Goal: Task Accomplishment & Management: Manage account settings

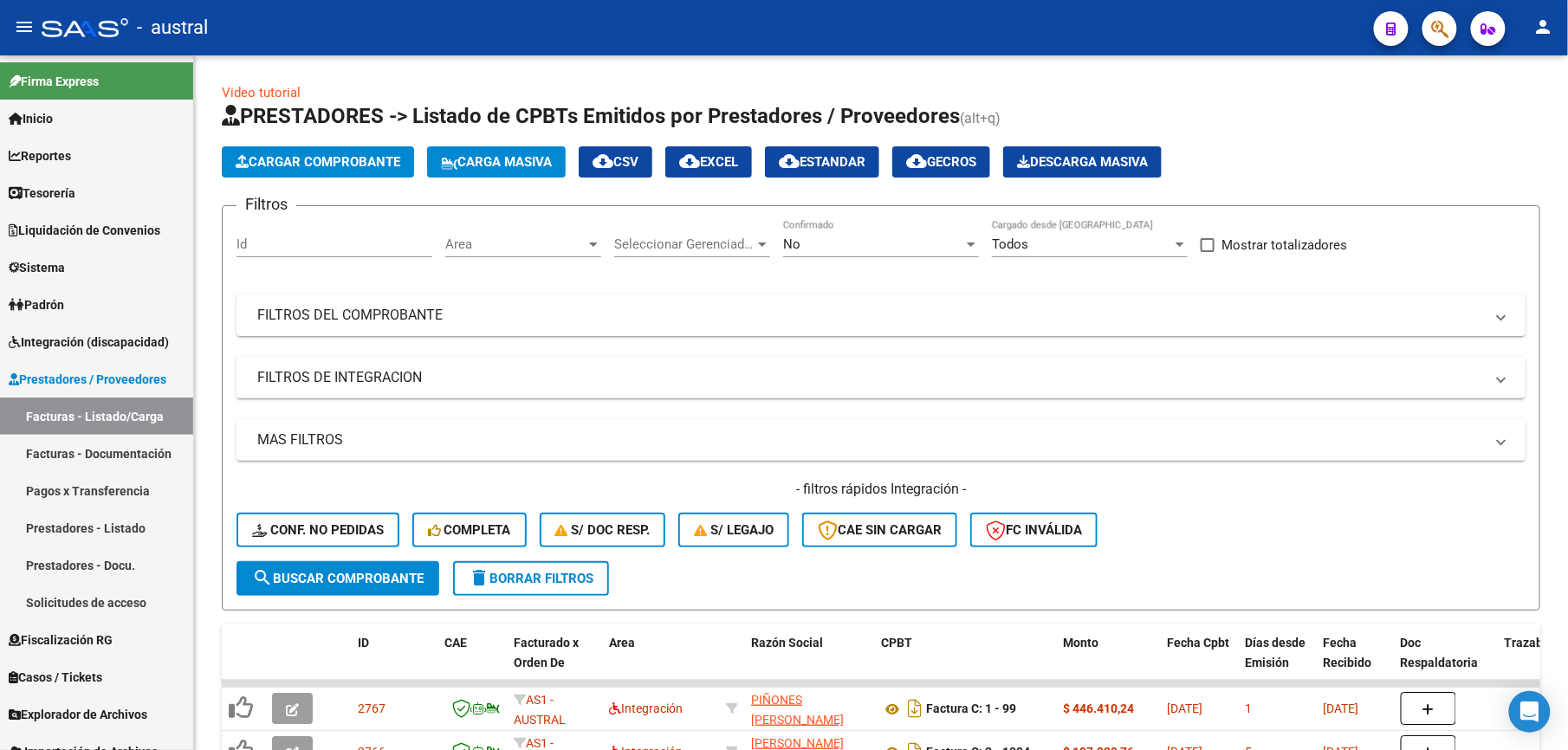
scroll to position [490, 0]
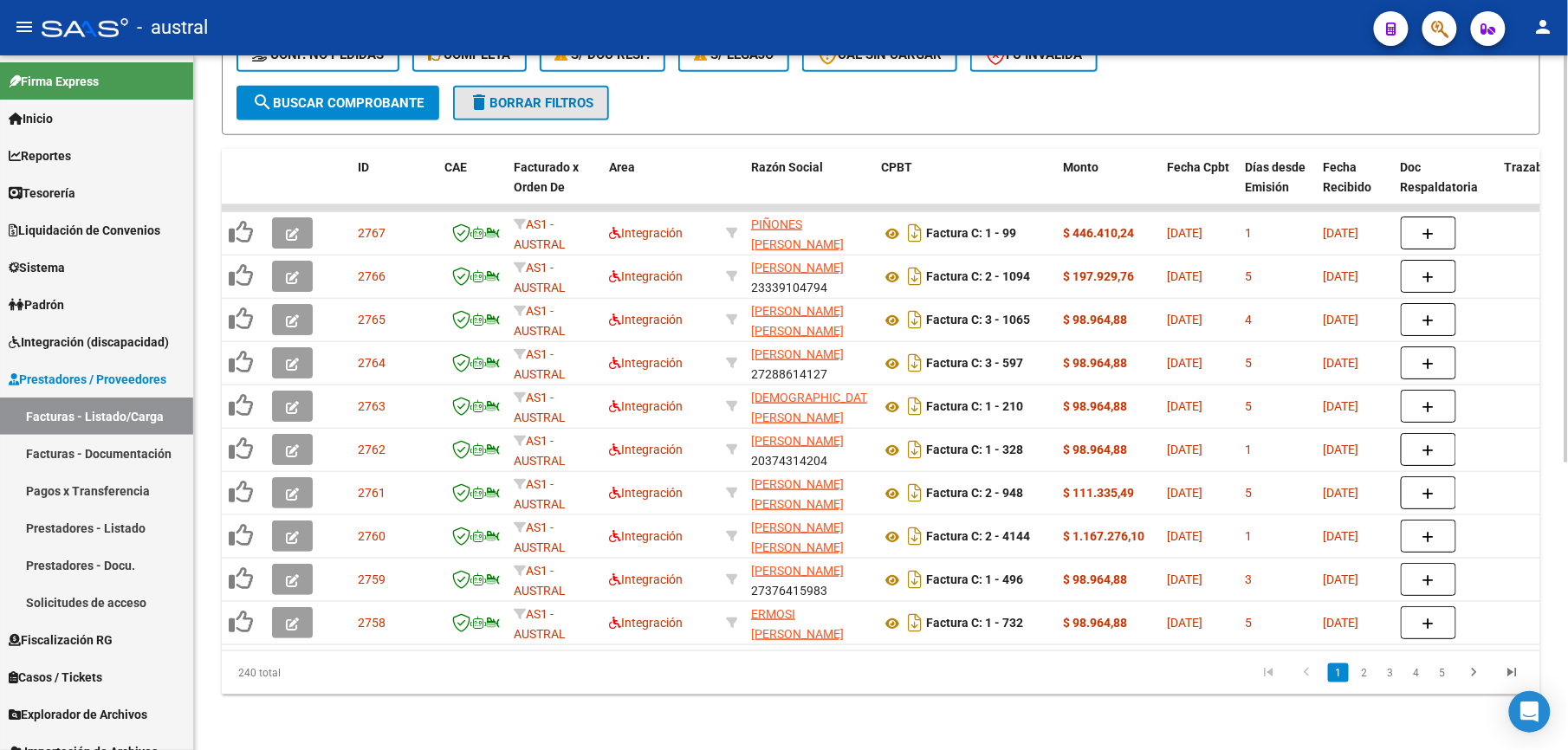
click at [552, 85] on button "delete Borrar Filtros" at bounding box center [531, 103] width 156 height 35
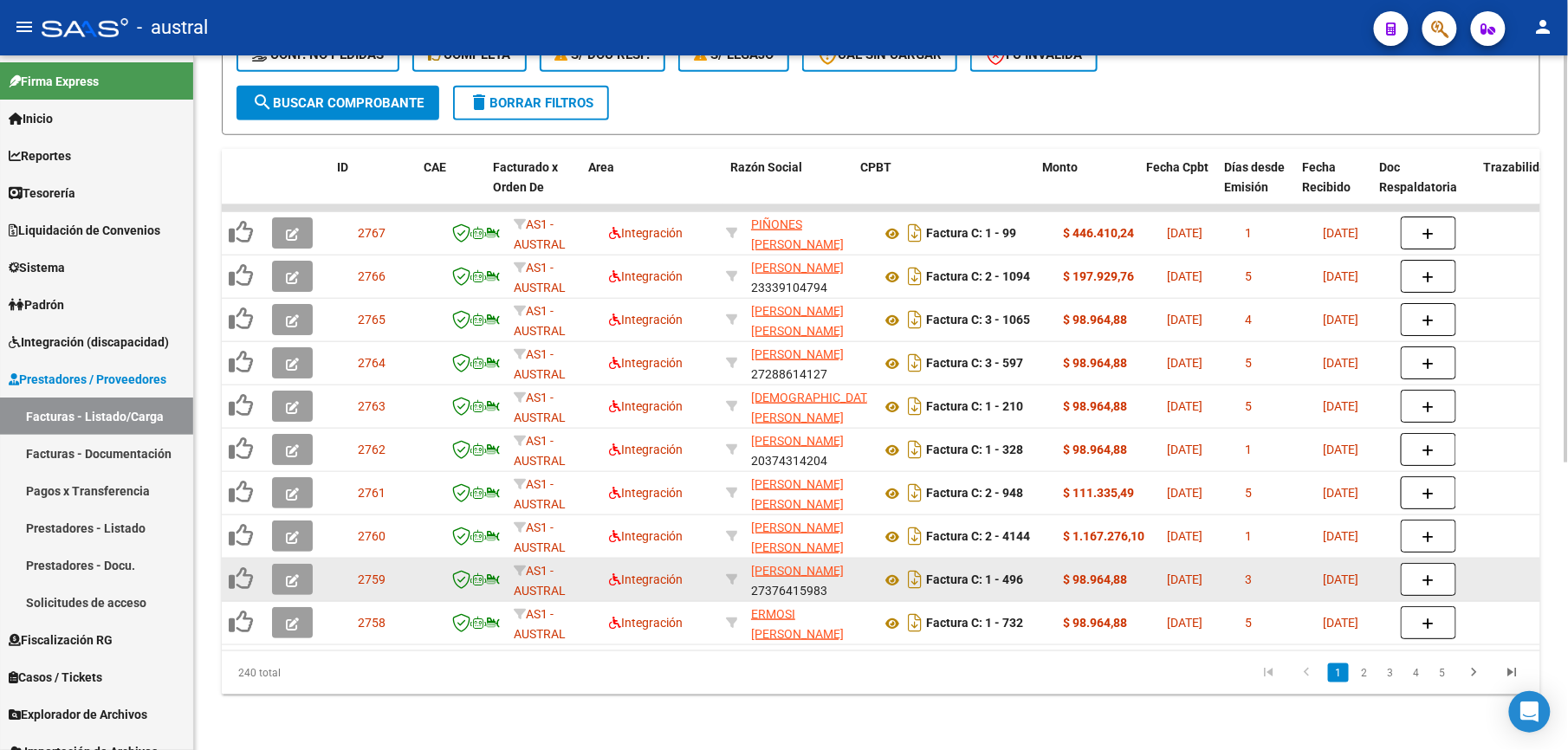
scroll to position [0, 20]
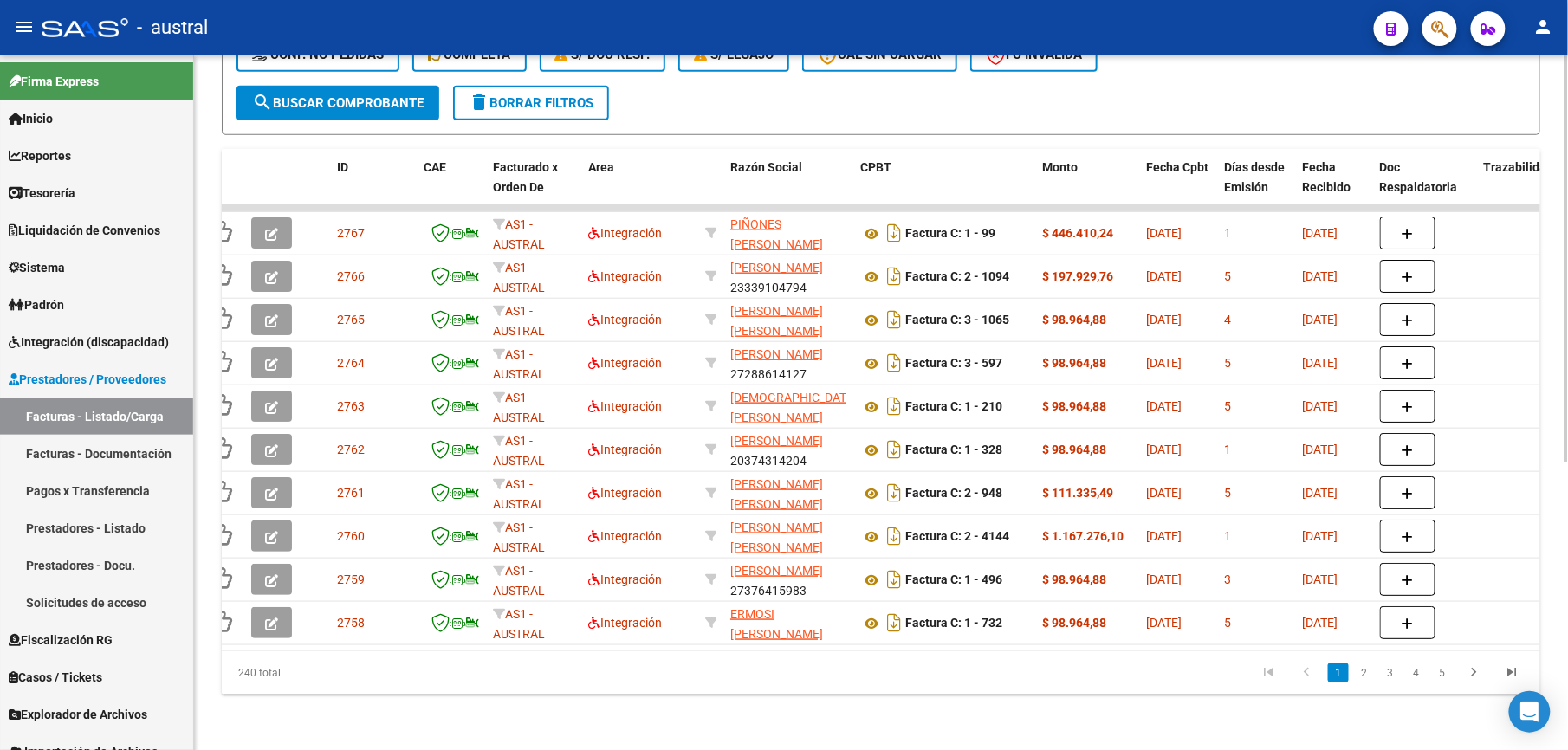
drag, startPoint x: 486, startPoint y: 87, endPoint x: 653, endPoint y: 153, distance: 179.6
click at [497, 95] on span "delete Borrar Filtros" at bounding box center [531, 103] width 125 height 16
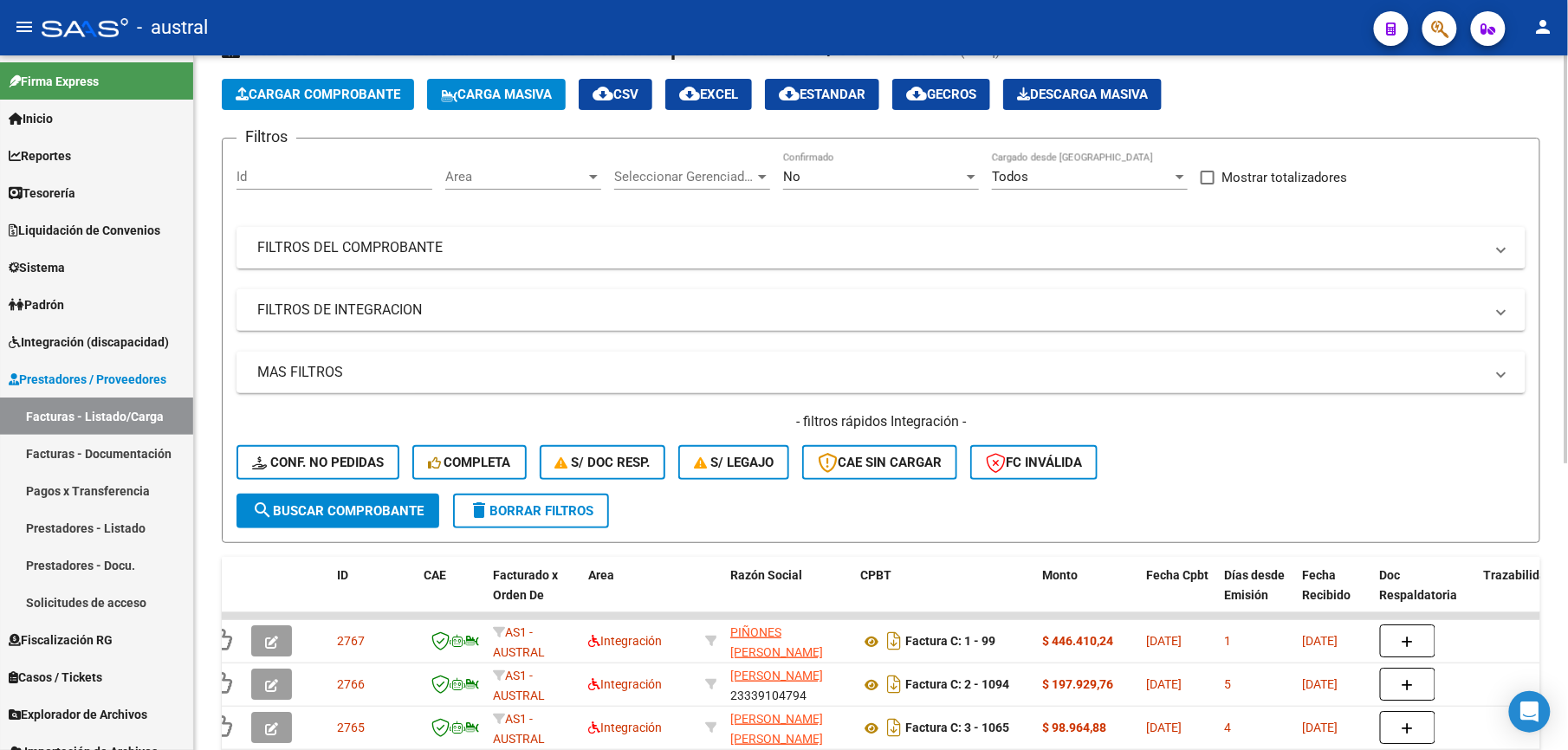
scroll to position [490, 0]
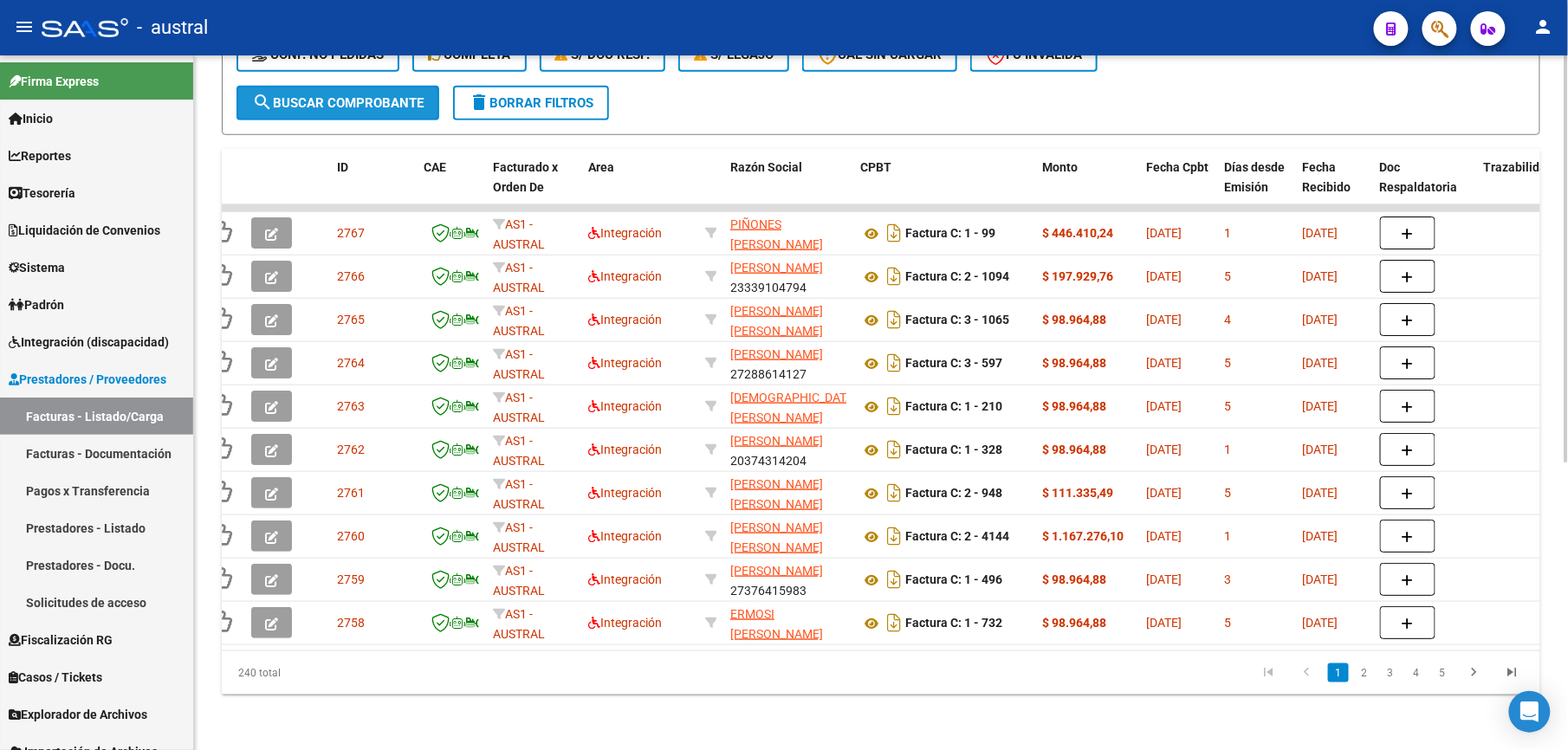
click at [311, 95] on span "search Buscar Comprobante" at bounding box center [338, 103] width 172 height 16
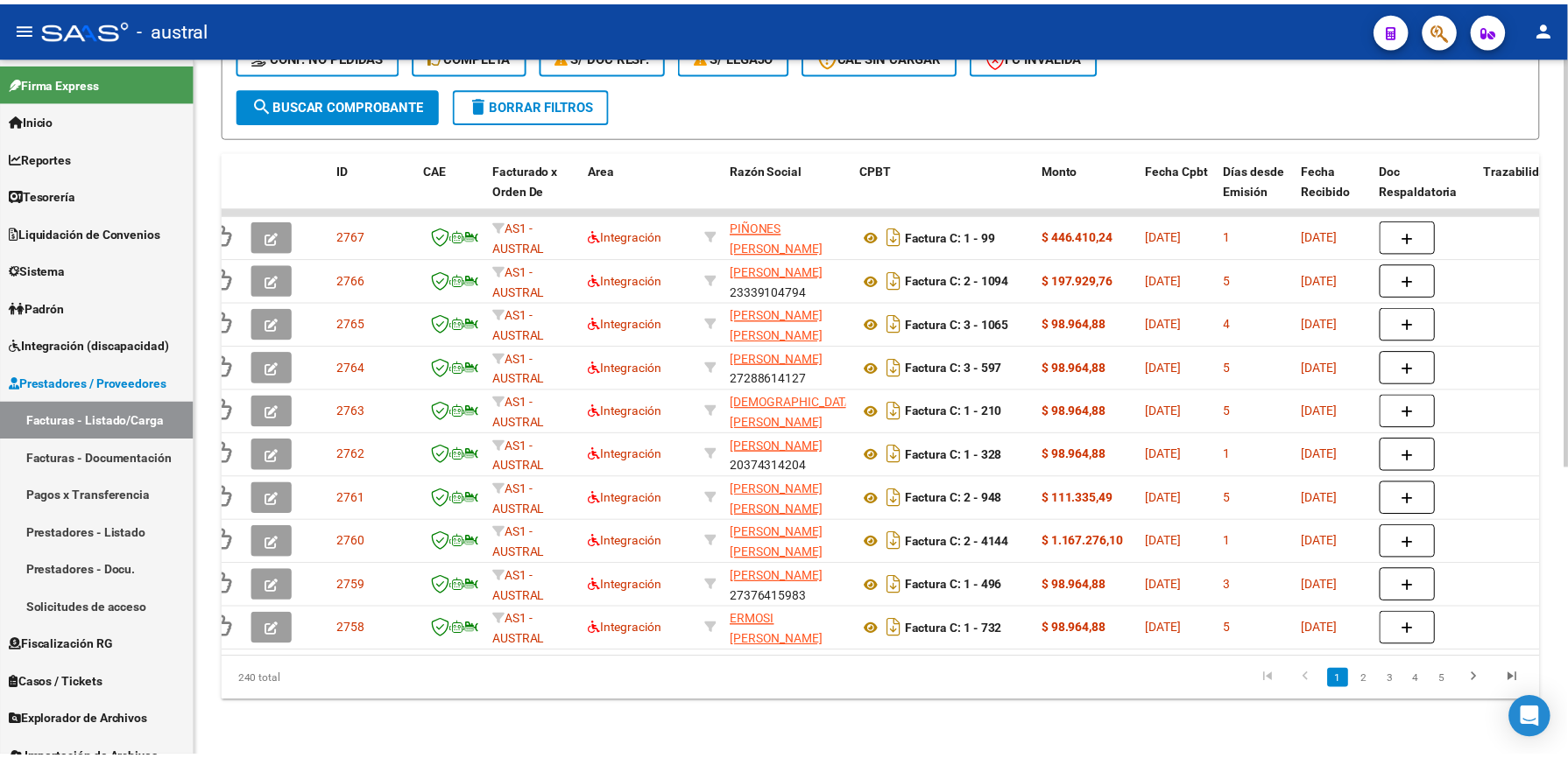
scroll to position [0, 0]
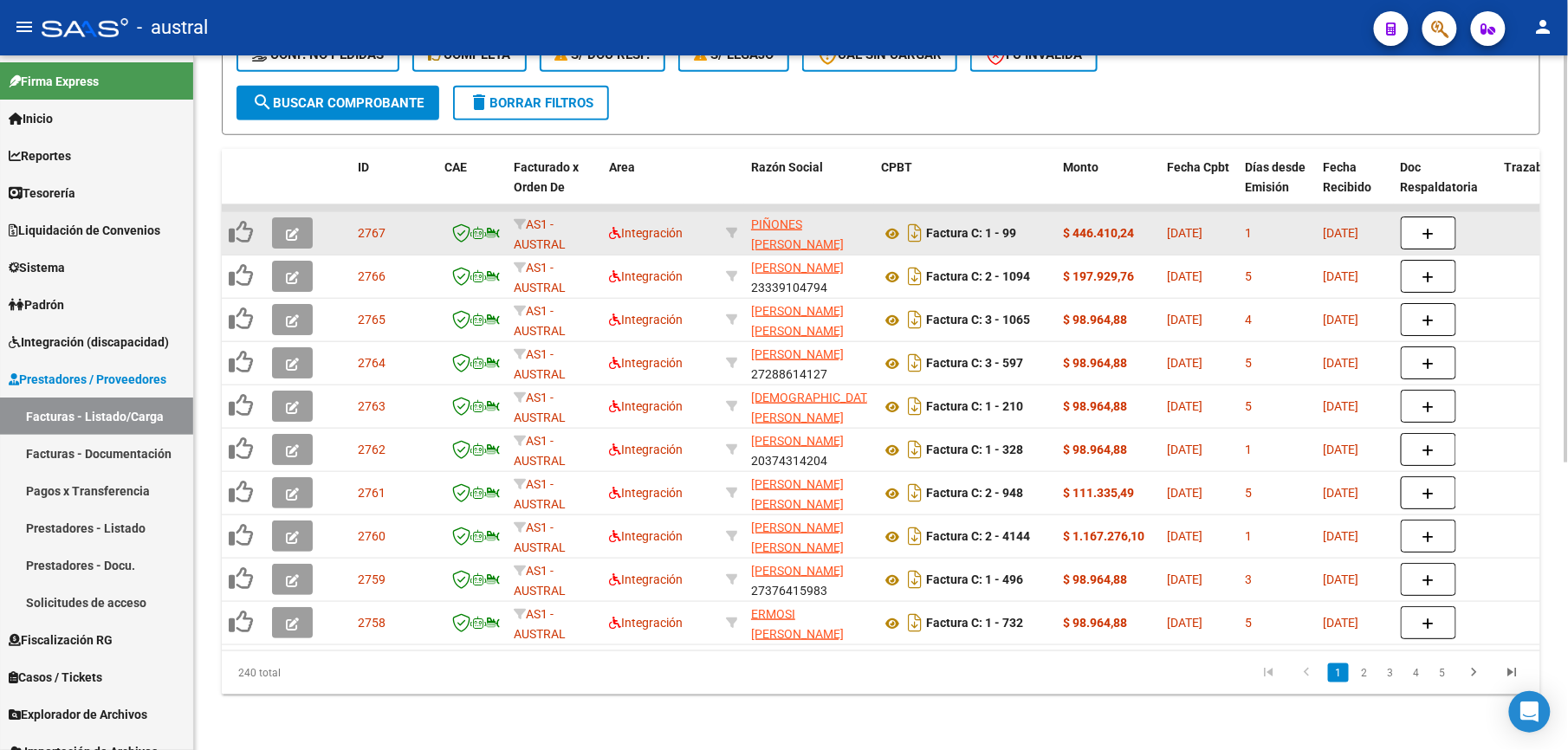
click at [278, 217] on button "button" at bounding box center [292, 233] width 41 height 31
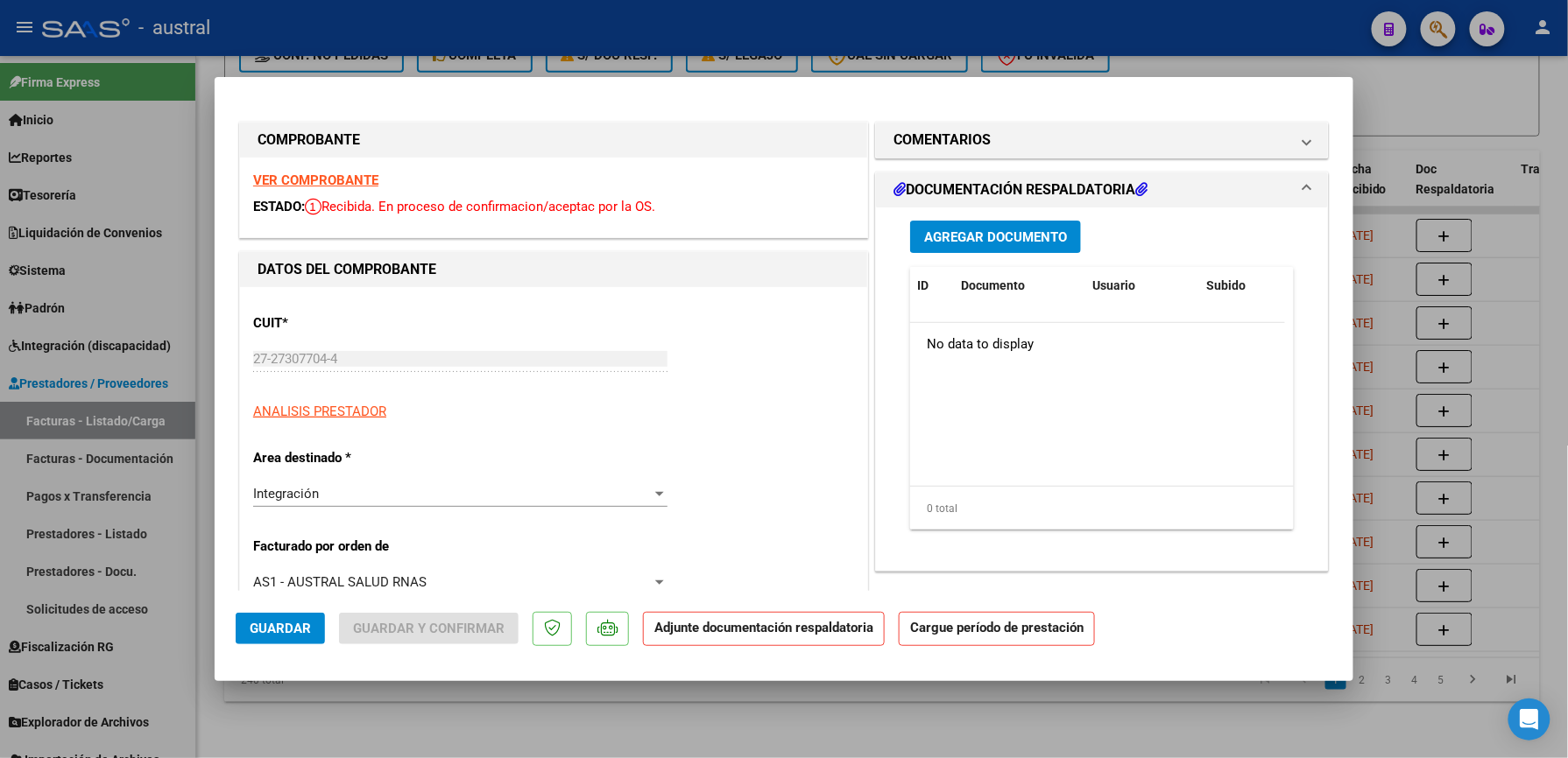
click at [350, 179] on strong "VER COMPROBANTE" at bounding box center [316, 180] width 126 height 16
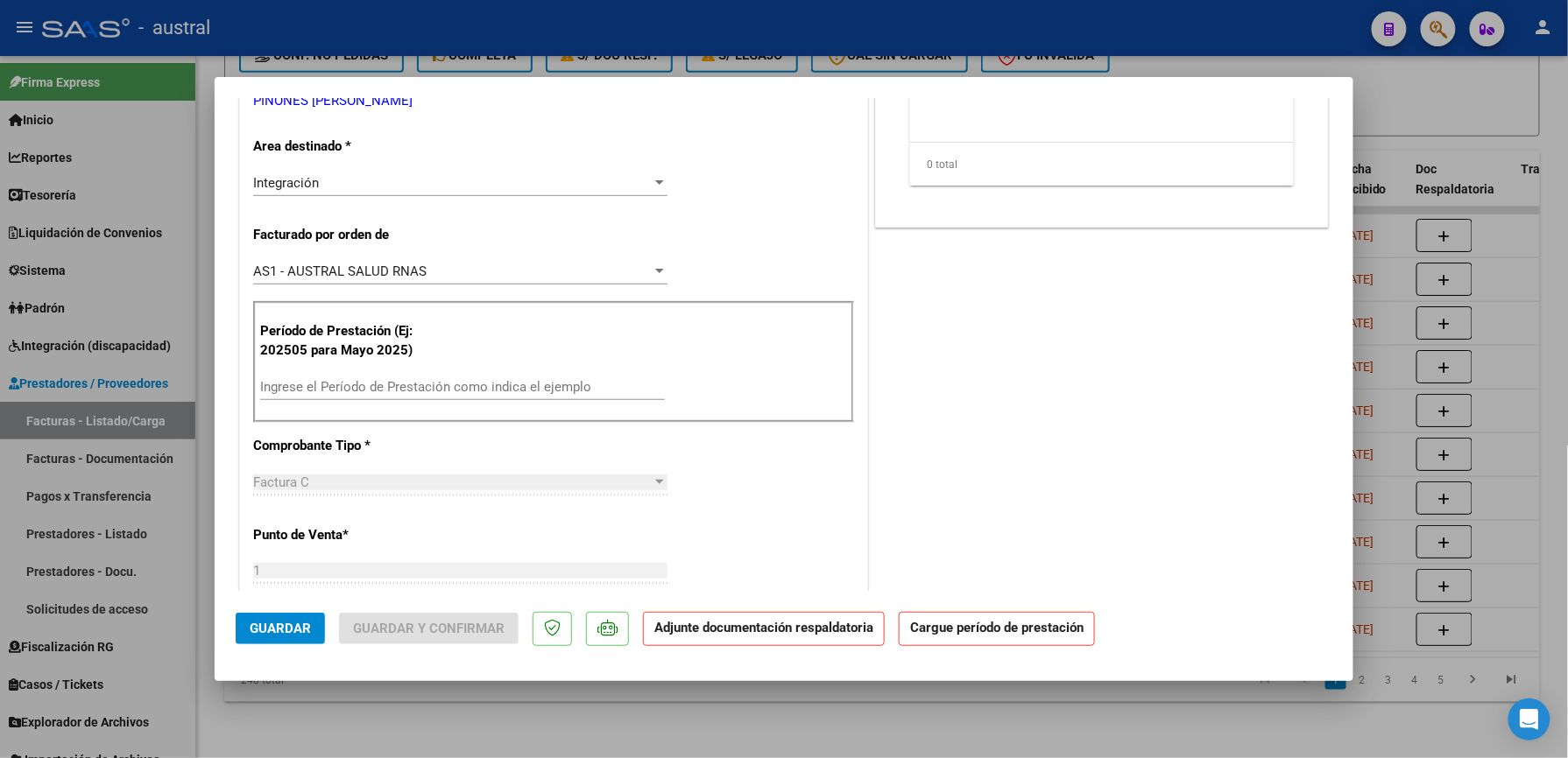
scroll to position [350, 0]
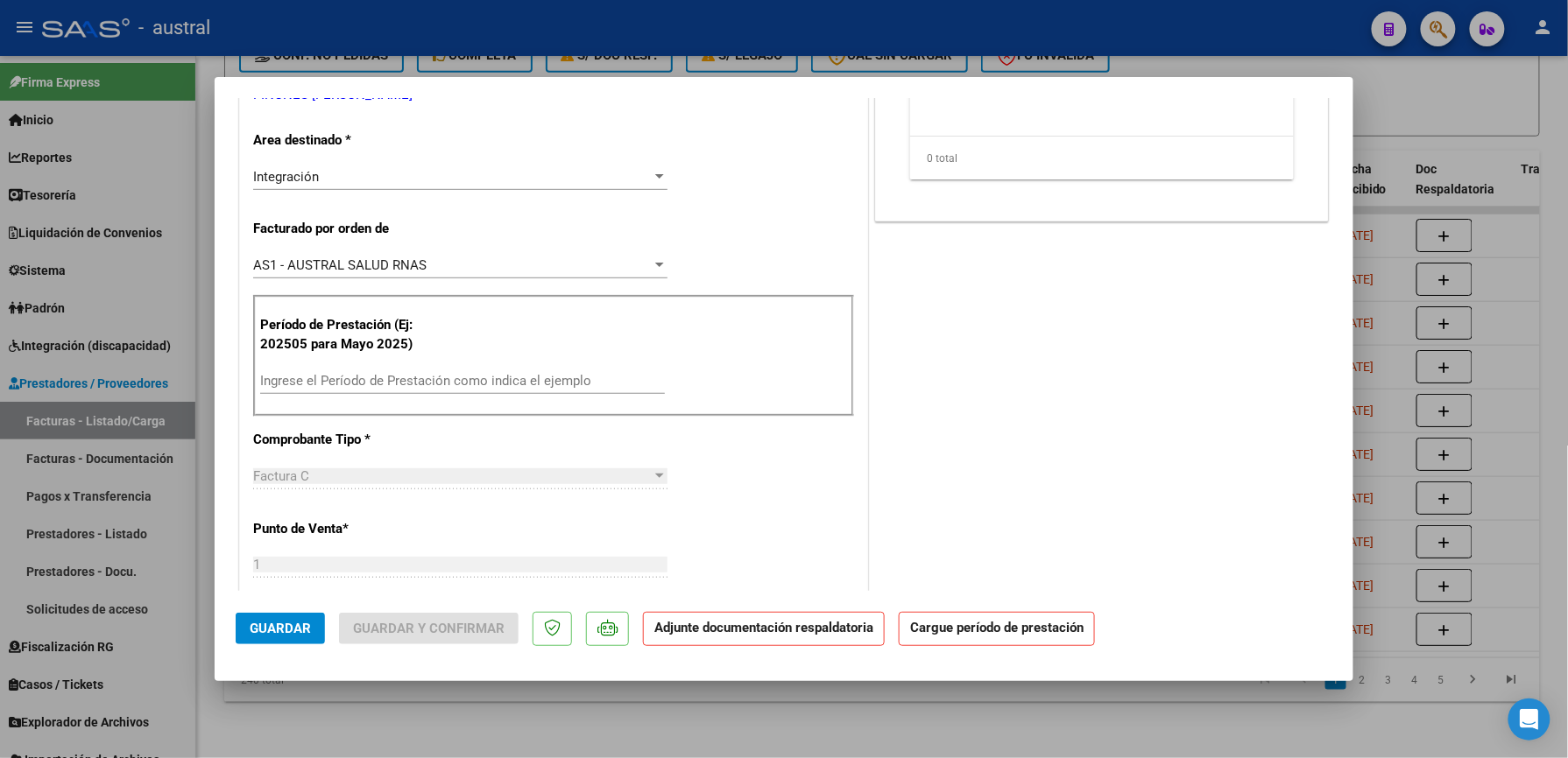
click at [401, 379] on input "Ingrese el Período de Prestación como indica el ejemplo" at bounding box center [462, 380] width 404 height 16
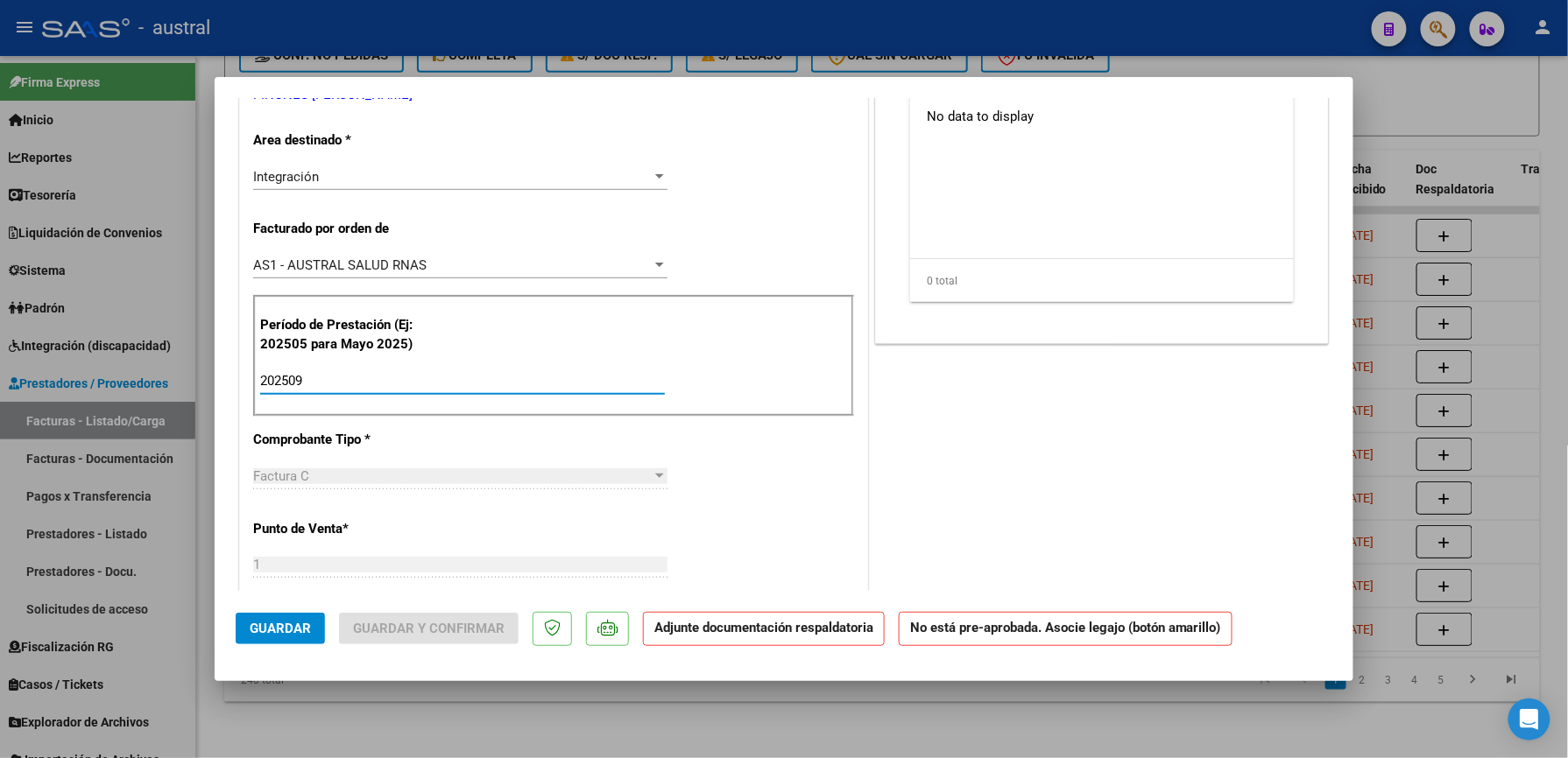
drag, startPoint x: 401, startPoint y: 379, endPoint x: 883, endPoint y: 354, distance: 482.6
click at [2, 385] on div "COMPROBANTE VER COMPROBANTE ESTADO: Recibida. En proceso de confirmacion/acepta…" at bounding box center [784, 379] width 1568 height 758
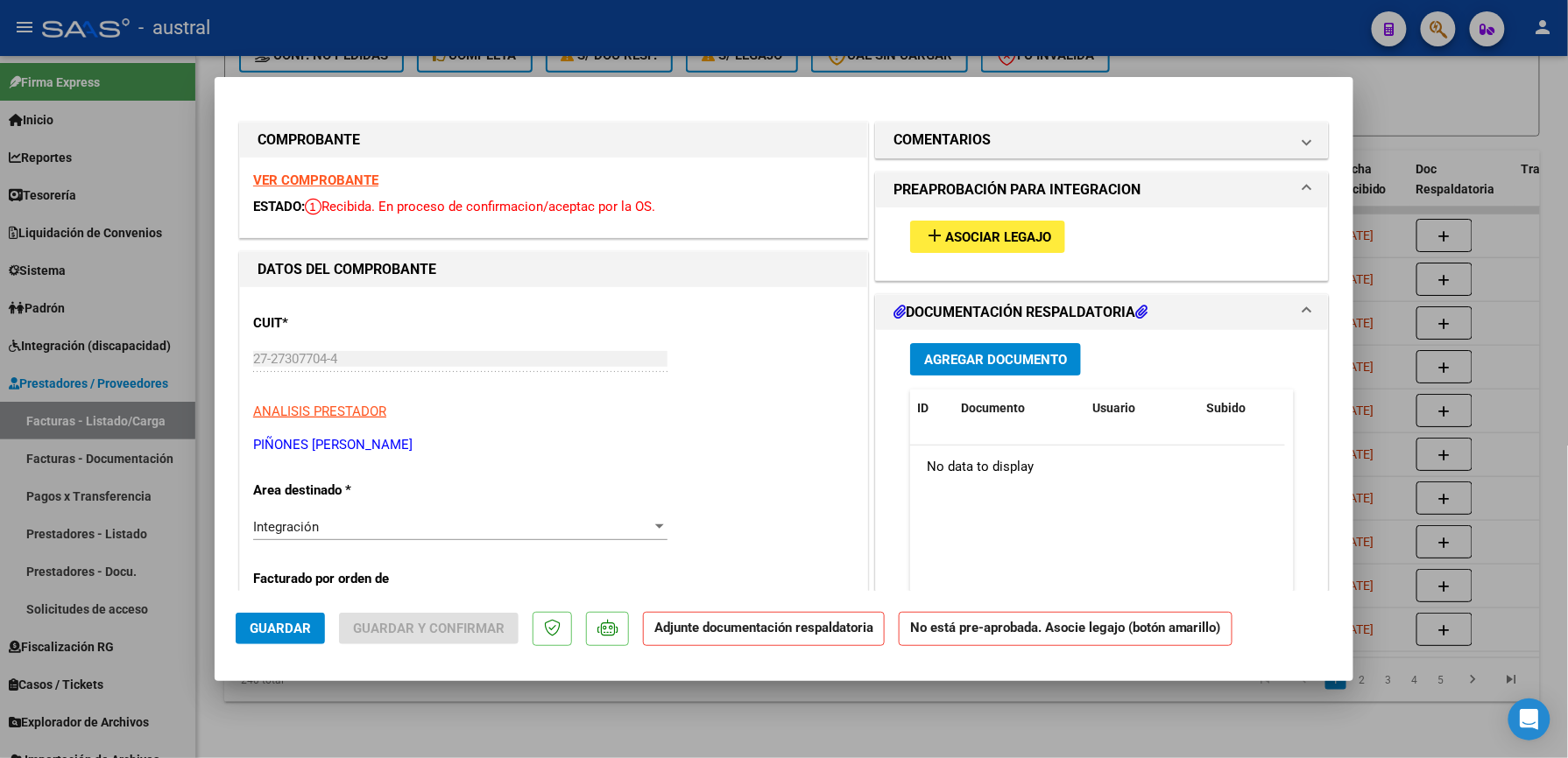
type input "202509"
click at [1000, 236] on span "Asociar Legajo" at bounding box center [998, 237] width 106 height 16
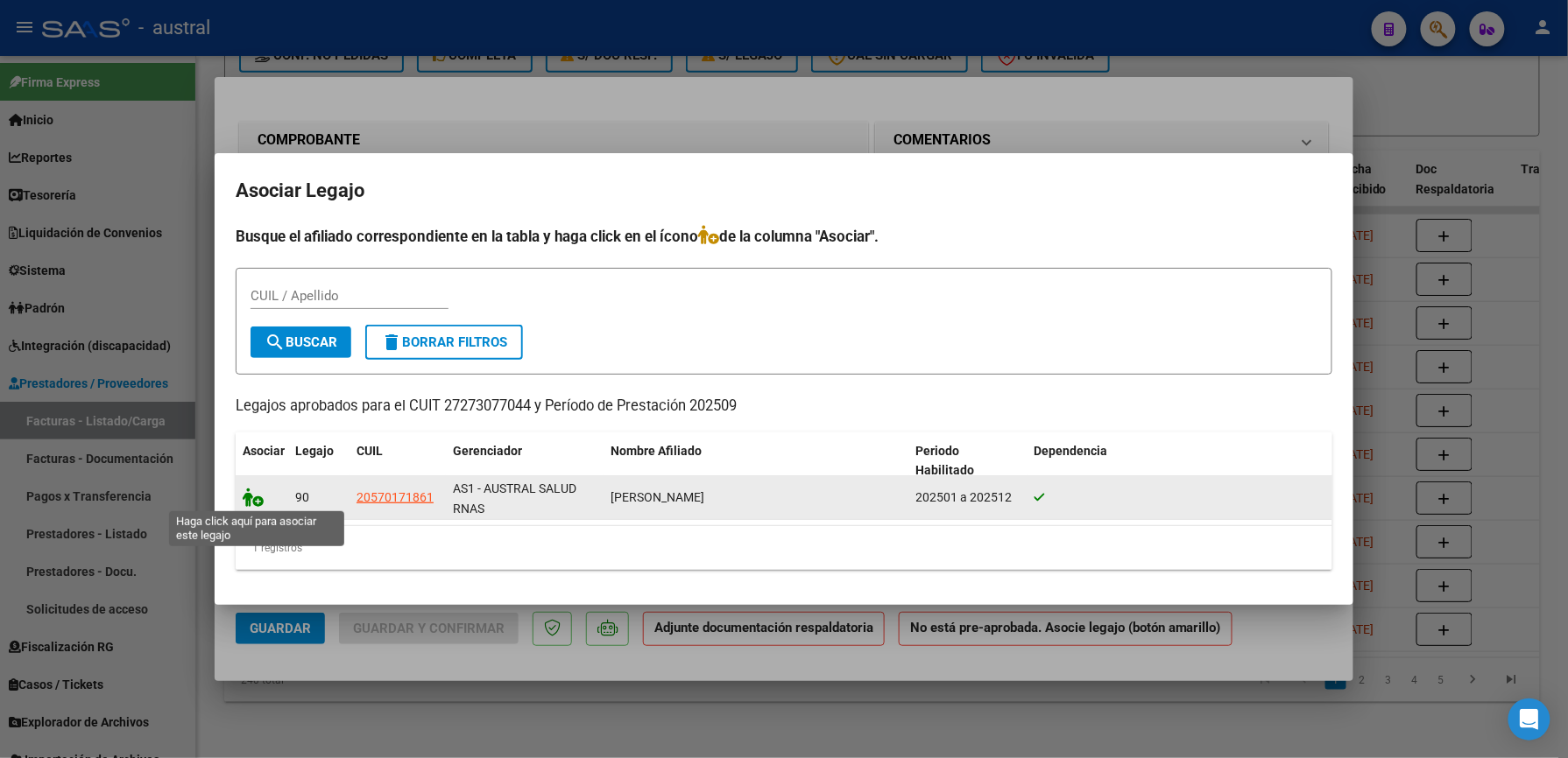
click at [257, 498] on icon at bounding box center [252, 497] width 21 height 20
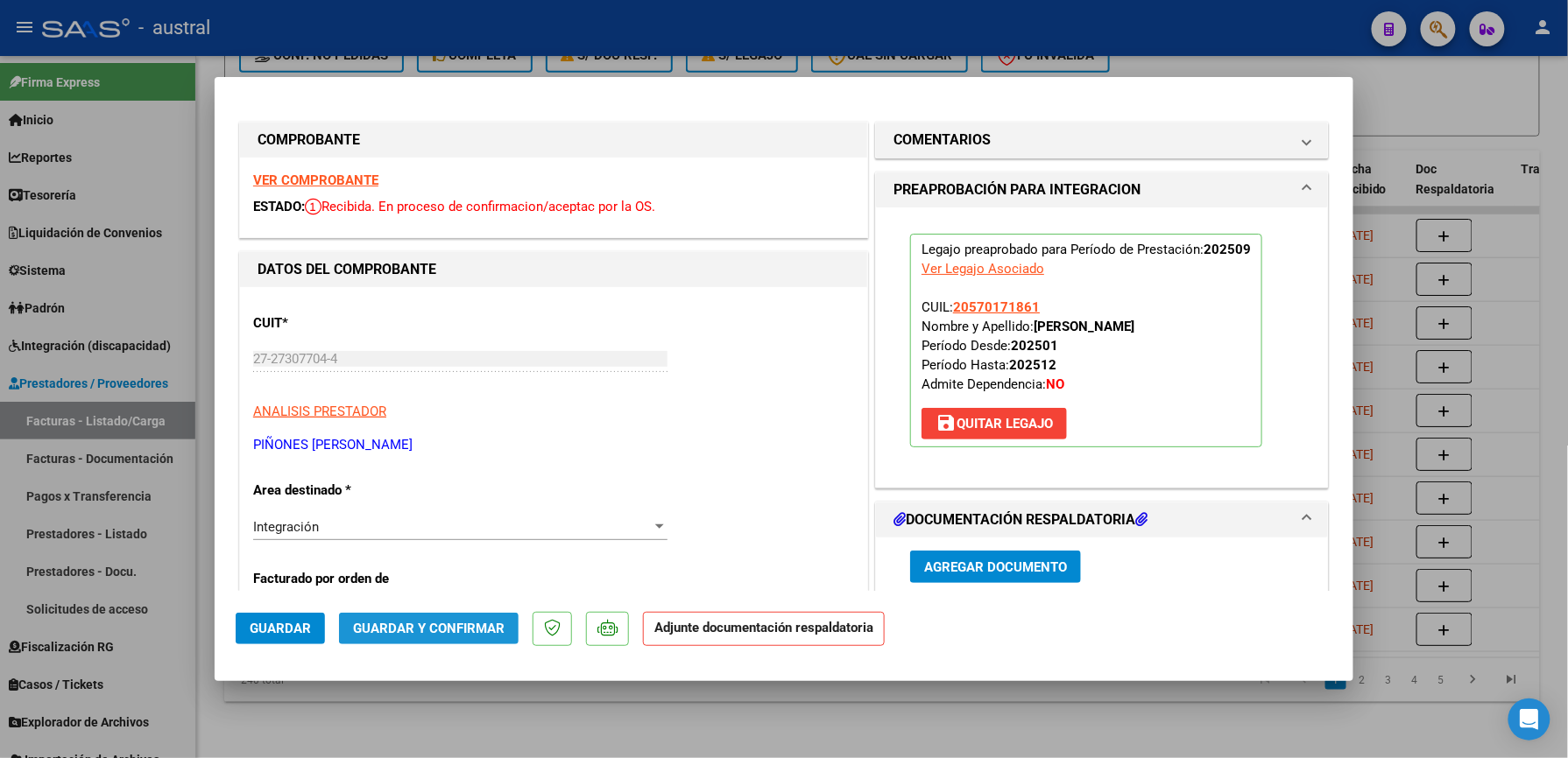
click at [470, 622] on span "Guardar y Confirmar" at bounding box center [429, 629] width 151 height 16
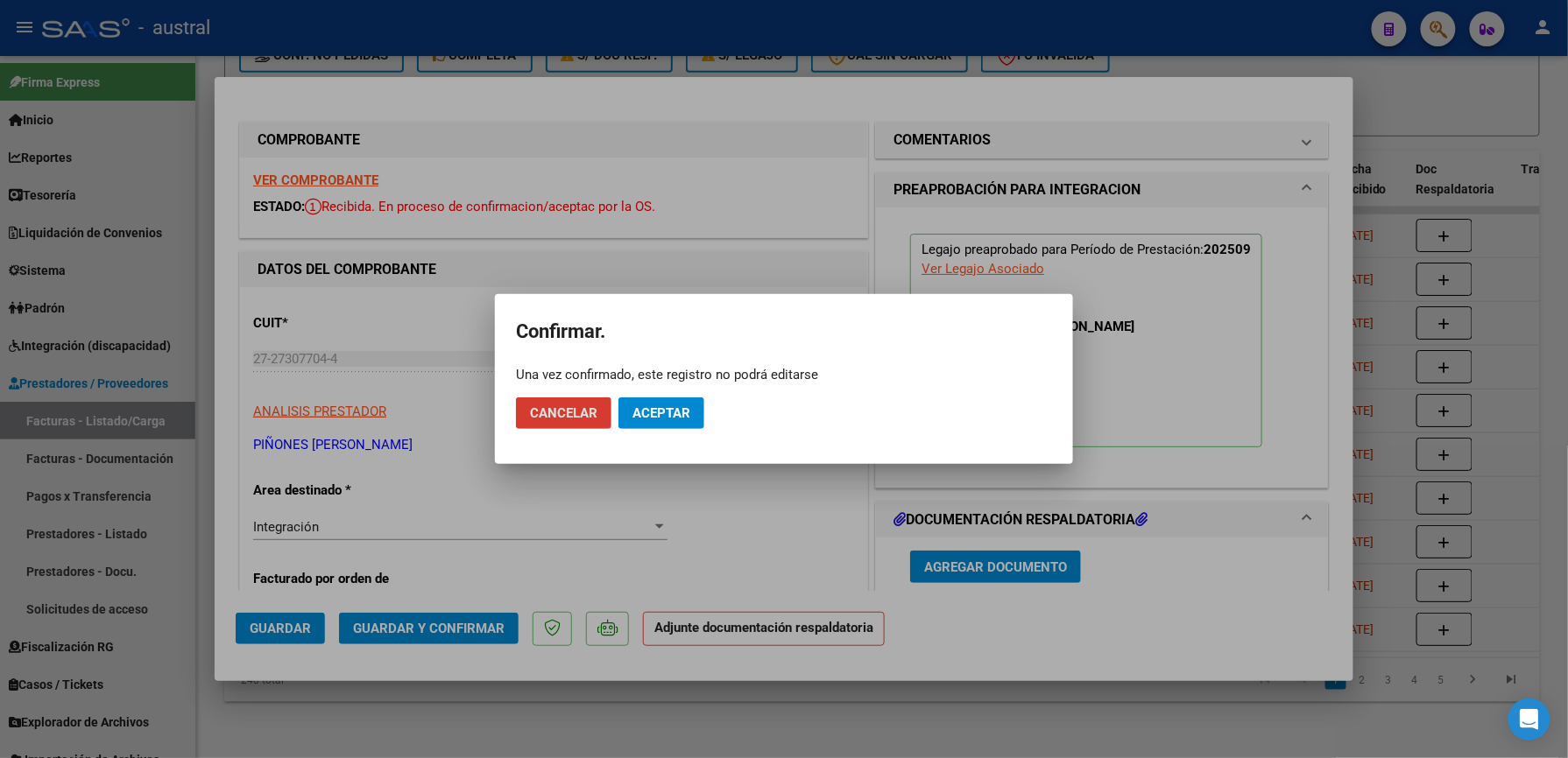
click at [665, 400] on button "Aceptar" at bounding box center [660, 413] width 85 height 31
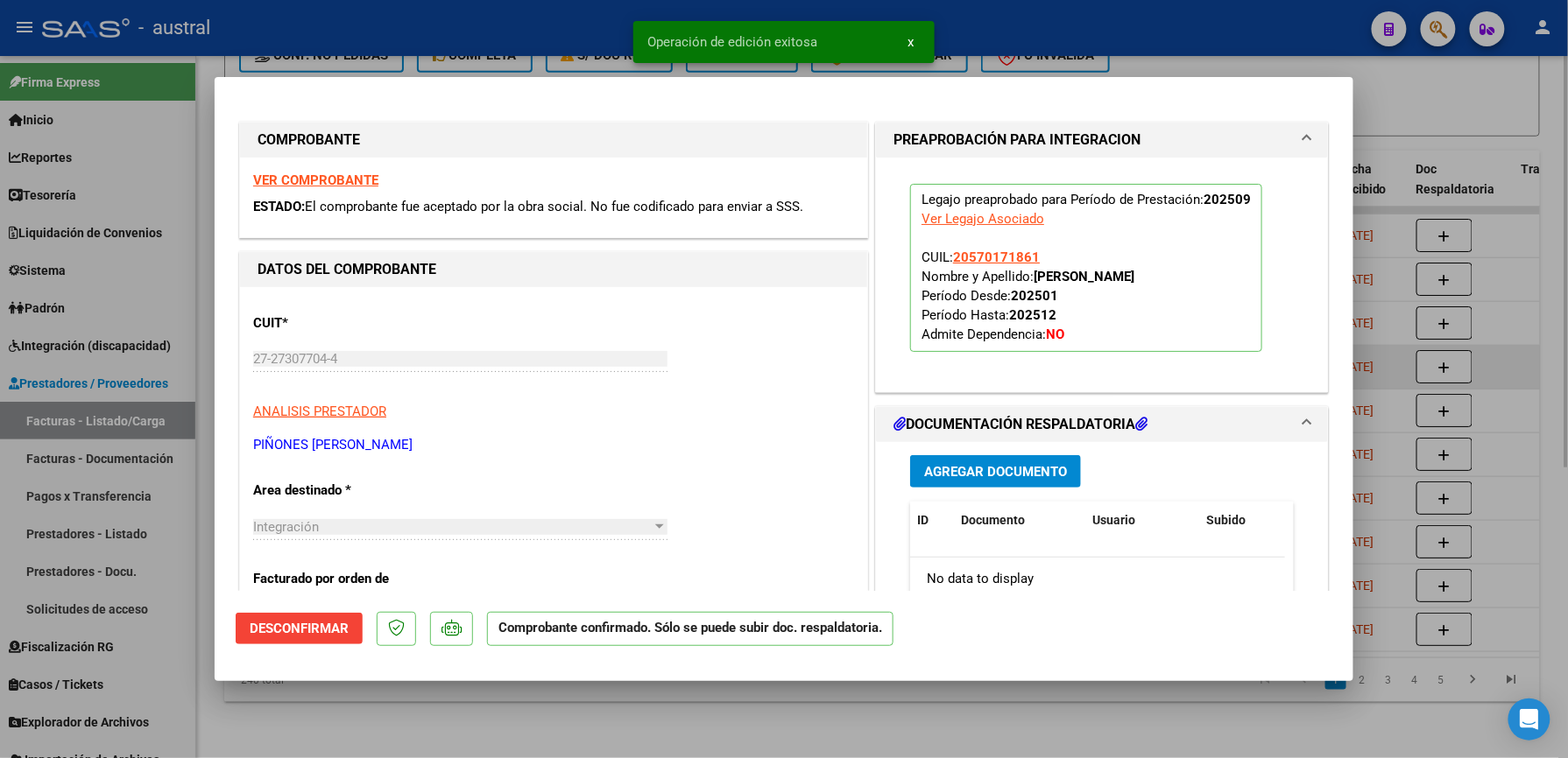
type input "$ 0,00"
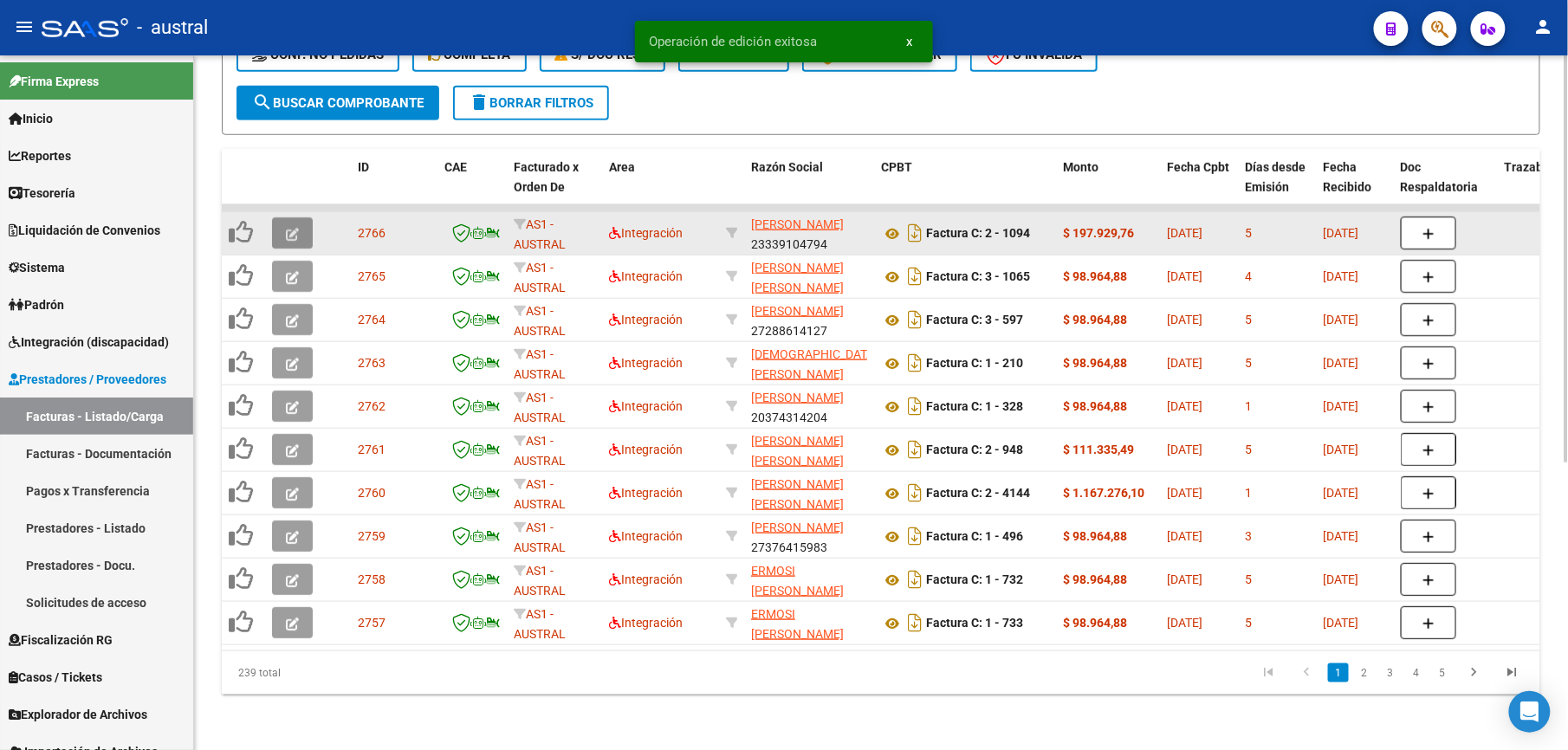
click at [293, 228] on icon "button" at bounding box center [292, 234] width 13 height 13
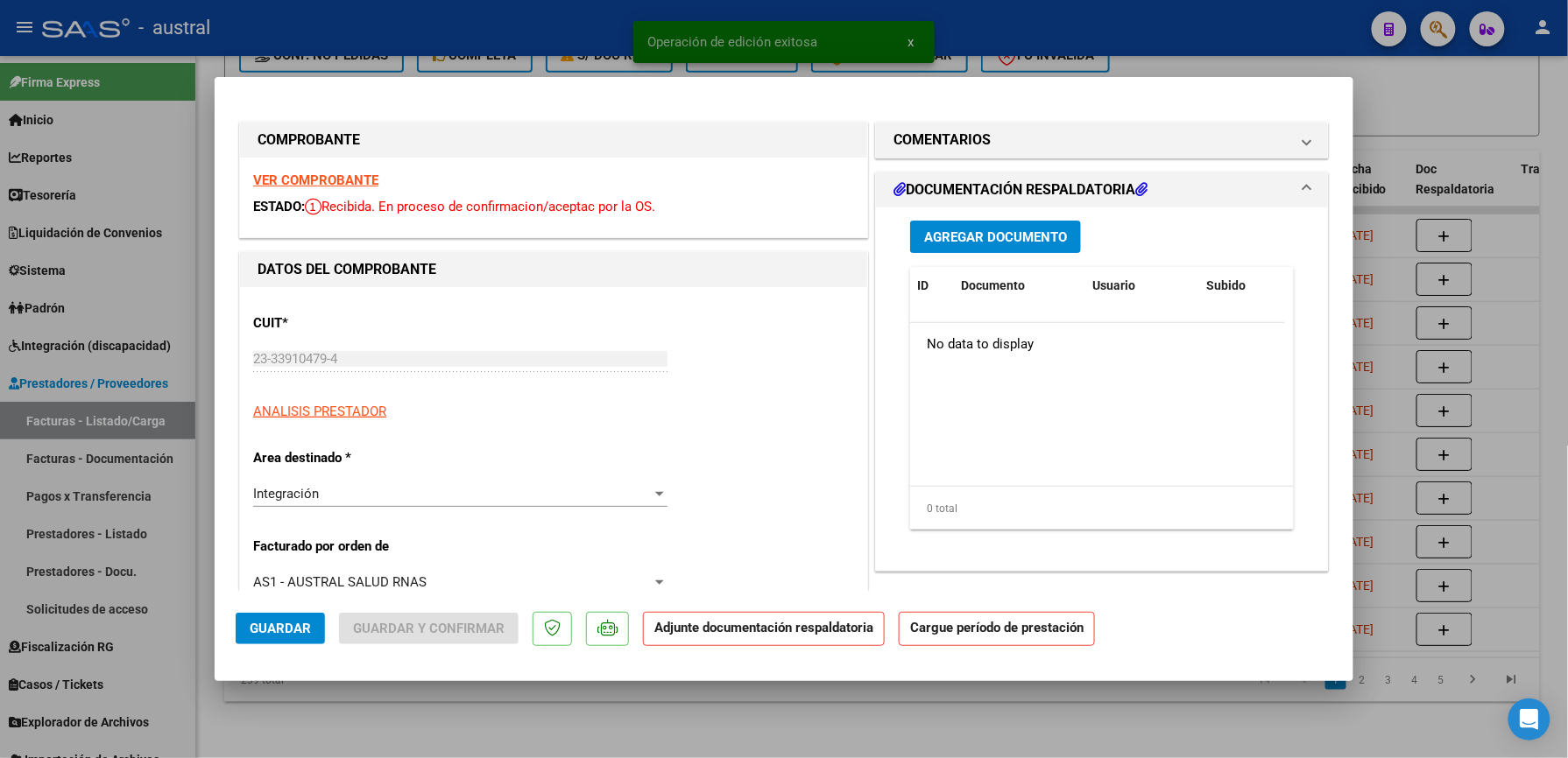
click at [338, 174] on strong "VER COMPROBANTE" at bounding box center [316, 180] width 126 height 16
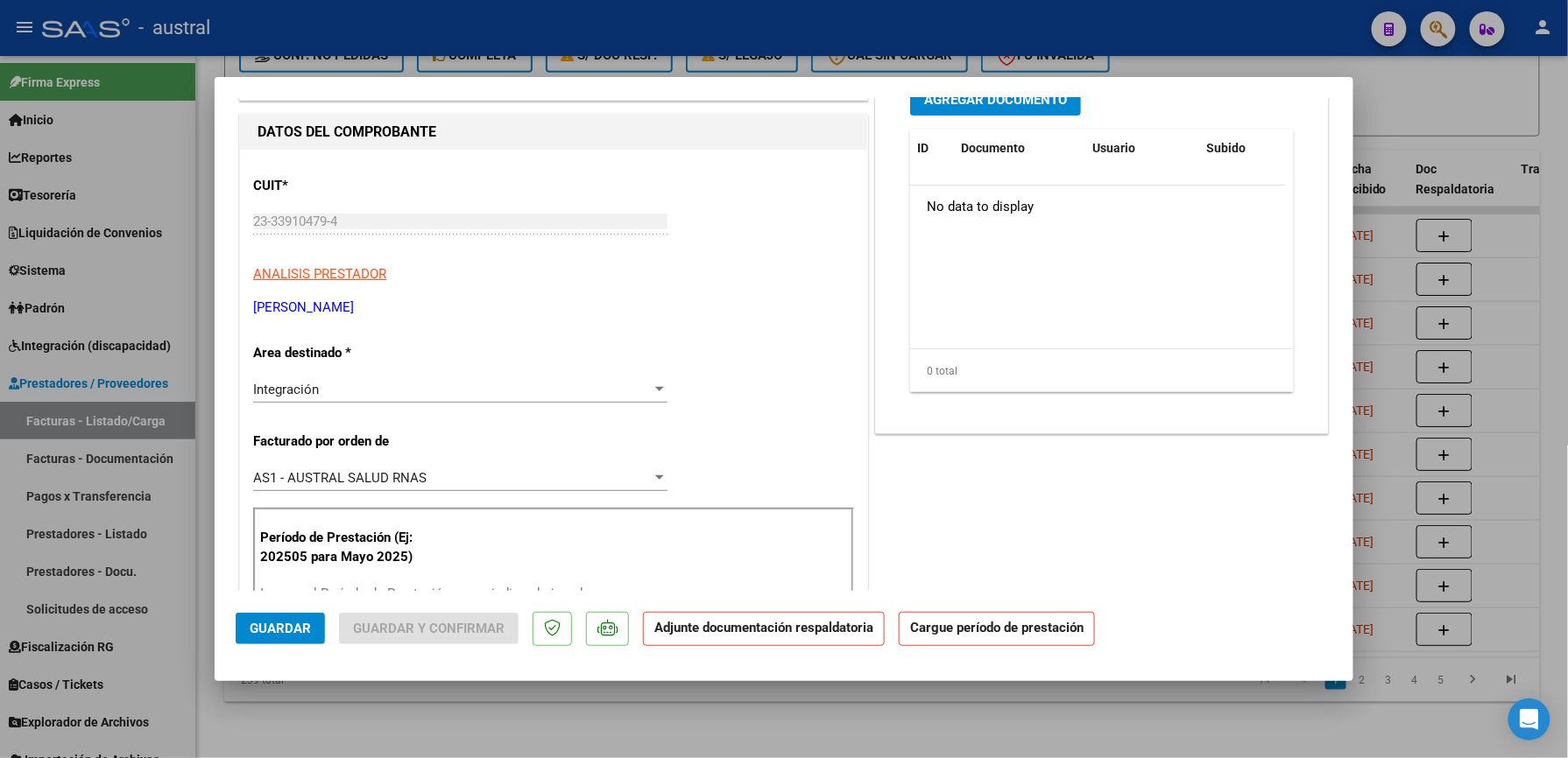
scroll to position [232, 0]
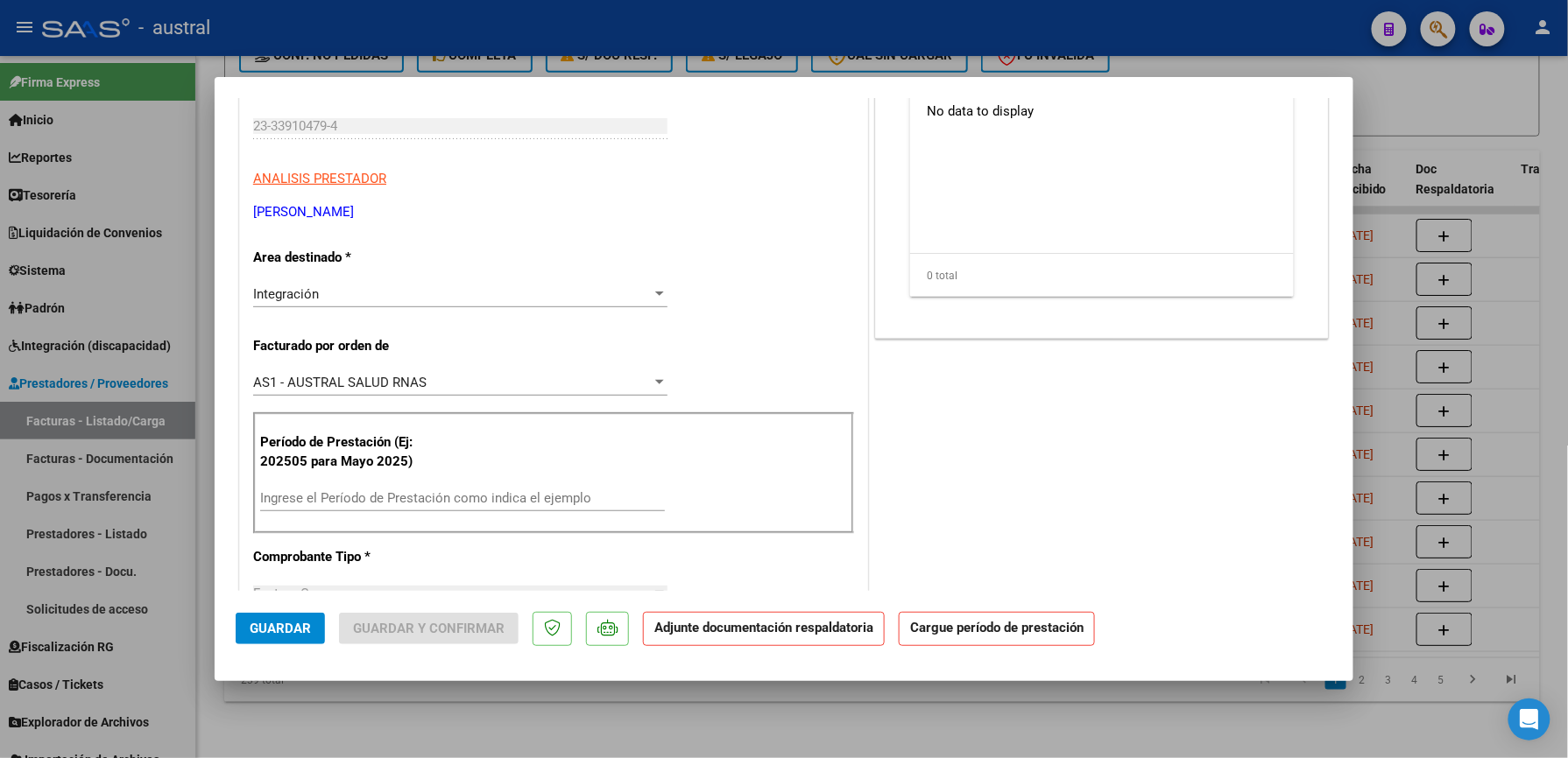
click at [387, 493] on input "Ingrese el Período de Prestación como indica el ejemplo" at bounding box center [462, 498] width 404 height 16
paste input "202509"
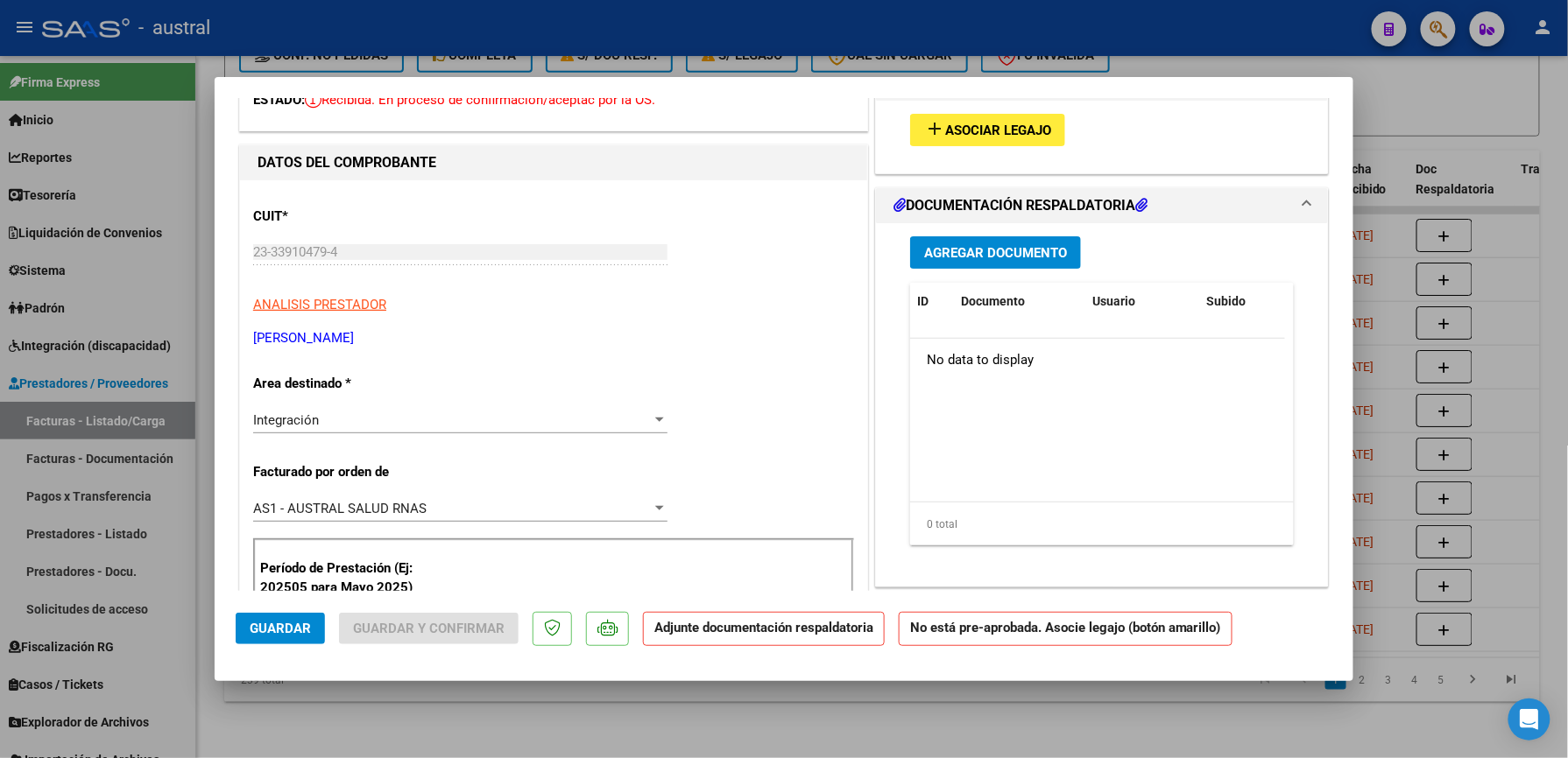
scroll to position [0, 0]
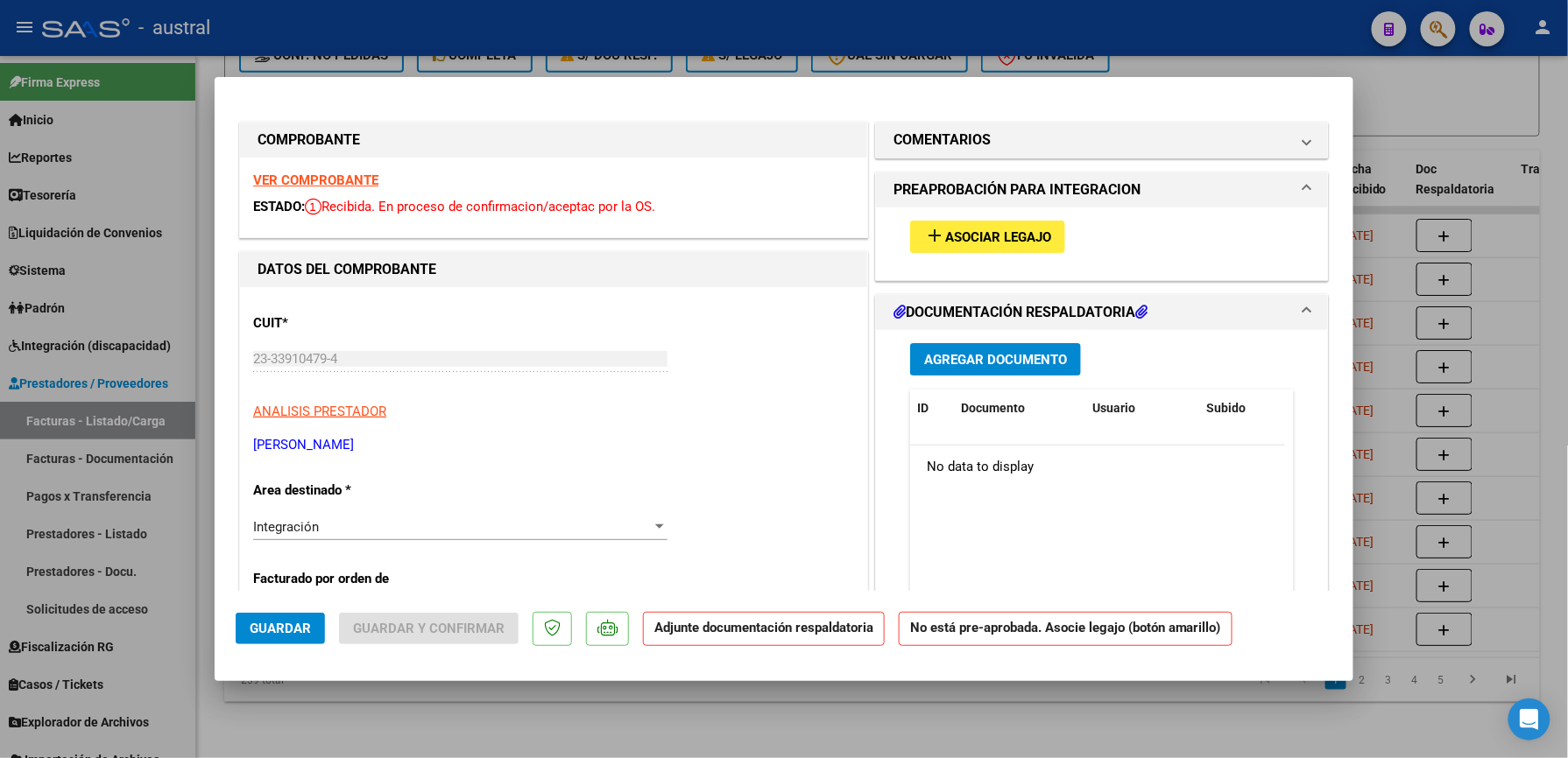
type input "202509"
click at [979, 236] on span "Asociar Legajo" at bounding box center [998, 237] width 106 height 16
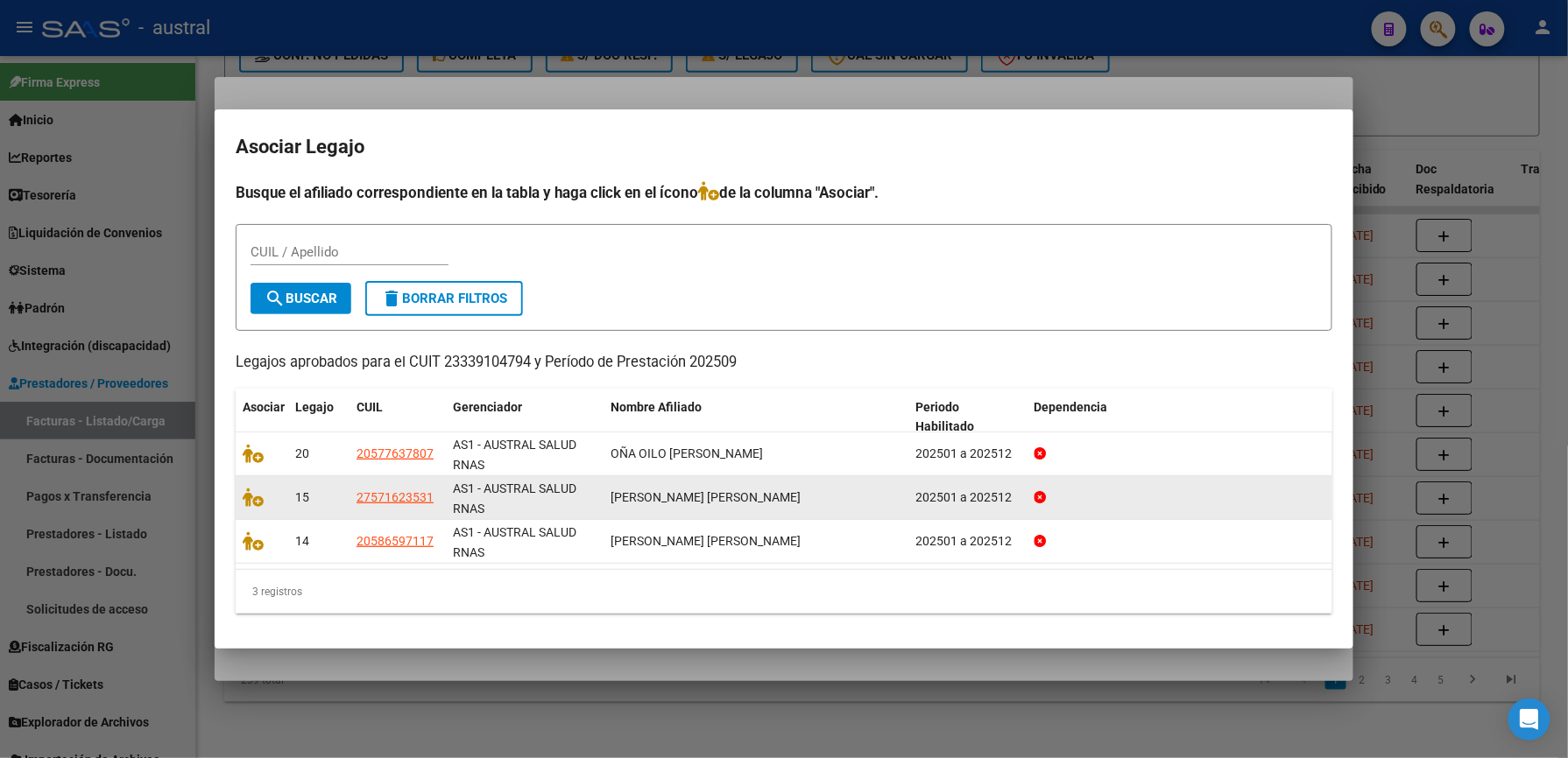
drag, startPoint x: 669, startPoint y: 502, endPoint x: 776, endPoint y: 504, distance: 107.0
click at [776, 504] on span "MAMANI CONTRERAS PILAR AHINOA" at bounding box center [706, 497] width 190 height 14
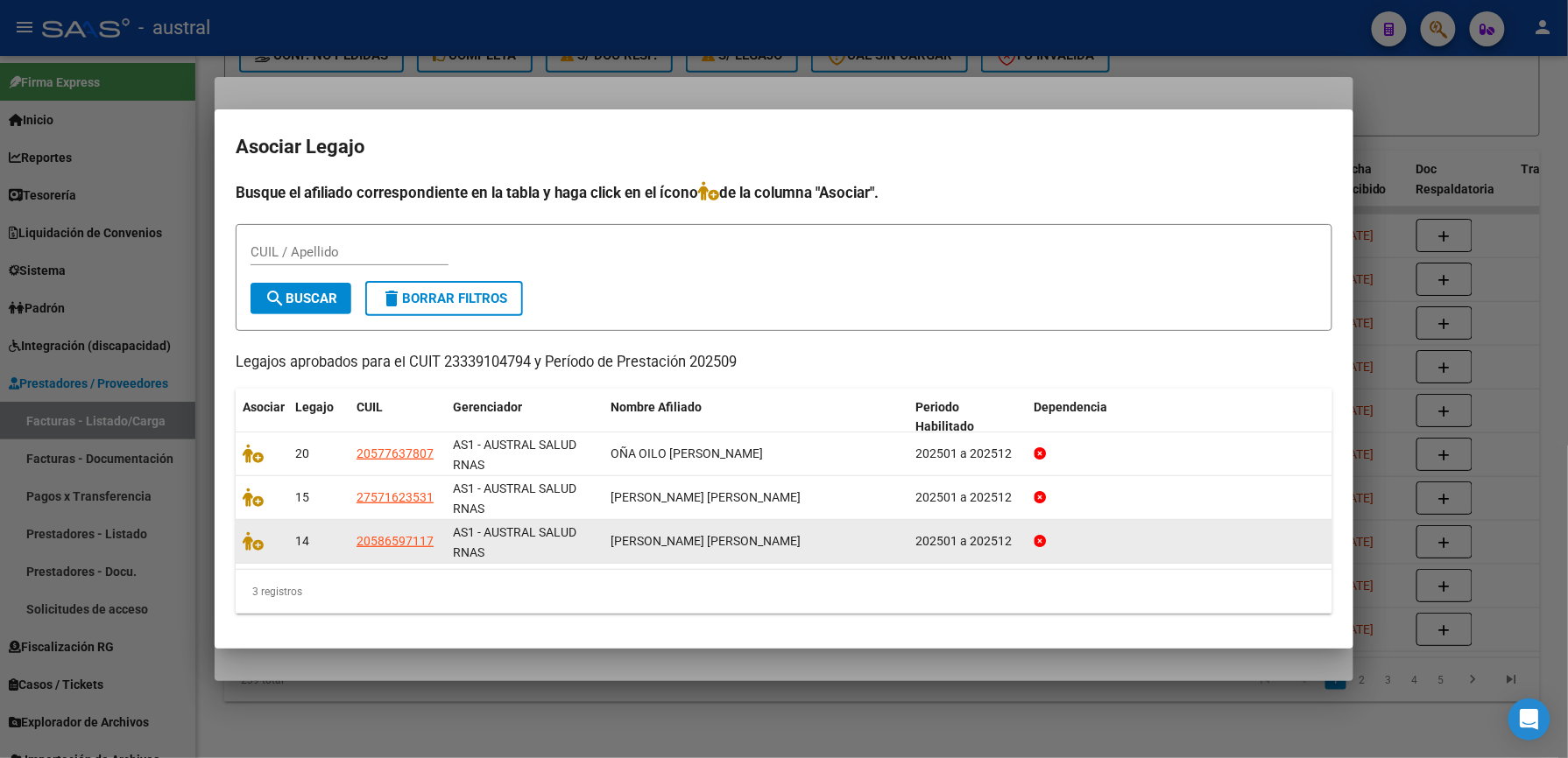
drag, startPoint x: 776, startPoint y: 504, endPoint x: 807, endPoint y: 534, distance: 43.1
click at [801, 534] on span "MAMANI CONTRERAS BENJAMIN ALEJANDRO" at bounding box center [706, 541] width 190 height 14
click at [249, 548] on icon at bounding box center [252, 541] width 21 height 20
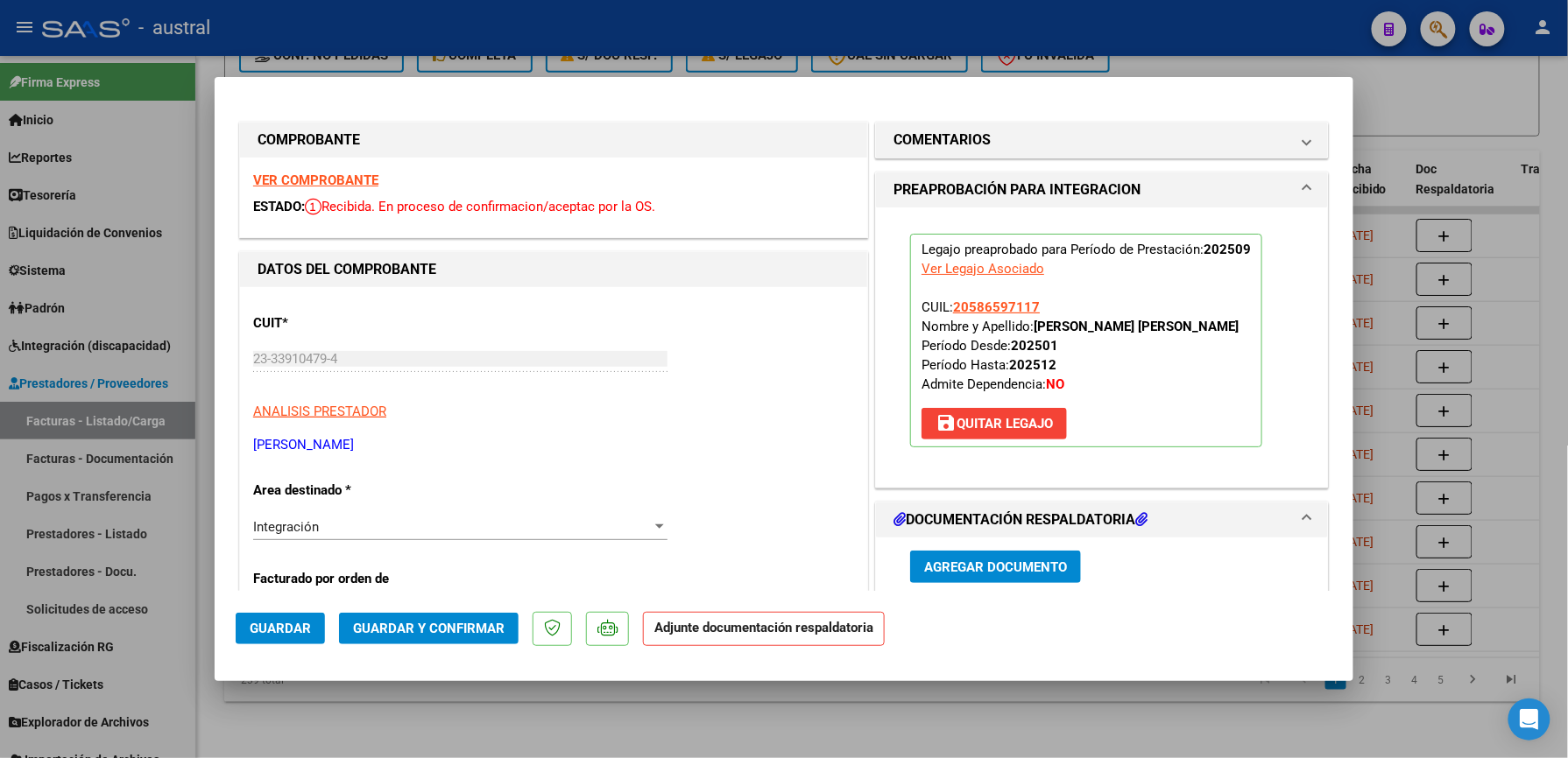
click at [404, 637] on button "Guardar y Confirmar" at bounding box center [428, 629] width 180 height 31
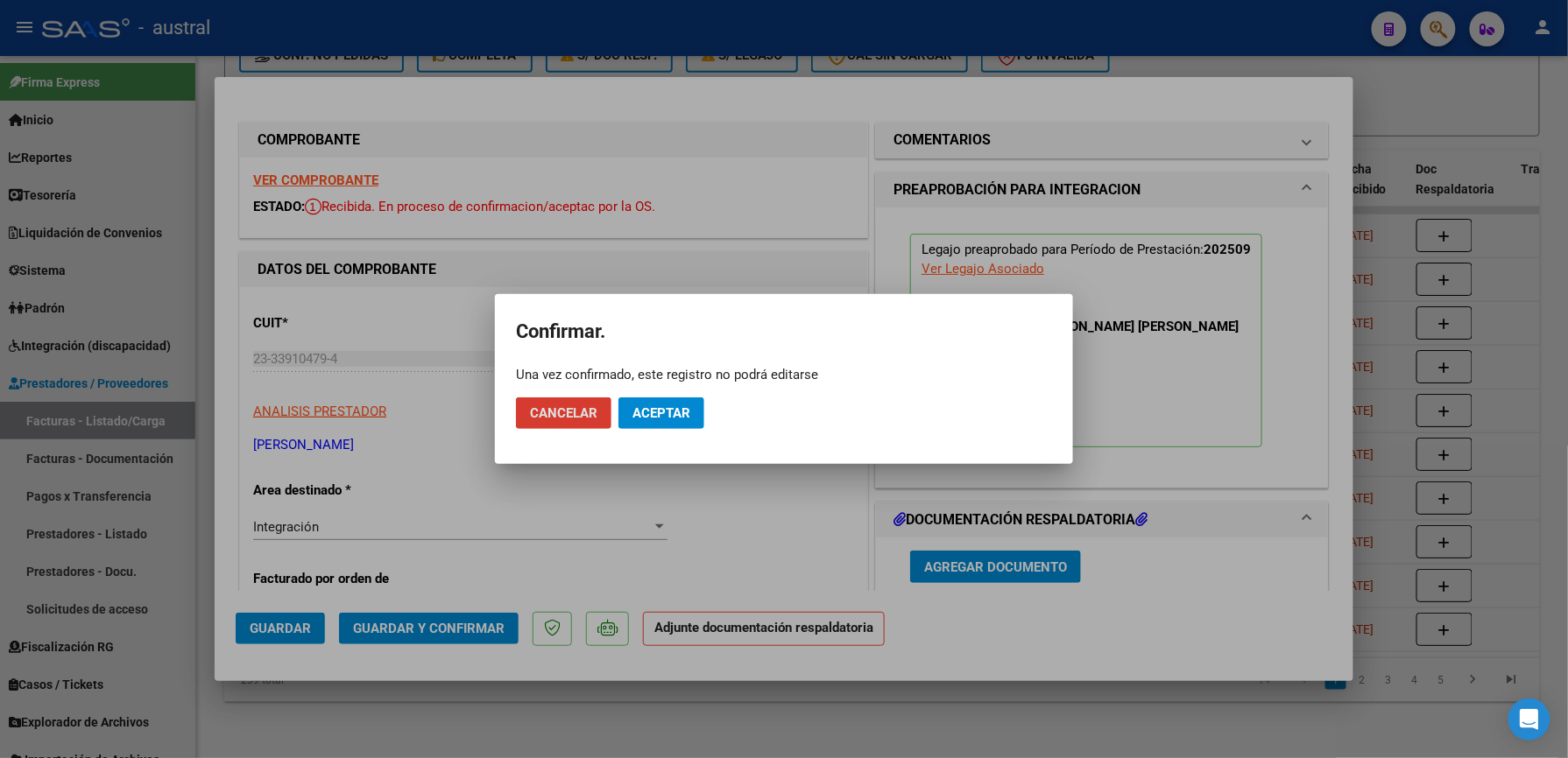
click at [660, 419] on span "Aceptar" at bounding box center [661, 413] width 58 height 16
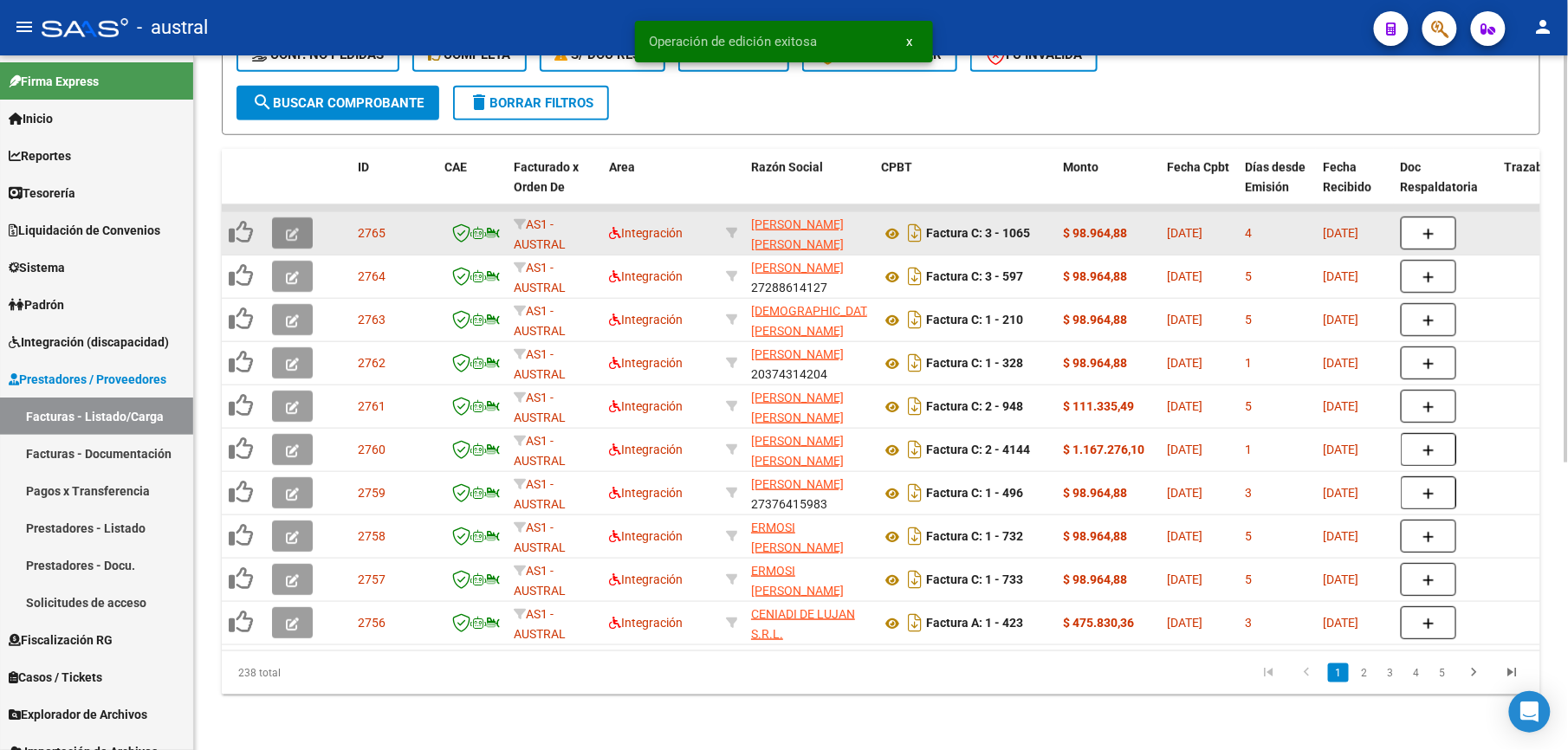
click at [287, 228] on icon "button" at bounding box center [292, 234] width 13 height 13
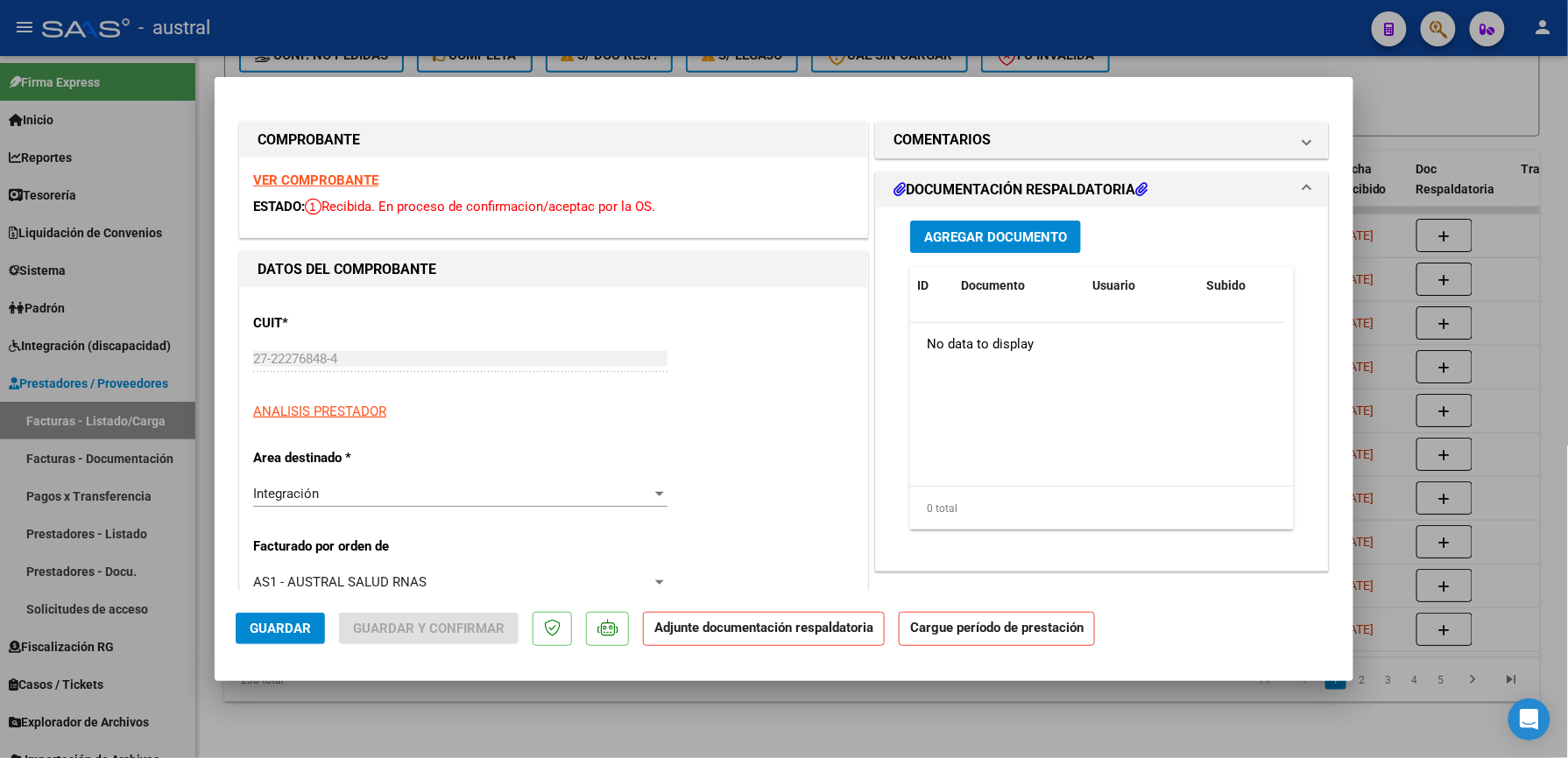
click at [320, 176] on strong "VER COMPROBANTE" at bounding box center [316, 180] width 126 height 16
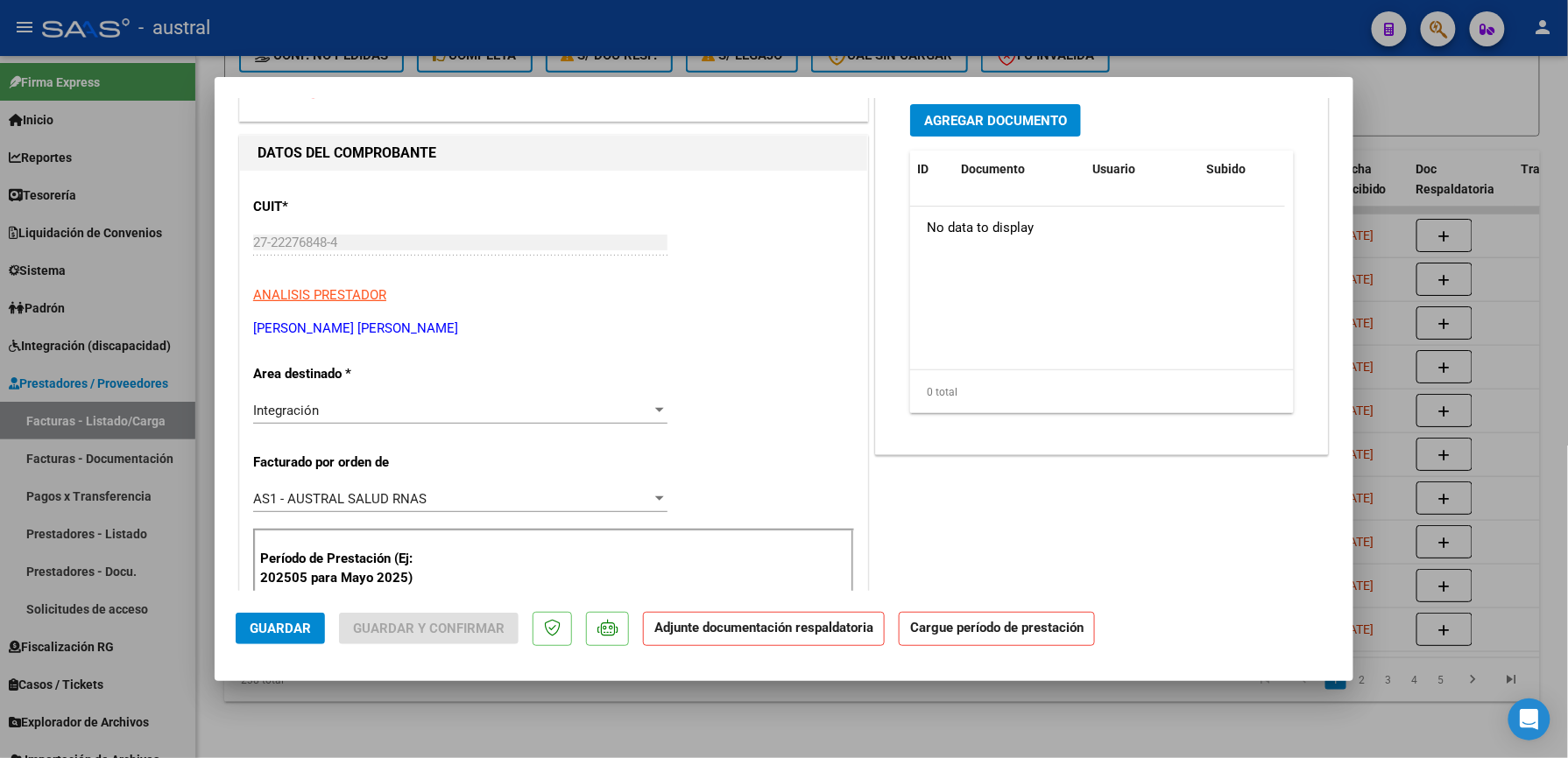
scroll to position [232, 0]
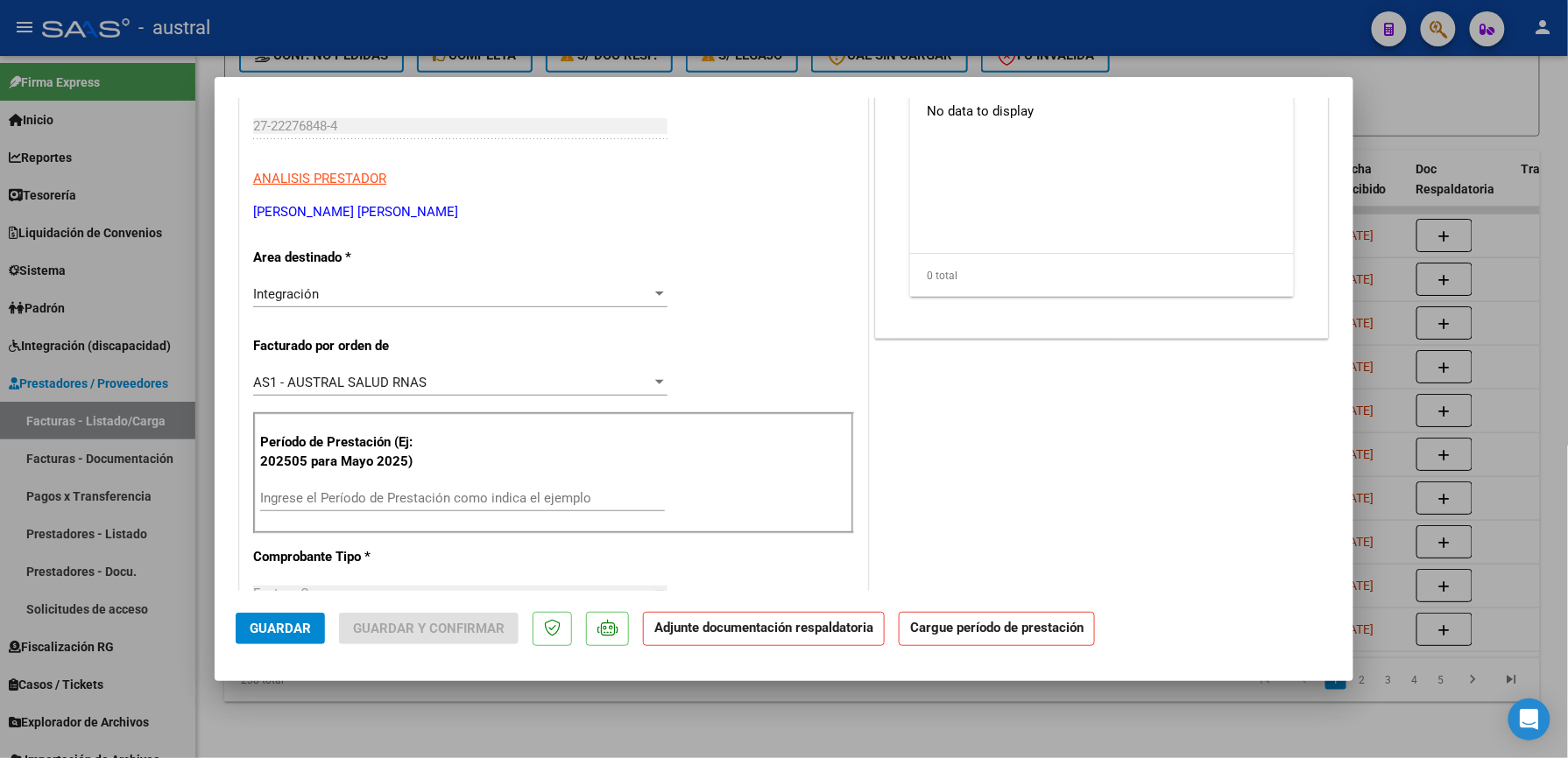
click at [401, 487] on div "Ingrese el Período de Prestación como indica el ejemplo" at bounding box center [462, 498] width 404 height 26
paste input "202509"
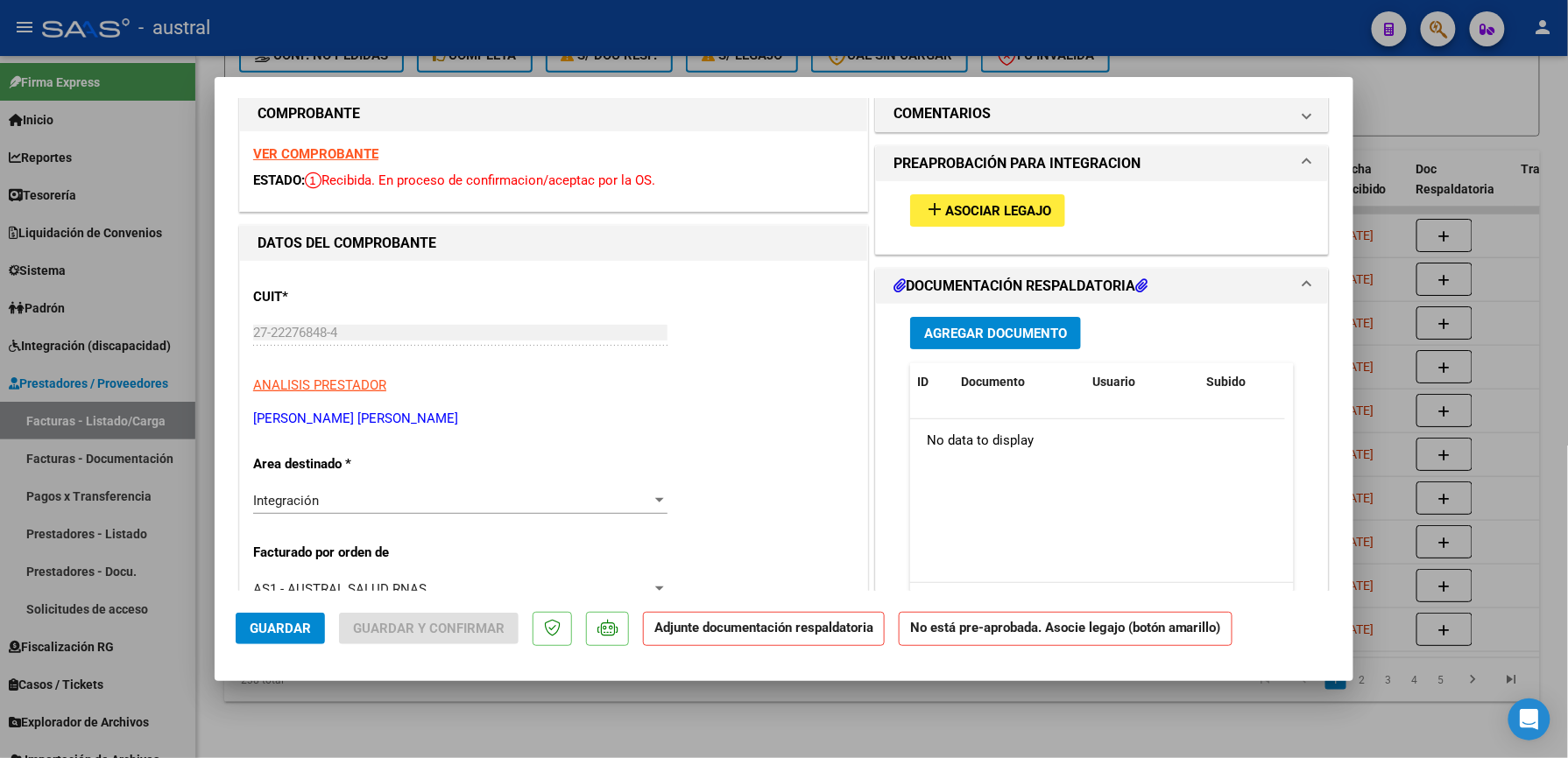
scroll to position [0, 0]
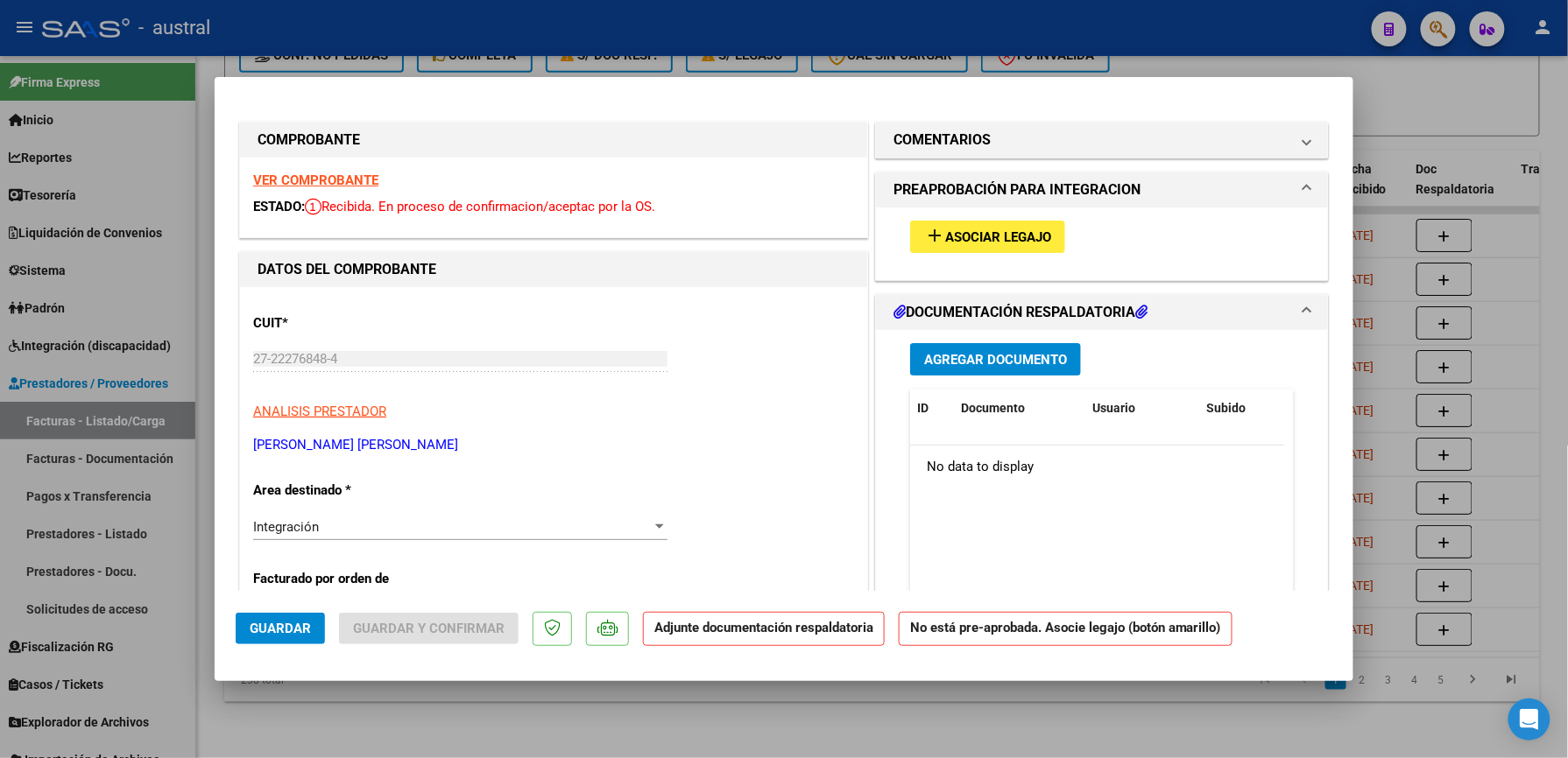
type input "202509"
click at [945, 239] on span "Asociar Legajo" at bounding box center [998, 237] width 106 height 16
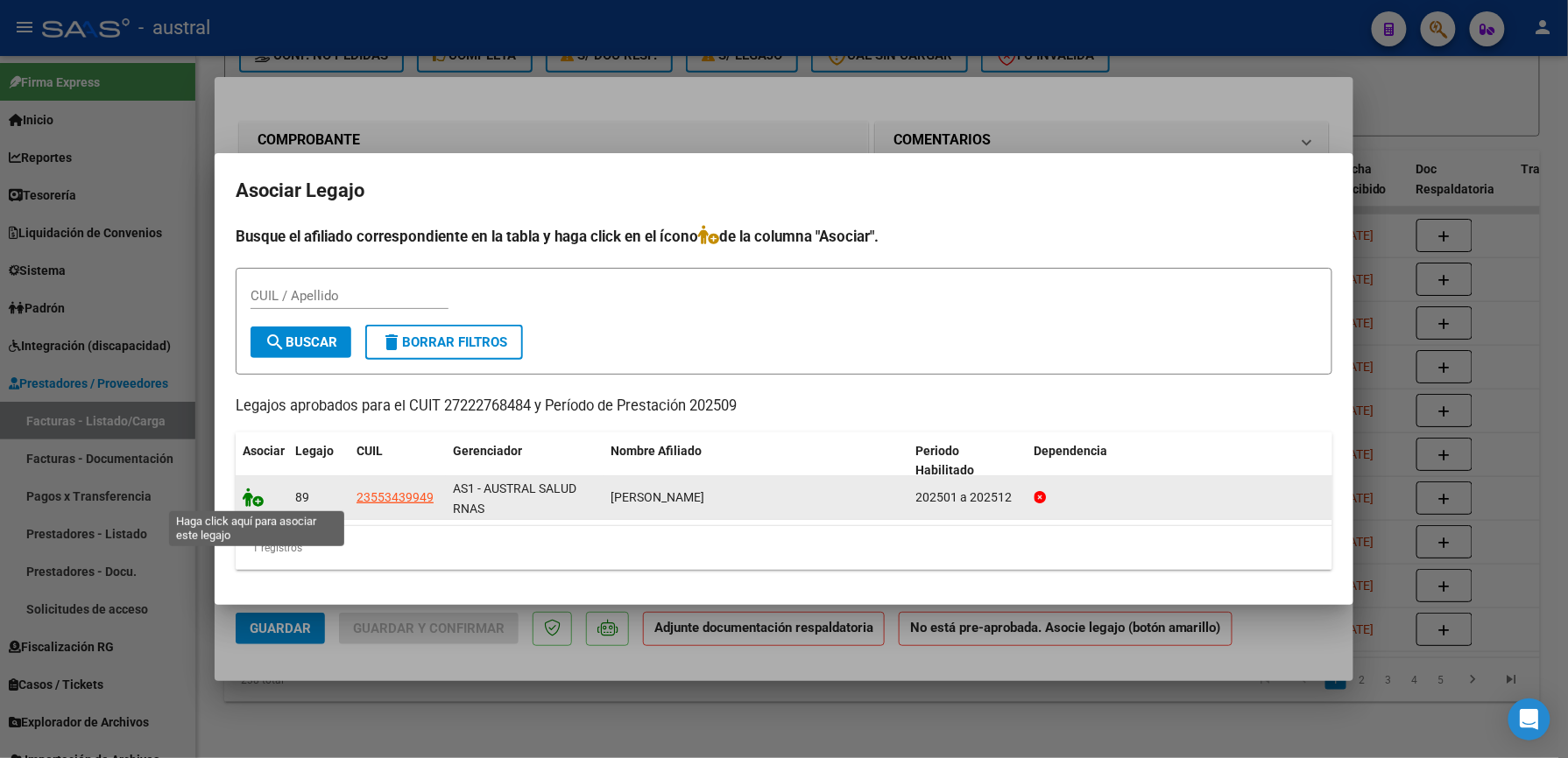
click at [260, 502] on icon at bounding box center [252, 497] width 21 height 20
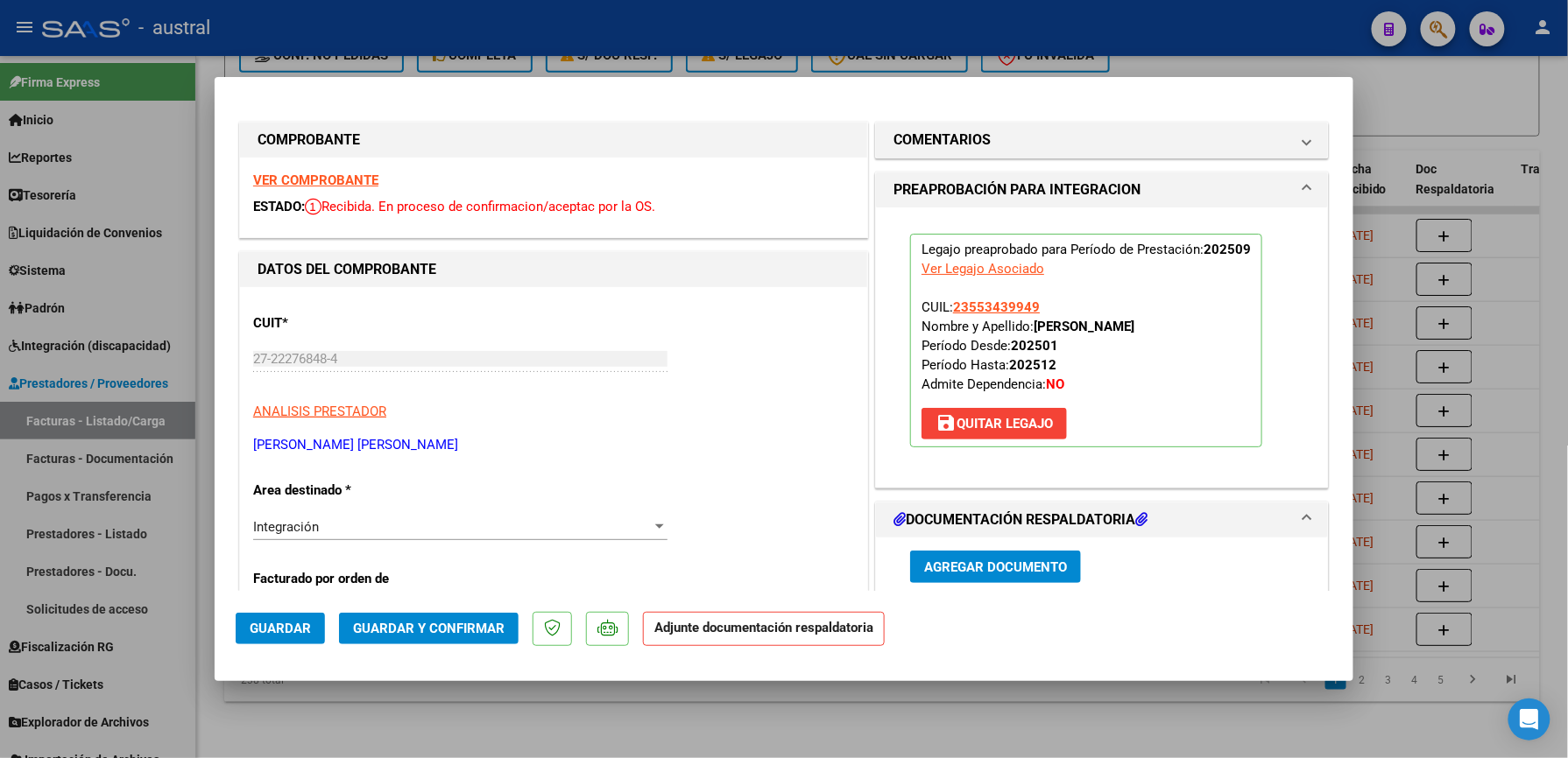
click at [455, 632] on span "Guardar y Confirmar" at bounding box center [429, 629] width 151 height 16
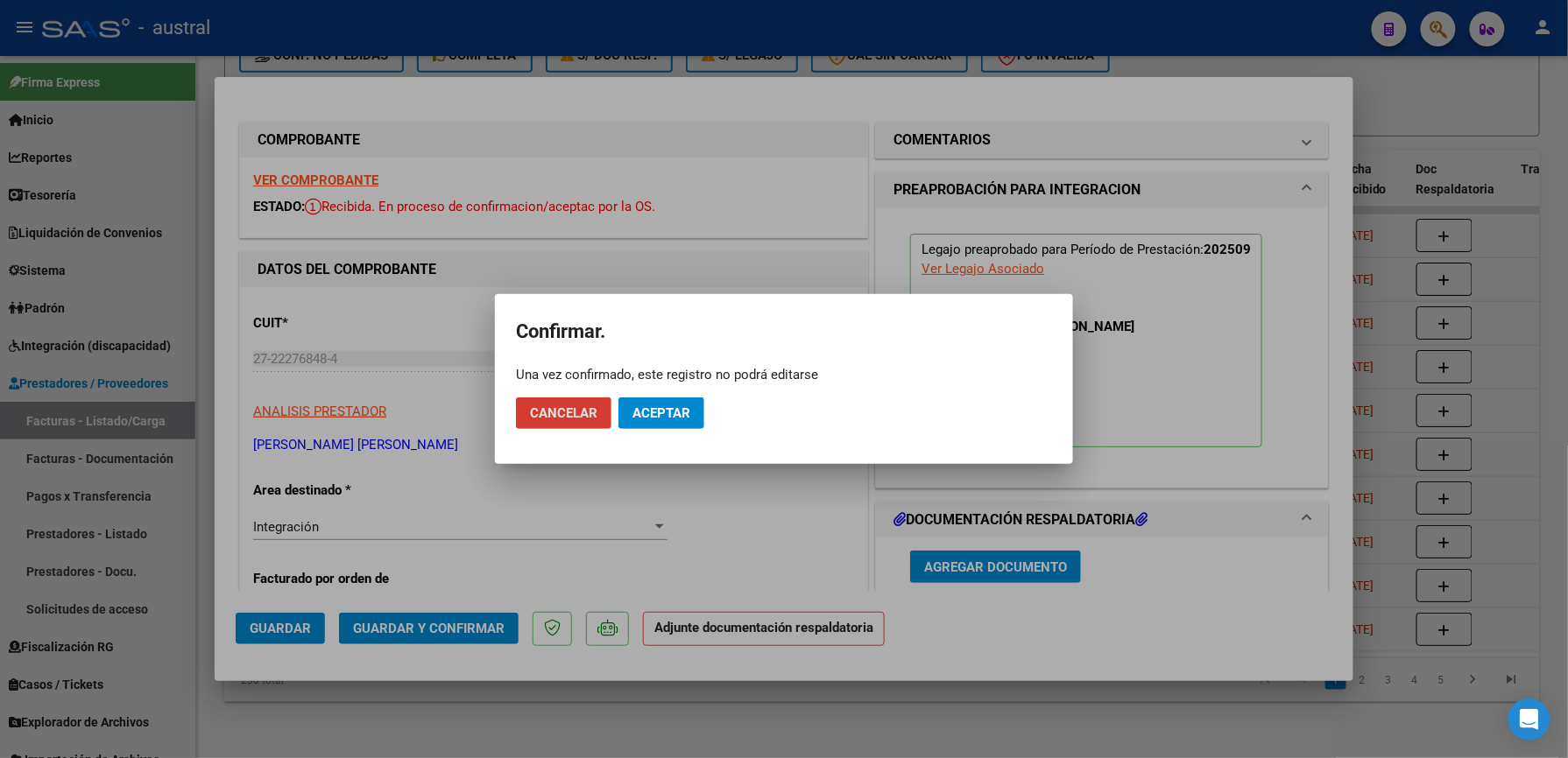
click at [662, 432] on mat-dialog-actions "Cancelar Aceptar" at bounding box center [784, 413] width 536 height 60
click at [660, 420] on span "Aceptar" at bounding box center [661, 413] width 58 height 16
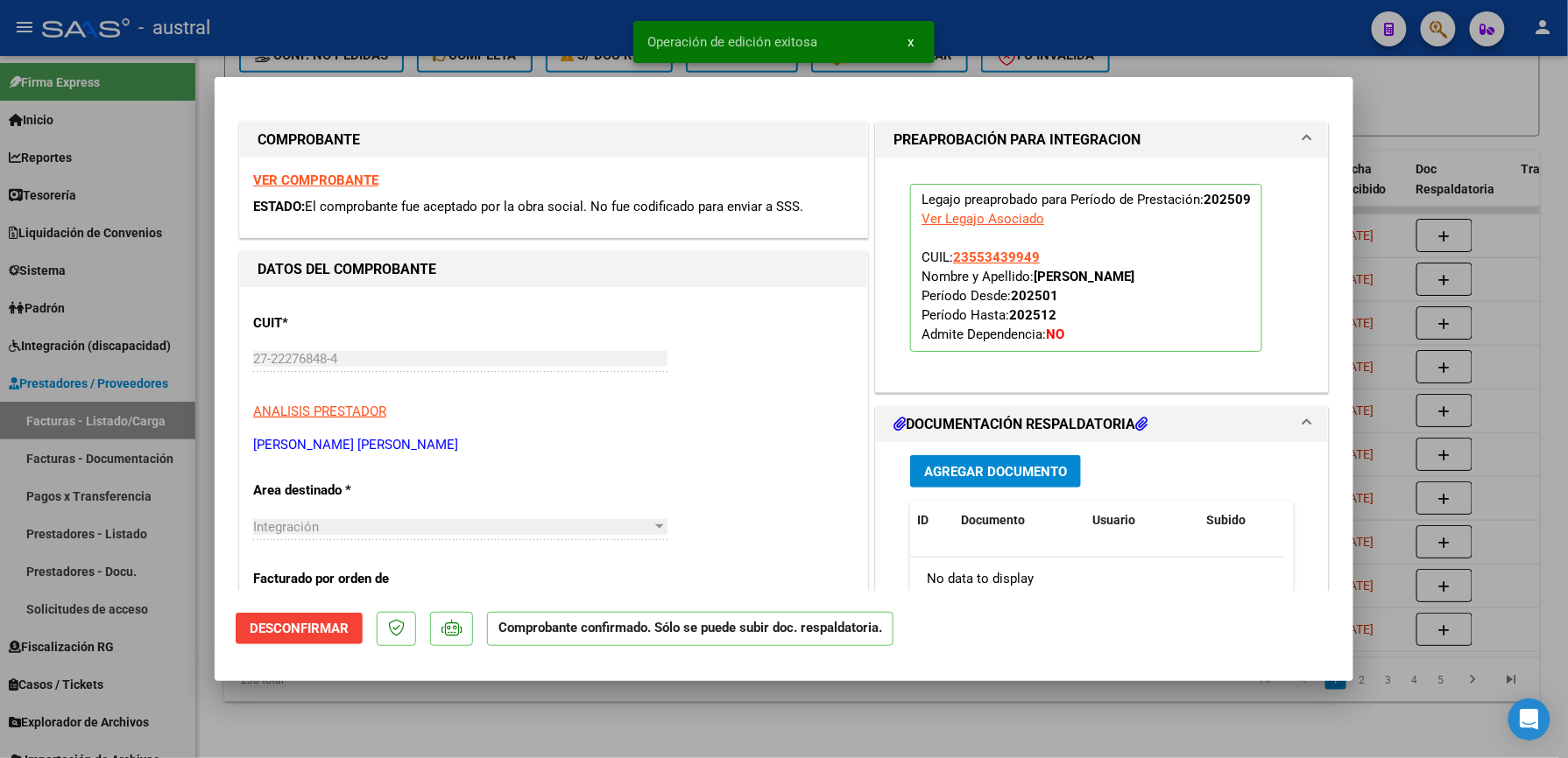
type input "$ 0,00"
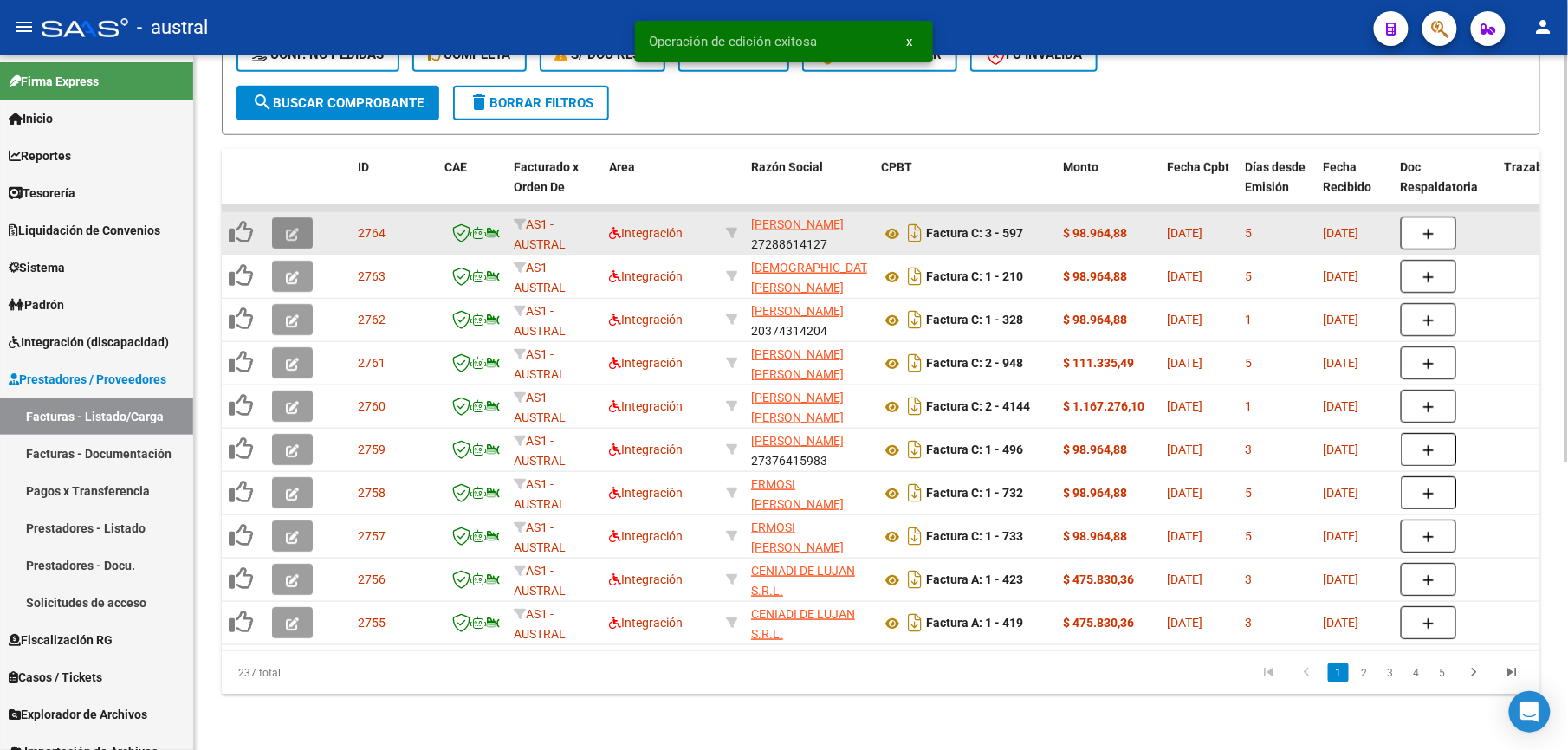
click at [295, 228] on icon "button" at bounding box center [292, 234] width 13 height 13
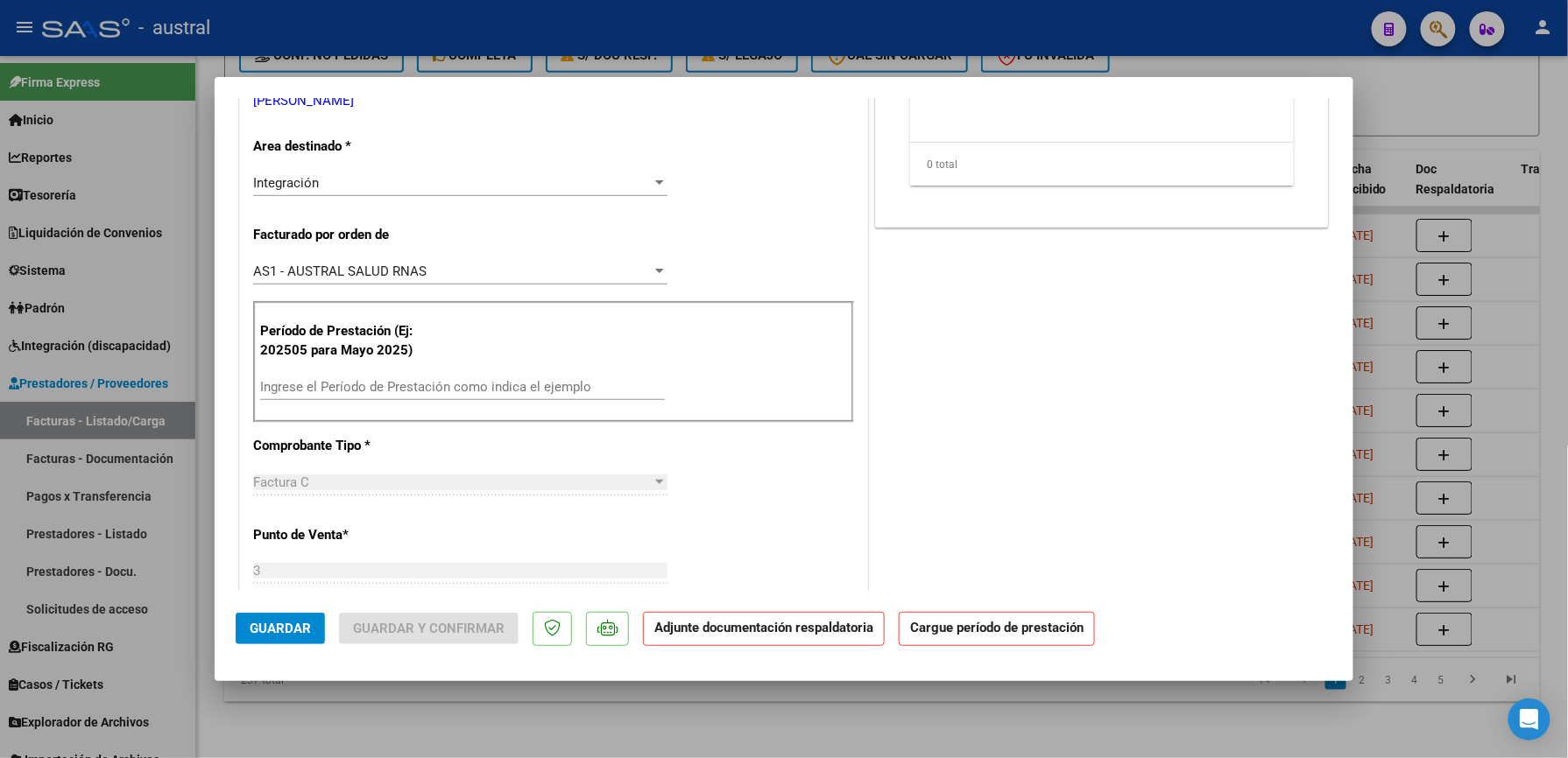
scroll to position [350, 0]
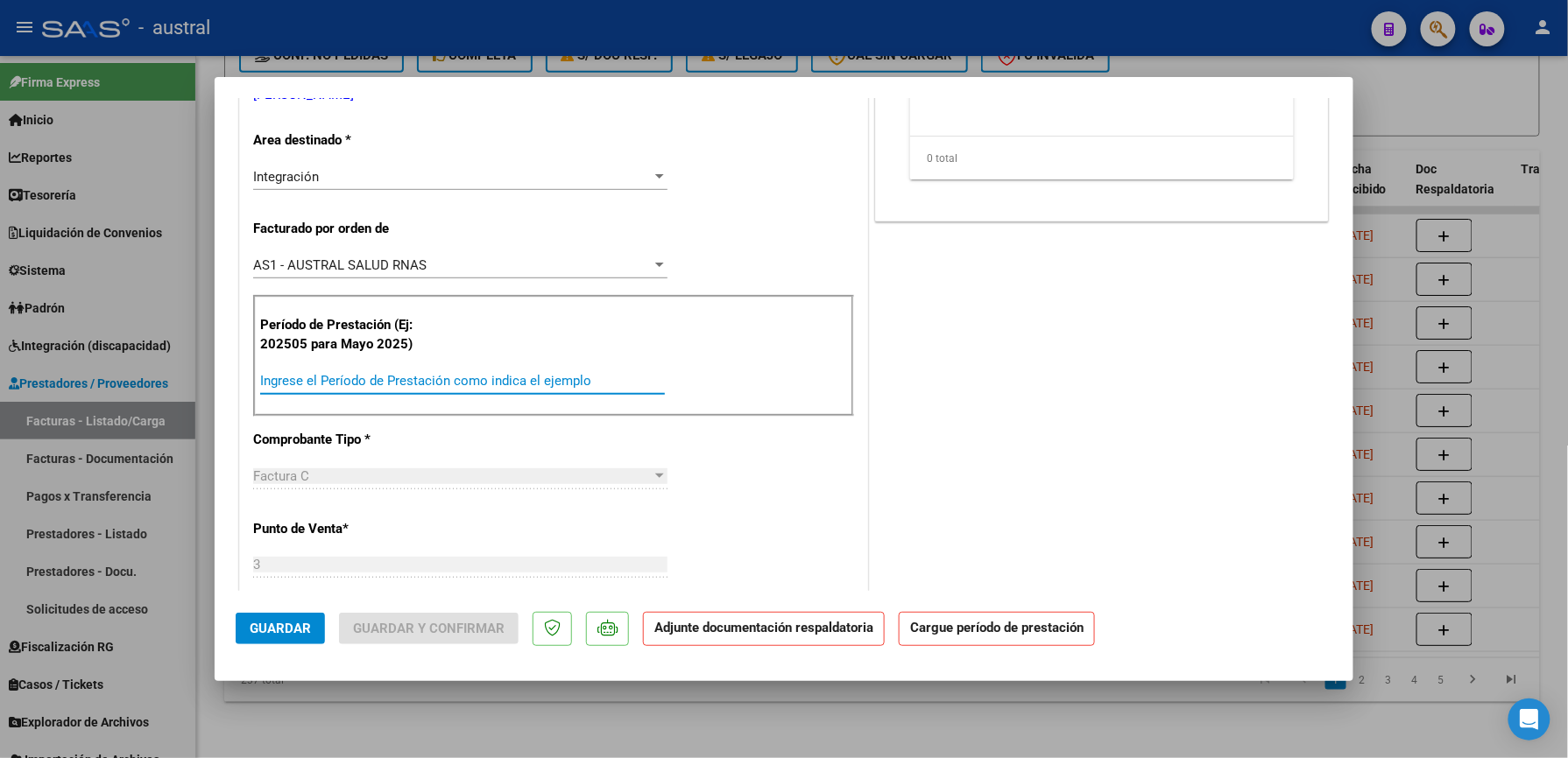
click at [448, 379] on input "Ingrese el Período de Prestación como indica el ejemplo" at bounding box center [462, 380] width 404 height 16
paste input "202509"
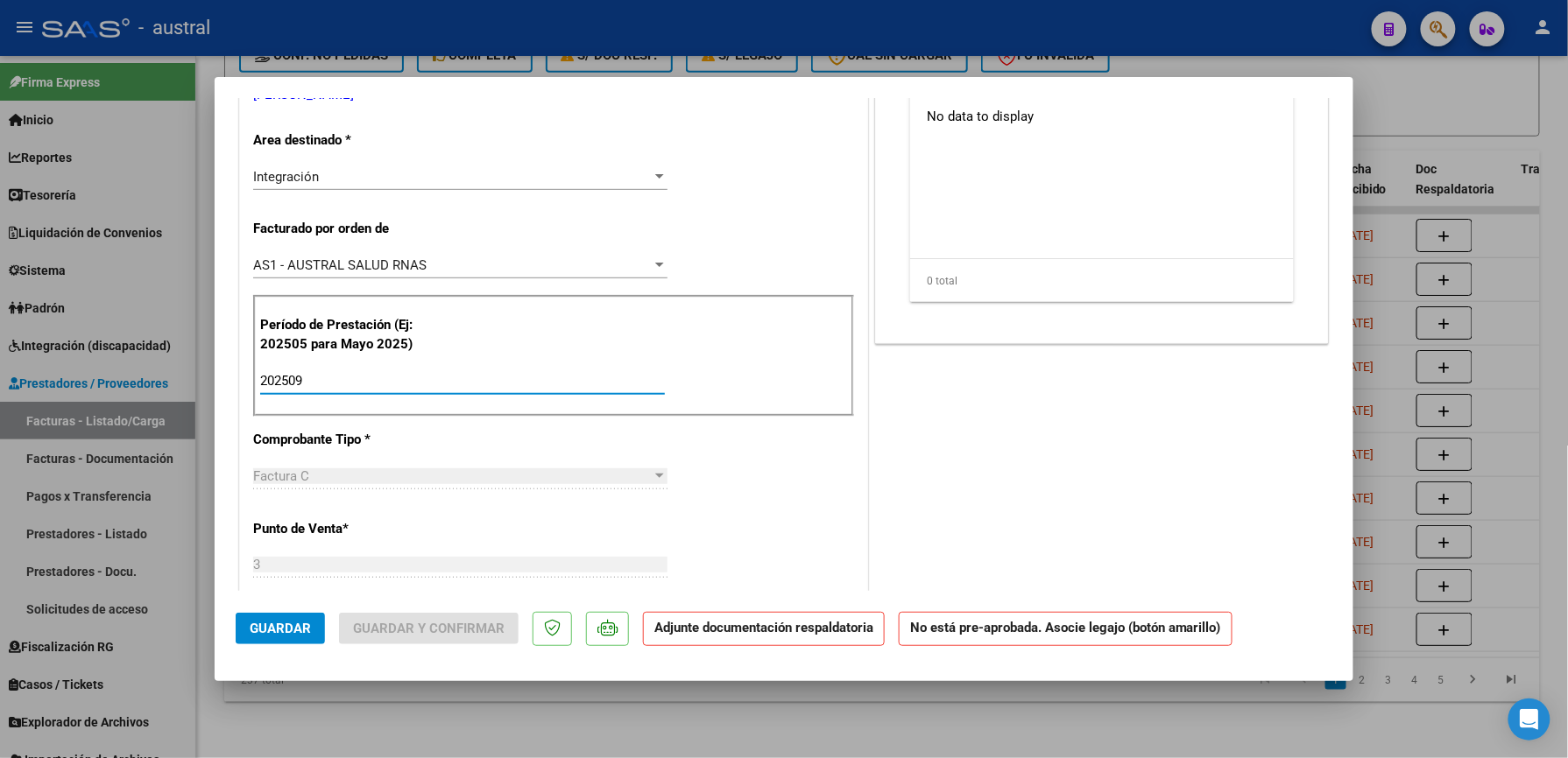
scroll to position [0, 0]
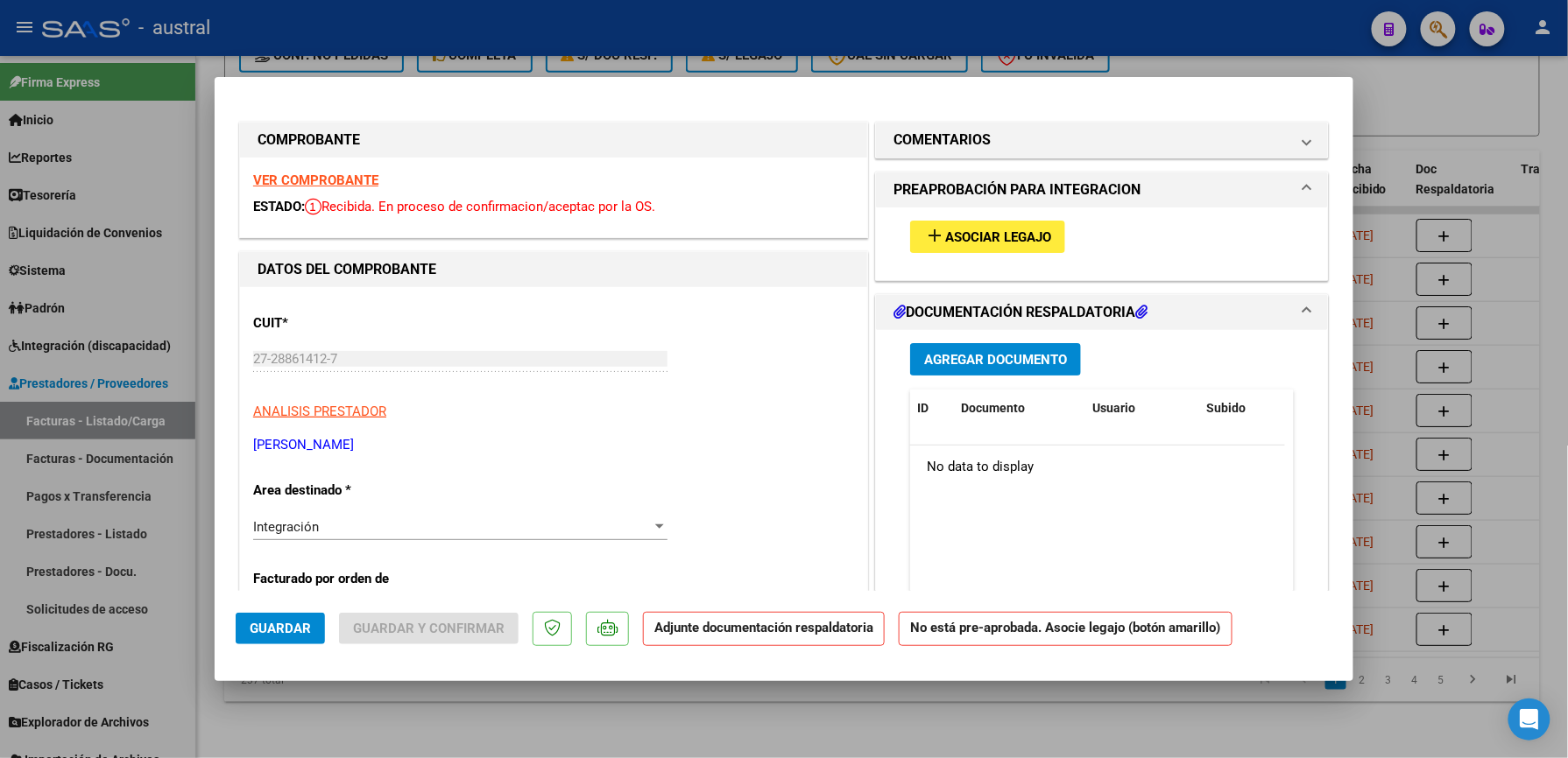
type input "202509"
click at [986, 232] on span "Asociar Legajo" at bounding box center [998, 237] width 106 height 16
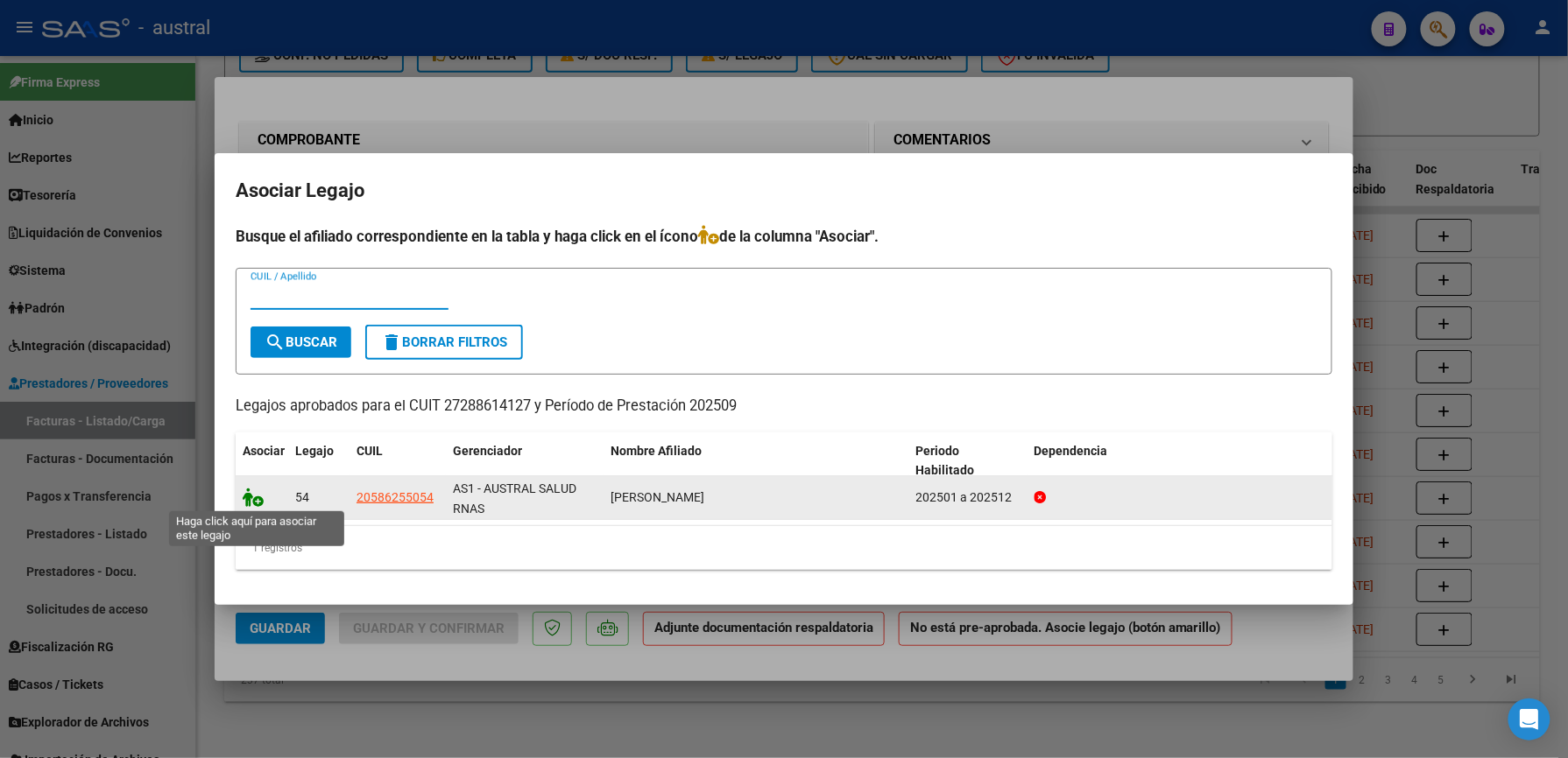
click at [257, 502] on icon at bounding box center [252, 497] width 21 height 20
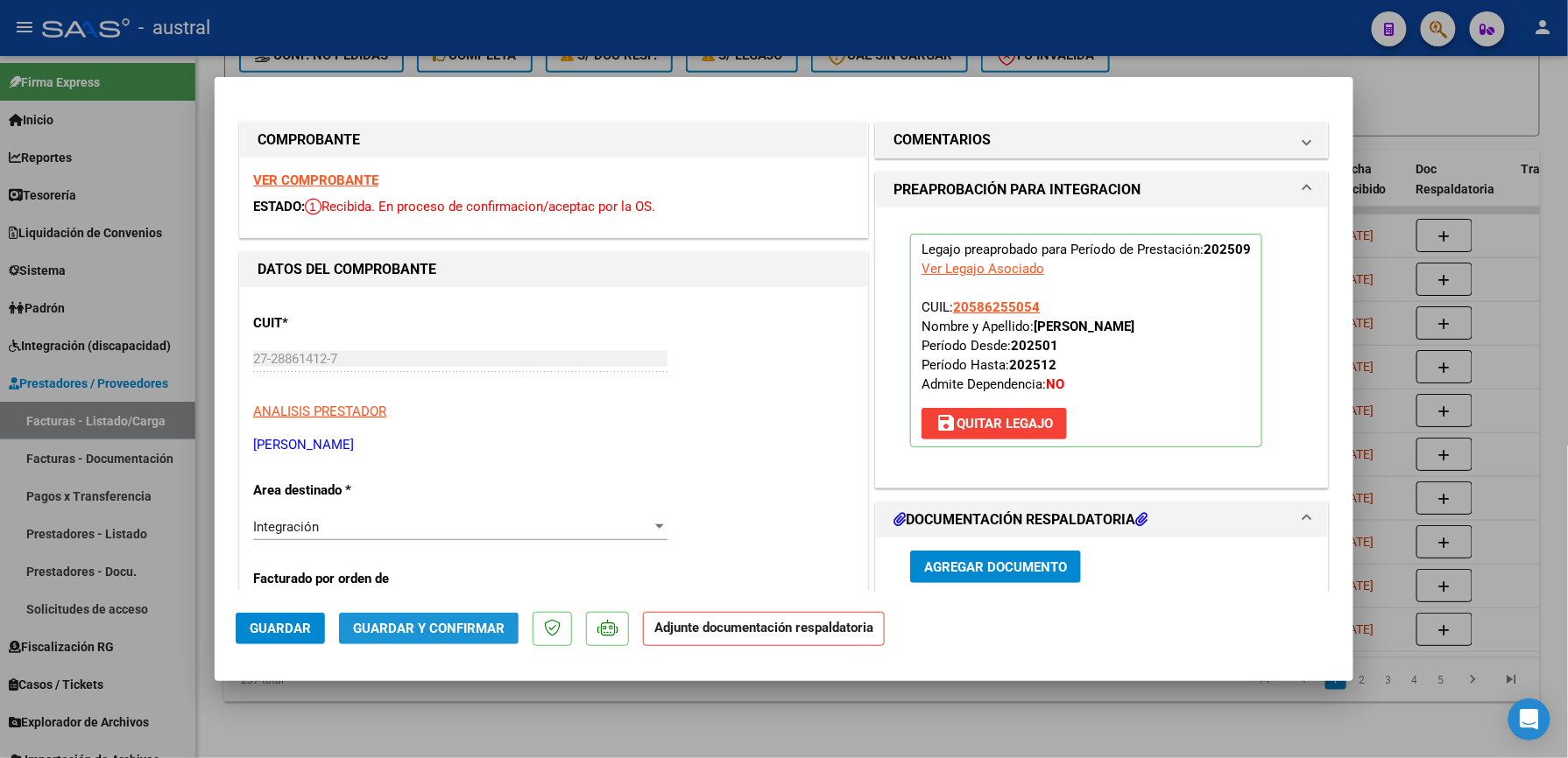
click at [417, 632] on span "Guardar y Confirmar" at bounding box center [429, 629] width 151 height 16
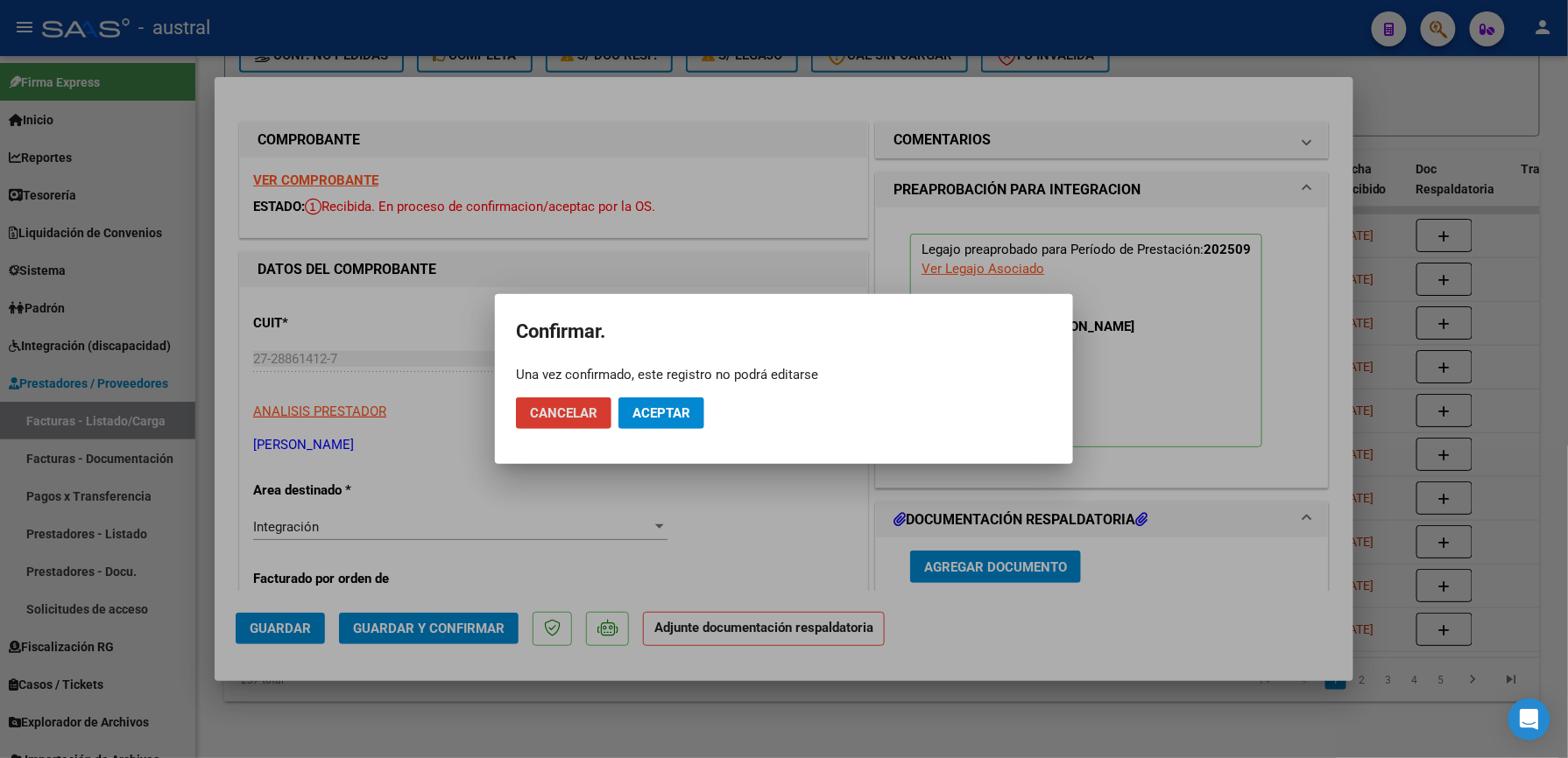
click at [662, 420] on span "Aceptar" at bounding box center [661, 413] width 58 height 16
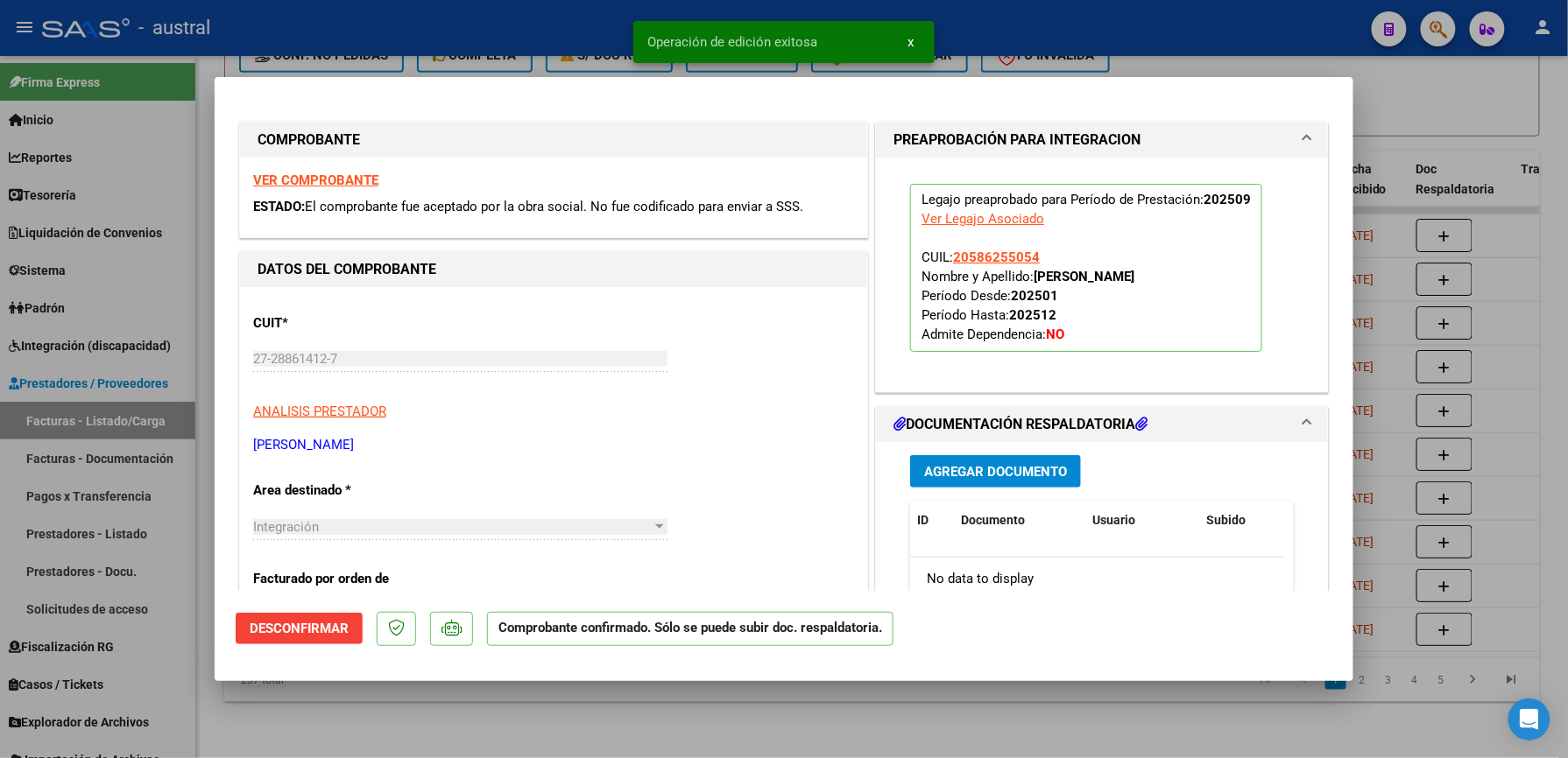
type input "$ 0,00"
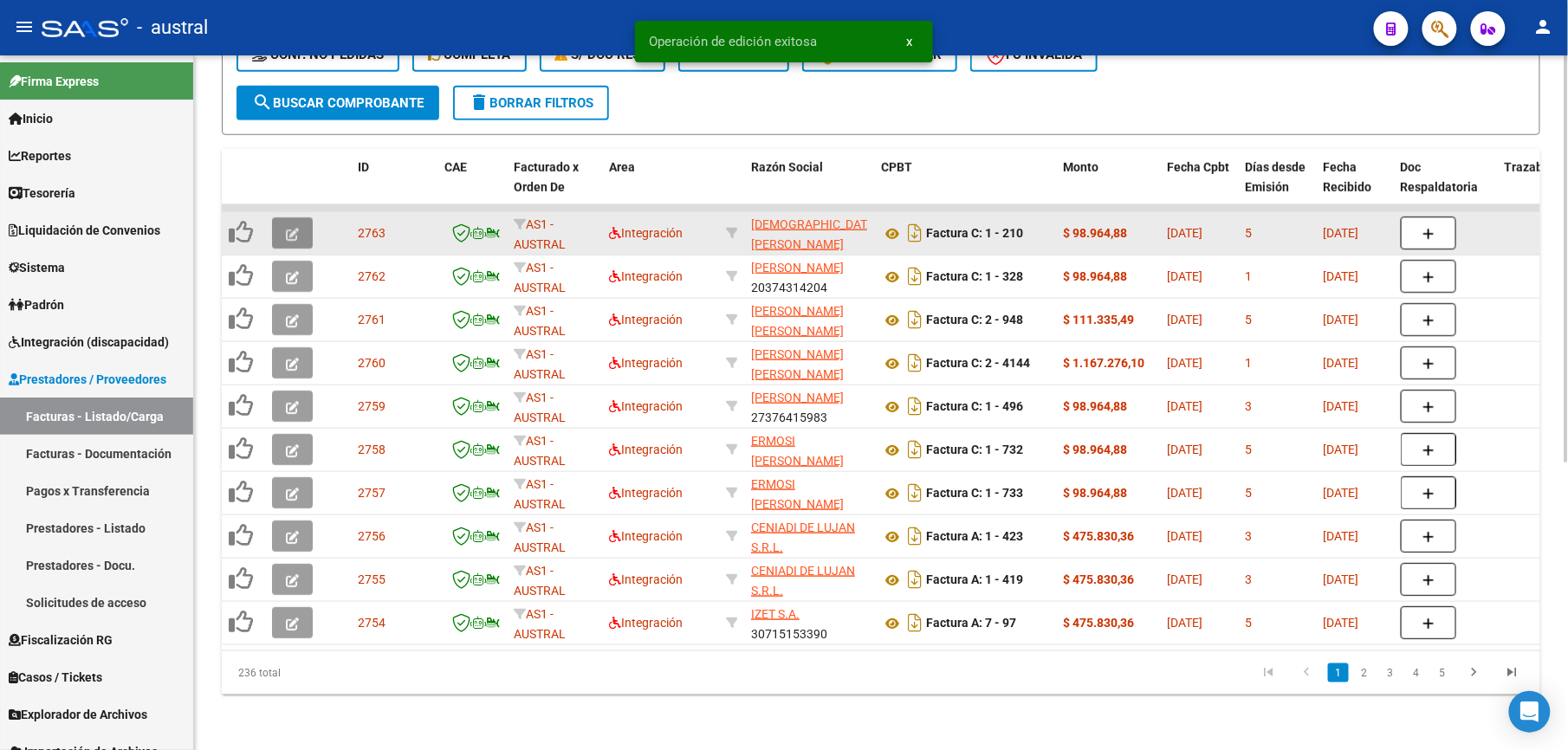
click at [291, 228] on icon "button" at bounding box center [292, 234] width 13 height 13
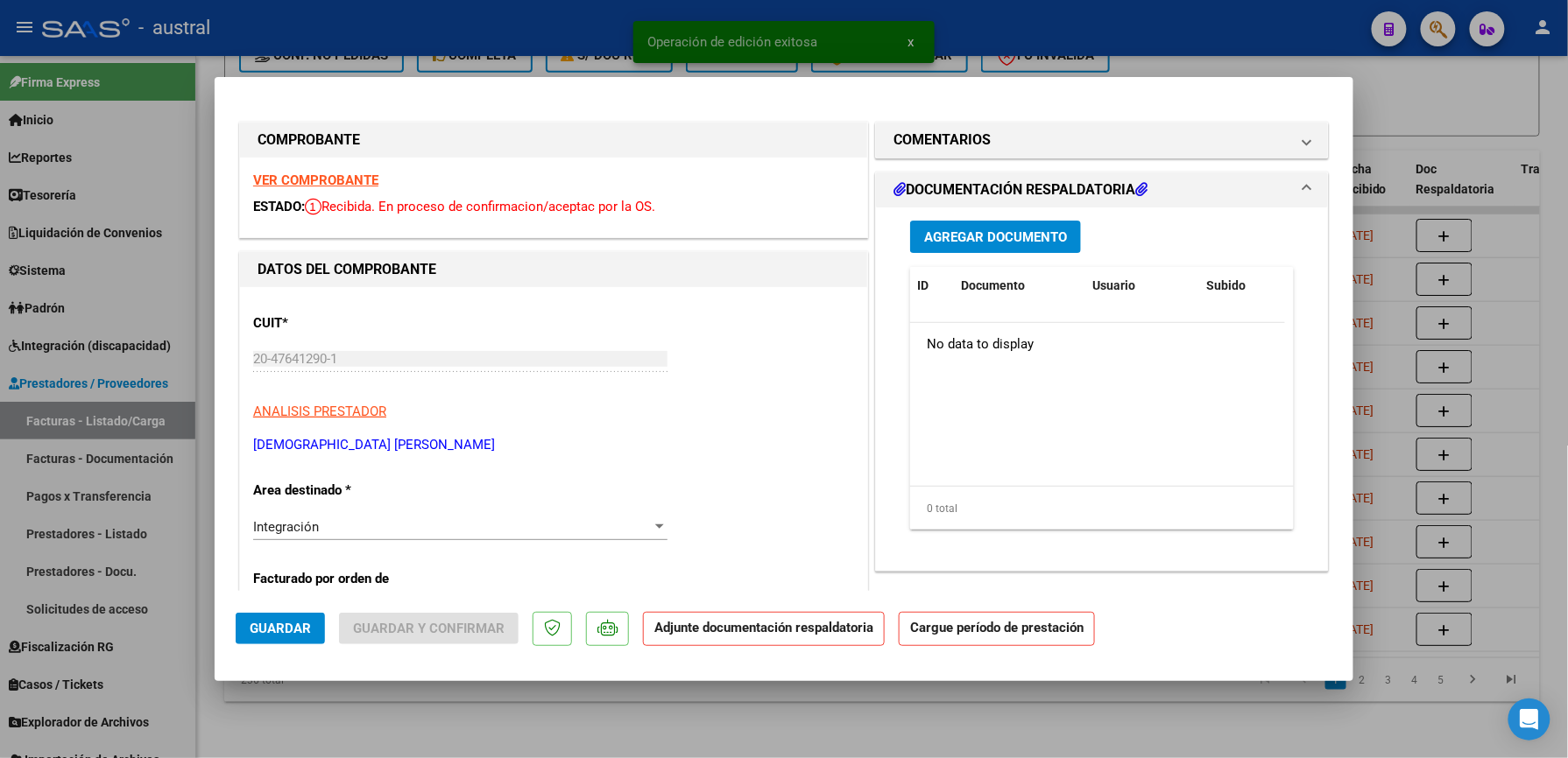
click at [317, 178] on strong "VER COMPROBANTE" at bounding box center [316, 180] width 126 height 16
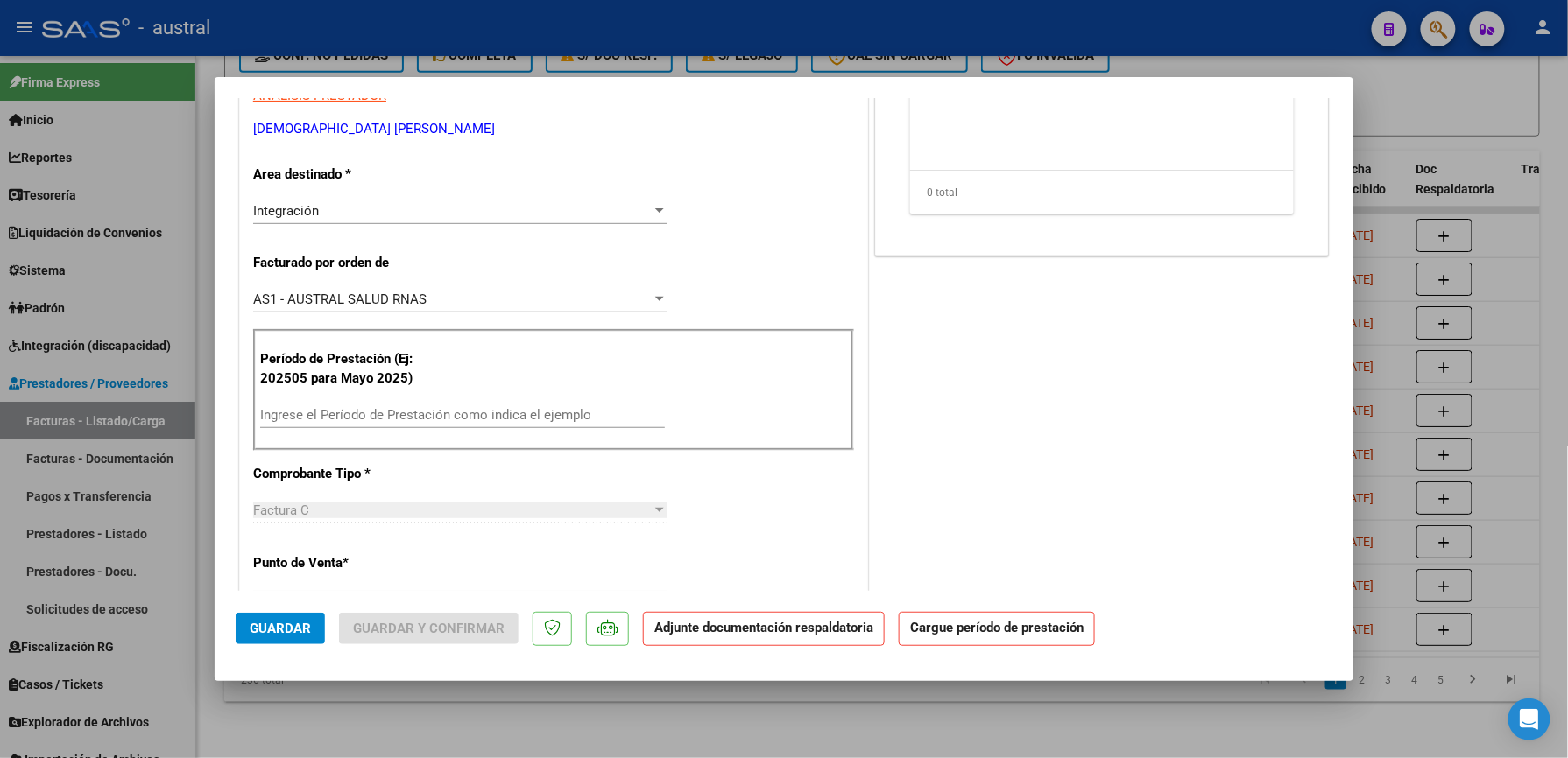
scroll to position [350, 0]
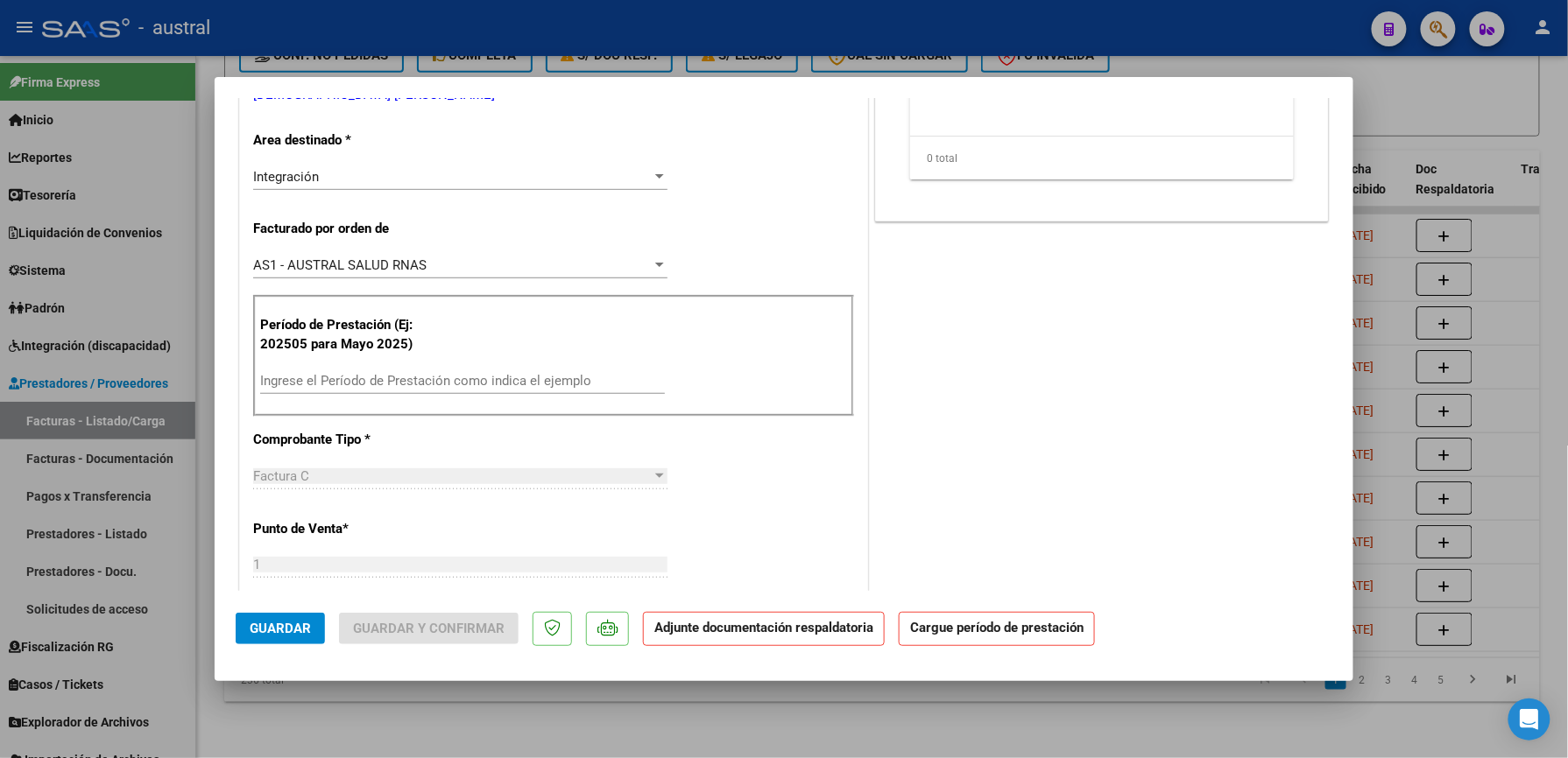
click at [495, 372] on div "Ingrese el Período de Prestación como indica el ejemplo" at bounding box center [462, 380] width 404 height 26
paste input "202509"
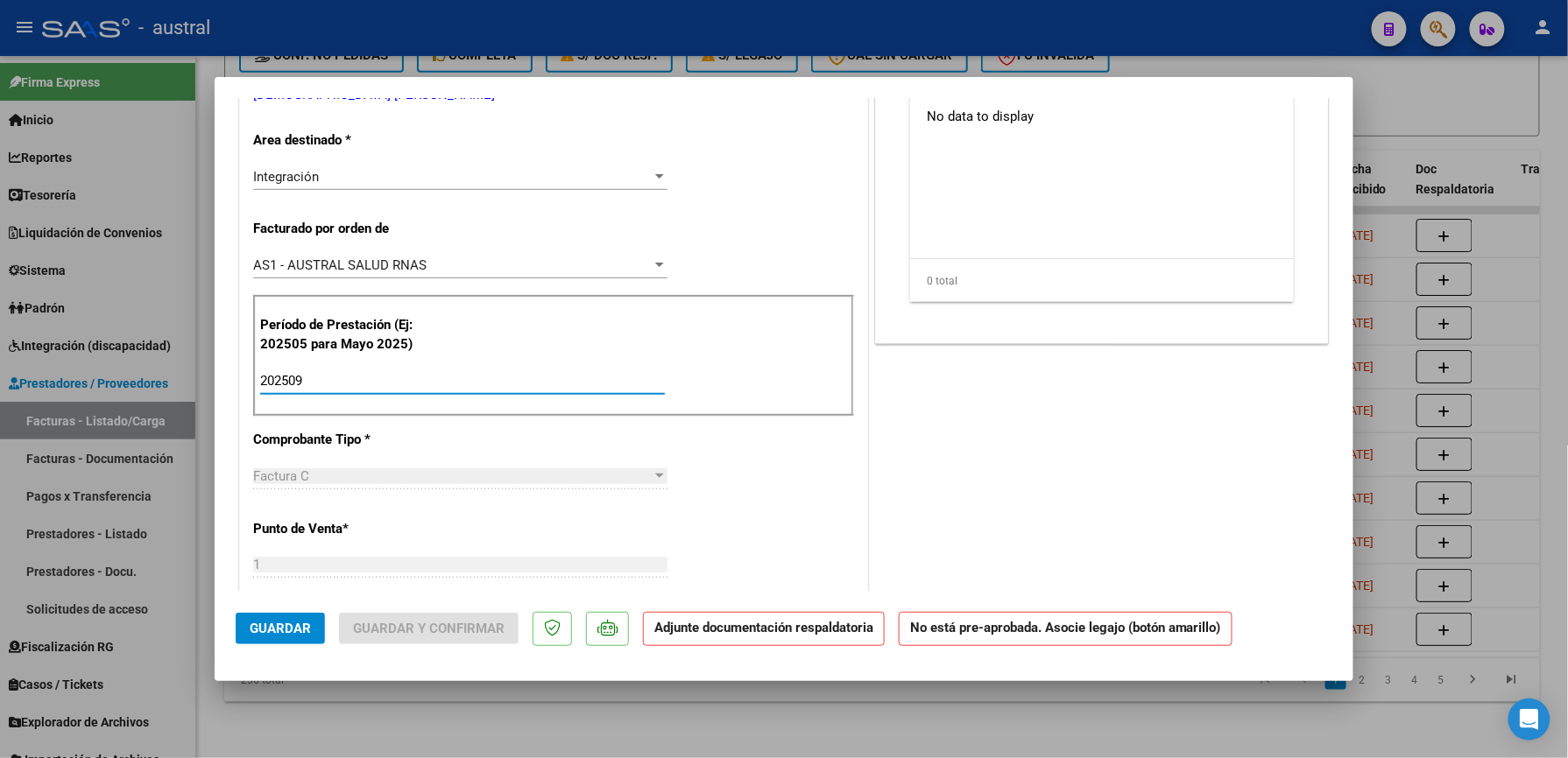
type input "202509"
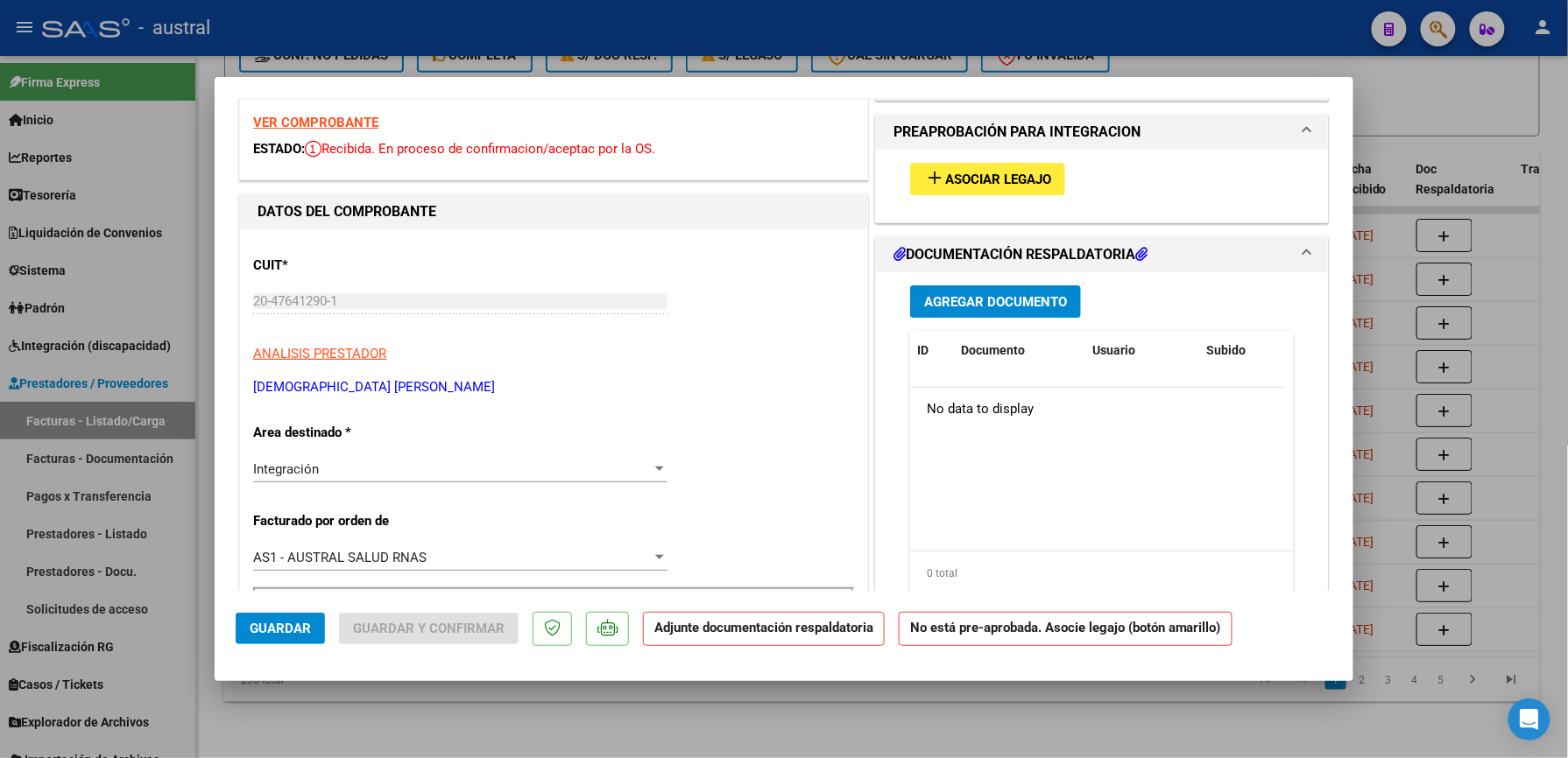
scroll to position [0, 0]
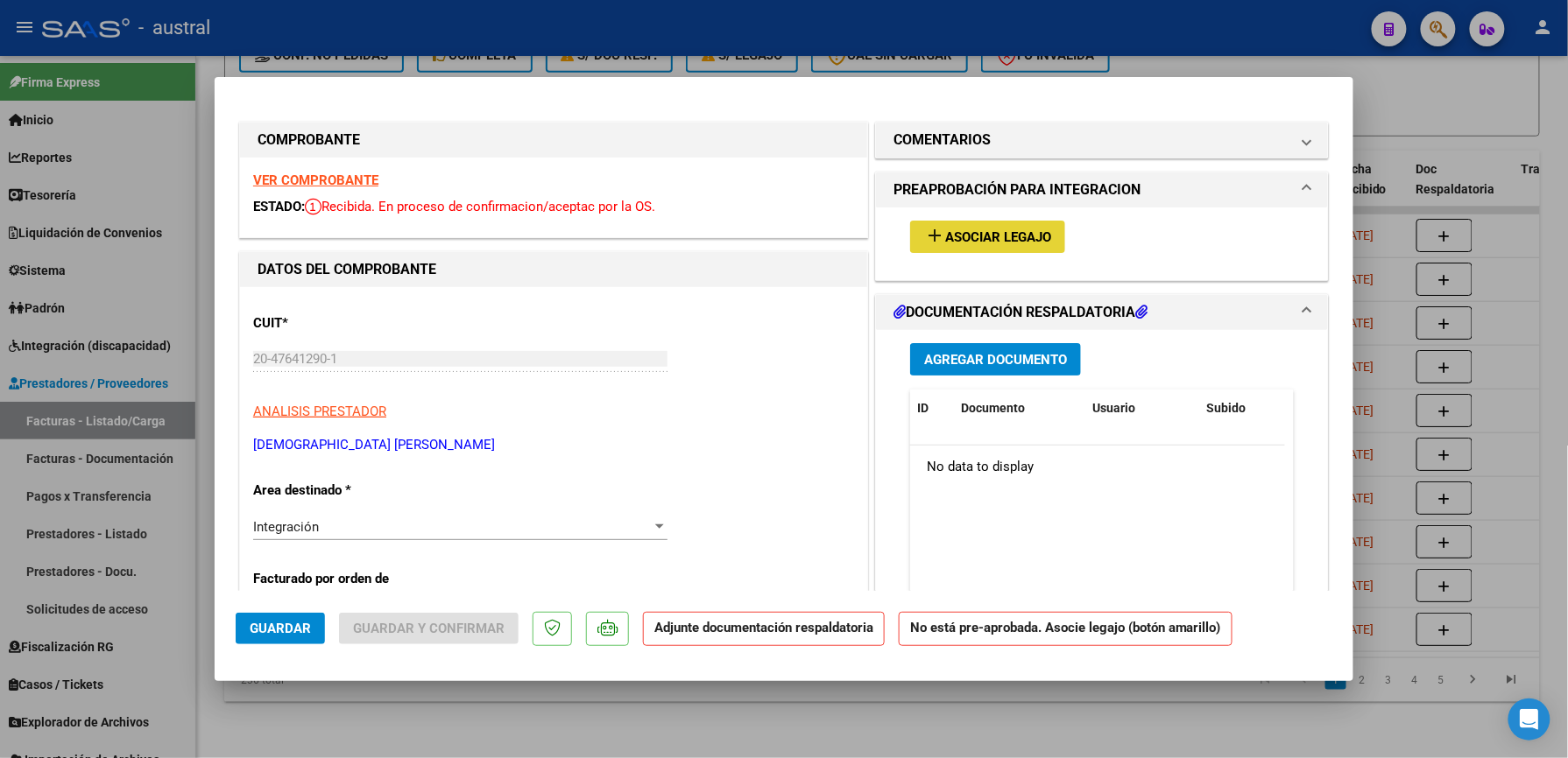
click at [950, 242] on span "Asociar Legajo" at bounding box center [998, 237] width 106 height 16
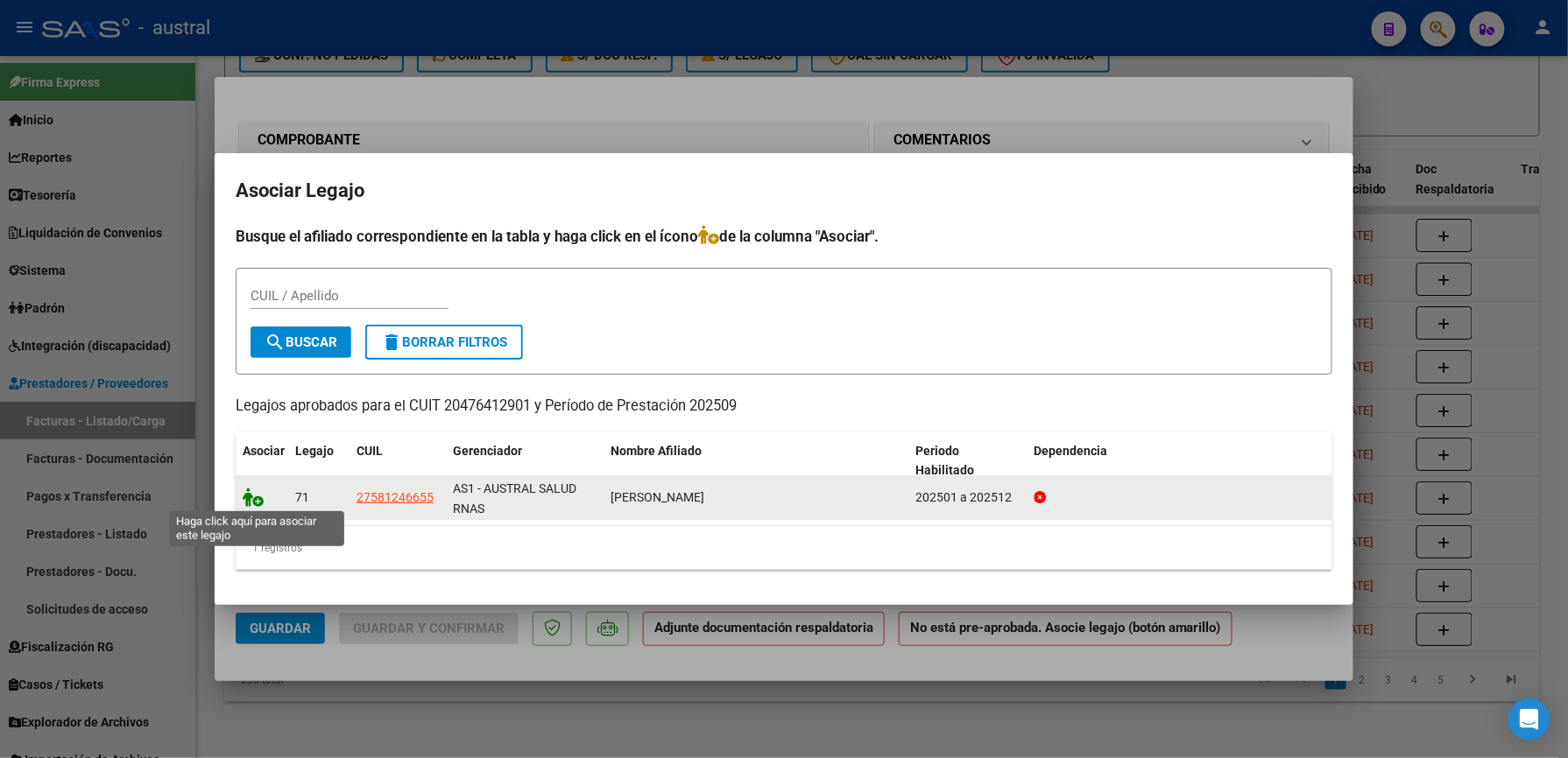
click at [256, 502] on icon at bounding box center [252, 497] width 21 height 20
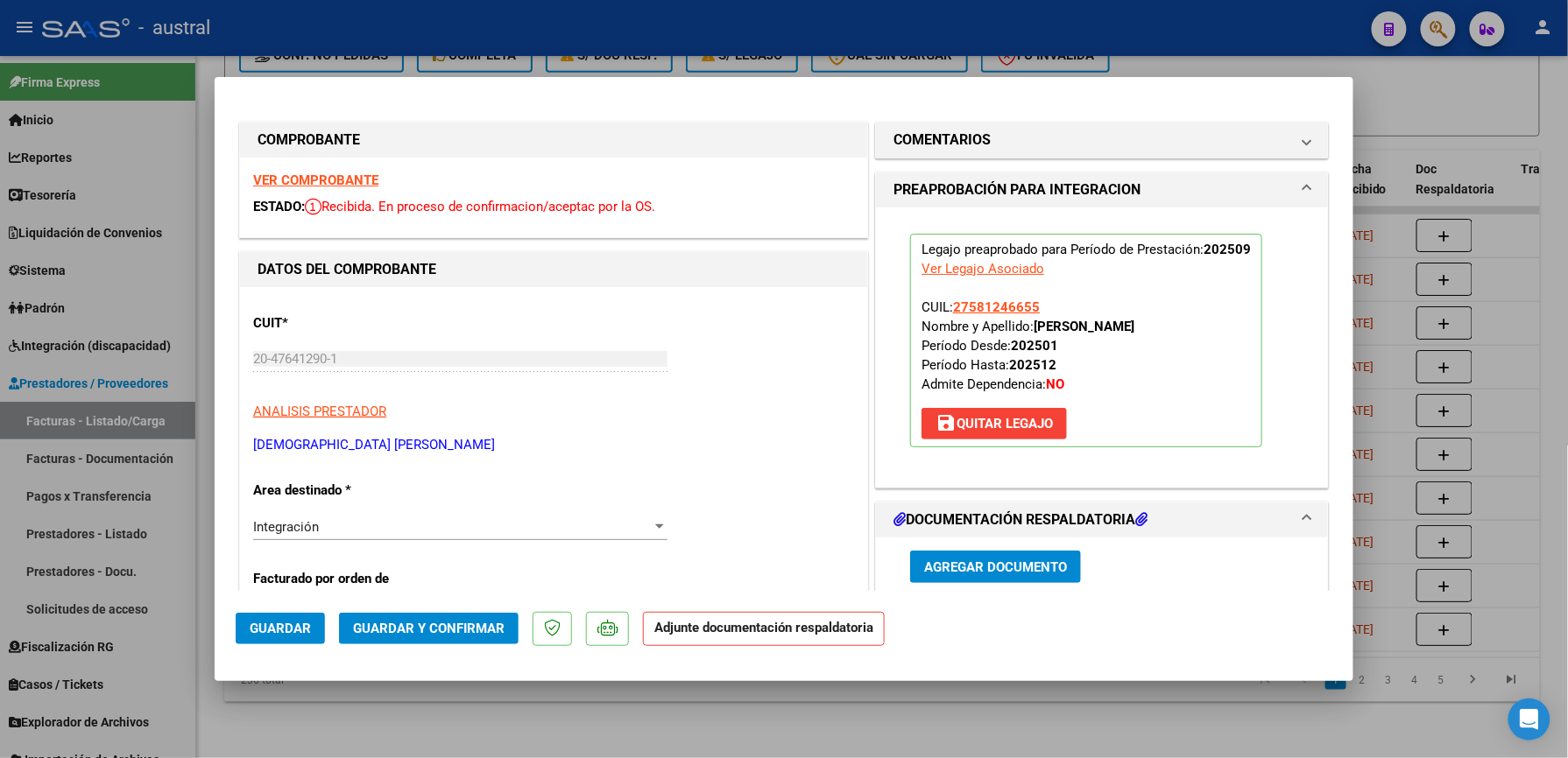
click at [478, 634] on span "Guardar y Confirmar" at bounding box center [429, 629] width 151 height 16
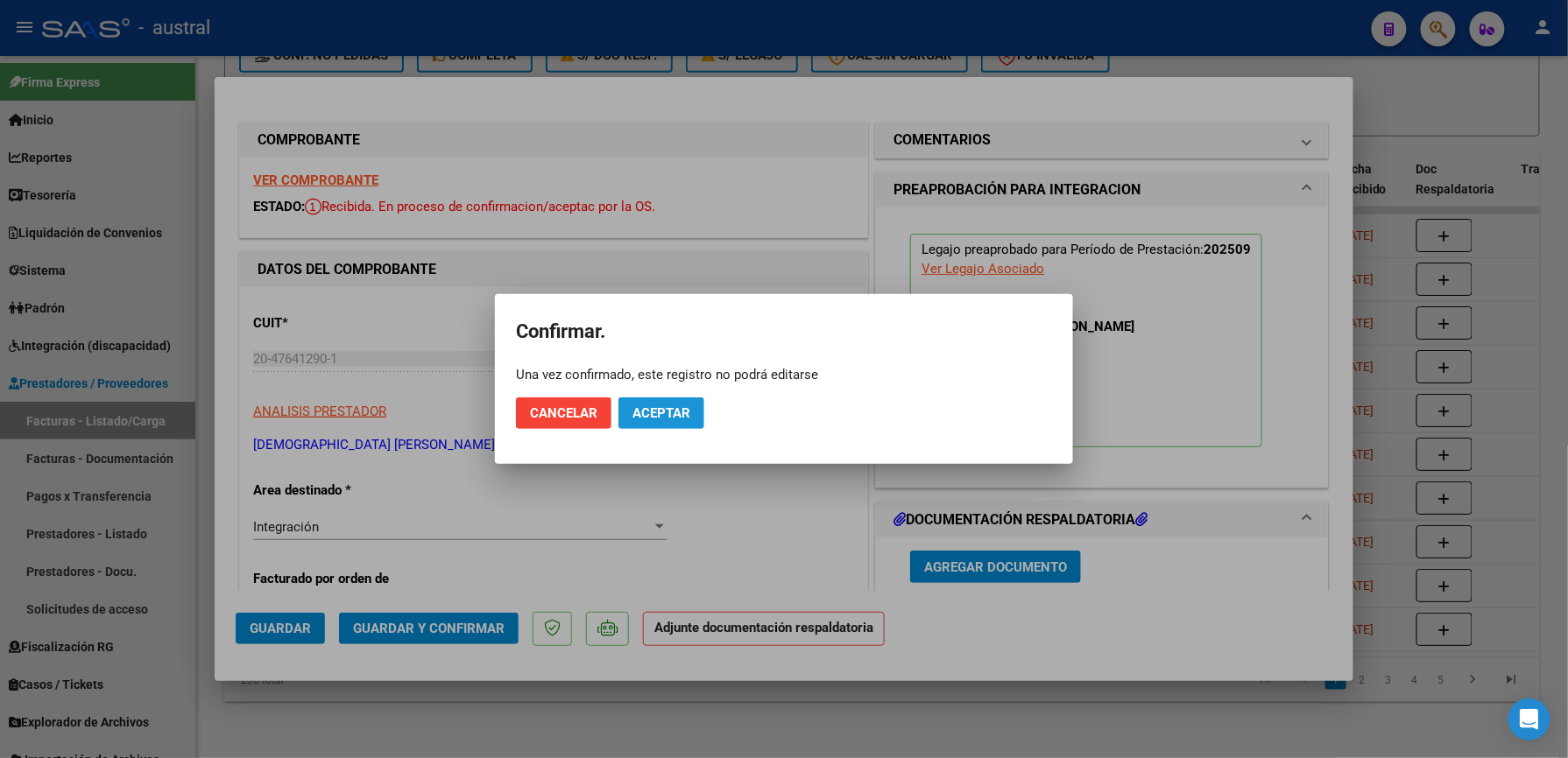
click at [676, 407] on span "Aceptar" at bounding box center [661, 413] width 58 height 16
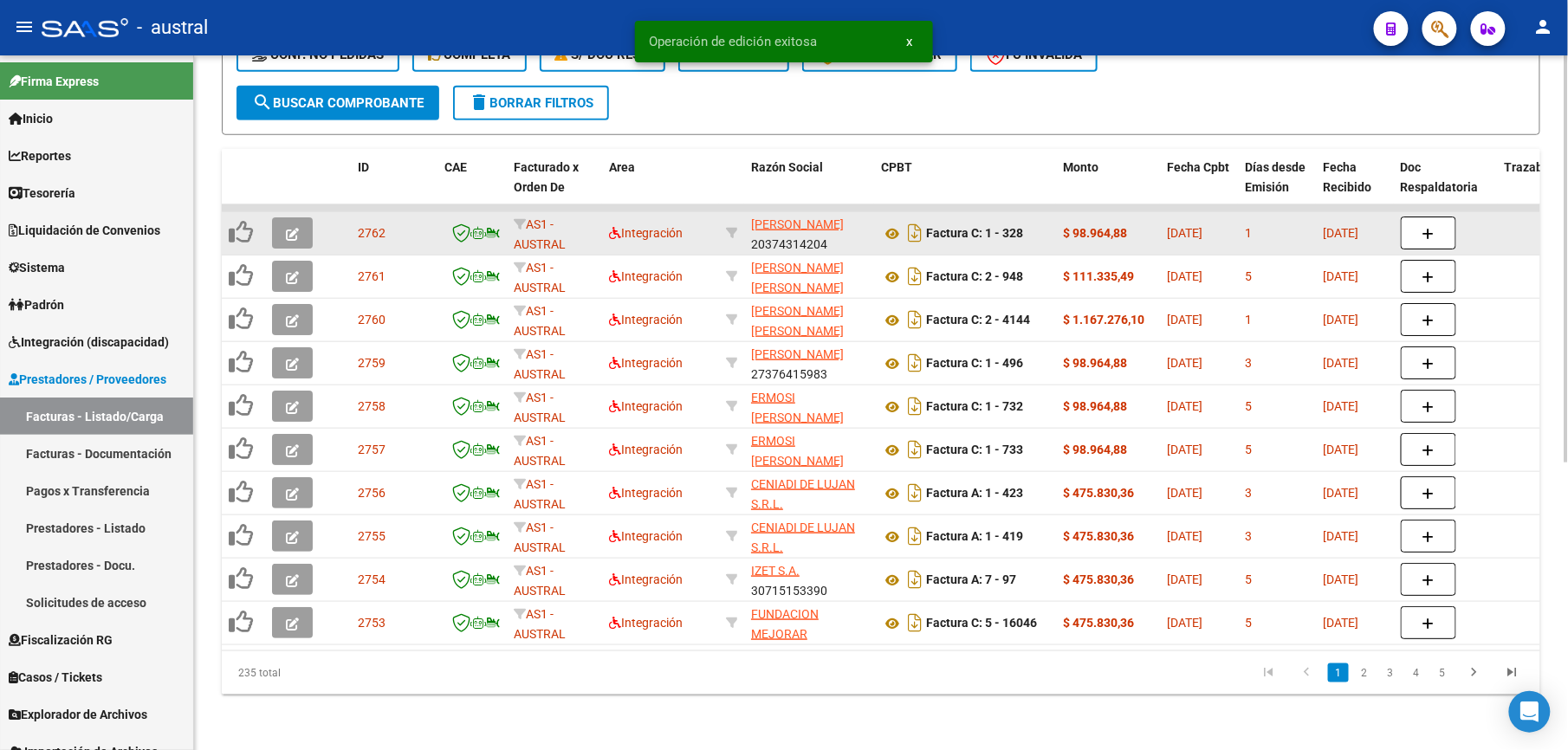
click at [291, 228] on icon "button" at bounding box center [292, 234] width 13 height 13
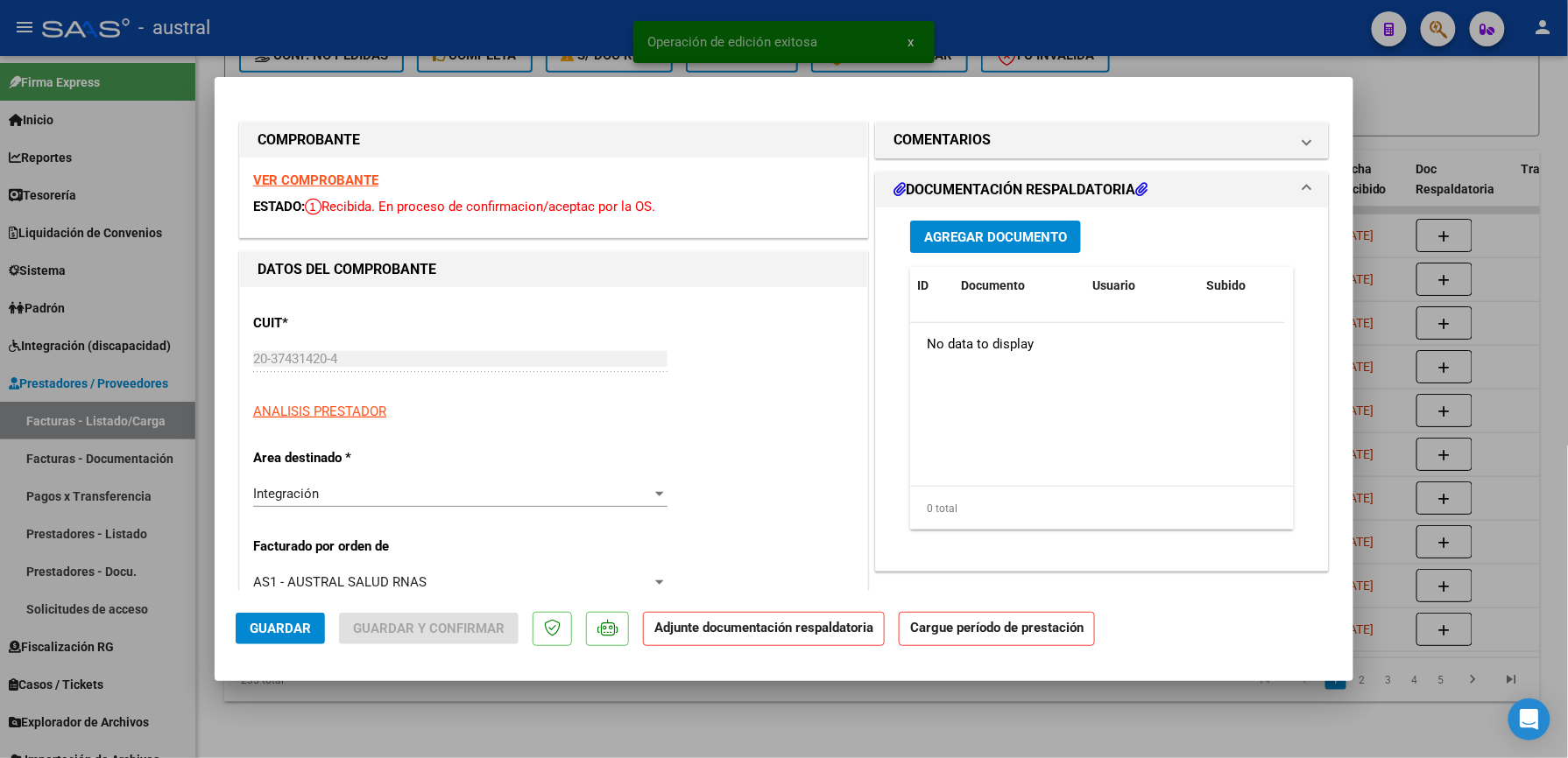
click at [352, 177] on strong "VER COMPROBANTE" at bounding box center [316, 180] width 126 height 16
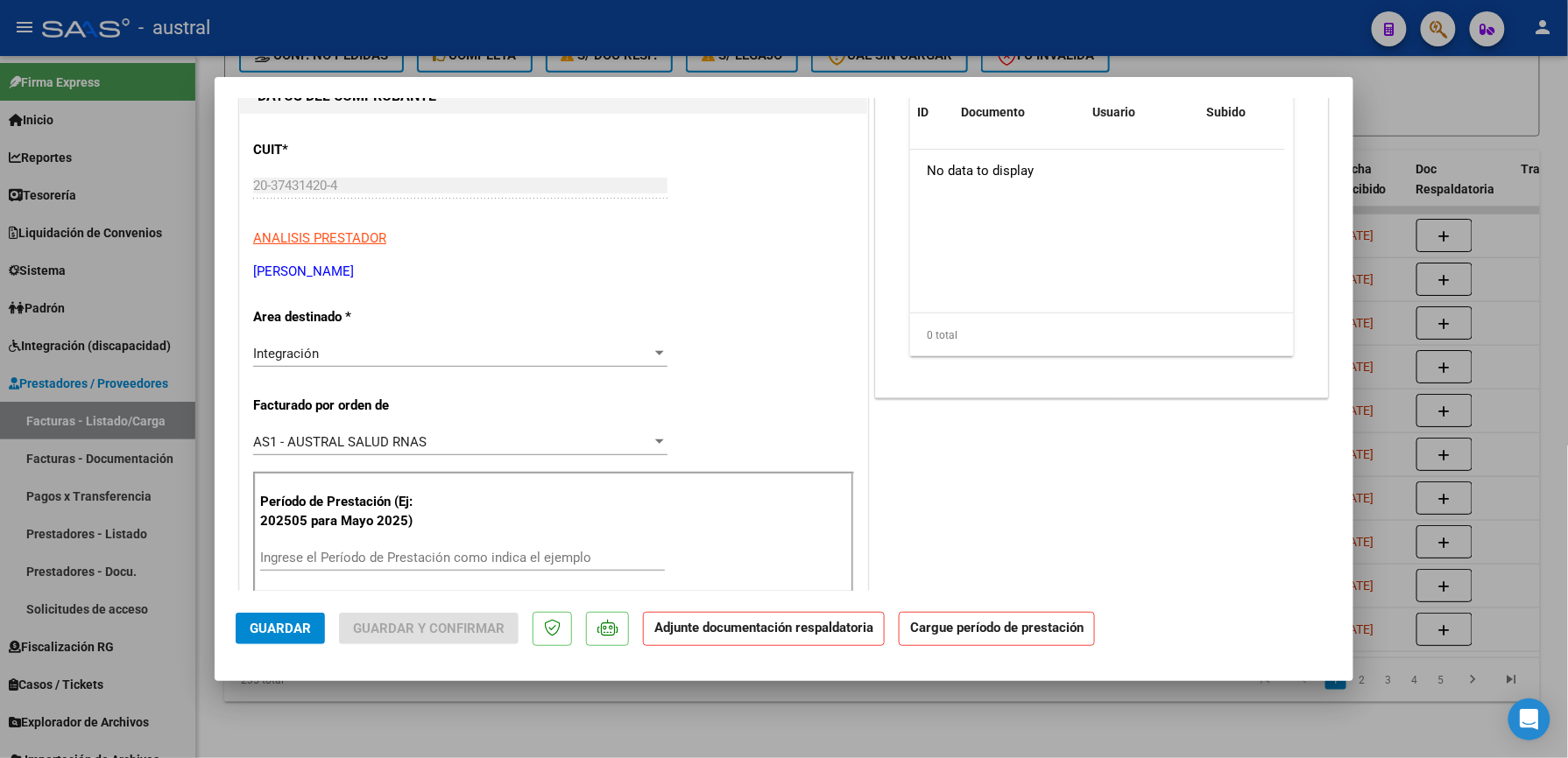
scroll to position [232, 0]
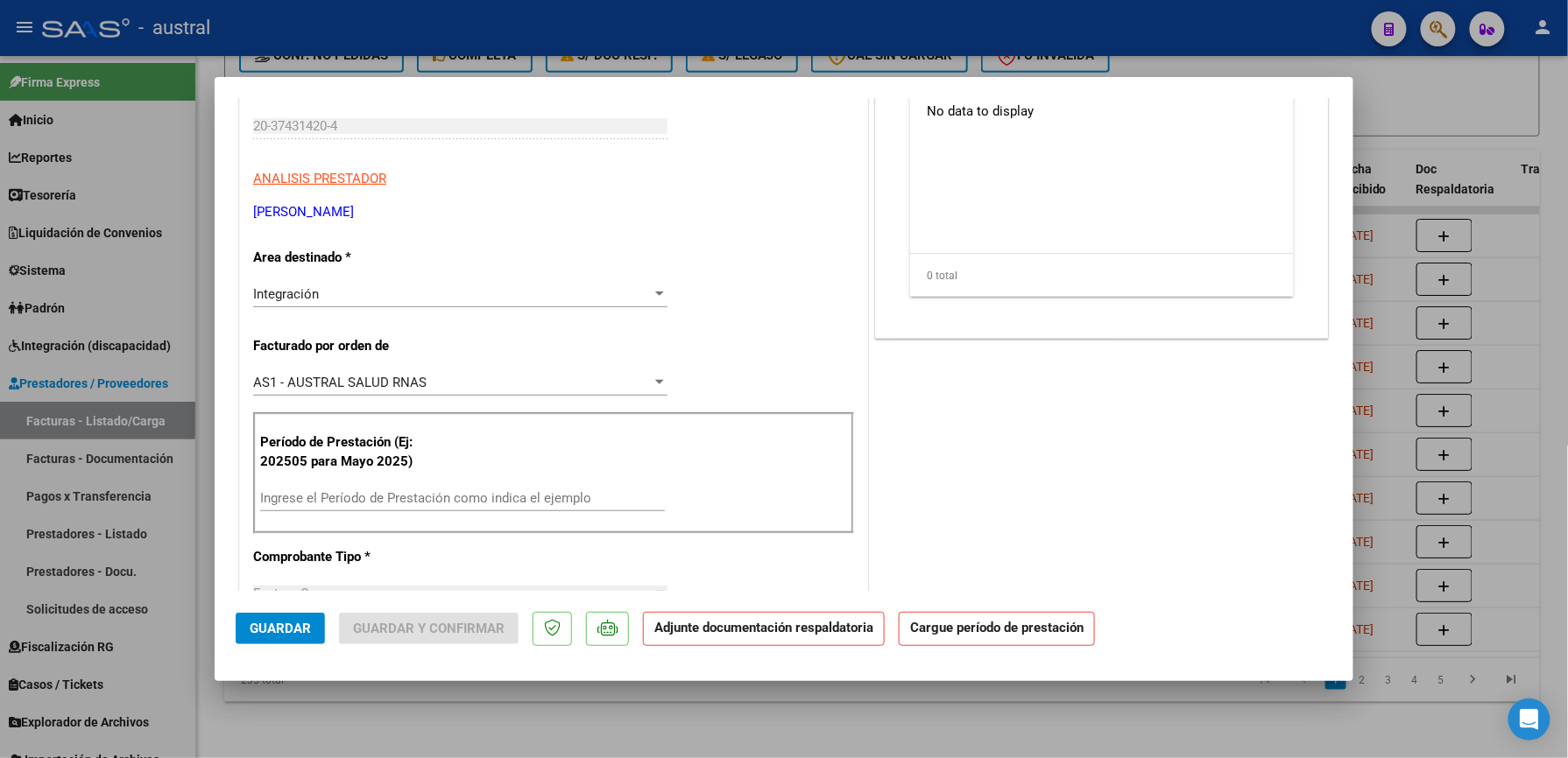
drag, startPoint x: 290, startPoint y: 490, endPoint x: 298, endPoint y: 495, distance: 9.4
click at [298, 495] on input "Ingrese el Período de Prestación como indica el ejemplo" at bounding box center [462, 498] width 404 height 16
paste input "202509"
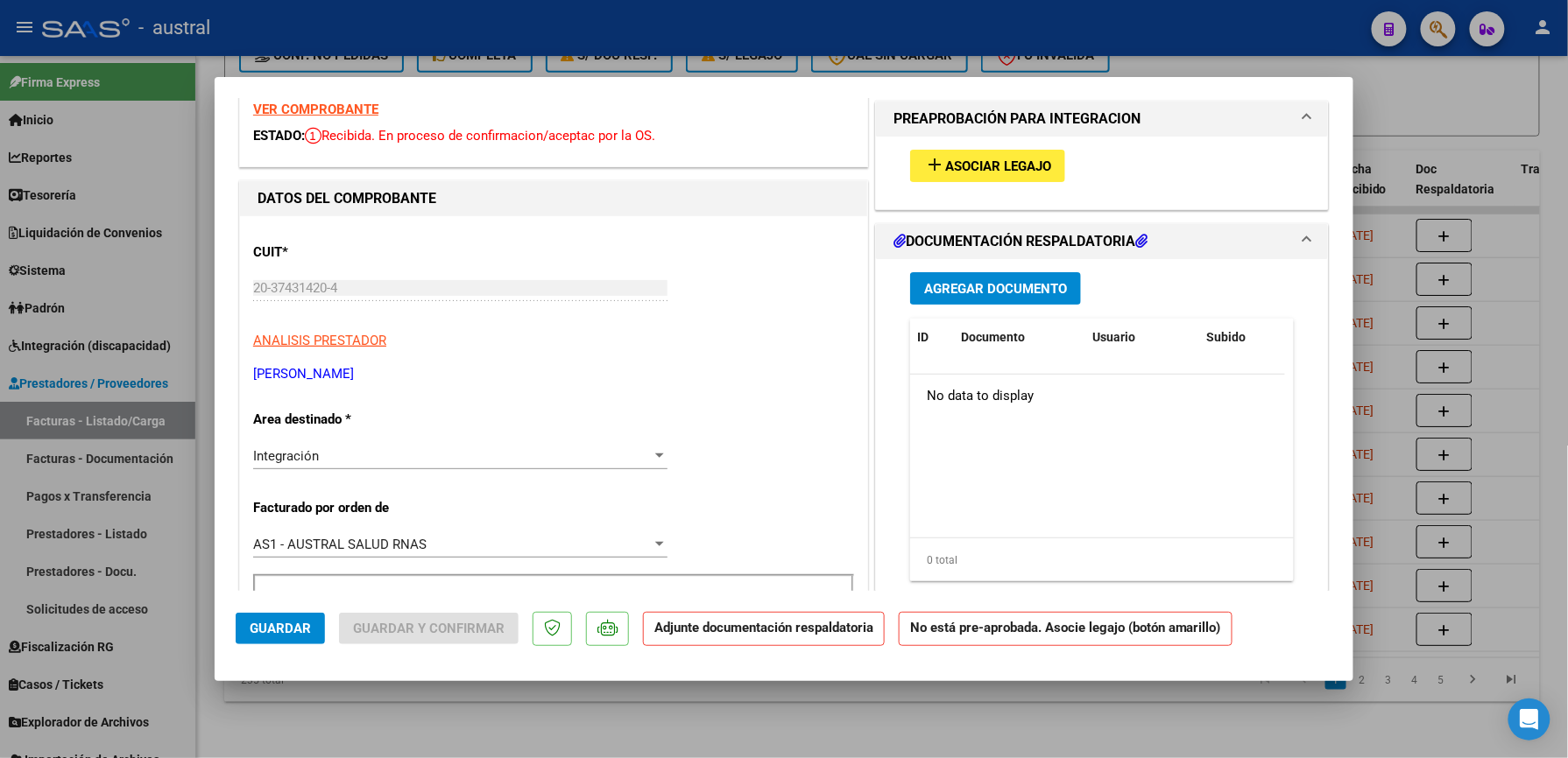
scroll to position [0, 0]
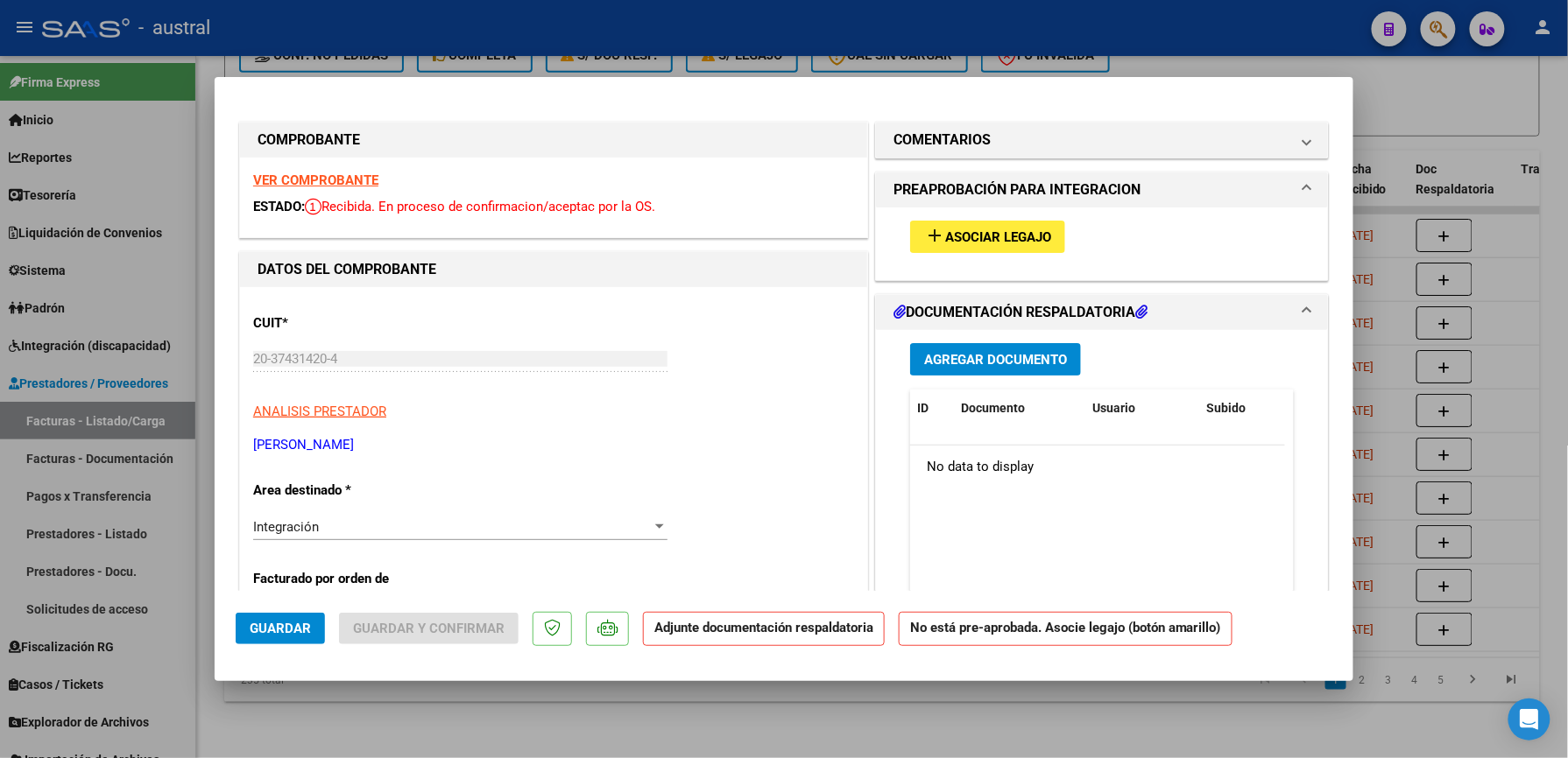
type input "202509"
click at [1003, 234] on span "Asociar Legajo" at bounding box center [998, 237] width 106 height 16
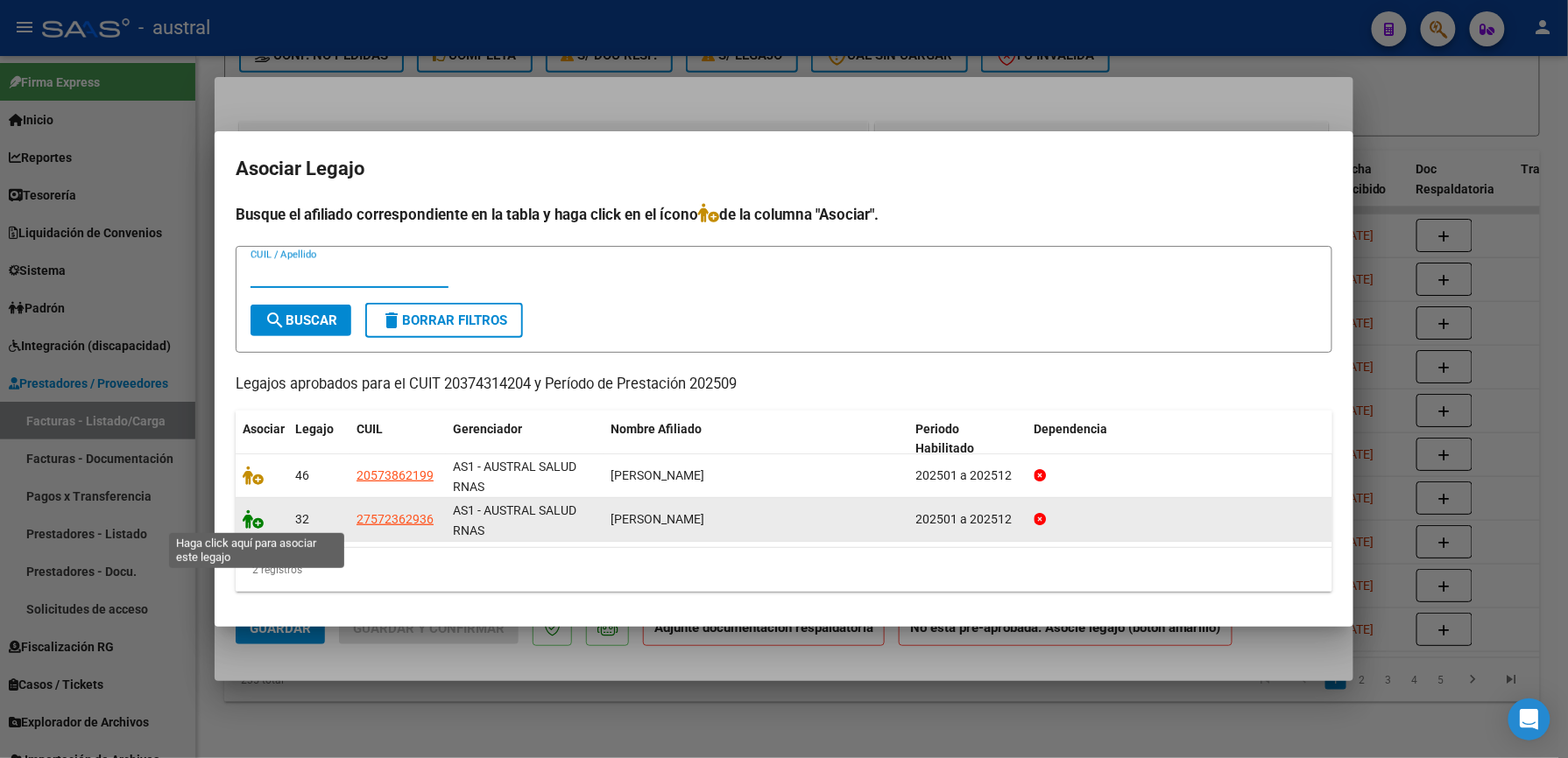
click at [253, 517] on icon at bounding box center [252, 520] width 21 height 20
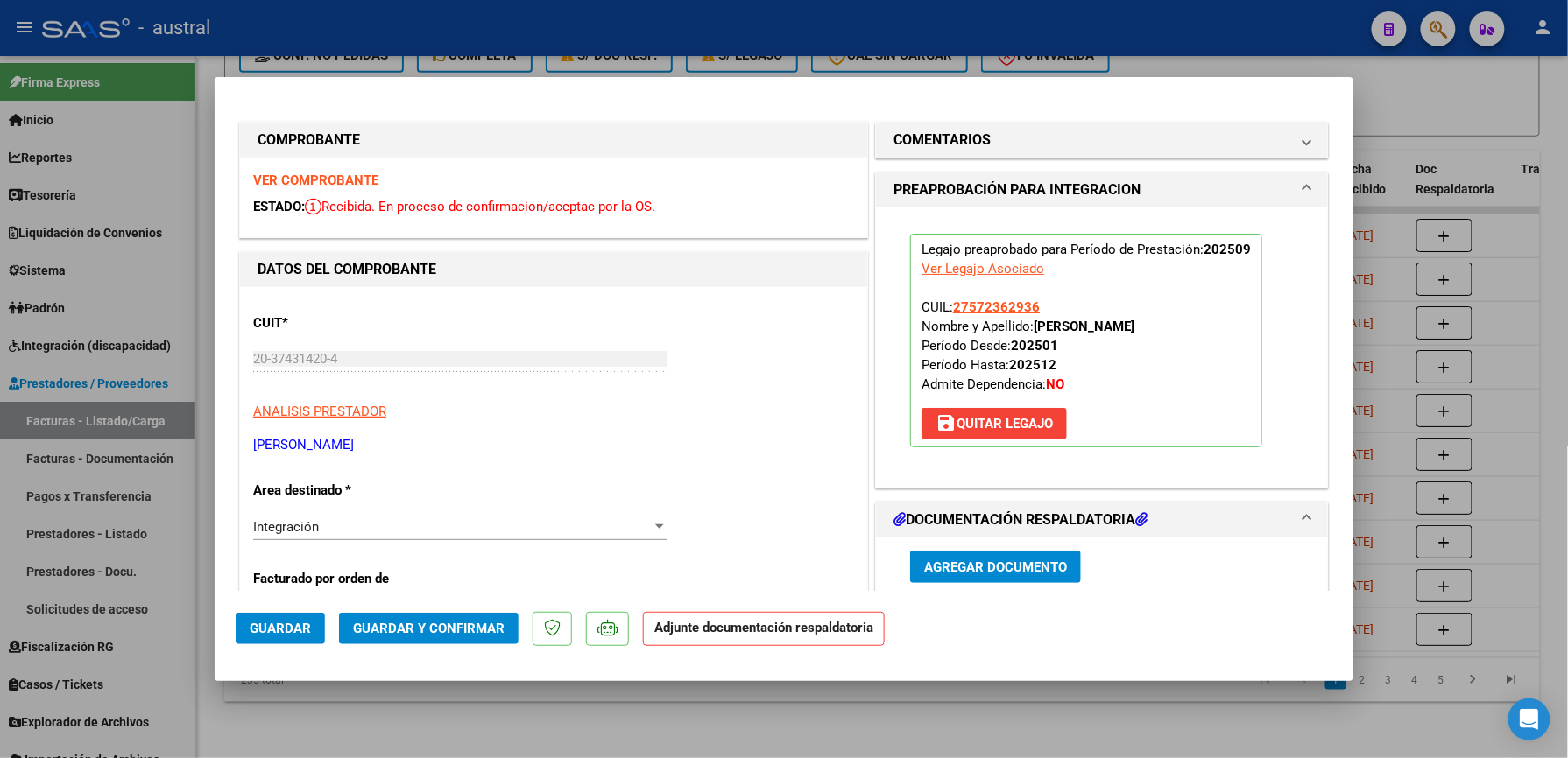
click at [453, 622] on span "Guardar y Confirmar" at bounding box center [429, 629] width 151 height 16
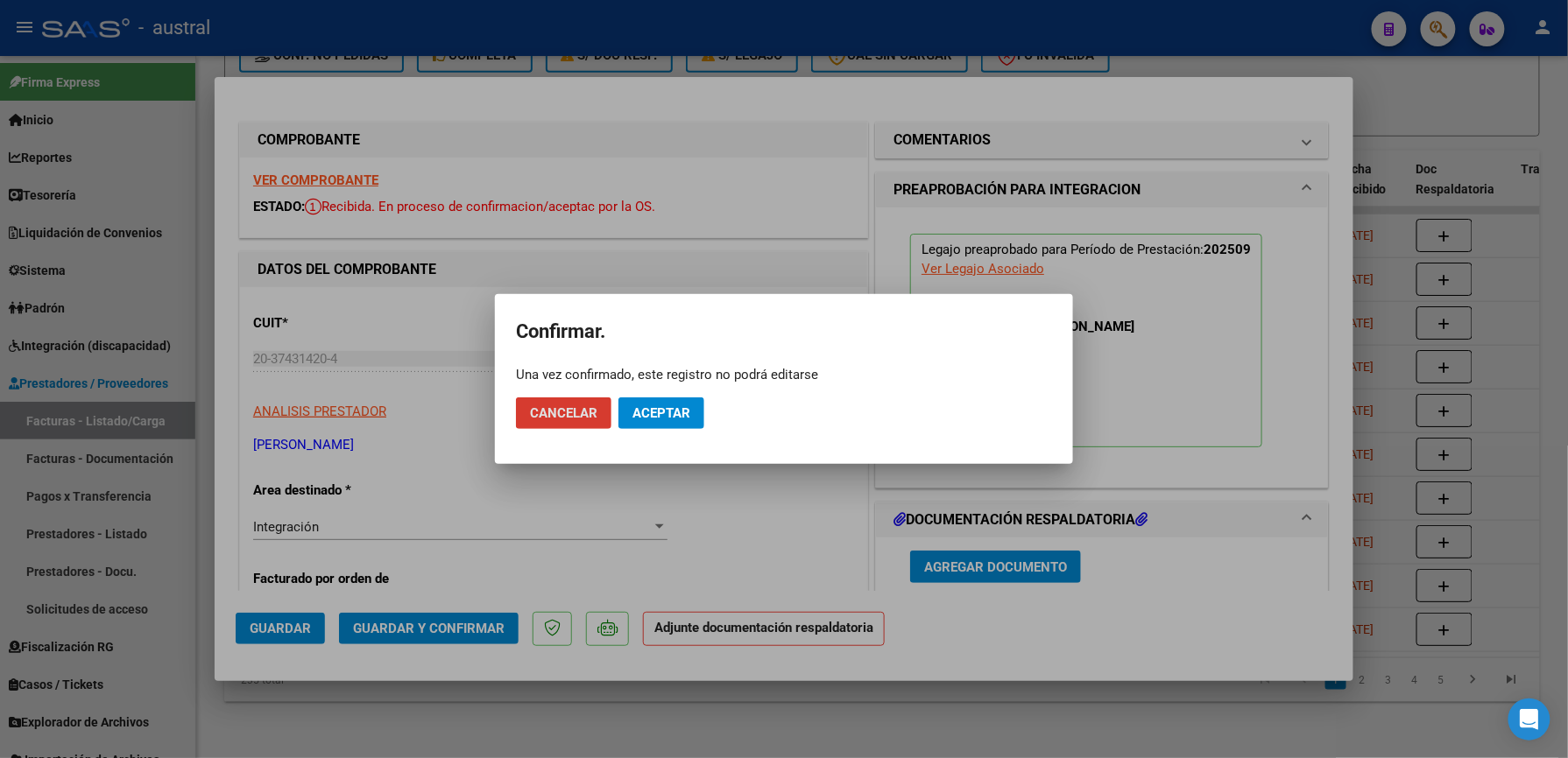
click at [677, 418] on span "Aceptar" at bounding box center [661, 413] width 58 height 16
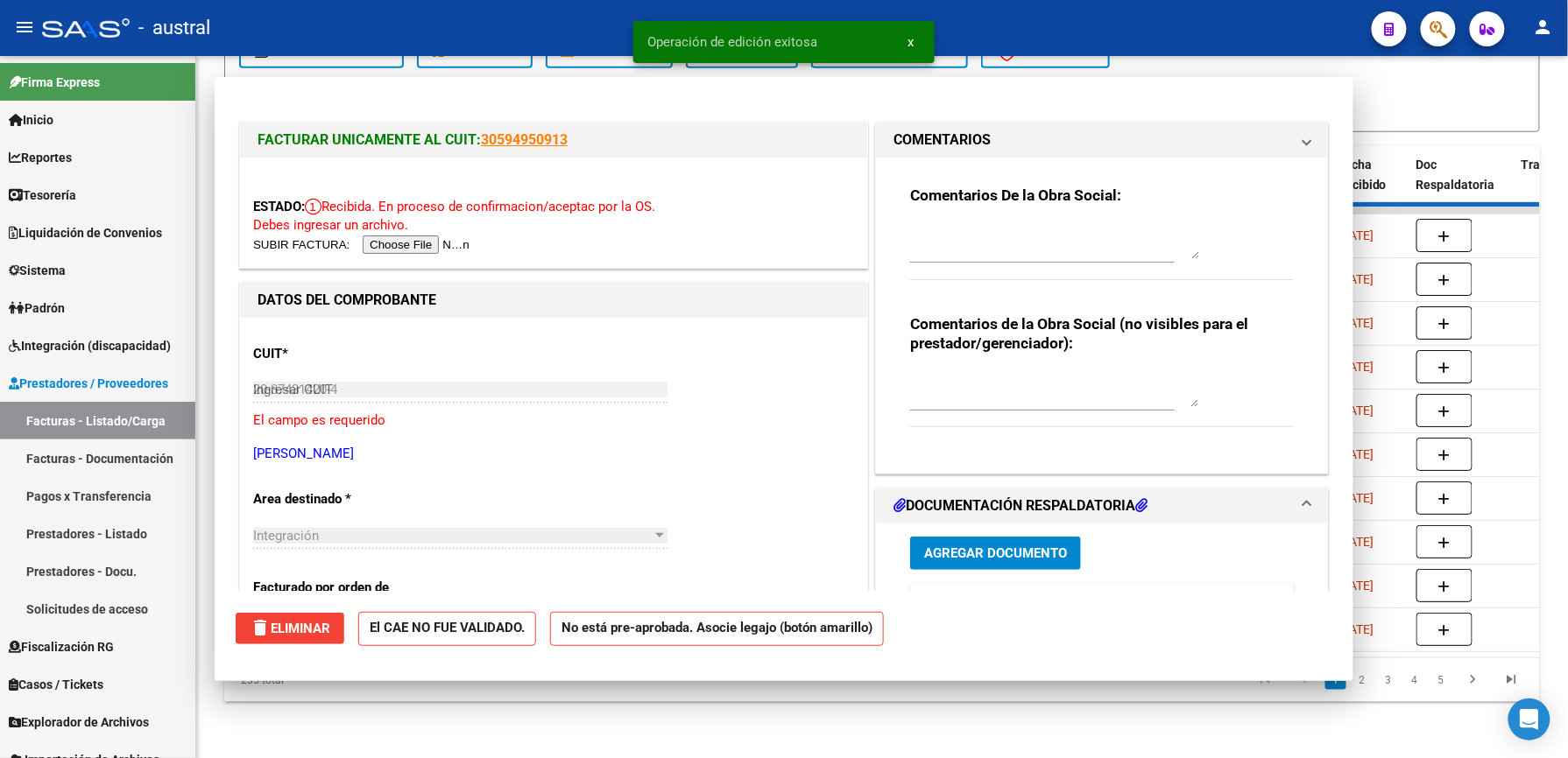
type input "$ 0,00"
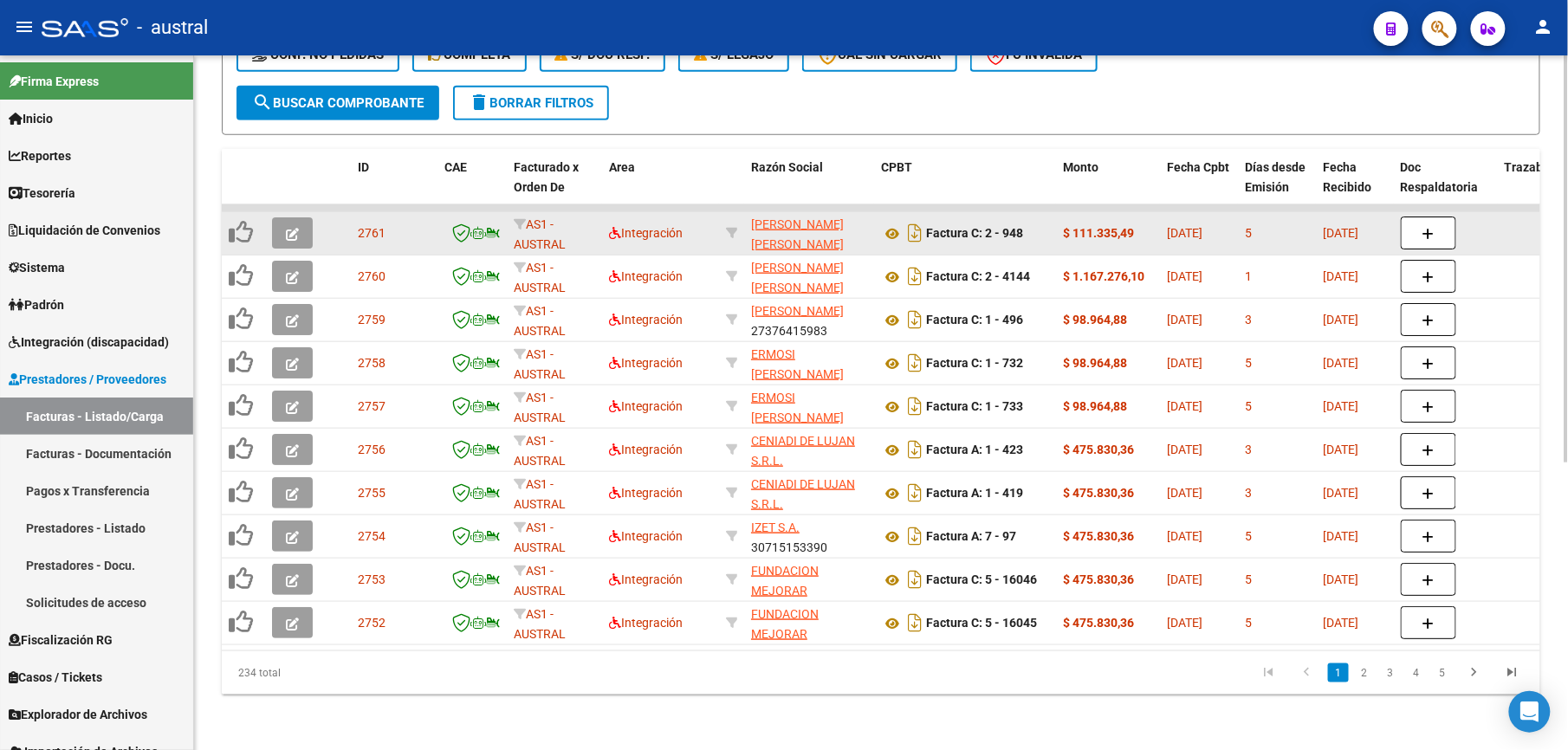
click at [289, 228] on icon "button" at bounding box center [292, 234] width 13 height 13
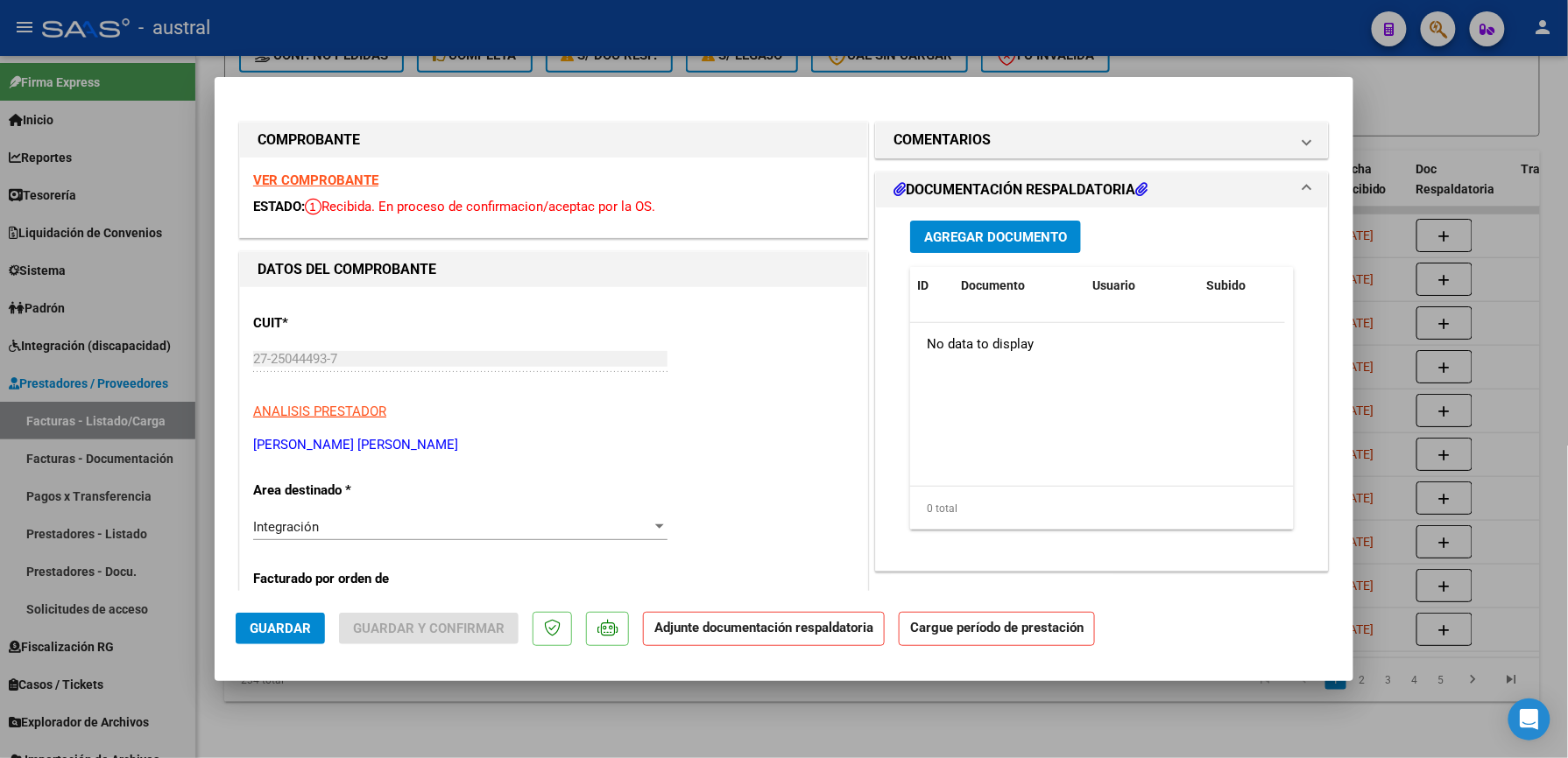
click at [347, 182] on strong "VER COMPROBANTE" at bounding box center [316, 180] width 126 height 16
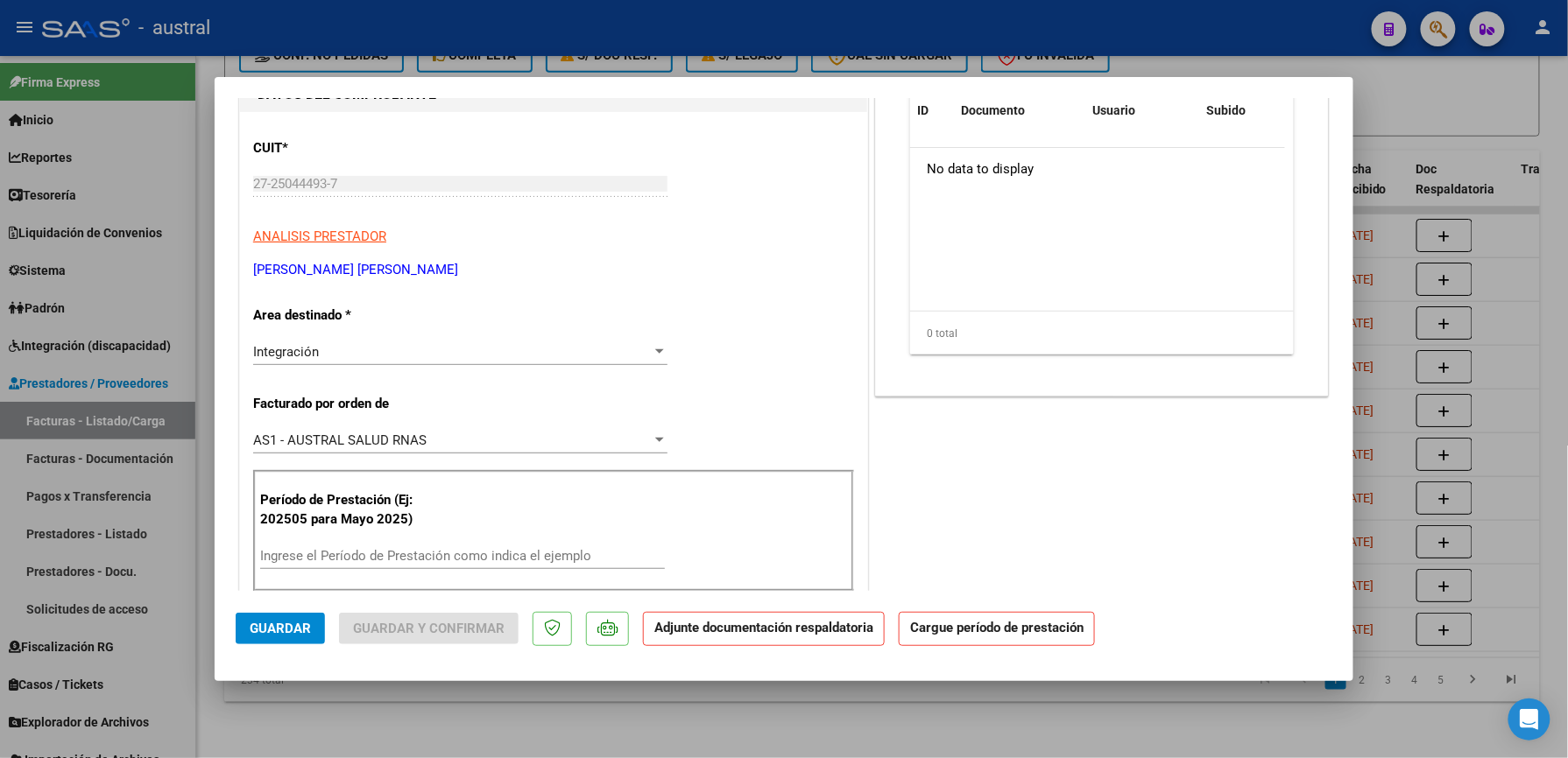
scroll to position [350, 0]
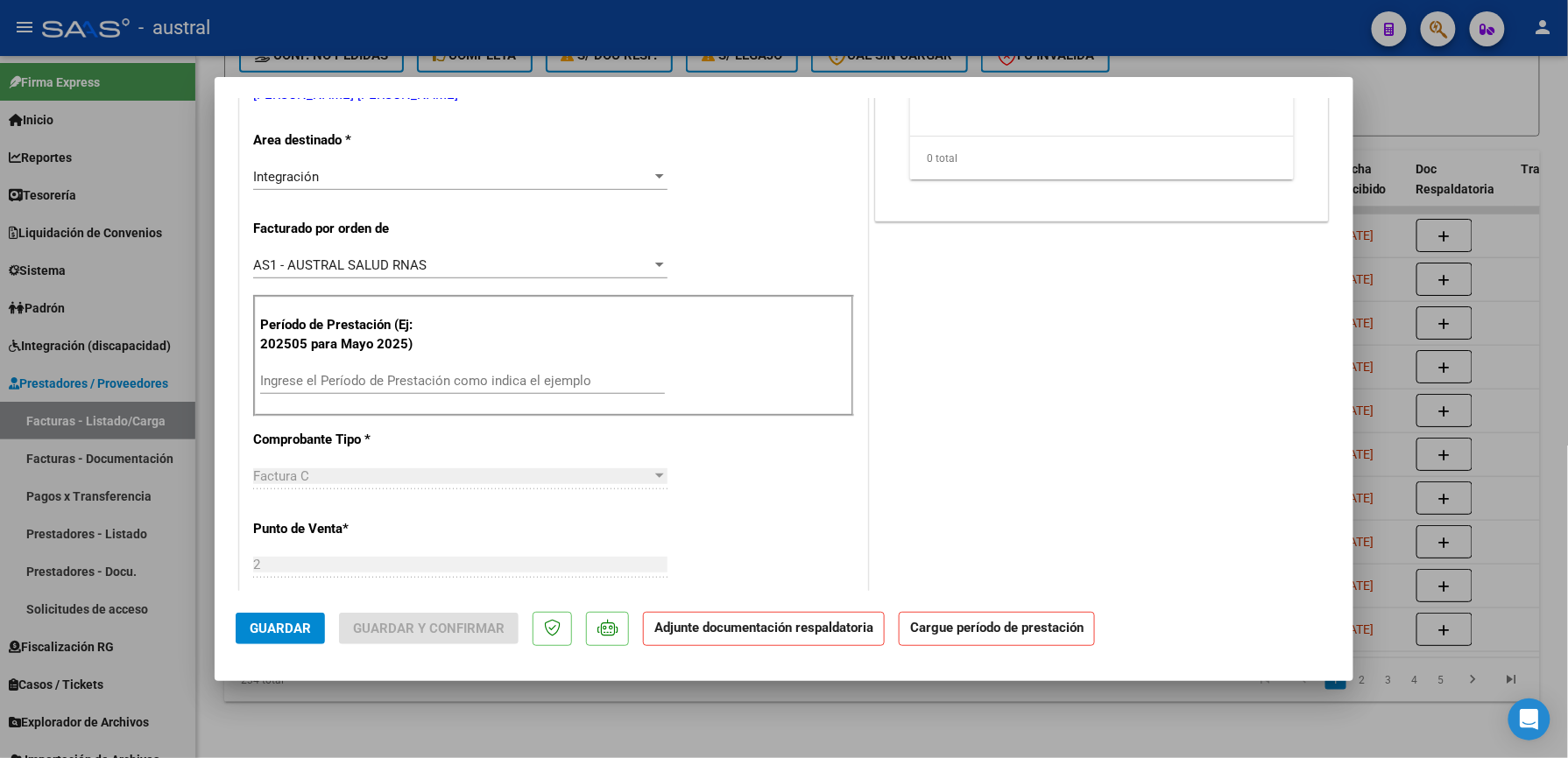
click at [618, 390] on div "Ingrese el Período de Prestación como indica el ejemplo" at bounding box center [462, 380] width 404 height 26
paste input "202509"
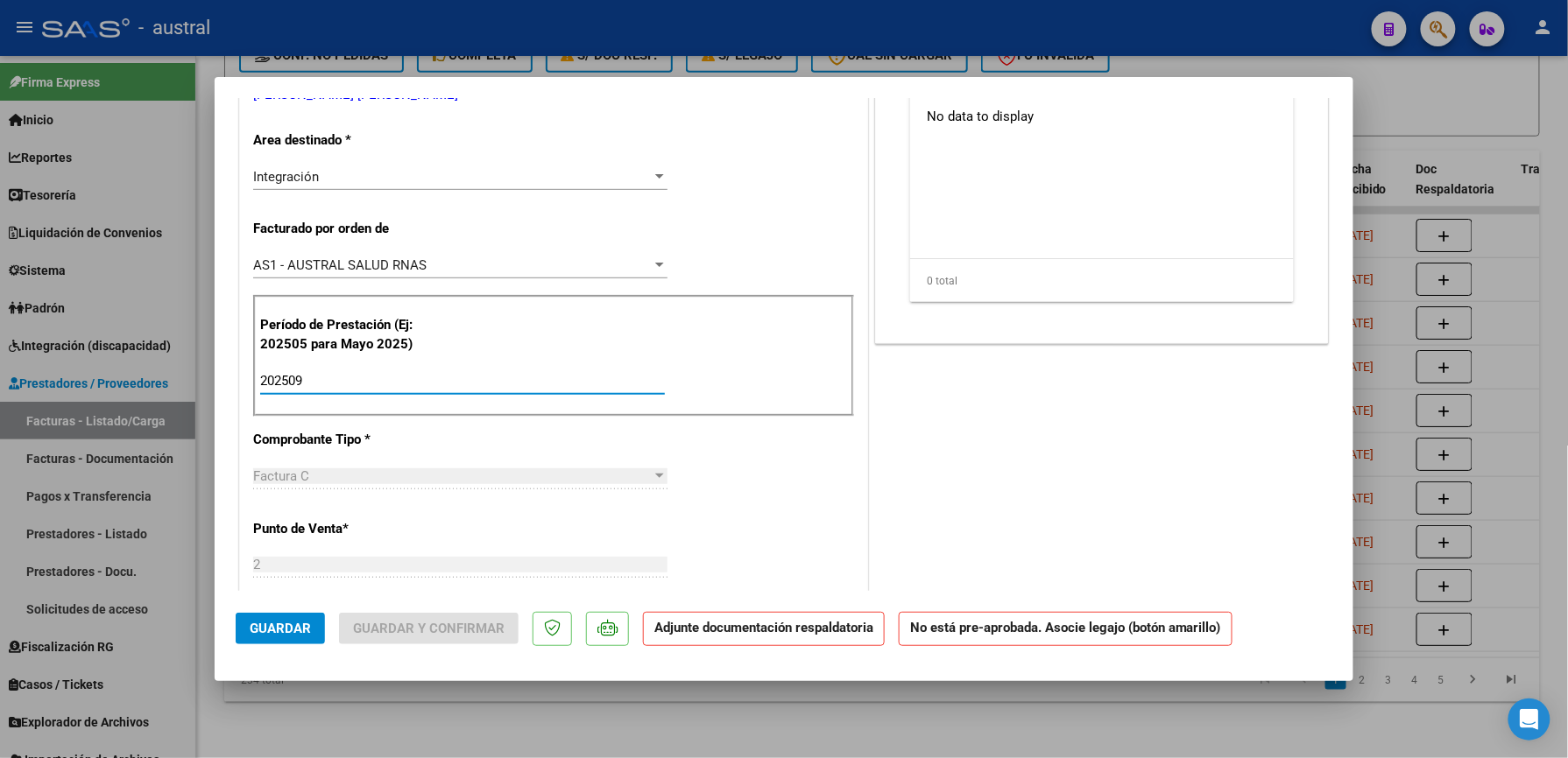
scroll to position [0, 0]
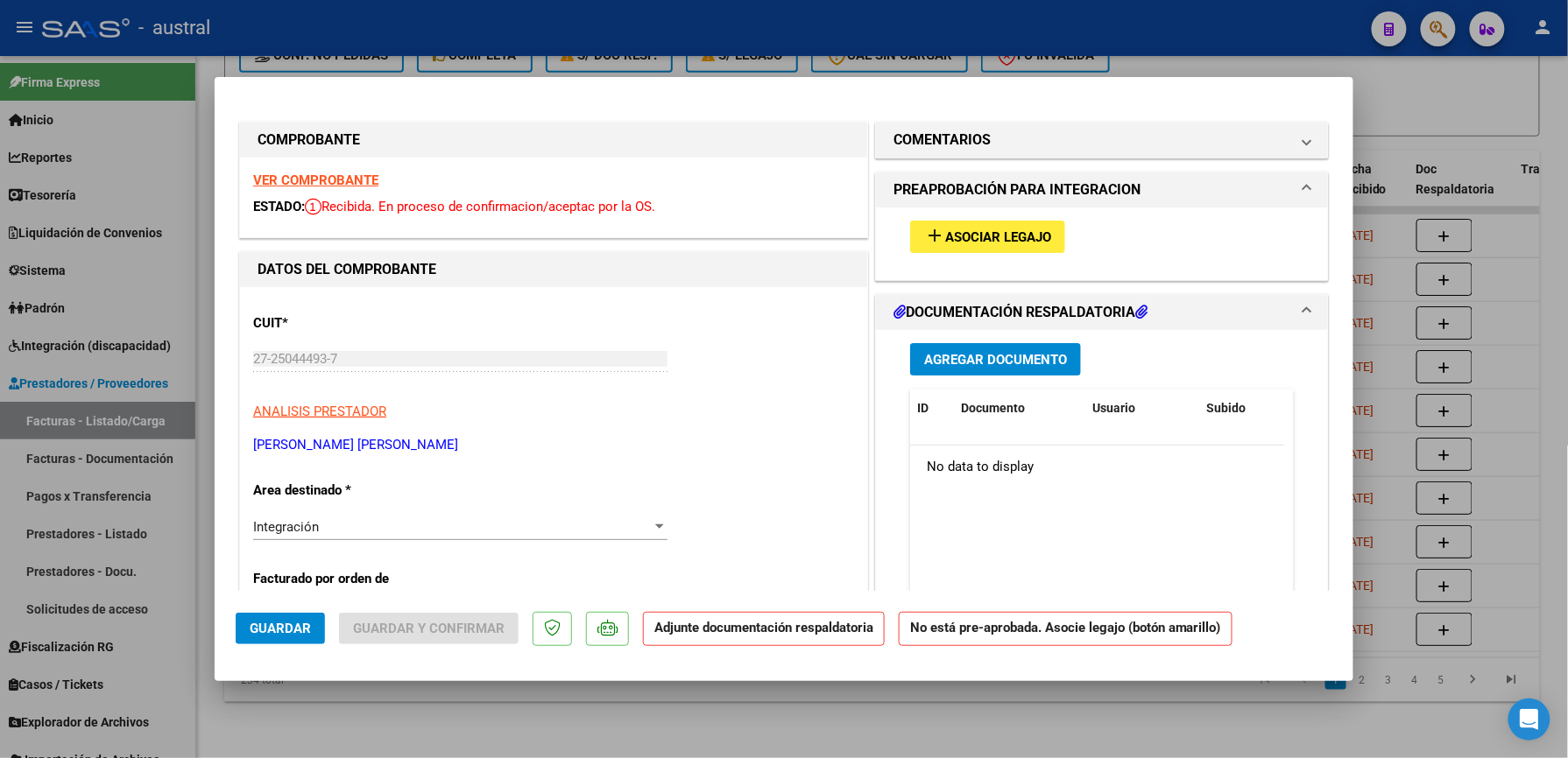
type input "202509"
click at [961, 236] on span "Asociar Legajo" at bounding box center [998, 237] width 106 height 16
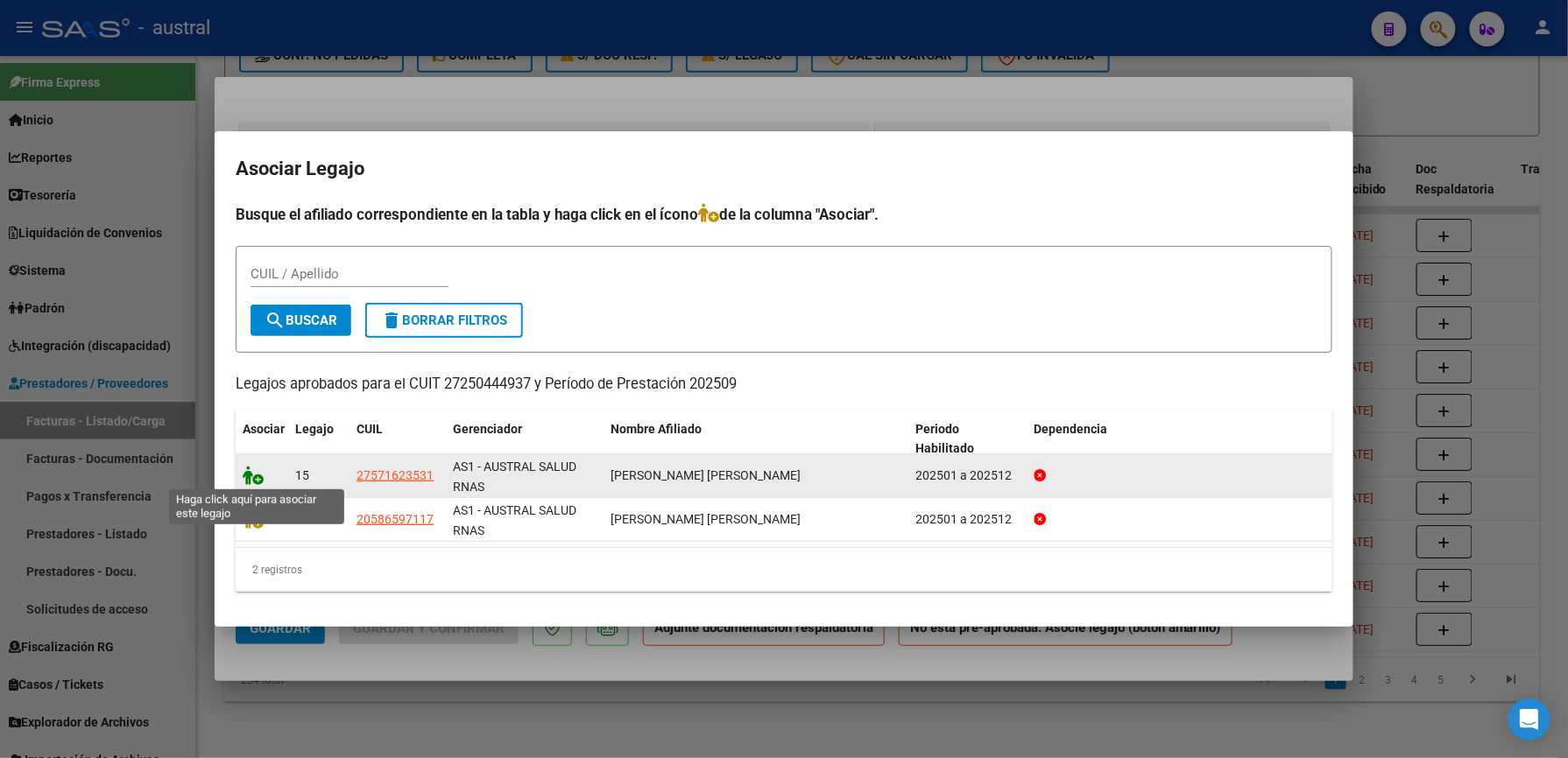
click at [263, 481] on icon at bounding box center [252, 476] width 21 height 20
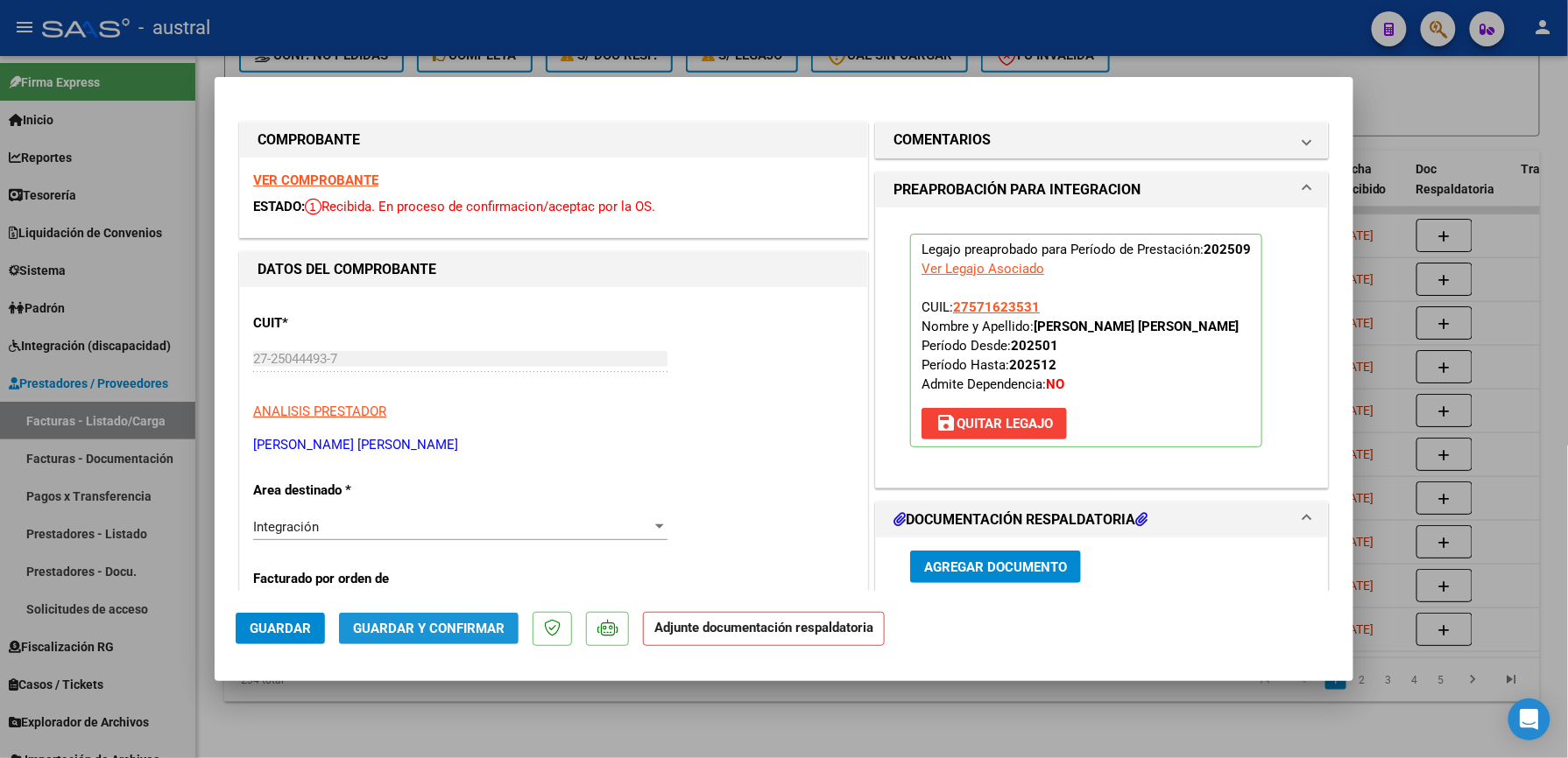
click at [446, 639] on button "Guardar y Confirmar" at bounding box center [428, 629] width 180 height 31
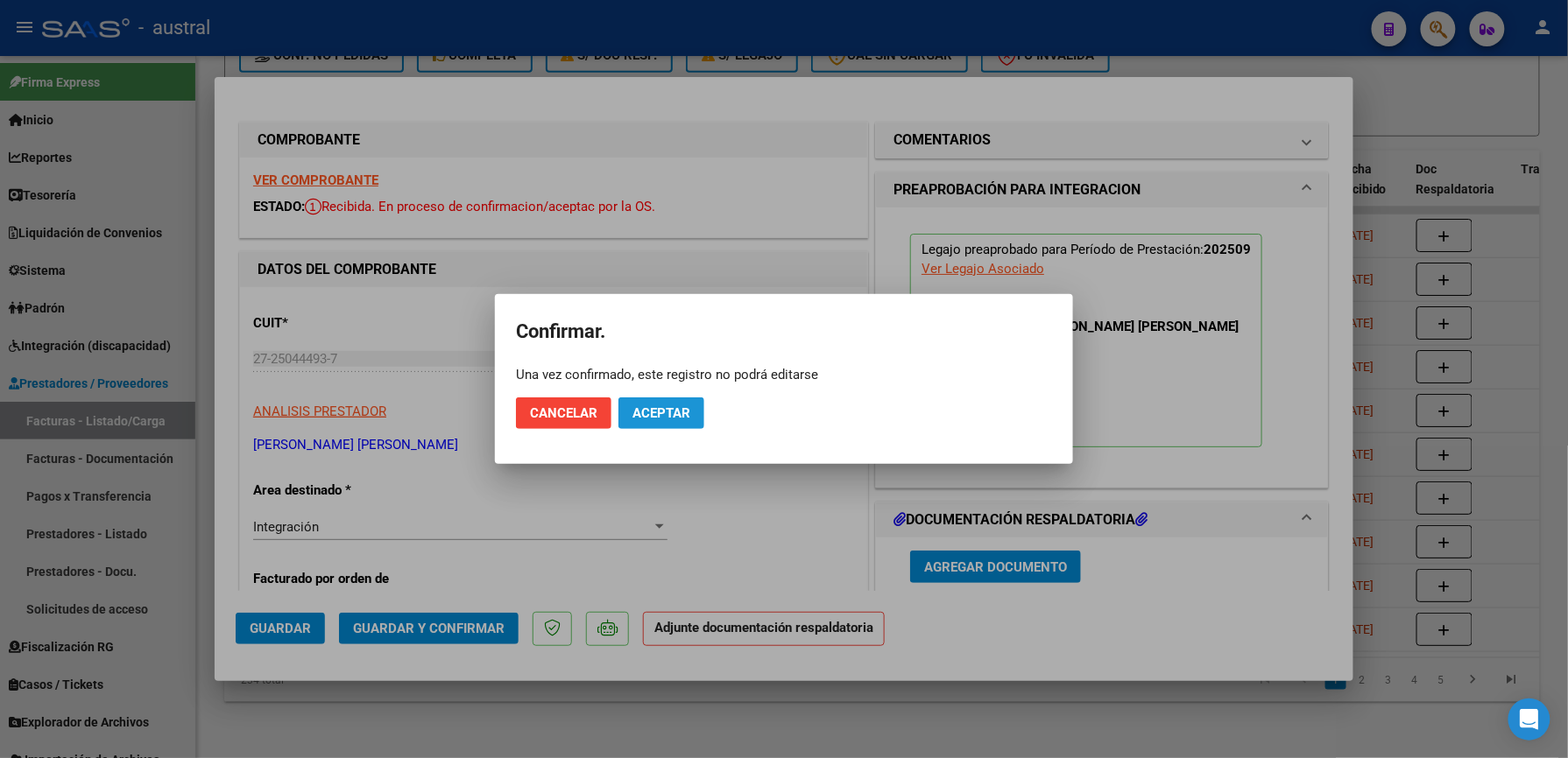
click at [664, 415] on span "Aceptar" at bounding box center [661, 413] width 58 height 16
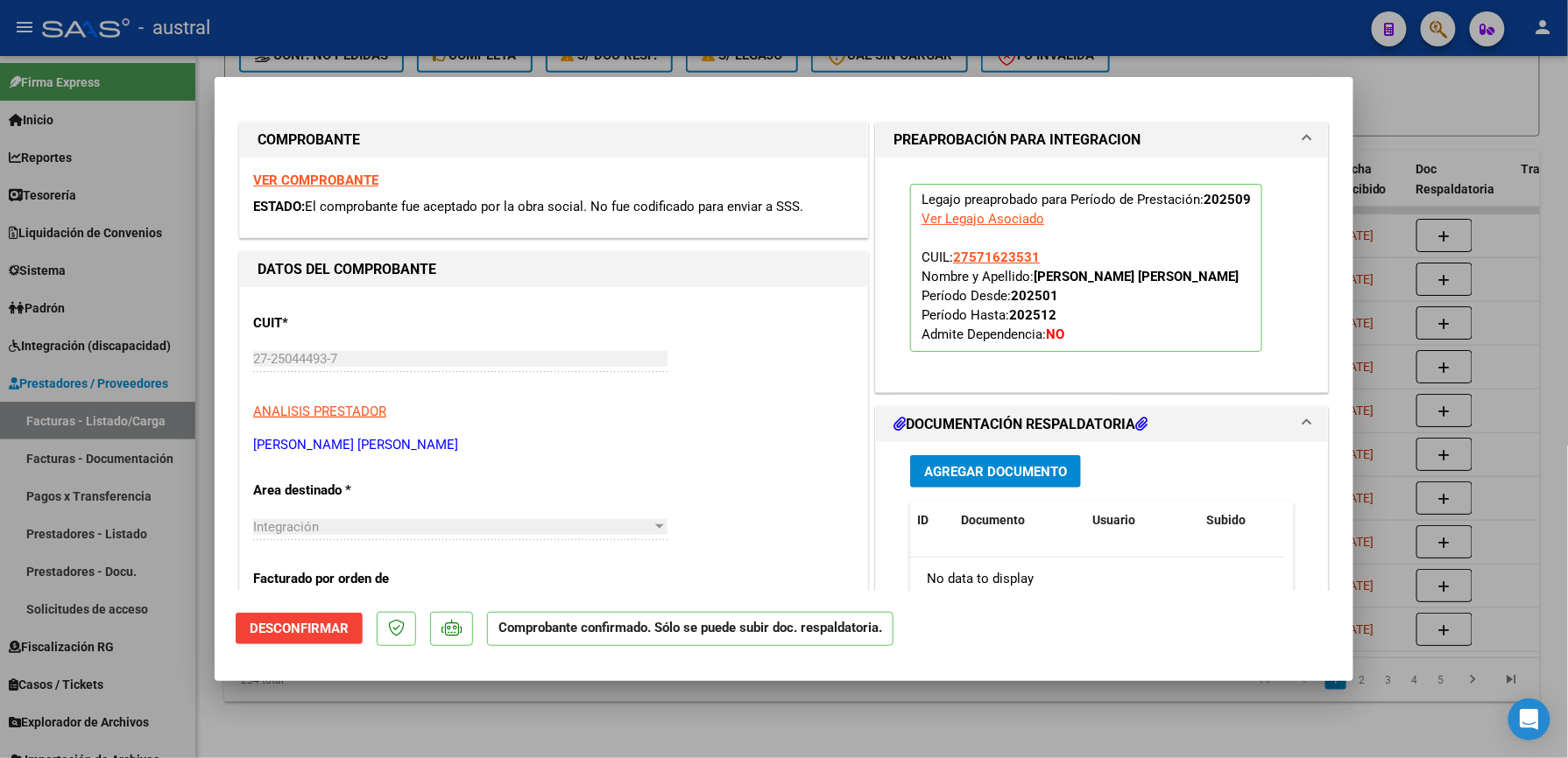
type input "$ 0,00"
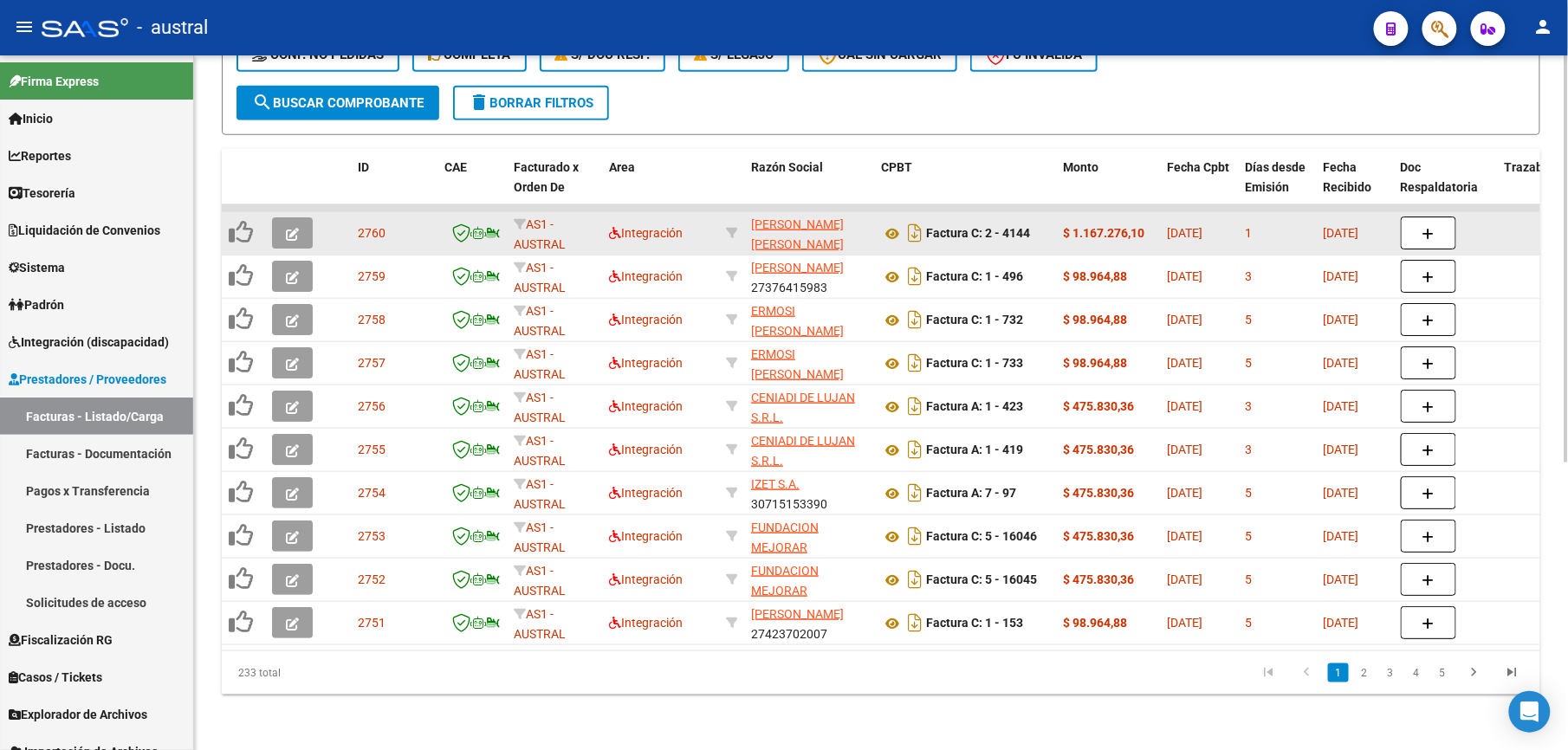
click at [292, 228] on icon "button" at bounding box center [292, 234] width 13 height 13
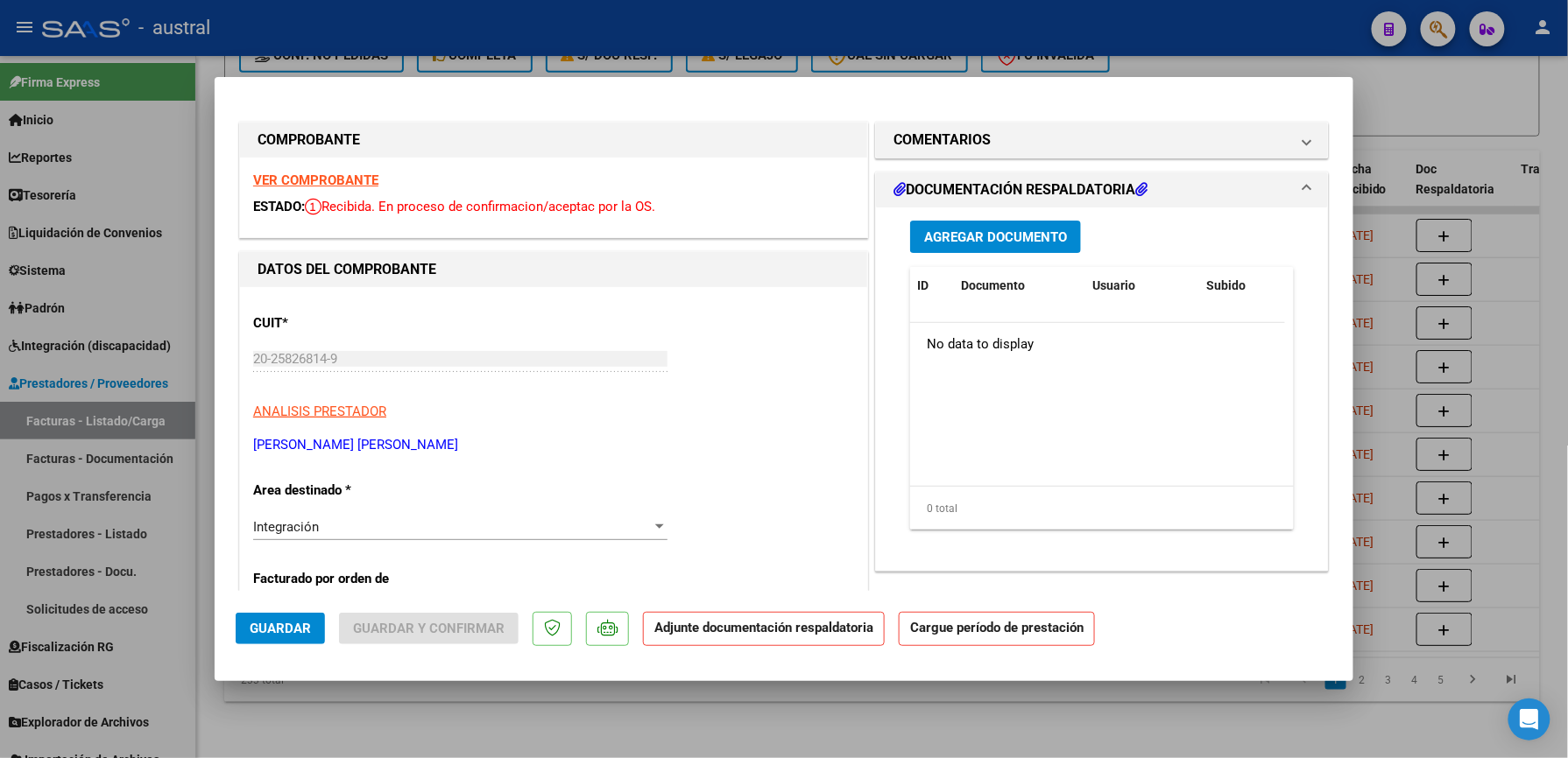
click at [361, 180] on strong "VER COMPROBANTE" at bounding box center [316, 180] width 126 height 16
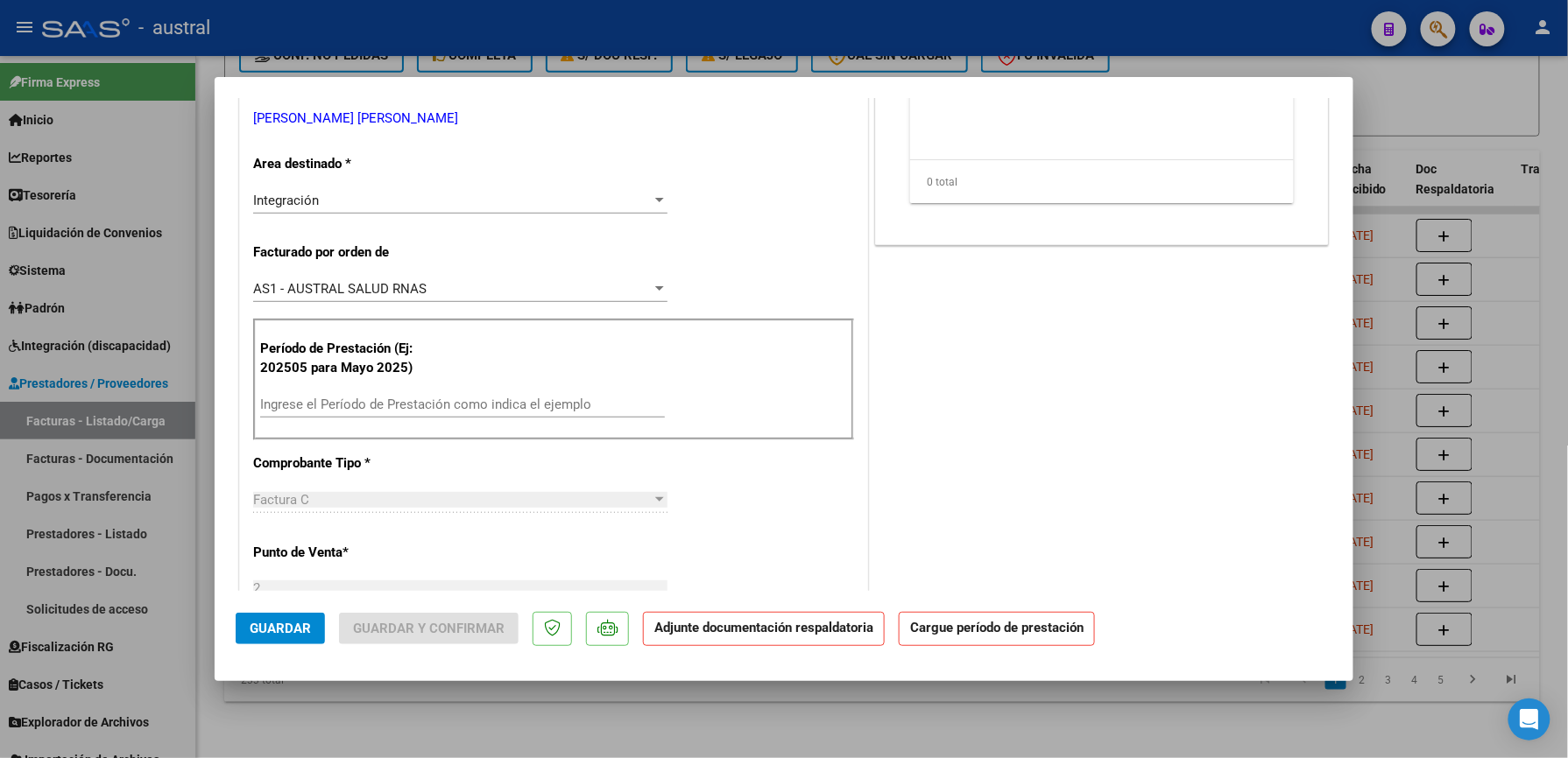
scroll to position [350, 0]
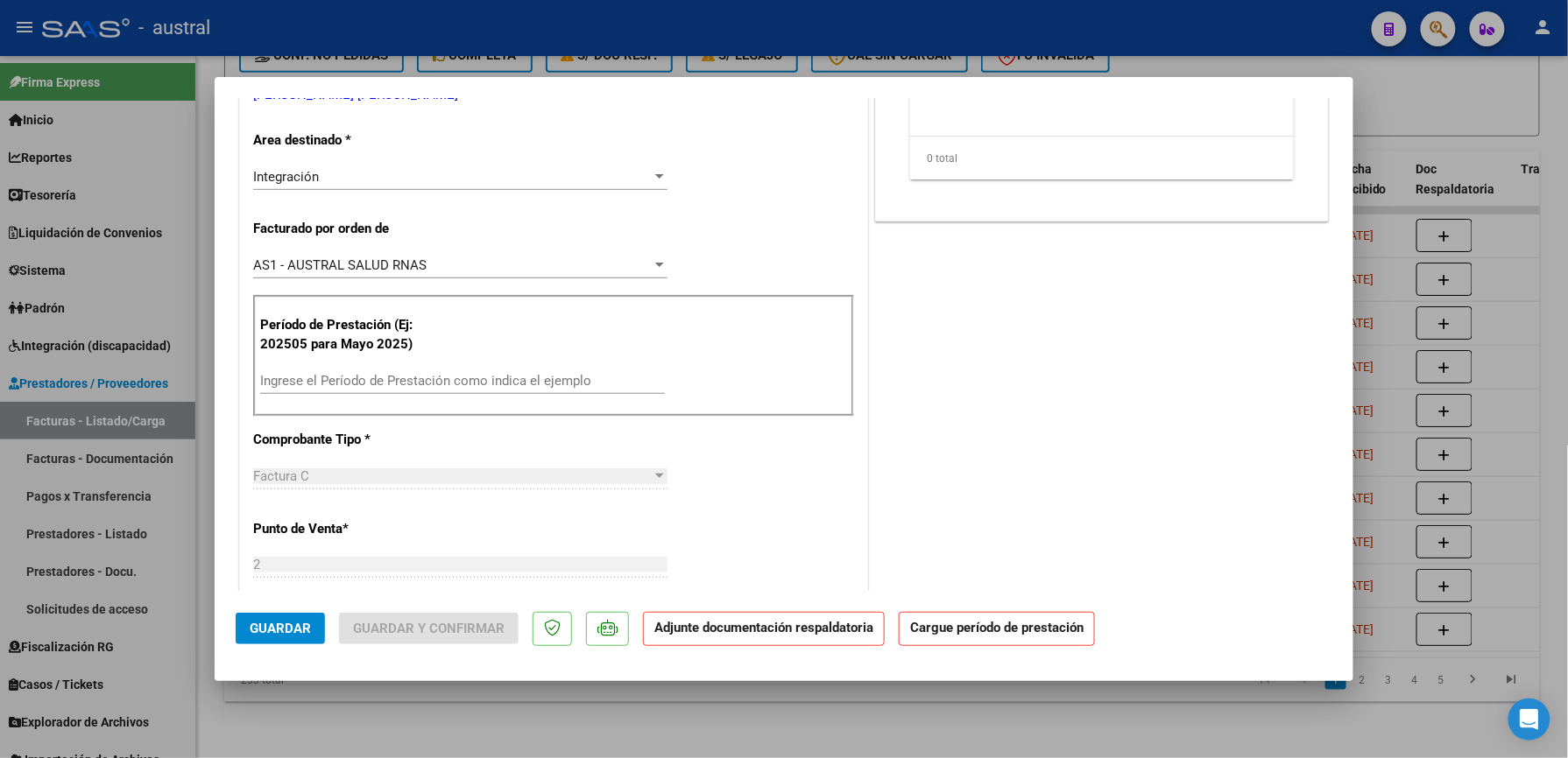
click at [400, 379] on input "Ingrese el Período de Prestación como indica el ejemplo" at bounding box center [462, 380] width 404 height 16
paste input "202509"
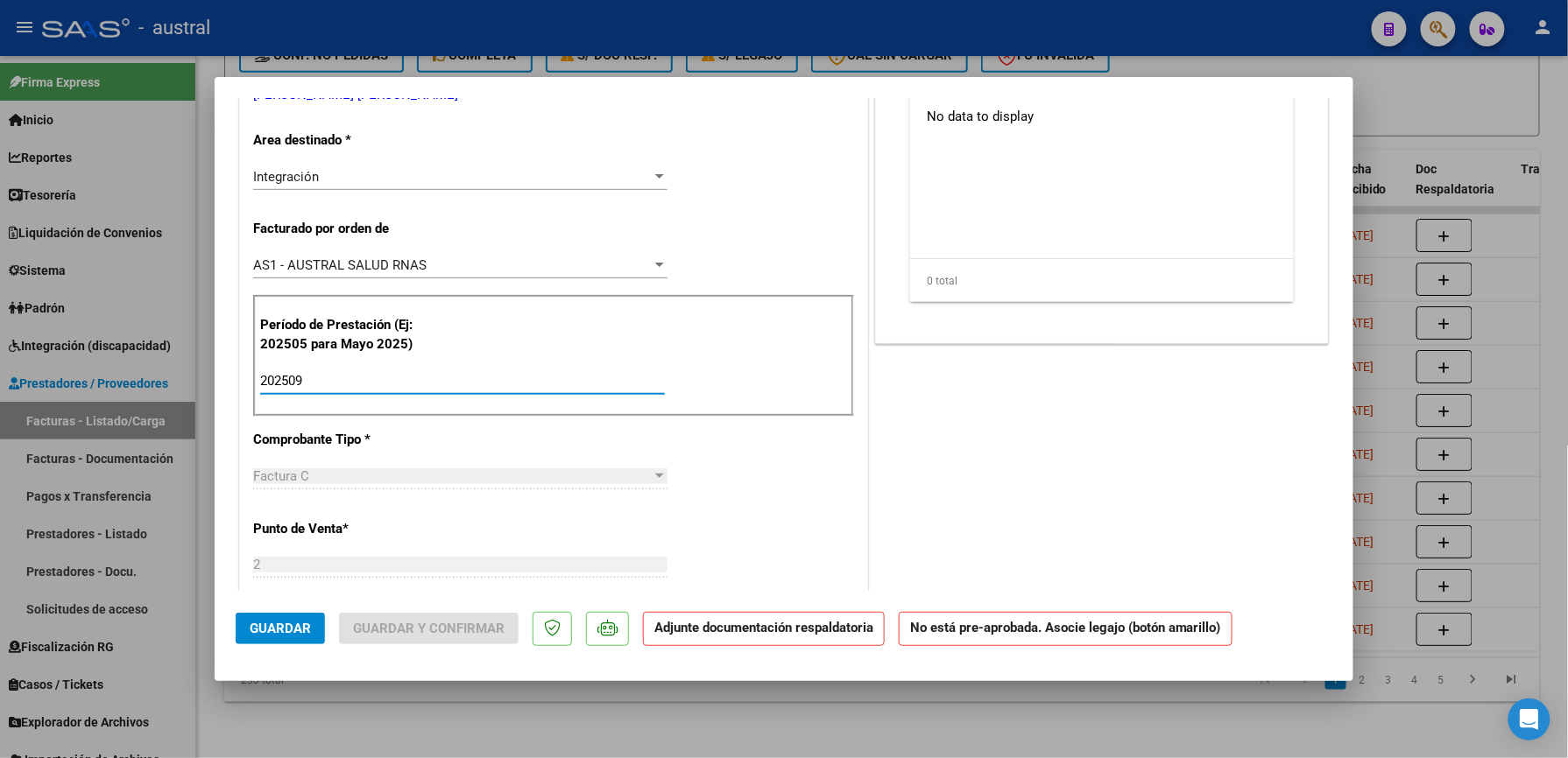
scroll to position [0, 0]
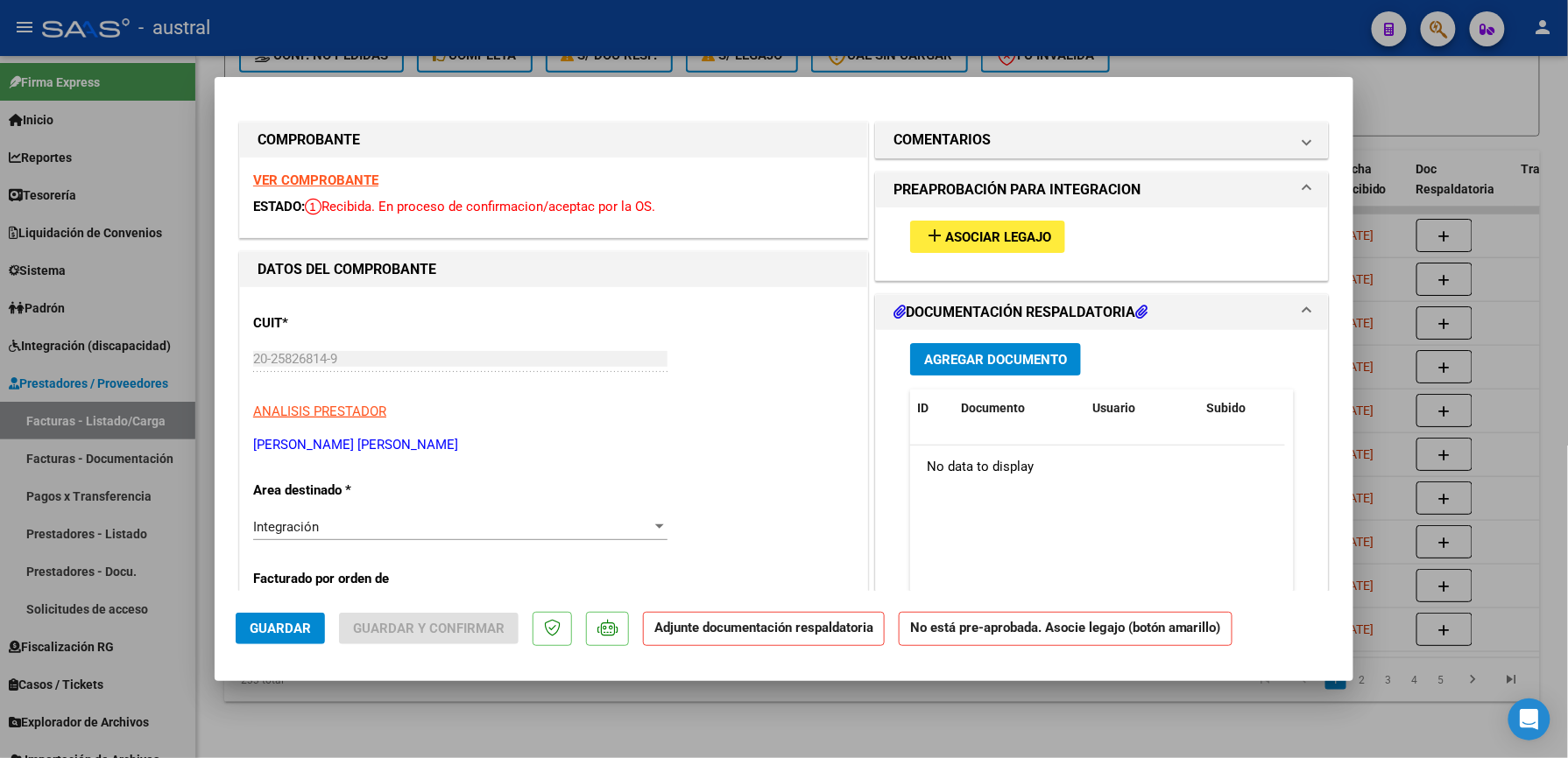
type input "202509"
click at [1028, 236] on span "Asociar Legajo" at bounding box center [998, 237] width 106 height 16
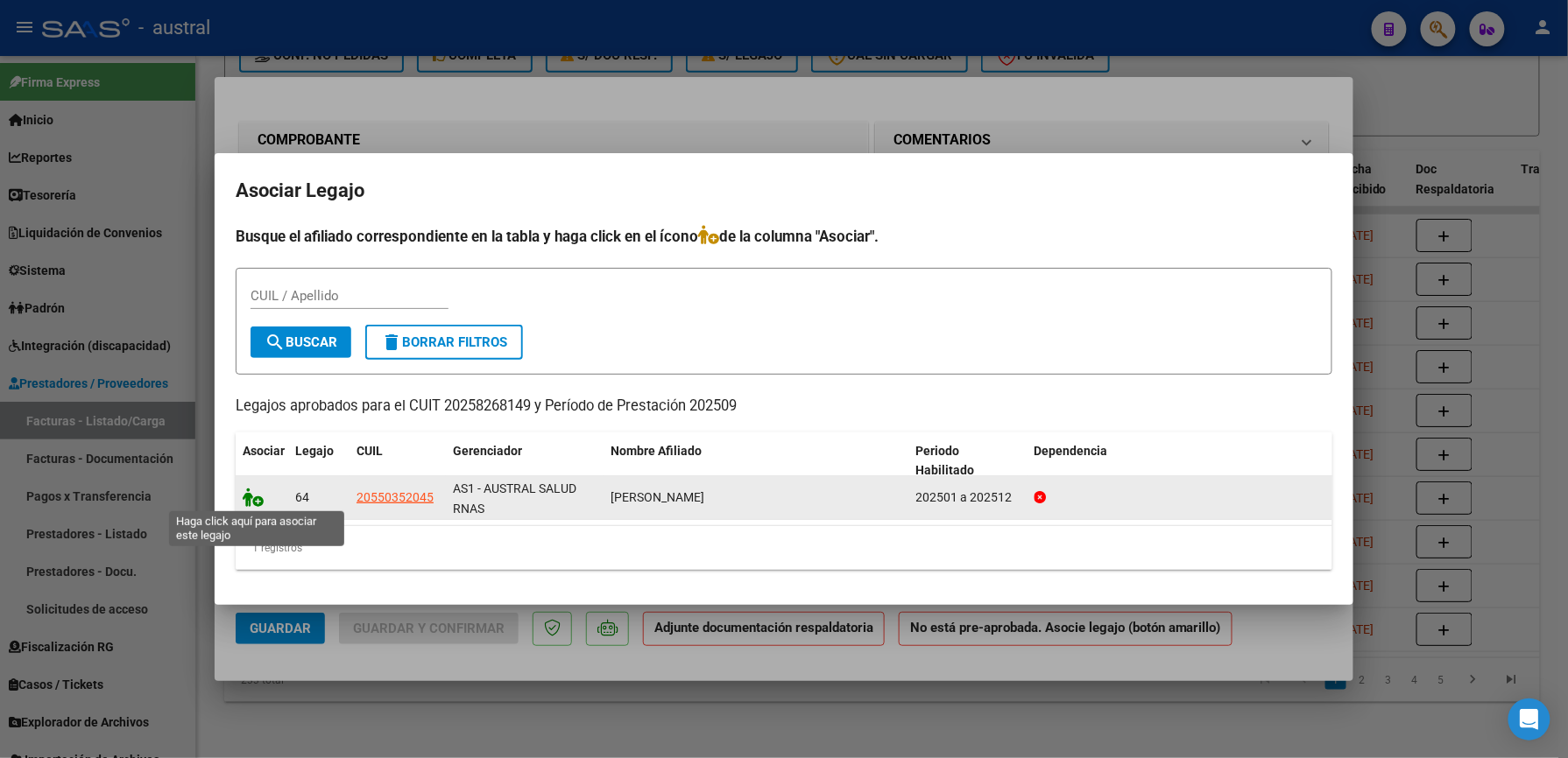
click at [257, 499] on icon at bounding box center [252, 497] width 21 height 20
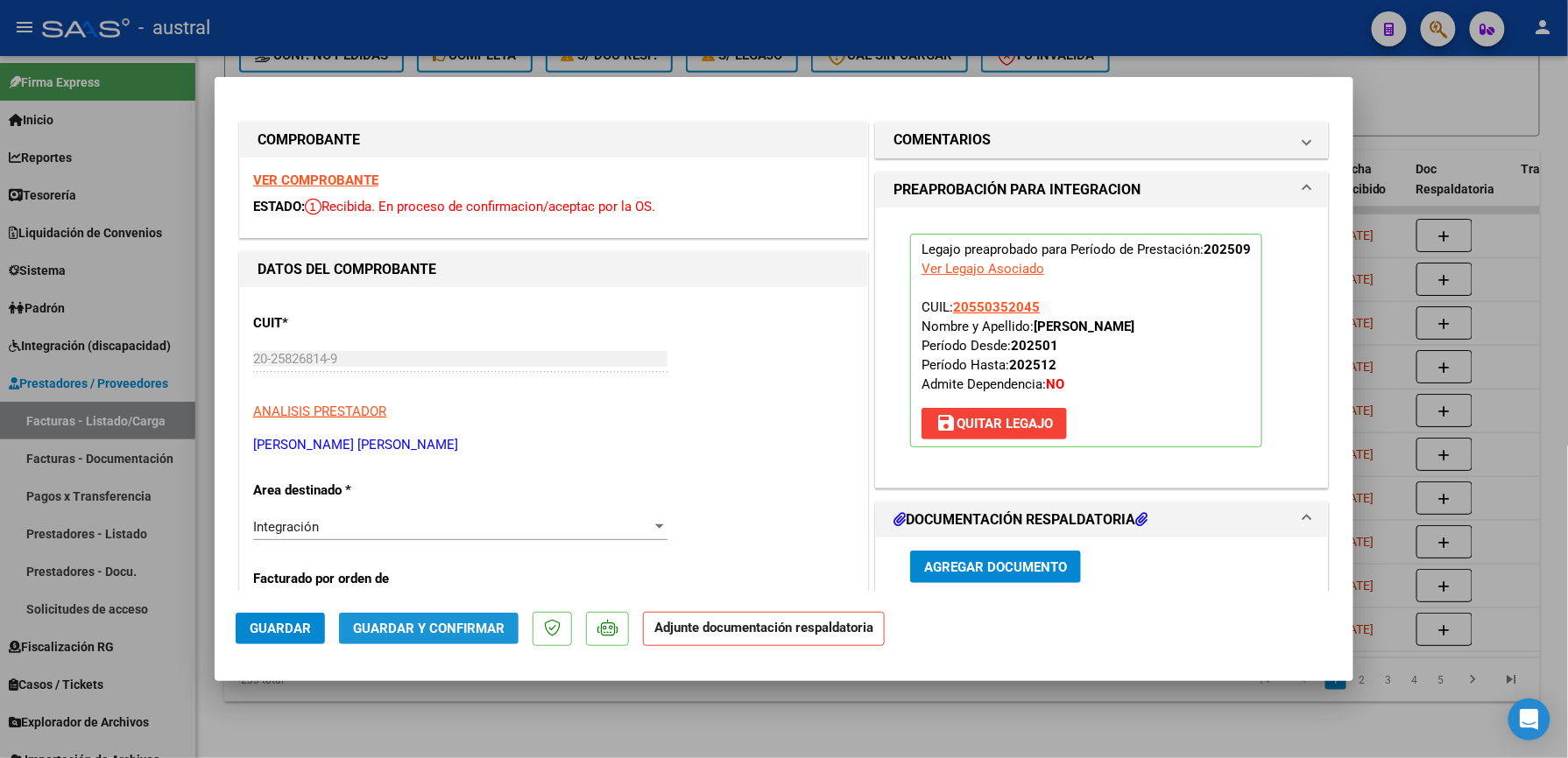
click at [461, 633] on span "Guardar y Confirmar" at bounding box center [429, 629] width 151 height 16
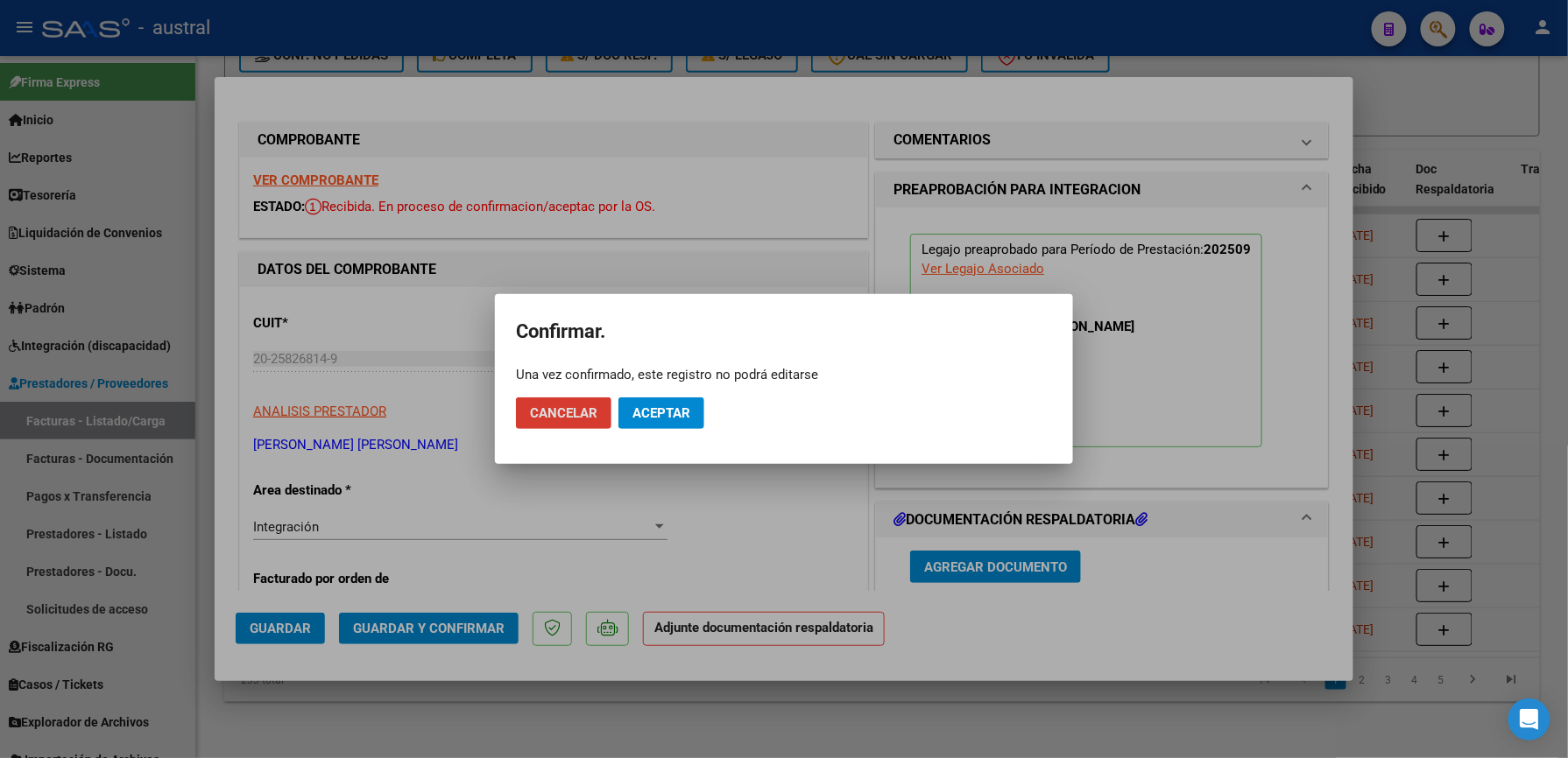
click at [650, 412] on span "Aceptar" at bounding box center [661, 413] width 58 height 16
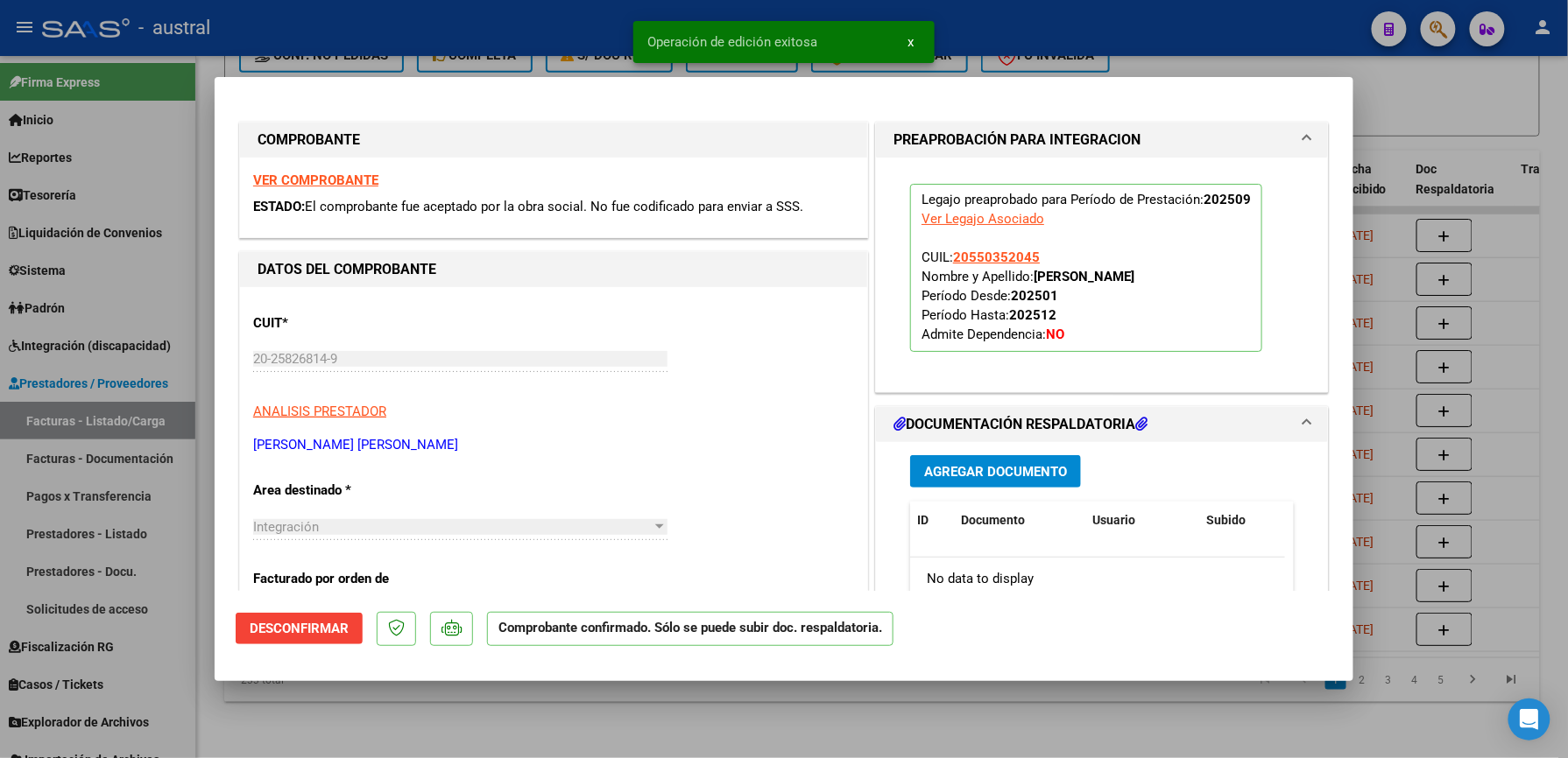
type input "$ 0,00"
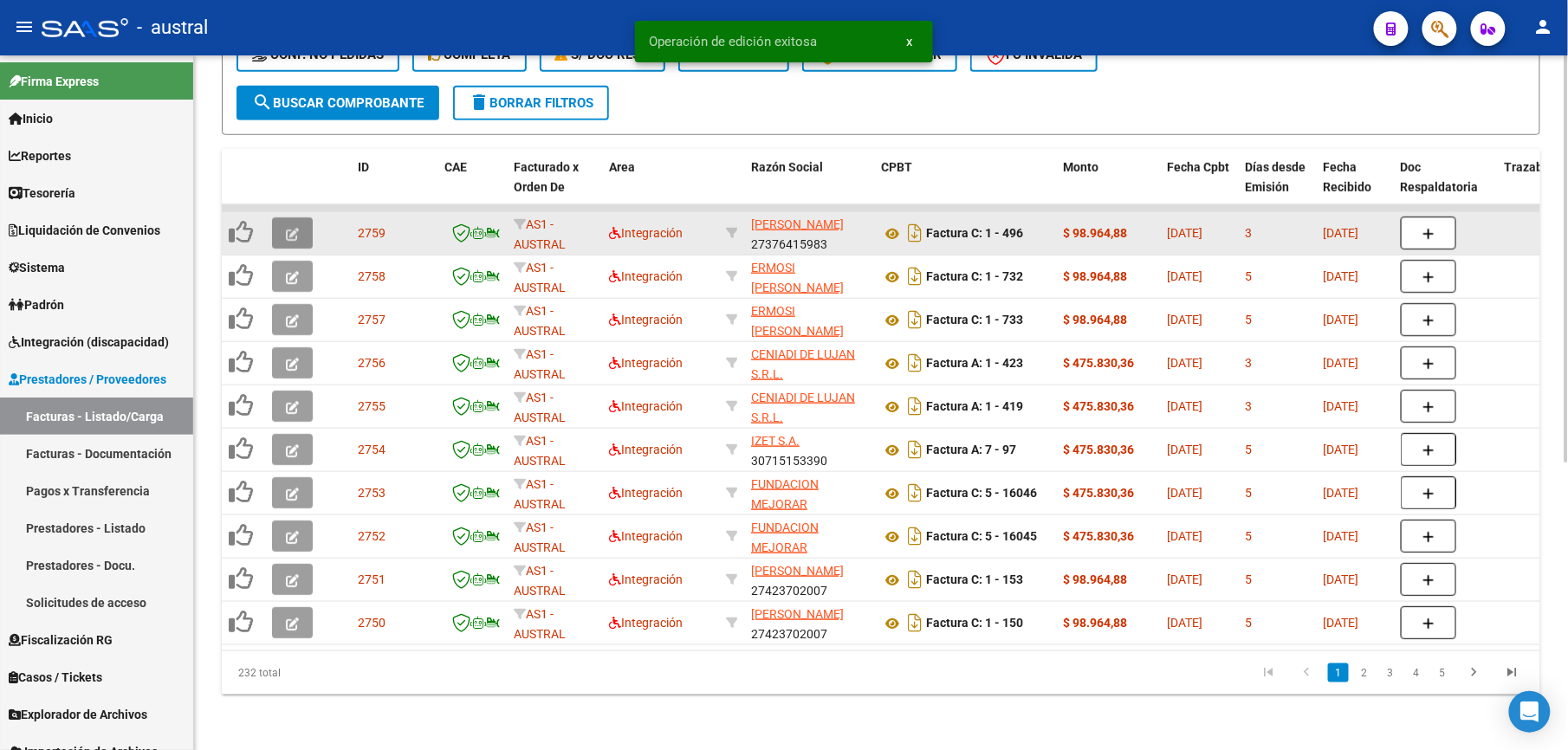
click at [286, 228] on icon "button" at bounding box center [292, 234] width 13 height 13
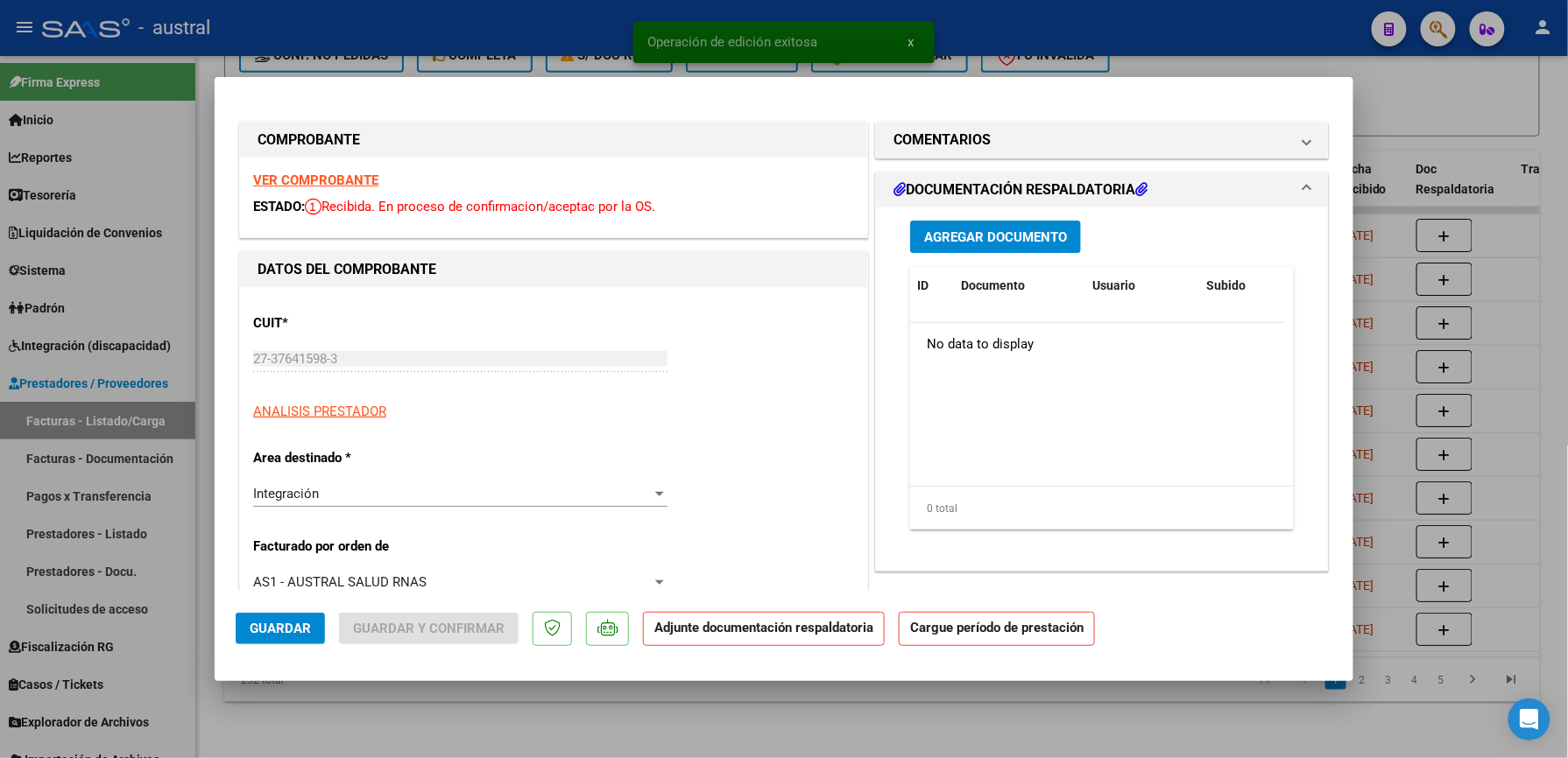
click at [358, 177] on strong "VER COMPROBANTE" at bounding box center [316, 180] width 126 height 16
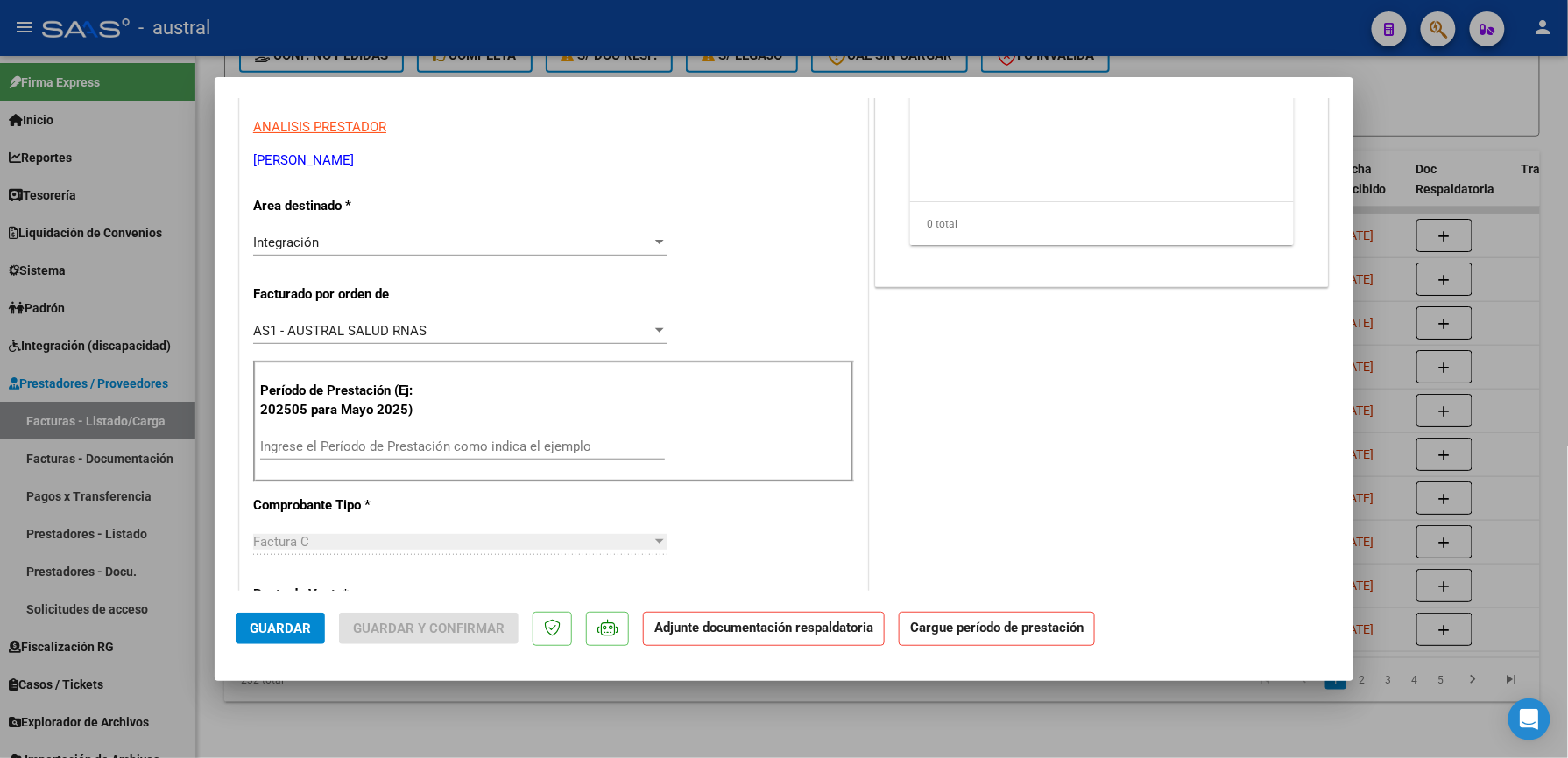
scroll to position [350, 0]
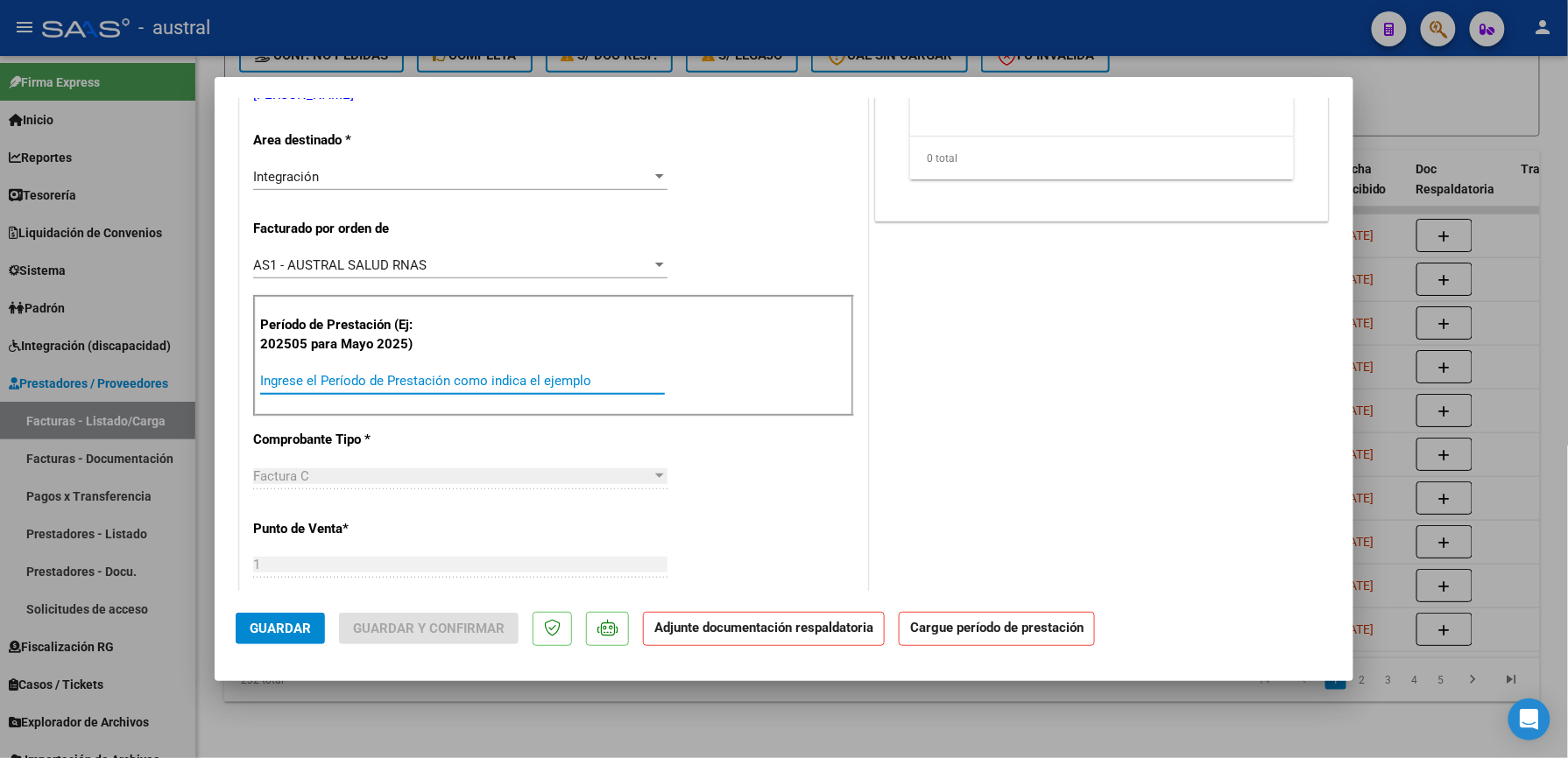
click at [502, 388] on input "Ingrese el Período de Prestación como indica el ejemplo" at bounding box center [462, 380] width 404 height 16
paste input "202509"
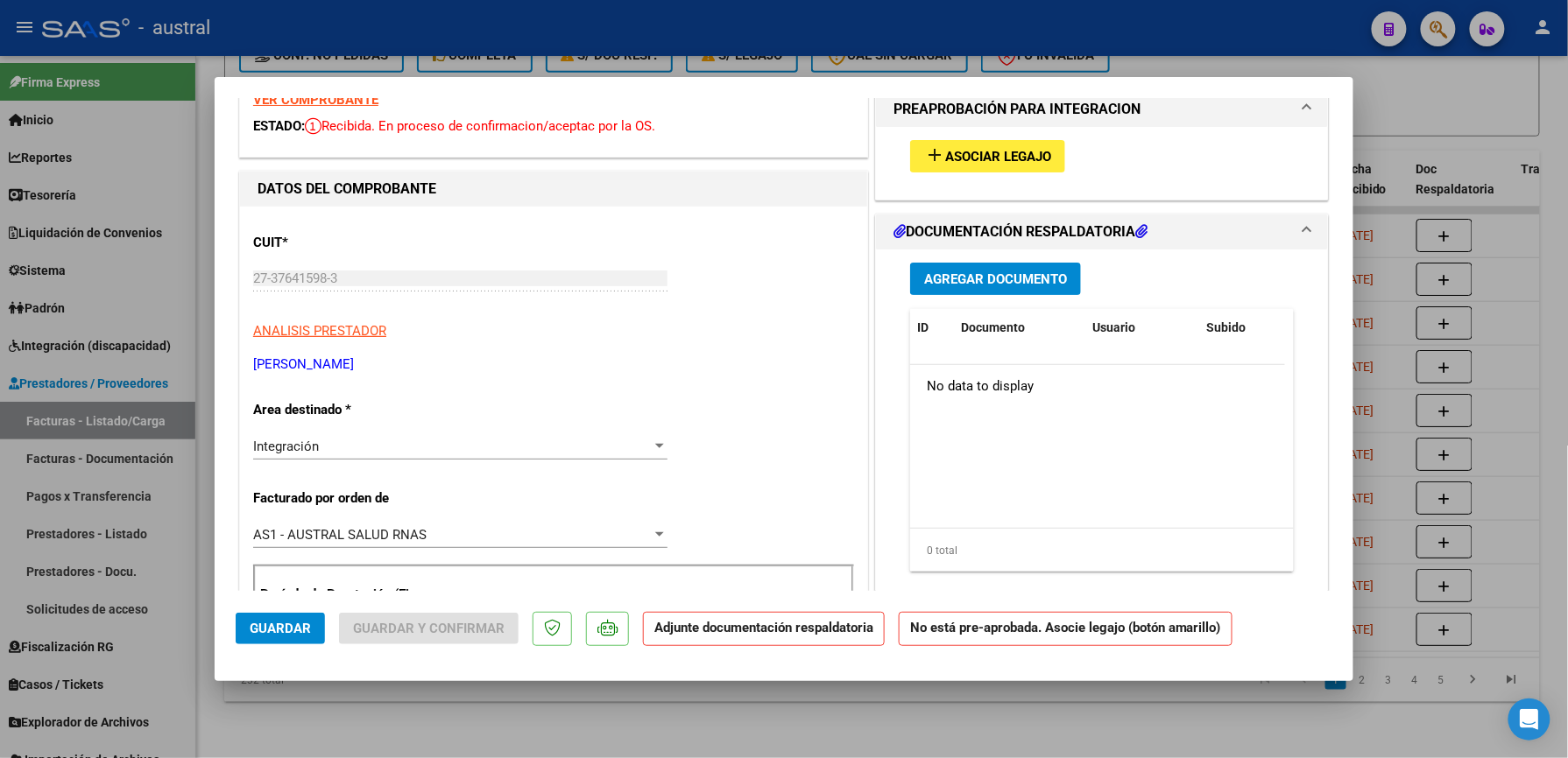
scroll to position [0, 0]
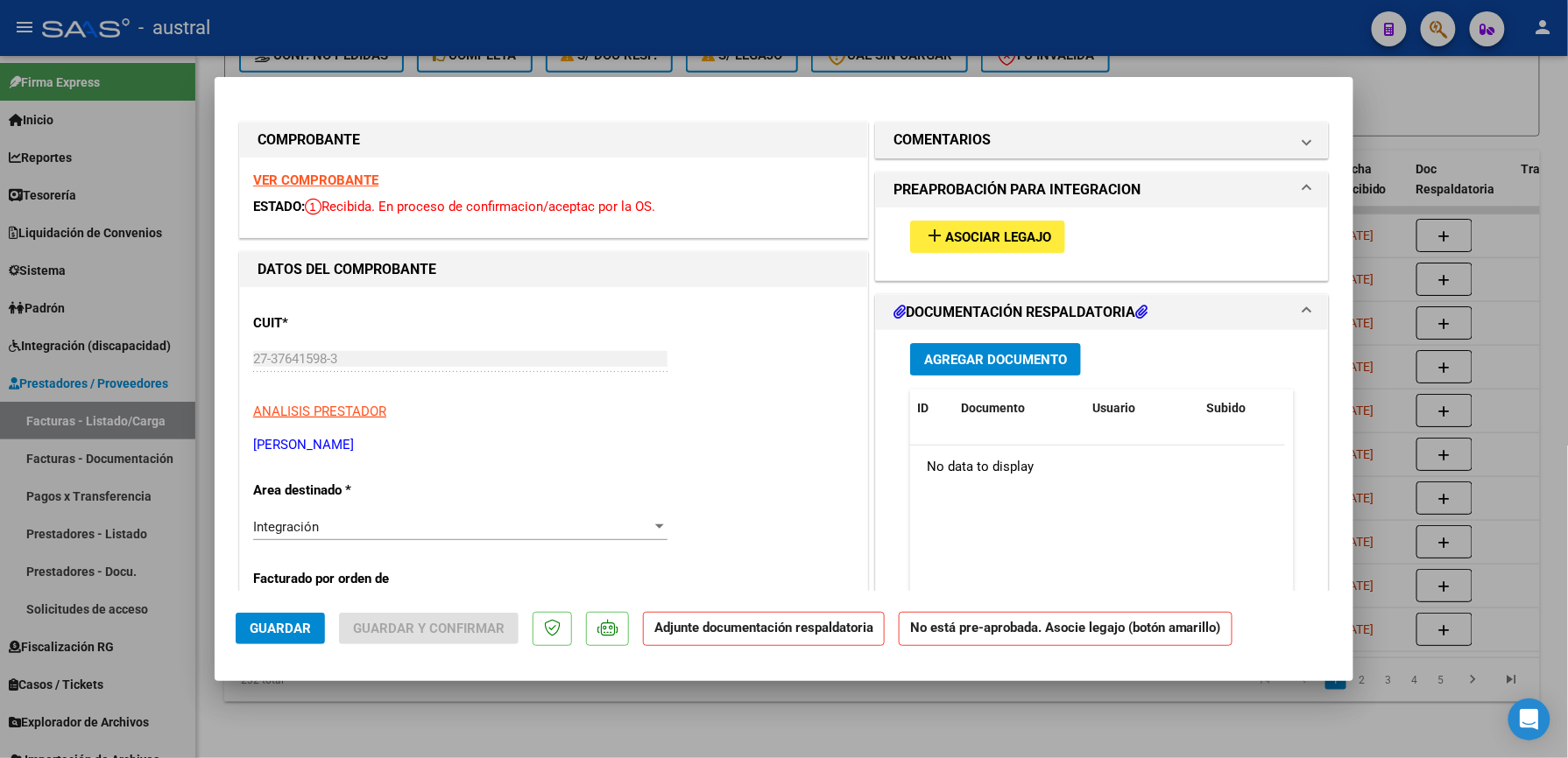
type input "202509"
click at [984, 249] on button "add Asociar Legajo" at bounding box center [988, 236] width 155 height 32
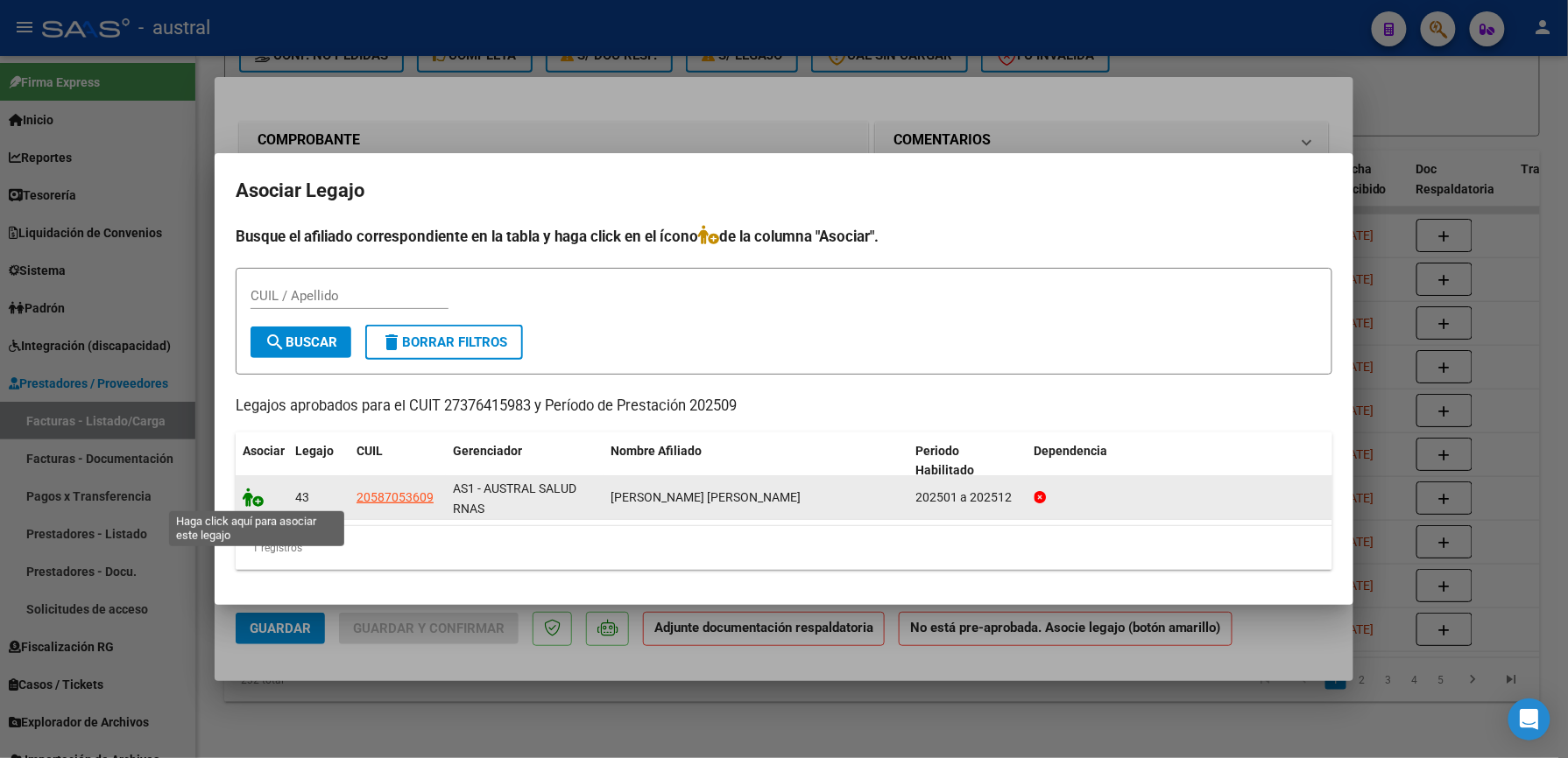
click at [252, 499] on icon at bounding box center [252, 497] width 21 height 20
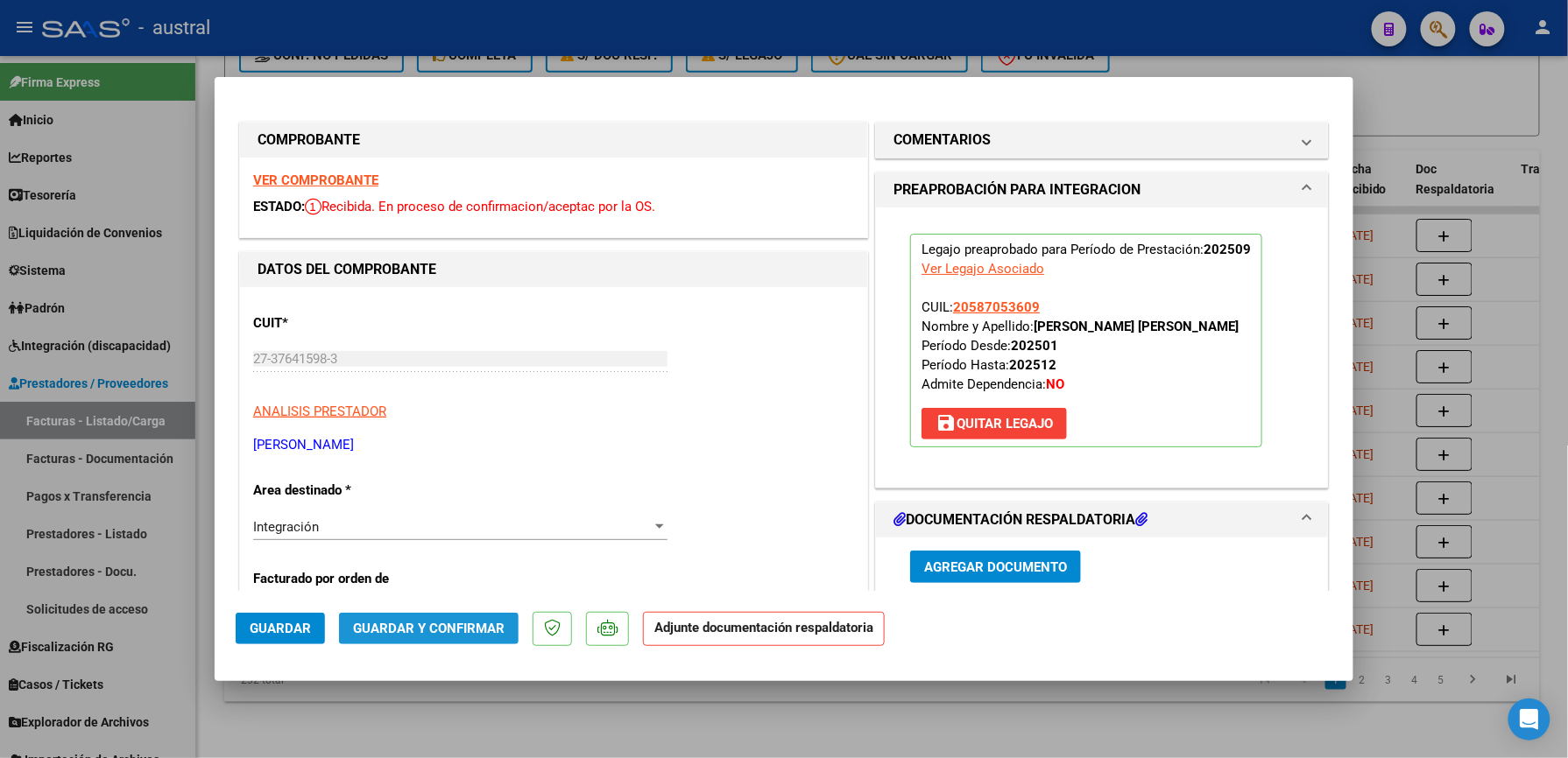
click at [437, 632] on span "Guardar y Confirmar" at bounding box center [429, 629] width 151 height 16
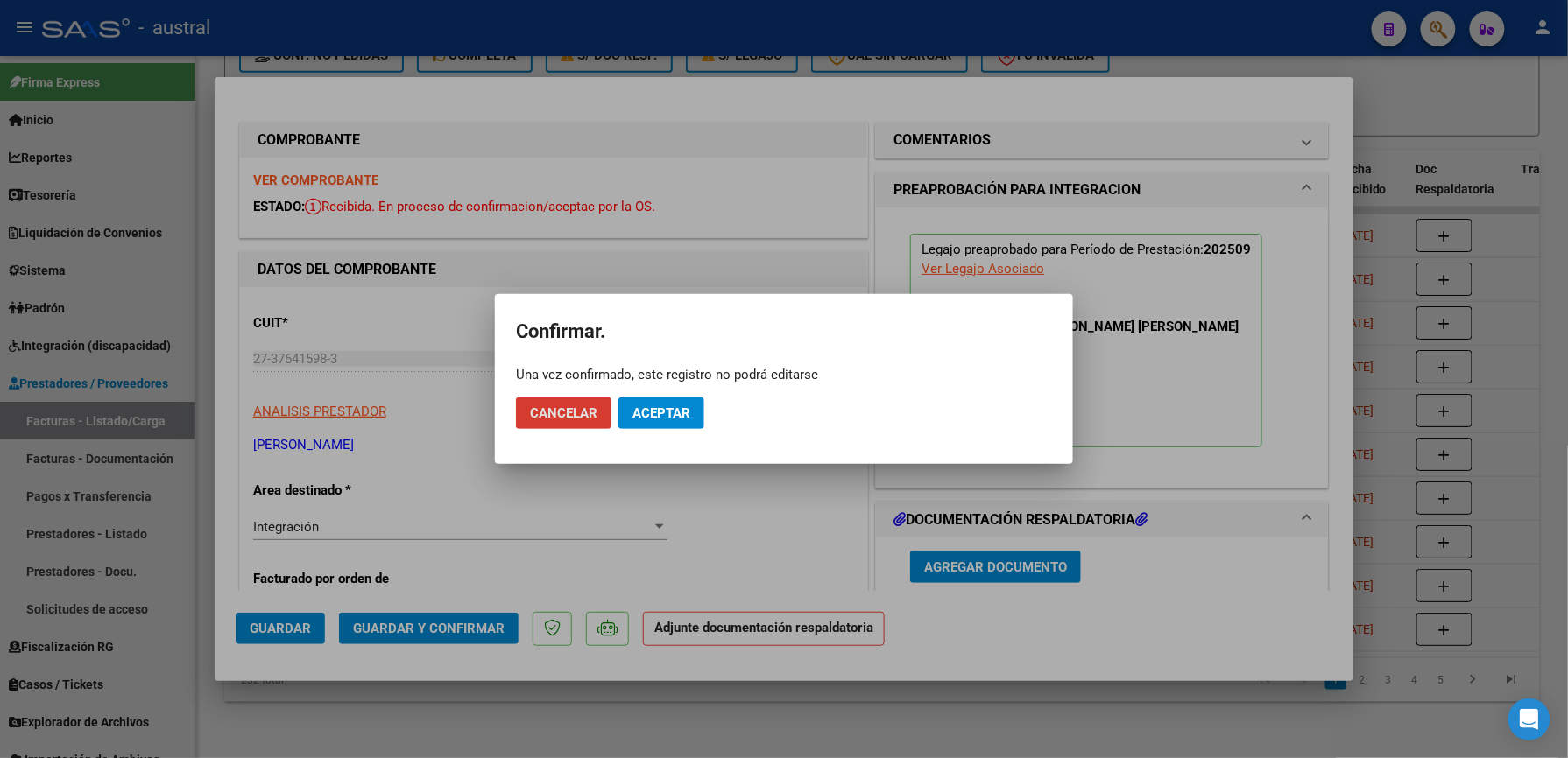
drag, startPoint x: 673, startPoint y: 392, endPoint x: 673, endPoint y: 404, distance: 12.0
click at [673, 392] on mat-dialog-actions "Cancelar Aceptar" at bounding box center [784, 413] width 536 height 60
click at [673, 405] on span "Aceptar" at bounding box center [661, 413] width 58 height 16
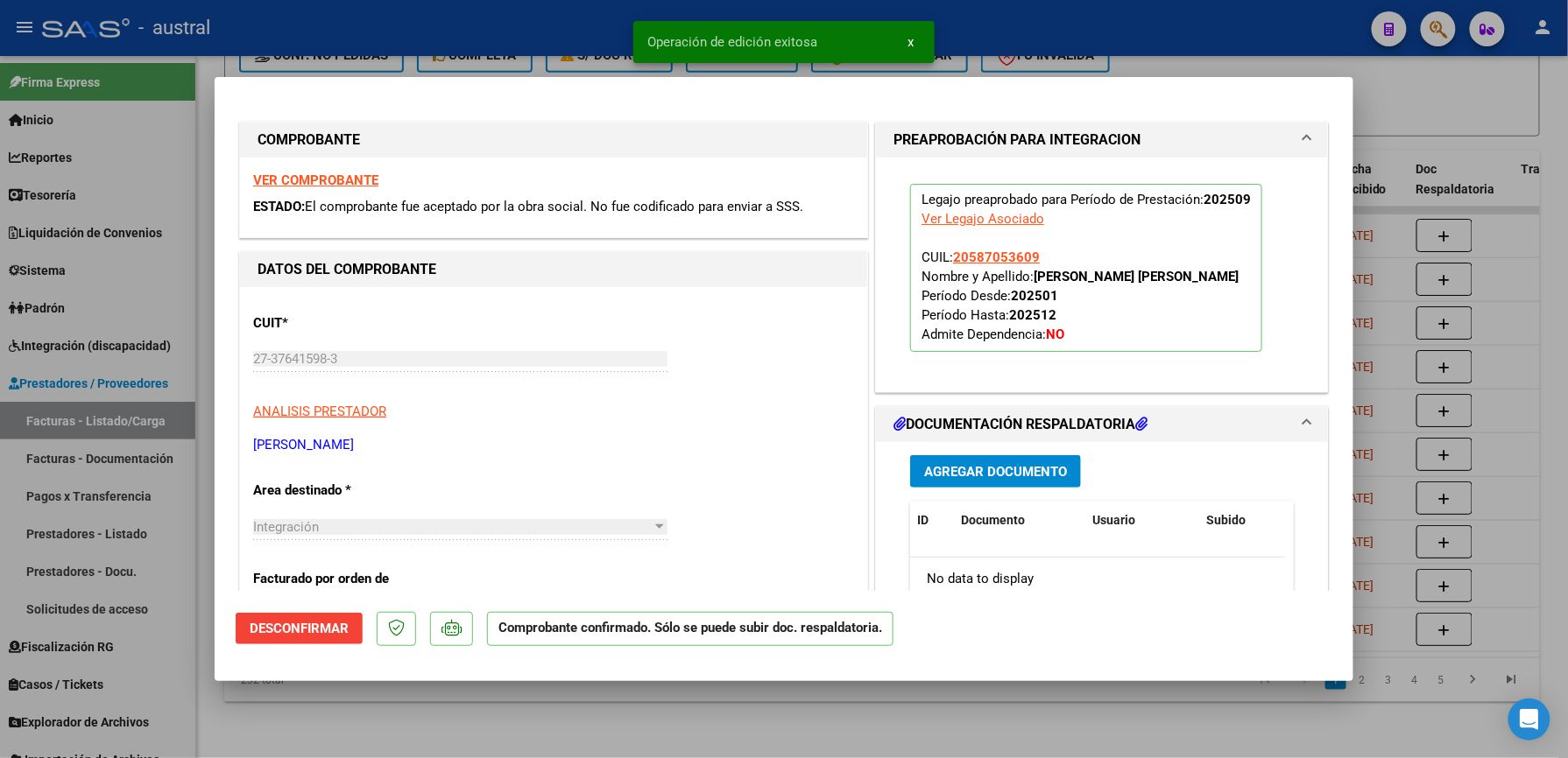
type input "$ 0,00"
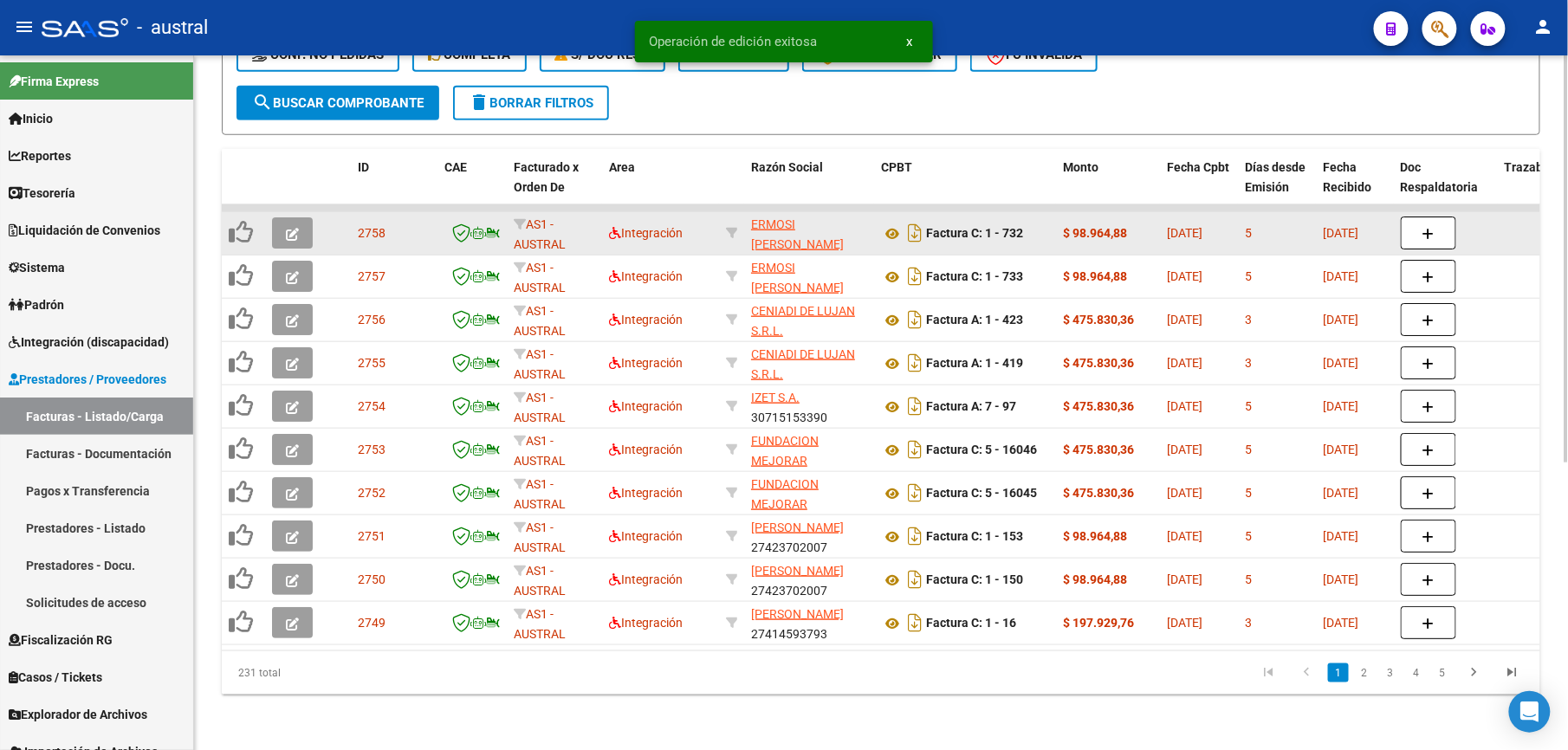
click at [298, 228] on icon "button" at bounding box center [292, 234] width 13 height 13
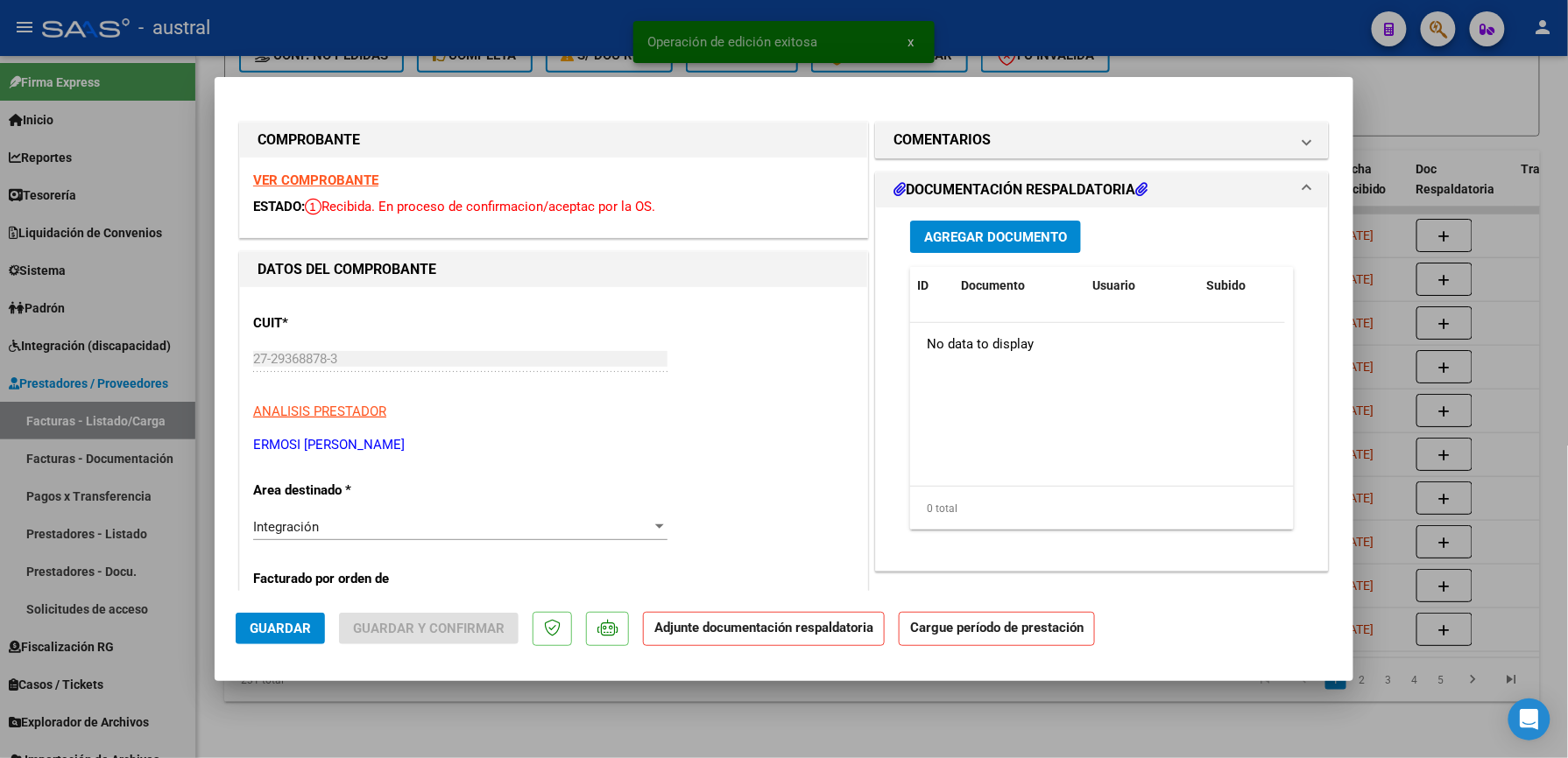
click at [330, 179] on strong "VER COMPROBANTE" at bounding box center [316, 180] width 126 height 16
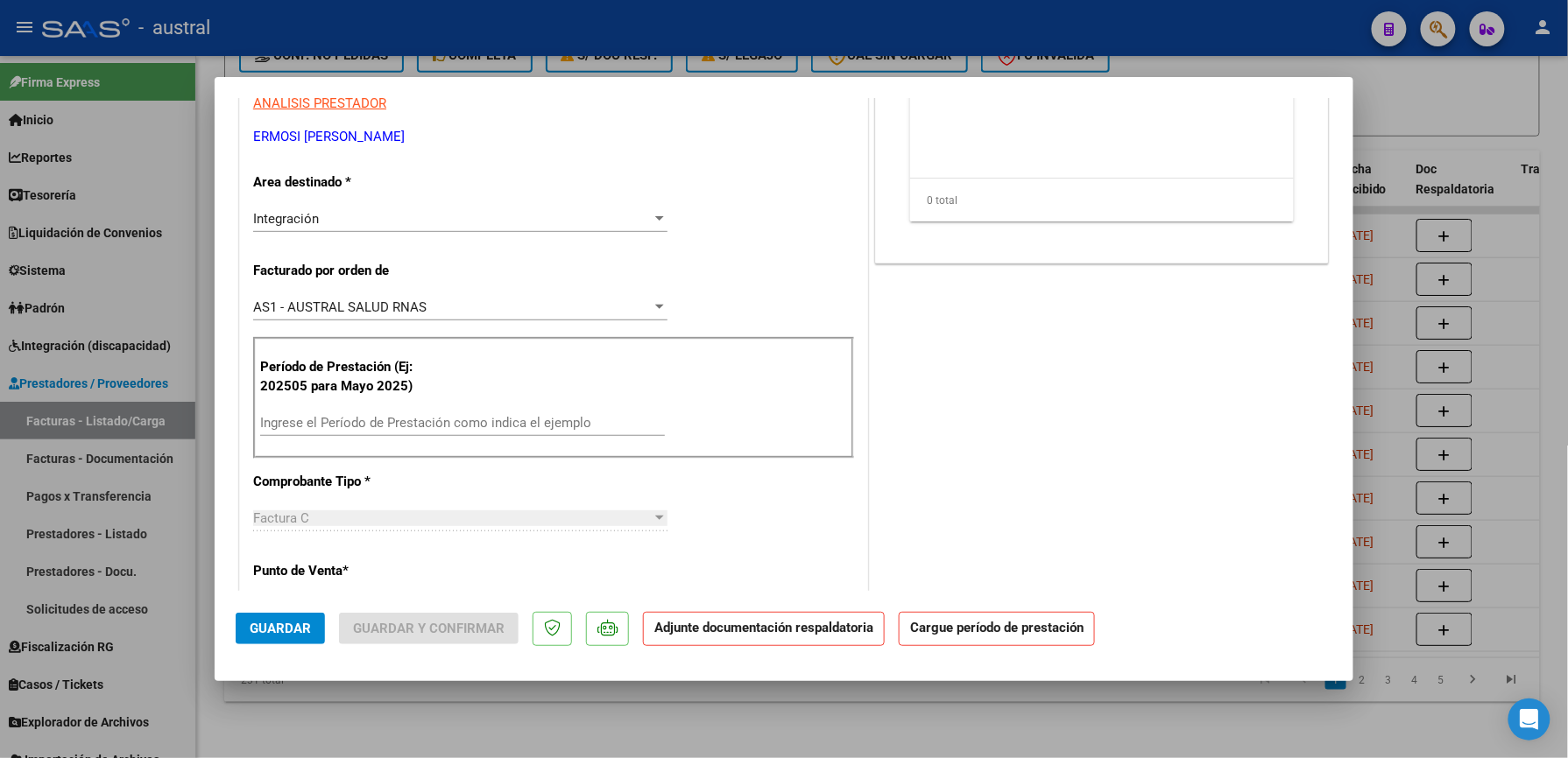
scroll to position [350, 0]
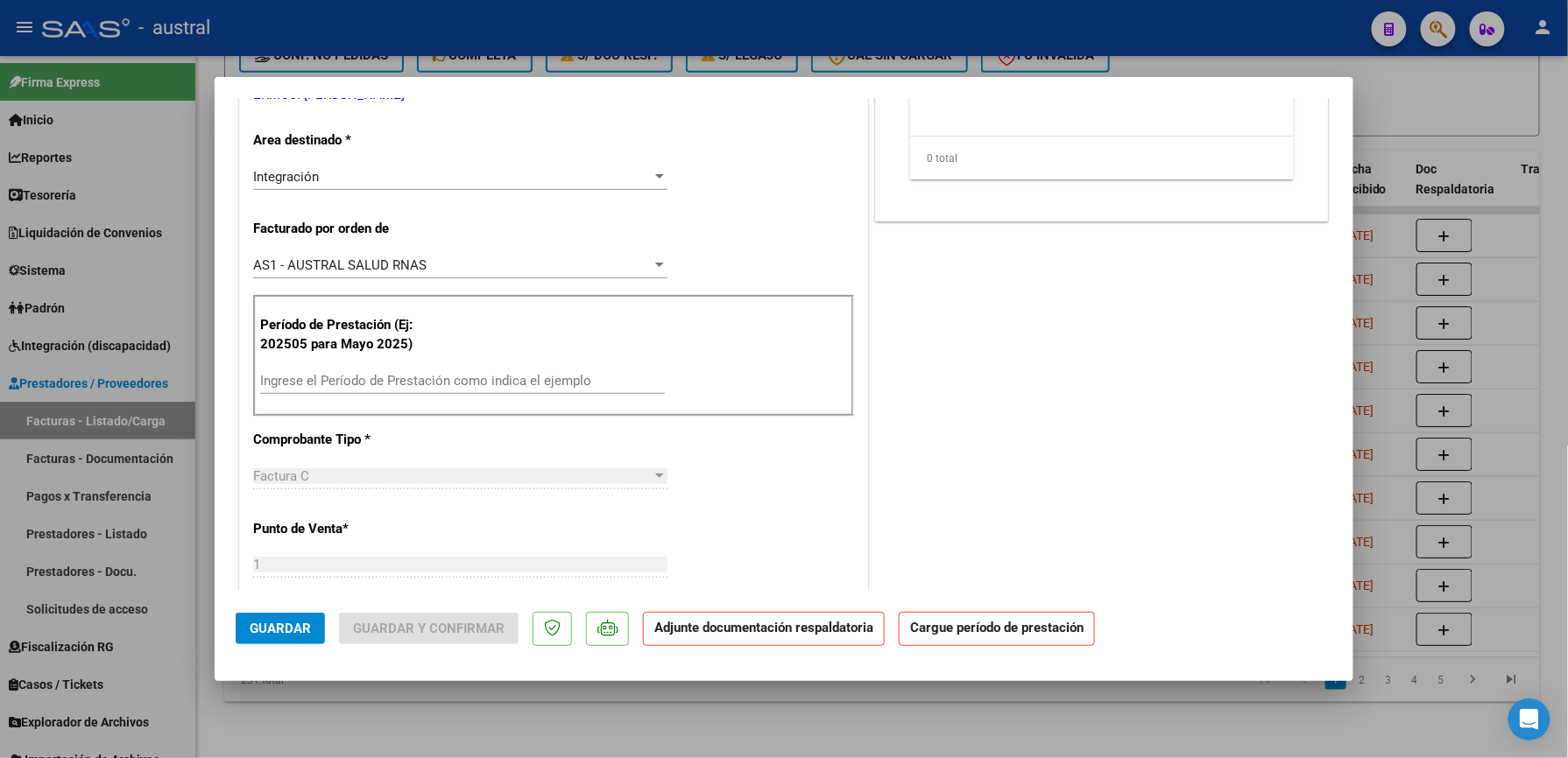
click at [446, 392] on div "Ingrese el Período de Prestación como indica el ejemplo" at bounding box center [462, 380] width 404 height 26
drag, startPoint x: 446, startPoint y: 392, endPoint x: 298, endPoint y: 387, distance: 148.1
click at [298, 387] on input "Ingrese el Período de Prestación como indica el ejemplo" at bounding box center [462, 380] width 404 height 16
paste input "202509"
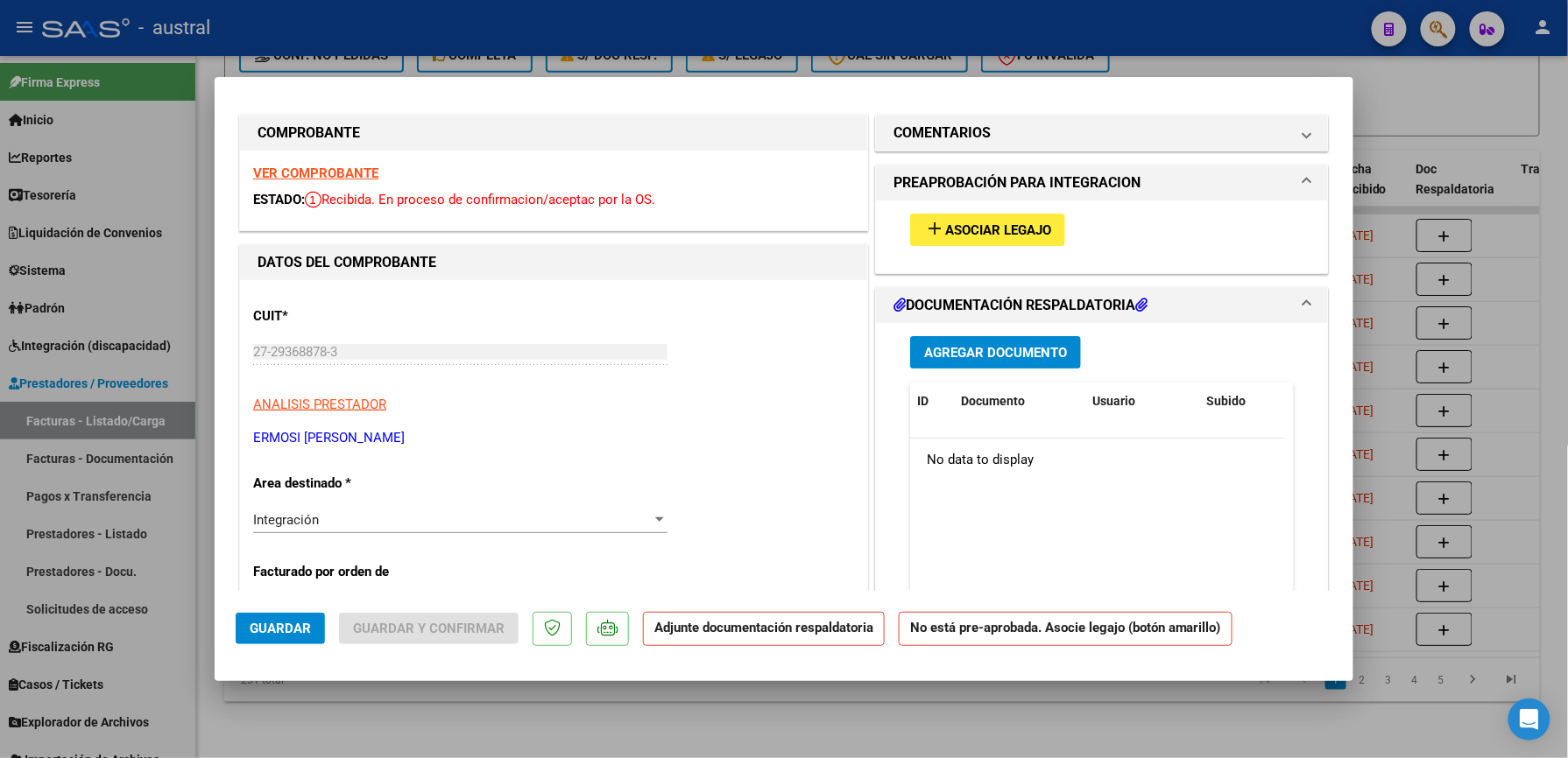
scroll to position [0, 0]
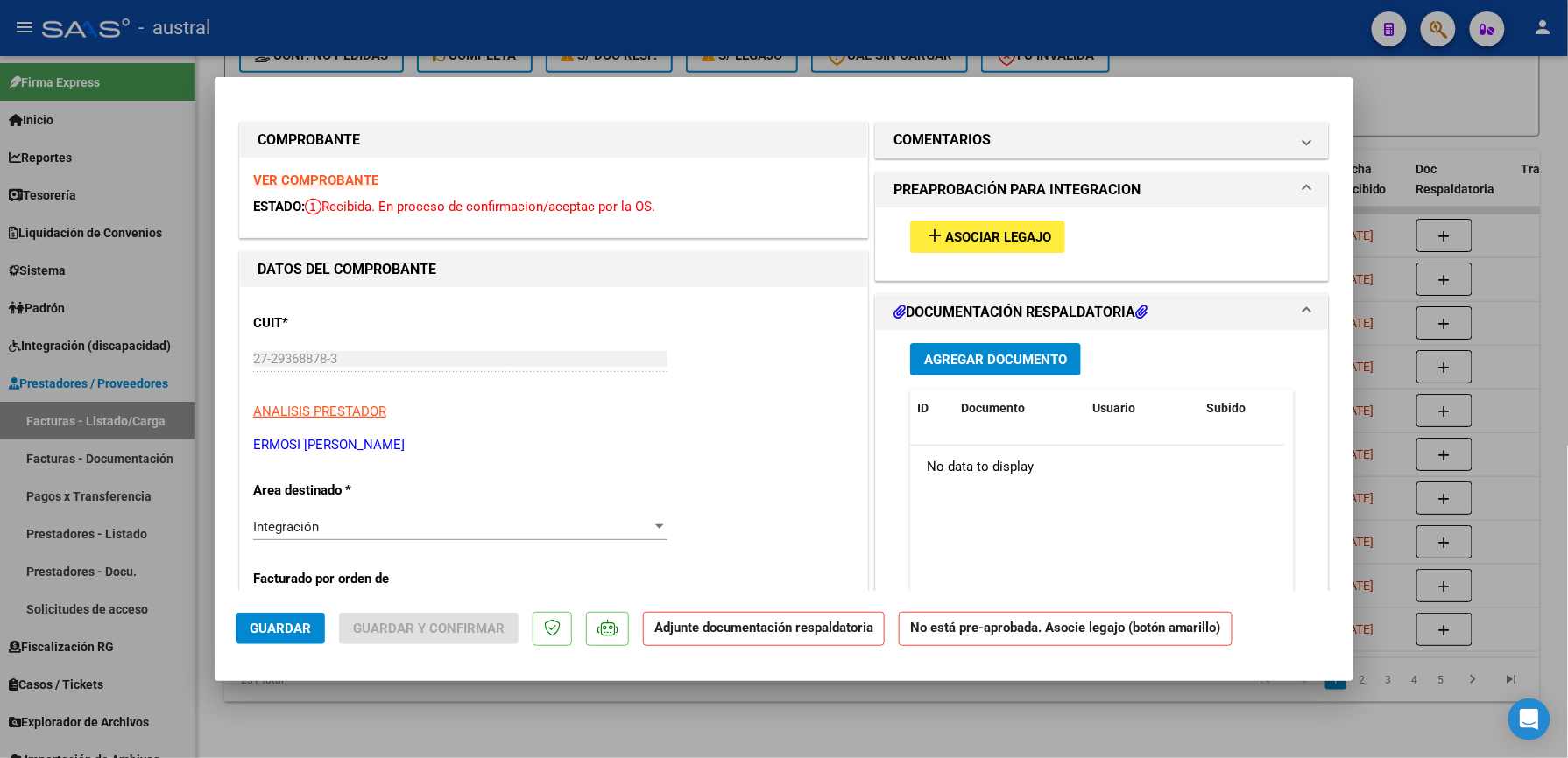
type input "202509"
click at [975, 225] on button "add Asociar Legajo" at bounding box center [988, 236] width 155 height 32
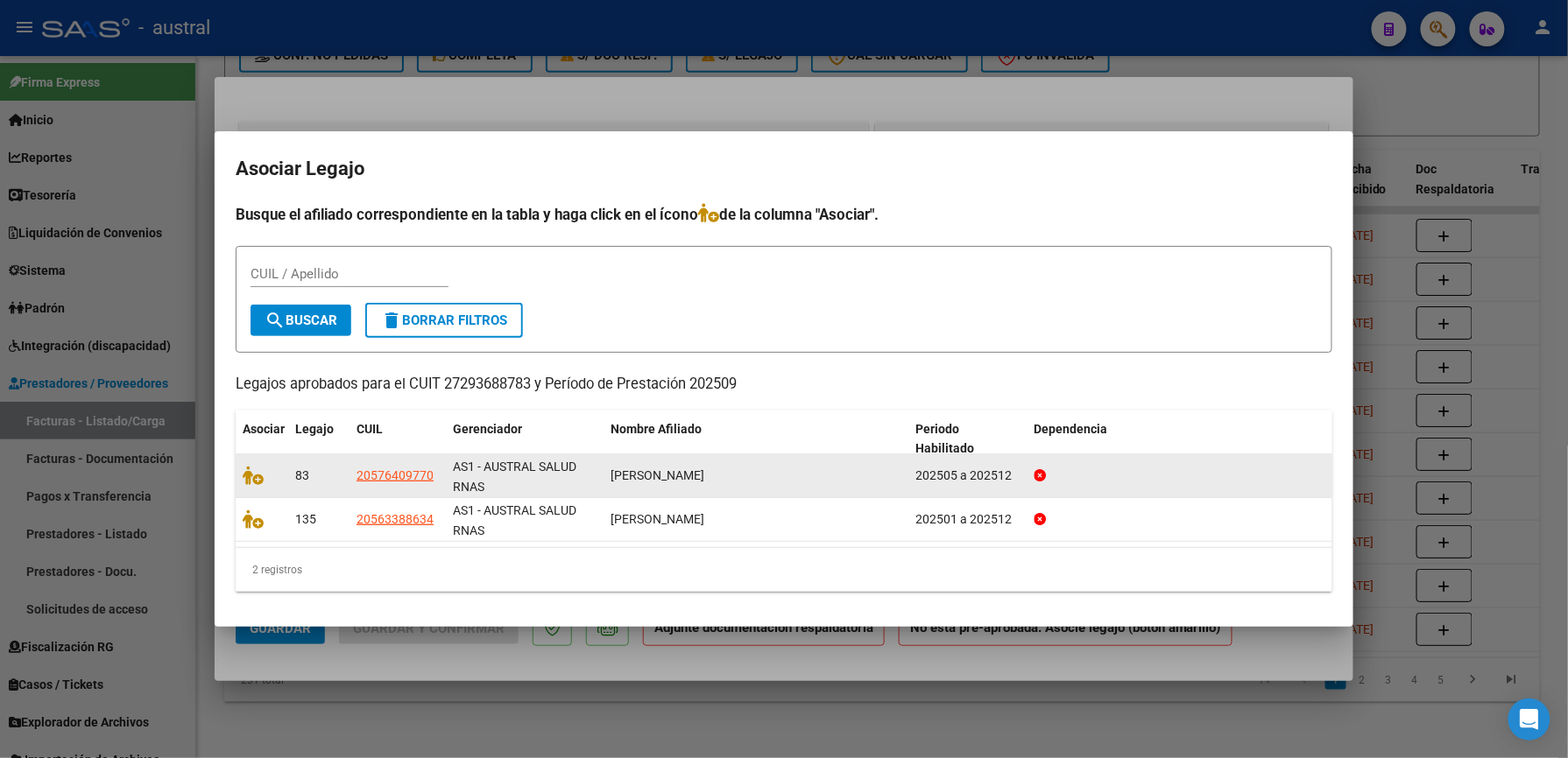
drag, startPoint x: 655, startPoint y: 480, endPoint x: 754, endPoint y: 475, distance: 99.1
click at [705, 475] on span "RODRIGUEZ FACUNDO AGUSTIN" at bounding box center [657, 476] width 94 height 14
click at [256, 478] on icon at bounding box center [252, 476] width 21 height 20
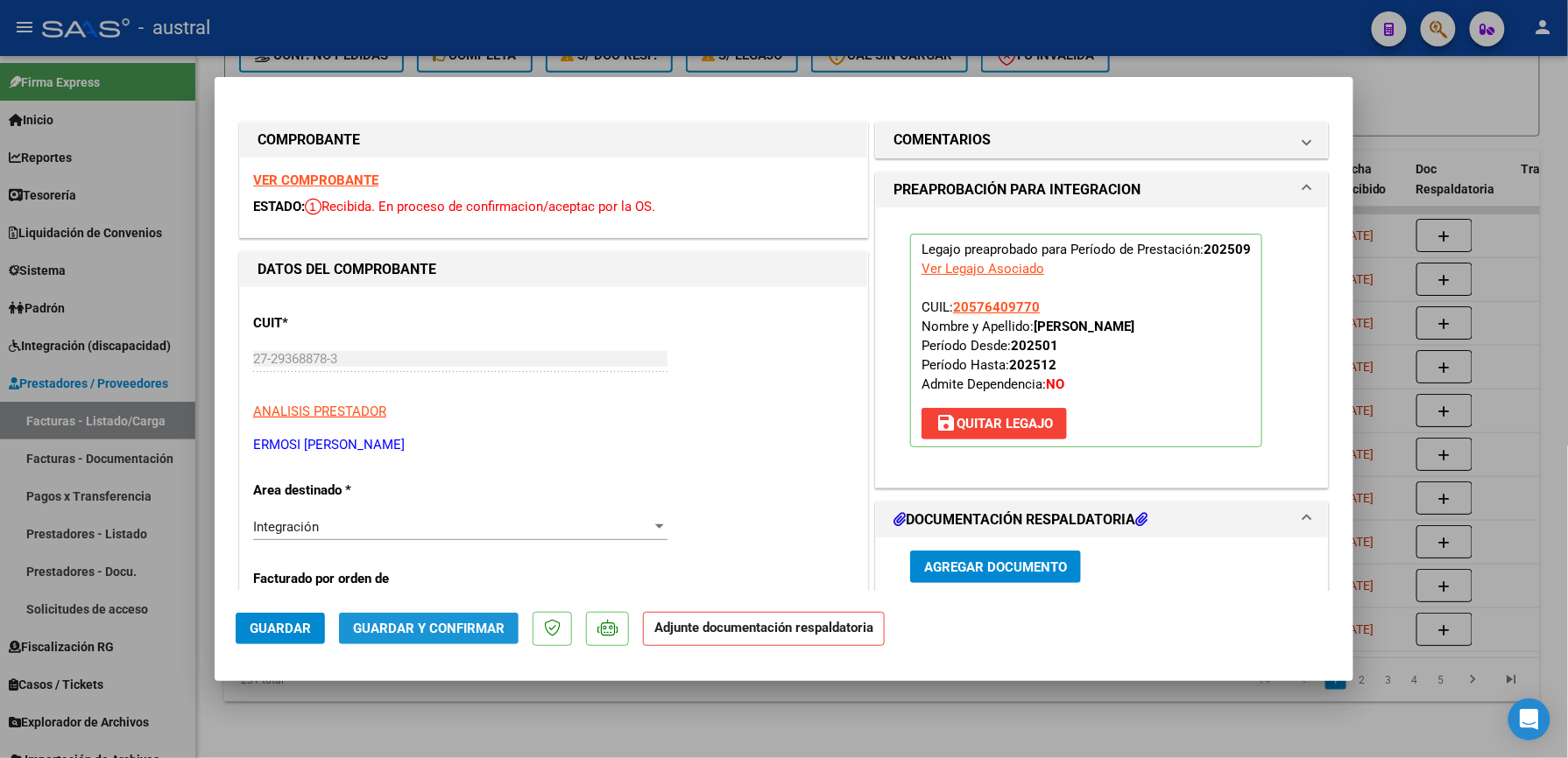
click at [445, 628] on span "Guardar y Confirmar" at bounding box center [429, 629] width 151 height 16
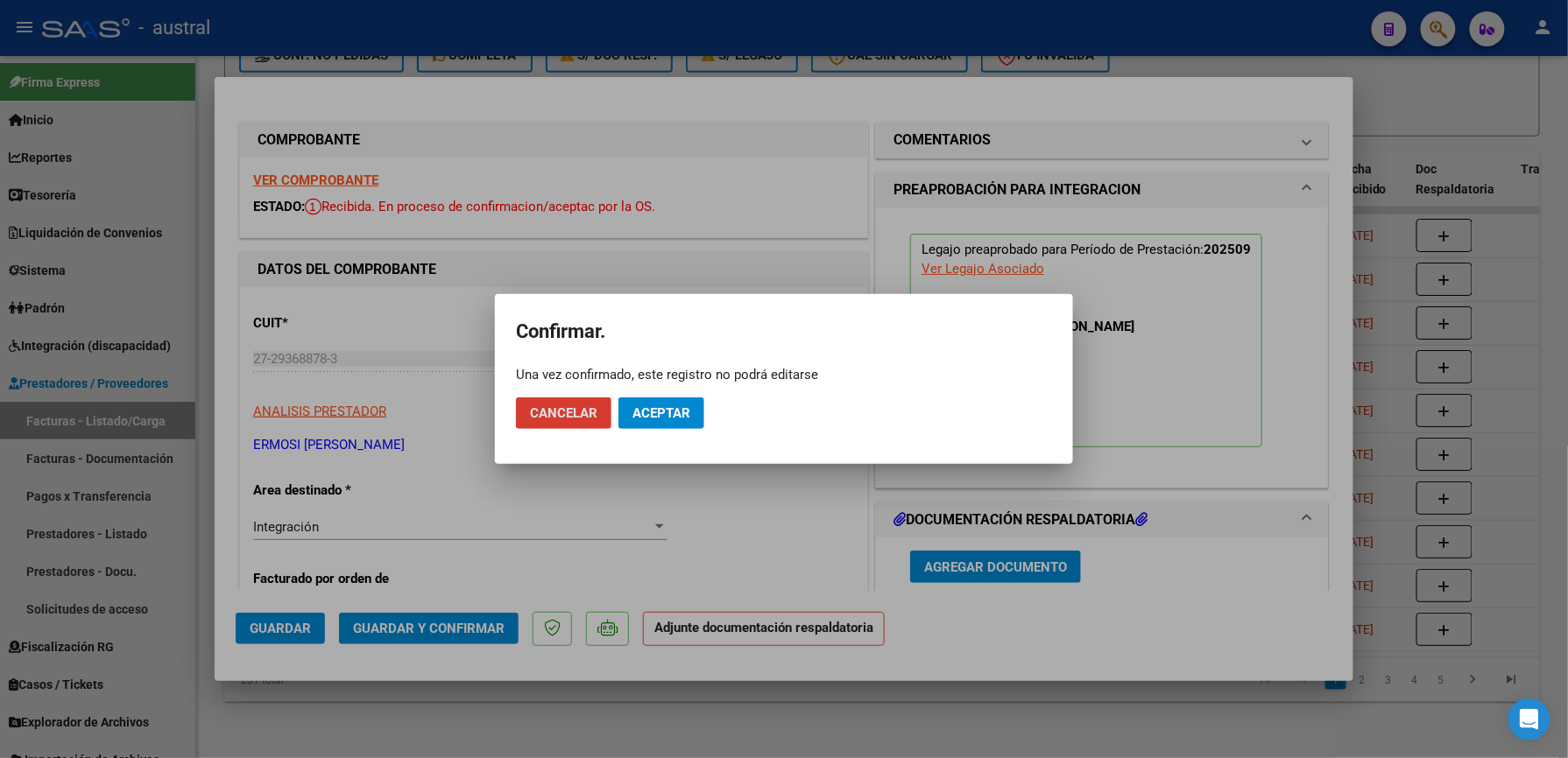
click at [685, 410] on span "Aceptar" at bounding box center [661, 413] width 58 height 16
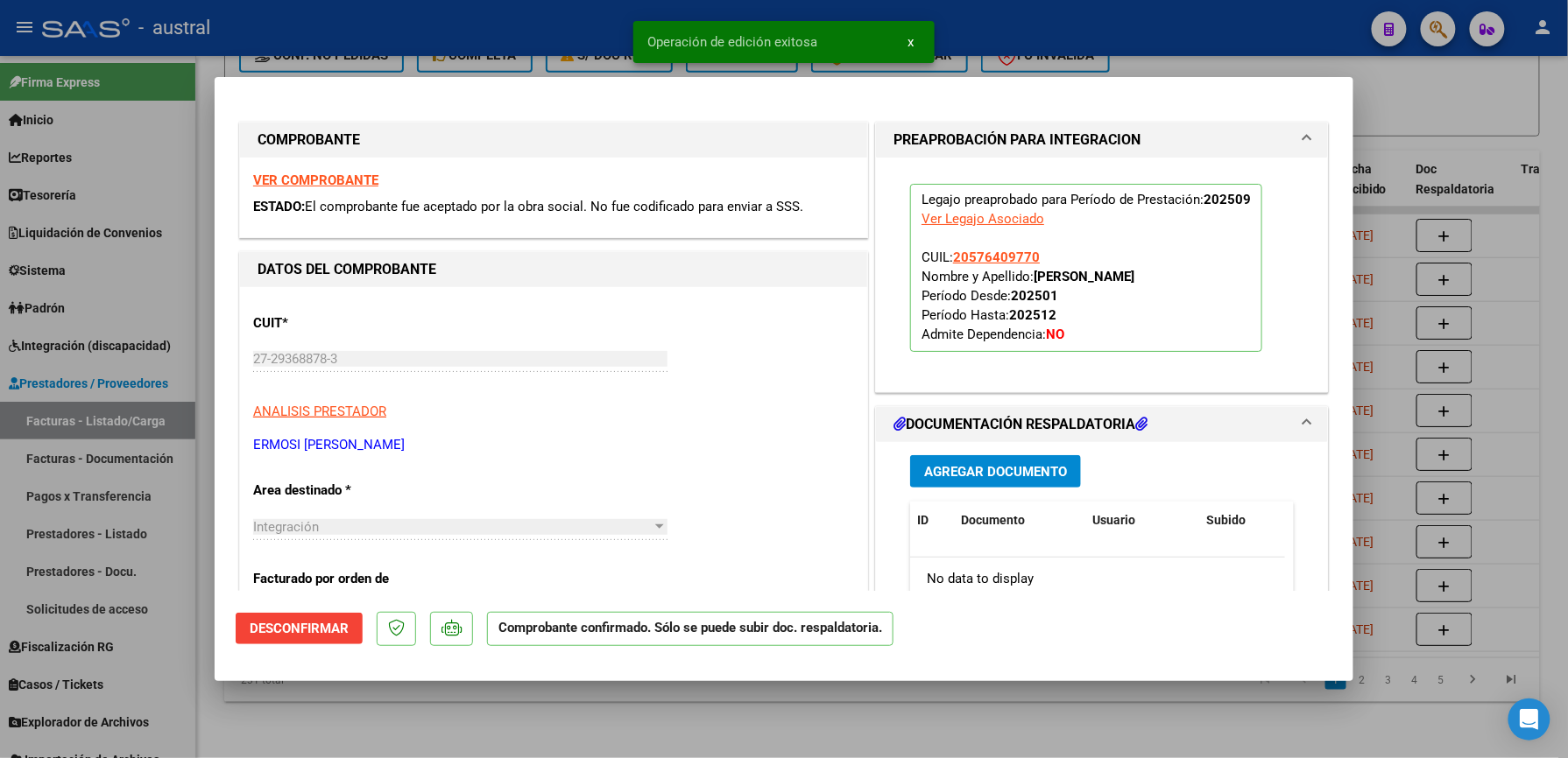
type input "$ 0,00"
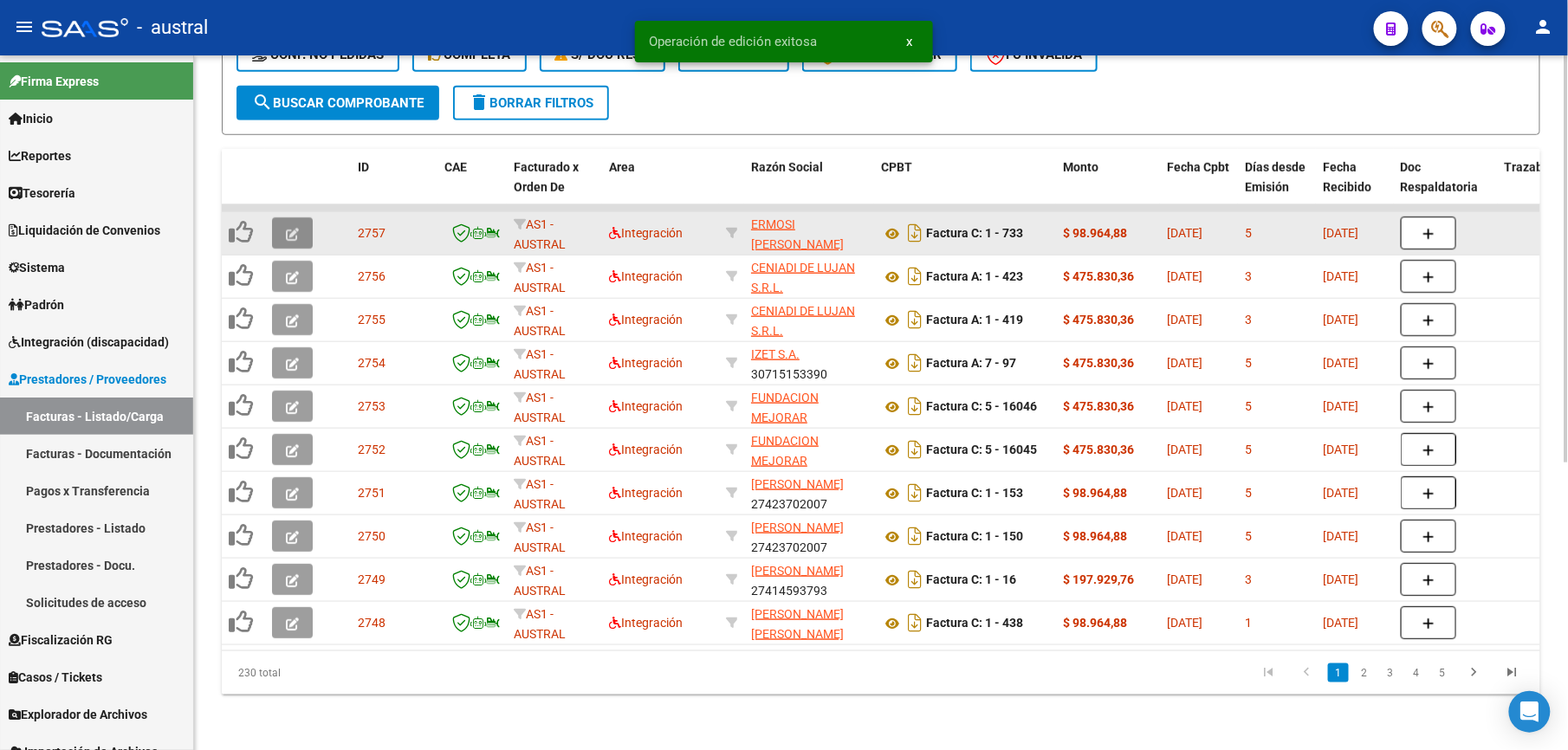
click at [298, 228] on icon "button" at bounding box center [292, 234] width 13 height 13
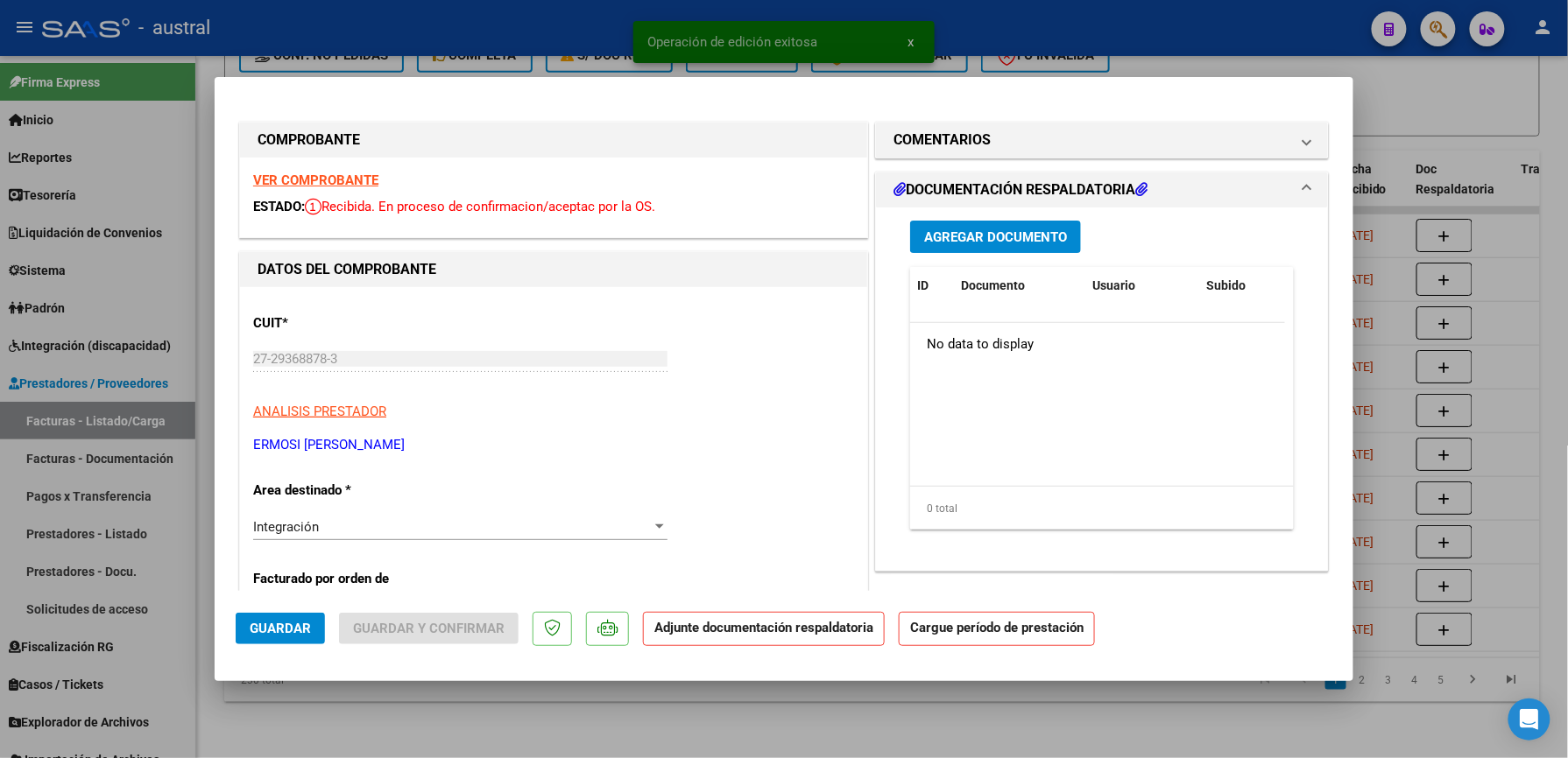
click at [323, 180] on strong "VER COMPROBANTE" at bounding box center [316, 180] width 126 height 16
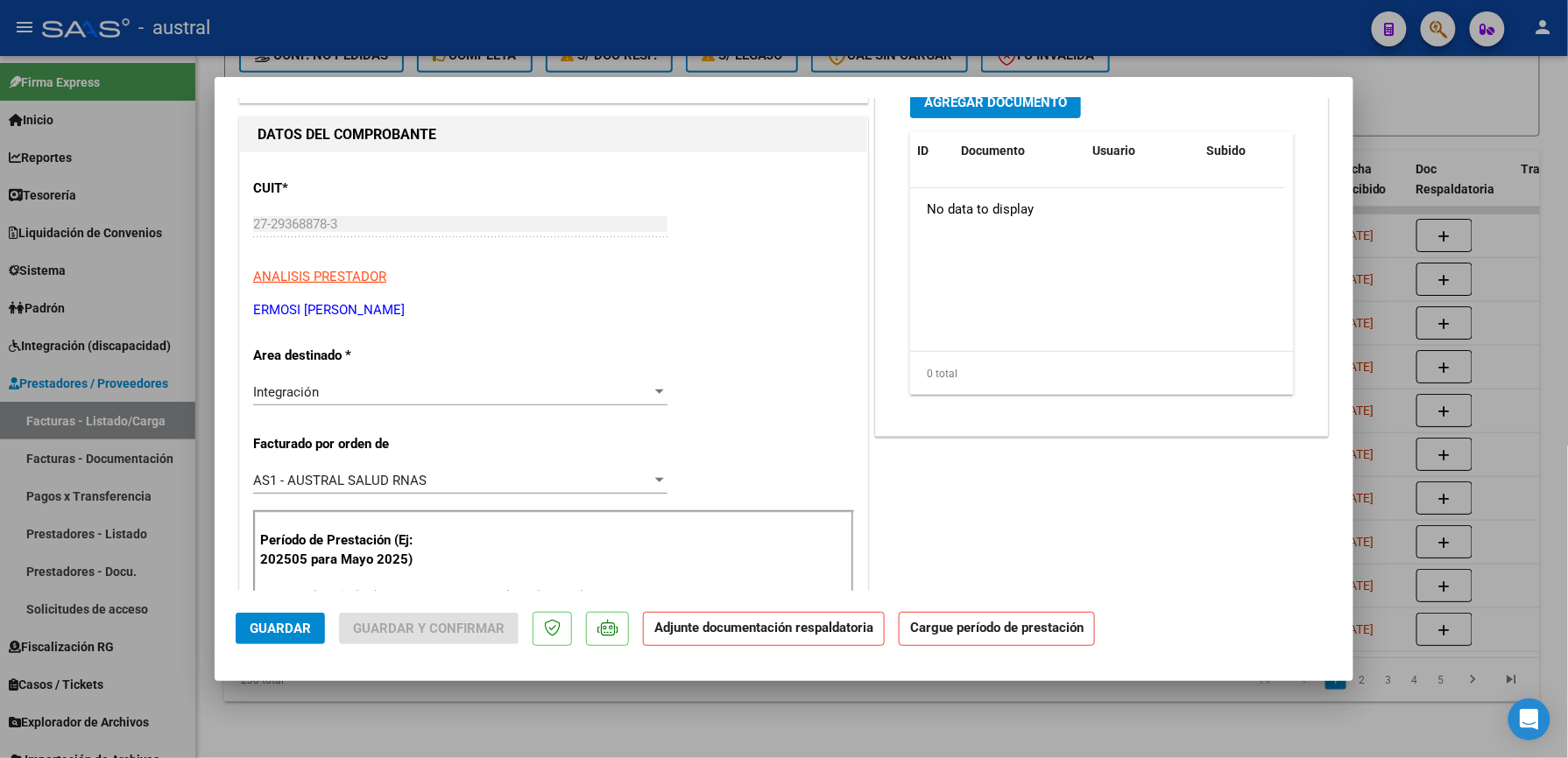
scroll to position [232, 0]
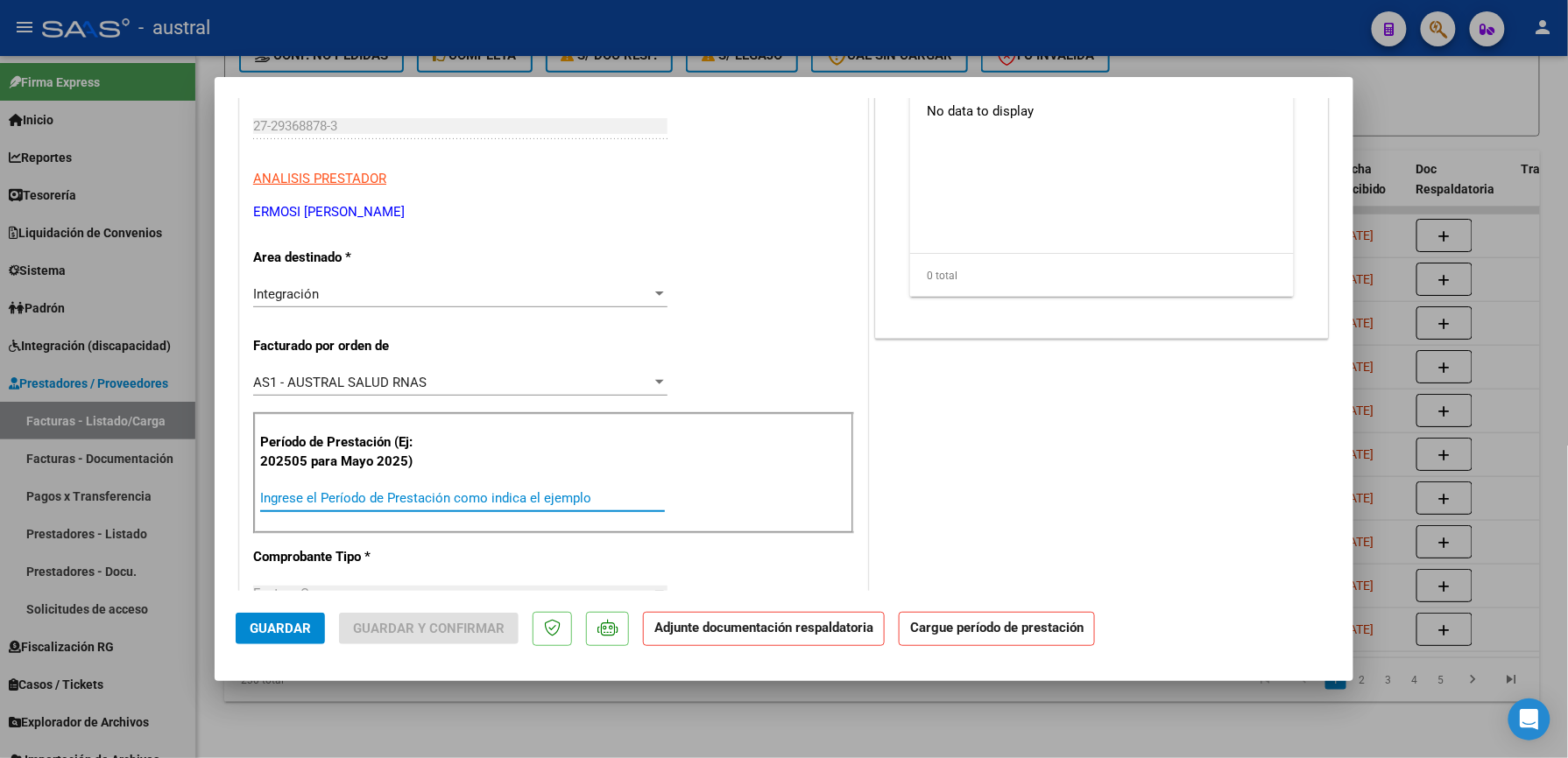
click at [460, 498] on input "Ingrese el Período de Prestación como indica el ejemplo" at bounding box center [462, 498] width 404 height 16
paste input "202509"
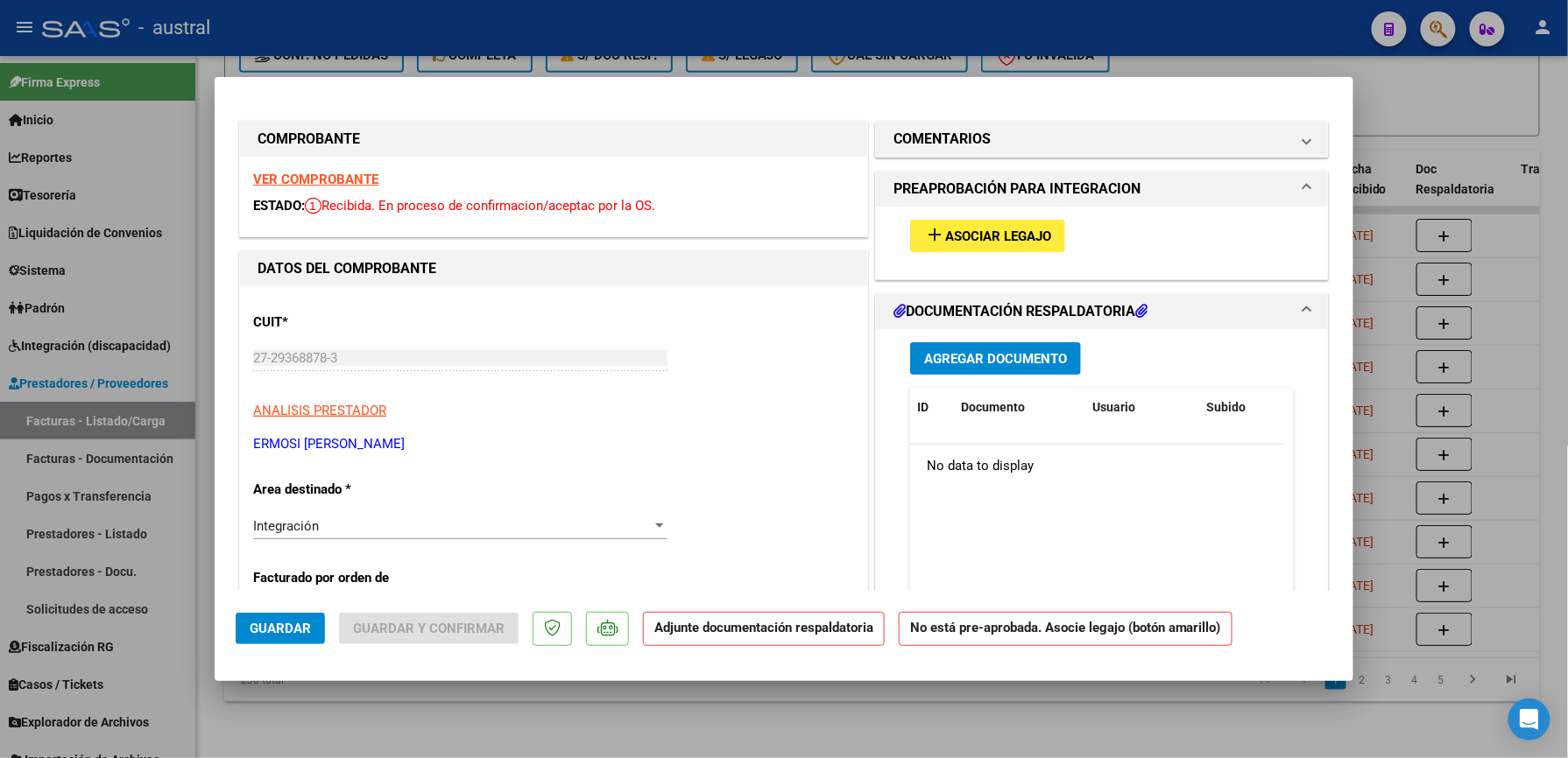
scroll to position [0, 0]
type input "202509"
click at [945, 229] on span "Asociar Legajo" at bounding box center [998, 237] width 106 height 16
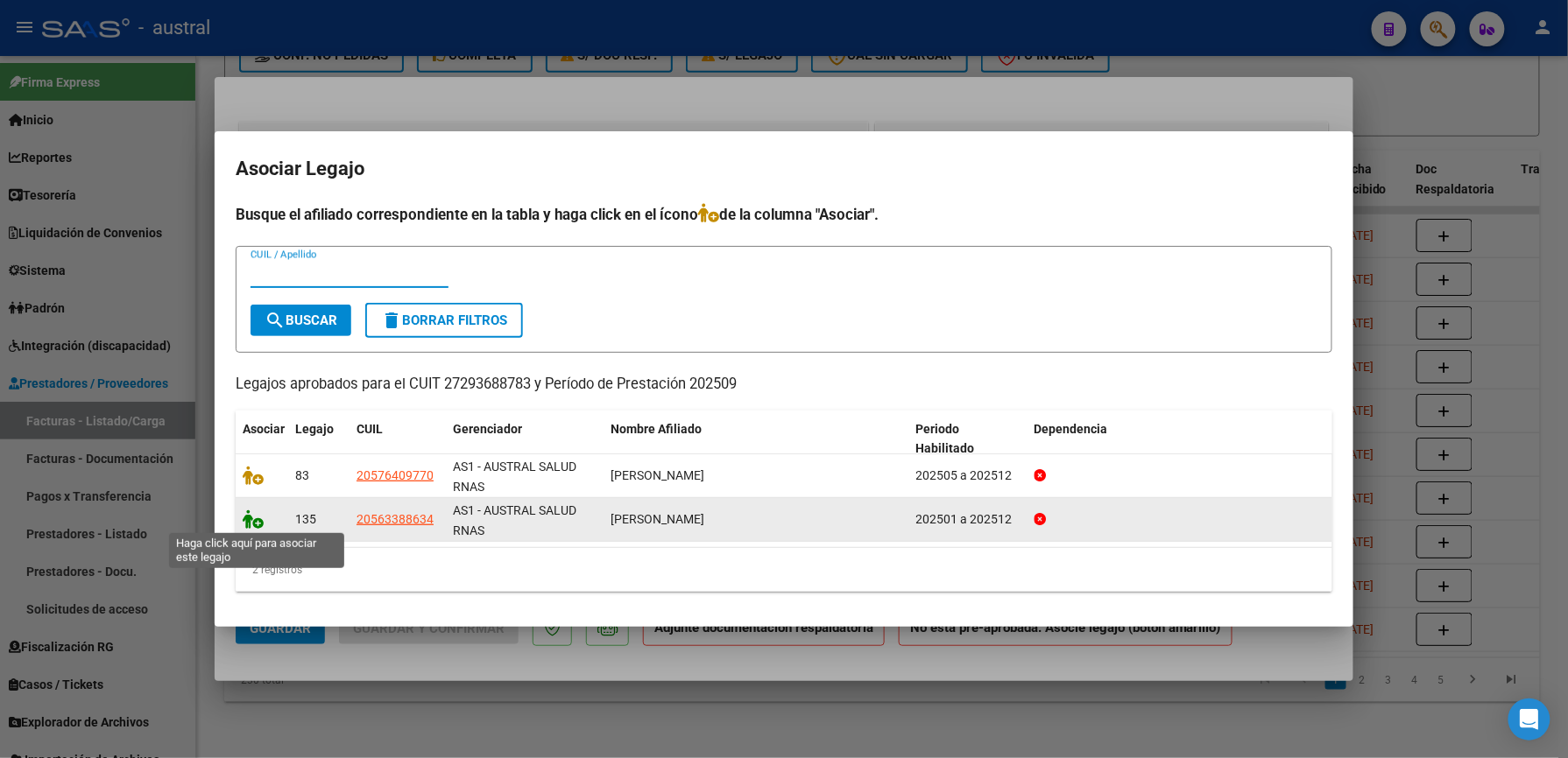
click at [250, 522] on icon at bounding box center [252, 520] width 21 height 20
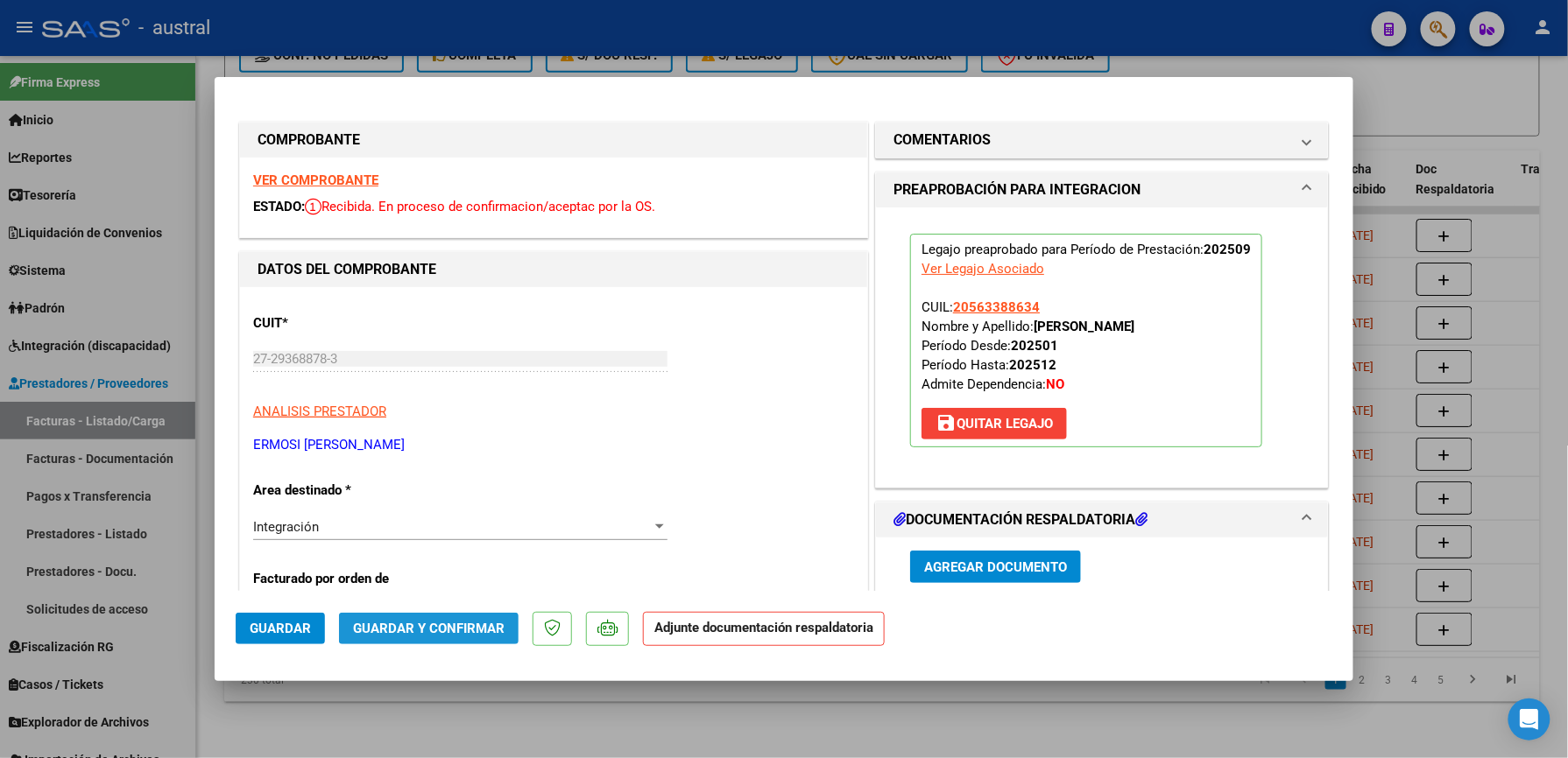
click at [448, 634] on span "Guardar y Confirmar" at bounding box center [429, 629] width 151 height 16
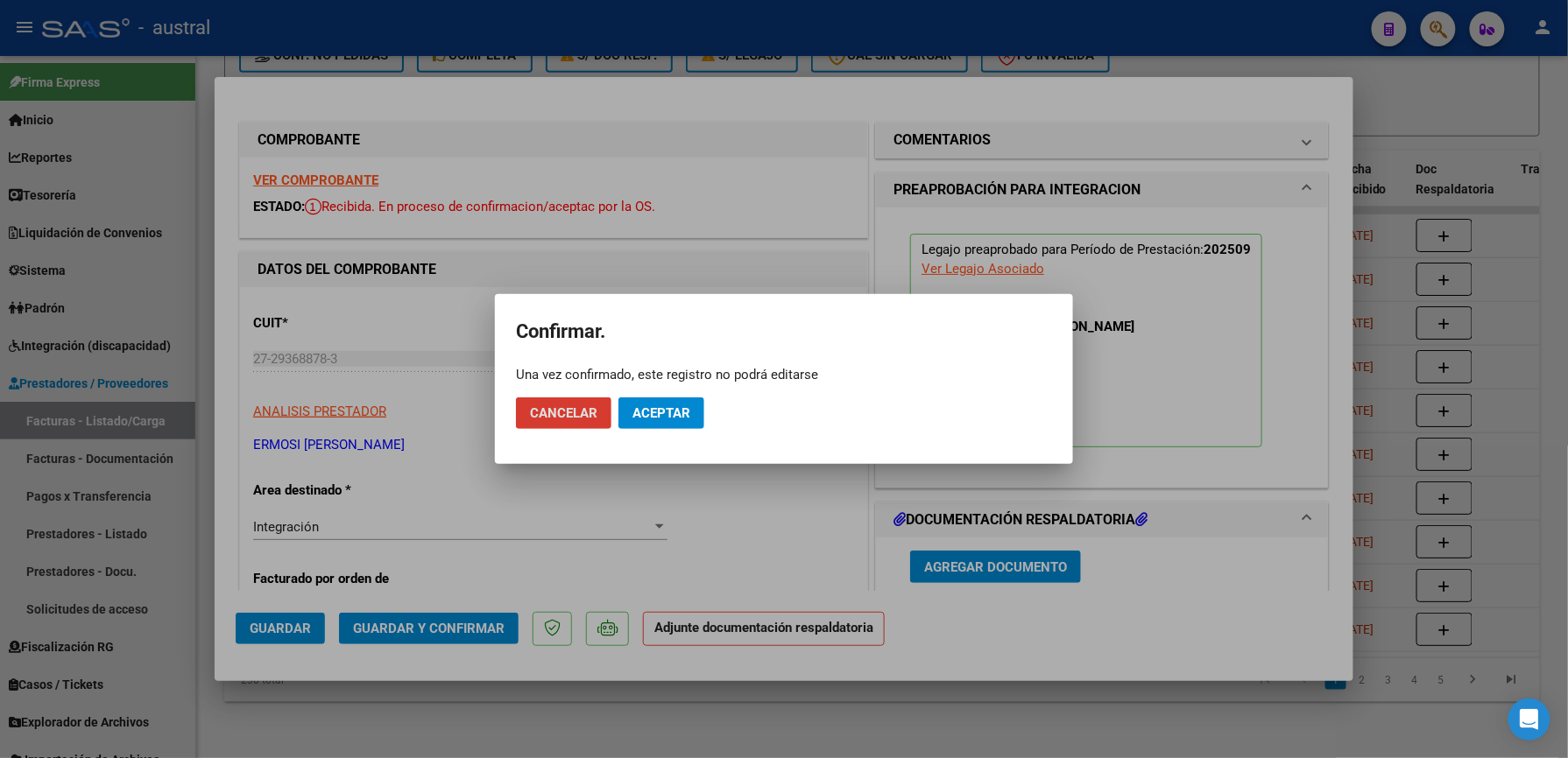
click at [673, 417] on span "Aceptar" at bounding box center [661, 413] width 58 height 16
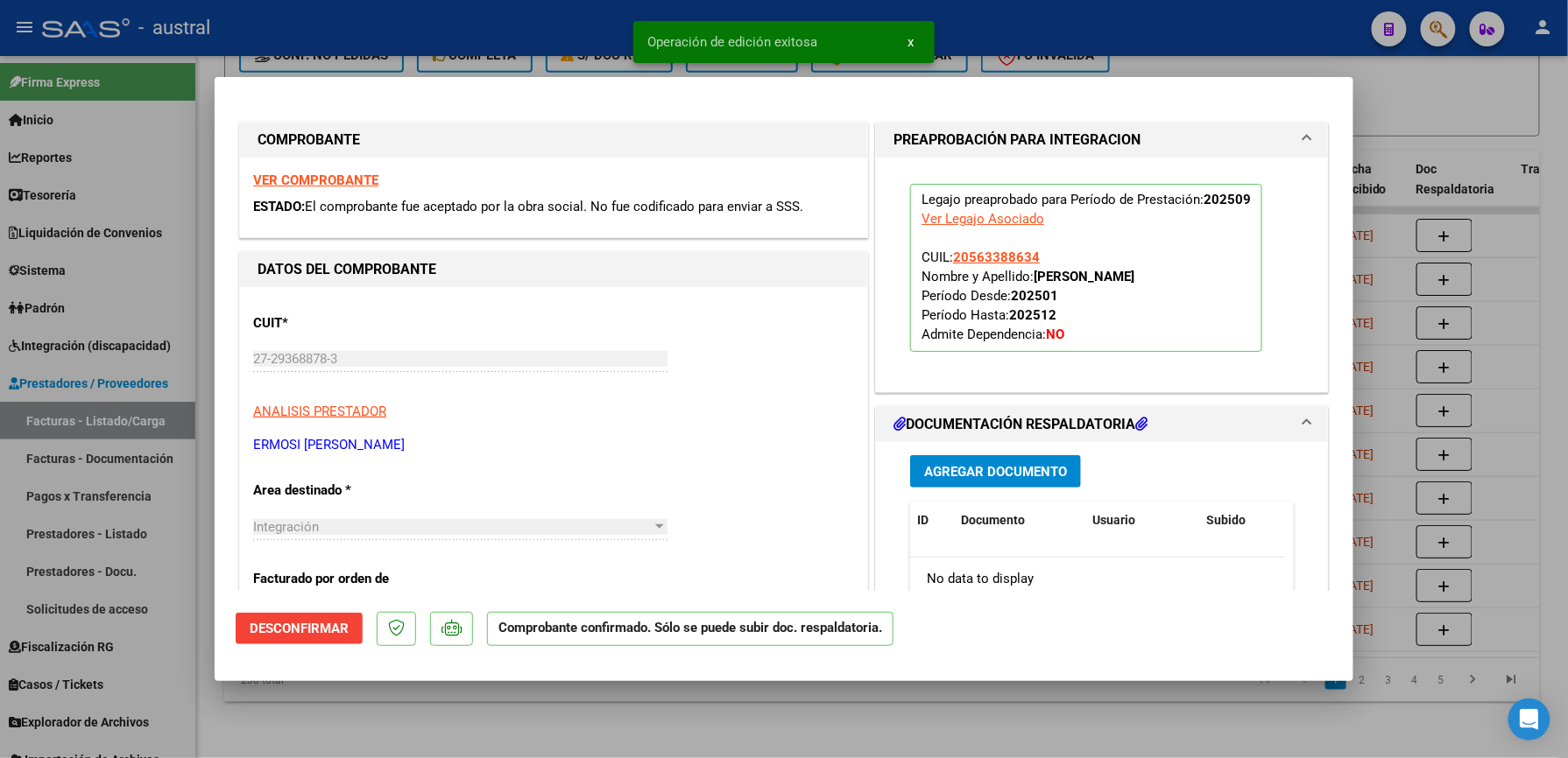
type input "$ 0,00"
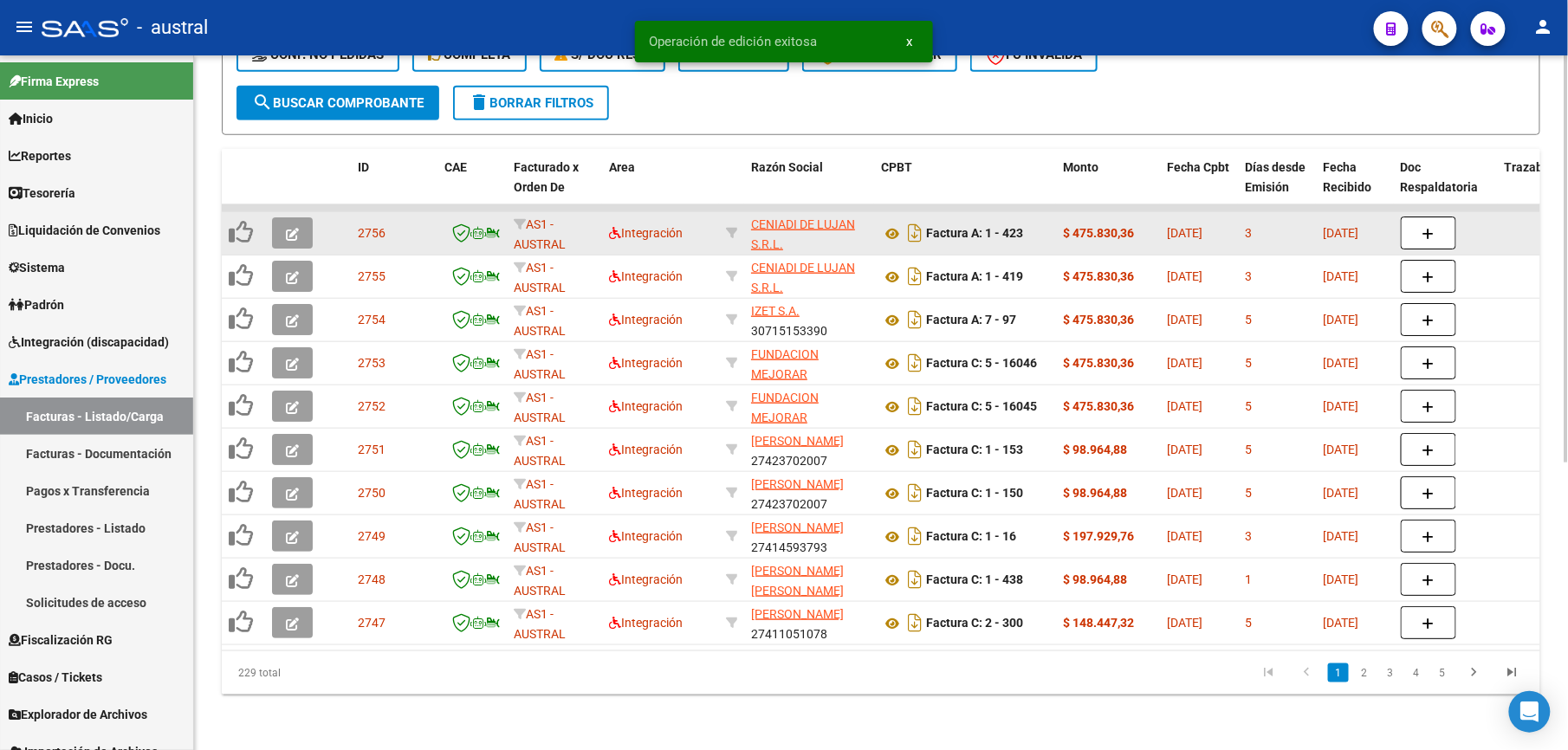
click at [291, 228] on icon "button" at bounding box center [292, 234] width 13 height 13
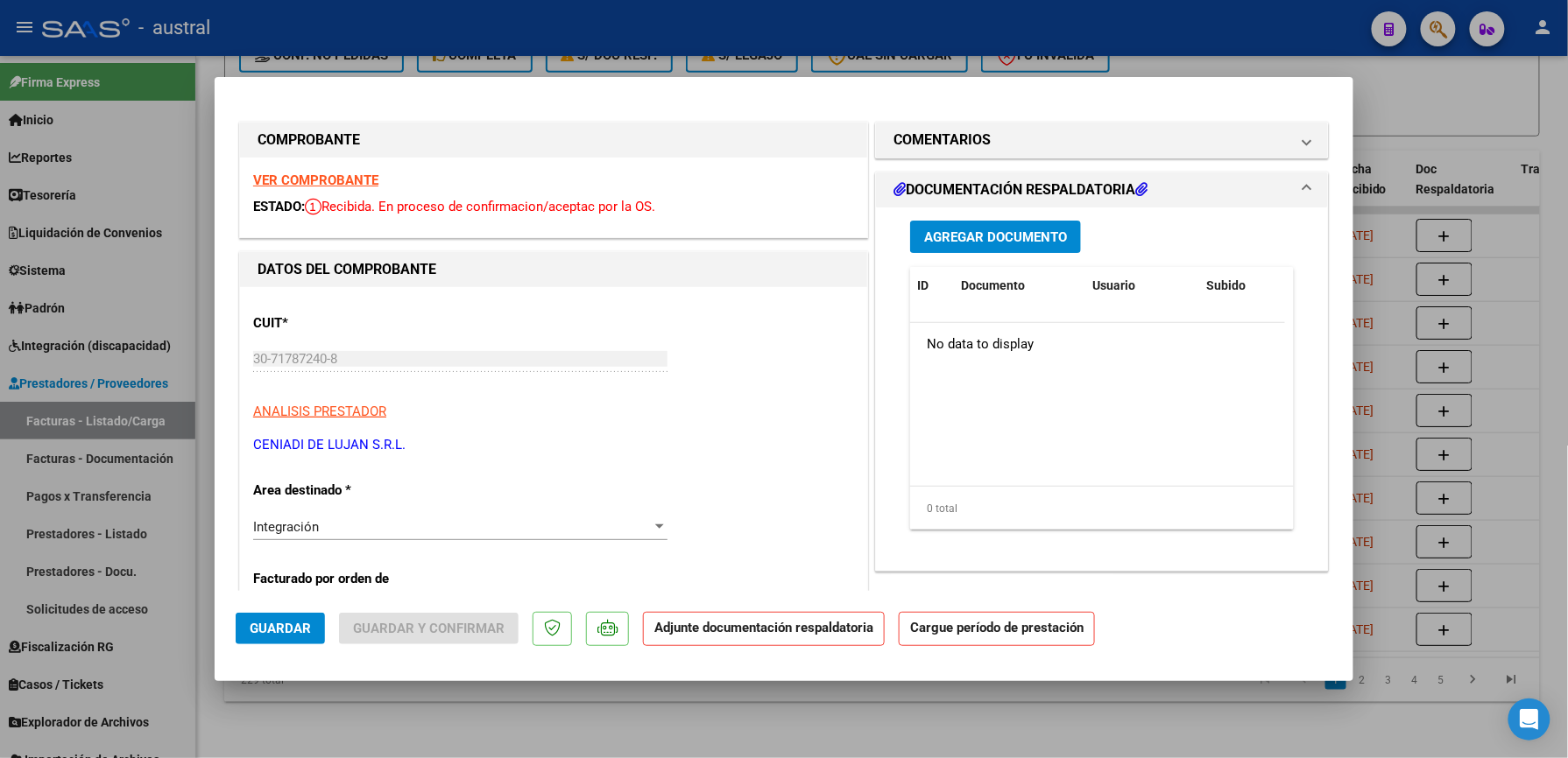
click at [303, 177] on strong "VER COMPROBANTE" at bounding box center [316, 180] width 126 height 16
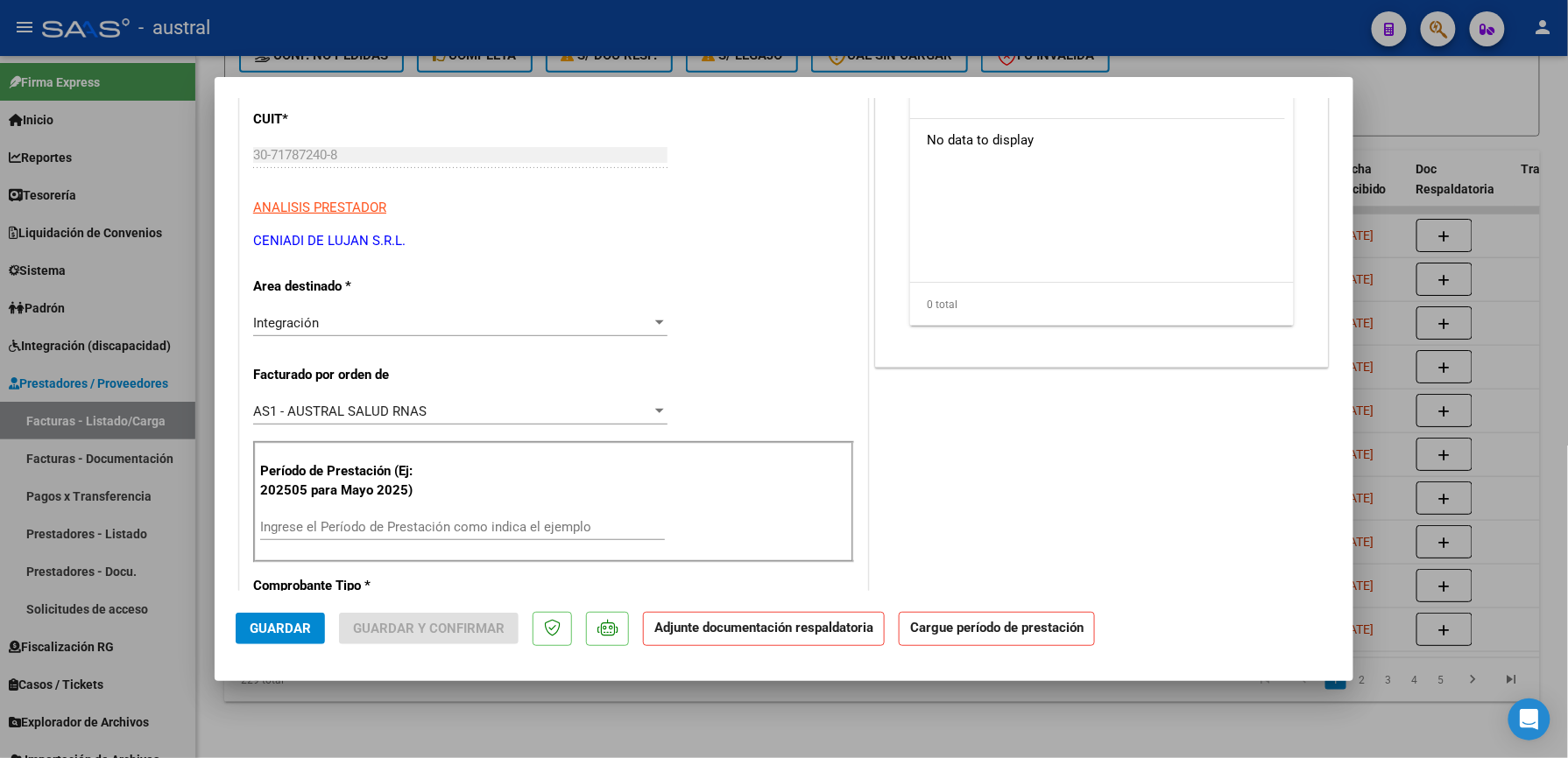
scroll to position [232, 0]
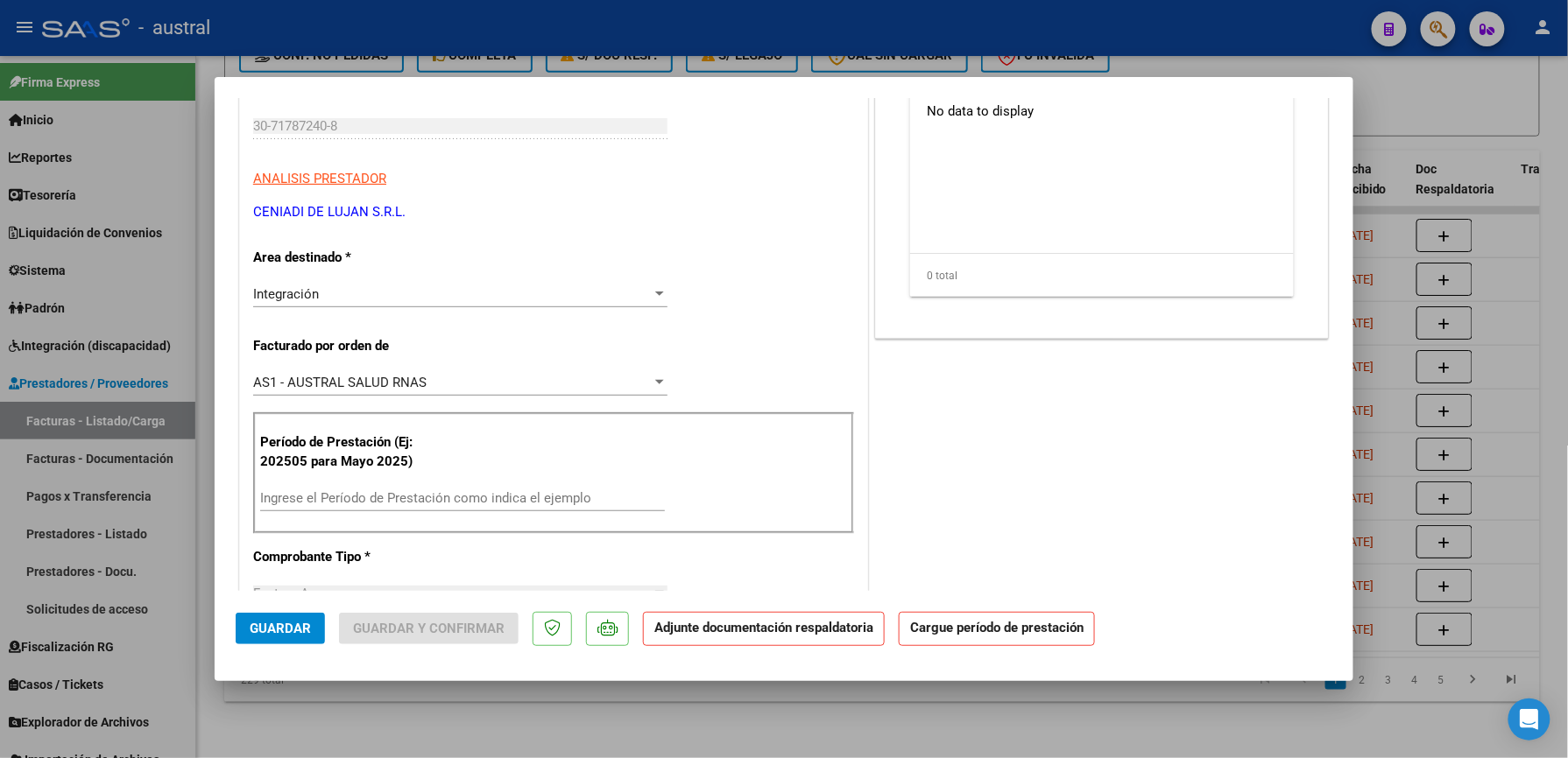
drag, startPoint x: 477, startPoint y: 484, endPoint x: 477, endPoint y: 494, distance: 10.0
click at [477, 485] on div "Período de Prestación (Ej: 202505 para Mayo 2025) Ingrese el Período de Prestac…" at bounding box center [553, 473] width 601 height 123
click at [478, 498] on input "Ingrese el Período de Prestación como indica el ejemplo" at bounding box center [462, 498] width 404 height 16
paste input "202509"
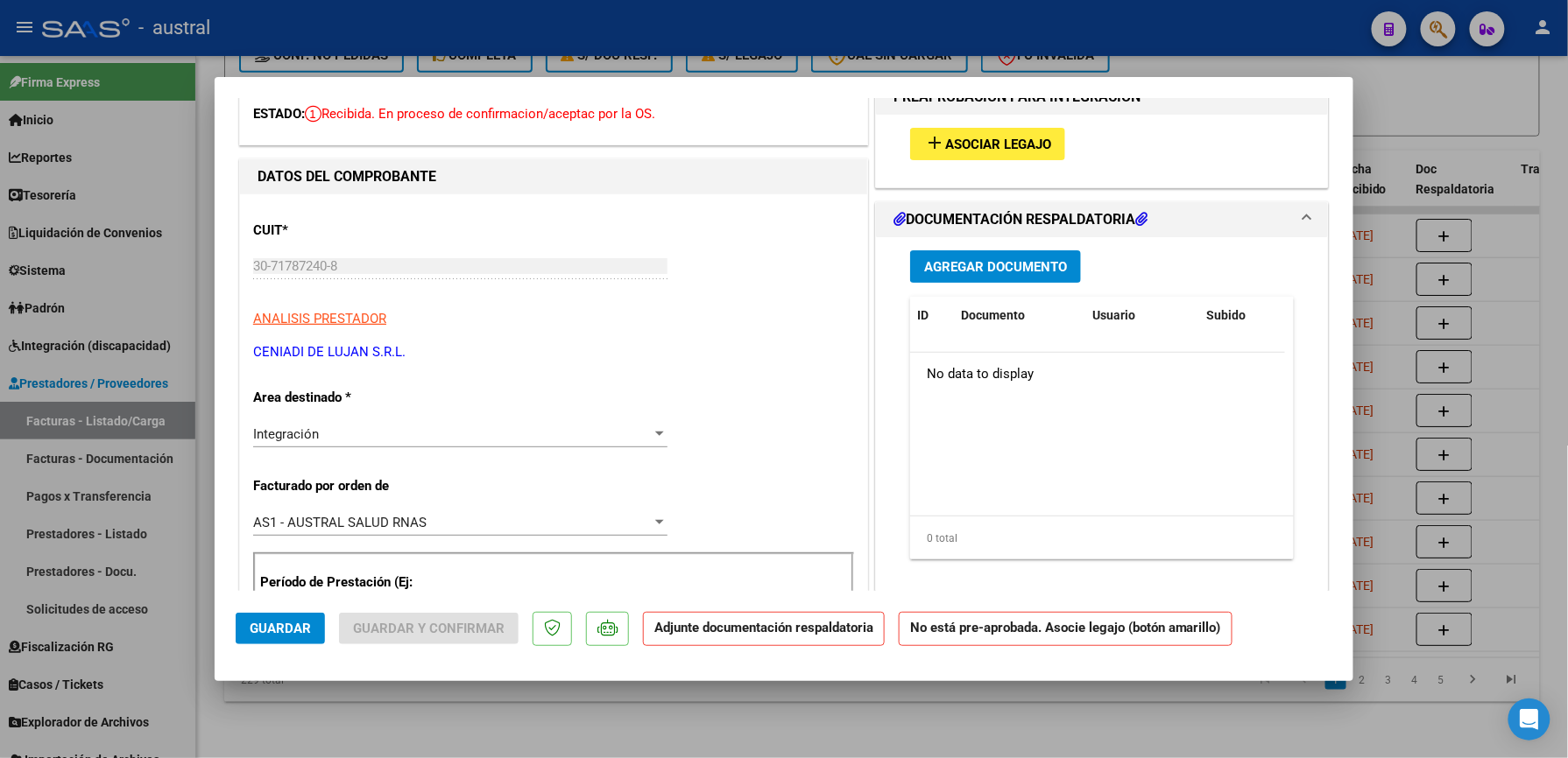
scroll to position [0, 0]
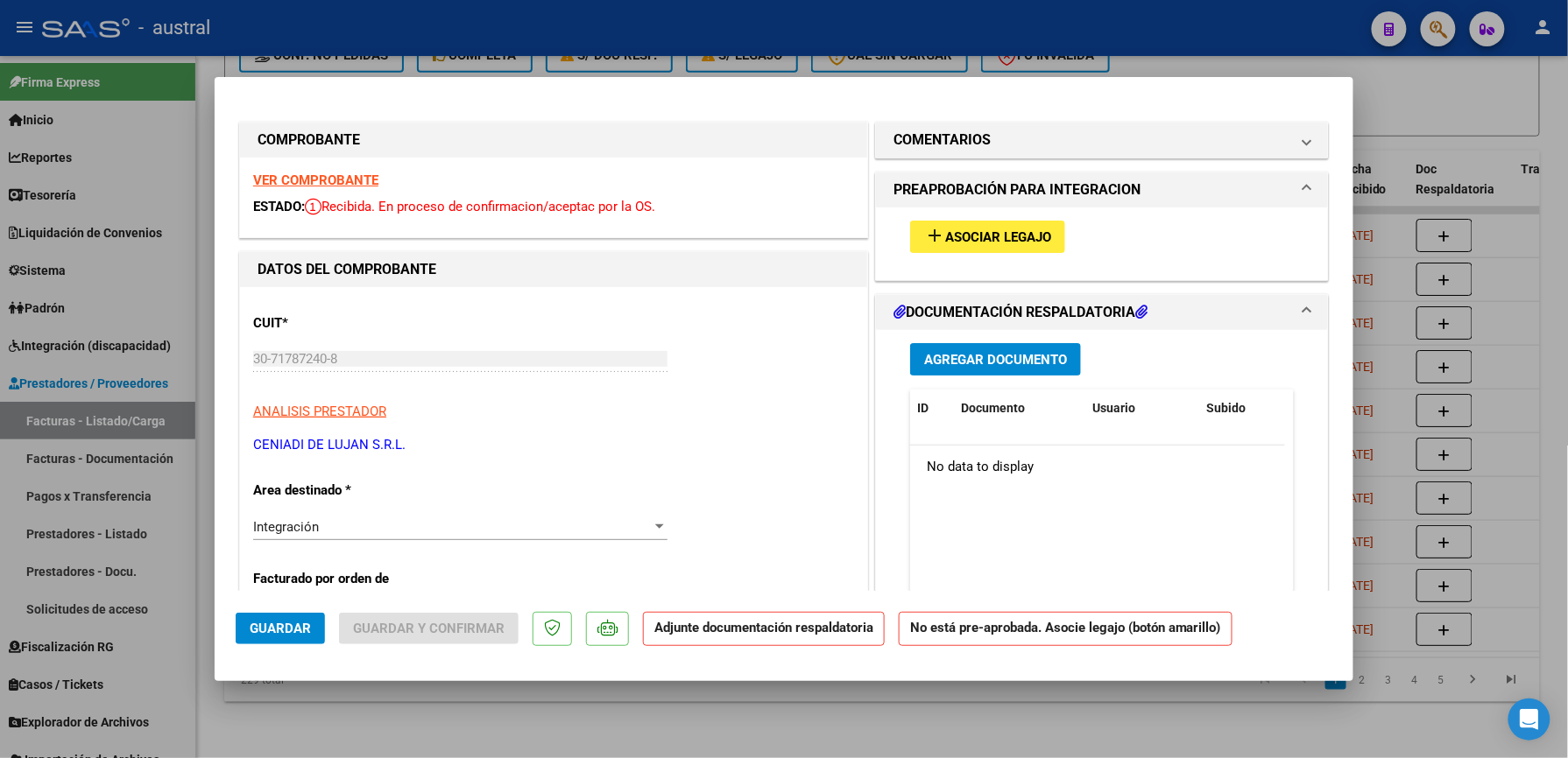
type input "202509"
click at [1002, 236] on span "Asociar Legajo" at bounding box center [998, 237] width 106 height 16
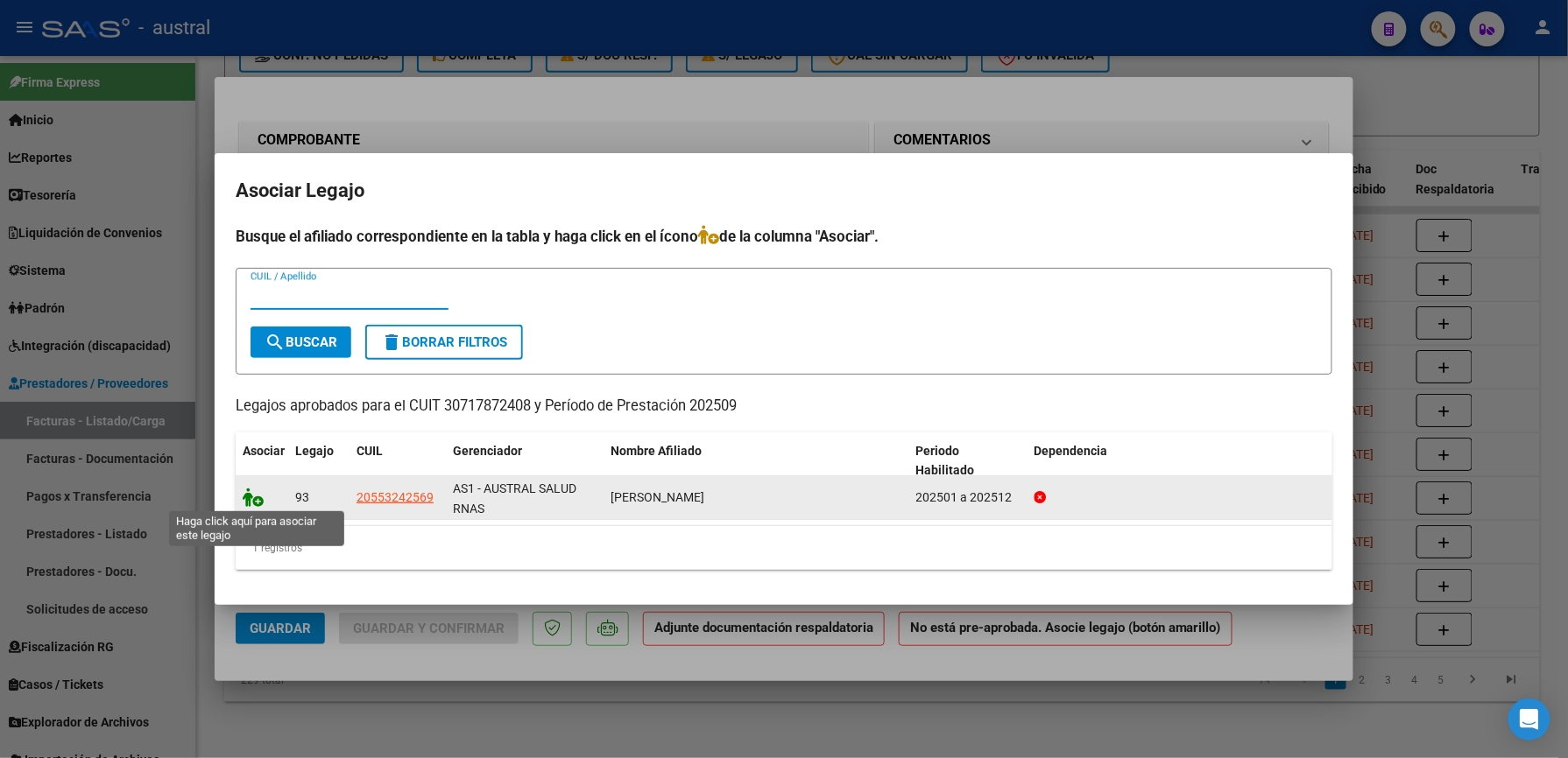
click at [250, 498] on icon at bounding box center [252, 497] width 21 height 20
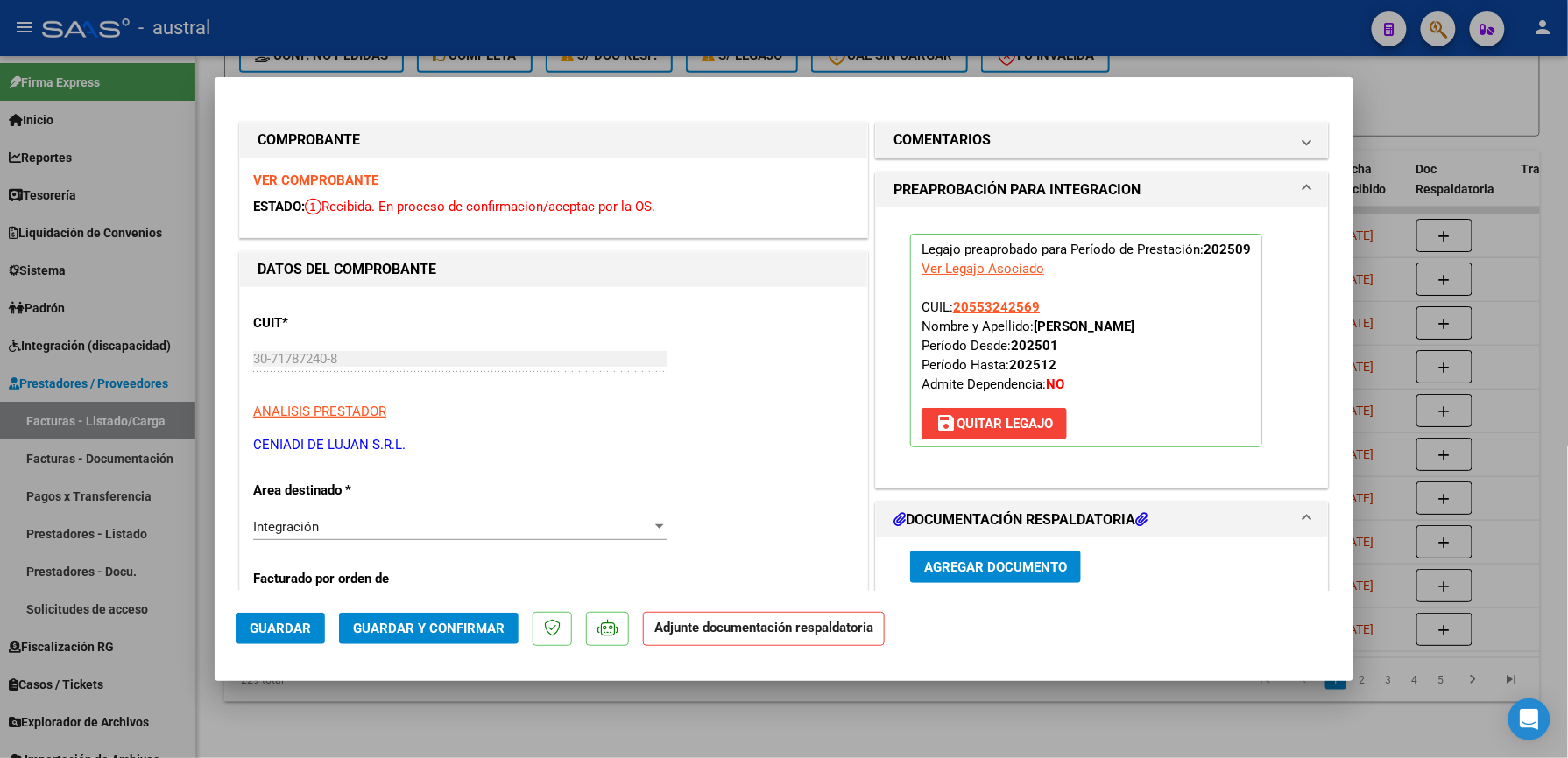
type input "$ 0,00"
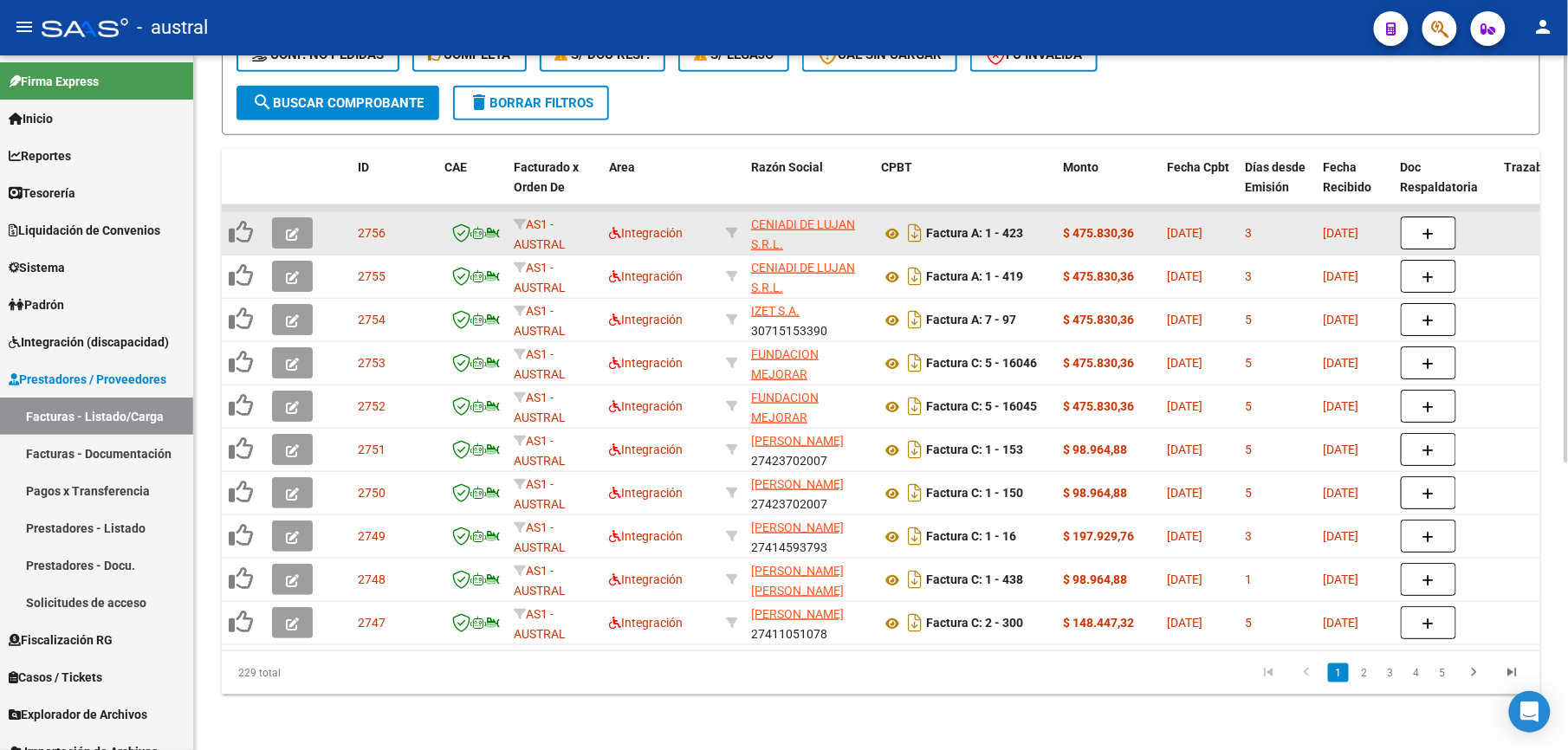
click at [293, 228] on icon "button" at bounding box center [292, 234] width 13 height 13
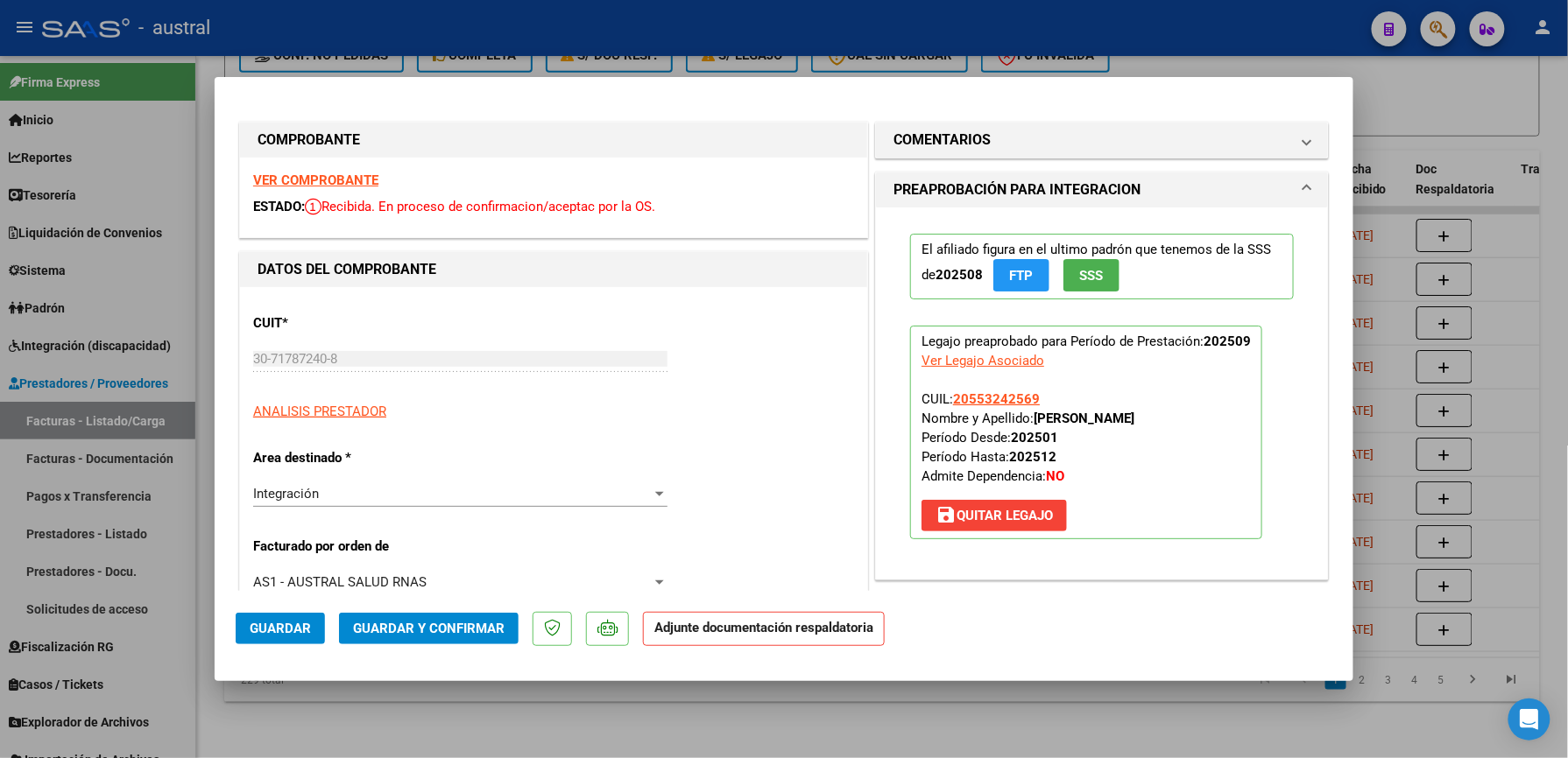
click at [345, 173] on strong "VER COMPROBANTE" at bounding box center [316, 180] width 126 height 16
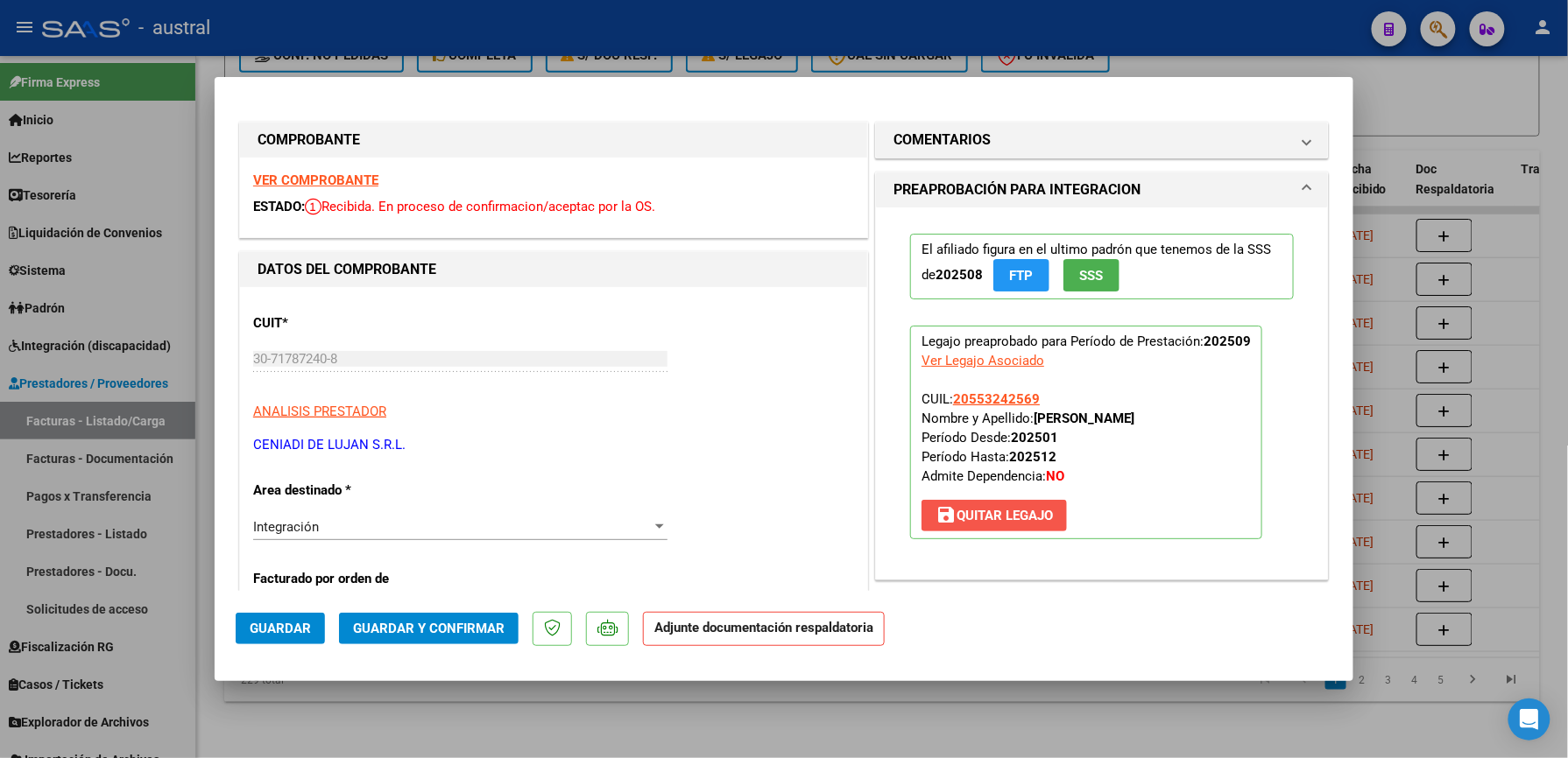
click at [990, 512] on span "save Quitar Legajo" at bounding box center [994, 516] width 118 height 16
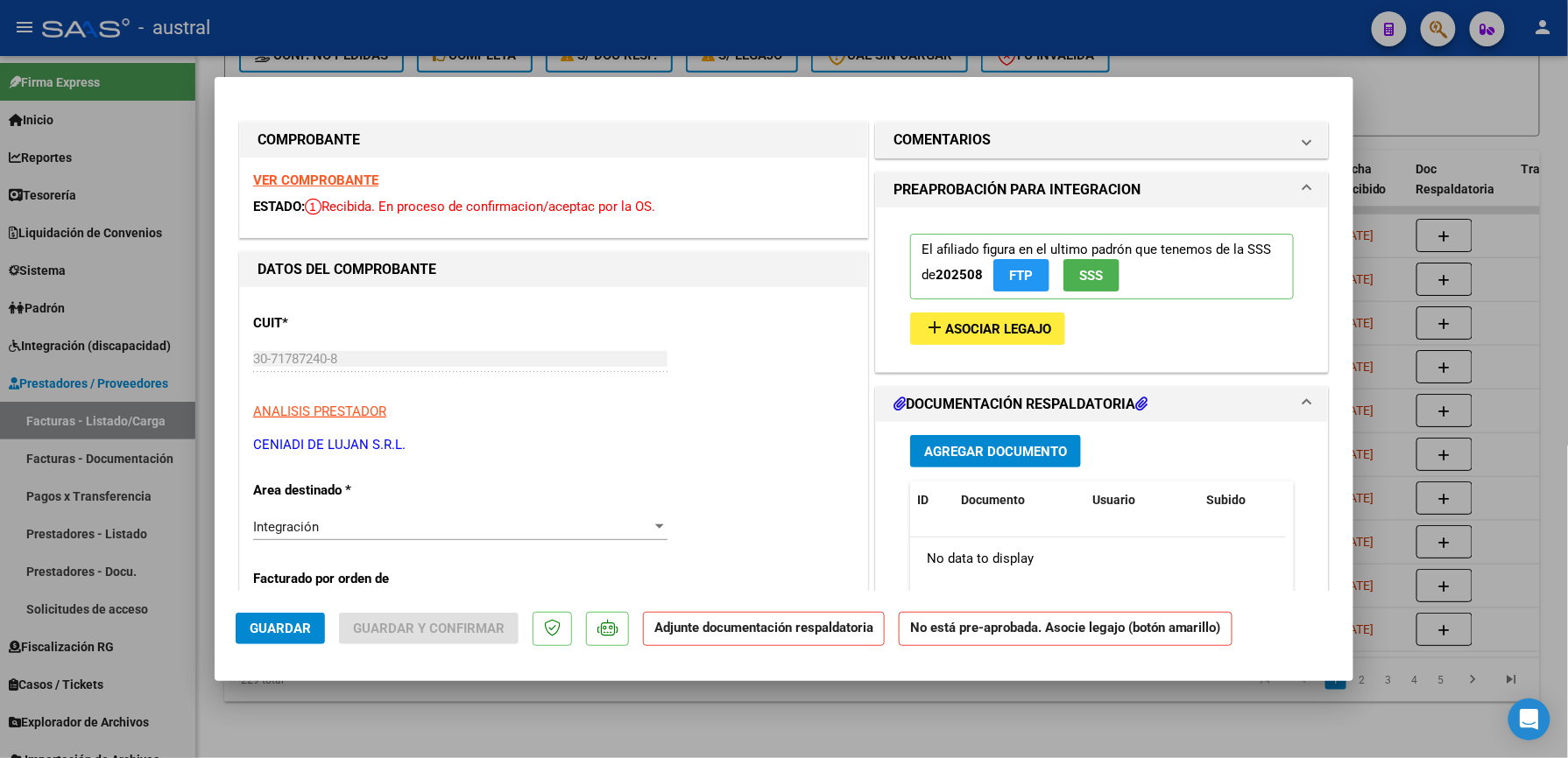
scroll to position [117, 0]
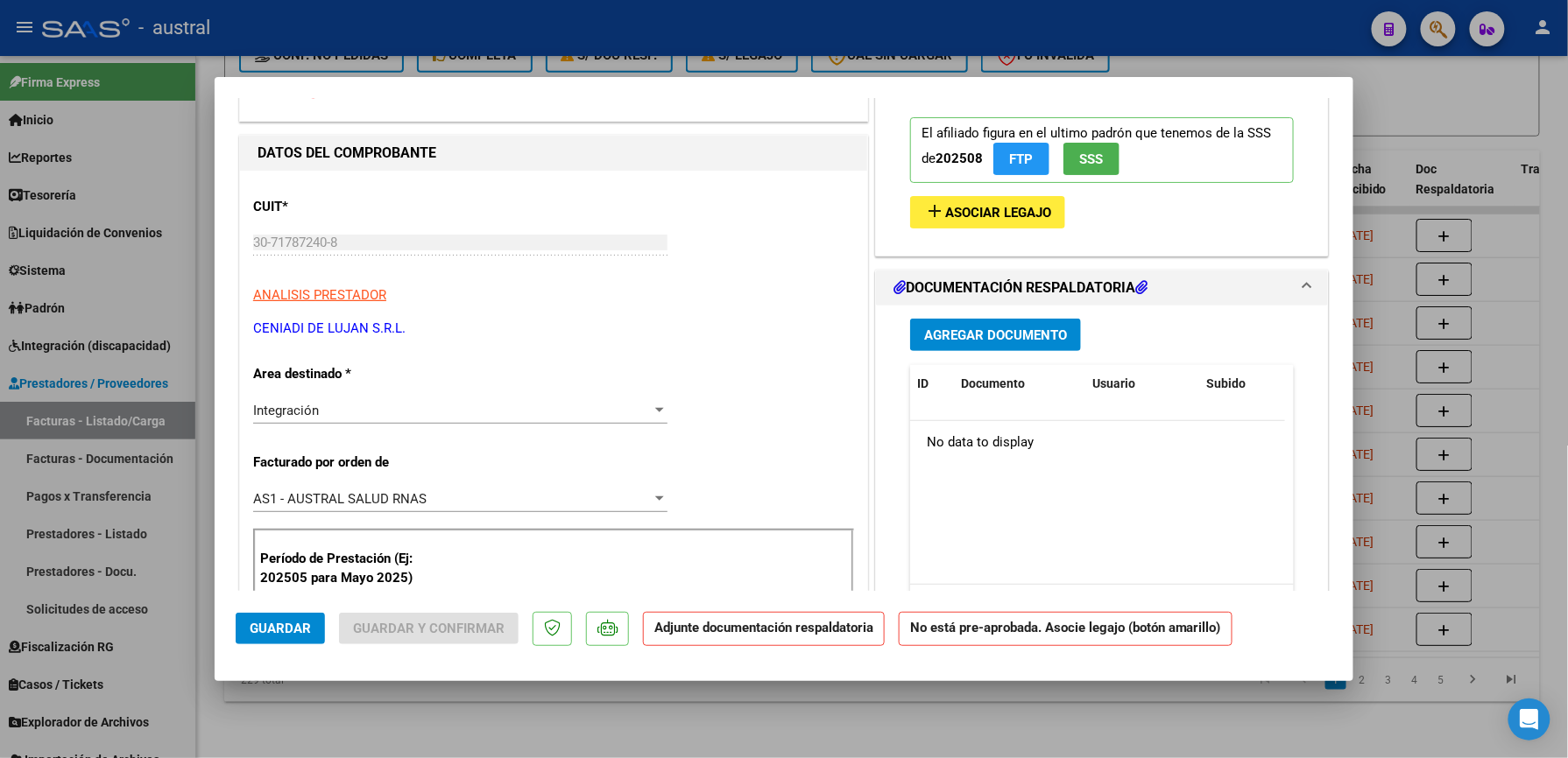
click at [982, 197] on button "add Asociar Legajo" at bounding box center [988, 212] width 155 height 32
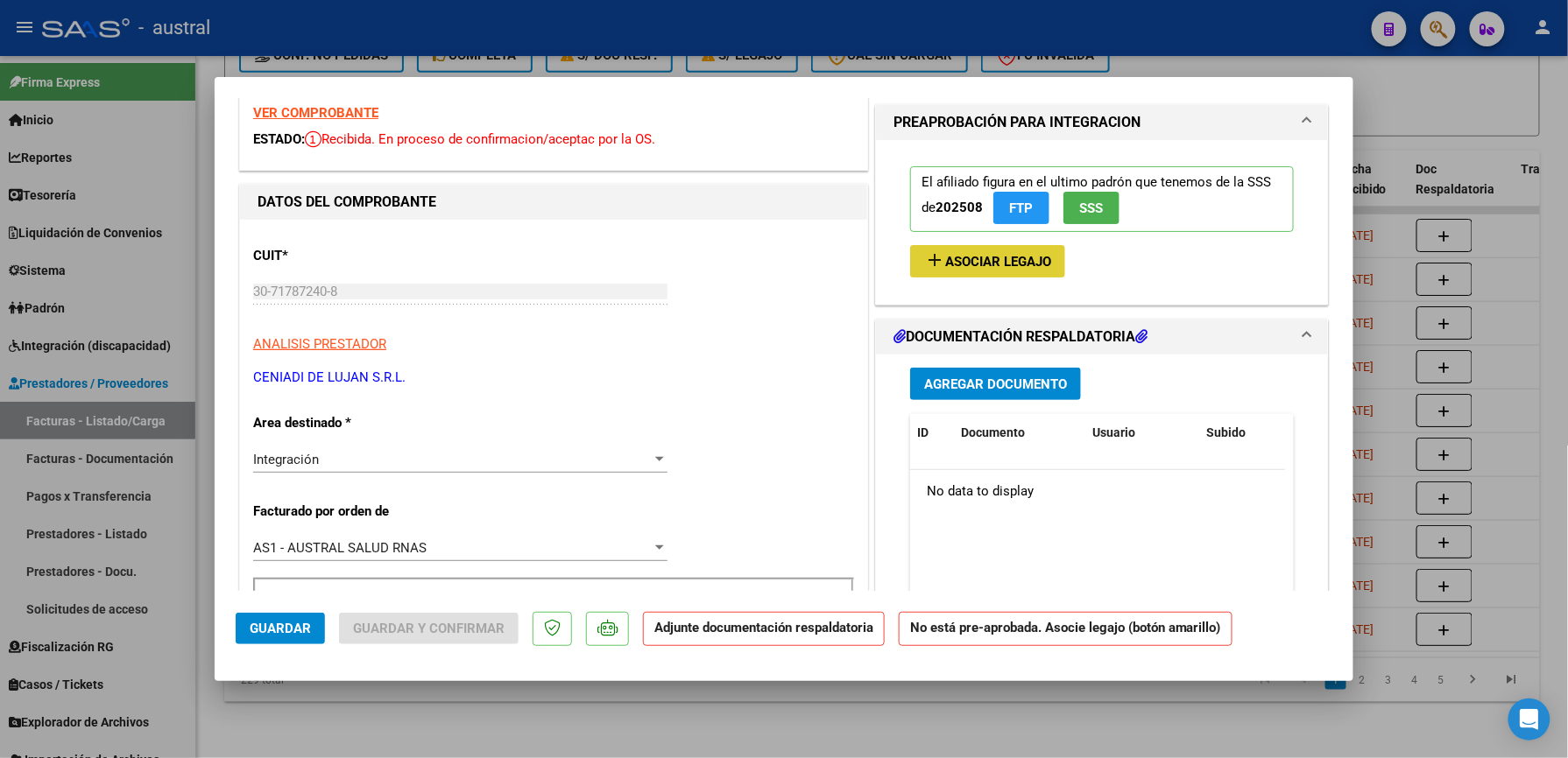
scroll to position [0, 0]
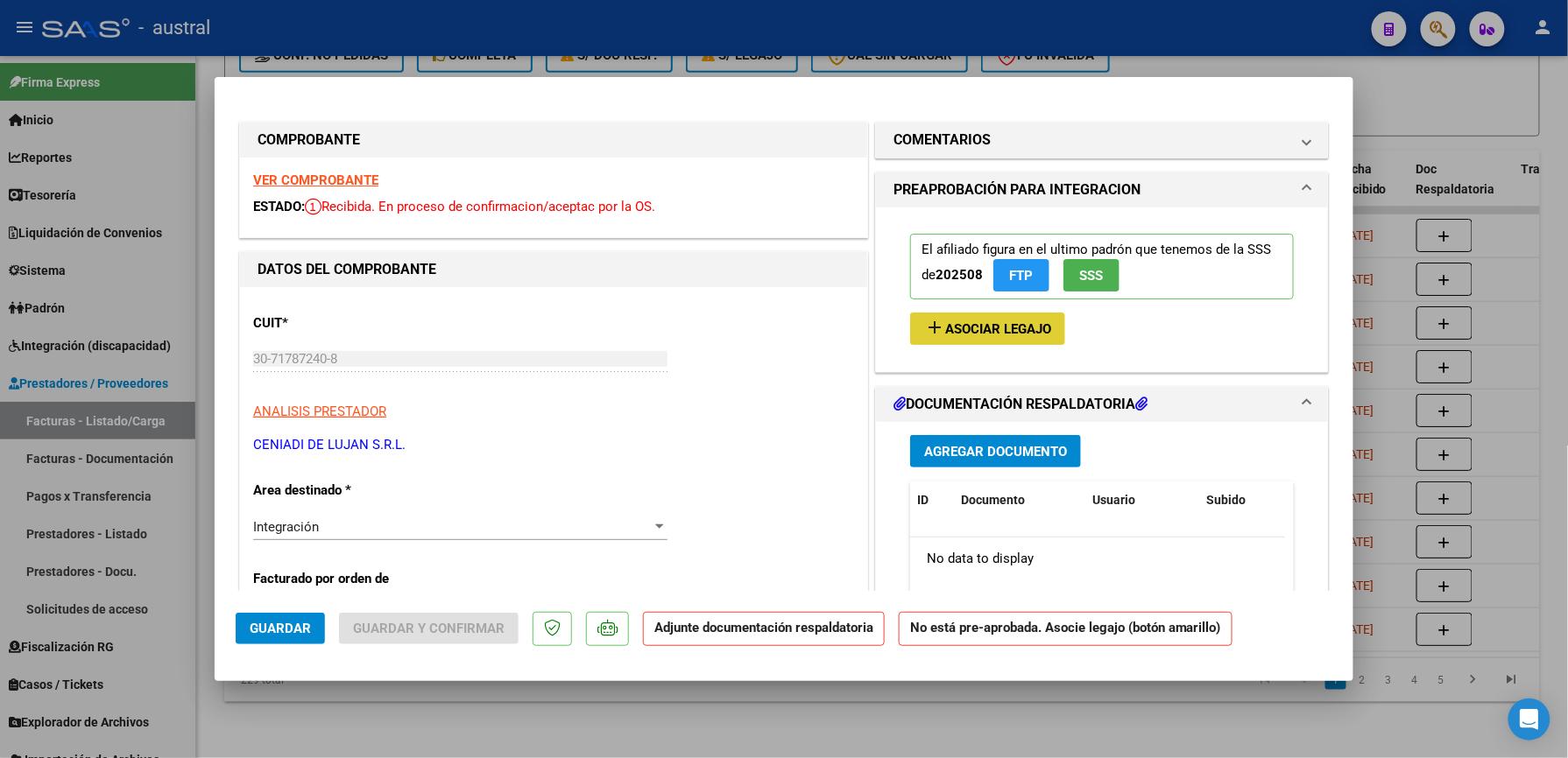
click at [357, 174] on strong "VER COMPROBANTE" at bounding box center [316, 180] width 126 height 16
click at [978, 321] on span "add Asociar Legajo" at bounding box center [987, 328] width 127 height 16
click at [992, 323] on span "Asociar Legajo" at bounding box center [998, 329] width 106 height 16
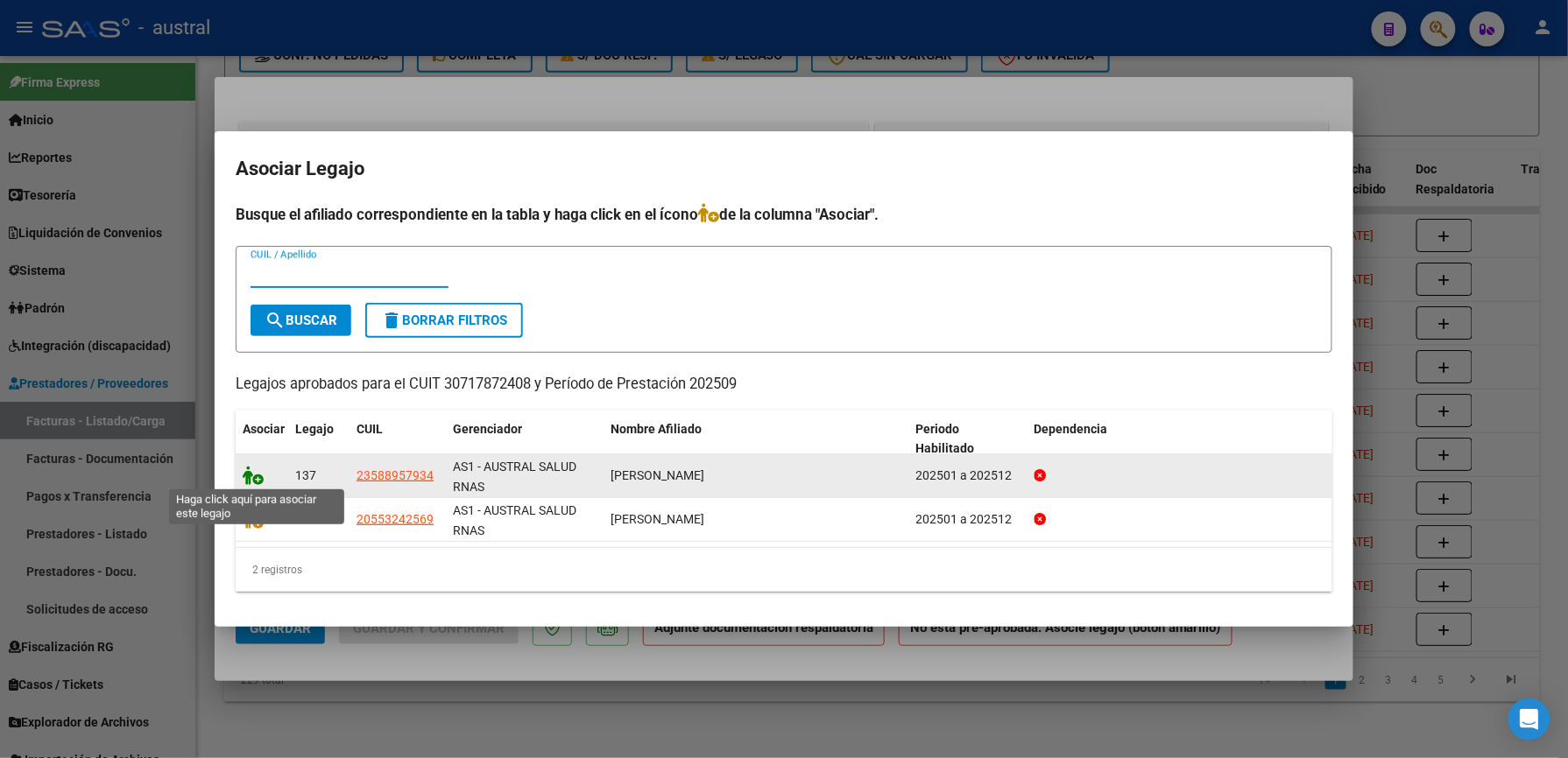
click at [249, 478] on icon at bounding box center [252, 476] width 21 height 20
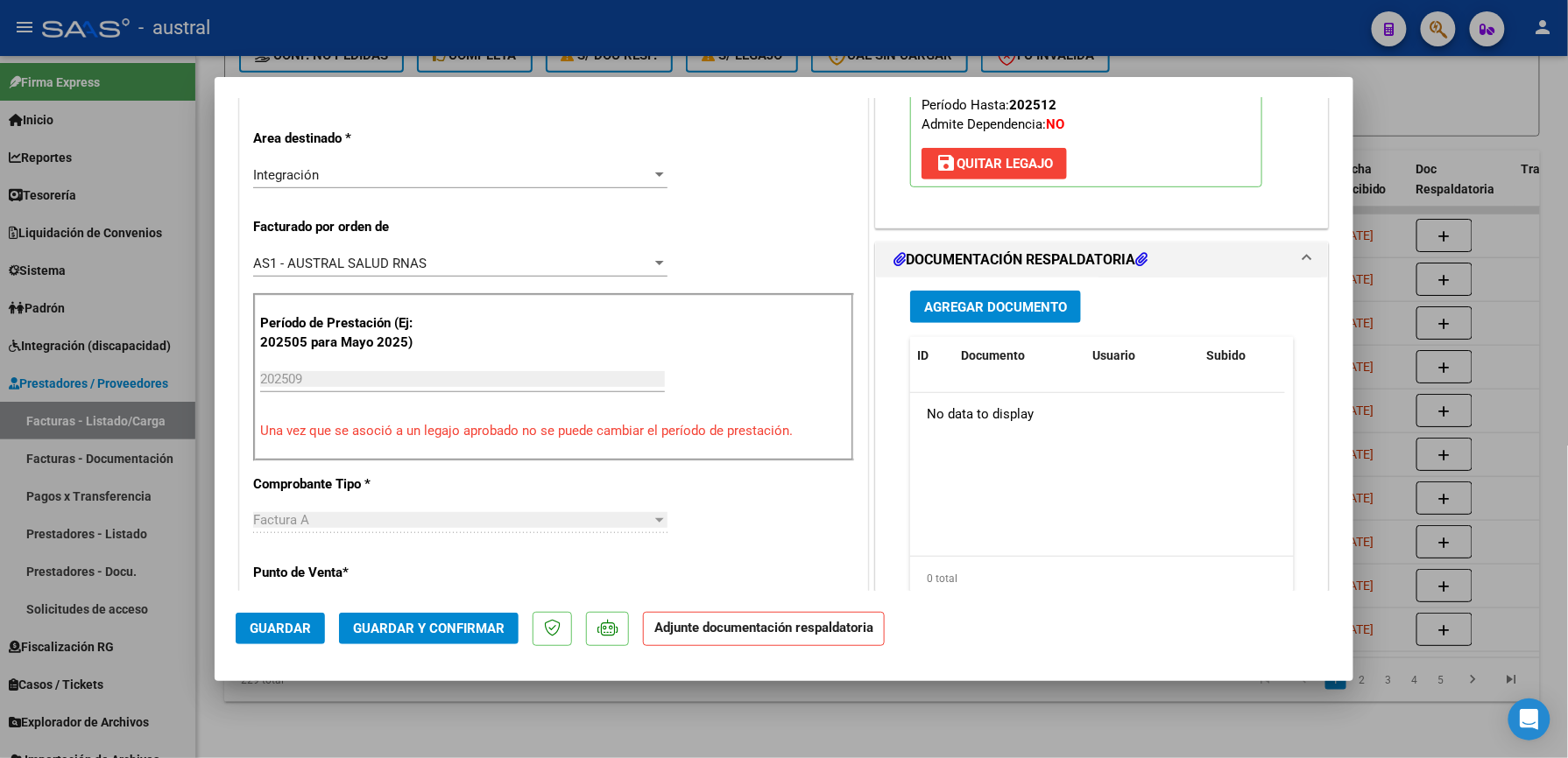
scroll to position [583, 0]
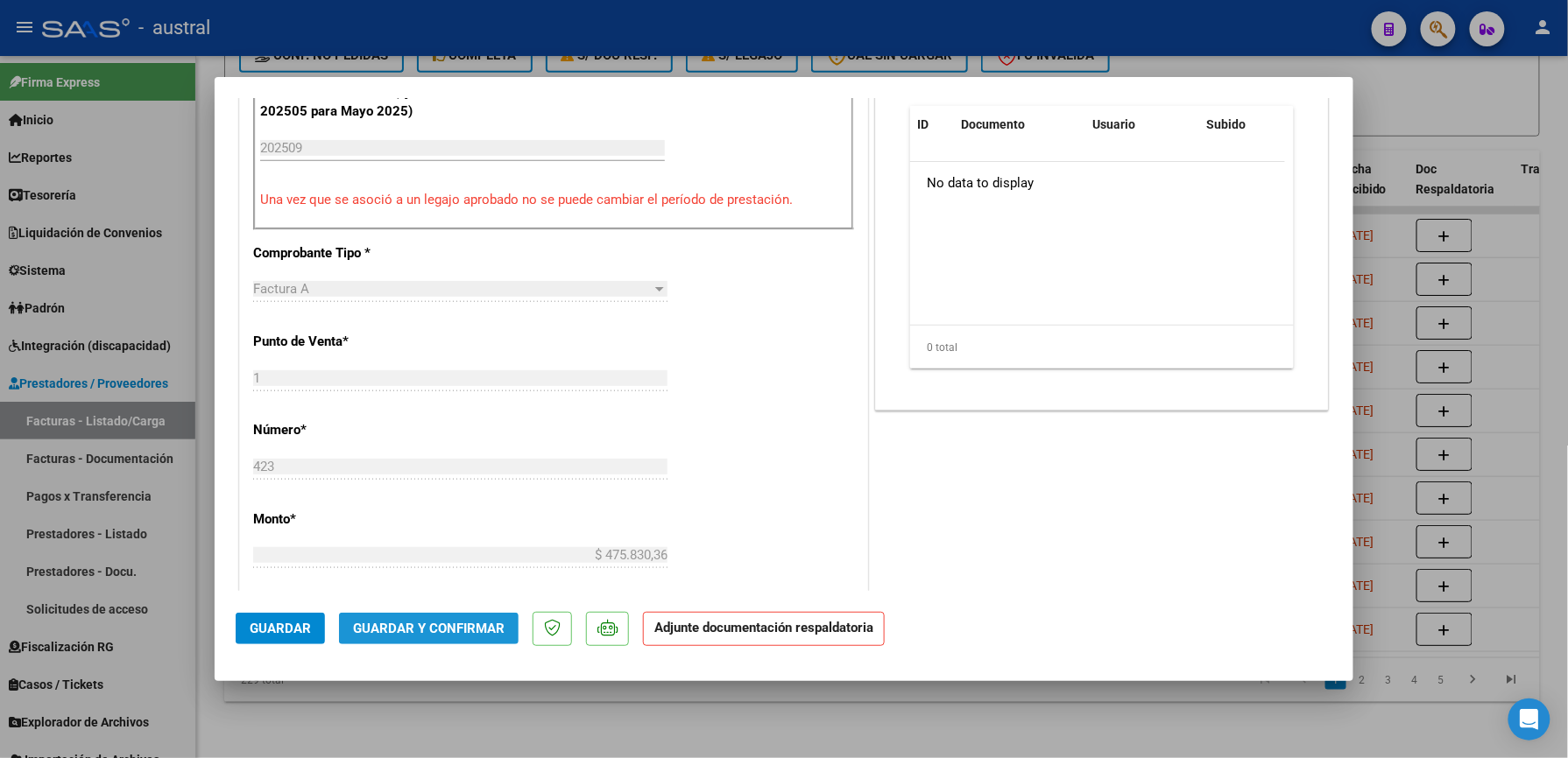
click at [467, 633] on span "Guardar y Confirmar" at bounding box center [429, 629] width 151 height 16
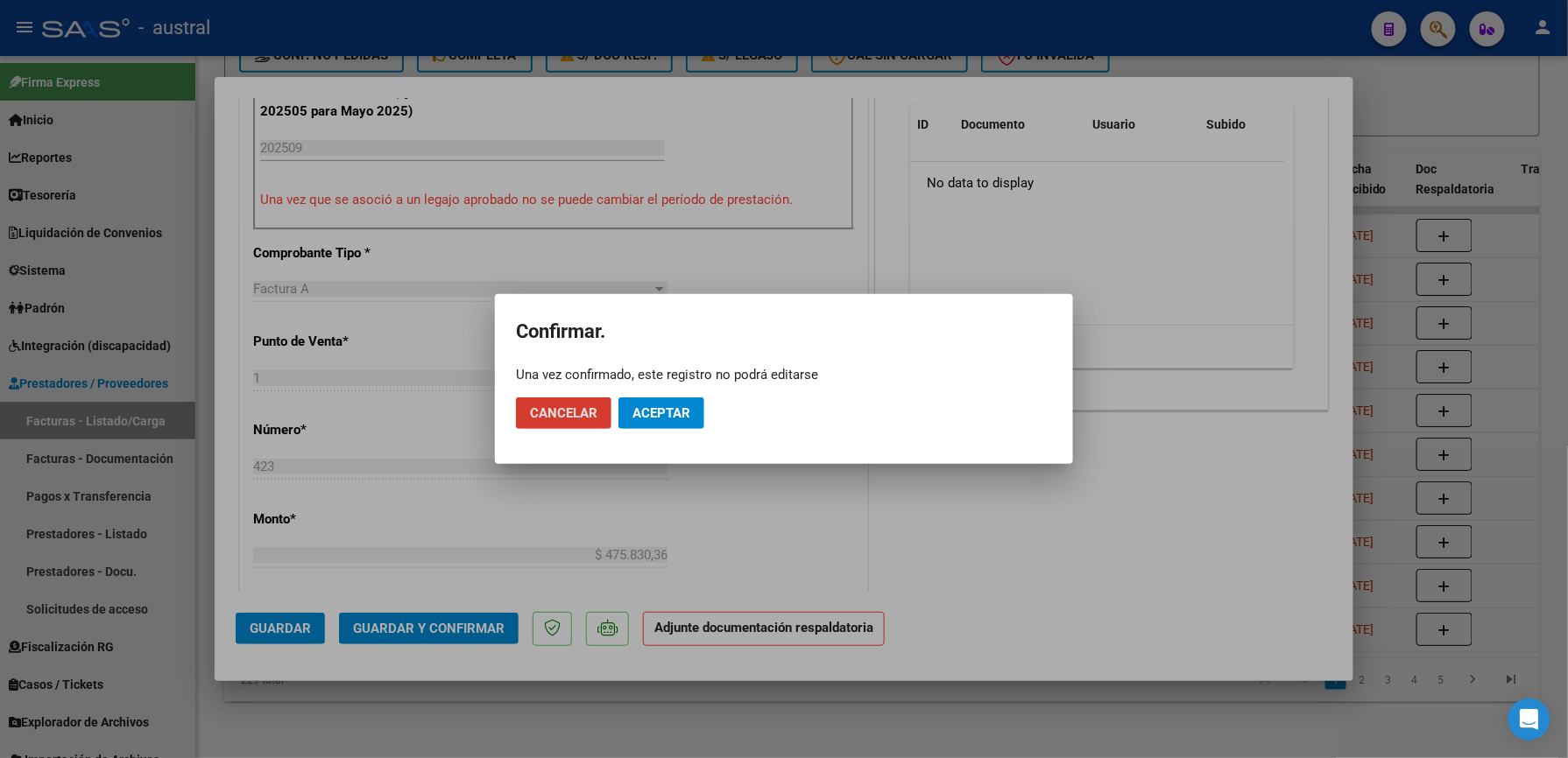
click at [659, 413] on span "Aceptar" at bounding box center [661, 413] width 58 height 16
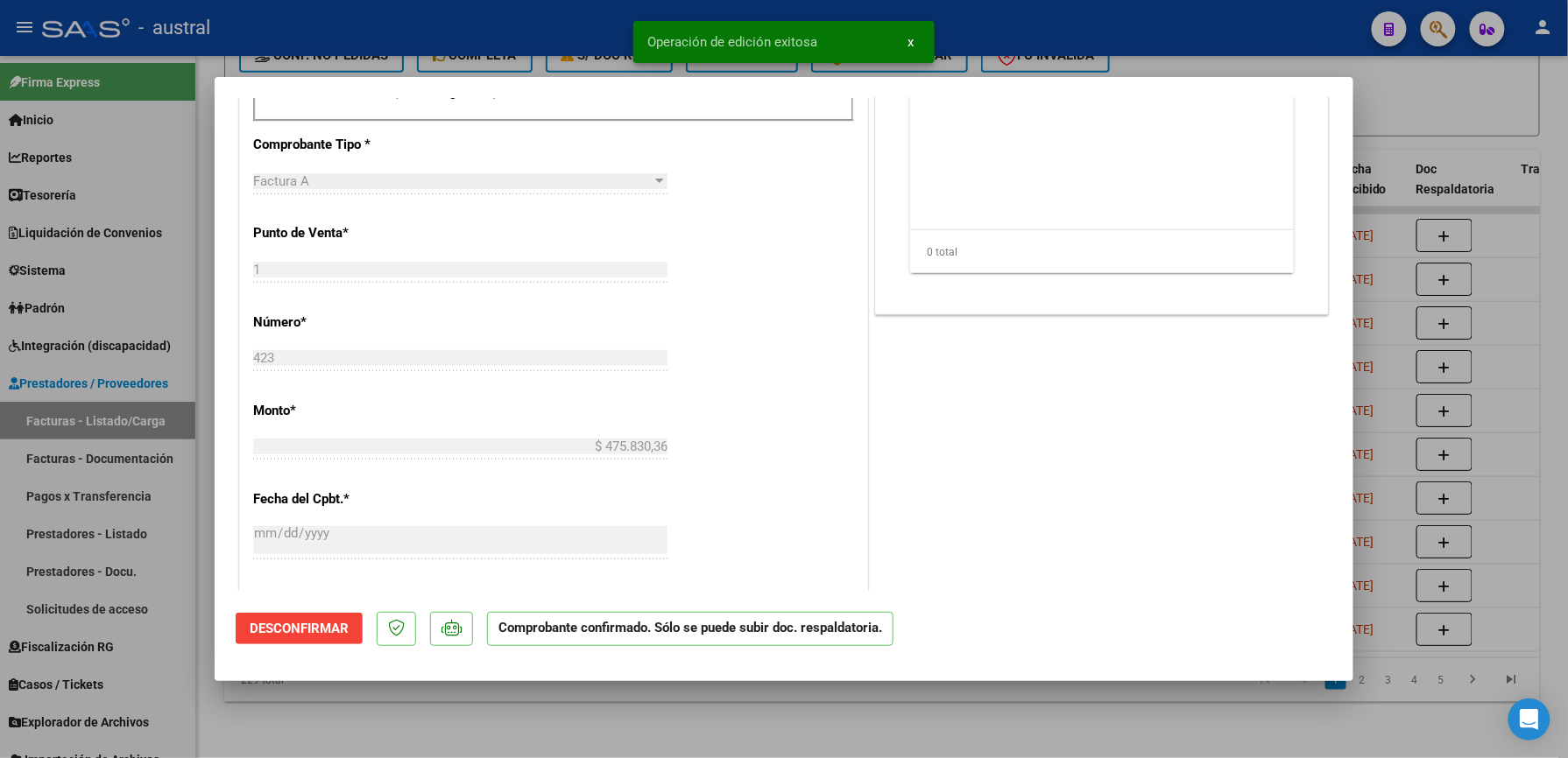
type input "$ 0,00"
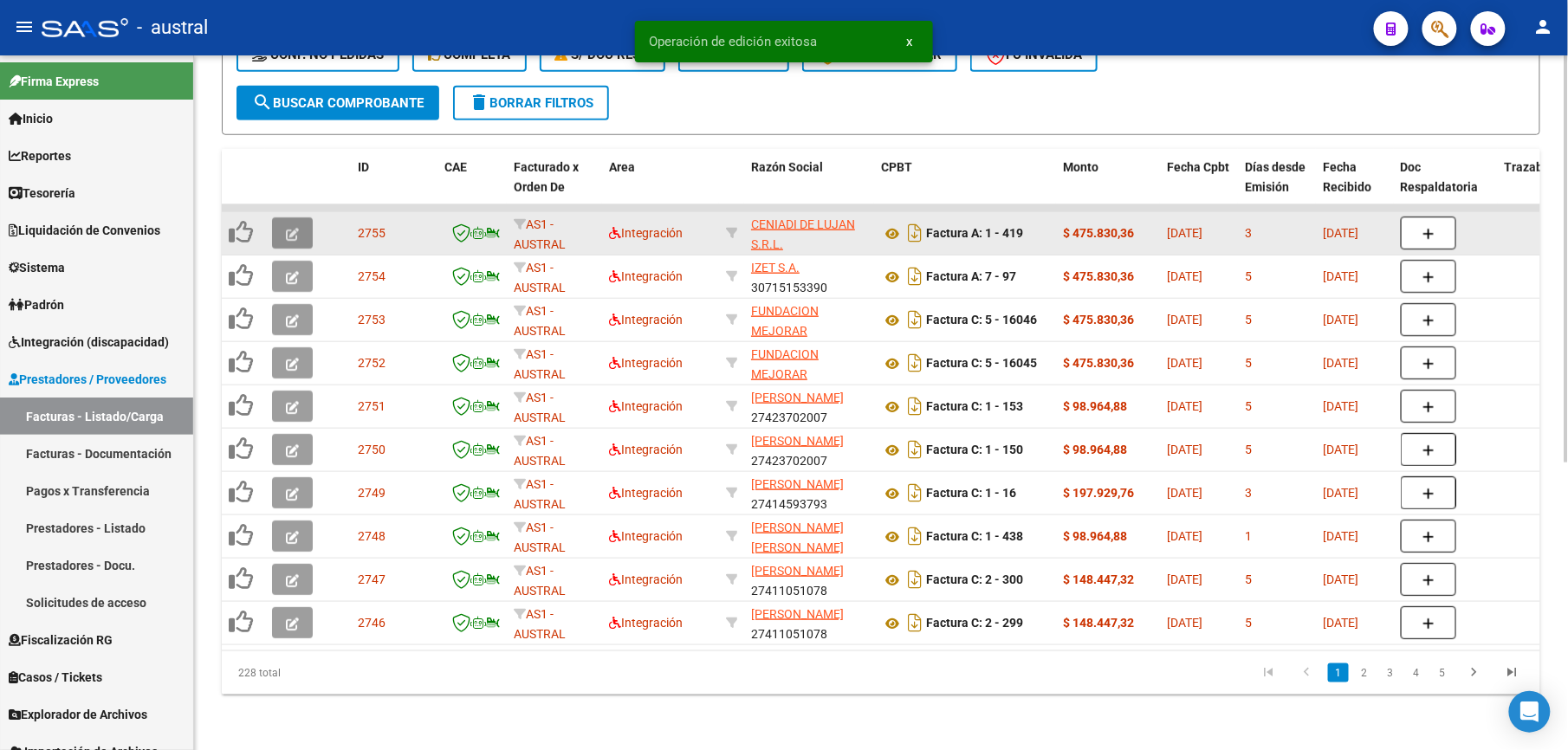
click at [303, 218] on button "button" at bounding box center [292, 233] width 41 height 31
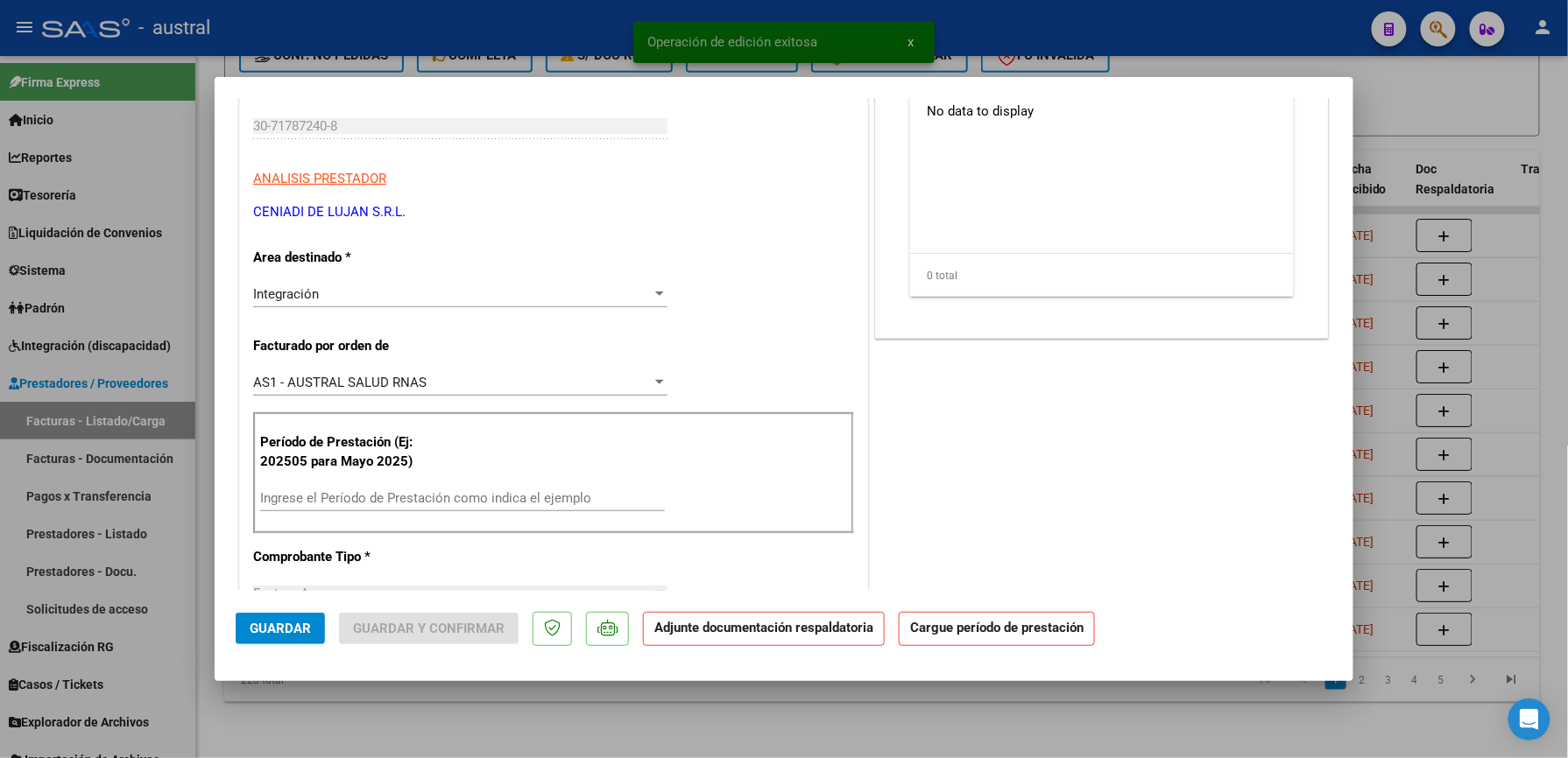
scroll to position [0, 0]
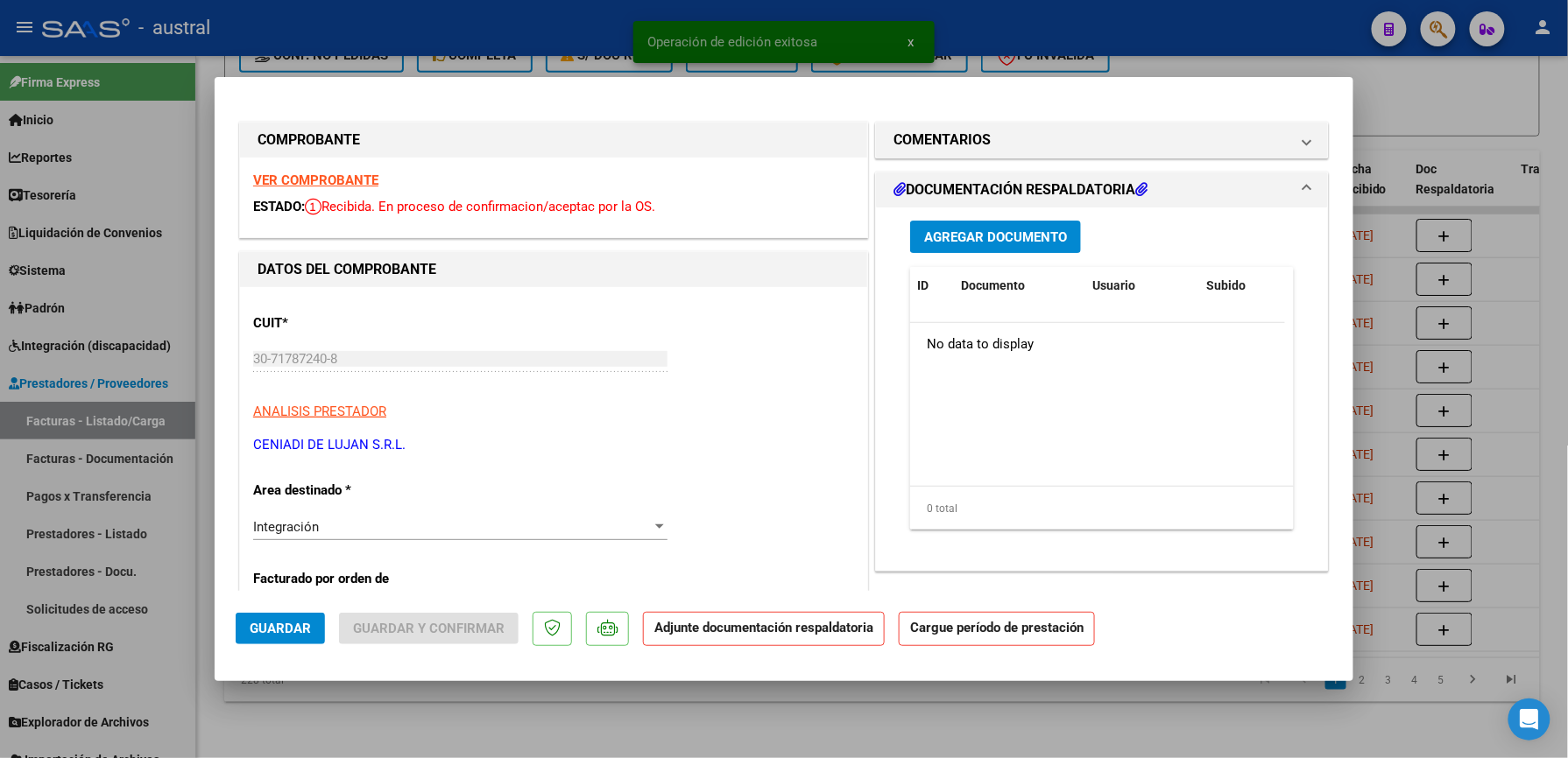
click at [314, 177] on strong "VER COMPROBANTE" at bounding box center [316, 180] width 126 height 16
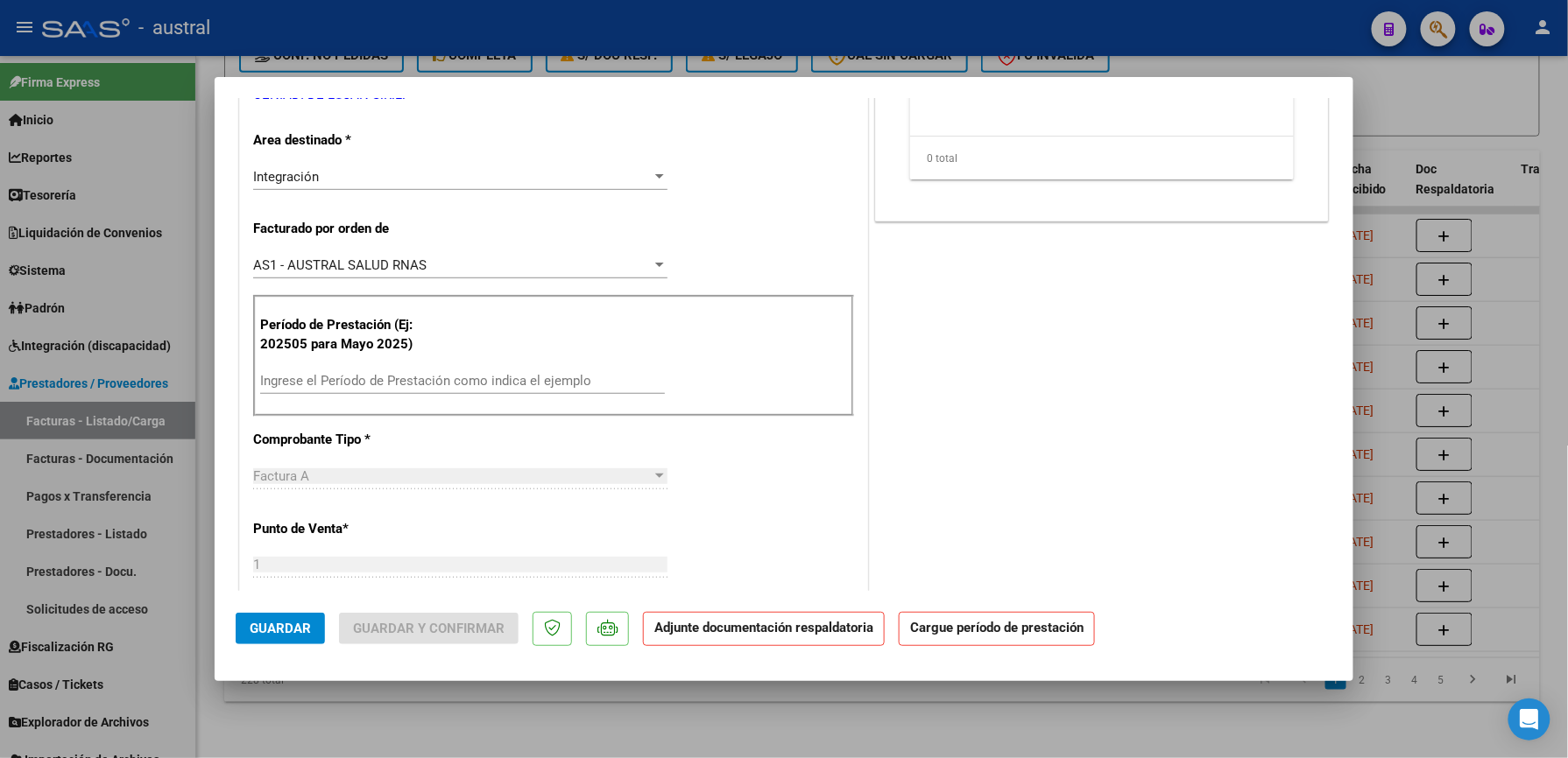
scroll to position [467, 0]
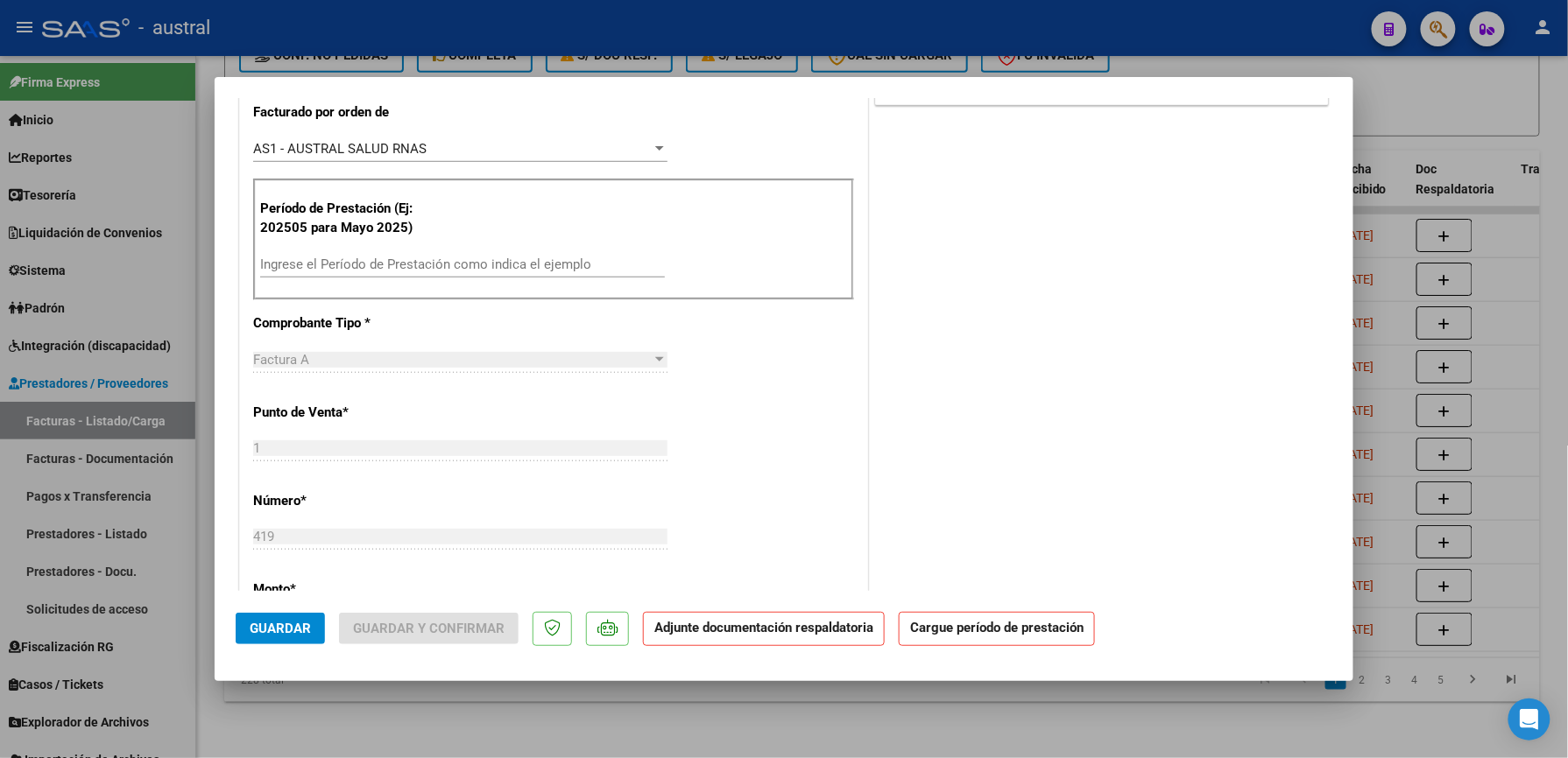
click at [471, 257] on input "Ingrese el Período de Prestación como indica el ejemplo" at bounding box center [462, 265] width 404 height 16
paste input "202509"
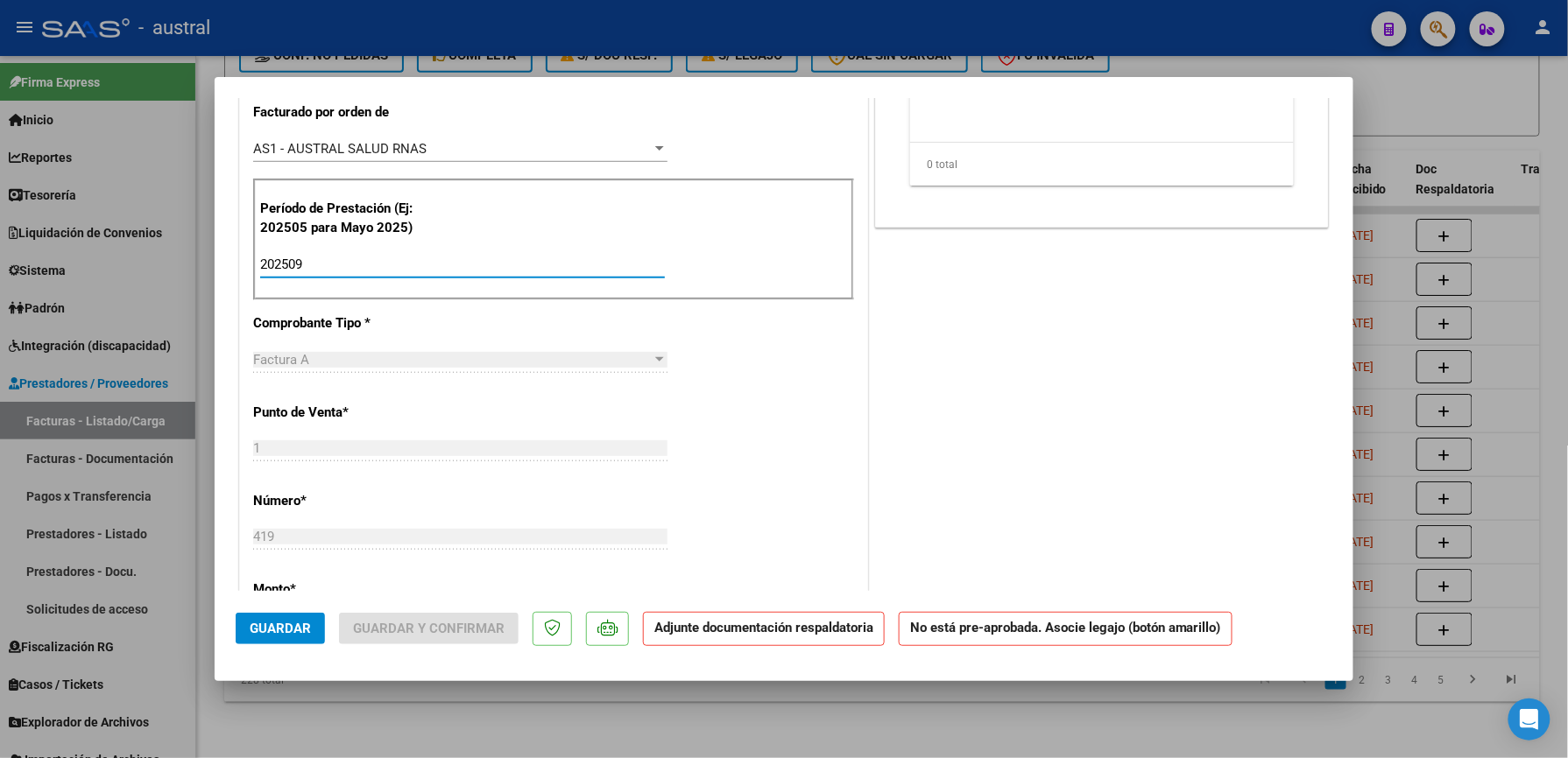
scroll to position [0, 0]
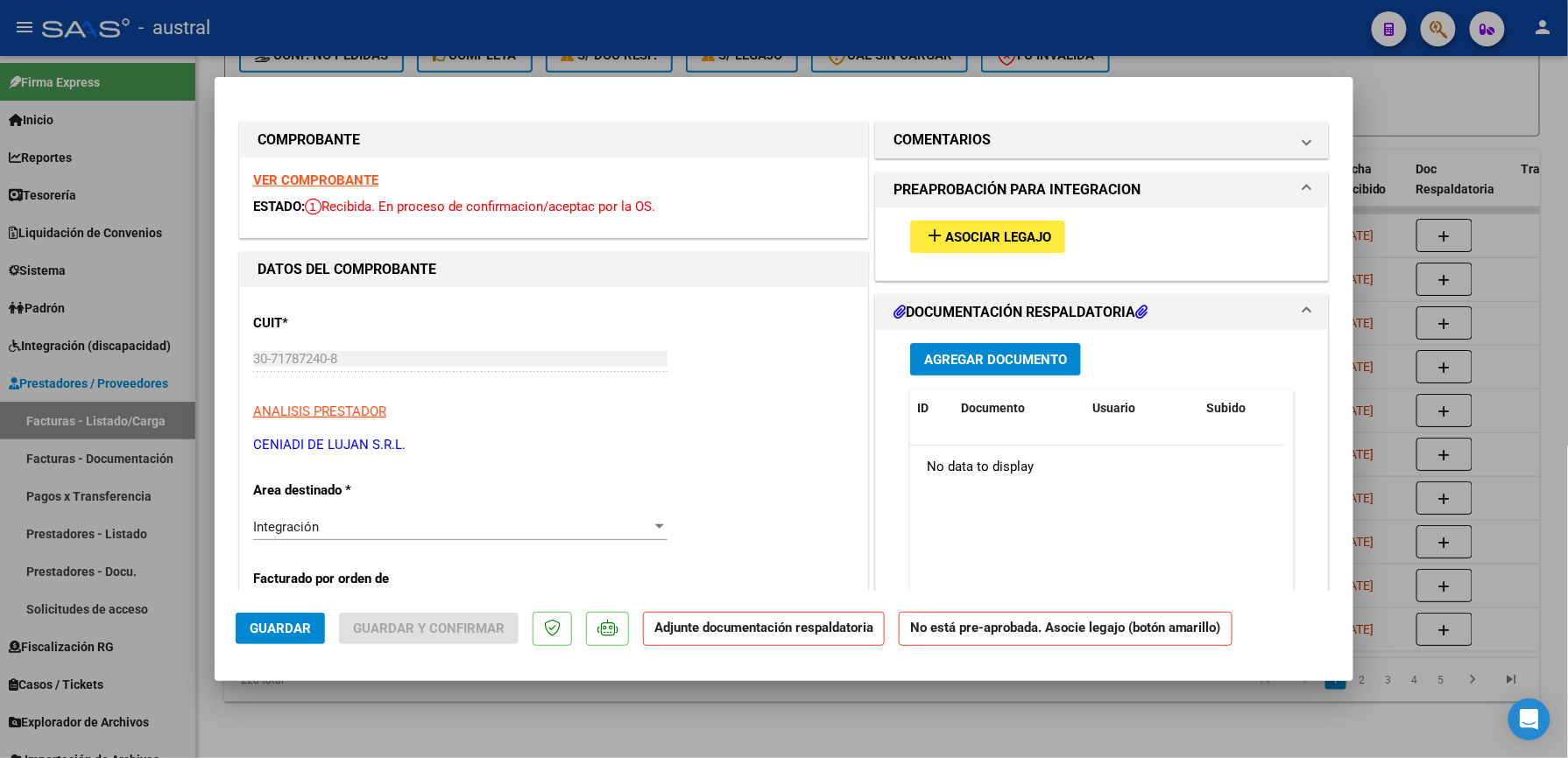
type input "202509"
click at [999, 231] on span "Asociar Legajo" at bounding box center [998, 237] width 106 height 16
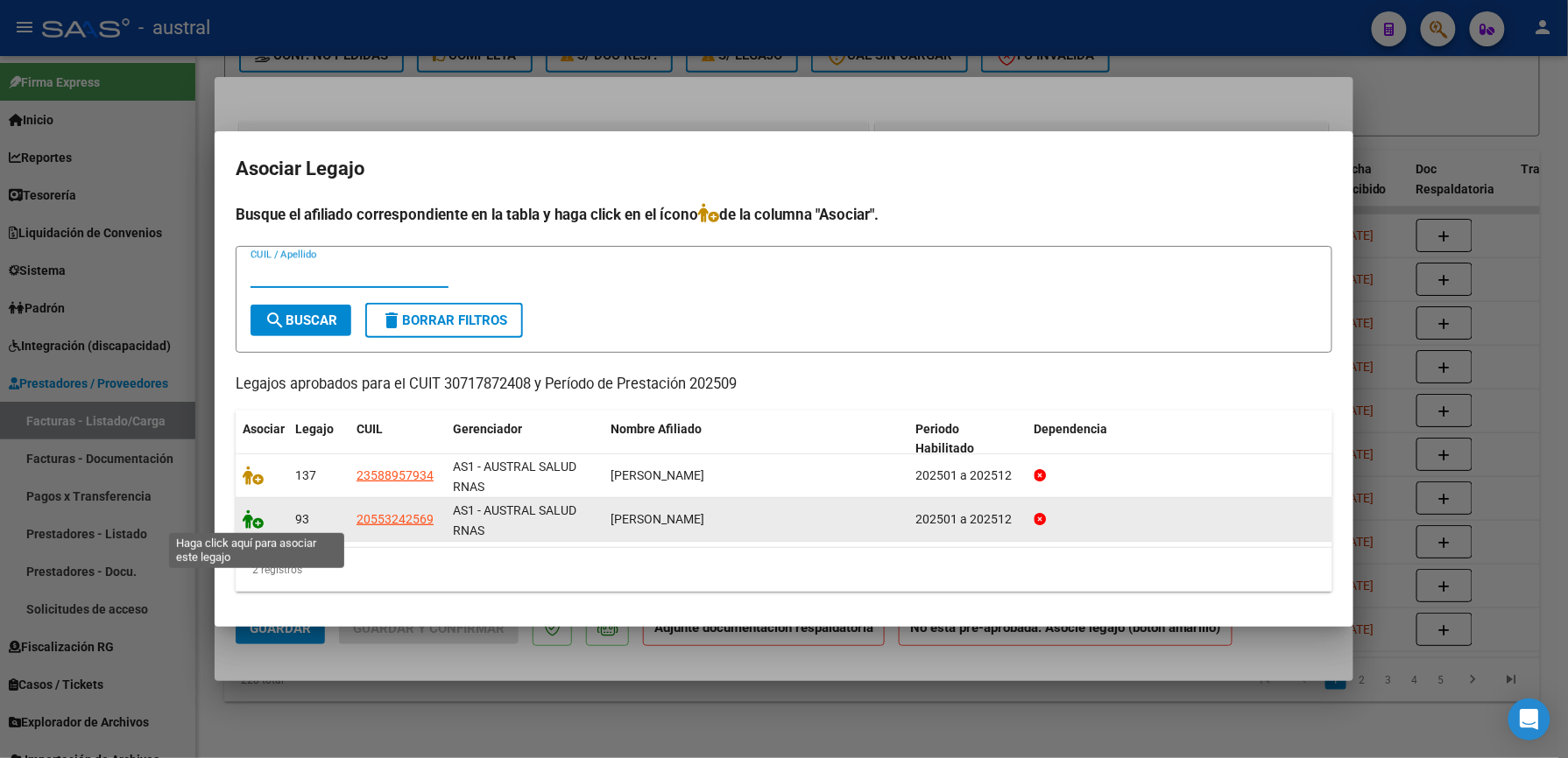
click at [257, 522] on icon at bounding box center [252, 520] width 21 height 20
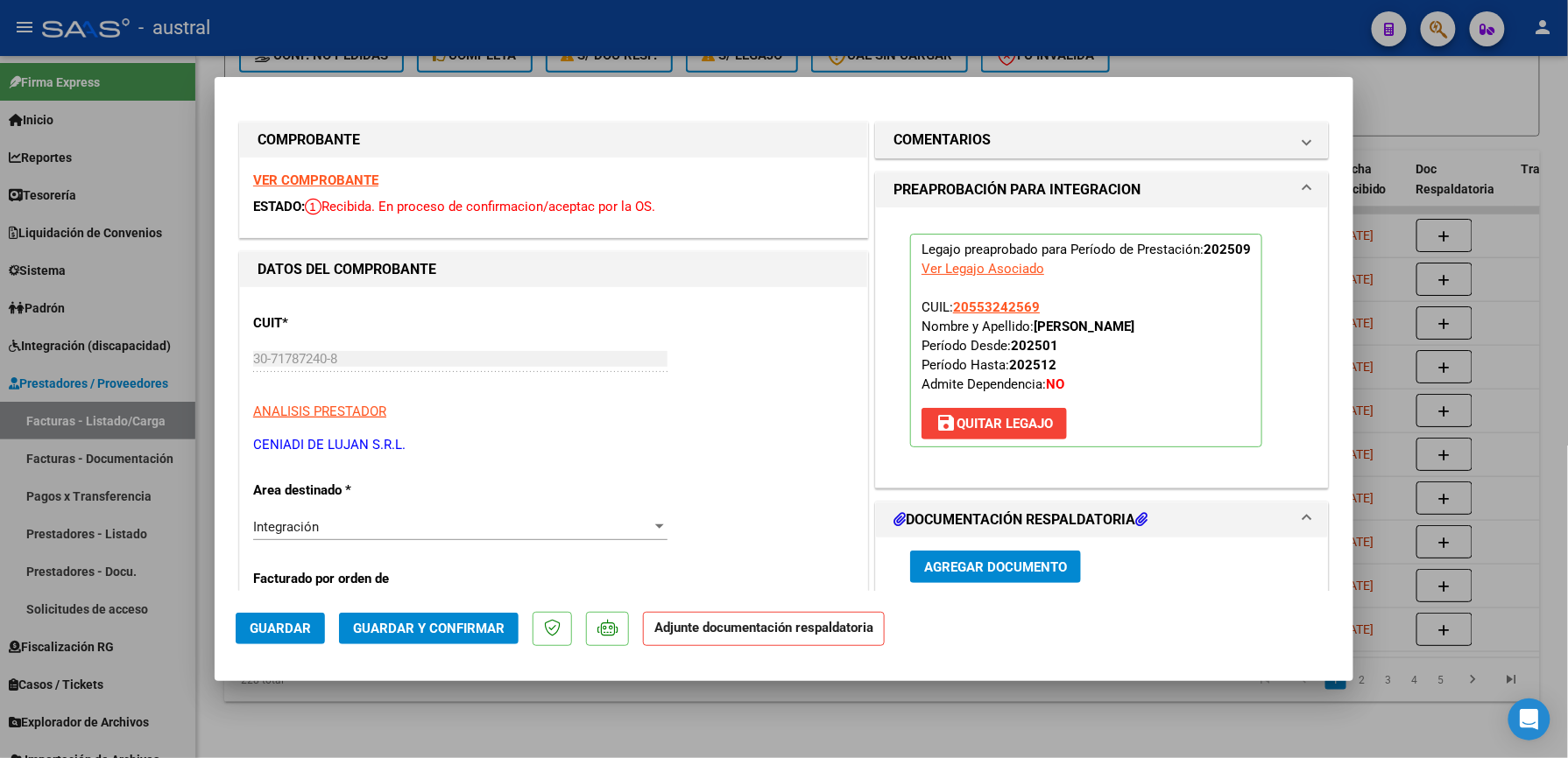
click at [459, 622] on span "Guardar y Confirmar" at bounding box center [429, 629] width 151 height 16
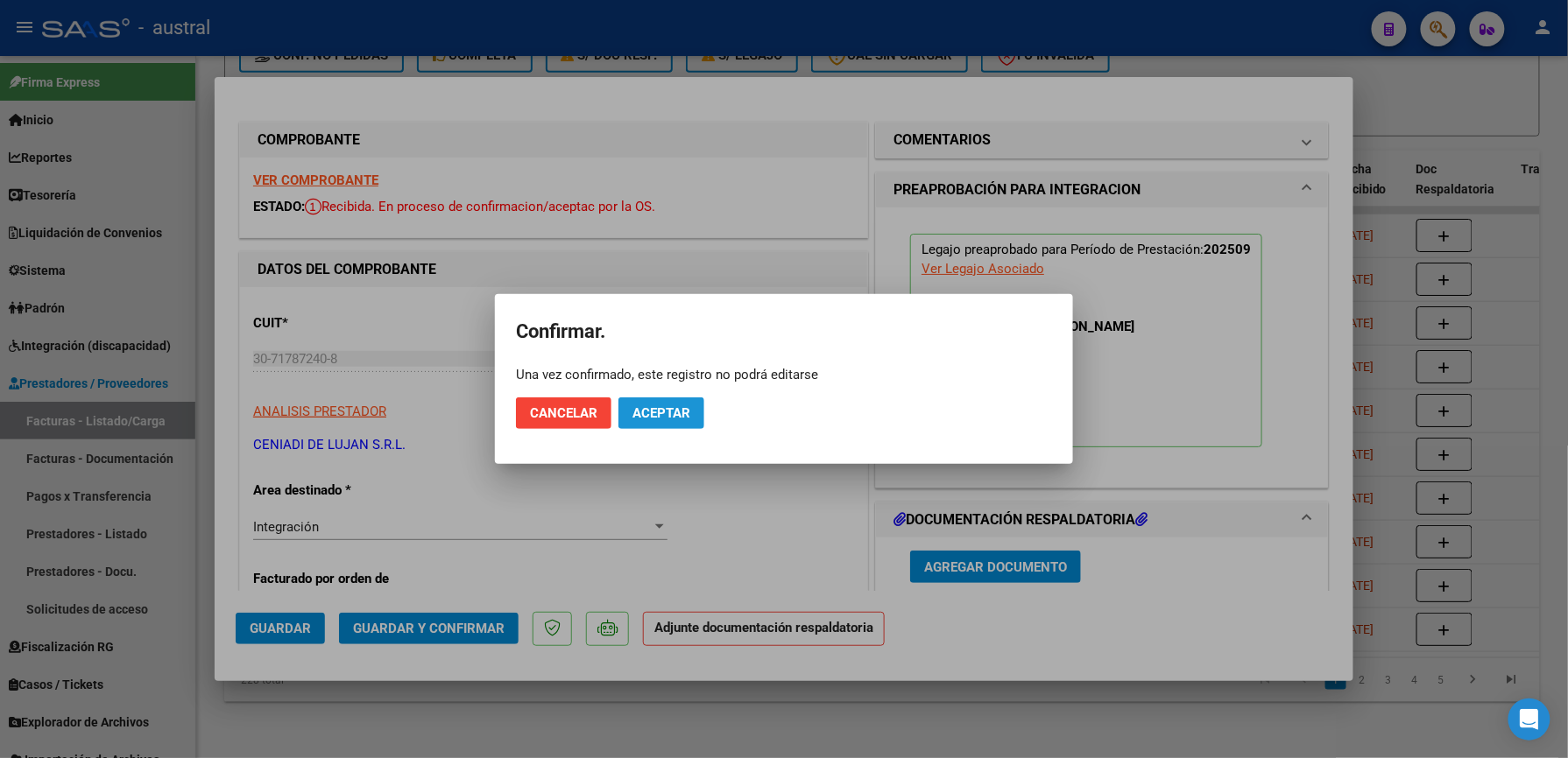
click at [673, 406] on span "Aceptar" at bounding box center [661, 413] width 58 height 16
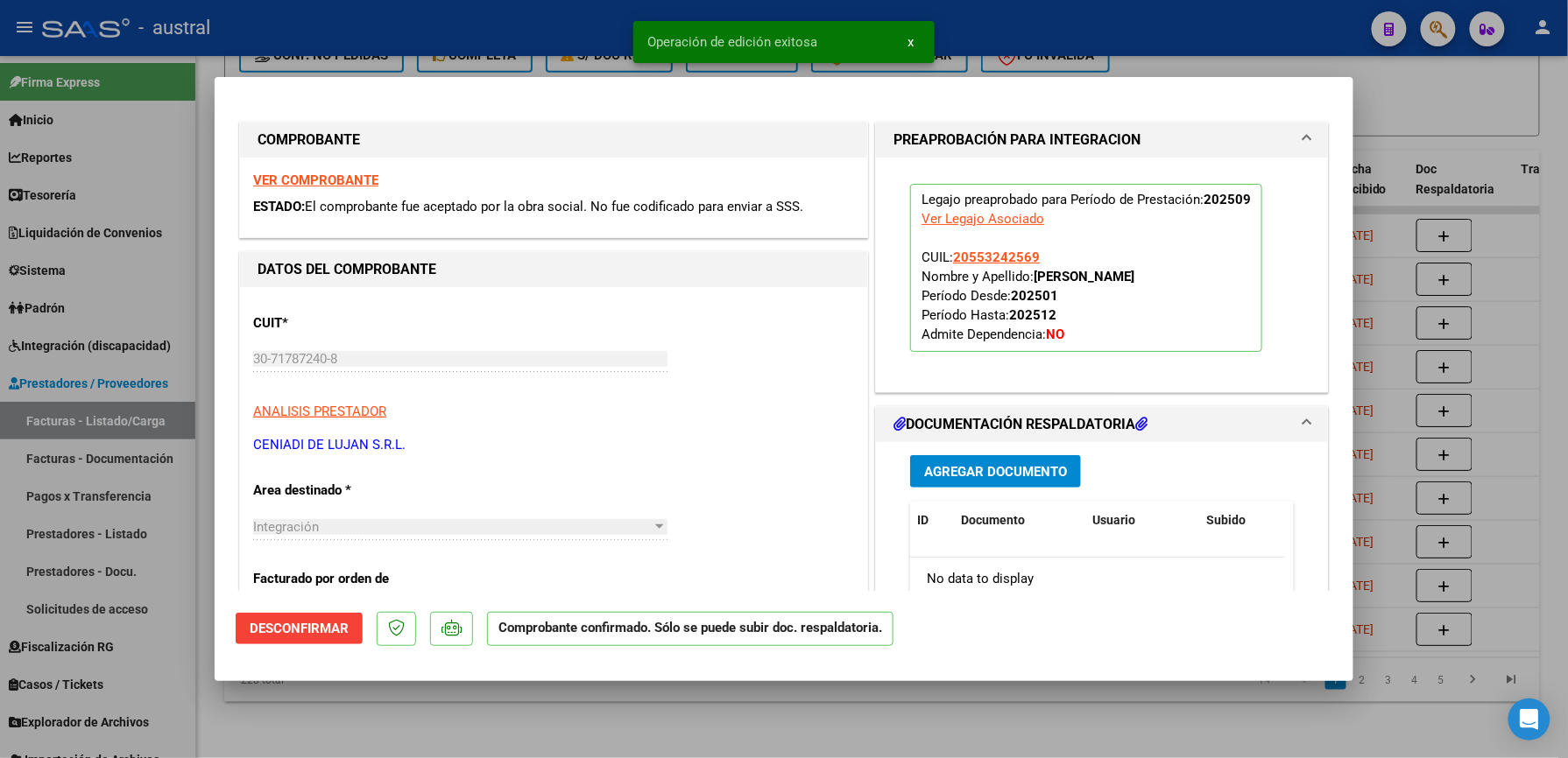
type input "$ 0,00"
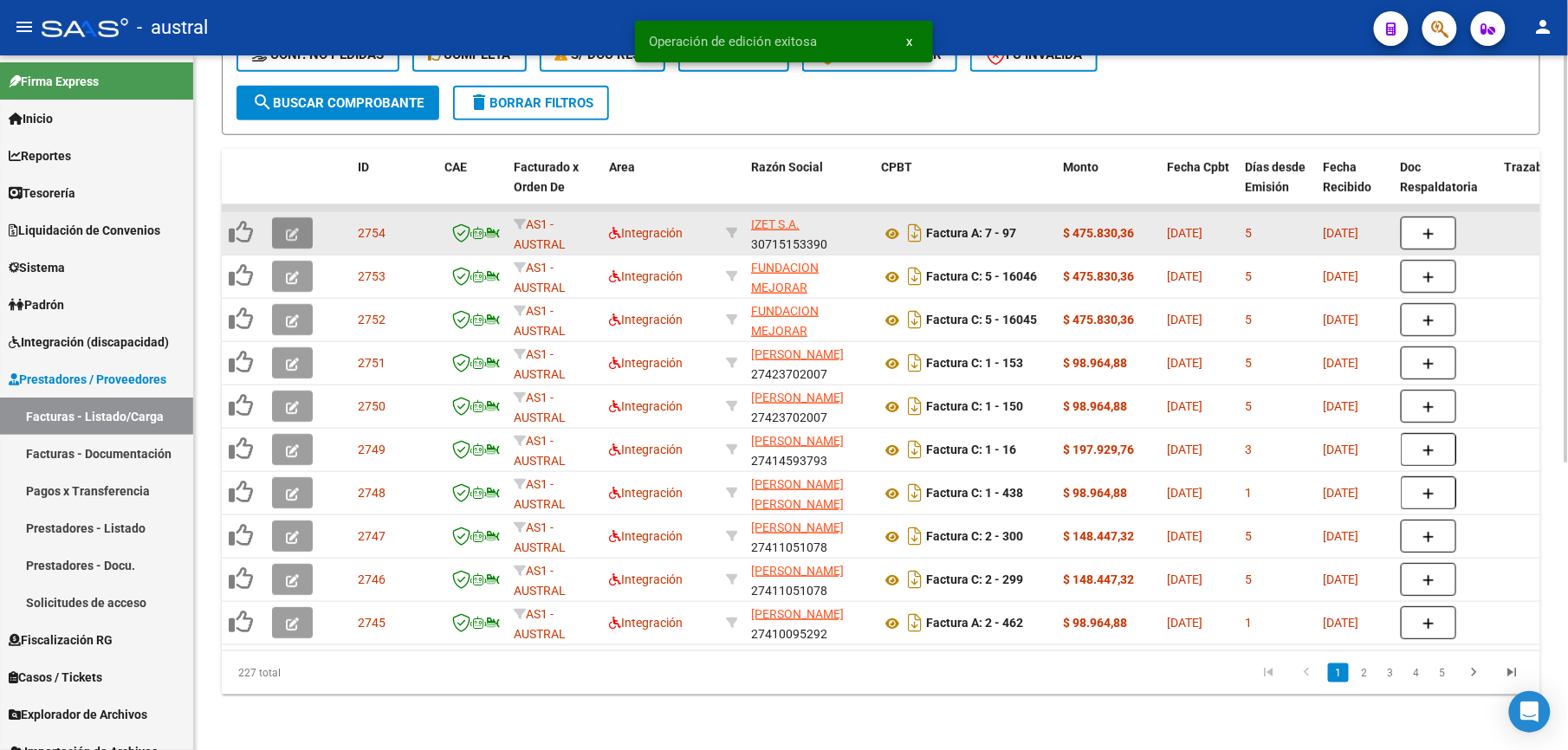
click at [311, 218] on button "button" at bounding box center [292, 233] width 41 height 31
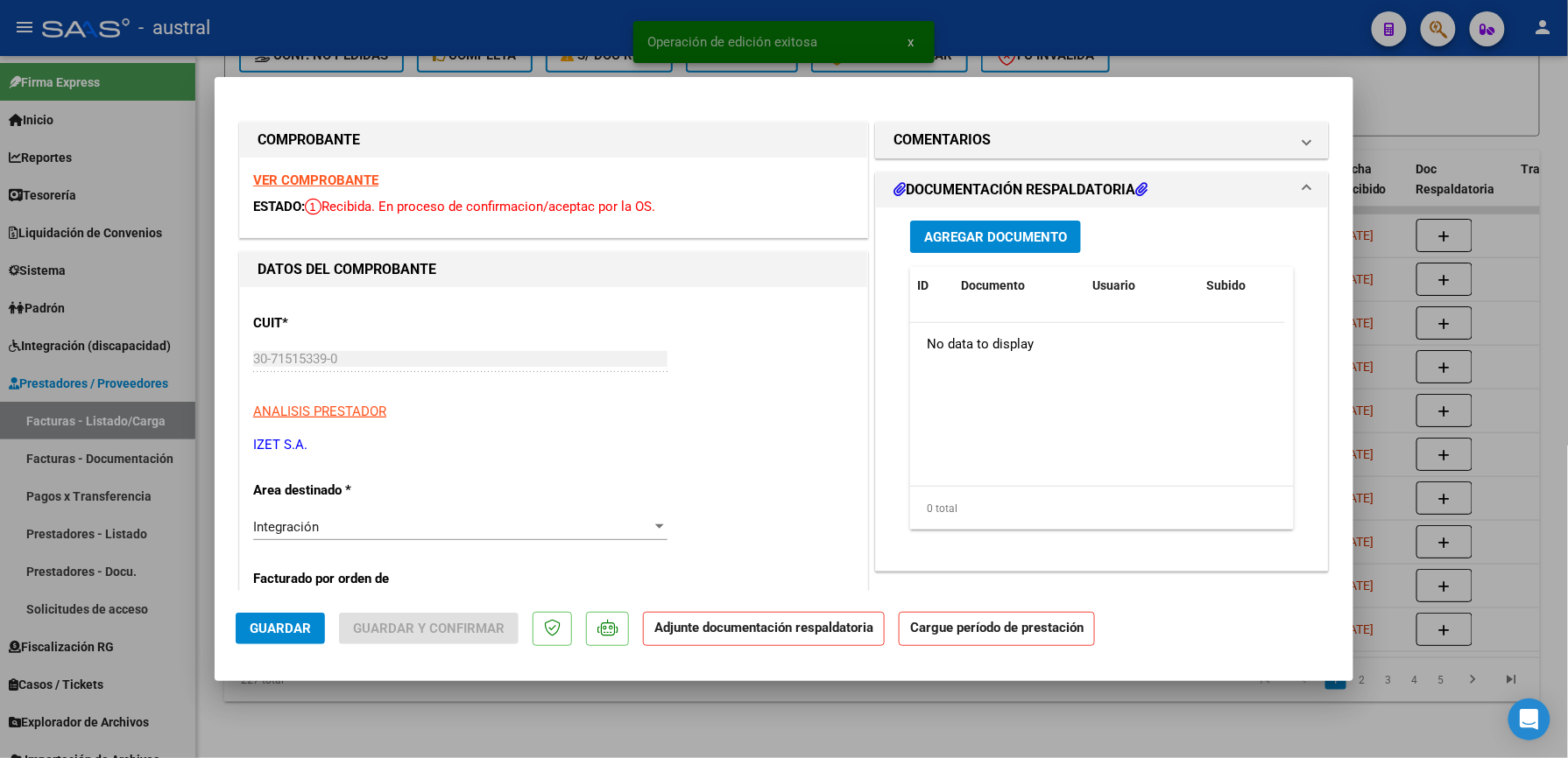
click at [333, 178] on strong "VER COMPROBANTE" at bounding box center [316, 180] width 126 height 16
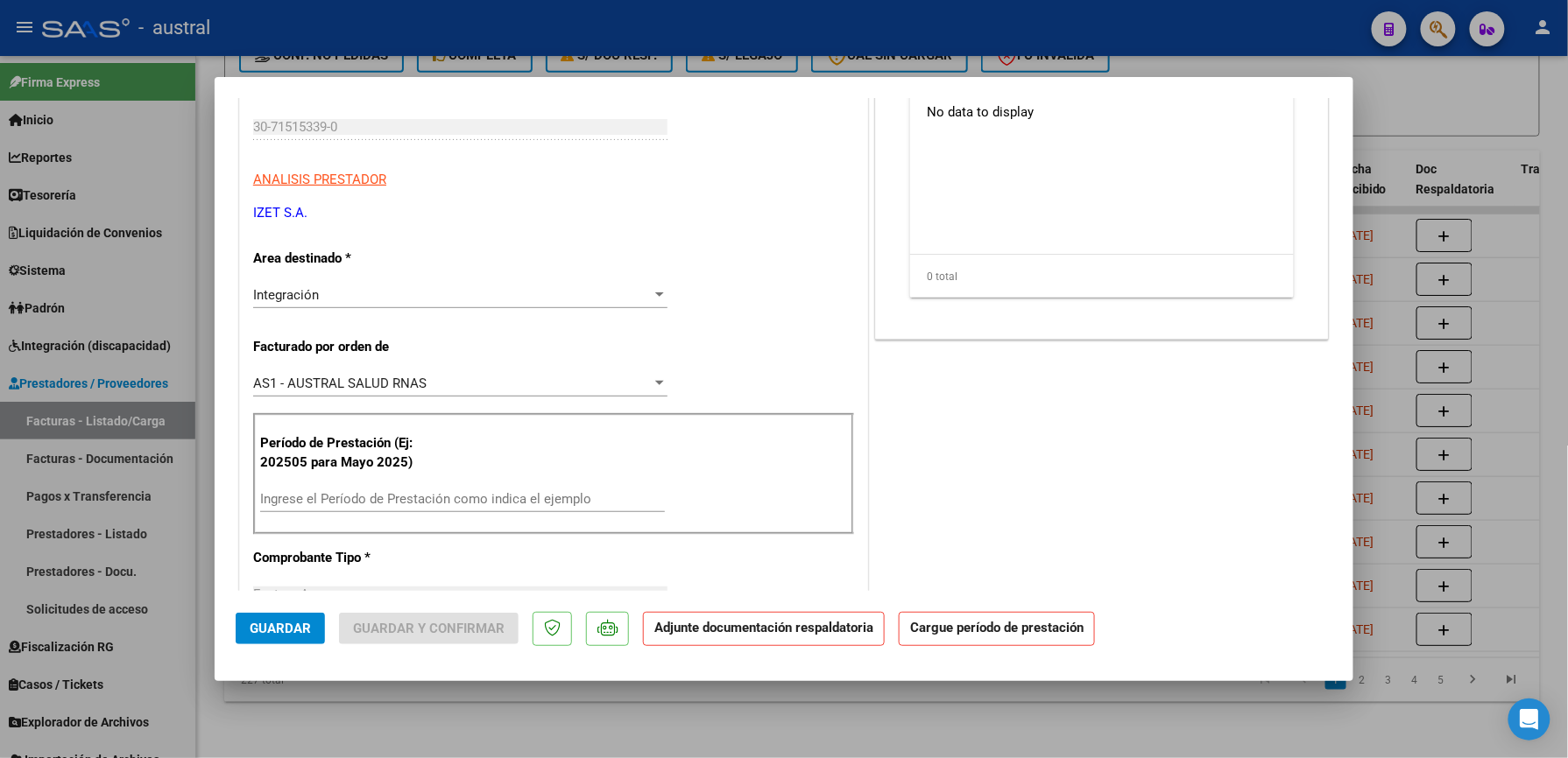
scroll to position [232, 0]
click at [459, 488] on div "Ingrese el Período de Prestación como indica el ejemplo" at bounding box center [462, 498] width 404 height 26
paste input "202509"
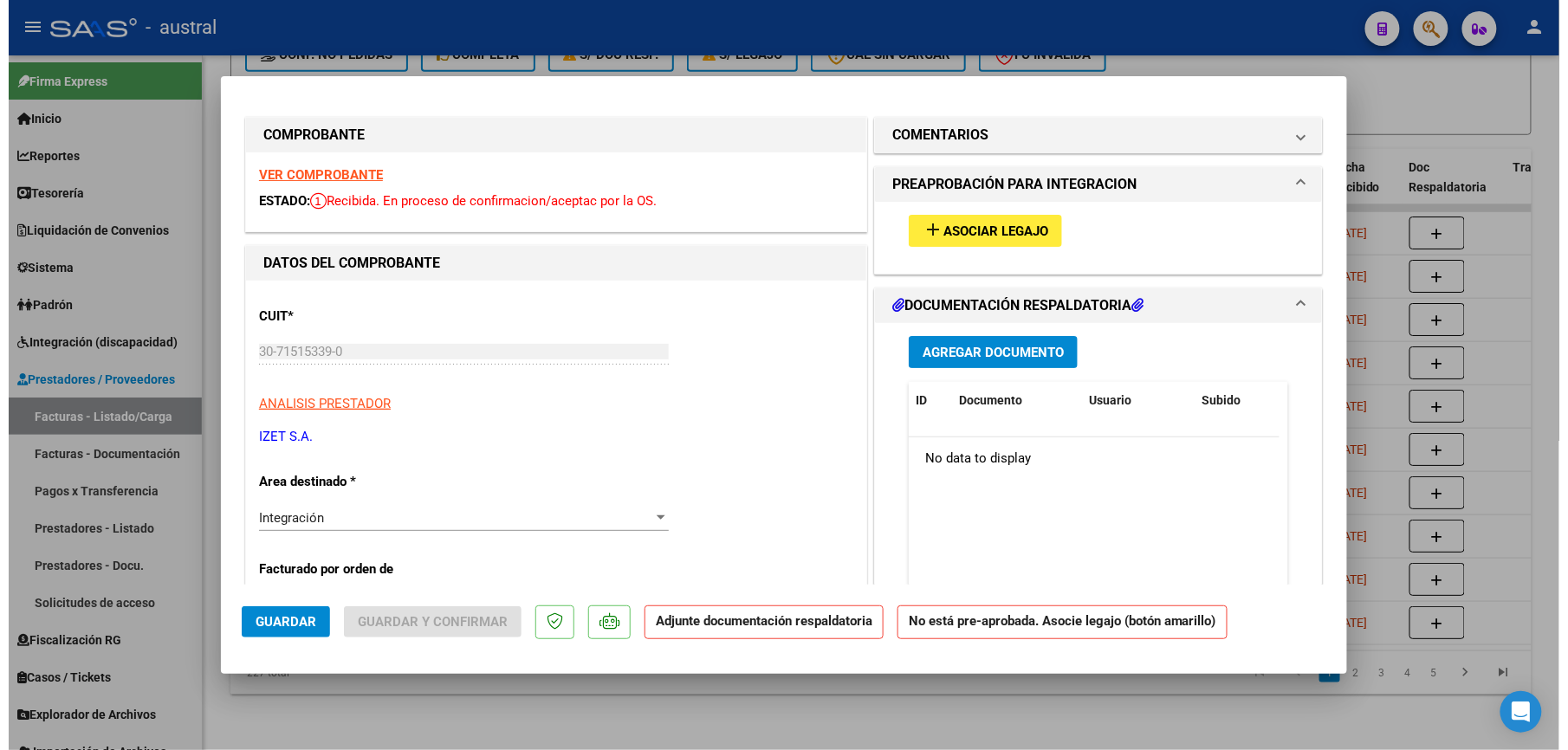
scroll to position [0, 0]
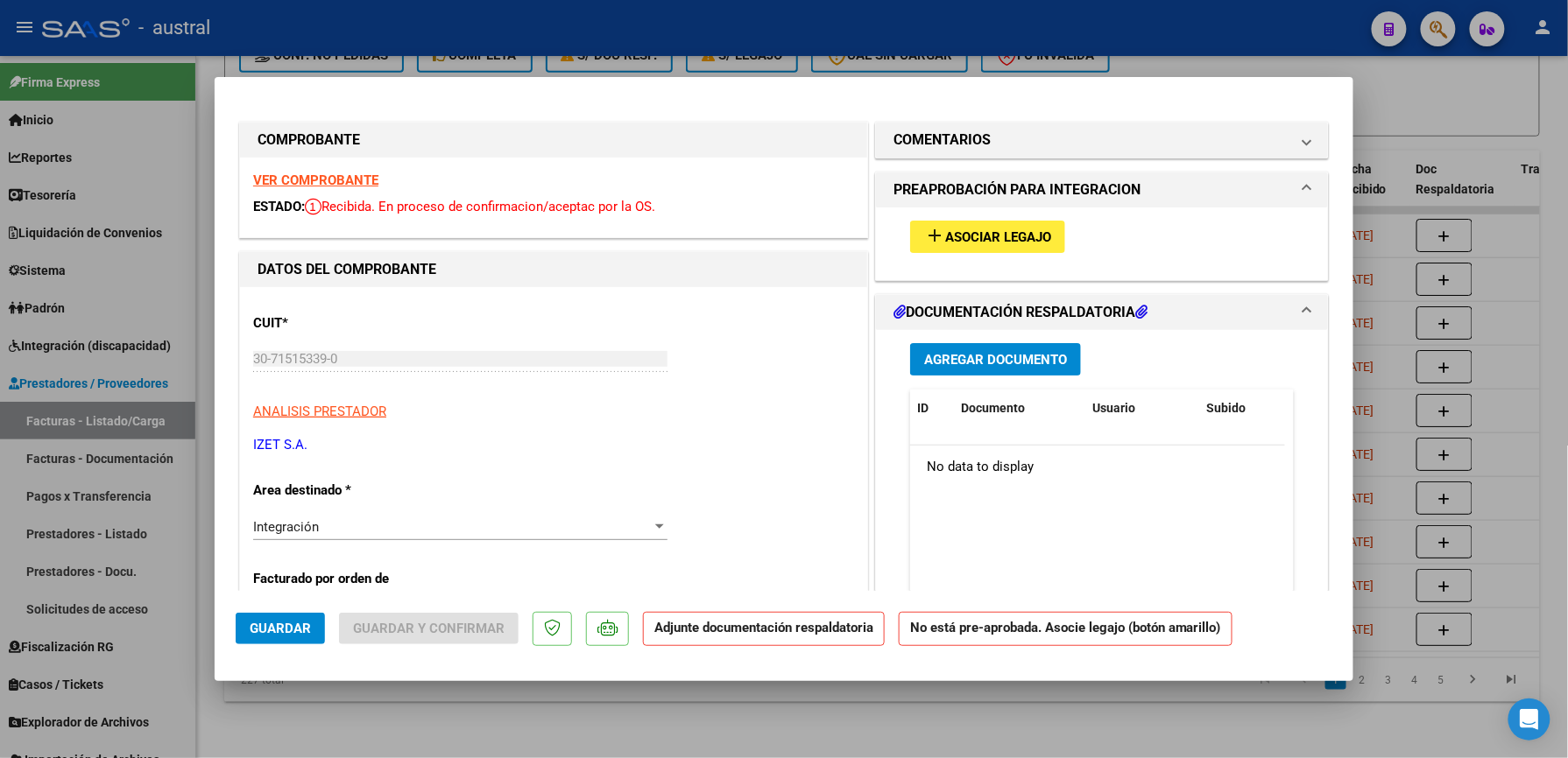
type input "202509"
click at [984, 240] on span "Asociar Legajo" at bounding box center [998, 237] width 106 height 16
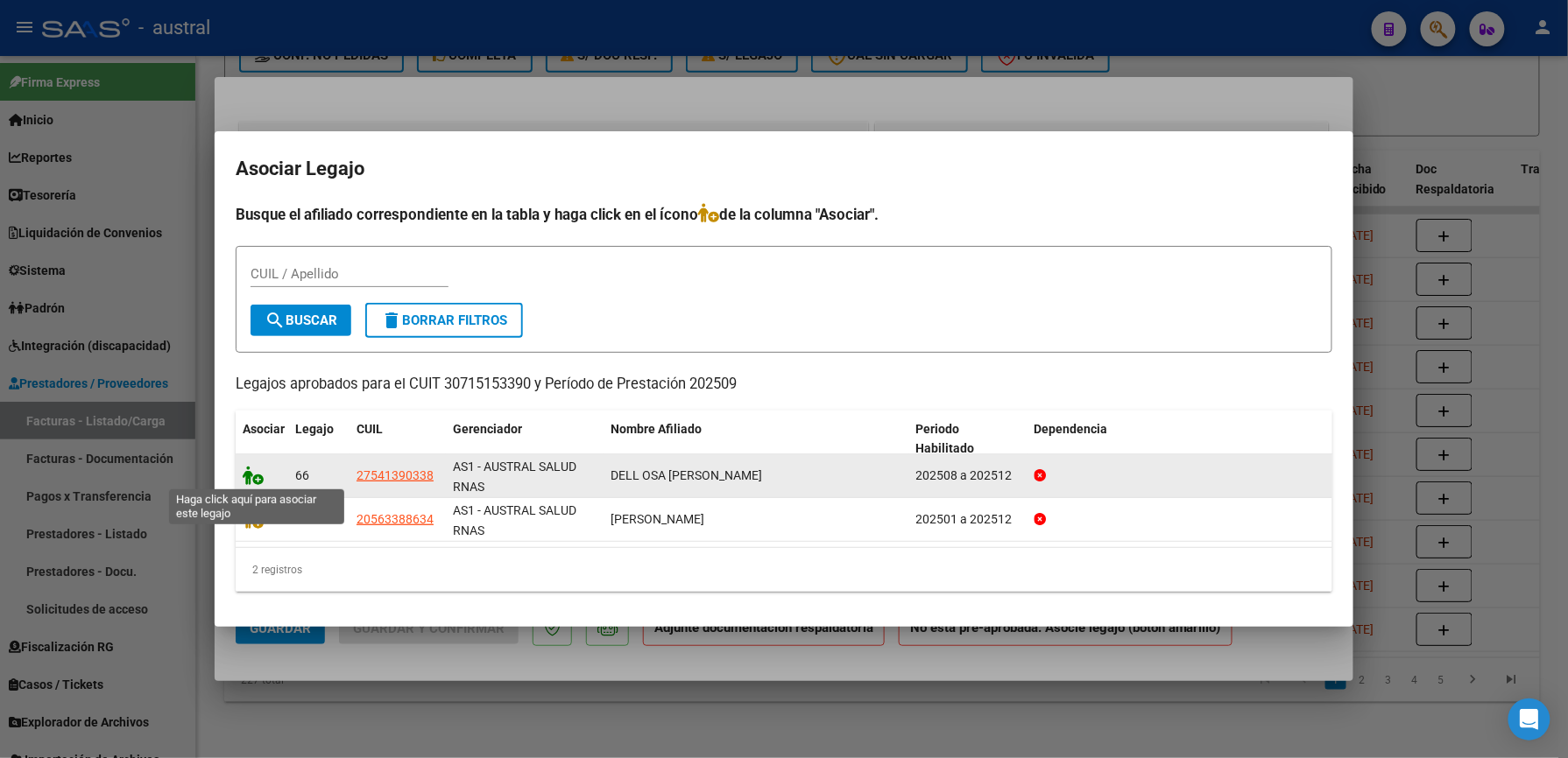
click at [263, 478] on icon at bounding box center [252, 476] width 21 height 20
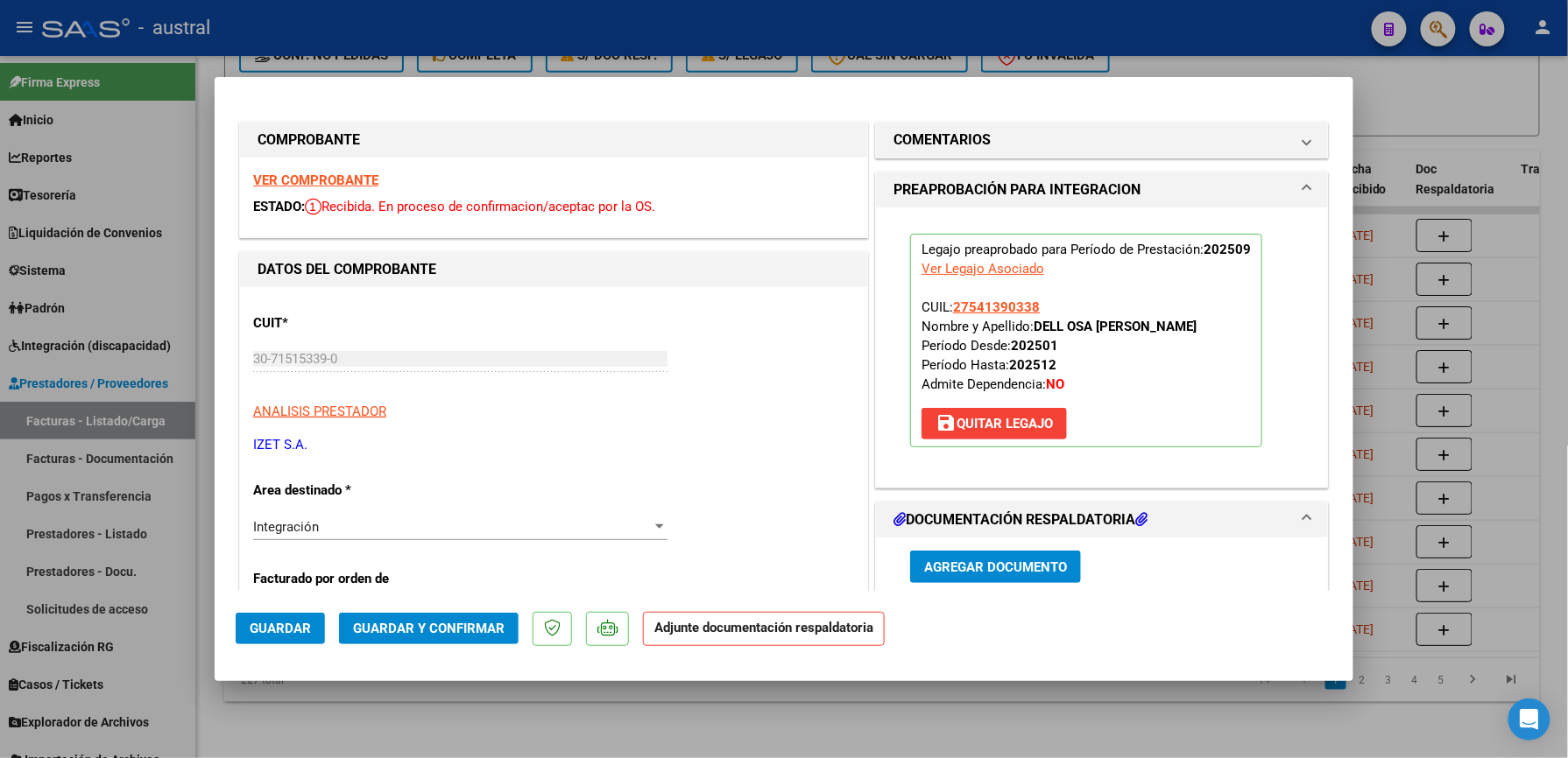
click at [463, 628] on span "Guardar y Confirmar" at bounding box center [429, 629] width 151 height 16
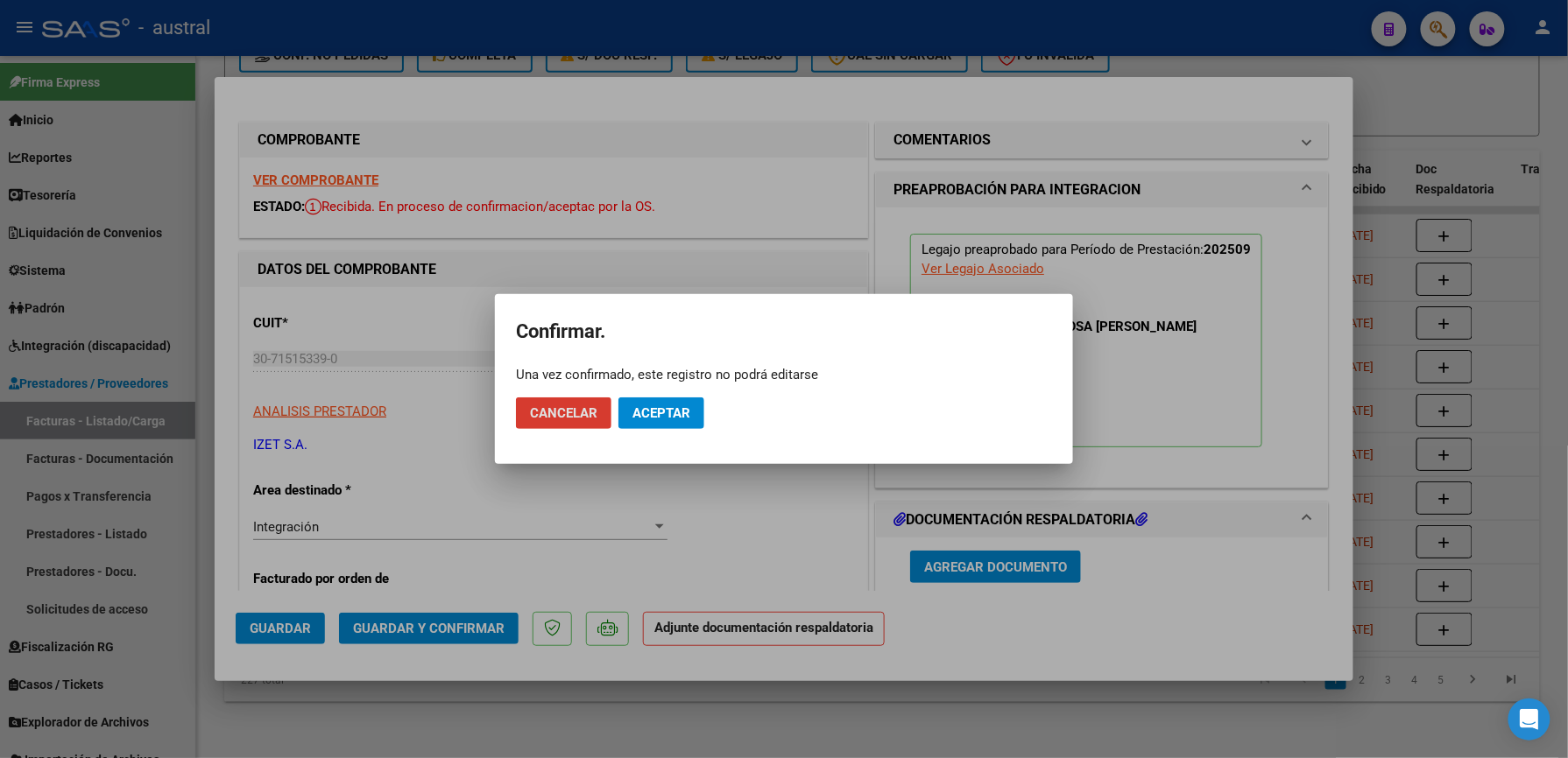
click at [658, 397] on button "Aceptar" at bounding box center [660, 413] width 85 height 31
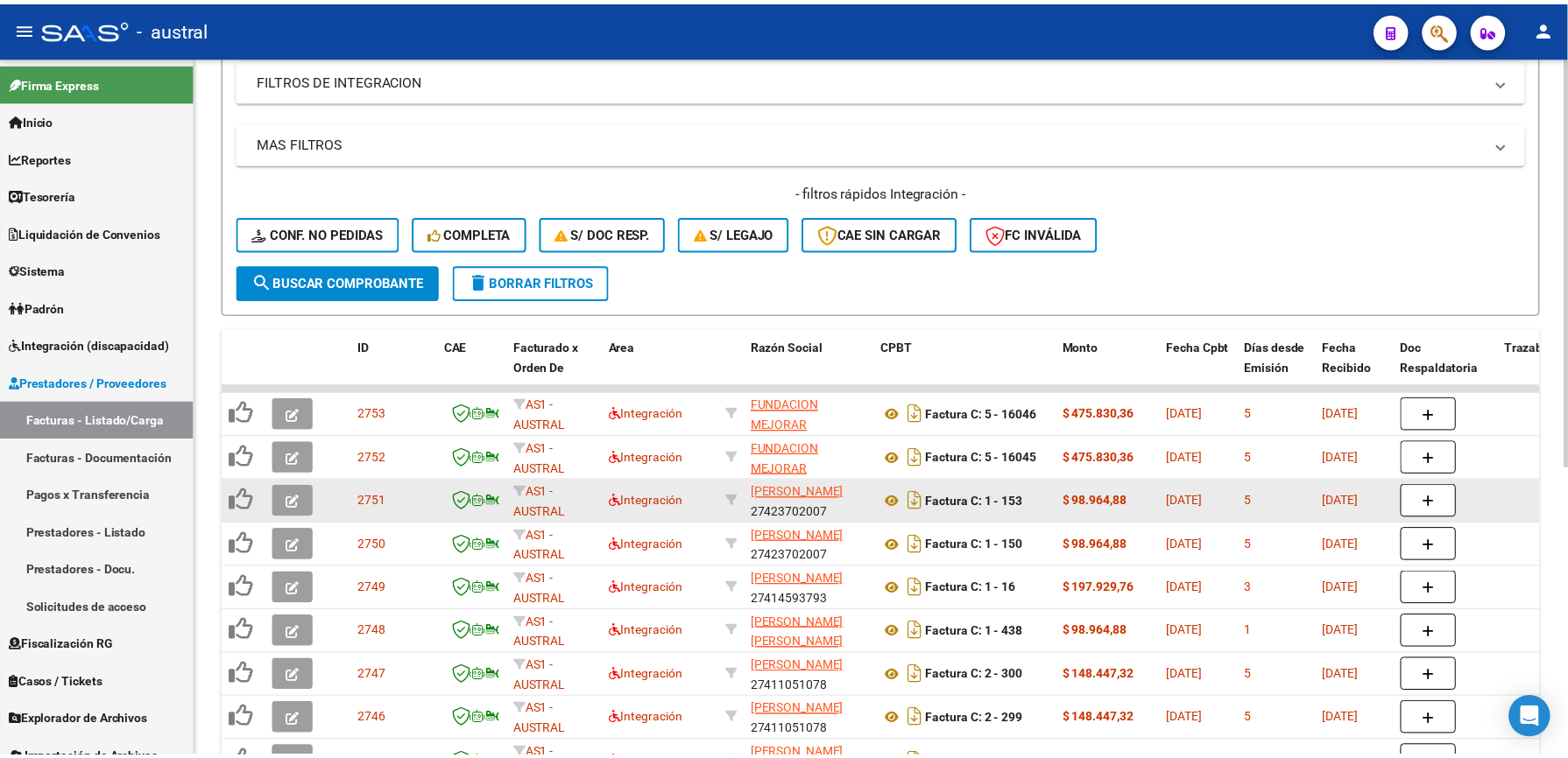
scroll to position [350, 0]
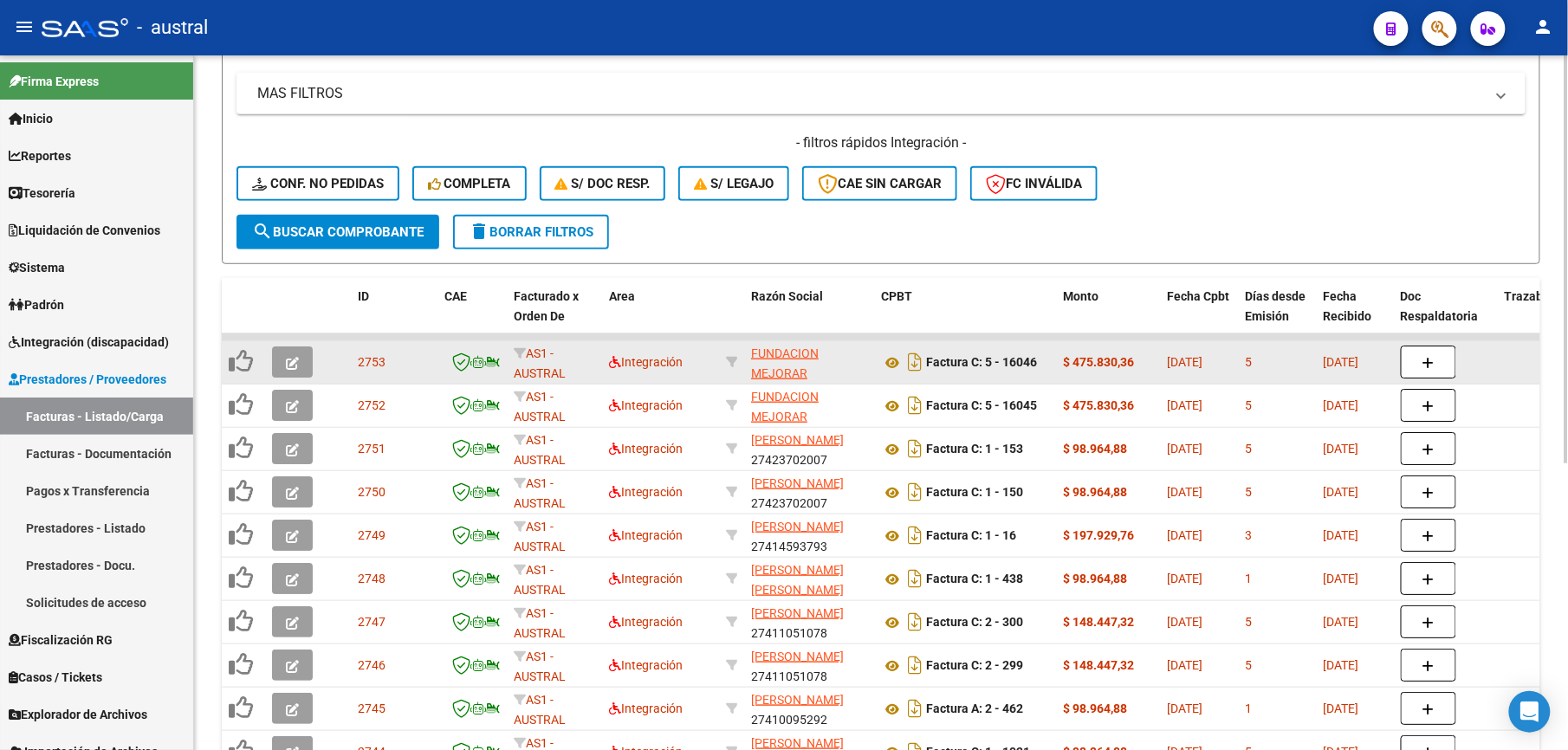
click at [287, 364] on icon "button" at bounding box center [292, 363] width 13 height 13
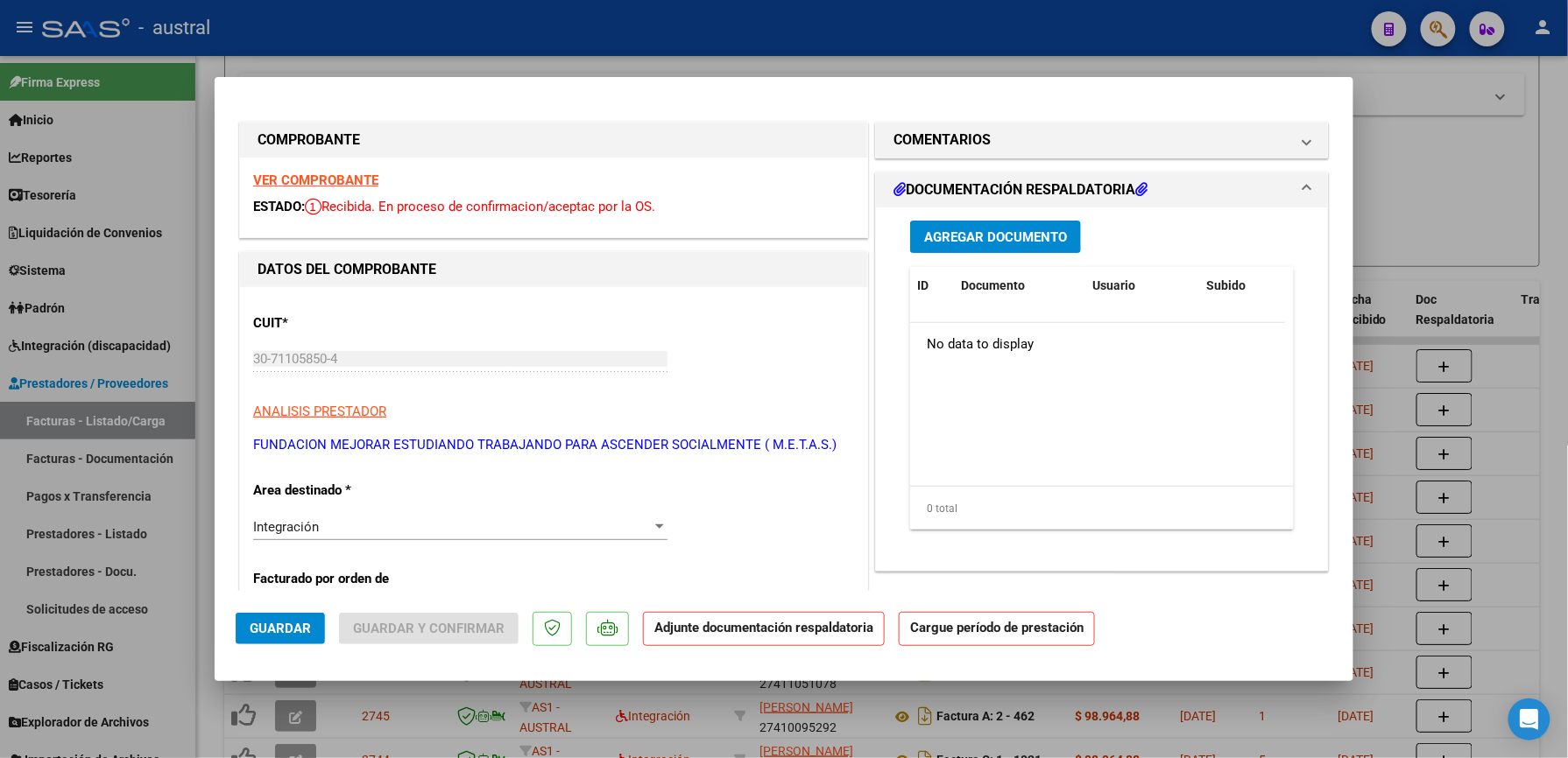
click at [345, 176] on strong "VER COMPROBANTE" at bounding box center [316, 180] width 126 height 16
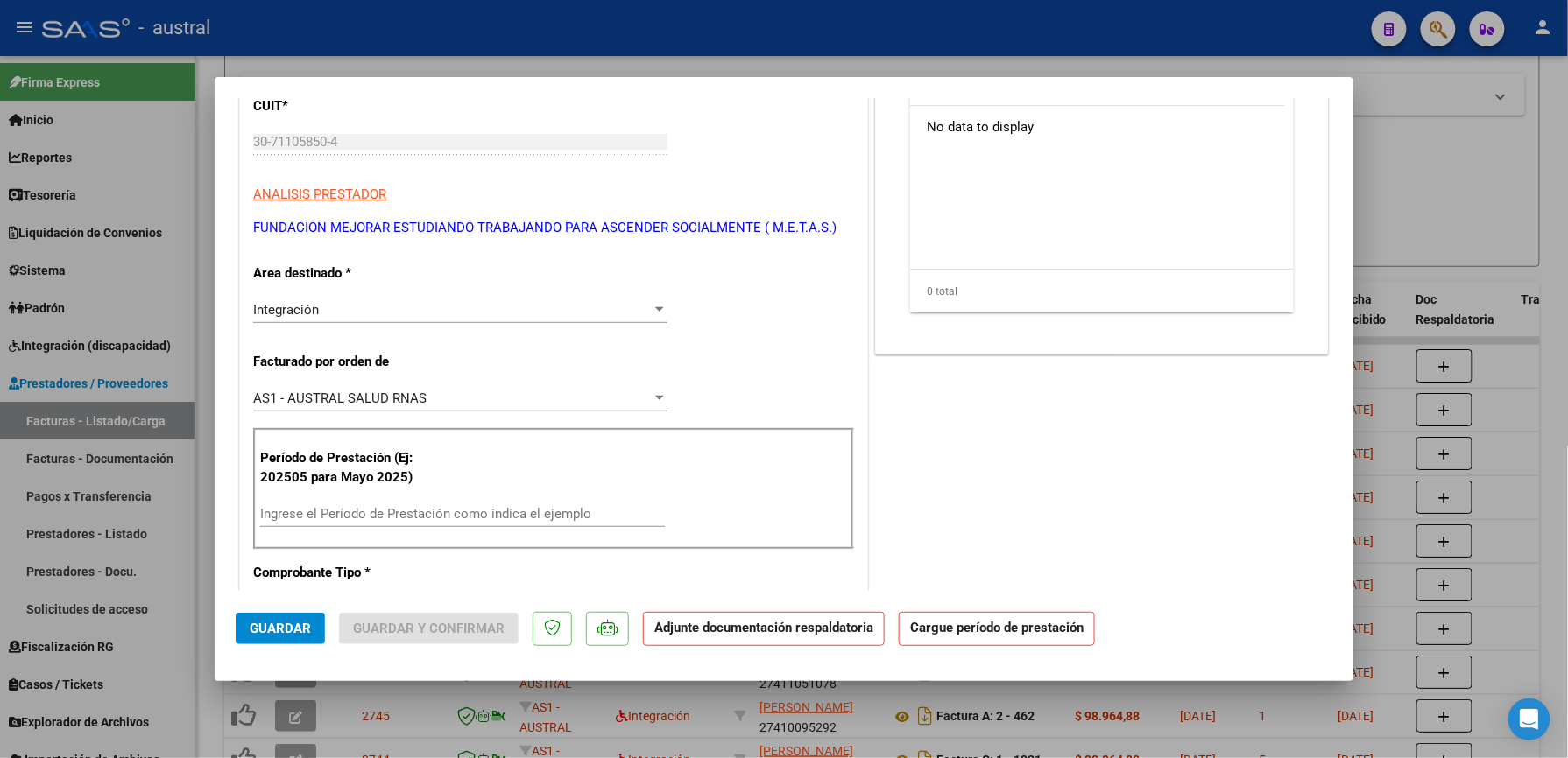
scroll to position [232, 0]
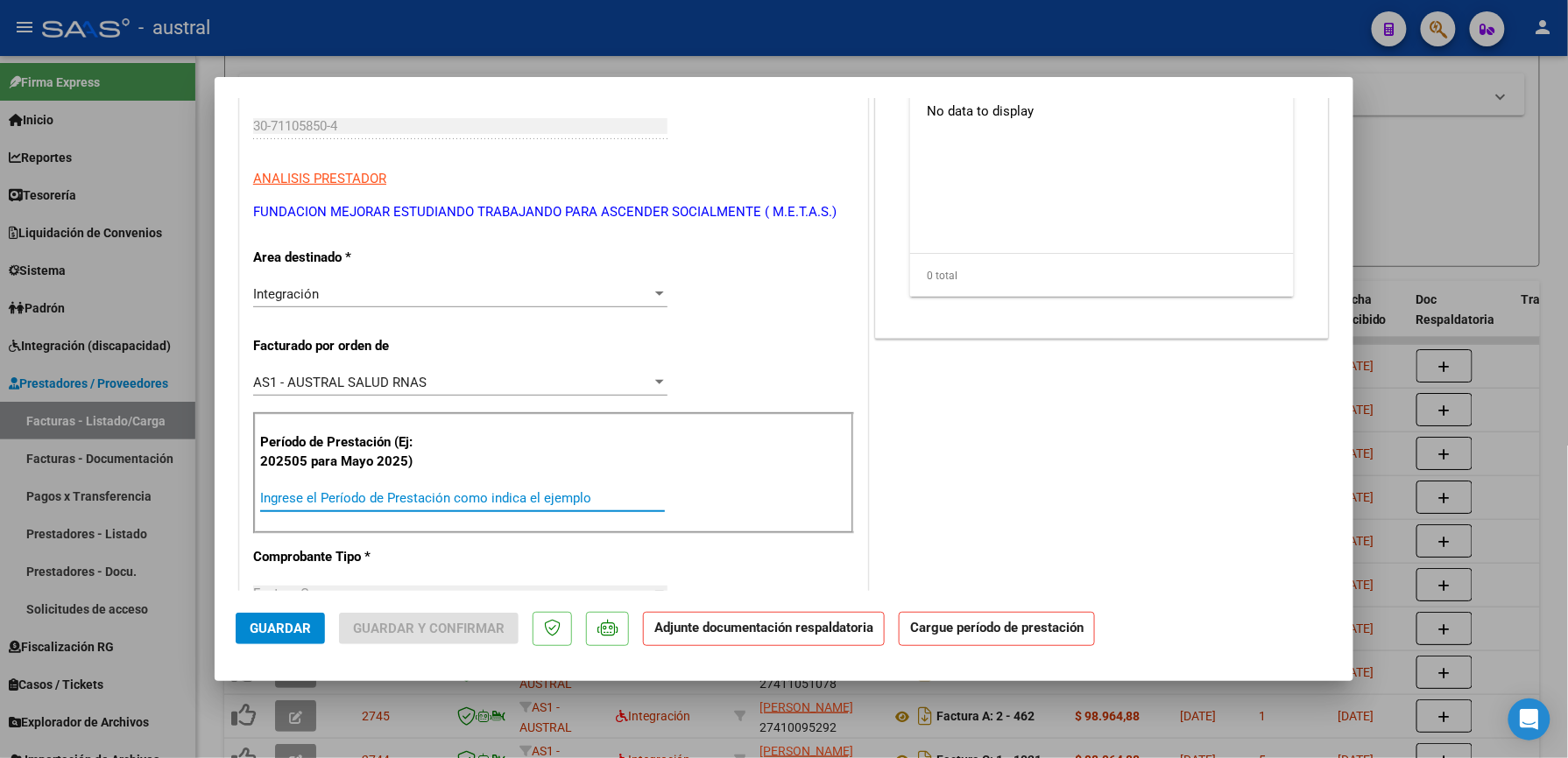
click at [406, 505] on input "Ingrese el Período de Prestación como indica el ejemplo" at bounding box center [462, 498] width 404 height 16
paste input "202509"
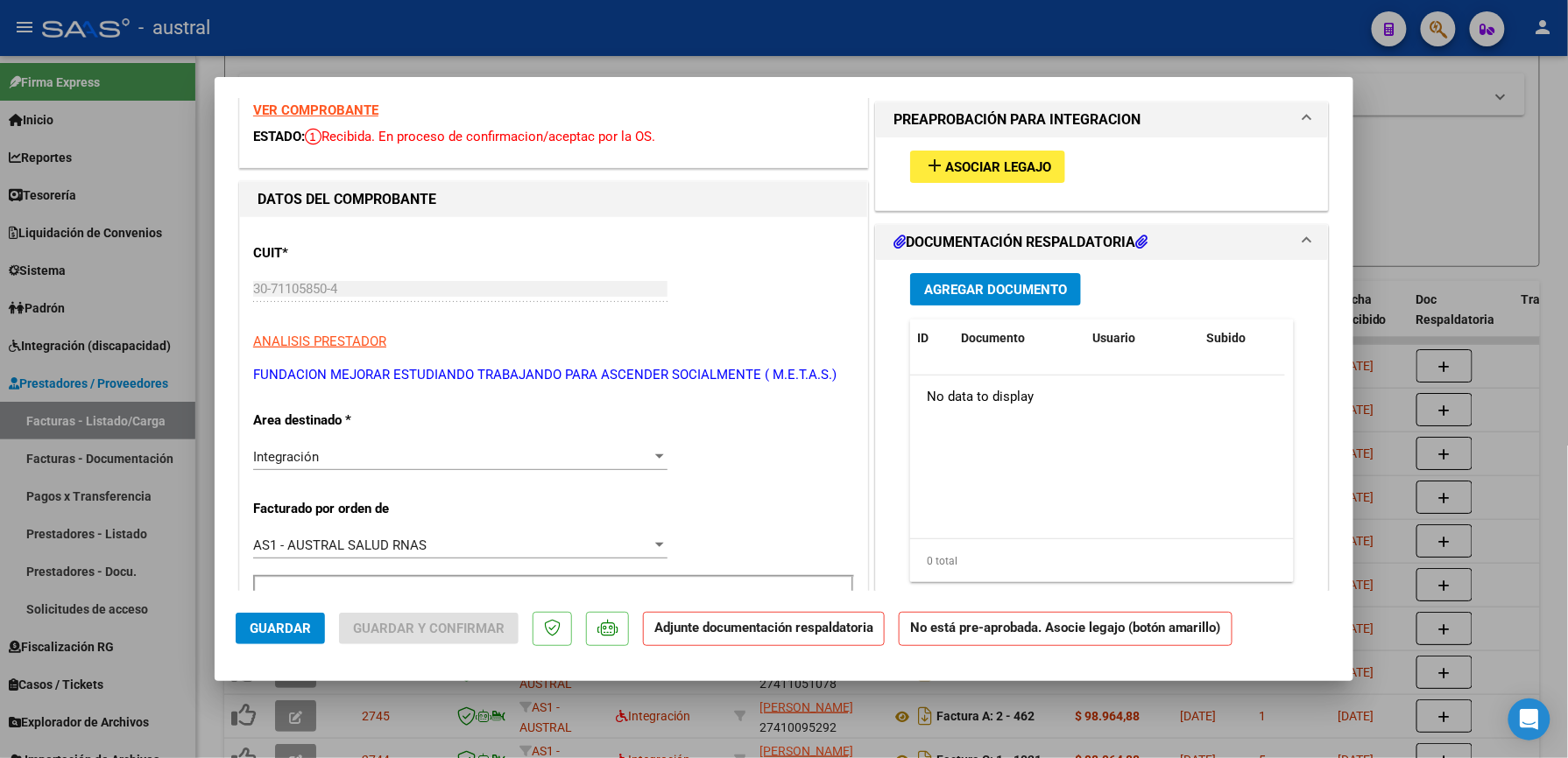
scroll to position [0, 0]
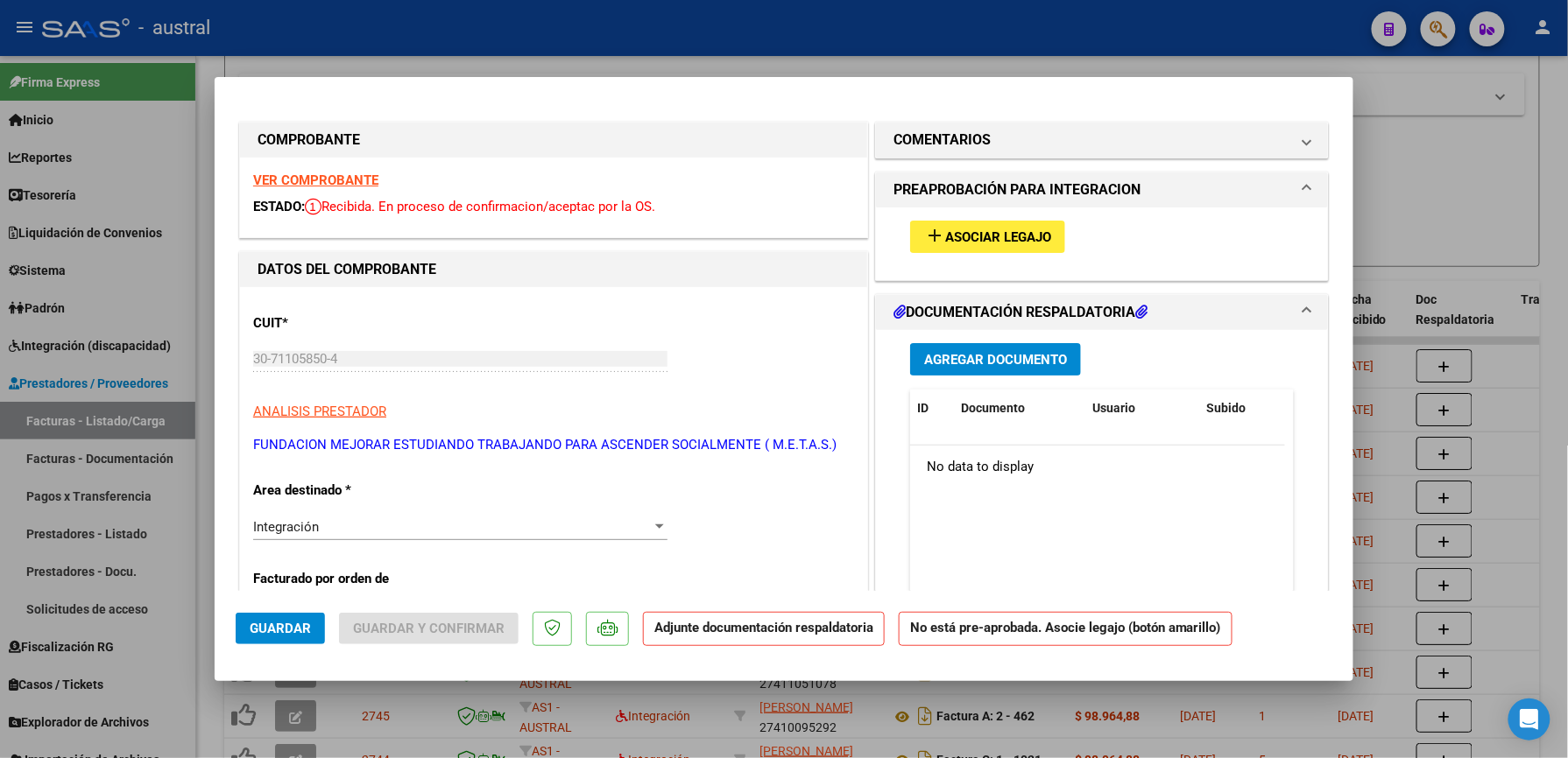
type input "202509"
click at [965, 225] on button "add Asociar Legajo" at bounding box center [988, 236] width 155 height 32
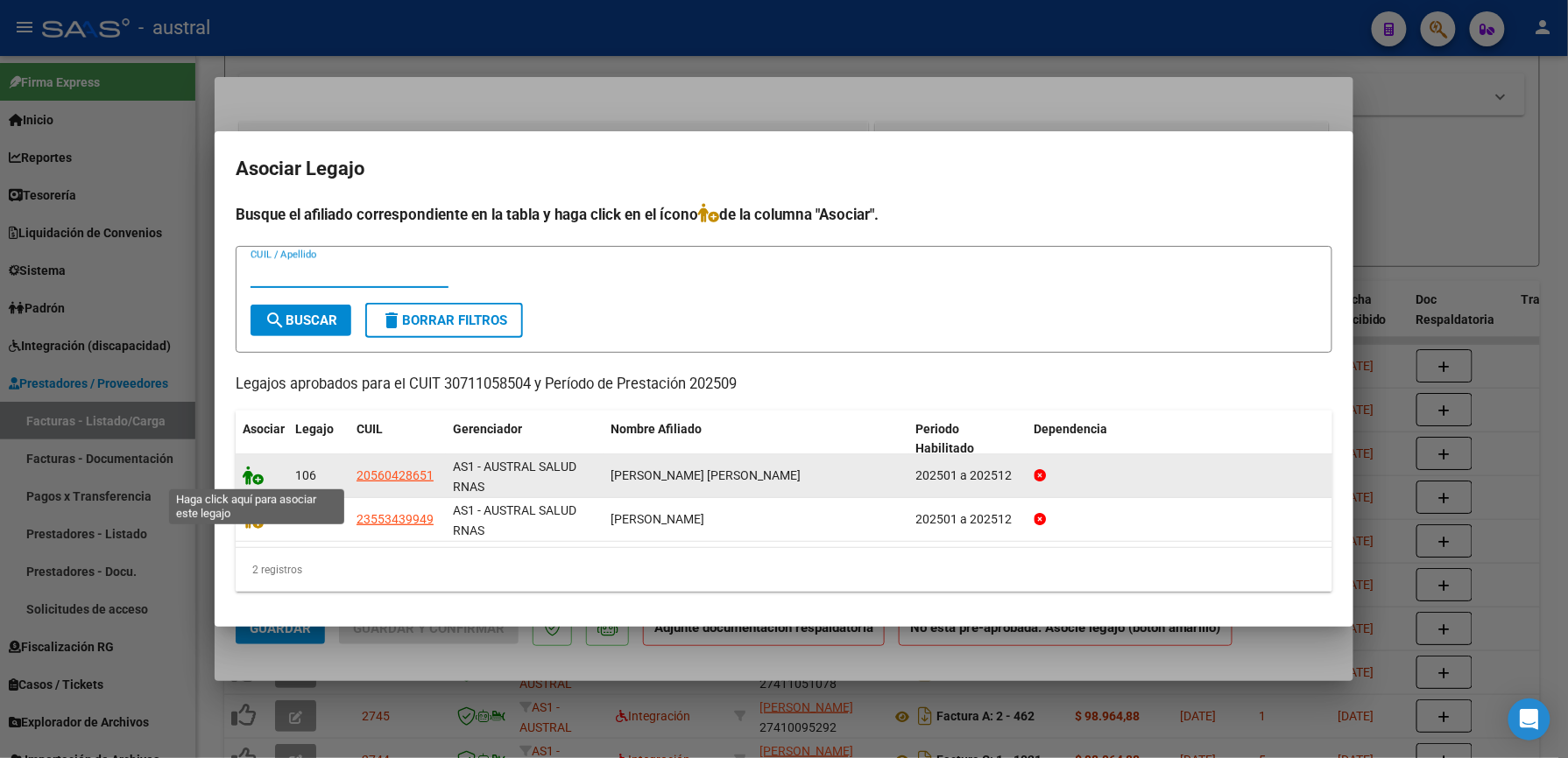
click at [257, 477] on icon at bounding box center [252, 476] width 21 height 20
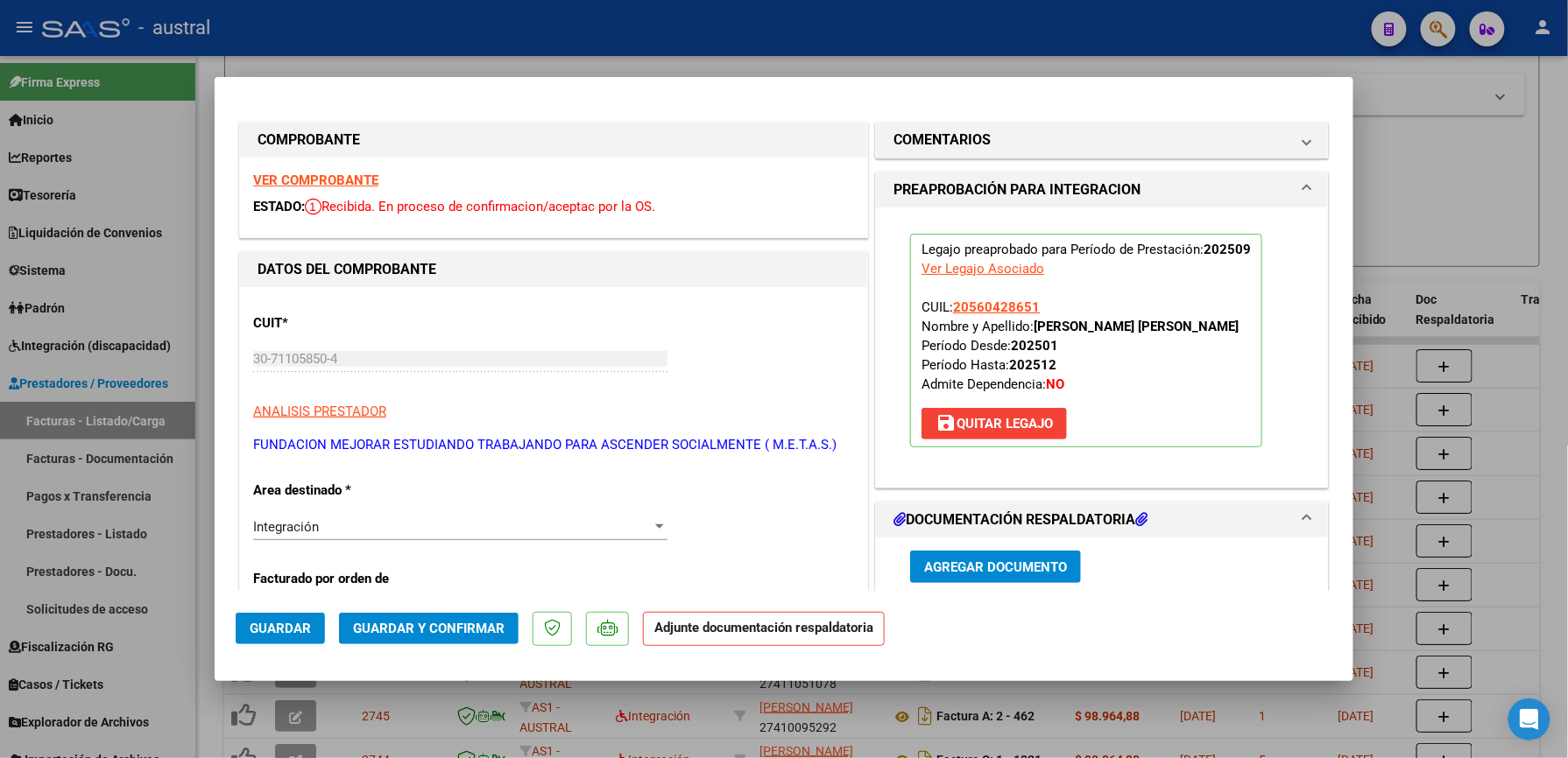
click at [477, 633] on span "Guardar y Confirmar" at bounding box center [429, 629] width 151 height 16
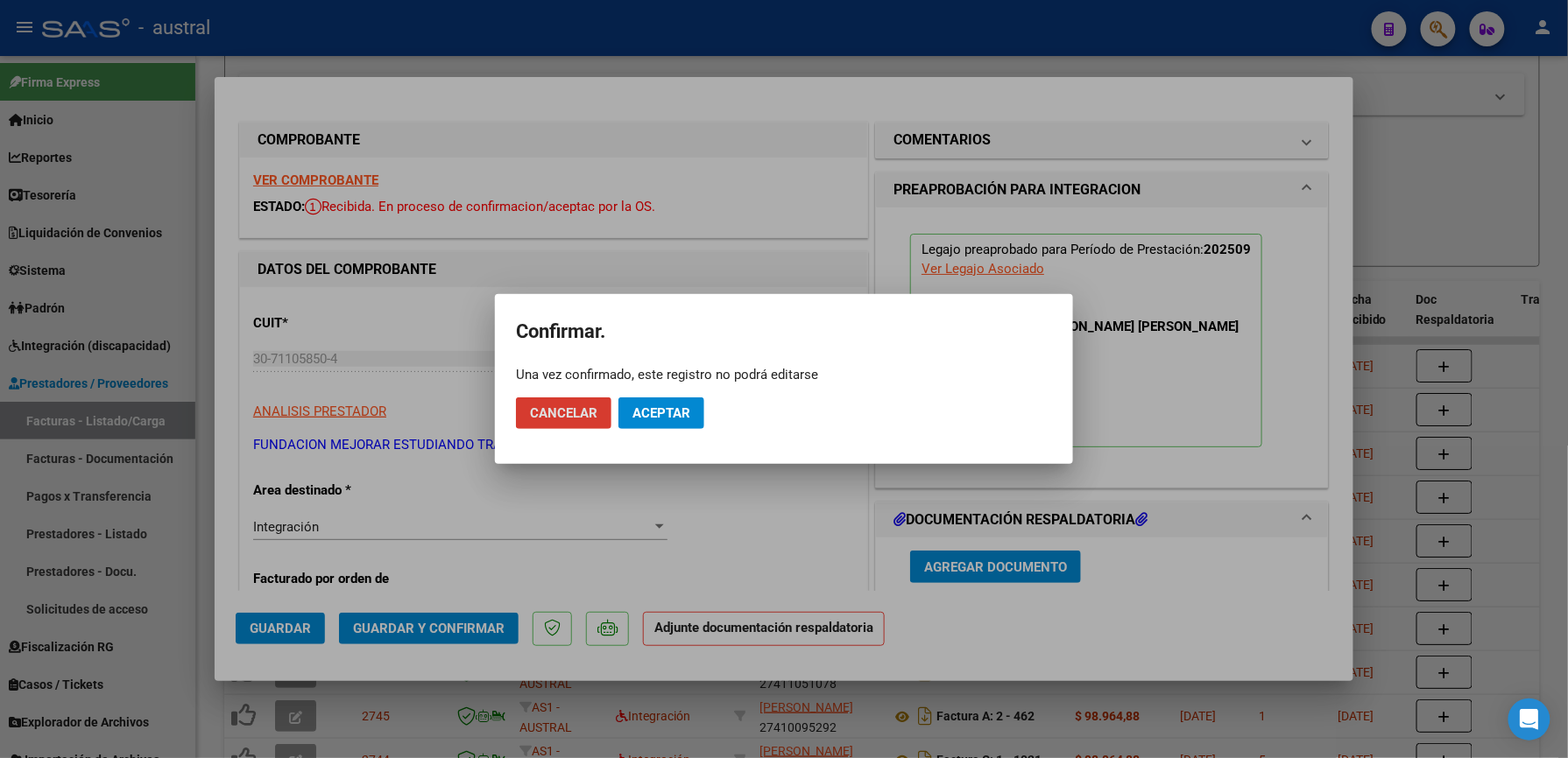
click at [664, 407] on span "Aceptar" at bounding box center [661, 413] width 58 height 16
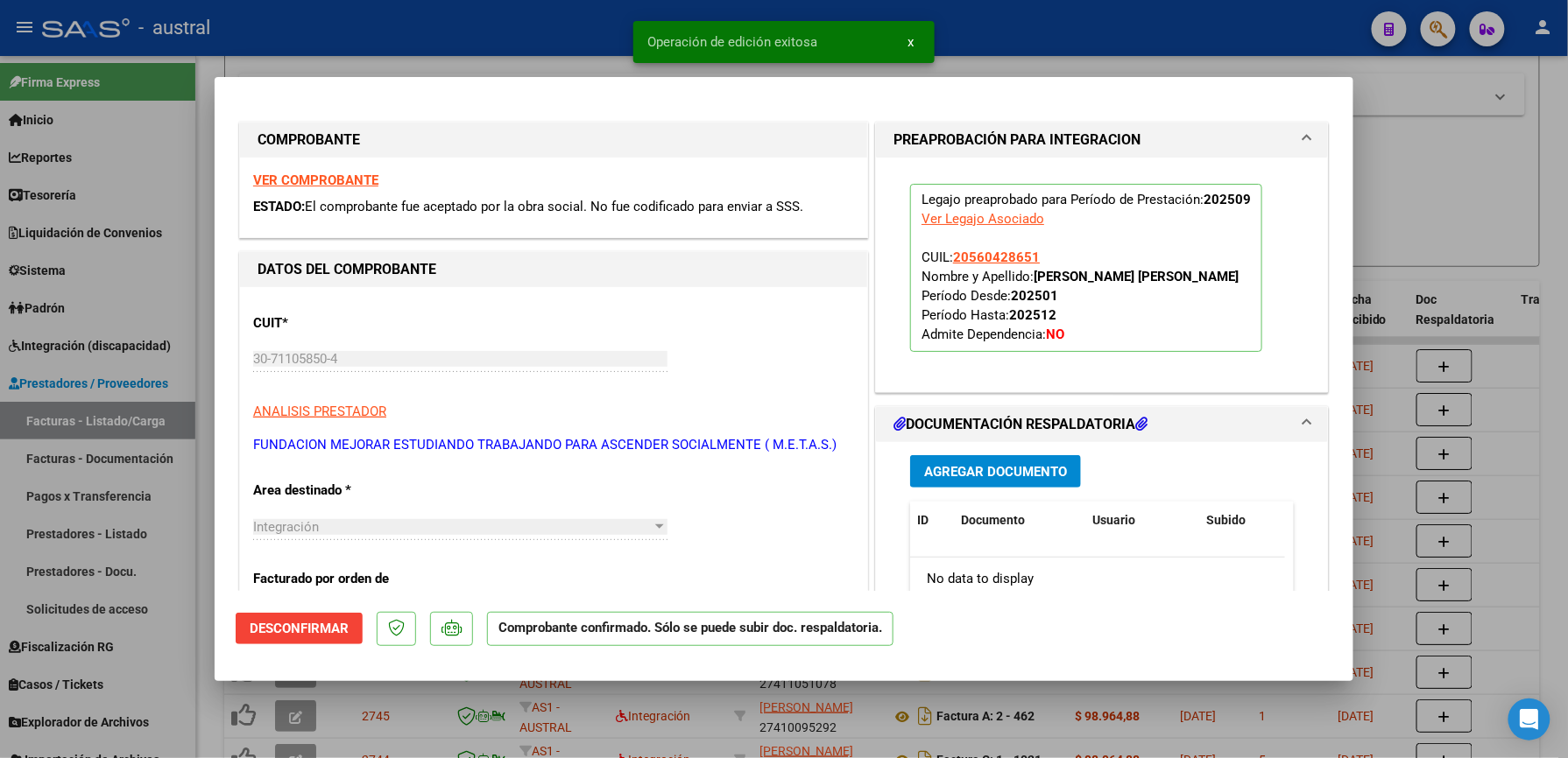
type input "$ 0,00"
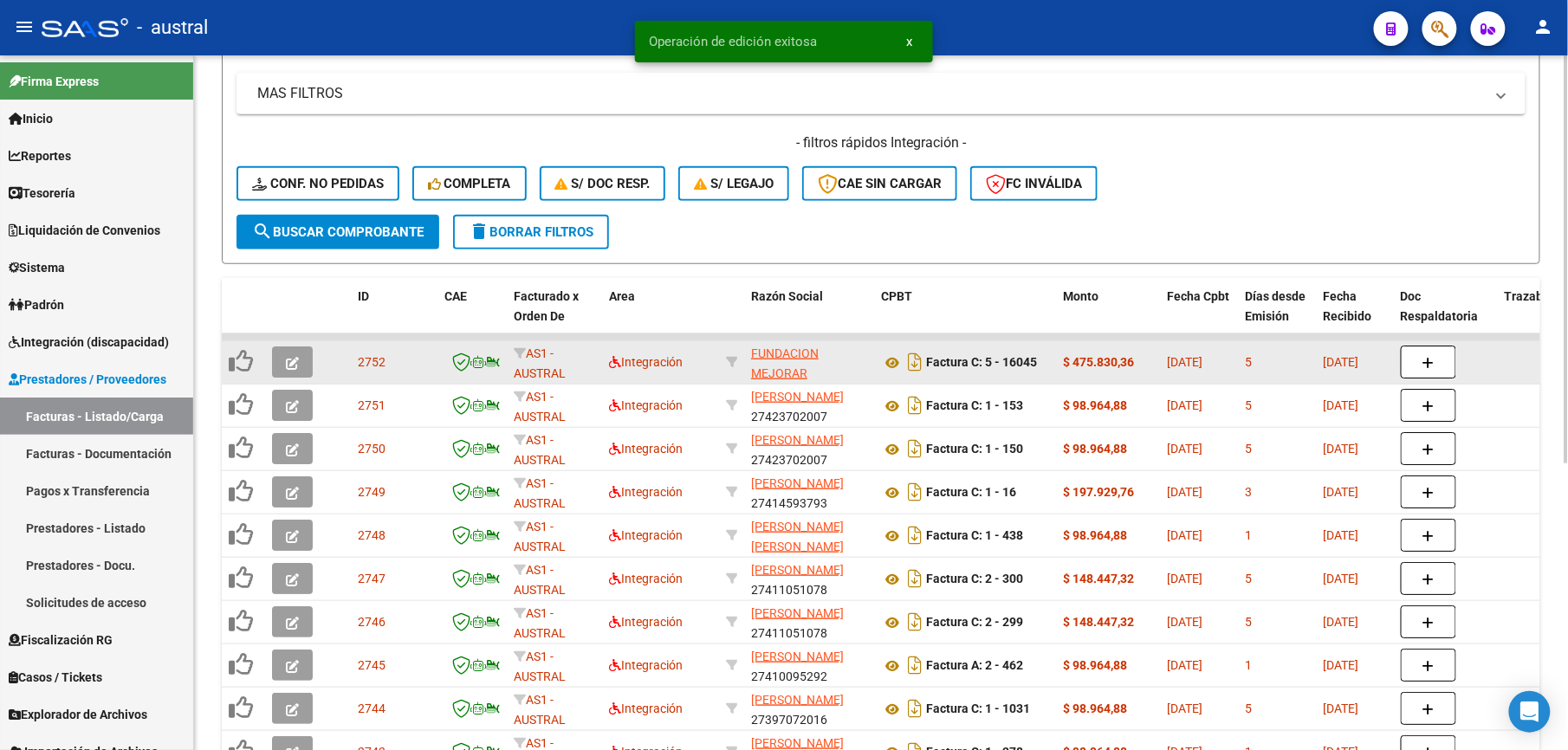
click at [285, 361] on button "button" at bounding box center [292, 362] width 41 height 31
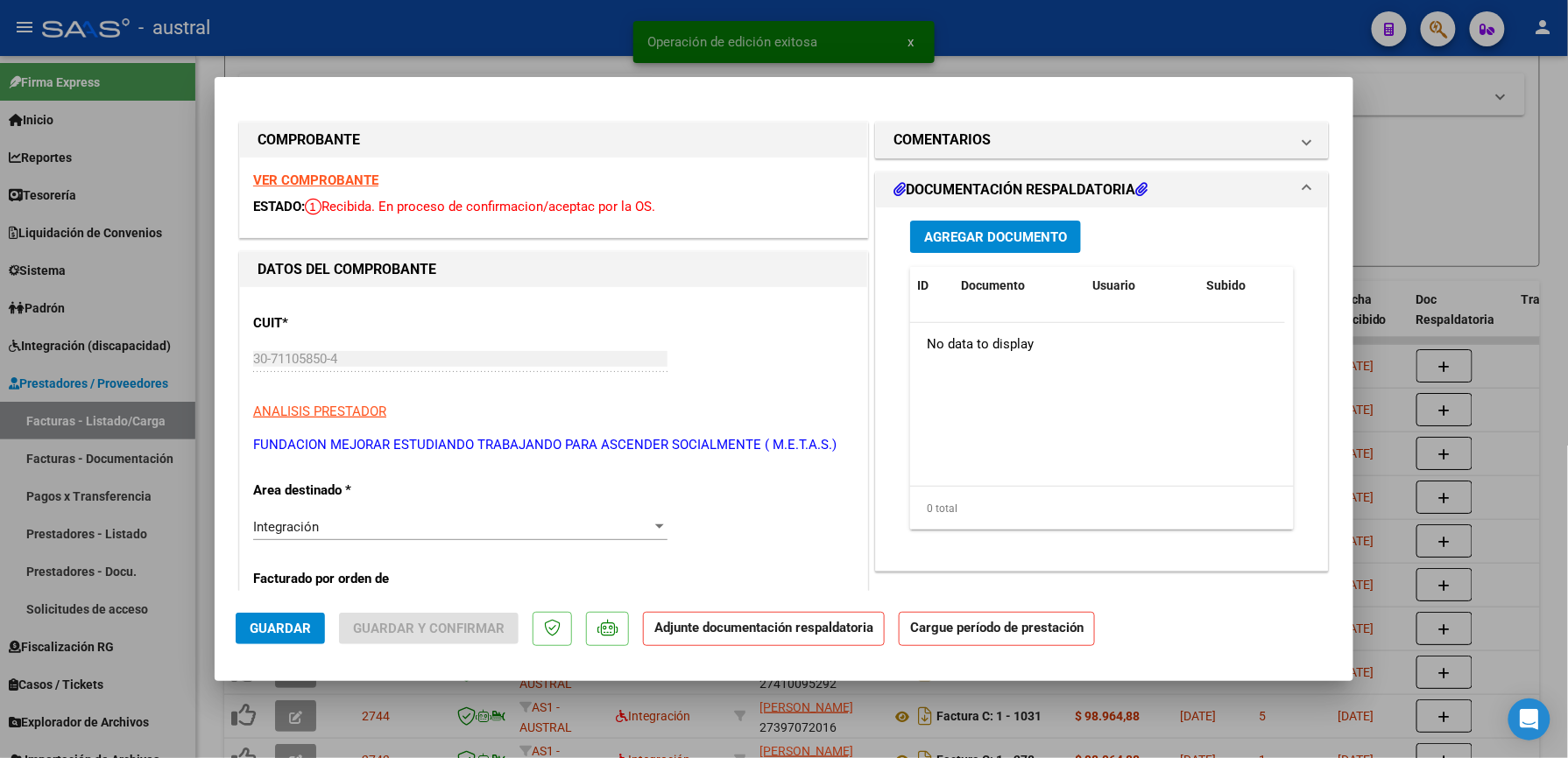
click at [324, 176] on strong "VER COMPROBANTE" at bounding box center [316, 180] width 126 height 16
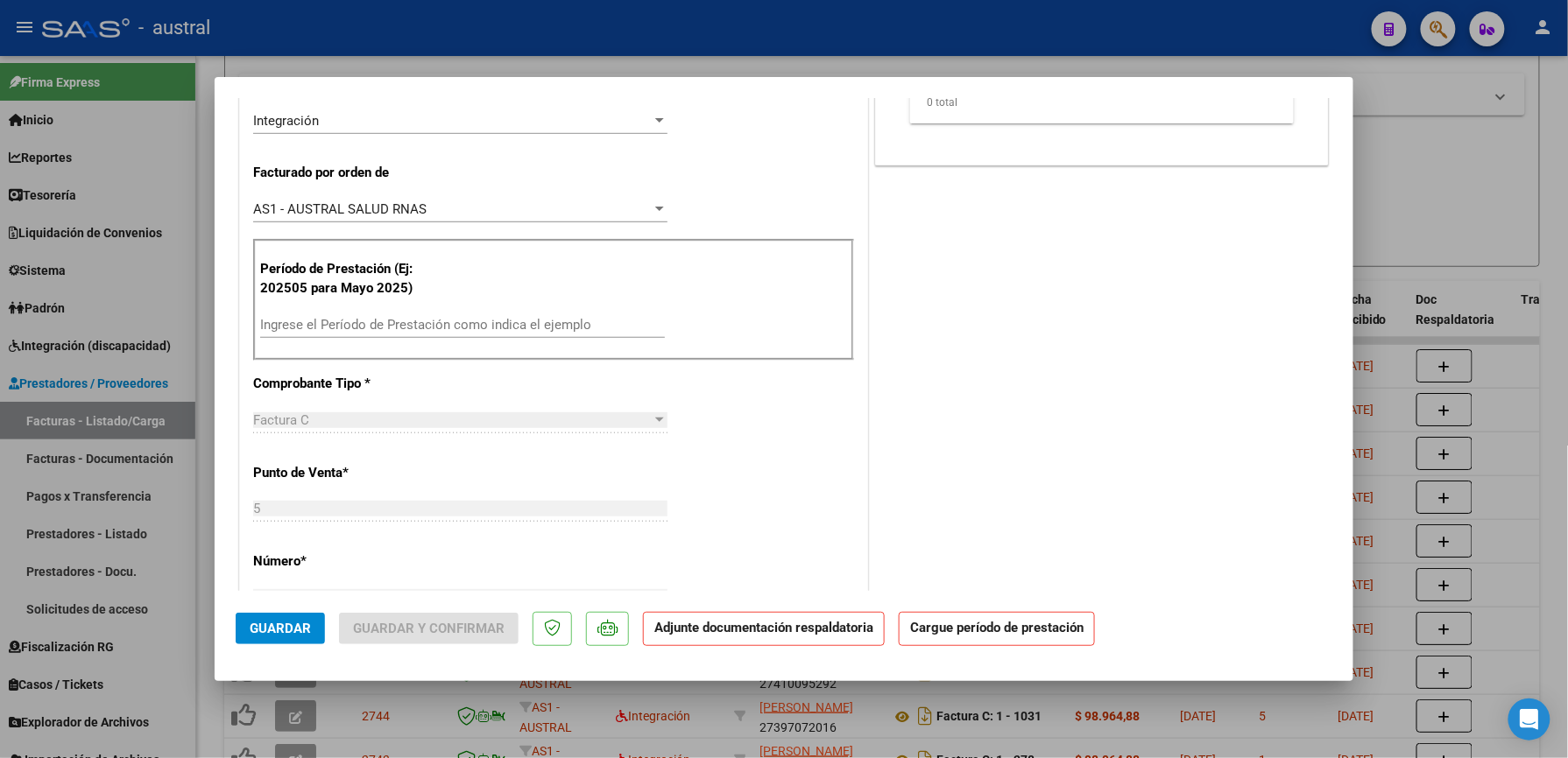
scroll to position [467, 0]
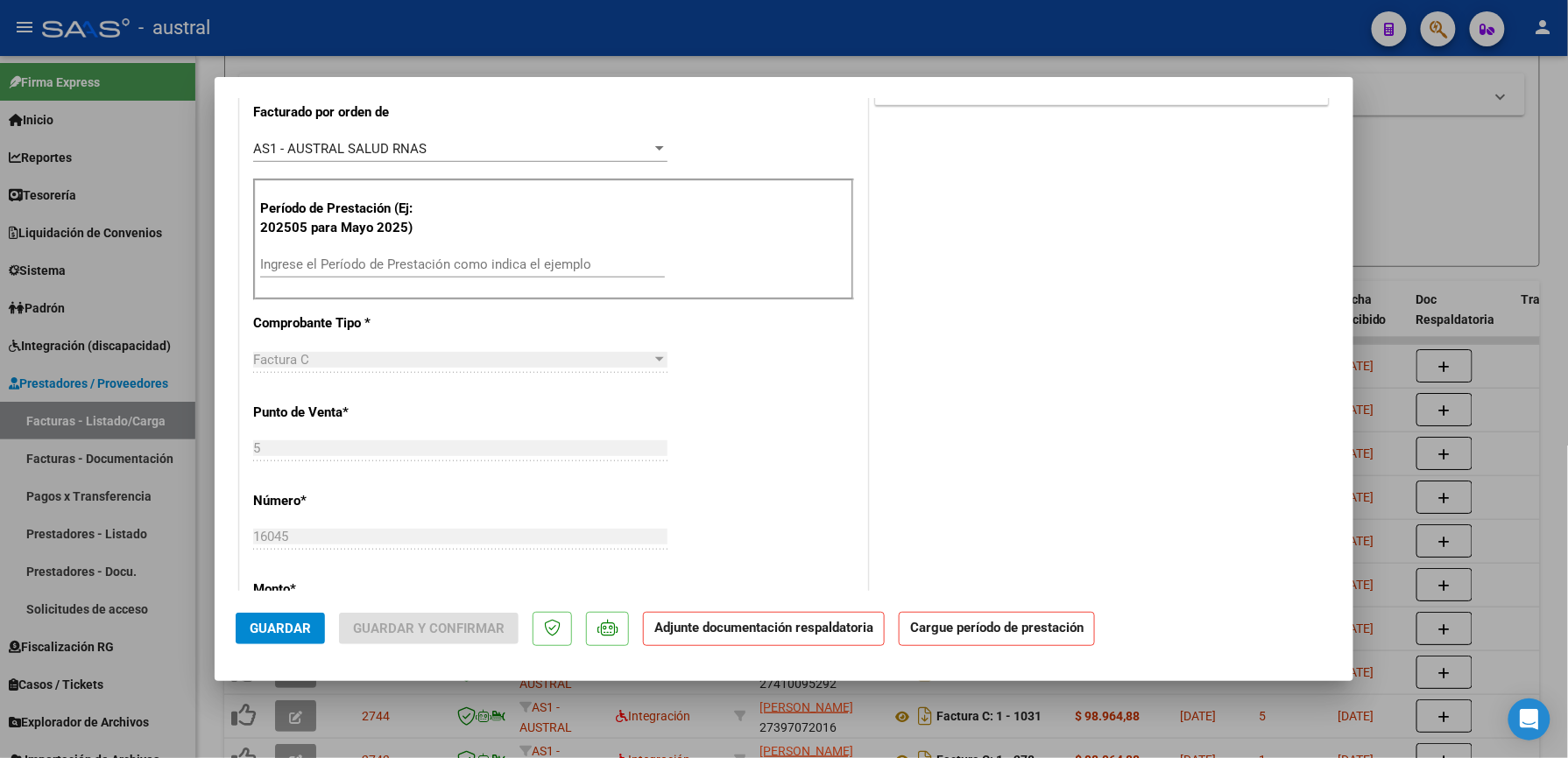
click at [499, 275] on div "Ingrese el Período de Prestación como indica el ejemplo" at bounding box center [462, 264] width 404 height 26
paste input "202509"
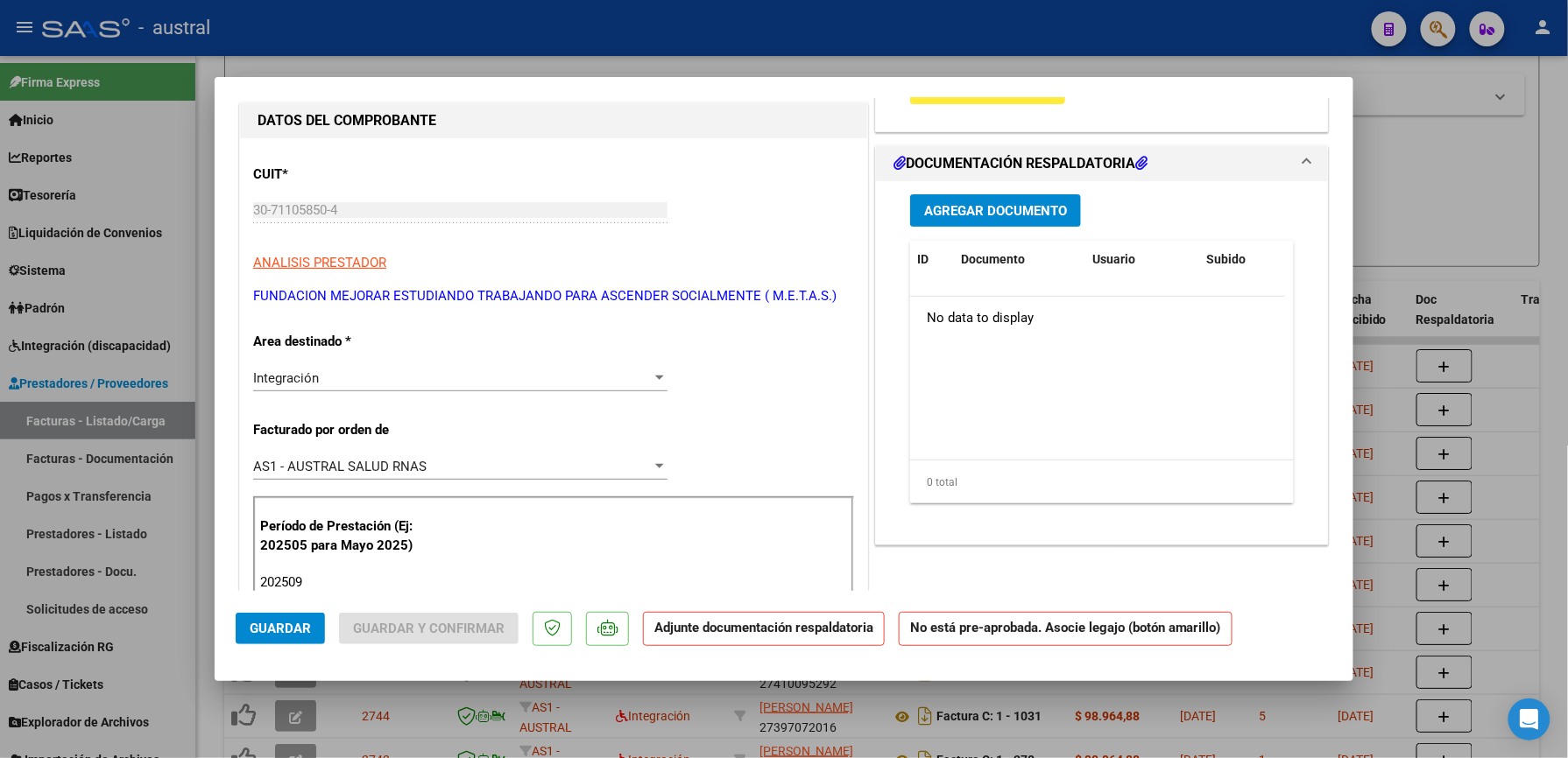
scroll to position [0, 0]
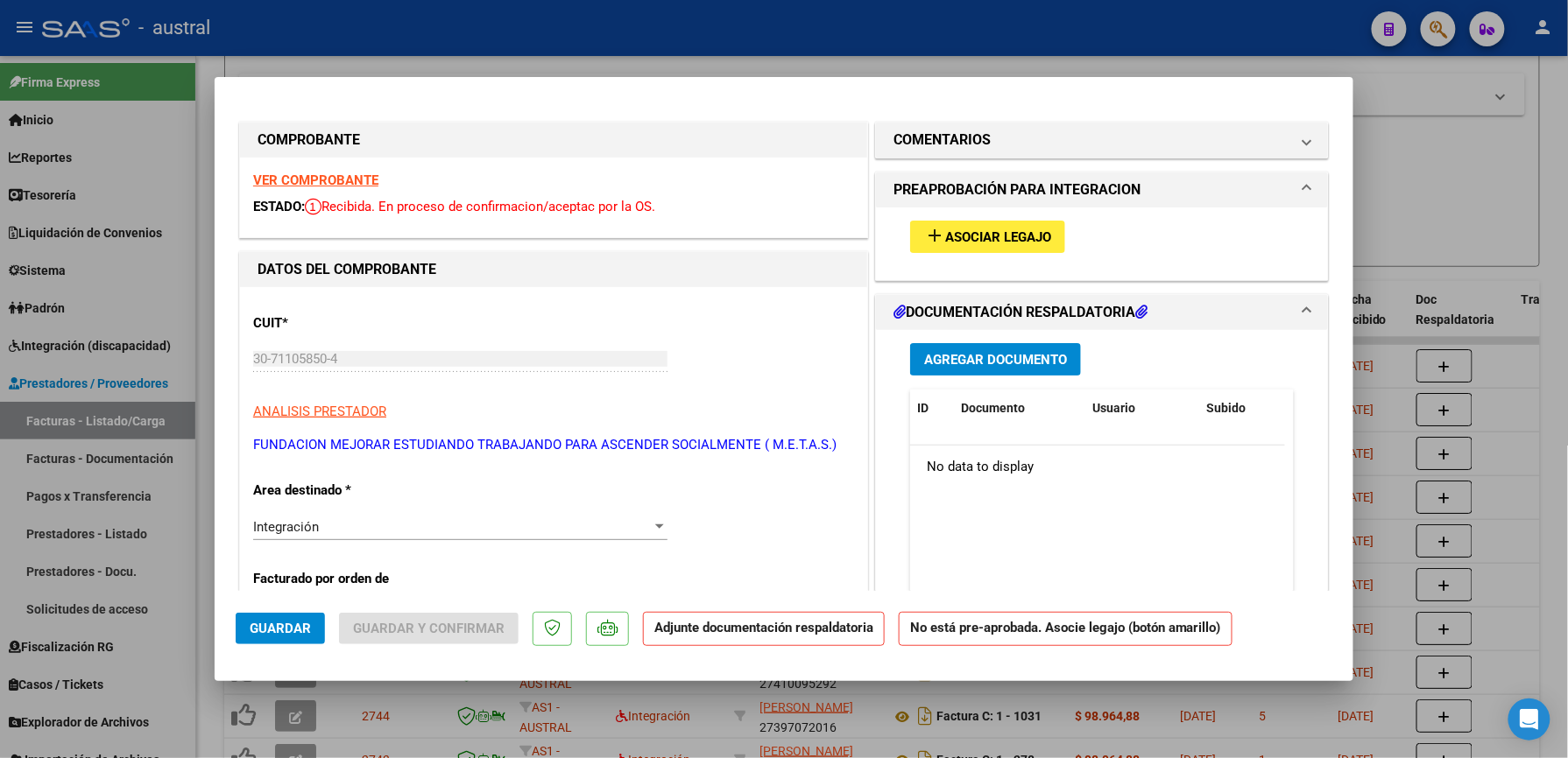
type input "202509"
click at [970, 222] on button "add Asociar Legajo" at bounding box center [988, 236] width 155 height 32
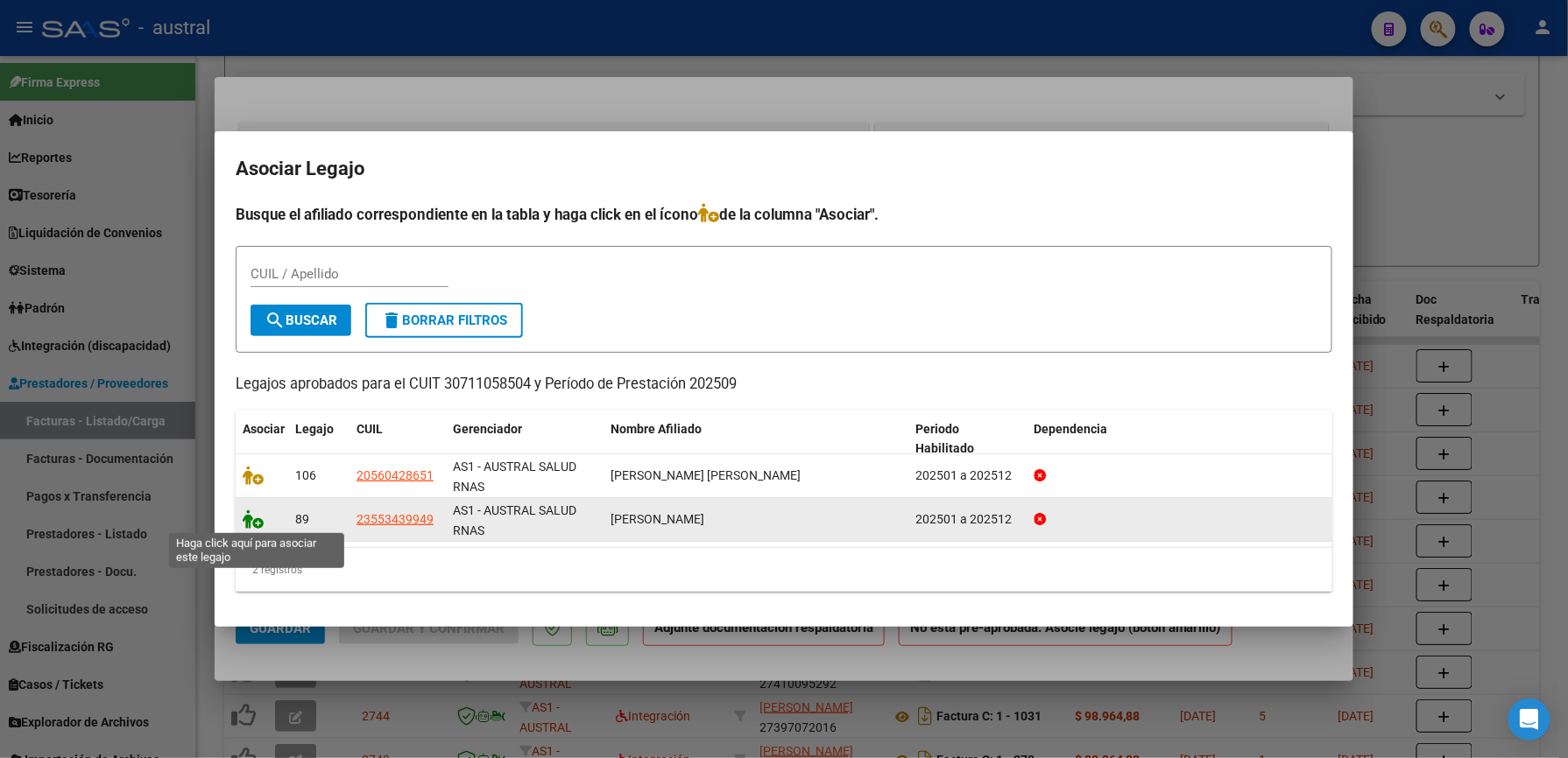
click at [249, 520] on icon at bounding box center [252, 520] width 21 height 20
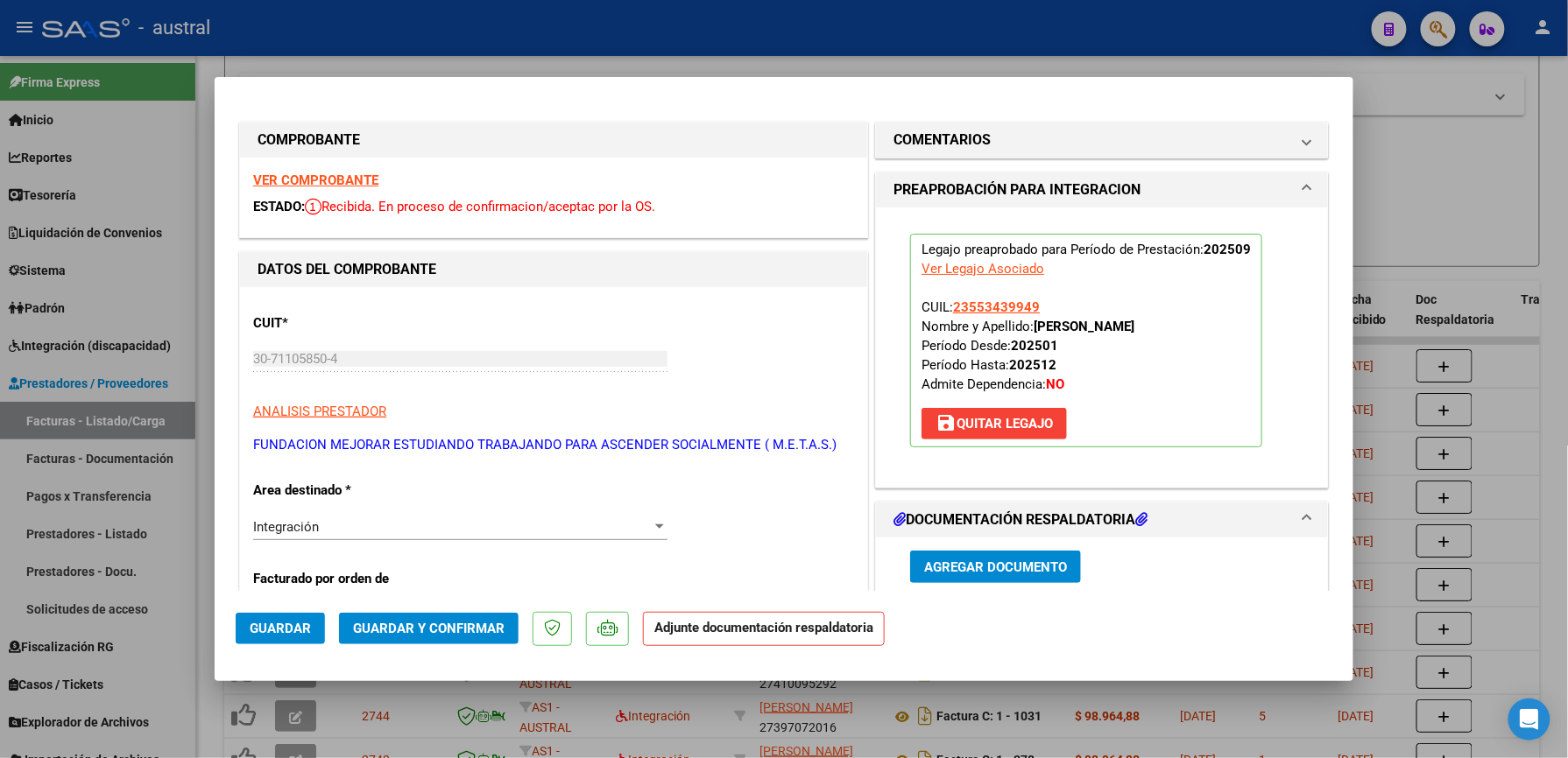
click at [463, 631] on span "Guardar y Confirmar" at bounding box center [429, 629] width 151 height 16
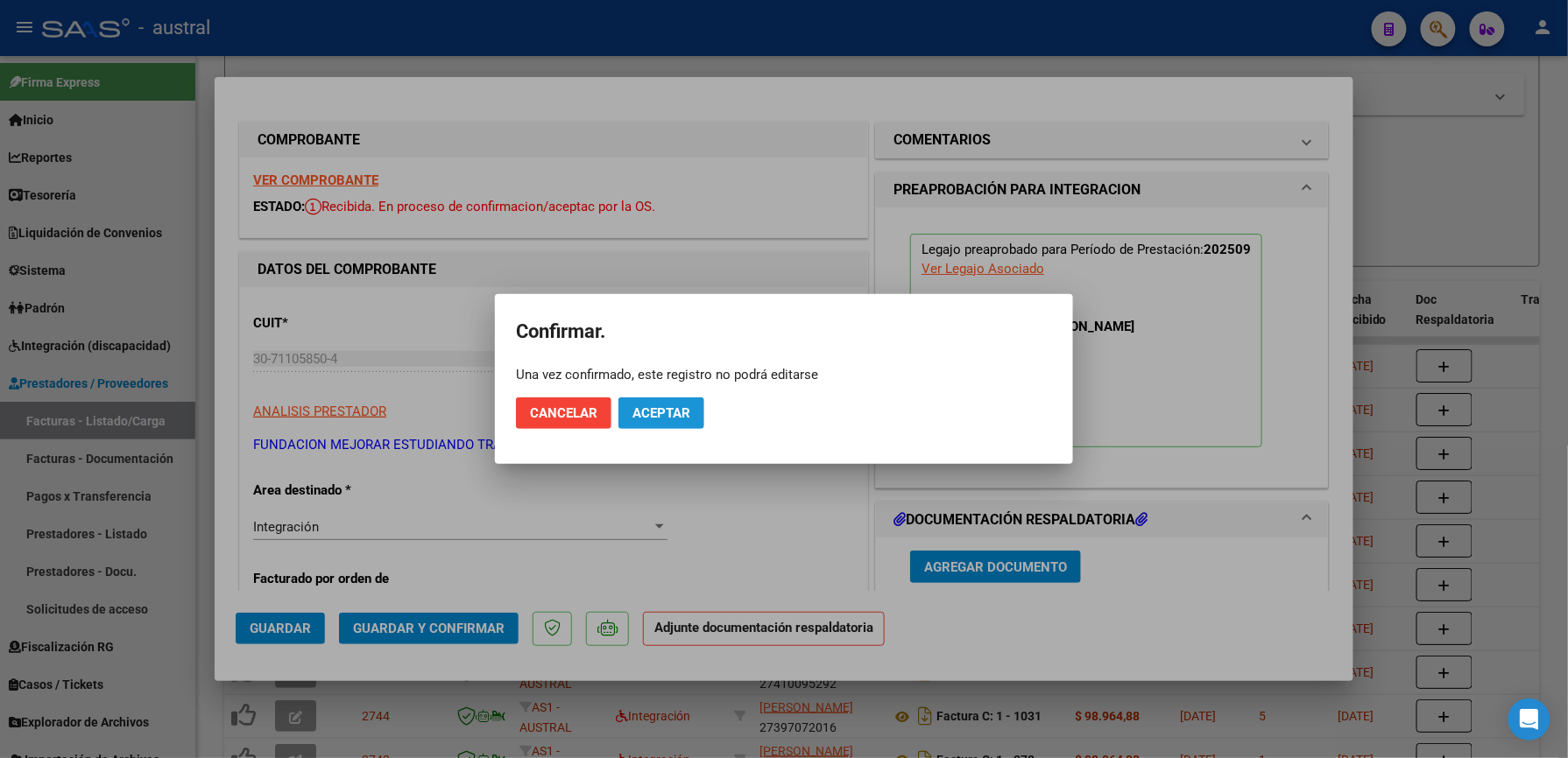
click at [656, 413] on span "Aceptar" at bounding box center [661, 413] width 58 height 16
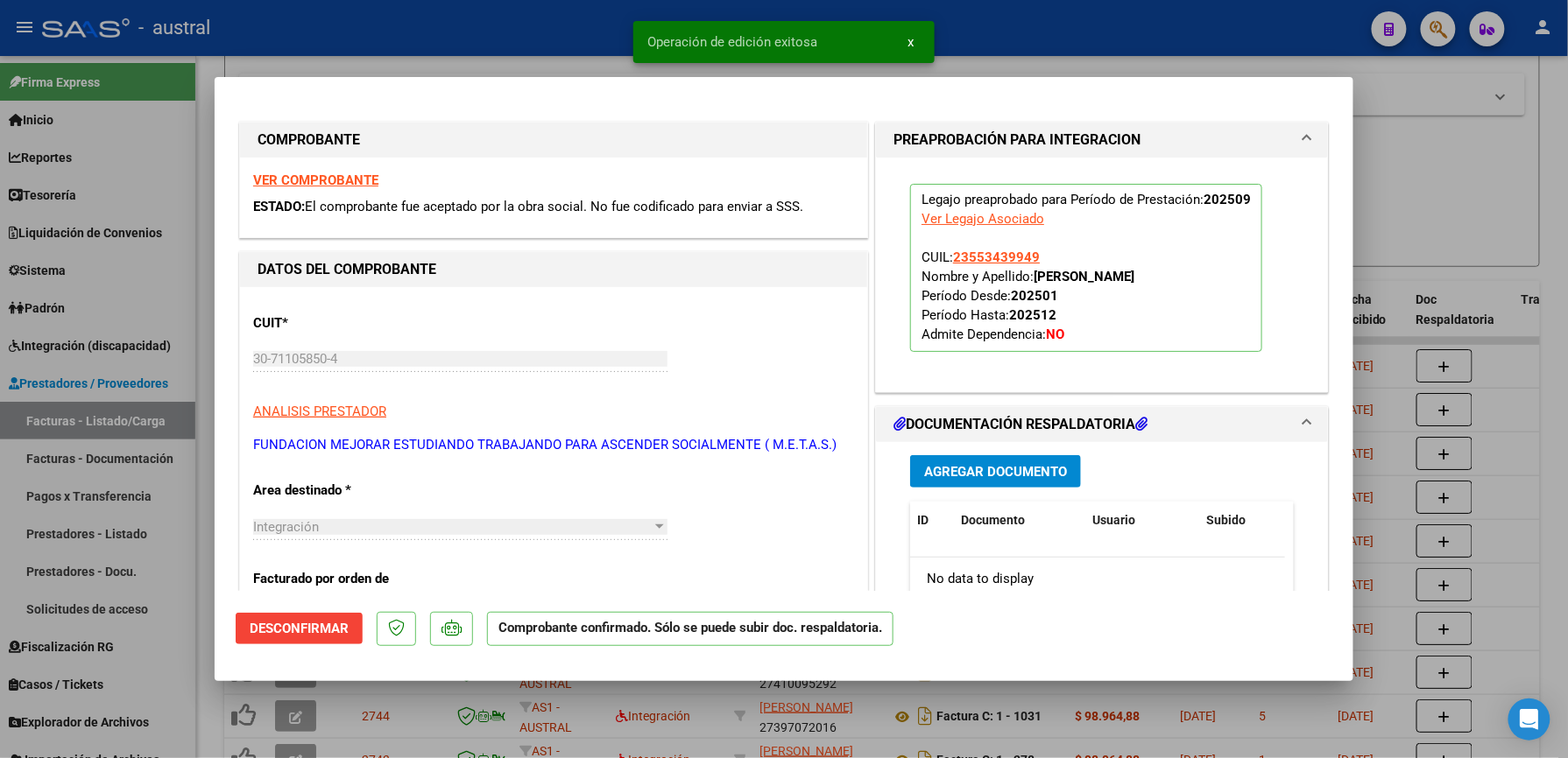
type input "$ 0,00"
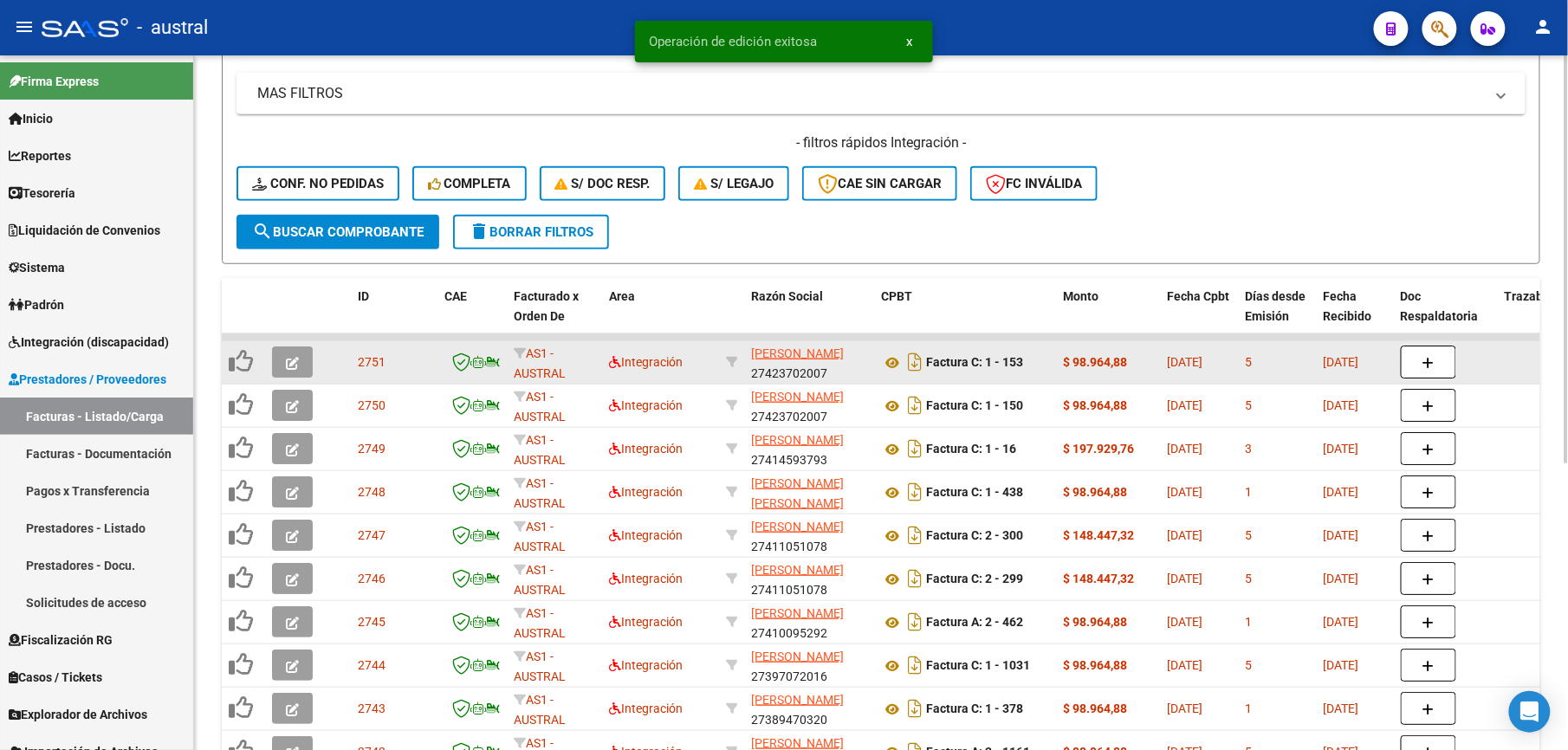
click at [303, 359] on button "button" at bounding box center [292, 362] width 41 height 31
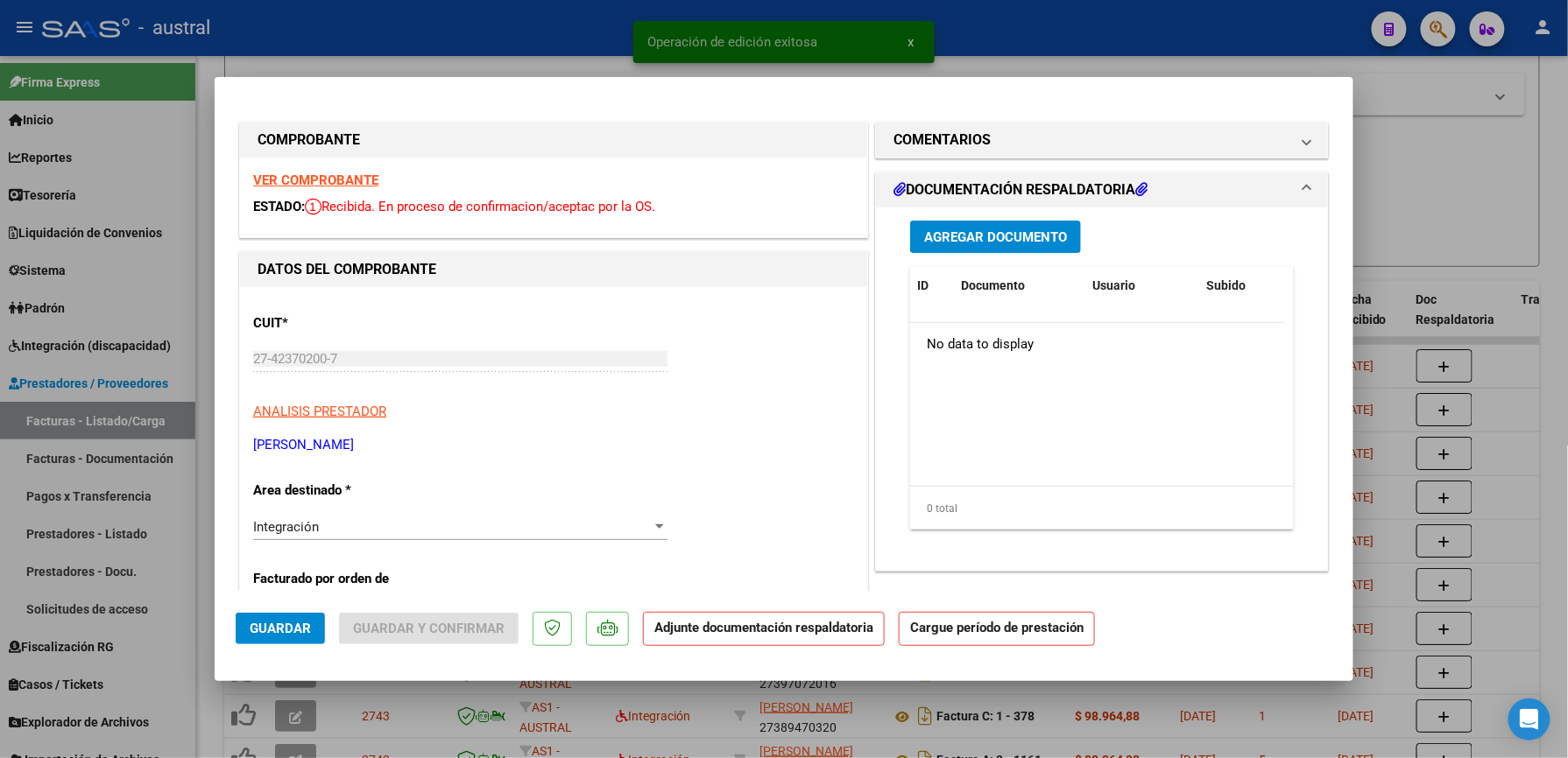
click at [343, 174] on strong "VER COMPROBANTE" at bounding box center [316, 180] width 126 height 16
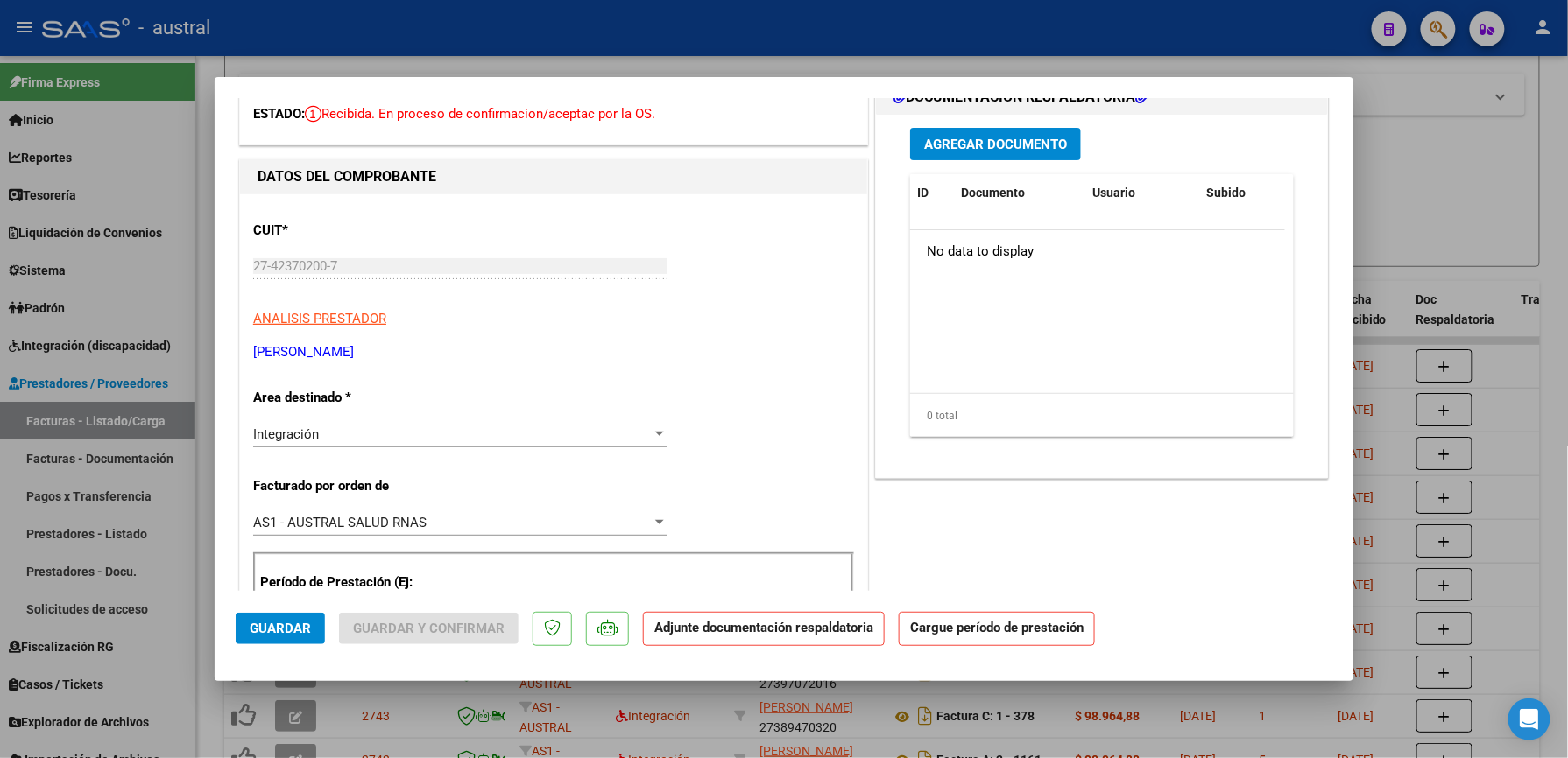
scroll to position [350, 0]
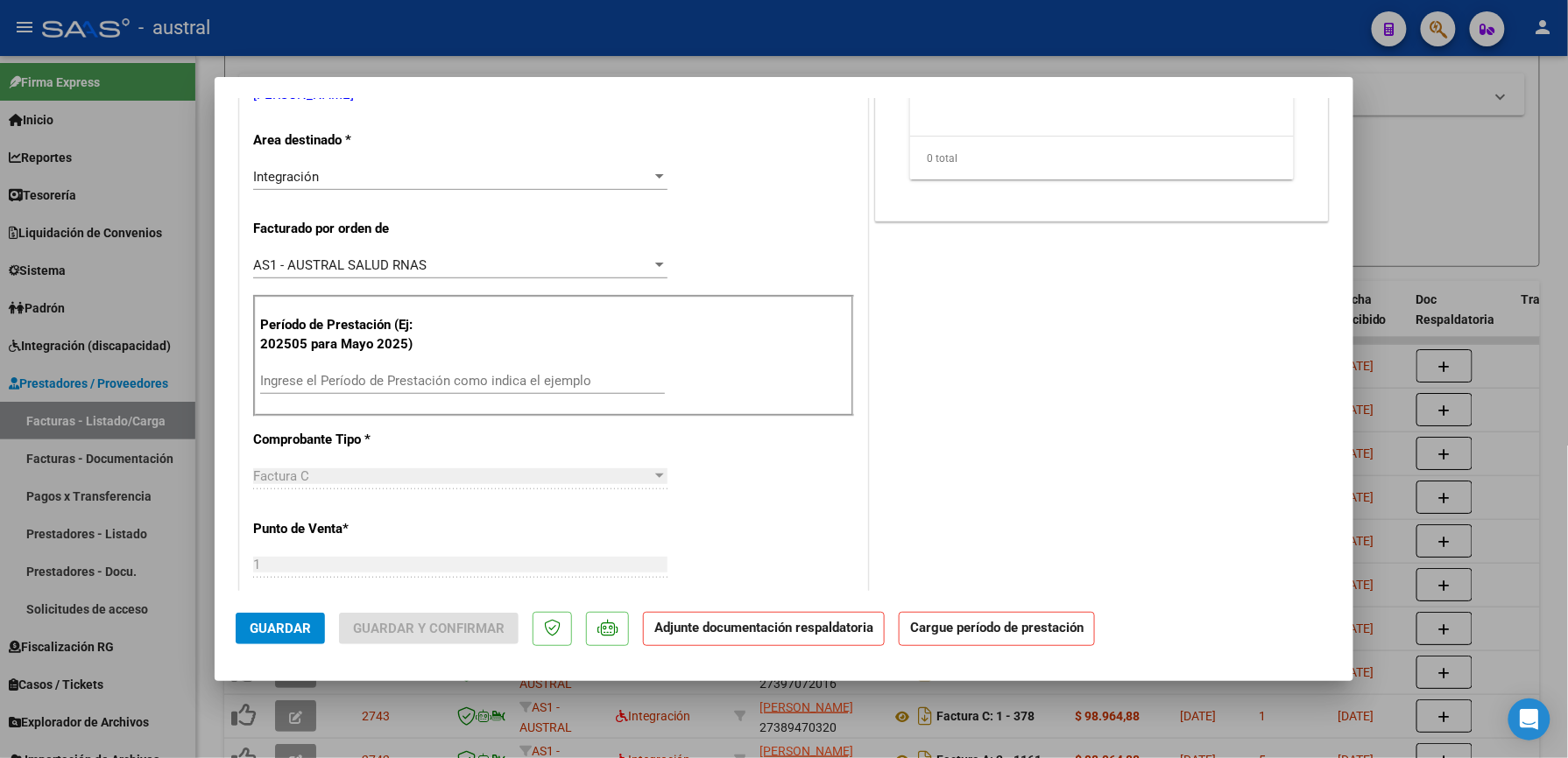
click at [404, 382] on input "Ingrese el Período de Prestación como indica el ejemplo" at bounding box center [462, 380] width 404 height 16
paste input "202509"
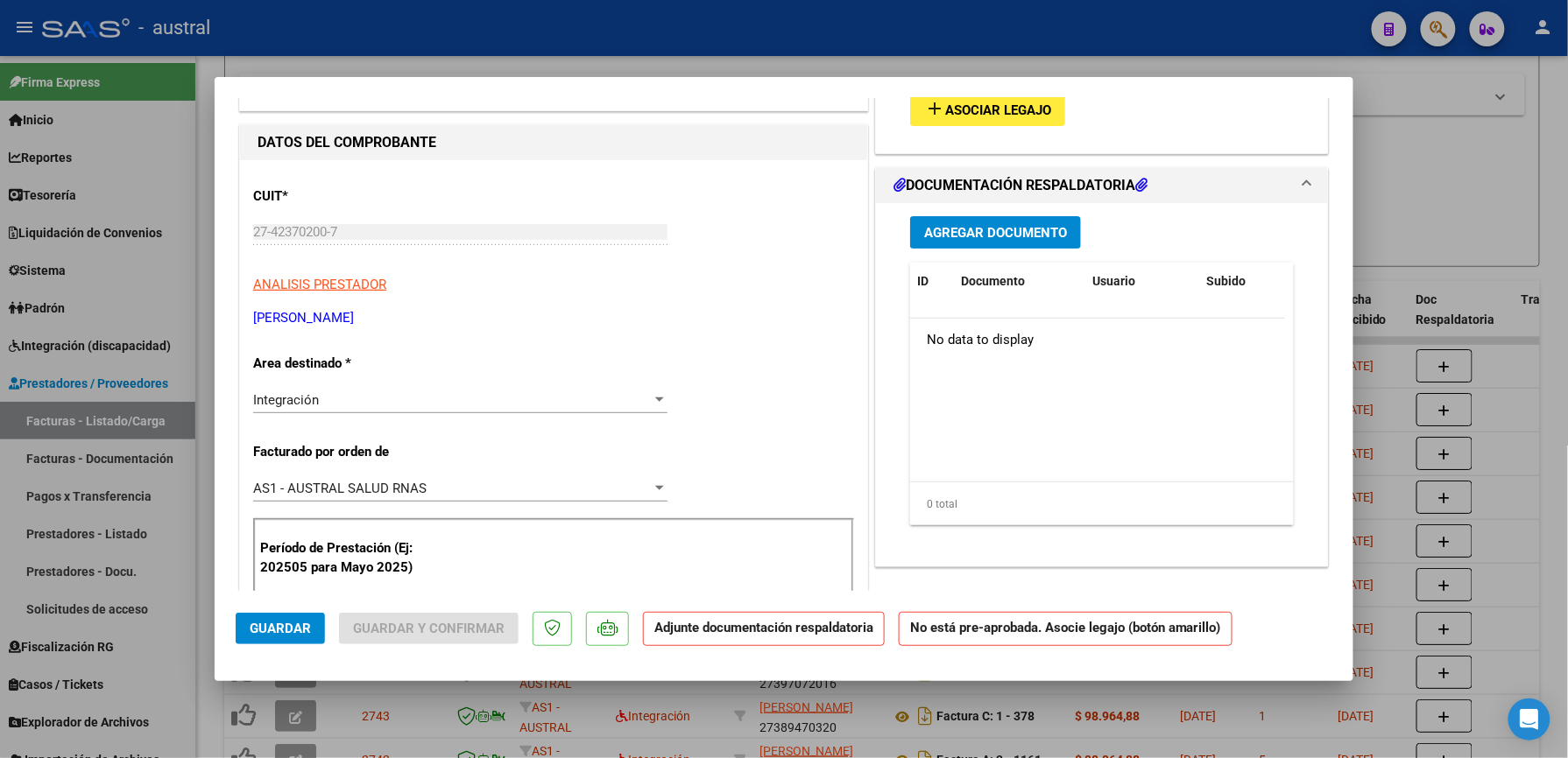
scroll to position [0, 0]
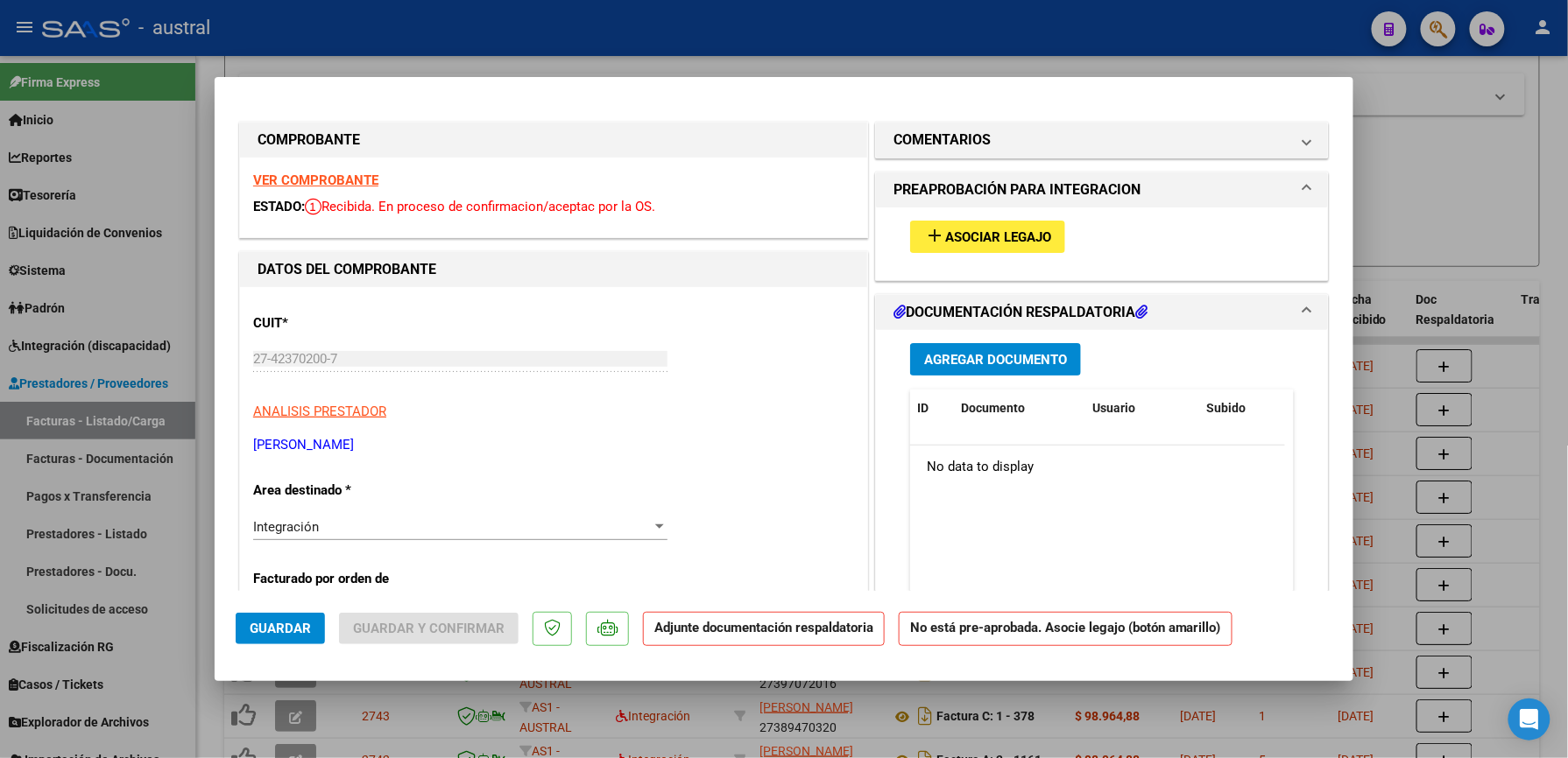
type input "202509"
click at [989, 219] on div "add Asociar Legajo" at bounding box center [1102, 237] width 410 height 59
click at [964, 239] on span "Asociar Legajo" at bounding box center [998, 237] width 106 height 16
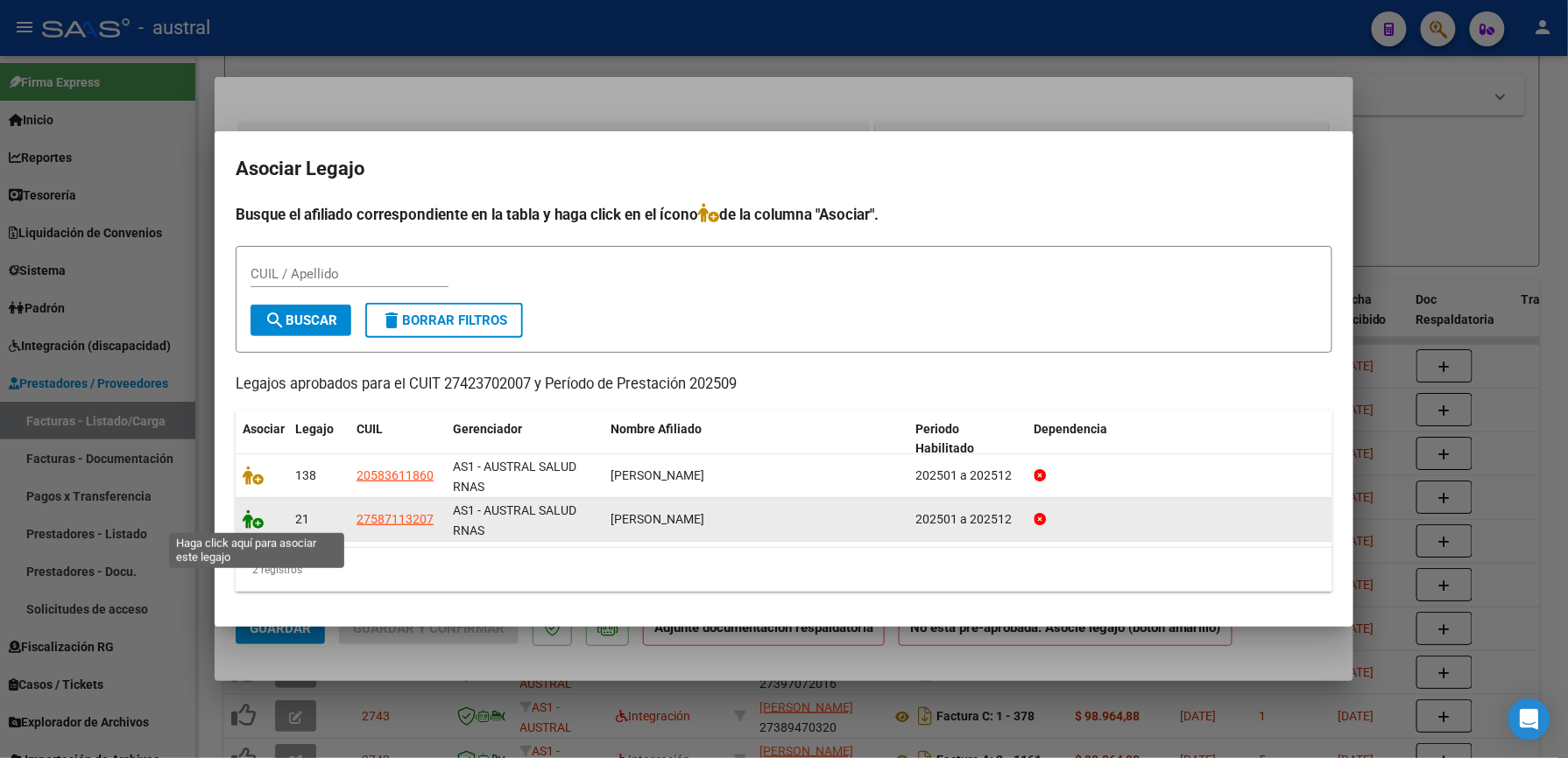
click at [257, 527] on icon at bounding box center [252, 520] width 21 height 20
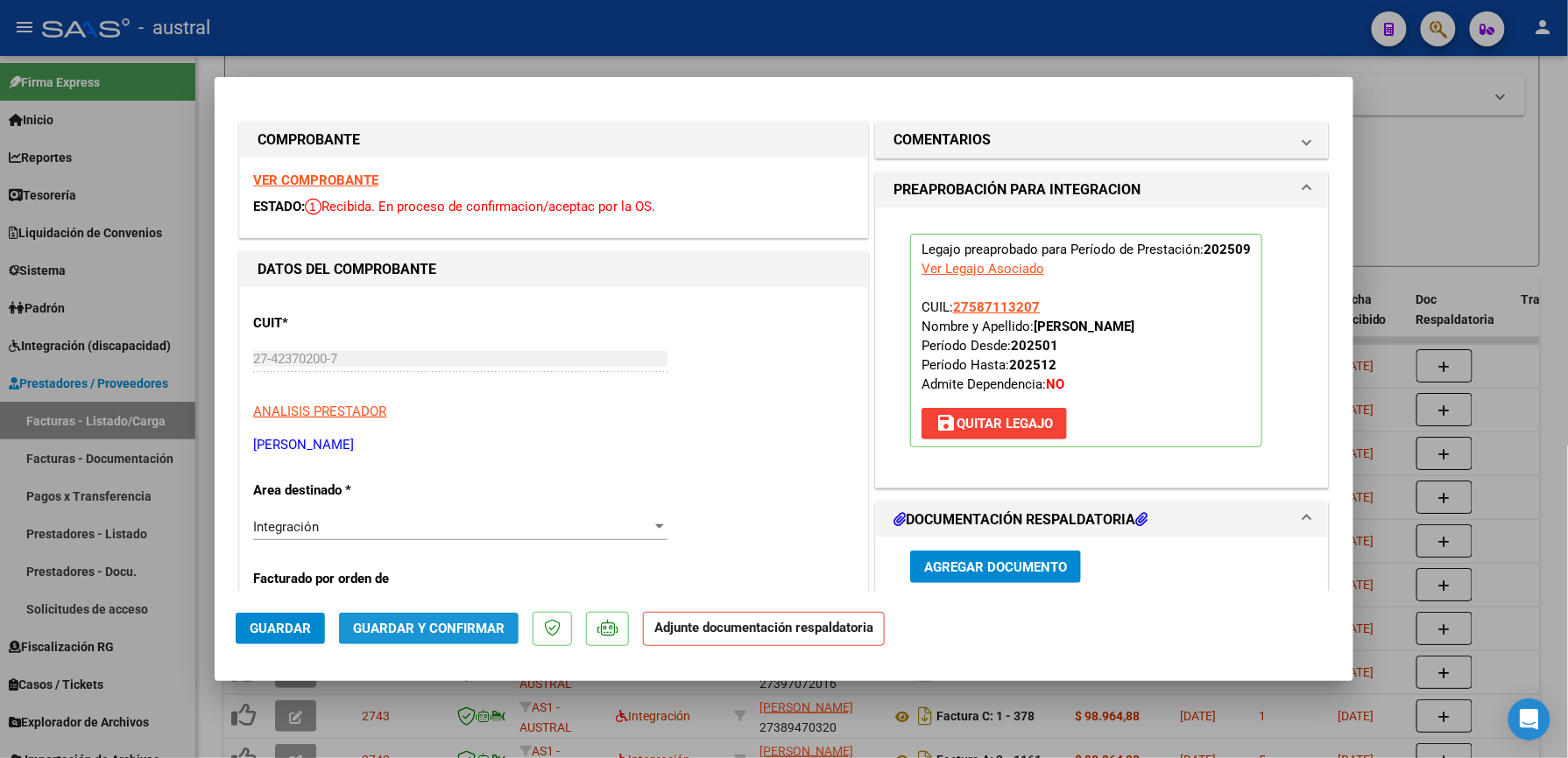
click at [437, 627] on span "Guardar y Confirmar" at bounding box center [429, 629] width 151 height 16
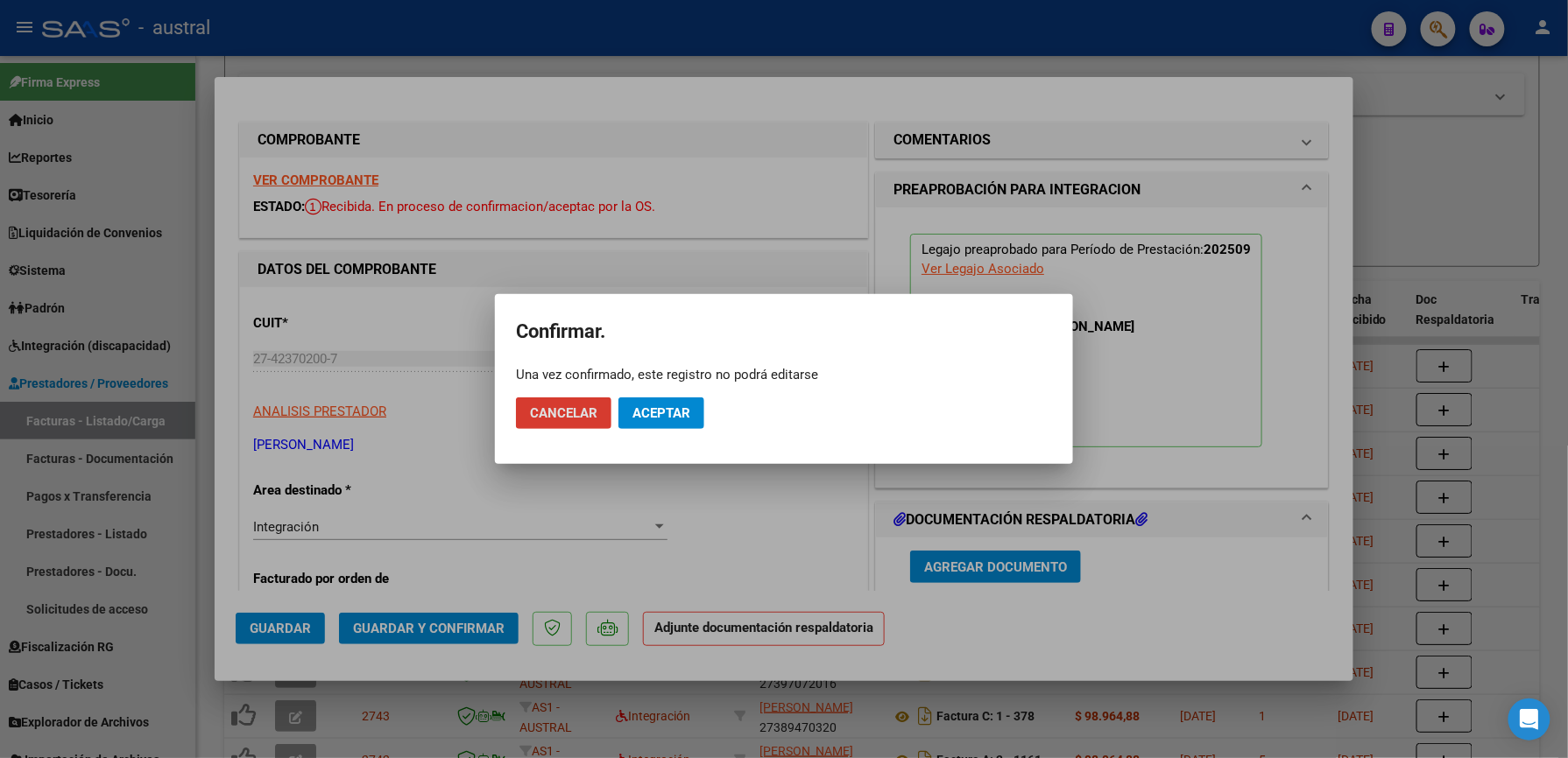
click at [682, 403] on button "Aceptar" at bounding box center [660, 413] width 85 height 31
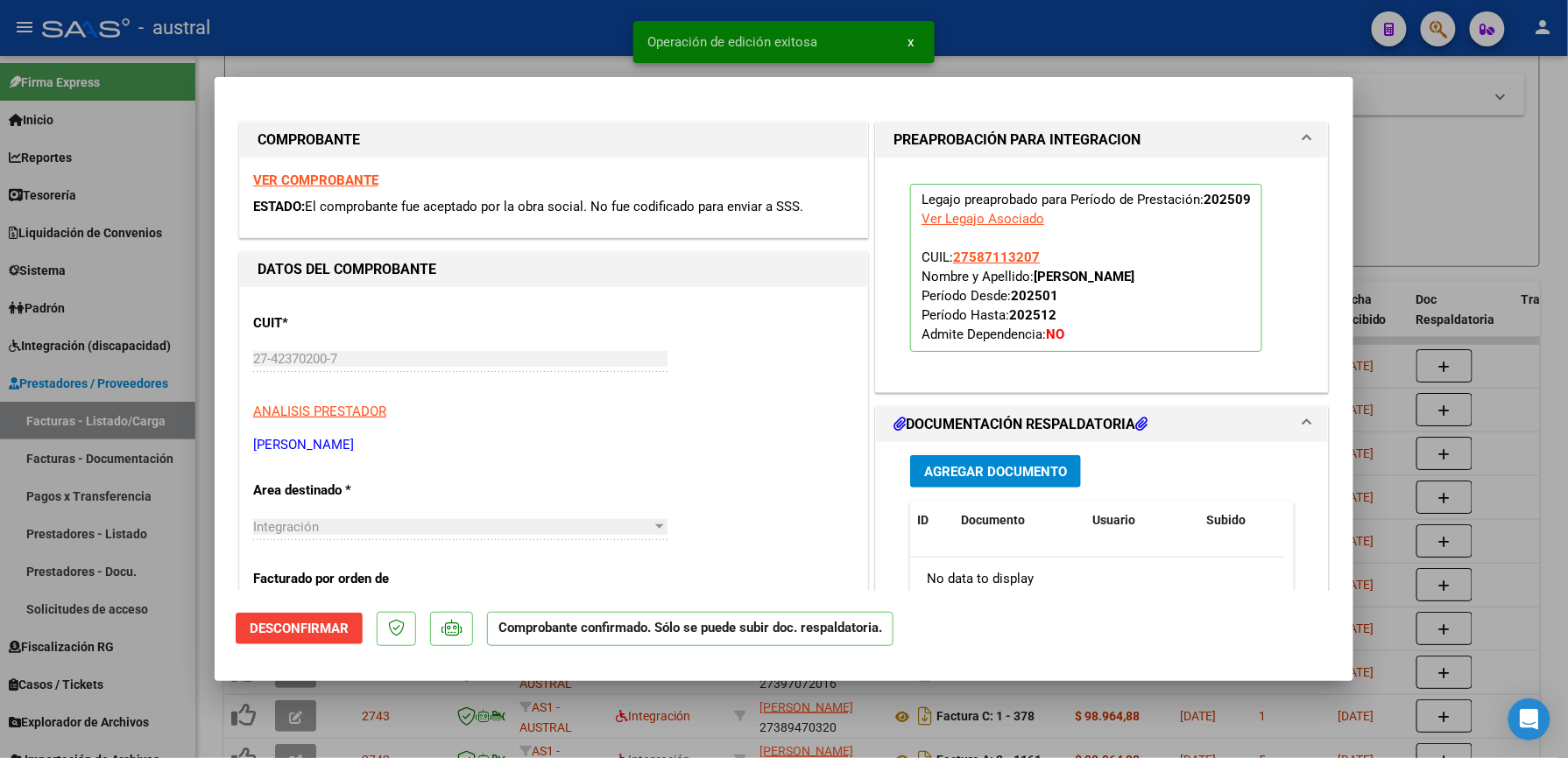
type input "$ 0,00"
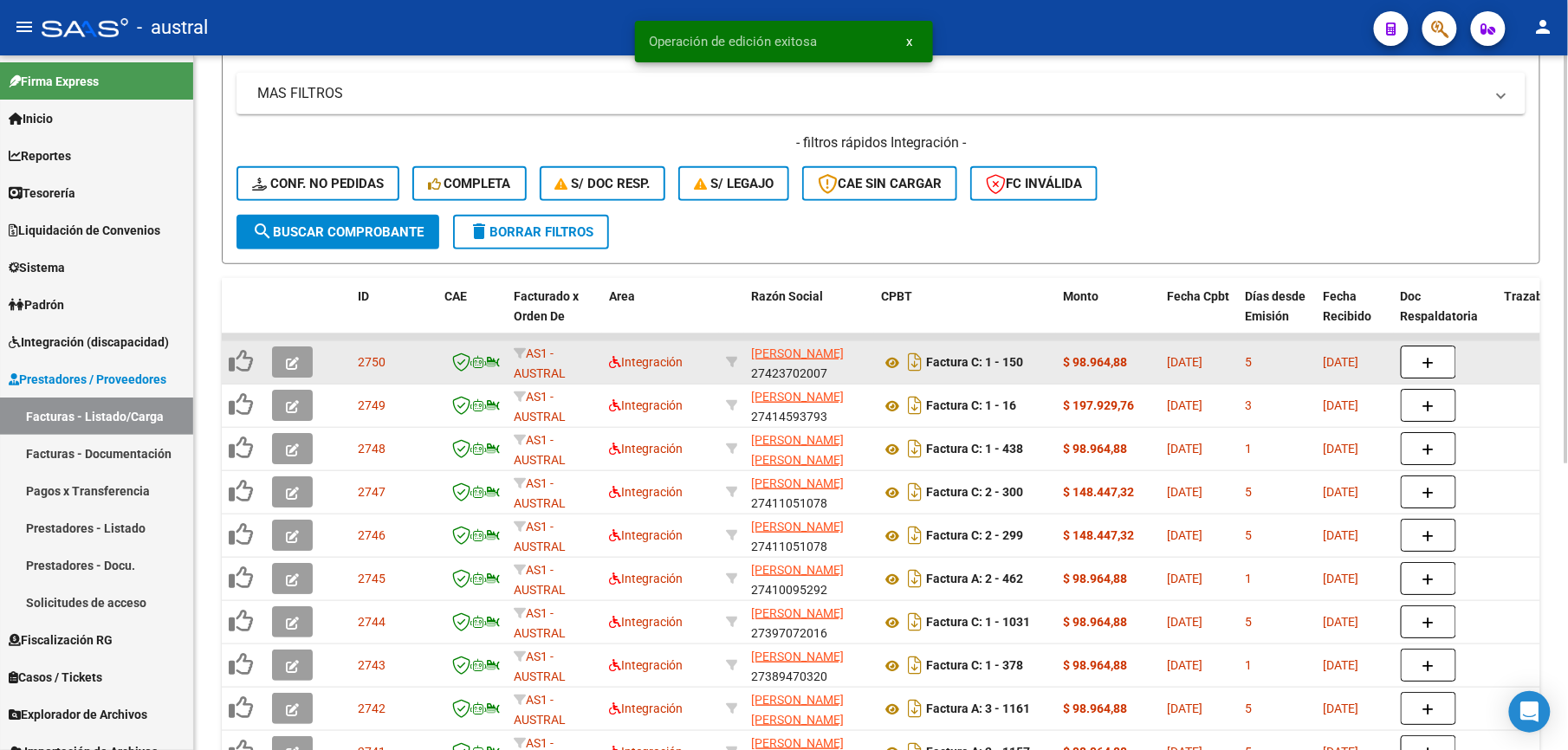
click at [292, 365] on icon "button" at bounding box center [292, 363] width 13 height 13
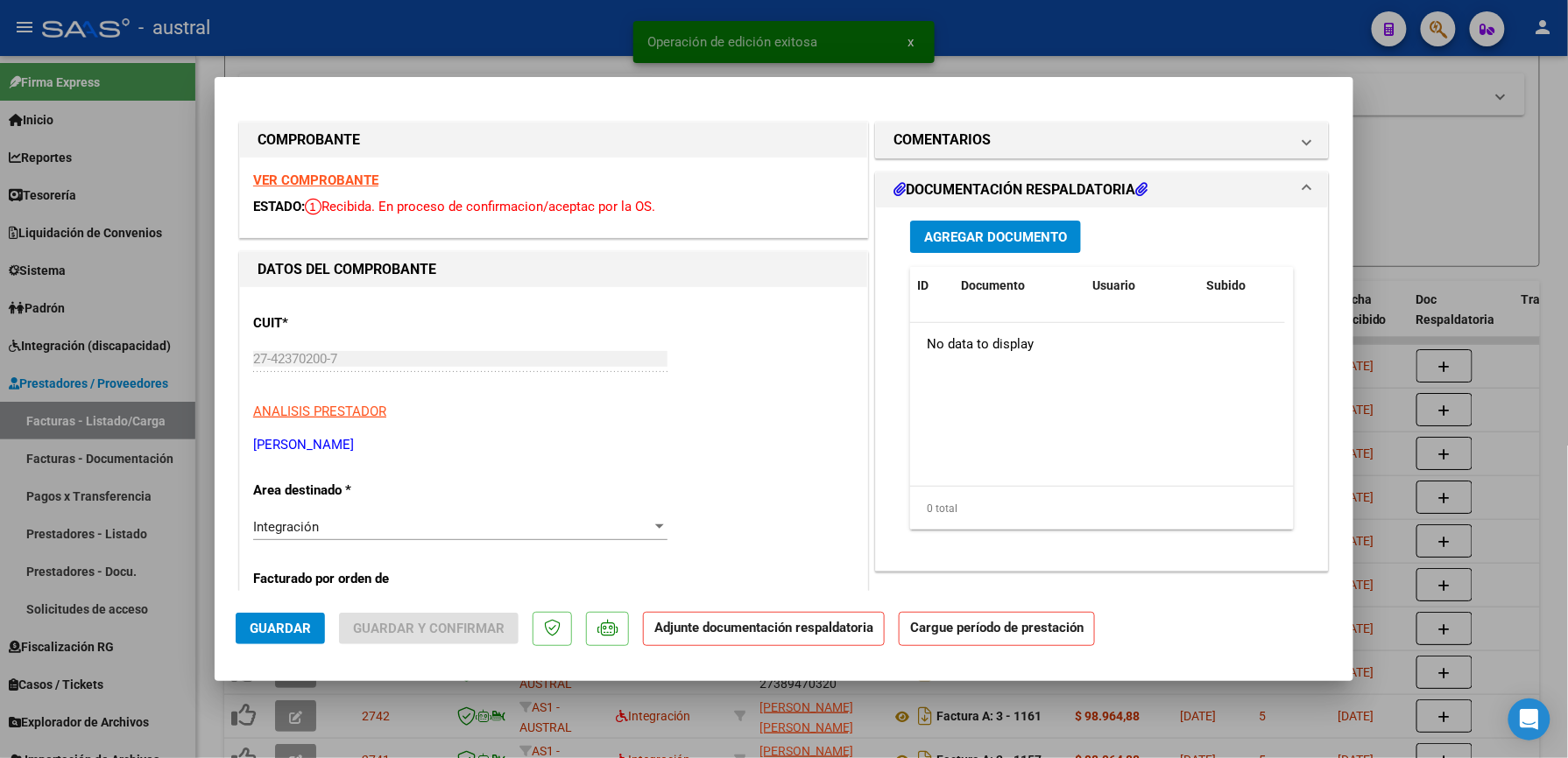
click at [333, 186] on strong "VER COMPROBANTE" at bounding box center [316, 180] width 126 height 16
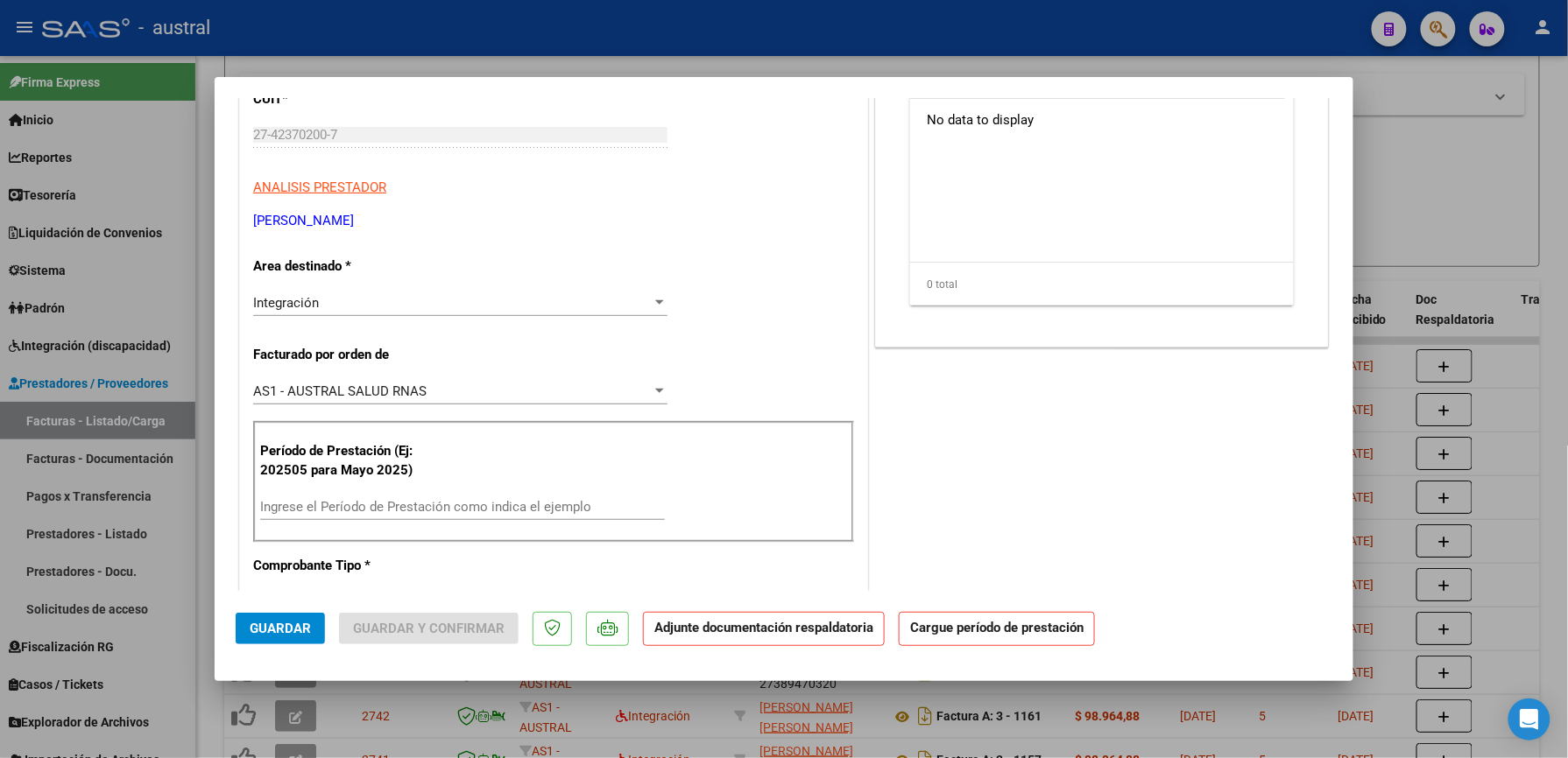
scroll to position [232, 0]
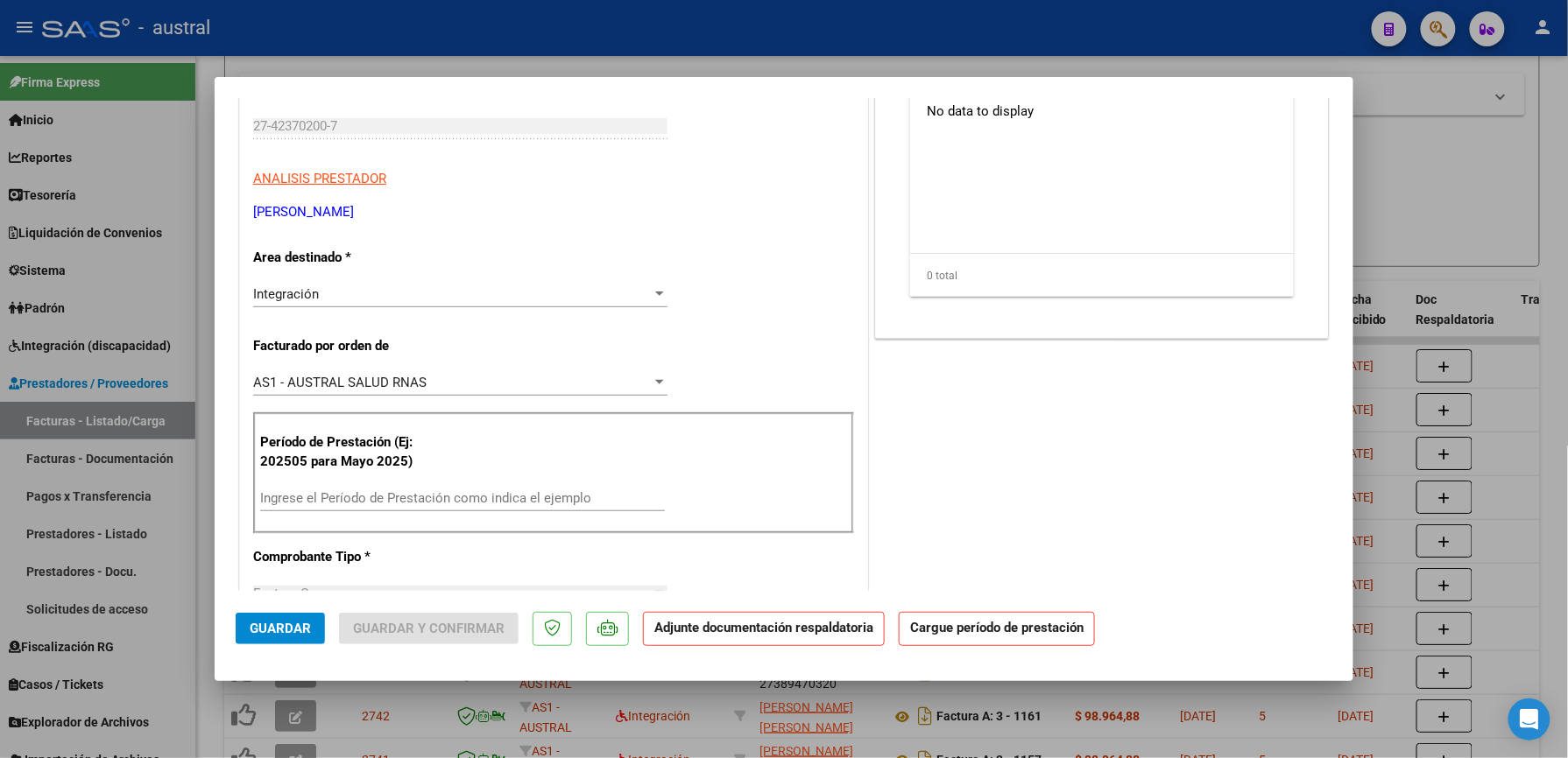
click at [471, 492] on input "Ingrese el Período de Prestación como indica el ejemplo" at bounding box center [462, 498] width 404 height 16
paste input "202509"
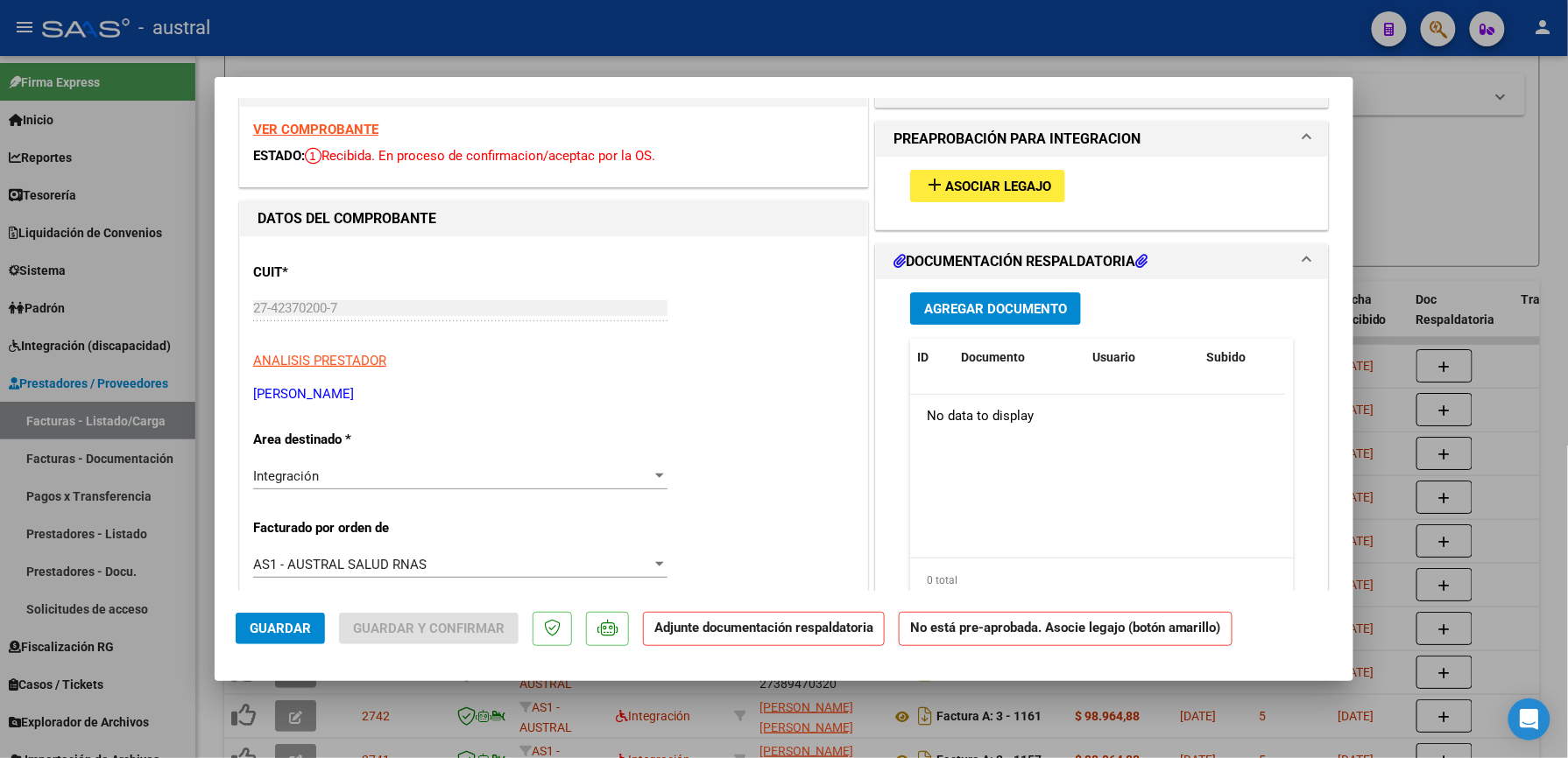
scroll to position [0, 0]
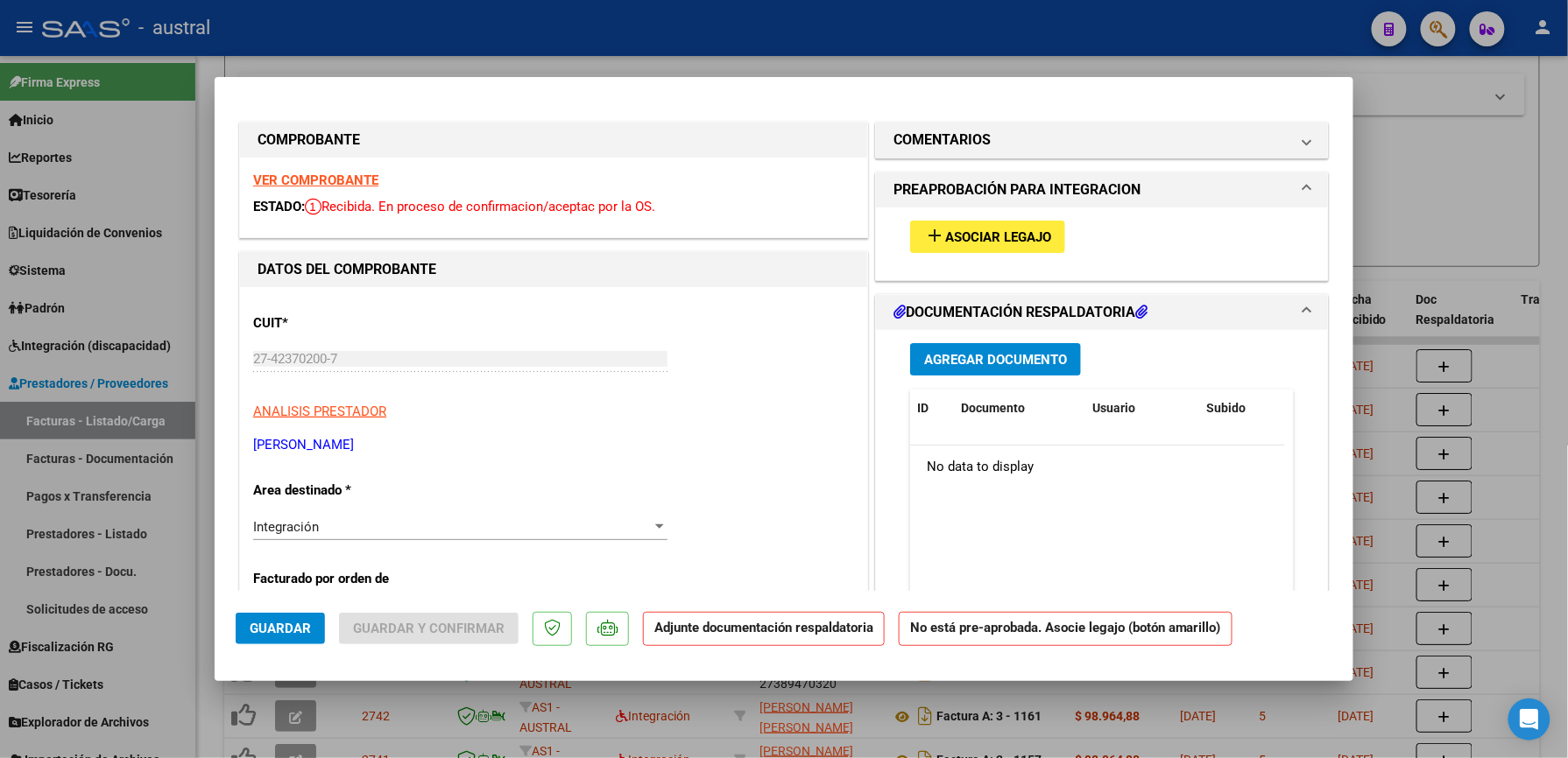
type input "202509"
click at [972, 235] on span "Asociar Legajo" at bounding box center [998, 237] width 106 height 16
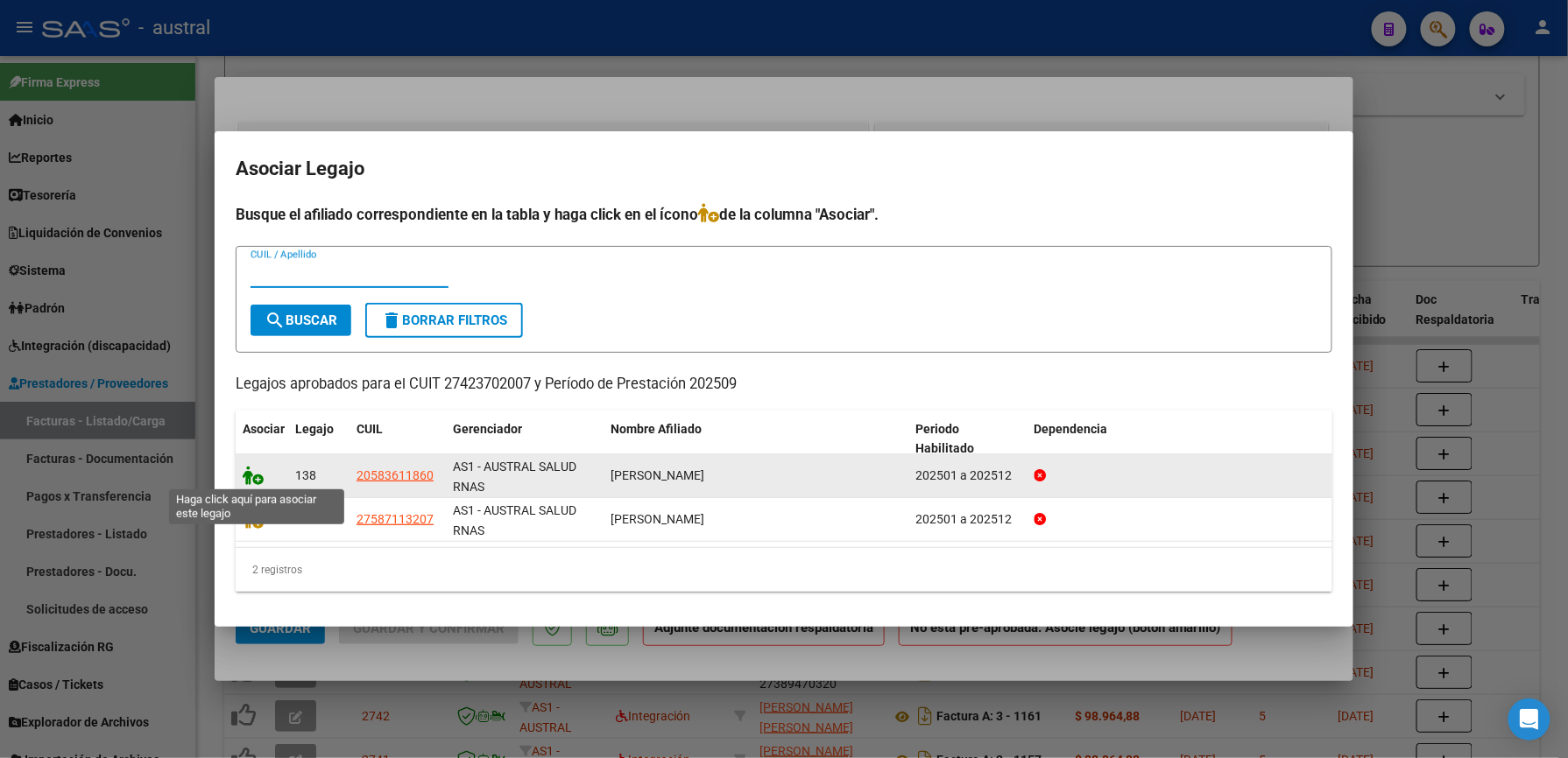
click at [257, 475] on icon at bounding box center [252, 476] width 21 height 20
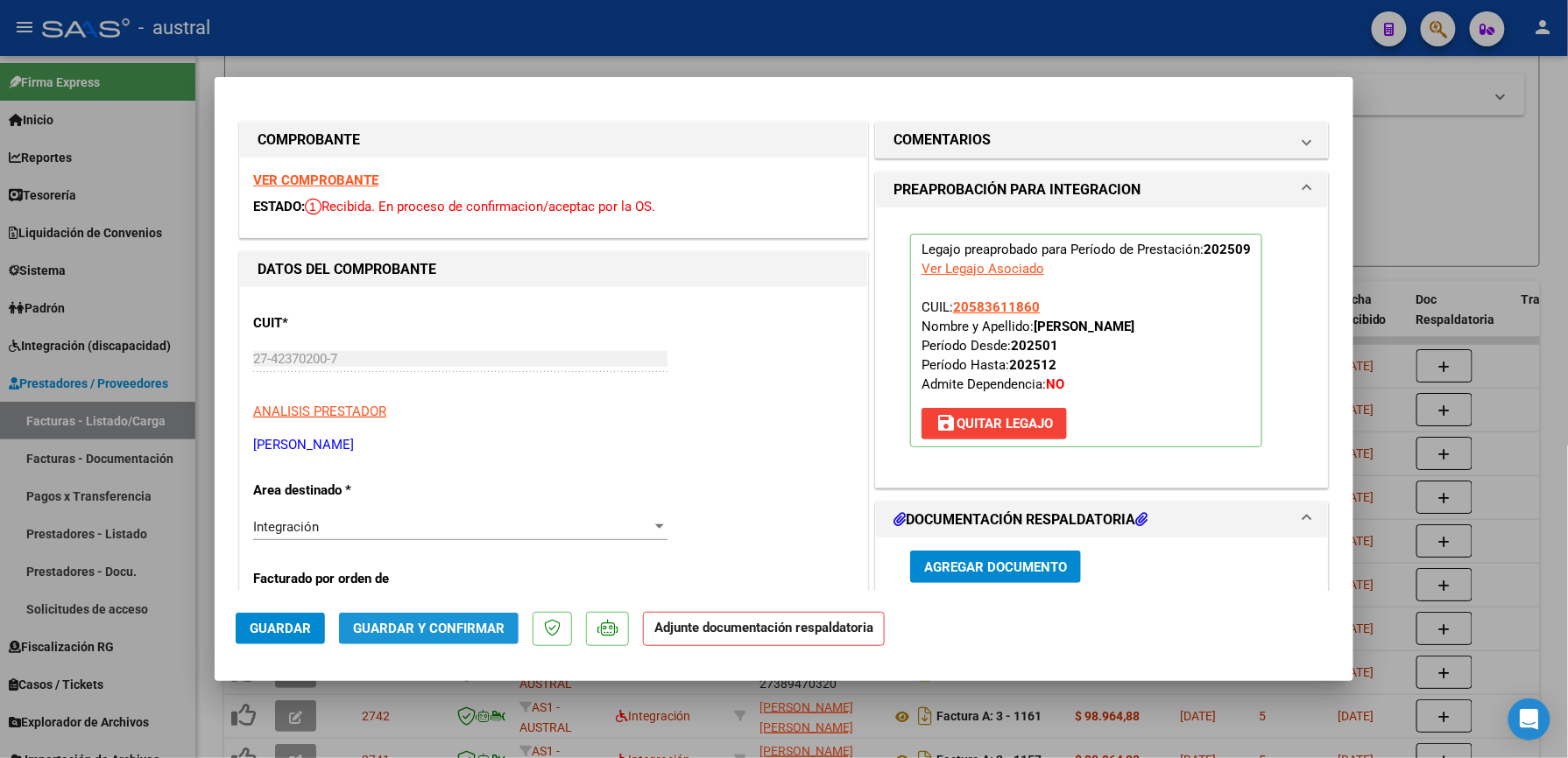
click at [467, 621] on span "Guardar y Confirmar" at bounding box center [429, 629] width 151 height 16
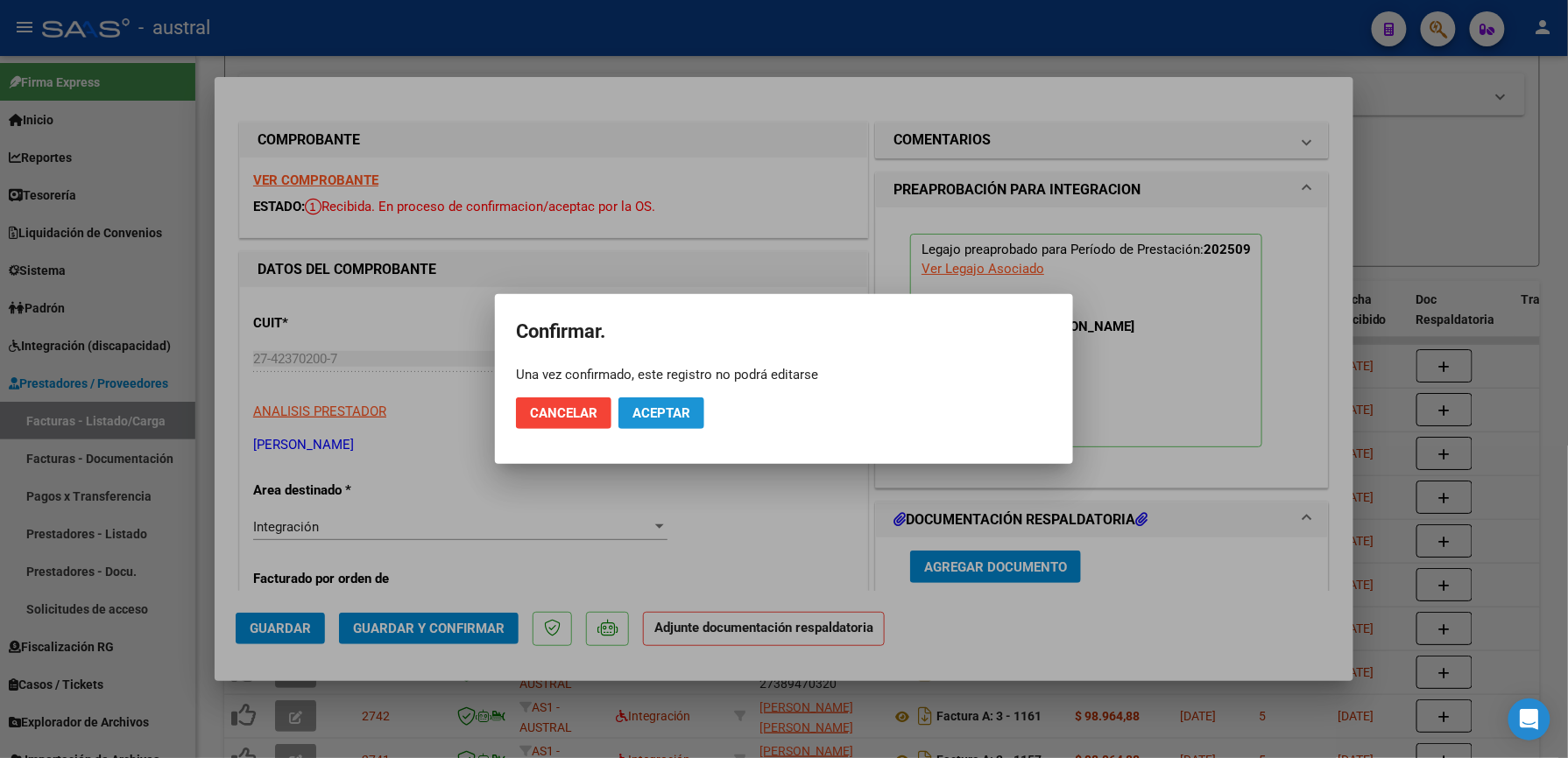
click at [687, 408] on span "Aceptar" at bounding box center [661, 413] width 58 height 16
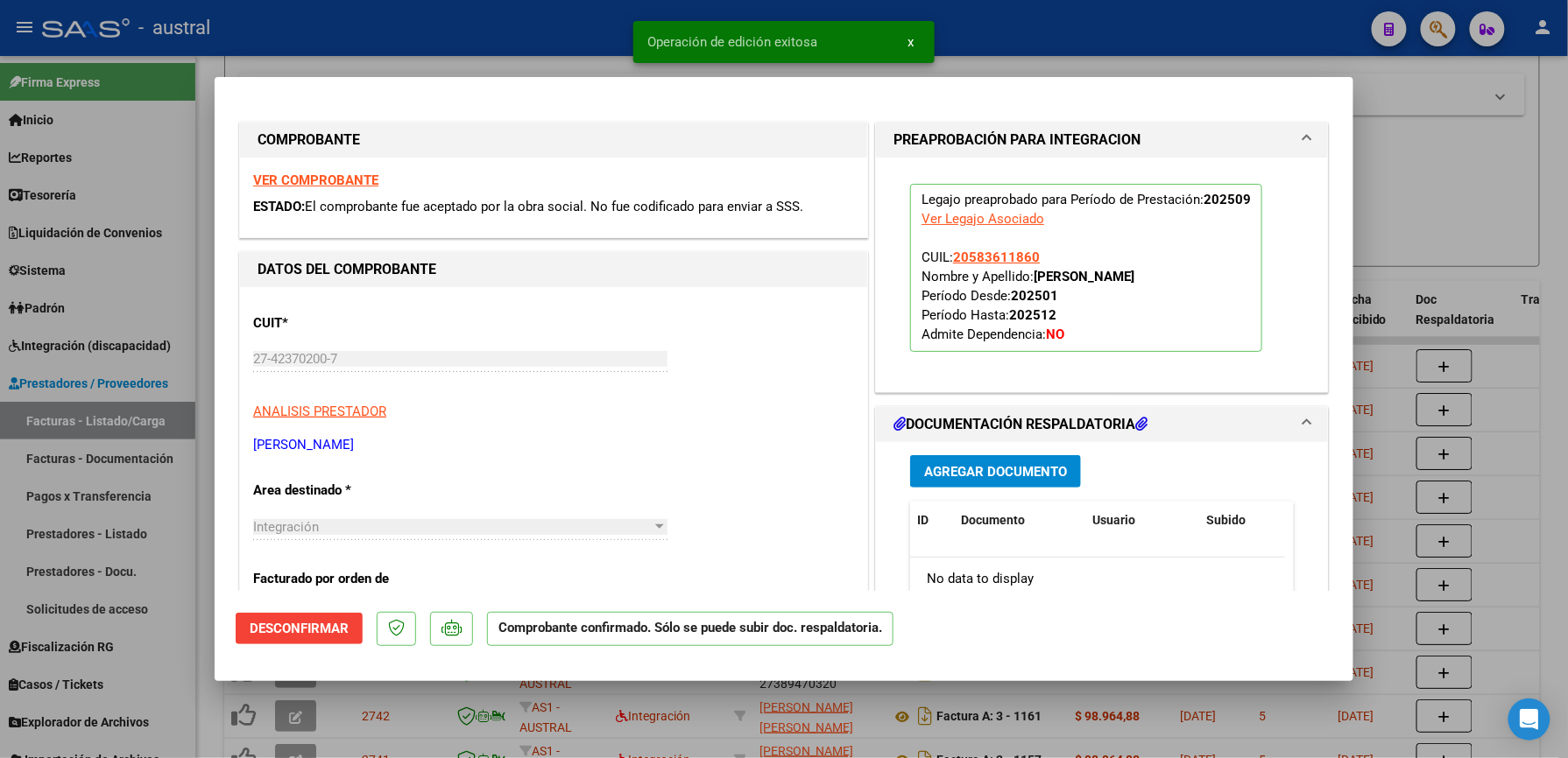
type input "$ 0,00"
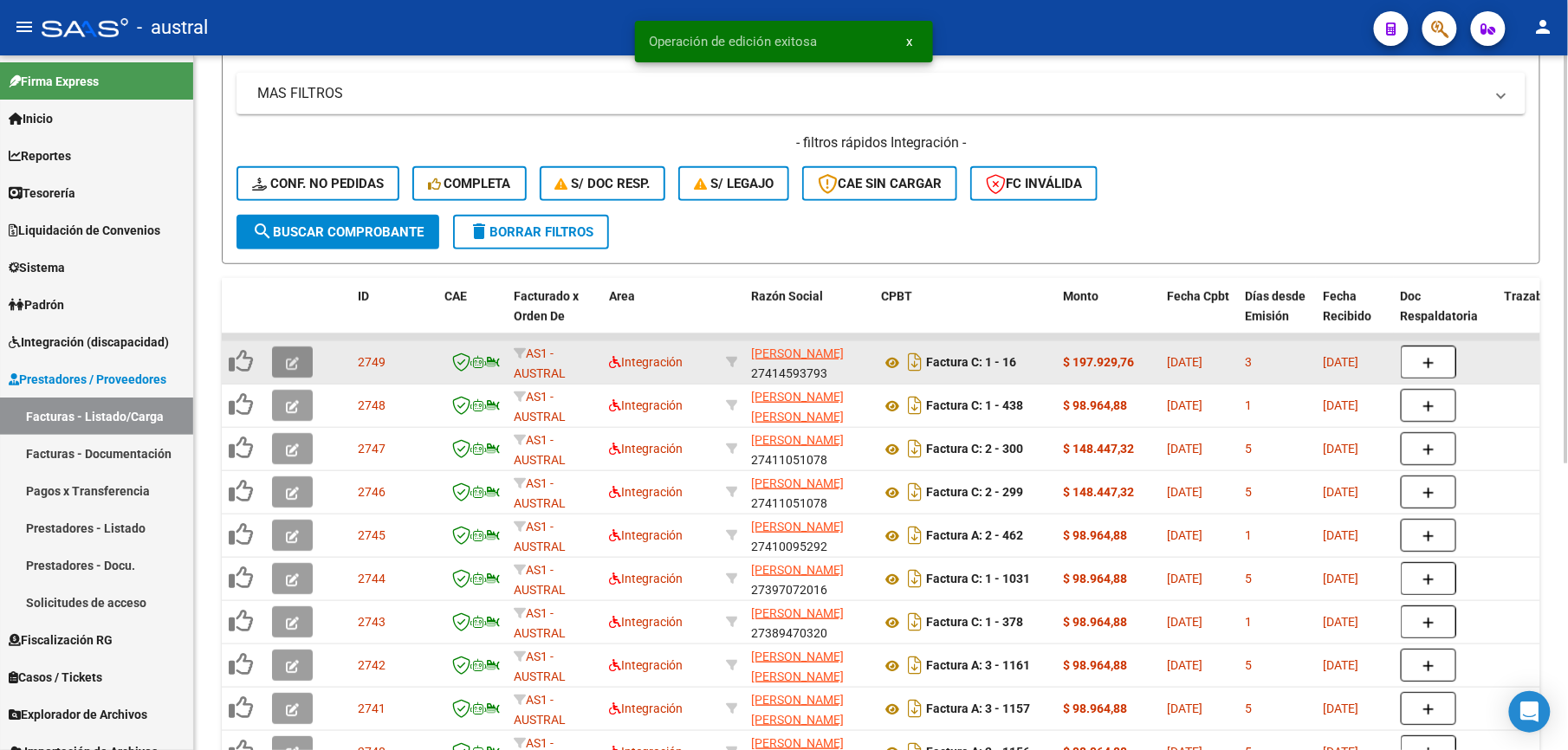
click at [298, 364] on icon "button" at bounding box center [292, 363] width 13 height 13
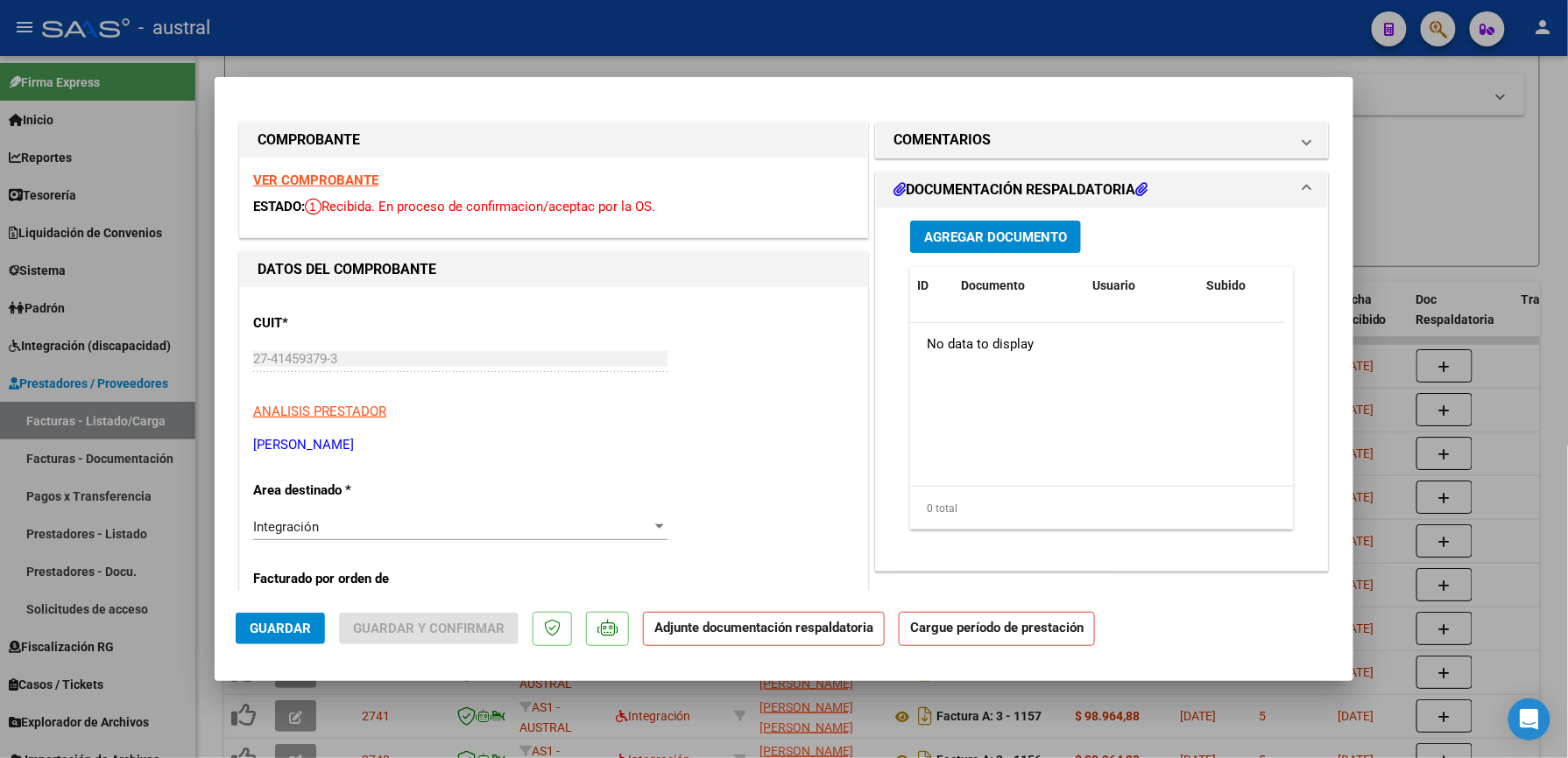
click at [291, 178] on strong "VER COMPROBANTE" at bounding box center [316, 180] width 126 height 16
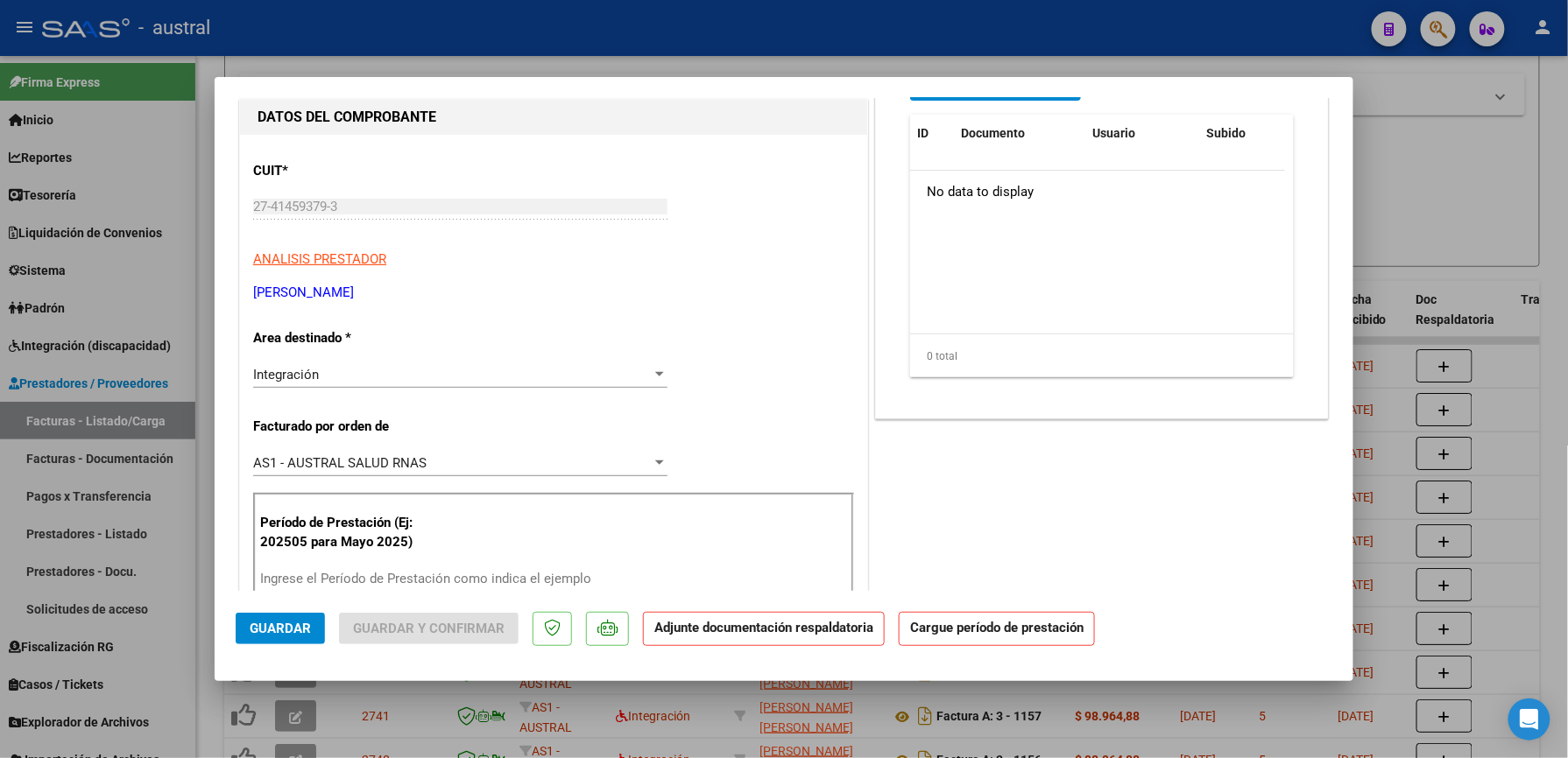
scroll to position [350, 0]
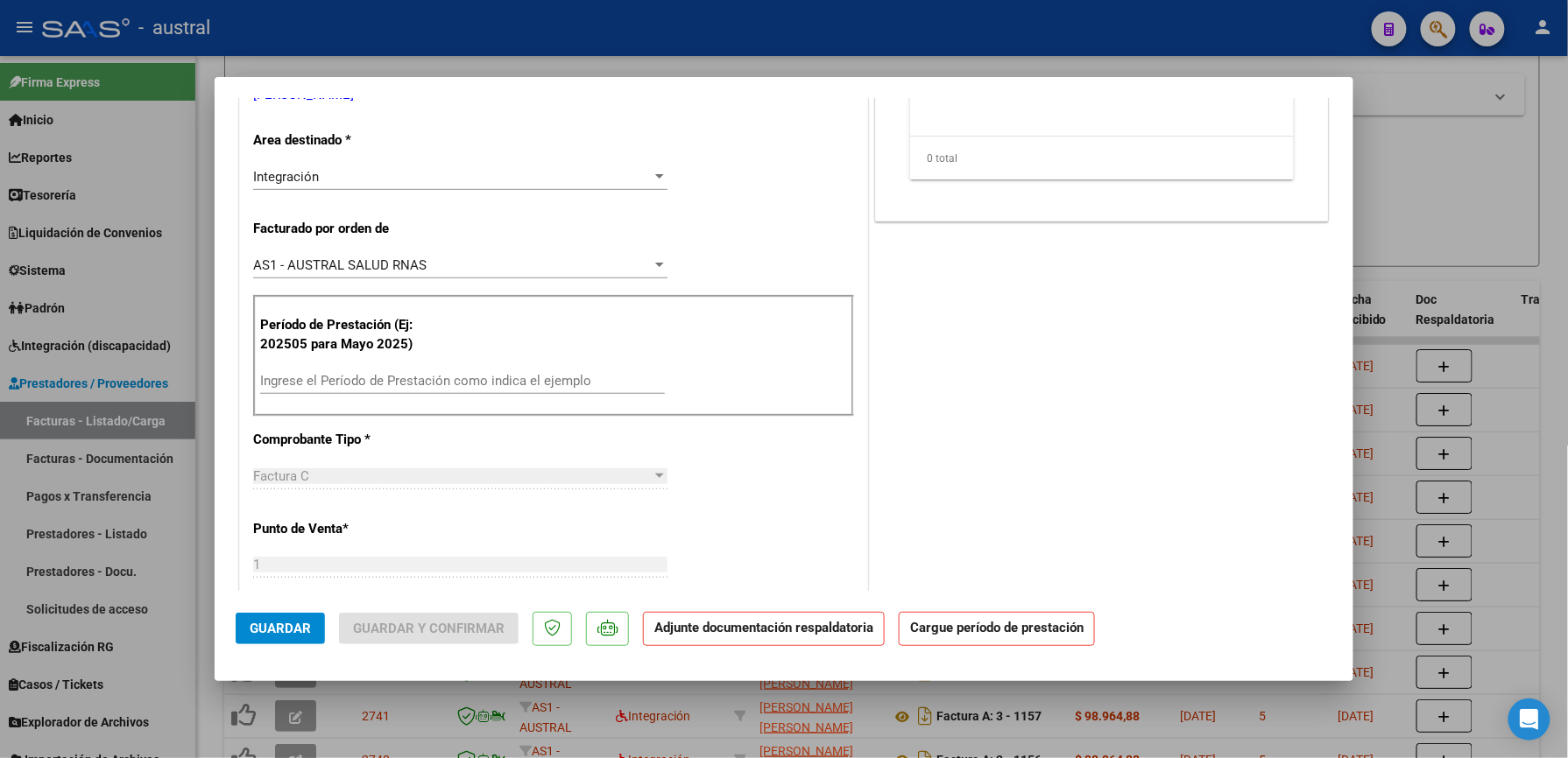
click at [523, 394] on div "Ingrese el Período de Prestación como indica el ejemplo" at bounding box center [462, 380] width 404 height 26
paste input "202509"
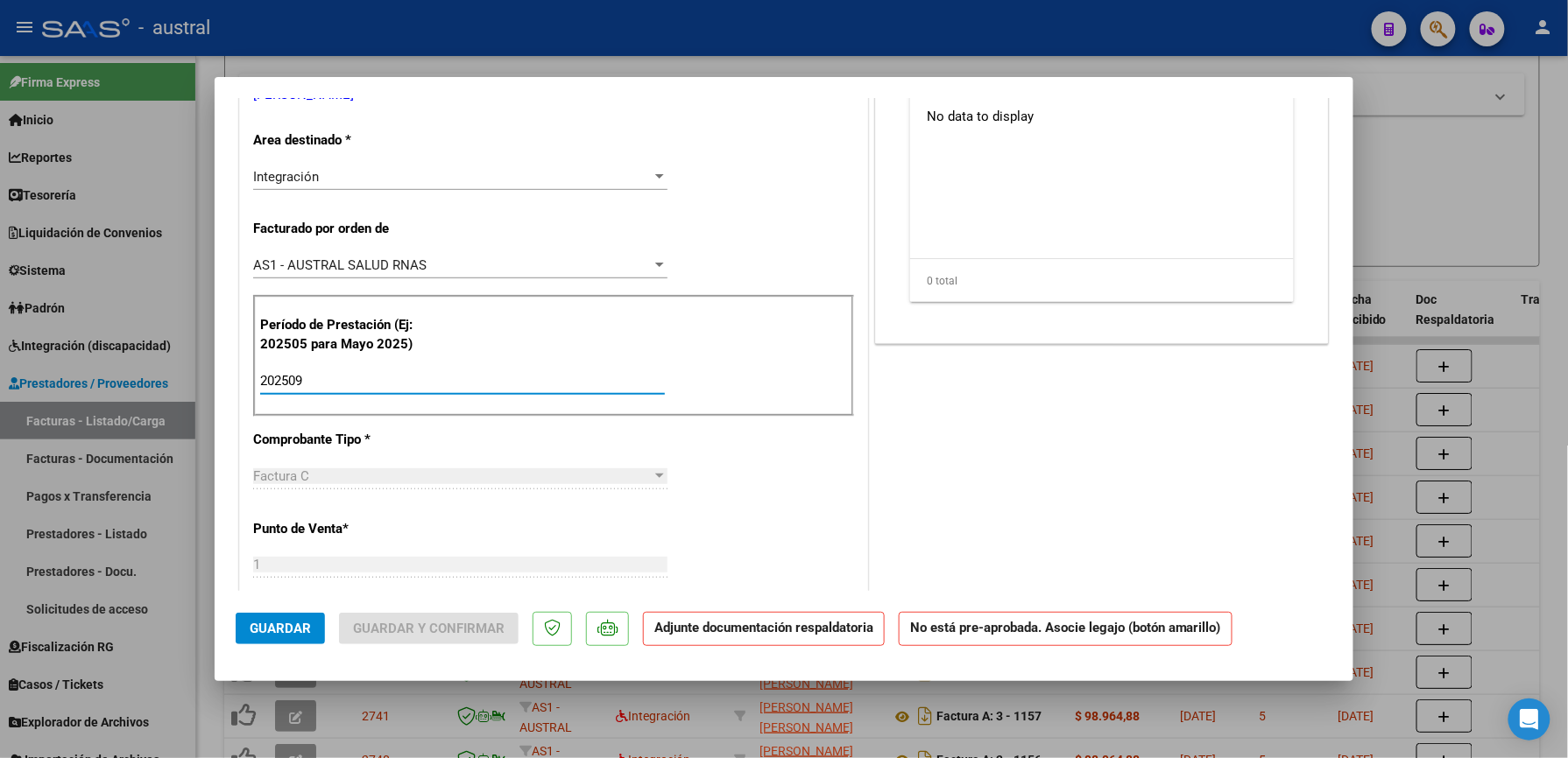
scroll to position [0, 0]
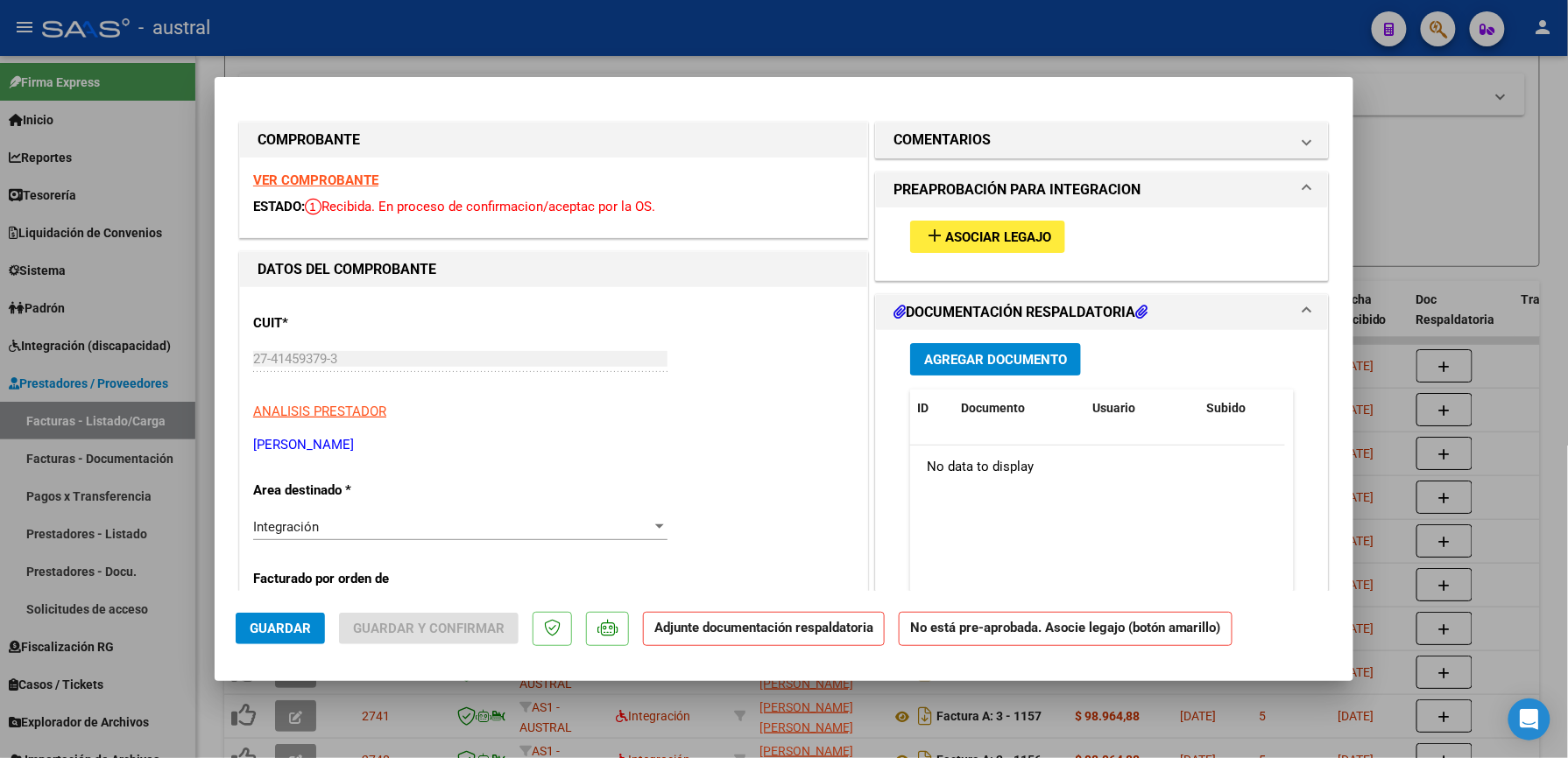
type input "202509"
click at [962, 232] on span "Asociar Legajo" at bounding box center [998, 237] width 106 height 16
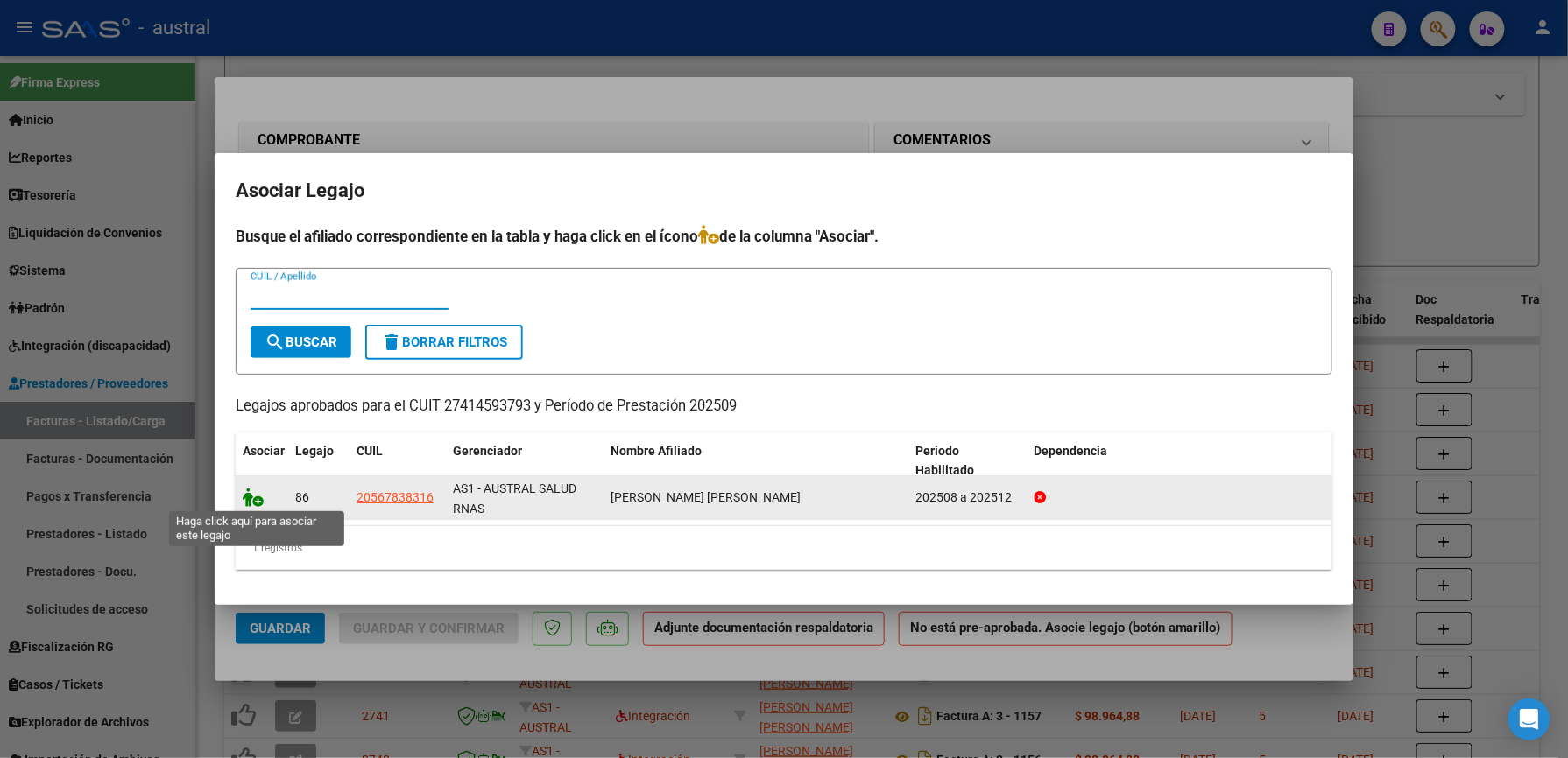
click at [256, 501] on icon at bounding box center [252, 497] width 21 height 20
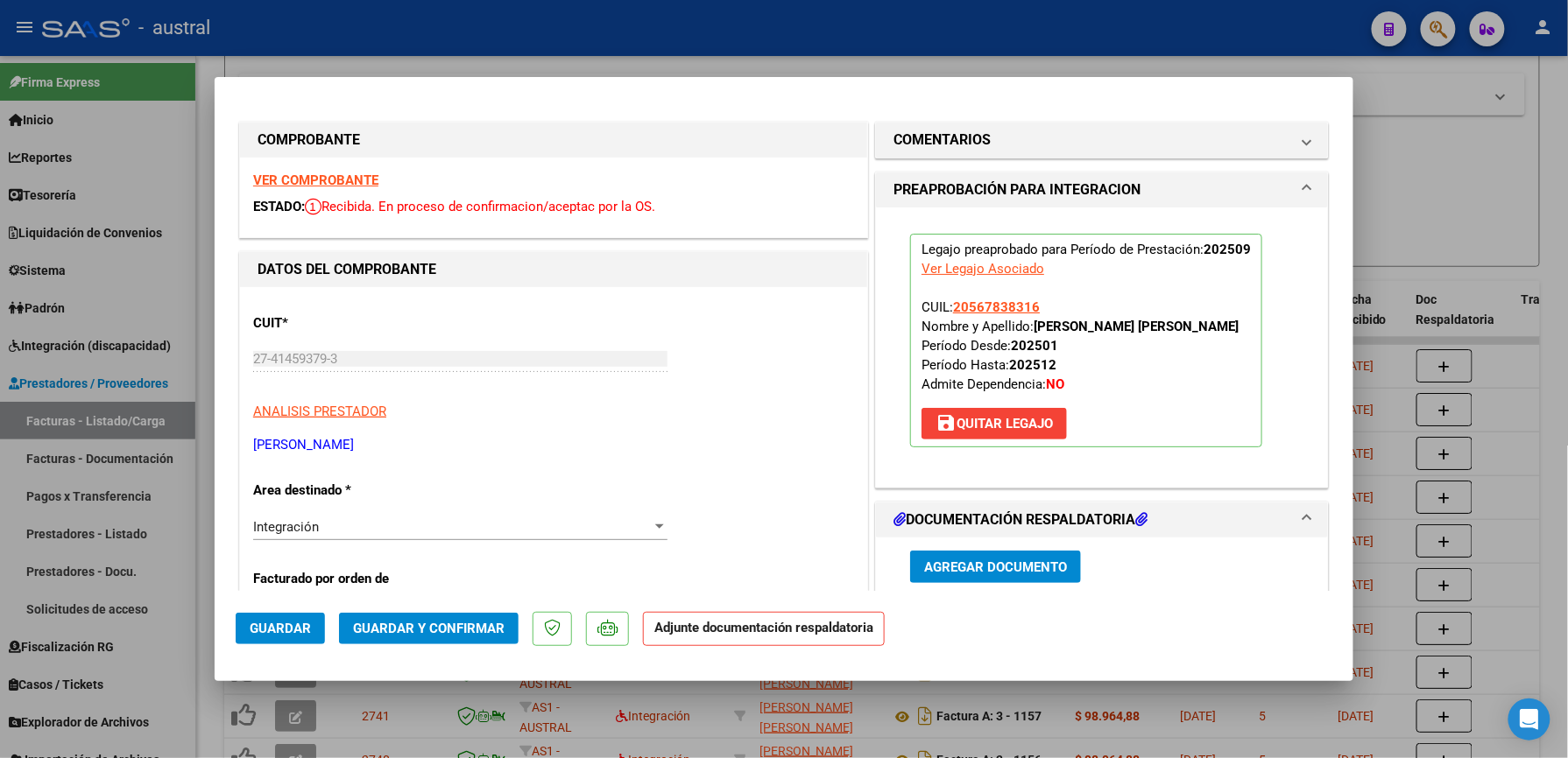
click at [471, 625] on span "Guardar y Confirmar" at bounding box center [429, 629] width 151 height 16
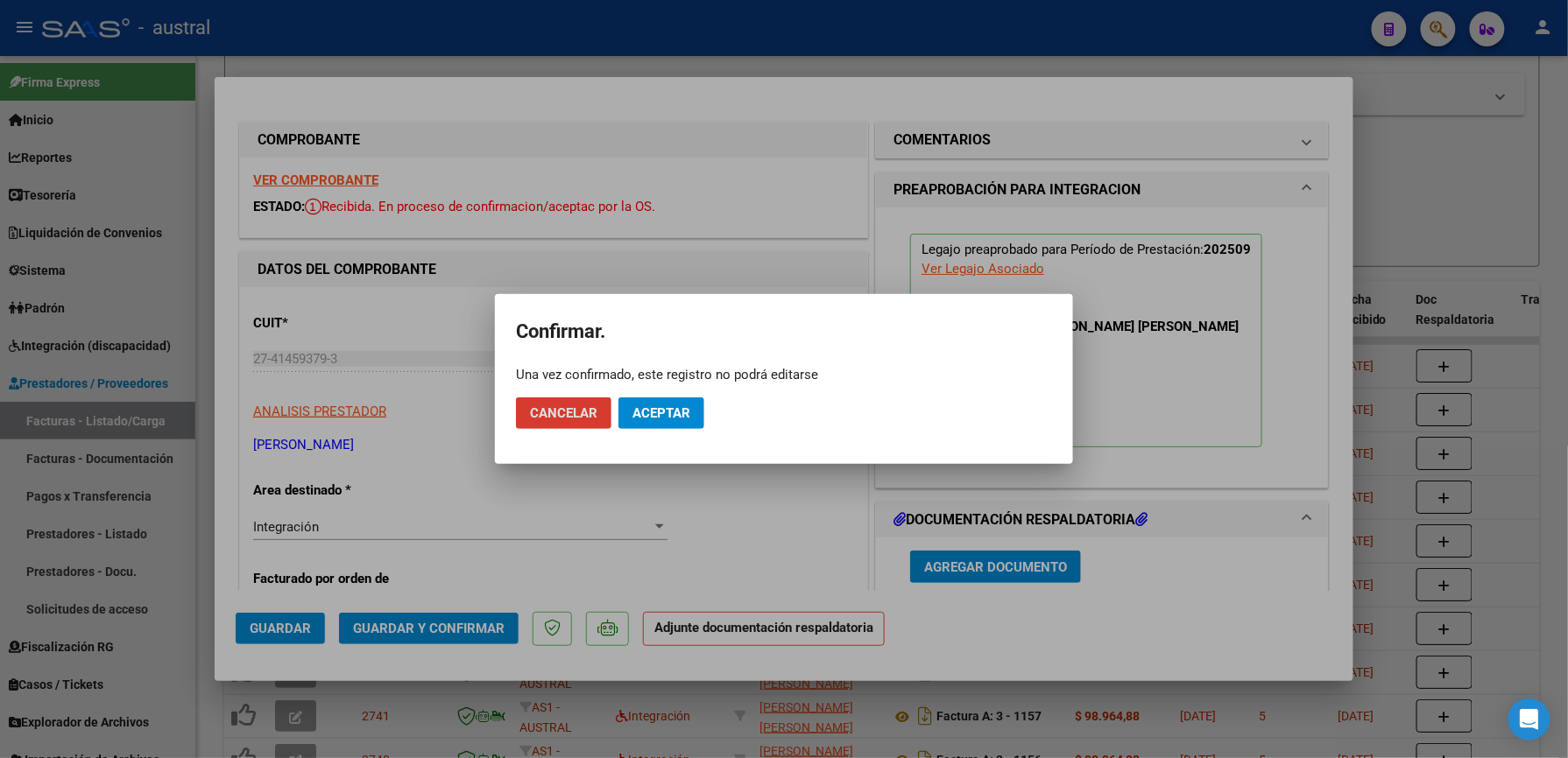
click at [689, 411] on span "Aceptar" at bounding box center [661, 413] width 58 height 16
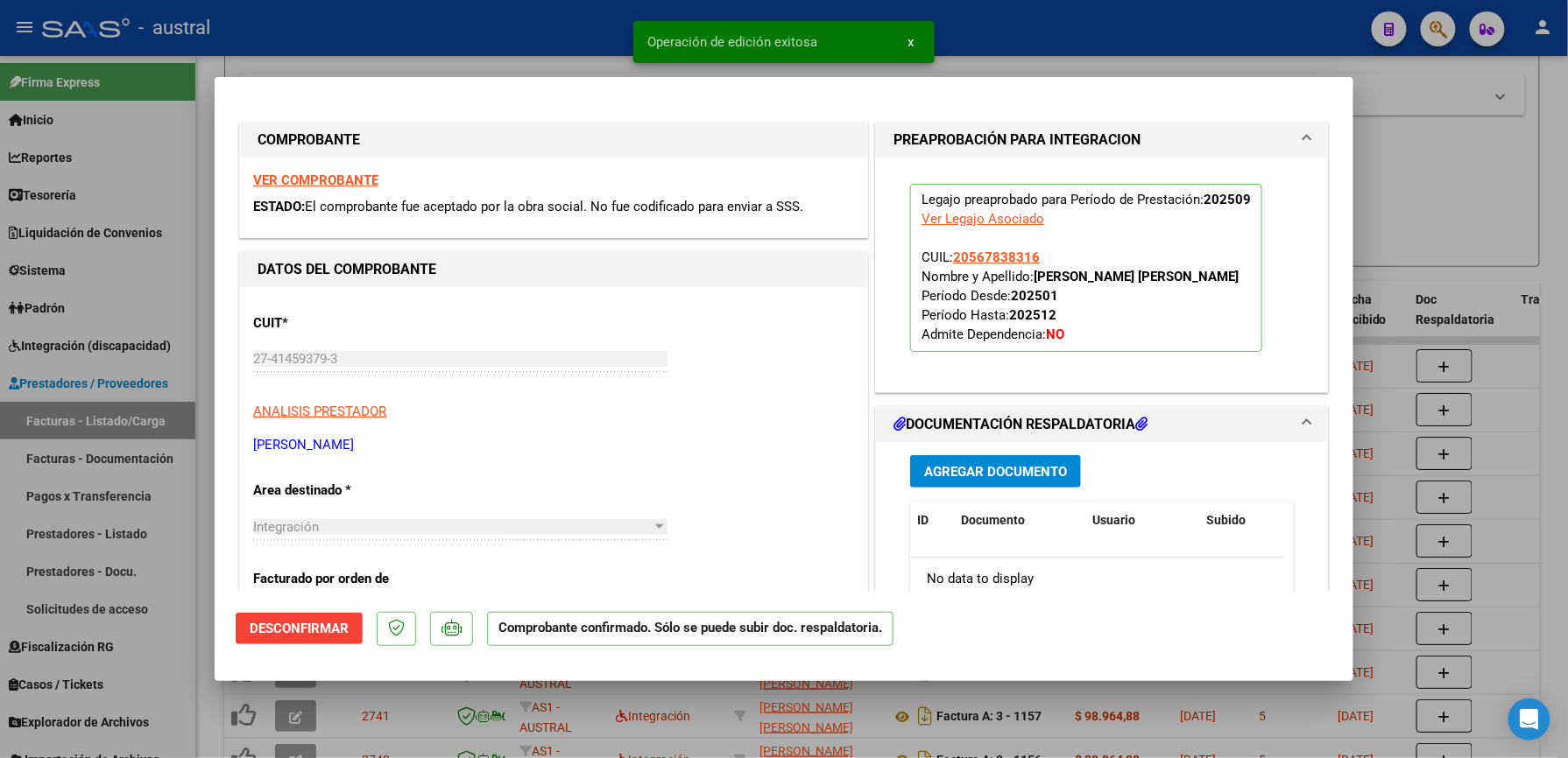
type input "$ 0,00"
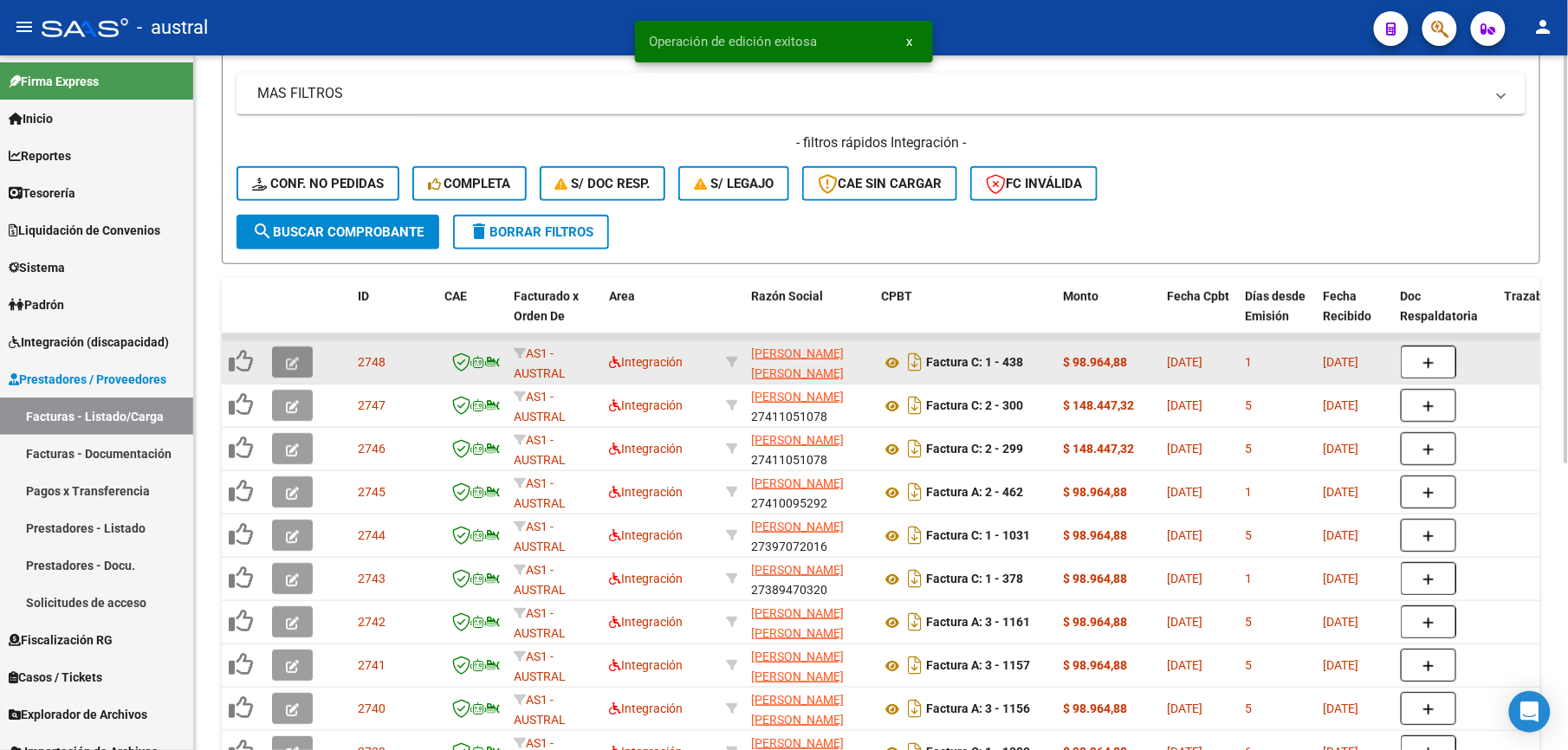
click at [299, 368] on button "button" at bounding box center [292, 362] width 41 height 31
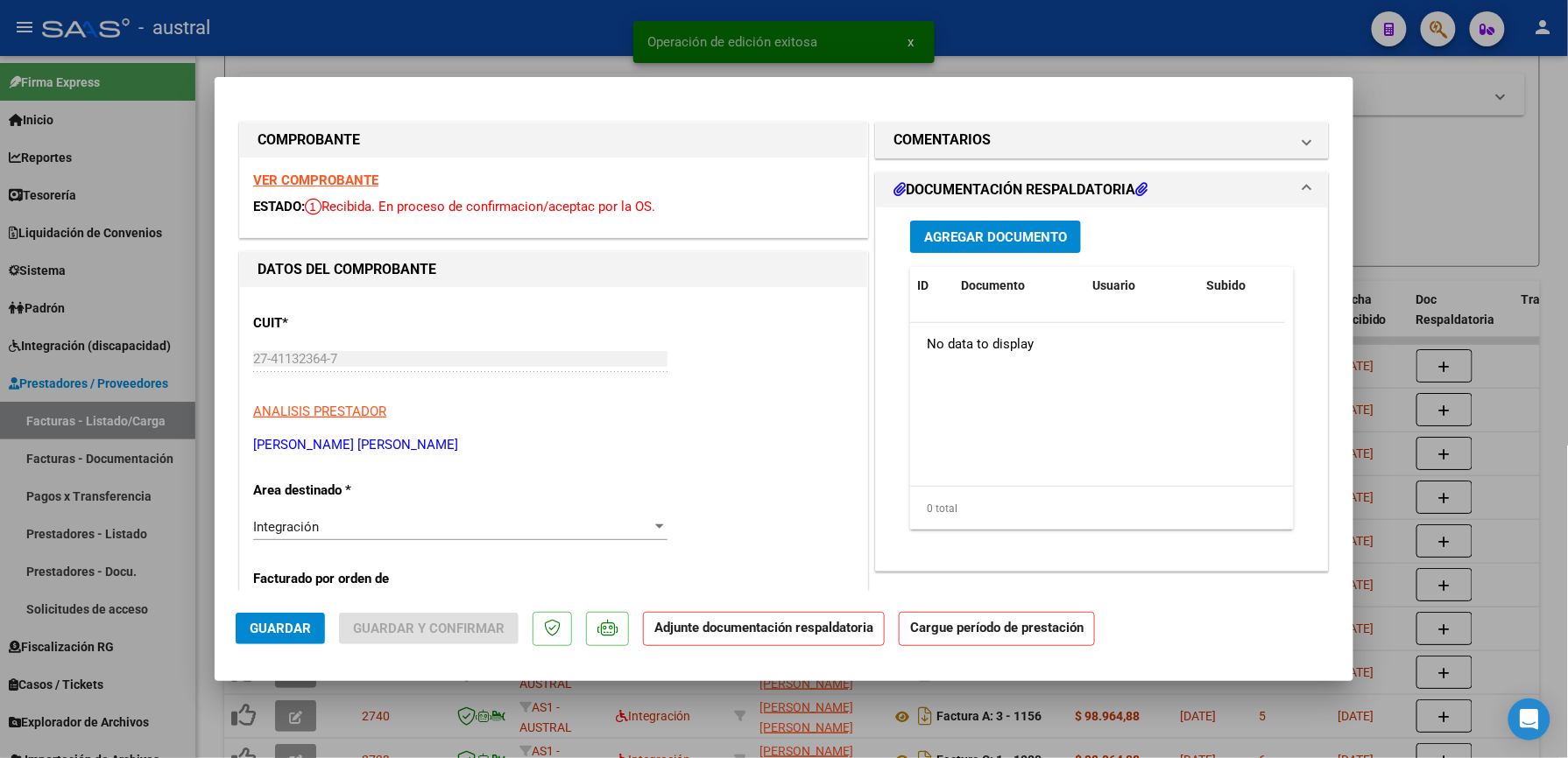
click at [331, 180] on strong "VER COMPROBANTE" at bounding box center [316, 180] width 126 height 16
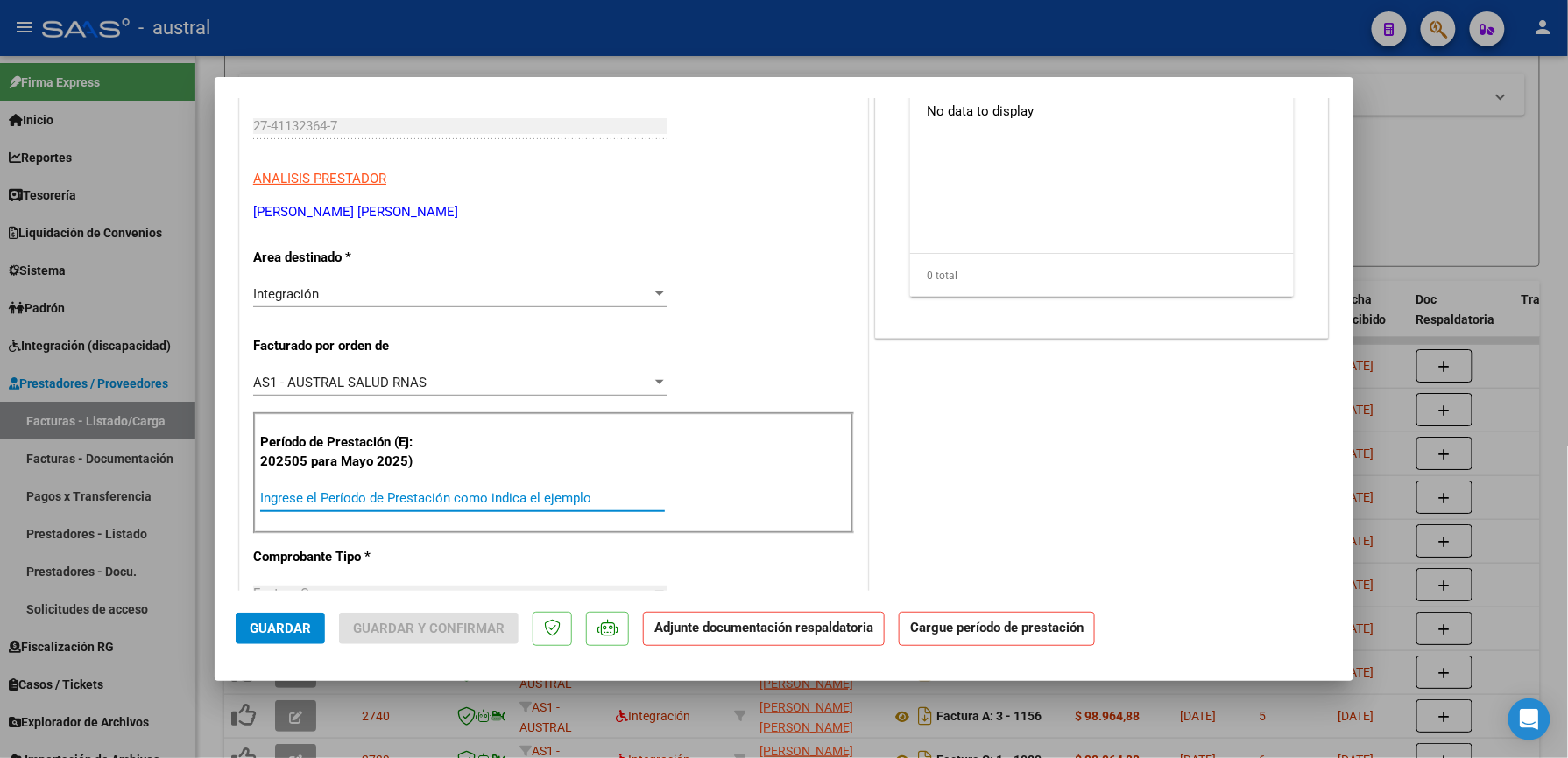
click at [363, 502] on input "Ingrese el Período de Prestación como indica el ejemplo" at bounding box center [462, 498] width 404 height 16
paste input "202509"
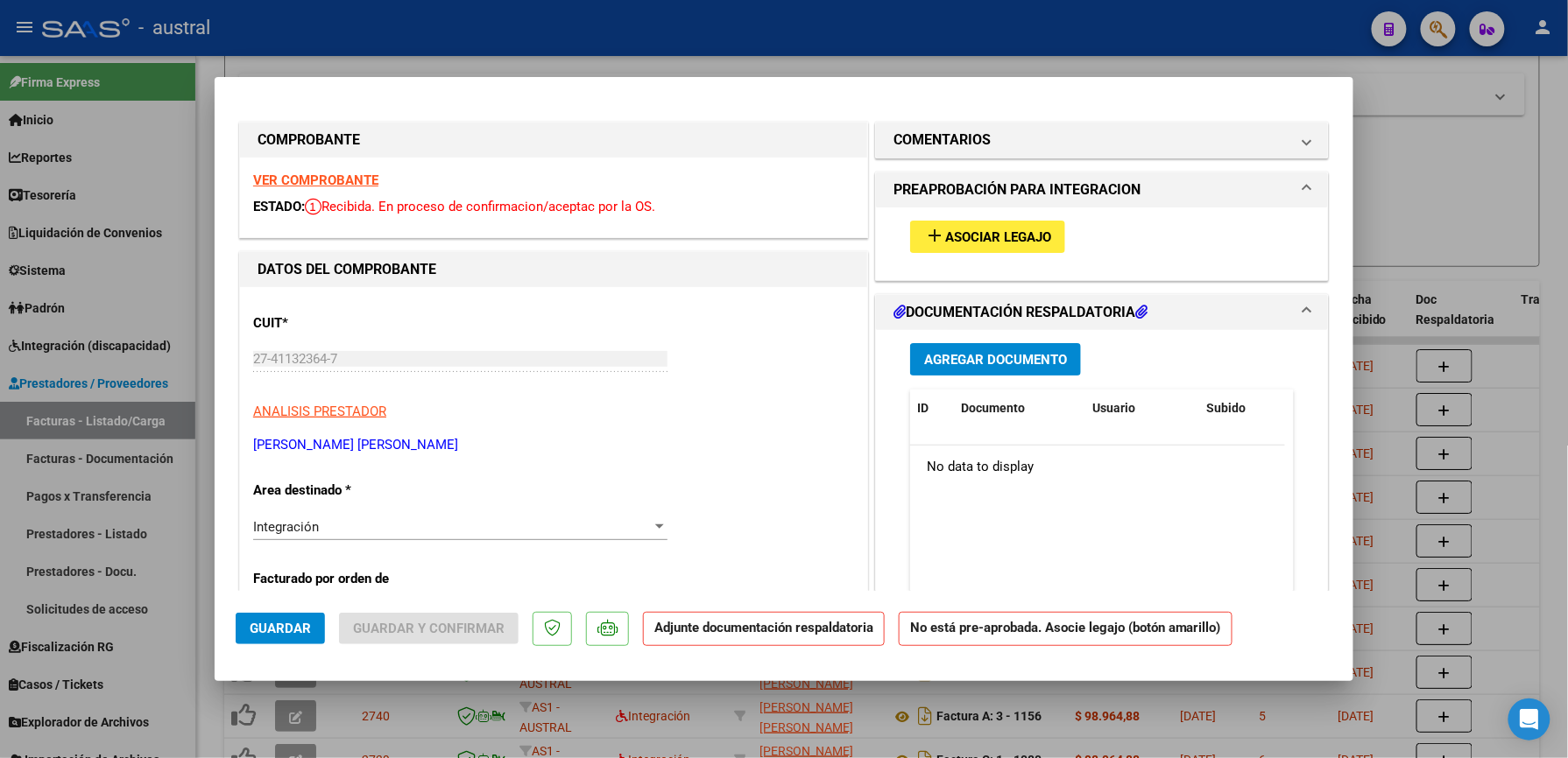
type input "202509"
click at [984, 247] on button "add Asociar Legajo" at bounding box center [988, 236] width 155 height 32
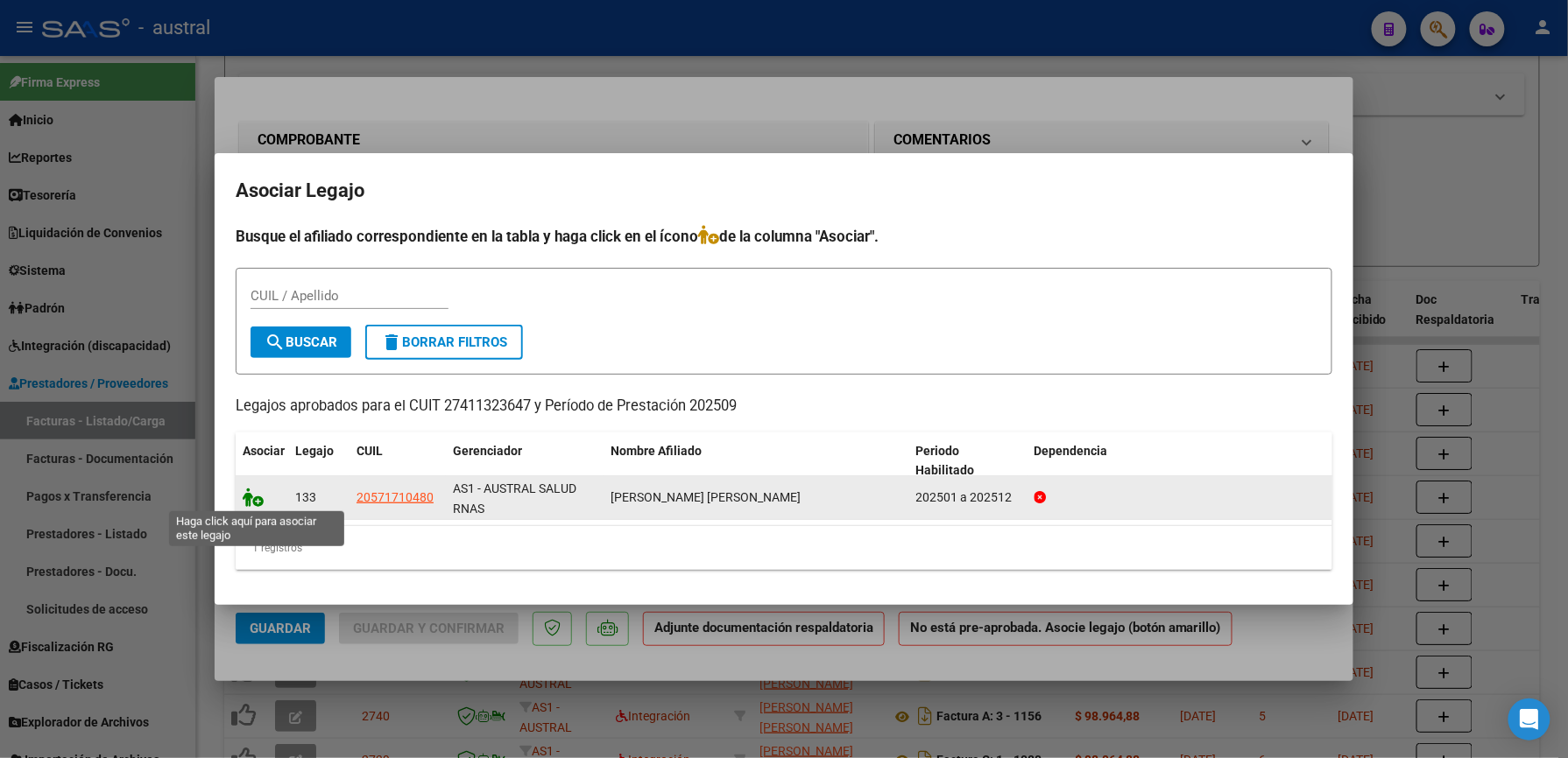
click at [256, 492] on icon at bounding box center [252, 497] width 21 height 20
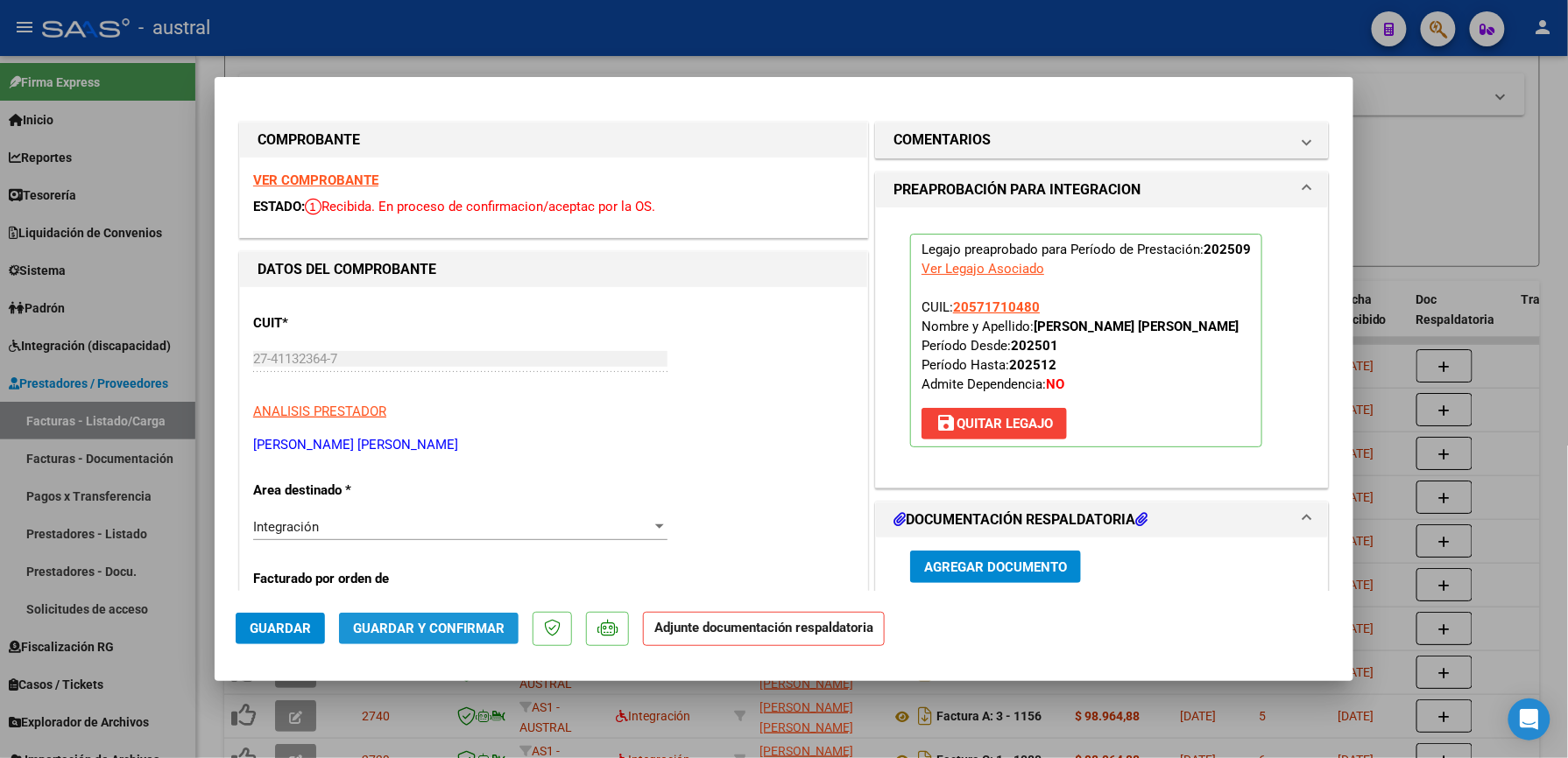
click at [475, 632] on span "Guardar y Confirmar" at bounding box center [429, 629] width 151 height 16
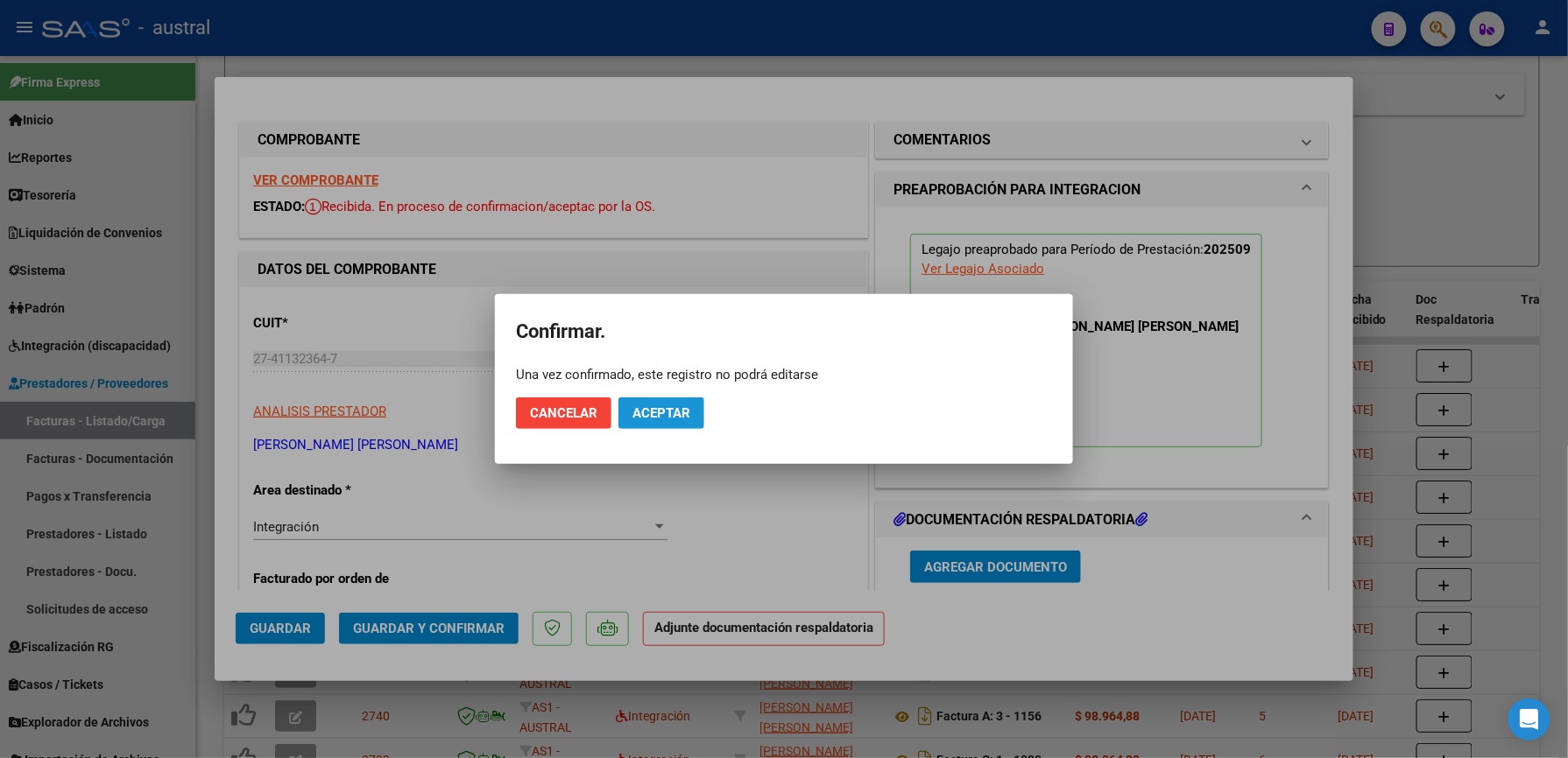
click at [684, 413] on span "Aceptar" at bounding box center [661, 413] width 58 height 16
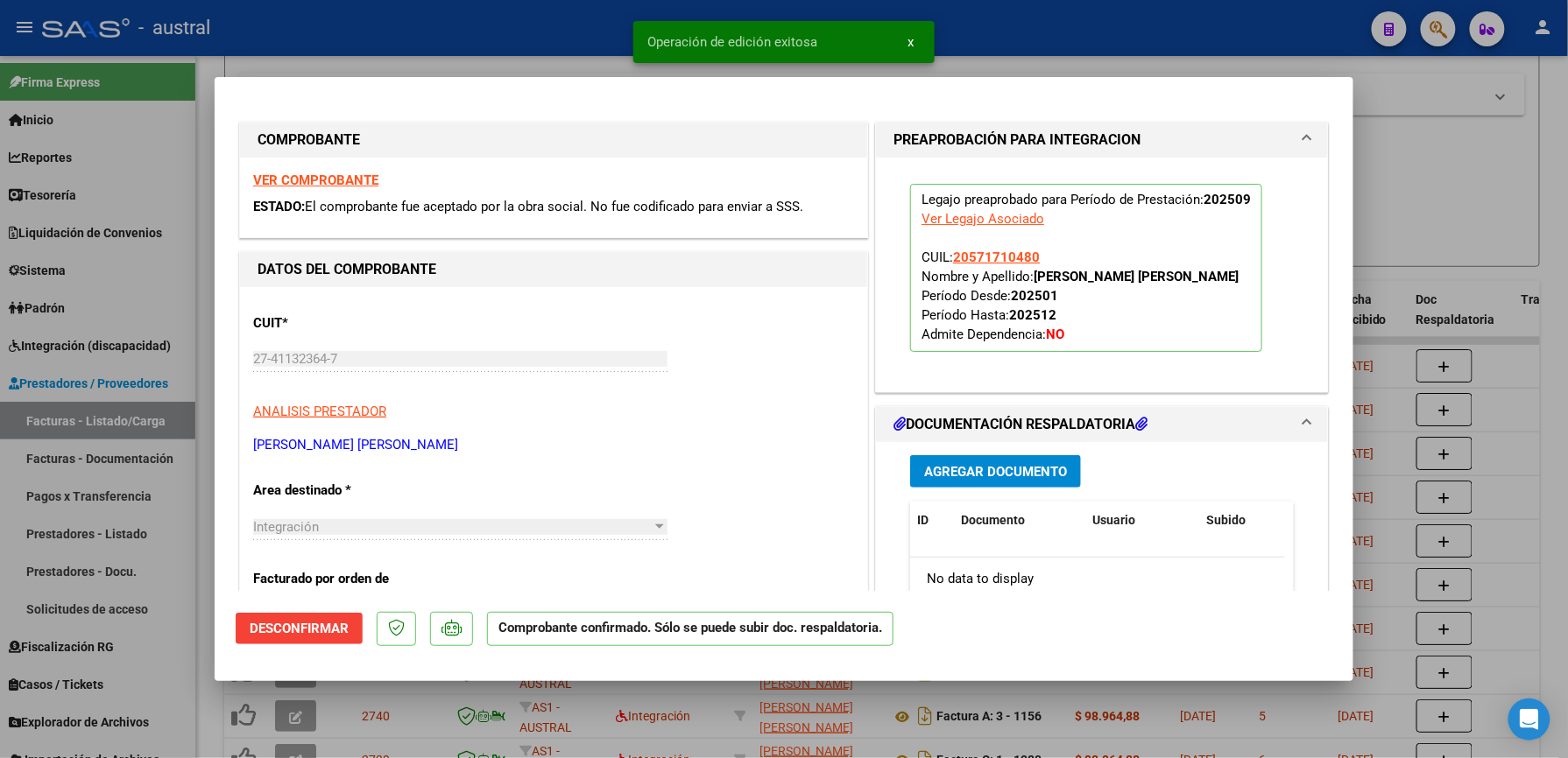
type input "$ 0,00"
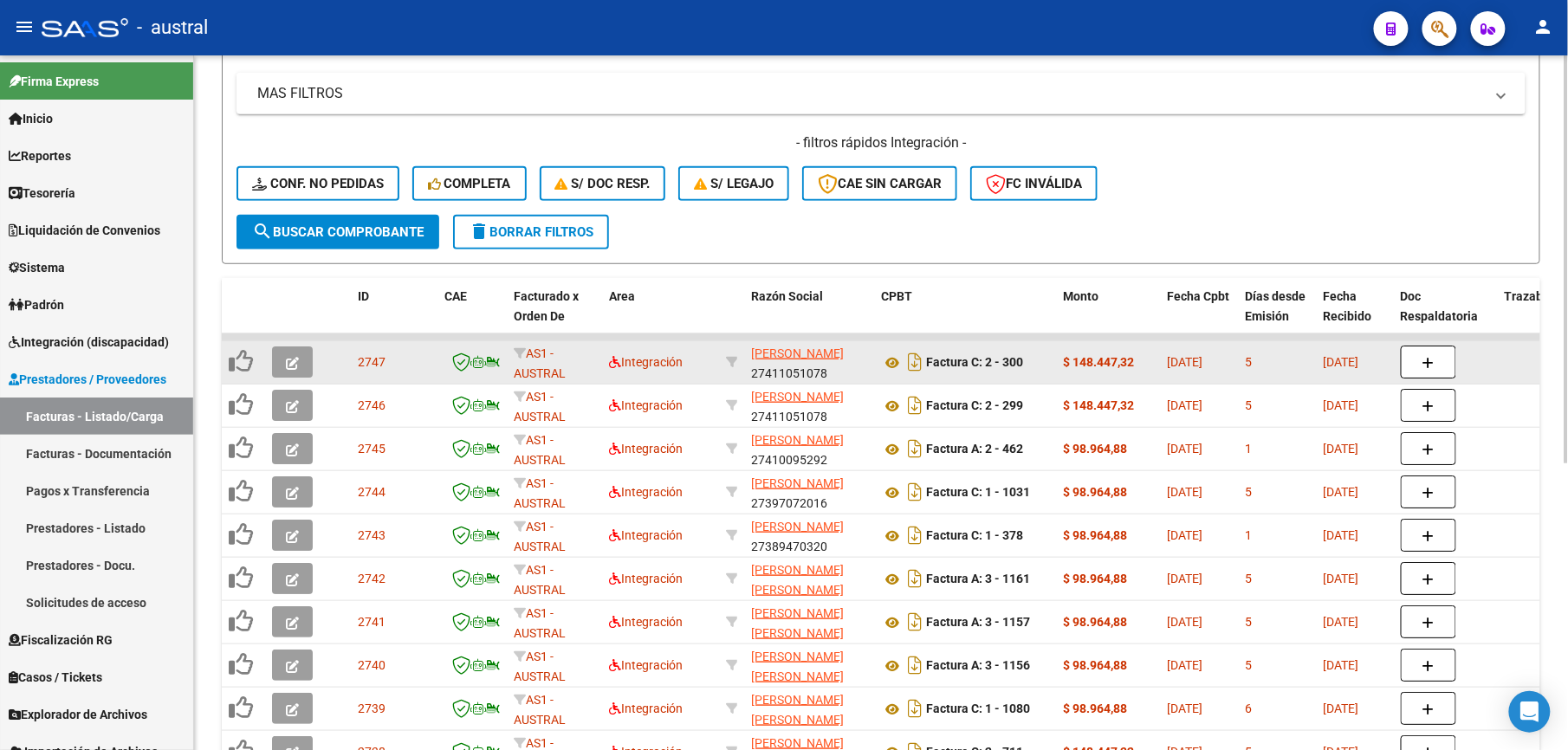
click at [303, 366] on button "button" at bounding box center [292, 362] width 41 height 31
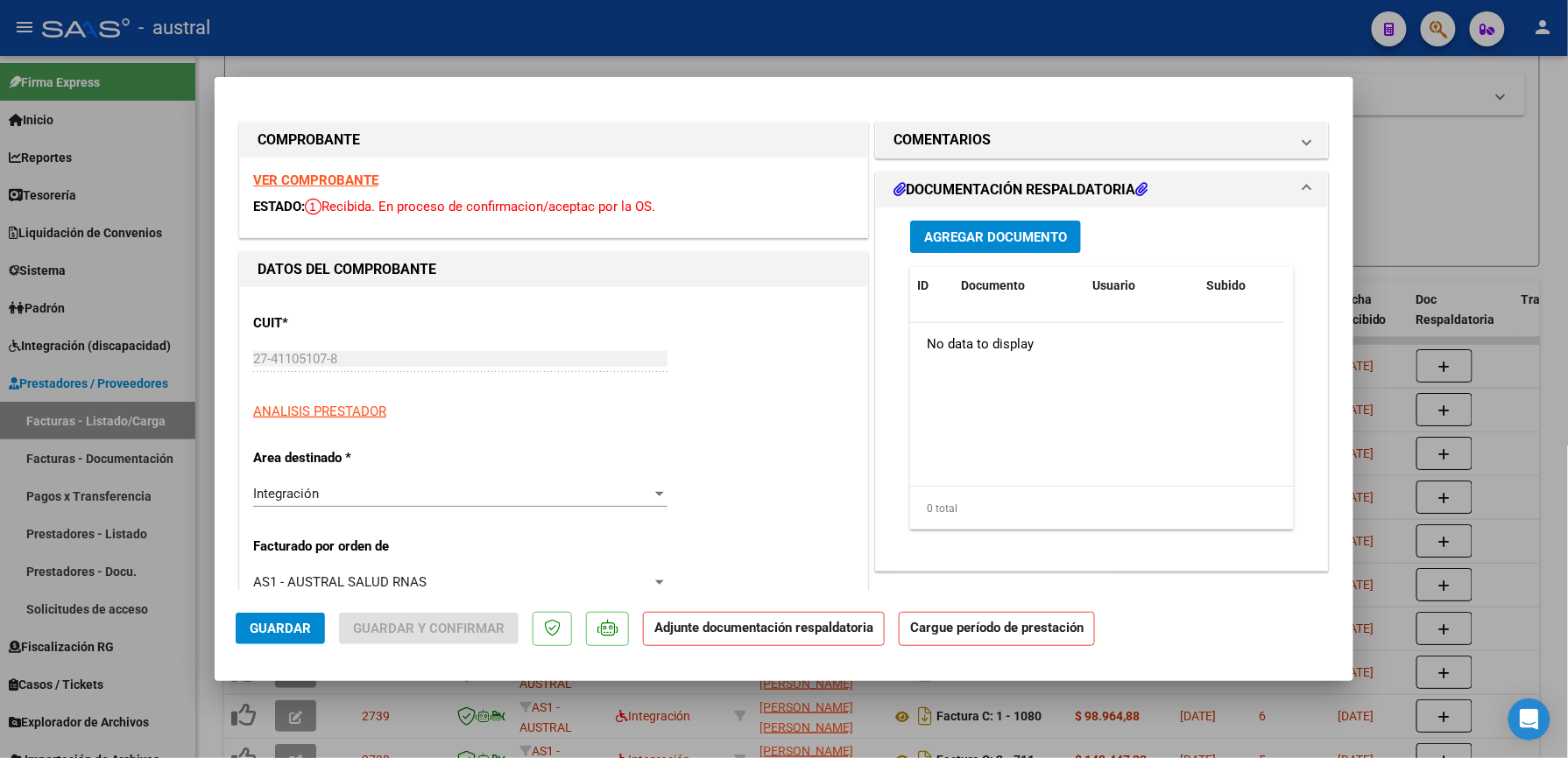
click at [294, 180] on strong "VER COMPROBANTE" at bounding box center [316, 180] width 126 height 16
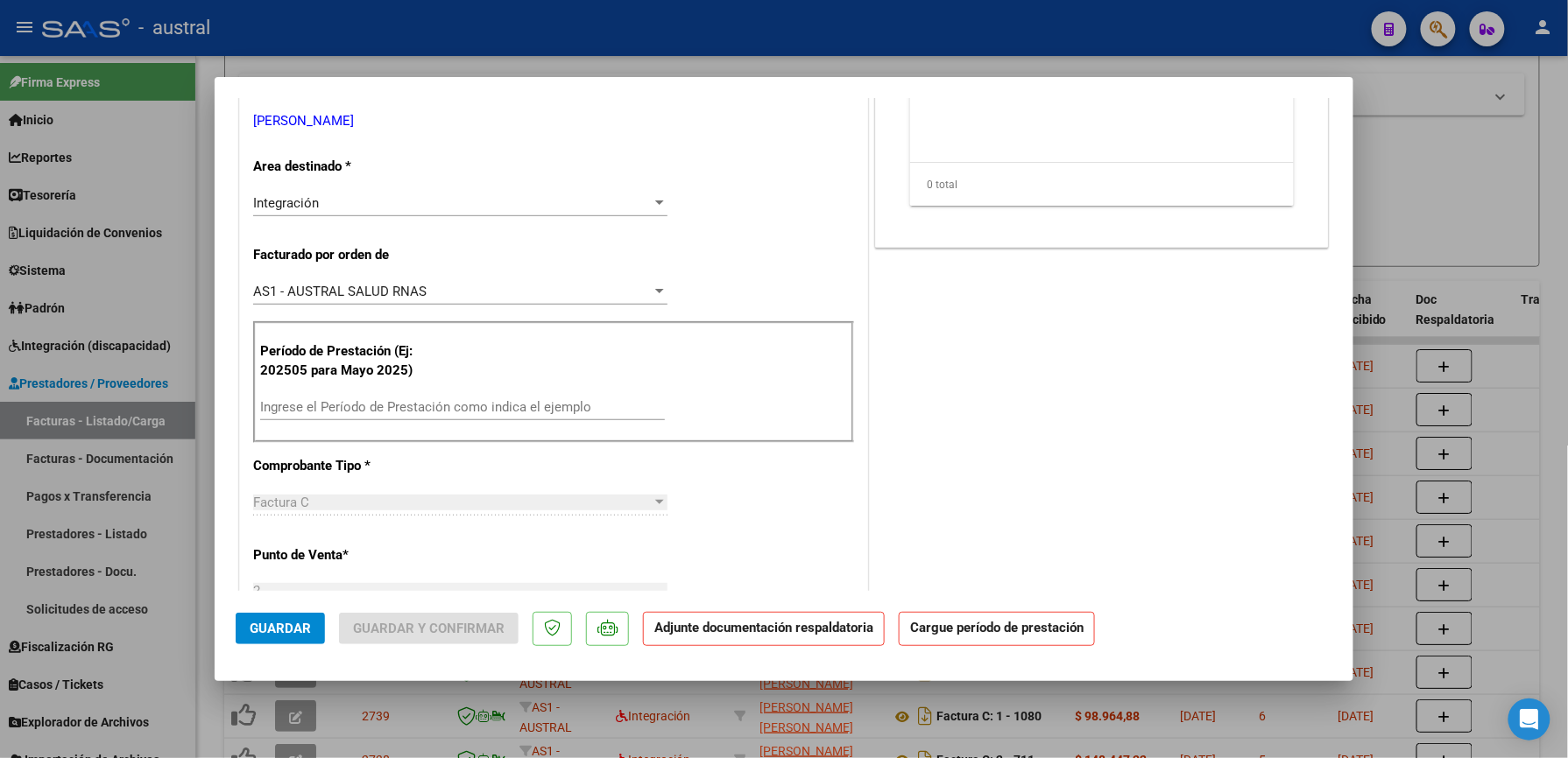
scroll to position [350, 0]
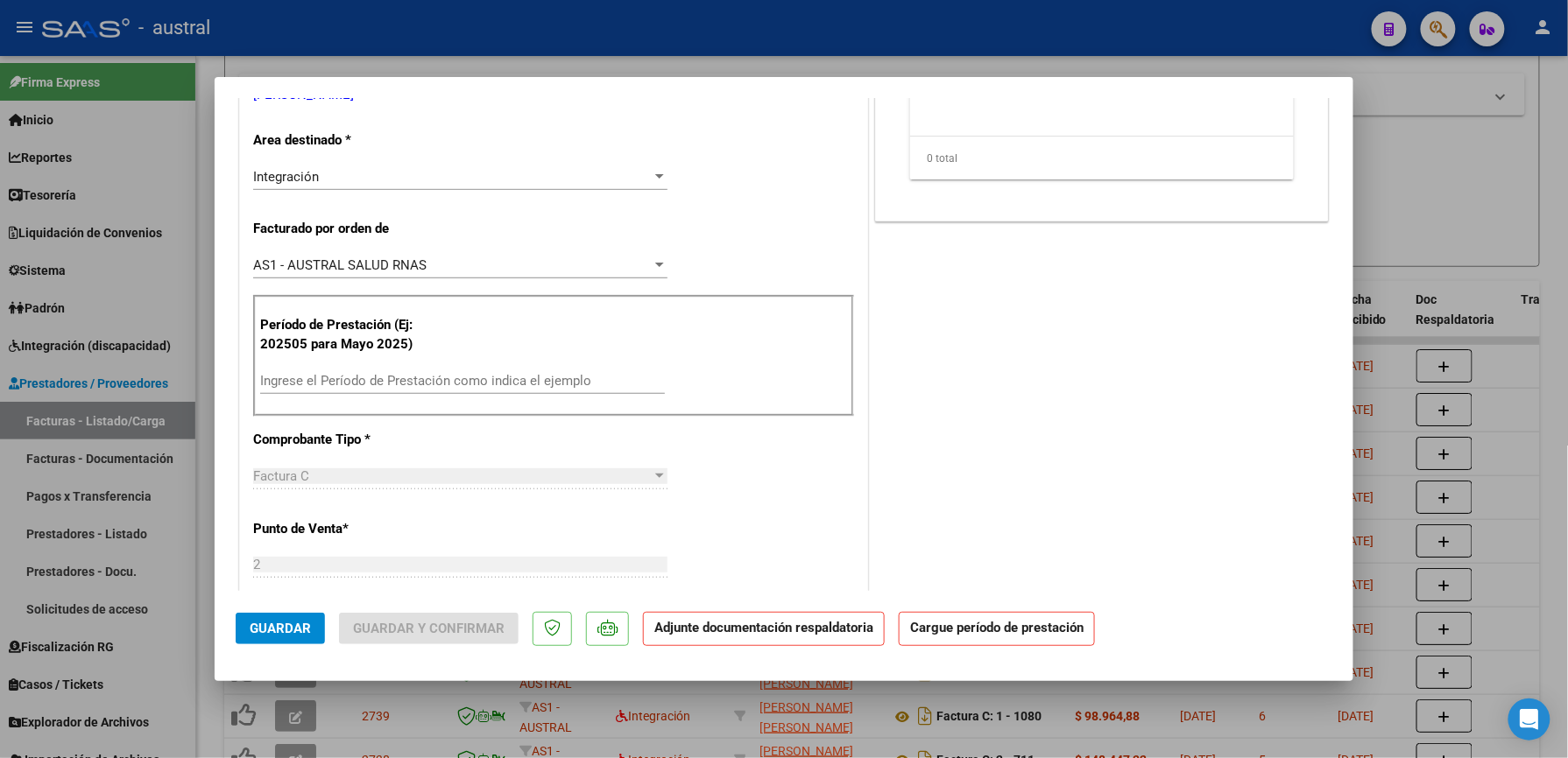
click at [364, 399] on div "Ingrese el Período de Prestación como indica el ejemplo" at bounding box center [462, 389] width 404 height 43
click at [375, 386] on input "Ingrese el Período de Prestación como indica el ejemplo" at bounding box center [462, 380] width 404 height 16
paste input "202509"
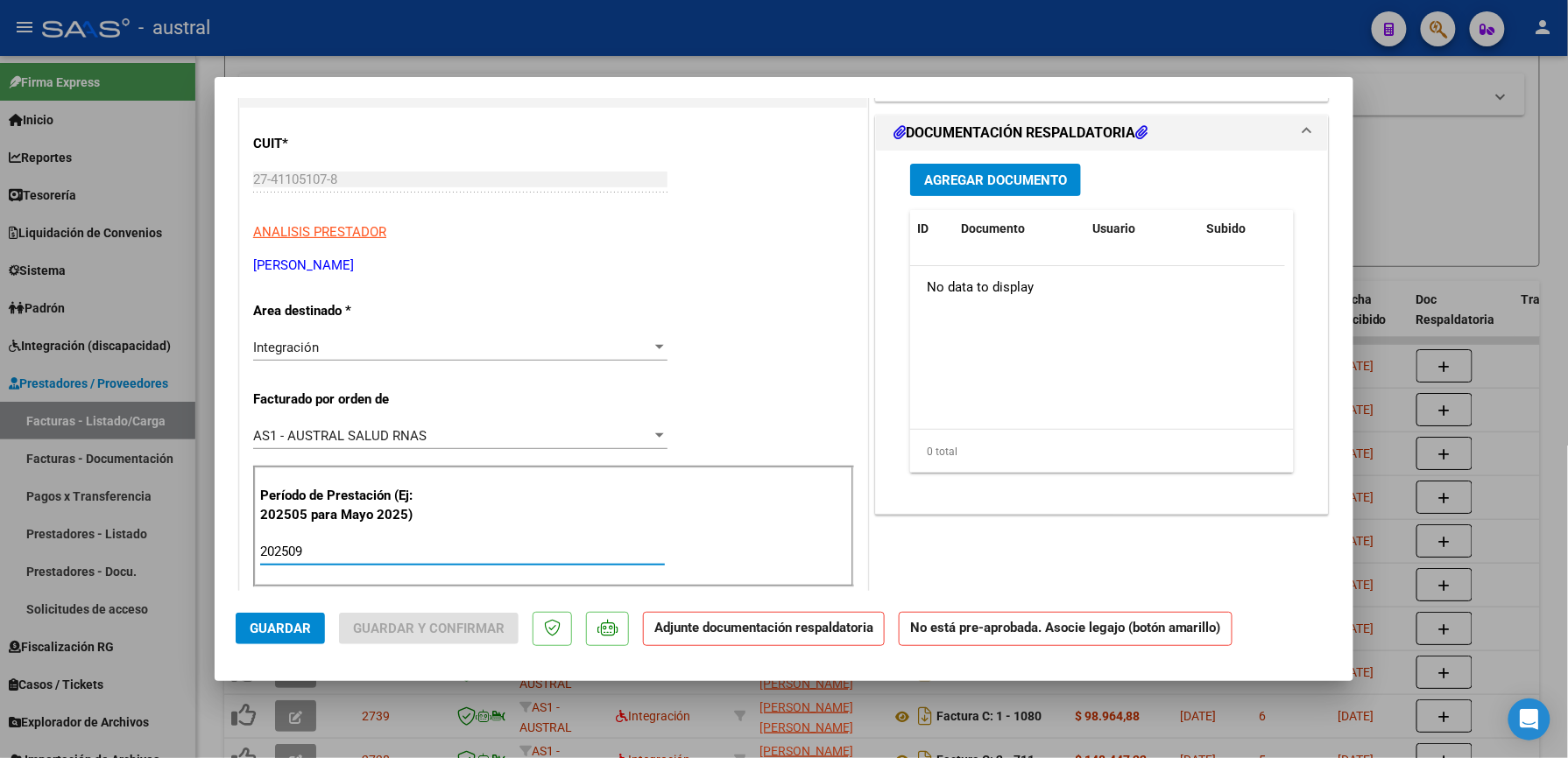
scroll to position [0, 0]
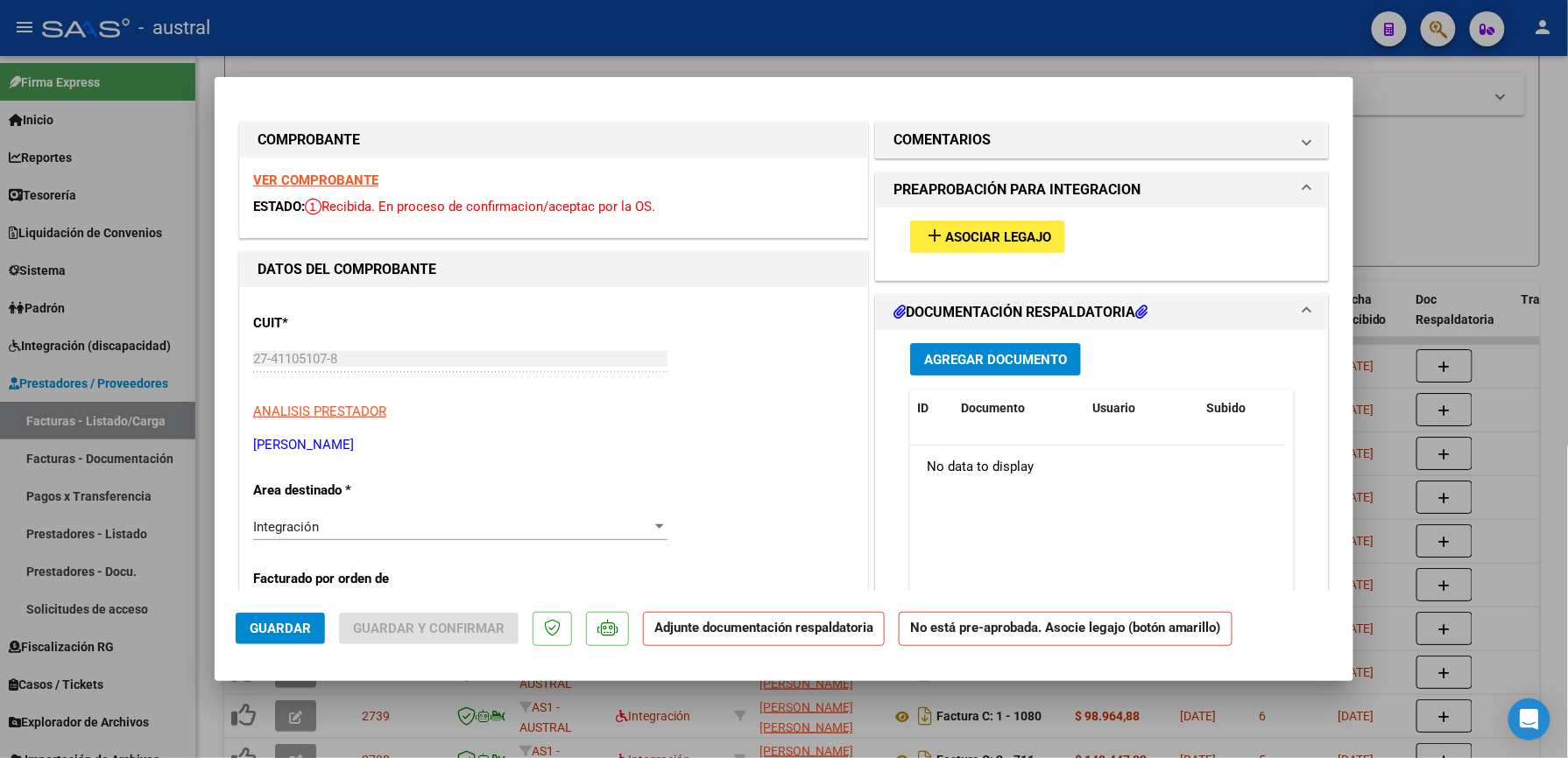
type input "202509"
click at [946, 232] on span "Asociar Legajo" at bounding box center [998, 237] width 106 height 16
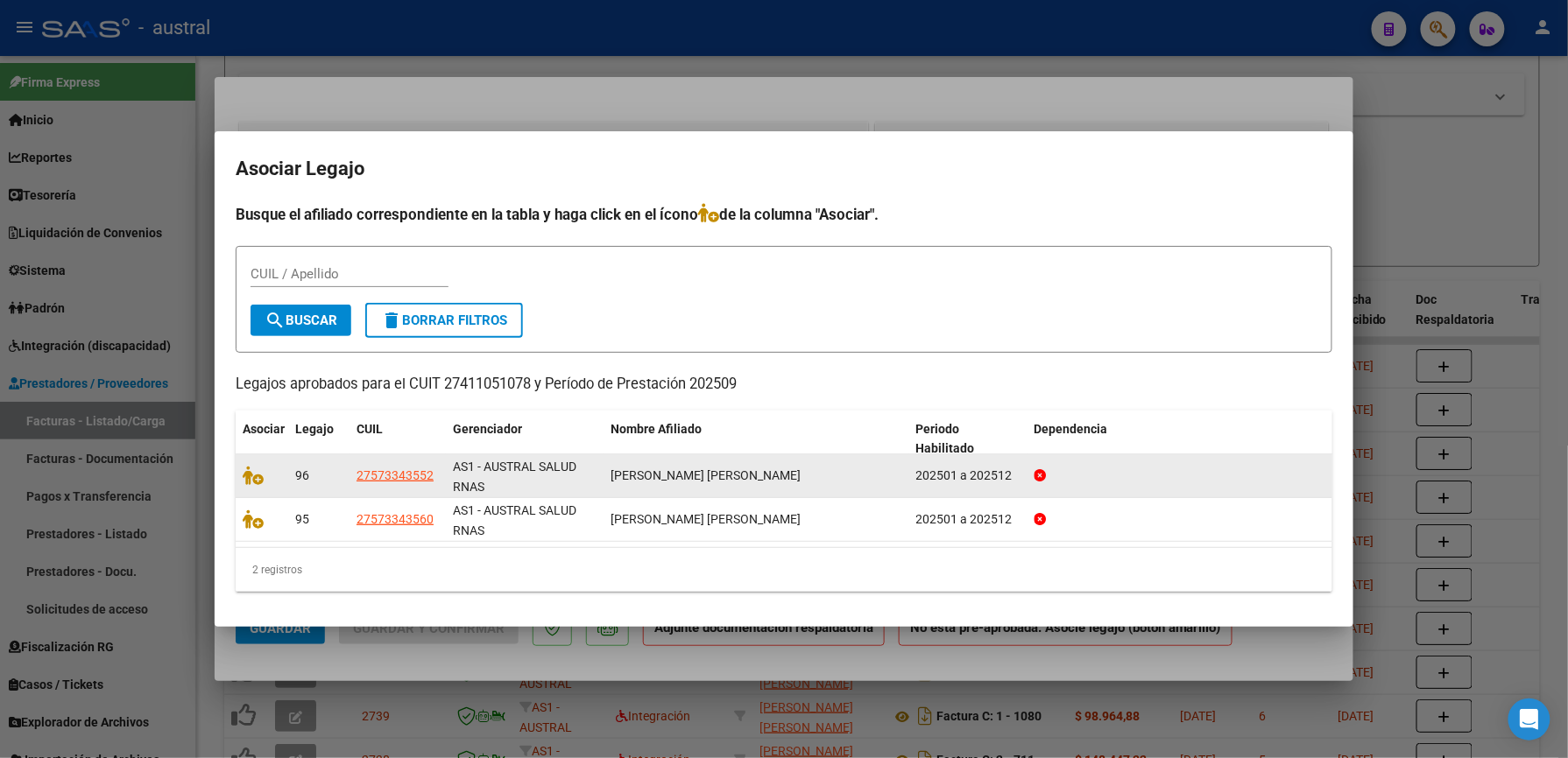
drag, startPoint x: 743, startPoint y: 467, endPoint x: 775, endPoint y: 463, distance: 32.2
click at [786, 463] on datatable-body-cell "SALAZAR RESQUIN CAMILA GISELLE" at bounding box center [757, 476] width 306 height 43
drag, startPoint x: 247, startPoint y: 478, endPoint x: 315, endPoint y: 481, distance: 68.1
click at [249, 478] on icon at bounding box center [252, 476] width 21 height 20
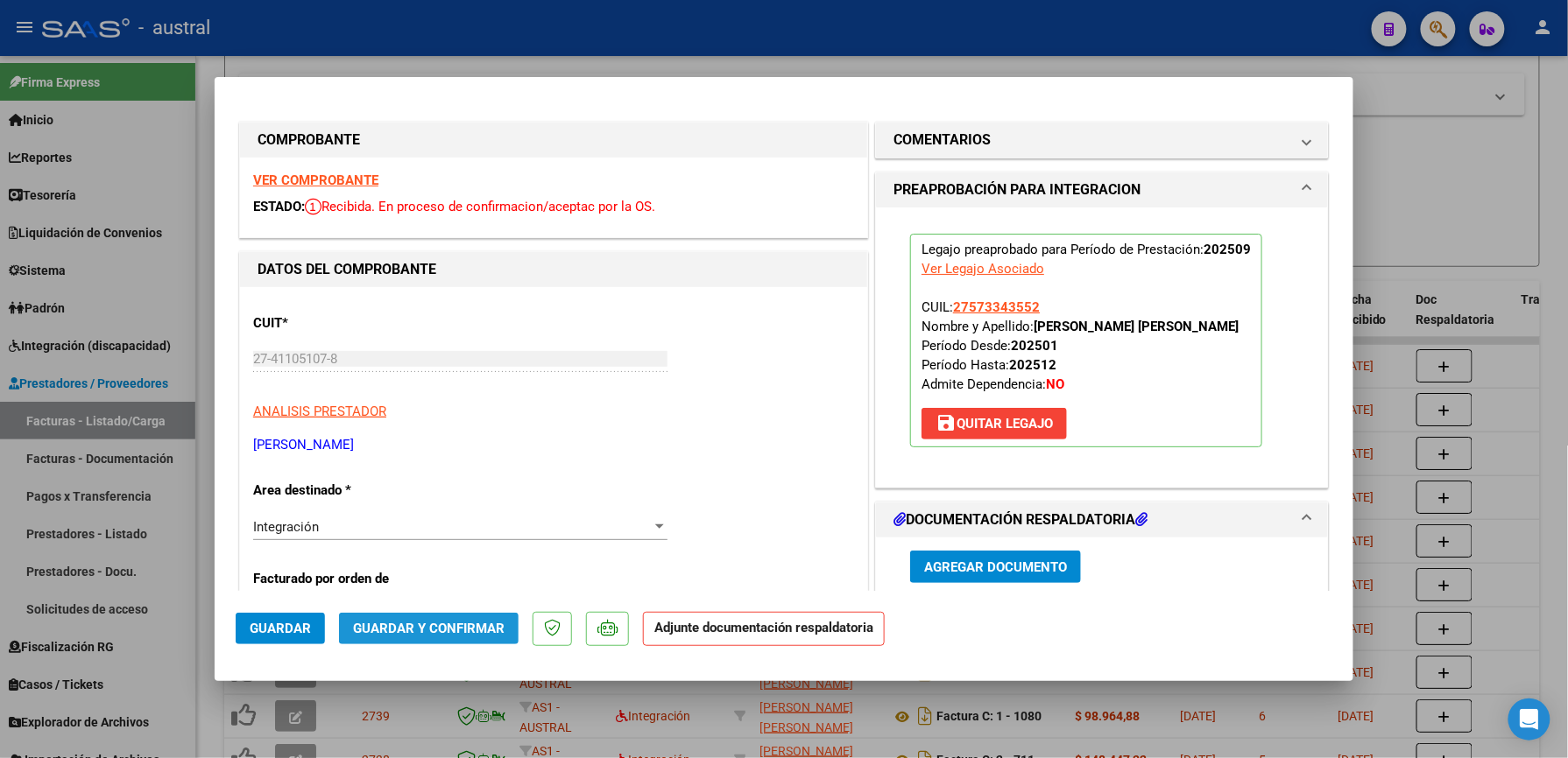
click at [453, 621] on span "Guardar y Confirmar" at bounding box center [429, 629] width 151 height 16
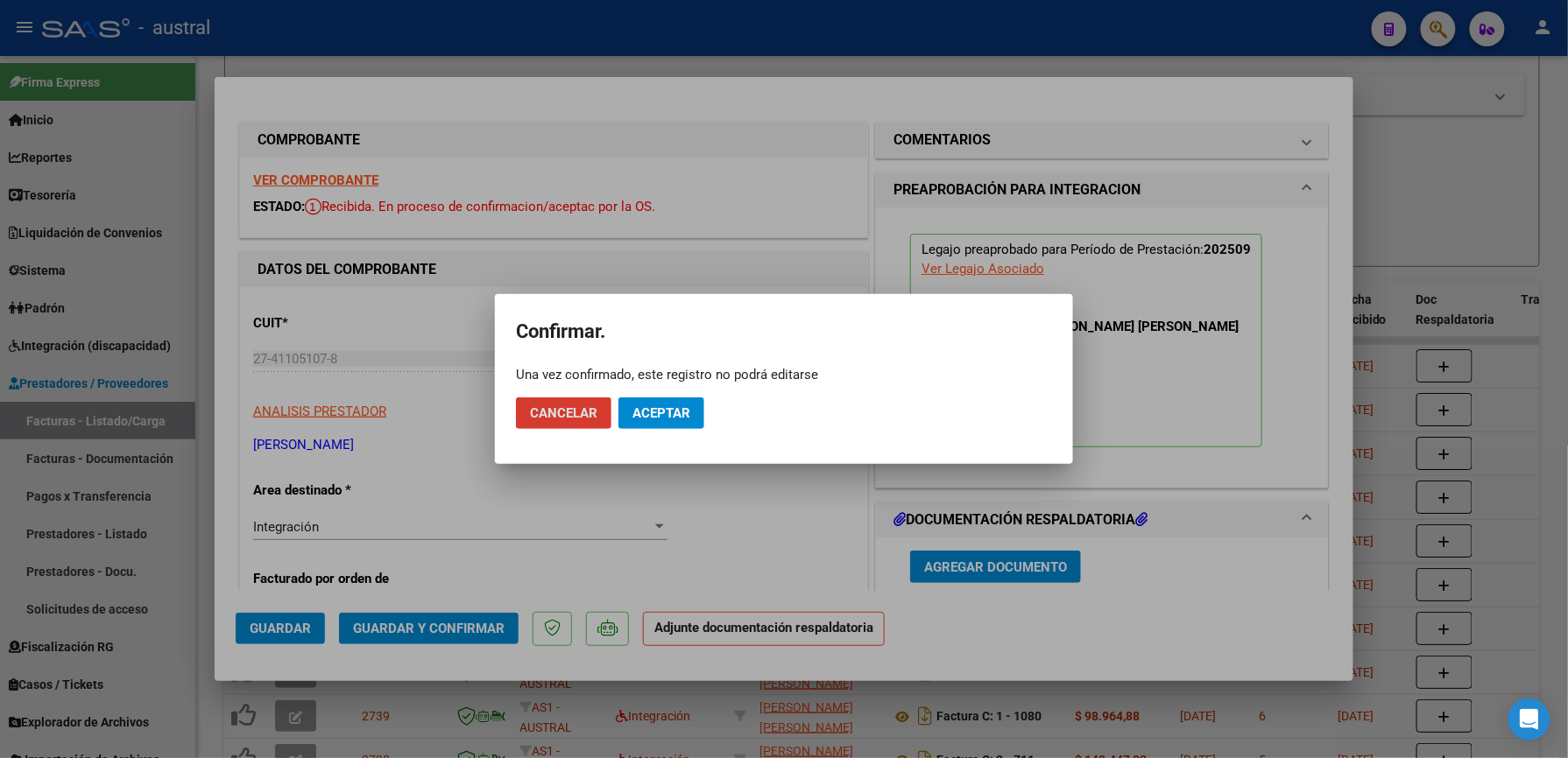
click at [664, 419] on span "Aceptar" at bounding box center [661, 413] width 58 height 16
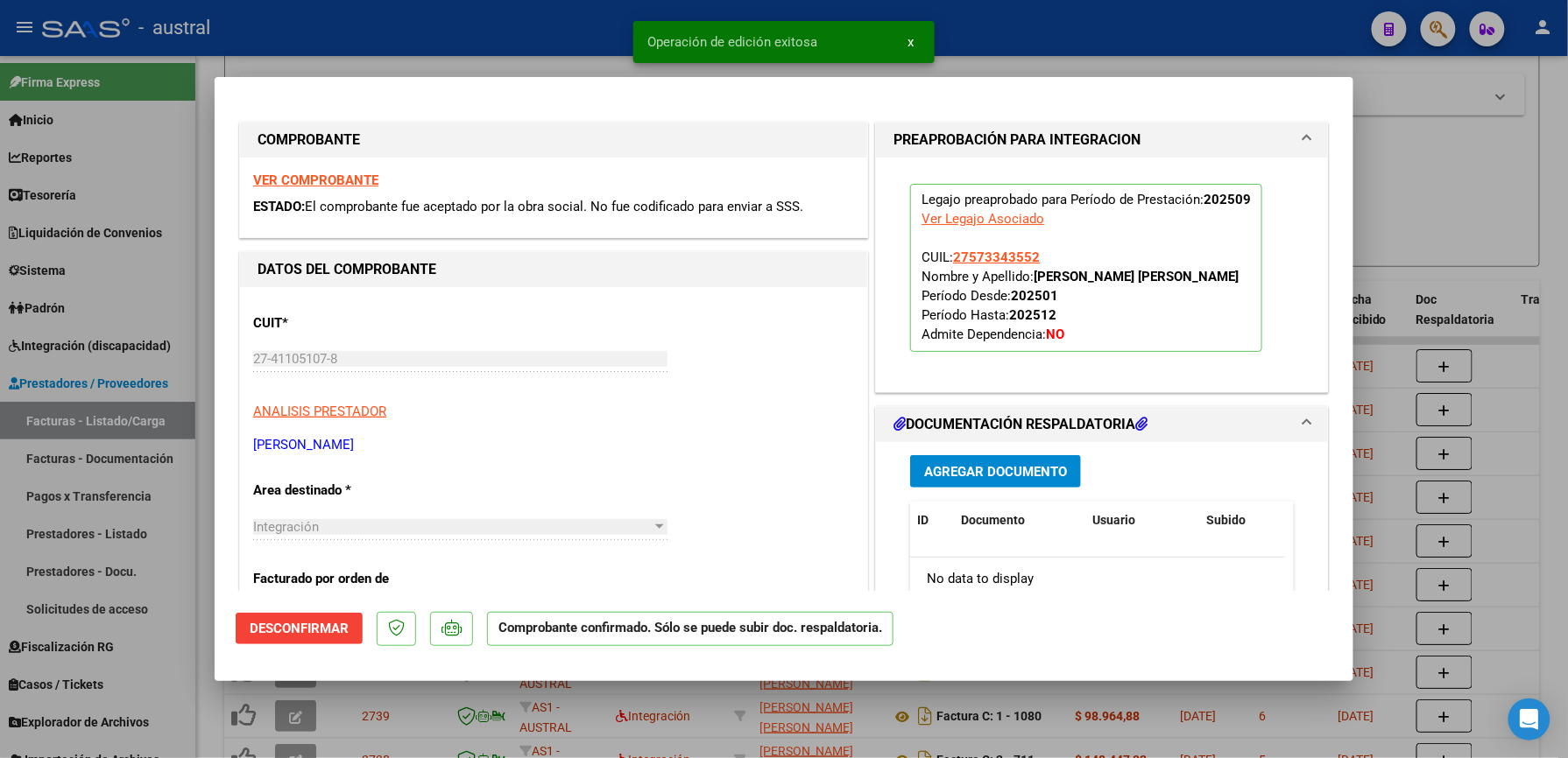
type input "$ 0,00"
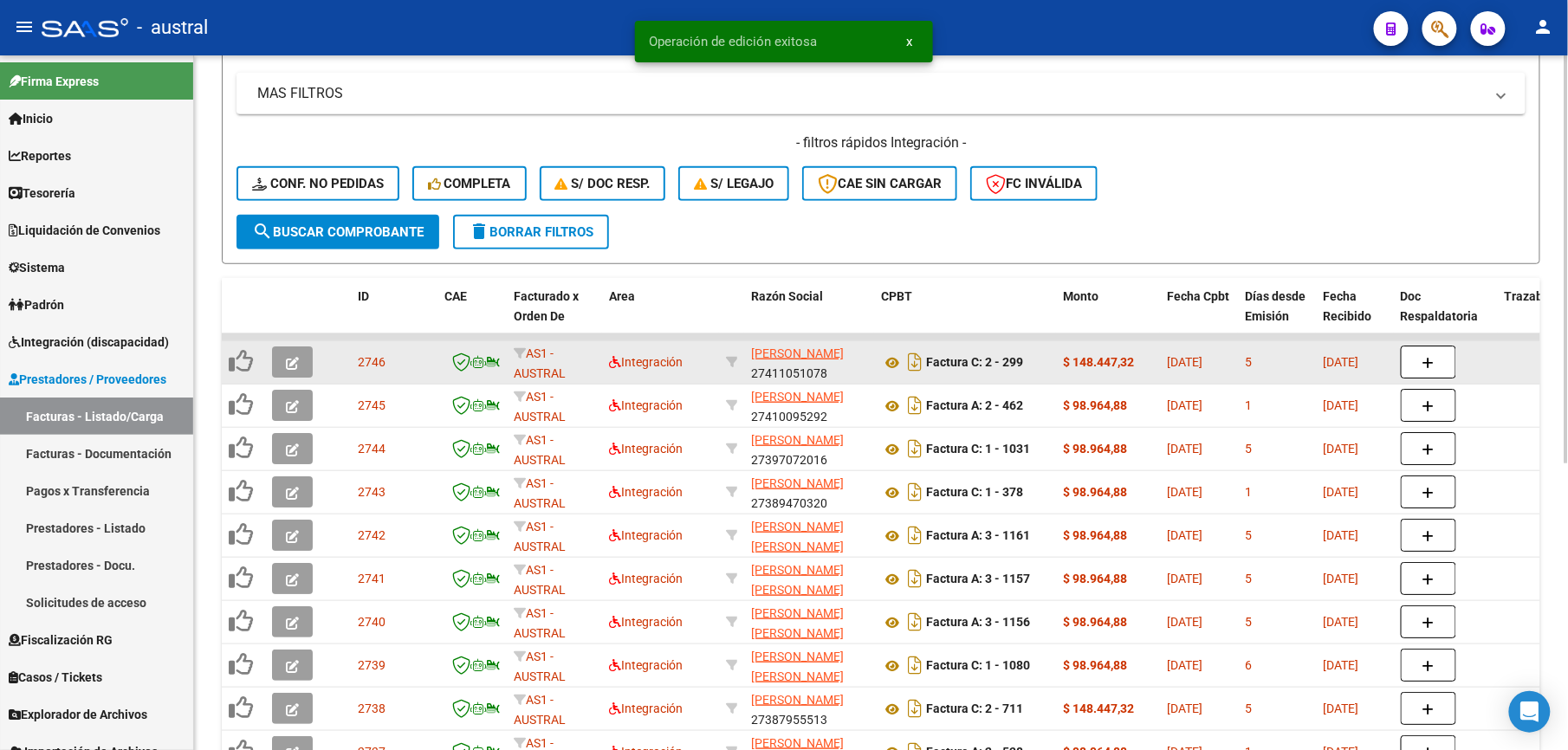
click at [295, 368] on icon "button" at bounding box center [292, 363] width 13 height 13
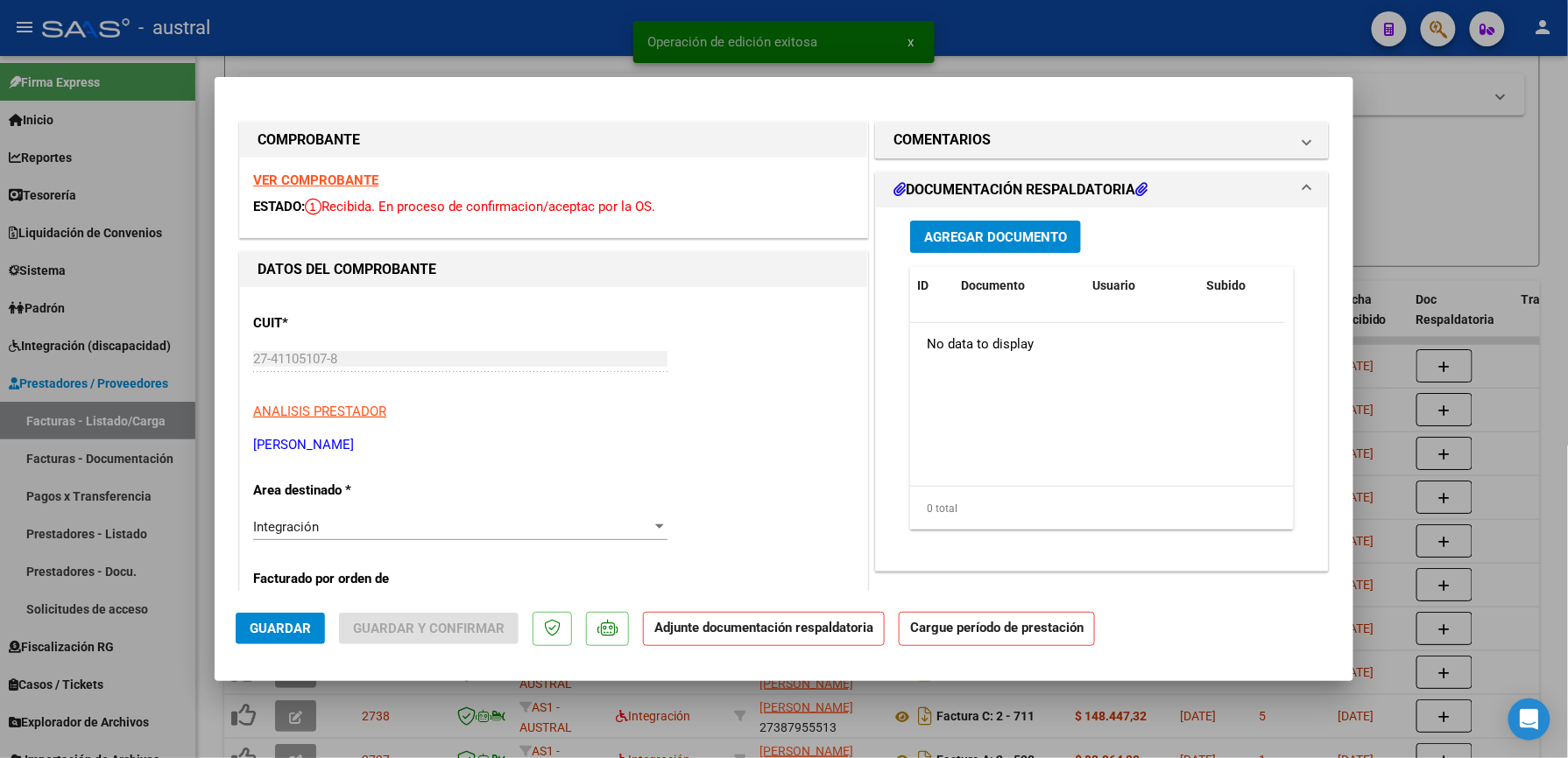
click at [337, 177] on strong "VER COMPROBANTE" at bounding box center [316, 180] width 126 height 16
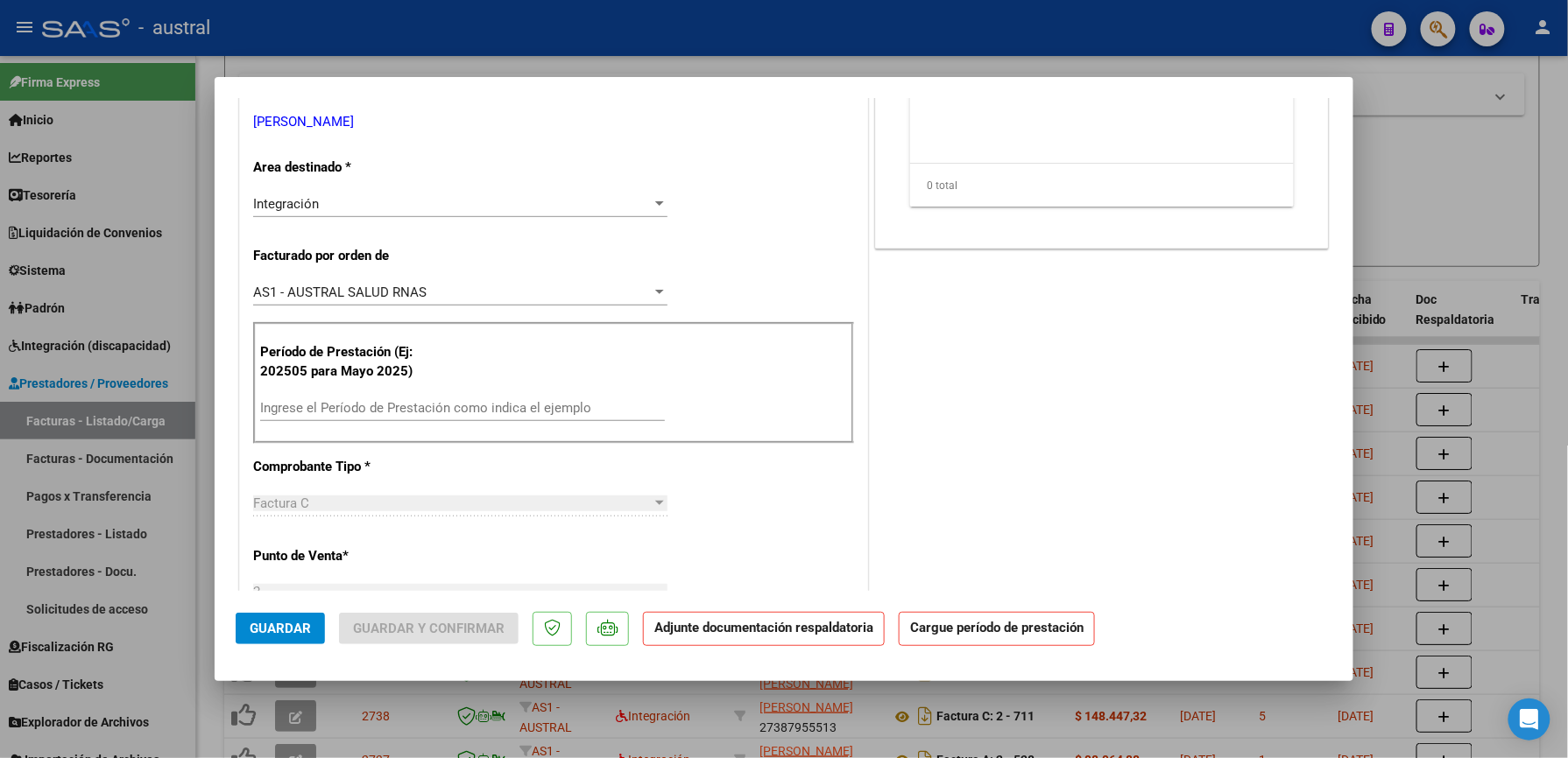
scroll to position [350, 0]
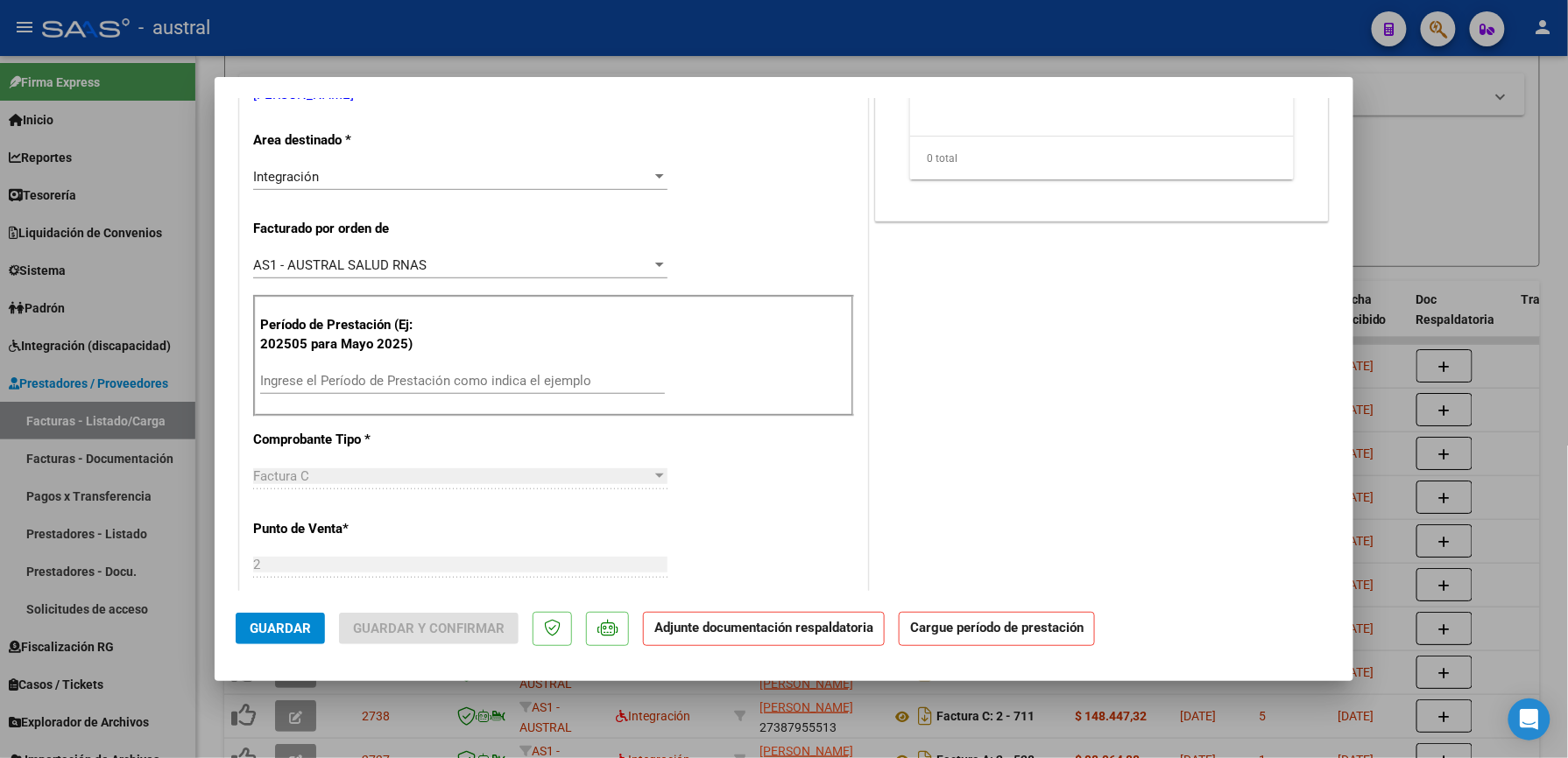
click at [459, 386] on input "Ingrese el Período de Prestación como indica el ejemplo" at bounding box center [462, 380] width 404 height 16
paste input "202509"
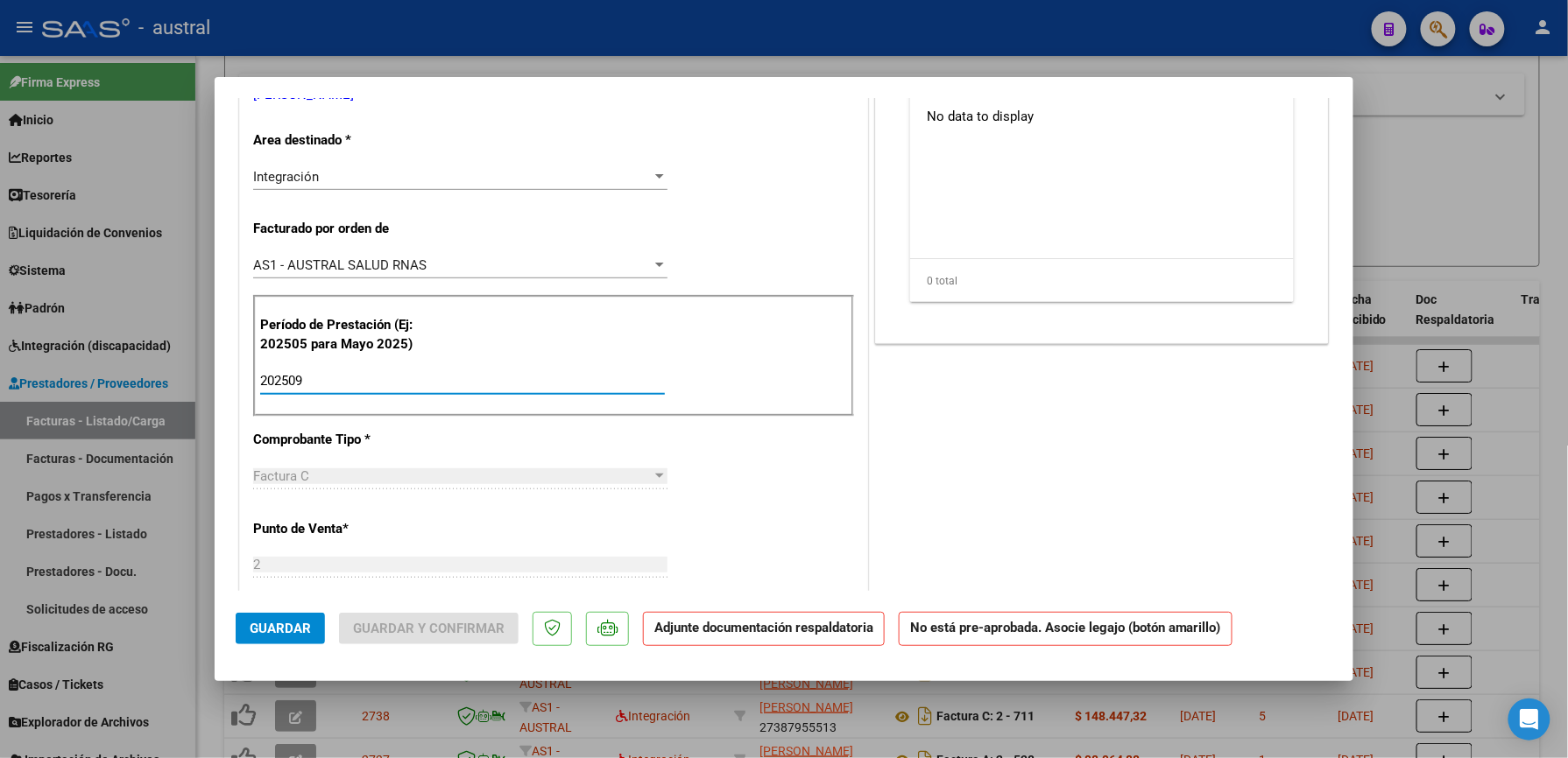
scroll to position [0, 0]
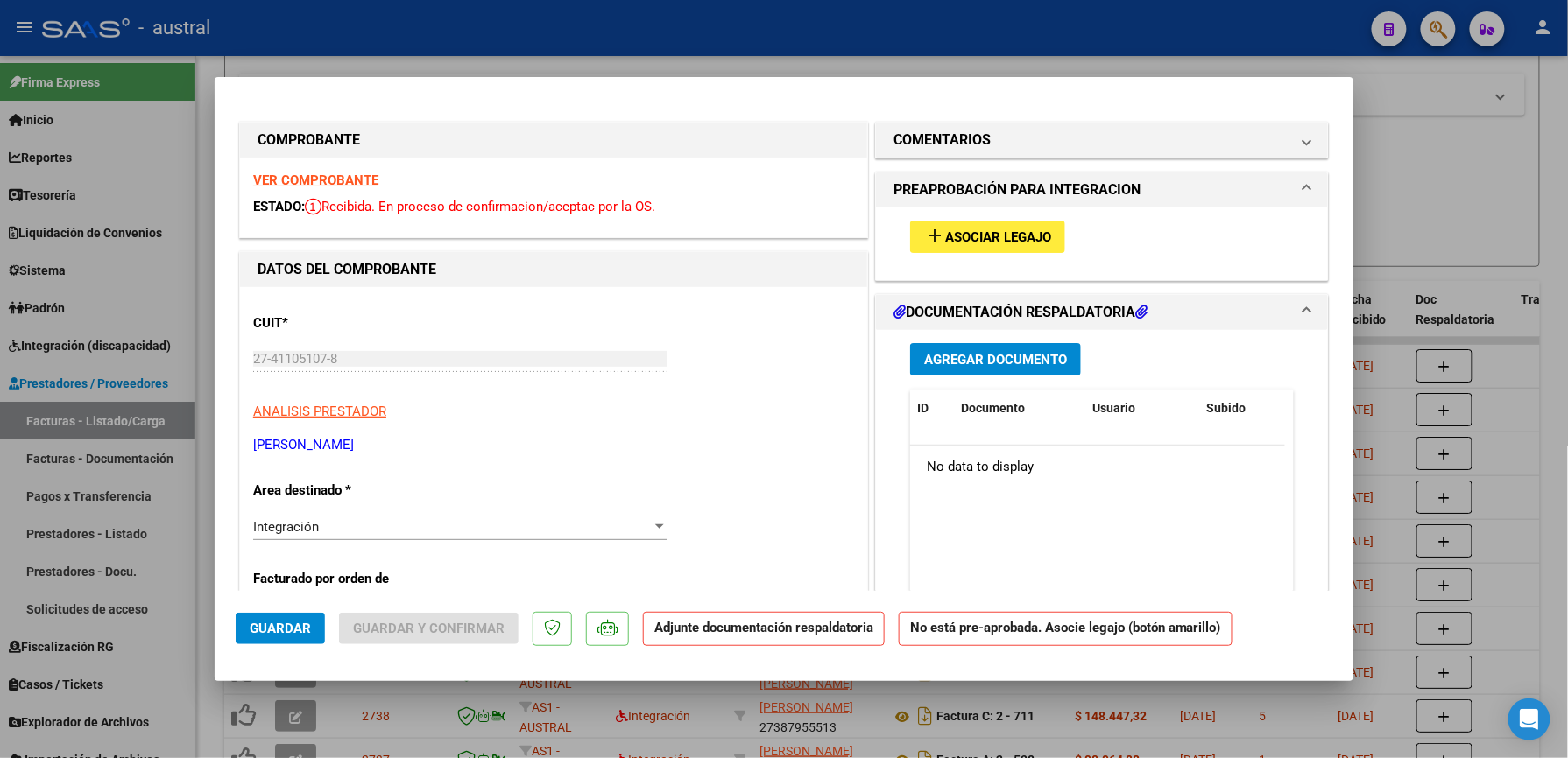
type input "202509"
click at [979, 243] on span "Asociar Legajo" at bounding box center [998, 237] width 106 height 16
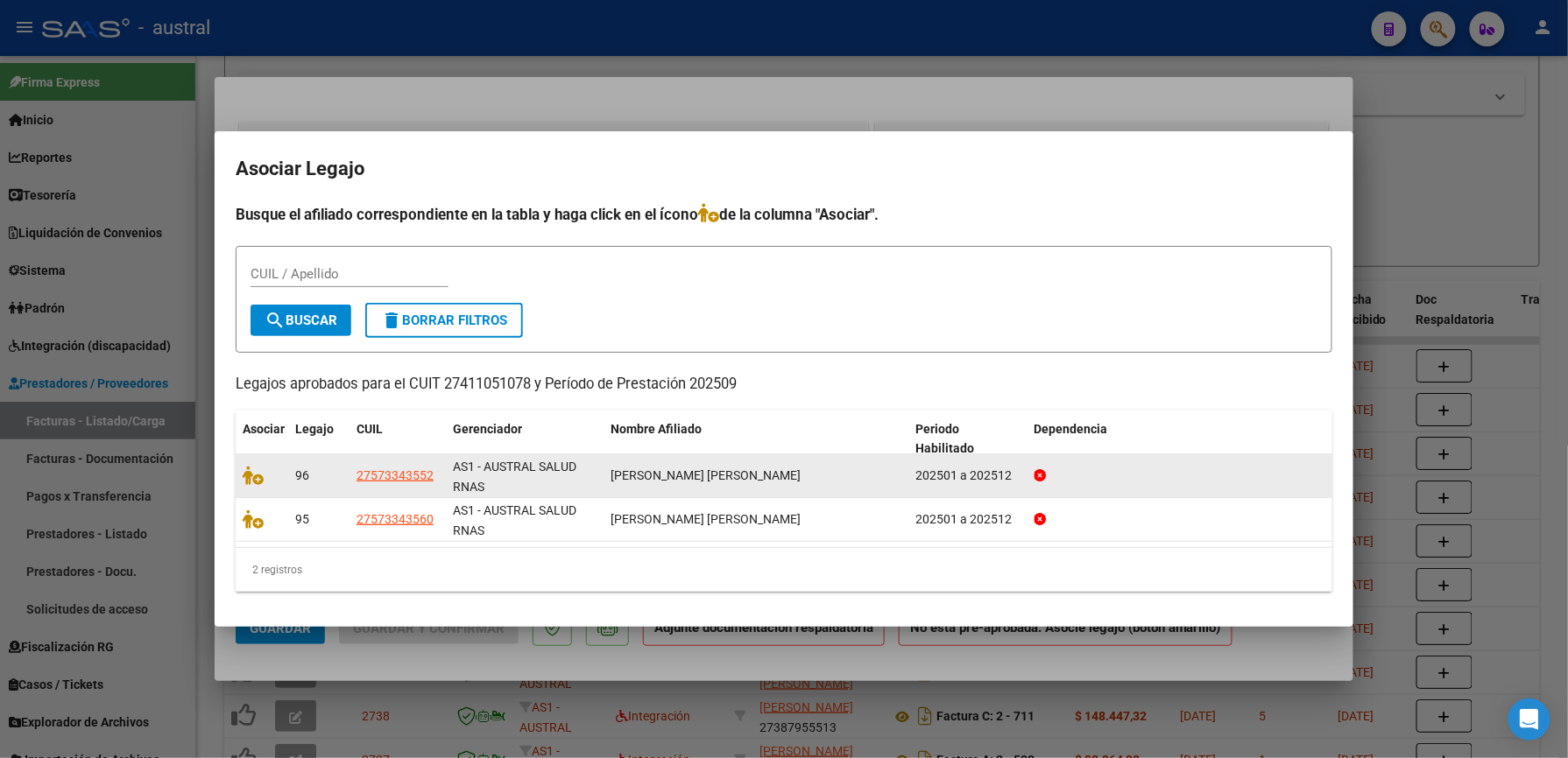
drag, startPoint x: 662, startPoint y: 473, endPoint x: 811, endPoint y: 492, distance: 150.2
click at [811, 492] on datatable-body-cell "SALAZAR RESQUIN CAMILA GISELLE" at bounding box center [757, 476] width 306 height 43
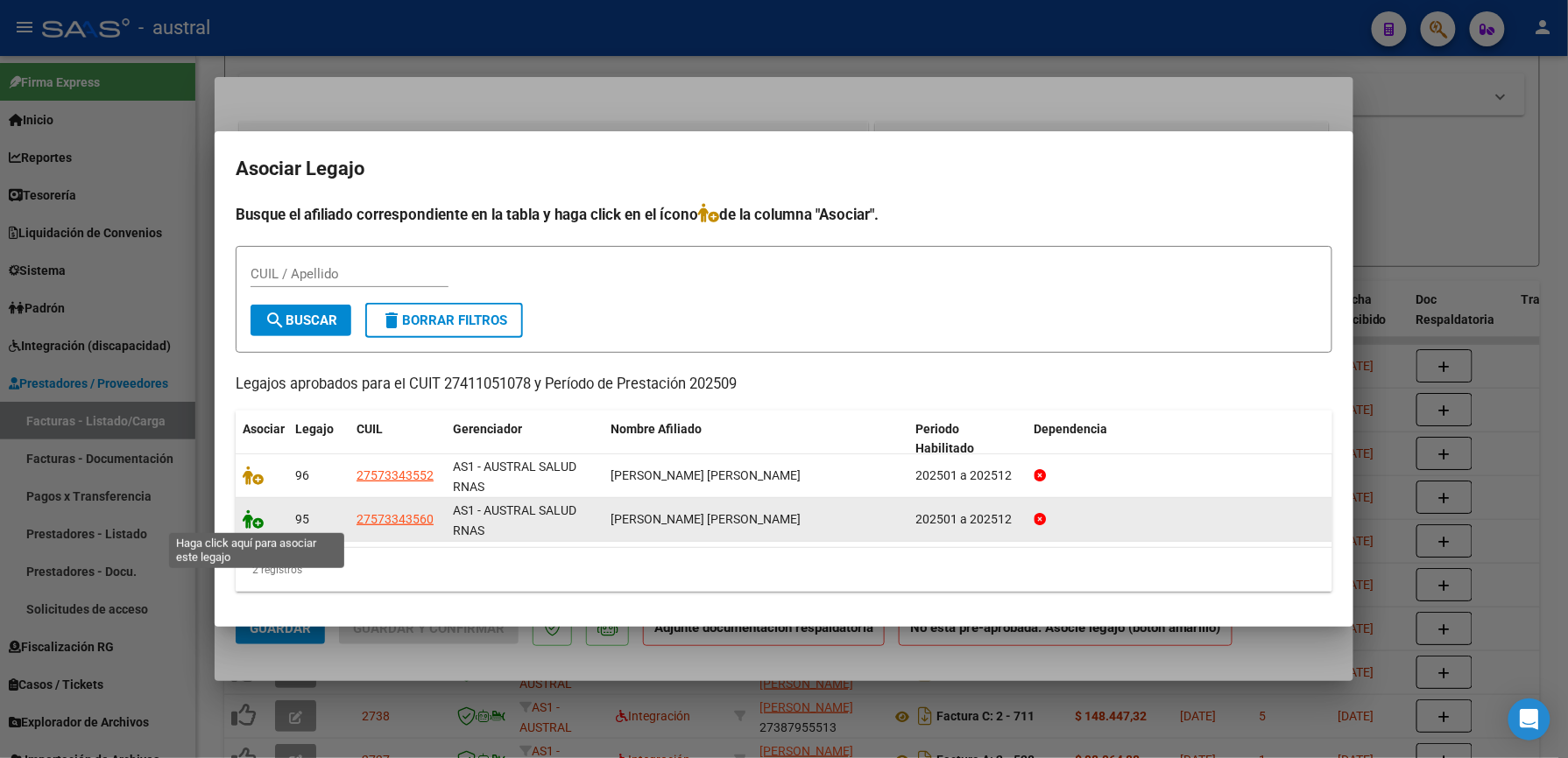
click at [250, 522] on icon at bounding box center [252, 520] width 21 height 20
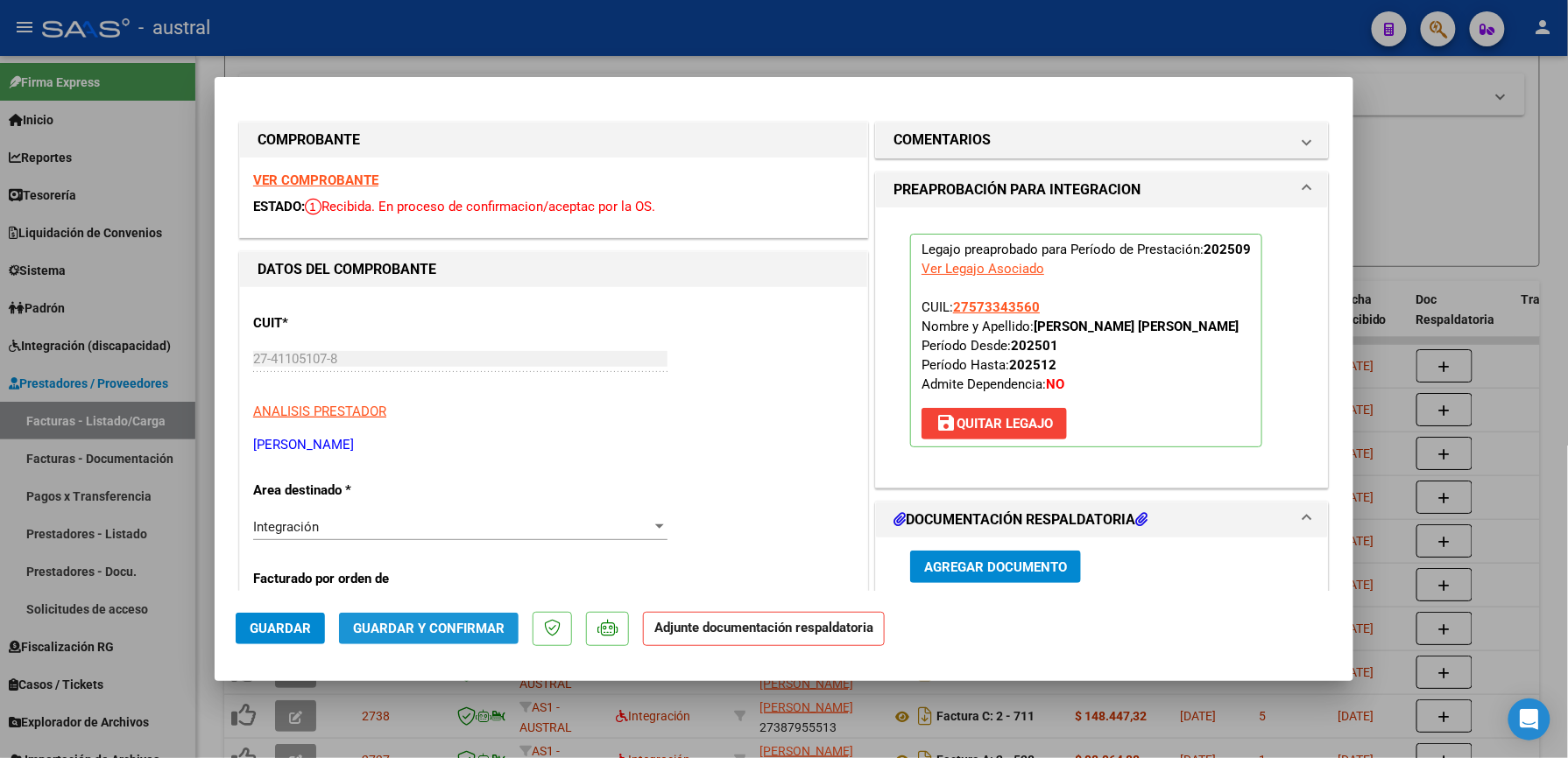
click at [450, 627] on span "Guardar y Confirmar" at bounding box center [429, 629] width 151 height 16
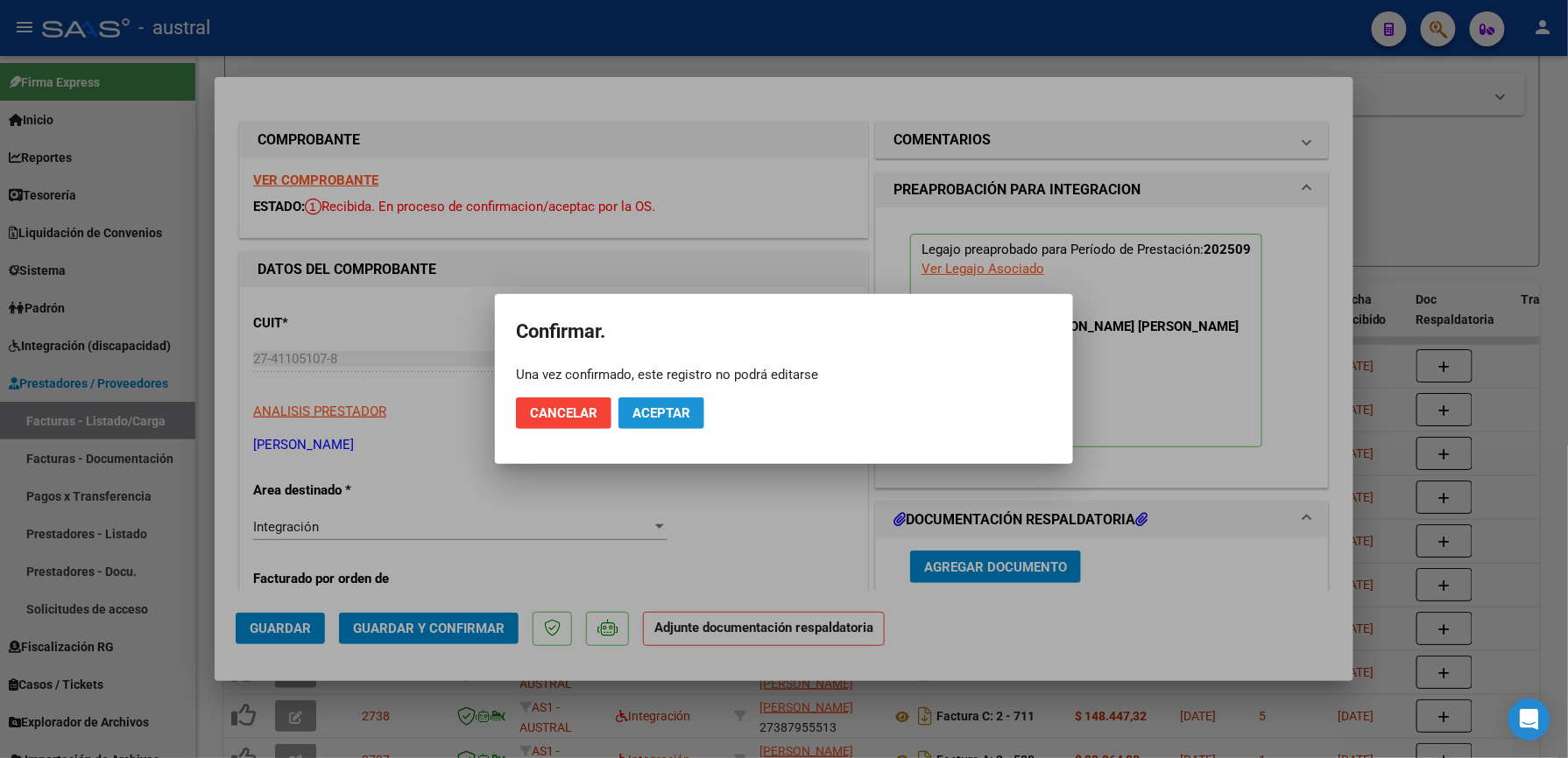
drag, startPoint x: 655, startPoint y: 415, endPoint x: 823, endPoint y: 194, distance: 277.6
click at [659, 410] on span "Aceptar" at bounding box center [661, 413] width 58 height 16
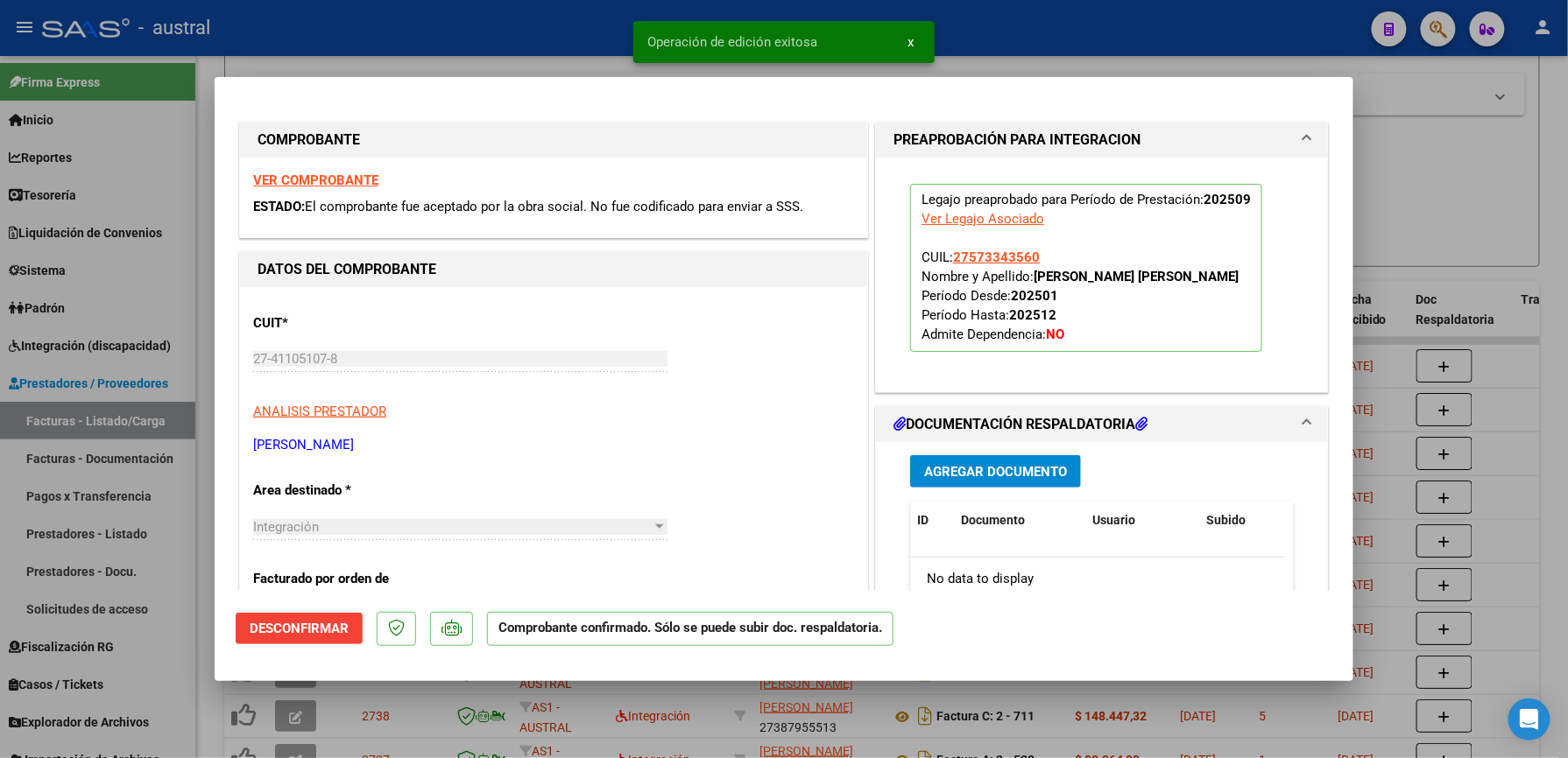
type input "$ 0,00"
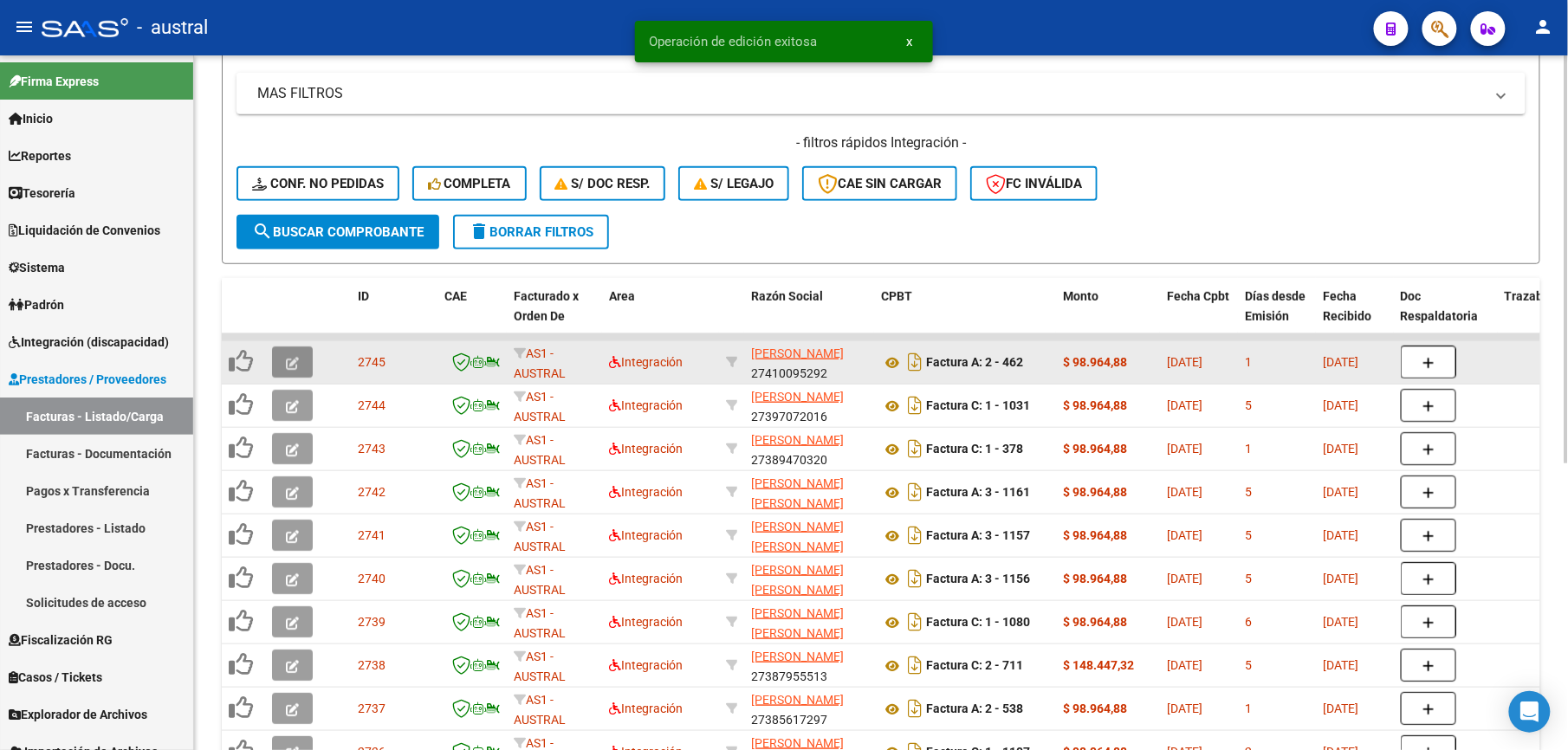
click at [293, 357] on icon "button" at bounding box center [292, 363] width 13 height 13
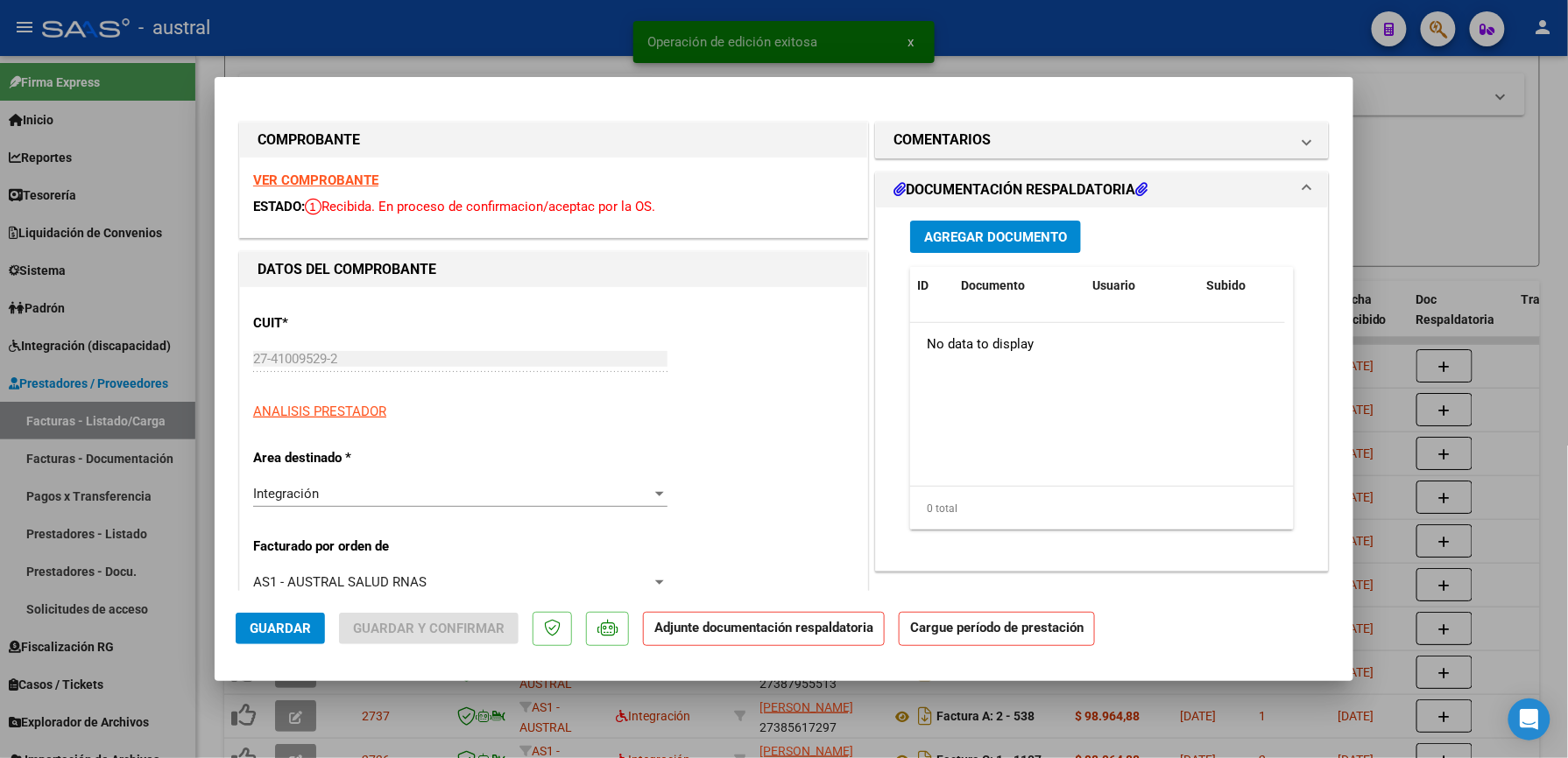
click at [330, 178] on strong "VER COMPROBANTE" at bounding box center [316, 180] width 126 height 16
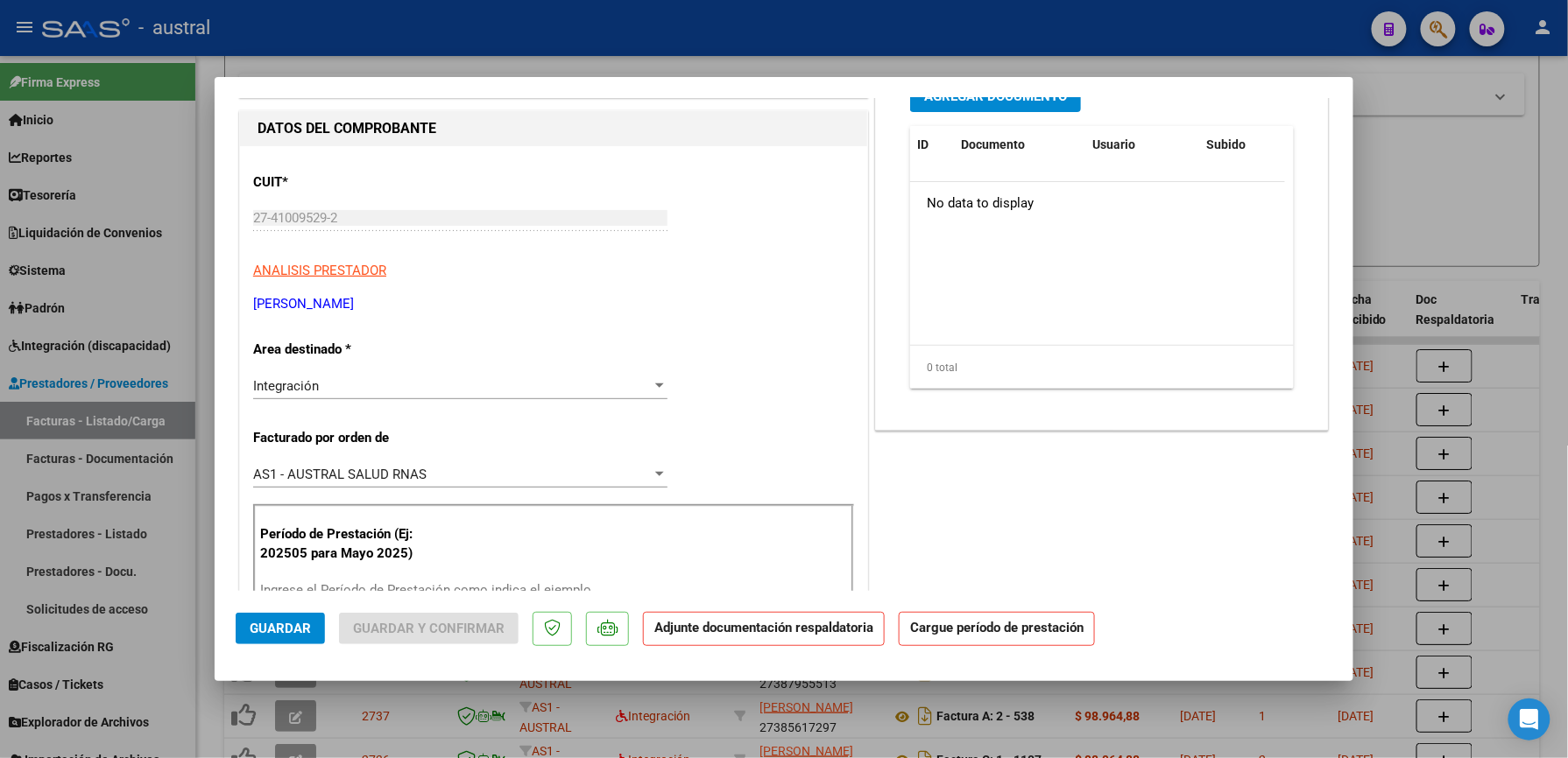
scroll to position [232, 0]
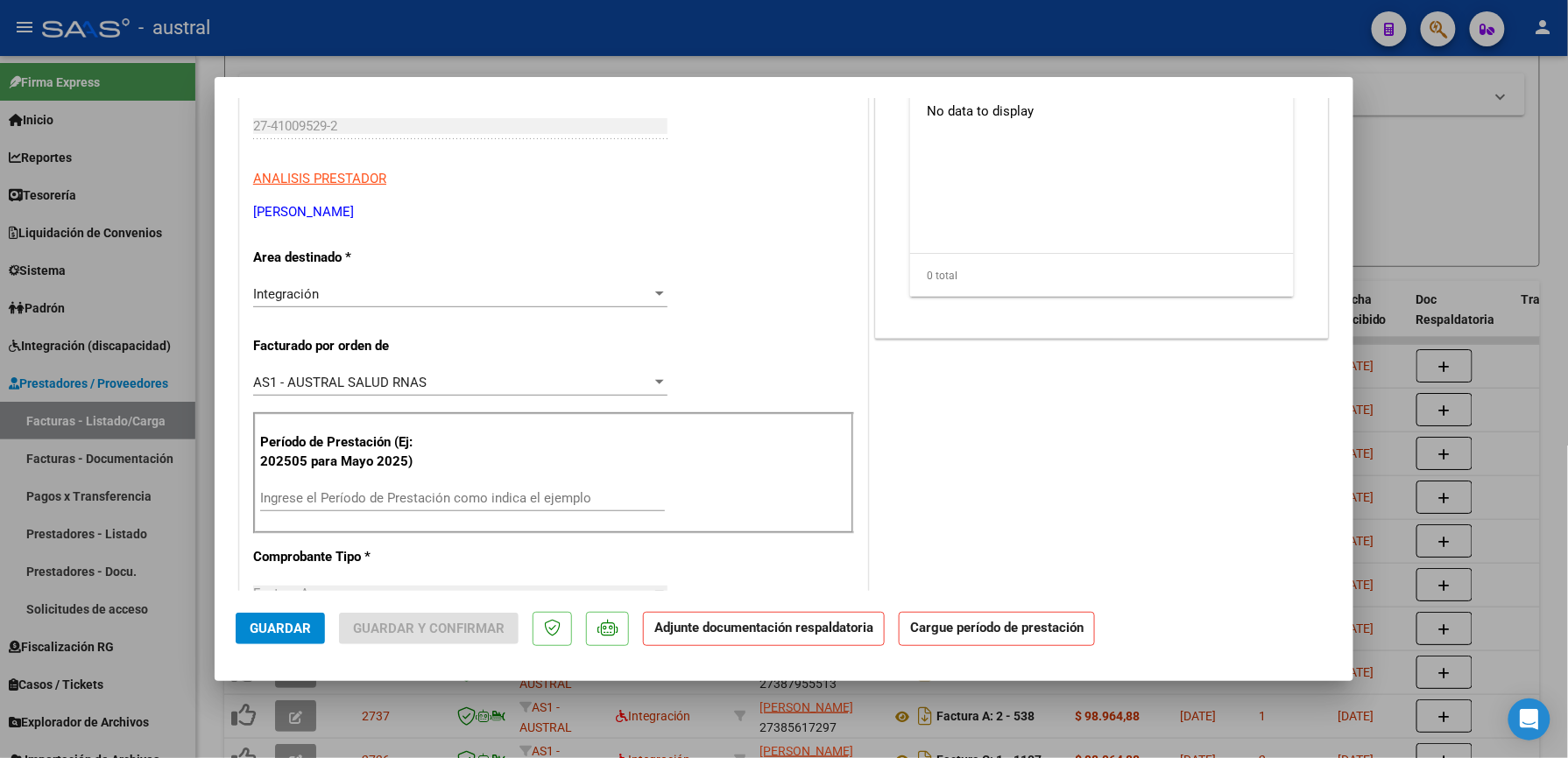
click at [453, 493] on input "Ingrese el Período de Prestación como indica el ejemplo" at bounding box center [462, 498] width 404 height 16
paste input "202509"
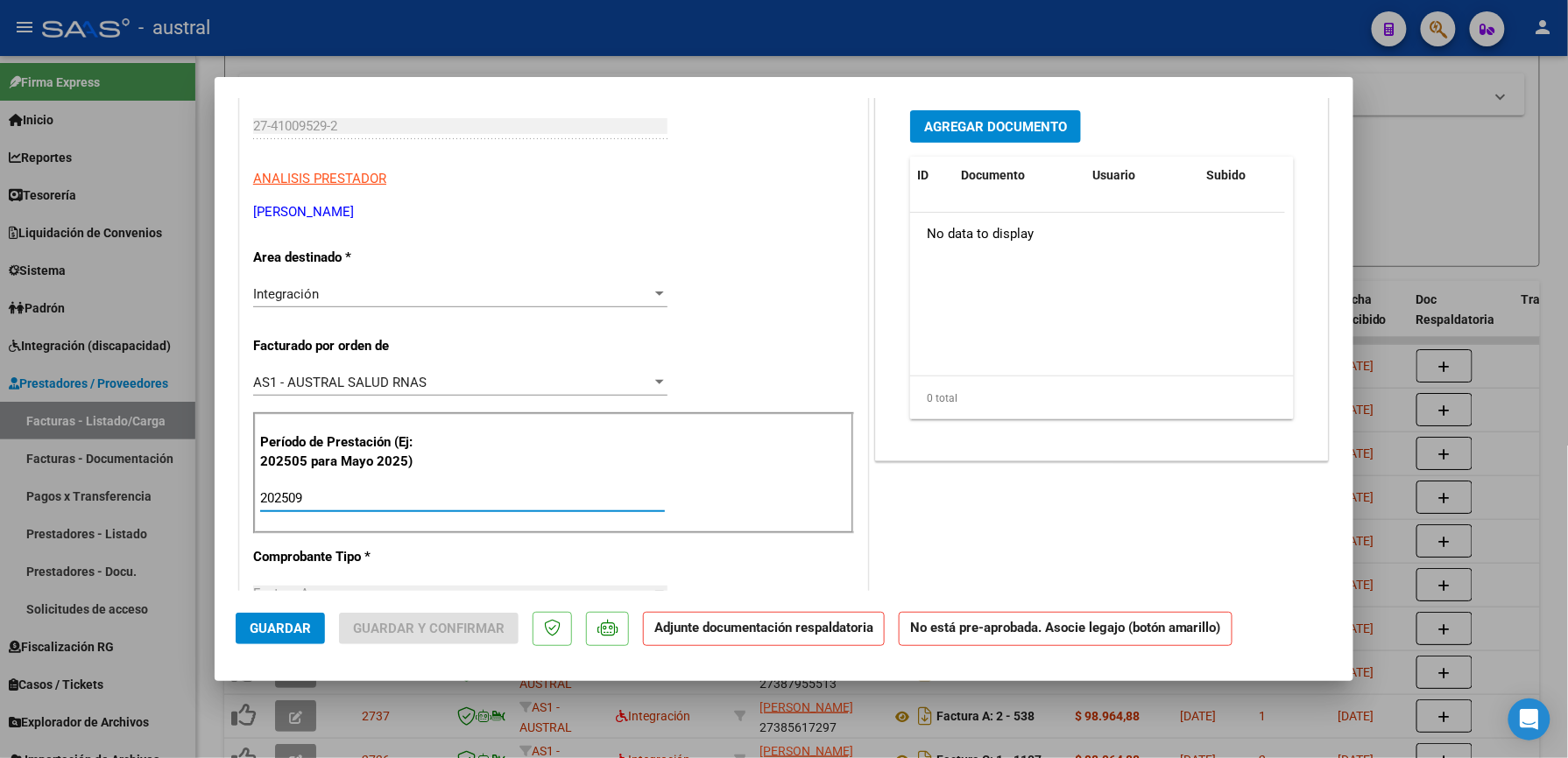
scroll to position [0, 0]
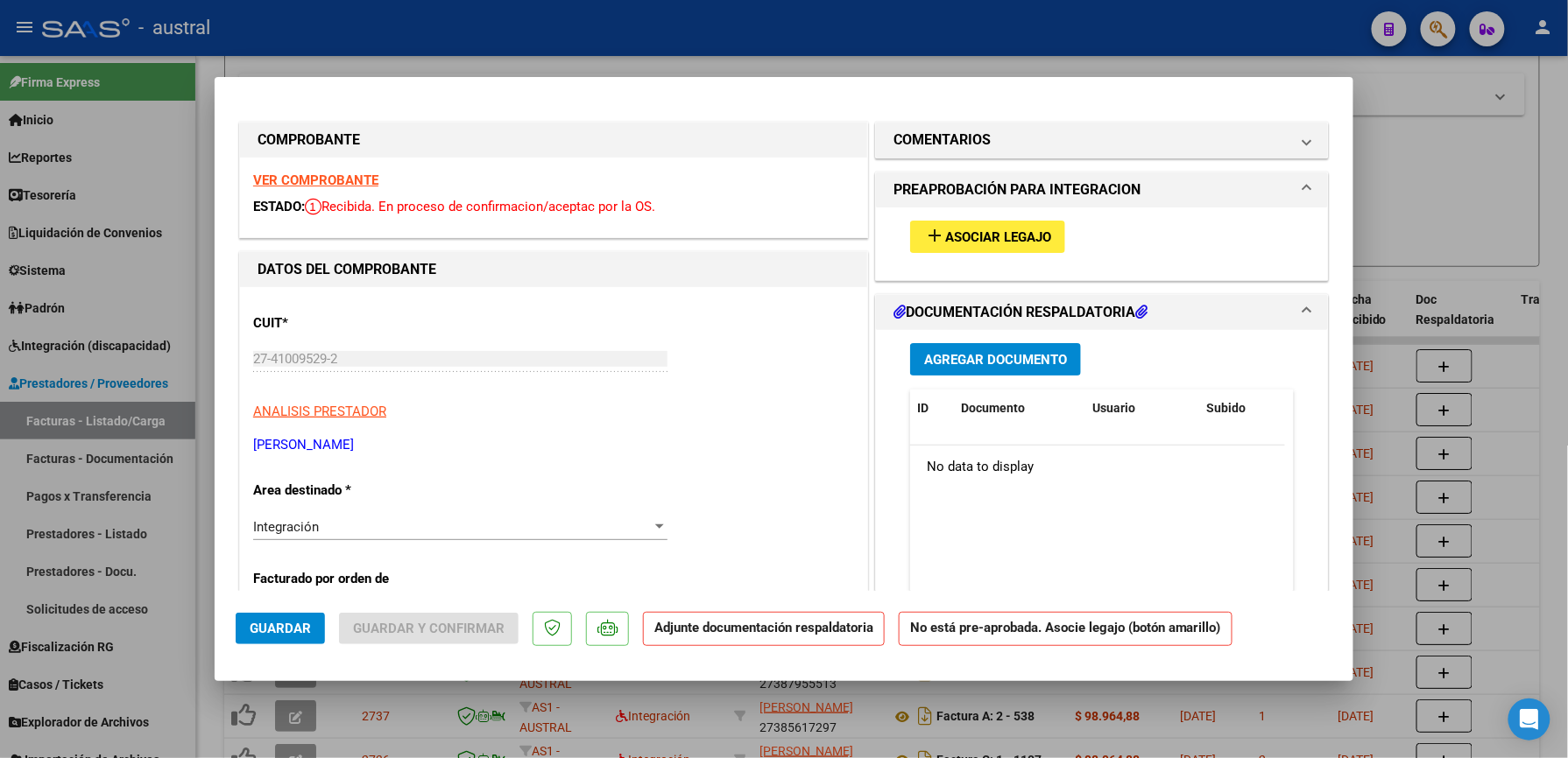
type input "202509"
click at [957, 232] on span "Asociar Legajo" at bounding box center [998, 237] width 106 height 16
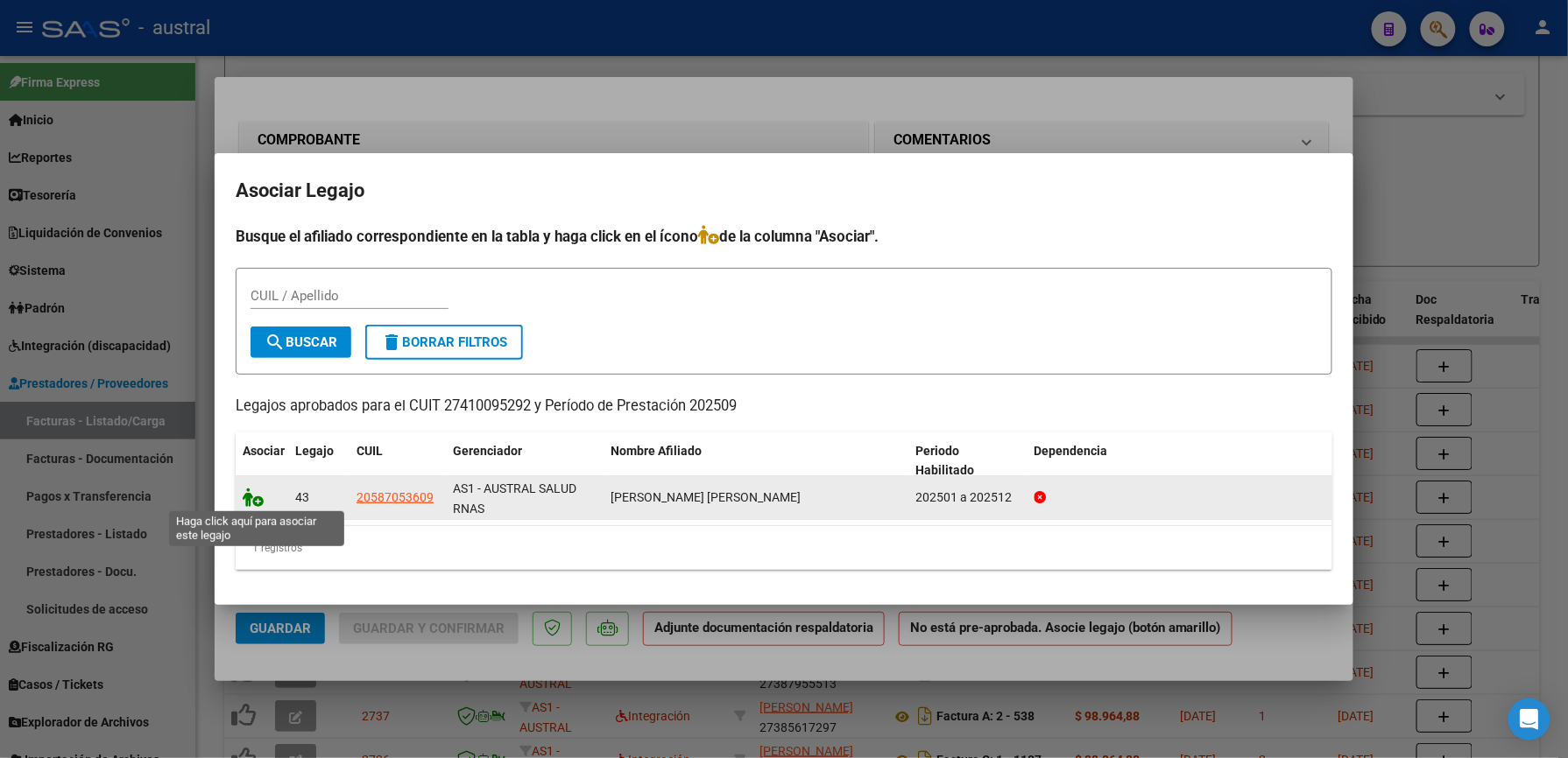
click at [257, 501] on icon at bounding box center [252, 497] width 21 height 20
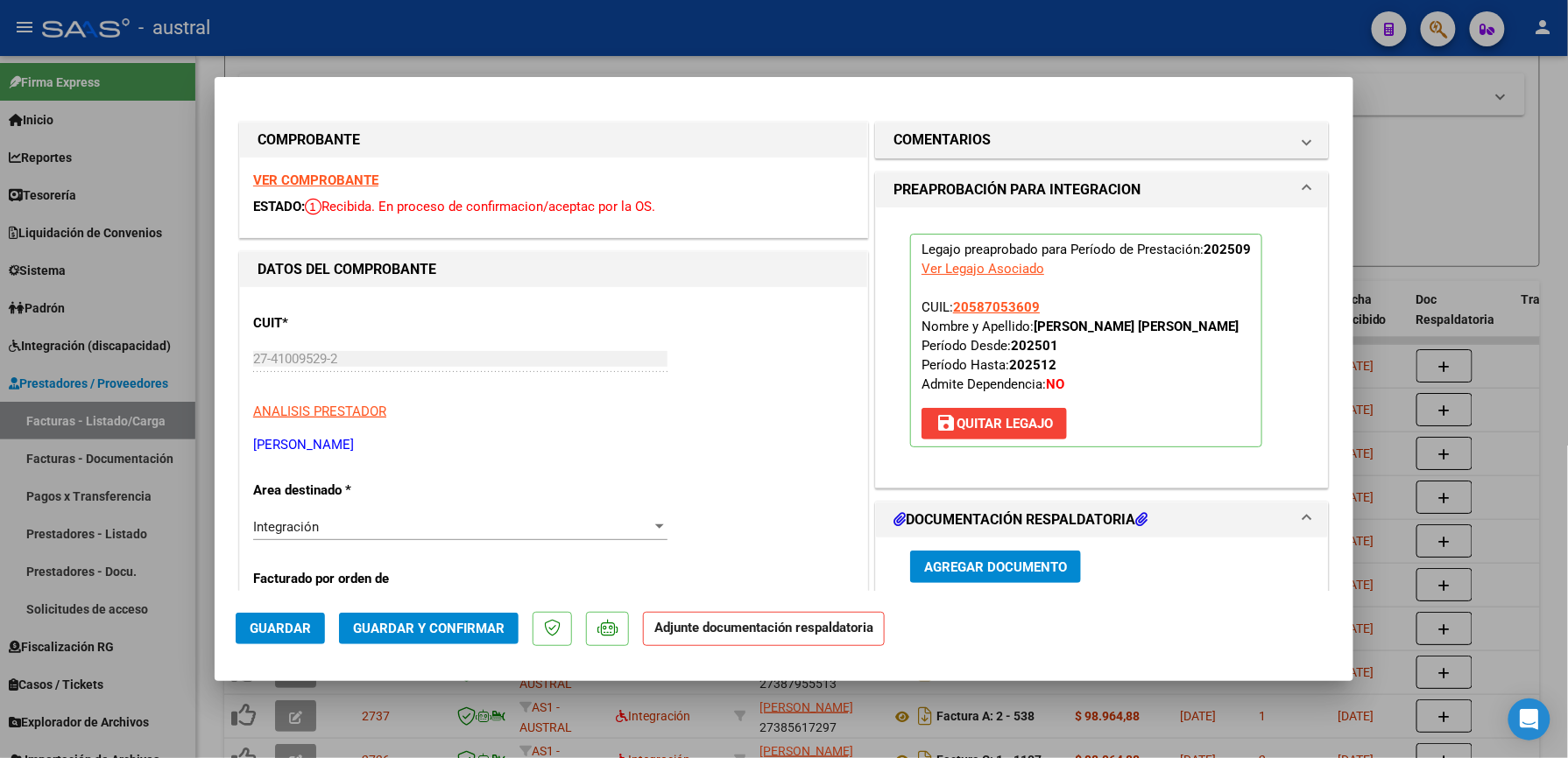
click at [419, 624] on span "Guardar y Confirmar" at bounding box center [429, 629] width 151 height 16
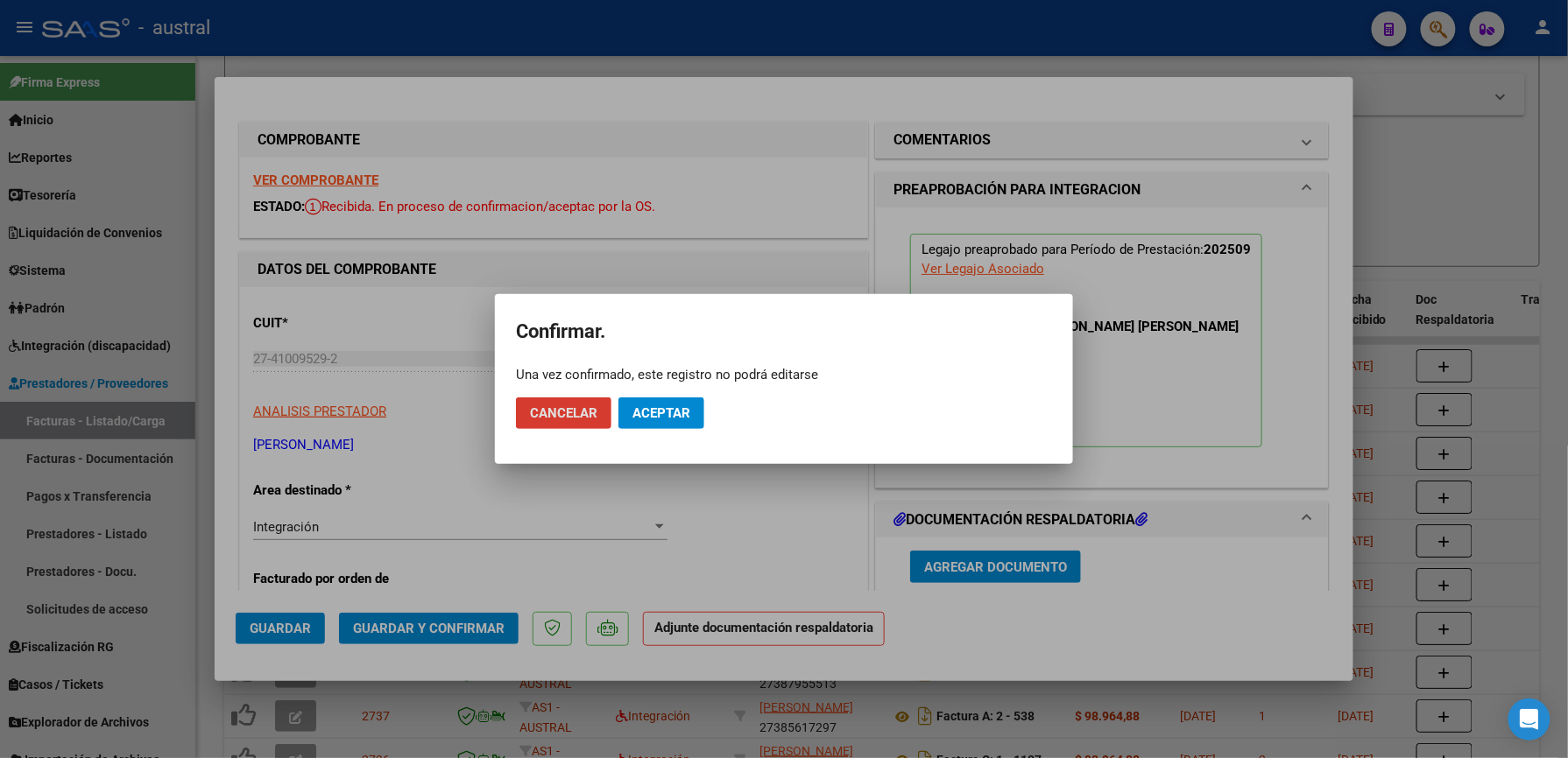
drag, startPoint x: 673, startPoint y: 424, endPoint x: 1000, endPoint y: 2, distance: 533.9
click at [677, 422] on button "Aceptar" at bounding box center [660, 413] width 85 height 31
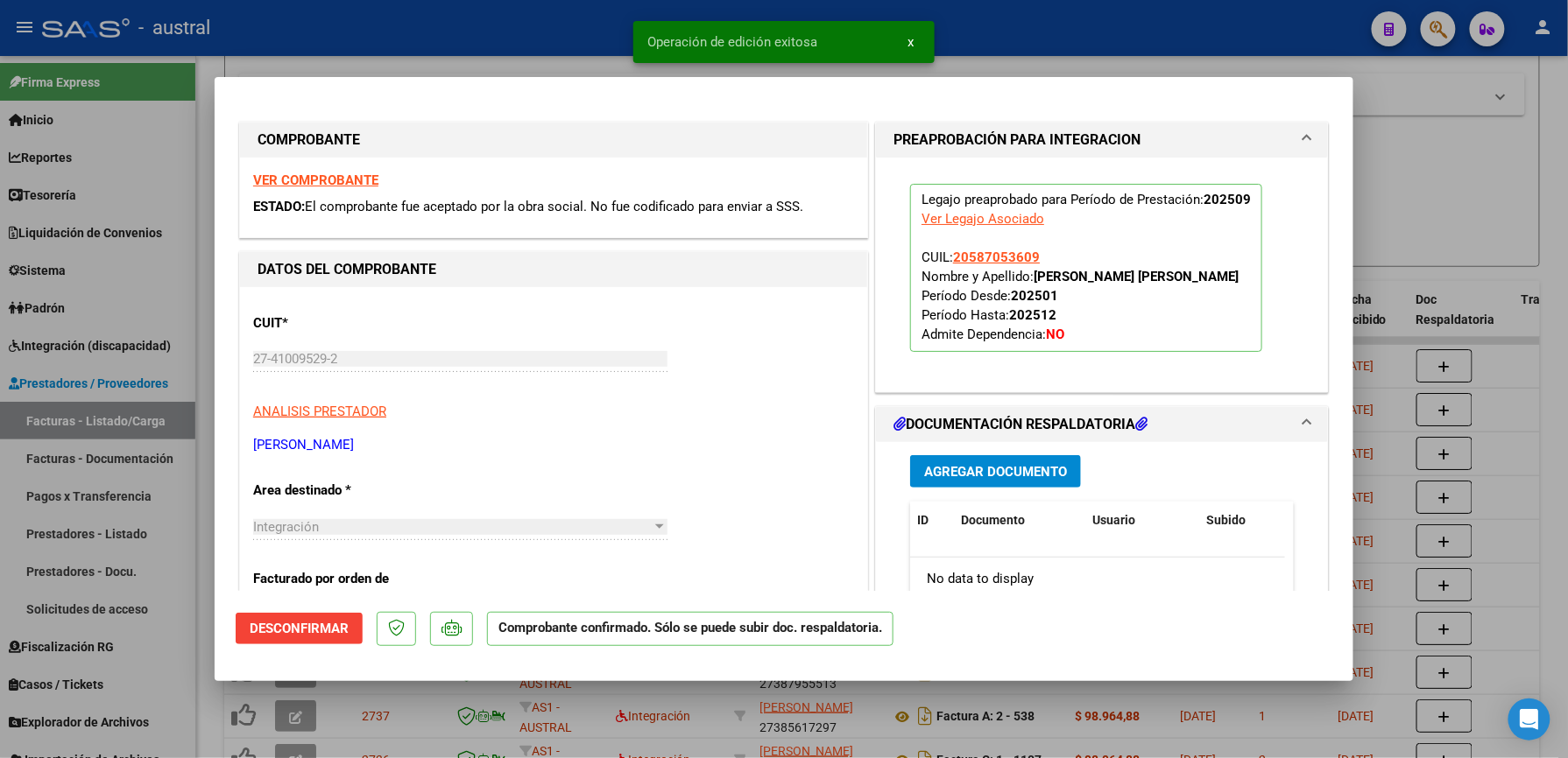
type input "$ 0,00"
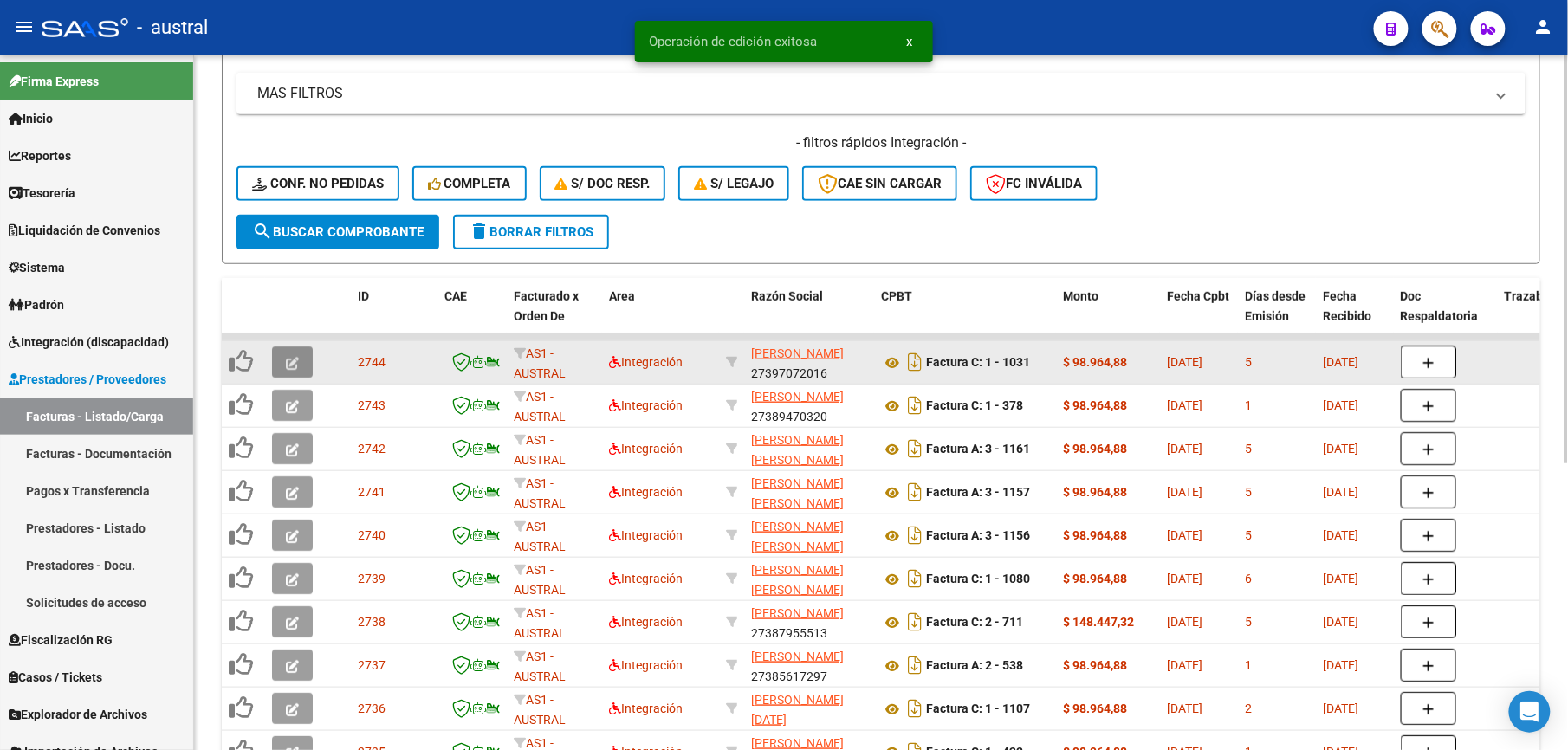
click at [310, 361] on button "button" at bounding box center [292, 362] width 41 height 31
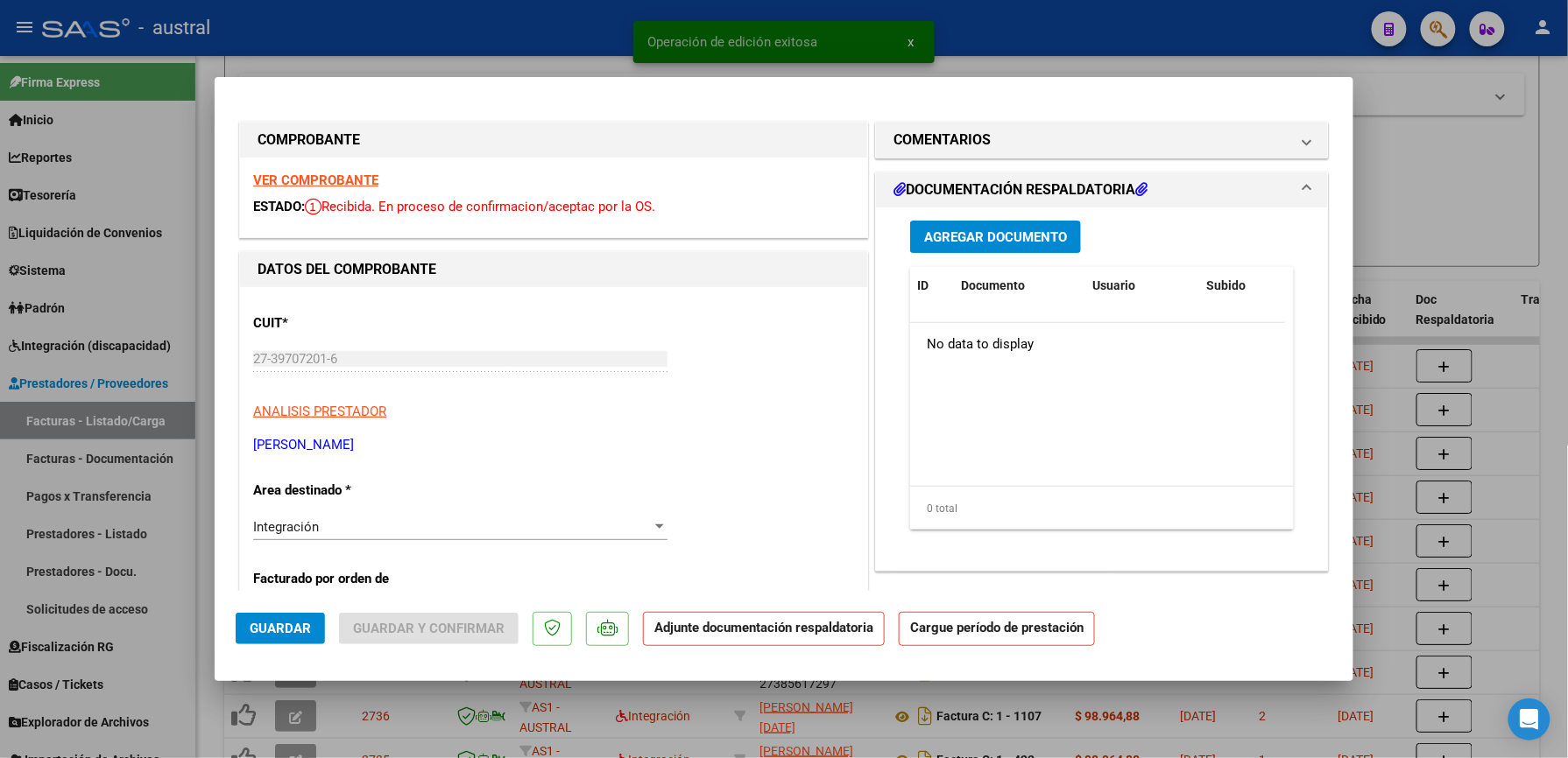
click at [295, 174] on strong "VER COMPROBANTE" at bounding box center [316, 180] width 126 height 16
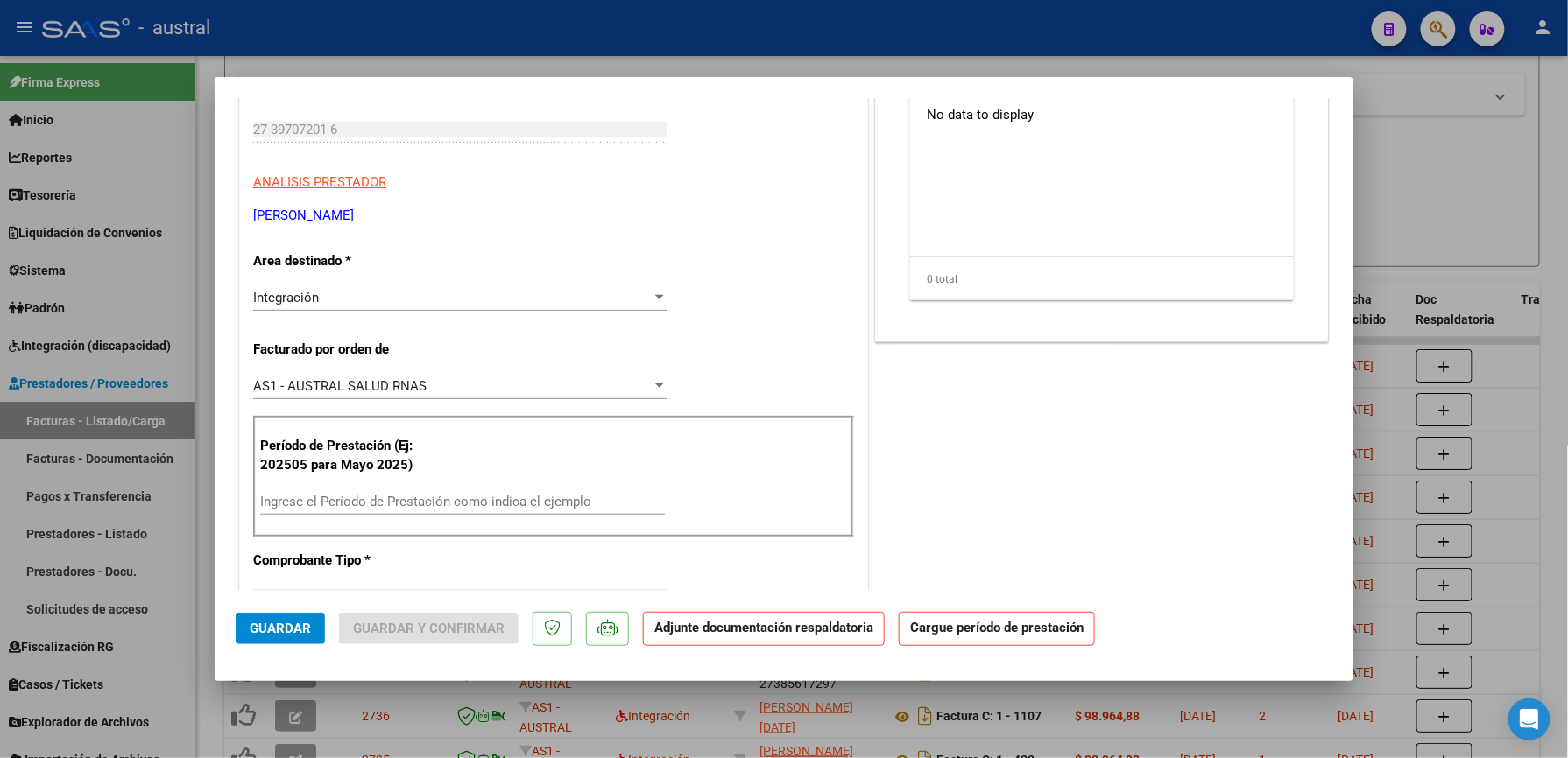
scroll to position [232, 0]
click at [464, 497] on input "Ingrese el Período de Prestación como indica el ejemplo" at bounding box center [462, 498] width 404 height 16
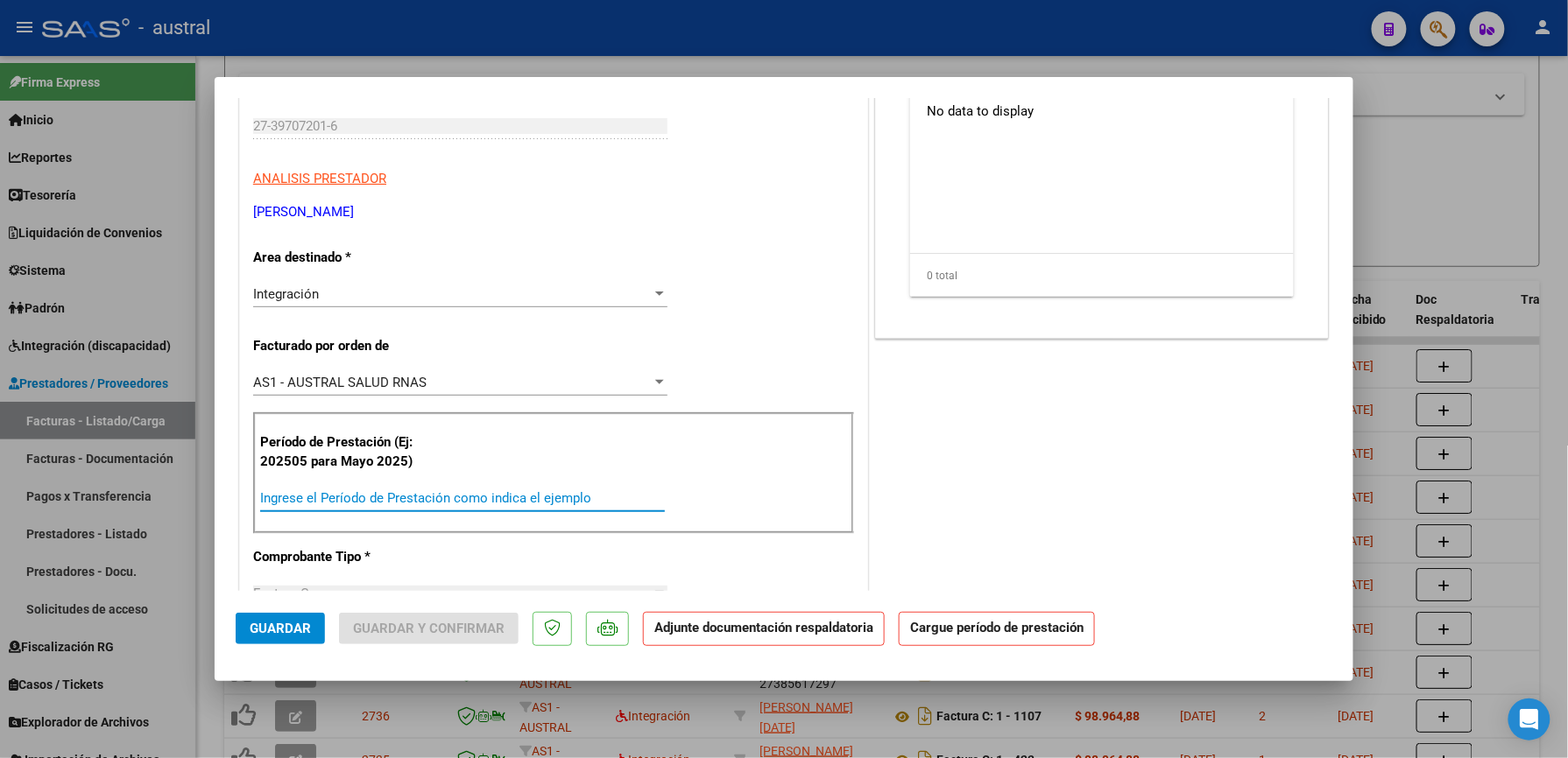
paste input "202509"
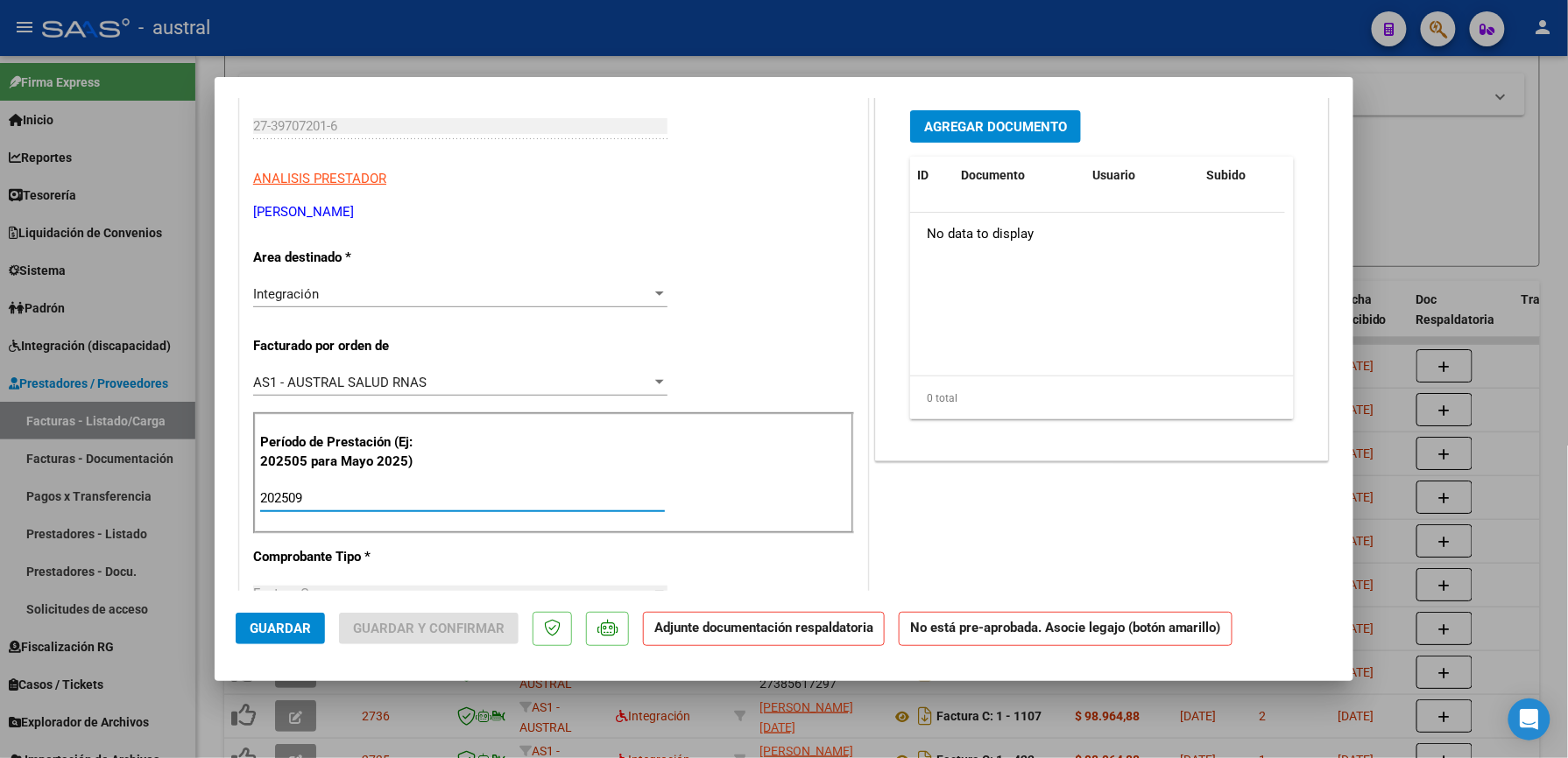
scroll to position [0, 0]
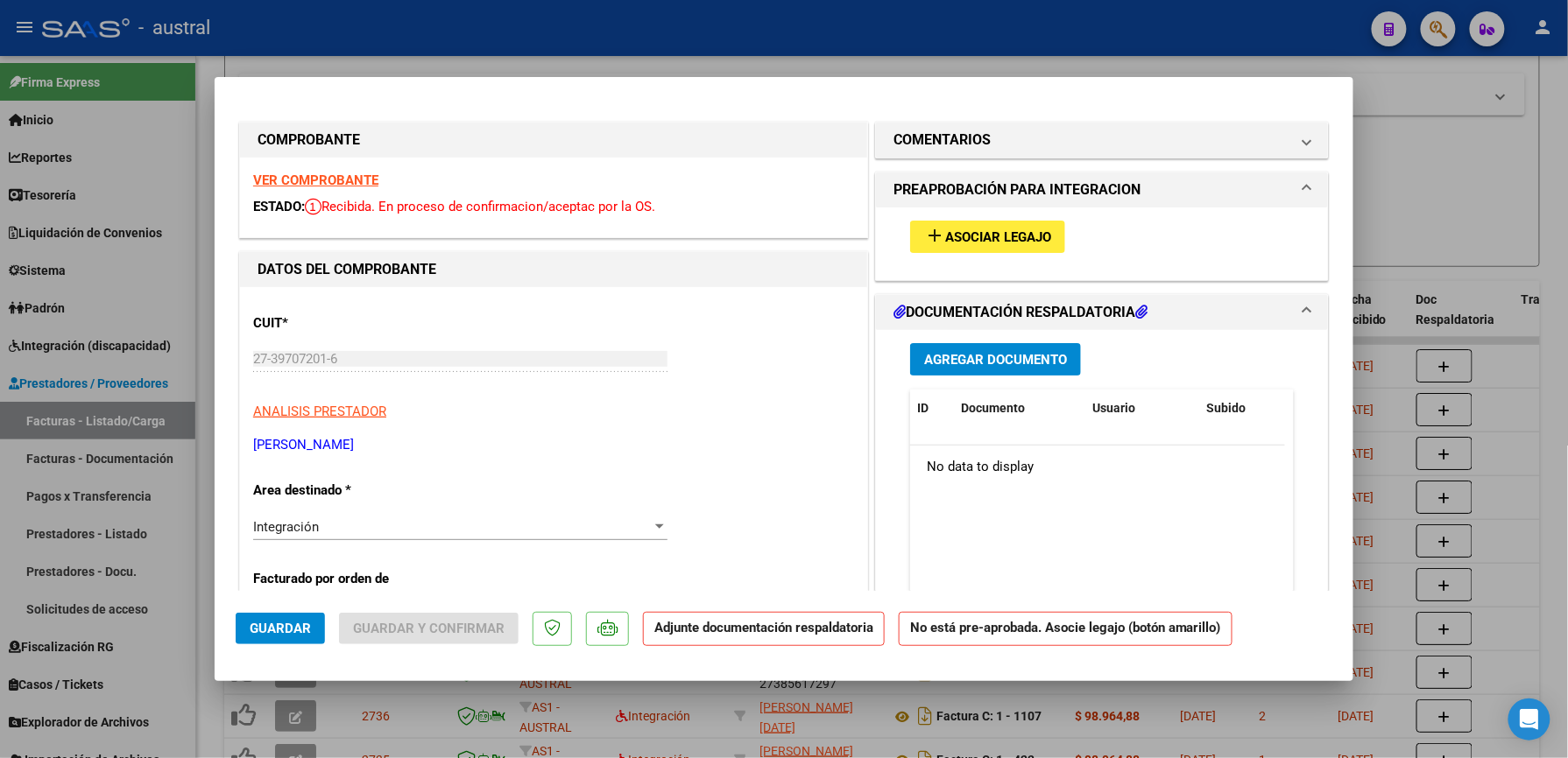
type input "202509"
click at [1004, 225] on button "add Asociar Legajo" at bounding box center [988, 236] width 155 height 32
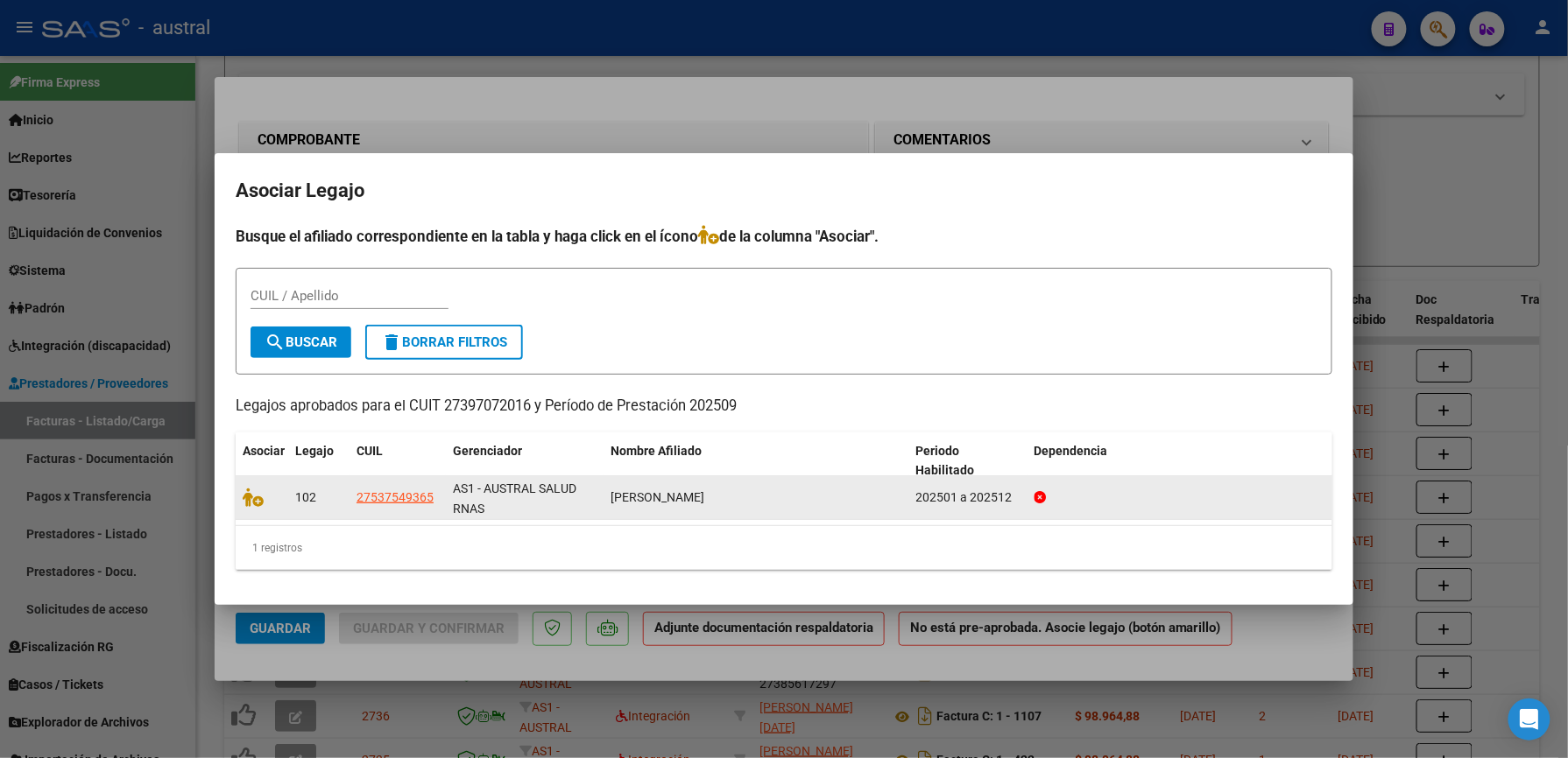
drag, startPoint x: 592, startPoint y: 497, endPoint x: 743, endPoint y: 495, distance: 151.0
click at [743, 495] on div "102 27537549365 AS1 - AUSTRAL SALUD RNAS MUÑOZ AMBAR ITATI 202501 a 202512" at bounding box center [784, 498] width 1097 height 44
click at [257, 502] on icon at bounding box center [252, 497] width 21 height 20
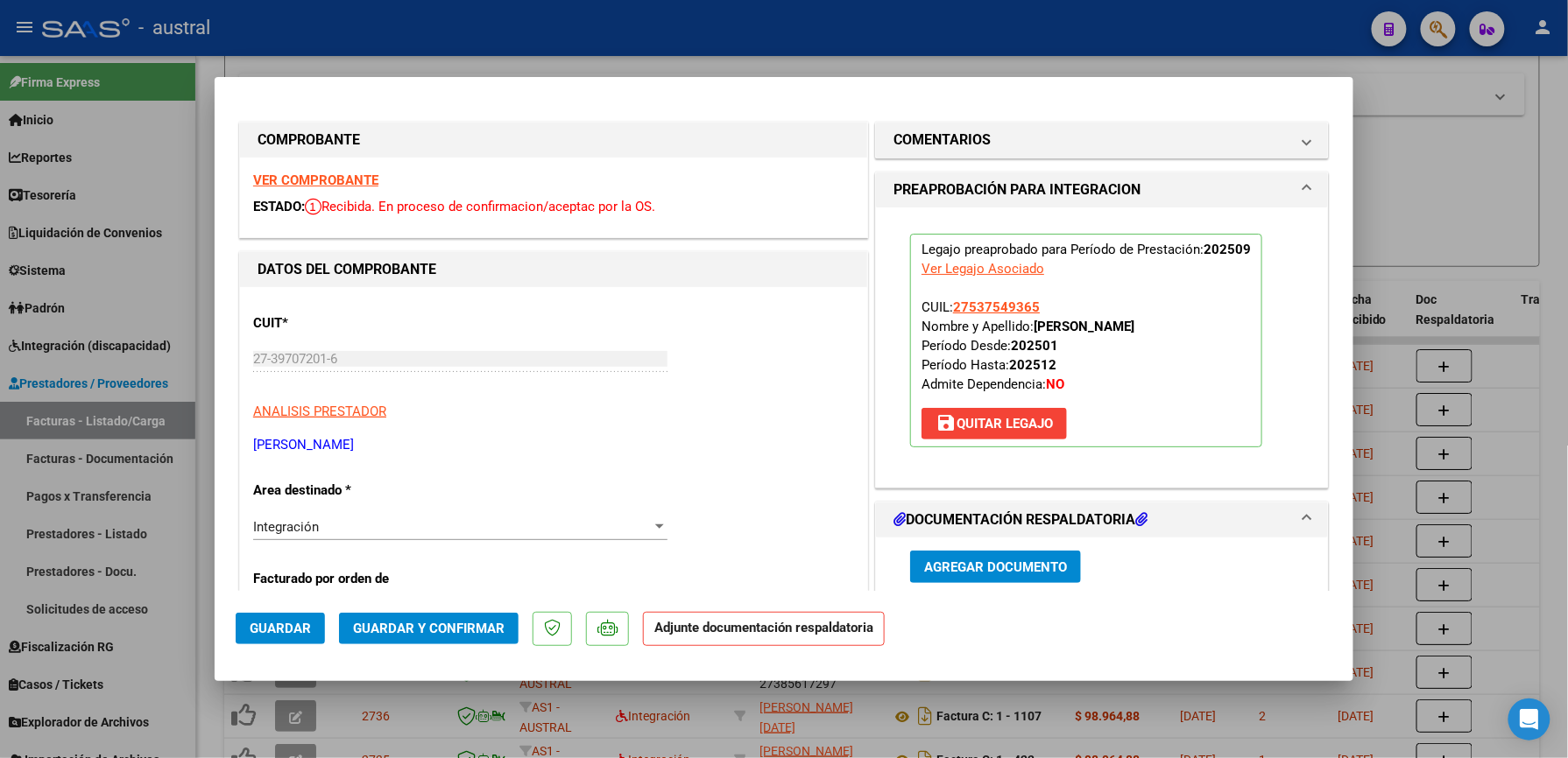
click at [433, 632] on span "Guardar y Confirmar" at bounding box center [429, 629] width 151 height 16
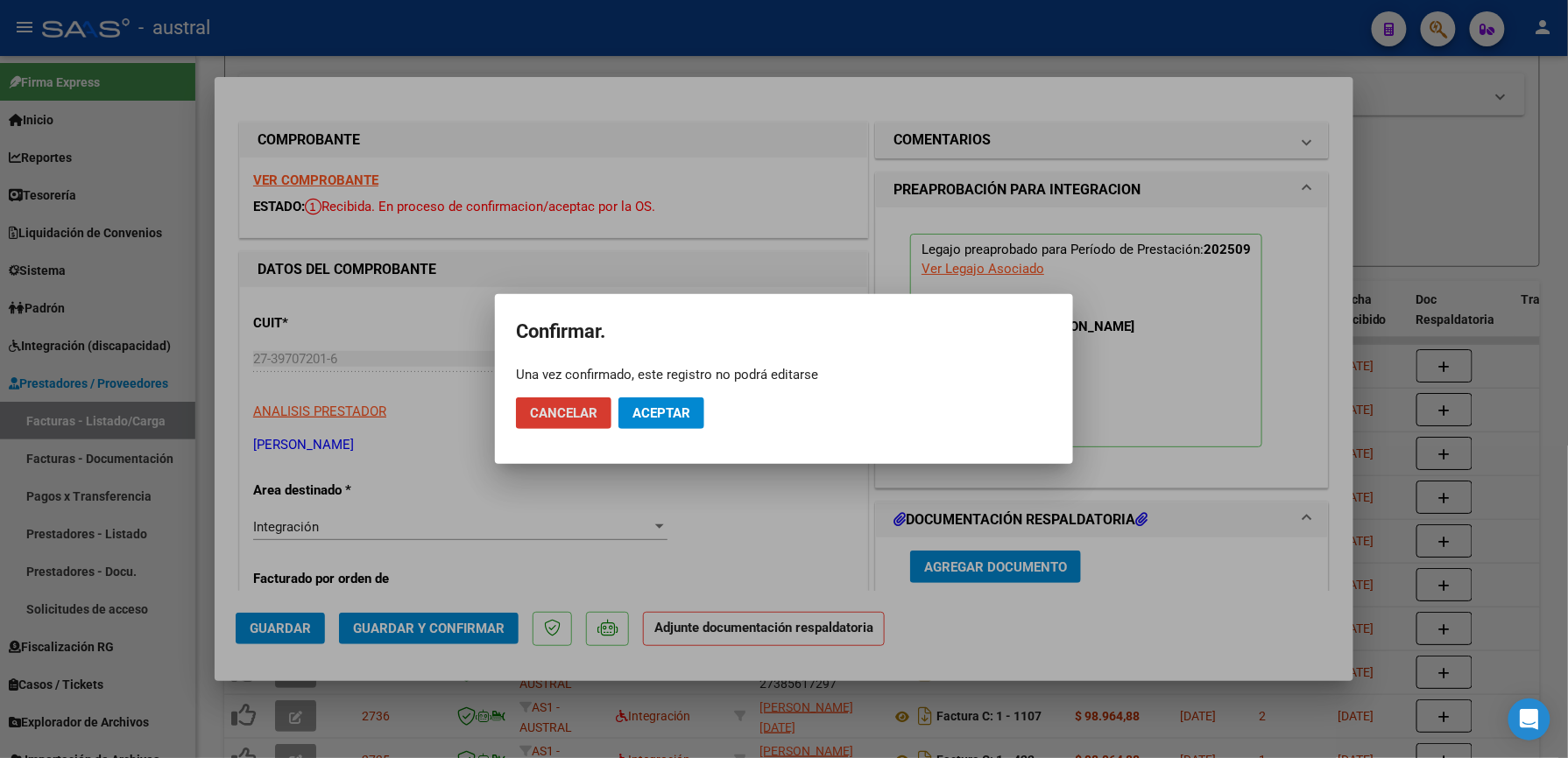
click at [671, 422] on button "Aceptar" at bounding box center [660, 413] width 85 height 31
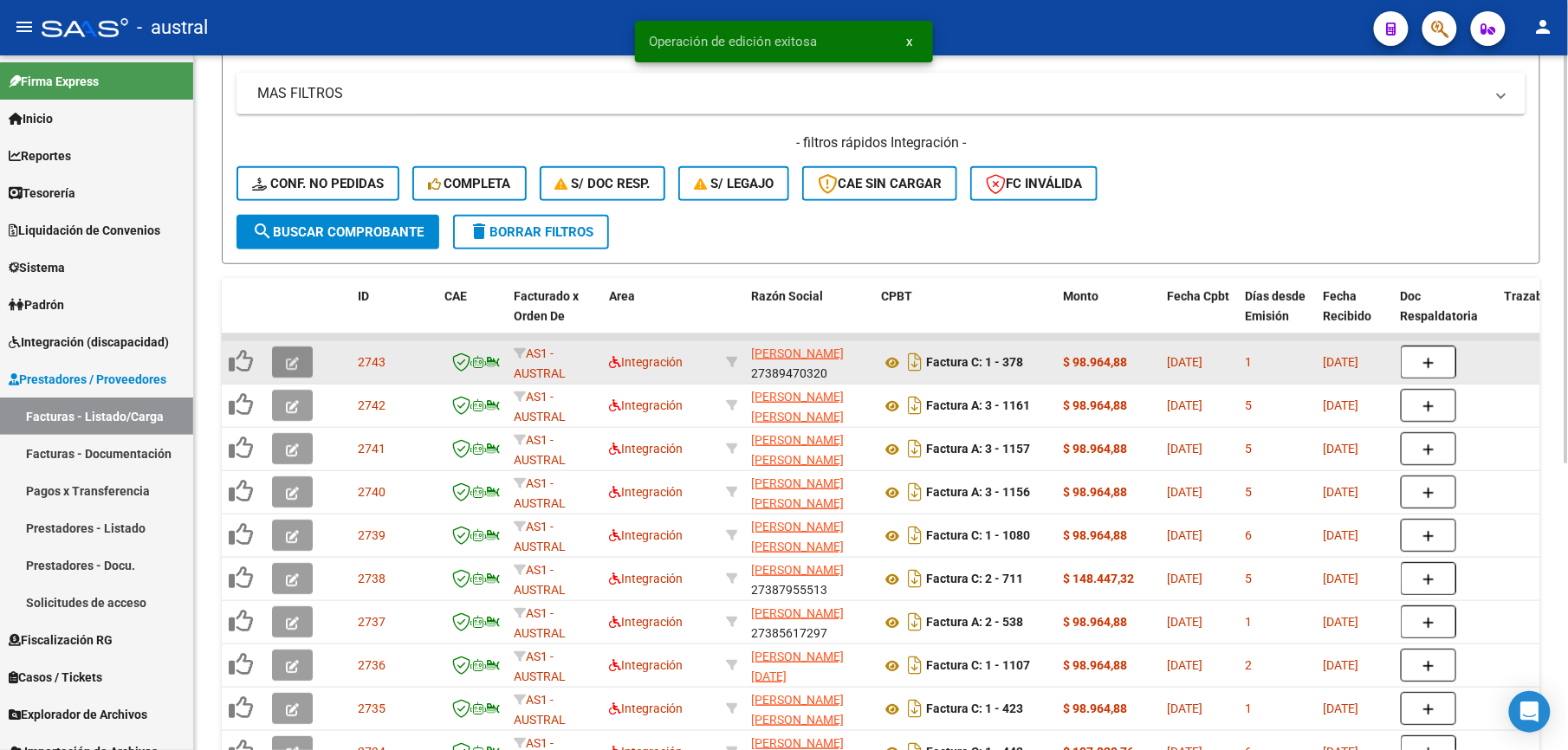
click at [291, 368] on button "button" at bounding box center [292, 362] width 41 height 31
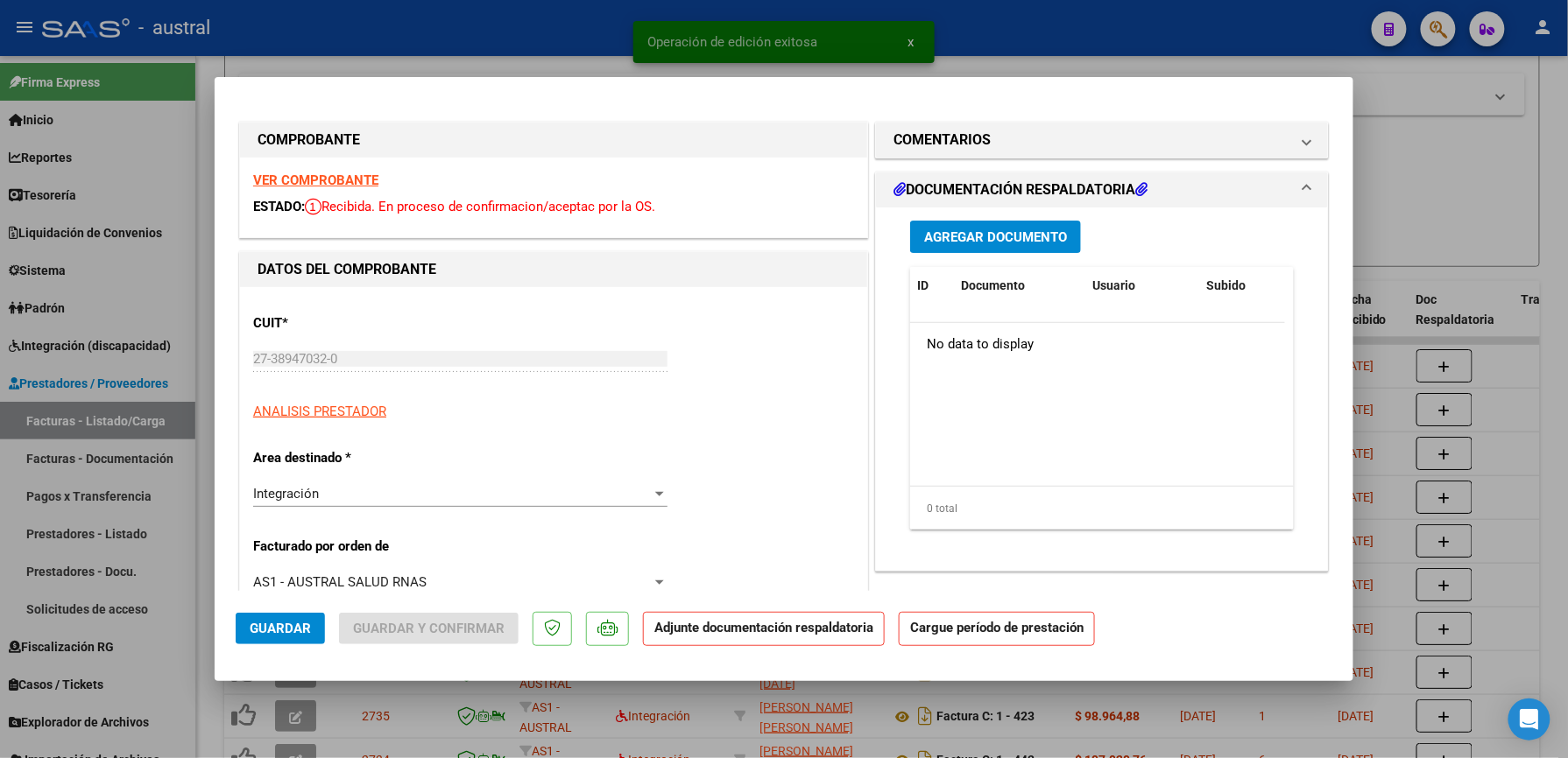
click at [314, 176] on strong "VER COMPROBANTE" at bounding box center [316, 180] width 126 height 16
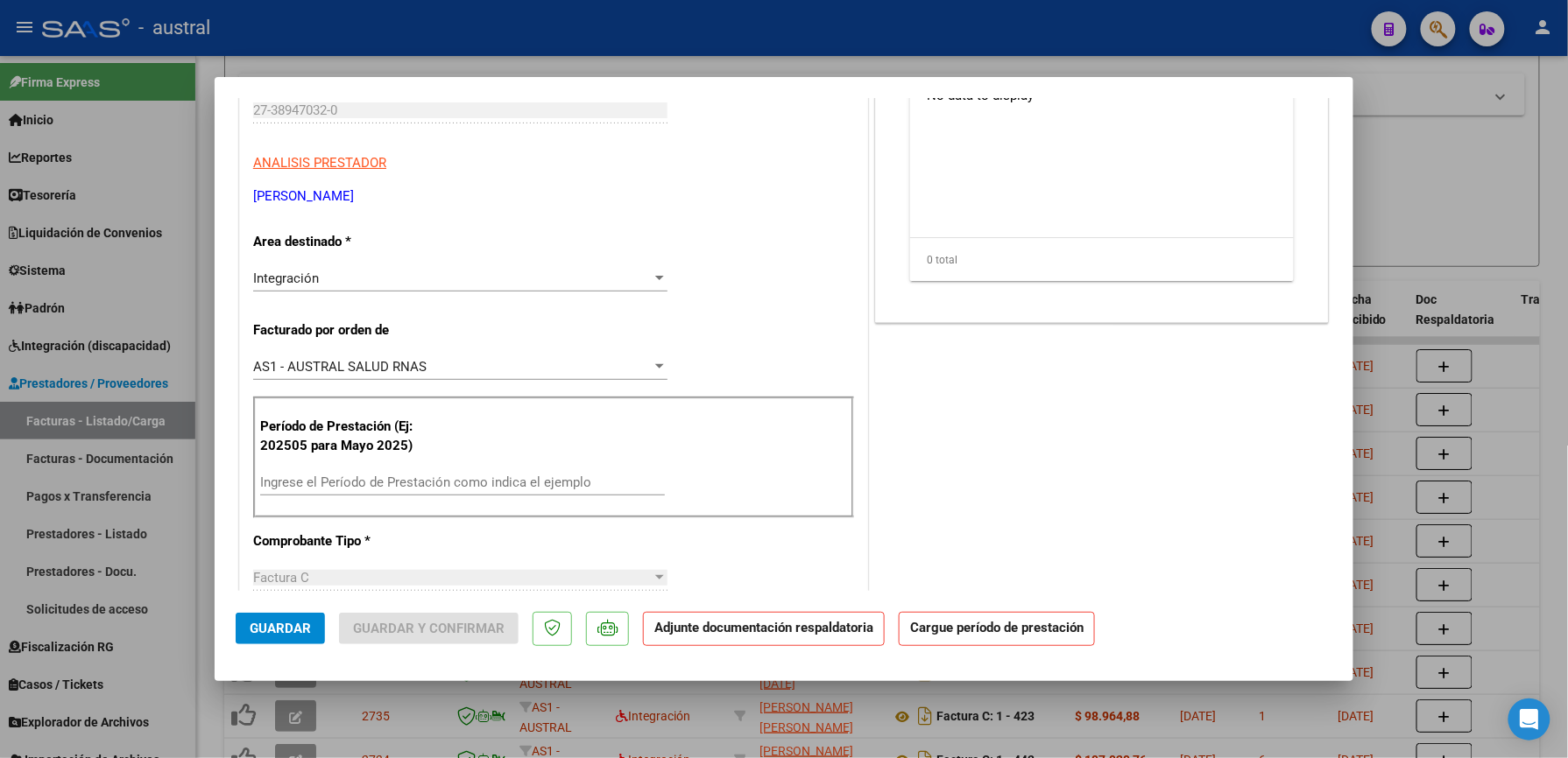
scroll to position [350, 0]
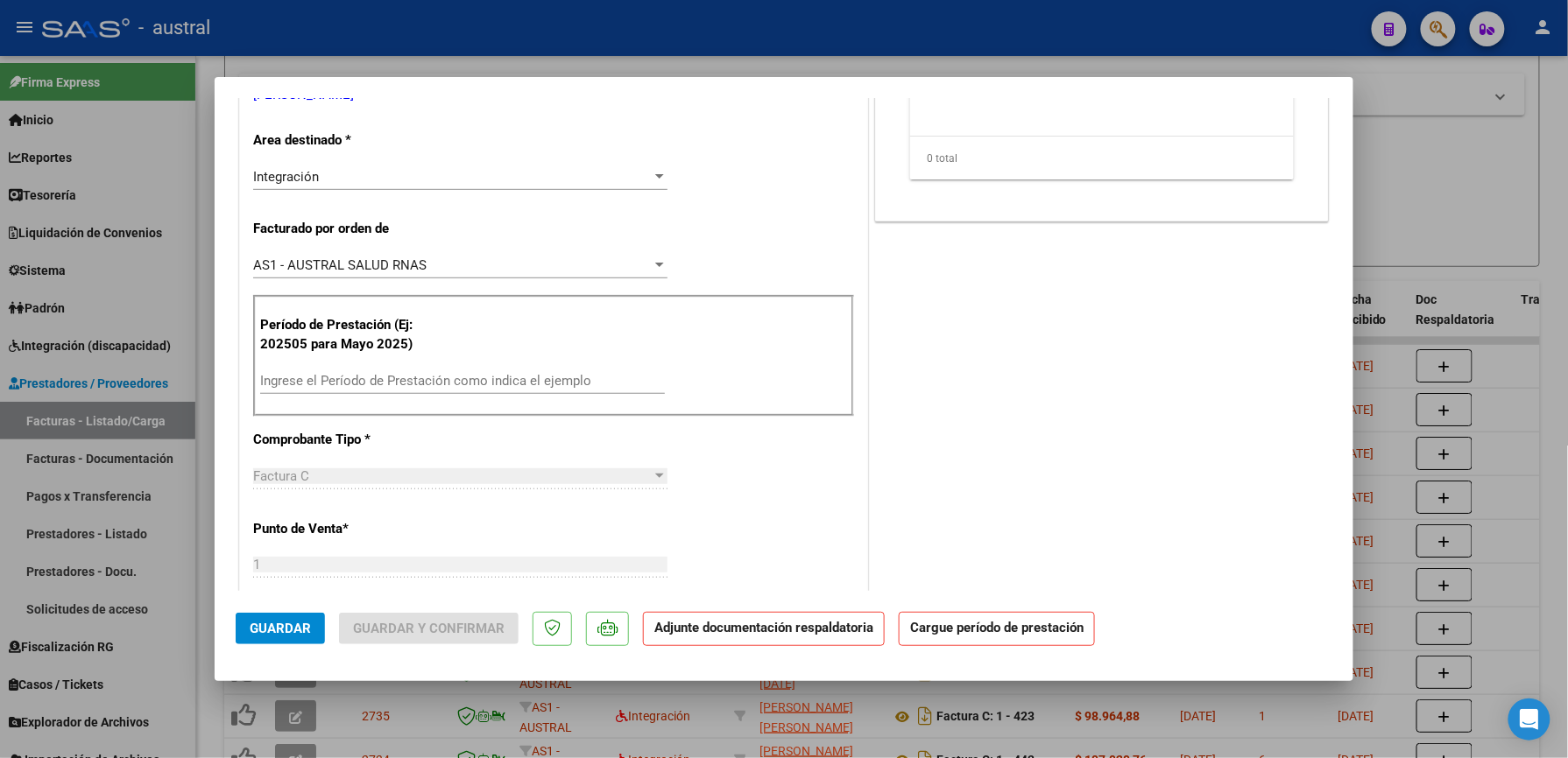
click at [414, 385] on input "Ingrese el Período de Prestación como indica el ejemplo" at bounding box center [462, 380] width 404 height 16
paste input "202509"
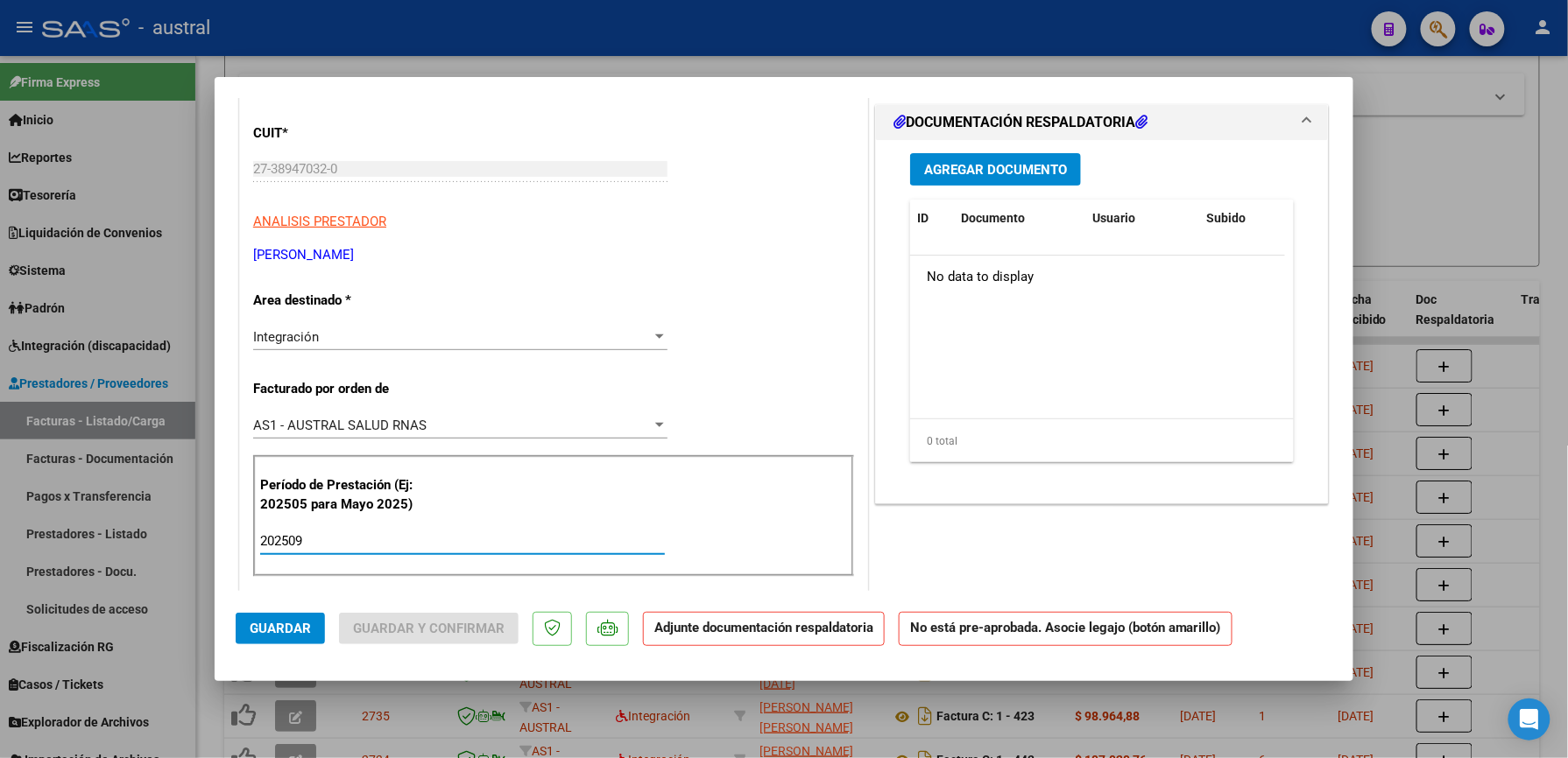
scroll to position [0, 0]
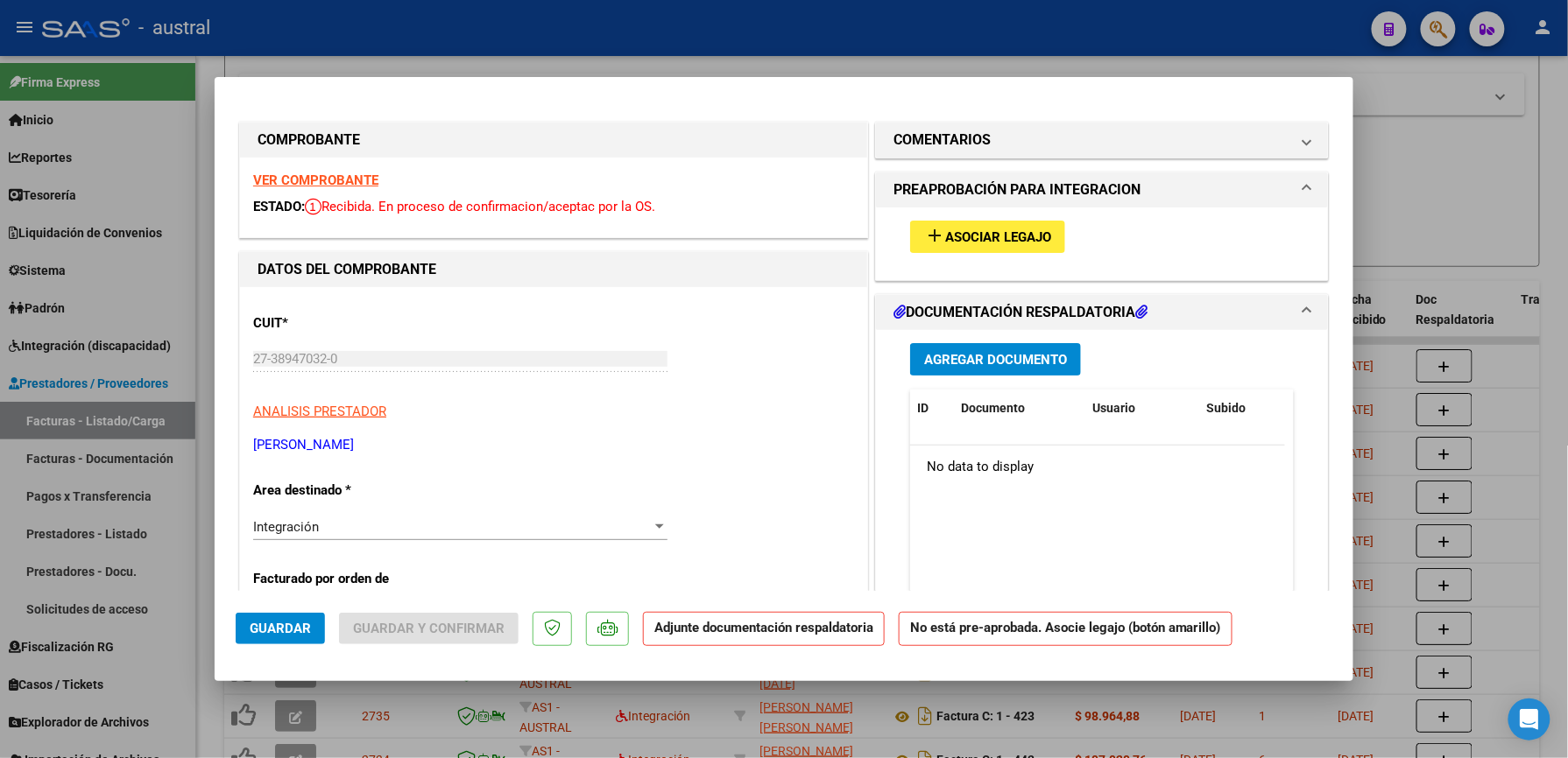
type input "202509"
click at [953, 229] on span "Asociar Legajo" at bounding box center [998, 237] width 106 height 16
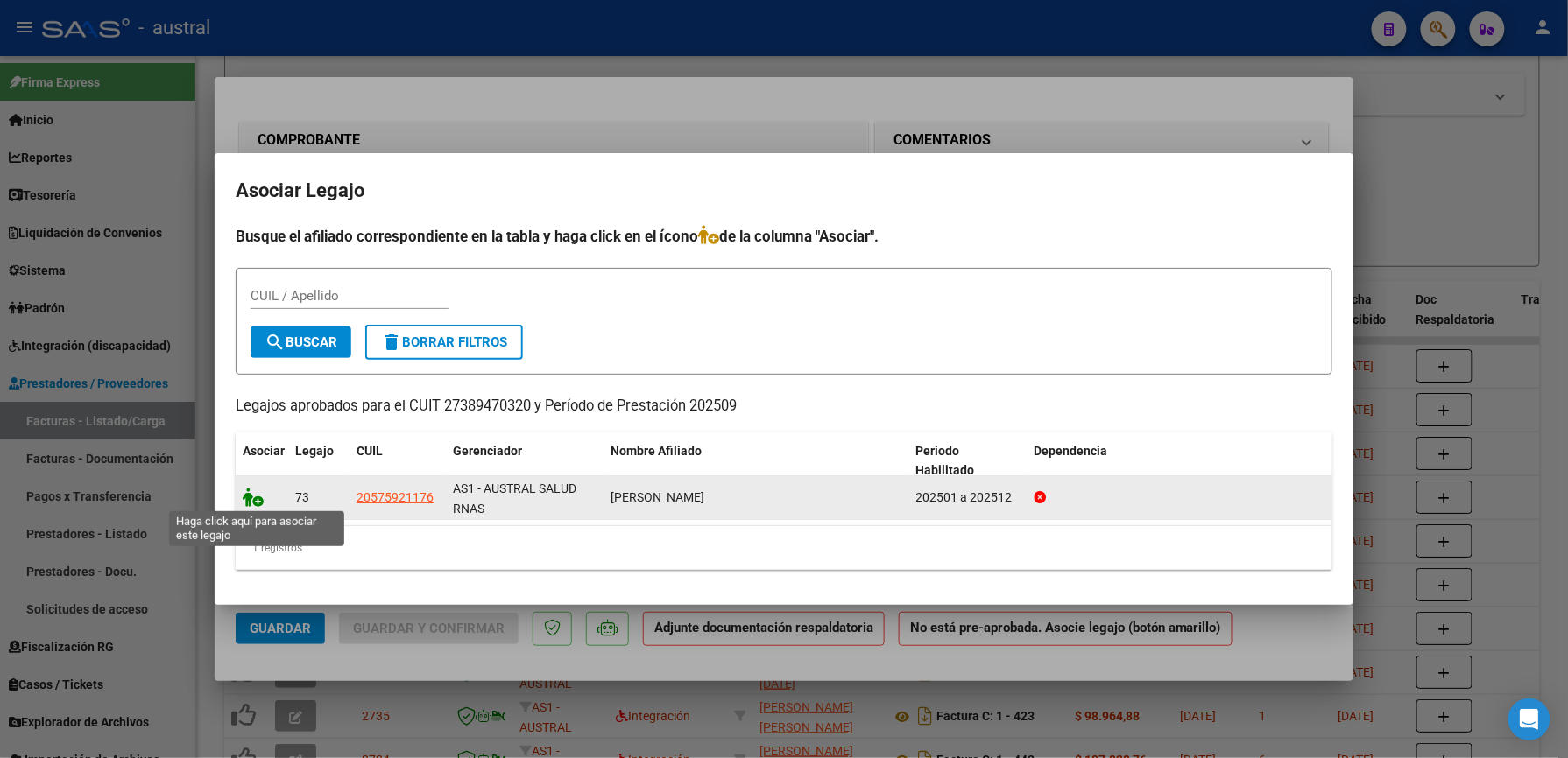
click at [249, 502] on icon at bounding box center [252, 497] width 21 height 20
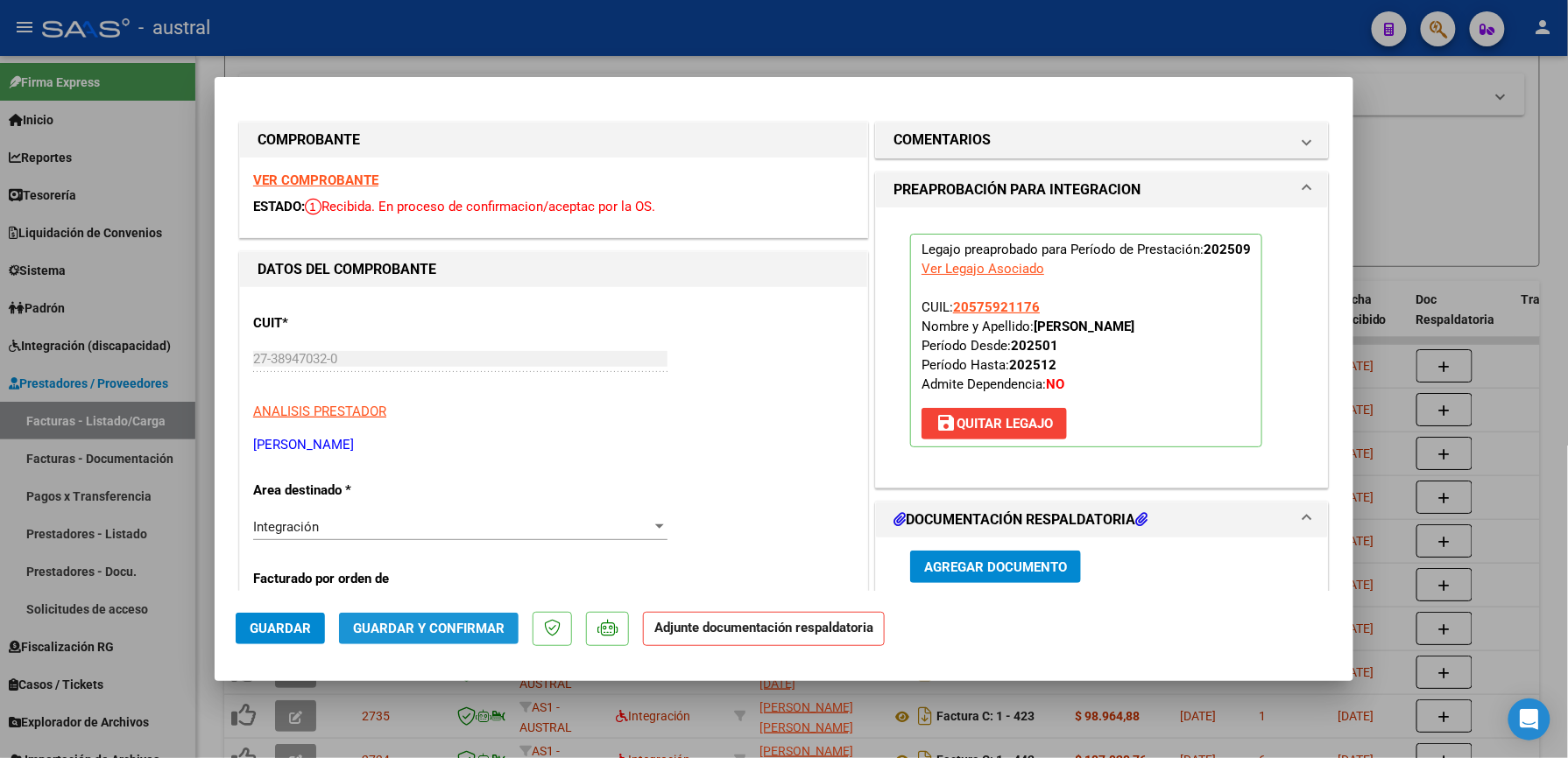
click at [432, 632] on span "Guardar y Confirmar" at bounding box center [429, 629] width 151 height 16
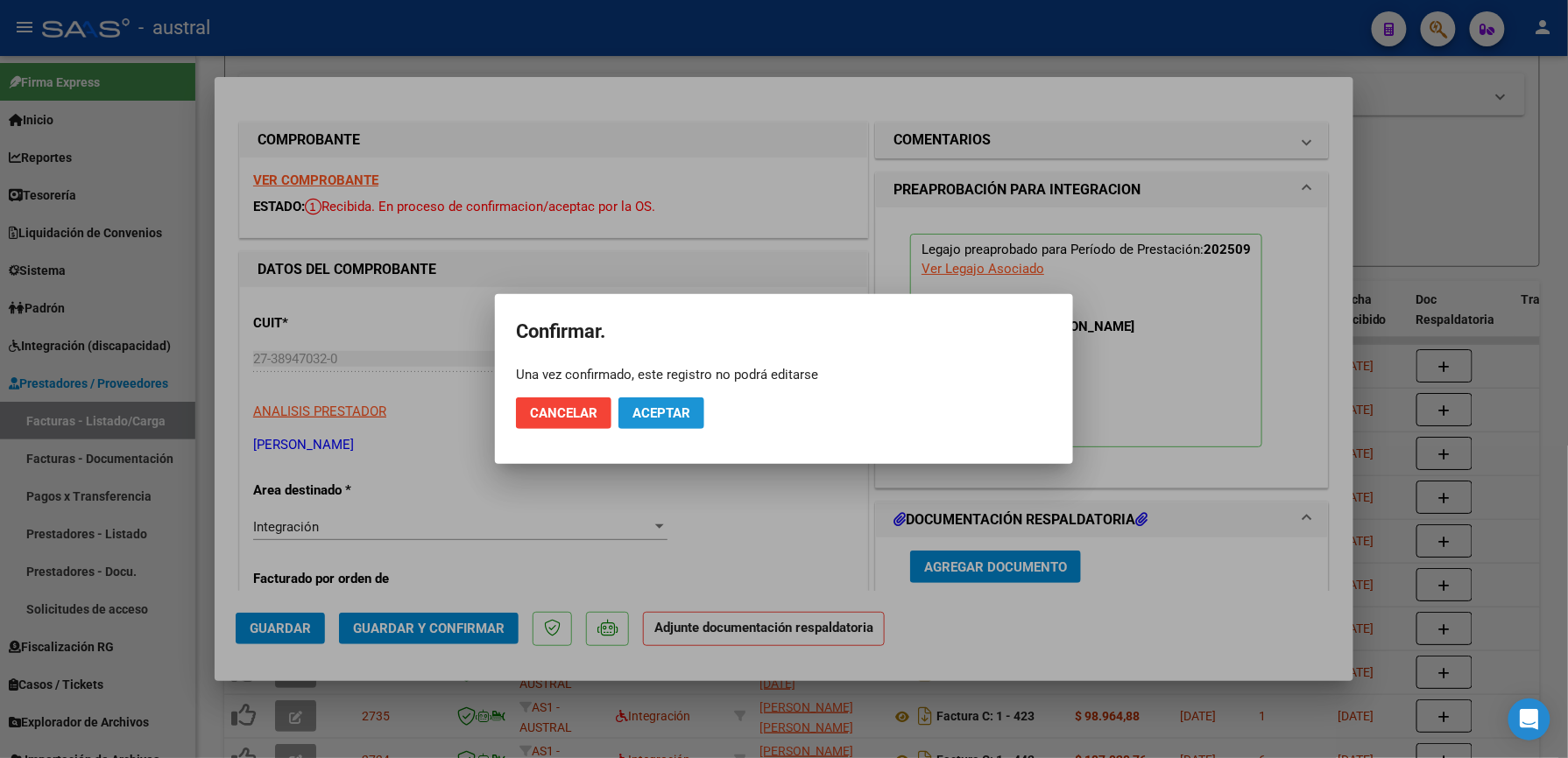
click at [655, 408] on span "Aceptar" at bounding box center [661, 413] width 58 height 16
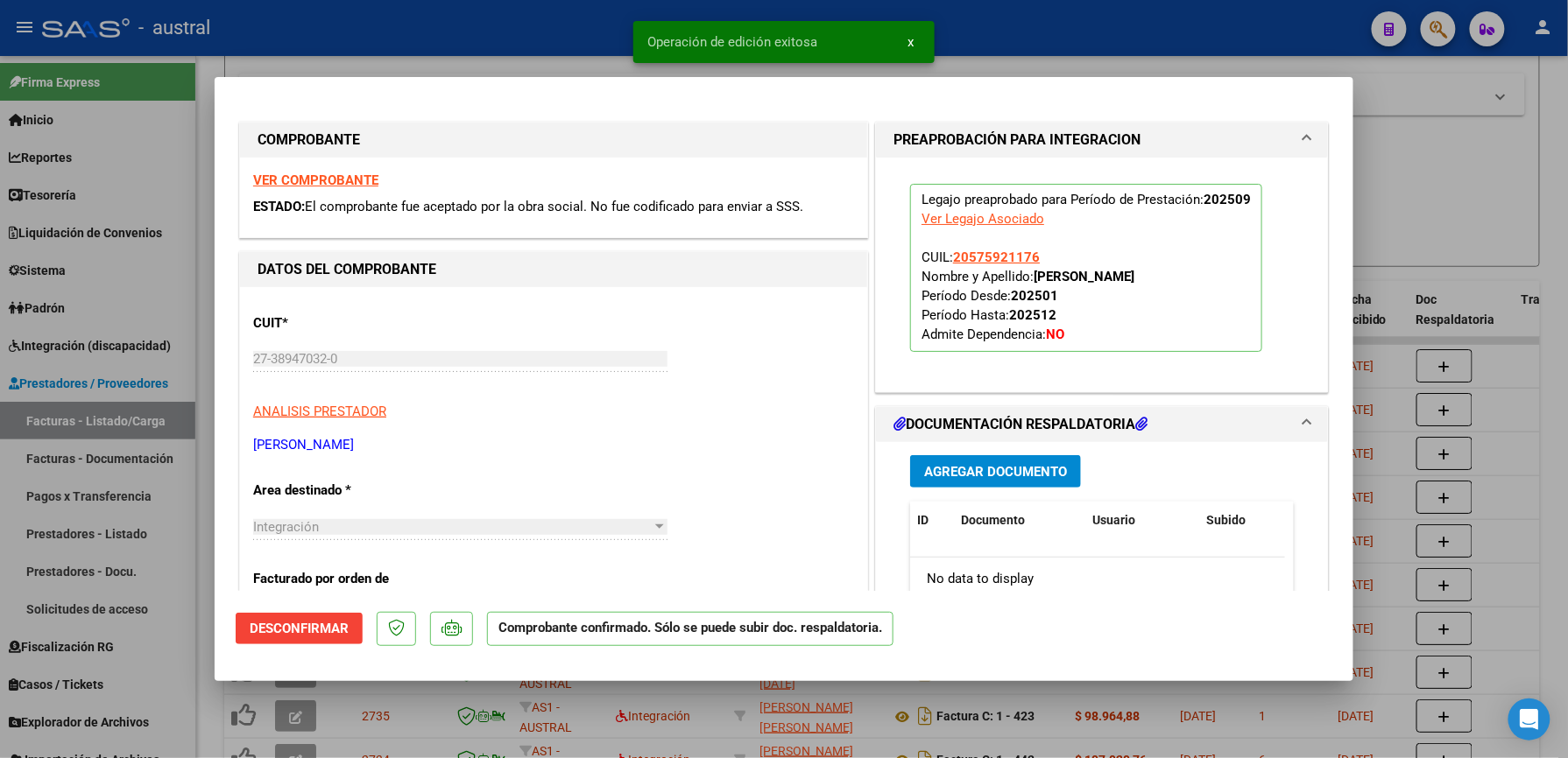
type input "$ 0,00"
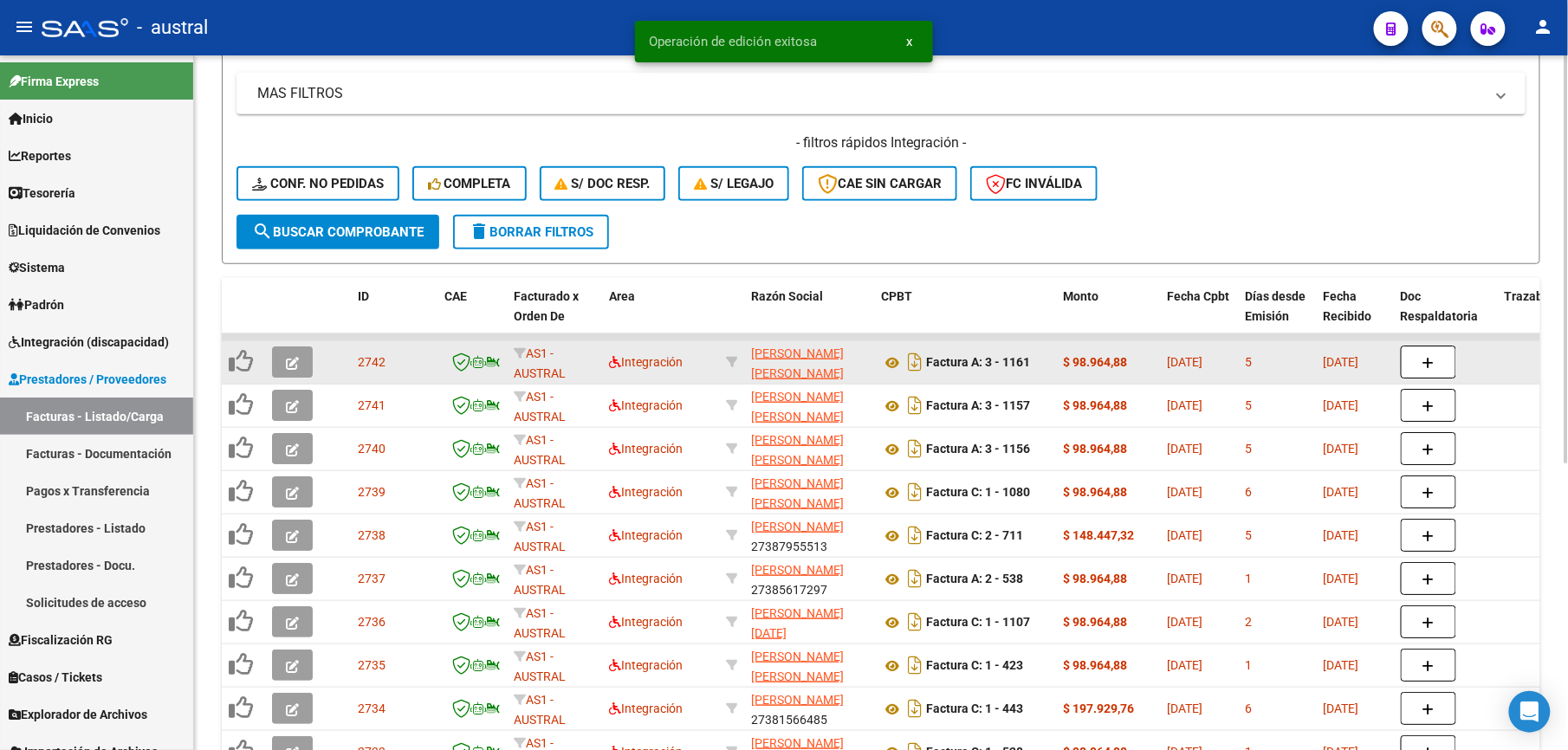
click at [300, 355] on button "button" at bounding box center [292, 362] width 41 height 31
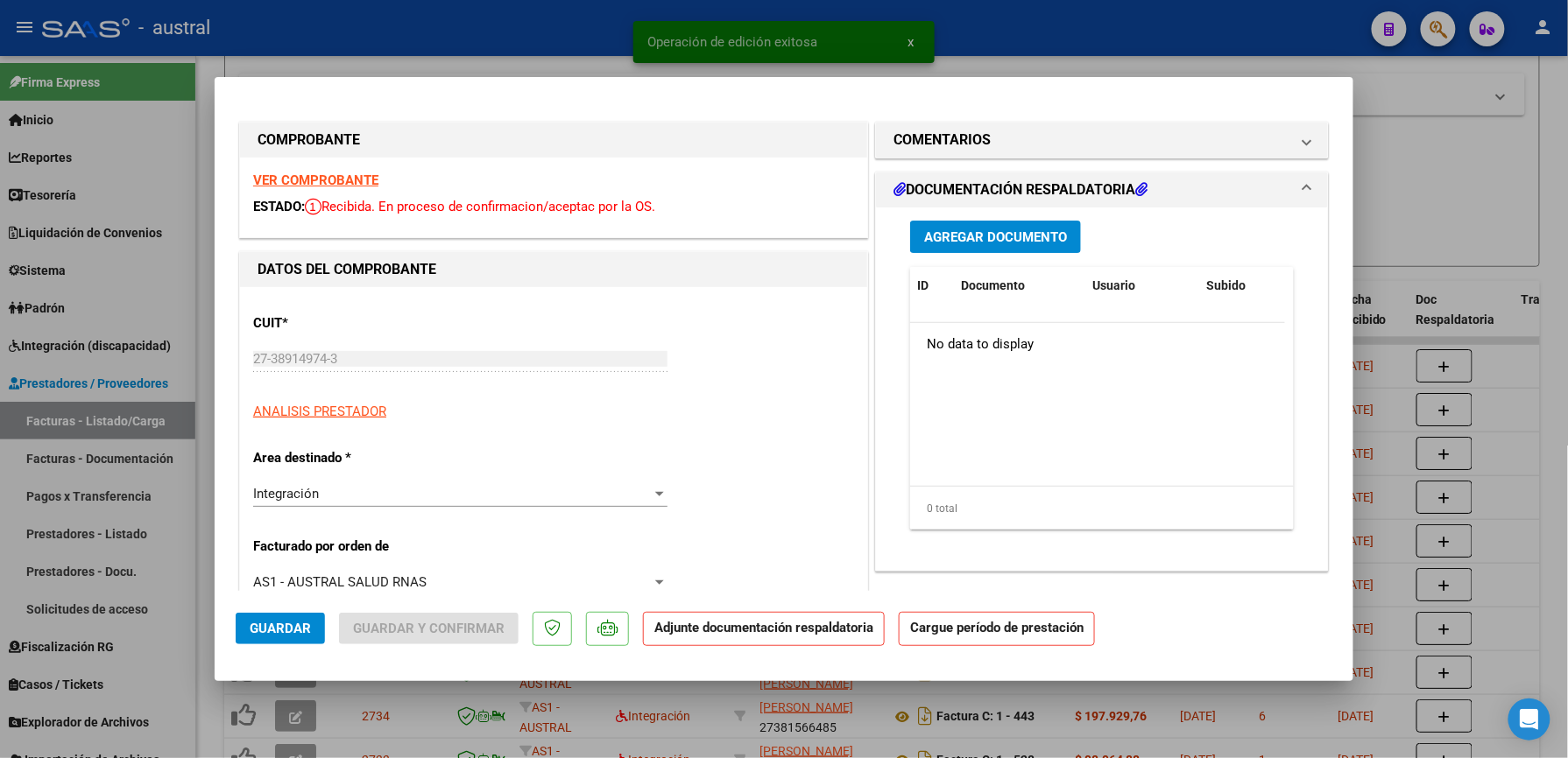
click at [323, 174] on strong "VER COMPROBANTE" at bounding box center [316, 180] width 126 height 16
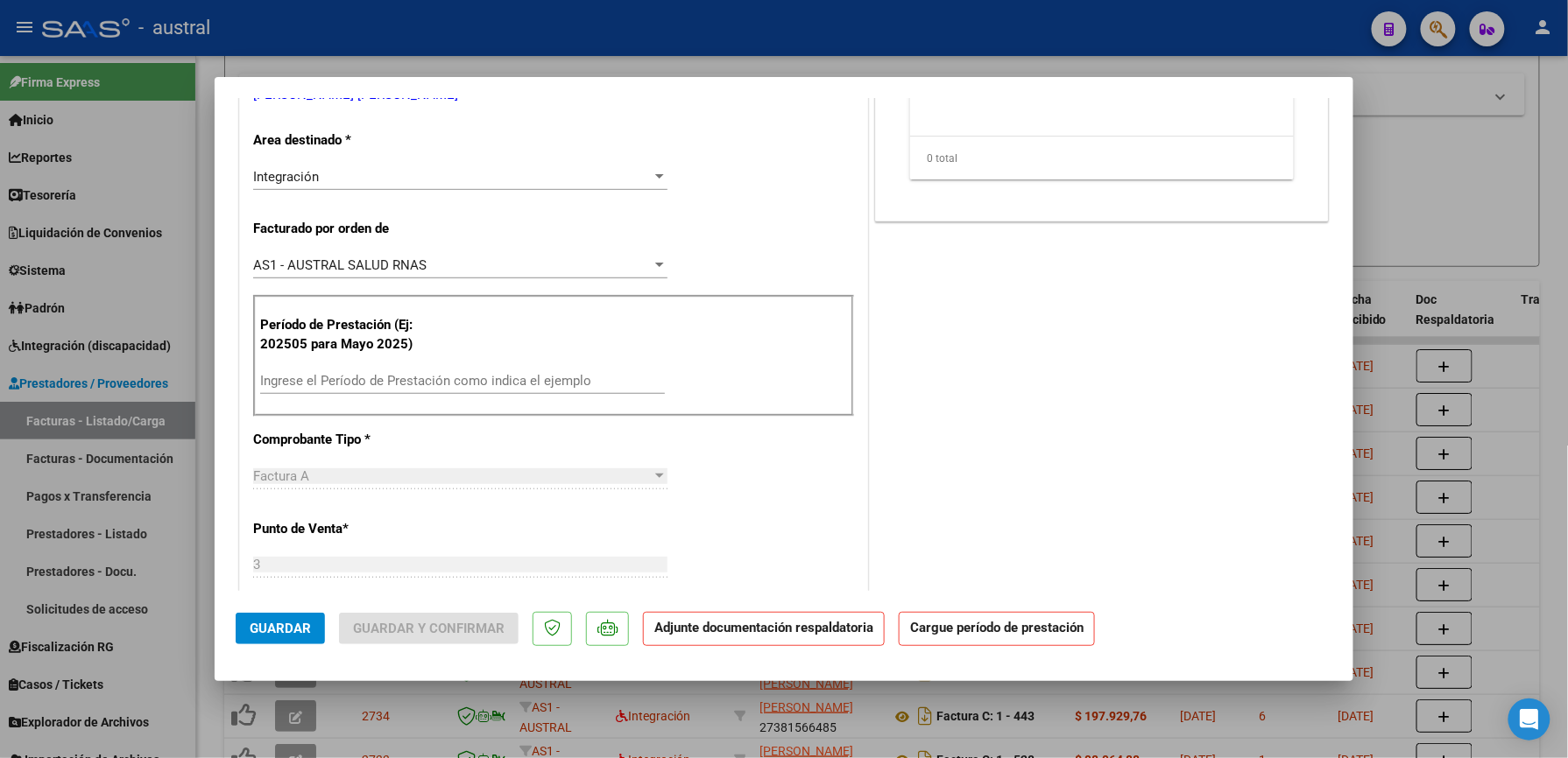
click at [484, 379] on input "Ingrese el Período de Prestación como indica el ejemplo" at bounding box center [462, 380] width 404 height 16
paste input "202509"
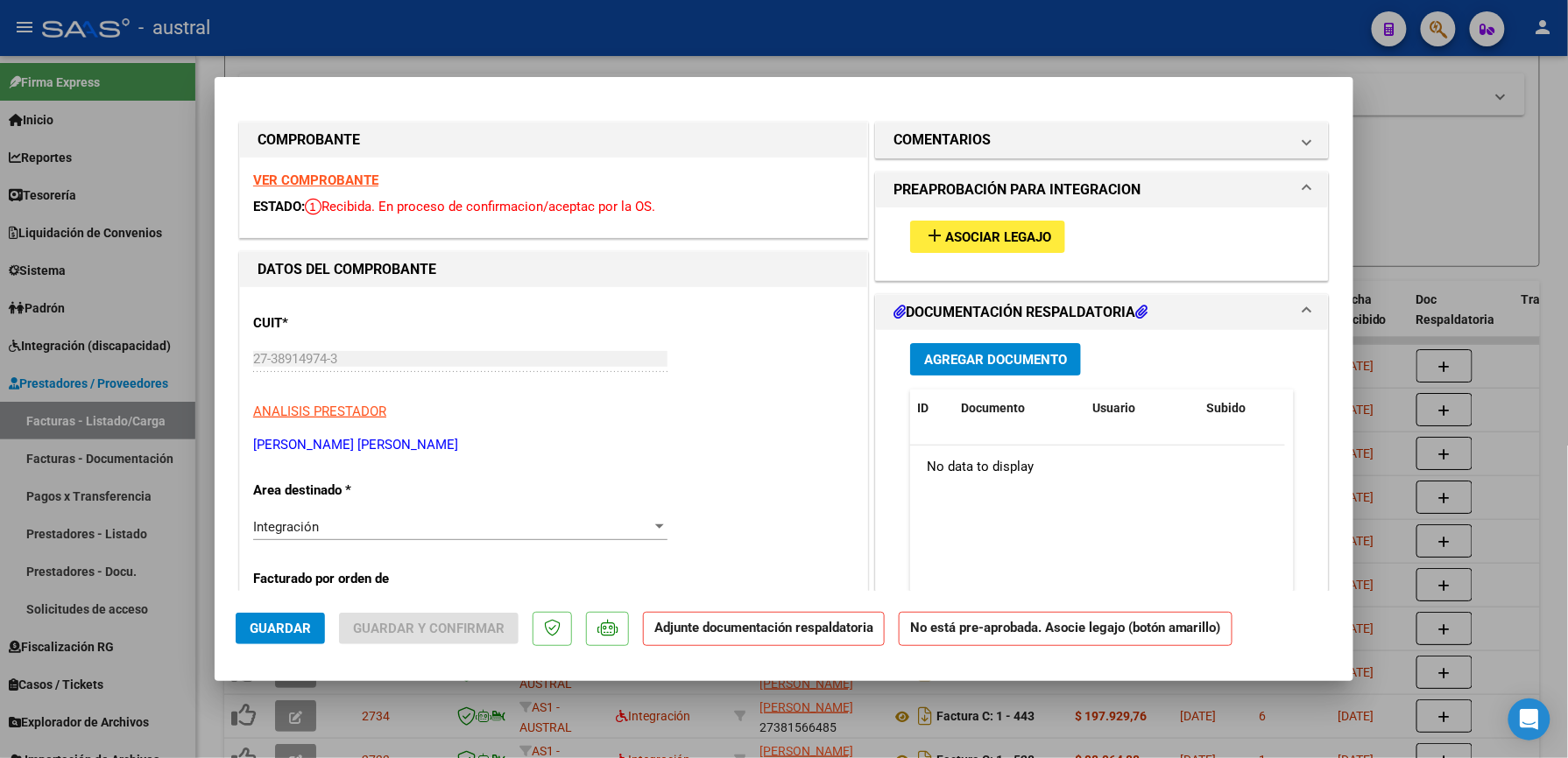
type input "202509"
click at [975, 231] on span "Asociar Legajo" at bounding box center [998, 237] width 106 height 16
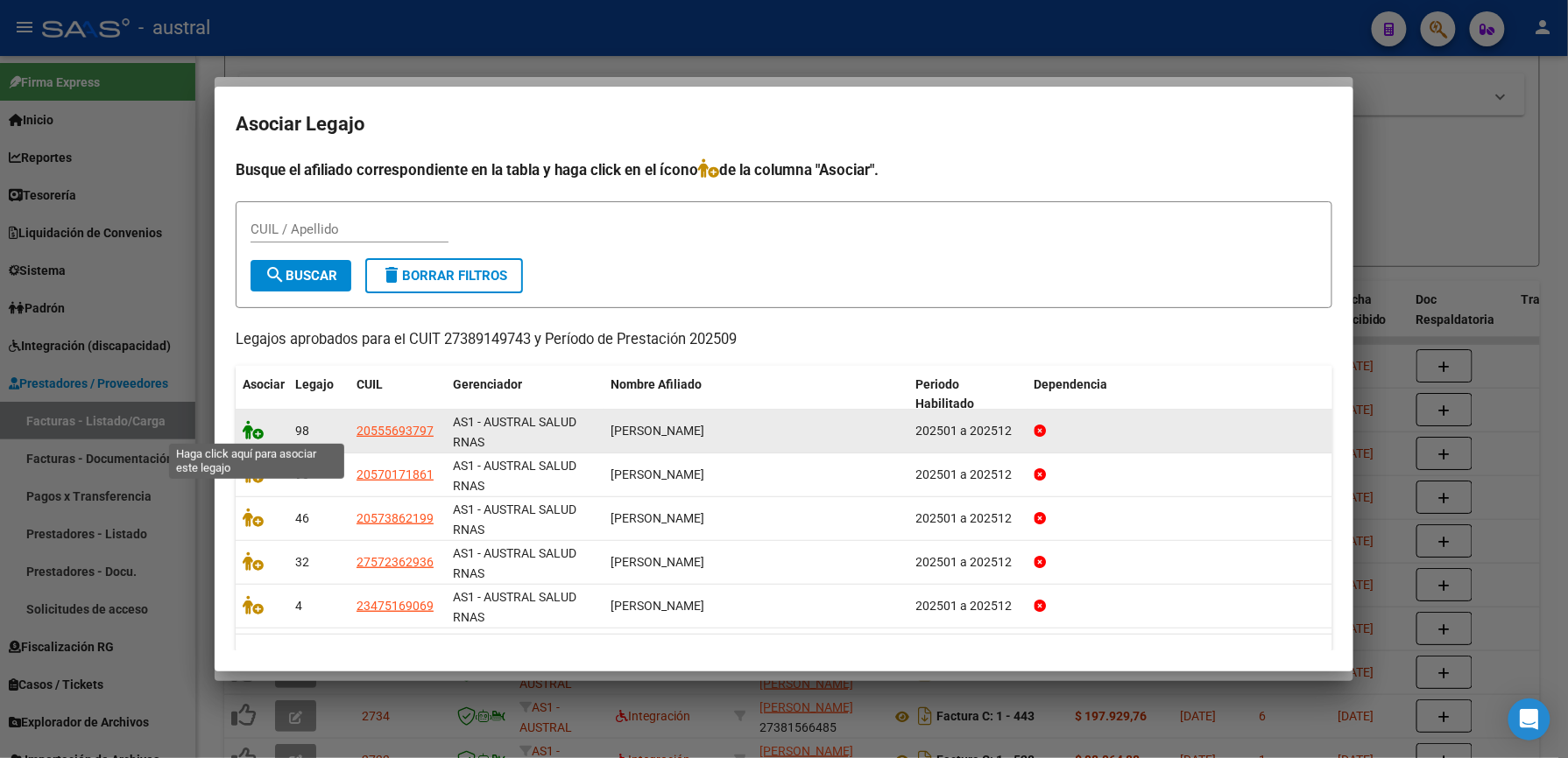
click at [257, 434] on icon at bounding box center [252, 430] width 21 height 20
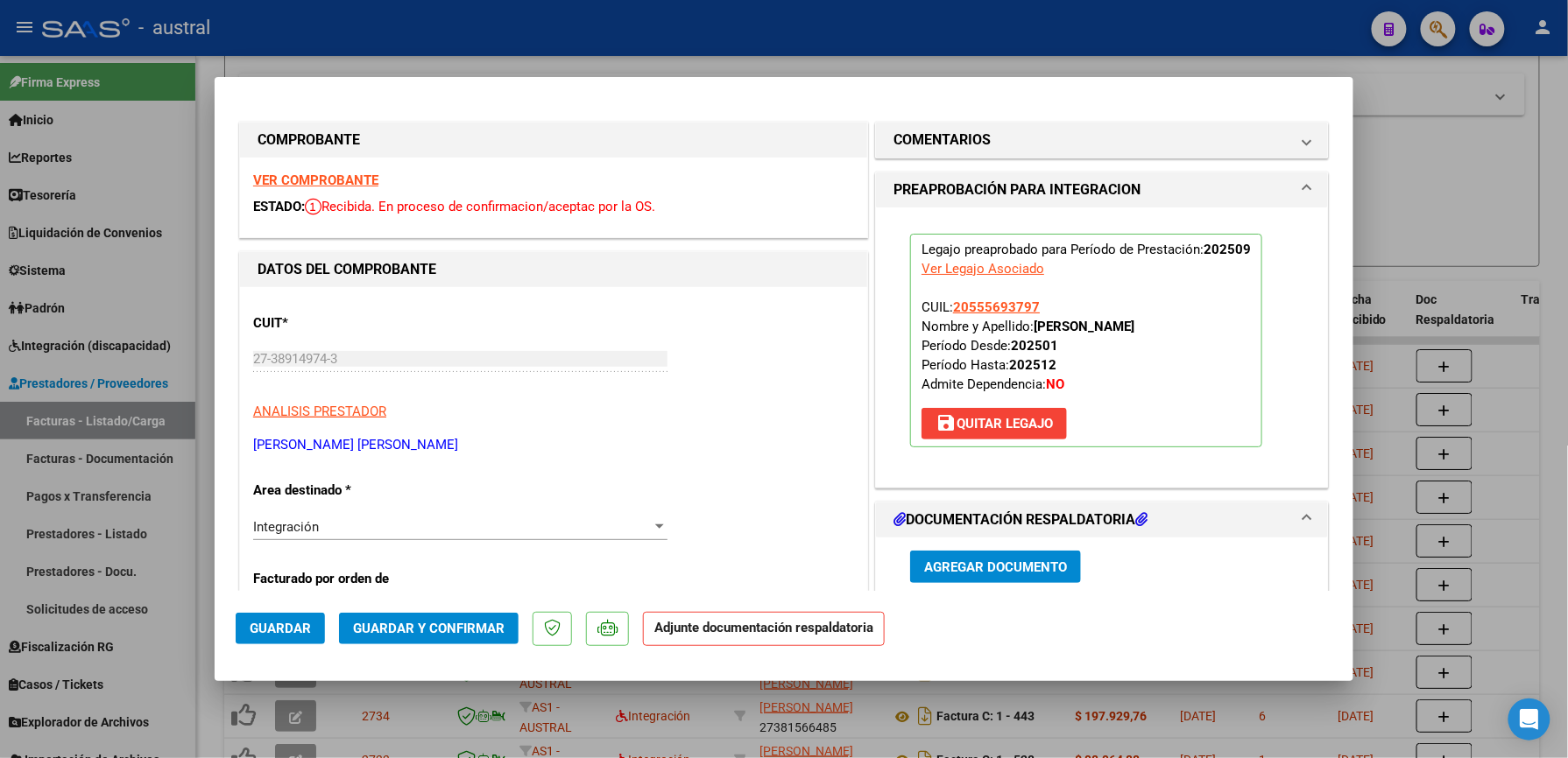
click at [429, 635] on span "Guardar y Confirmar" at bounding box center [429, 629] width 151 height 16
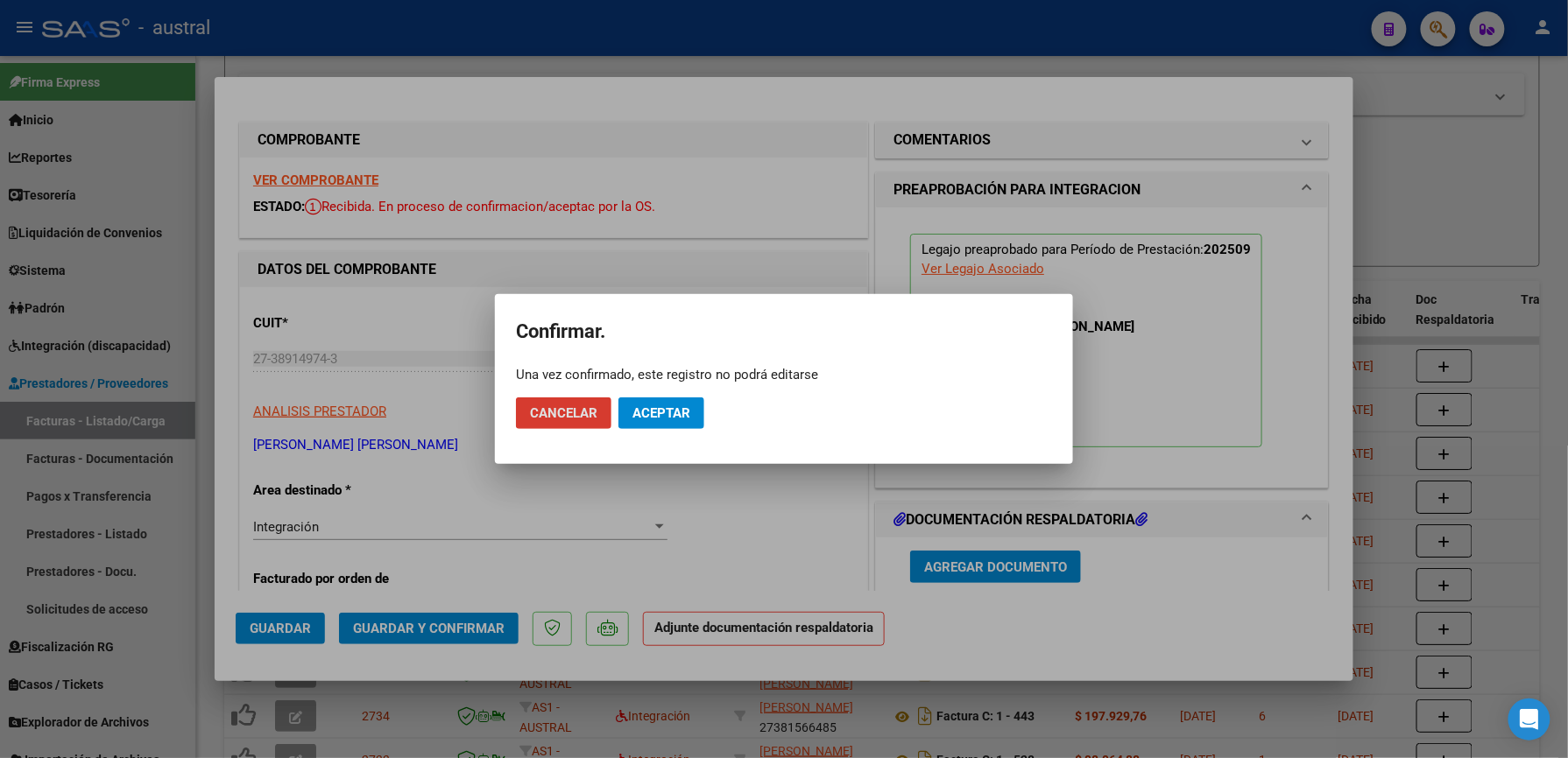
click at [653, 414] on span "Aceptar" at bounding box center [661, 413] width 58 height 16
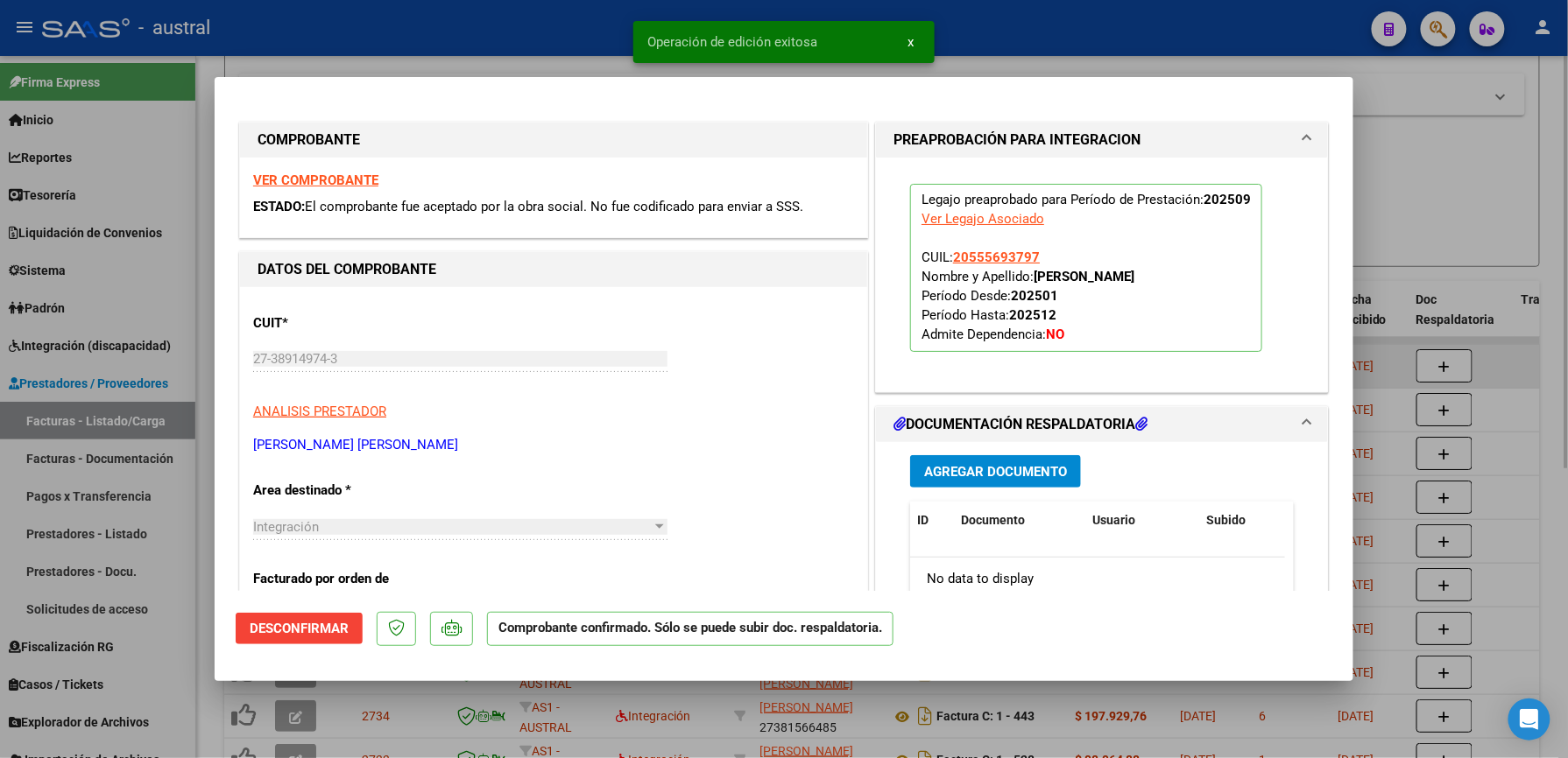
type input "$ 0,00"
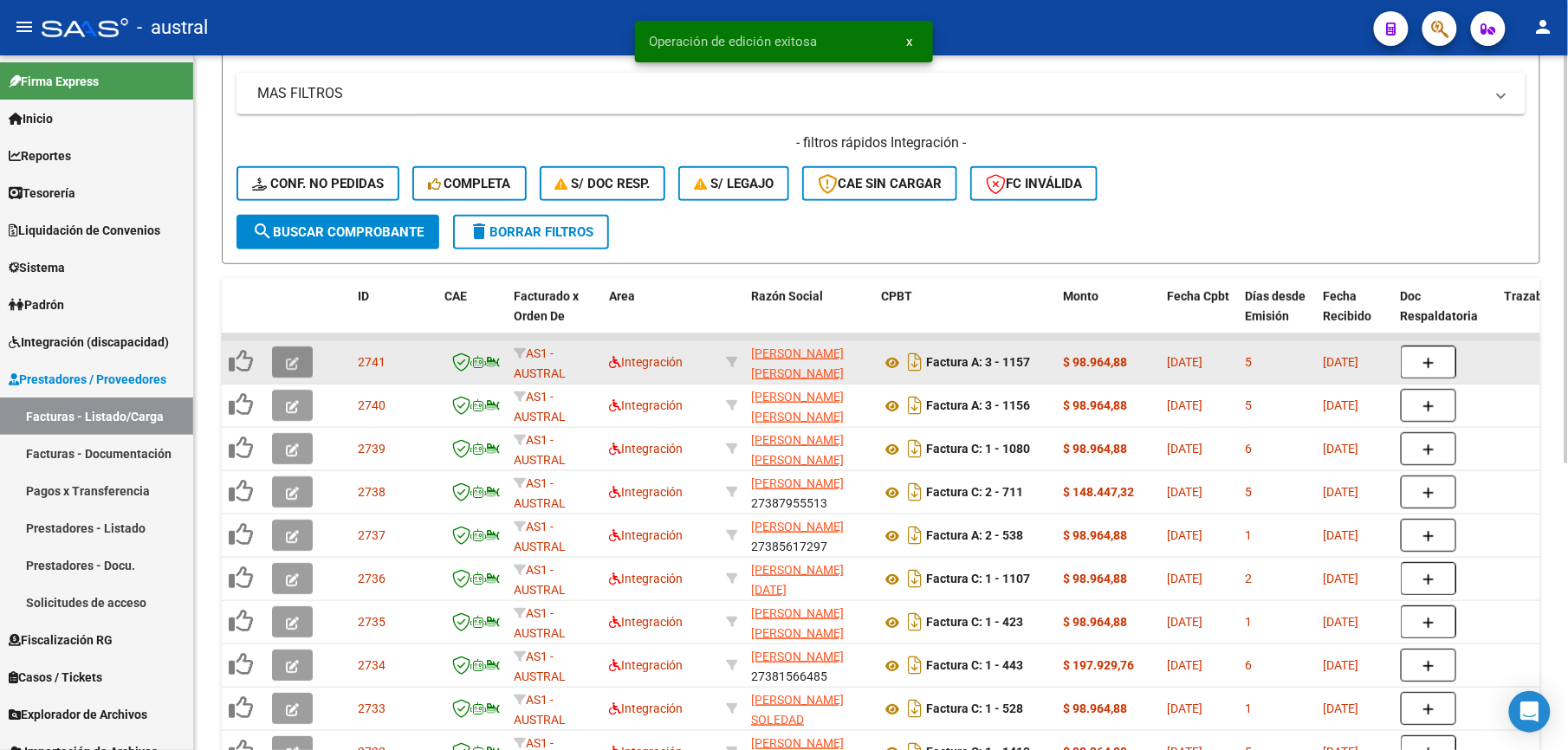
click at [281, 368] on button "button" at bounding box center [292, 362] width 41 height 31
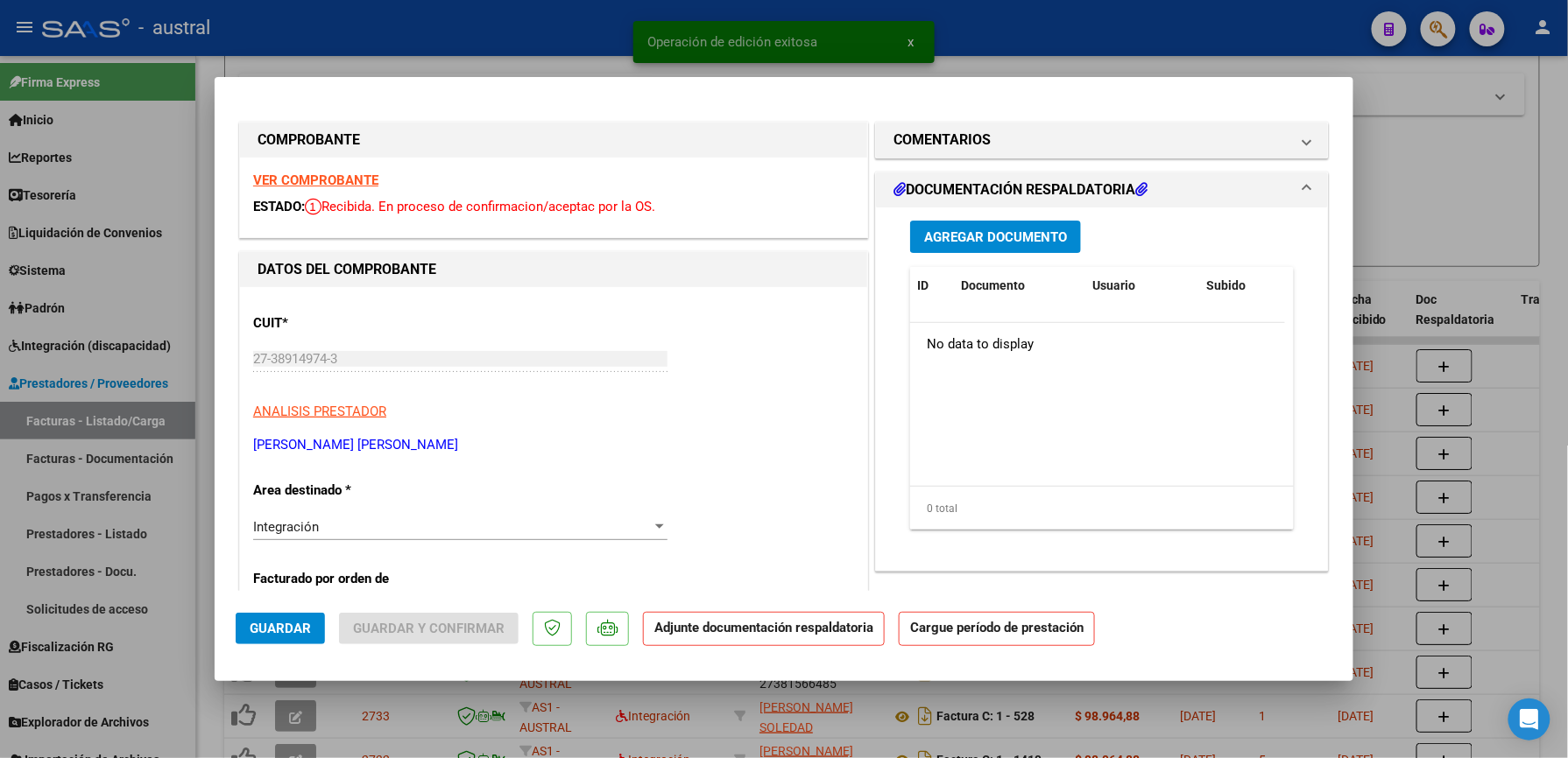
click at [345, 182] on strong "VER COMPROBANTE" at bounding box center [316, 180] width 126 height 16
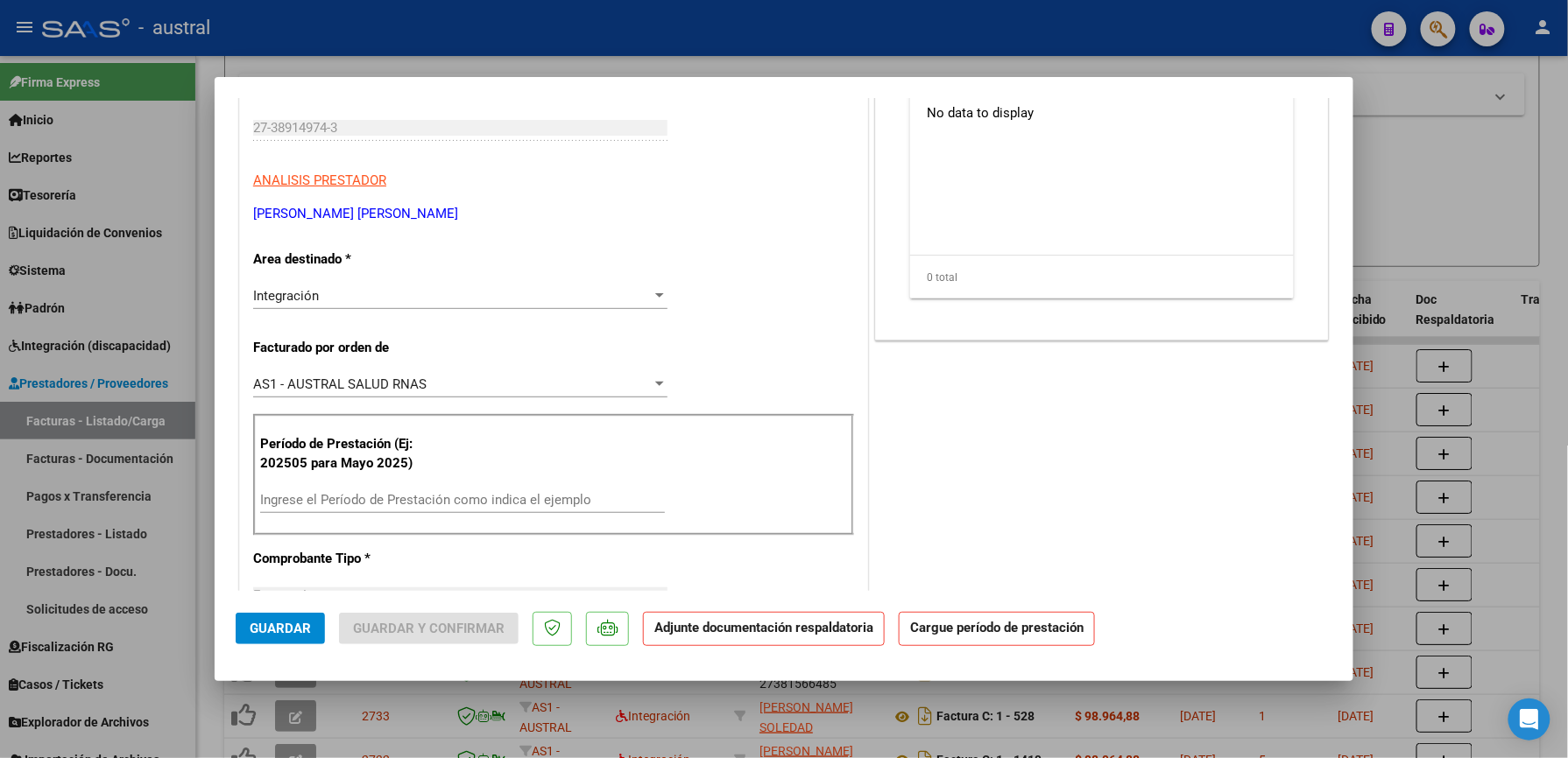
scroll to position [232, 0]
click at [404, 502] on input "Ingrese el Período de Prestación como indica el ejemplo" at bounding box center [462, 498] width 404 height 16
paste input "202509"
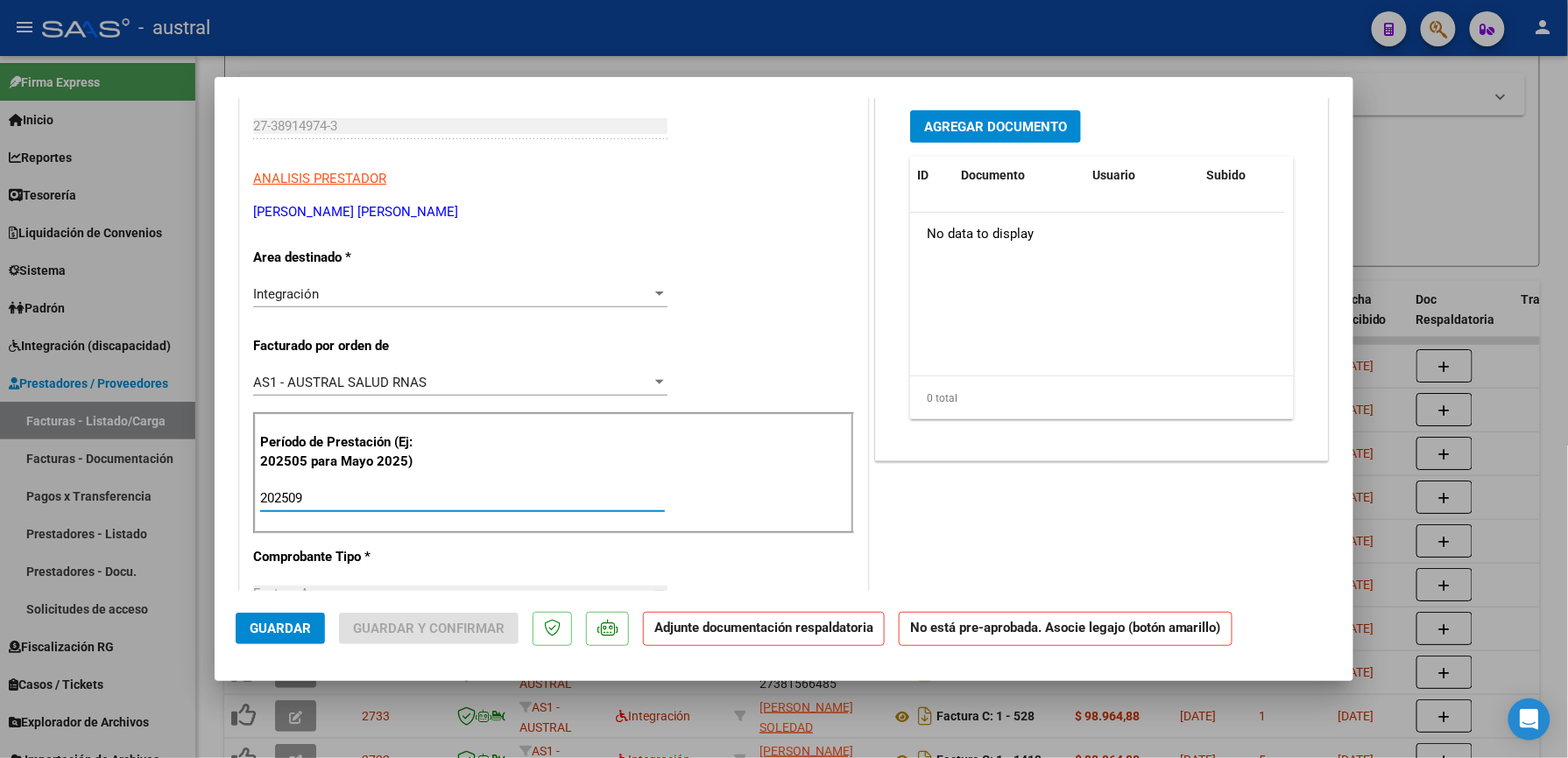
scroll to position [0, 0]
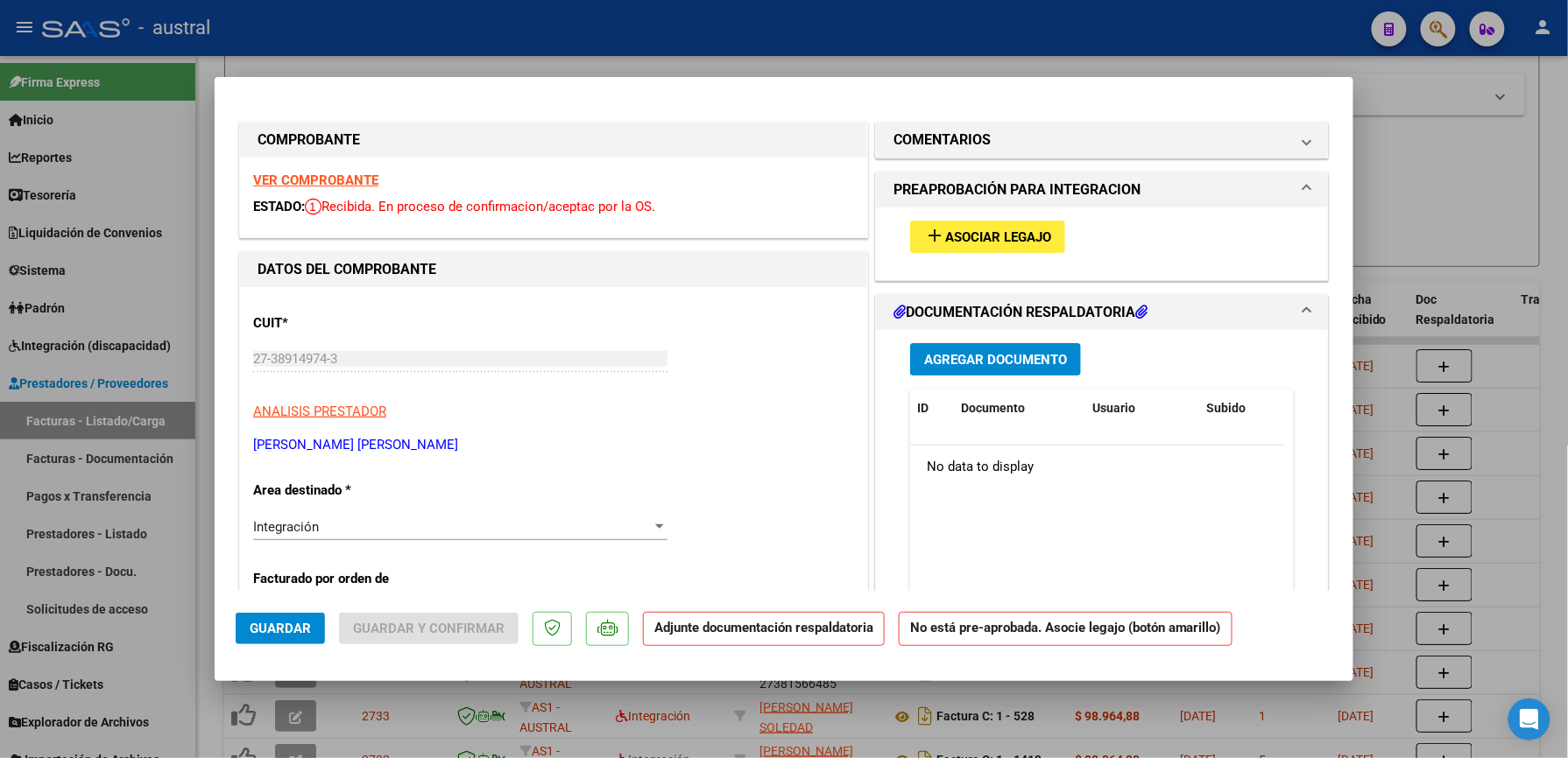
type input "202509"
click at [965, 236] on span "Asociar Legajo" at bounding box center [998, 237] width 106 height 16
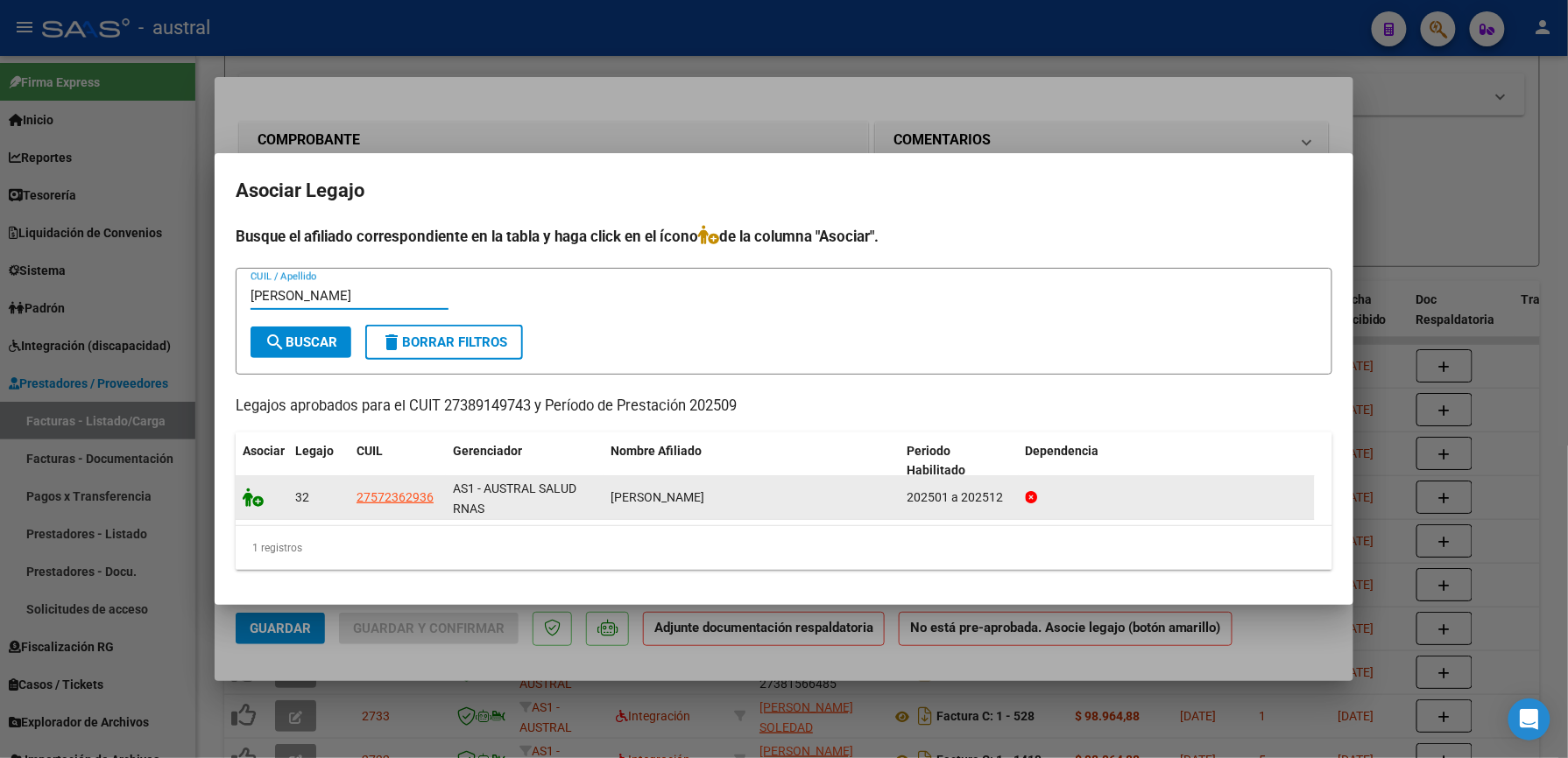
type input "CLENAR"
click at [252, 490] on icon at bounding box center [252, 497] width 21 height 20
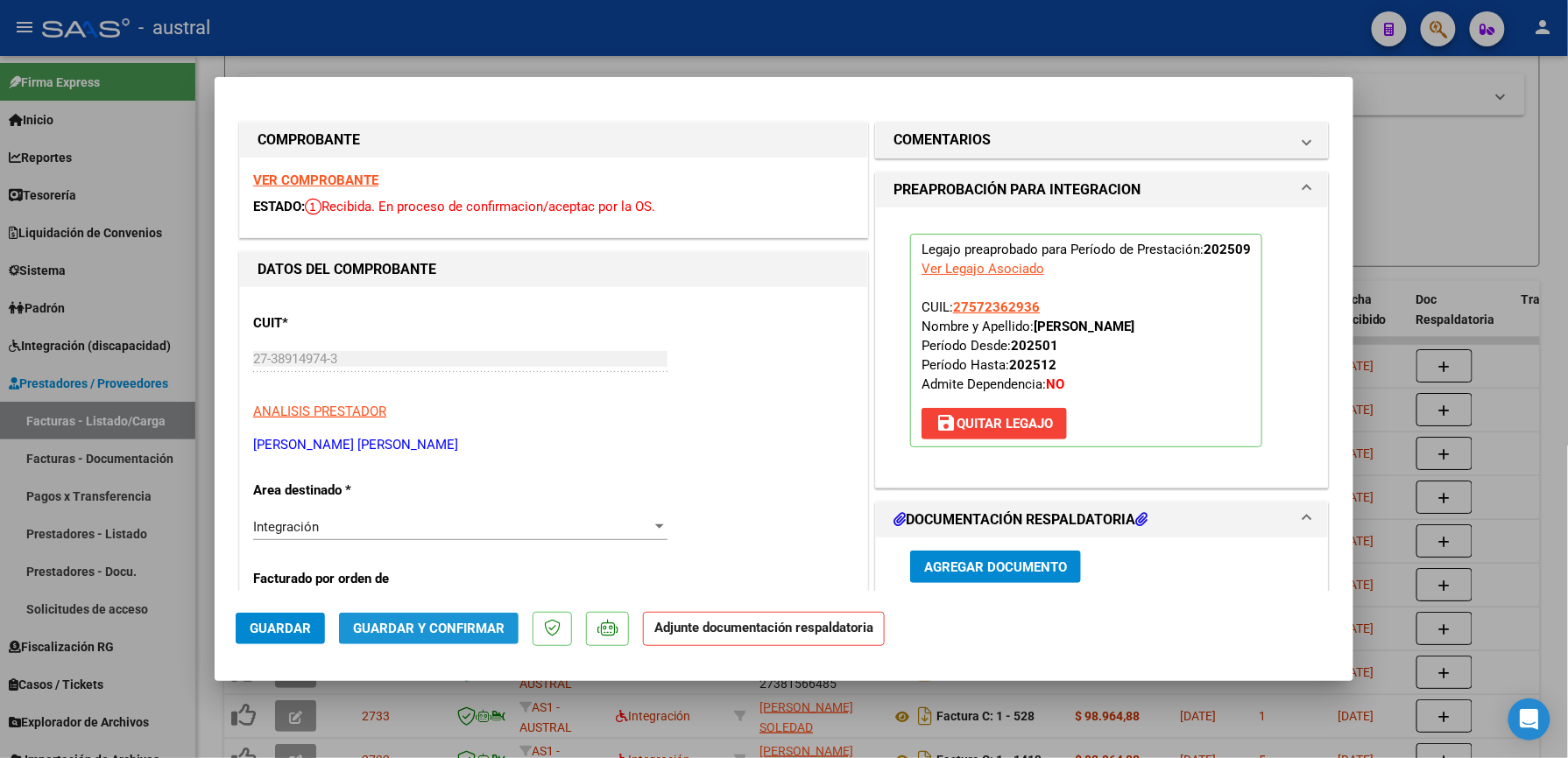
click at [482, 632] on span "Guardar y Confirmar" at bounding box center [429, 629] width 151 height 16
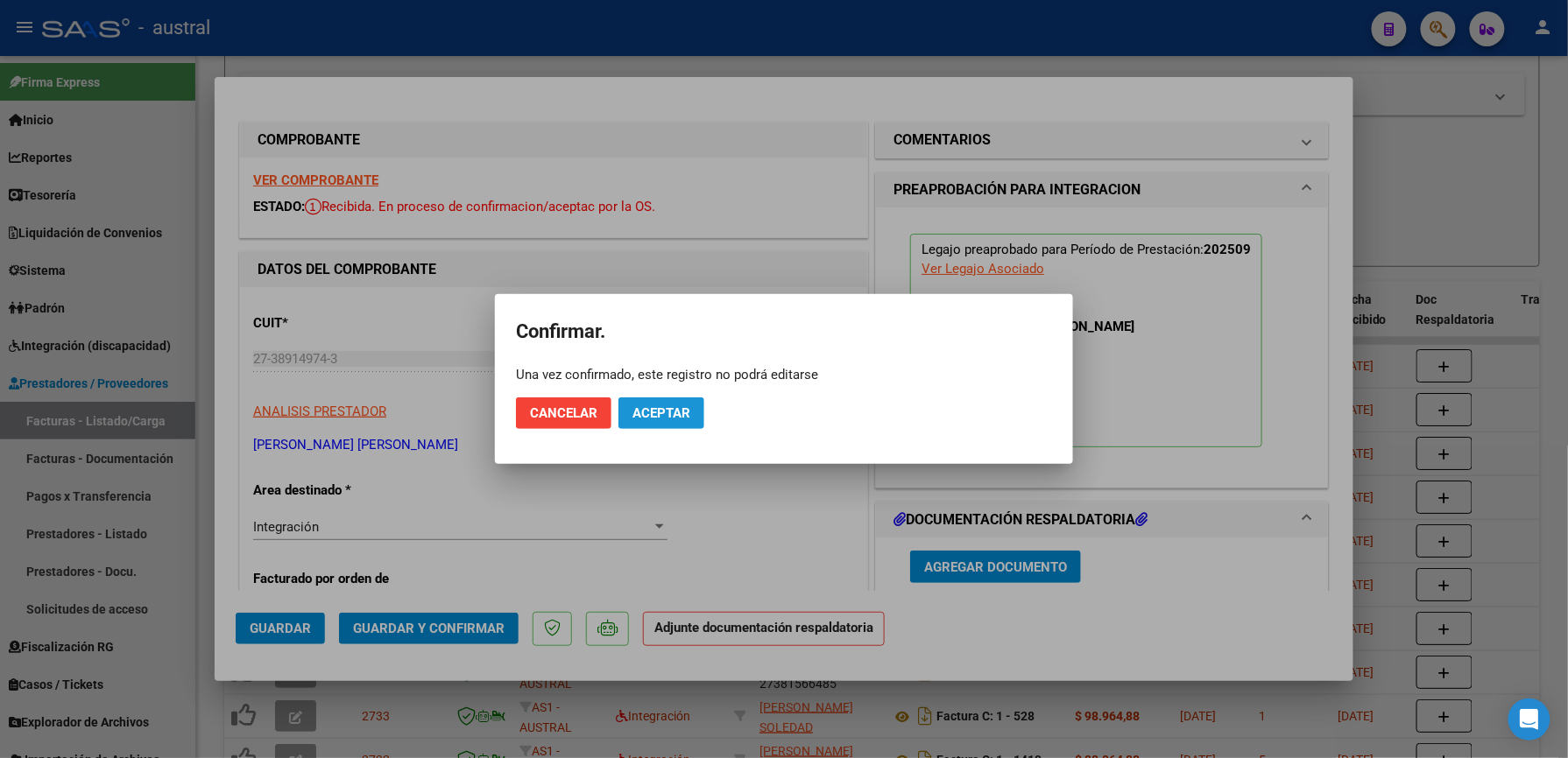
click at [645, 426] on button "Aceptar" at bounding box center [660, 413] width 85 height 31
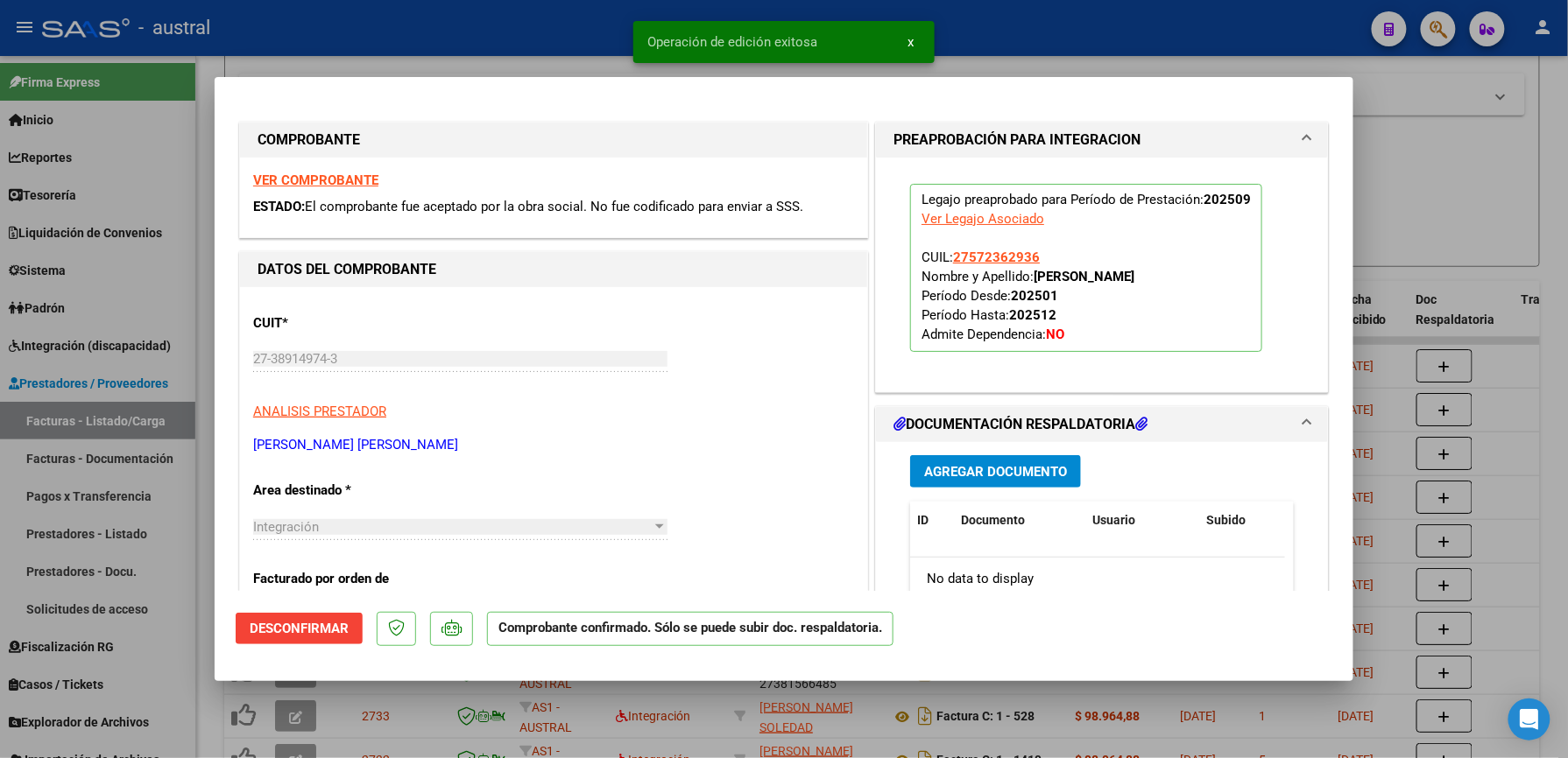
type input "$ 0,00"
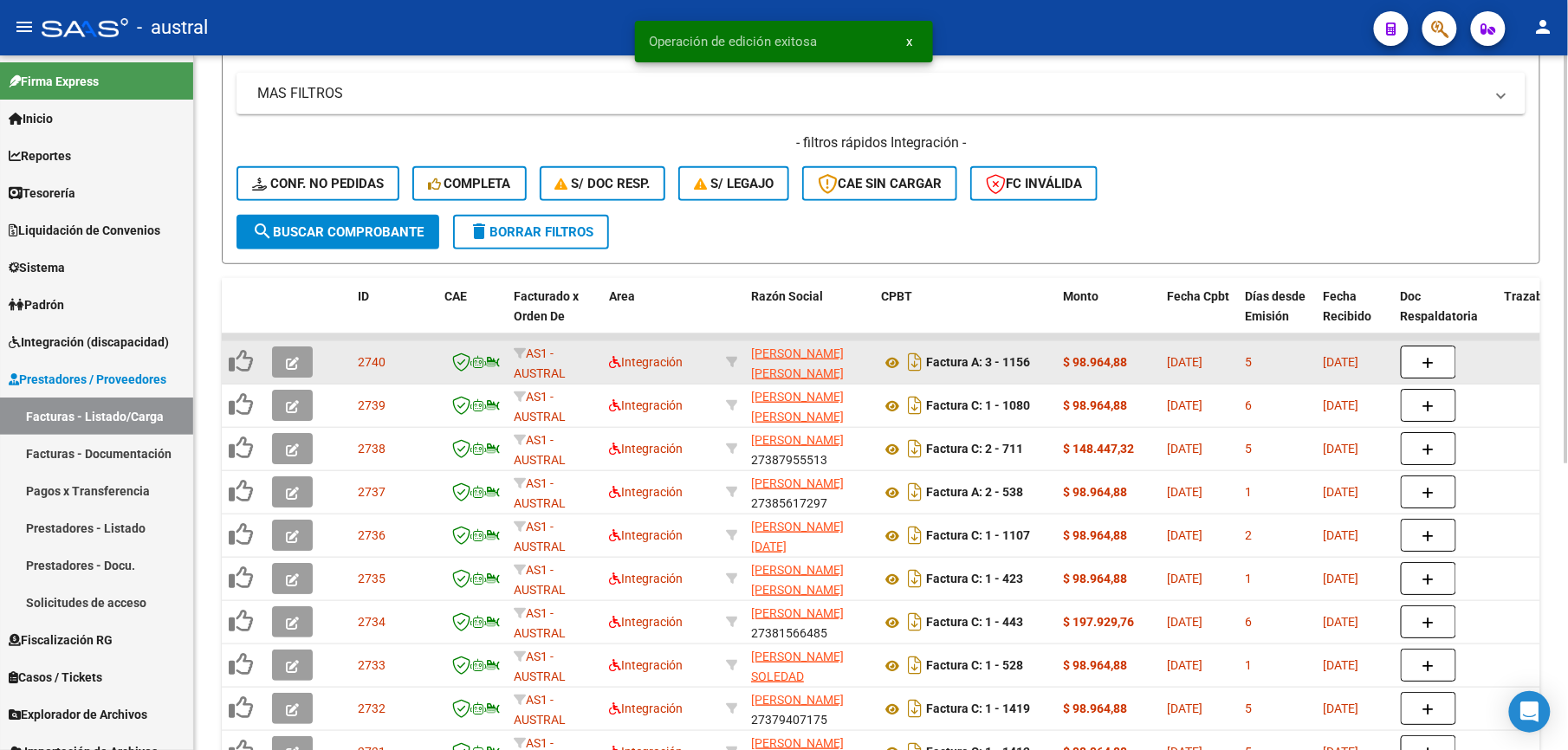
click at [295, 369] on button "button" at bounding box center [292, 362] width 41 height 31
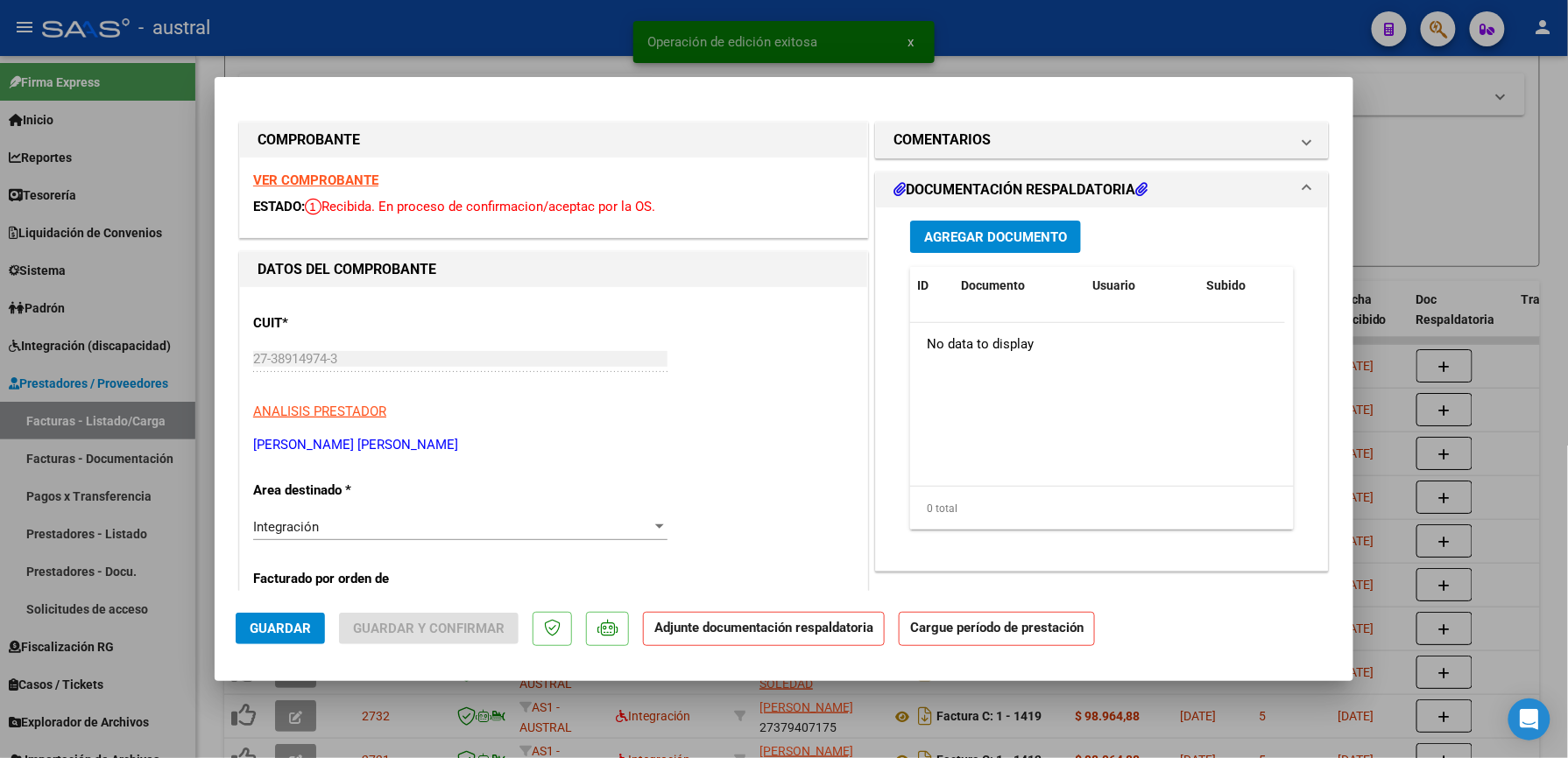
click at [330, 177] on strong "VER COMPROBANTE" at bounding box center [316, 180] width 126 height 16
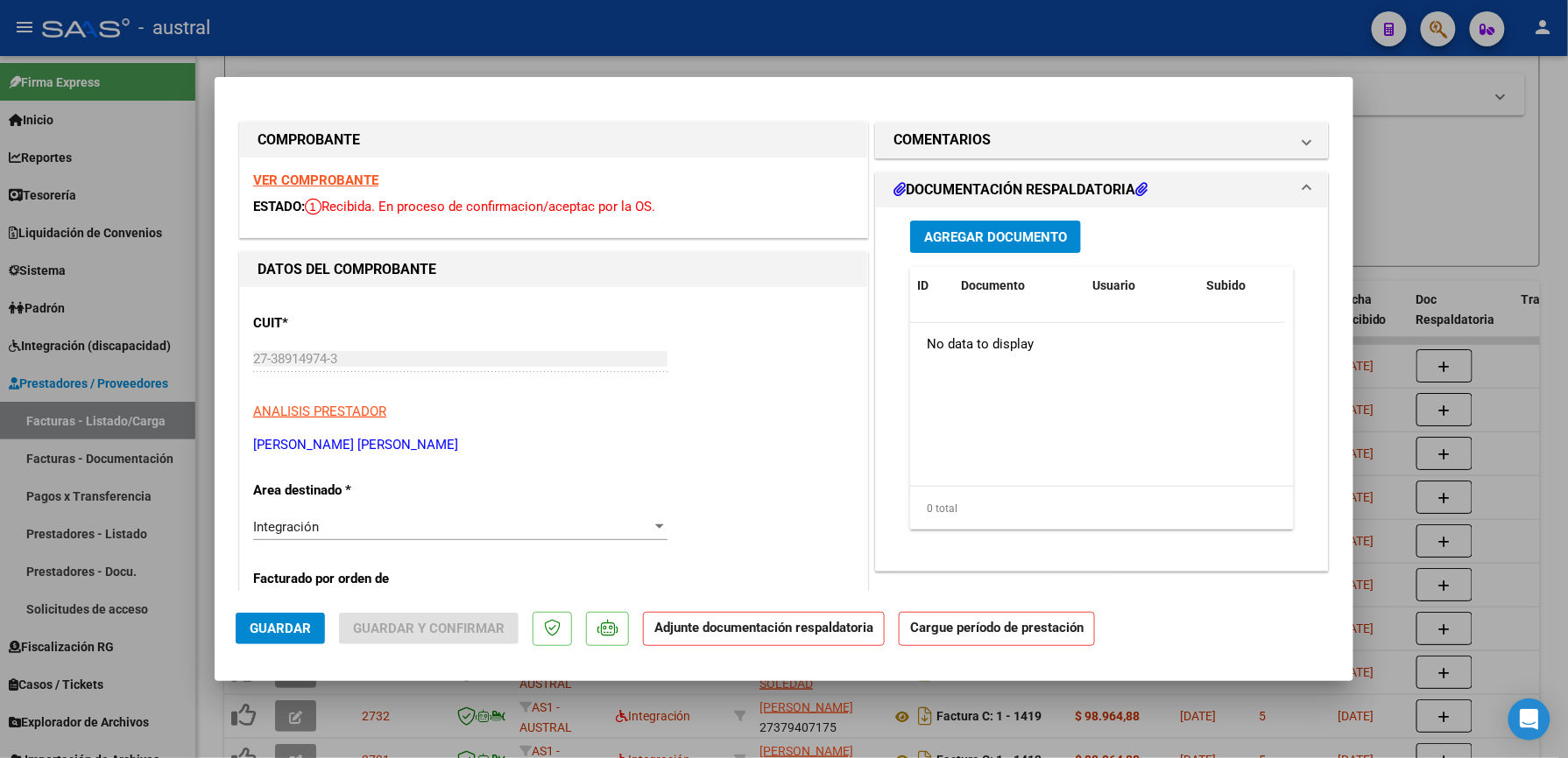
scroll to position [232, 0]
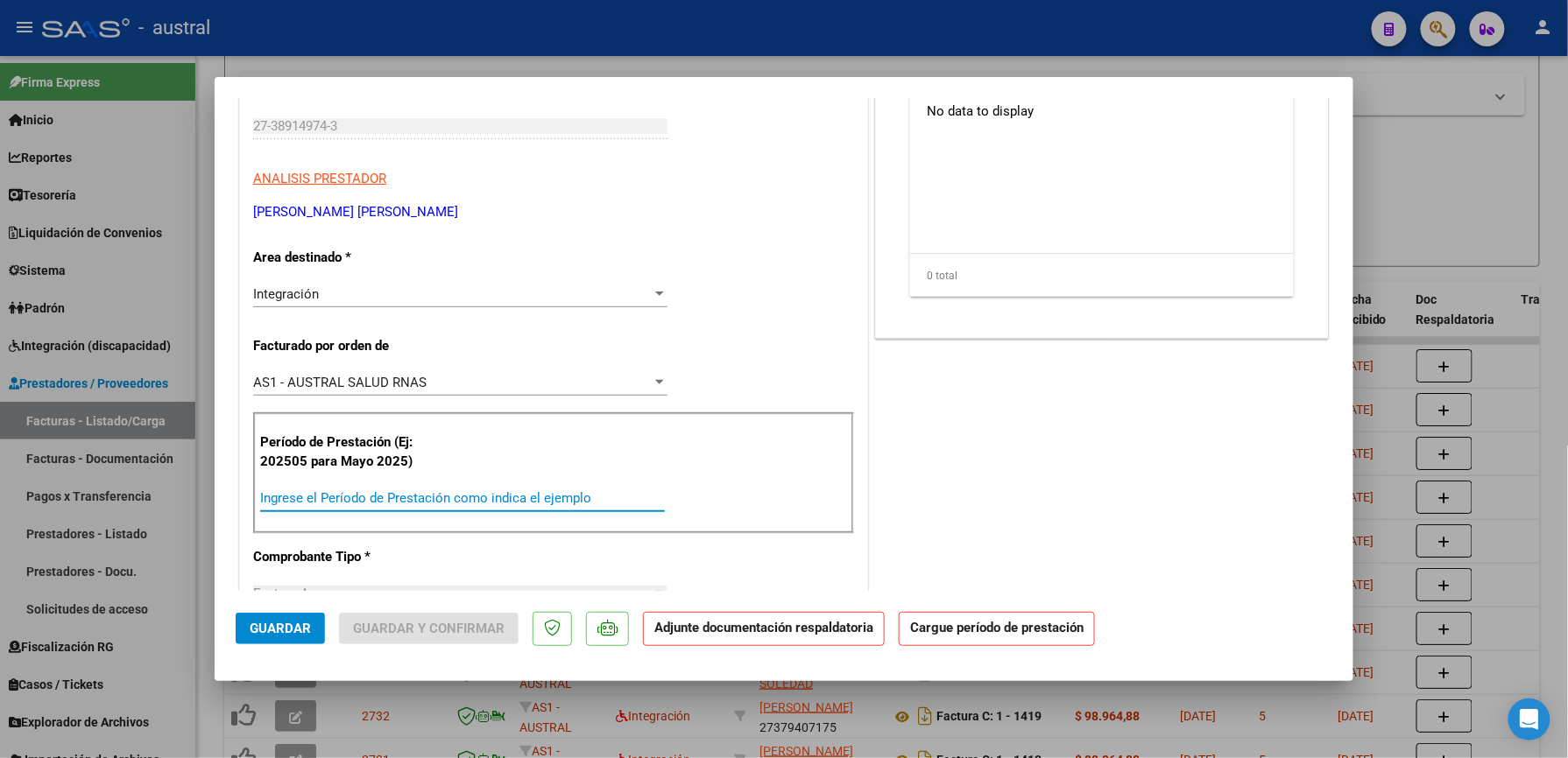
click at [383, 501] on input "Ingrese el Período de Prestación como indica el ejemplo" at bounding box center [462, 498] width 404 height 16
paste input "202509"
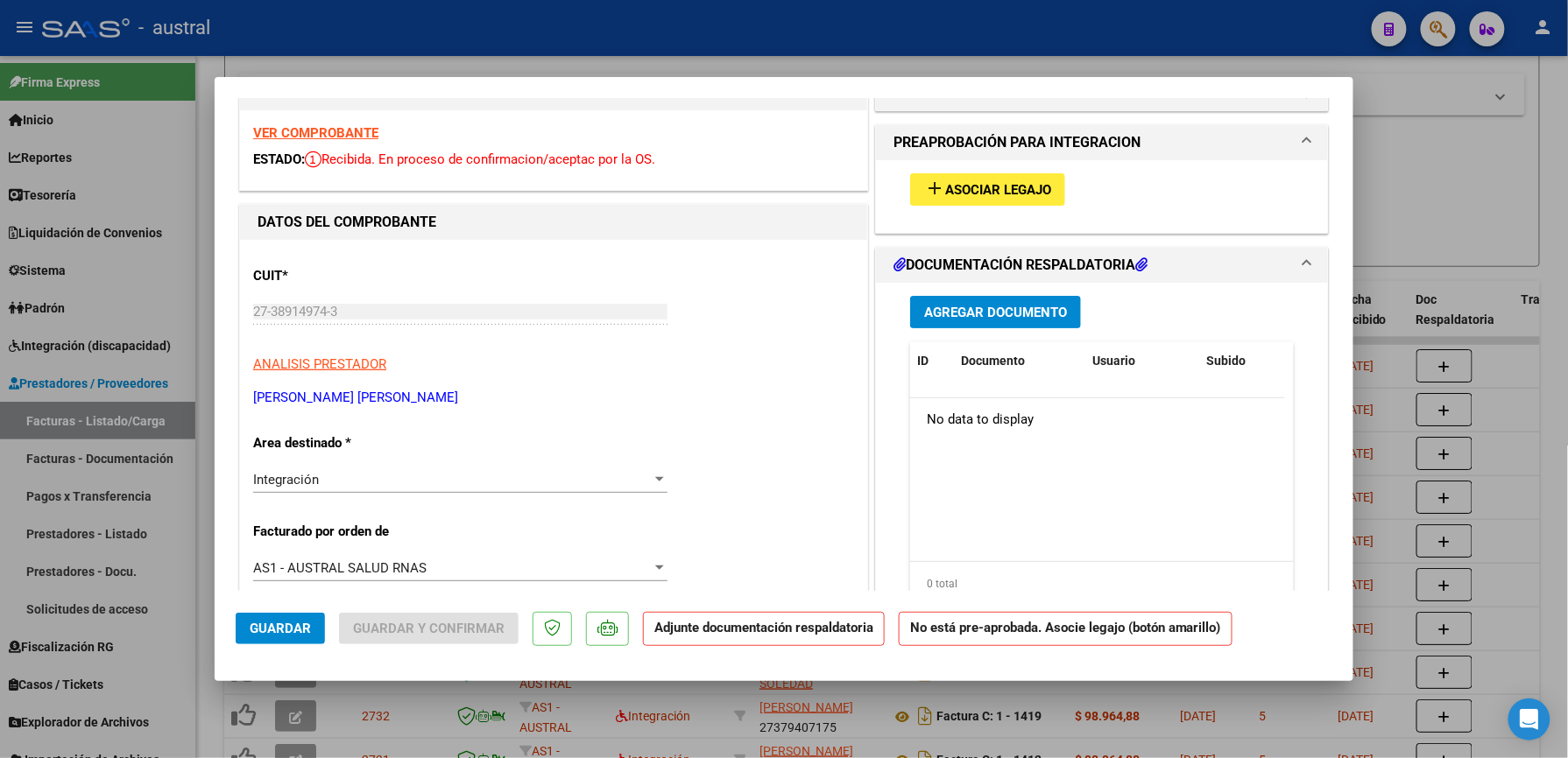
scroll to position [0, 0]
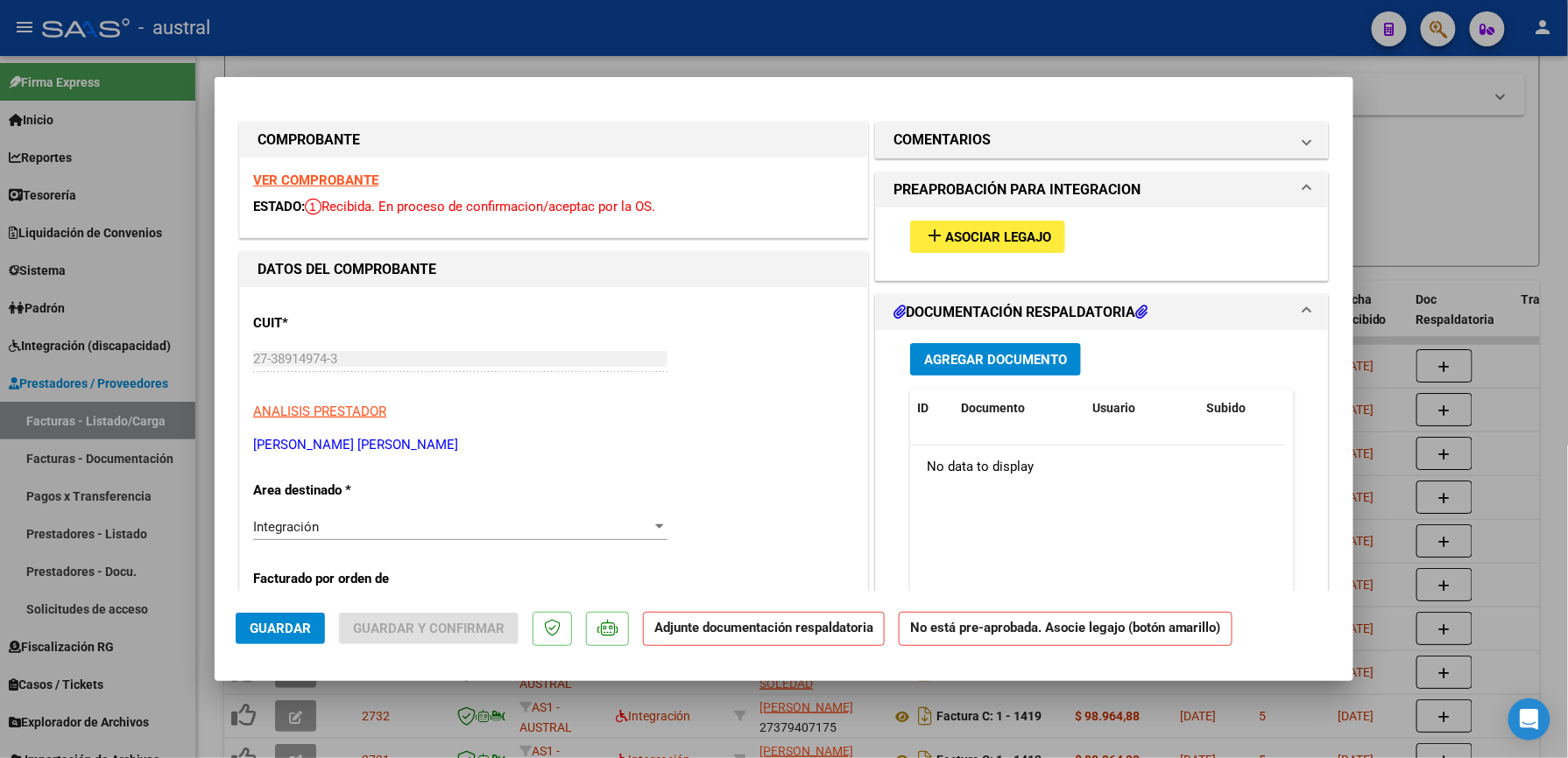
type input "202509"
click at [1003, 229] on span "Asociar Legajo" at bounding box center [998, 237] width 106 height 16
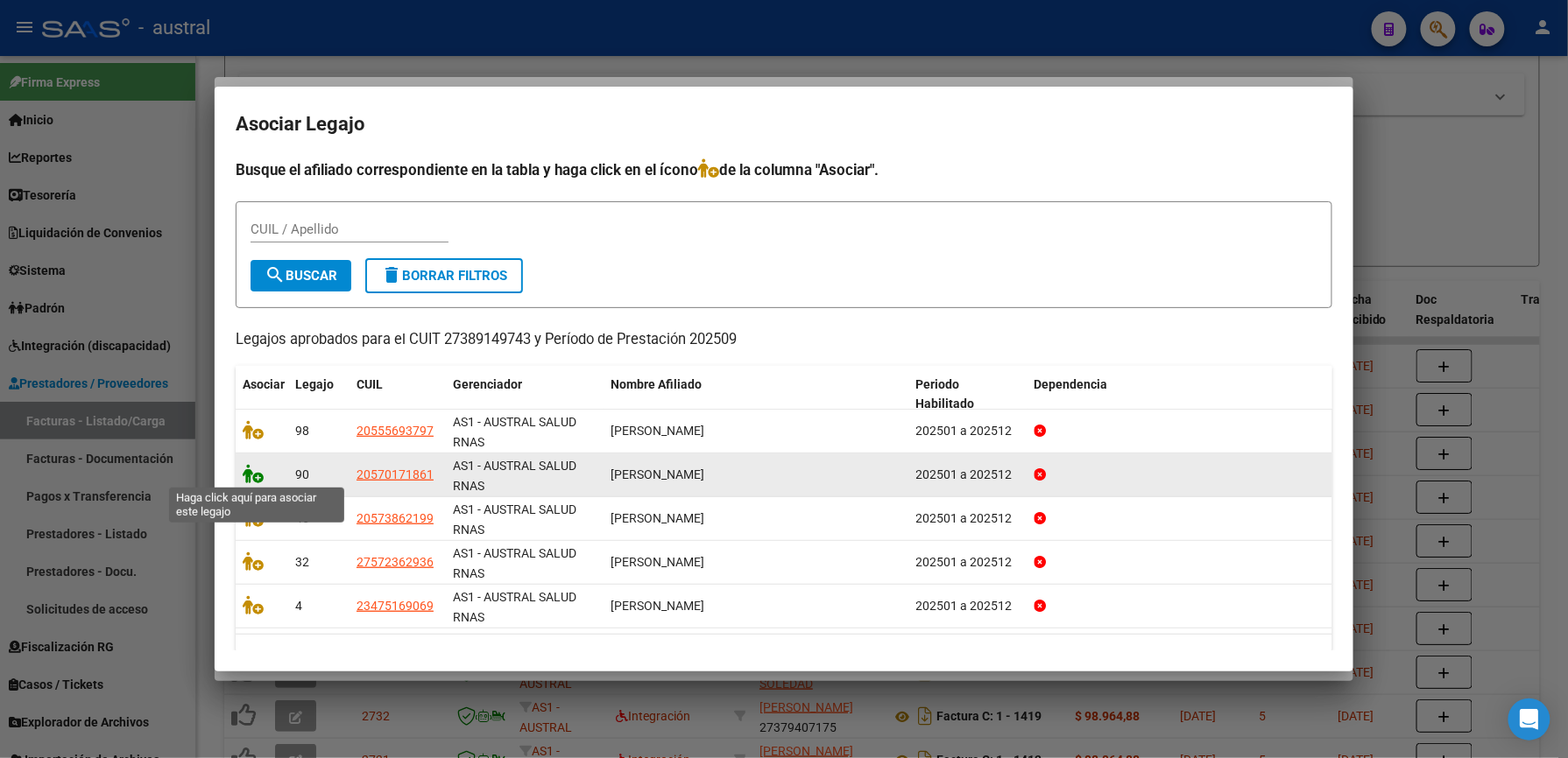
click at [257, 478] on icon at bounding box center [252, 474] width 21 height 20
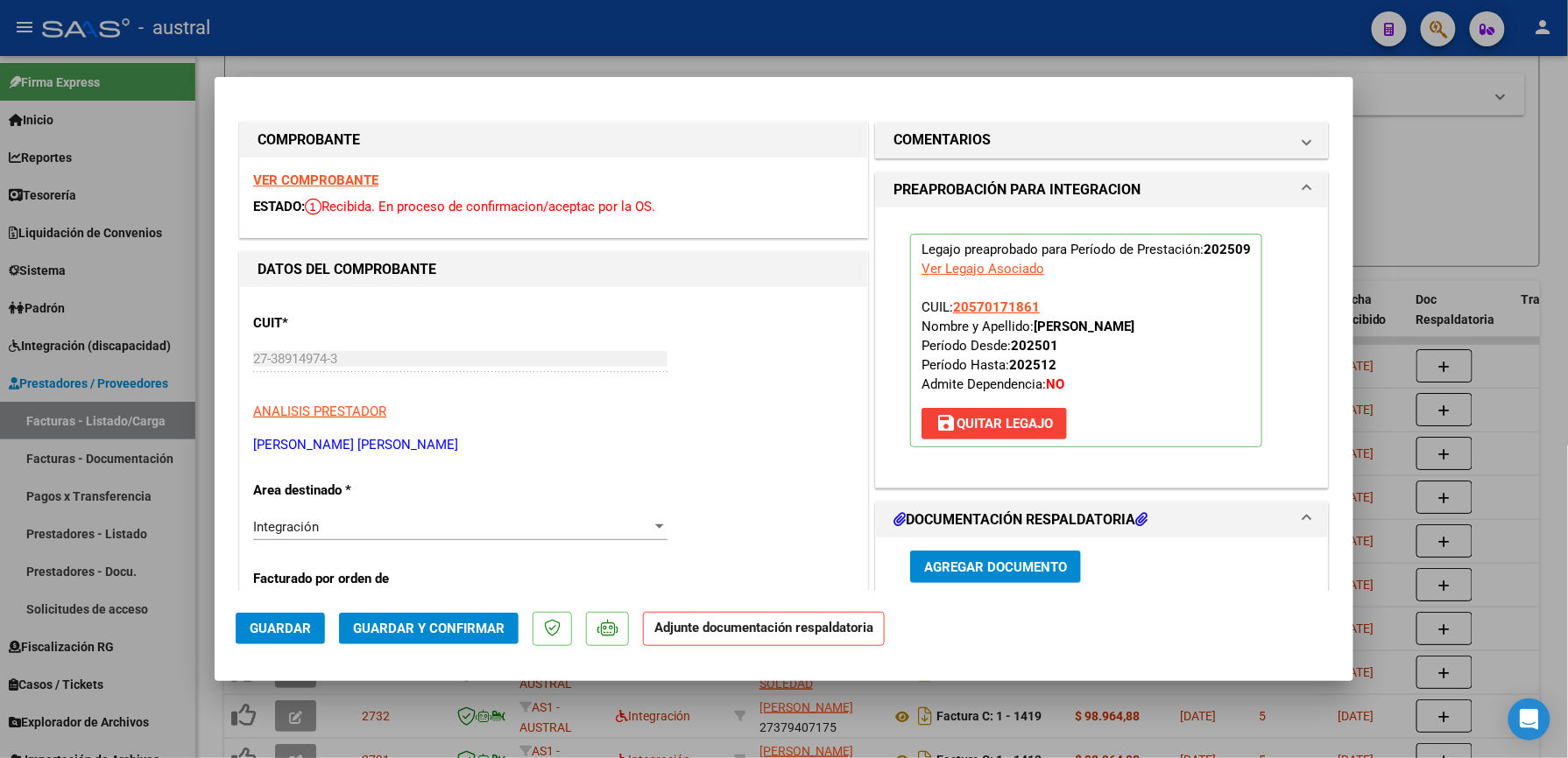
click at [456, 627] on span "Guardar y Confirmar" at bounding box center [429, 629] width 151 height 16
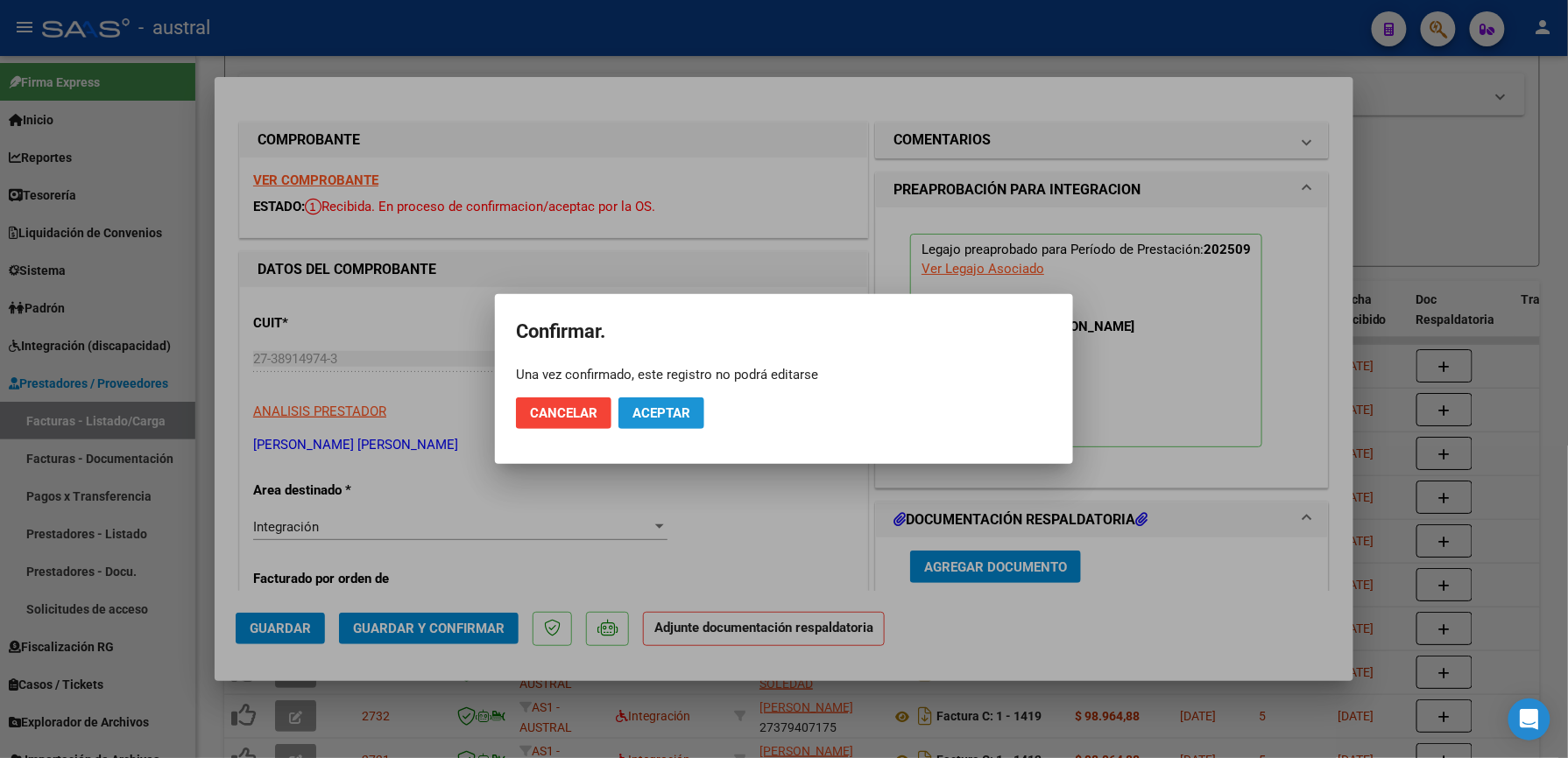
click at [688, 419] on span "Aceptar" at bounding box center [661, 413] width 58 height 16
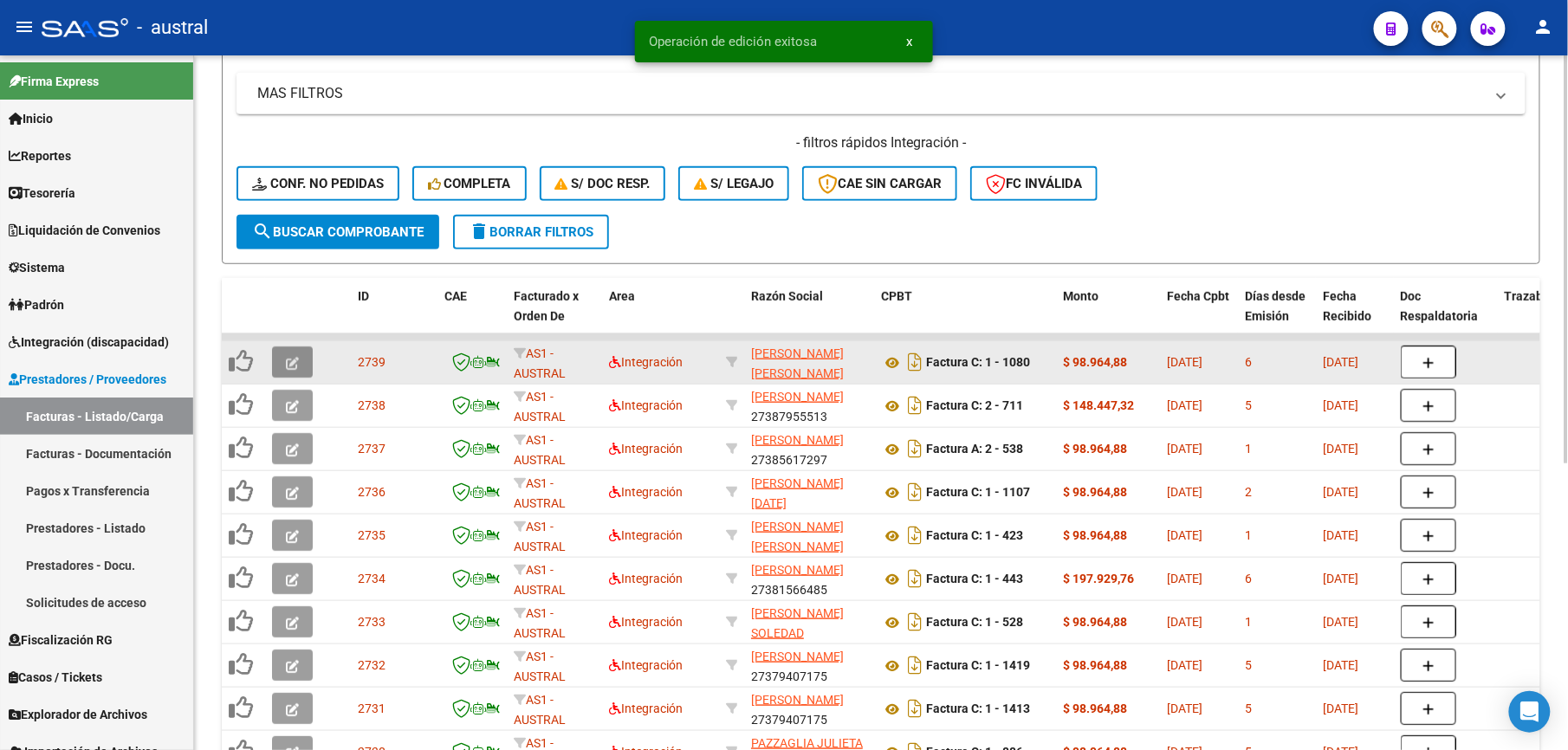
click at [291, 361] on icon "button" at bounding box center [292, 363] width 13 height 13
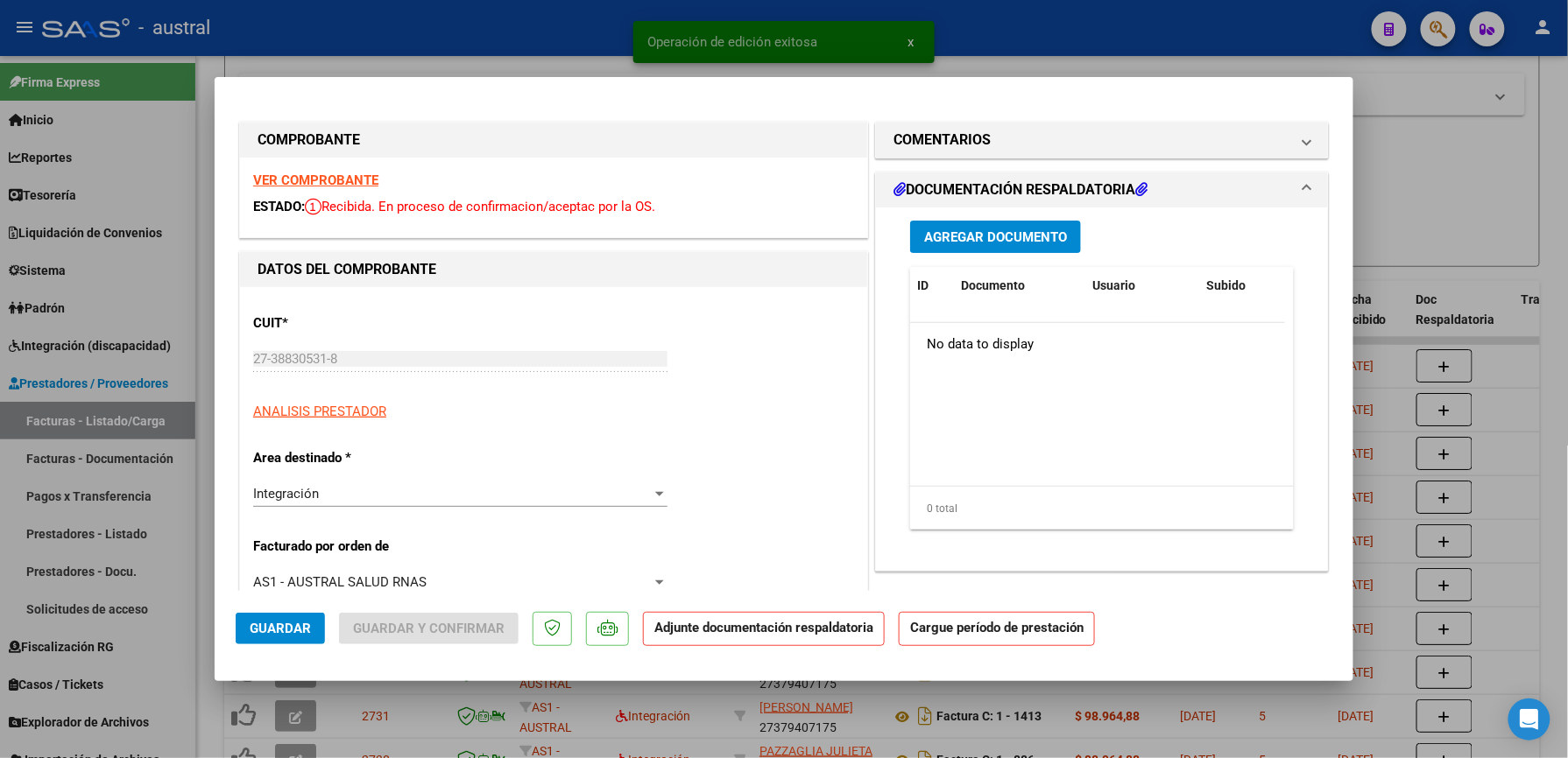
click at [313, 183] on strong "VER COMPROBANTE" at bounding box center [316, 180] width 126 height 16
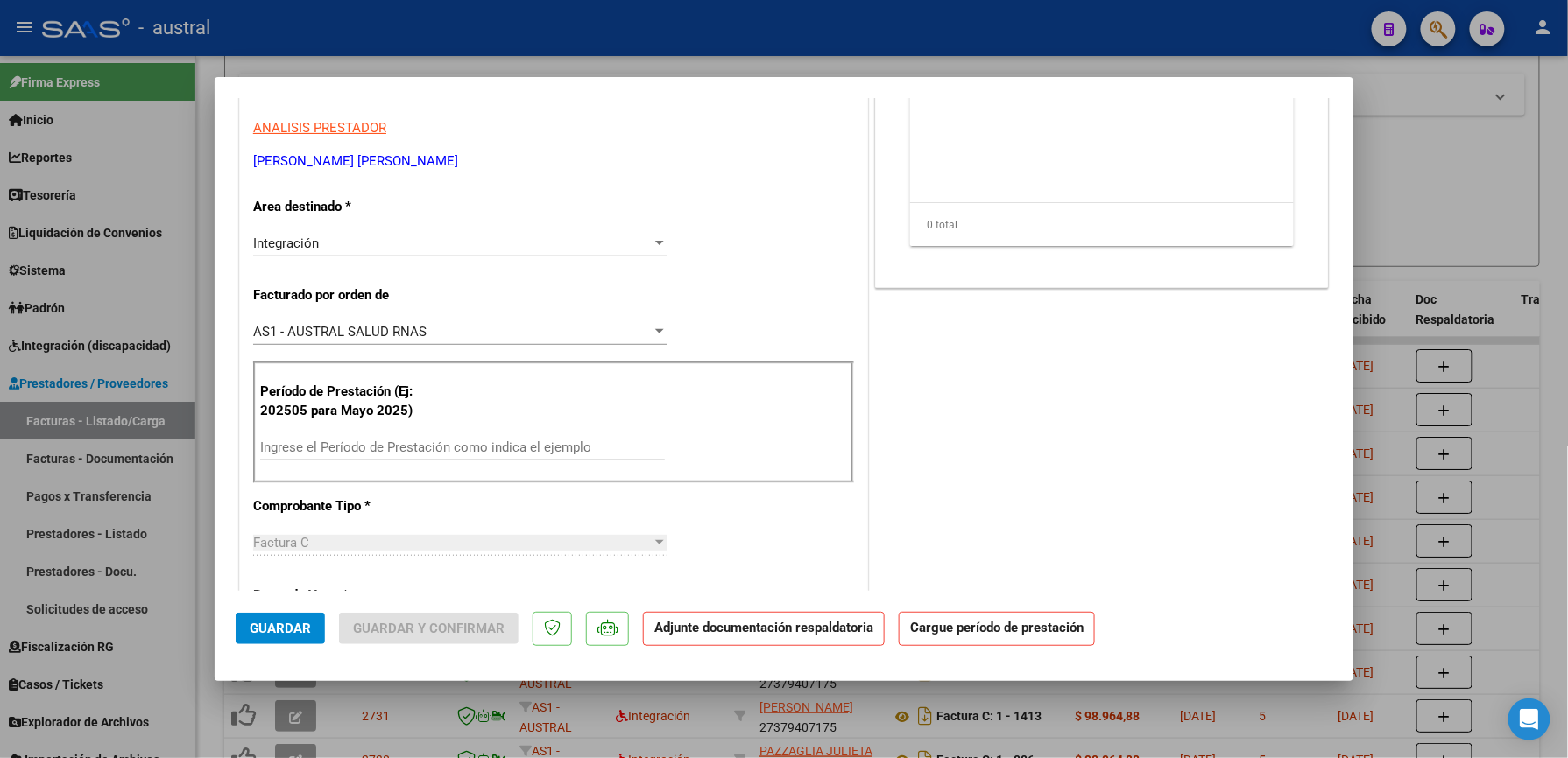
scroll to position [350, 0]
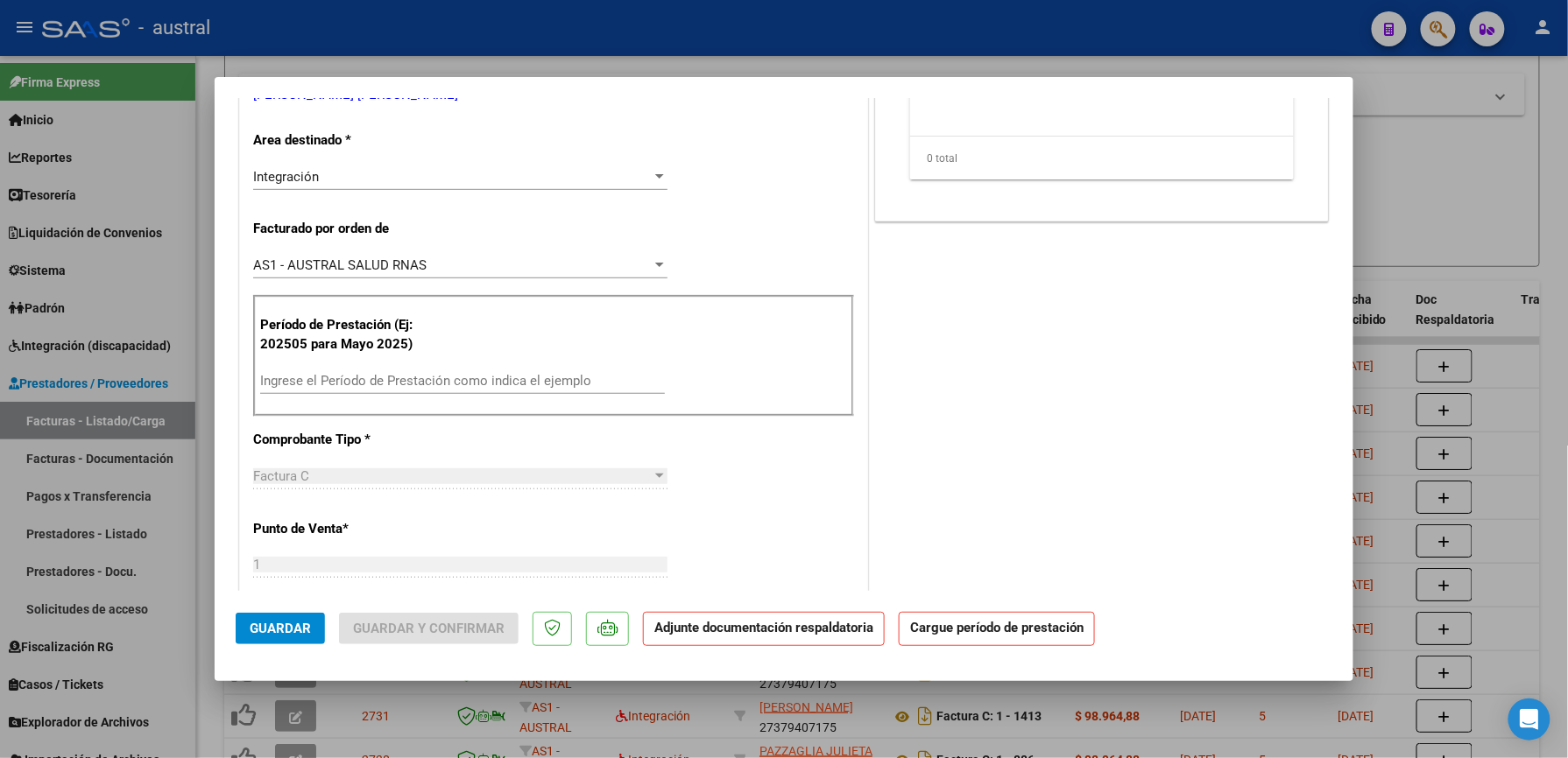
click at [610, 372] on div "Ingrese el Período de Prestación como indica el ejemplo" at bounding box center [462, 380] width 404 height 26
paste input "202509"
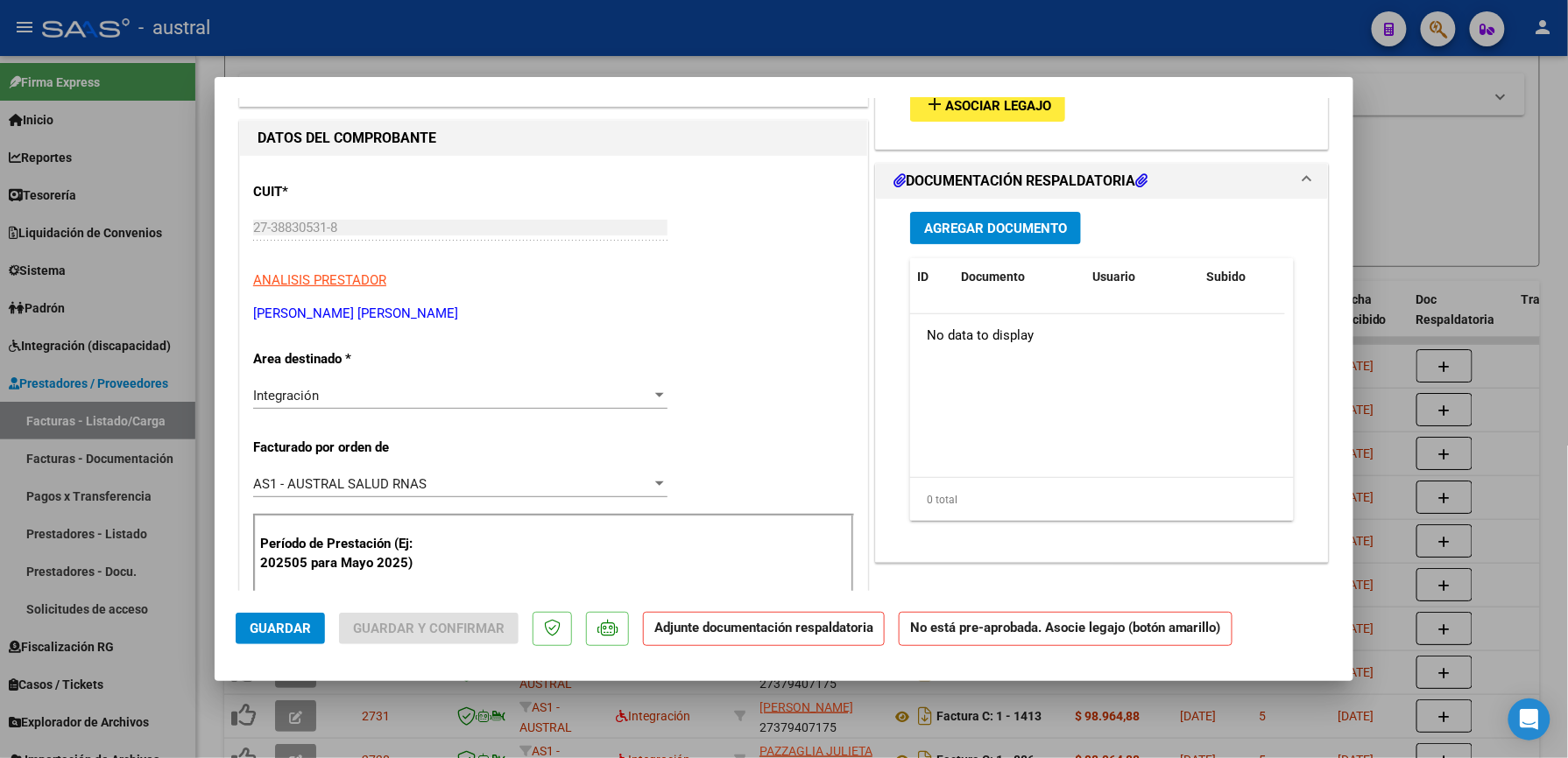
scroll to position [0, 0]
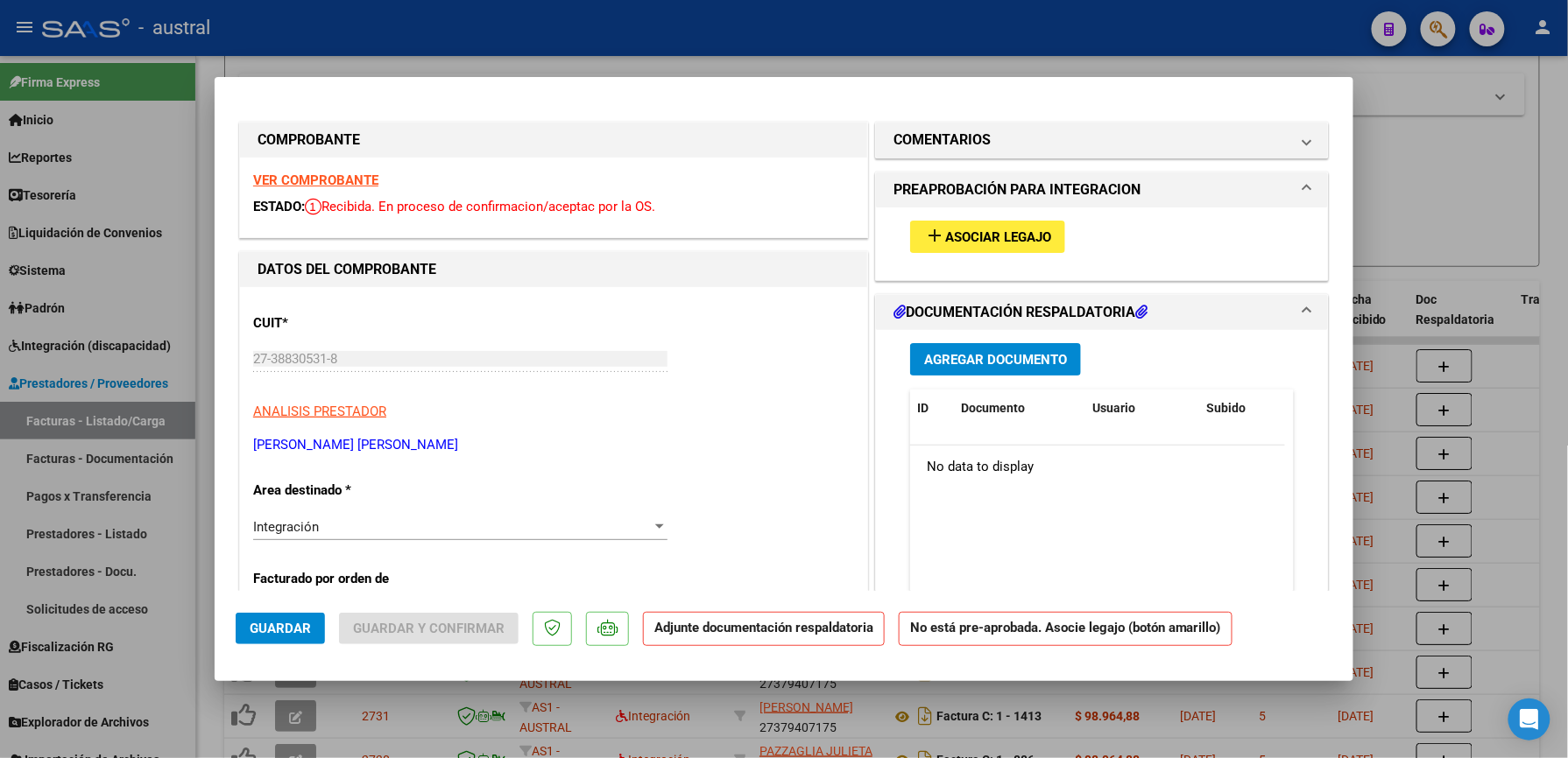
click at [1024, 229] on span "Asociar Legajo" at bounding box center [998, 237] width 106 height 16
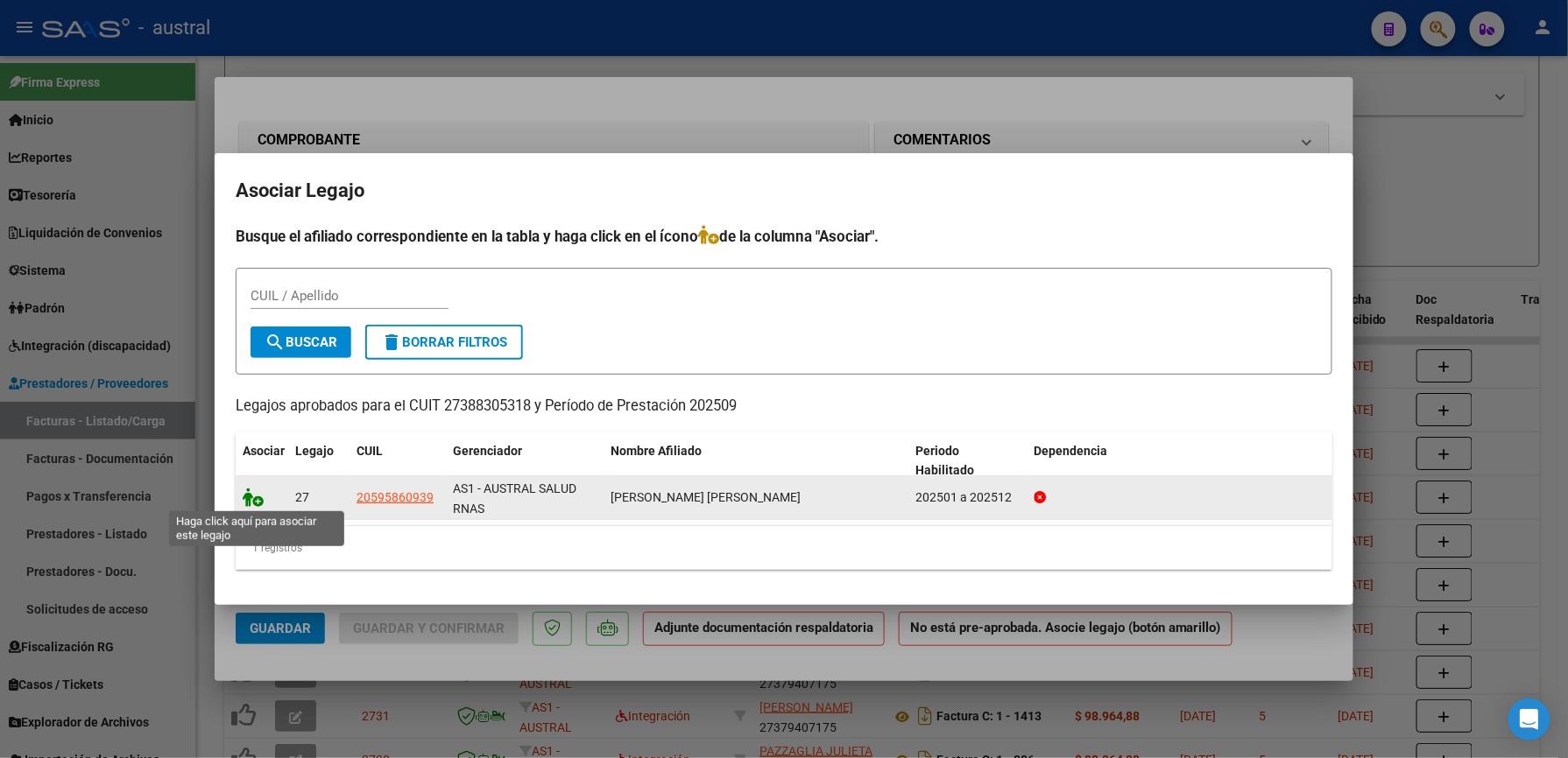
click at [249, 494] on icon at bounding box center [252, 497] width 21 height 20
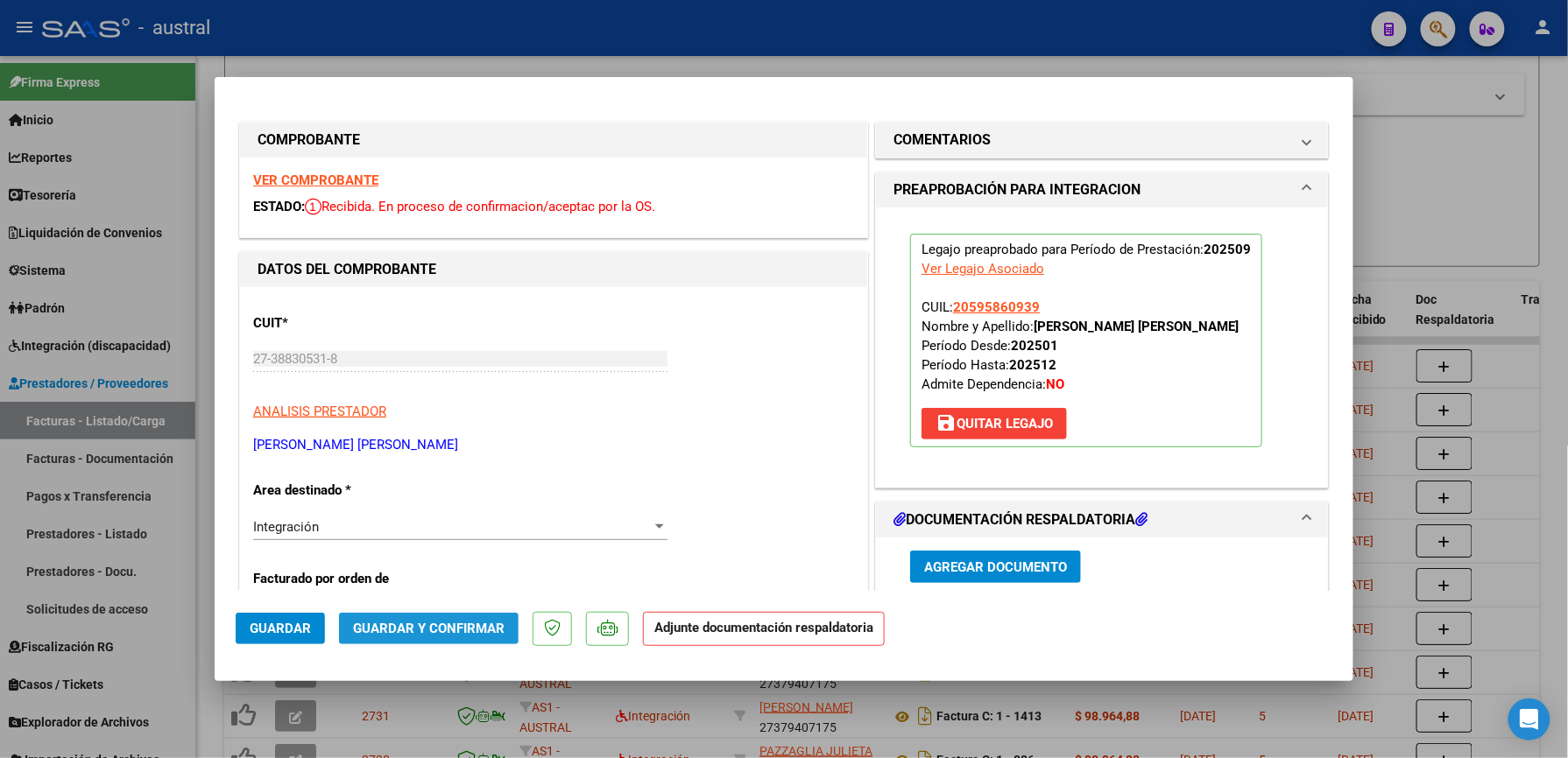
click at [474, 632] on span "Guardar y Confirmar" at bounding box center [429, 629] width 151 height 16
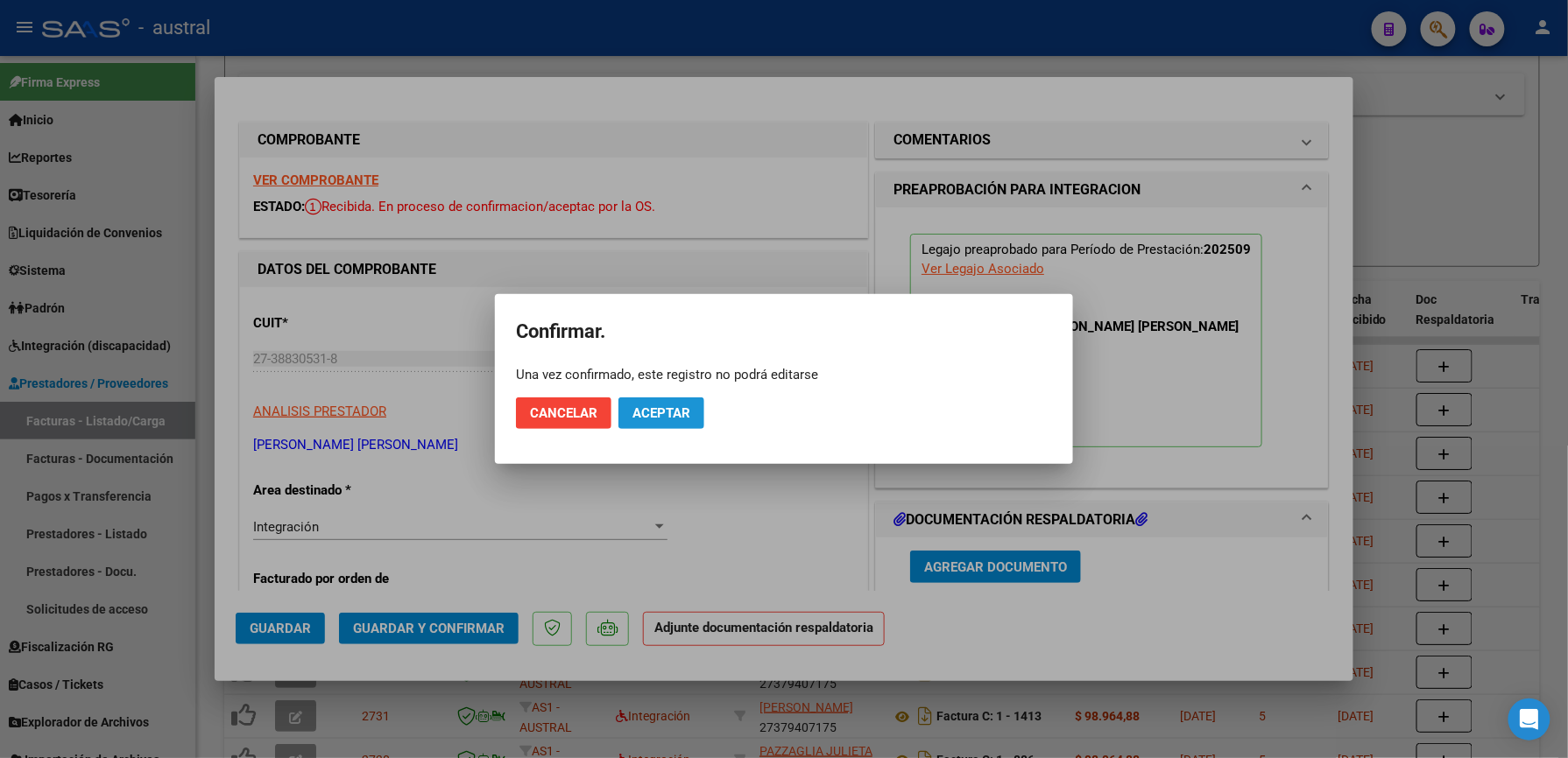
click at [660, 405] on span "Aceptar" at bounding box center [661, 413] width 58 height 16
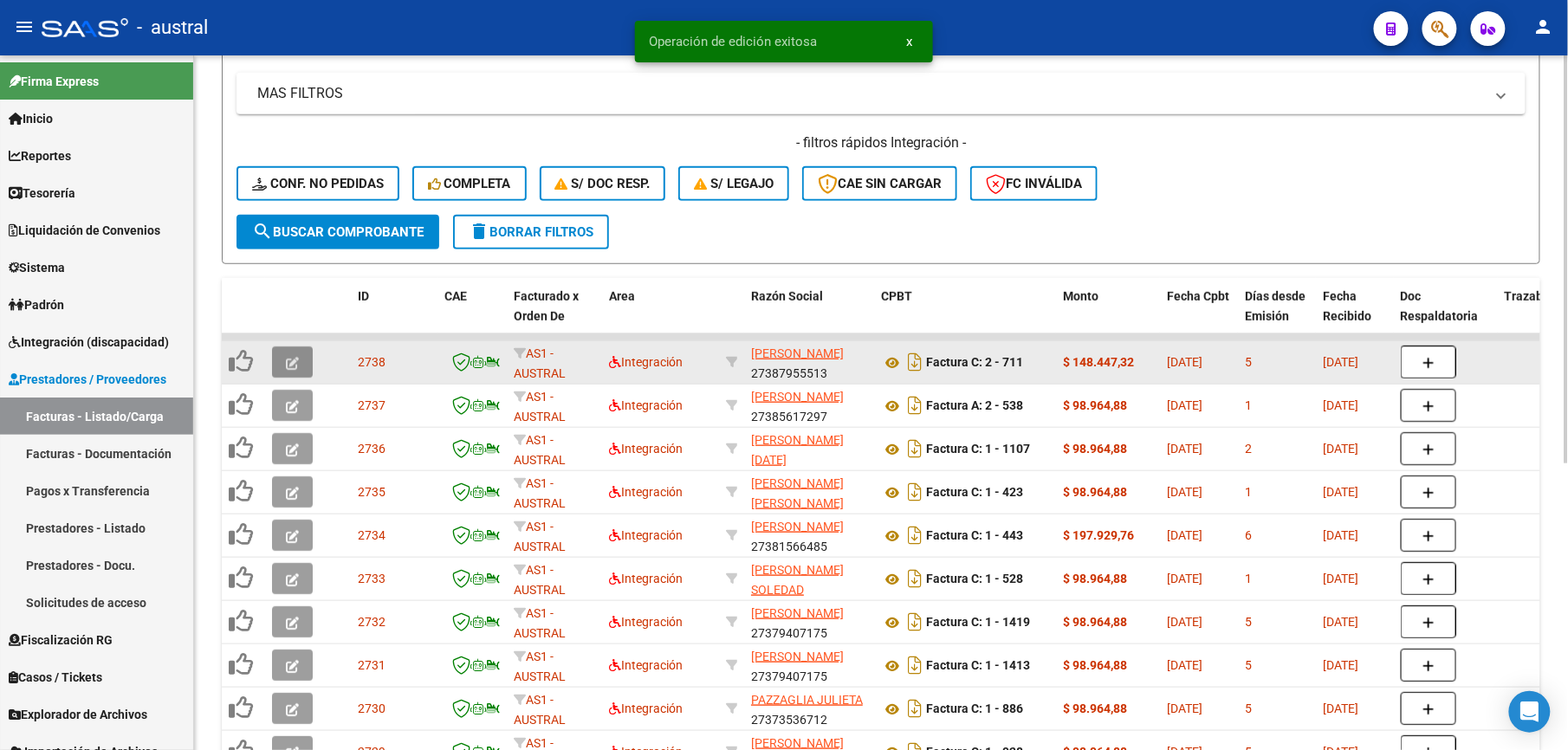
click at [287, 365] on icon "button" at bounding box center [292, 363] width 13 height 13
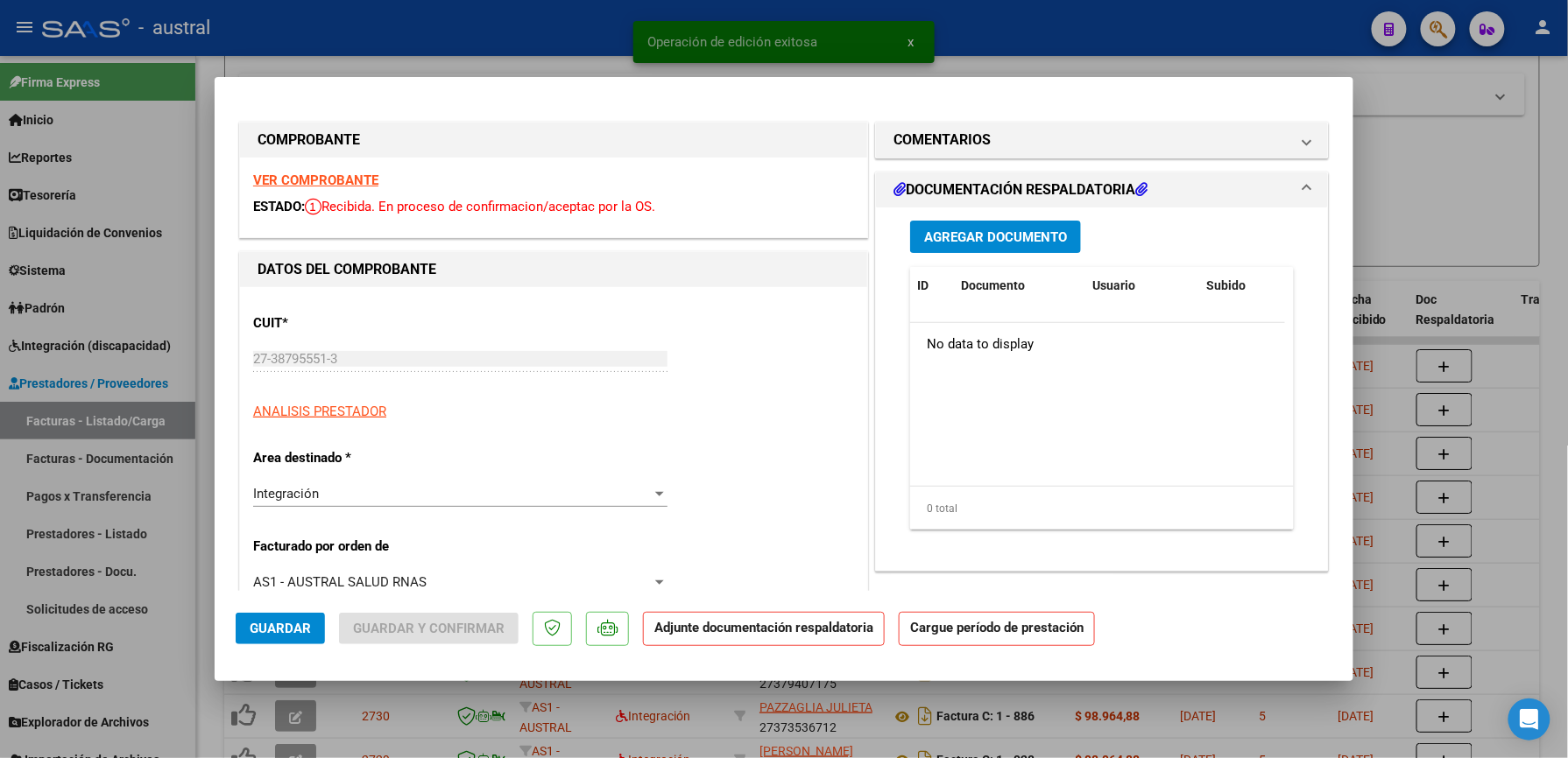
click at [330, 186] on strong "VER COMPROBANTE" at bounding box center [316, 180] width 126 height 16
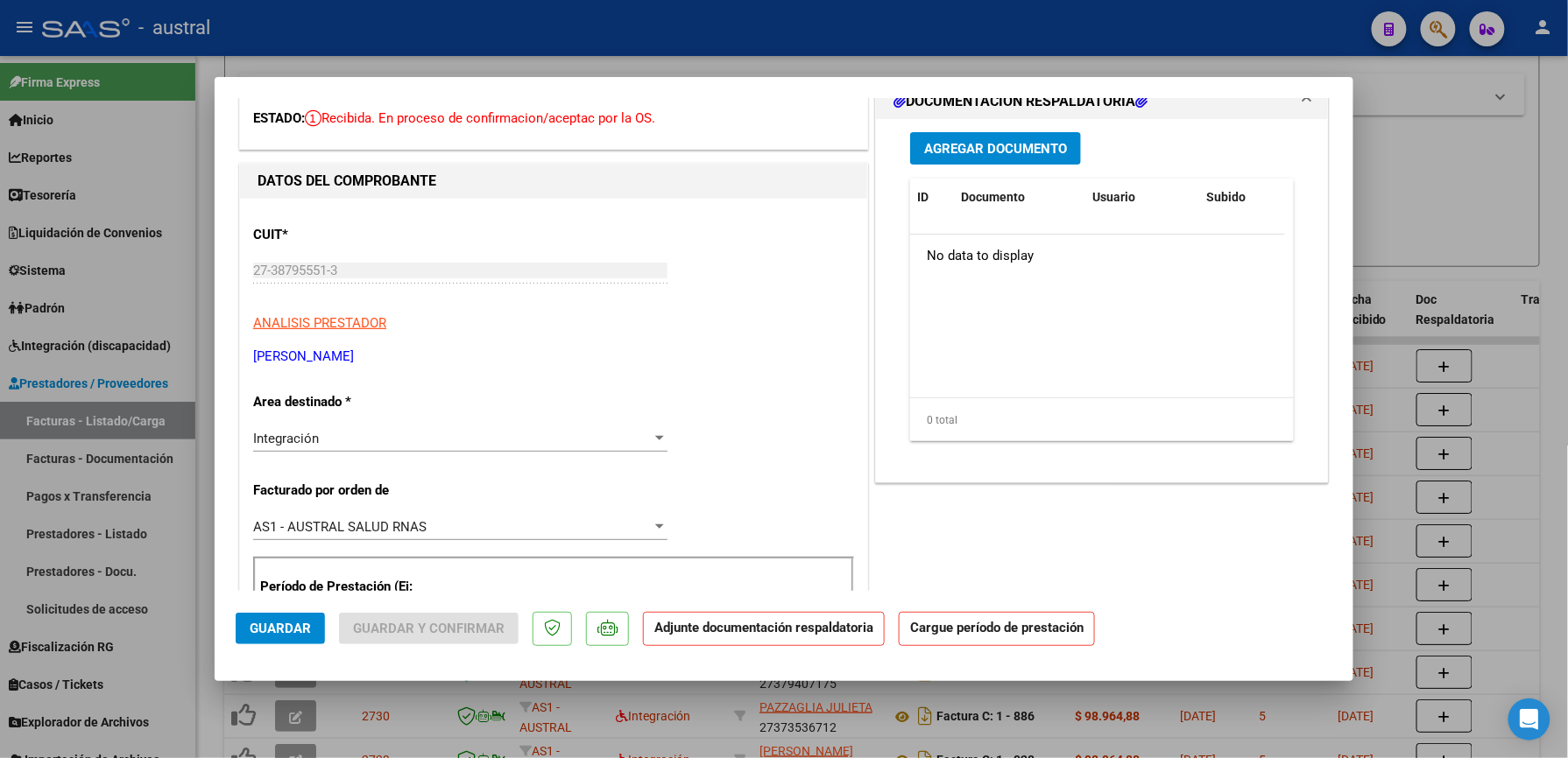
scroll to position [350, 0]
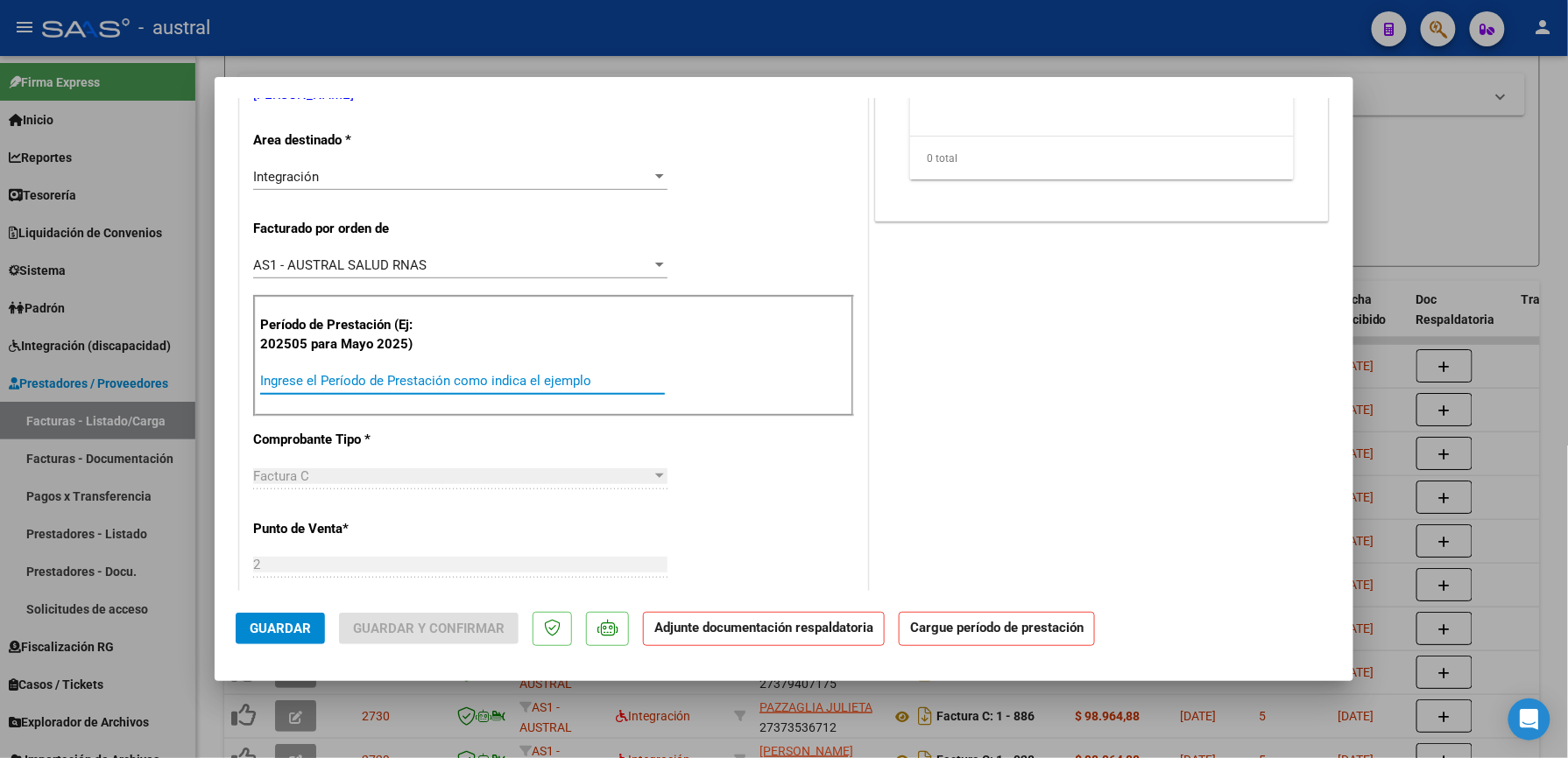
click at [399, 381] on input "Ingrese el Período de Prestación como indica el ejemplo" at bounding box center [462, 380] width 404 height 16
paste input "202509"
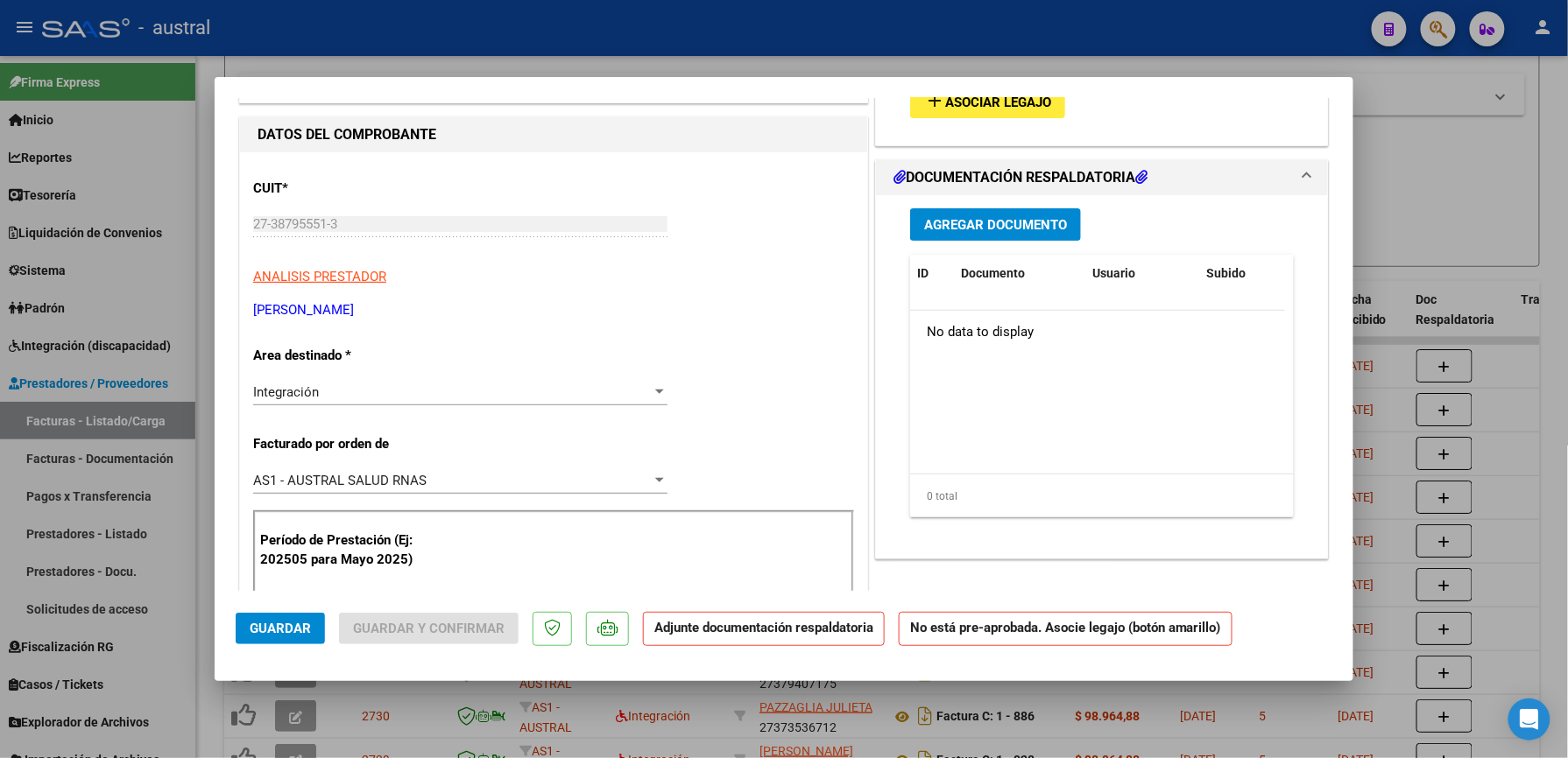
scroll to position [0, 0]
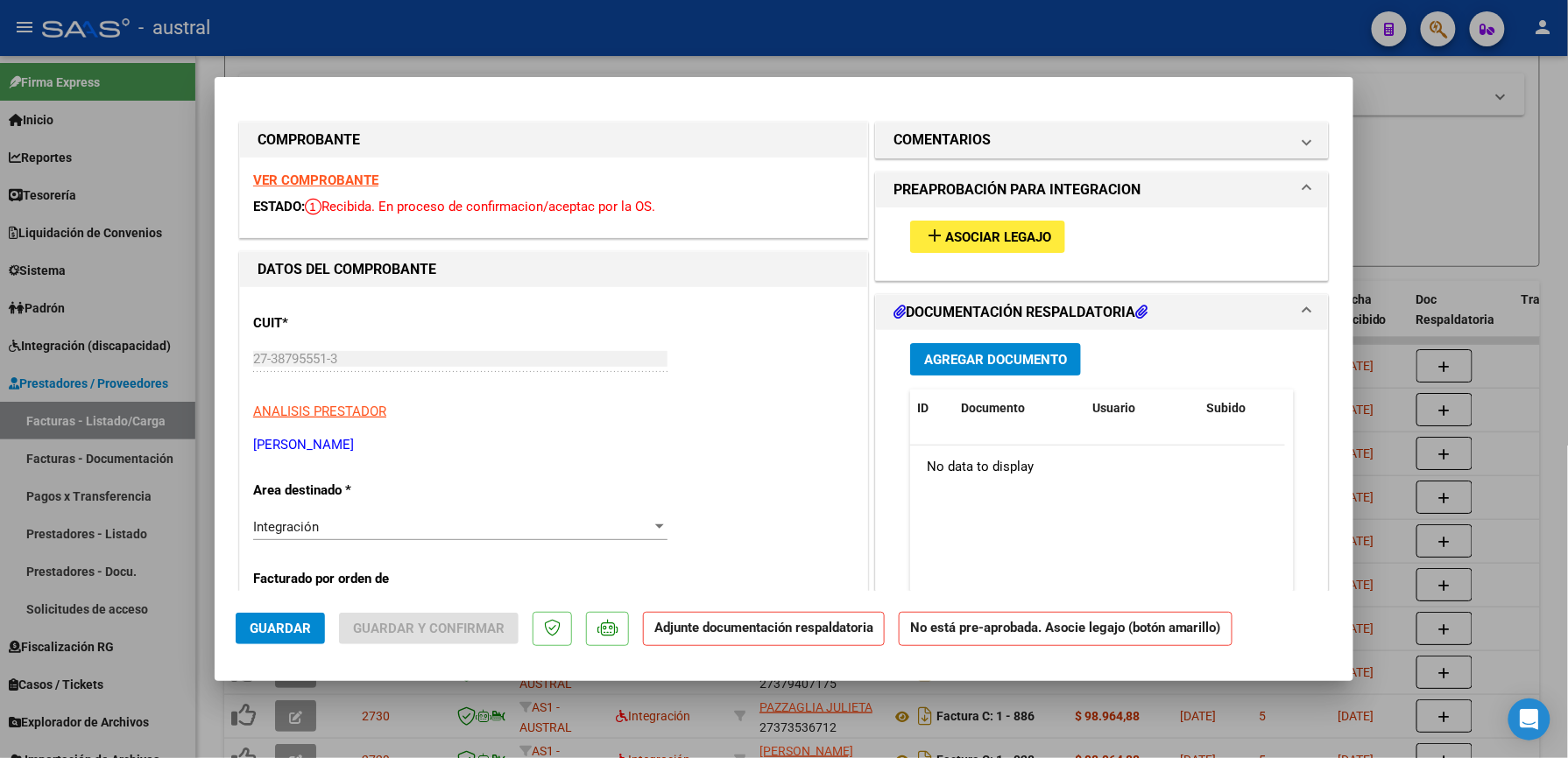
click at [979, 235] on span "Asociar Legajo" at bounding box center [998, 237] width 106 height 16
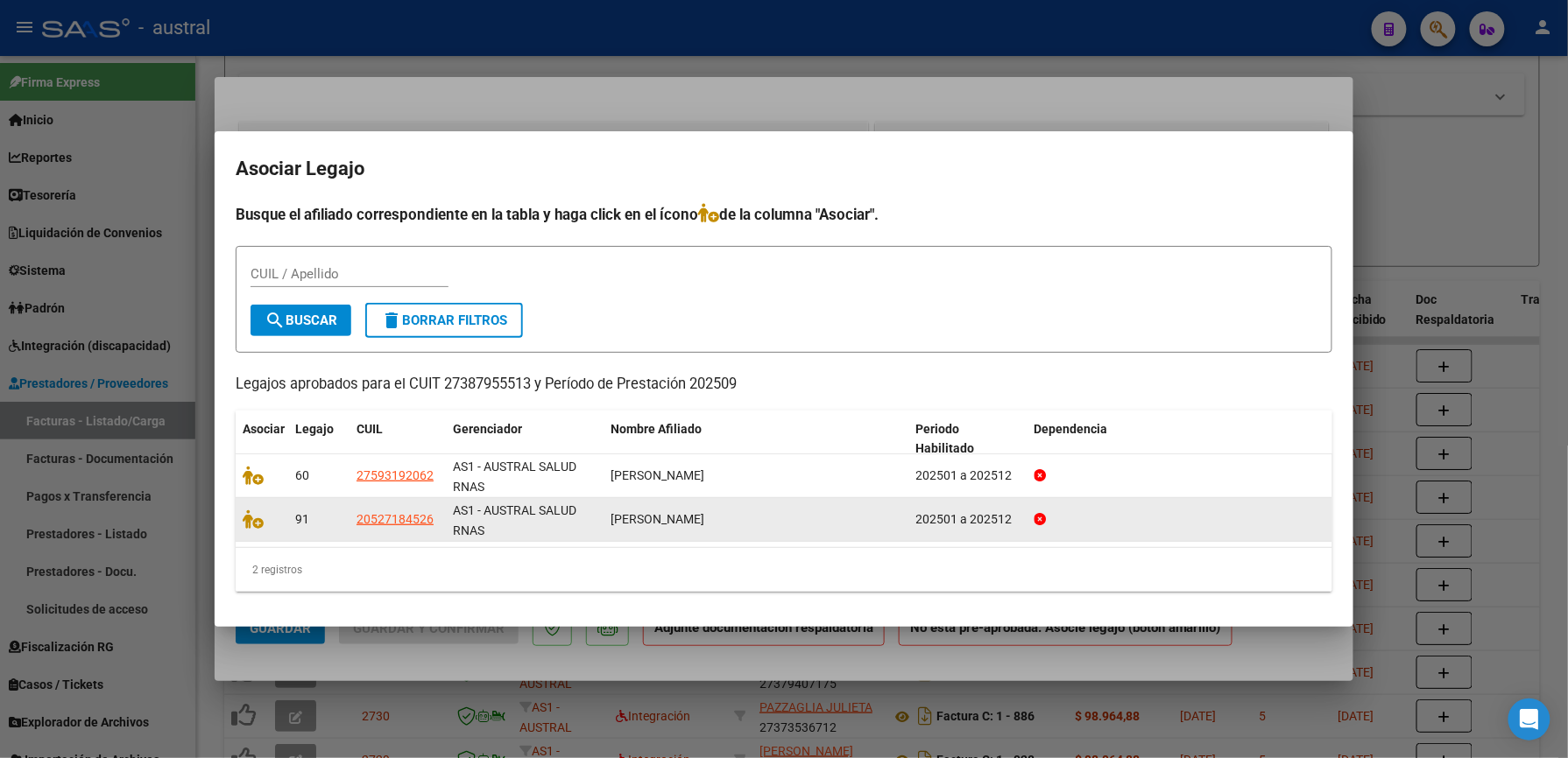
drag, startPoint x: 592, startPoint y: 520, endPoint x: 709, endPoint y: 519, distance: 117.0
click at [709, 519] on div "91 20527184526 AS1 - AUSTRAL SALUD RNAS RODRIGUEZ BASTIAN ABEL 202501 a 202512" at bounding box center [784, 520] width 1097 height 44
click at [247, 522] on icon at bounding box center [252, 520] width 21 height 20
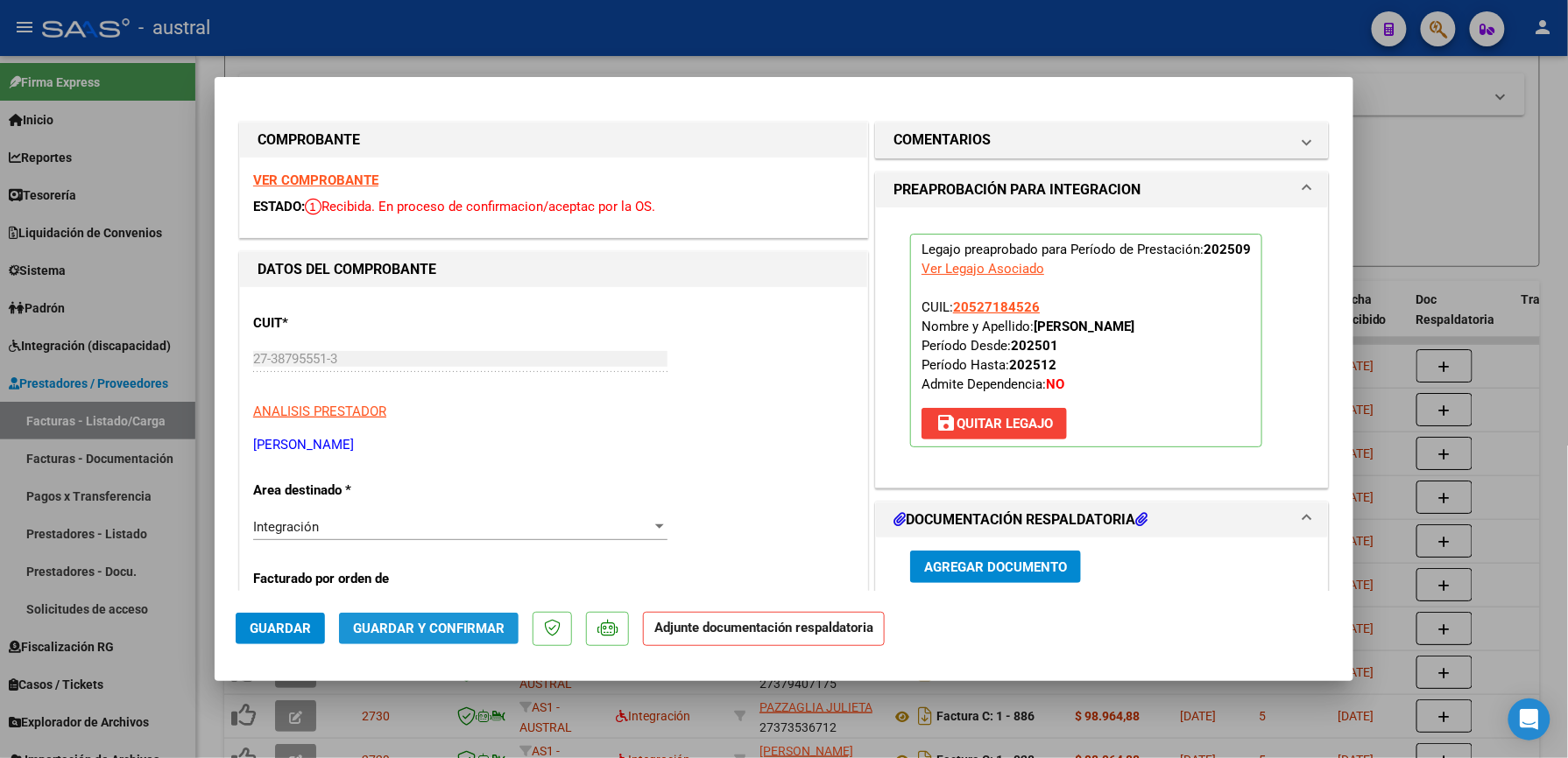
click at [462, 631] on span "Guardar y Confirmar" at bounding box center [429, 629] width 151 height 16
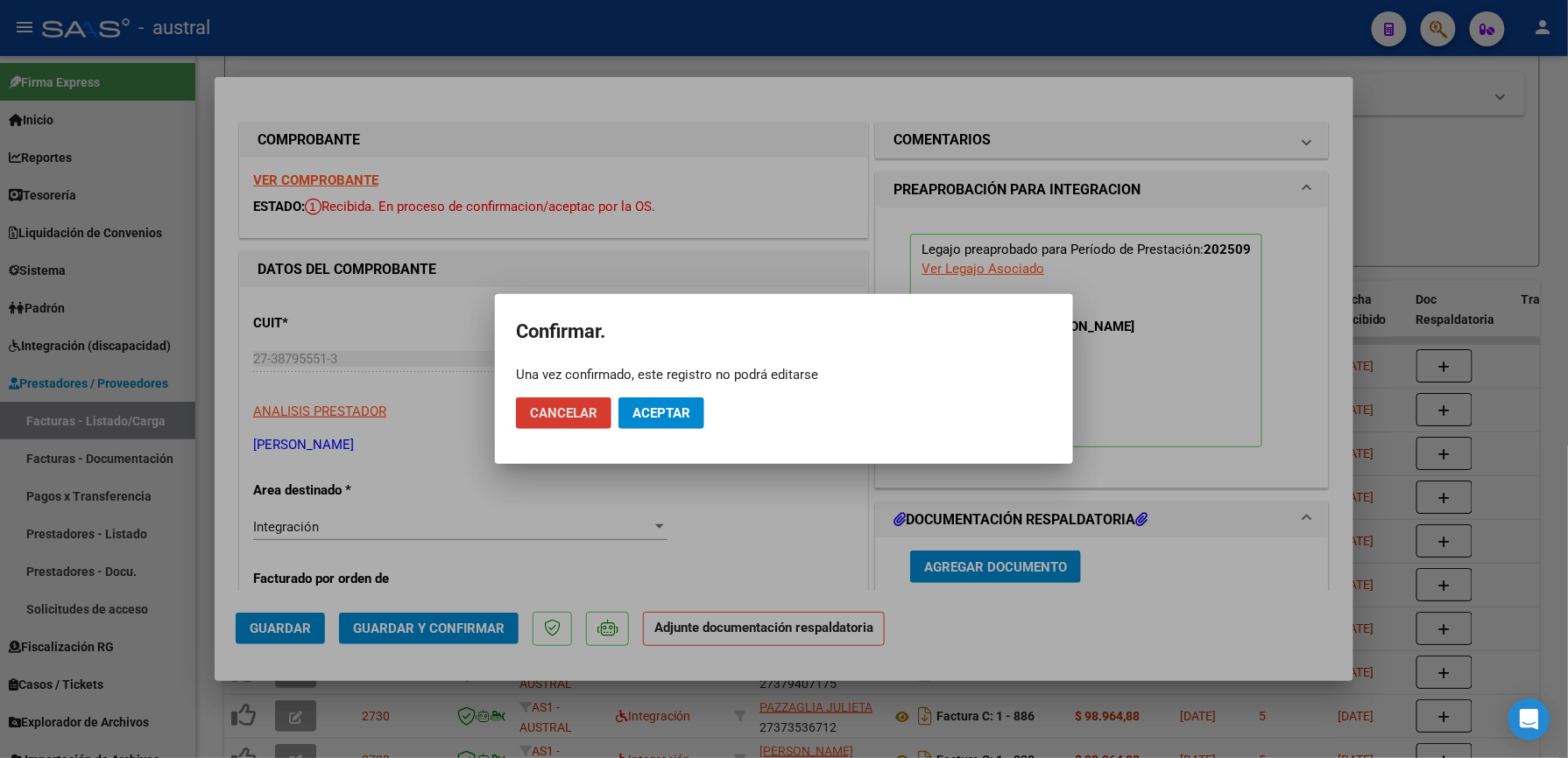
click at [665, 418] on span "Aceptar" at bounding box center [661, 413] width 58 height 16
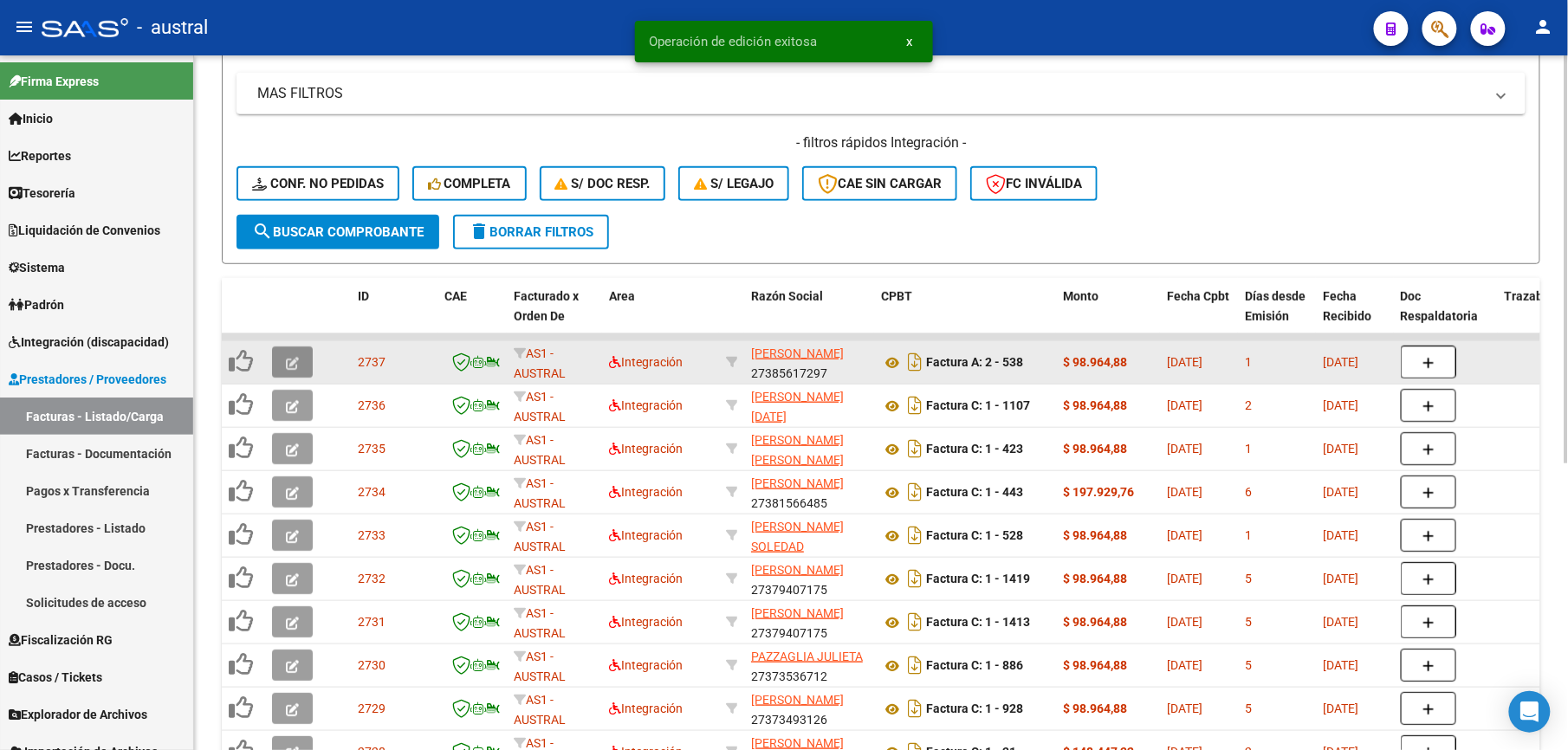
click at [287, 364] on icon "button" at bounding box center [292, 363] width 13 height 13
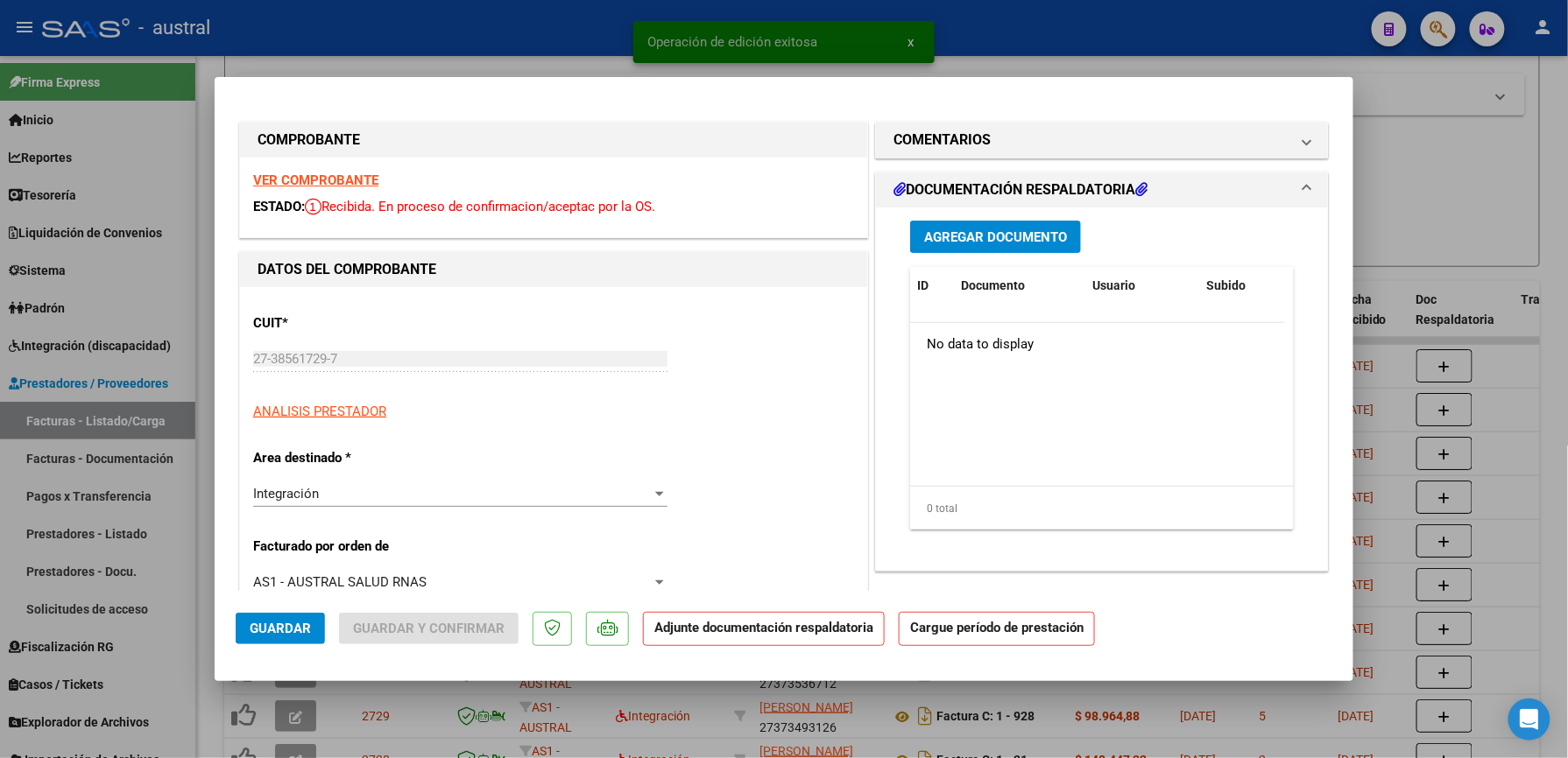
click at [334, 179] on strong "VER COMPROBANTE" at bounding box center [316, 180] width 126 height 16
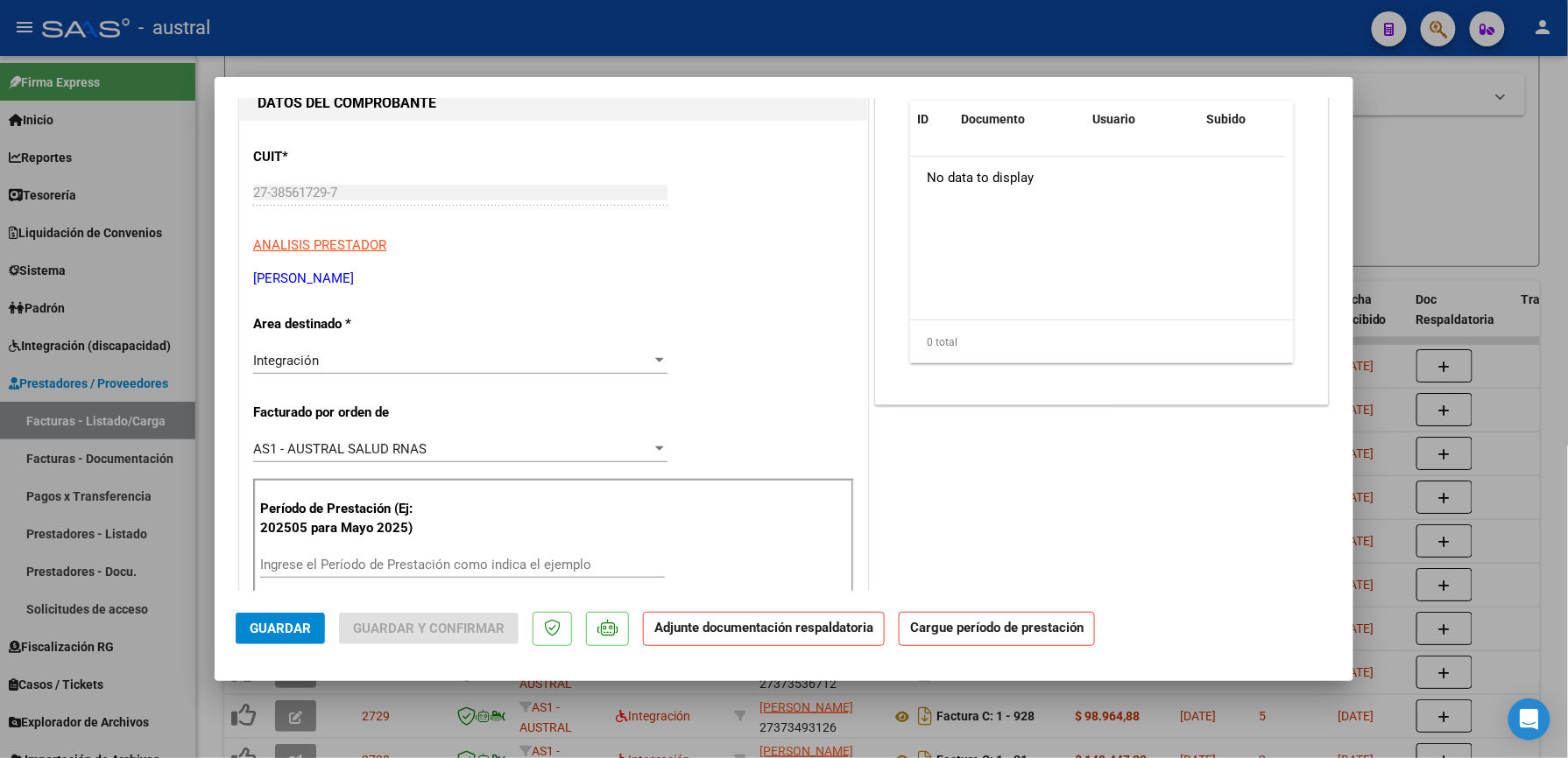
scroll to position [232, 0]
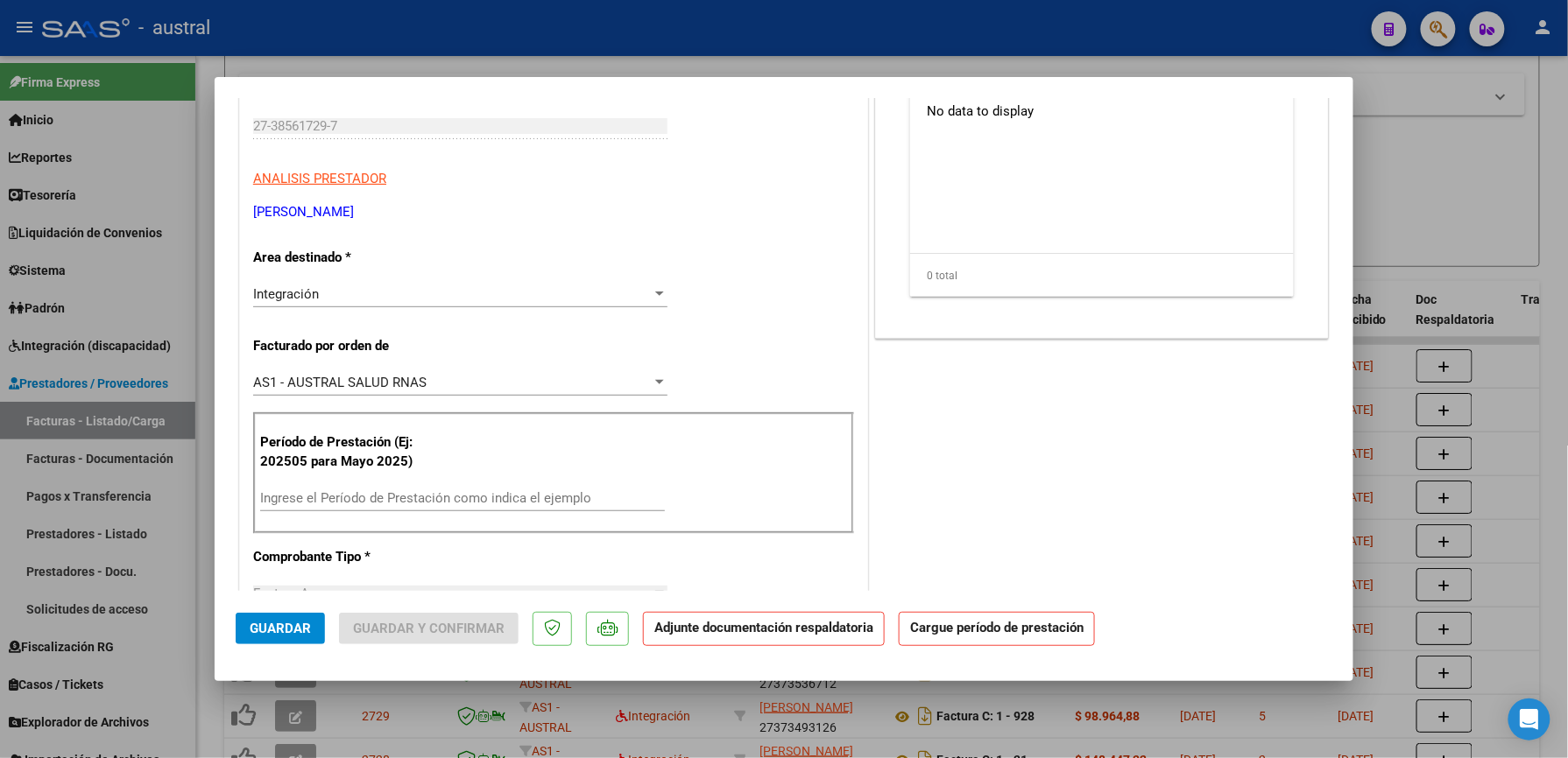
click at [396, 488] on div "Ingrese el Período de Prestación como indica el ejemplo" at bounding box center [462, 498] width 404 height 26
paste input "202509"
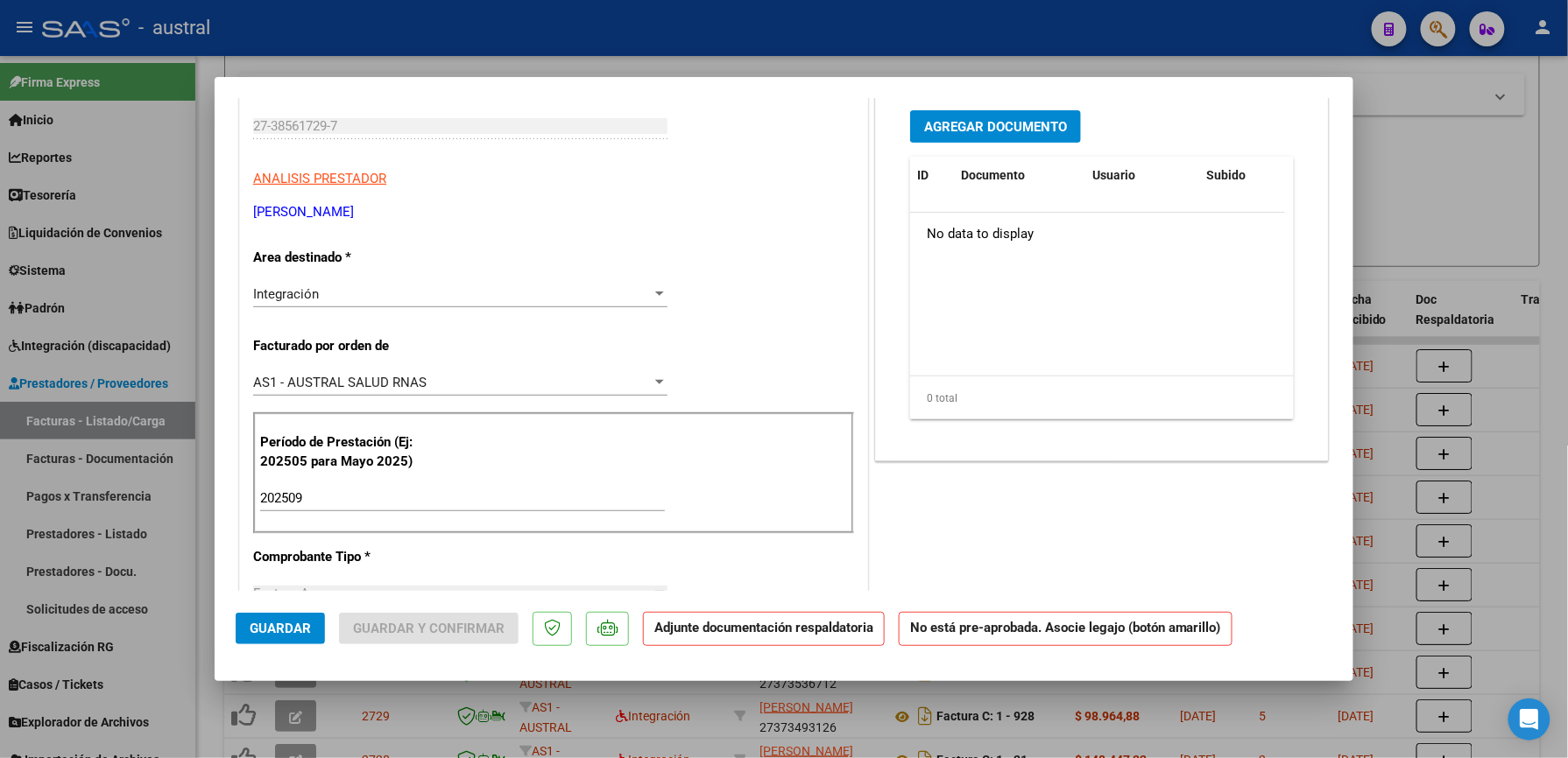
scroll to position [0, 0]
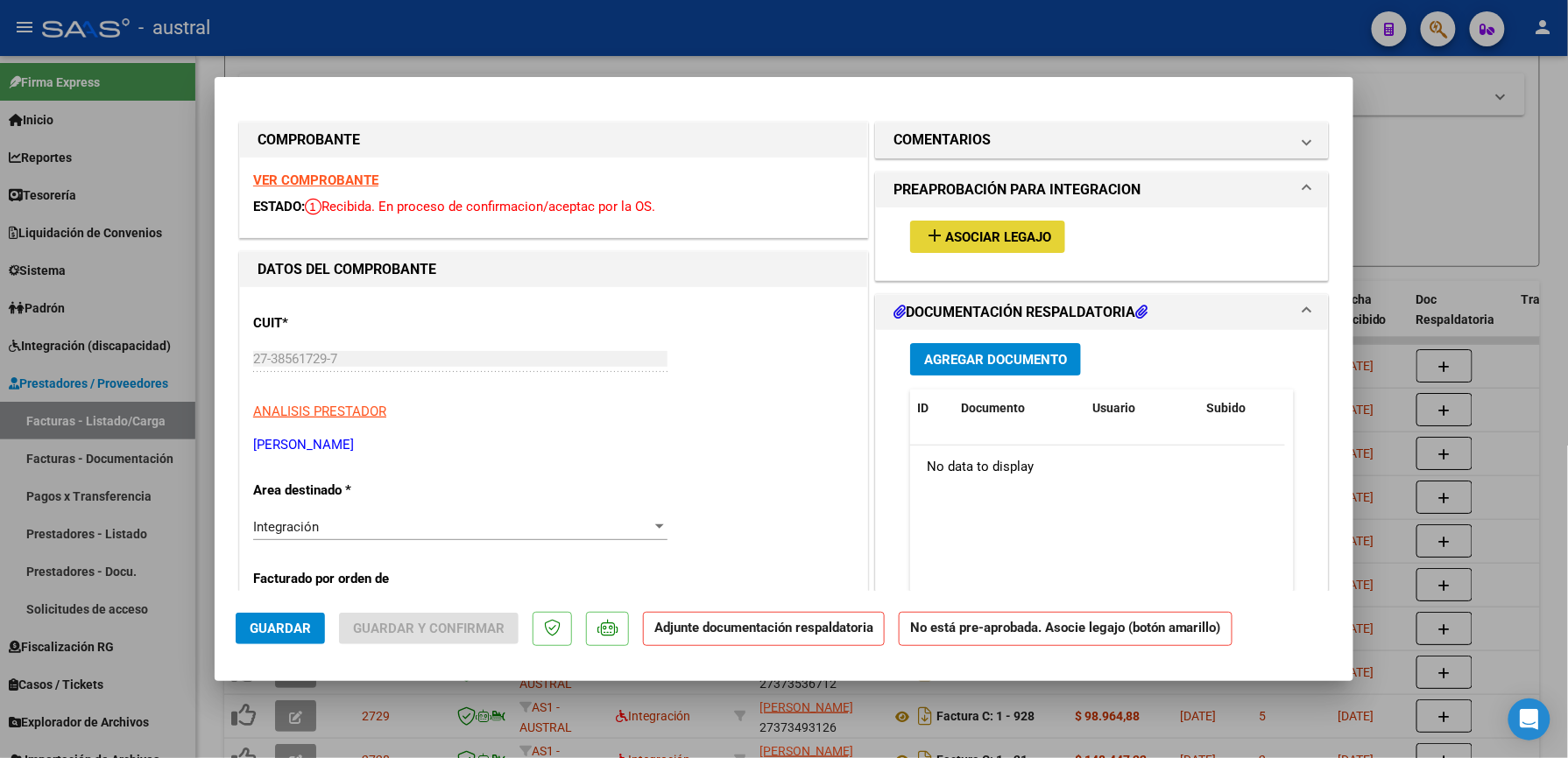
click at [951, 246] on button "add Asociar Legajo" at bounding box center [988, 236] width 155 height 32
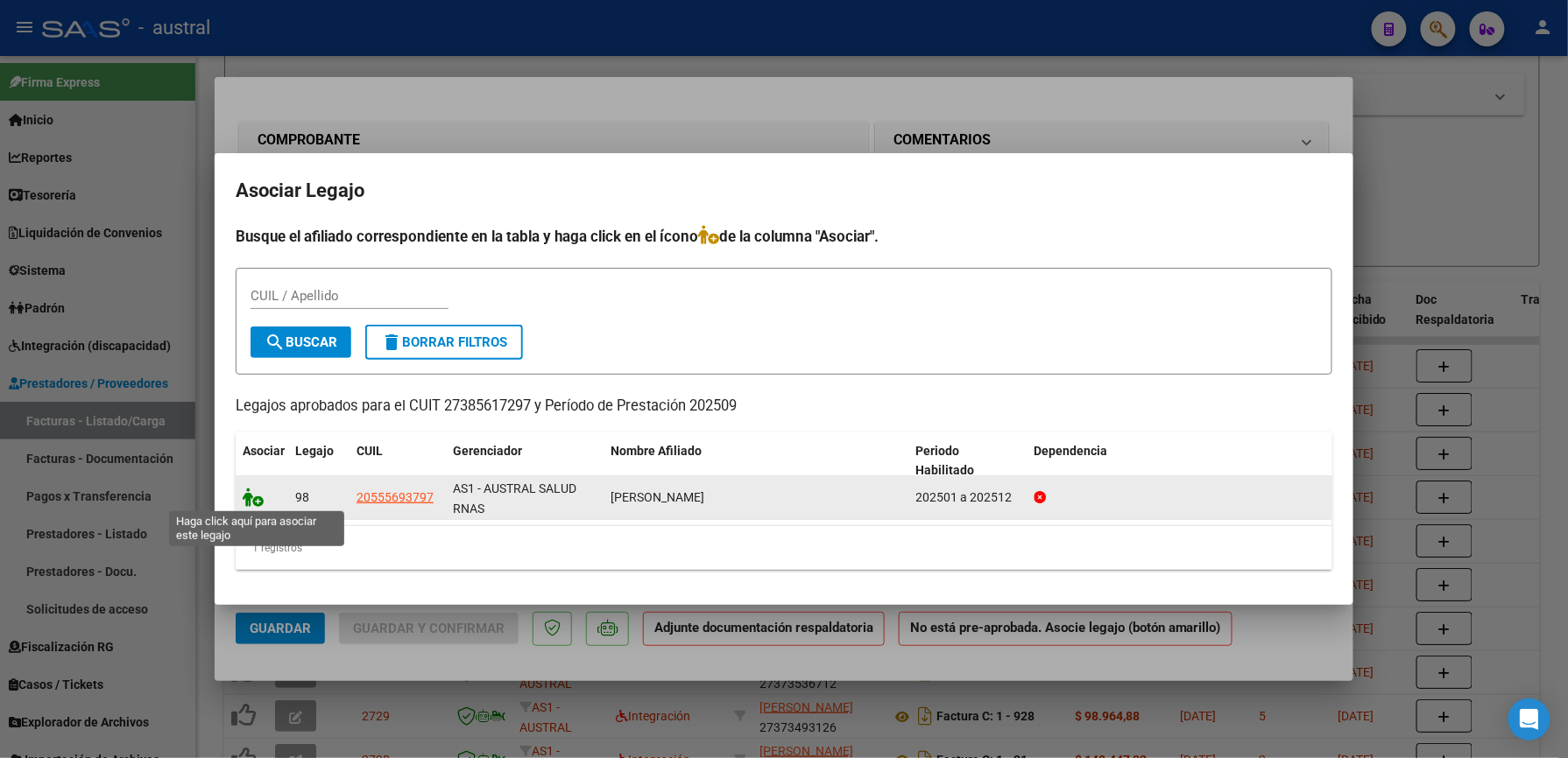
click at [254, 499] on icon at bounding box center [252, 497] width 21 height 20
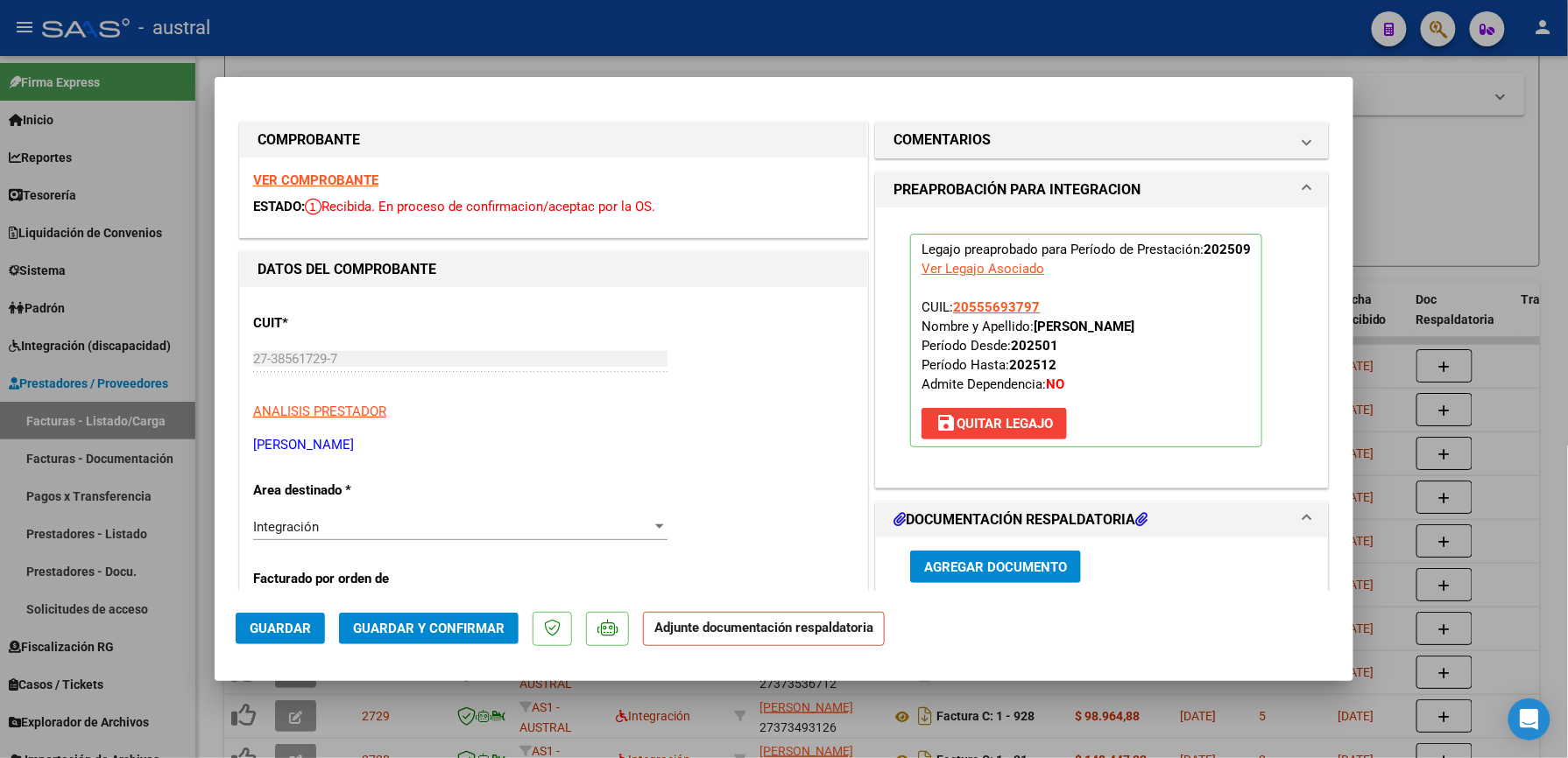
click at [456, 629] on span "Guardar y Confirmar" at bounding box center [429, 629] width 151 height 16
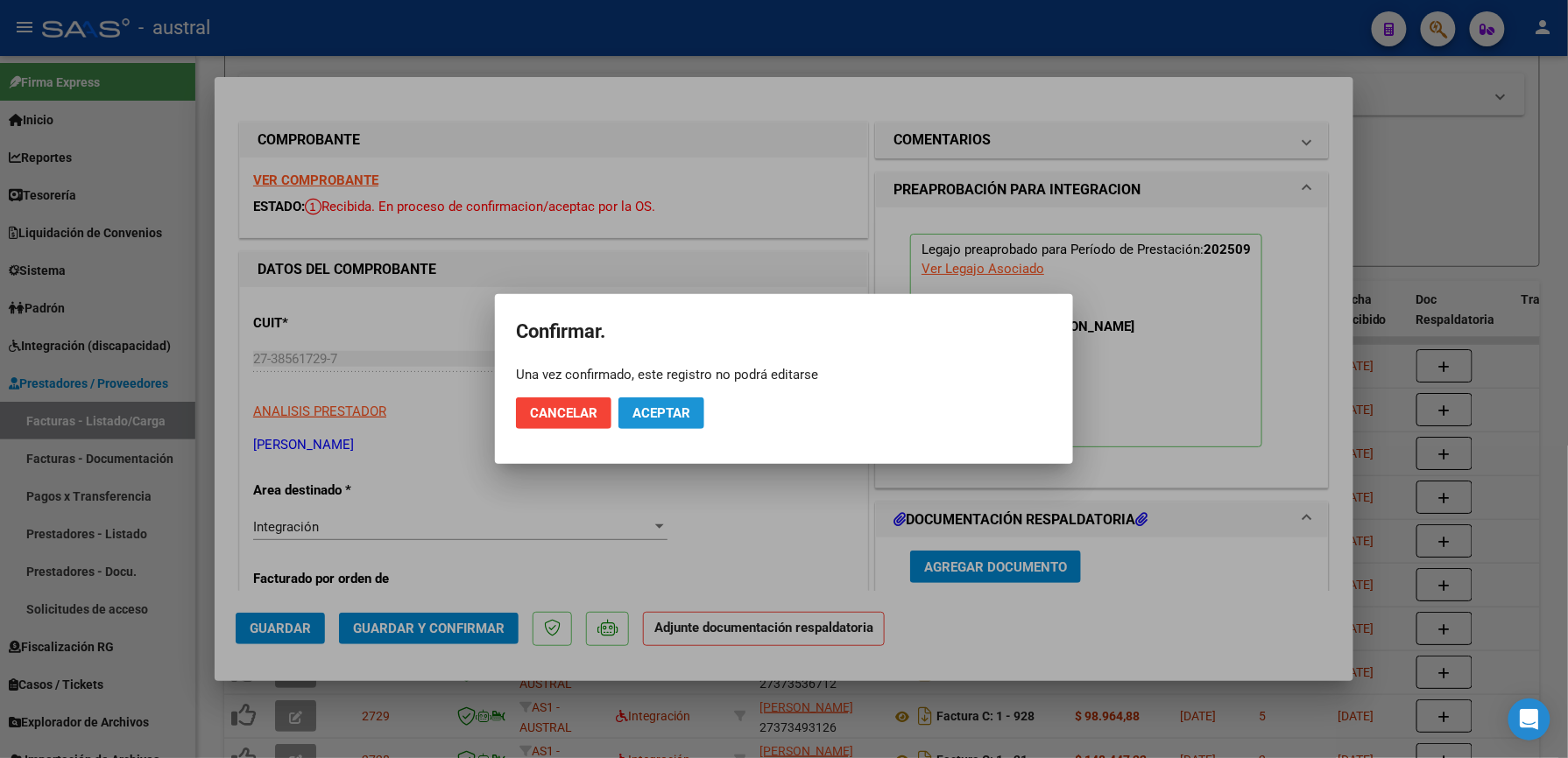
click at [659, 414] on span "Aceptar" at bounding box center [661, 413] width 58 height 16
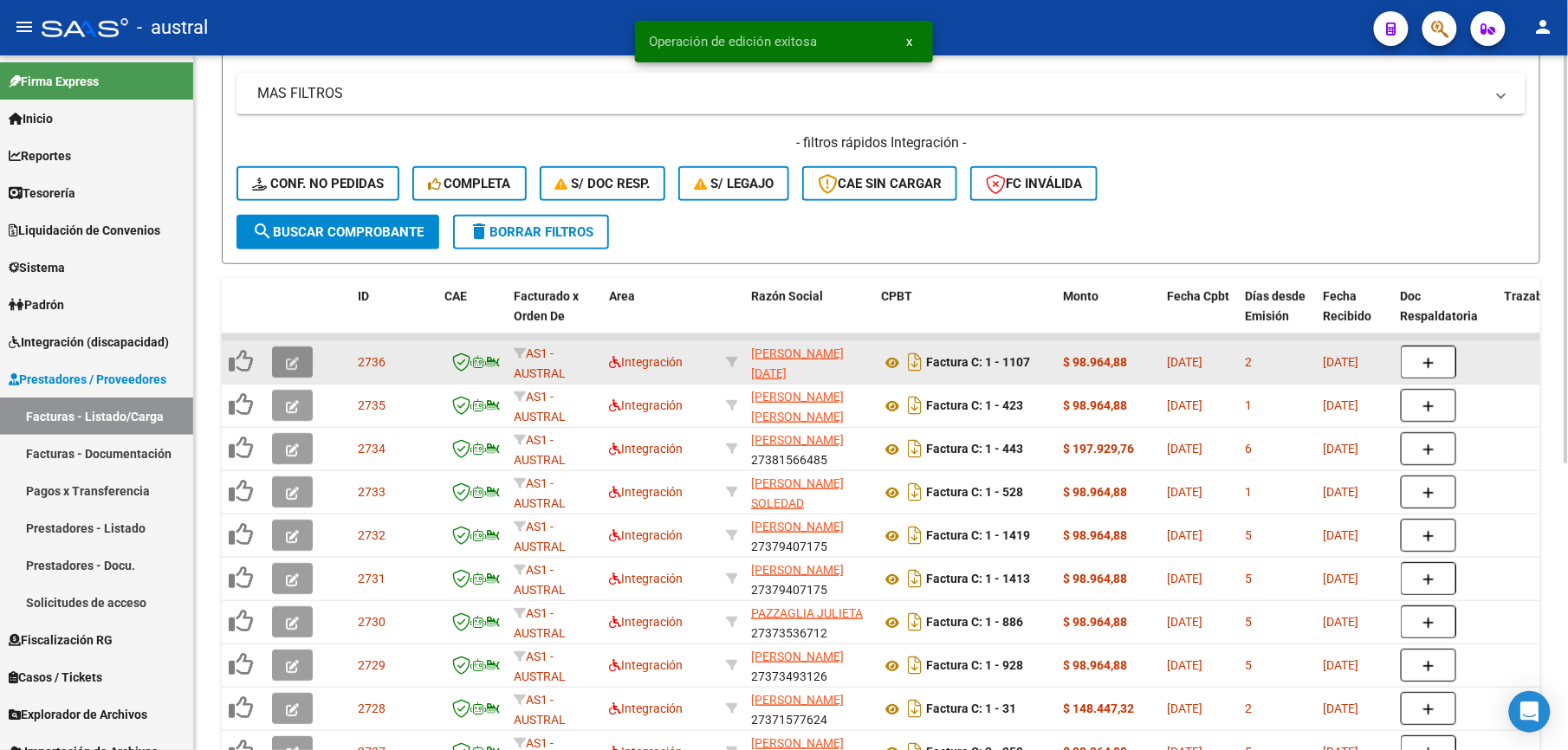
click at [288, 366] on icon "button" at bounding box center [292, 363] width 13 height 13
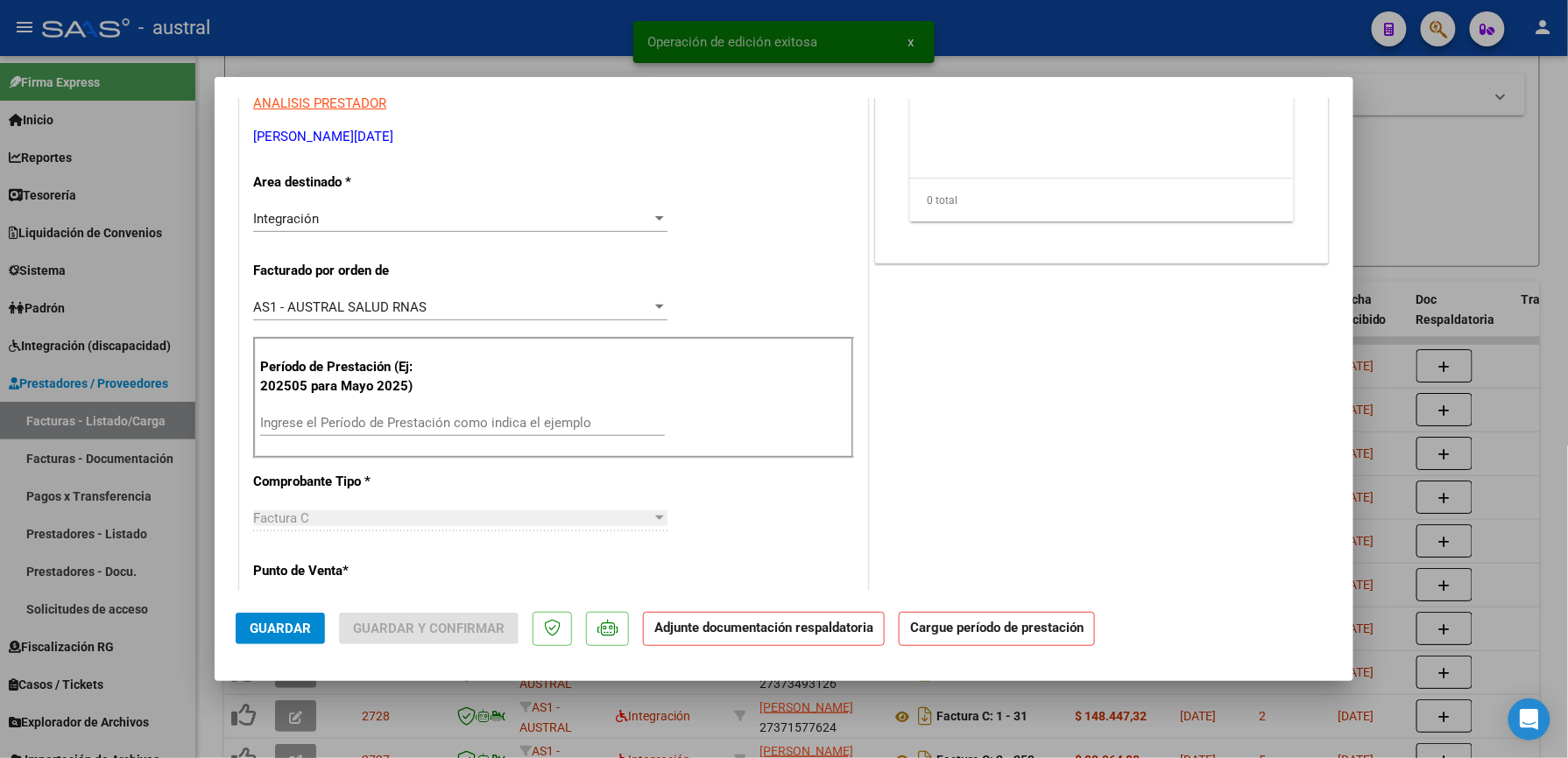
scroll to position [350, 0]
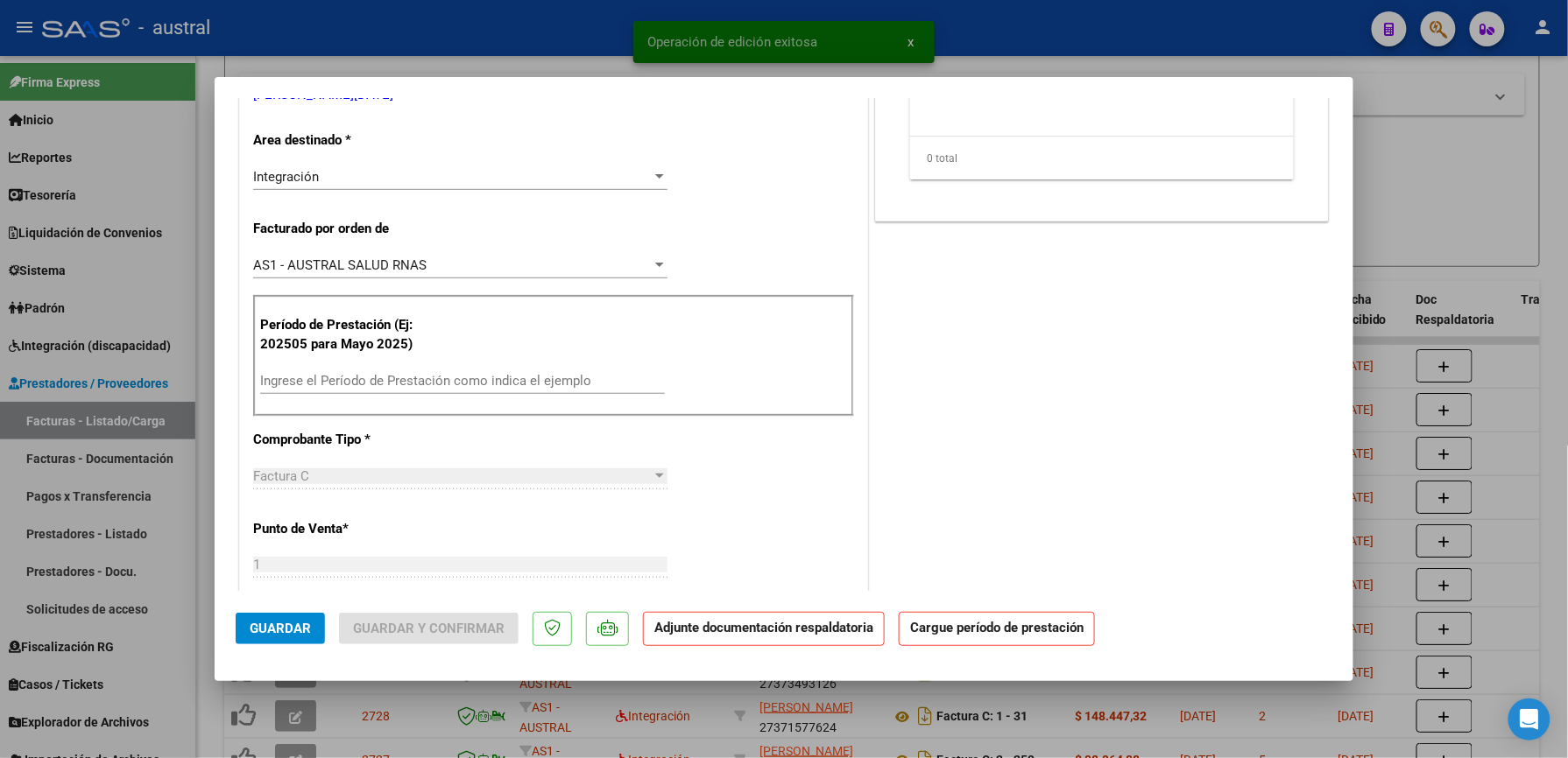
click at [435, 387] on input "Ingrese el Período de Prestación como indica el ejemplo" at bounding box center [462, 380] width 404 height 16
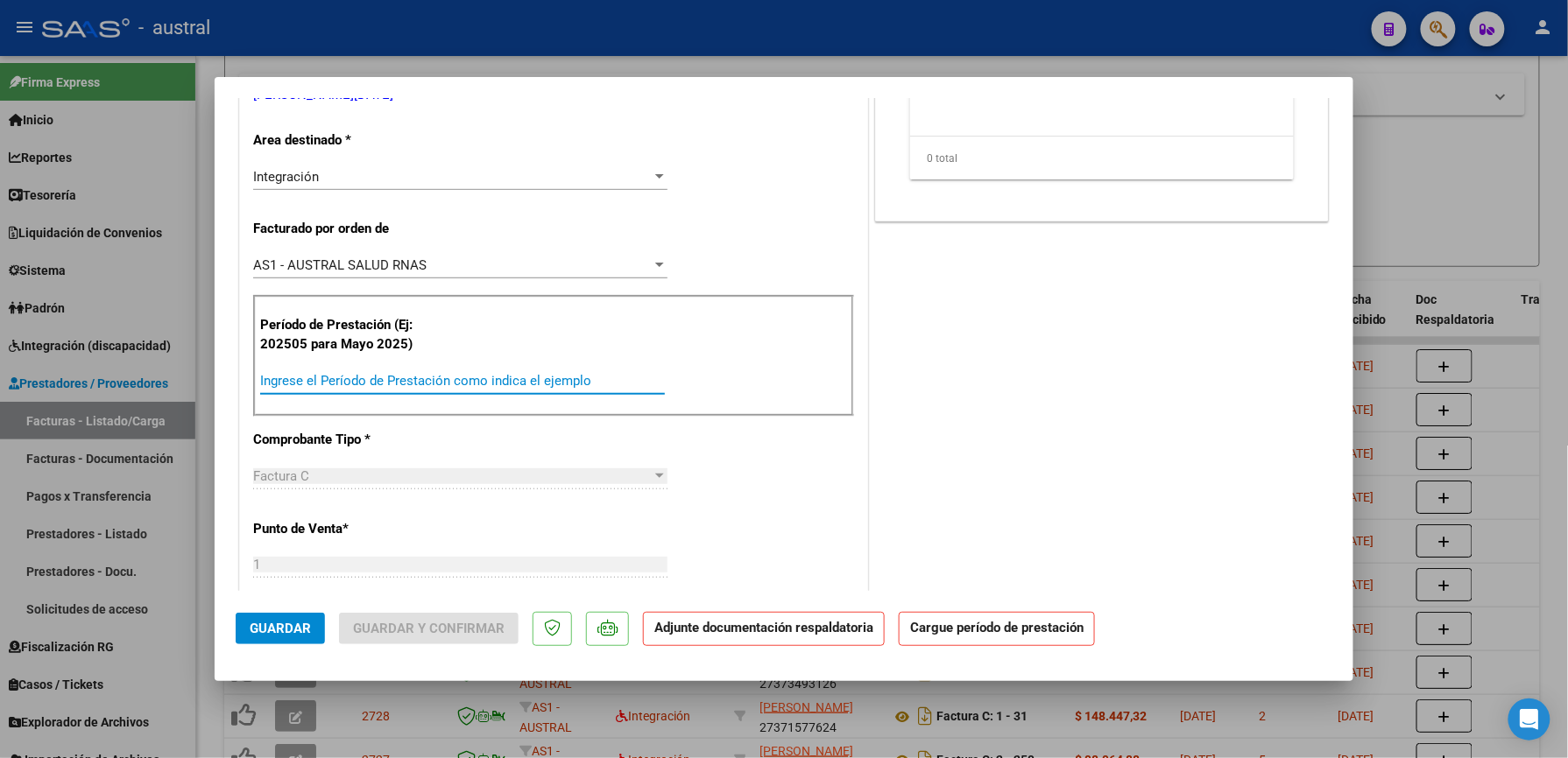
paste input "202509"
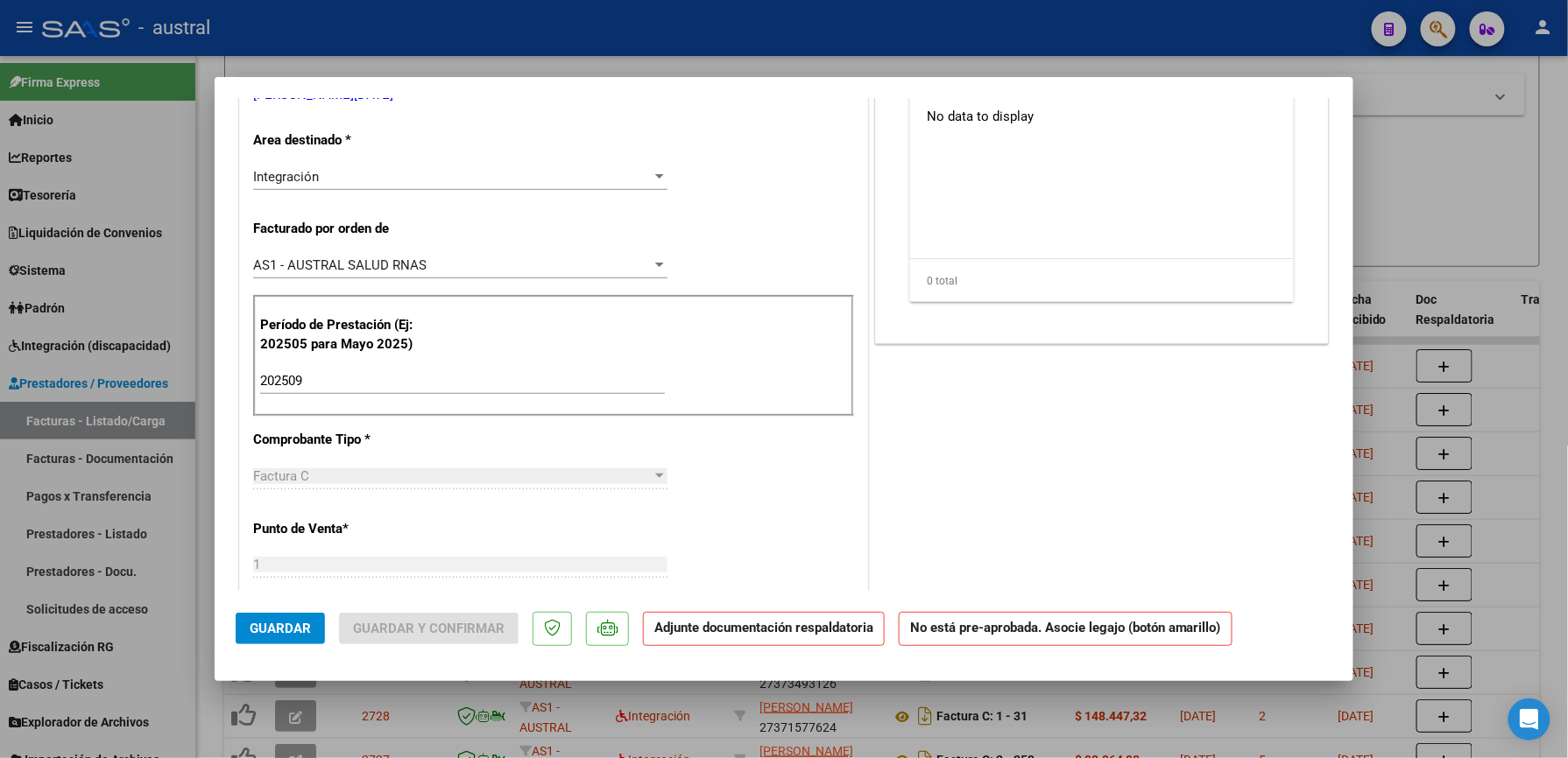
scroll to position [0, 0]
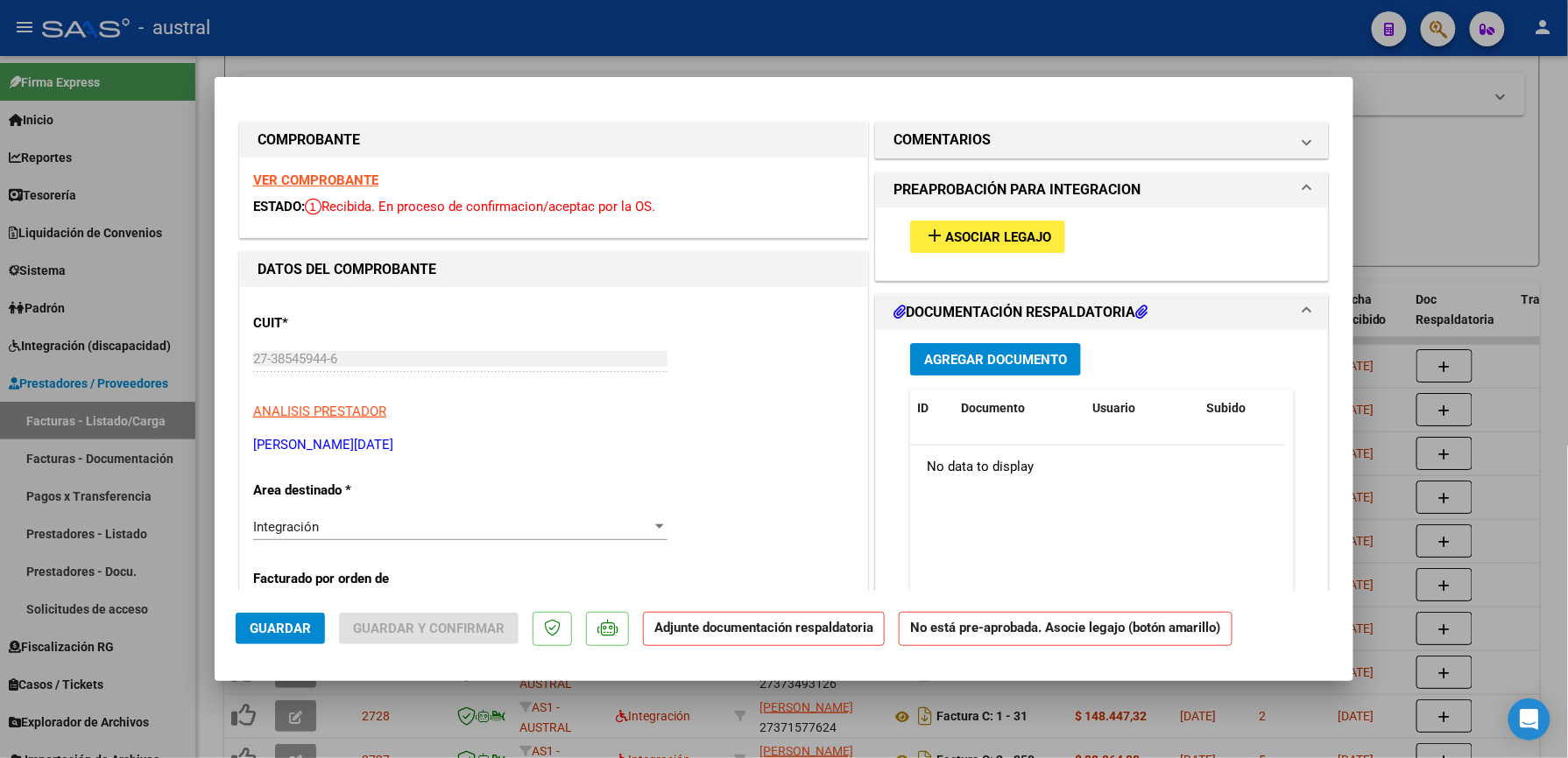
click at [347, 176] on strong "VER COMPROBANTE" at bounding box center [316, 180] width 126 height 16
click at [974, 242] on span "Asociar Legajo" at bounding box center [998, 237] width 106 height 16
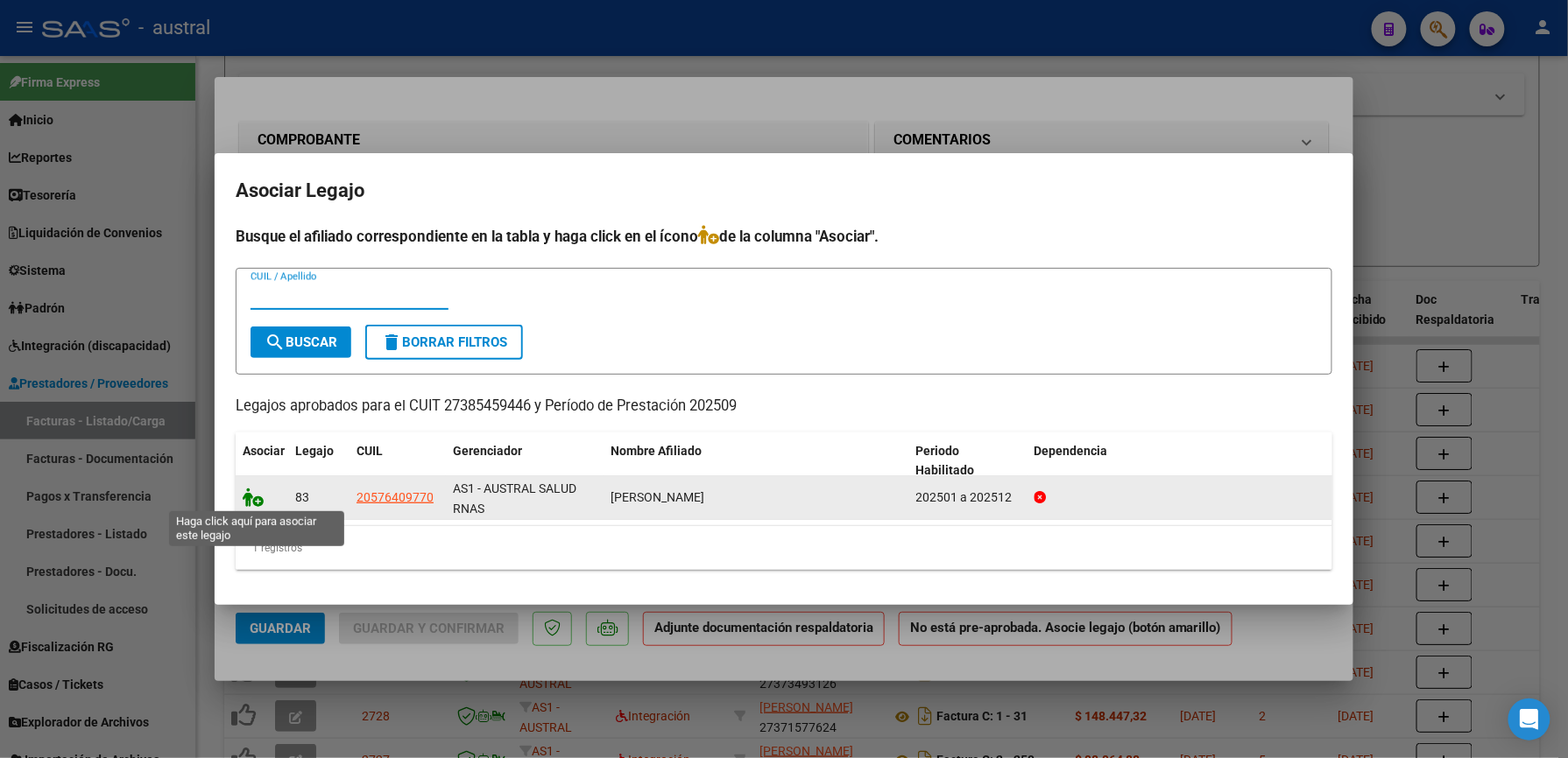
click at [252, 502] on icon at bounding box center [252, 497] width 21 height 20
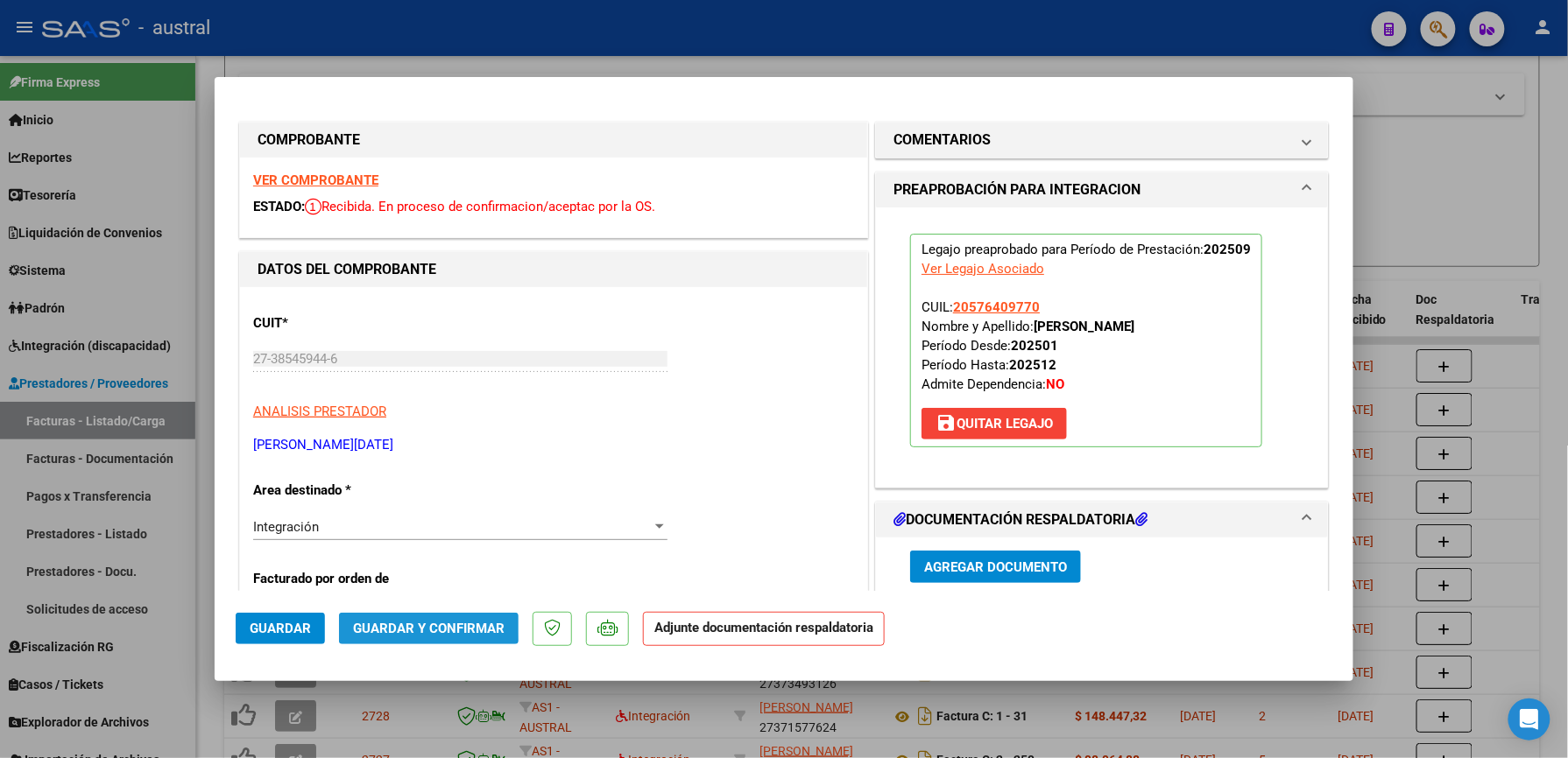
click at [400, 622] on span "Guardar y Confirmar" at bounding box center [429, 629] width 151 height 16
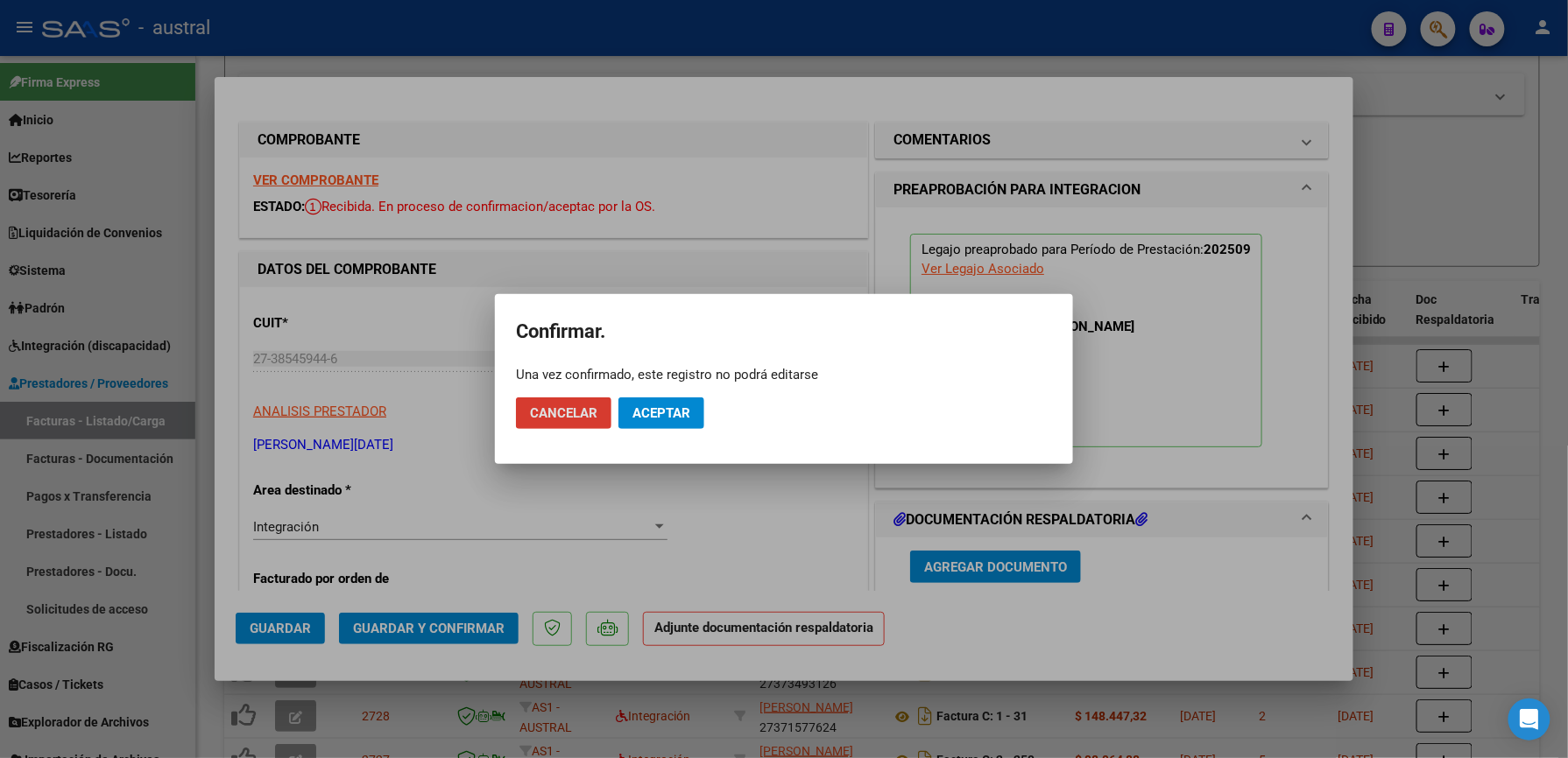
drag, startPoint x: 673, startPoint y: 413, endPoint x: 687, endPoint y: 395, distance: 22.8
click at [673, 412] on span "Aceptar" at bounding box center [661, 413] width 58 height 16
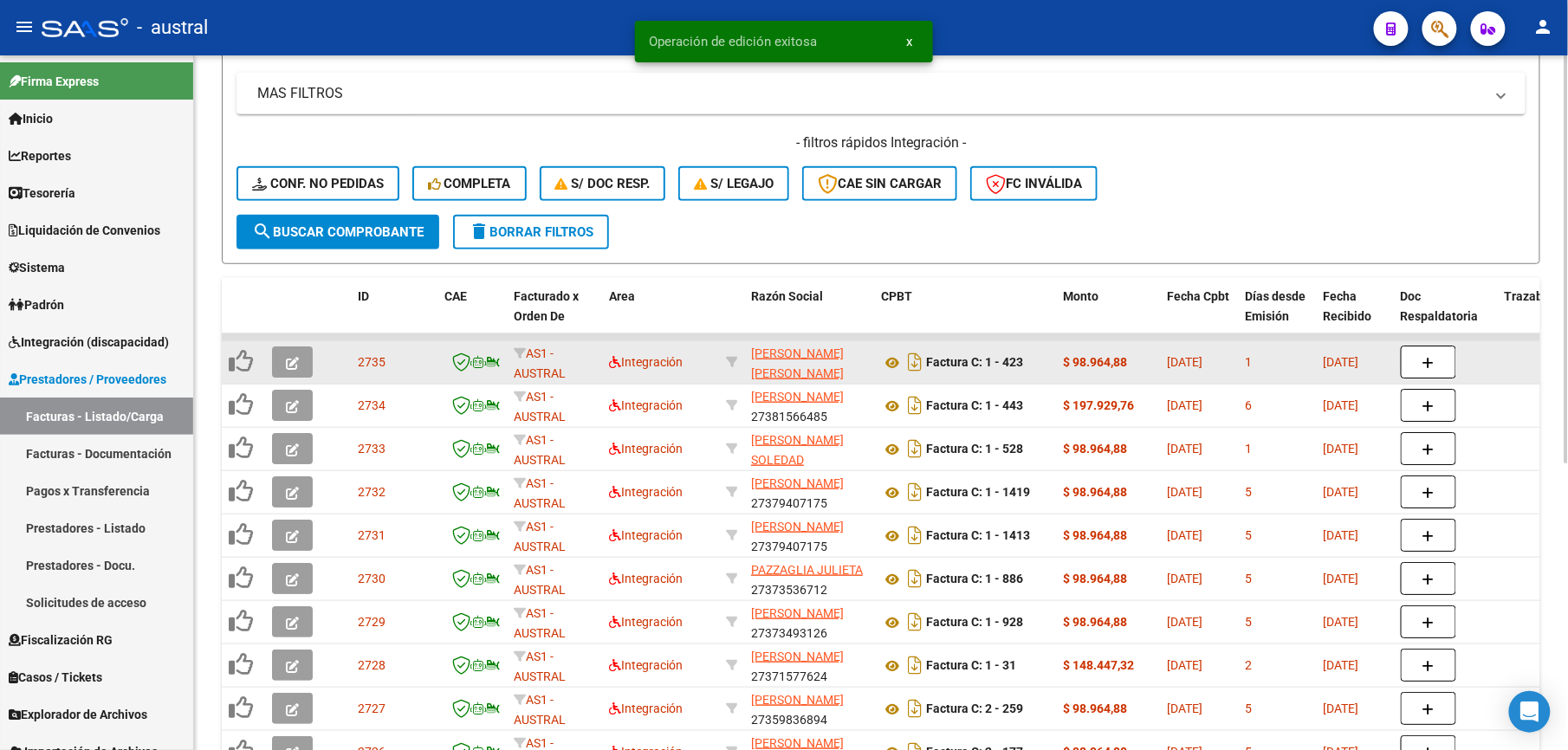
click at [298, 362] on icon "button" at bounding box center [292, 363] width 13 height 13
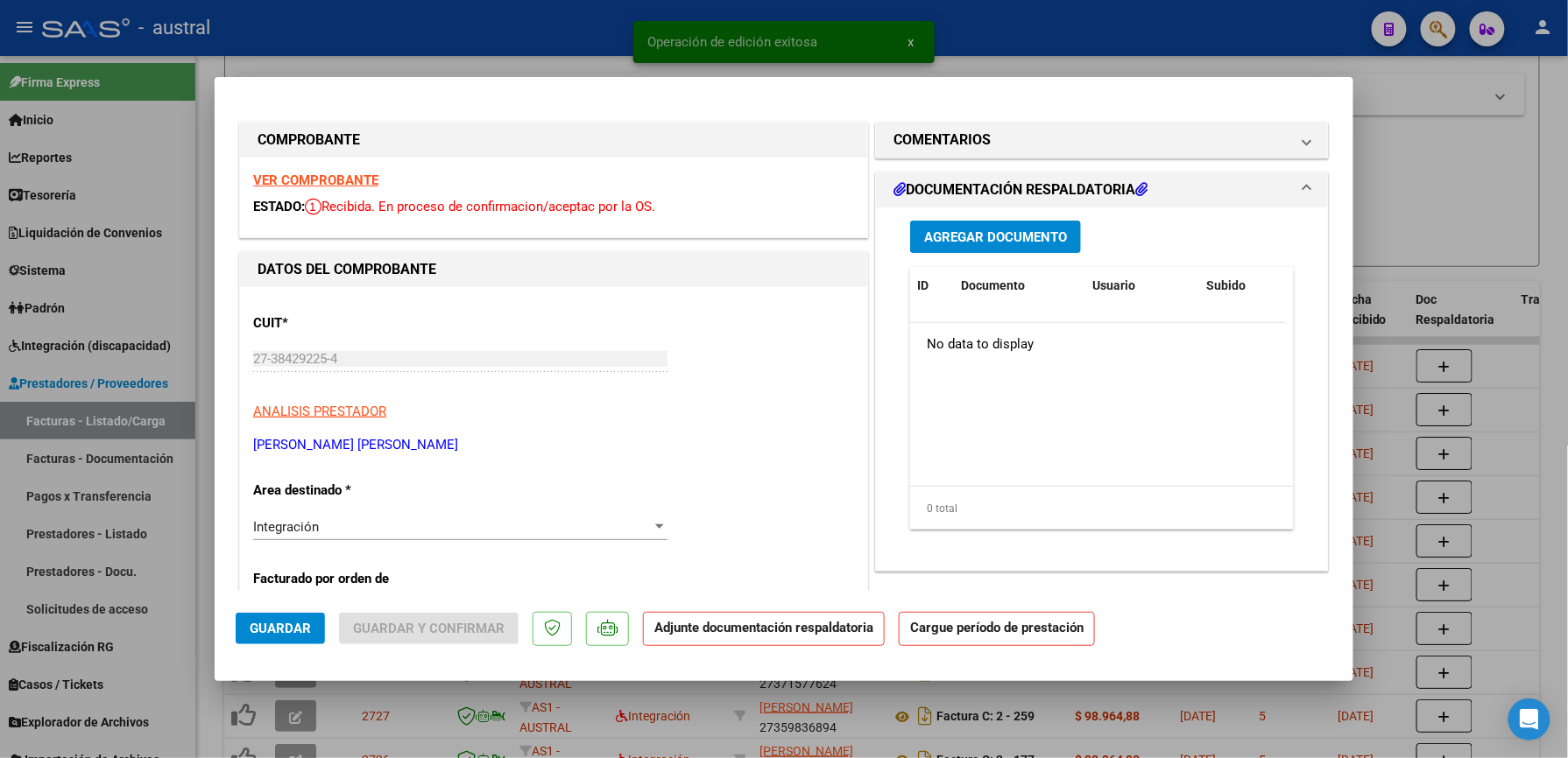
click at [343, 174] on strong "VER COMPROBANTE" at bounding box center [316, 180] width 126 height 16
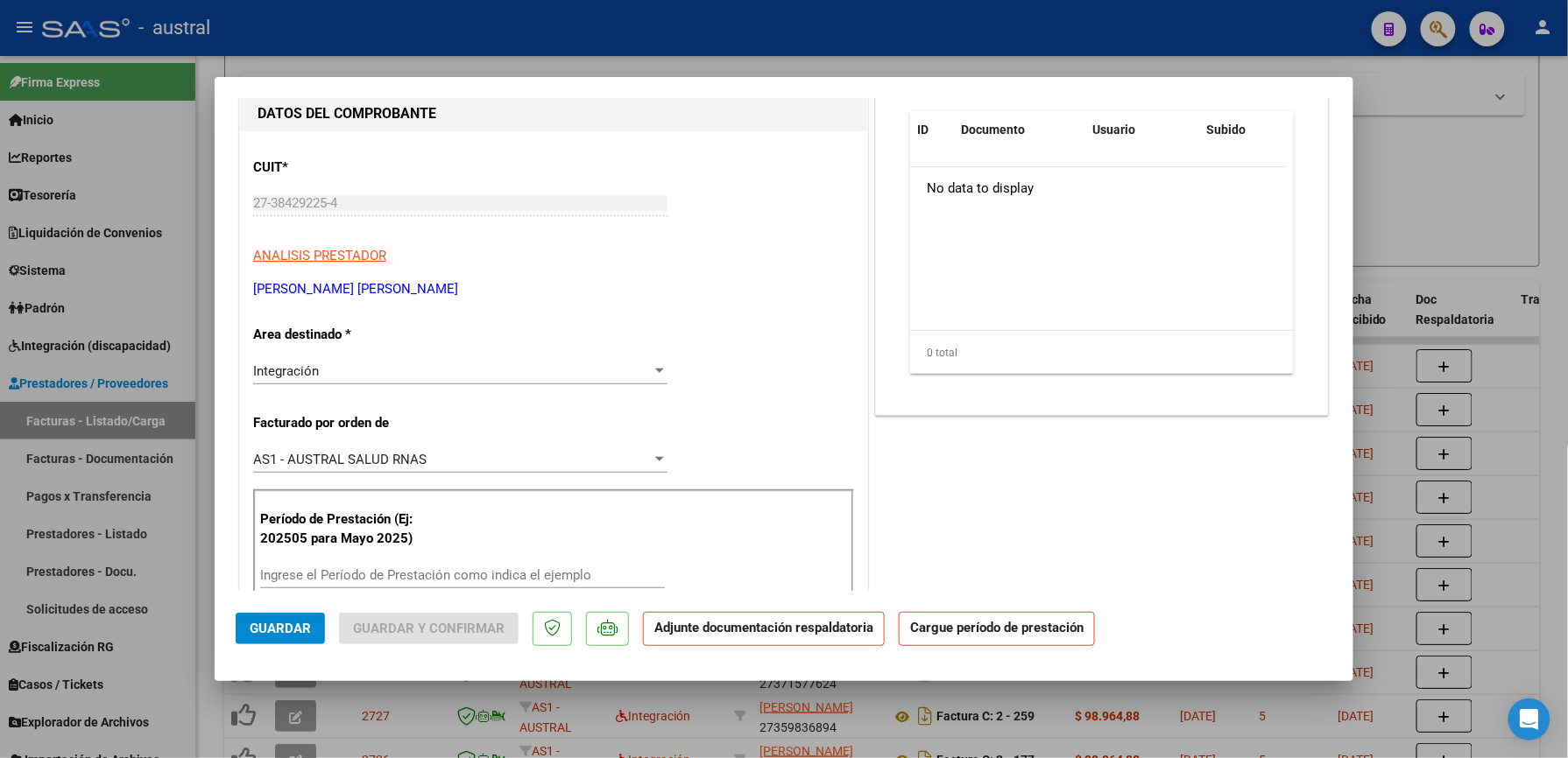
scroll to position [232, 0]
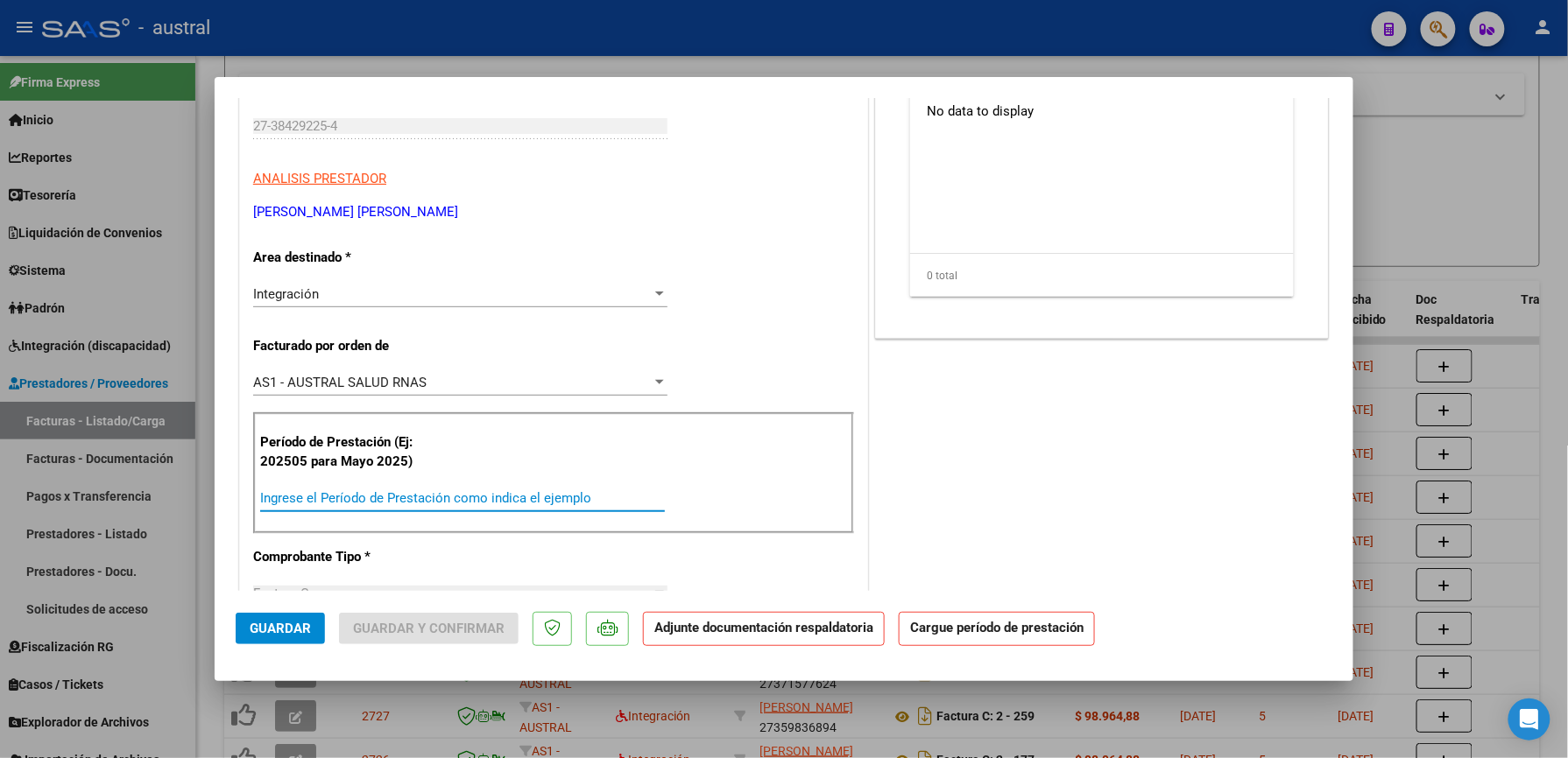
click at [466, 493] on input "Ingrese el Período de Prestación como indica el ejemplo" at bounding box center [462, 498] width 404 height 16
paste input "202509"
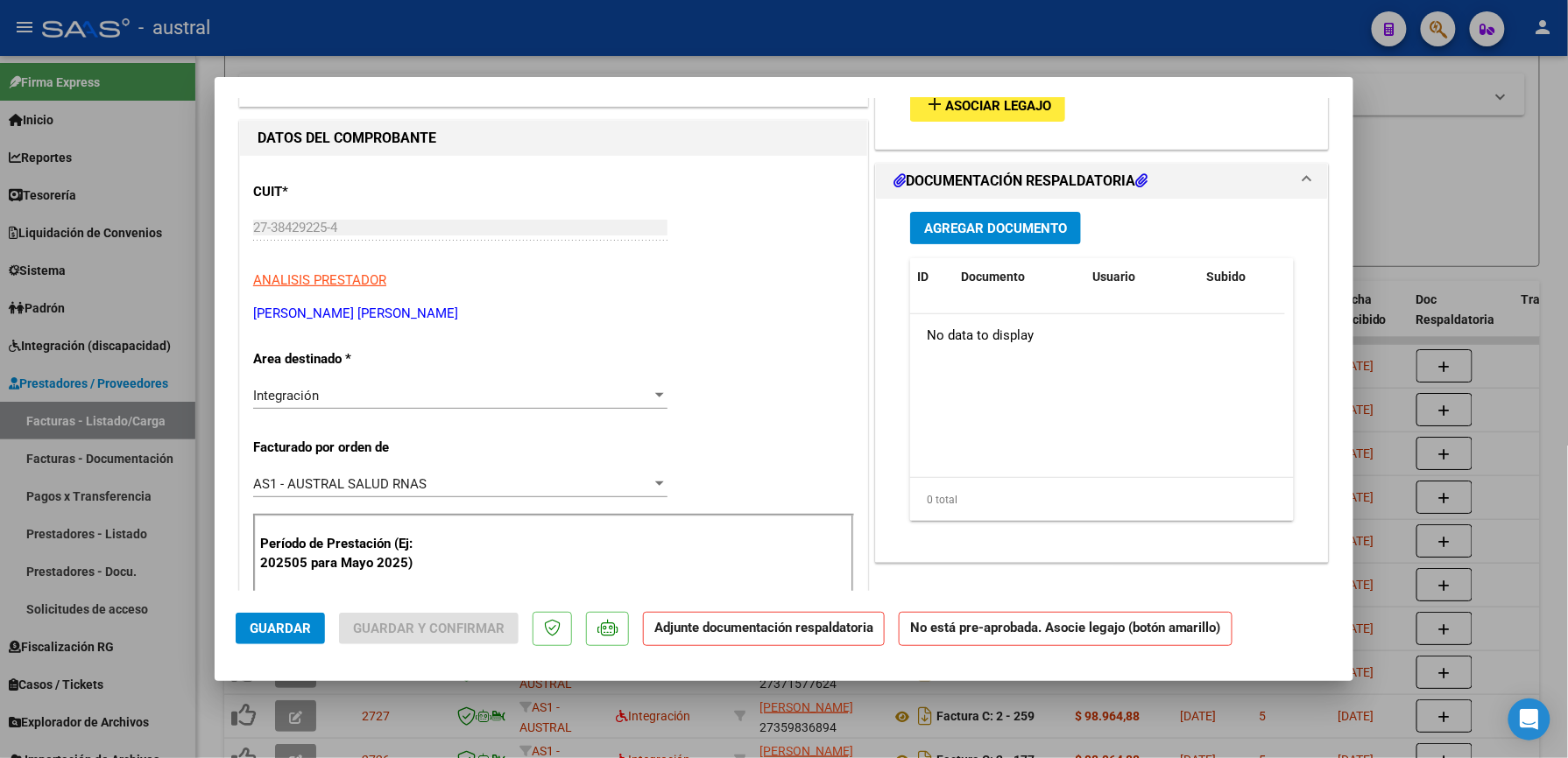
scroll to position [0, 0]
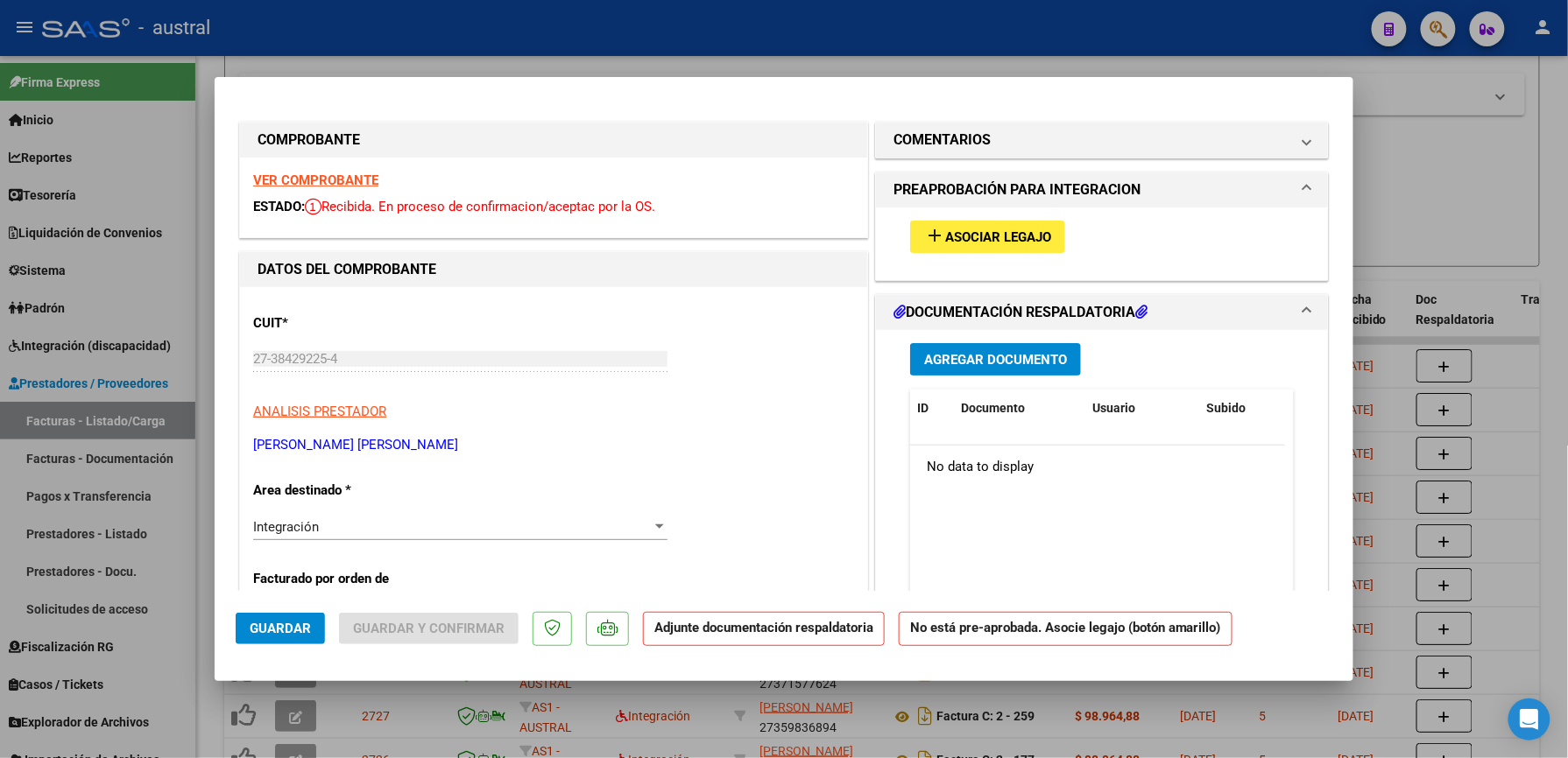
click at [967, 238] on span "Asociar Legajo" at bounding box center [998, 237] width 106 height 16
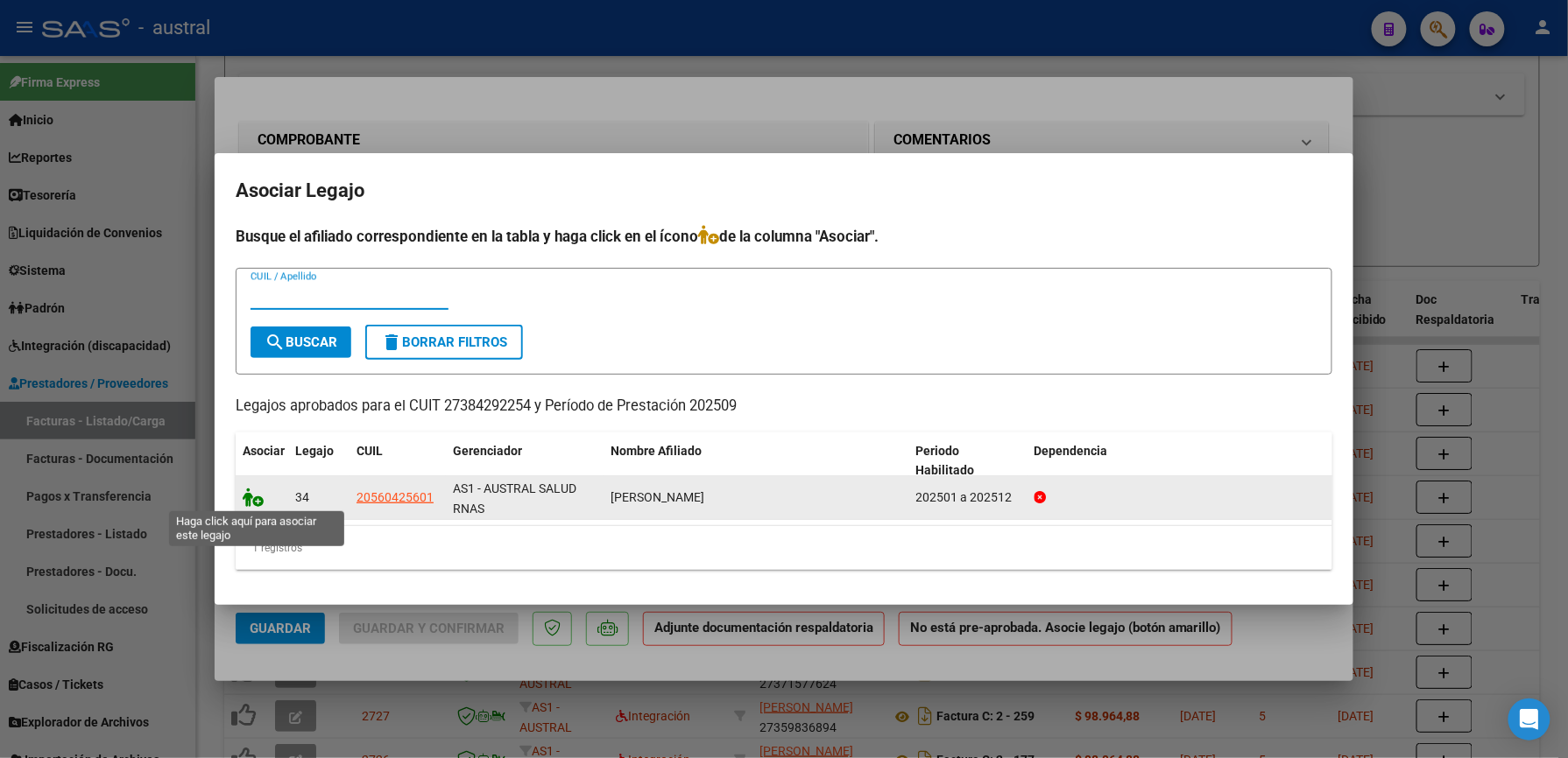
click at [250, 495] on icon at bounding box center [252, 497] width 21 height 20
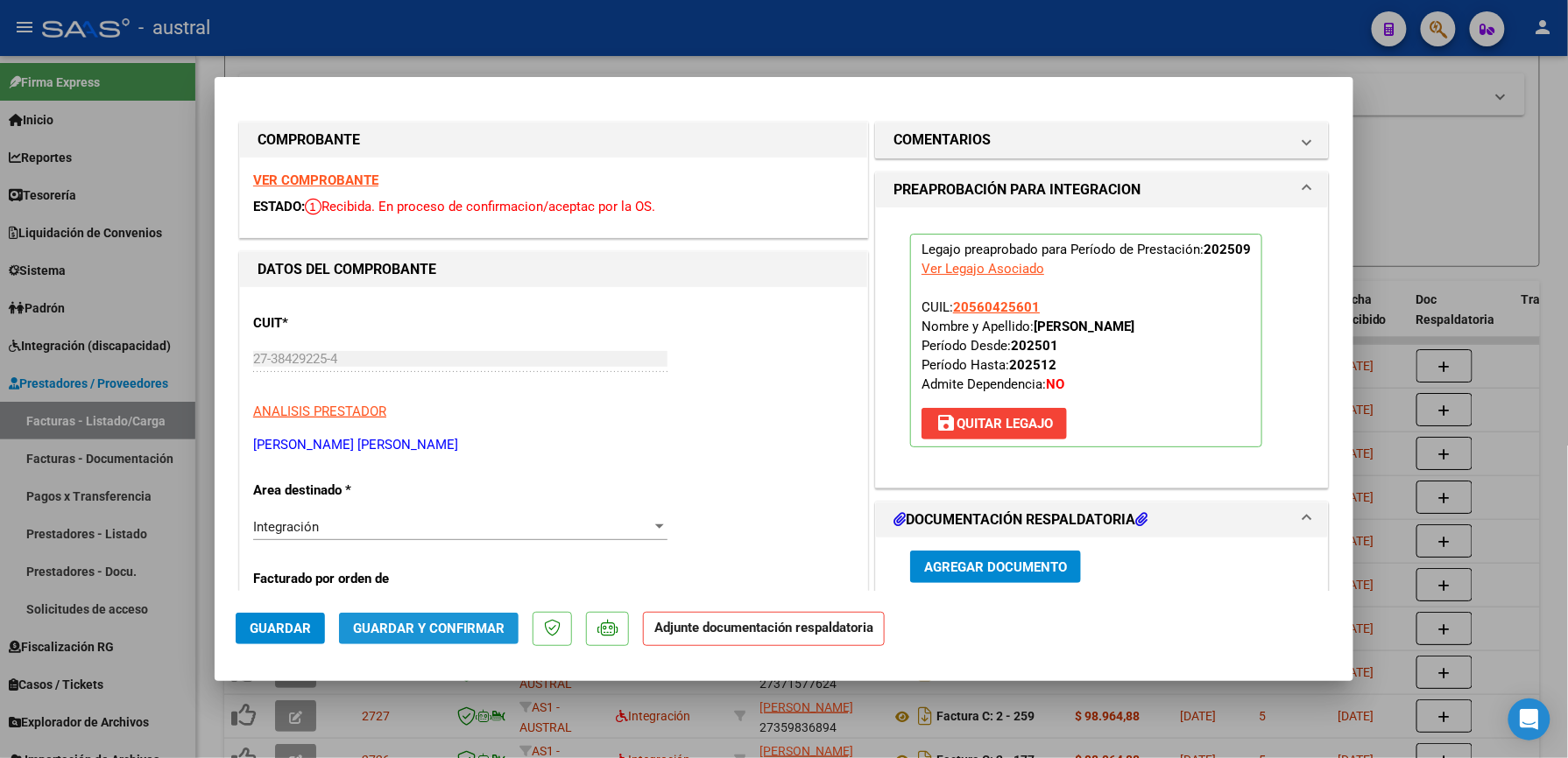
click at [453, 640] on button "Guardar y Confirmar" at bounding box center [428, 629] width 180 height 31
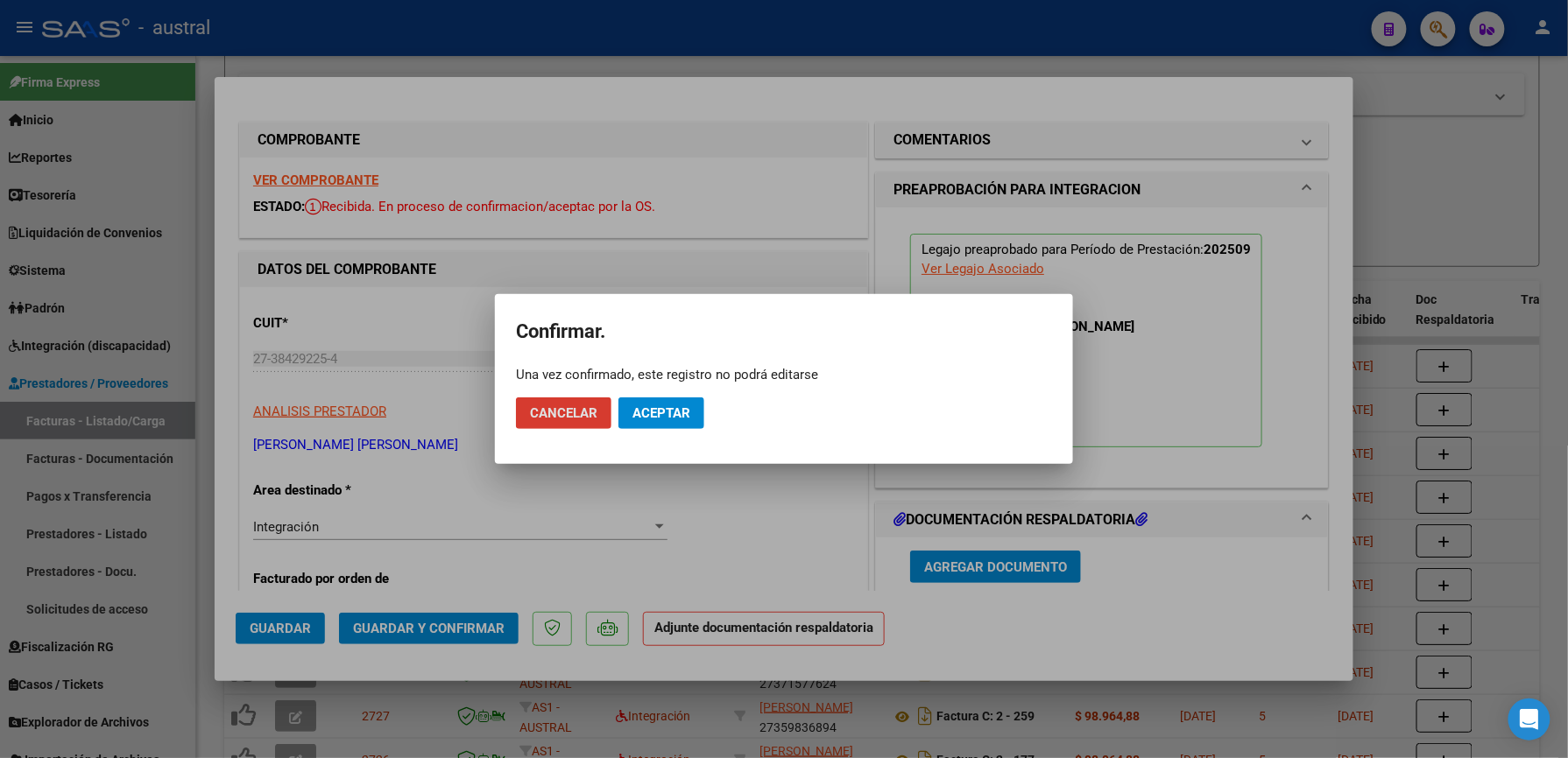
click at [682, 405] on span "Aceptar" at bounding box center [661, 413] width 58 height 16
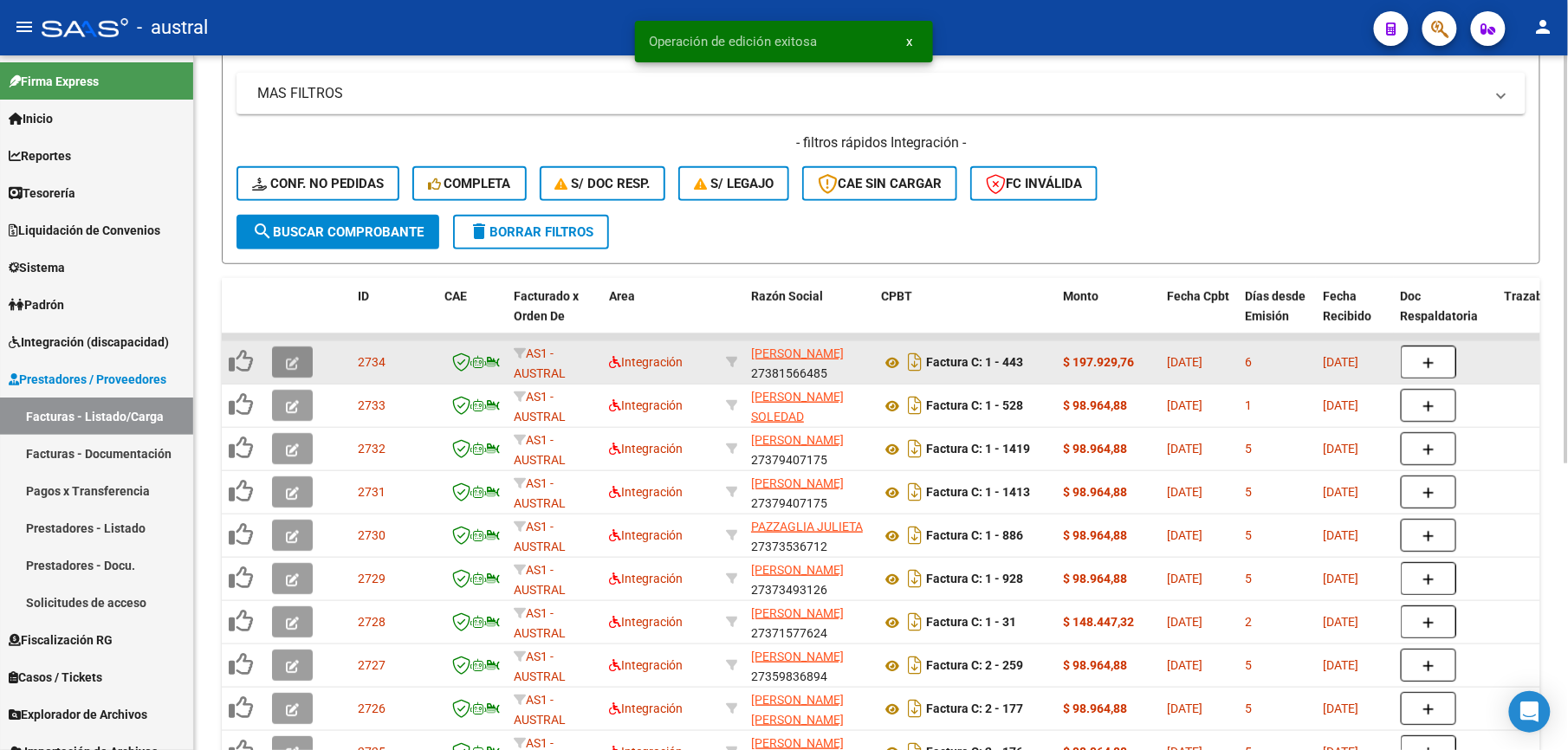
click at [278, 361] on button "button" at bounding box center [292, 362] width 41 height 31
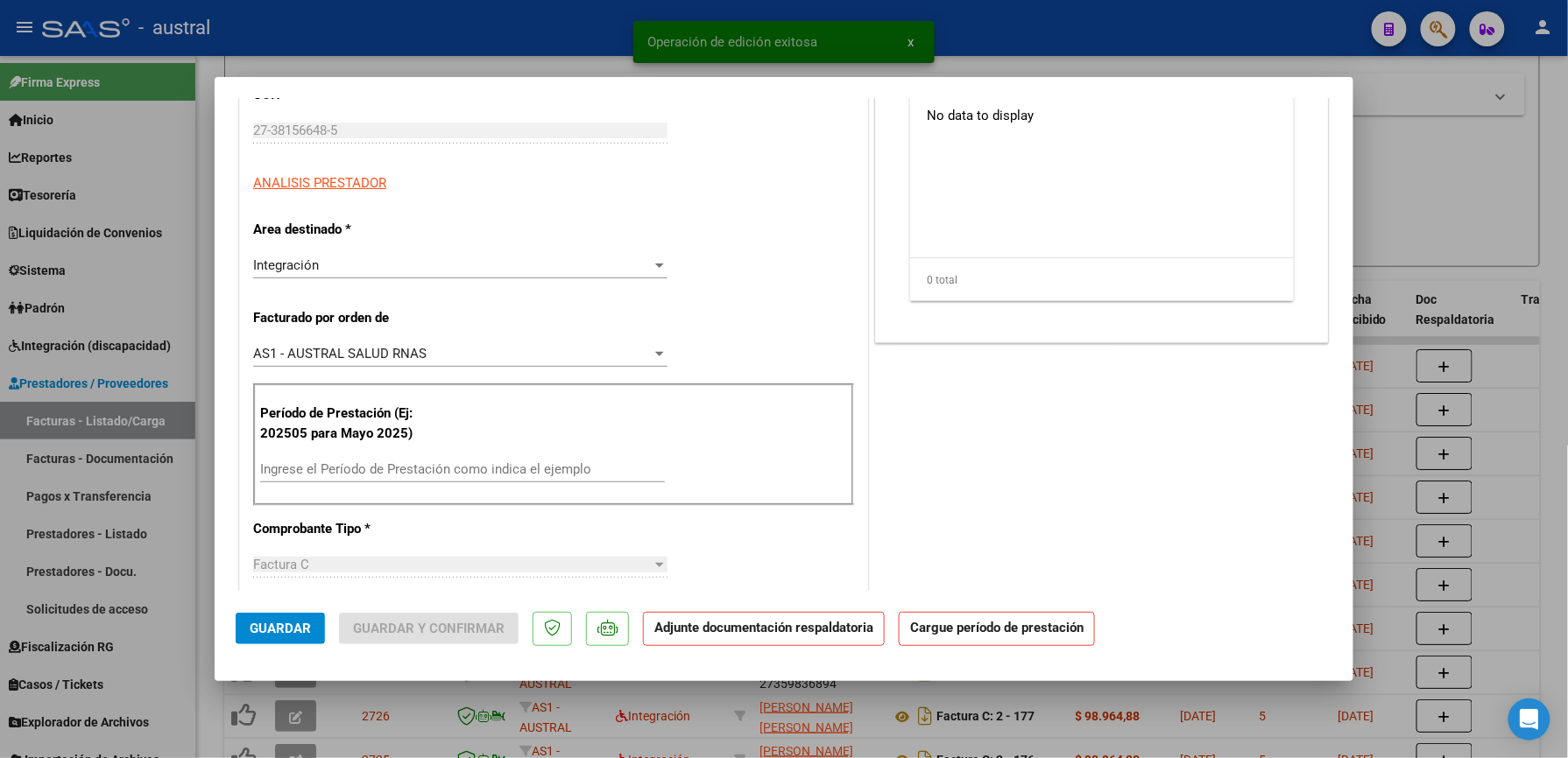
scroll to position [232, 0]
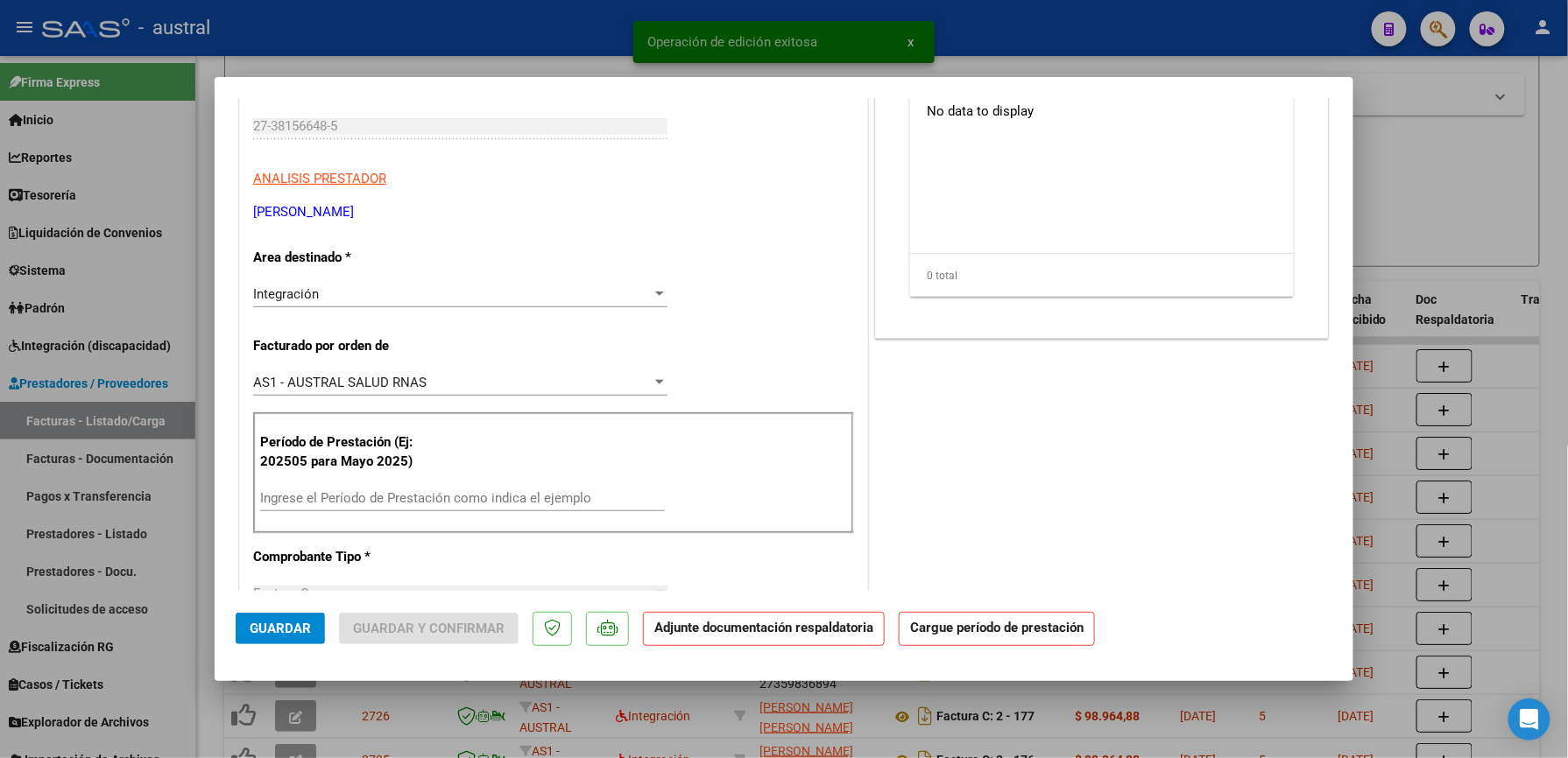
click at [339, 486] on div "Ingrese el Período de Prestación como indica el ejemplo" at bounding box center [462, 498] width 404 height 26
paste input "202509"
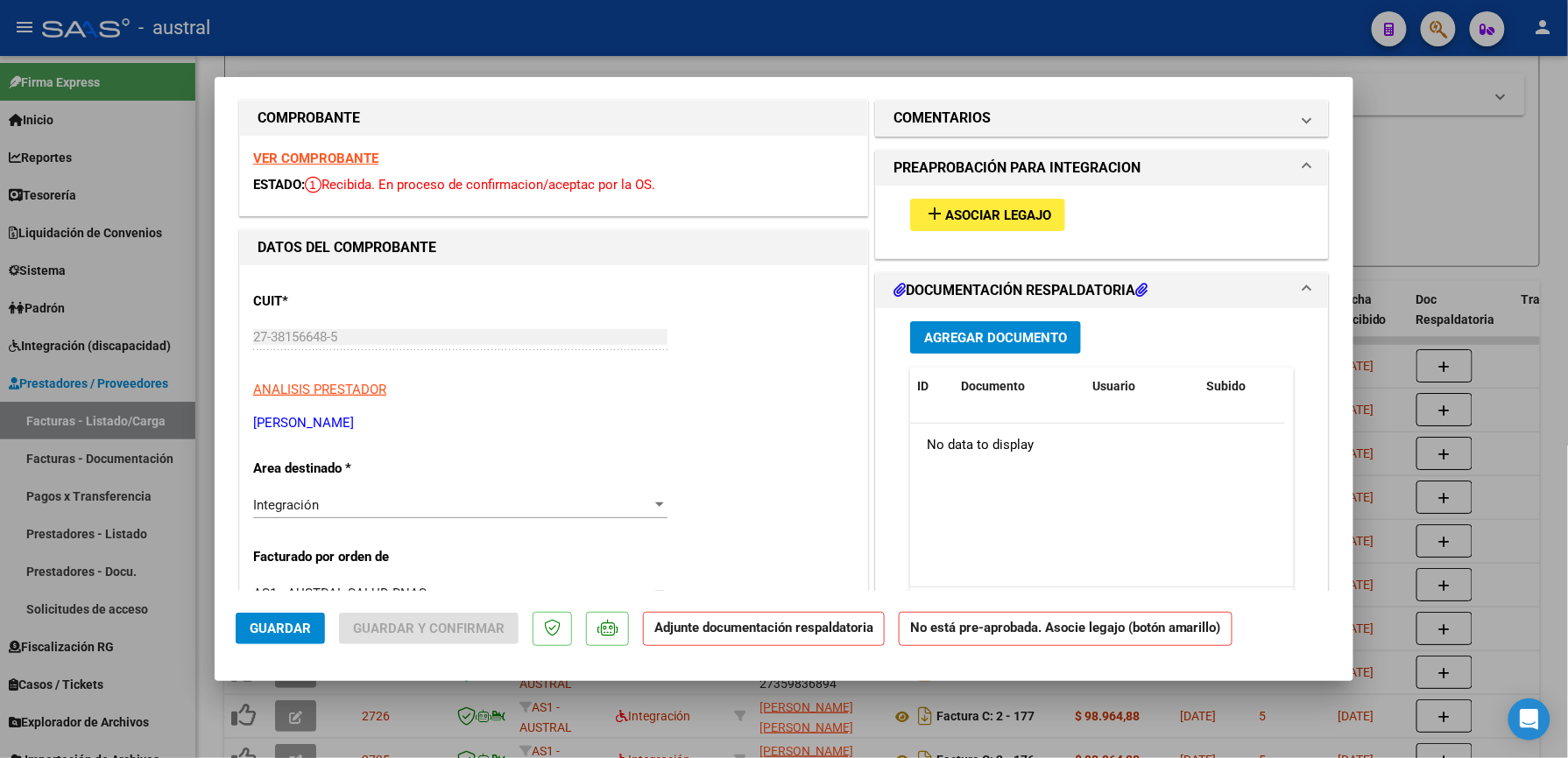
scroll to position [0, 0]
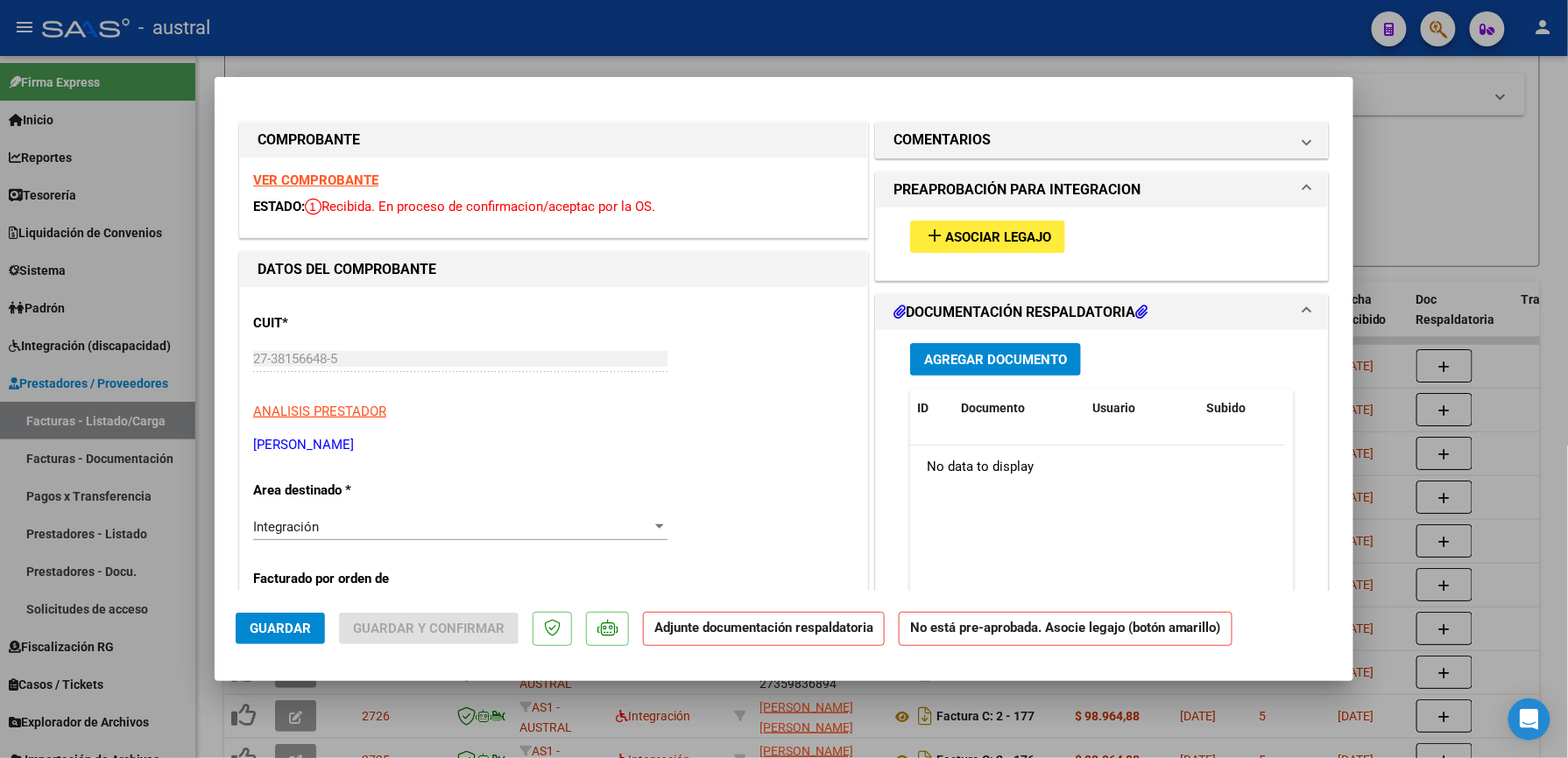
drag, startPoint x: 977, startPoint y: 211, endPoint x: 971, endPoint y: 232, distance: 21.8
click at [974, 222] on div "add Asociar Legajo" at bounding box center [1102, 237] width 410 height 59
click at [971, 232] on span "Asociar Legajo" at bounding box center [998, 237] width 106 height 16
click at [335, 176] on strong "VER COMPROBANTE" at bounding box center [316, 180] width 126 height 16
click at [1024, 221] on button "add Asociar Legajo" at bounding box center [988, 236] width 155 height 32
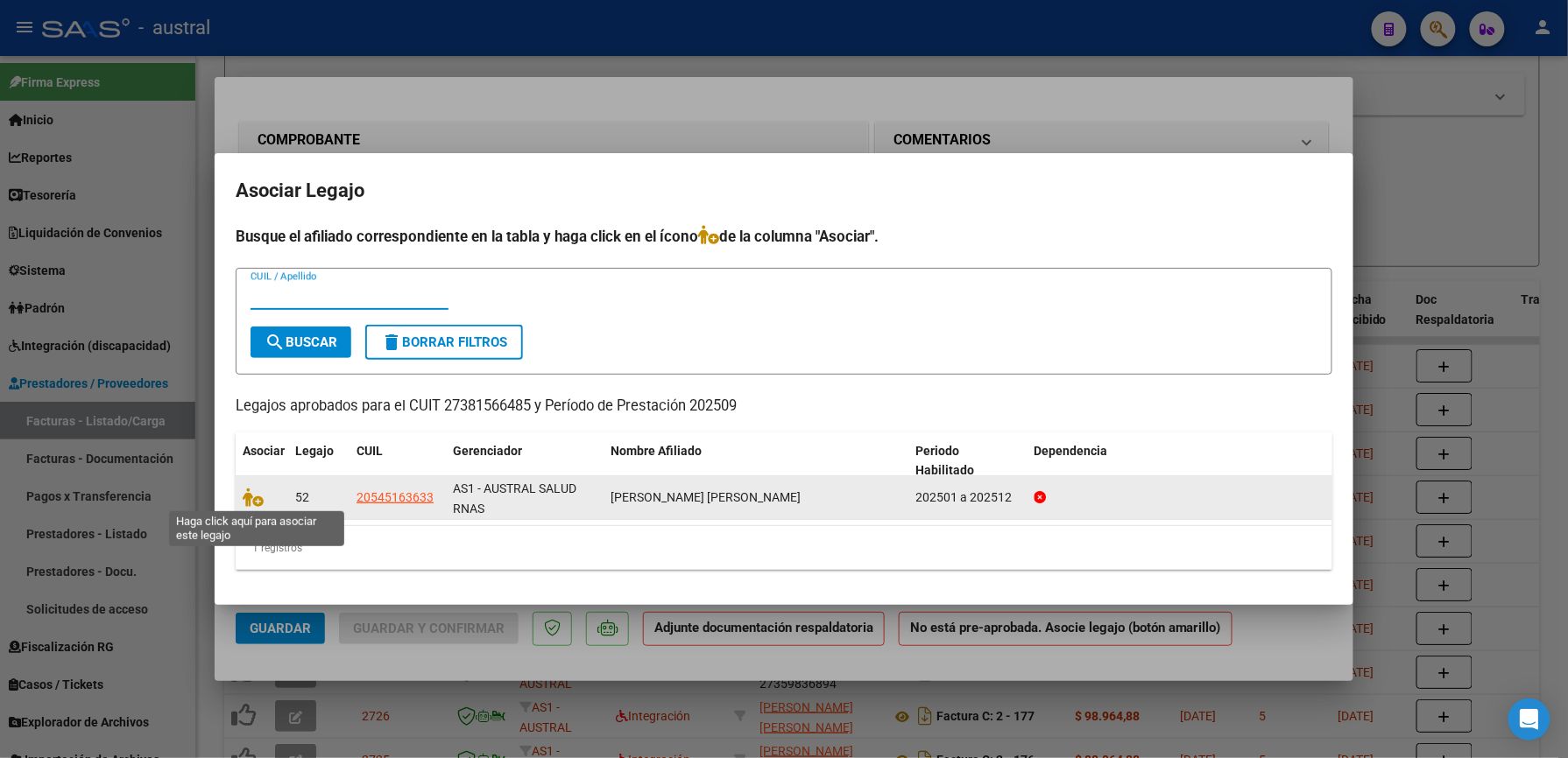
drag, startPoint x: 247, startPoint y: 495, endPoint x: 327, endPoint y: 519, distance: 83.5
click at [247, 494] on icon at bounding box center [252, 497] width 21 height 20
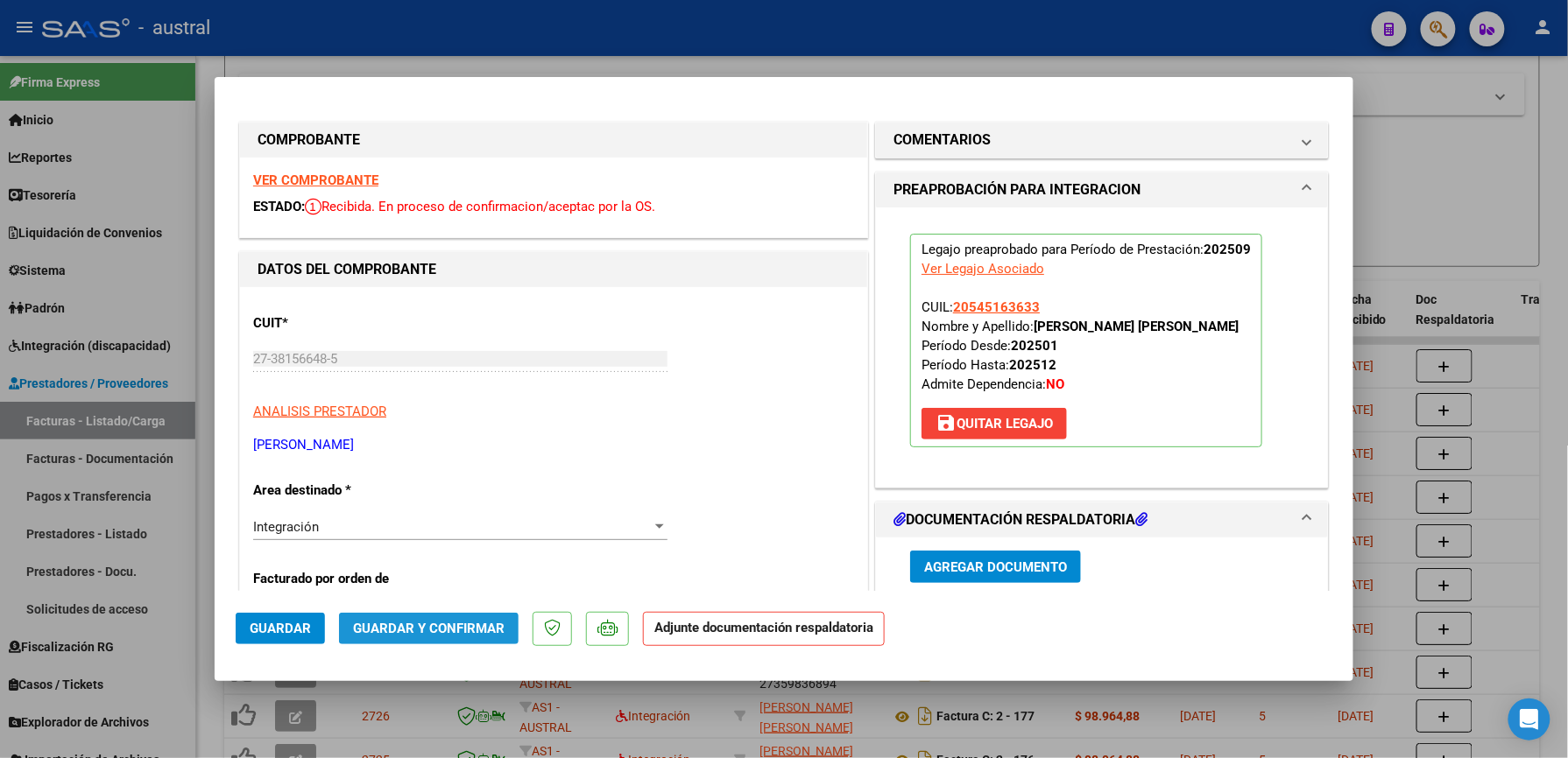
click at [466, 633] on span "Guardar y Confirmar" at bounding box center [429, 629] width 151 height 16
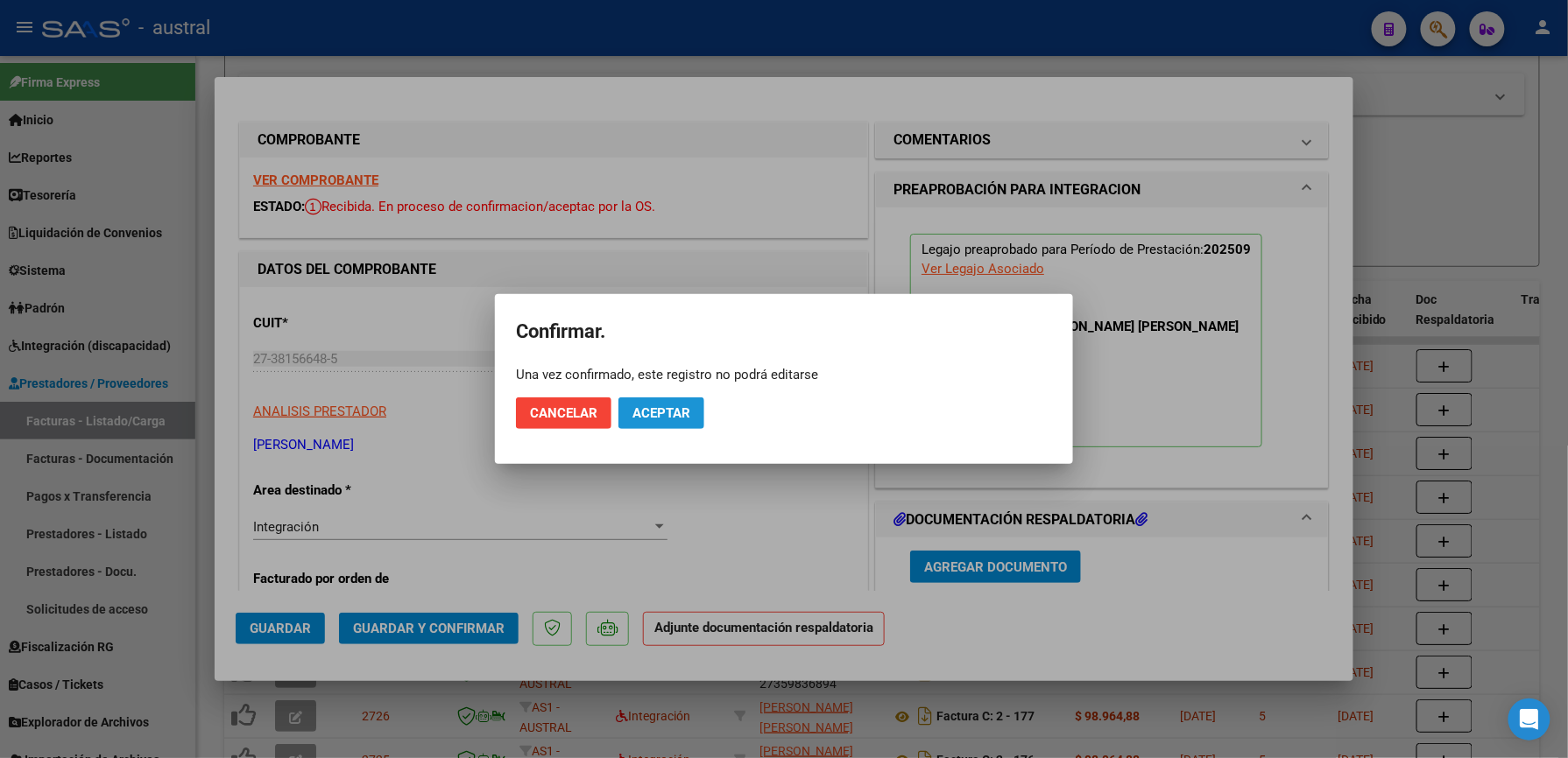
click at [656, 412] on span "Aceptar" at bounding box center [661, 413] width 58 height 16
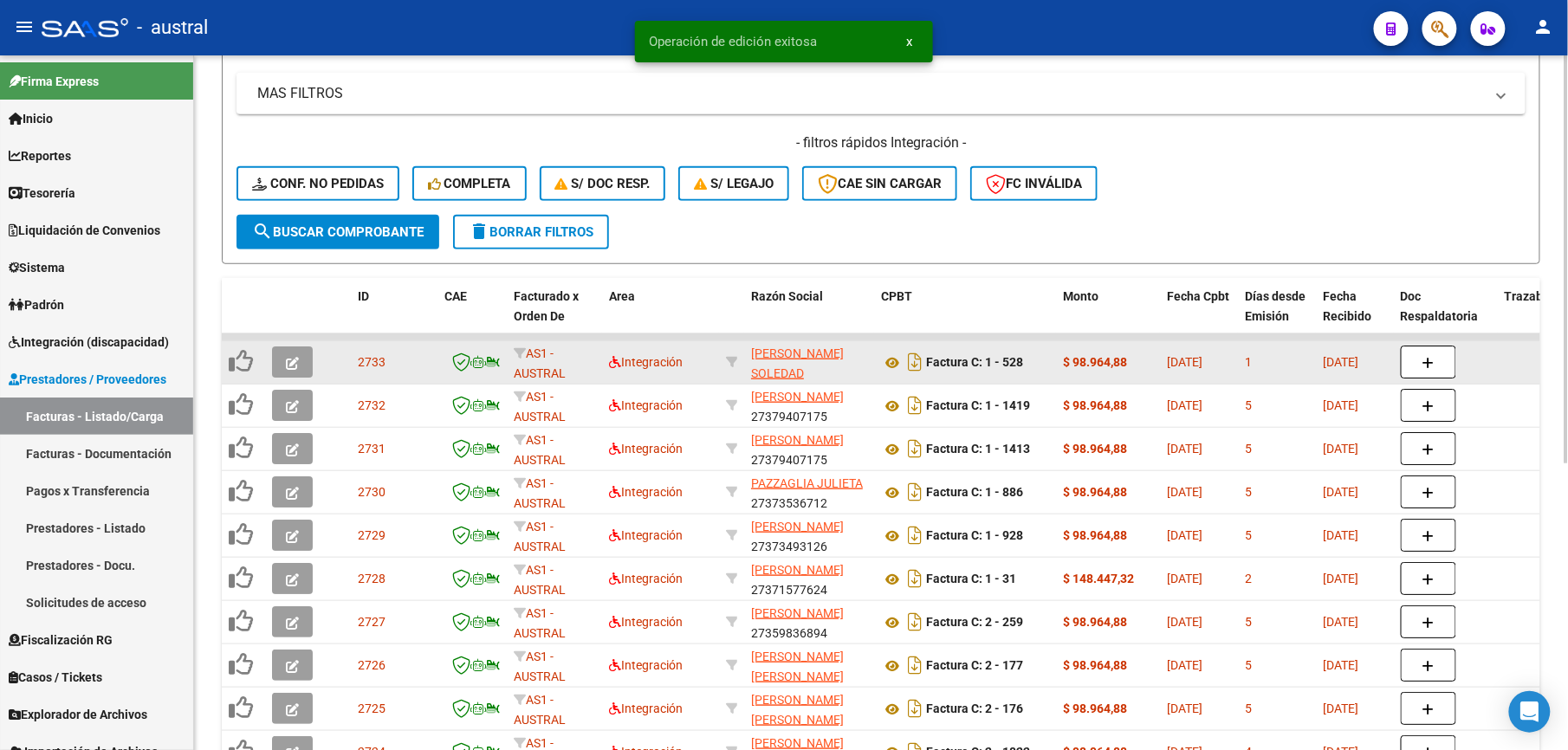
click at [296, 357] on icon "button" at bounding box center [292, 363] width 13 height 13
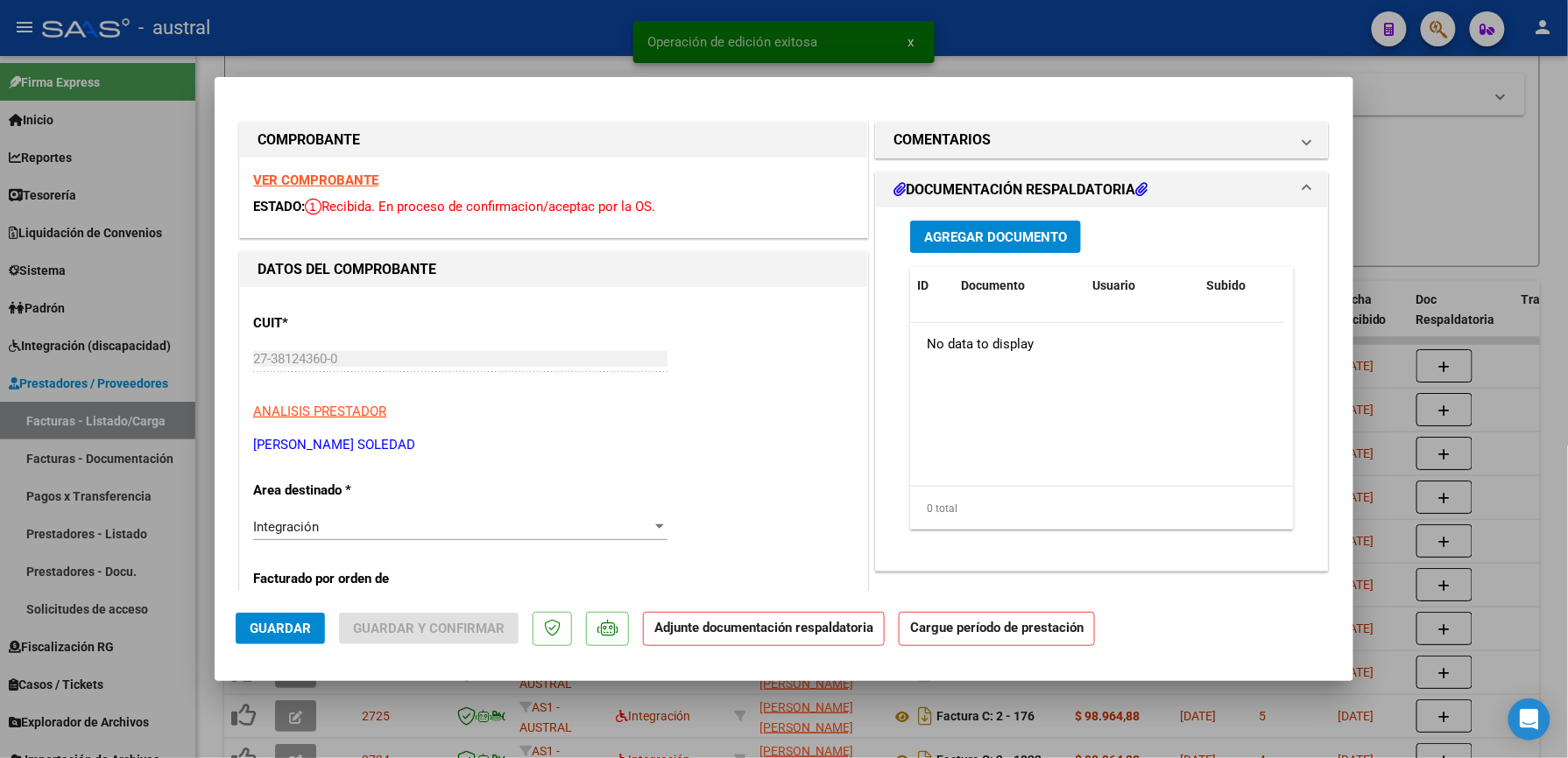
click at [340, 186] on strong "VER COMPROBANTE" at bounding box center [316, 180] width 126 height 16
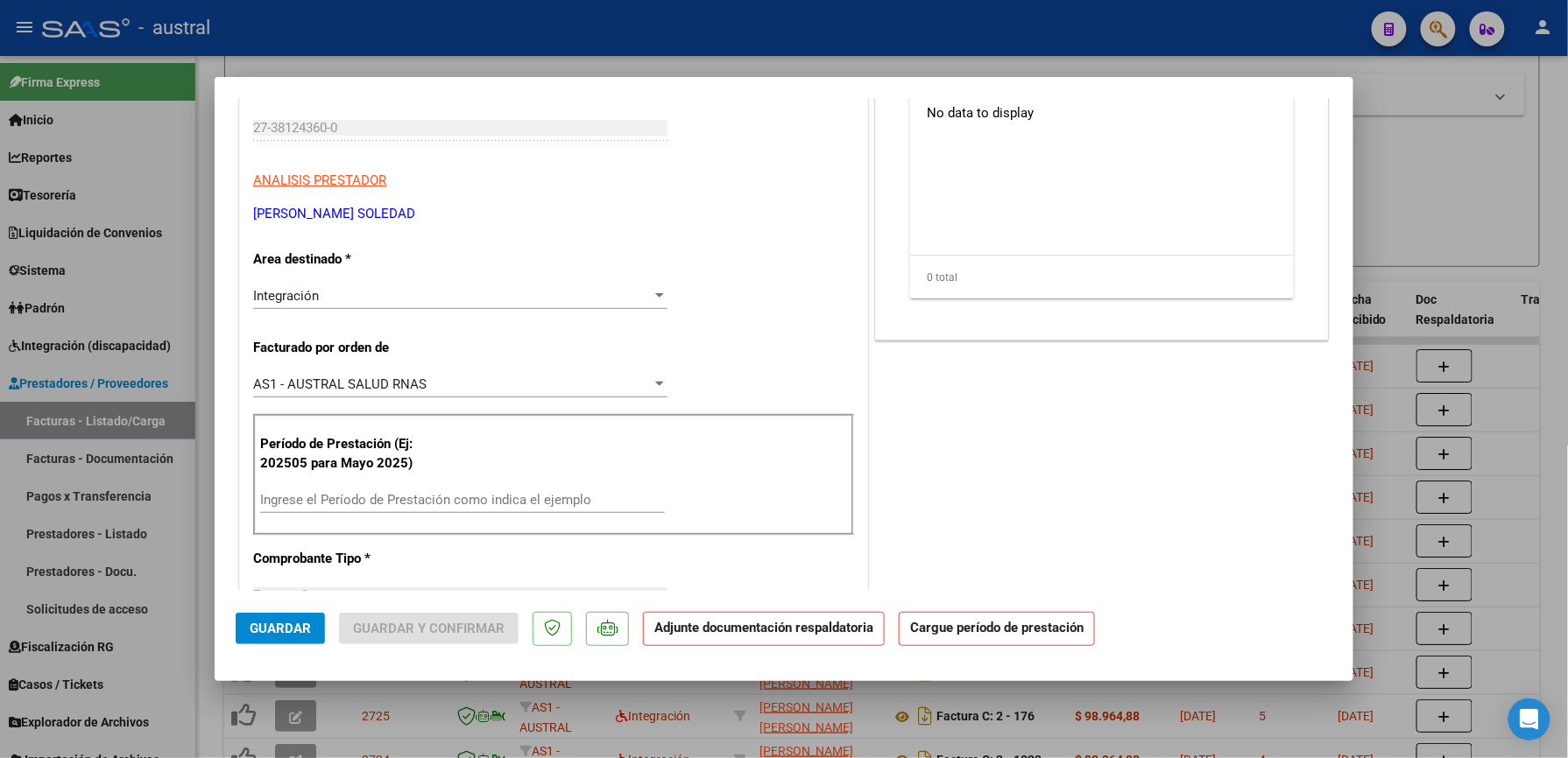
scroll to position [232, 0]
click at [421, 492] on input "Ingrese el Período de Prestación como indica el ejemplo" at bounding box center [462, 498] width 404 height 16
paste input "202509"
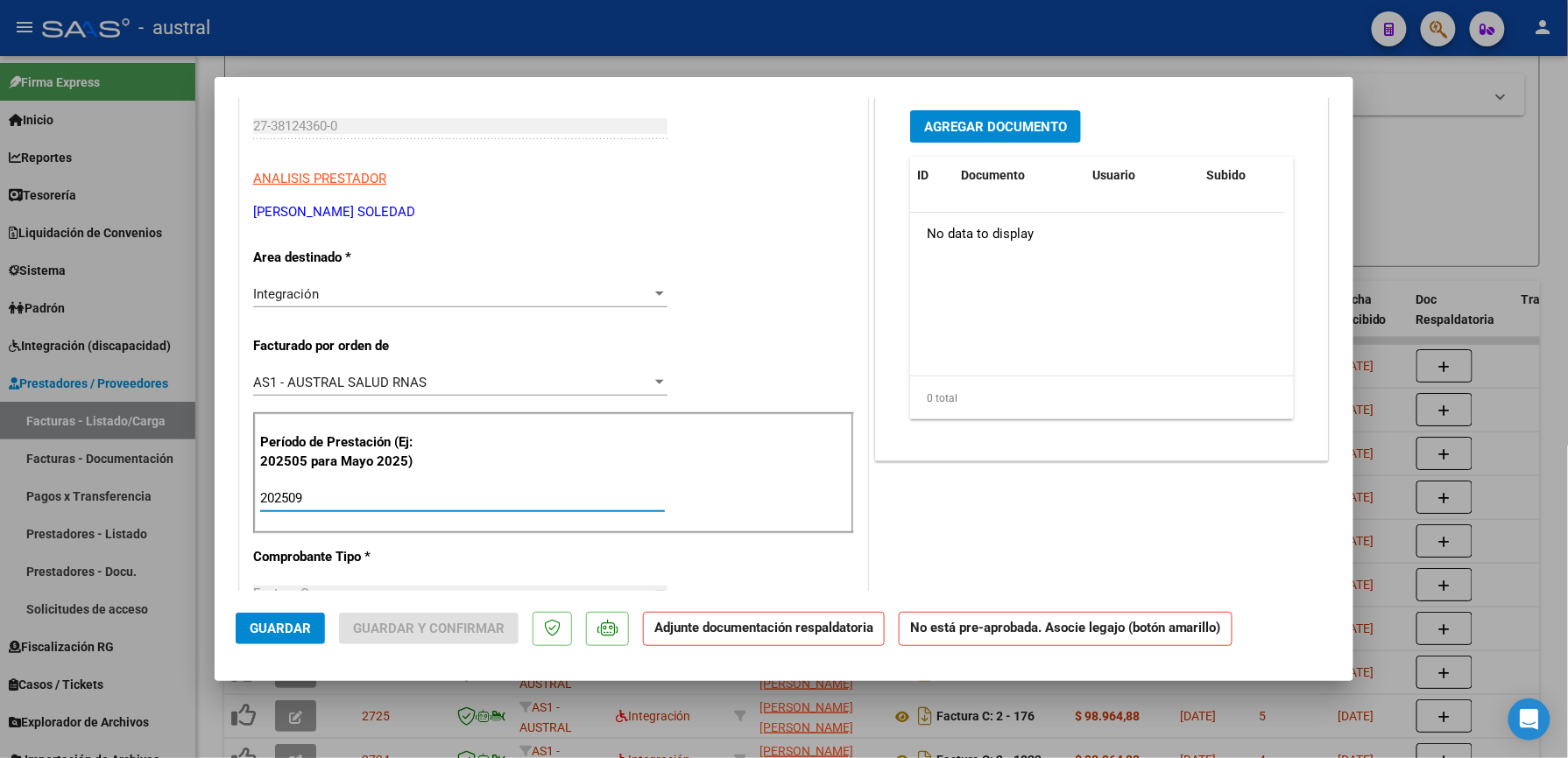
scroll to position [0, 0]
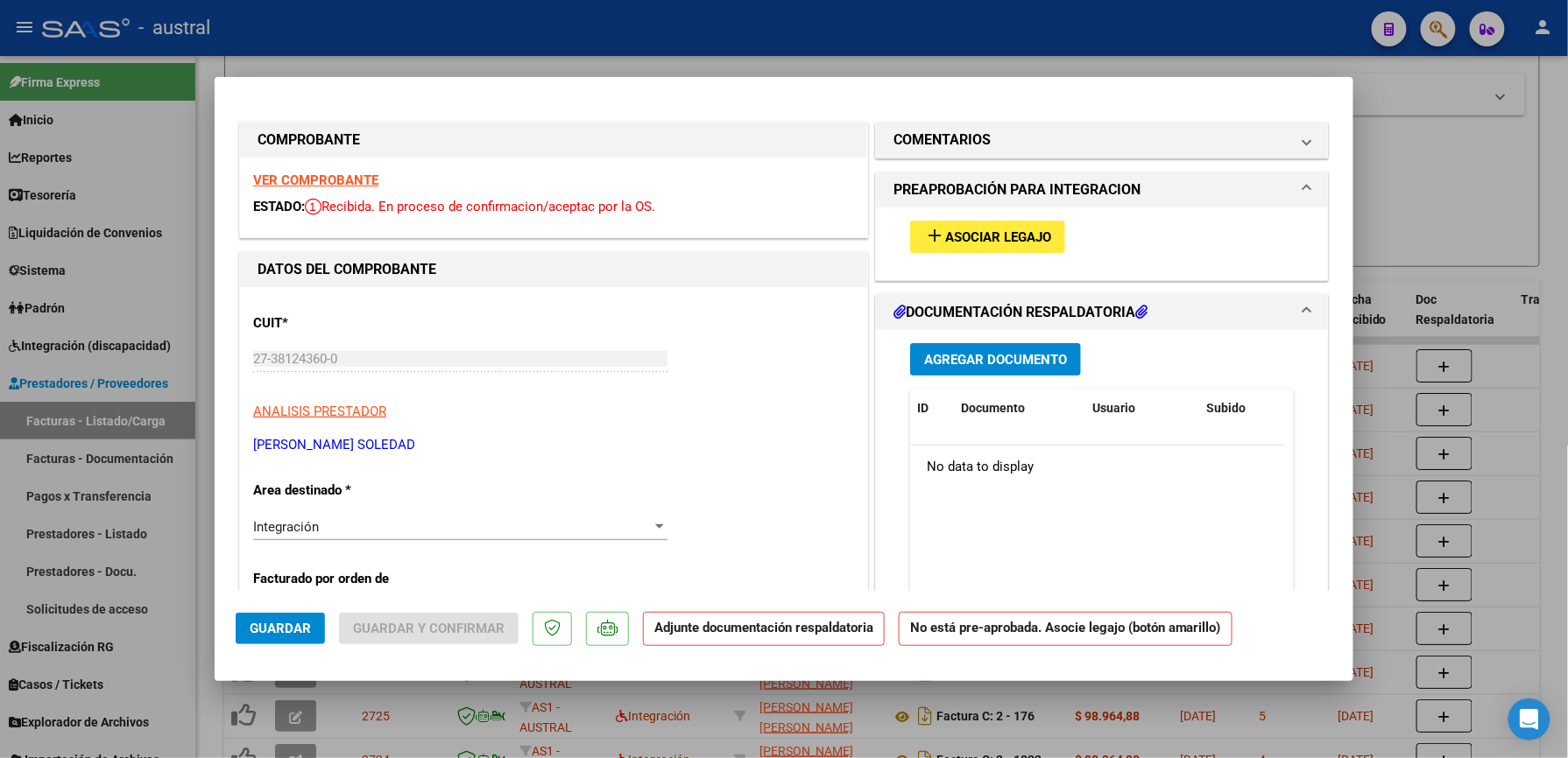
click at [939, 226] on button "add Asociar Legajo" at bounding box center [988, 236] width 155 height 32
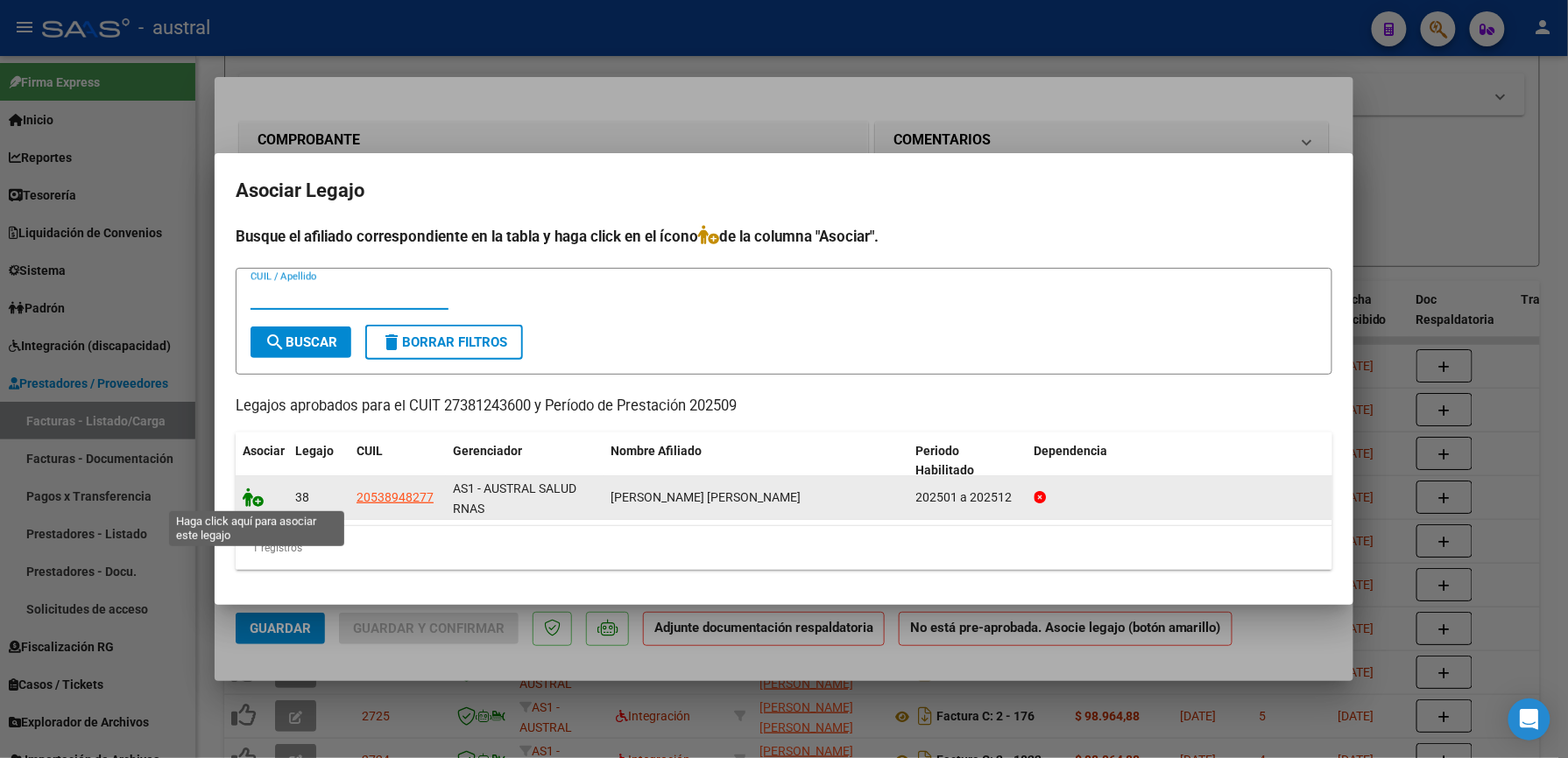
click at [256, 501] on icon at bounding box center [252, 497] width 21 height 20
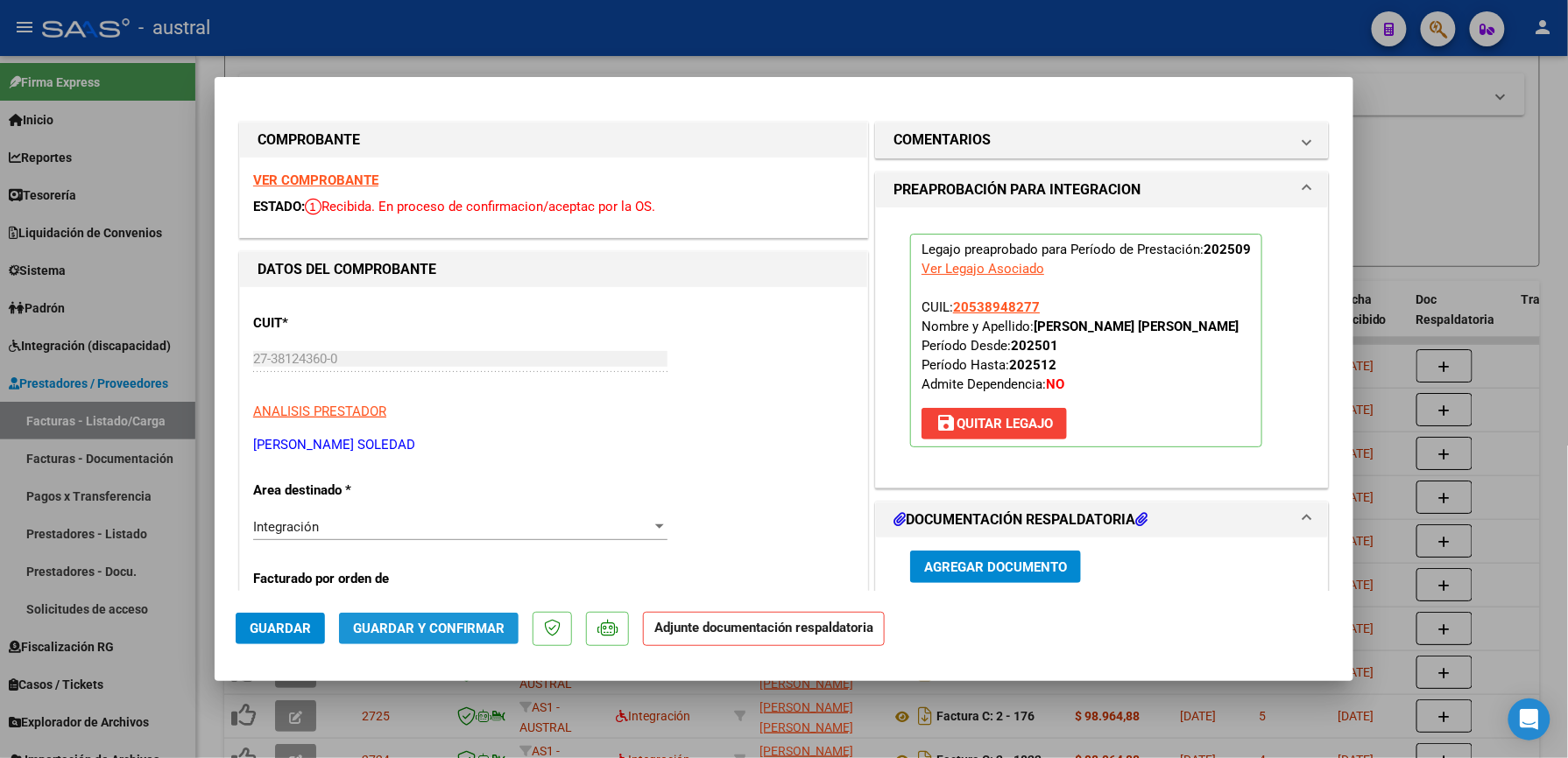
click at [474, 632] on span "Guardar y Confirmar" at bounding box center [429, 629] width 151 height 16
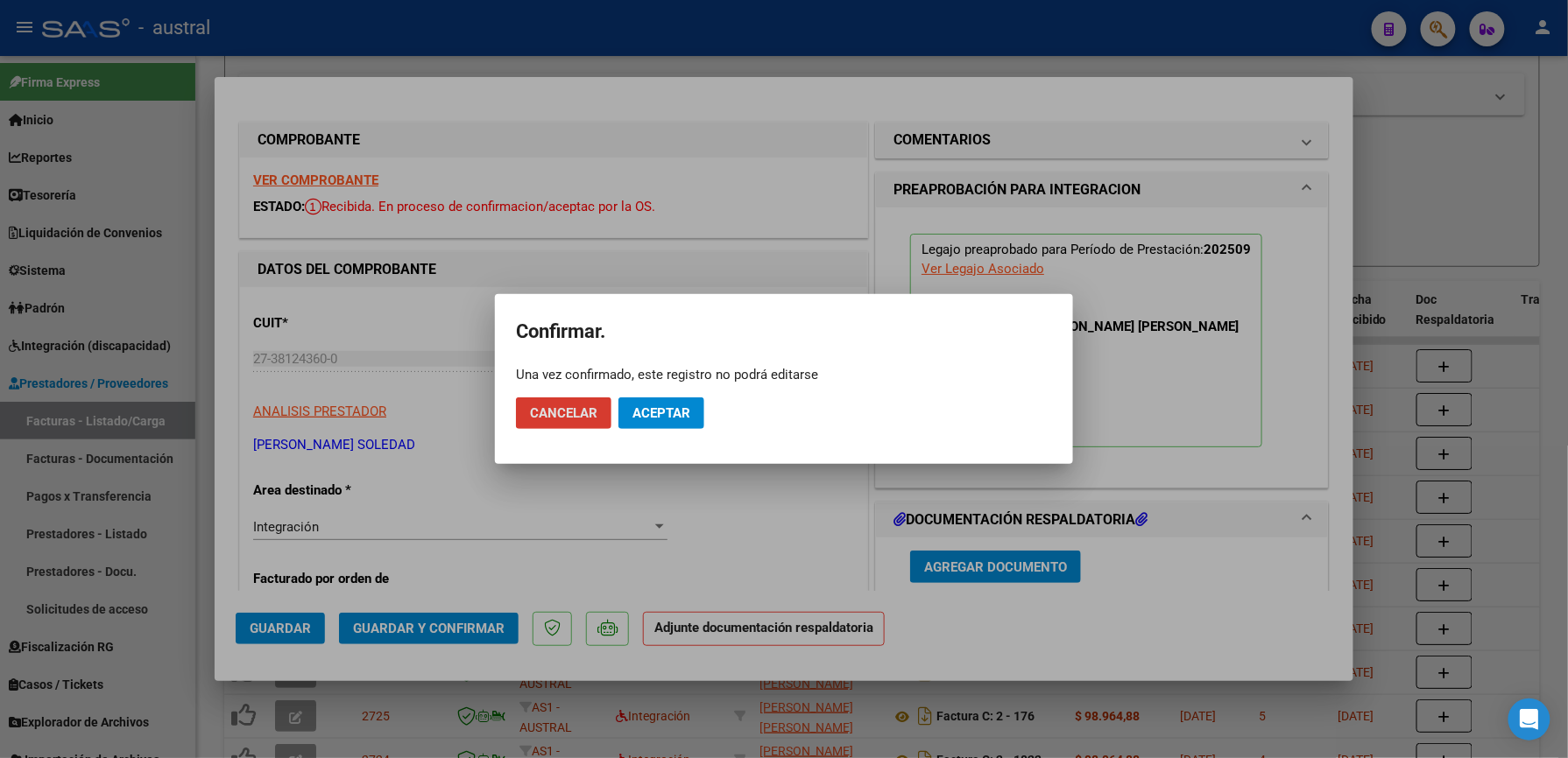
click at [676, 412] on span "Aceptar" at bounding box center [661, 413] width 58 height 16
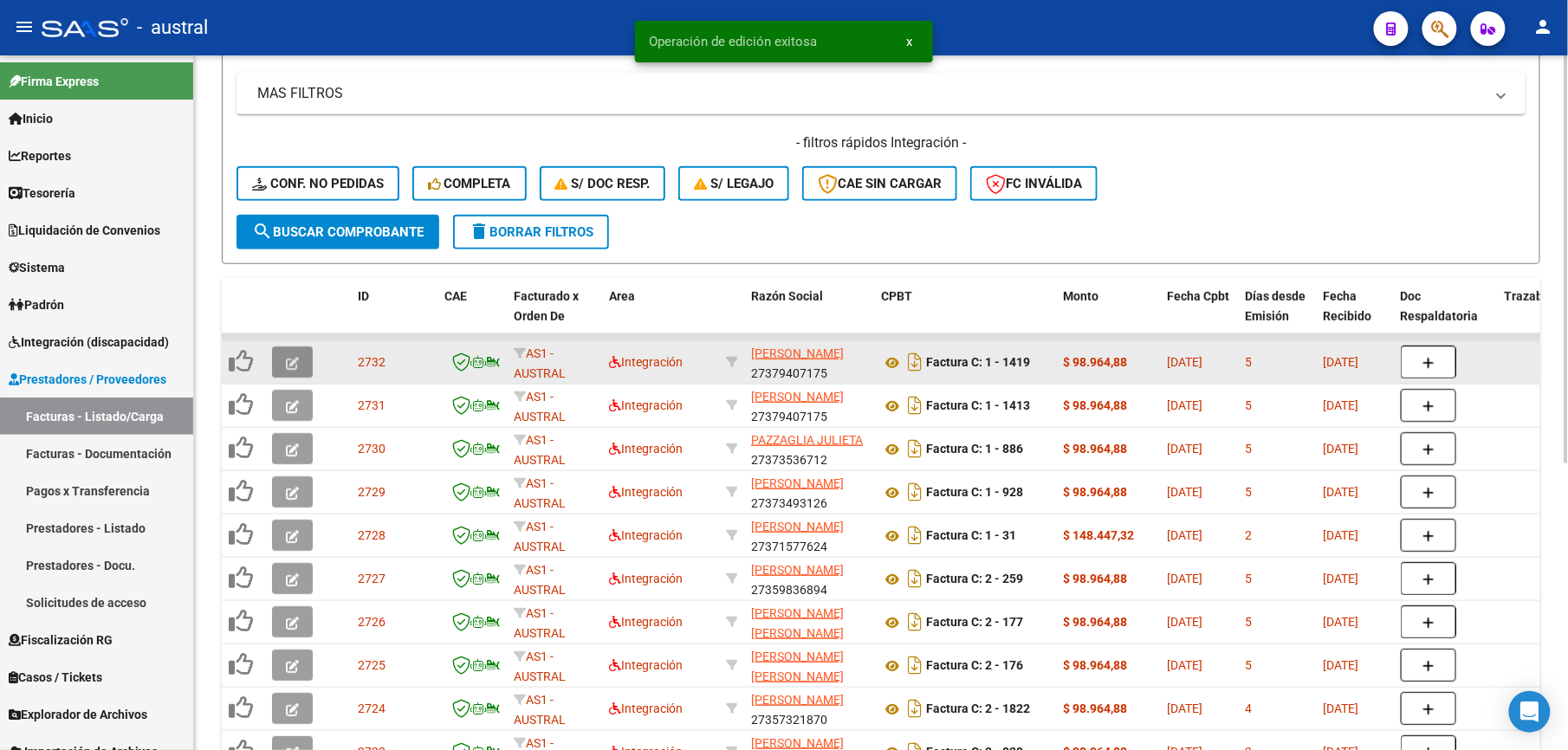
click at [295, 368] on icon "button" at bounding box center [292, 363] width 13 height 13
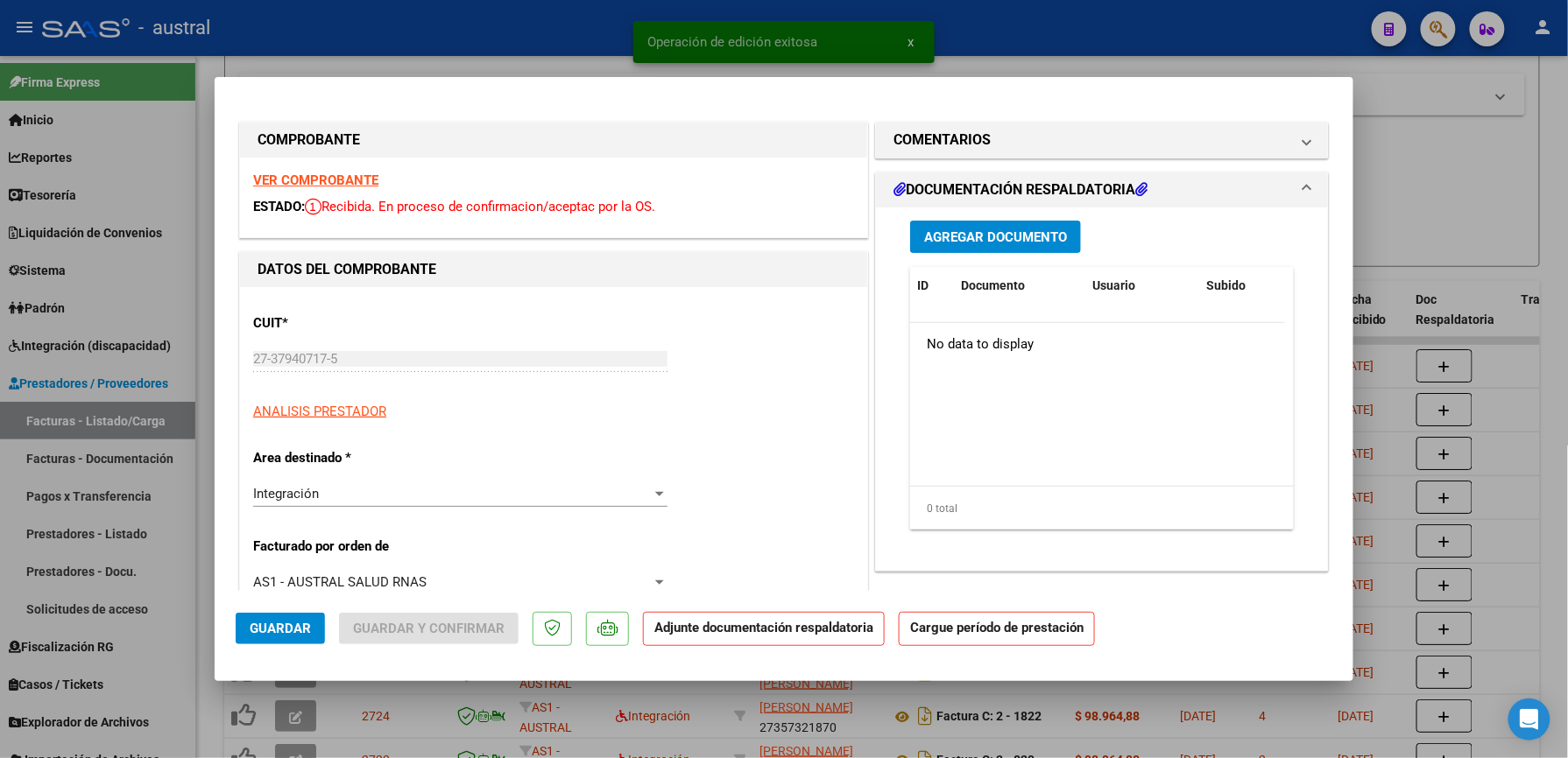
click at [324, 183] on strong "VER COMPROBANTE" at bounding box center [316, 180] width 126 height 16
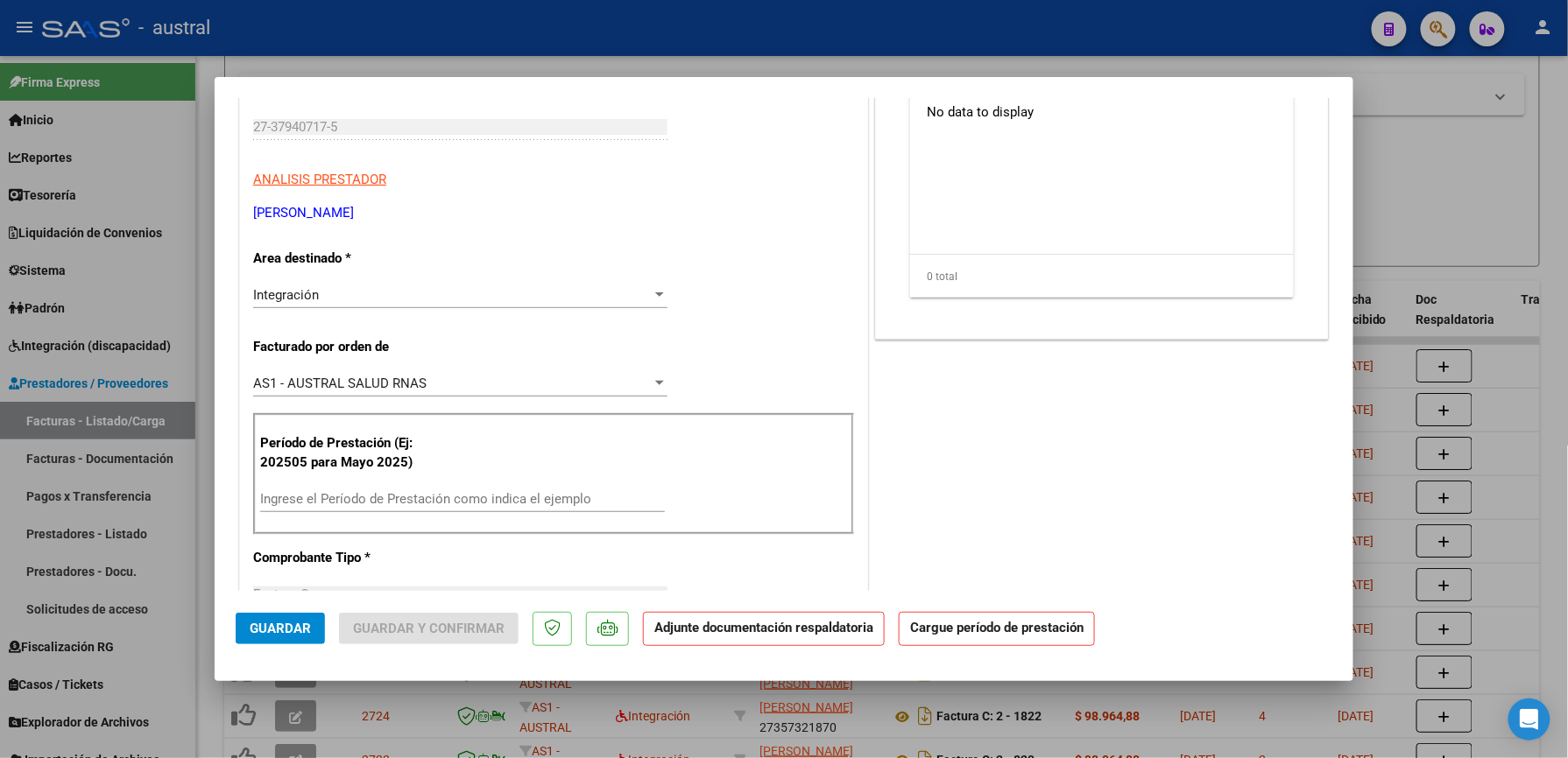
scroll to position [232, 0]
click at [439, 487] on div "Ingrese el Período de Prestación como indica el ejemplo" at bounding box center [462, 498] width 404 height 26
paste input "202509"
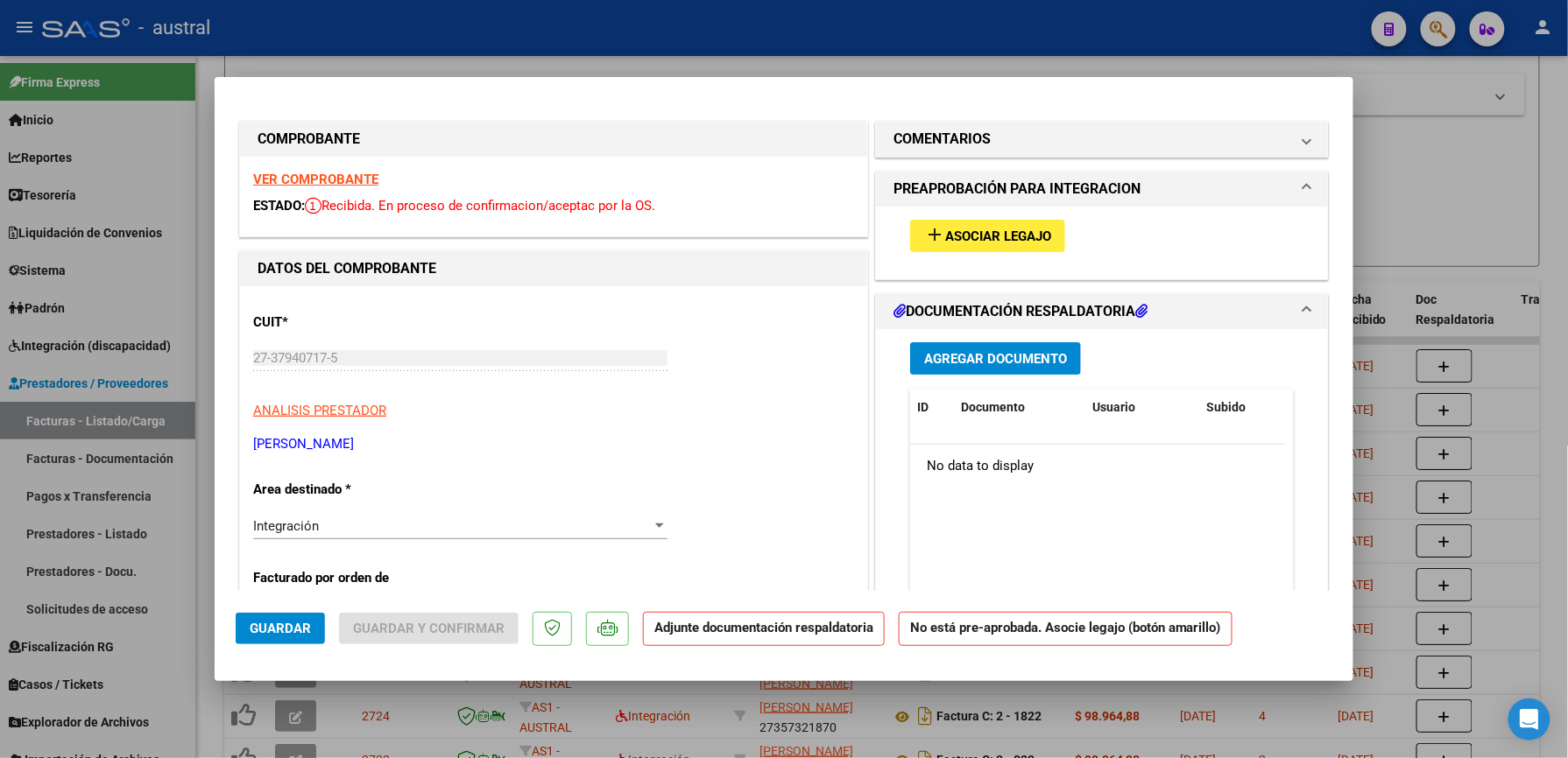
scroll to position [0, 0]
click at [990, 243] on span "Asociar Legajo" at bounding box center [998, 237] width 106 height 16
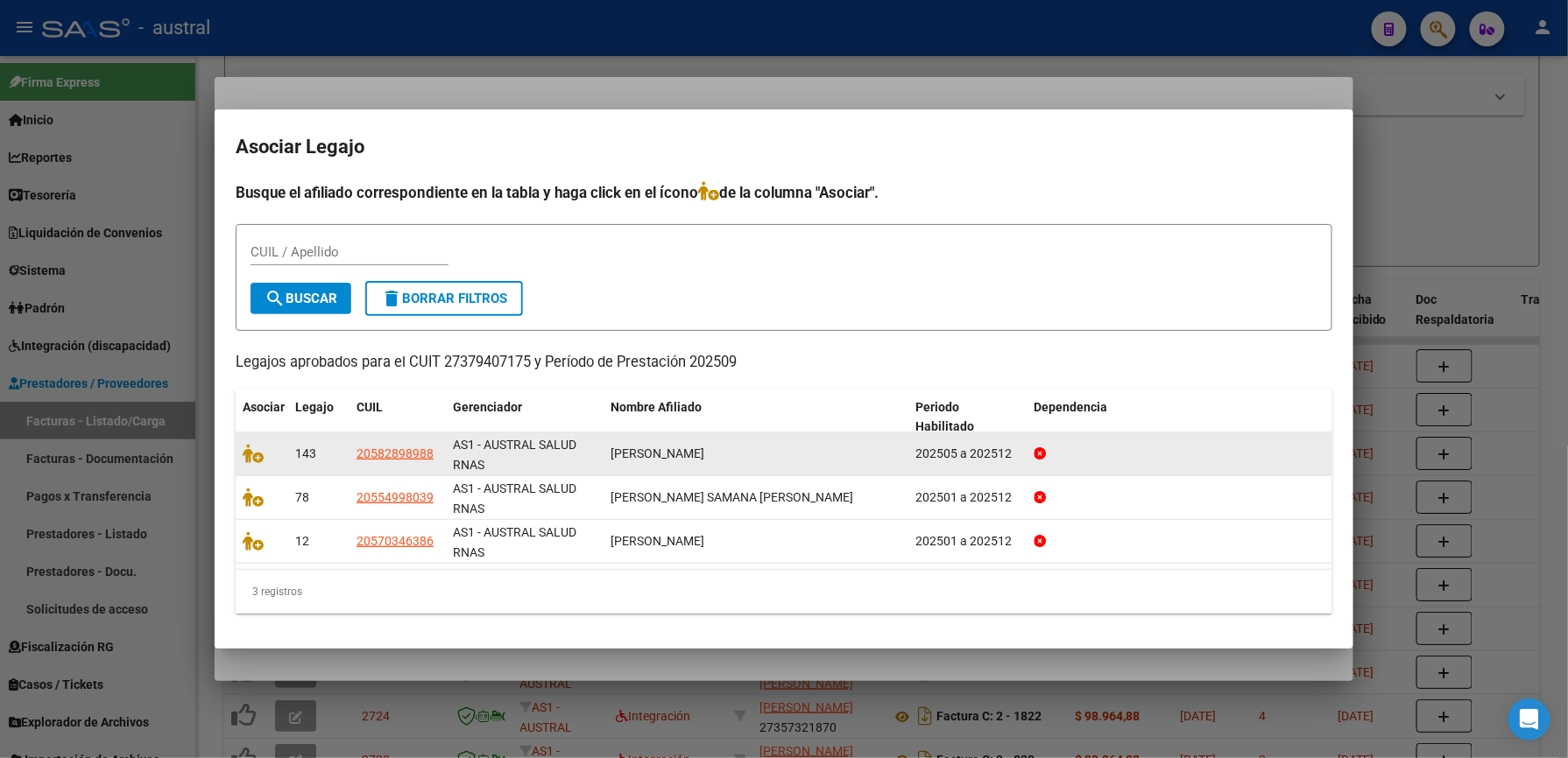
drag, startPoint x: 620, startPoint y: 443, endPoint x: 729, endPoint y: 452, distance: 109.4
click at [729, 452] on div "FARINATTO CABALLERO BRUNO" at bounding box center [756, 454] width 291 height 21
click at [250, 461] on icon at bounding box center [252, 454] width 21 height 20
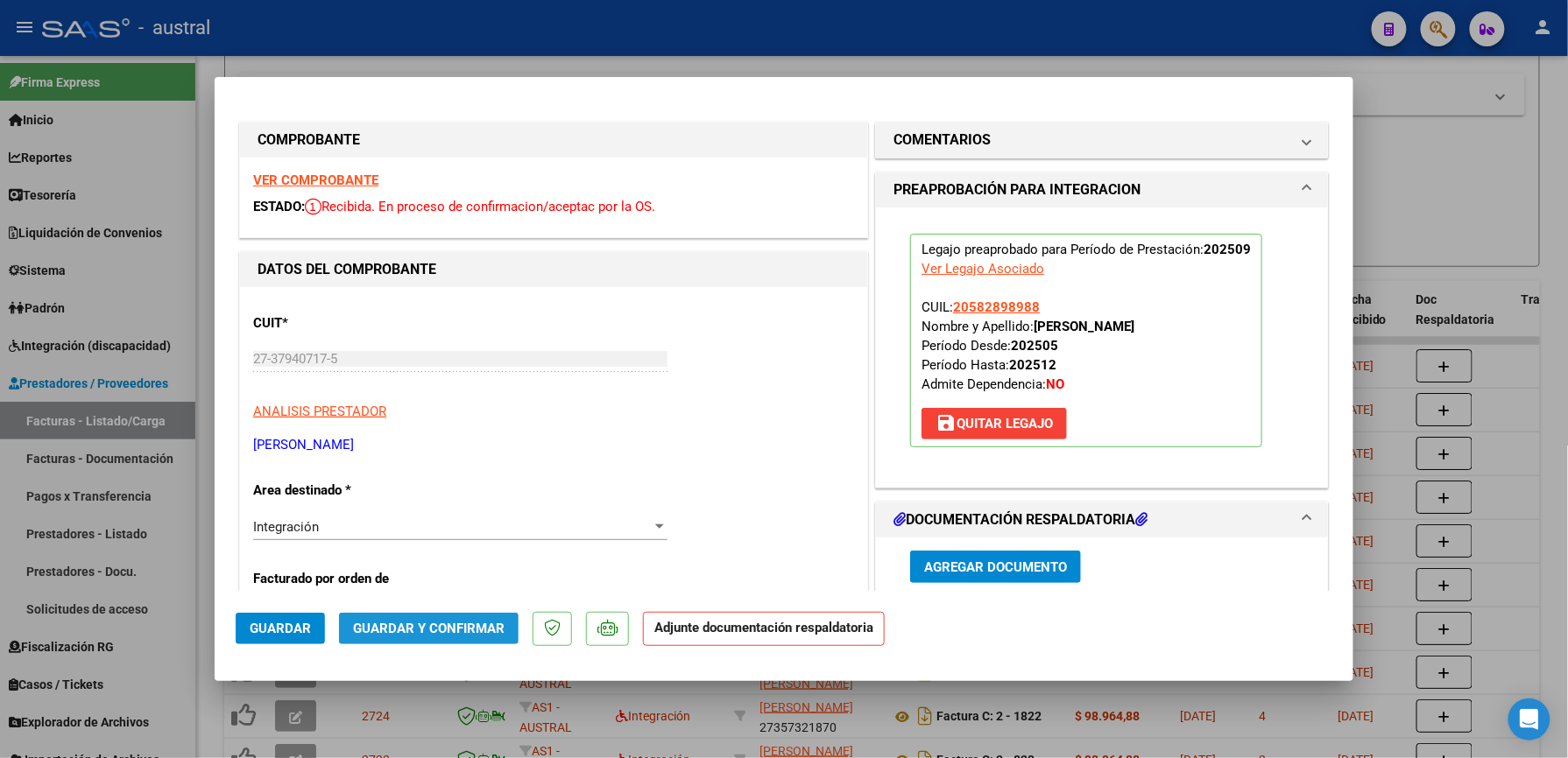
click at [449, 638] on button "Guardar y Confirmar" at bounding box center [428, 629] width 180 height 31
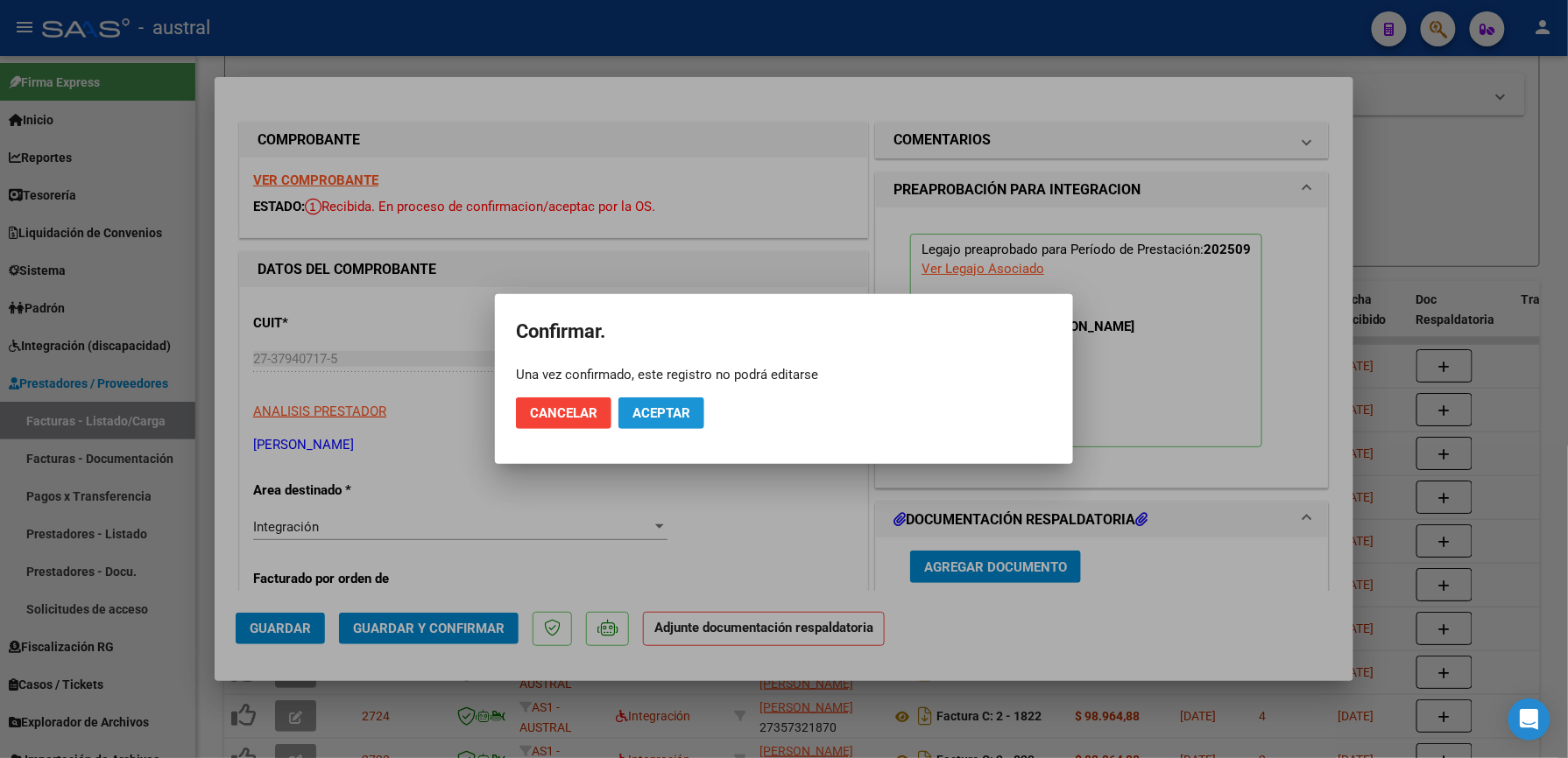
click at [658, 412] on span "Aceptar" at bounding box center [661, 413] width 58 height 16
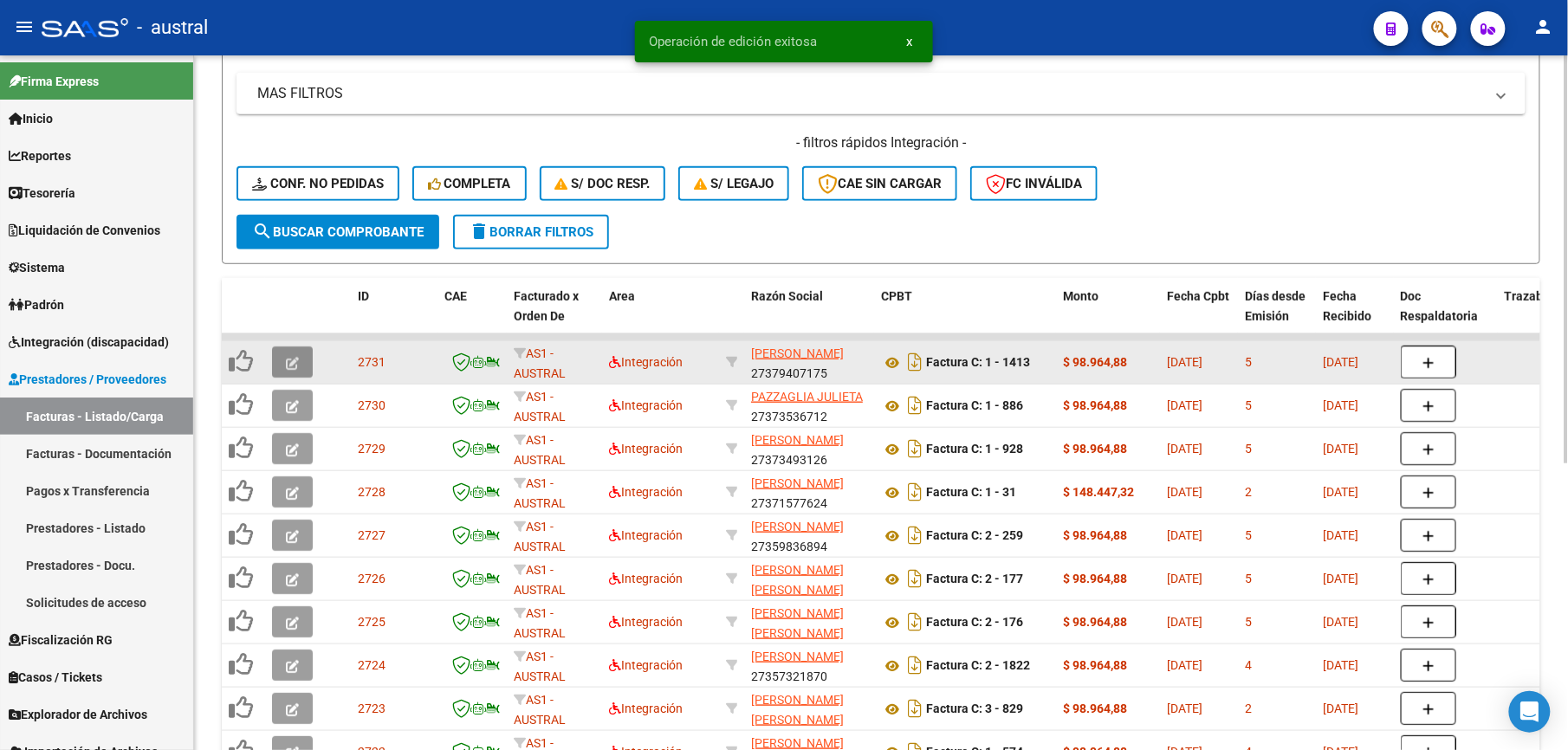
click at [292, 360] on icon "button" at bounding box center [292, 363] width 13 height 13
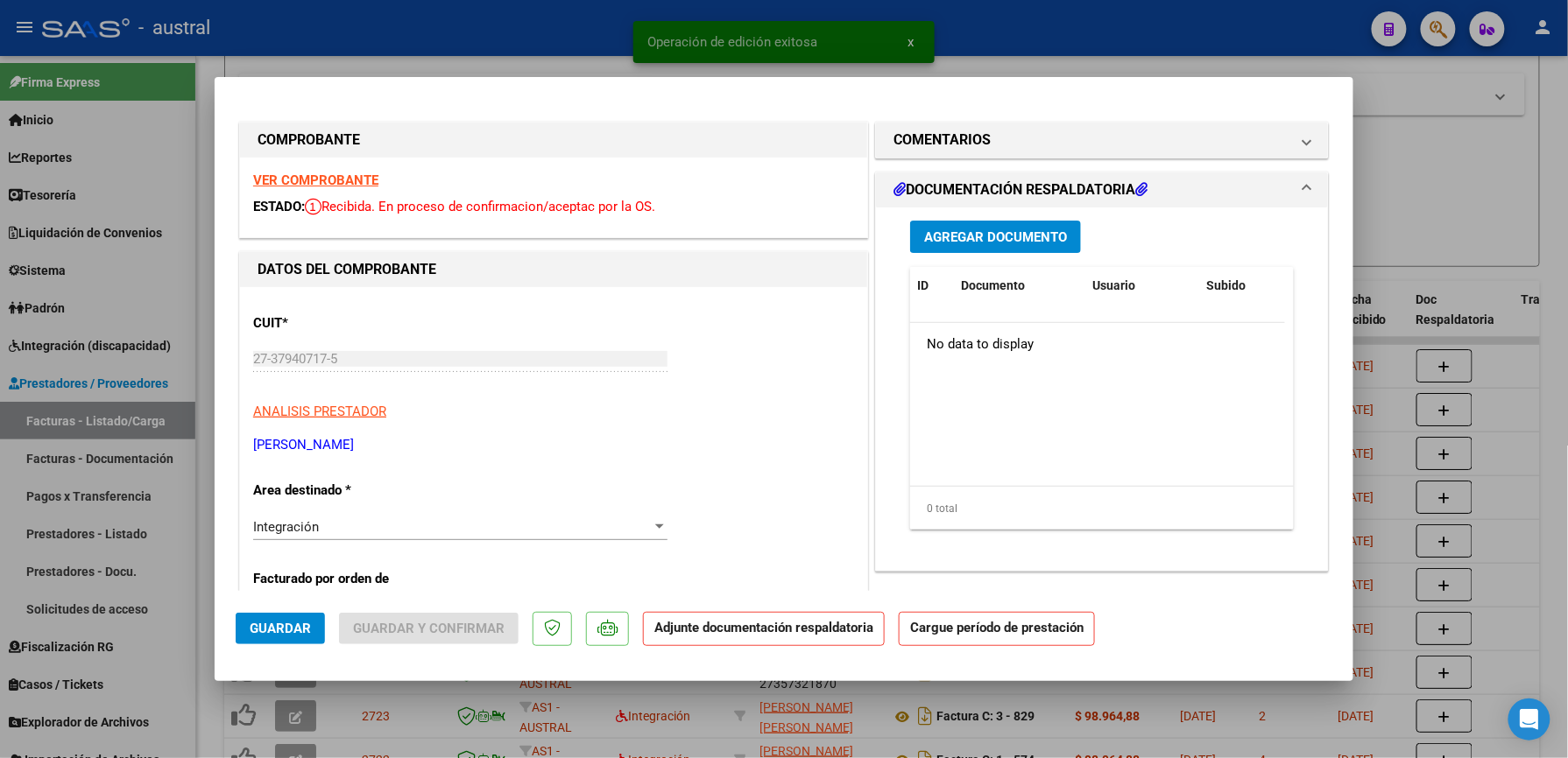
click at [313, 185] on strong "VER COMPROBANTE" at bounding box center [316, 180] width 126 height 16
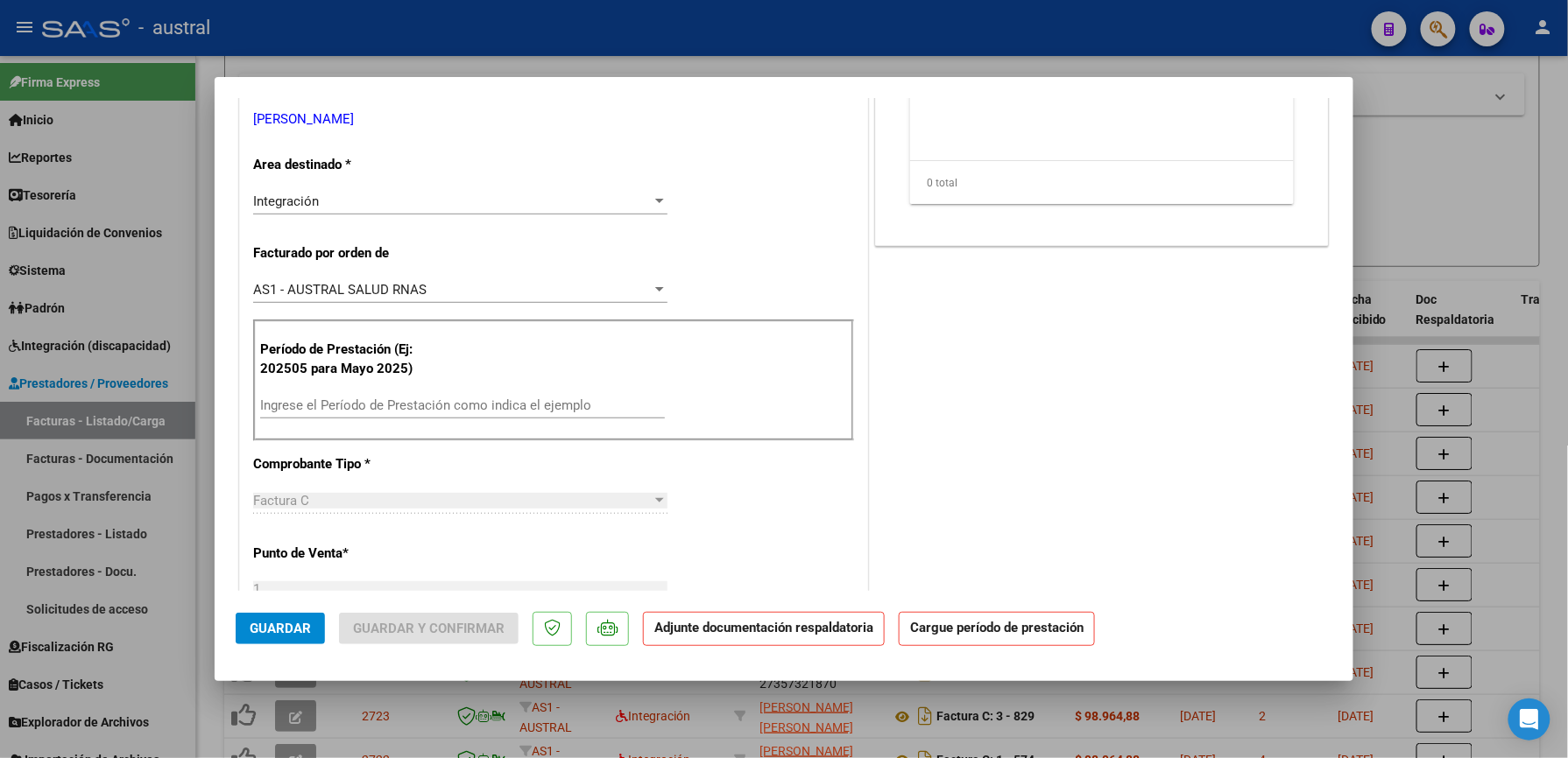
scroll to position [350, 0]
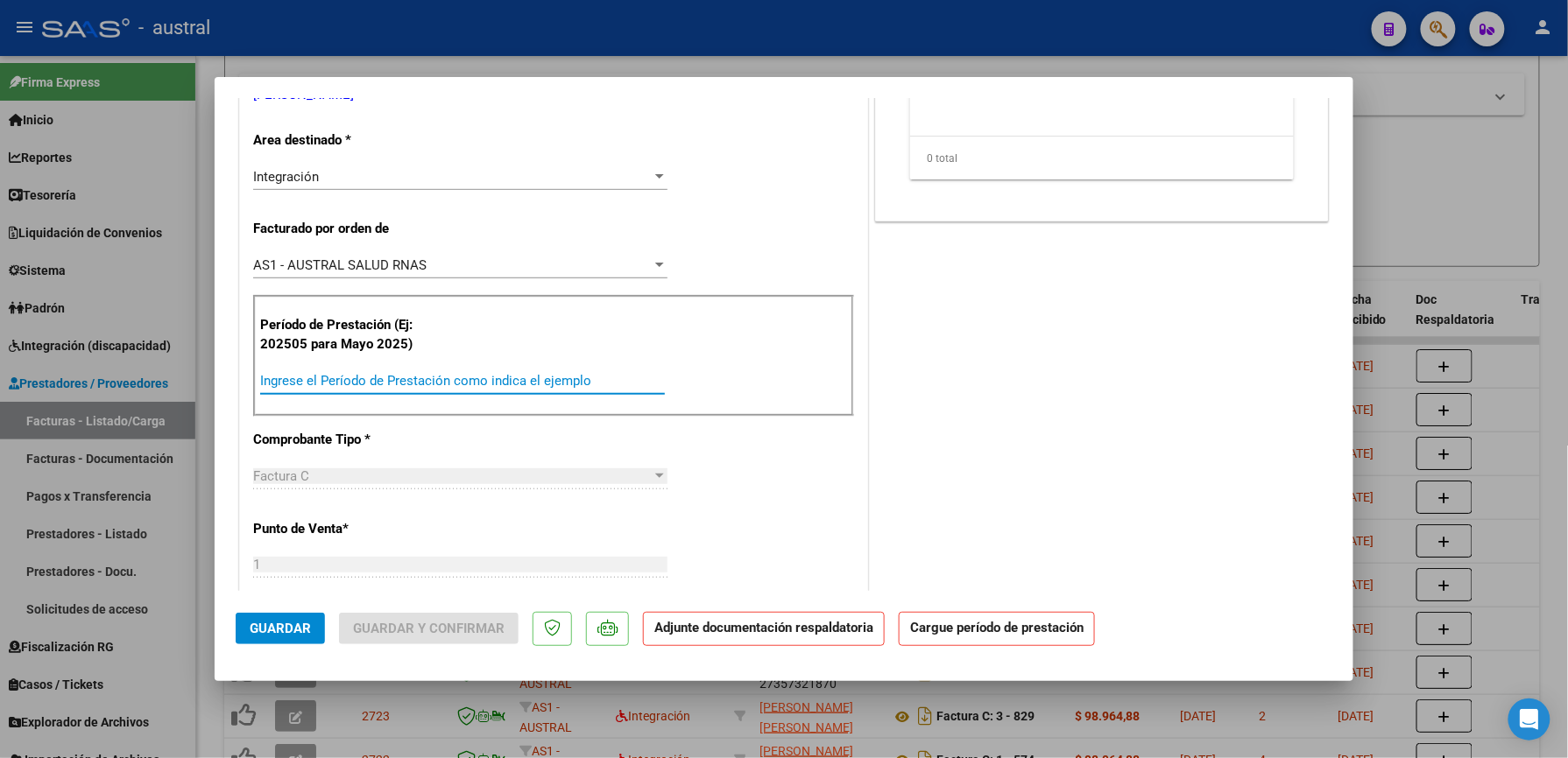
click at [468, 375] on input "Ingrese el Período de Prestación como indica el ejemplo" at bounding box center [462, 380] width 404 height 16
paste input "202509"
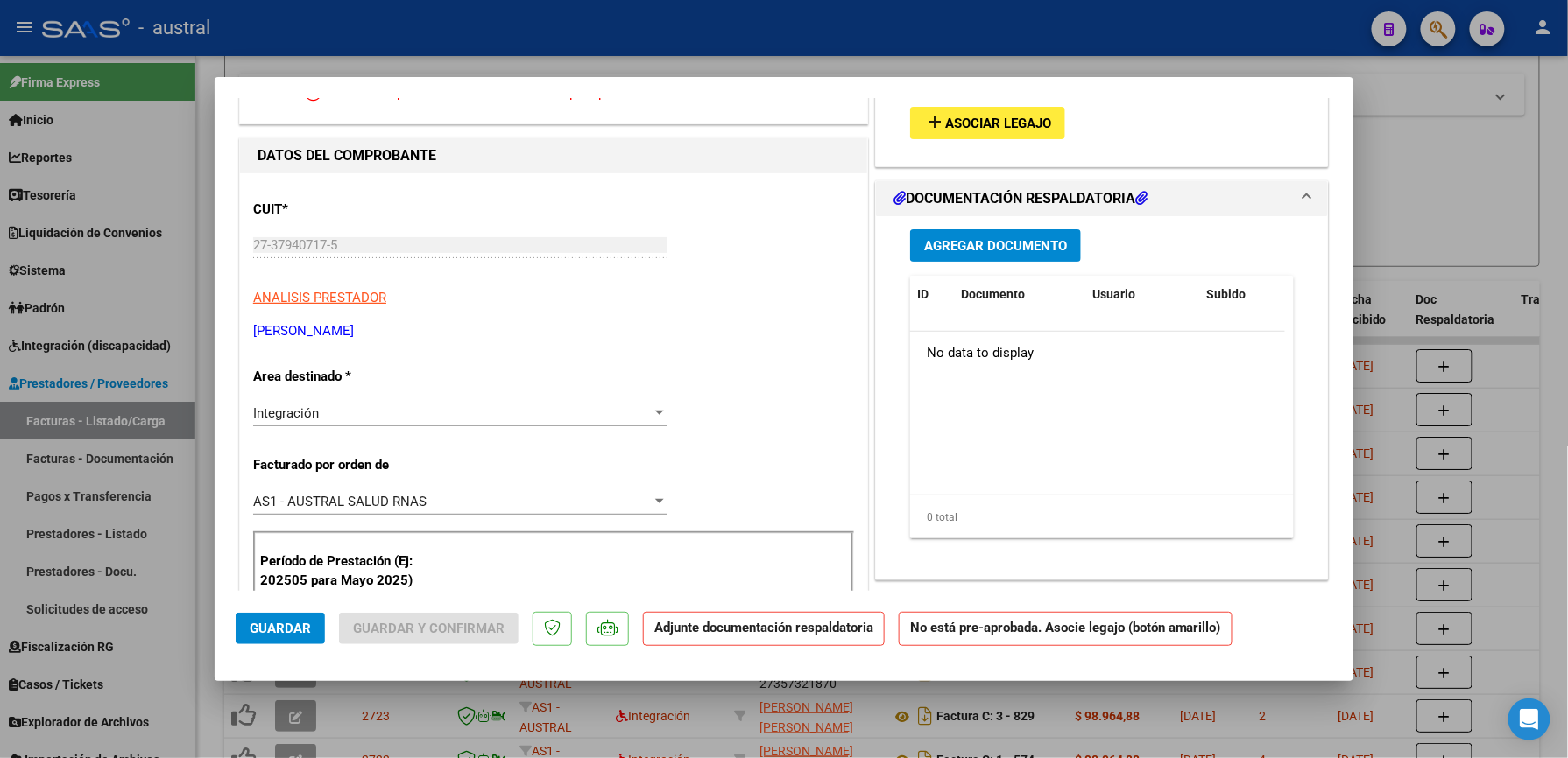
scroll to position [0, 0]
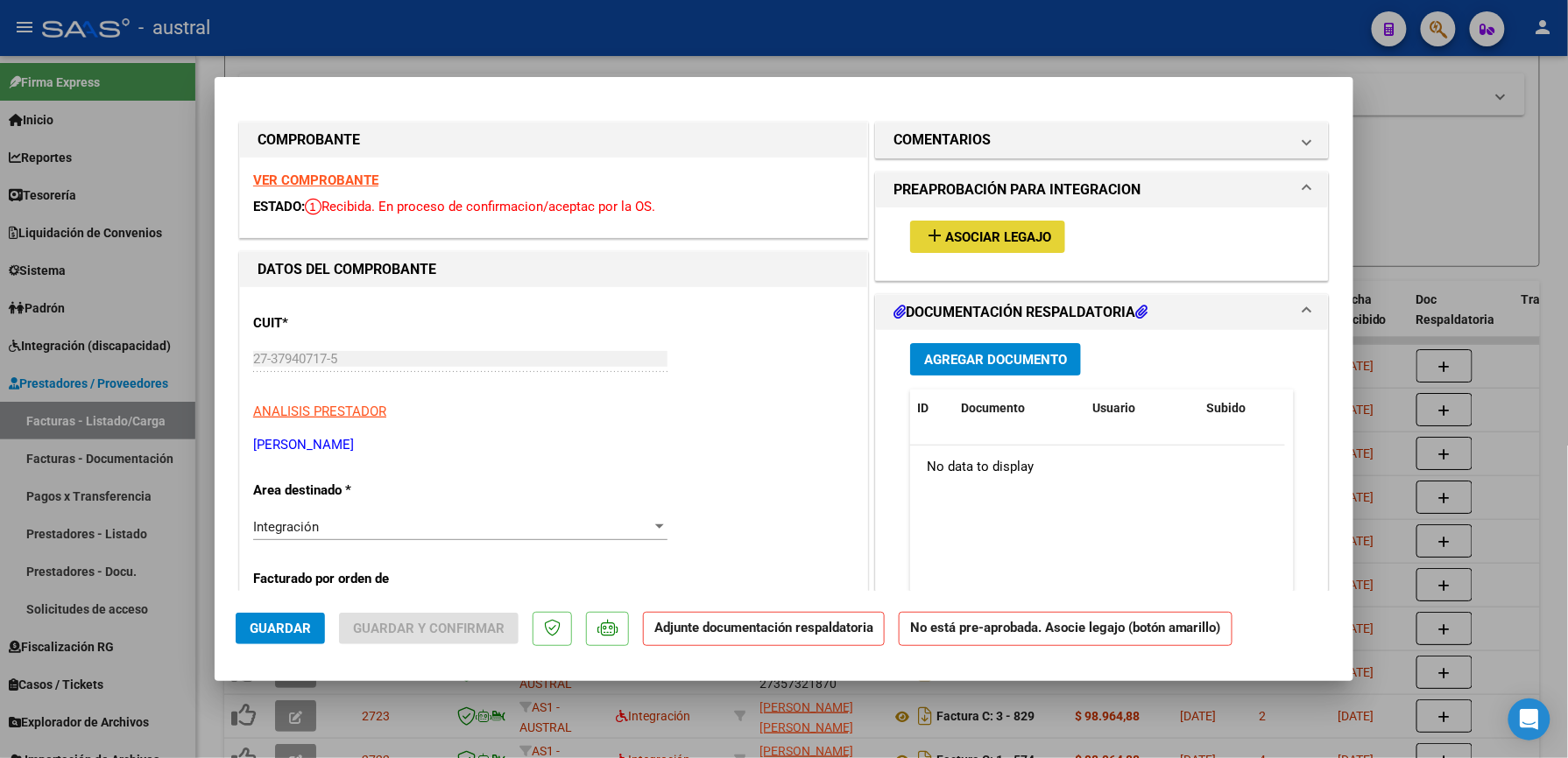
click at [961, 232] on span "Asociar Legajo" at bounding box center [998, 237] width 106 height 16
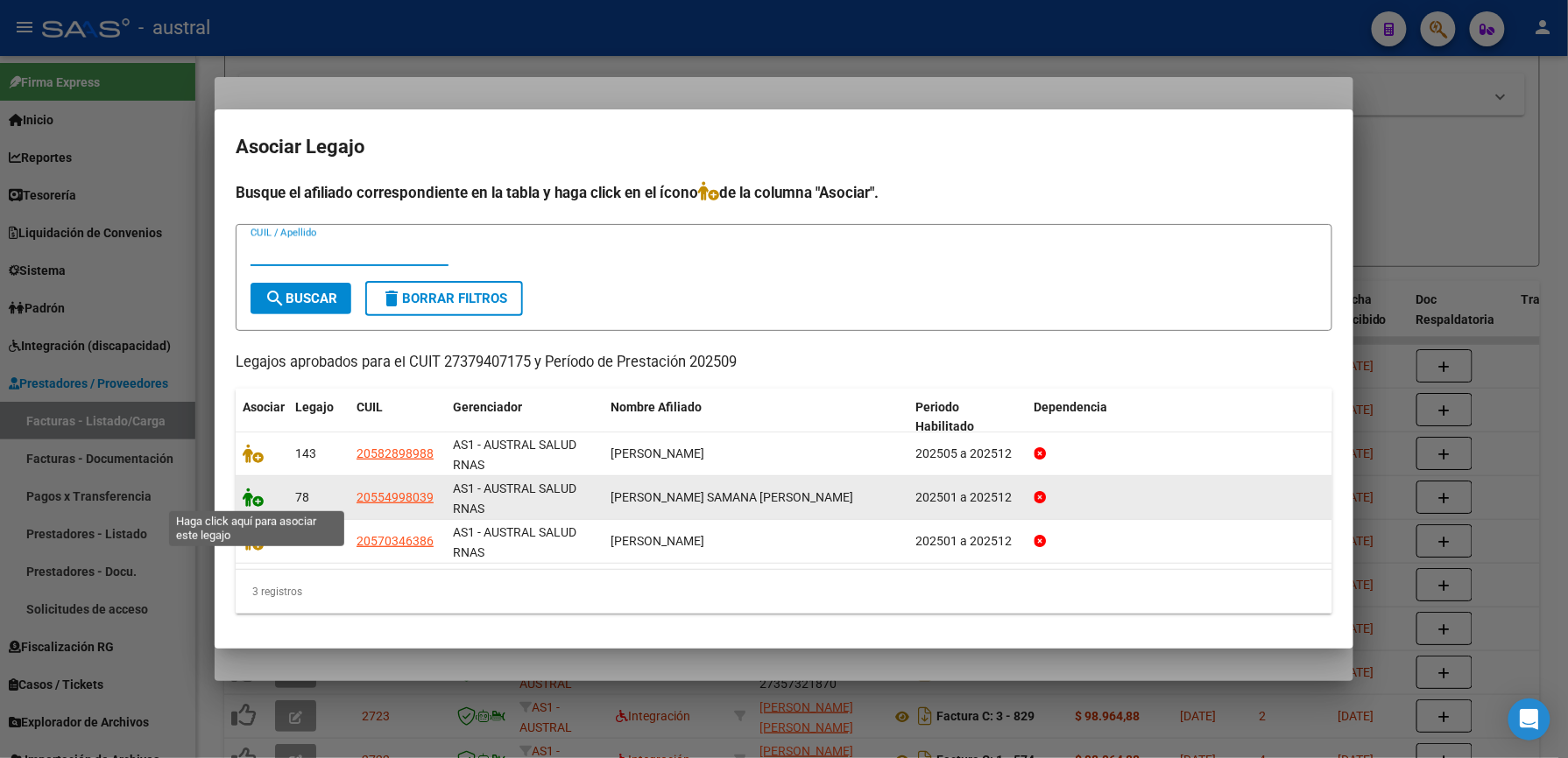
click at [253, 495] on icon at bounding box center [252, 497] width 21 height 20
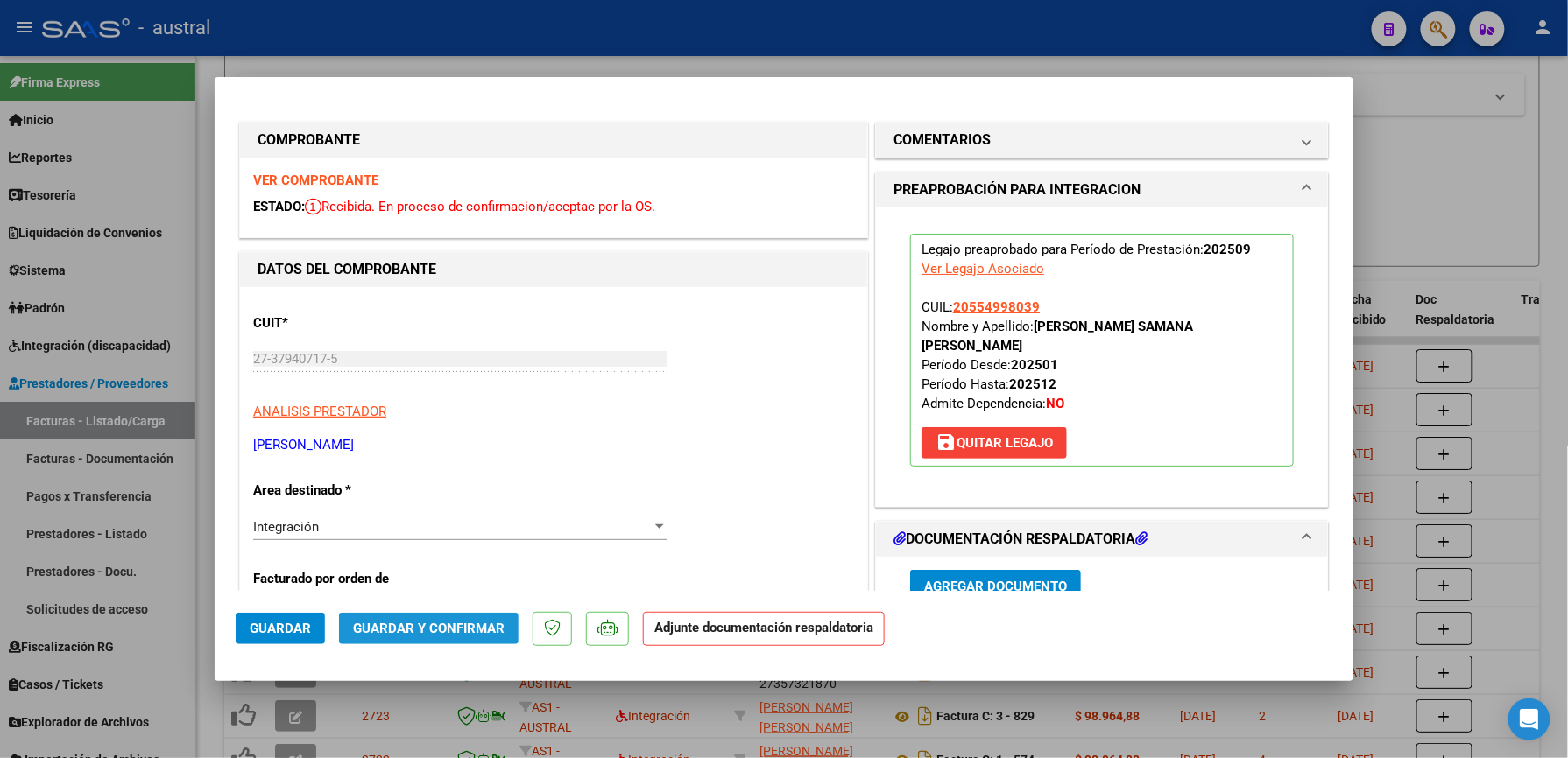
click at [452, 635] on span "Guardar y Confirmar" at bounding box center [429, 629] width 151 height 16
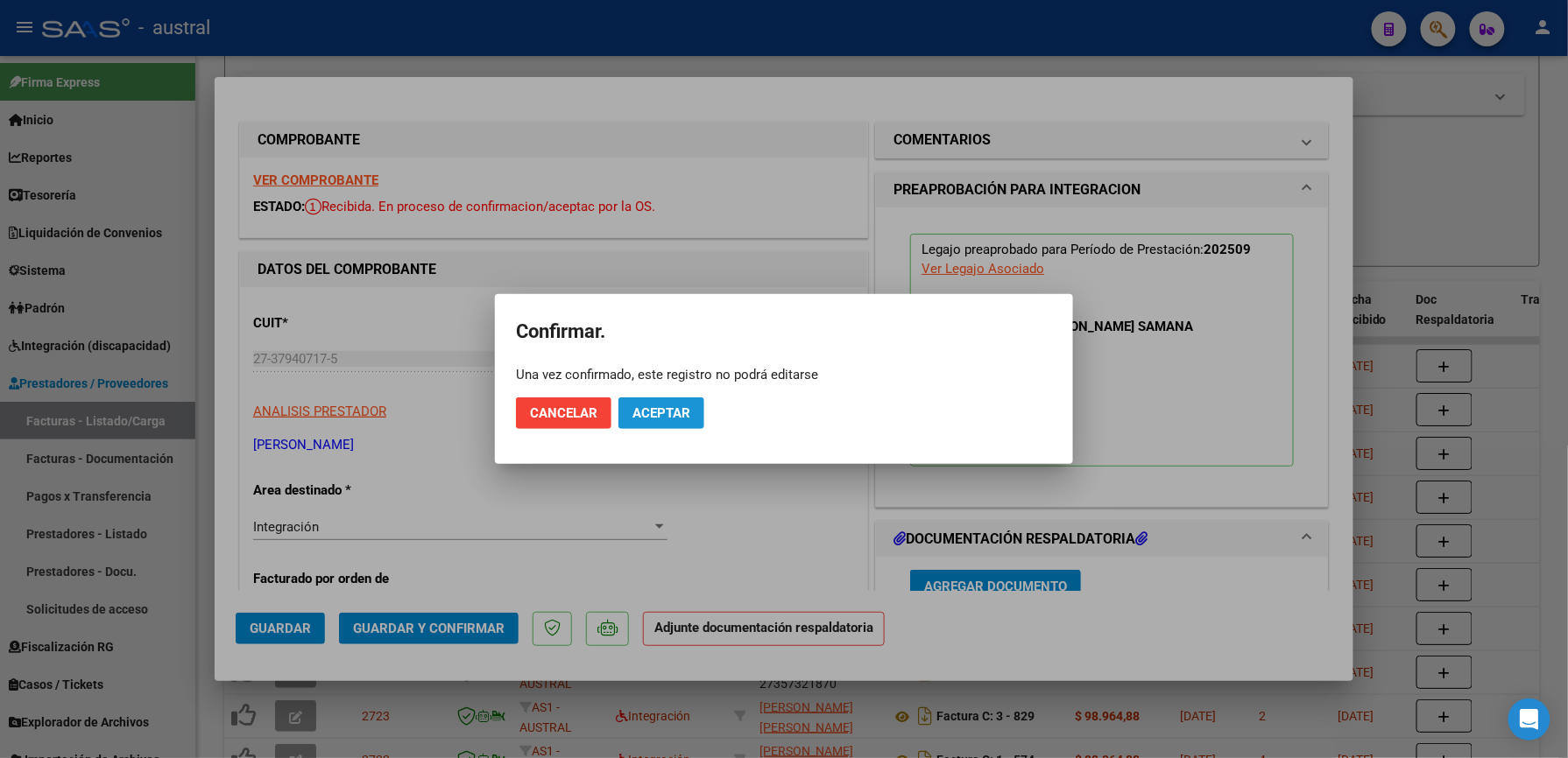
click at [680, 405] on span "Aceptar" at bounding box center [661, 413] width 58 height 16
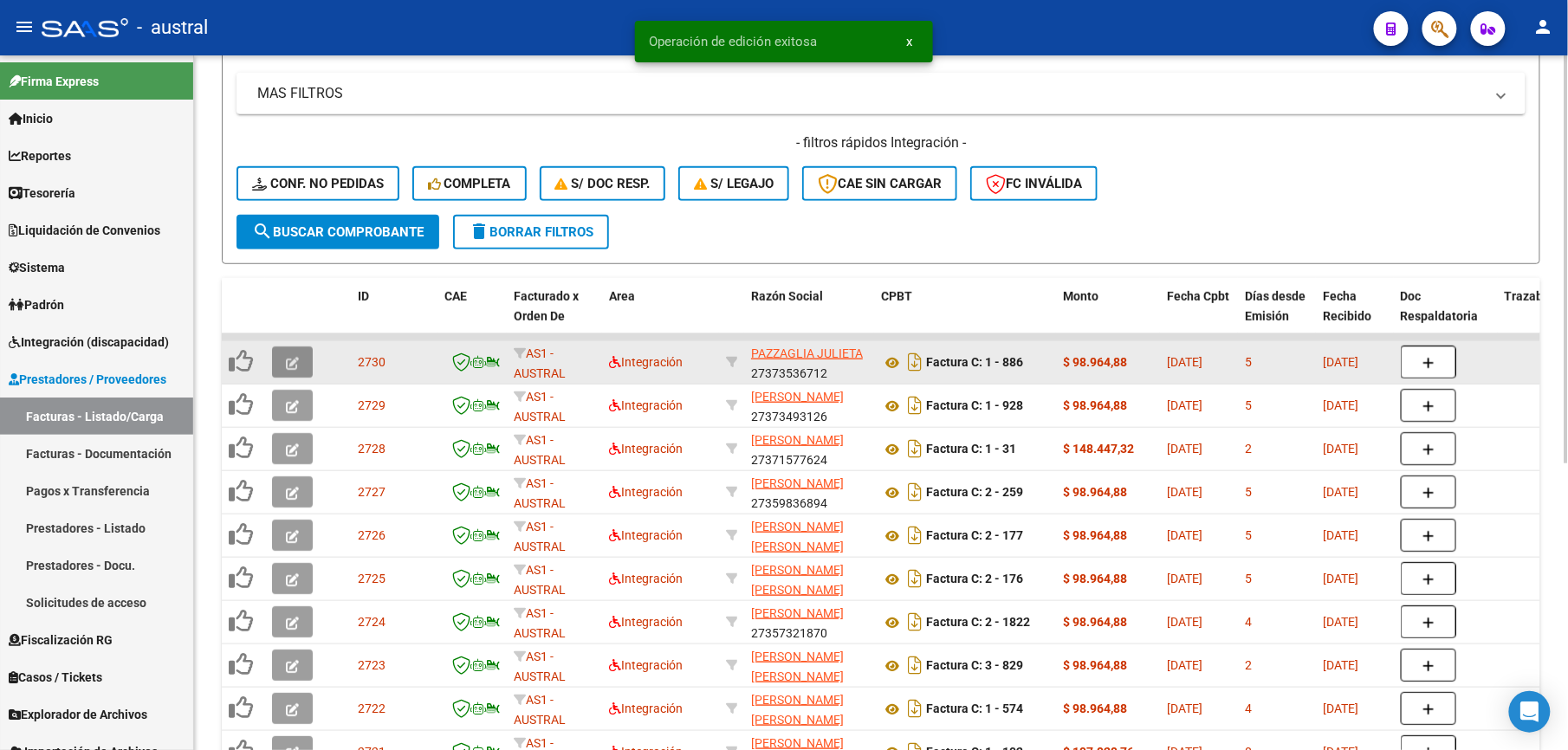
click at [305, 362] on button "button" at bounding box center [292, 362] width 41 height 31
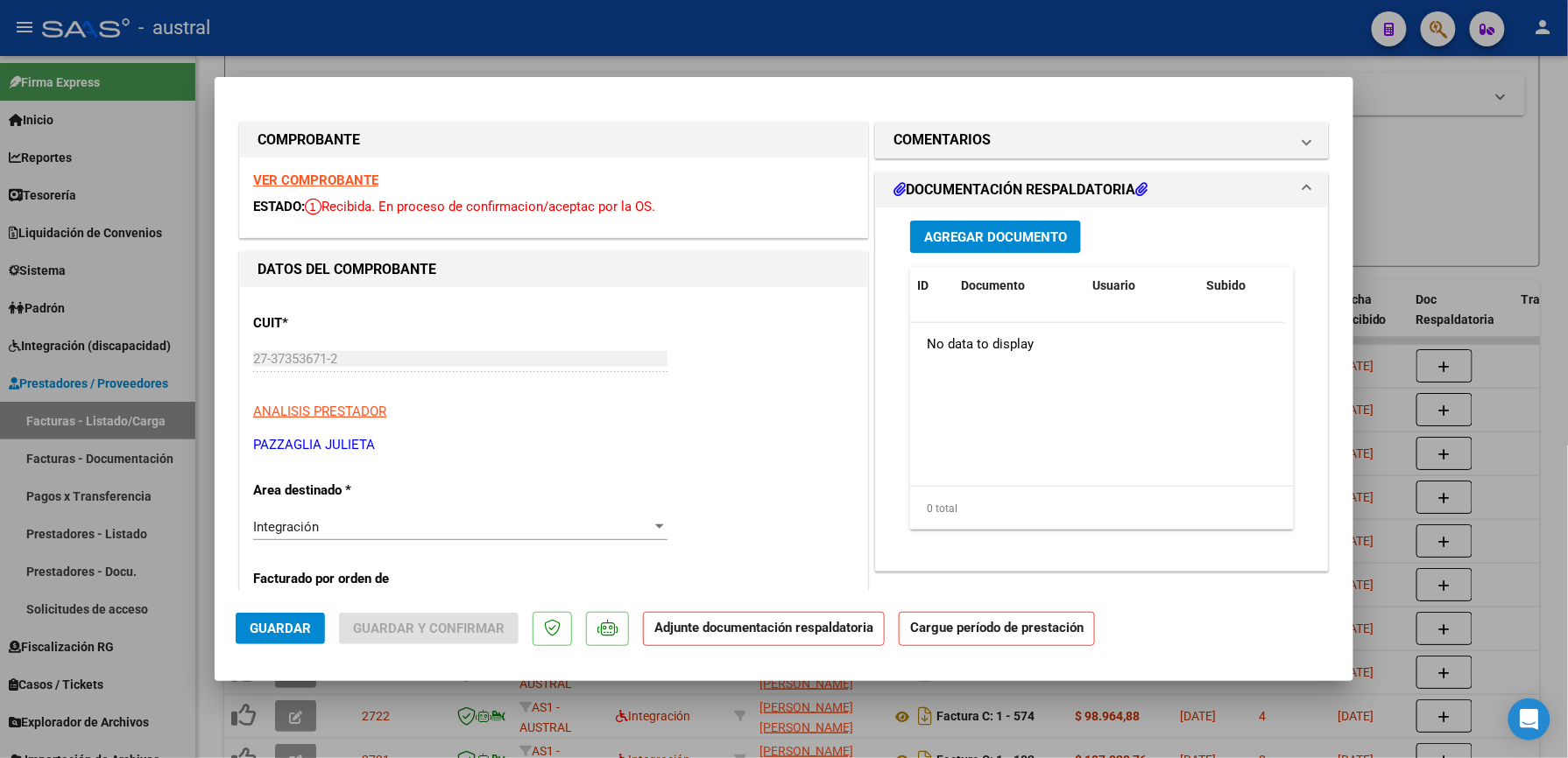
click at [338, 183] on strong "VER COMPROBANTE" at bounding box center [316, 180] width 126 height 16
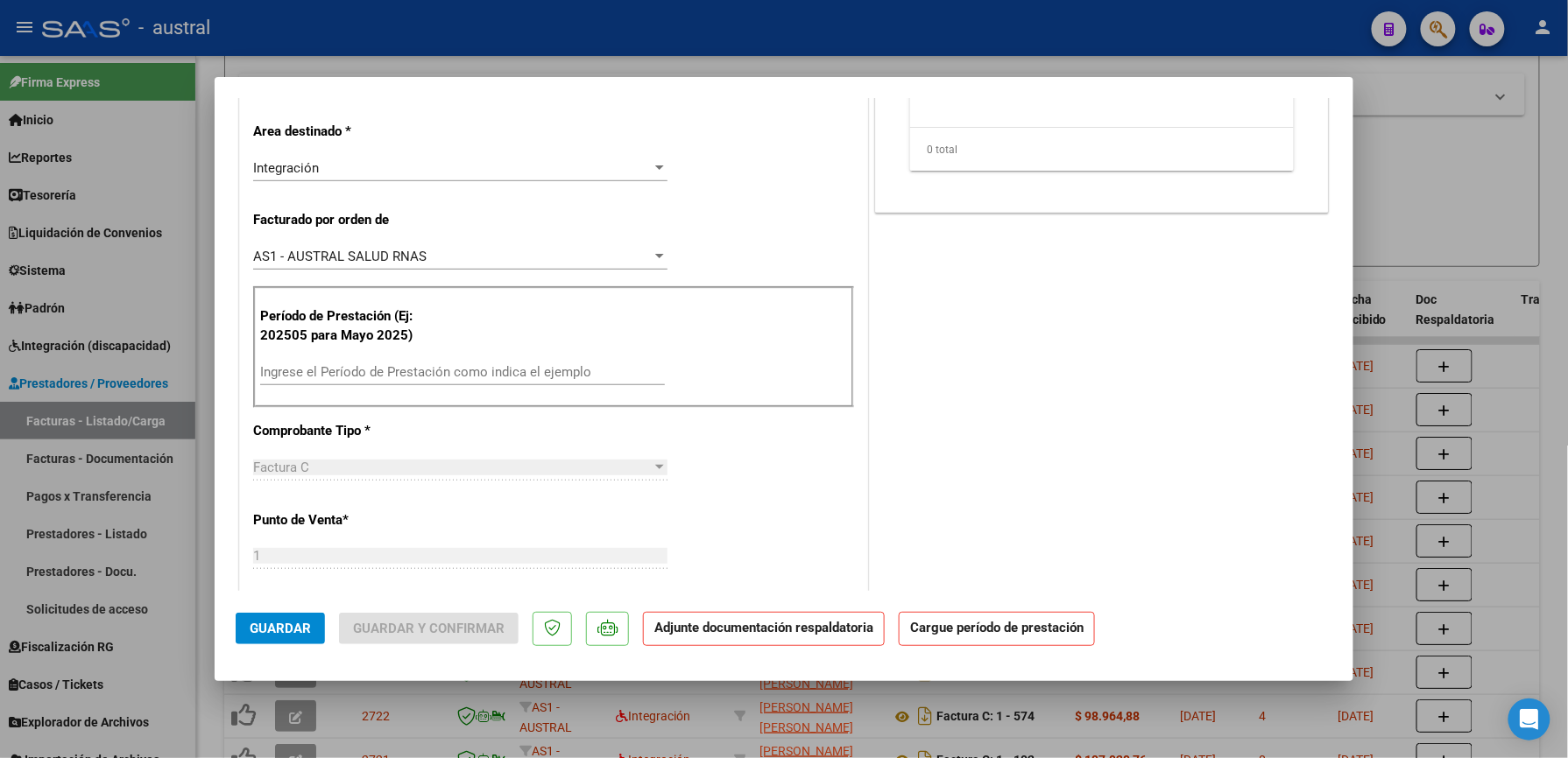
scroll to position [467, 0]
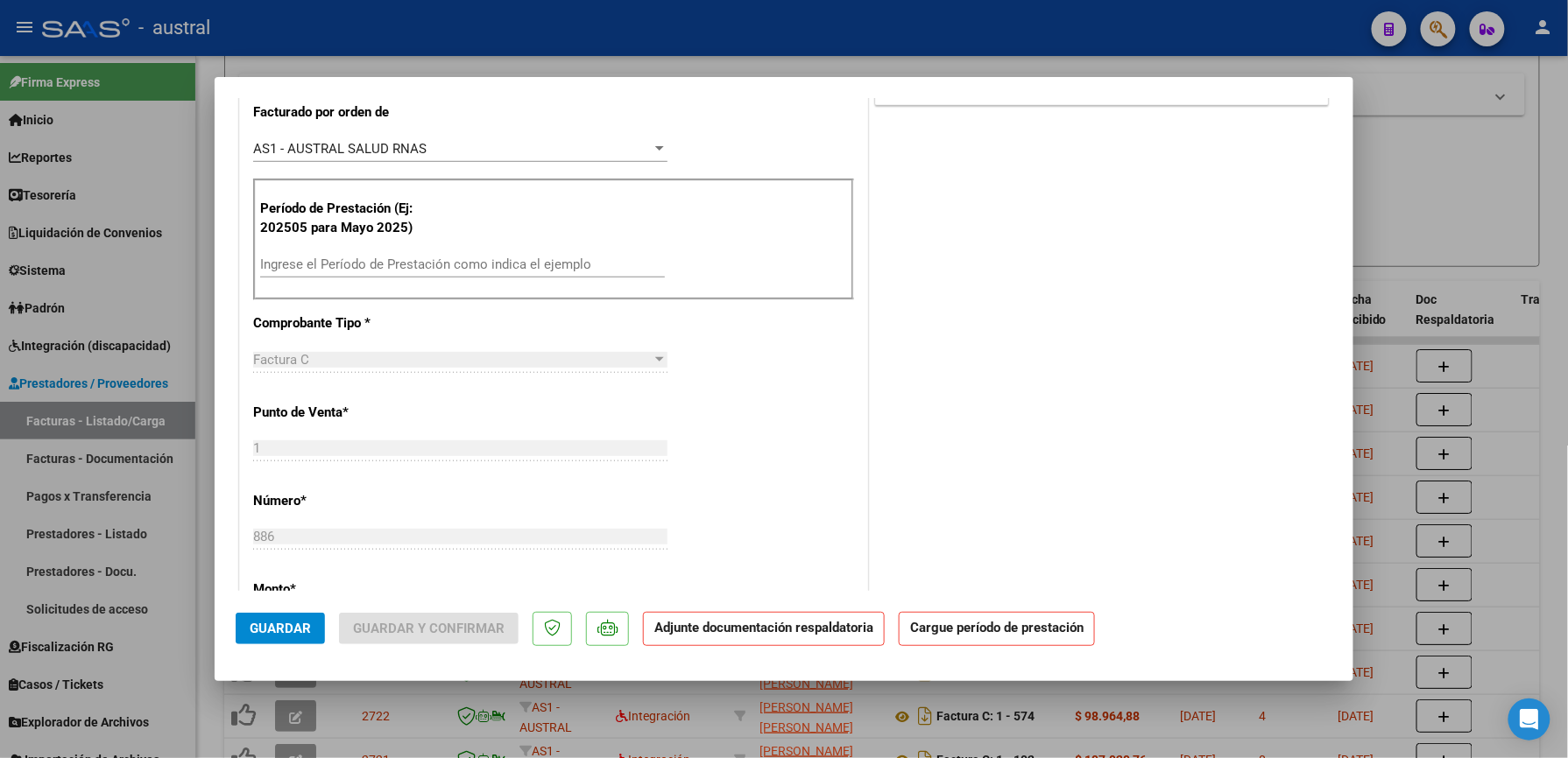
click at [422, 274] on div "Ingrese el Período de Prestación como indica el ejemplo" at bounding box center [462, 273] width 404 height 43
click at [426, 271] on input "Ingrese el Período de Prestación como indica el ejemplo" at bounding box center [462, 265] width 404 height 16
paste input "202509"
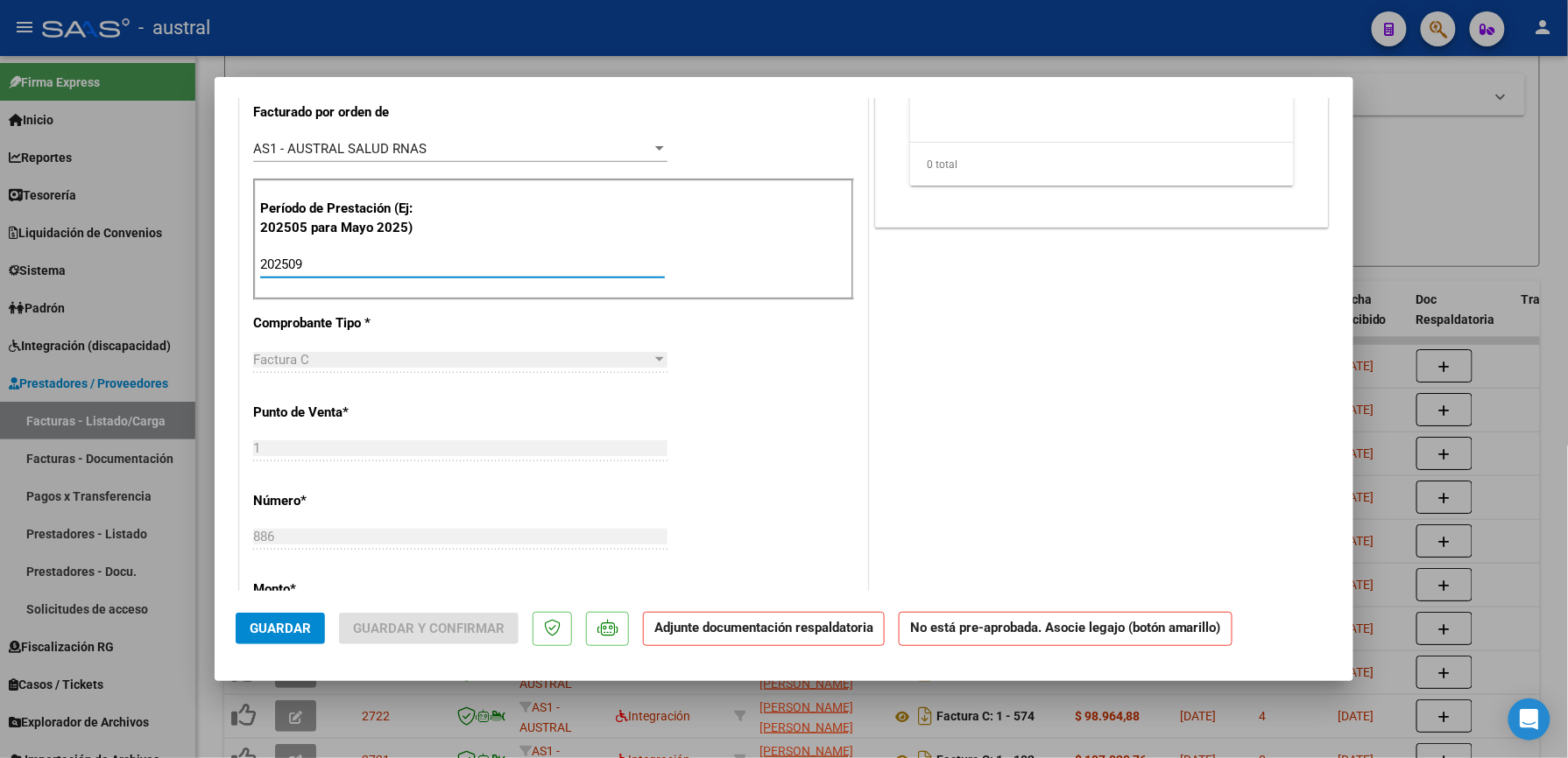
scroll to position [0, 0]
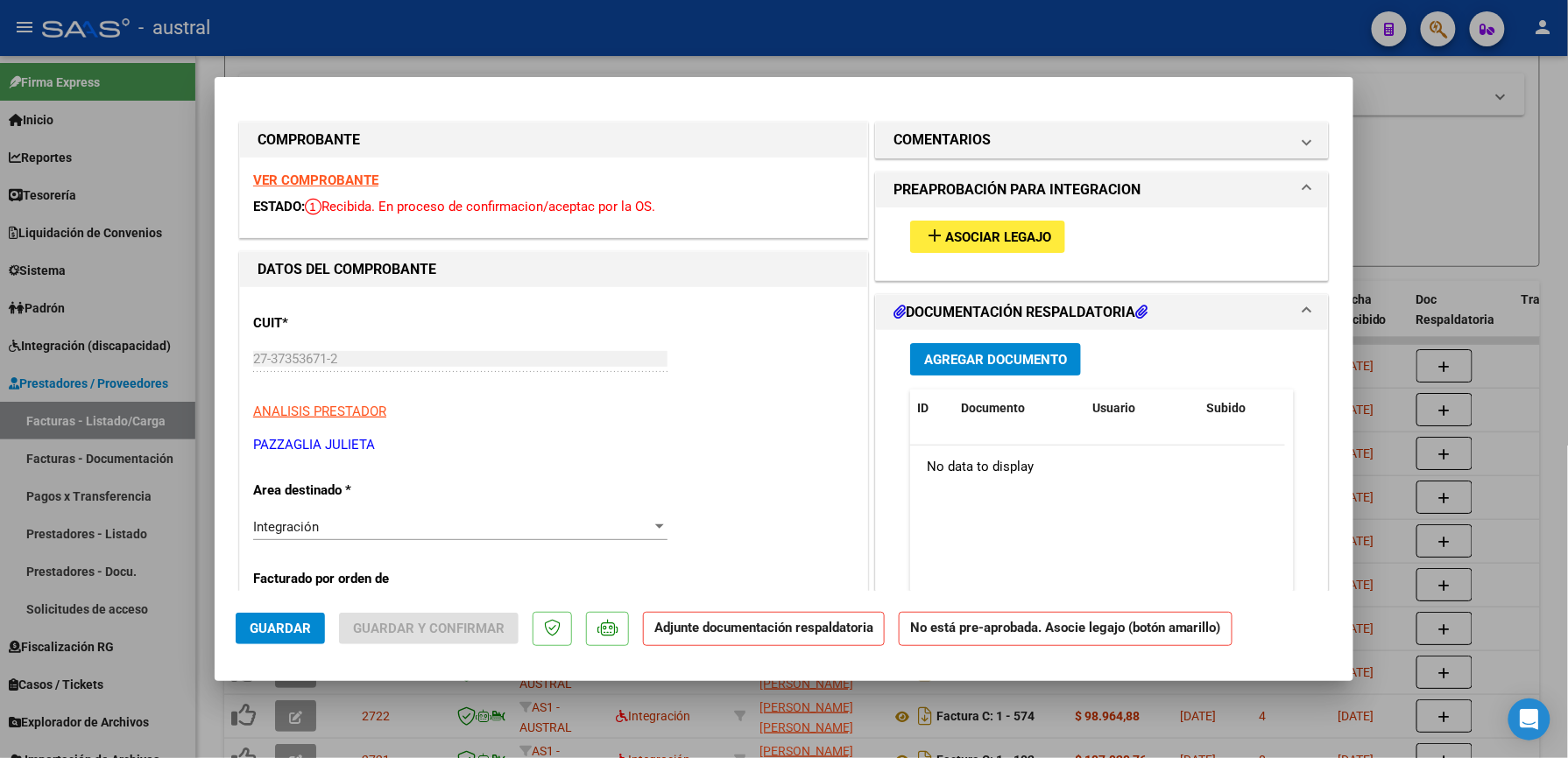
drag, startPoint x: 992, startPoint y: 219, endPoint x: 1017, endPoint y: 261, distance: 48.9
click at [993, 223] on div "add Asociar Legajo" at bounding box center [1102, 237] width 410 height 59
click at [1017, 236] on span "Asociar Legajo" at bounding box center [998, 237] width 106 height 16
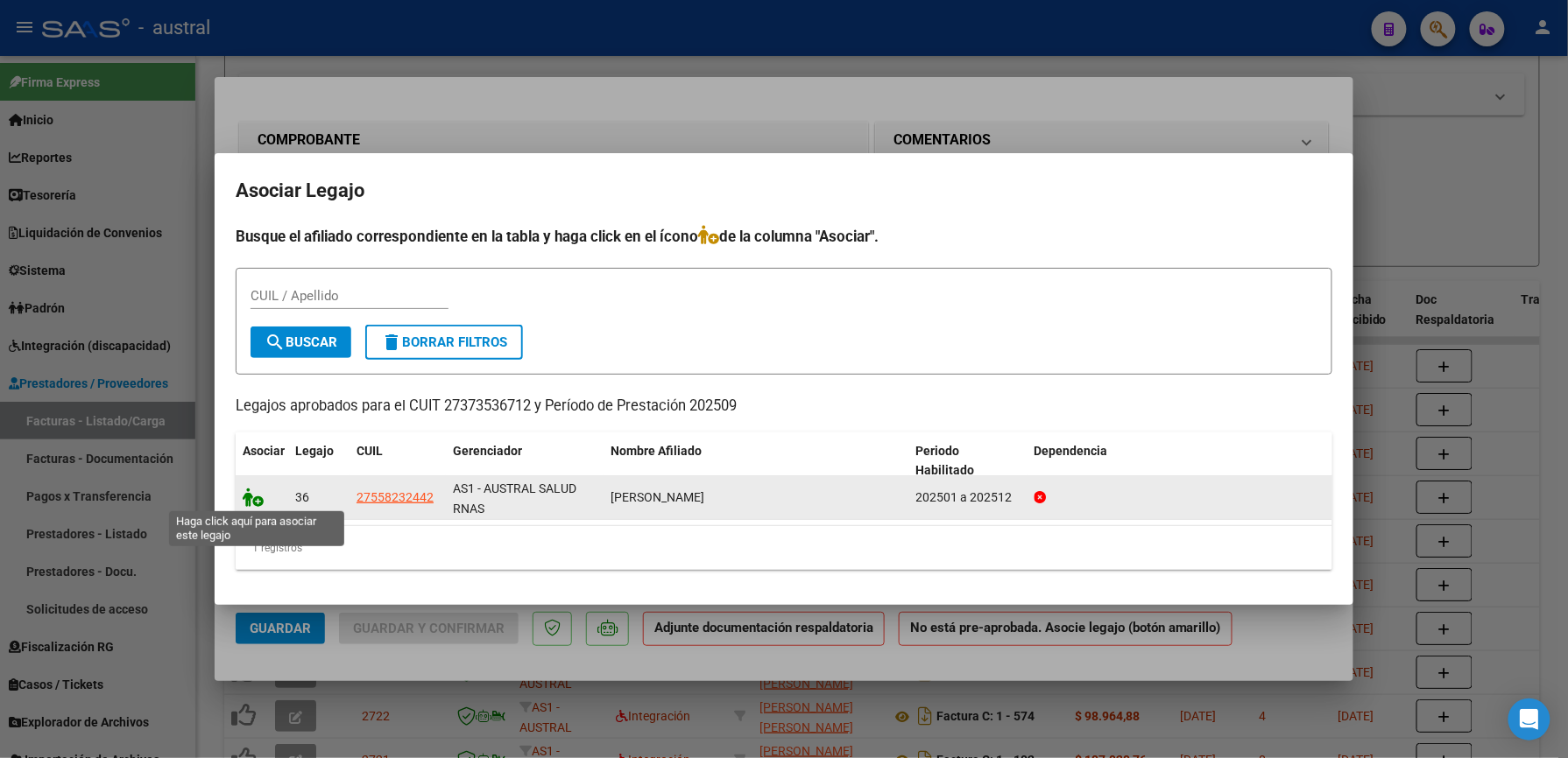
click at [250, 502] on icon at bounding box center [252, 497] width 21 height 20
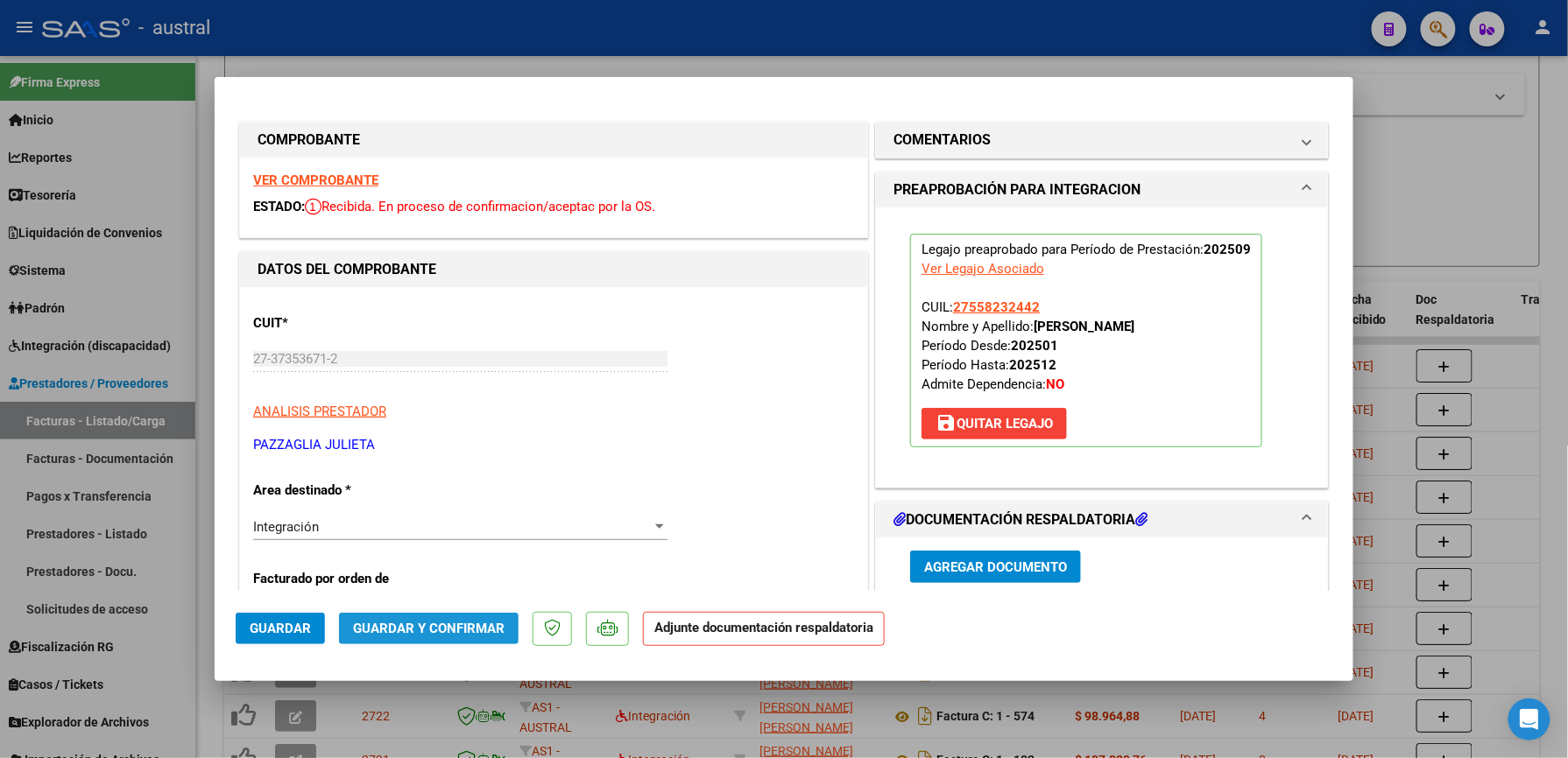
click at [467, 627] on span "Guardar y Confirmar" at bounding box center [429, 629] width 151 height 16
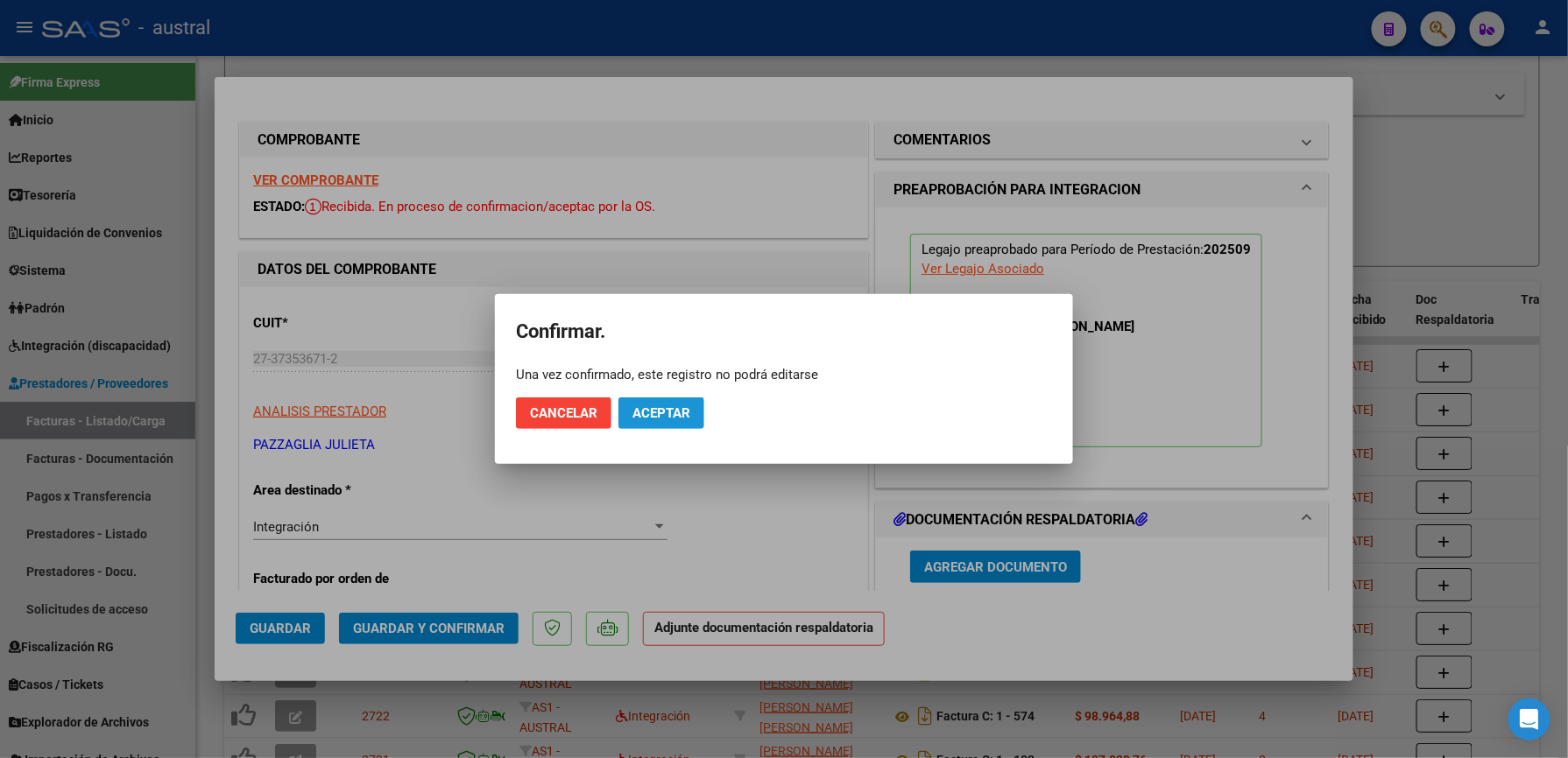
click at [688, 425] on button "Aceptar" at bounding box center [660, 413] width 85 height 31
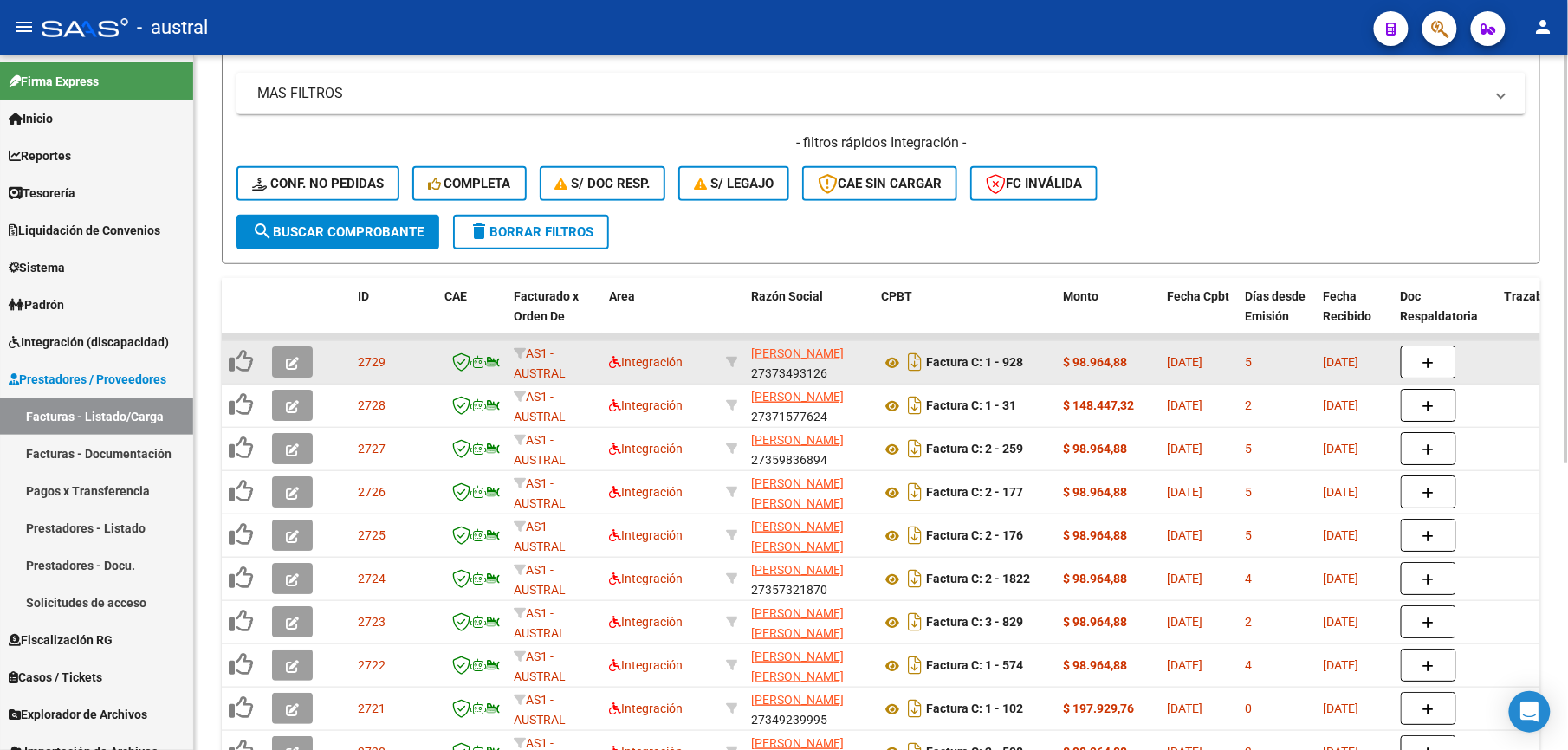
click at [288, 362] on icon "button" at bounding box center [292, 363] width 13 height 13
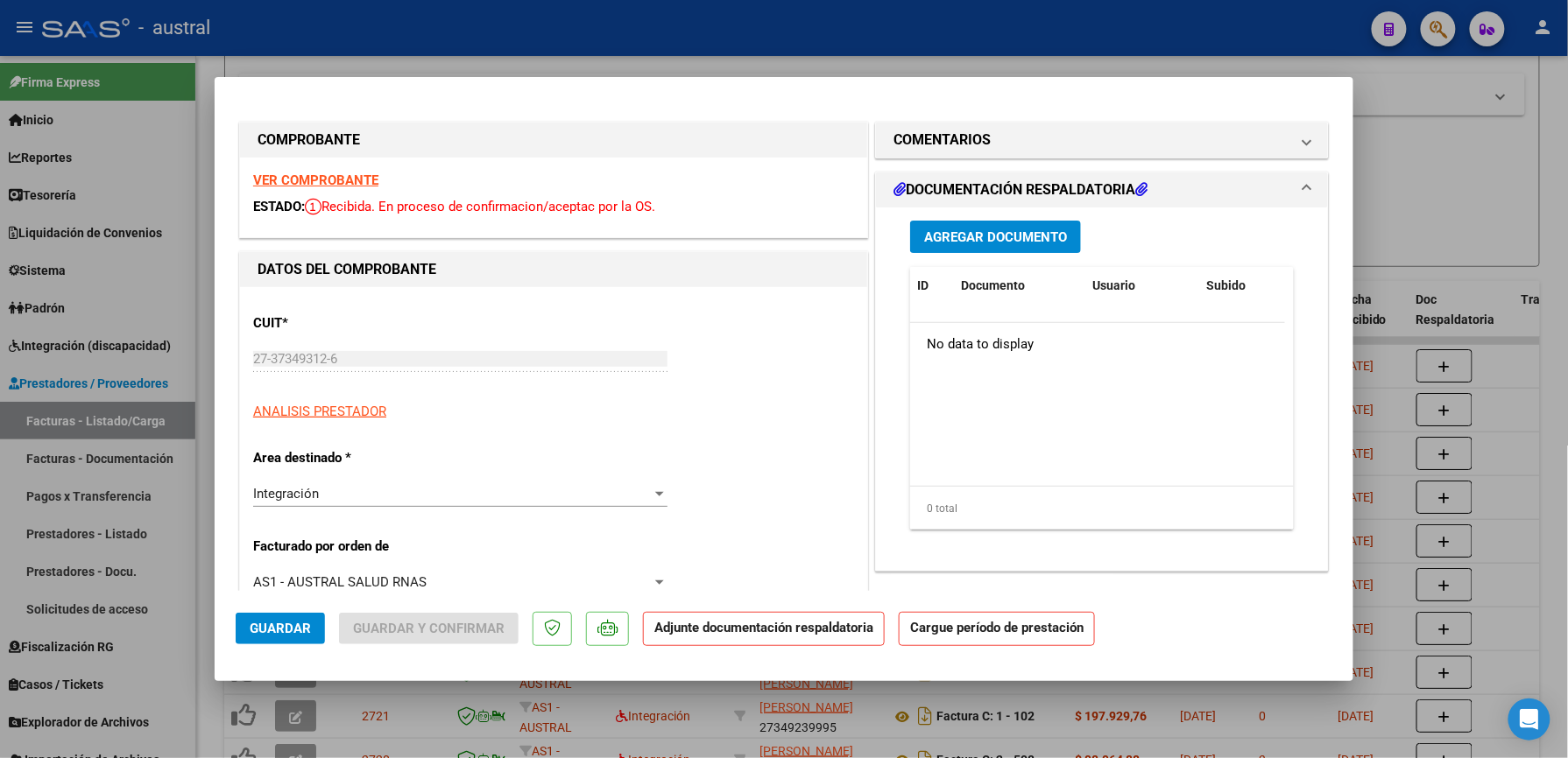
click at [282, 180] on strong "VER COMPROBANTE" at bounding box center [316, 180] width 126 height 16
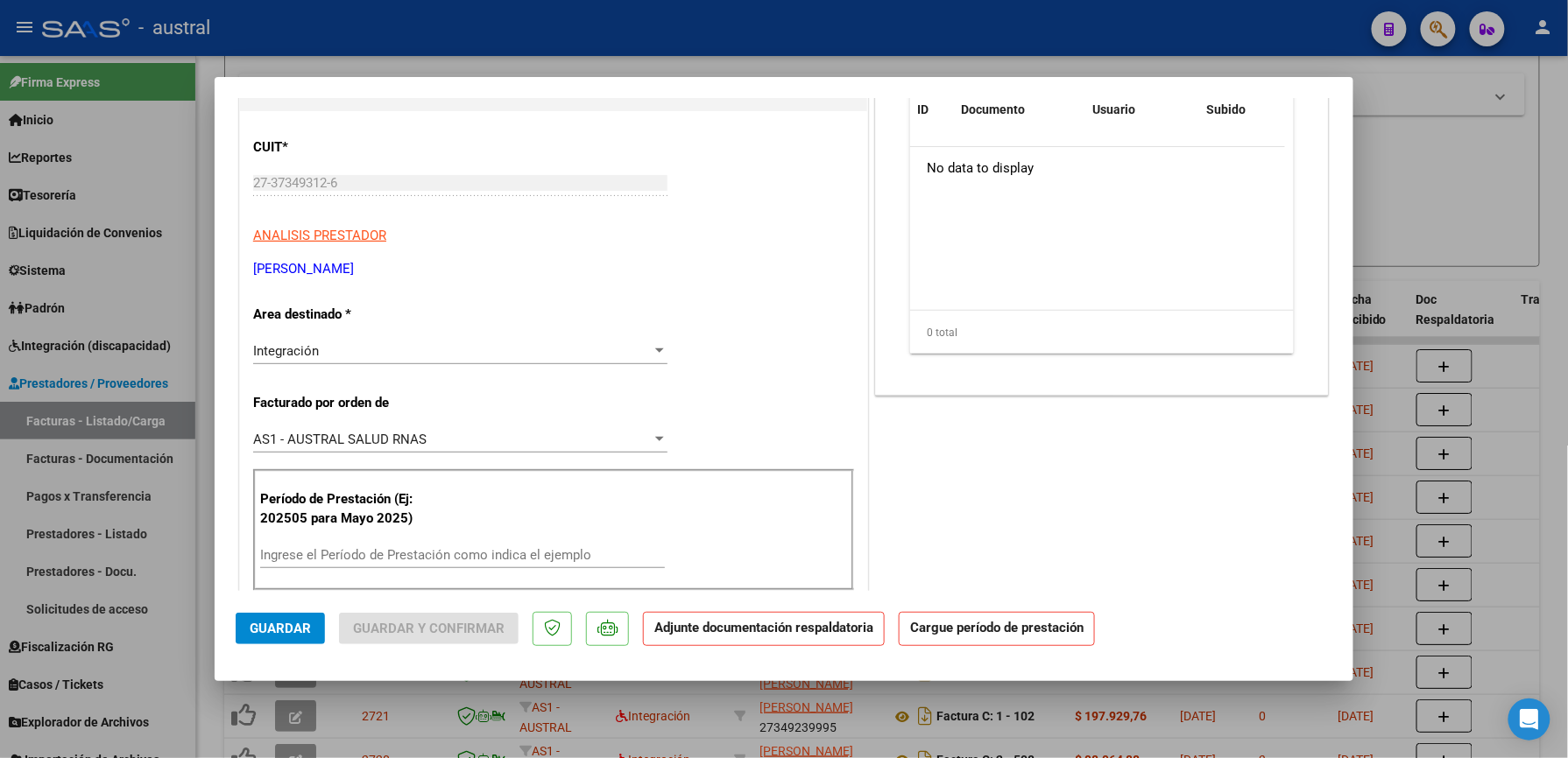
scroll to position [232, 0]
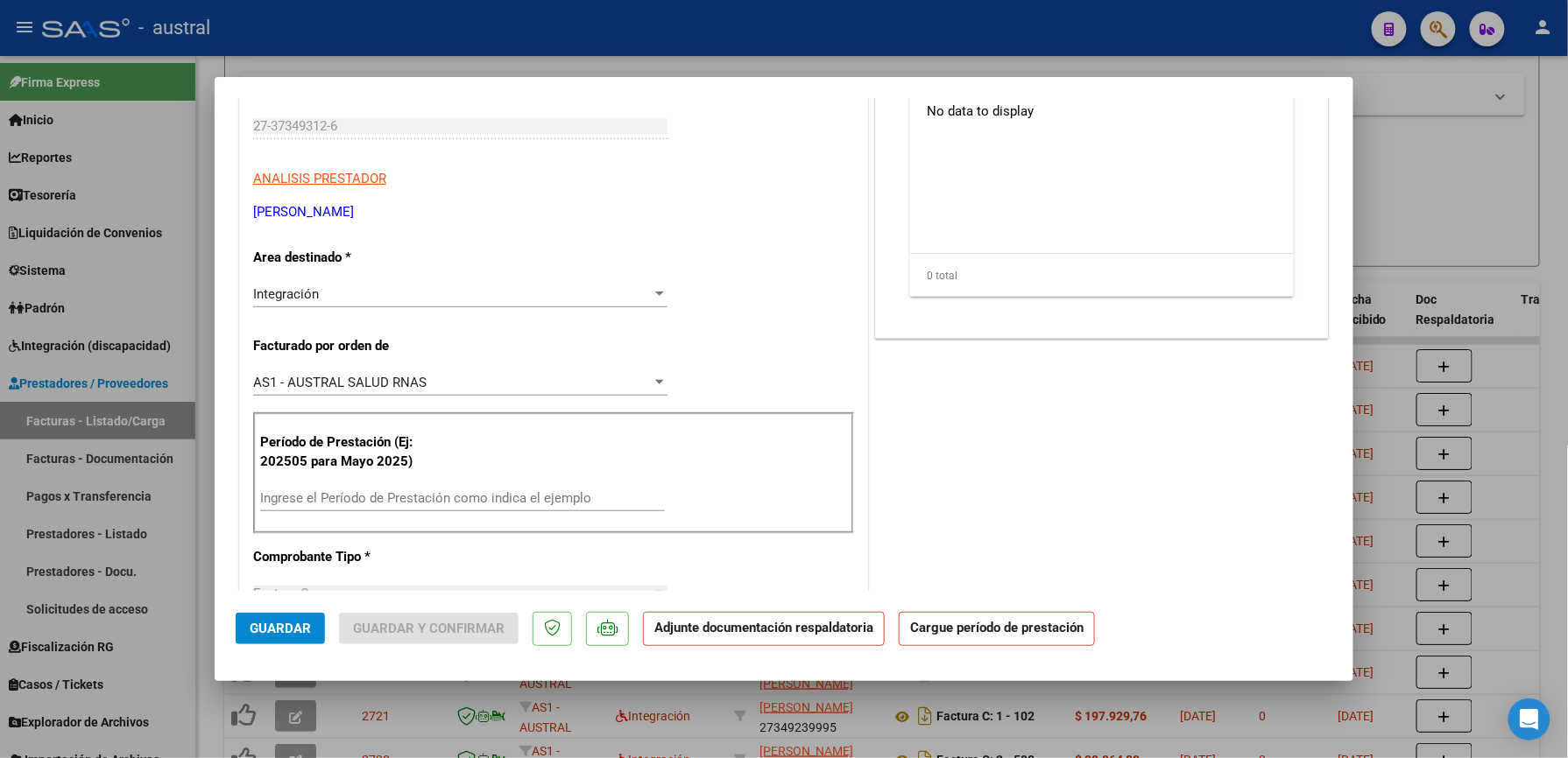
click at [431, 488] on div "Ingrese el Período de Prestación como indica el ejemplo" at bounding box center [462, 498] width 404 height 26
drag, startPoint x: 431, startPoint y: 488, endPoint x: 389, endPoint y: 475, distance: 44.0
click at [389, 473] on div "Período de Prestación (Ej: 202505 para Mayo 2025) Ingrese el Período de Prestac…" at bounding box center [553, 473] width 601 height 123
drag, startPoint x: 383, startPoint y: 484, endPoint x: 383, endPoint y: 498, distance: 14.0
paste input "202509"
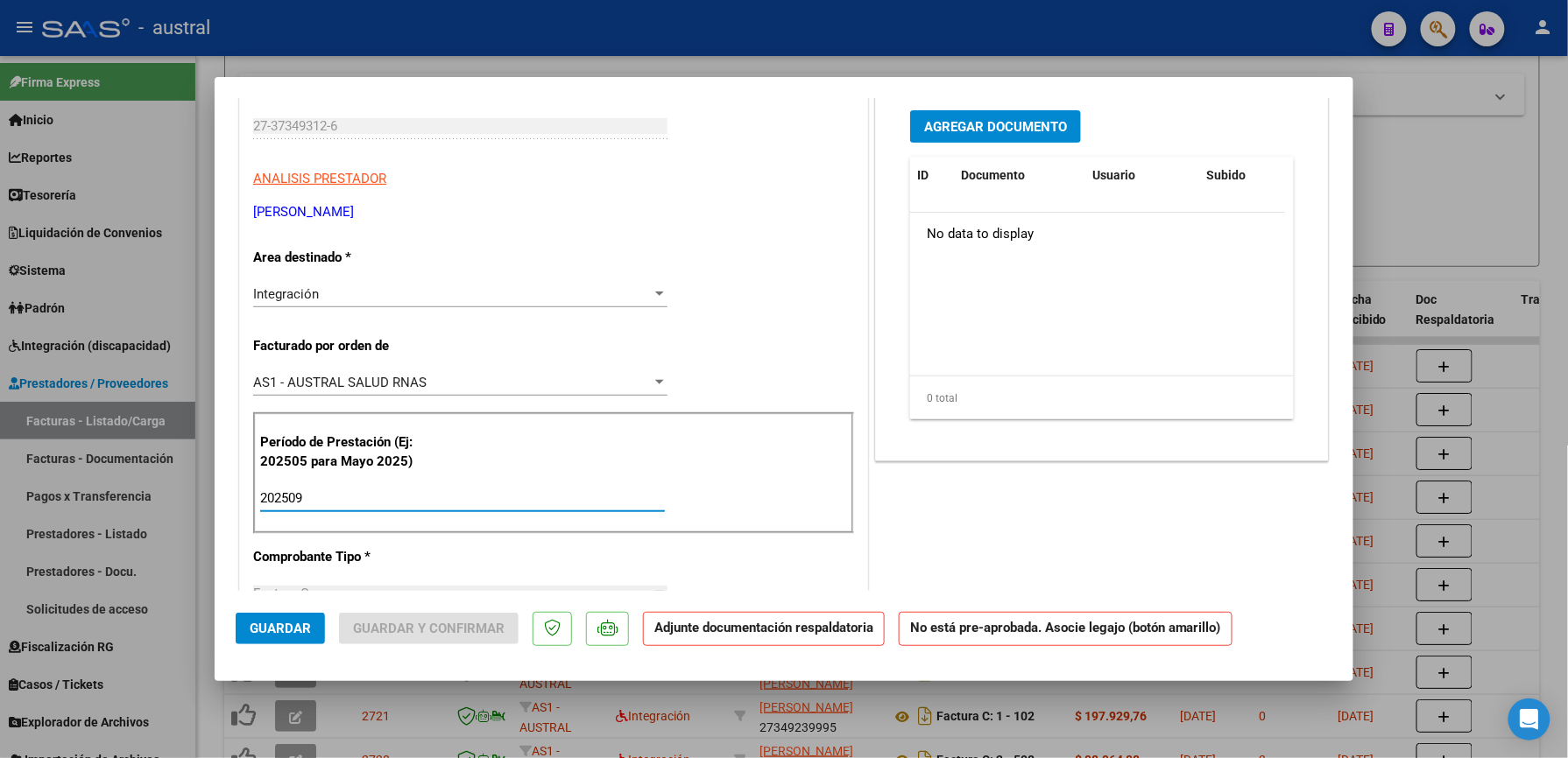
scroll to position [0, 0]
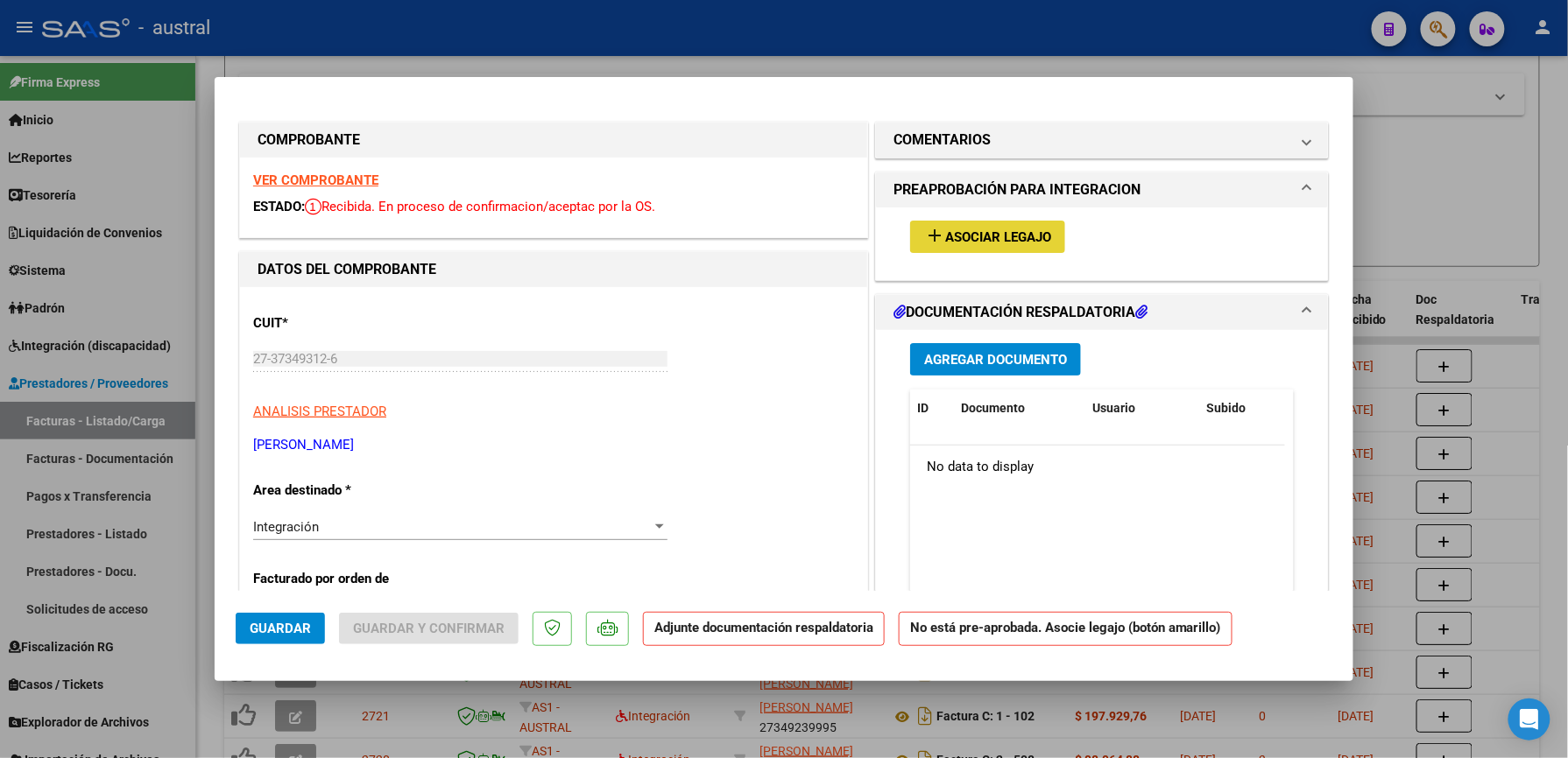
click at [962, 221] on button "add Asociar Legajo" at bounding box center [988, 236] width 155 height 32
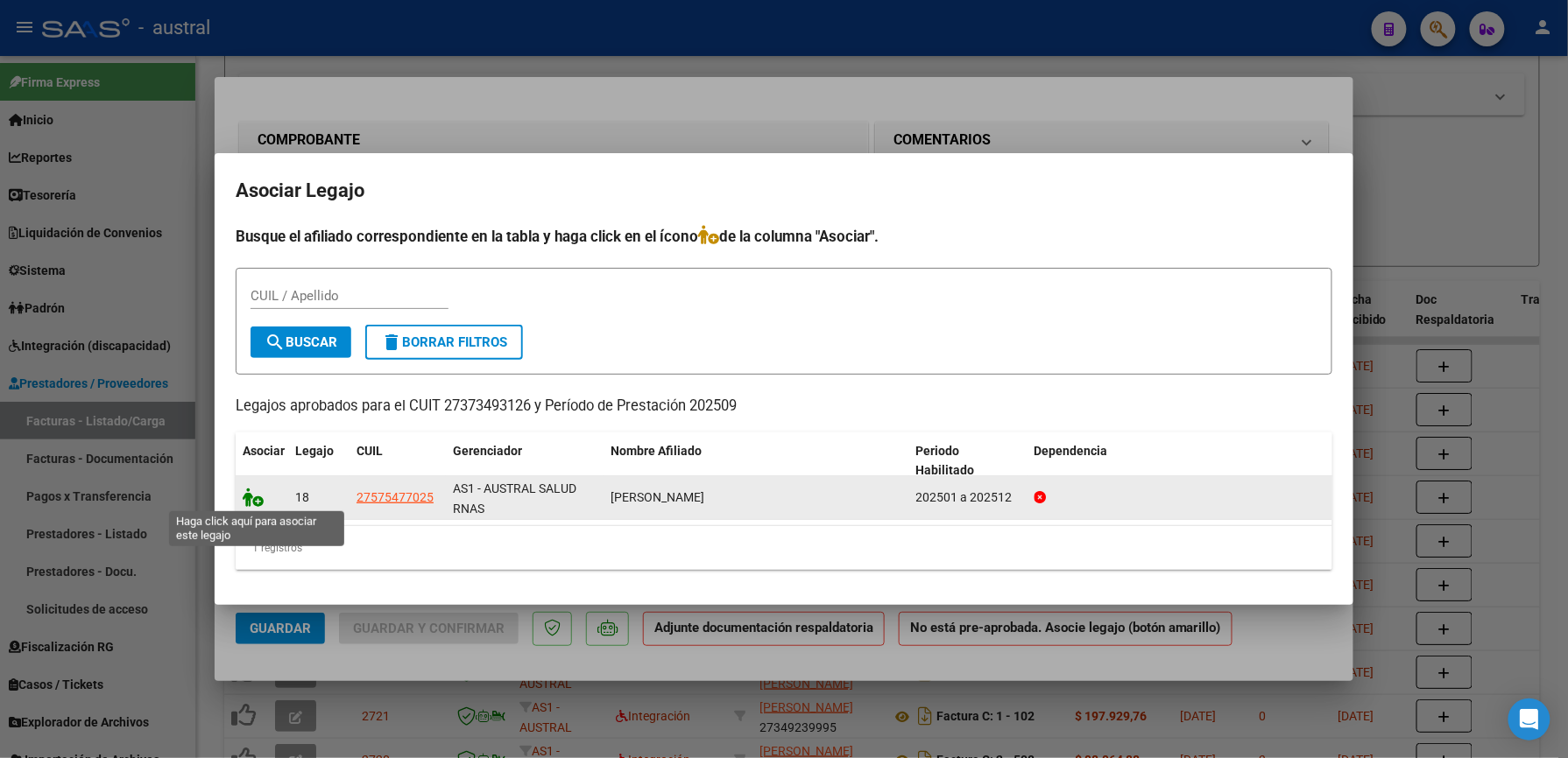
click at [259, 502] on icon at bounding box center [252, 497] width 21 height 20
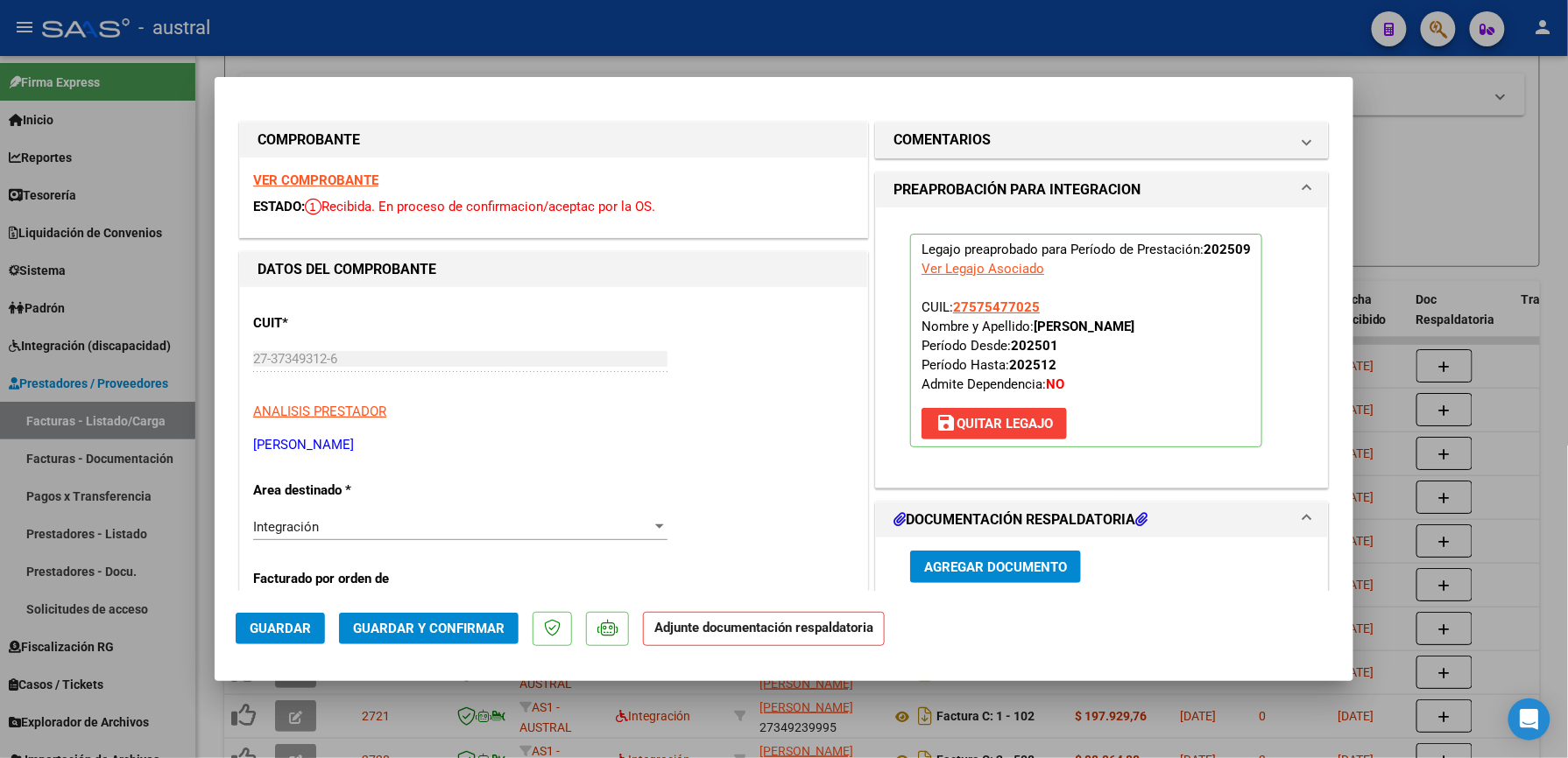
click at [431, 627] on span "Guardar y Confirmar" at bounding box center [429, 629] width 151 height 16
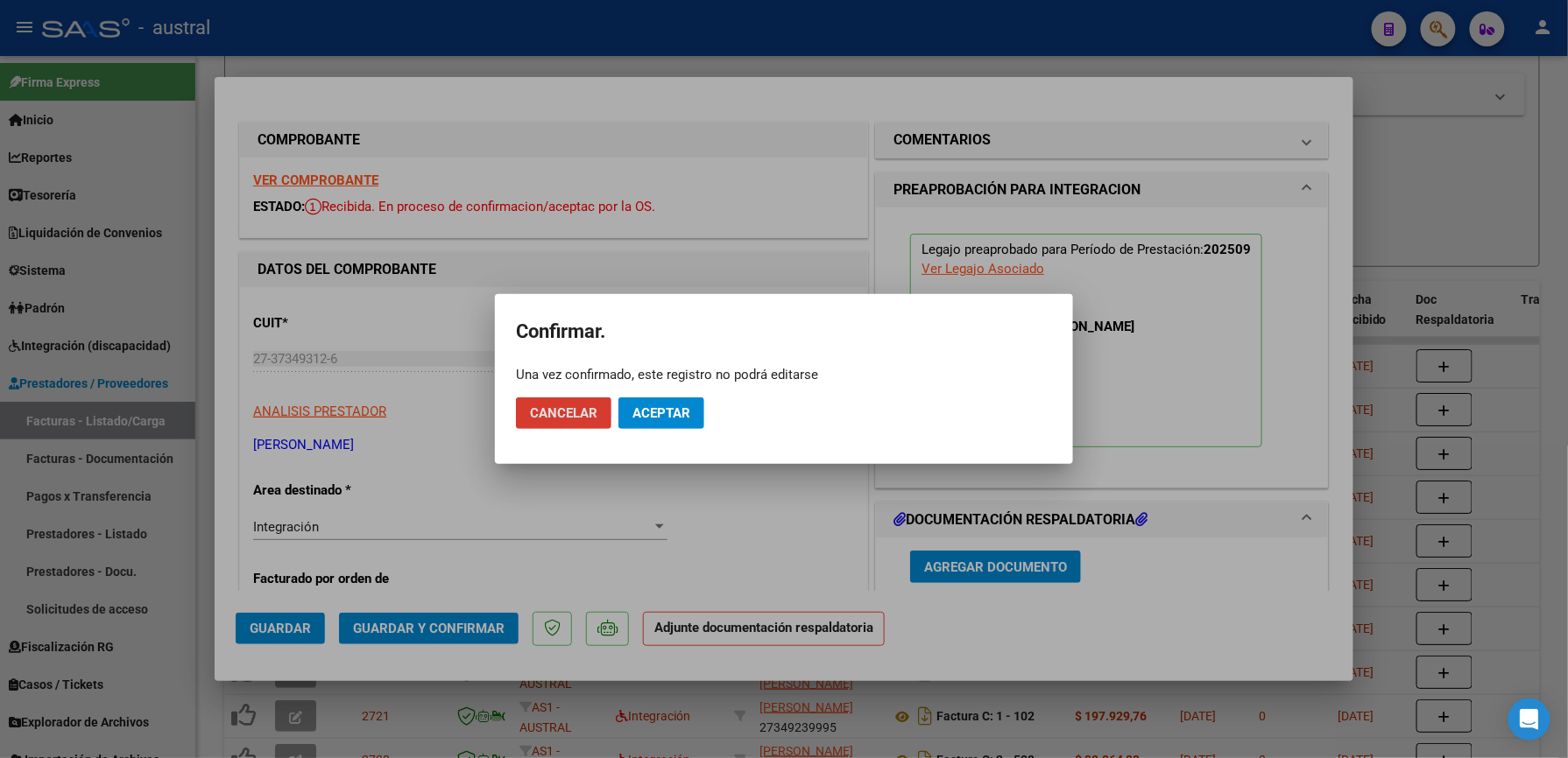
click at [684, 414] on span "Aceptar" at bounding box center [661, 413] width 58 height 16
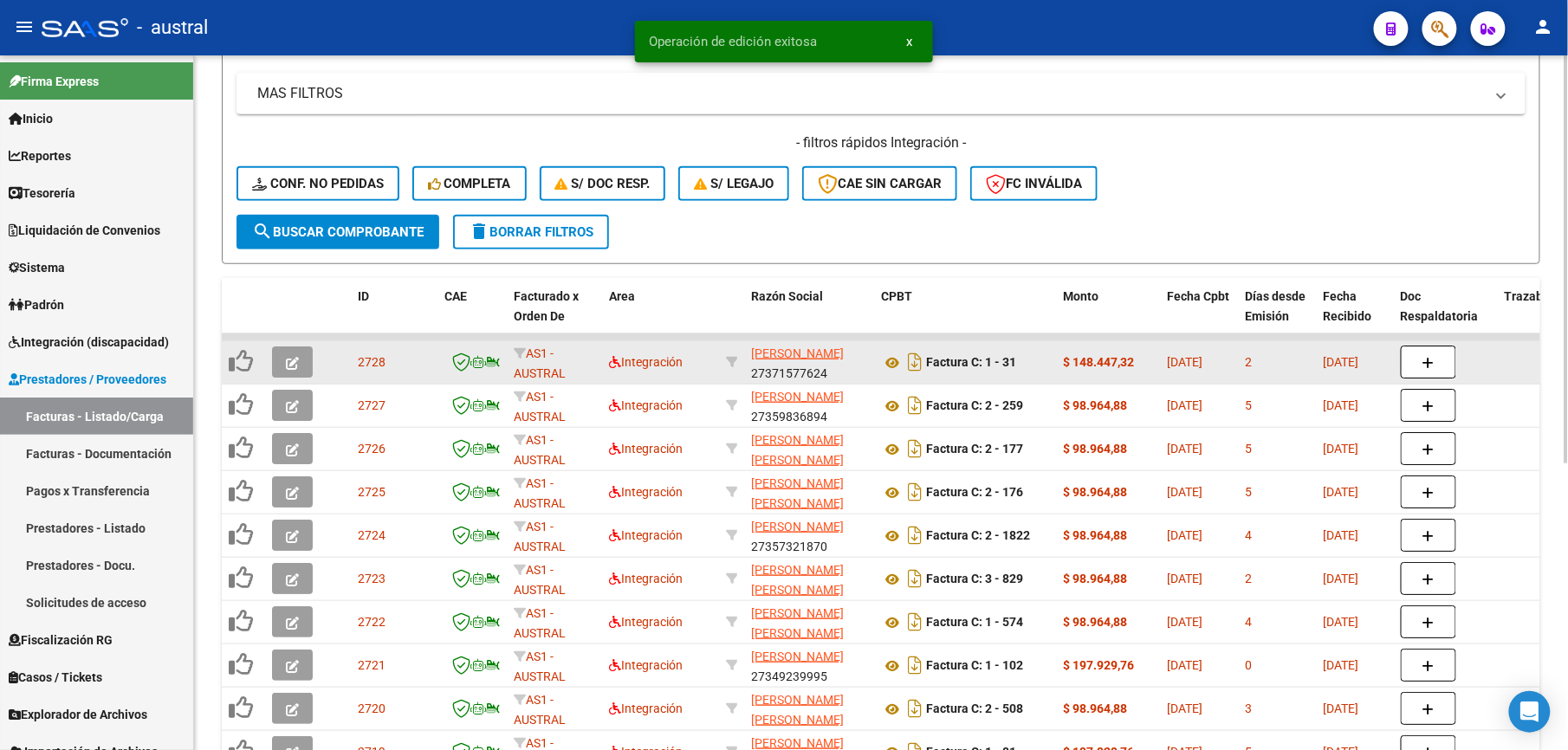
click at [289, 360] on icon "button" at bounding box center [292, 363] width 13 height 13
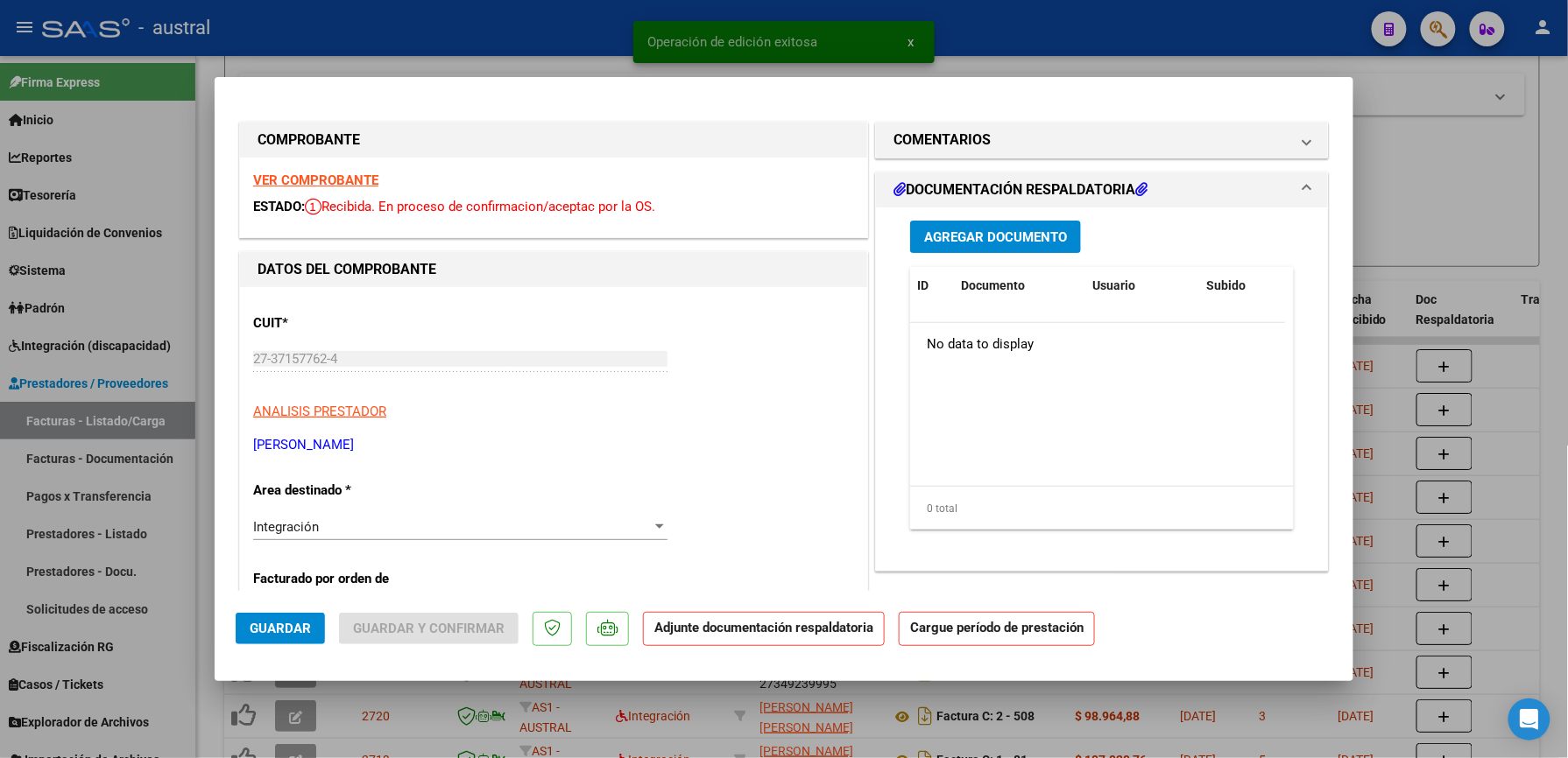
drag, startPoint x: 277, startPoint y: 168, endPoint x: 277, endPoint y: 179, distance: 11.0
click at [277, 169] on div "VER COMPROBANTE ESTADO: Recibida. En proceso de confirmacion/aceptac por la OS." at bounding box center [553, 197] width 627 height 79
click at [277, 182] on strong "VER COMPROBANTE" at bounding box center [316, 180] width 126 height 16
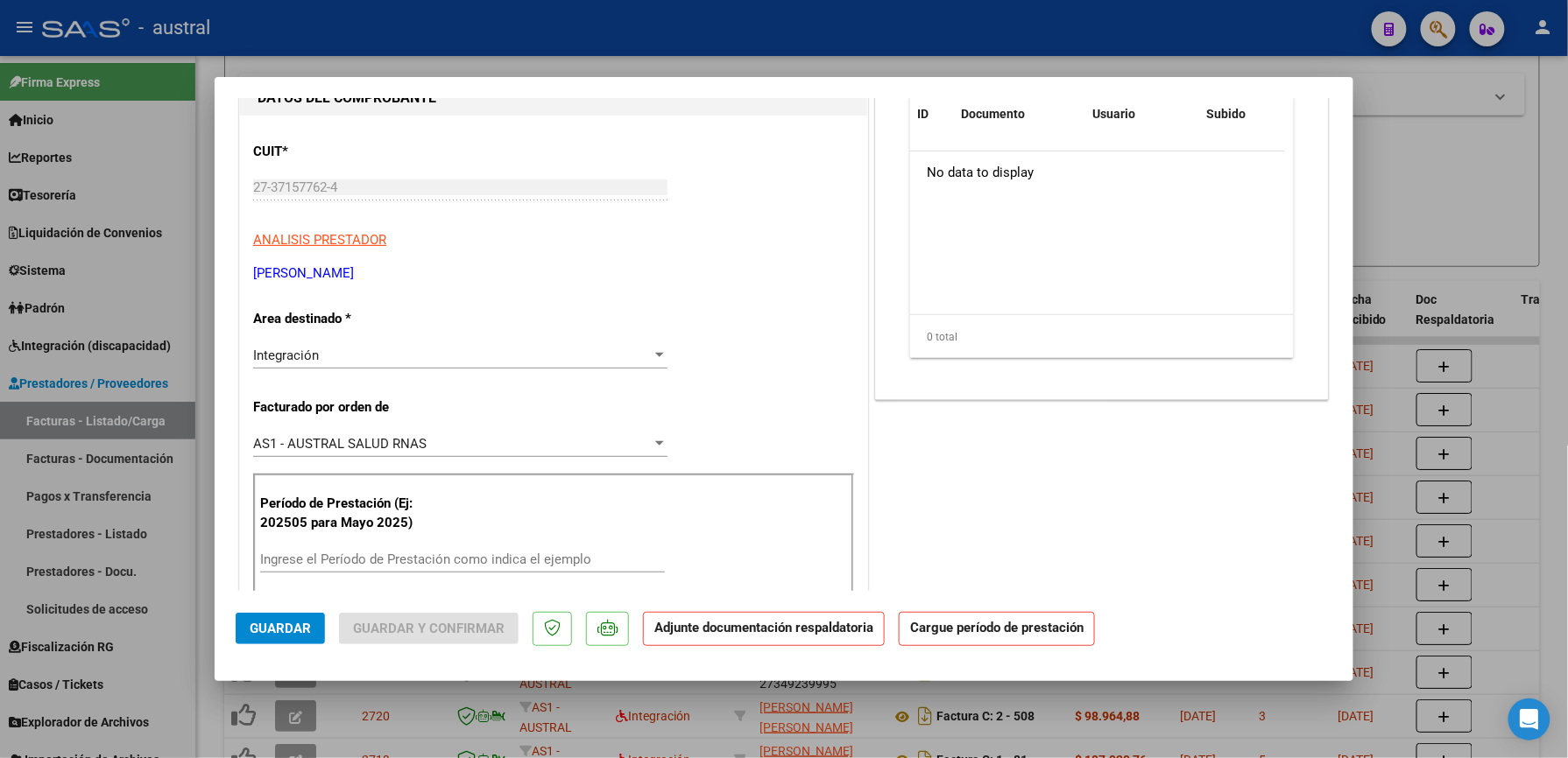
scroll to position [232, 0]
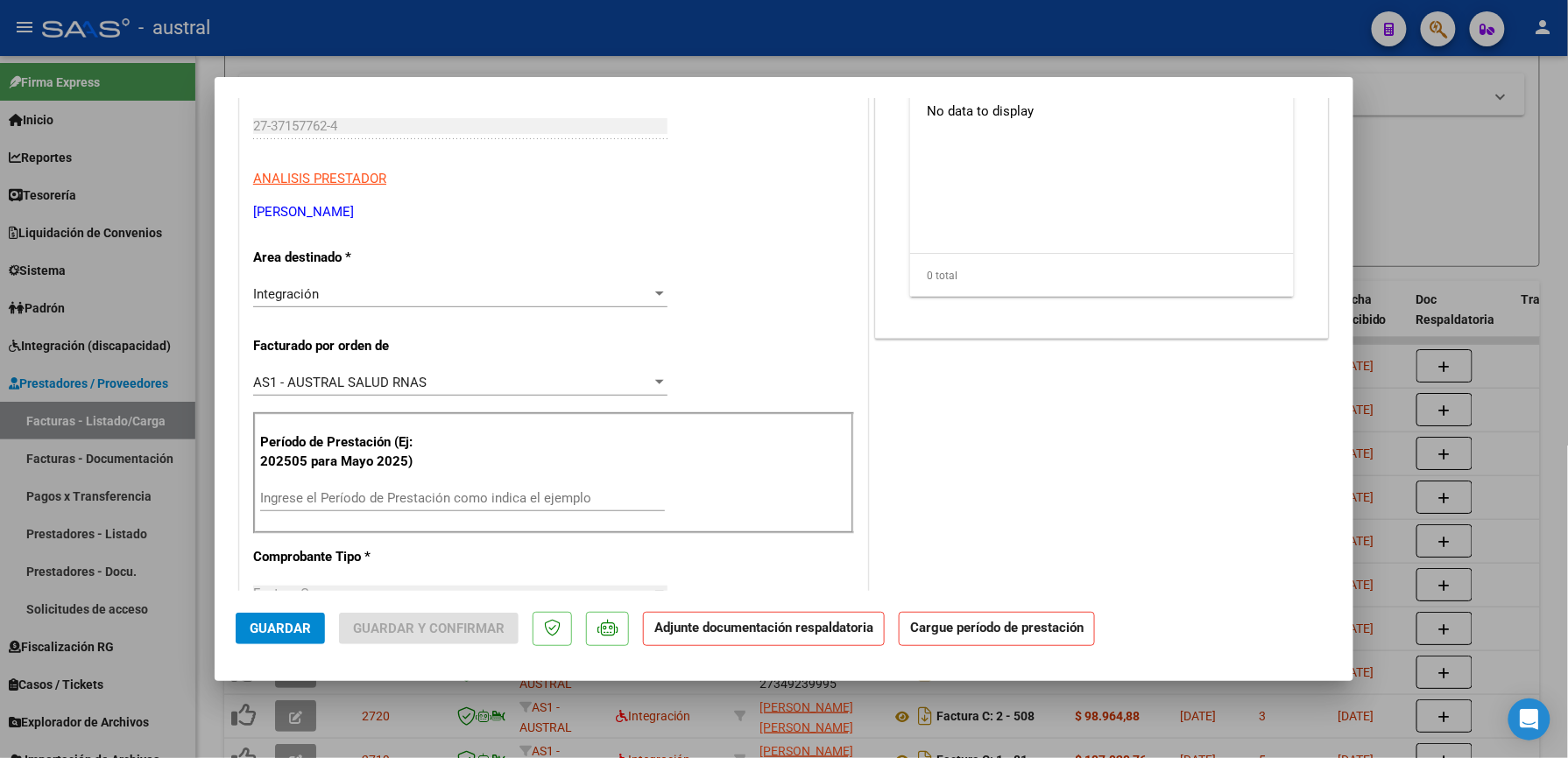
click at [358, 494] on input "Ingrese el Período de Prestación como indica el ejemplo" at bounding box center [462, 498] width 404 height 16
paste input "202509"
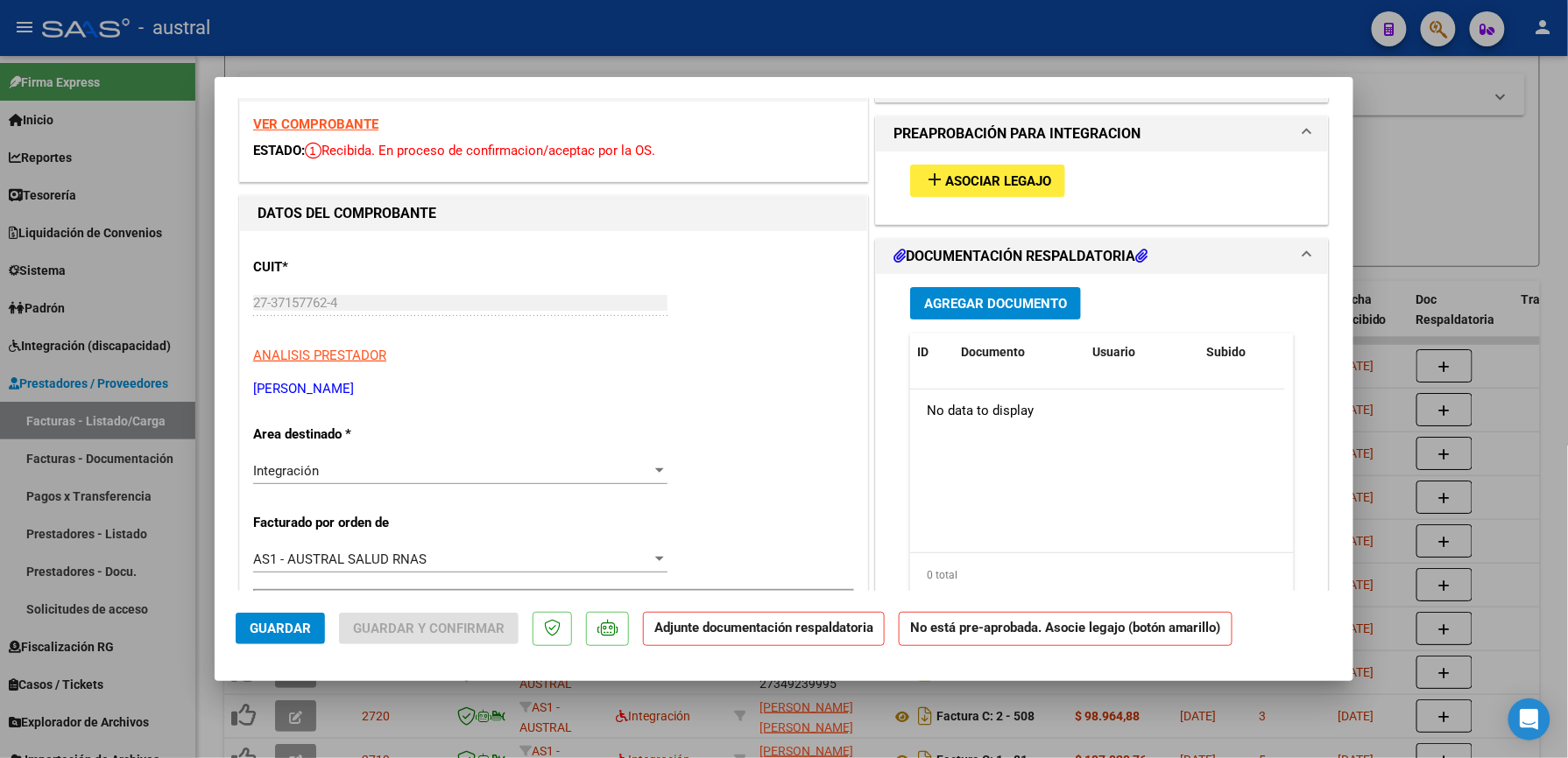
scroll to position [0, 0]
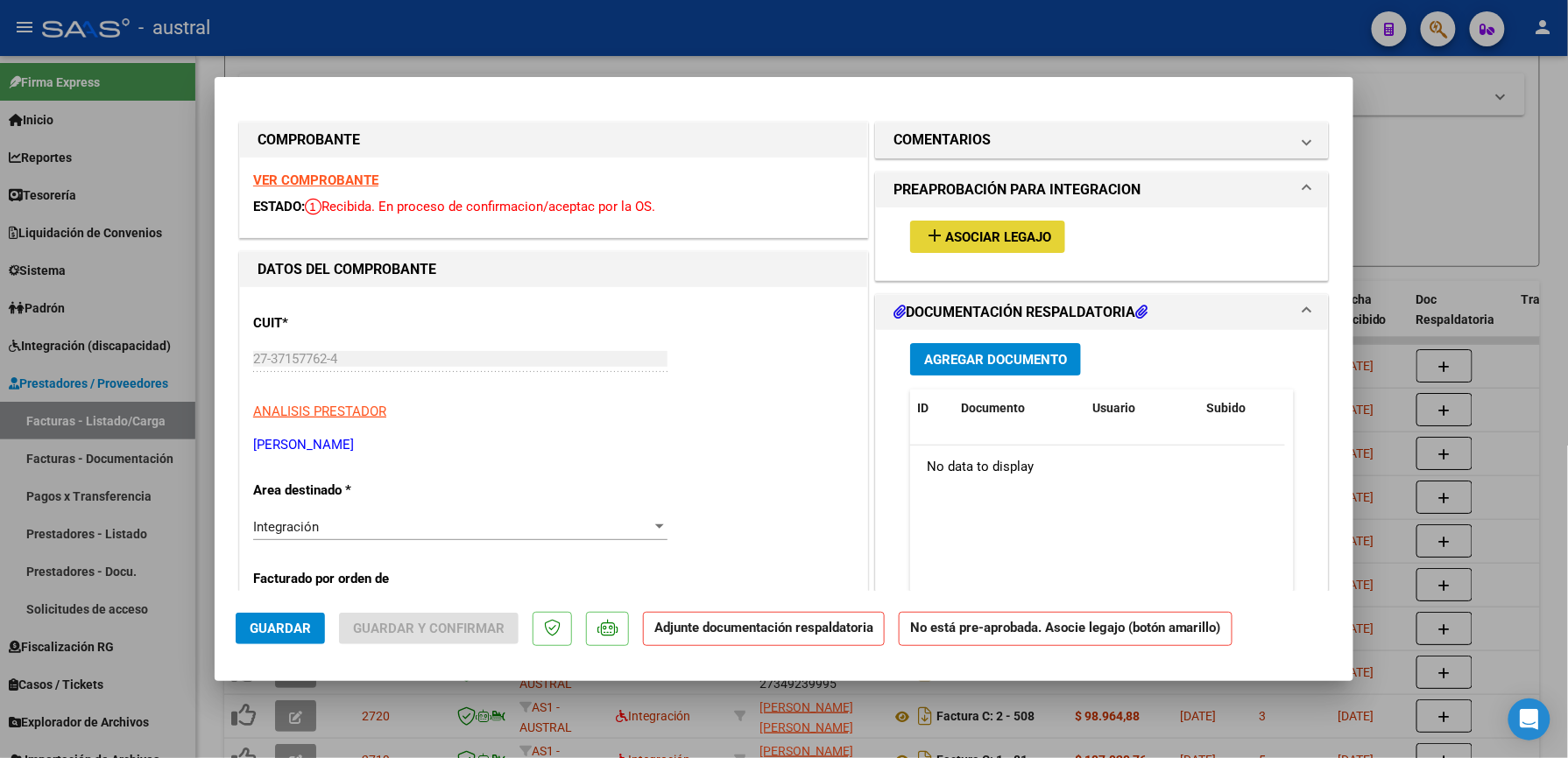
click at [934, 232] on mat-icon "add" at bounding box center [934, 234] width 21 height 21
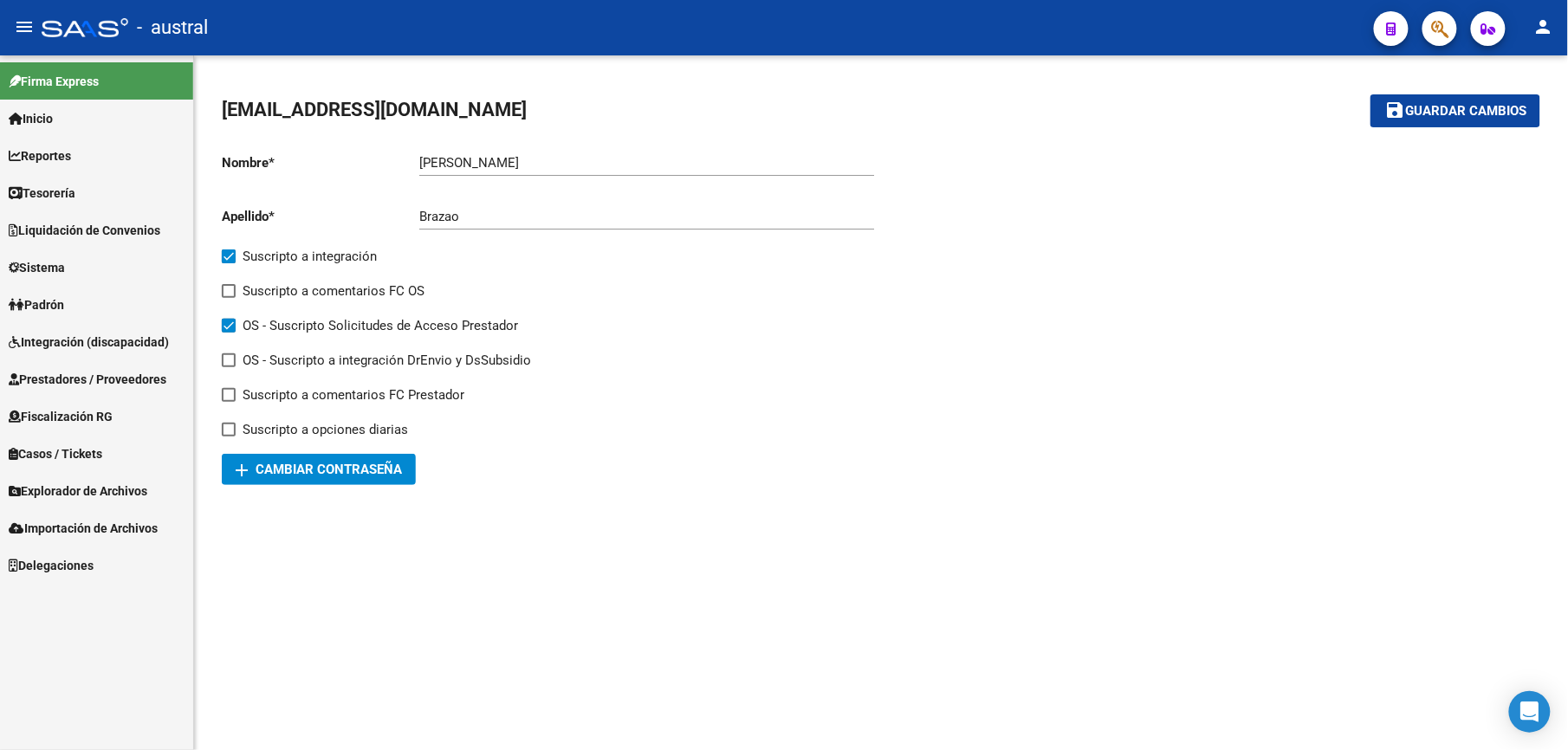
click at [68, 338] on span "Integración (discapacidad)" at bounding box center [88, 342] width 160 height 19
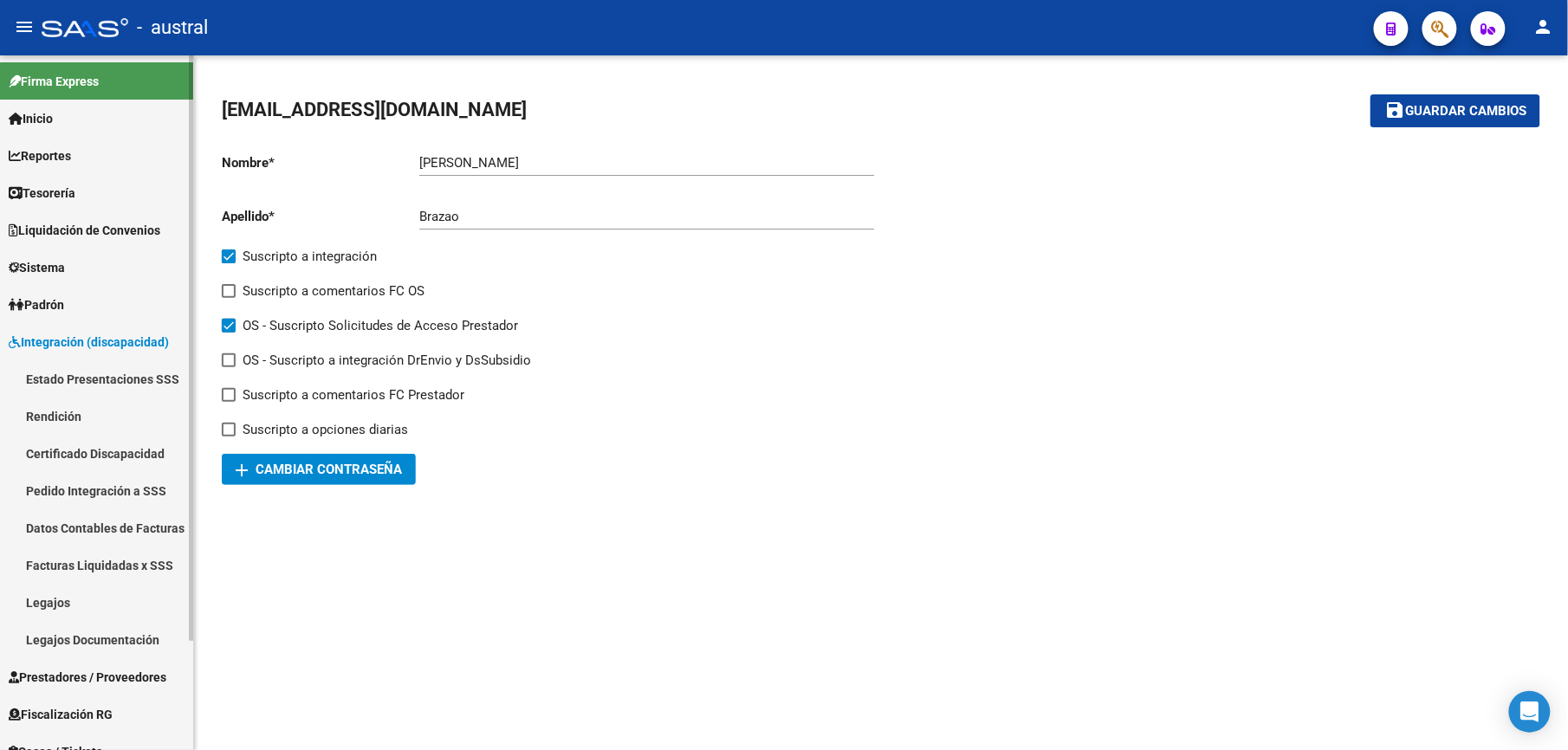
click at [60, 337] on span "Integración (discapacidad)" at bounding box center [88, 342] width 160 height 19
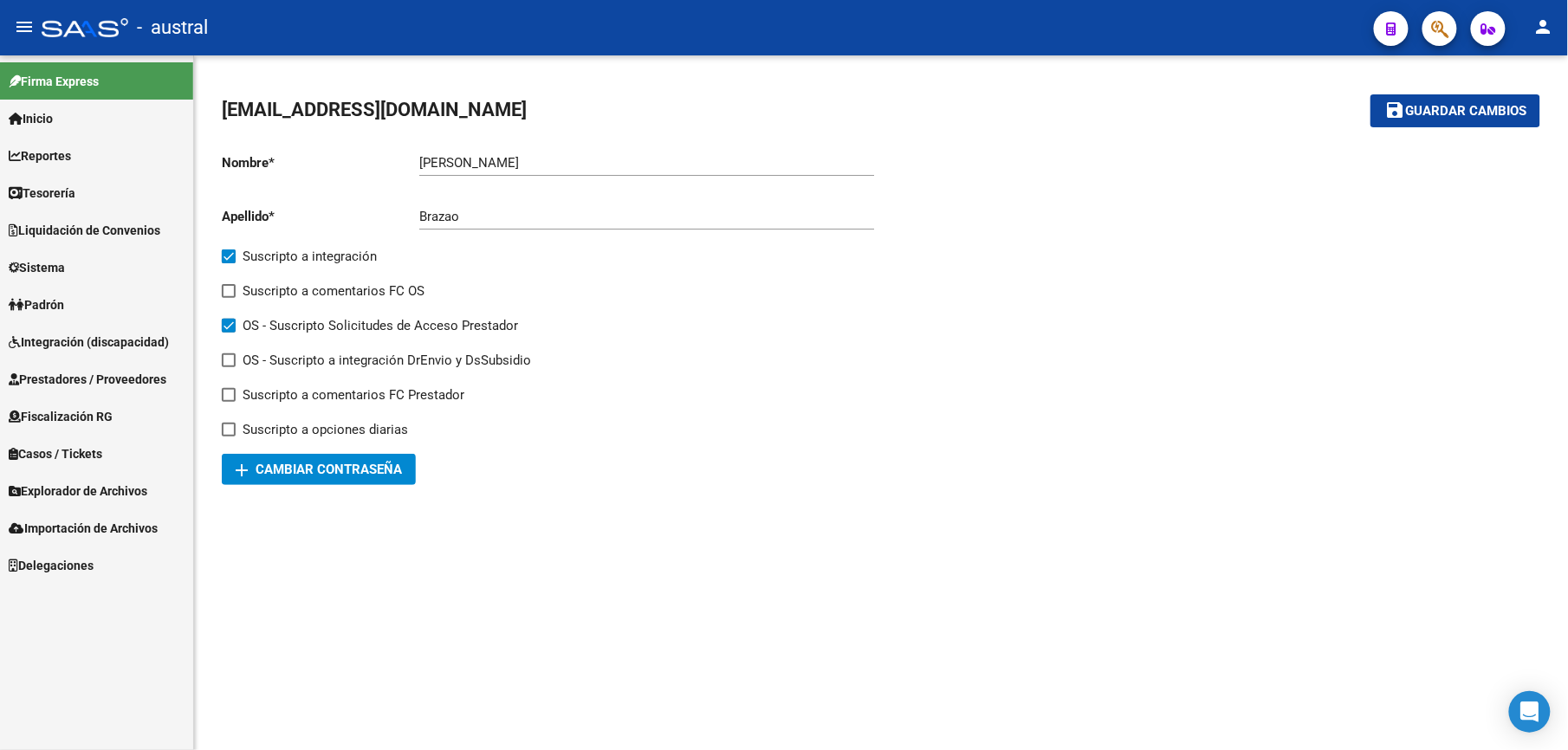
click at [102, 379] on span "Prestadores / Proveedores" at bounding box center [87, 379] width 157 height 19
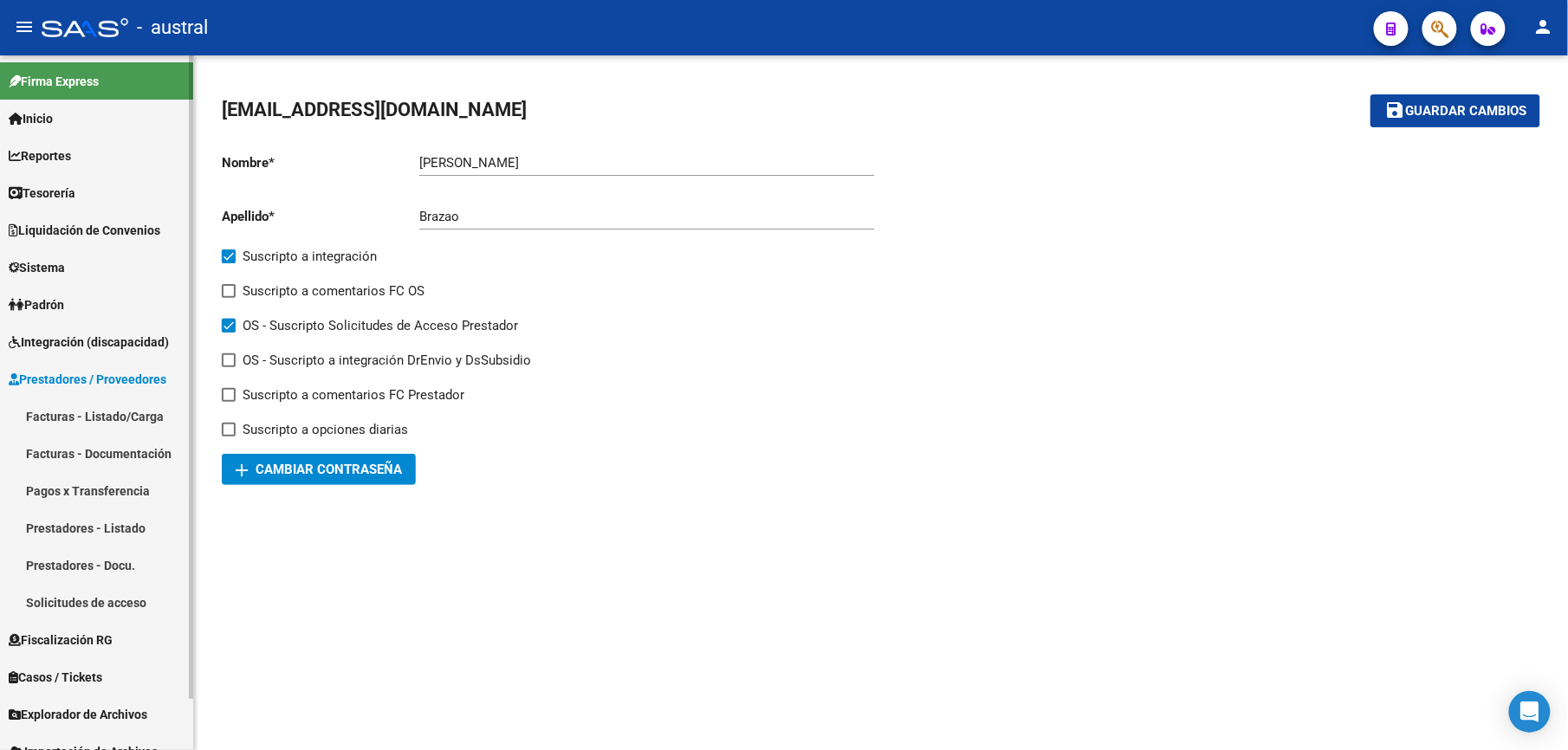
click at [80, 351] on span "Integración (discapacidad)" at bounding box center [88, 342] width 160 height 19
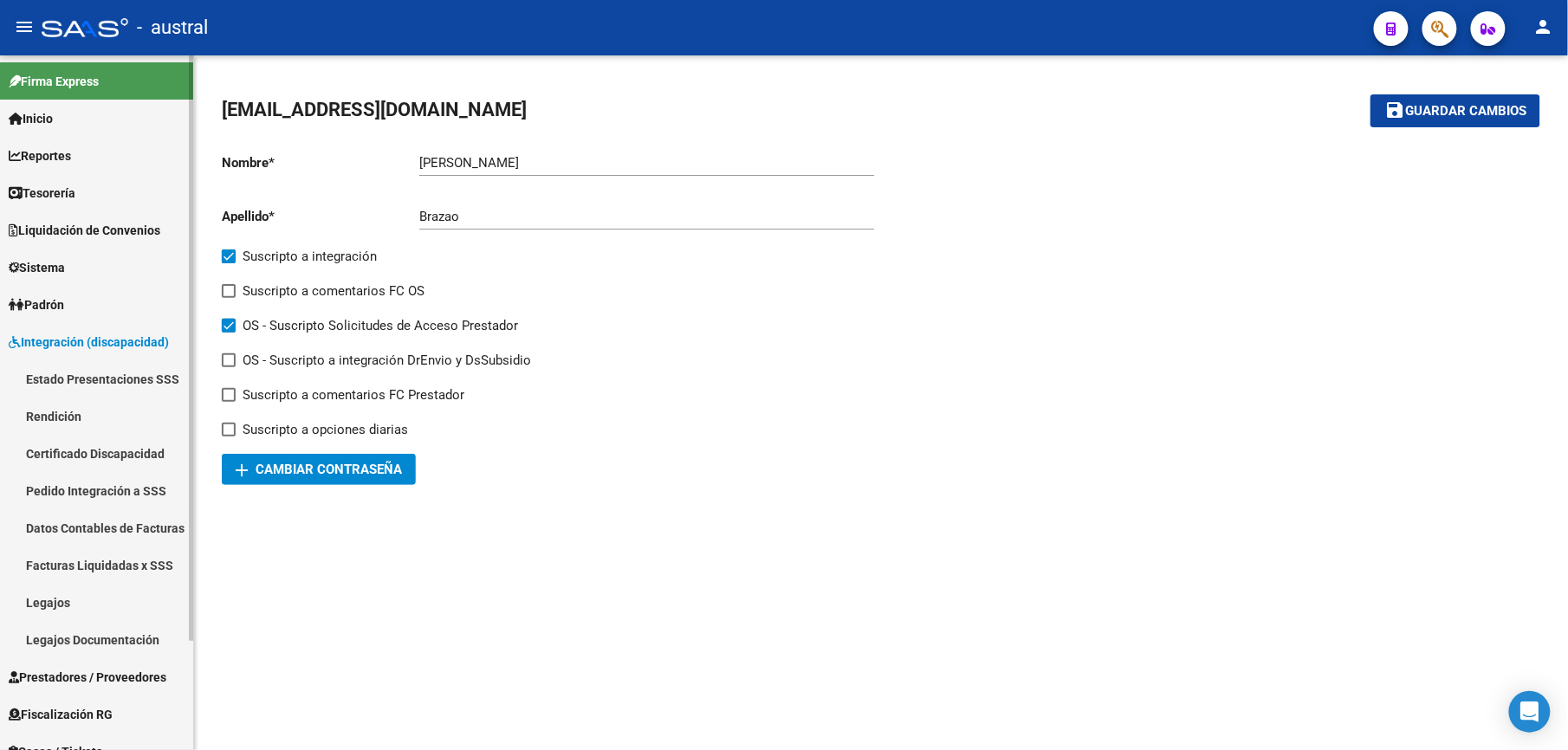
click at [91, 338] on span "Integración (discapacidad)" at bounding box center [88, 342] width 160 height 19
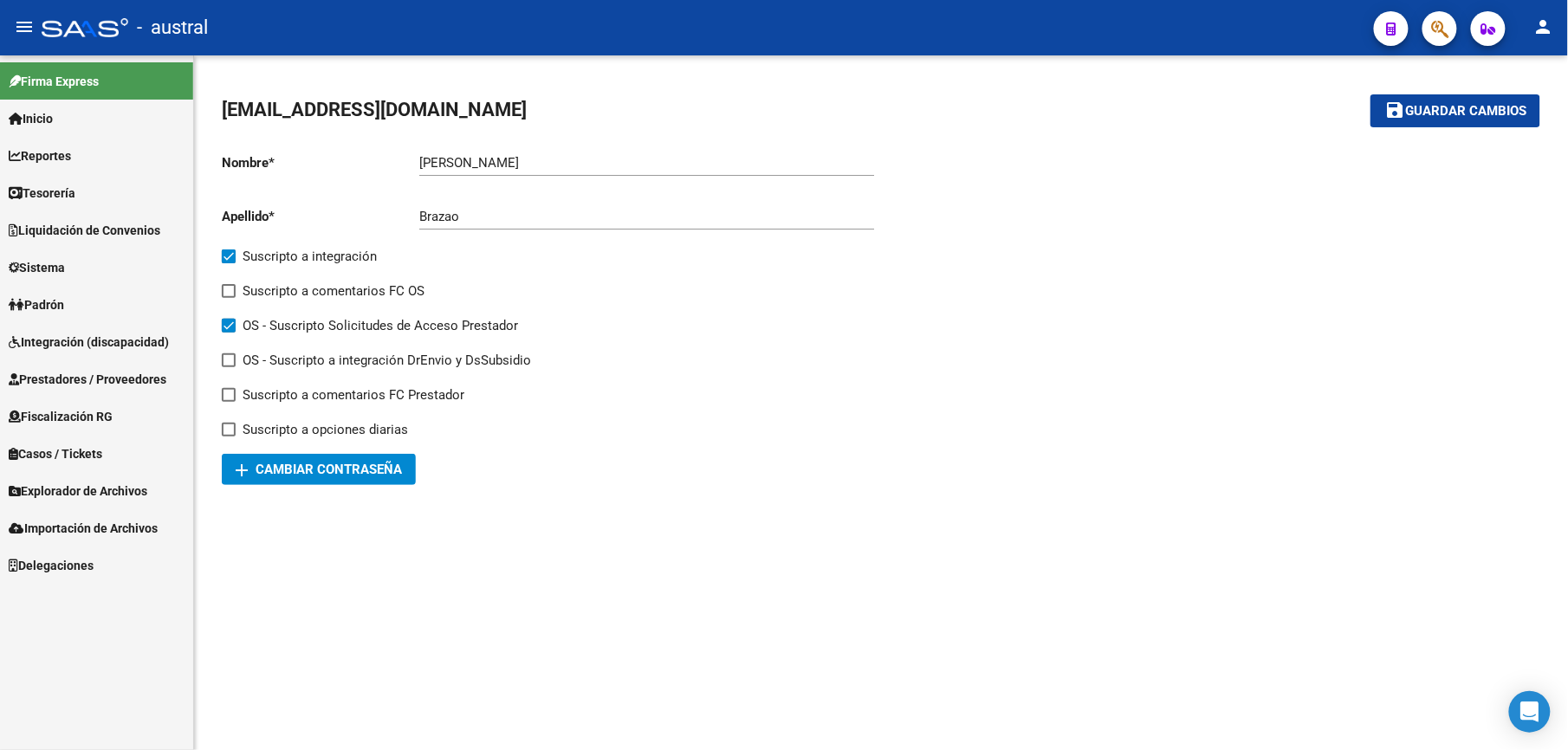
click at [92, 377] on span "Prestadores / Proveedores" at bounding box center [87, 379] width 157 height 19
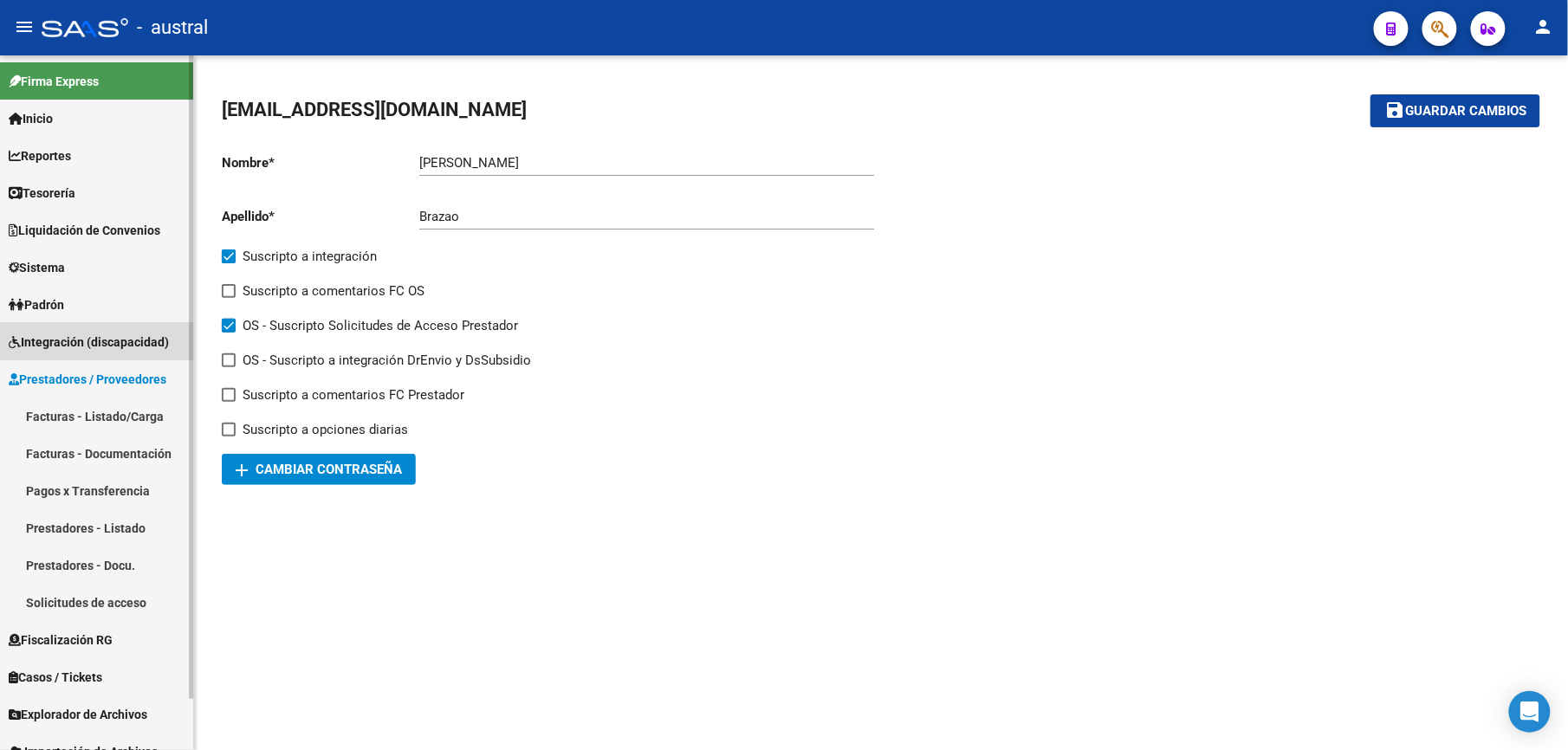
click at [101, 333] on span "Integración (discapacidad)" at bounding box center [88, 342] width 160 height 19
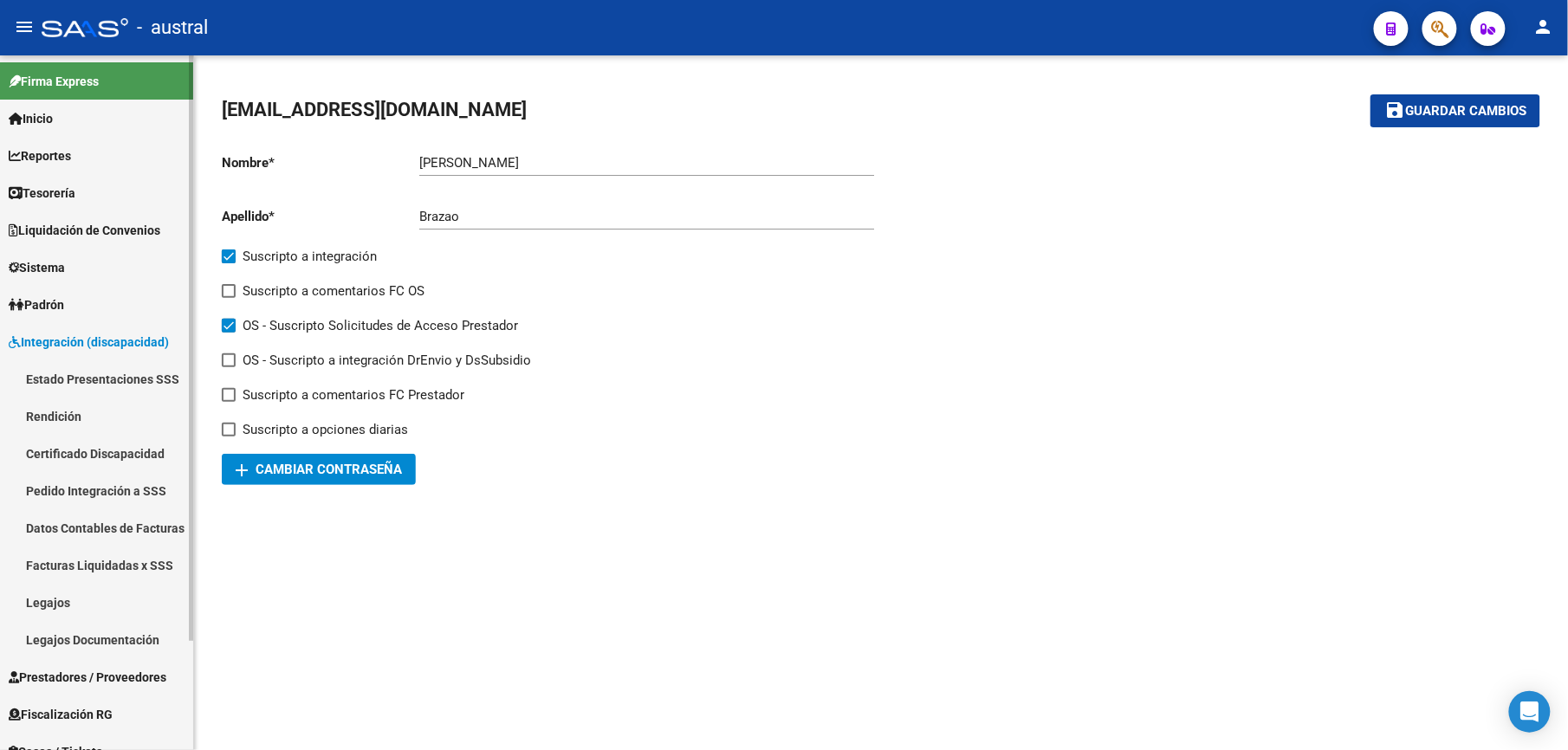
click at [101, 602] on link "Legajos" at bounding box center [96, 603] width 193 height 37
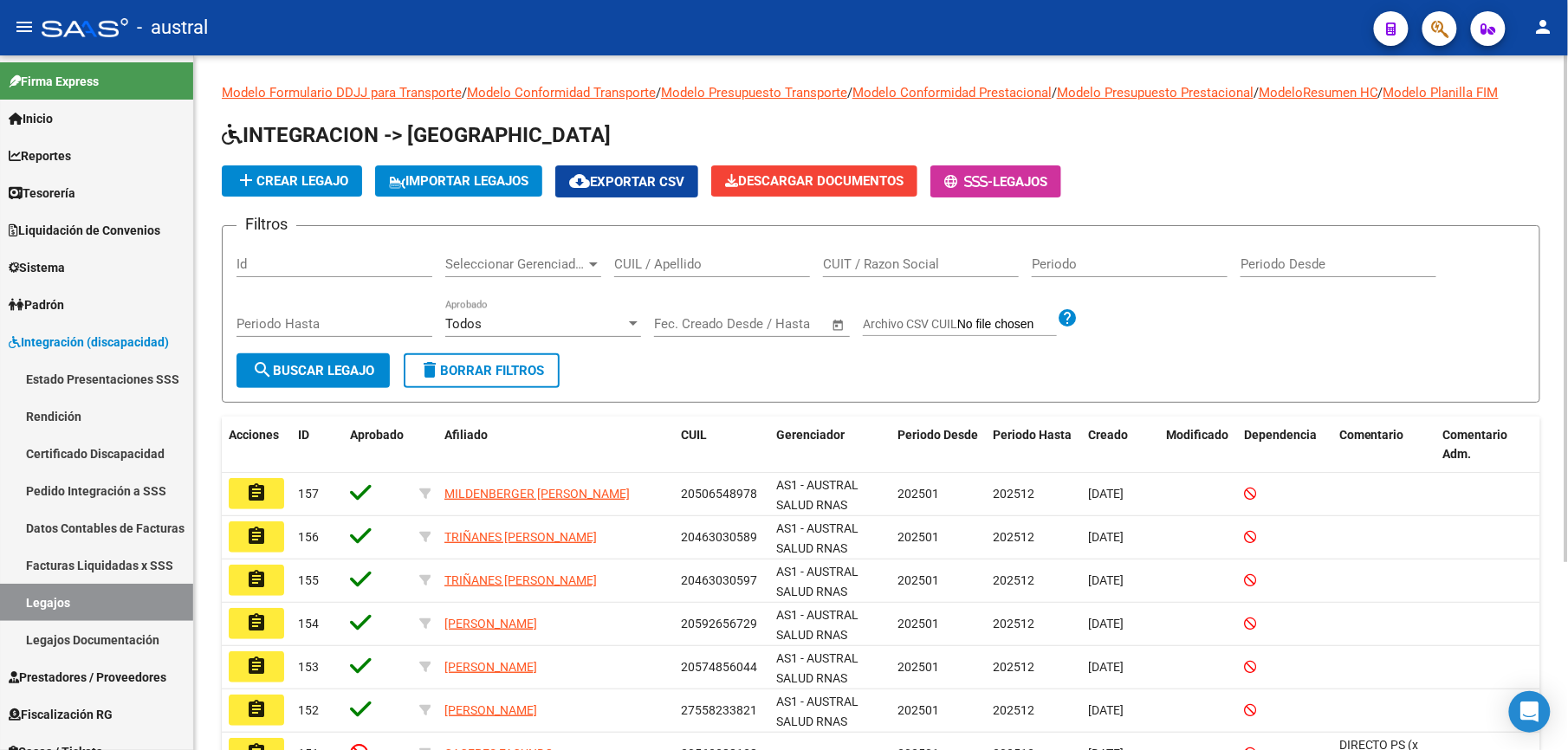
click at [767, 258] on input "CUIL / Apellido" at bounding box center [712, 264] width 196 height 16
type input "RUIZ"
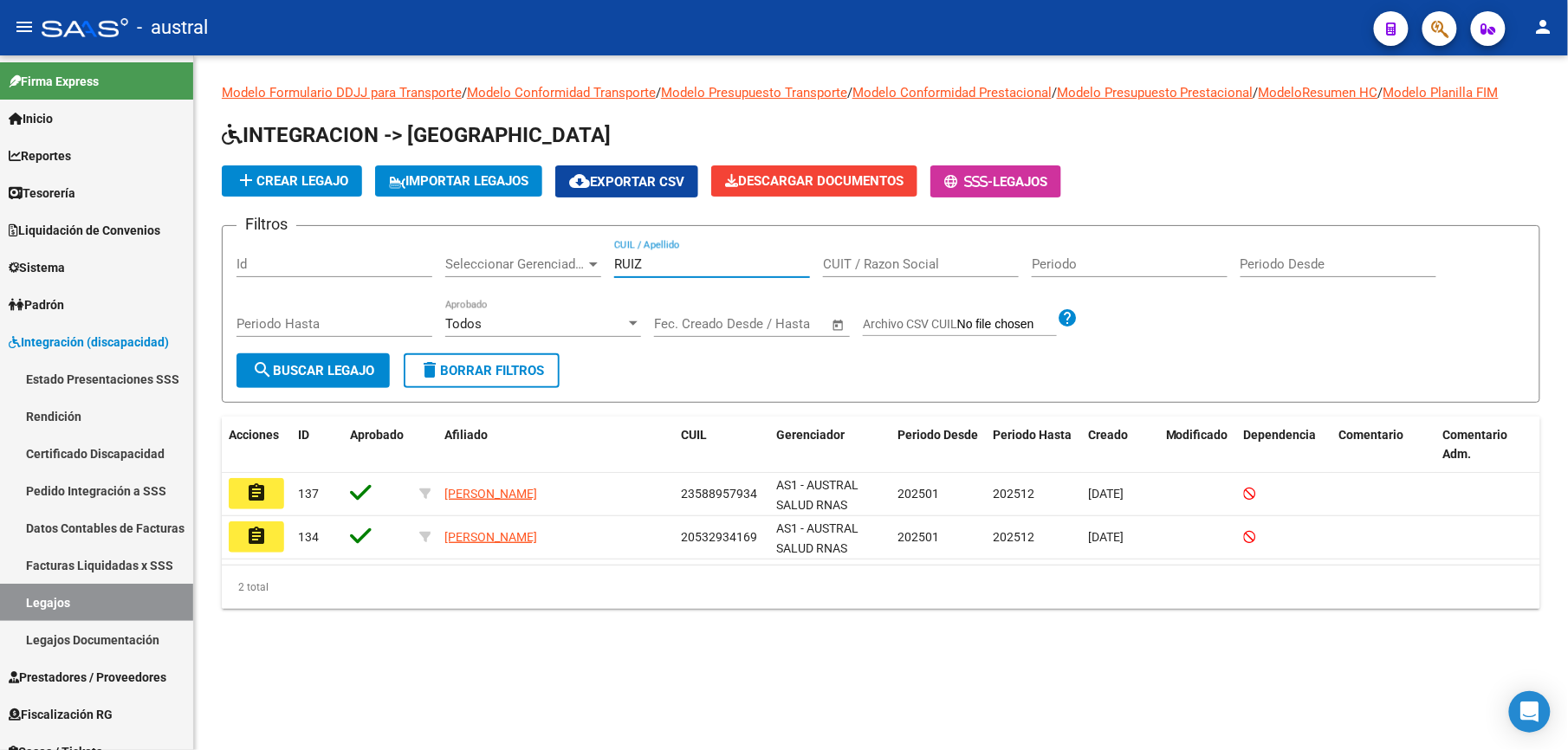
drag, startPoint x: 263, startPoint y: 478, endPoint x: 257, endPoint y: 487, distance: 10.8
click at [263, 480] on button "assignment" at bounding box center [256, 494] width 55 height 31
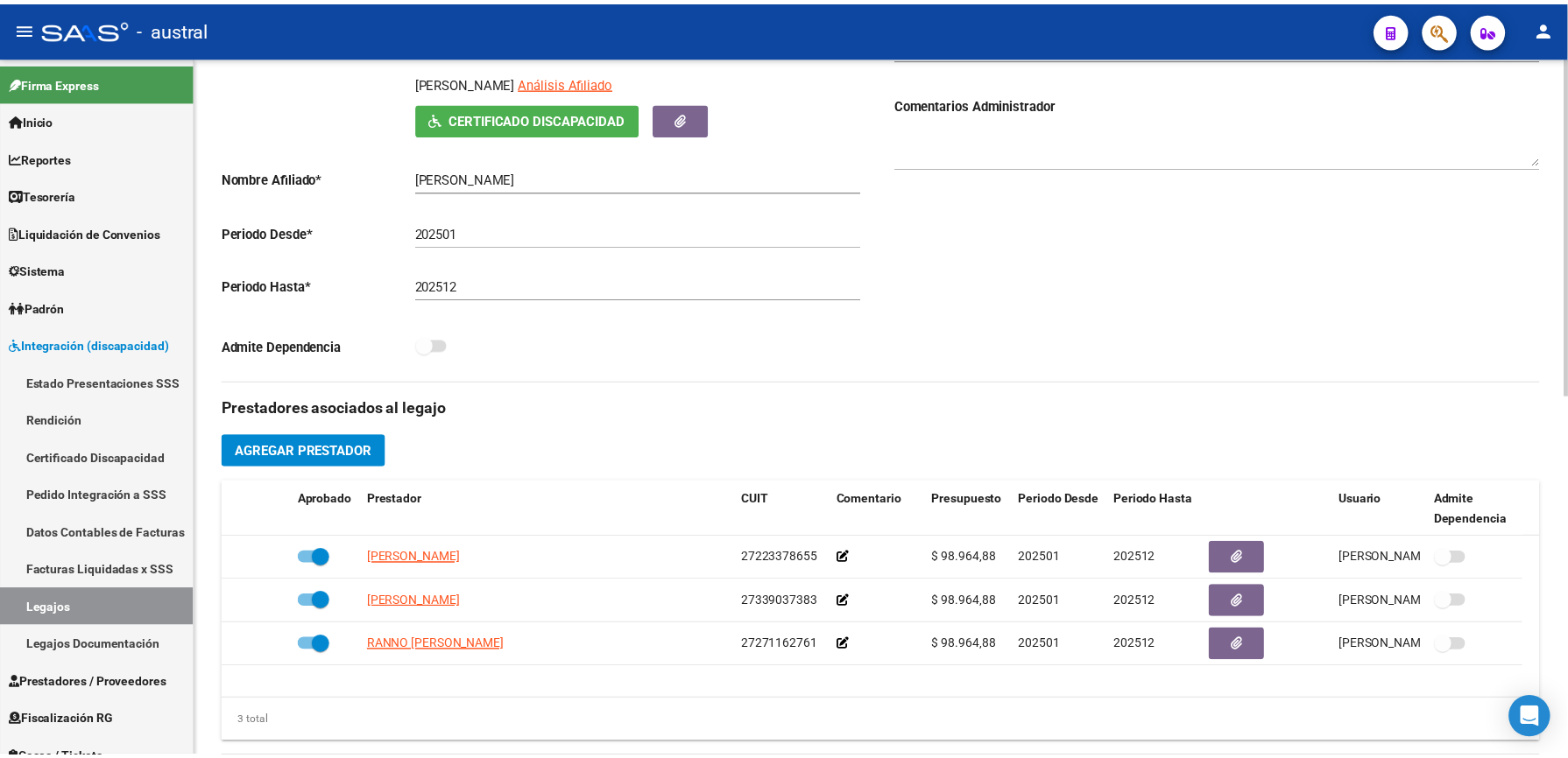
scroll to position [350, 0]
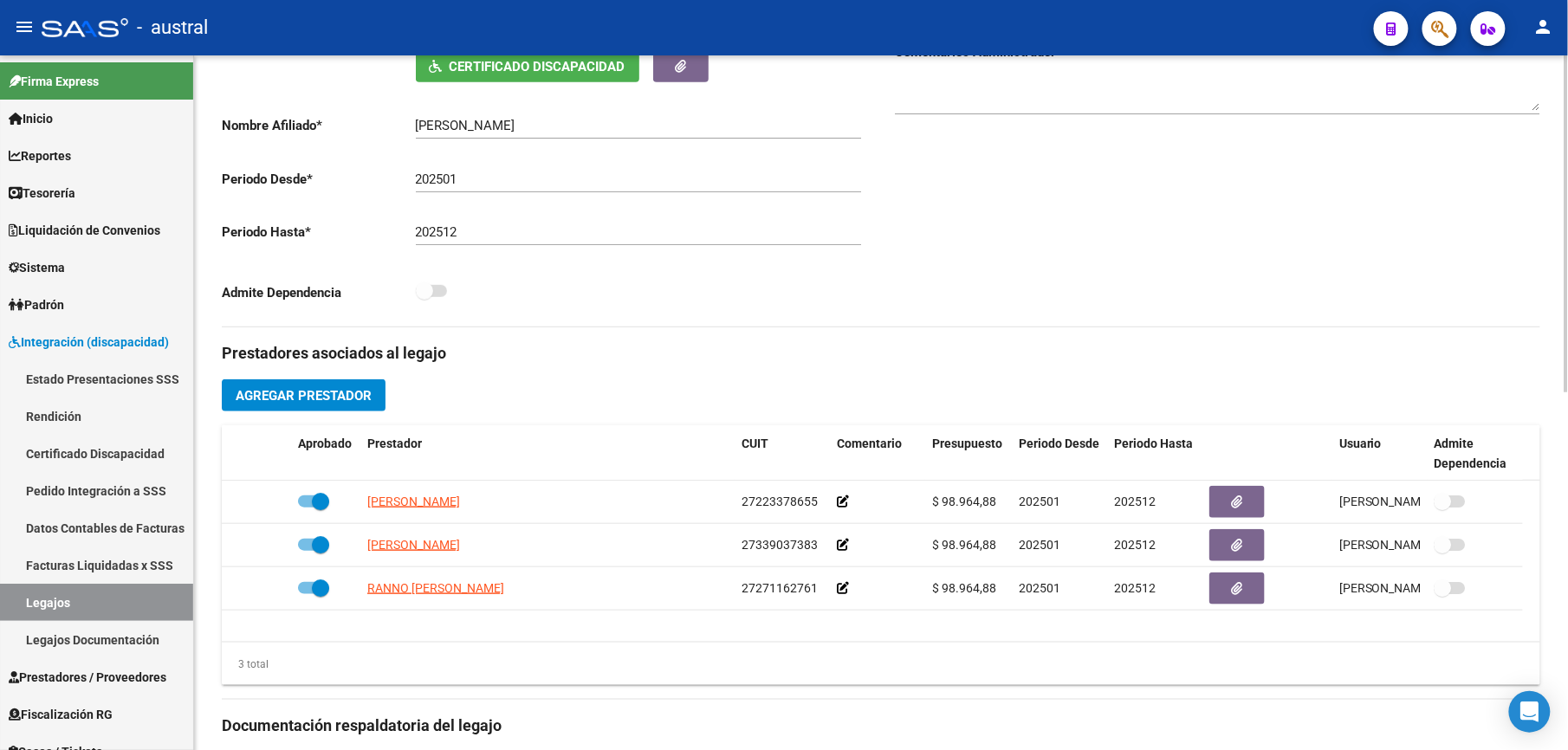
click at [346, 400] on span "Agregar Prestador" at bounding box center [304, 396] width 136 height 16
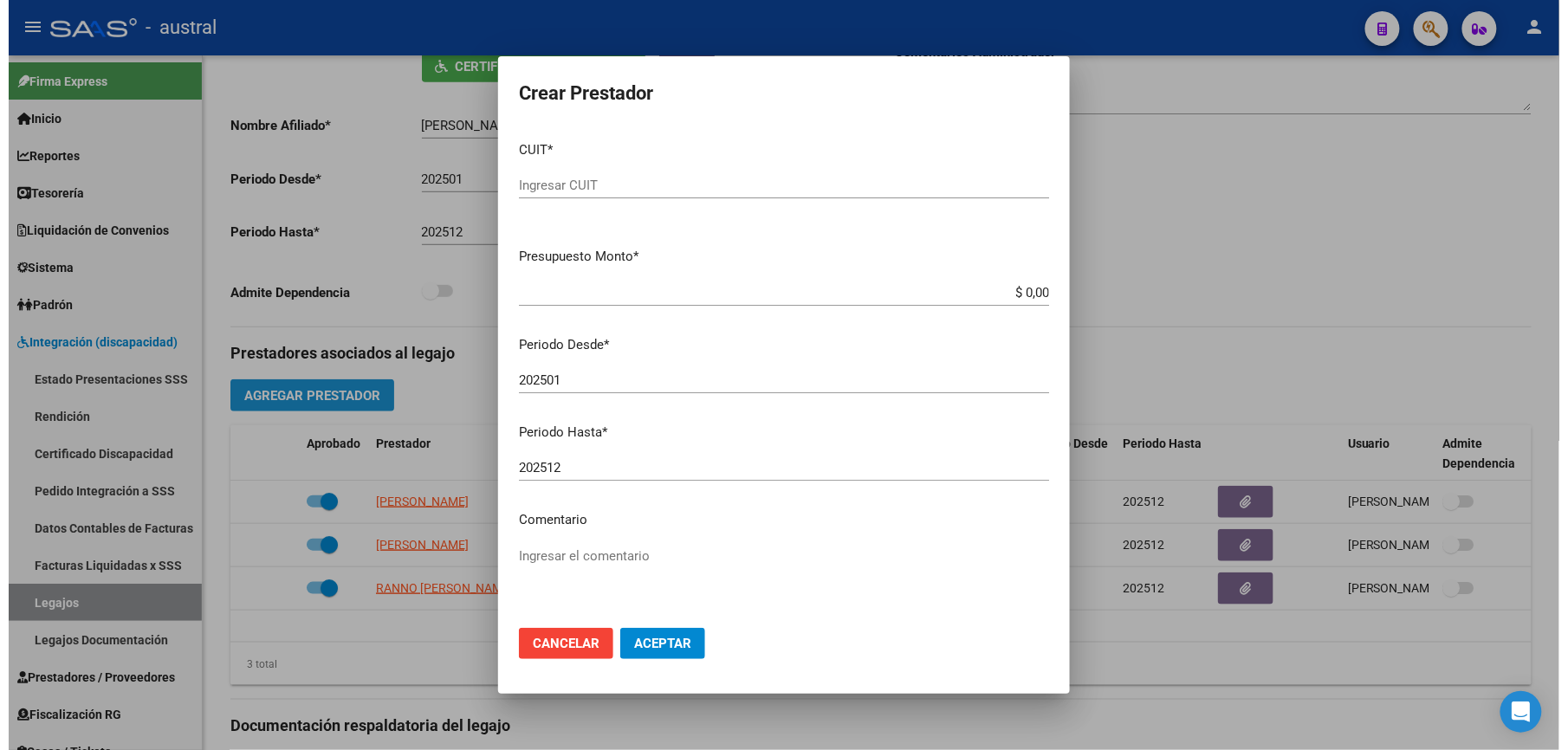
scroll to position [365, 0]
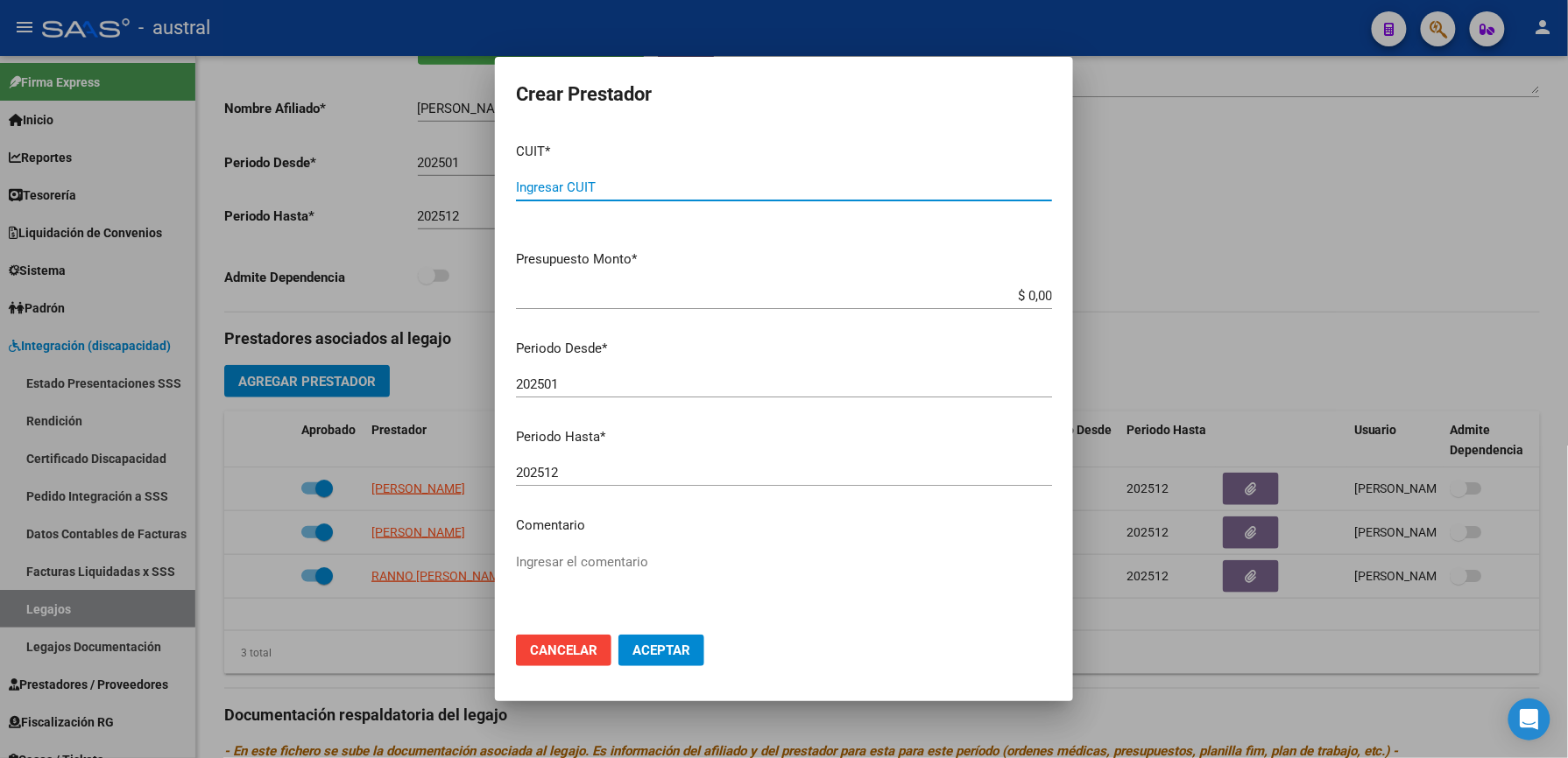
paste input "20-2509"
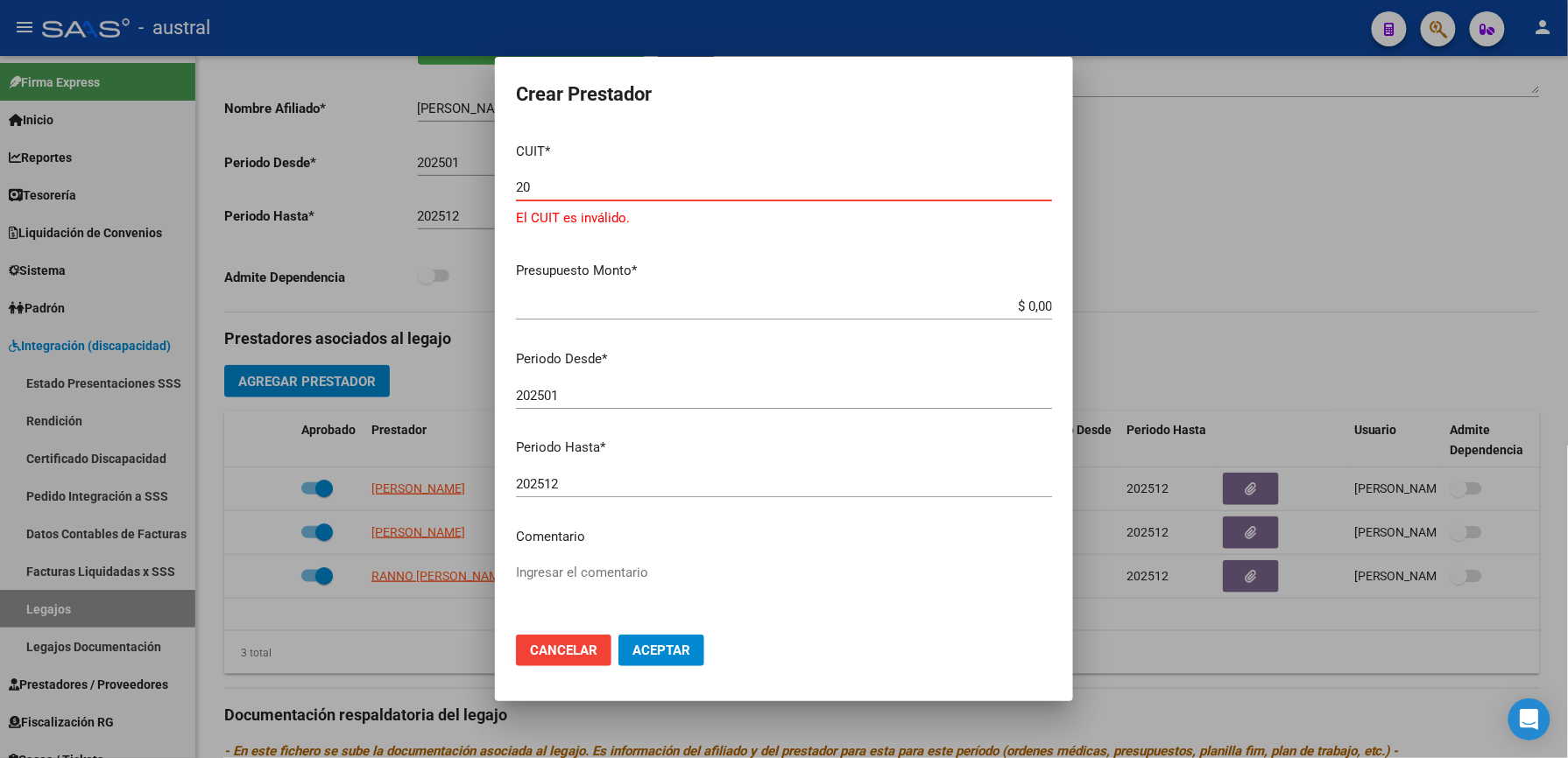
type input "2"
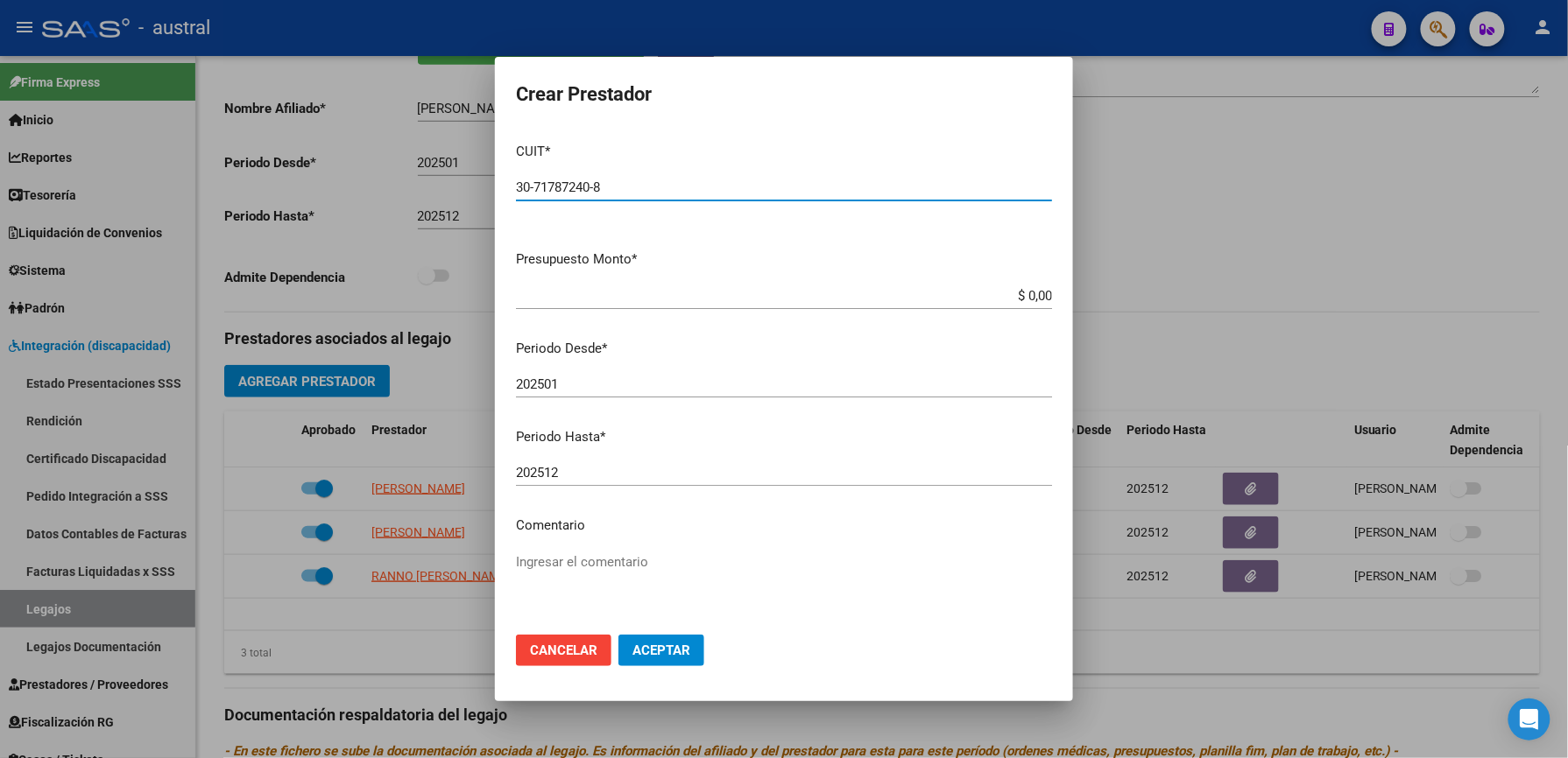
type input "30-71787240-8"
click at [677, 642] on span "Aceptar" at bounding box center [661, 650] width 58 height 16
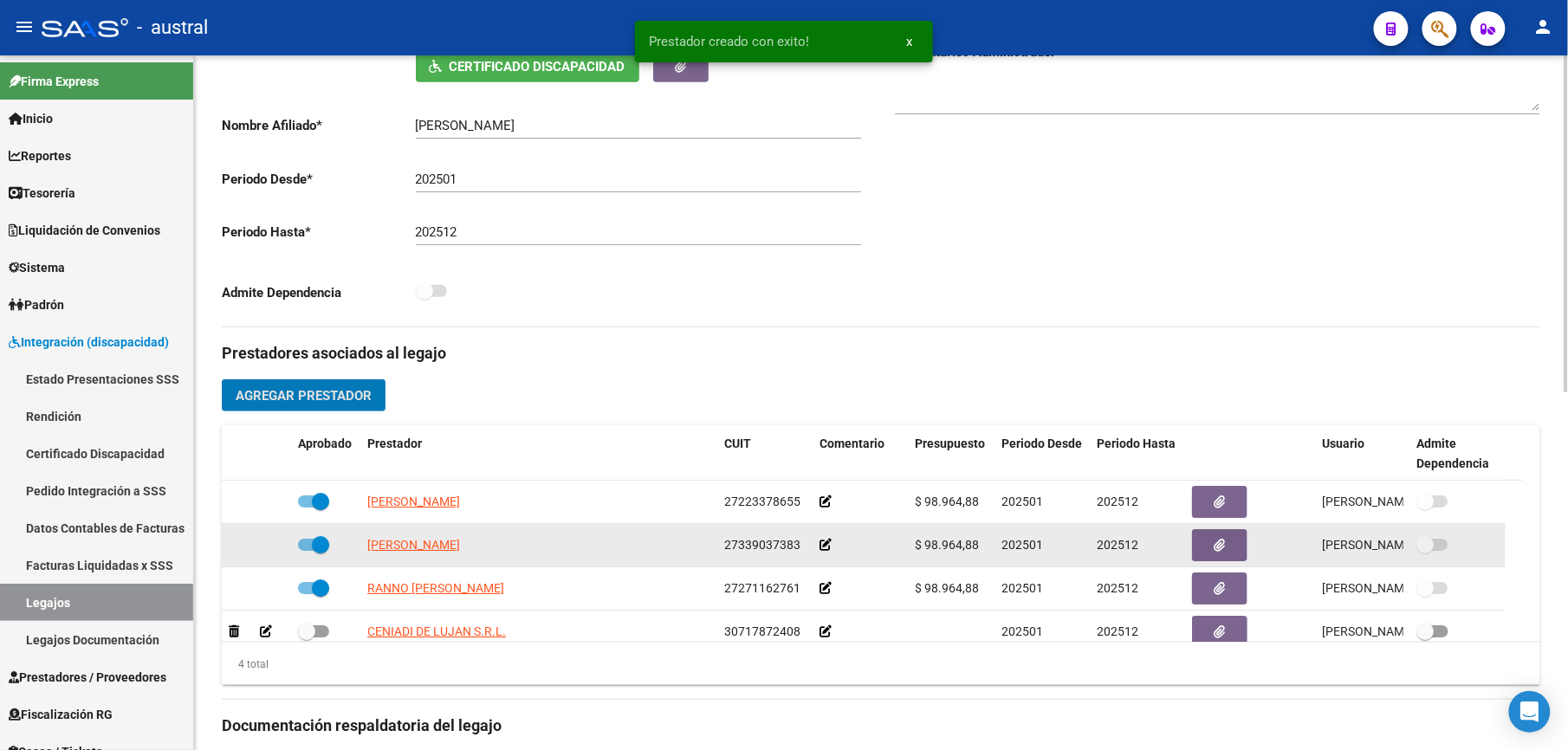
scroll to position [17, 0]
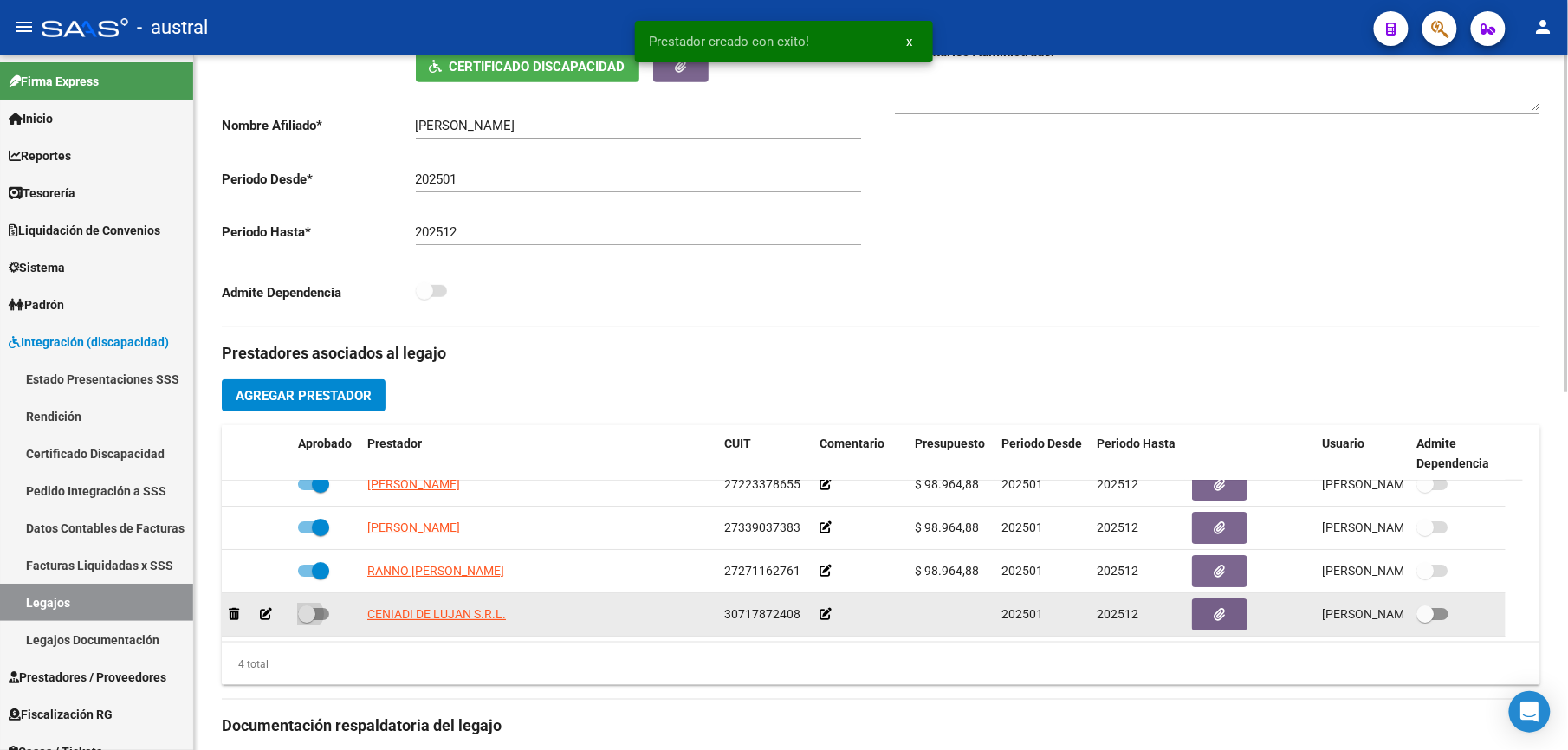
click at [319, 614] on span at bounding box center [313, 614] width 31 height 12
click at [307, 620] on input "checkbox" at bounding box center [306, 620] width 1 height 1
checkbox input "true"
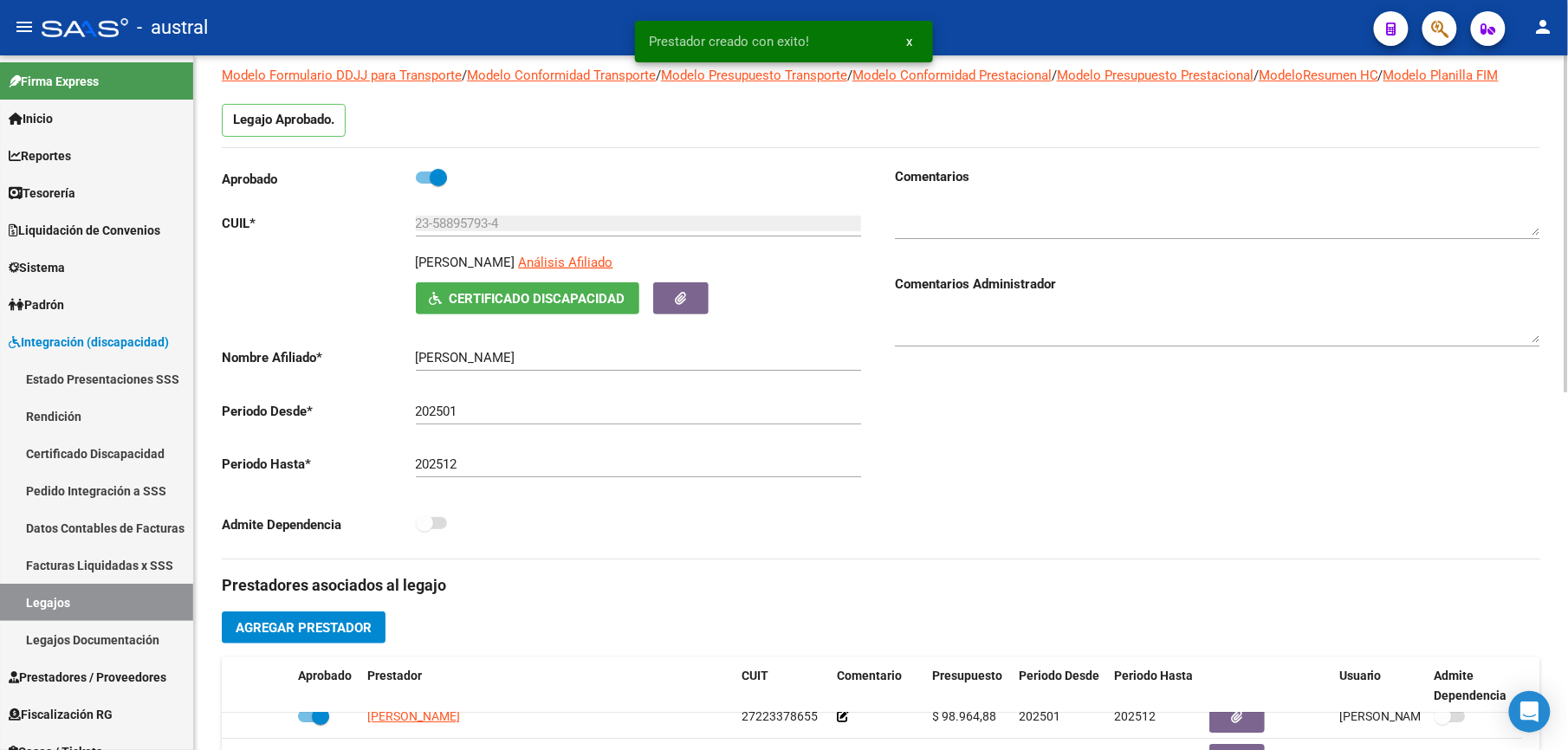
scroll to position [0, 0]
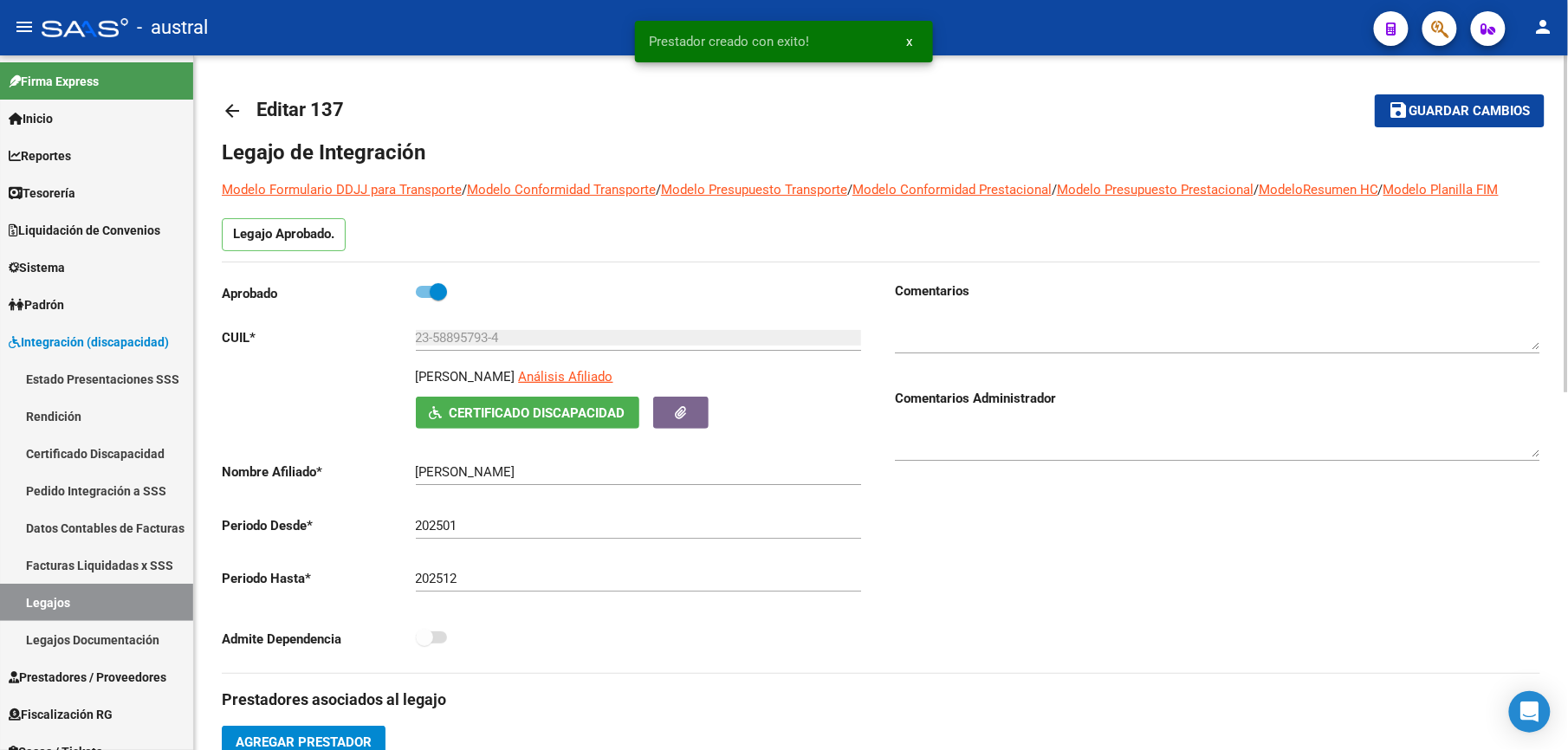
click at [1441, 115] on span "Guardar cambios" at bounding box center [1469, 112] width 121 height 16
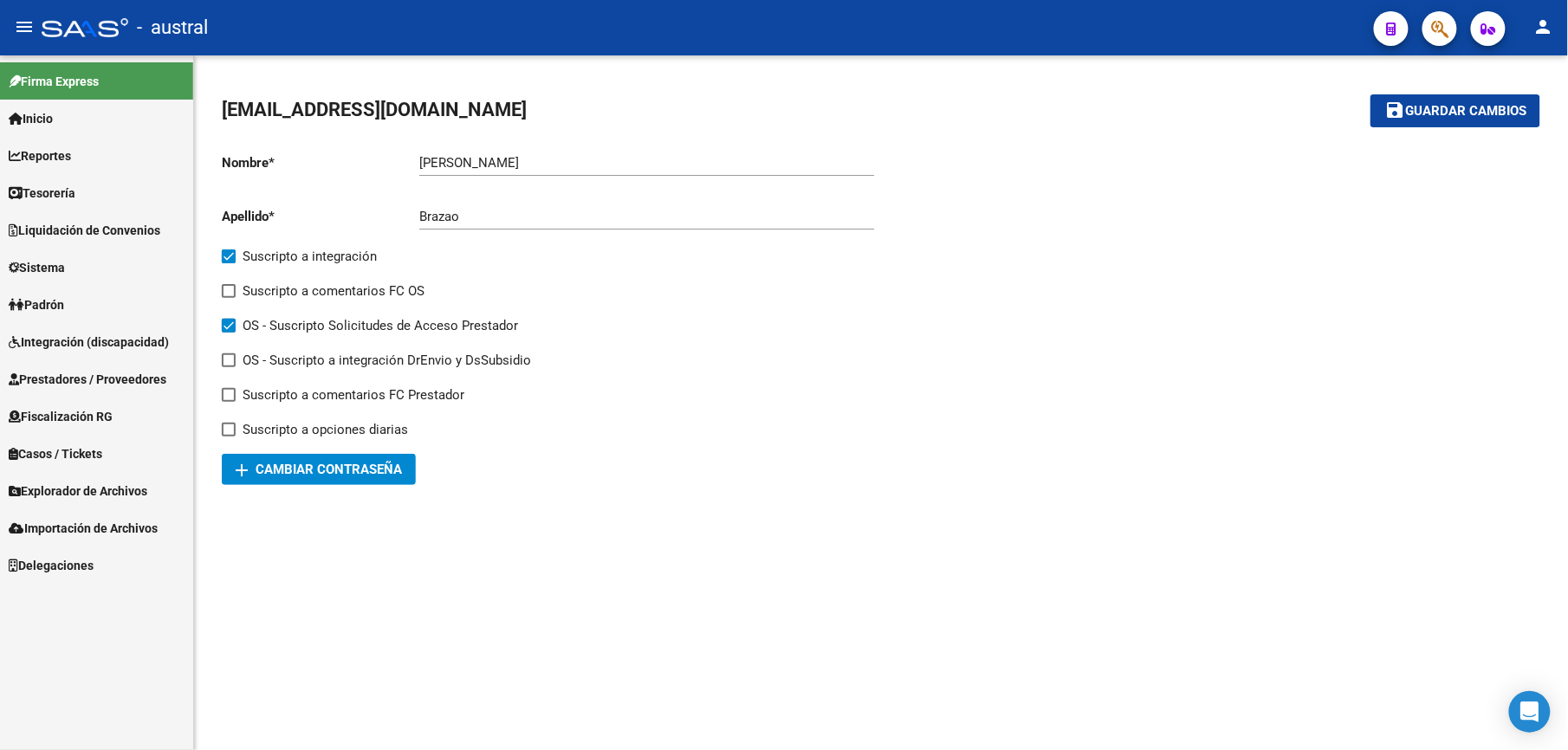
drag, startPoint x: 116, startPoint y: 342, endPoint x: 137, endPoint y: 340, distance: 21.1
click at [116, 342] on span "Integración (discapacidad)" at bounding box center [88, 342] width 160 height 19
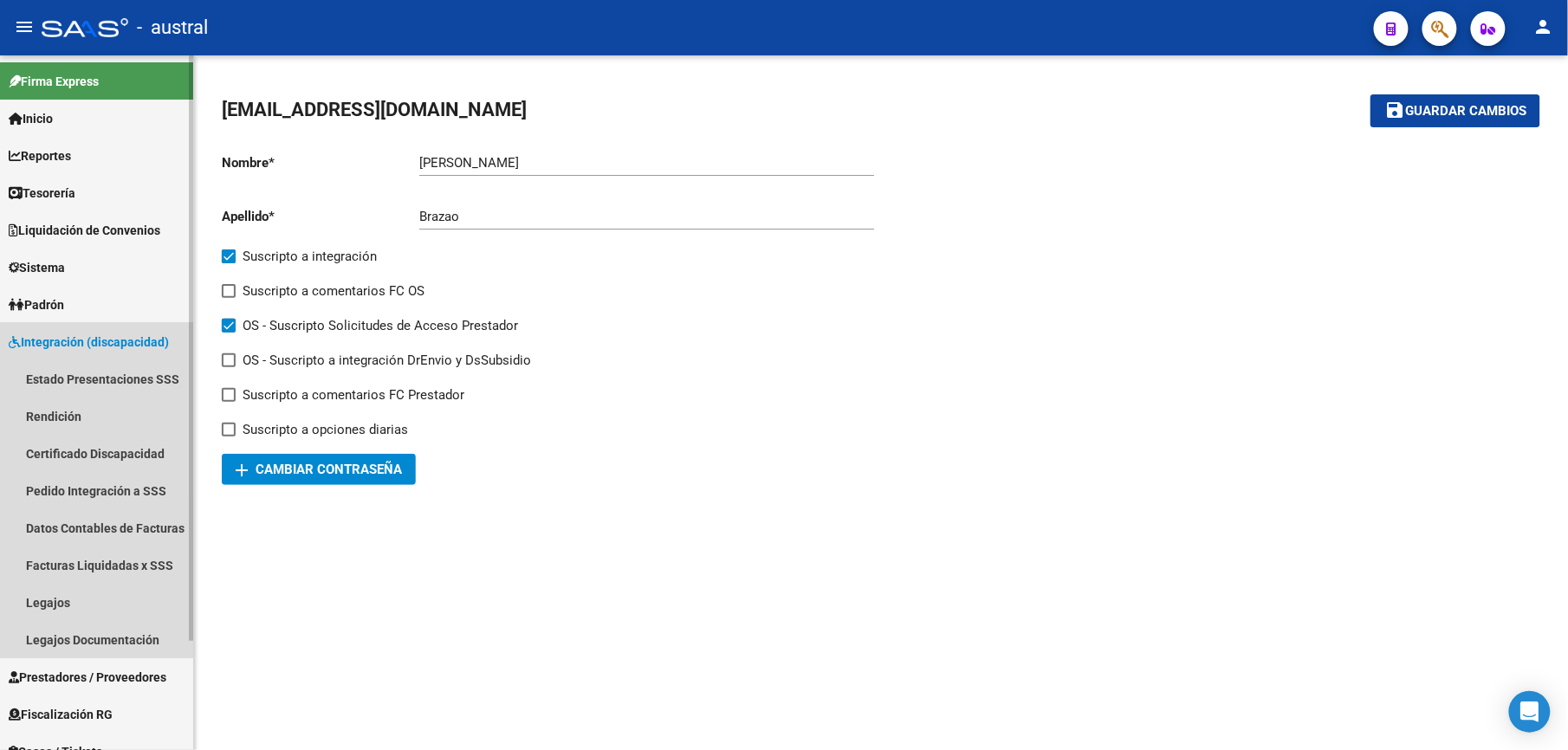
click at [80, 326] on link "Integración (discapacidad)" at bounding box center [96, 342] width 193 height 37
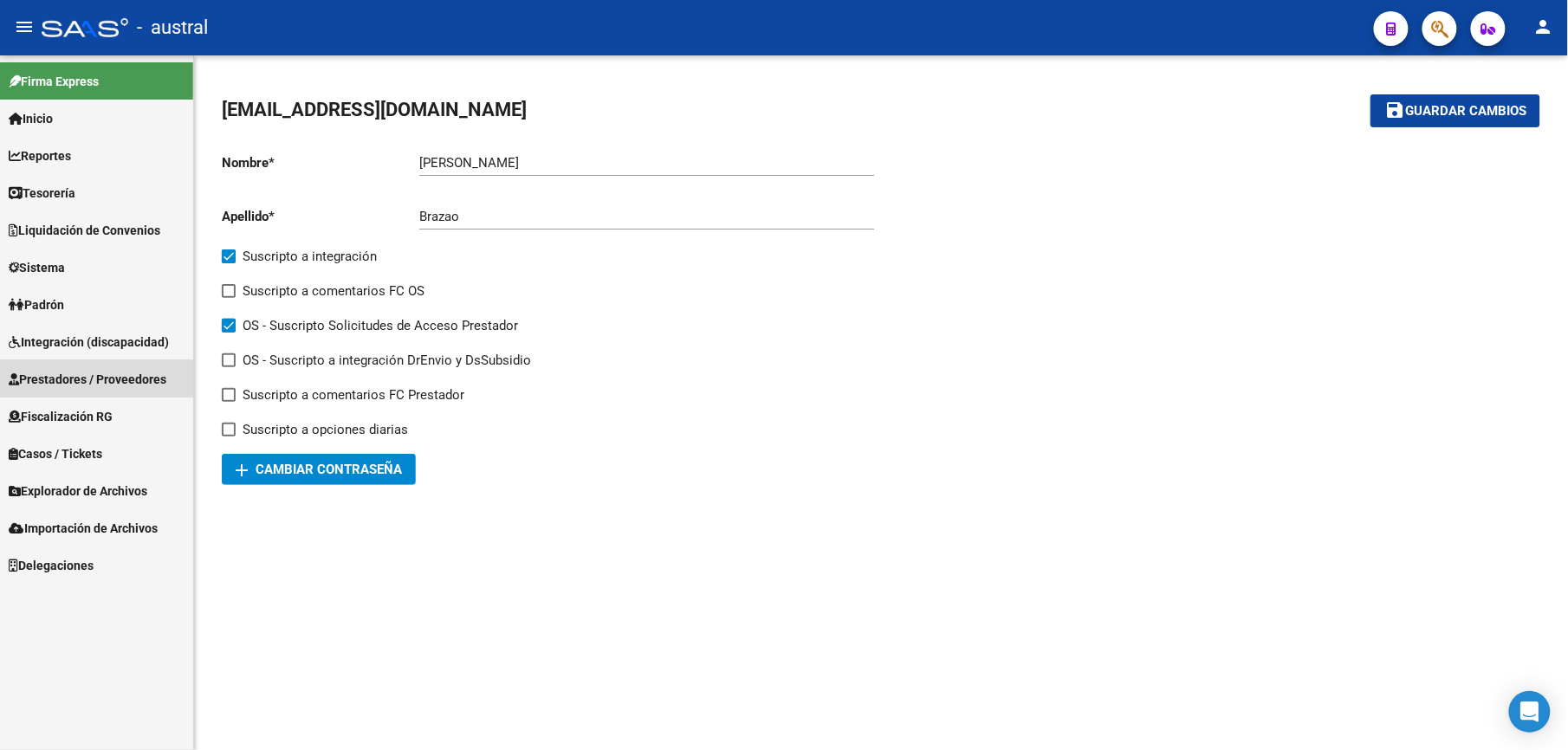
click at [135, 379] on span "Prestadores / Proveedores" at bounding box center [87, 379] width 157 height 19
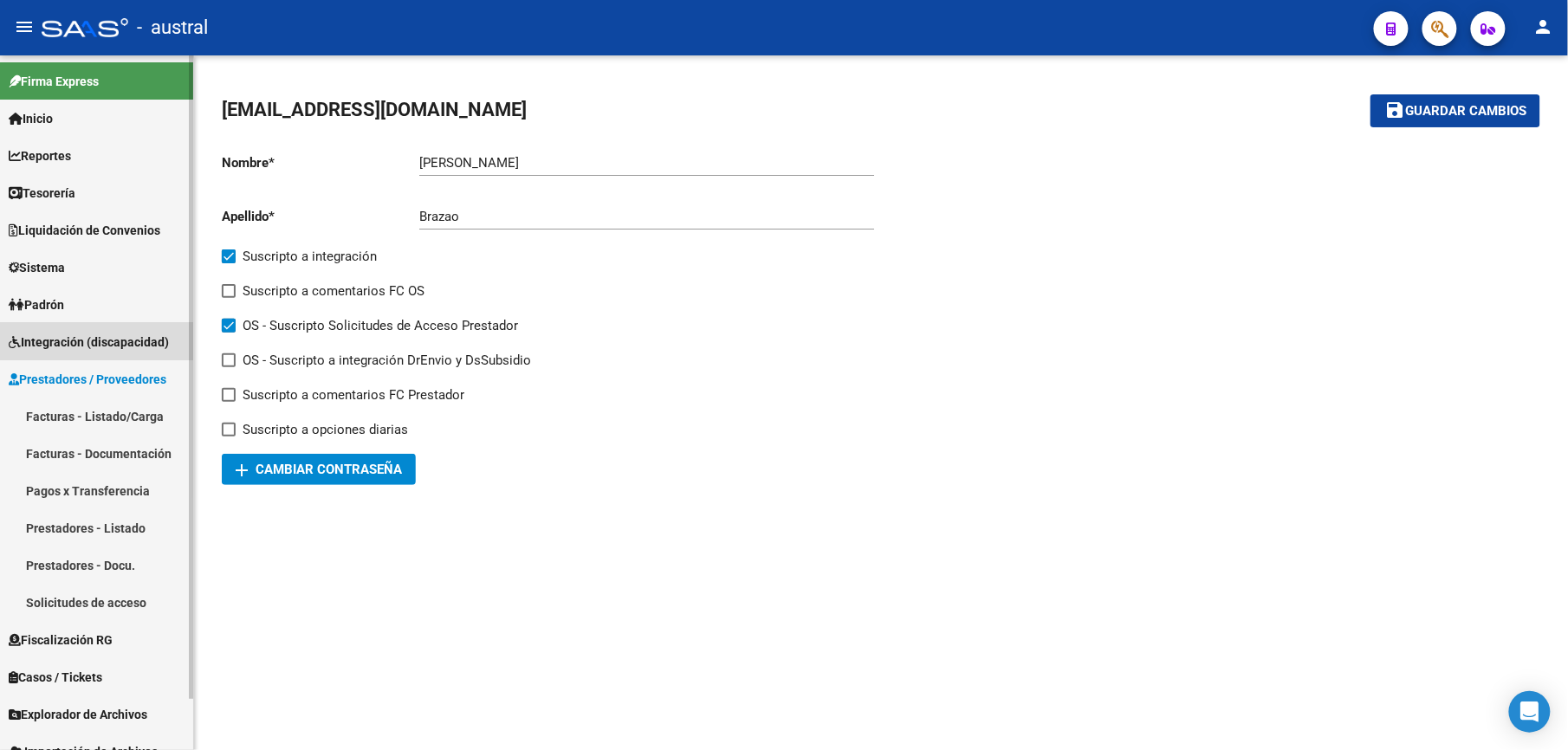
click at [32, 327] on link "Integración (discapacidad)" at bounding box center [96, 342] width 193 height 37
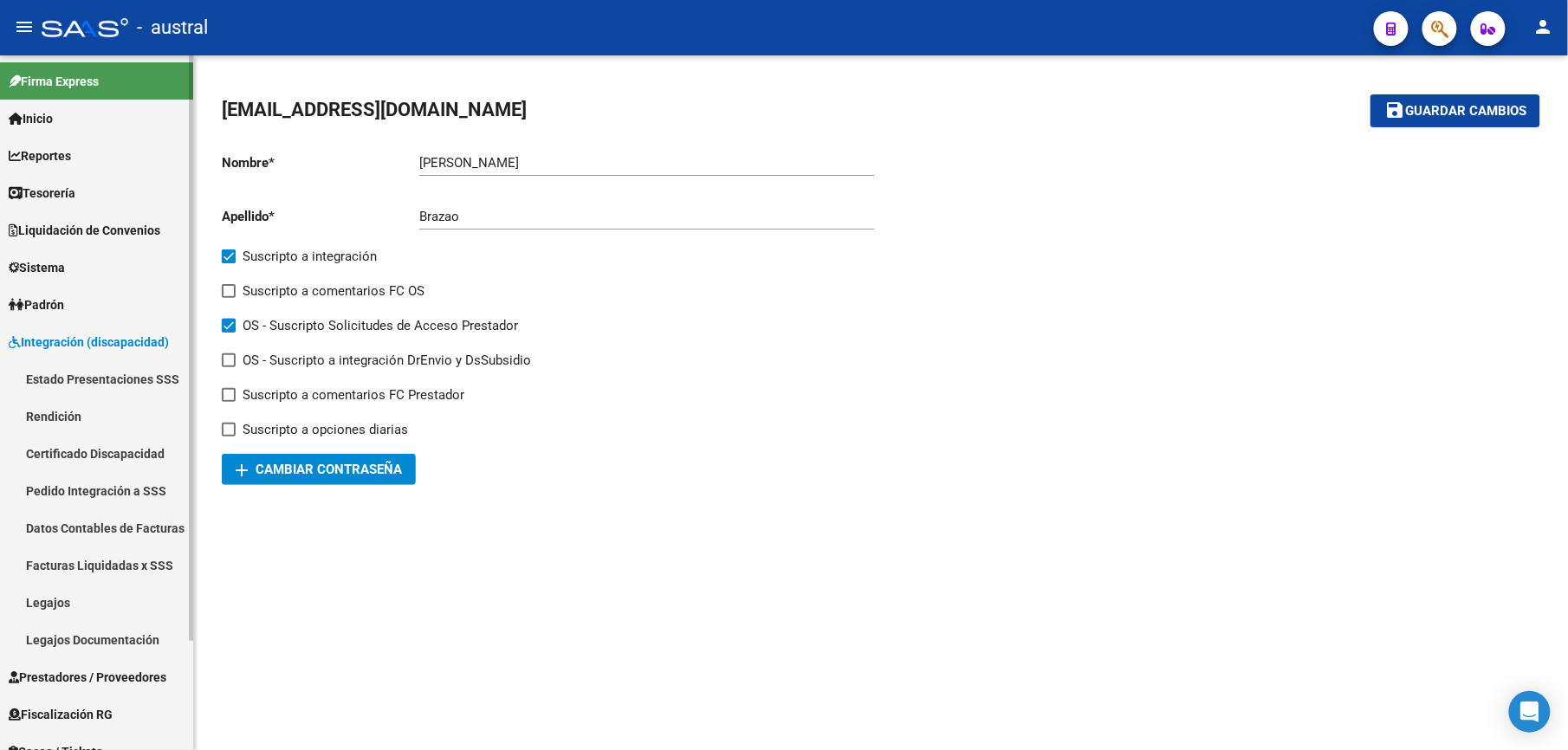
click at [111, 591] on link "Legajos" at bounding box center [96, 603] width 193 height 37
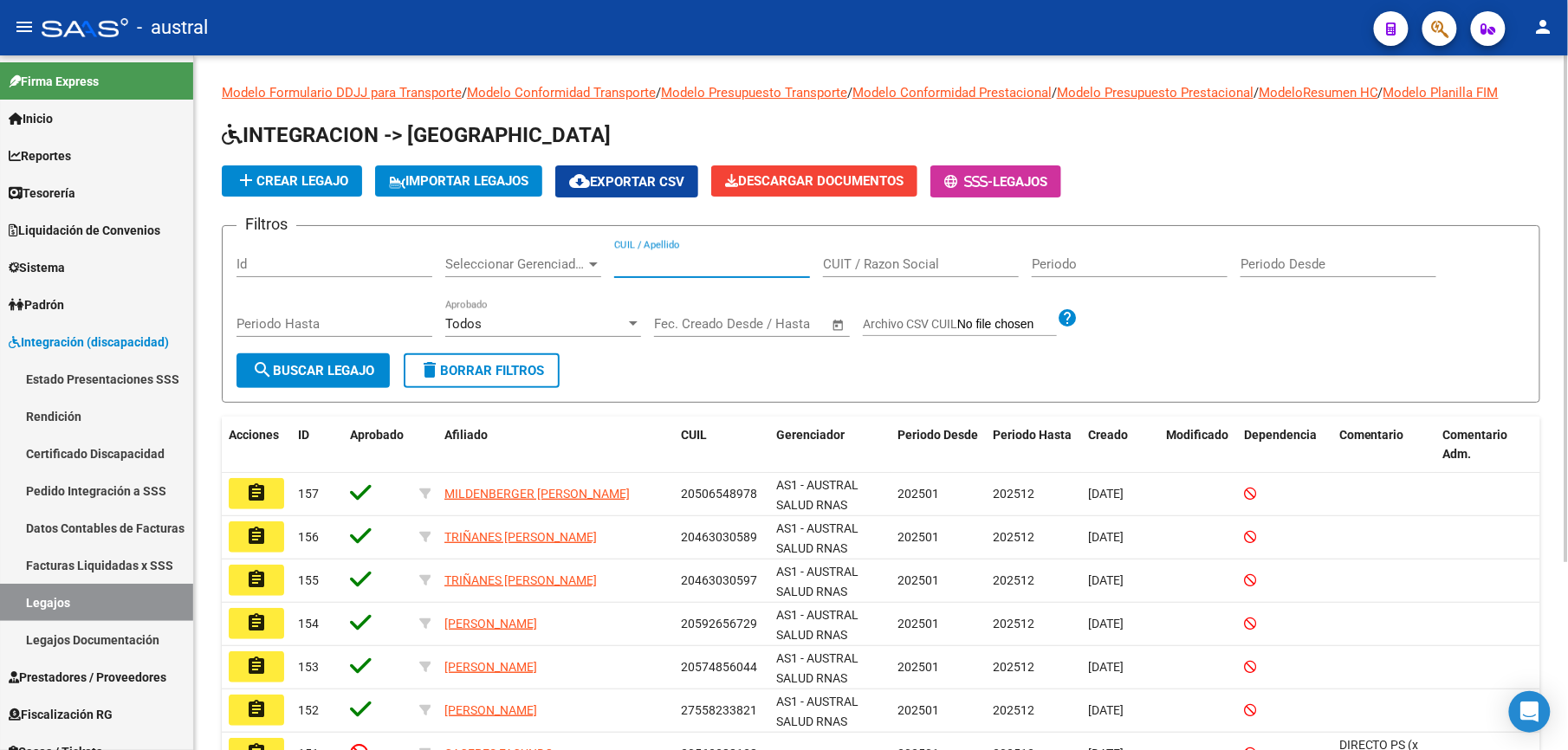
click at [688, 265] on input "CUIL / Apellido" at bounding box center [712, 264] width 196 height 16
type input "D"
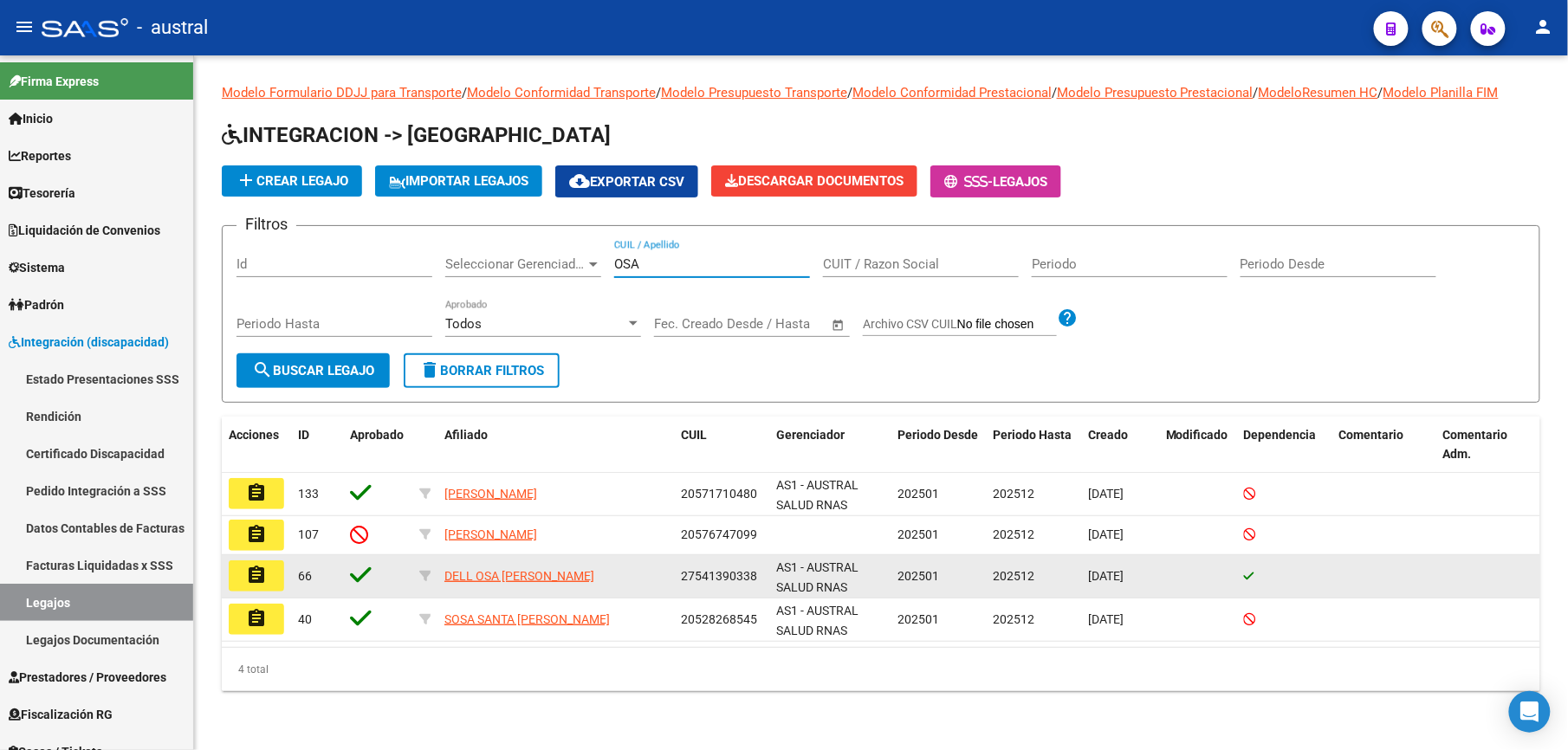
type input "OSA"
click at [256, 573] on mat-icon "assignment" at bounding box center [256, 574] width 20 height 20
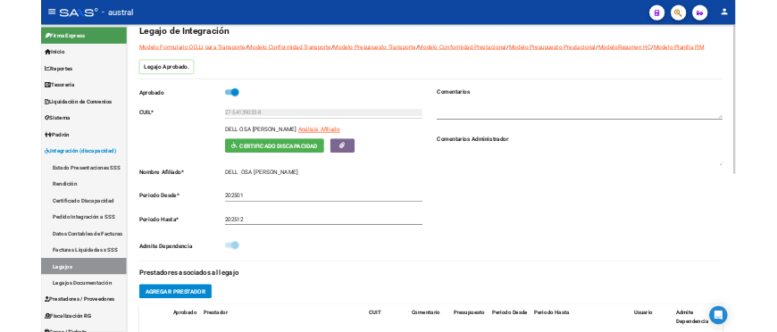
scroll to position [119, 0]
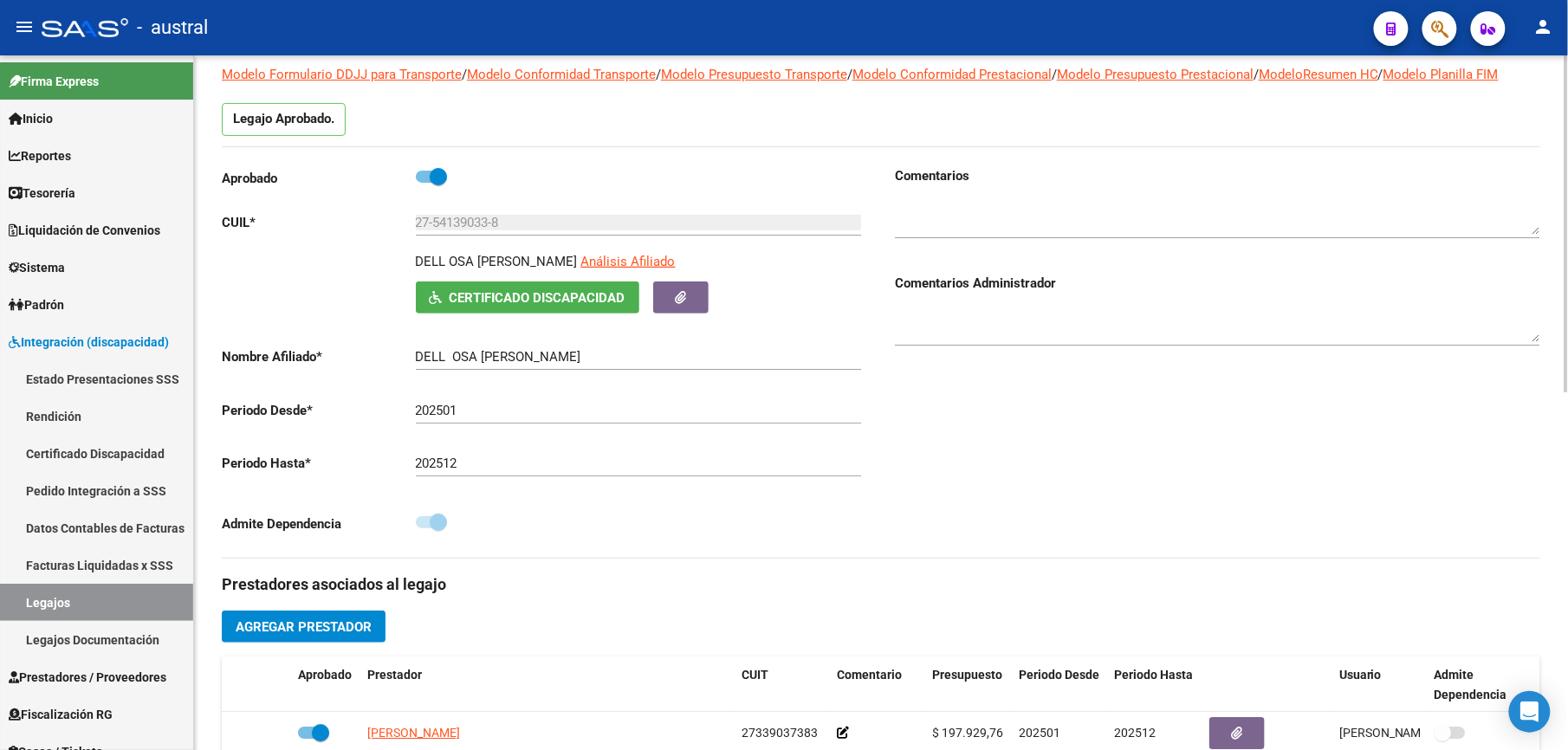
click at [336, 625] on span "Agregar Prestador" at bounding box center [304, 627] width 136 height 16
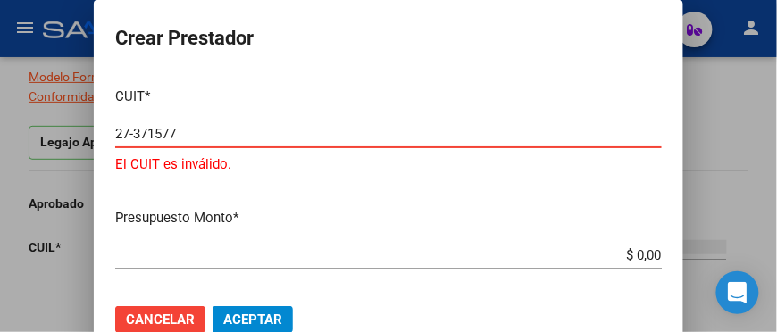
type input "27-371577"
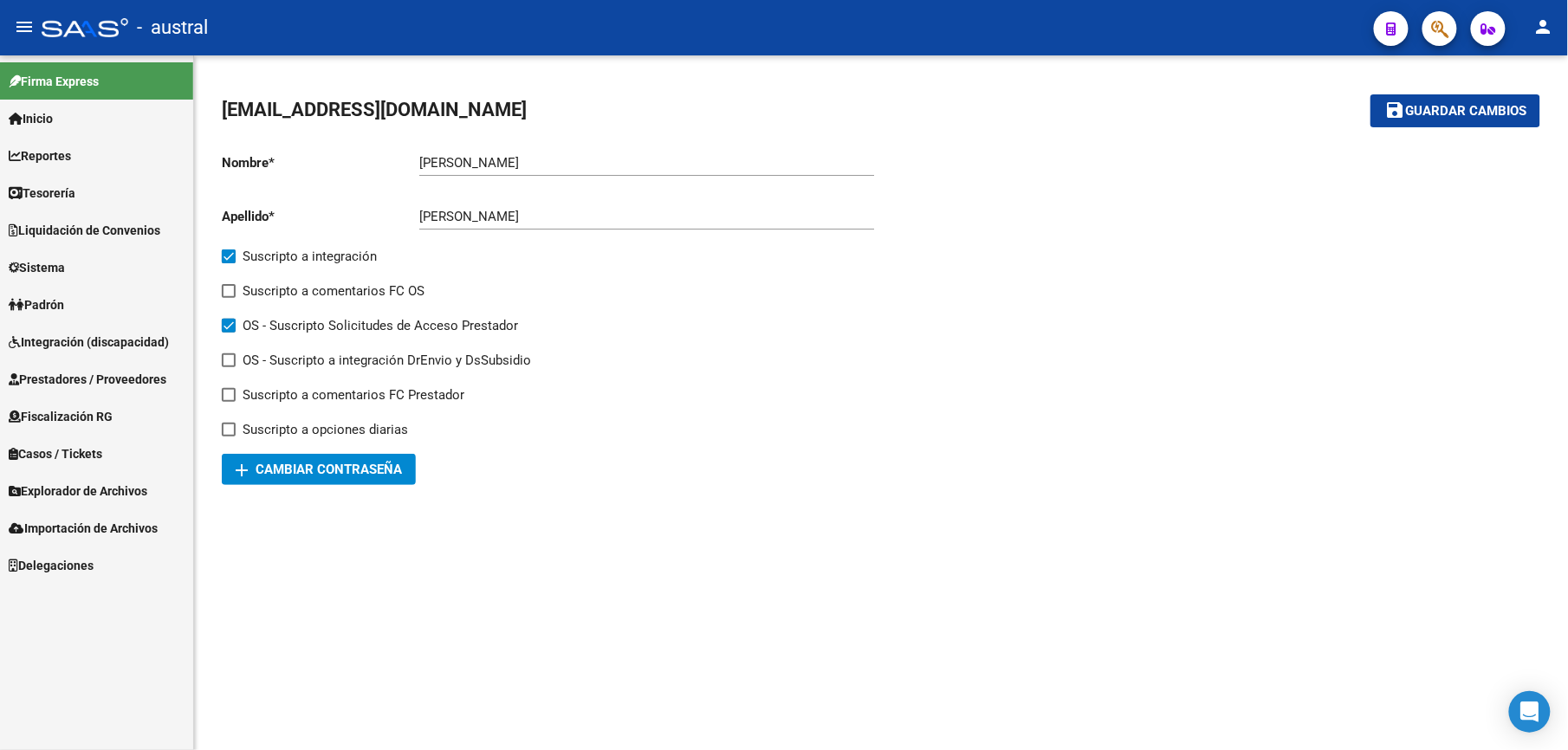
drag, startPoint x: 133, startPoint y: 343, endPoint x: 133, endPoint y: 373, distance: 30.0
click at [133, 343] on span "Integración (discapacidad)" at bounding box center [88, 342] width 160 height 19
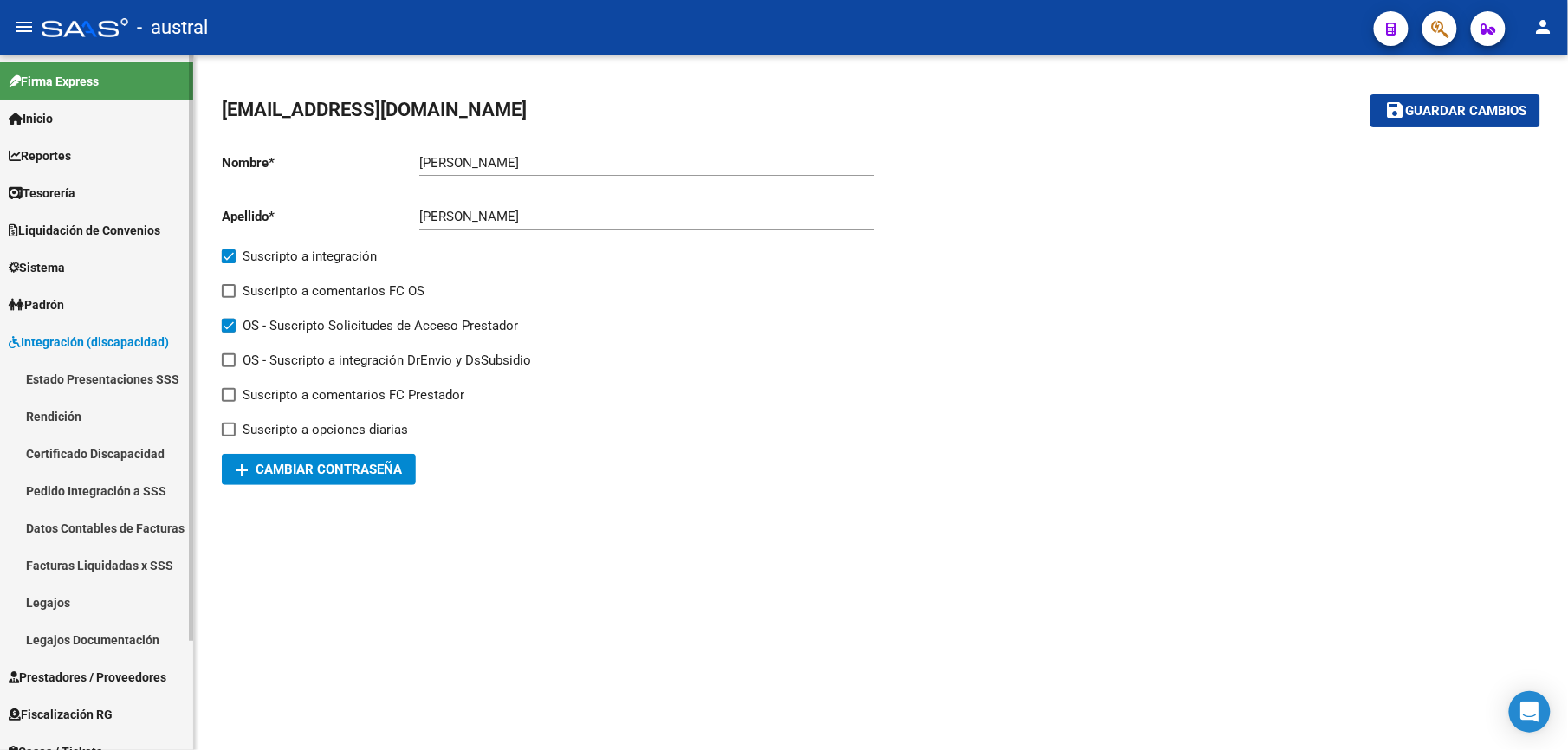
click at [55, 603] on link "Legajos" at bounding box center [96, 603] width 193 height 37
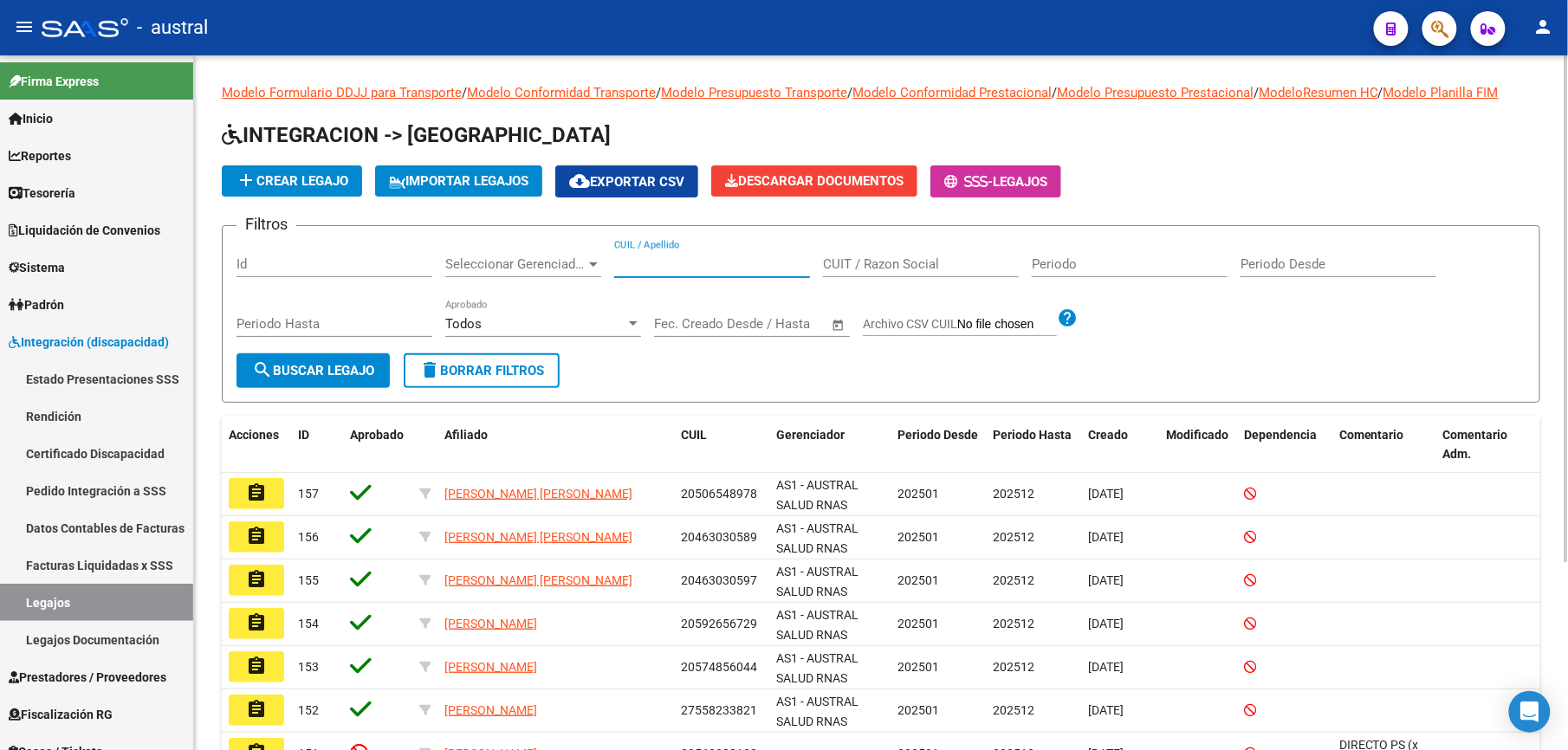
click at [717, 265] on input "CUIL / Apellido" at bounding box center [712, 264] width 196 height 16
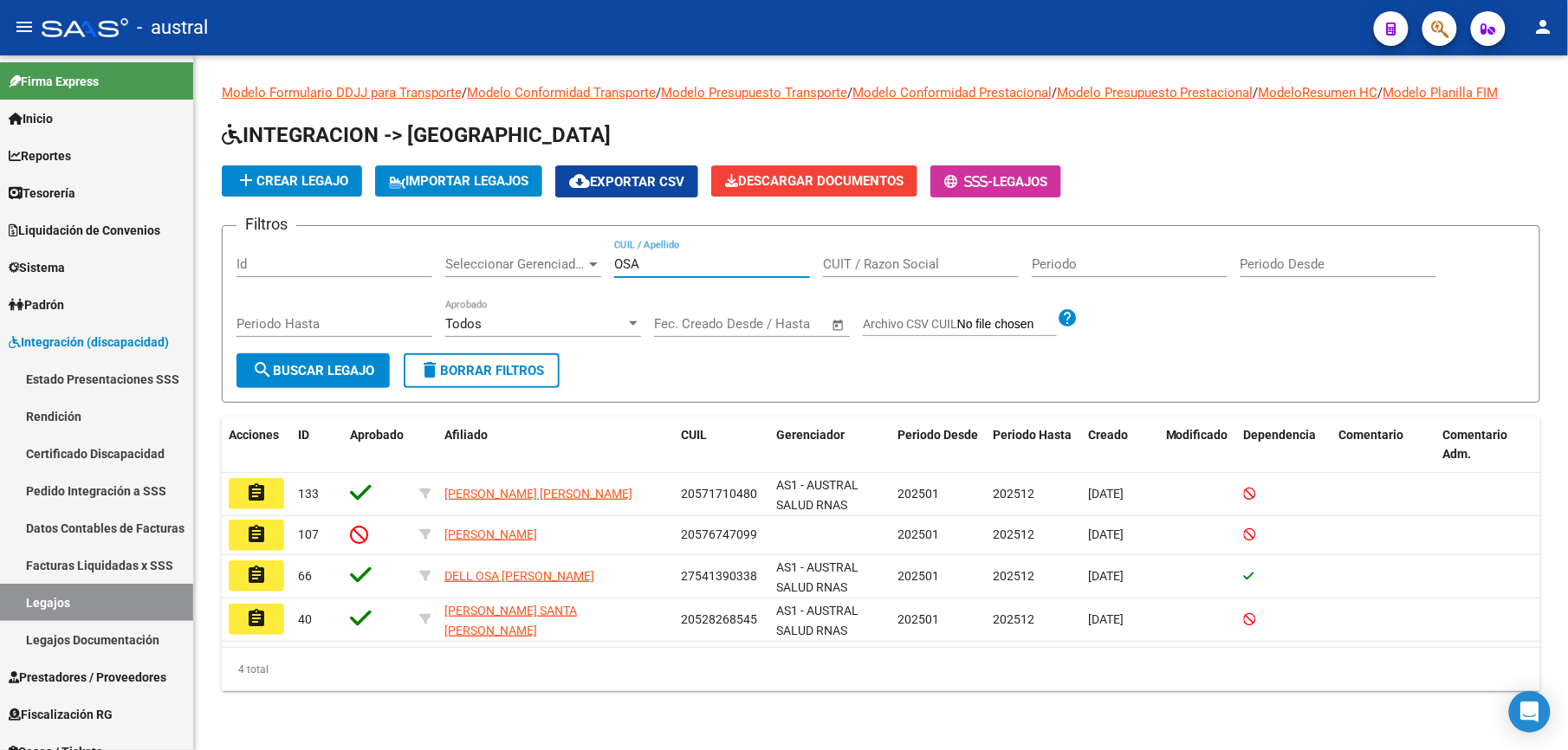
type input "OSA"
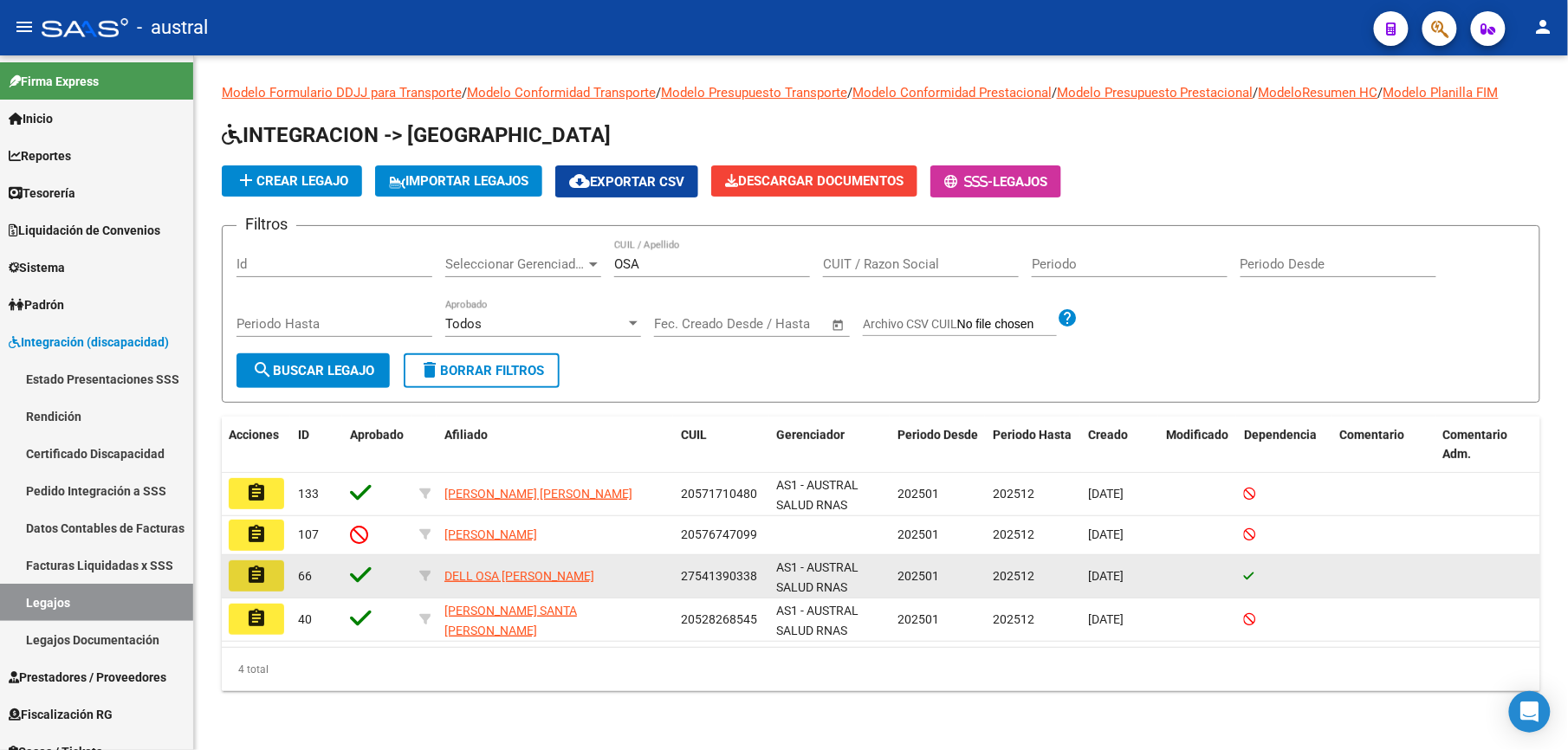
click at [246, 586] on button "assignment" at bounding box center [256, 576] width 55 height 31
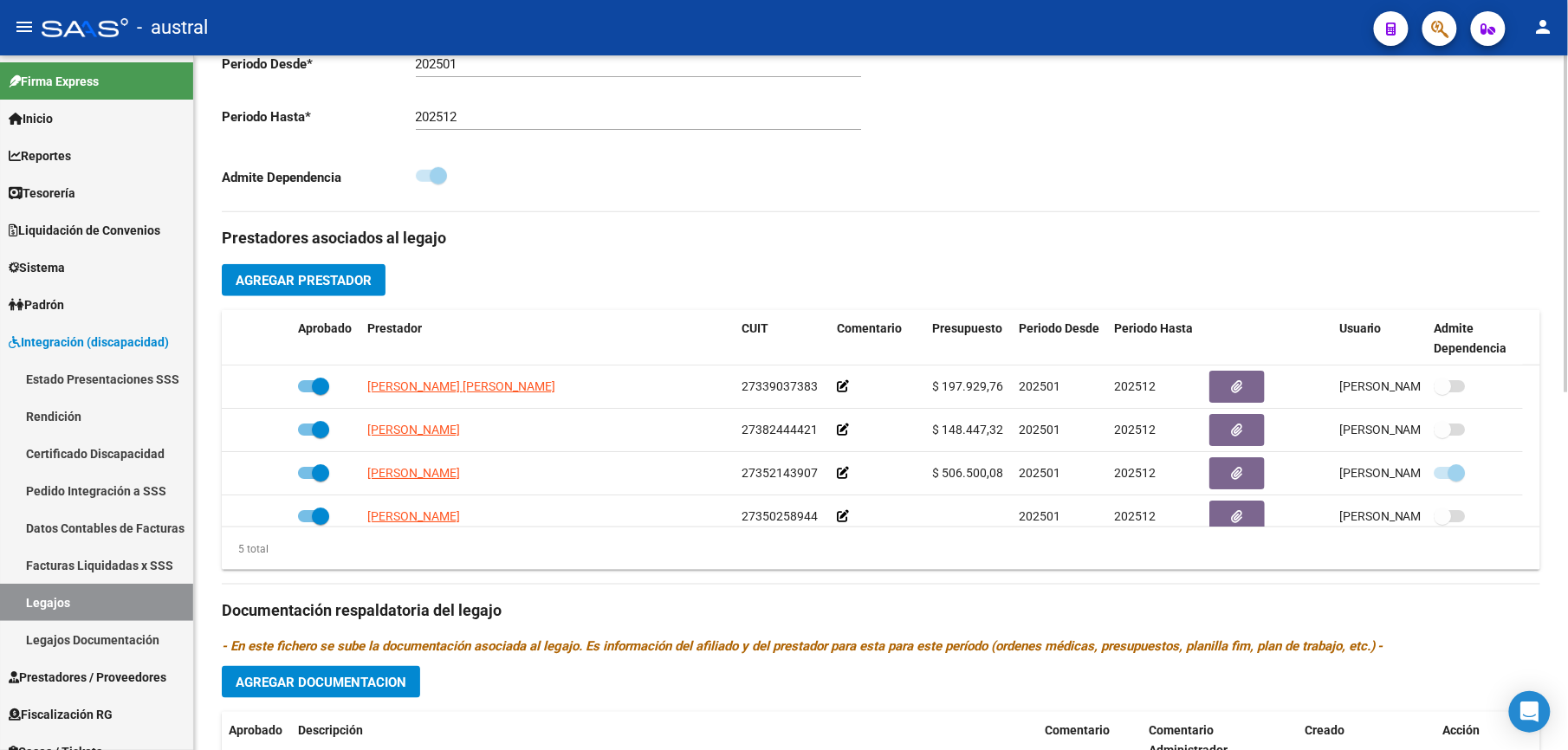
click at [337, 284] on span "Agregar Prestador" at bounding box center [304, 280] width 136 height 16
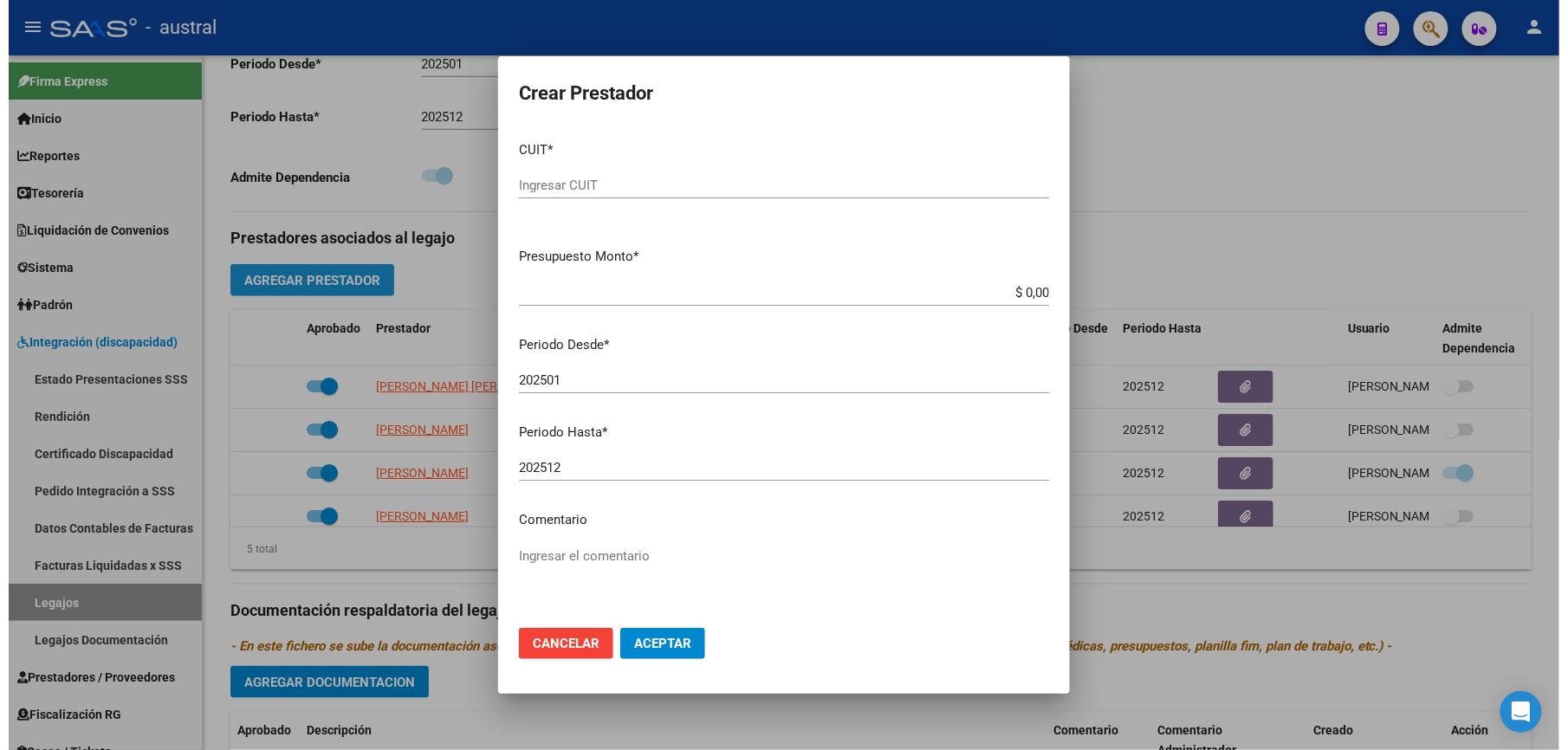
scroll to position [481, 0]
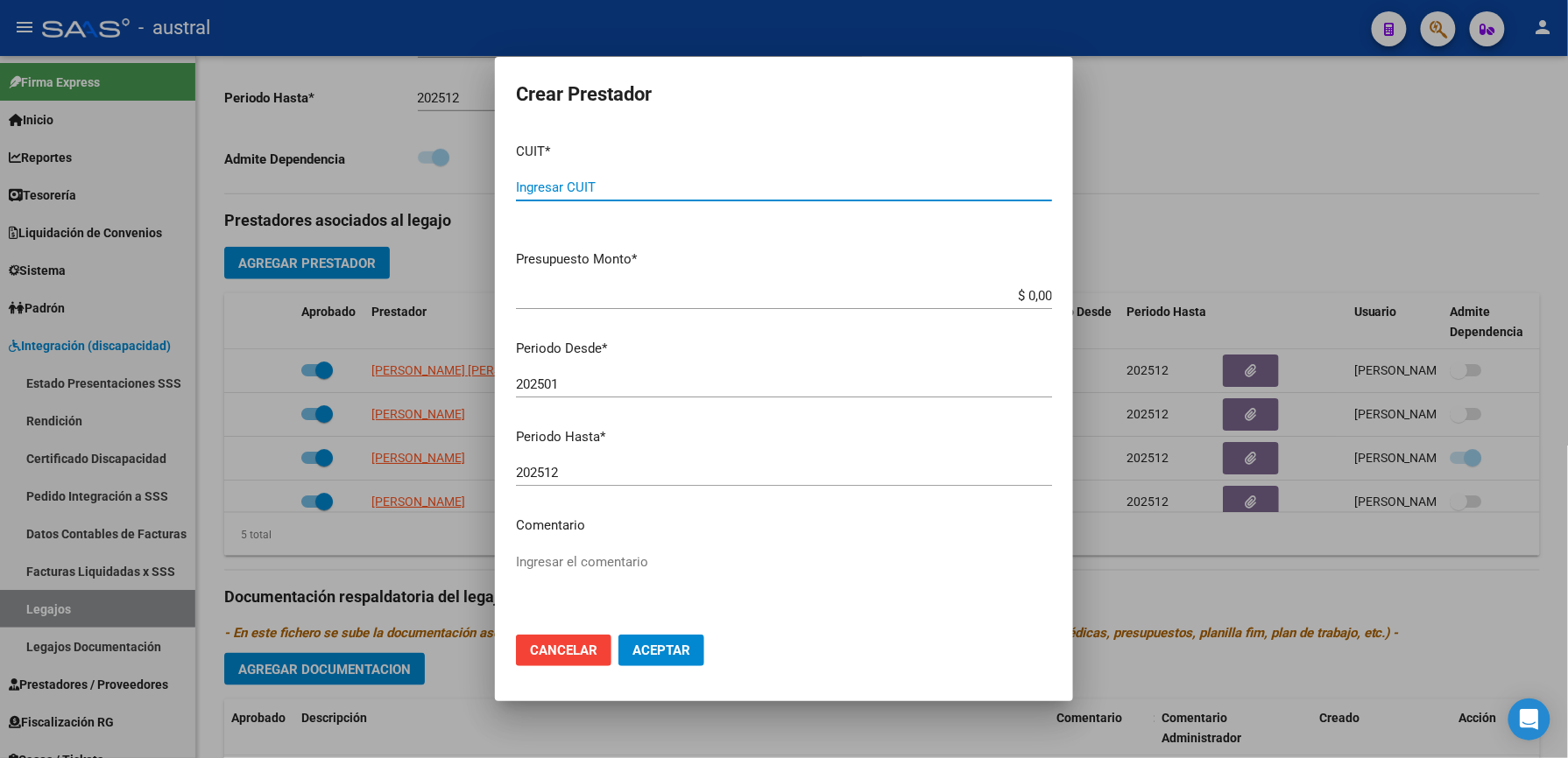
paste input "27-37157762-4"
type input "27-37157762-4"
click at [671, 658] on span "Aceptar" at bounding box center [661, 650] width 58 height 16
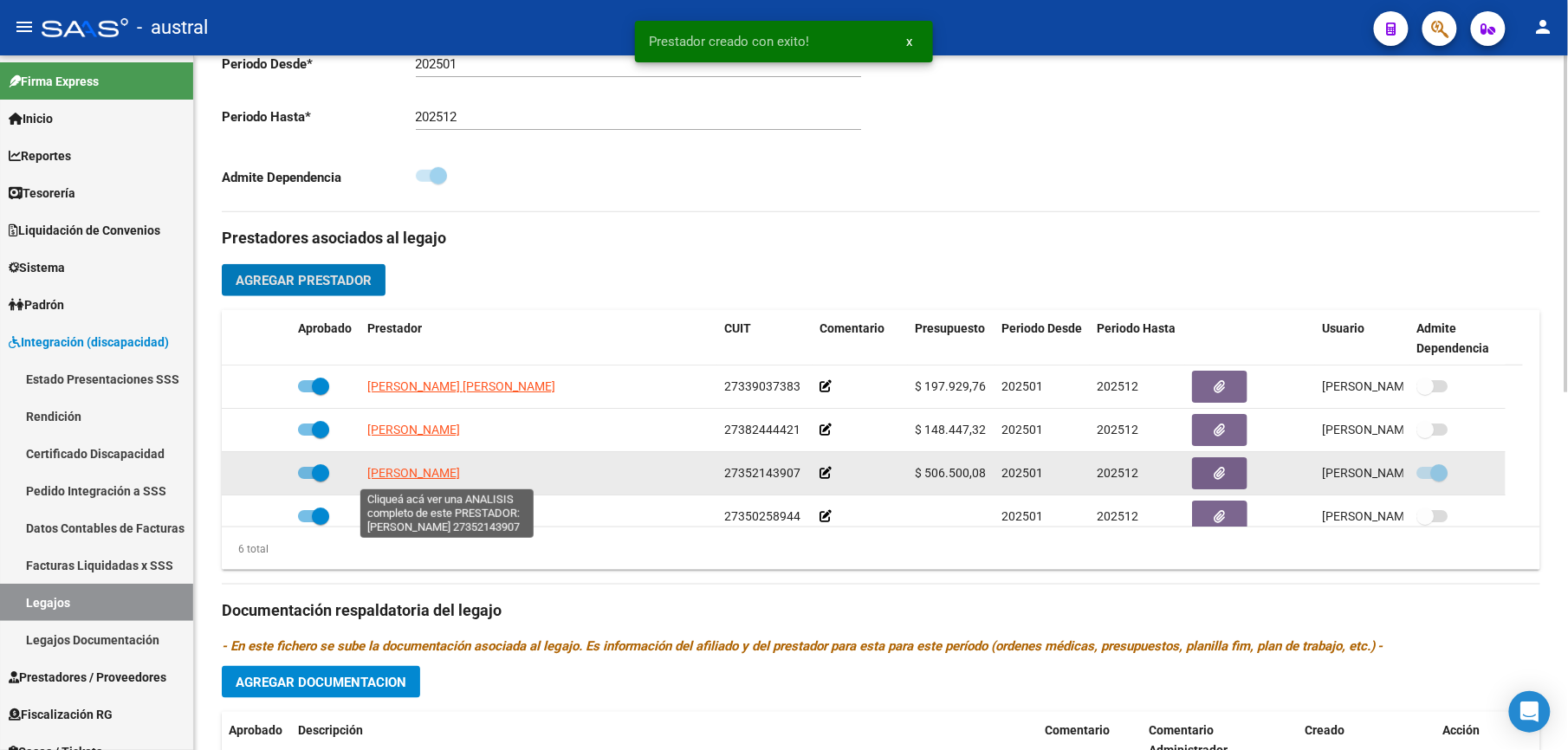
scroll to position [104, 0]
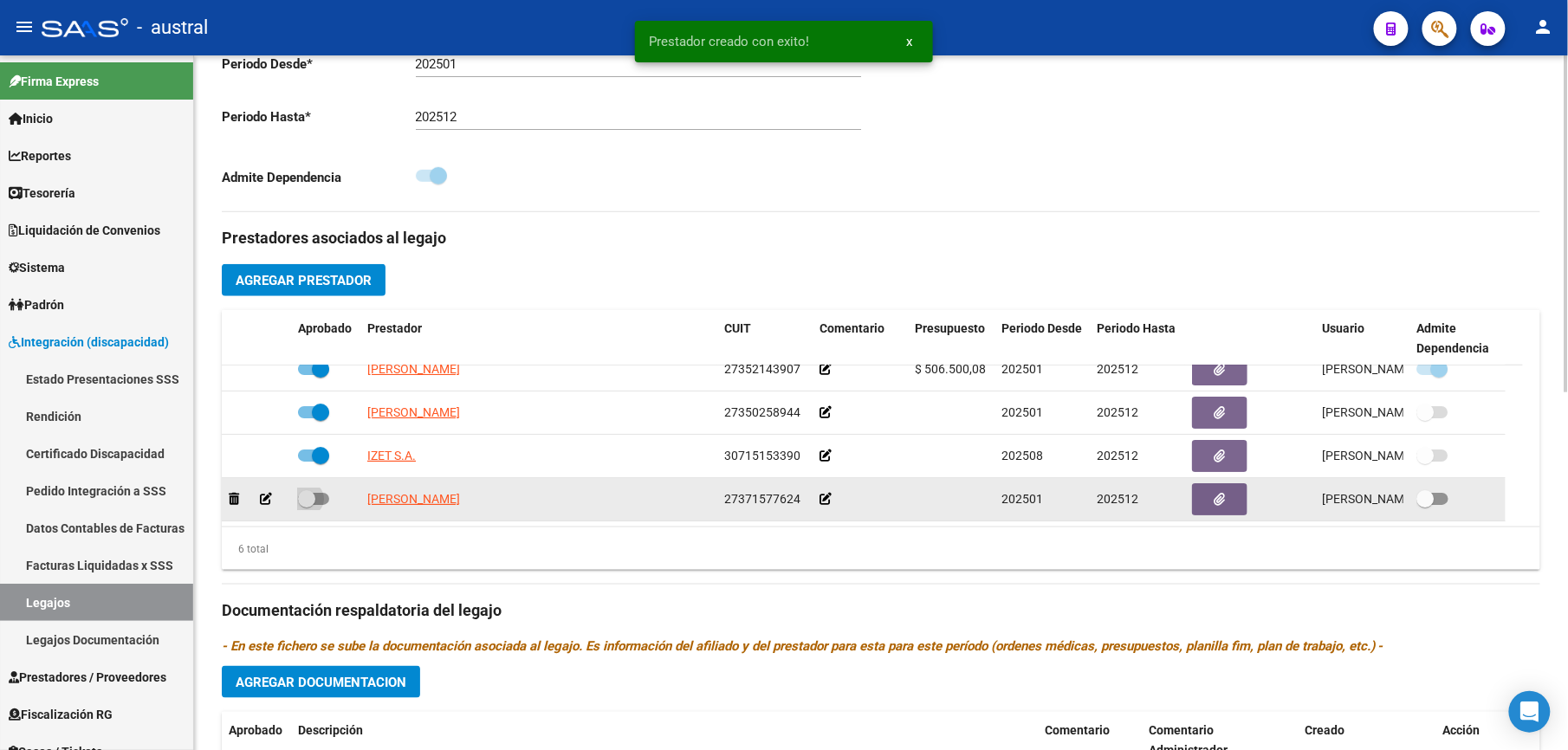
click at [313, 501] on span at bounding box center [307, 499] width 17 height 17
click at [307, 505] on input "checkbox" at bounding box center [306, 505] width 1 height 1
checkbox input "true"
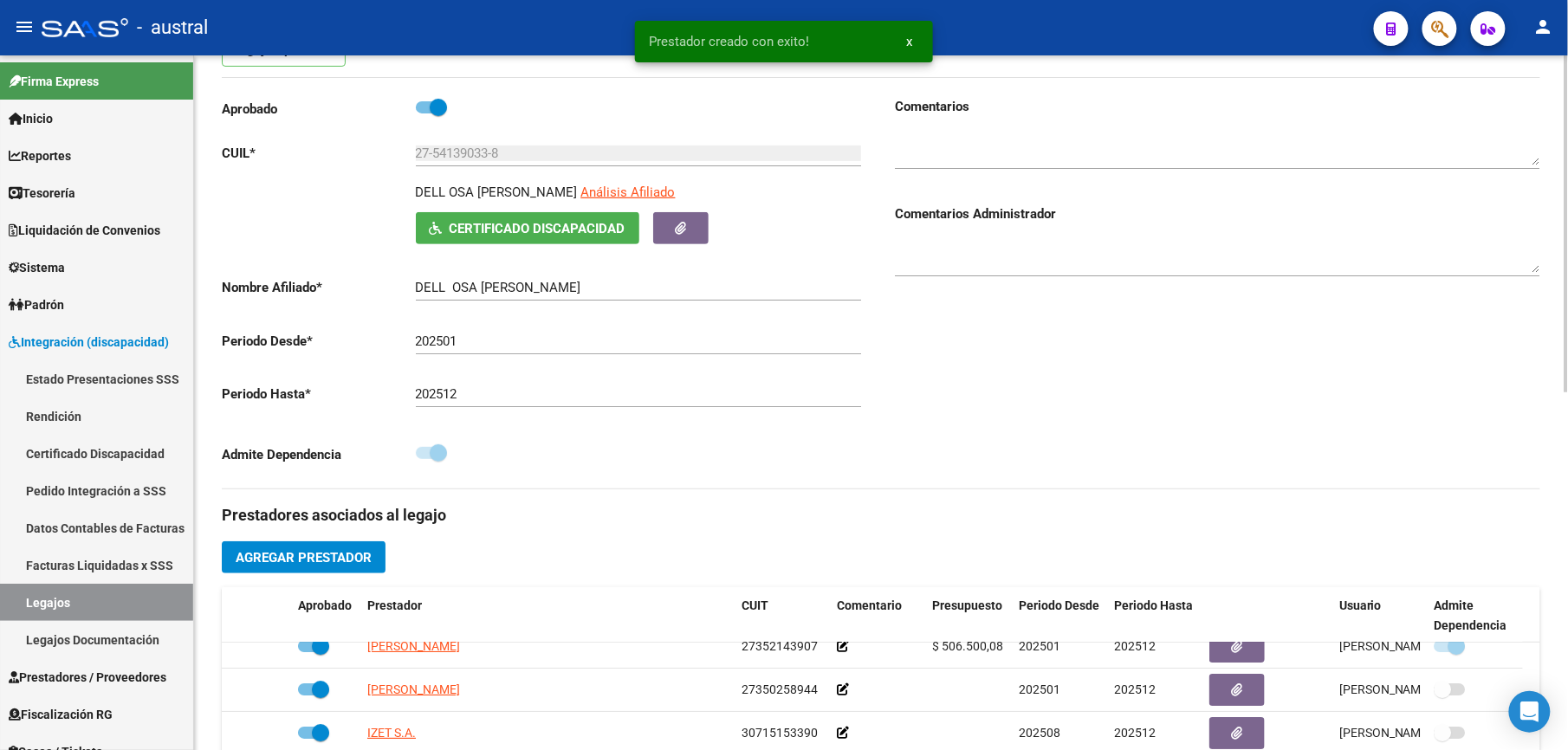
scroll to position [0, 0]
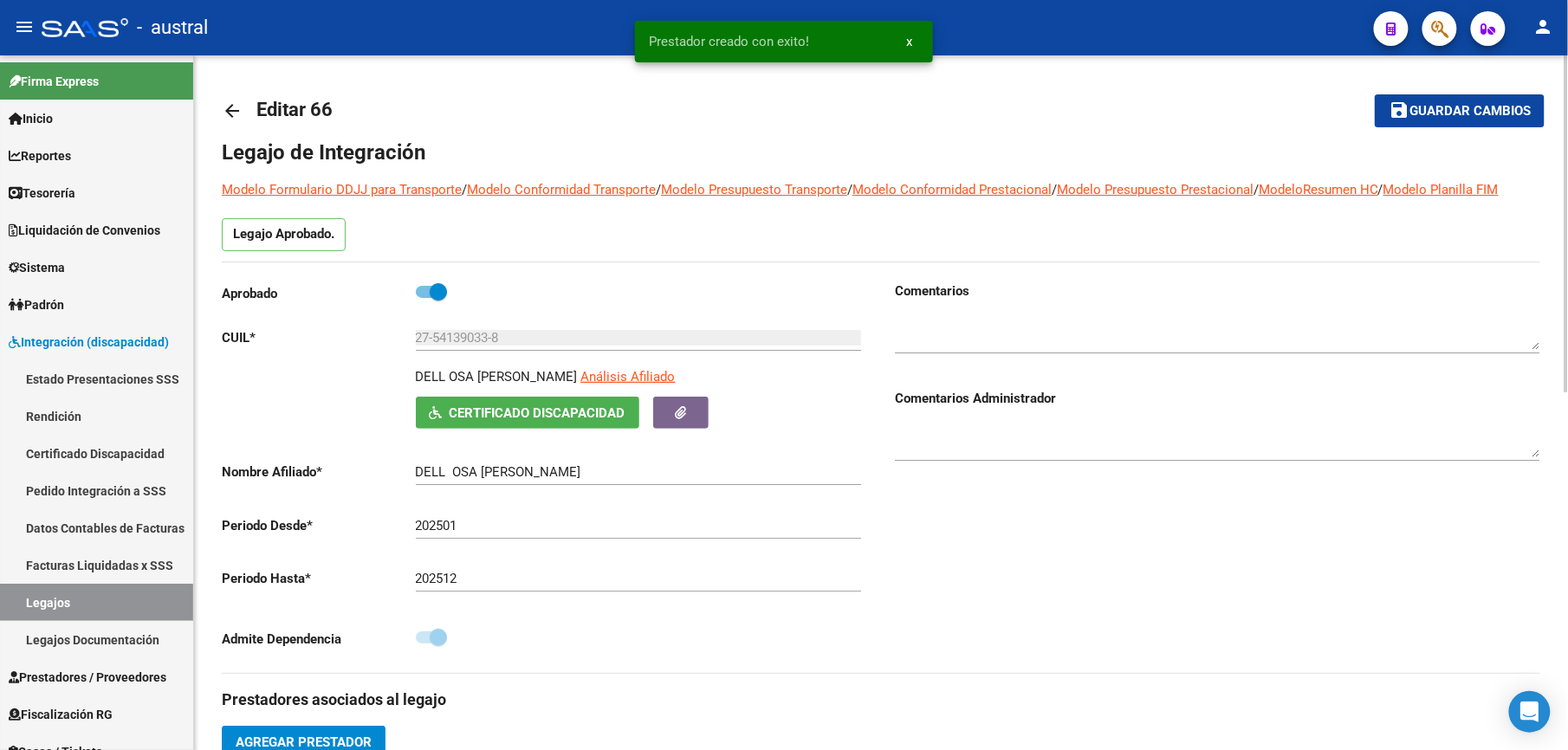
click at [1441, 104] on span "Guardar cambios" at bounding box center [1469, 112] width 121 height 16
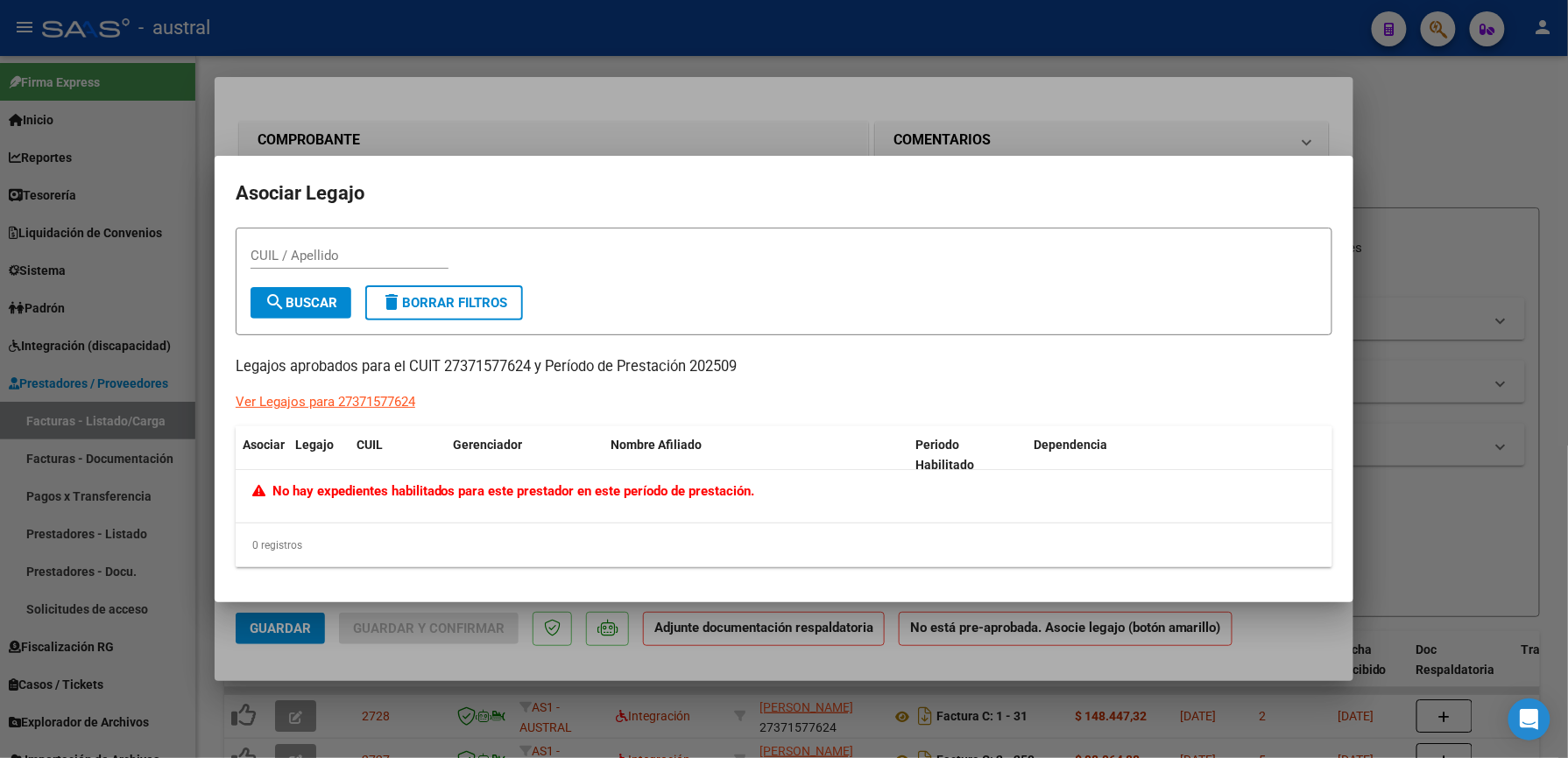
scroll to position [350, 0]
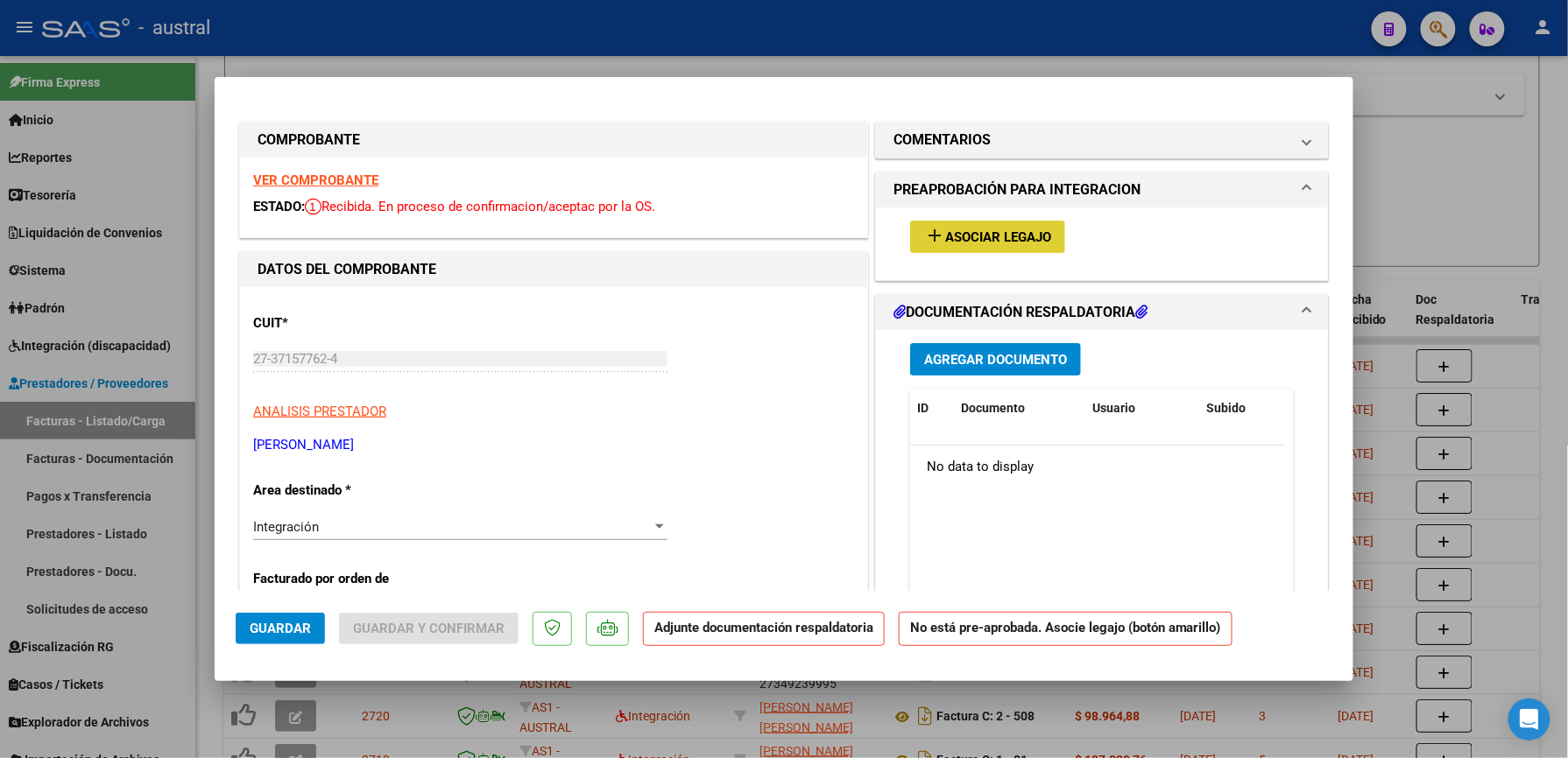
click at [945, 232] on span "Asociar Legajo" at bounding box center [998, 237] width 106 height 16
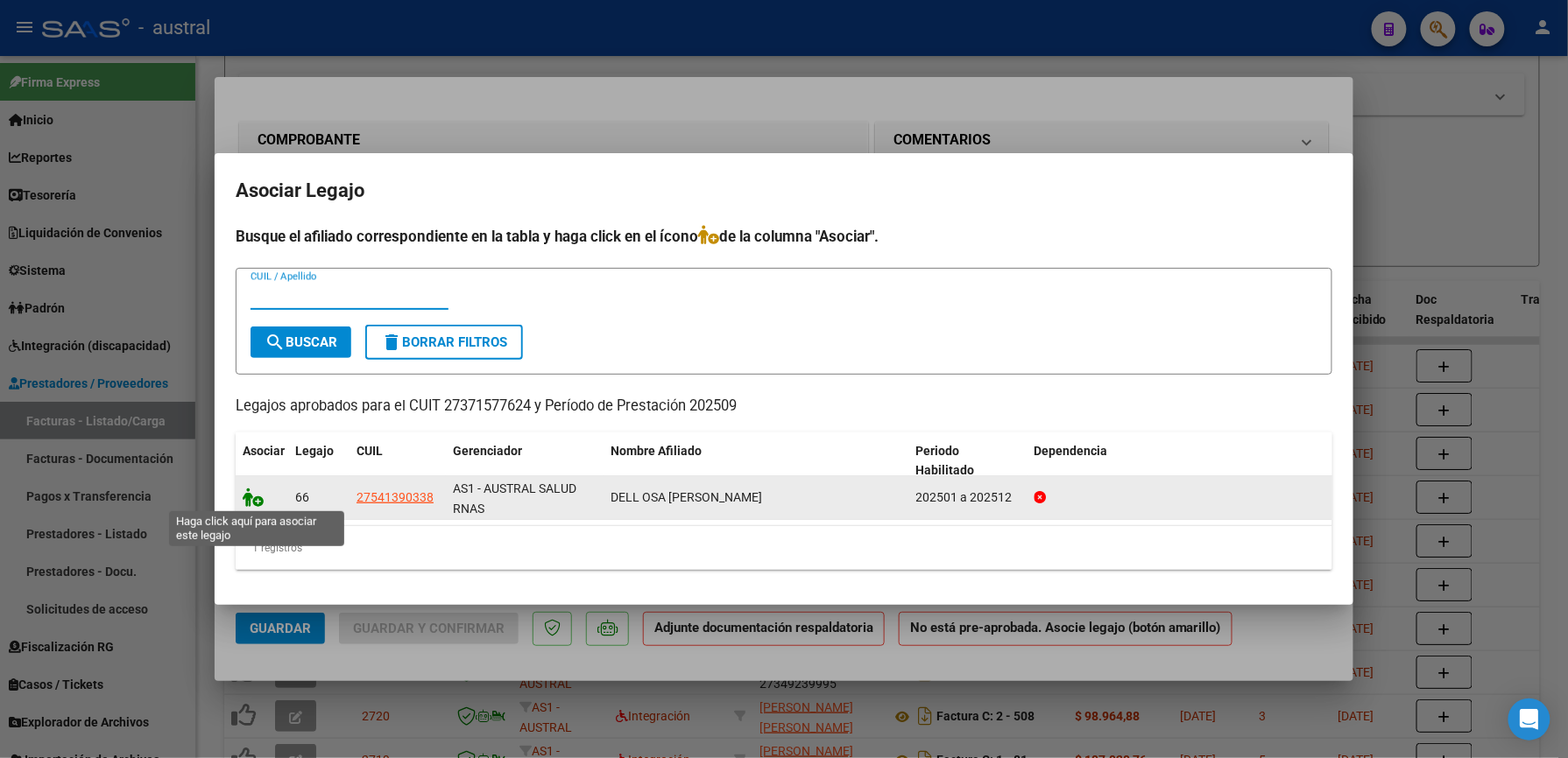
click at [249, 492] on icon at bounding box center [252, 497] width 21 height 20
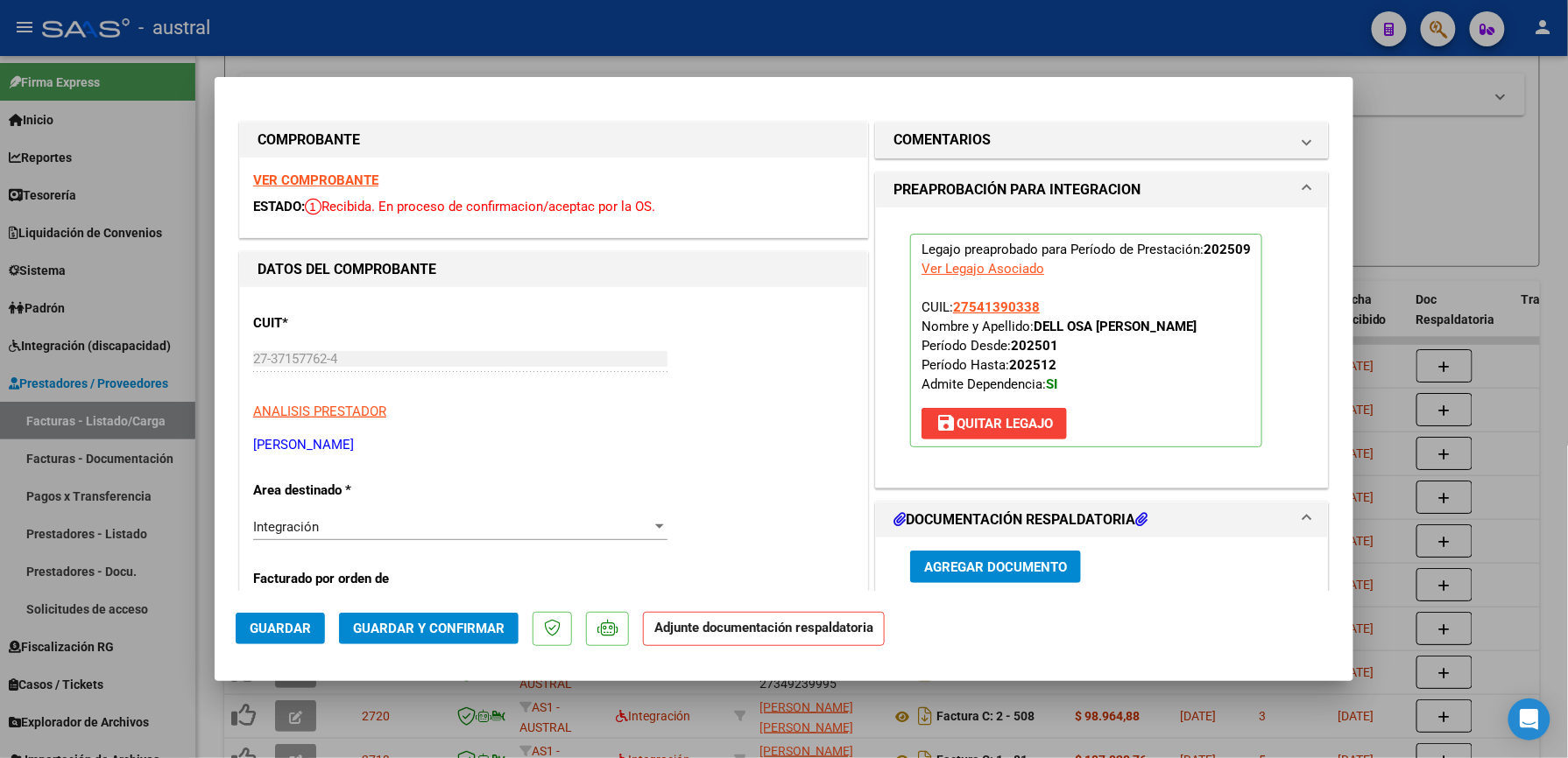
click at [486, 631] on span "Guardar y Confirmar" at bounding box center [429, 629] width 151 height 16
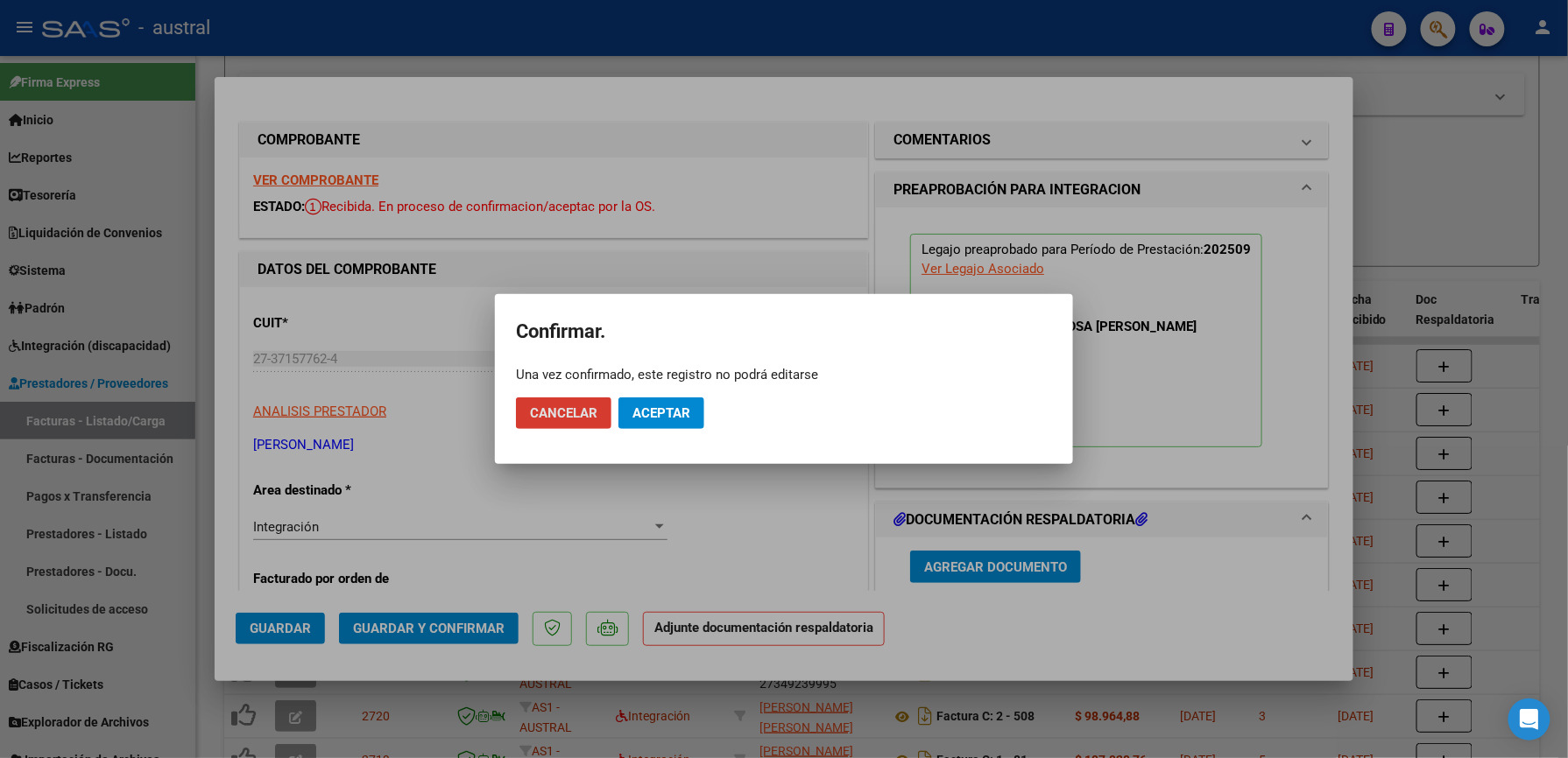
click at [674, 418] on span "Aceptar" at bounding box center [661, 413] width 58 height 16
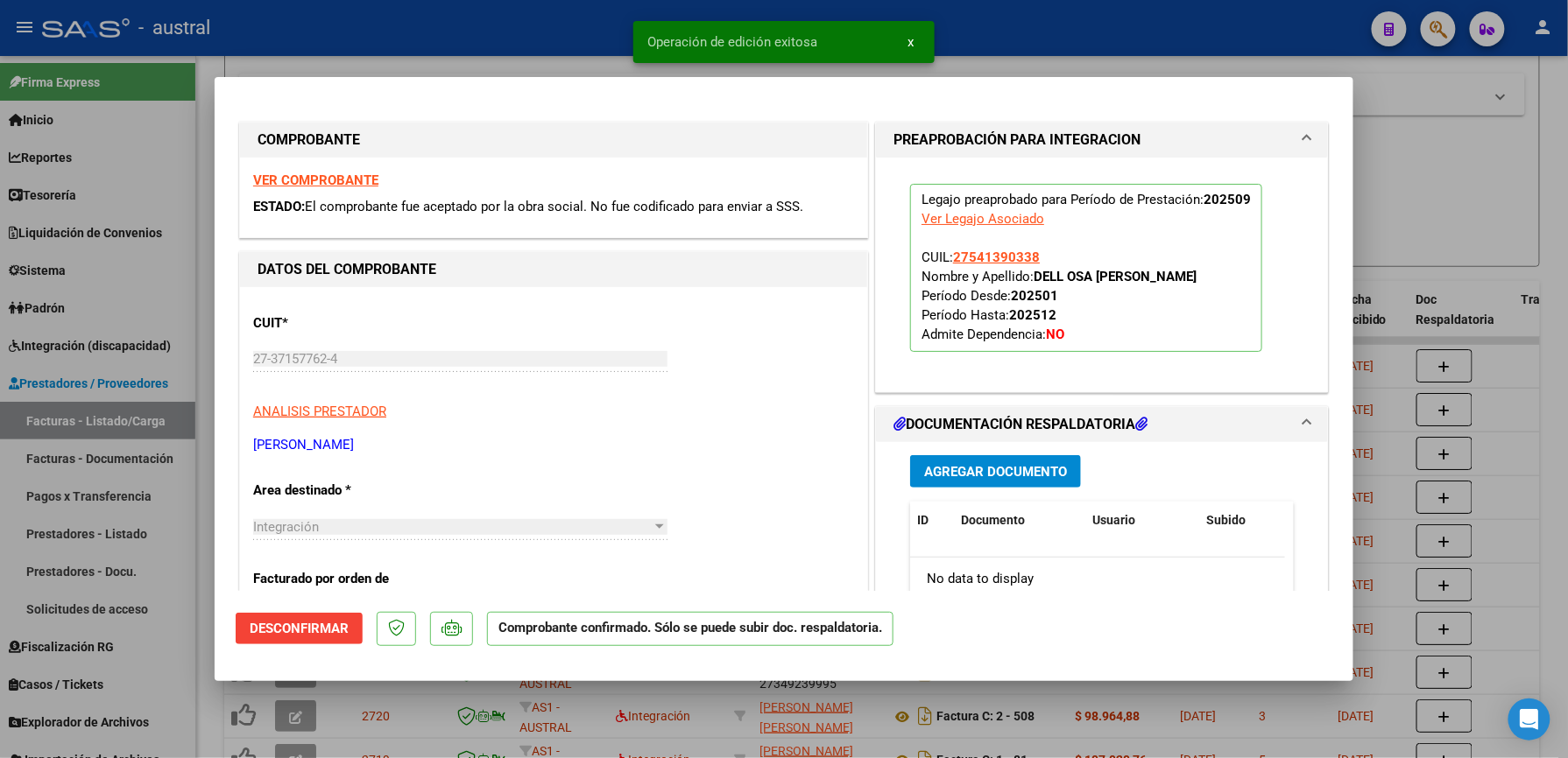
click at [355, 165] on div "VER COMPROBANTE ESTADO: El comprobante fue aceptado por la obra social. No fue …" at bounding box center [553, 197] width 627 height 79
click at [355, 170] on div "VER COMPROBANTE ESTADO: El comprobante fue aceptado por la obra social. No fue …" at bounding box center [553, 197] width 627 height 79
click at [355, 182] on strong "VER COMPROBANTE" at bounding box center [316, 180] width 126 height 16
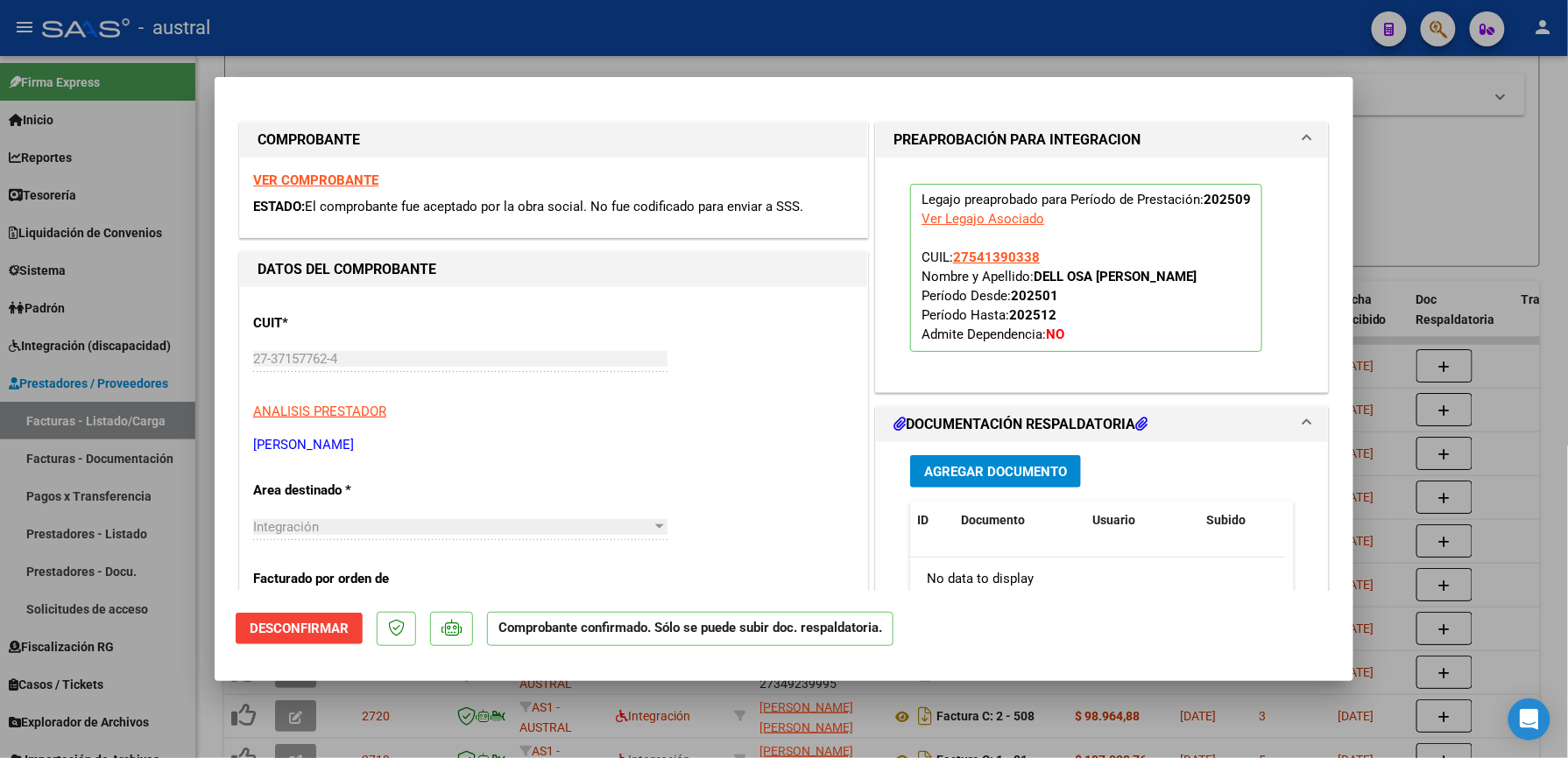
type input "$ 0,00"
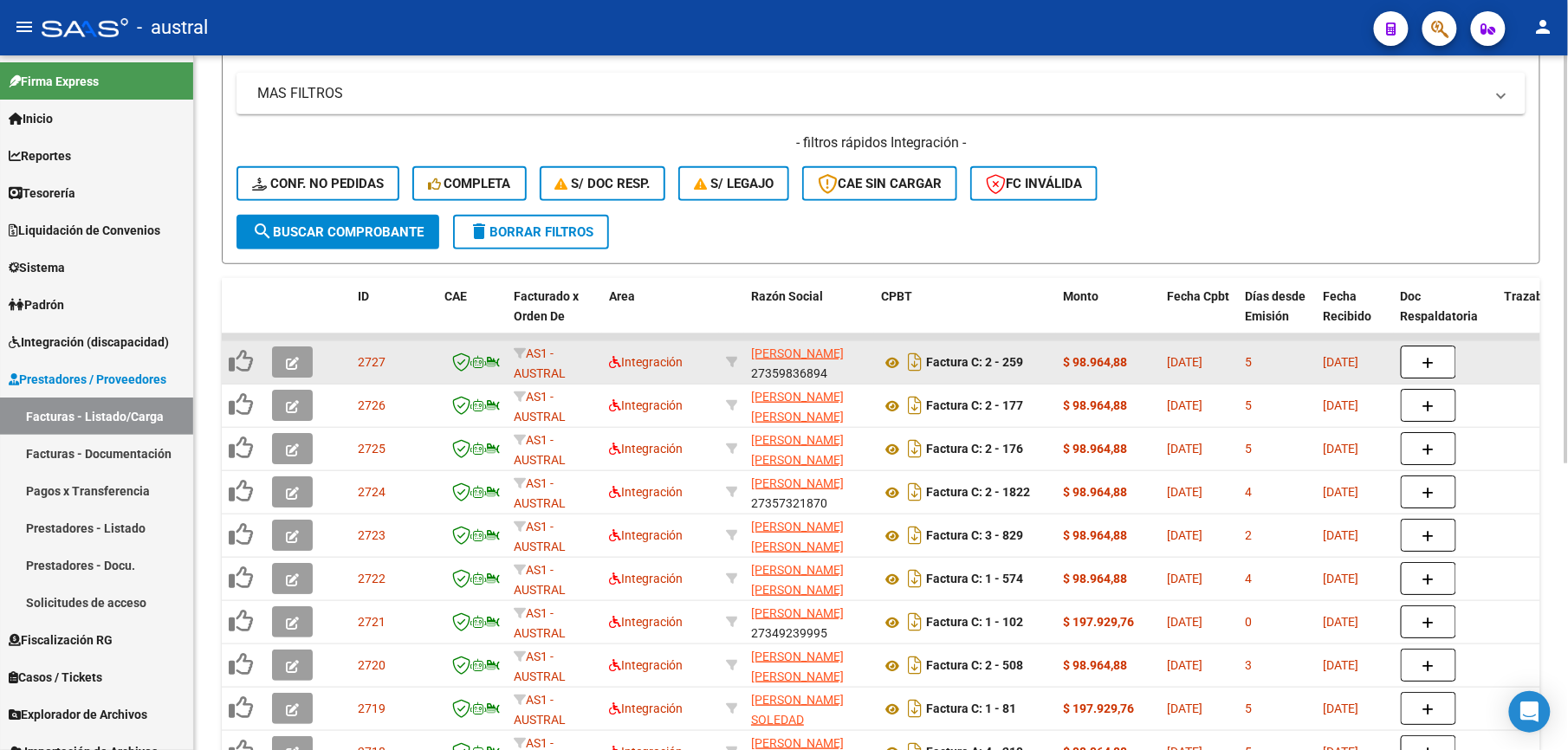
click at [295, 358] on icon "button" at bounding box center [292, 363] width 13 height 13
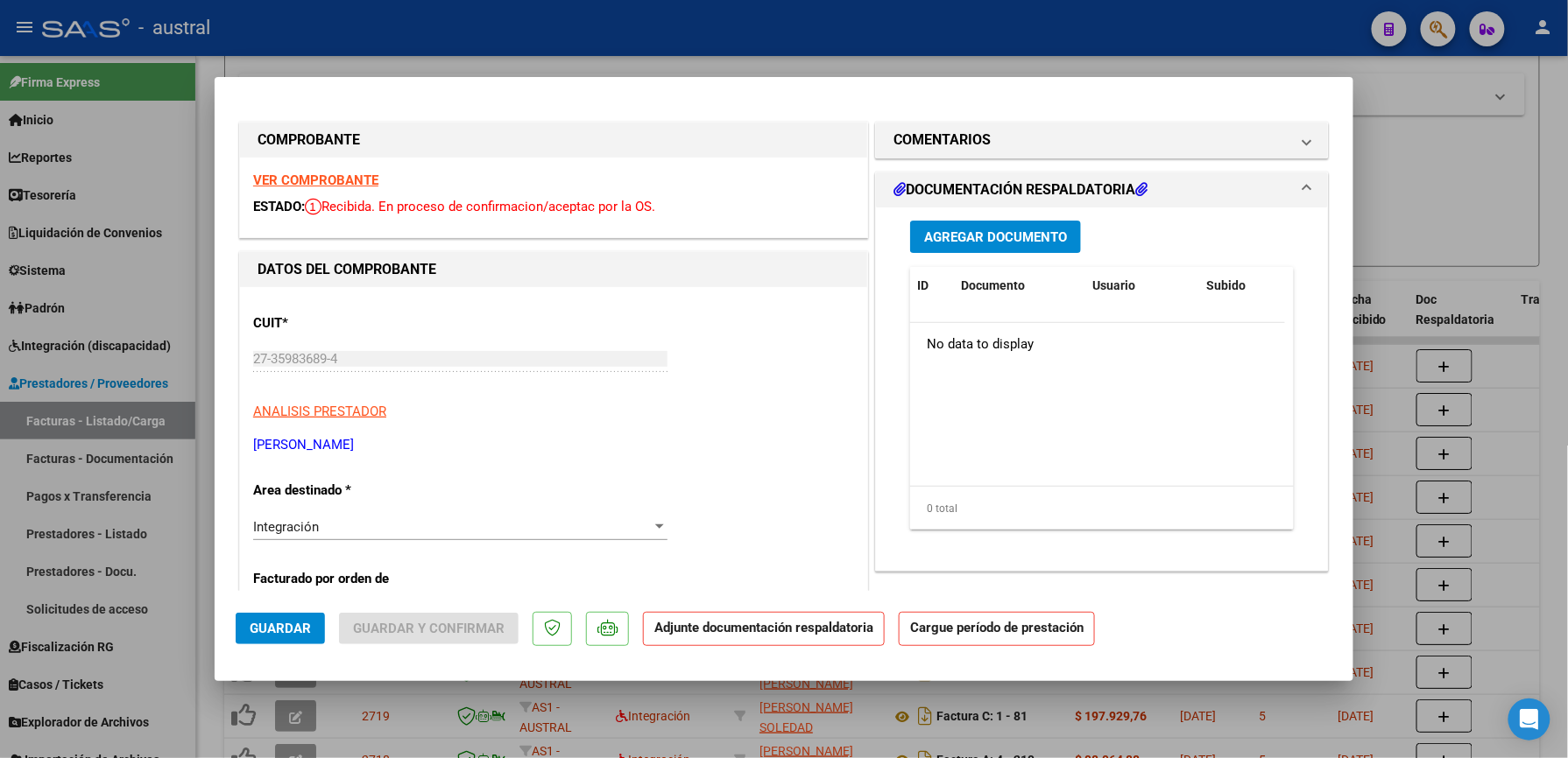
click at [298, 176] on strong "VER COMPROBANTE" at bounding box center [316, 180] width 126 height 16
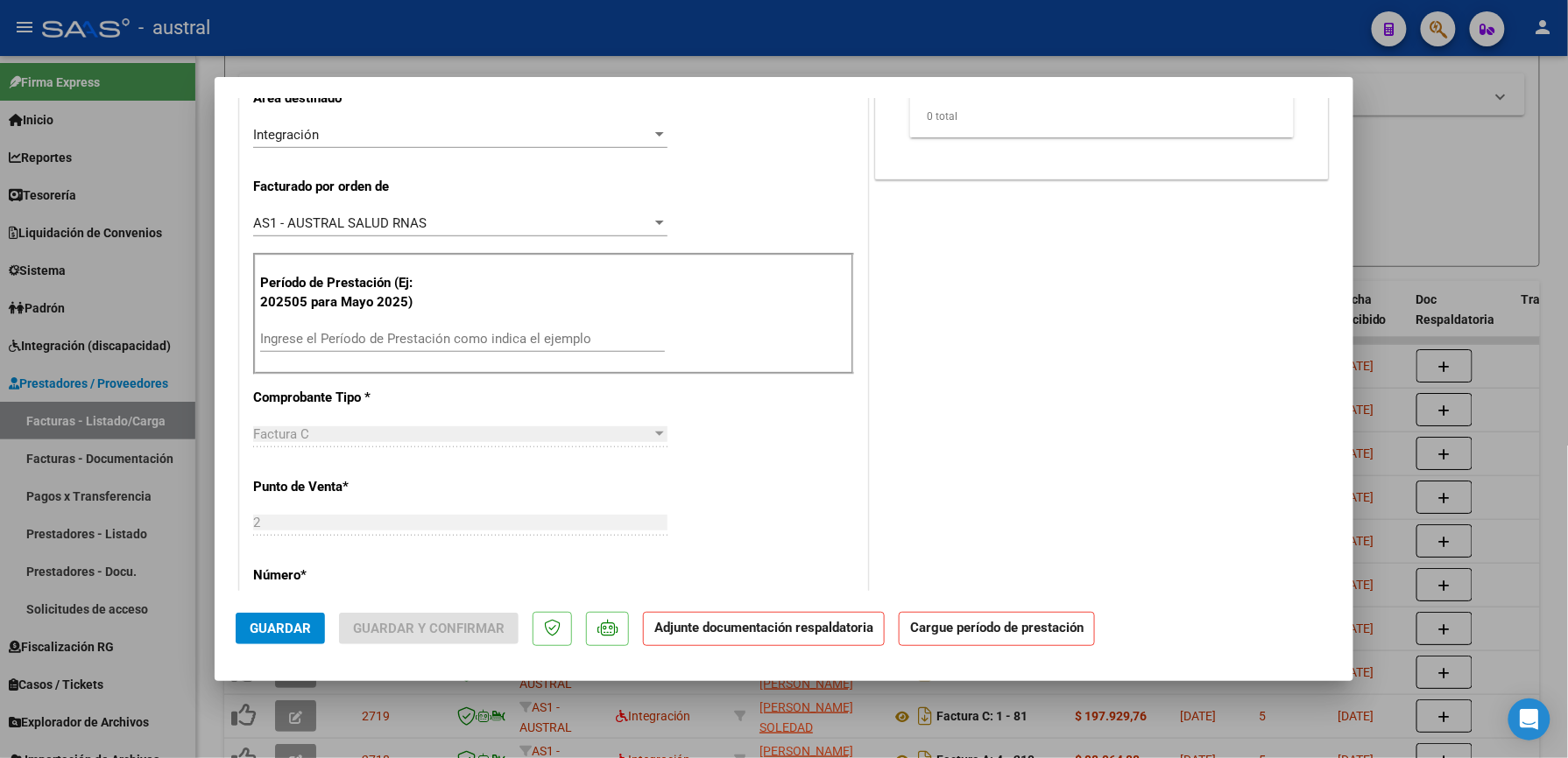
scroll to position [467, 0]
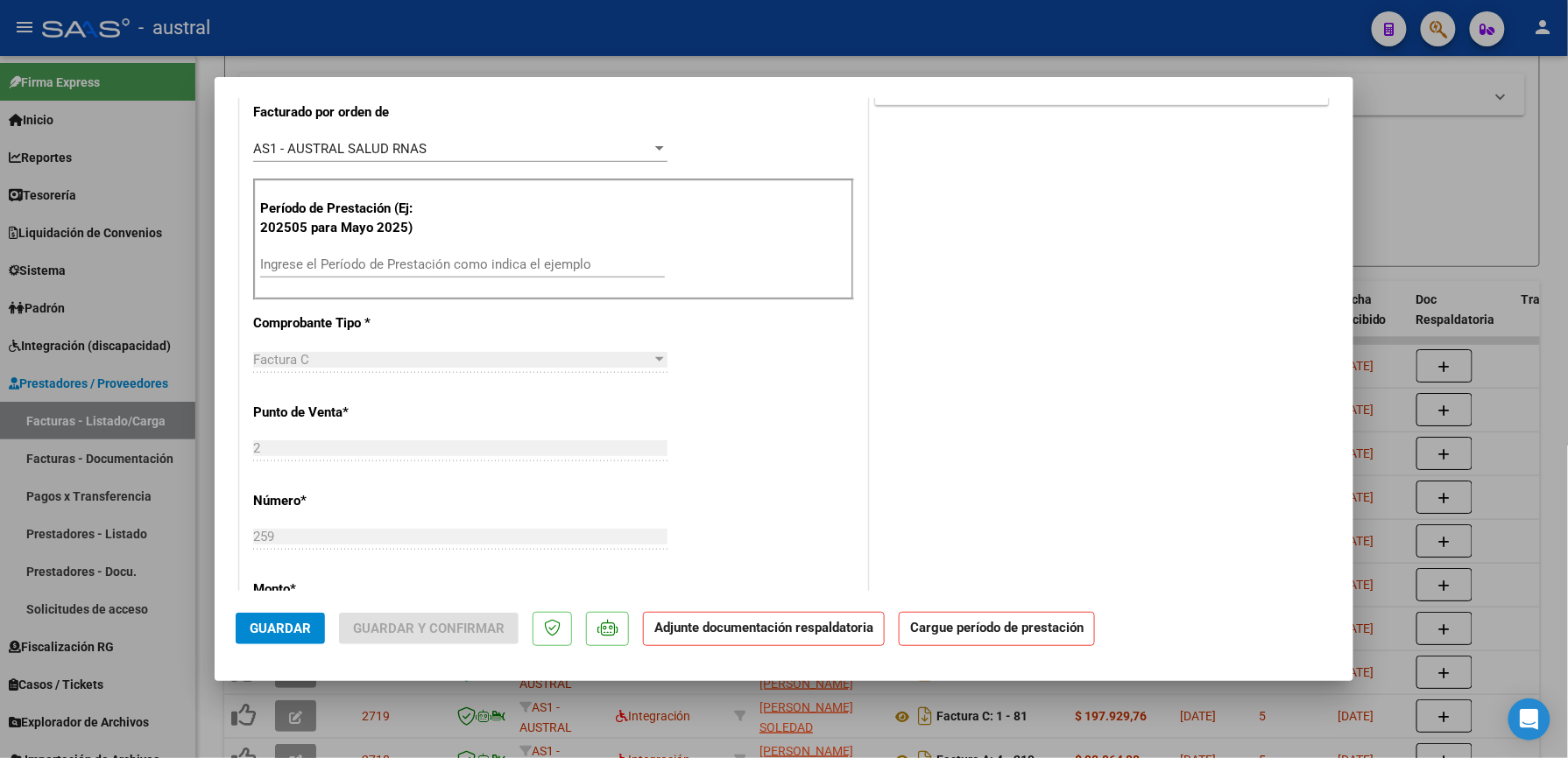
click at [493, 267] on input "Ingrese el Período de Prestación como indica el ejemplo" at bounding box center [462, 265] width 404 height 16
paste input "27371577624"
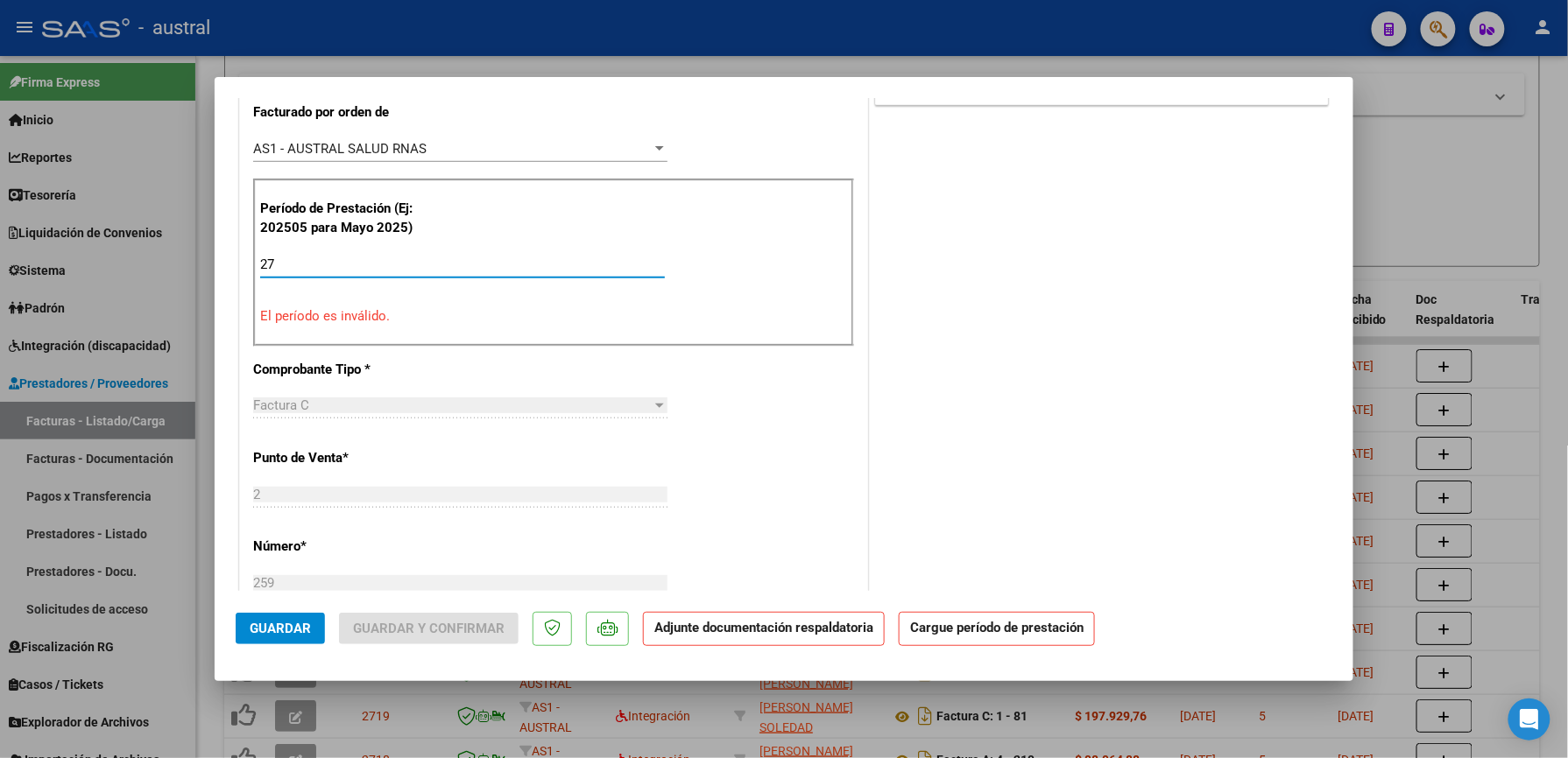
type input "2"
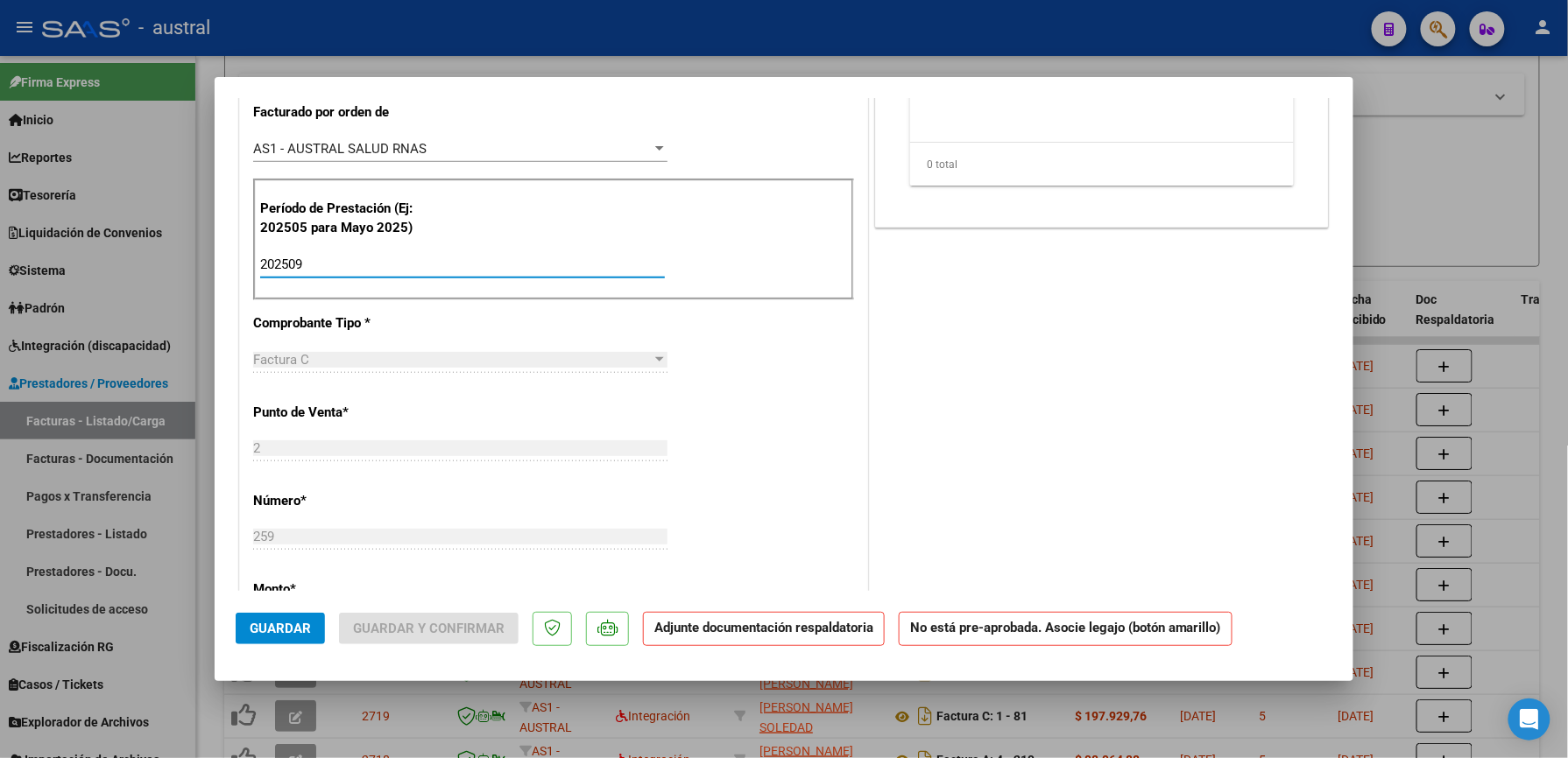
drag, startPoint x: 323, startPoint y: 257, endPoint x: 387, endPoint y: 281, distance: 68.4
click at [242, 256] on div "CUIT * 27-35983689-4 Ingresar CUIT ANALISIS PRESTADOR PRADO JULIANA SOFIA ARCA …" at bounding box center [553, 546] width 627 height 1452
type input "202509"
click at [1075, 370] on div "COMENTARIOS Comentarios De la Obra Social: Comentarios de la Obra Social (no vi…" at bounding box center [1102, 465] width 461 height 1626
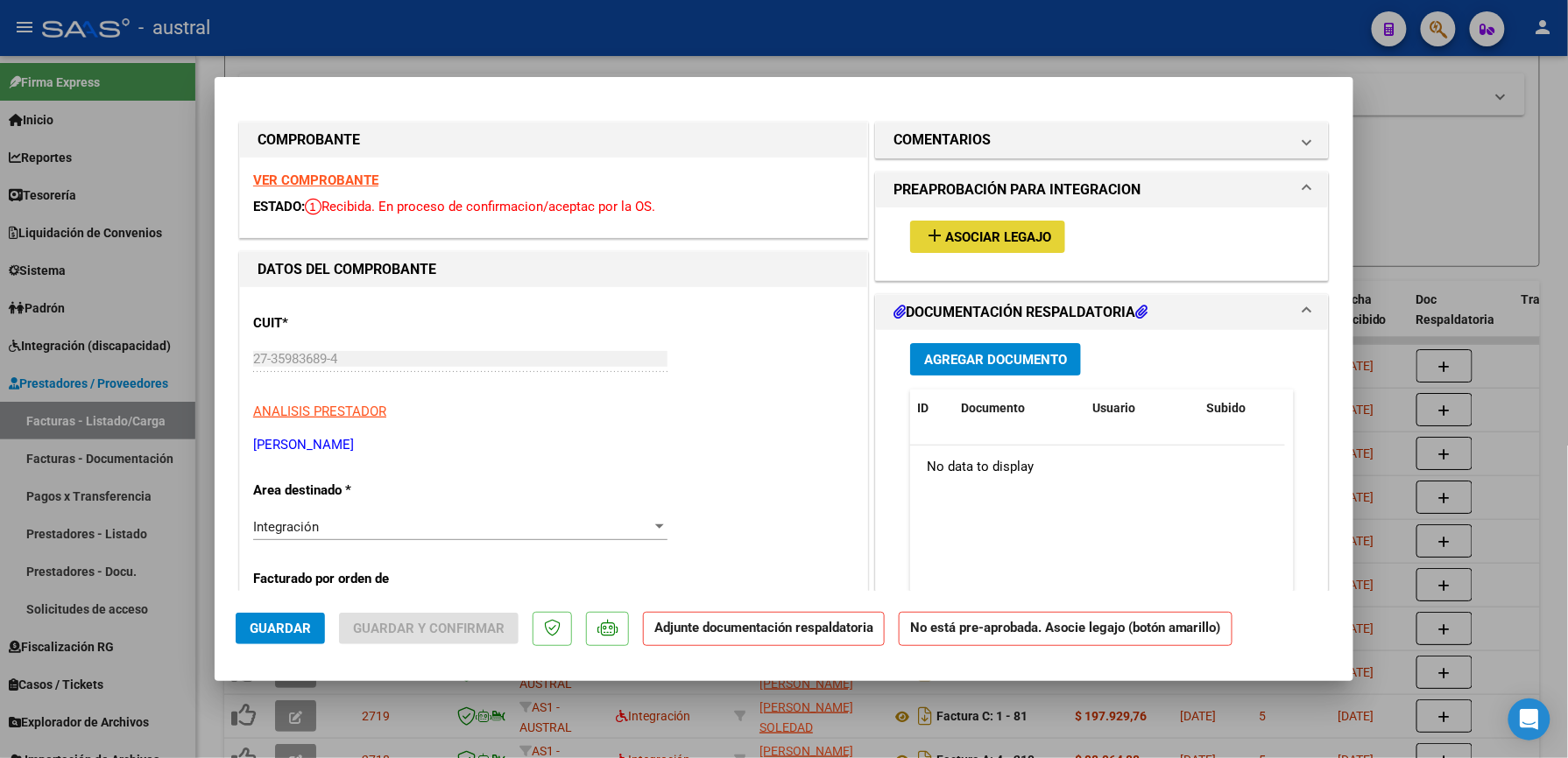
click at [985, 229] on span "Asociar Legajo" at bounding box center [998, 237] width 106 height 16
click at [354, 179] on strong "VER COMPROBANTE" at bounding box center [316, 180] width 126 height 16
click at [945, 229] on span "Asociar Legajo" at bounding box center [998, 237] width 106 height 16
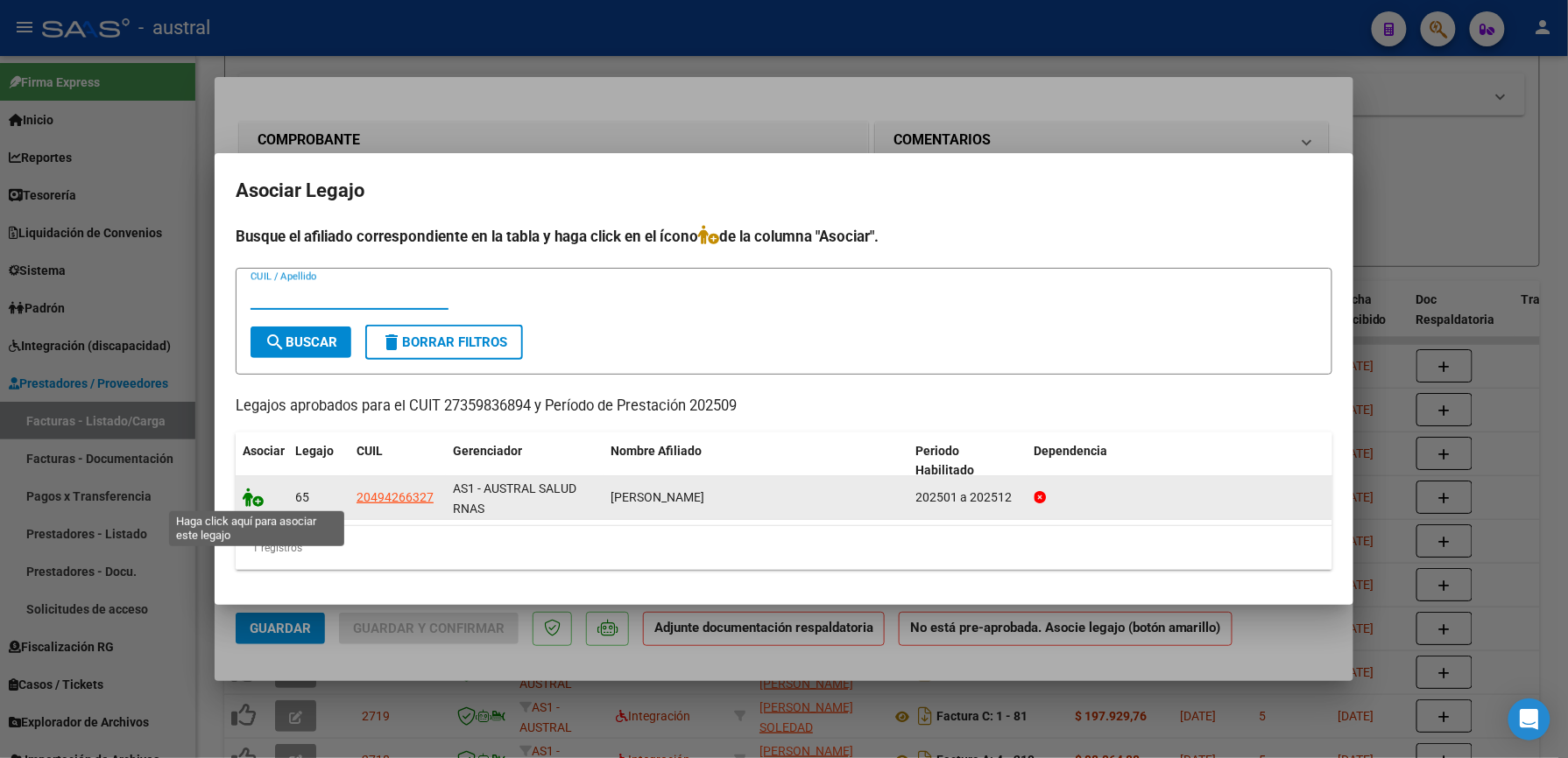
click at [256, 502] on icon at bounding box center [252, 497] width 21 height 20
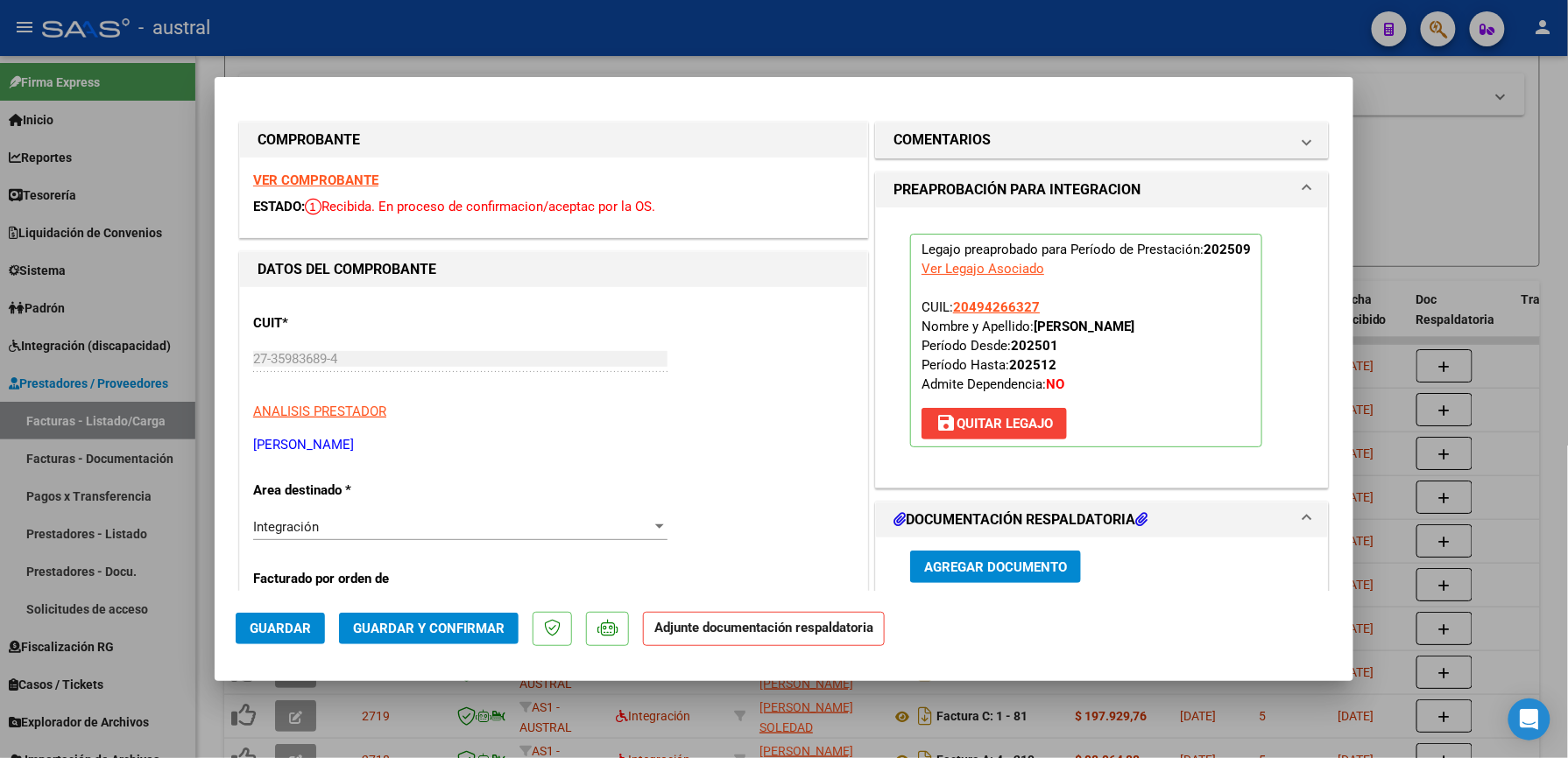
click at [449, 625] on span "Guardar y Confirmar" at bounding box center [429, 629] width 151 height 16
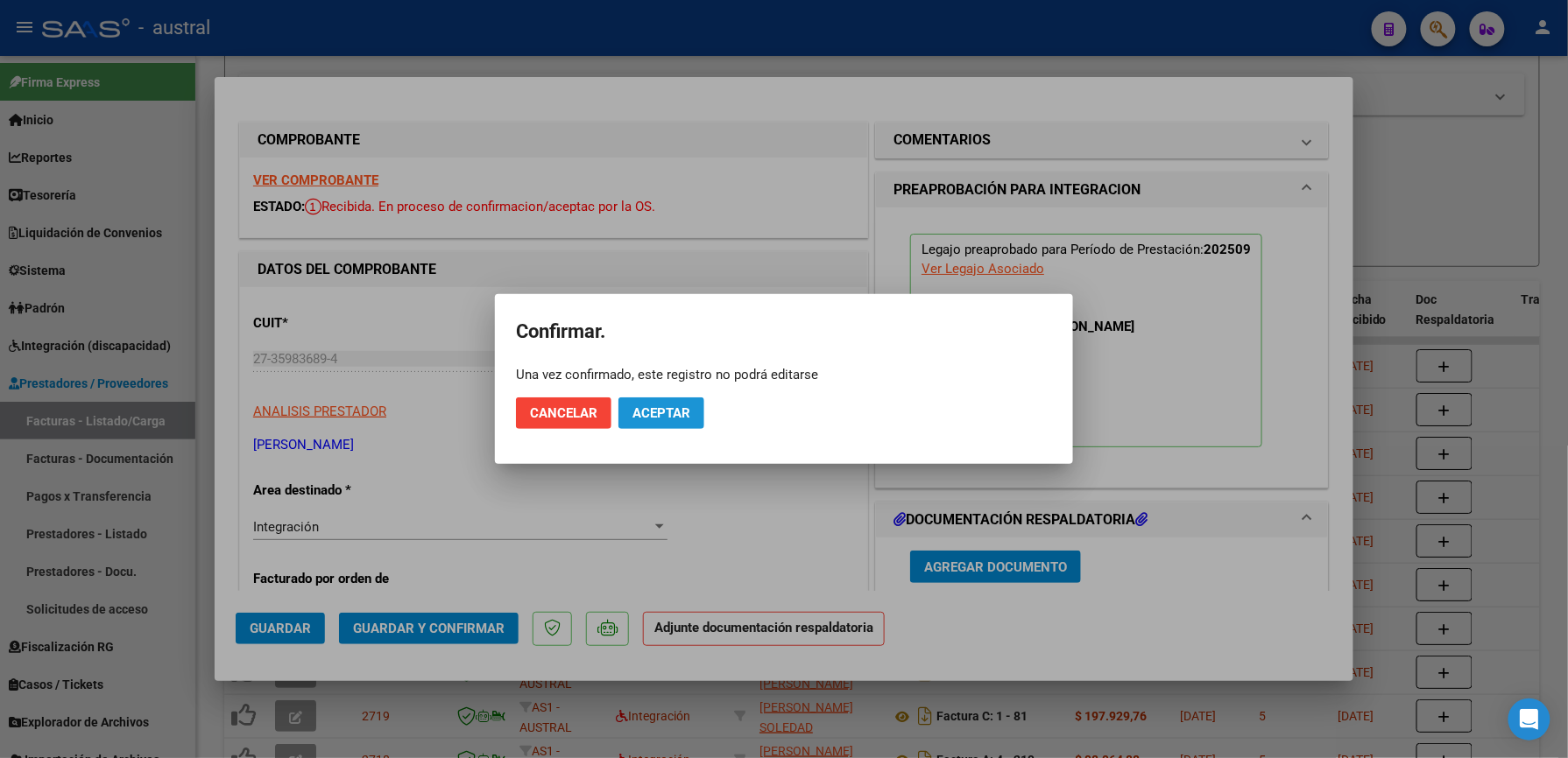
click at [664, 413] on span "Aceptar" at bounding box center [661, 413] width 58 height 16
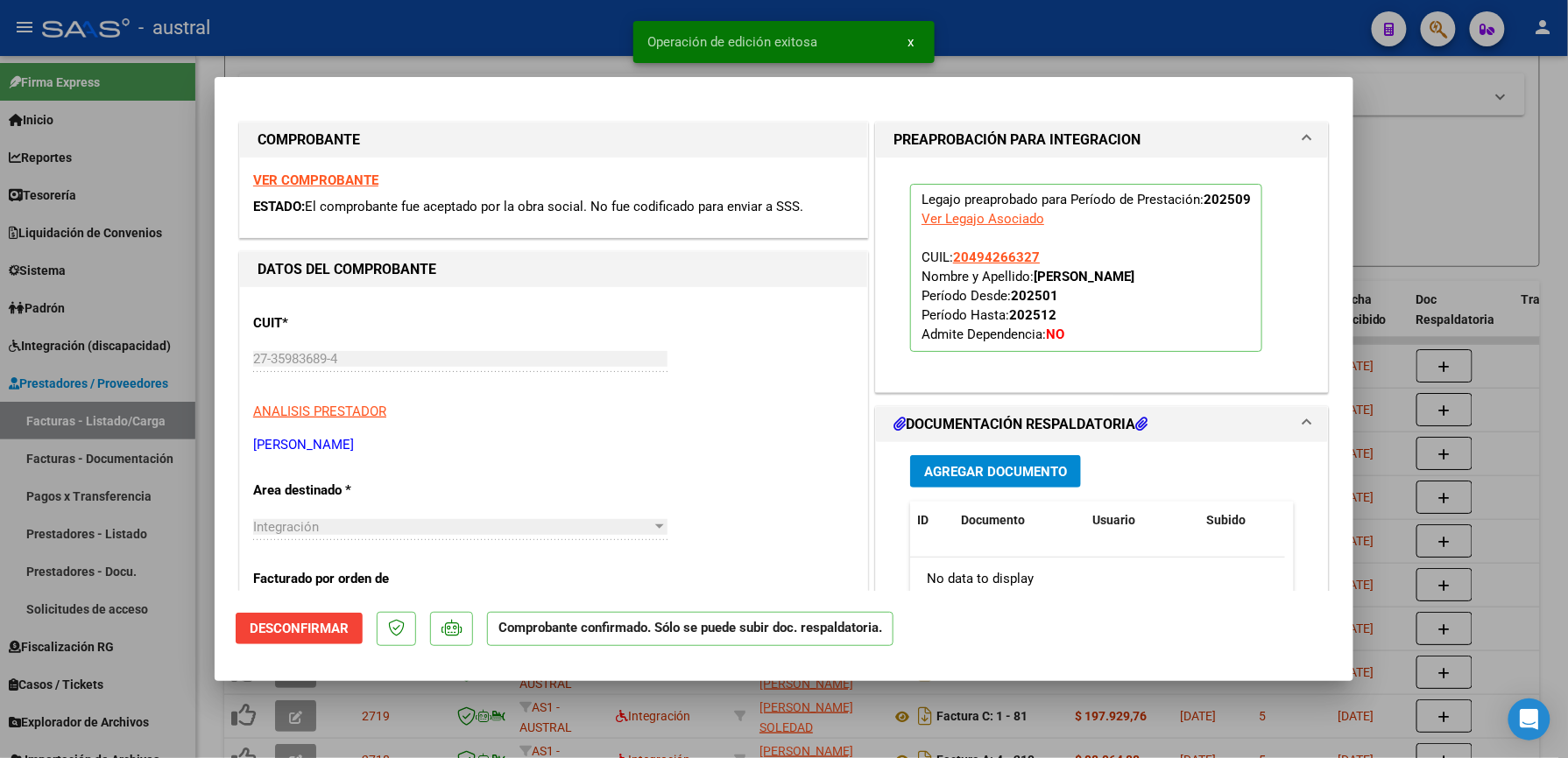
type input "$ 0,00"
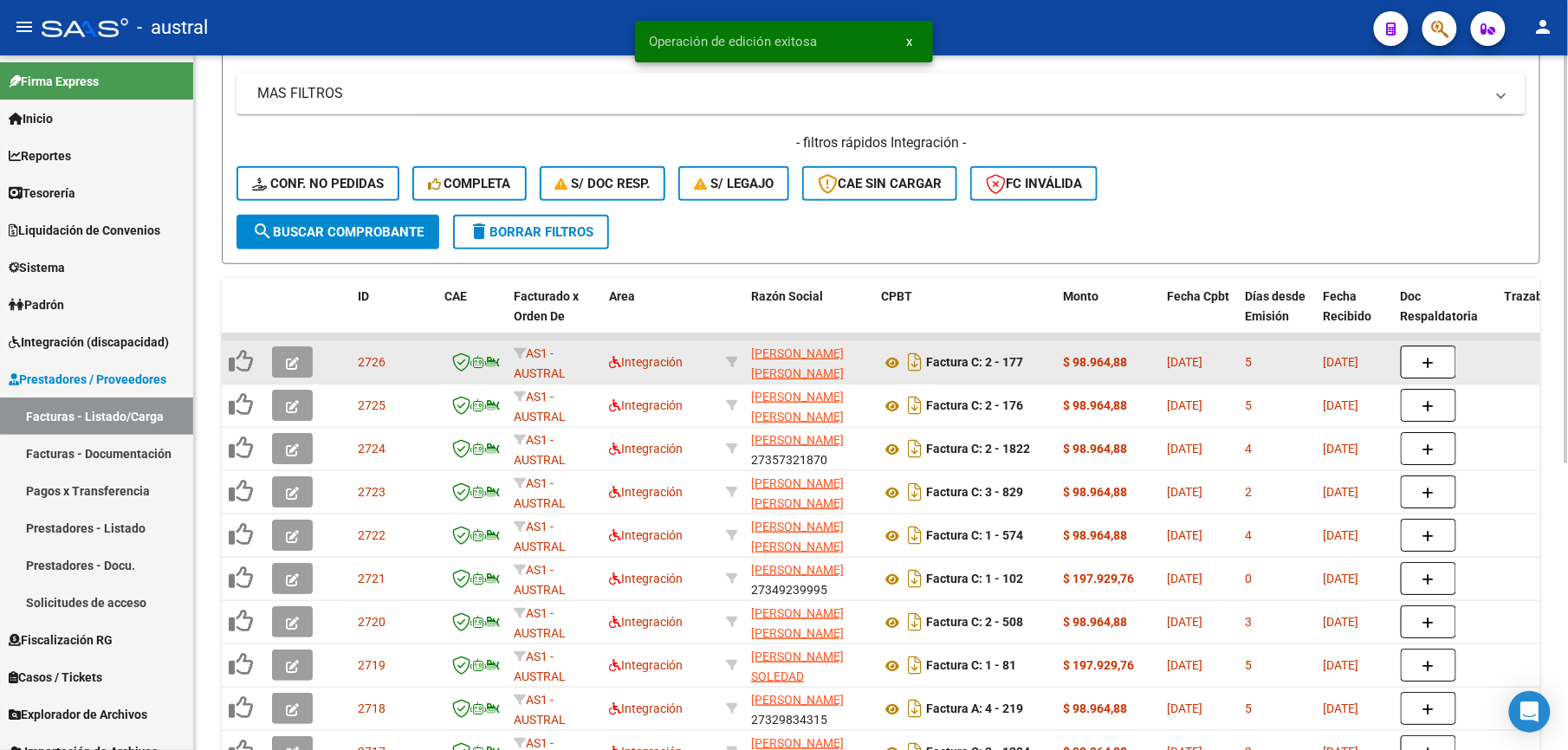
click at [312, 365] on div at bounding box center [295, 362] width 47 height 31
click at [302, 365] on button "button" at bounding box center [292, 362] width 41 height 31
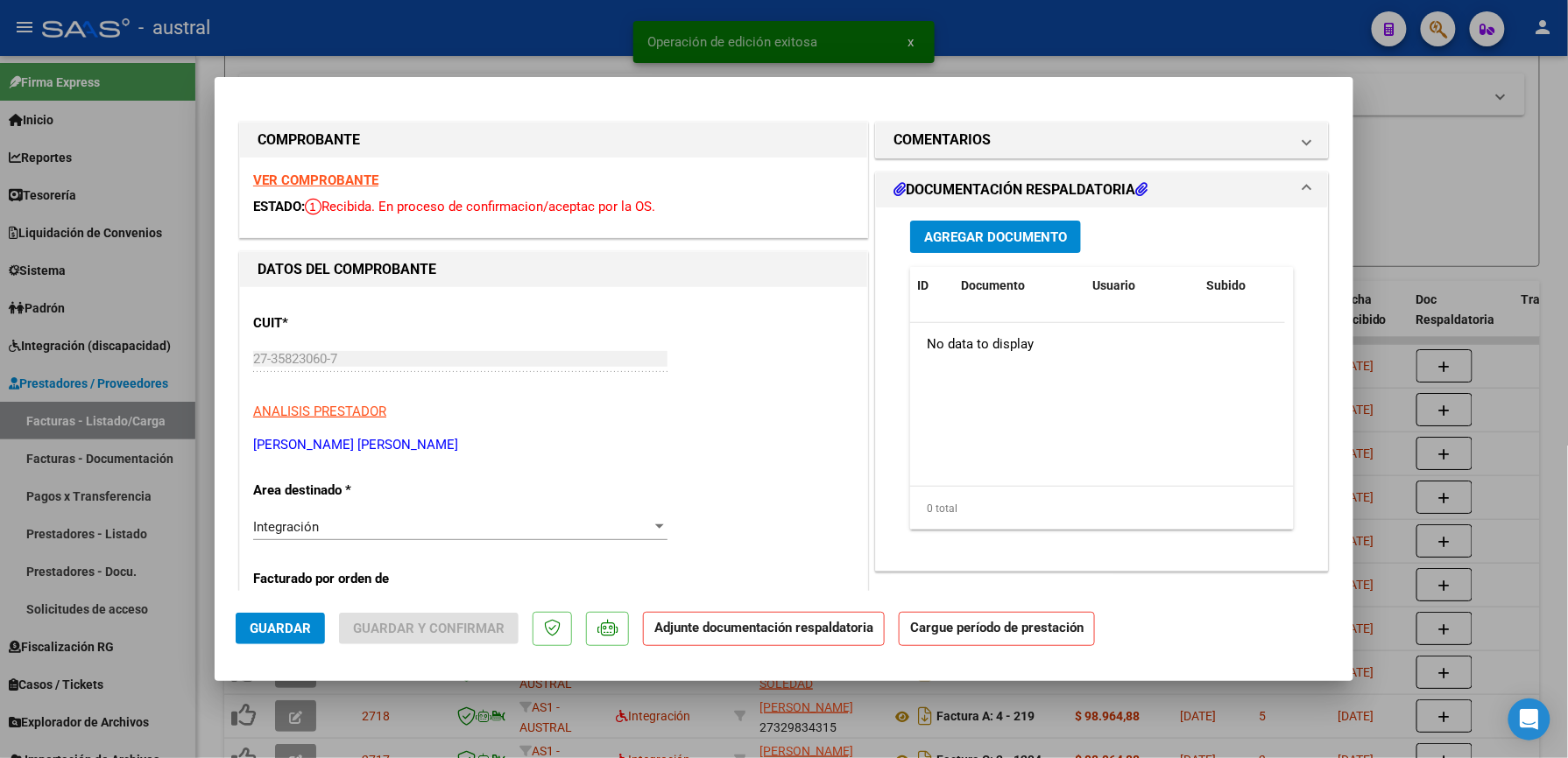
click at [331, 180] on strong "VER COMPROBANTE" at bounding box center [316, 180] width 126 height 16
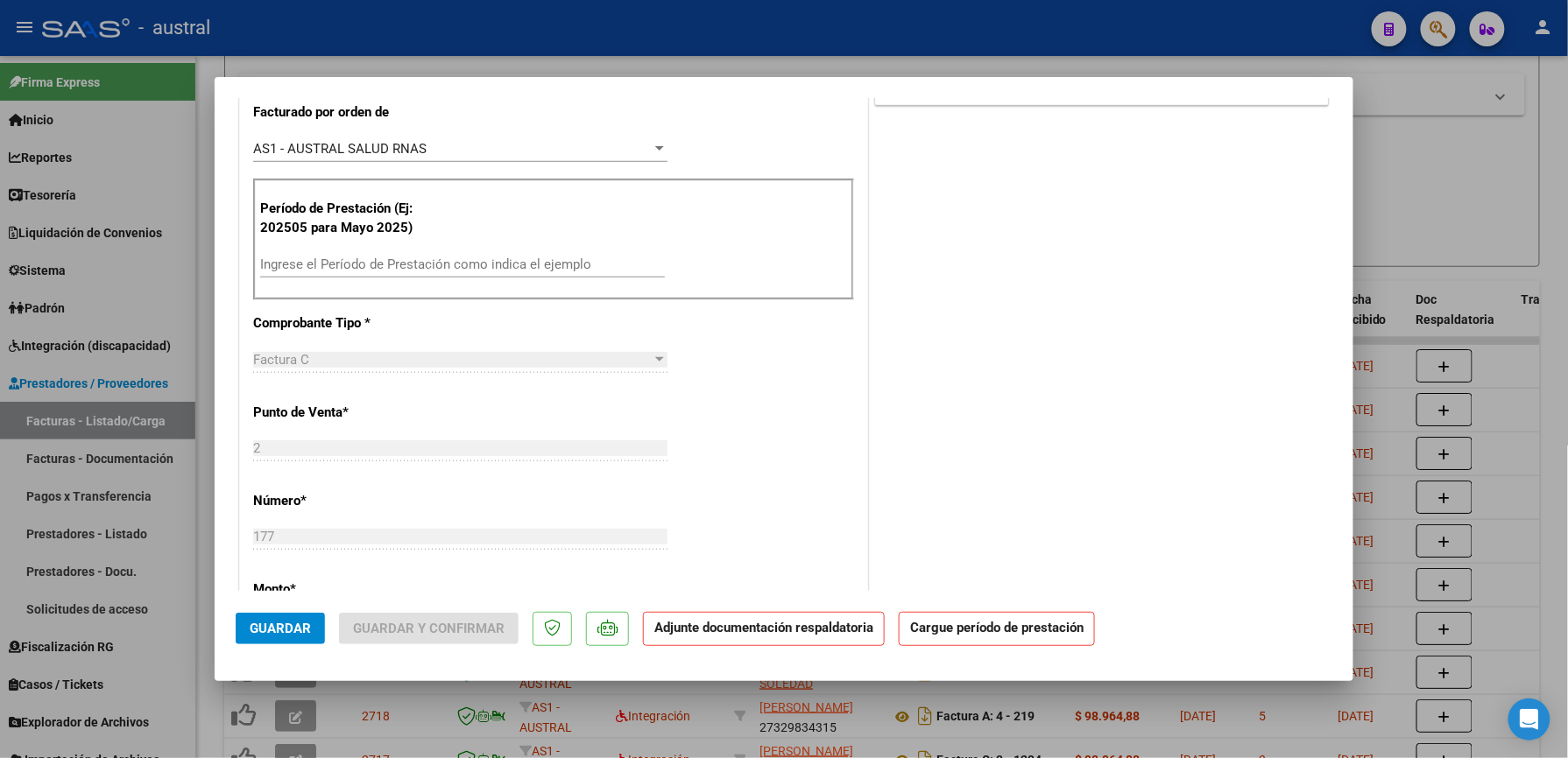
click at [494, 257] on input "Ingrese el Período de Prestación como indica el ejemplo" at bounding box center [462, 265] width 404 height 16
paste input "202509"
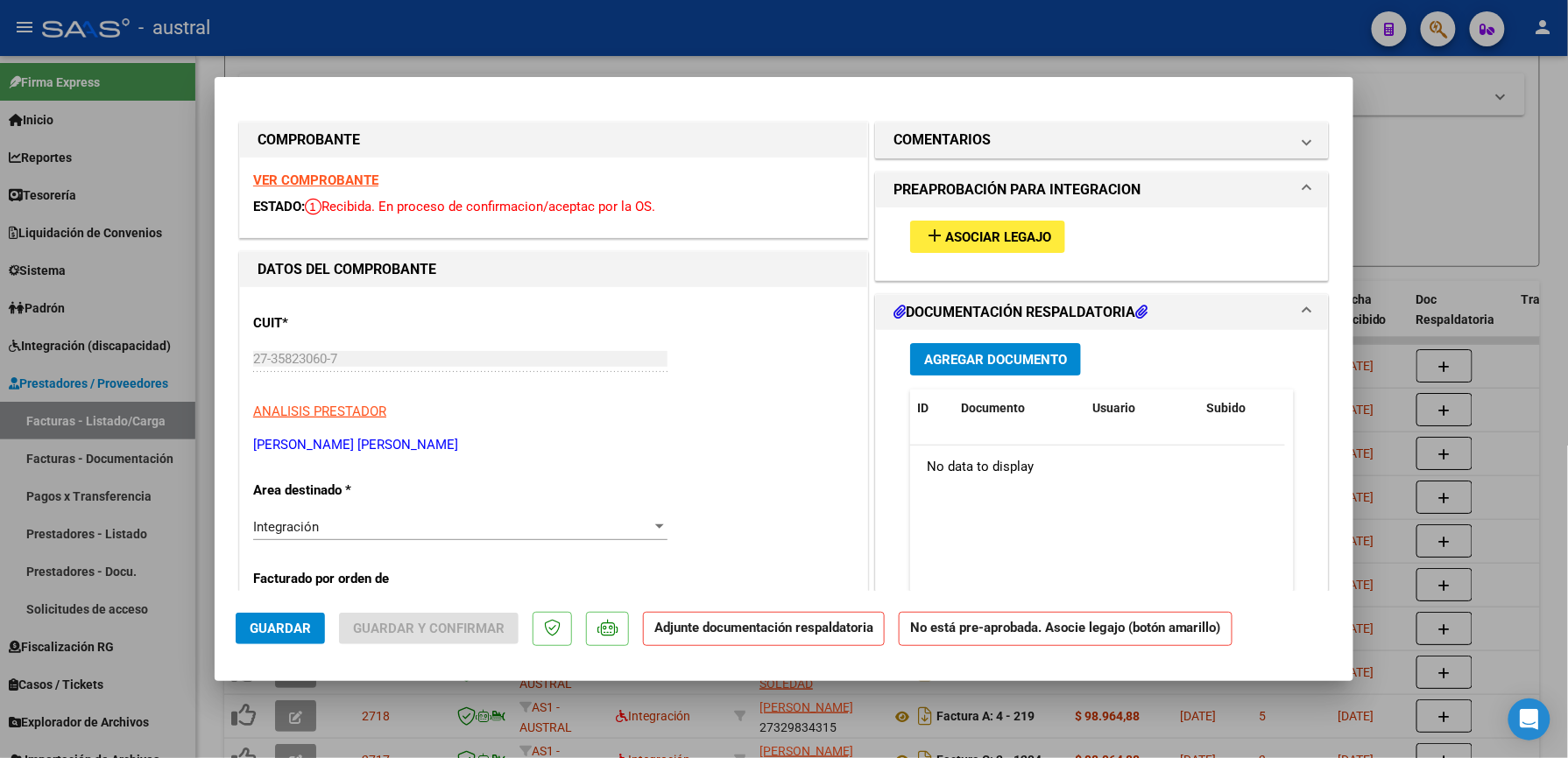
type input "202509"
click at [957, 225] on button "add Asociar Legajo" at bounding box center [988, 236] width 155 height 32
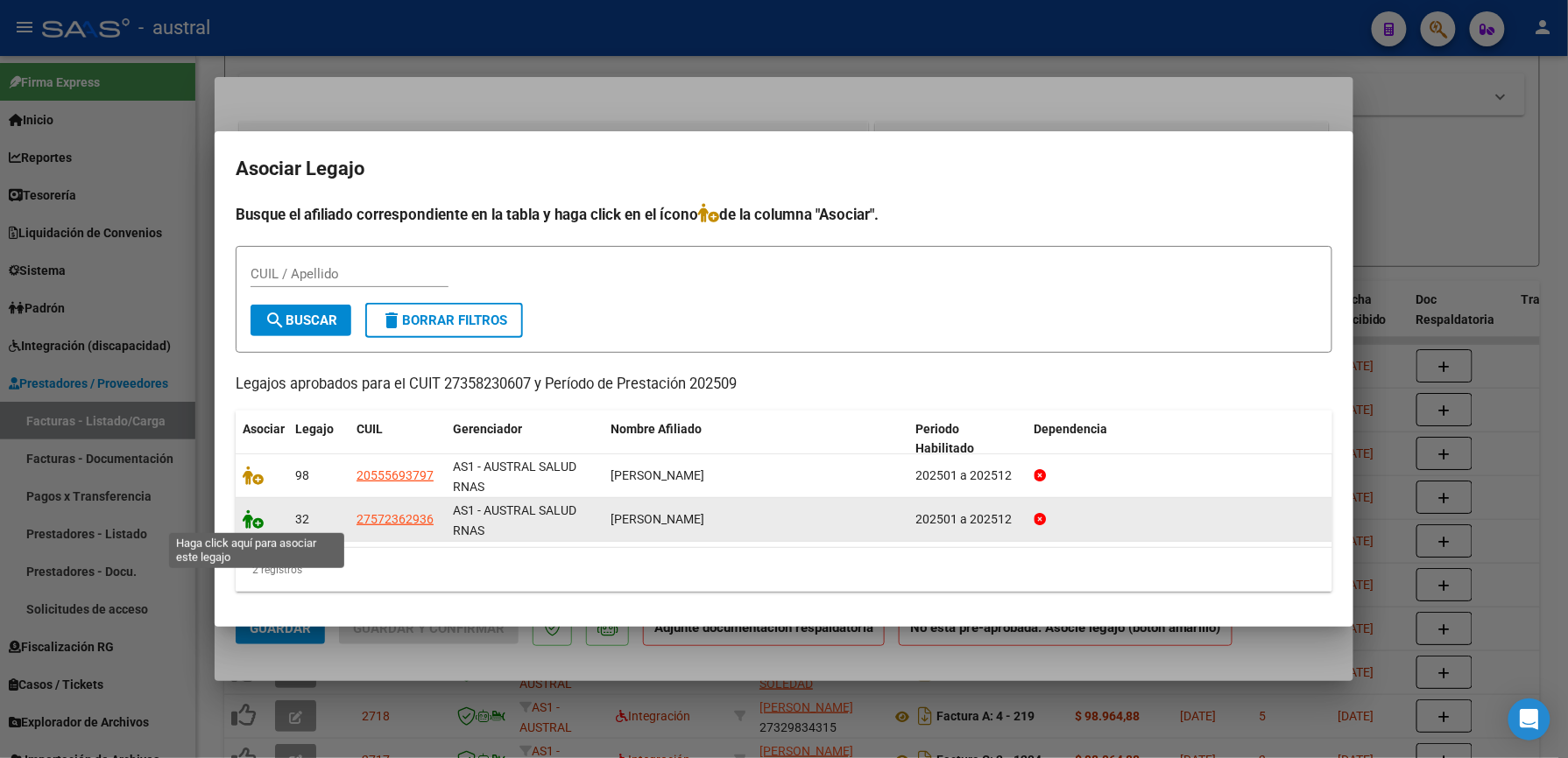
click at [249, 526] on icon at bounding box center [252, 520] width 21 height 20
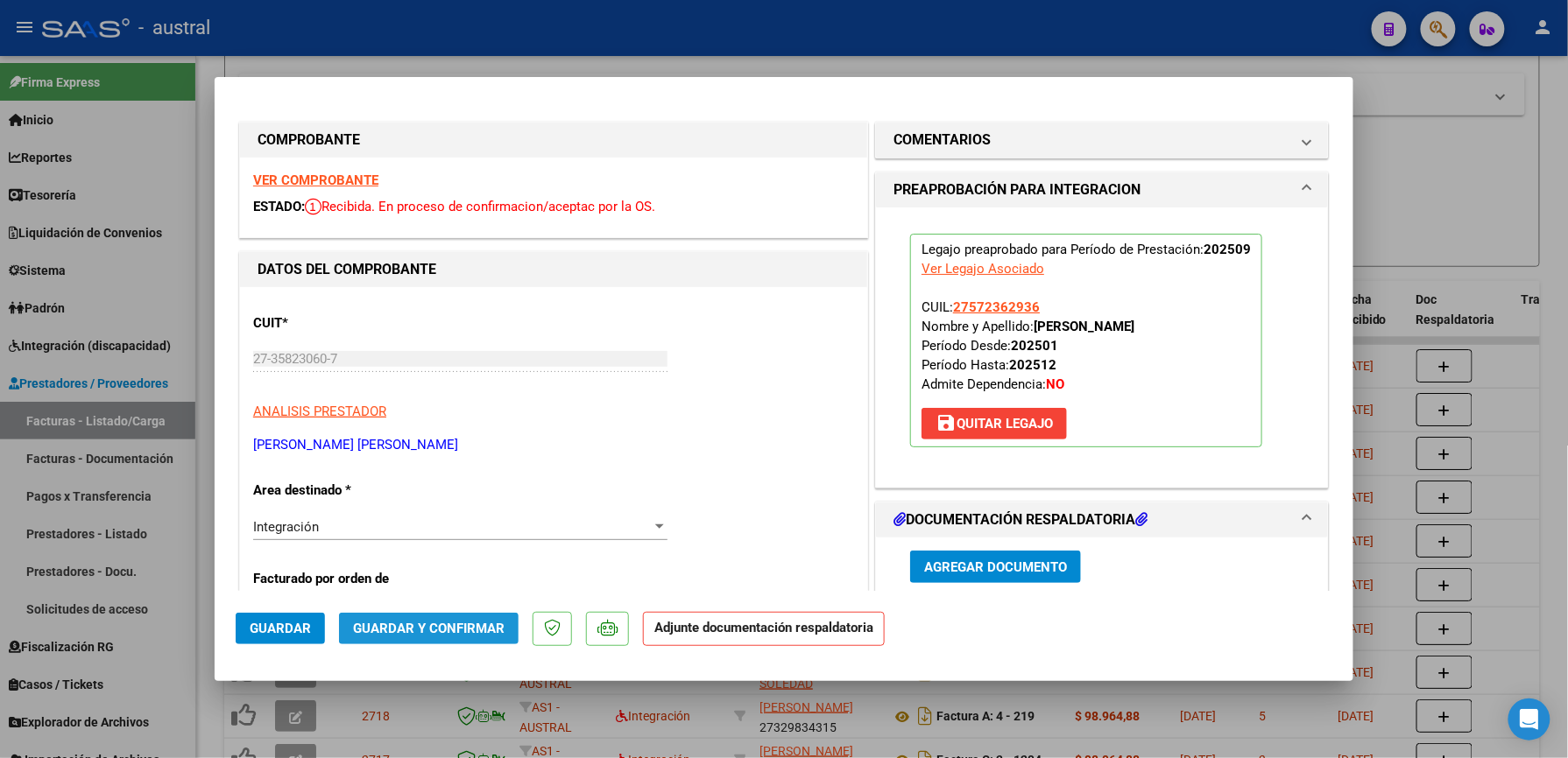
click at [445, 632] on span "Guardar y Confirmar" at bounding box center [429, 629] width 151 height 16
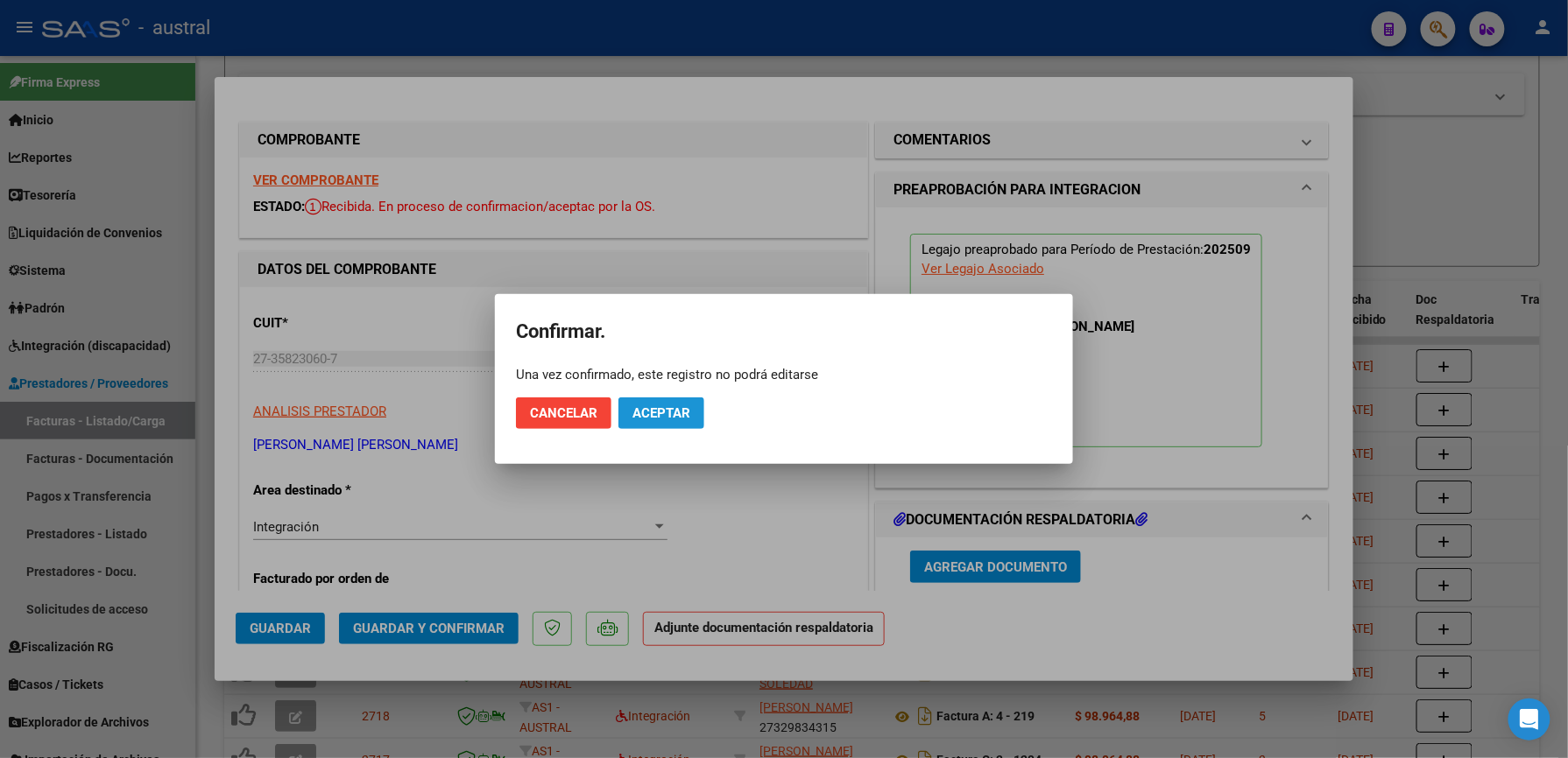
click at [653, 405] on span "Aceptar" at bounding box center [661, 413] width 58 height 16
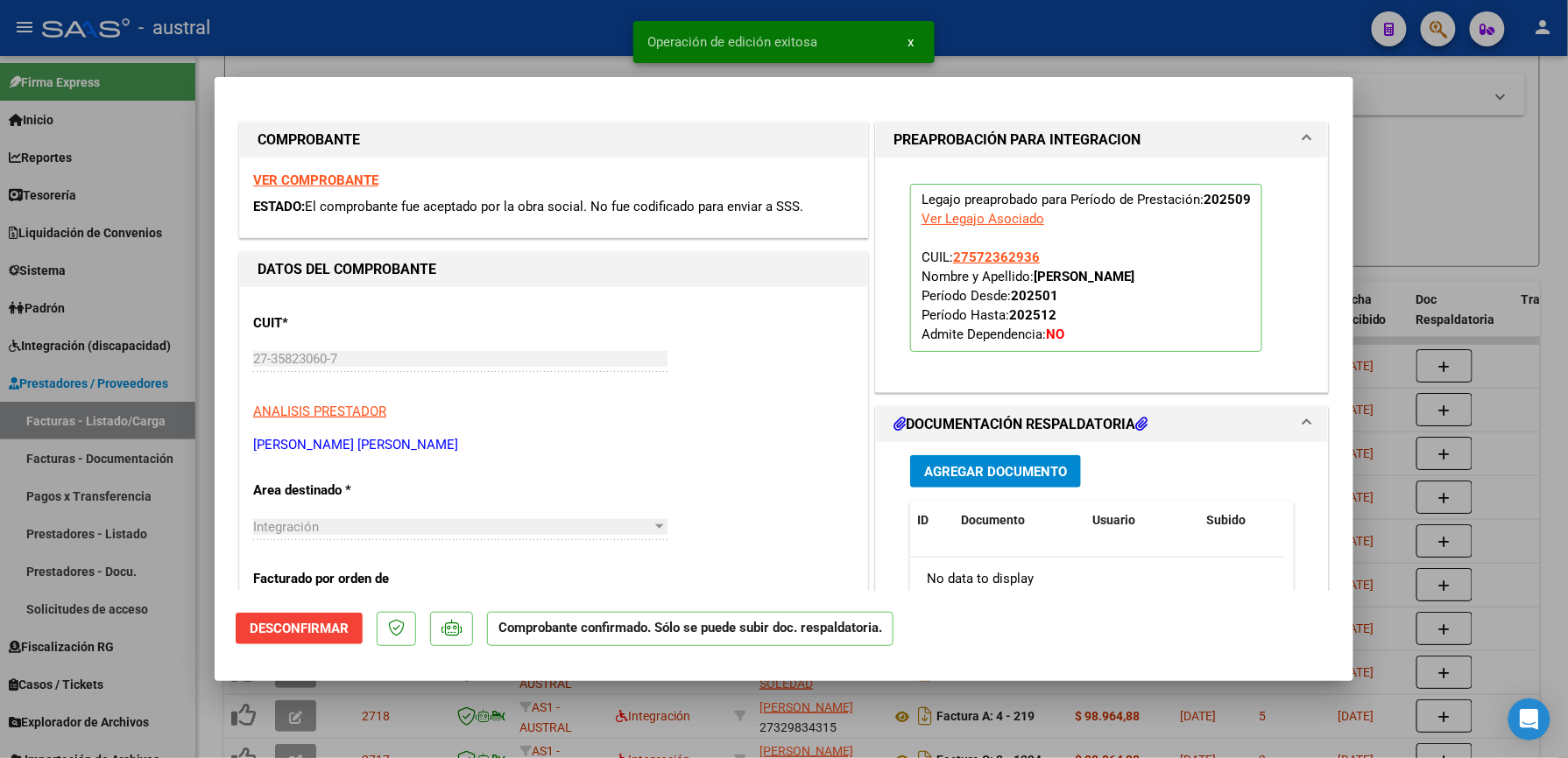
type input "$ 0,00"
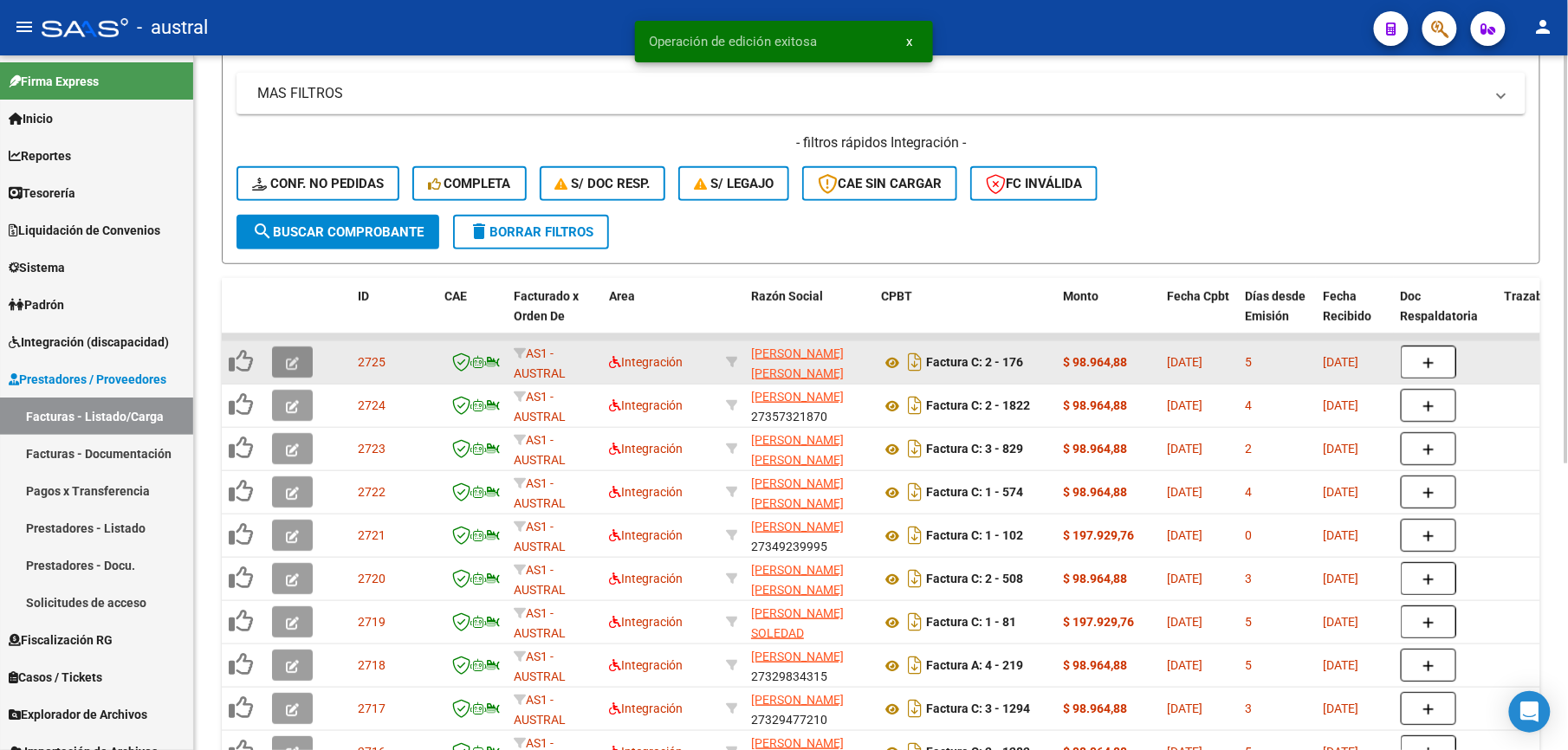
click at [299, 368] on button "button" at bounding box center [292, 362] width 41 height 31
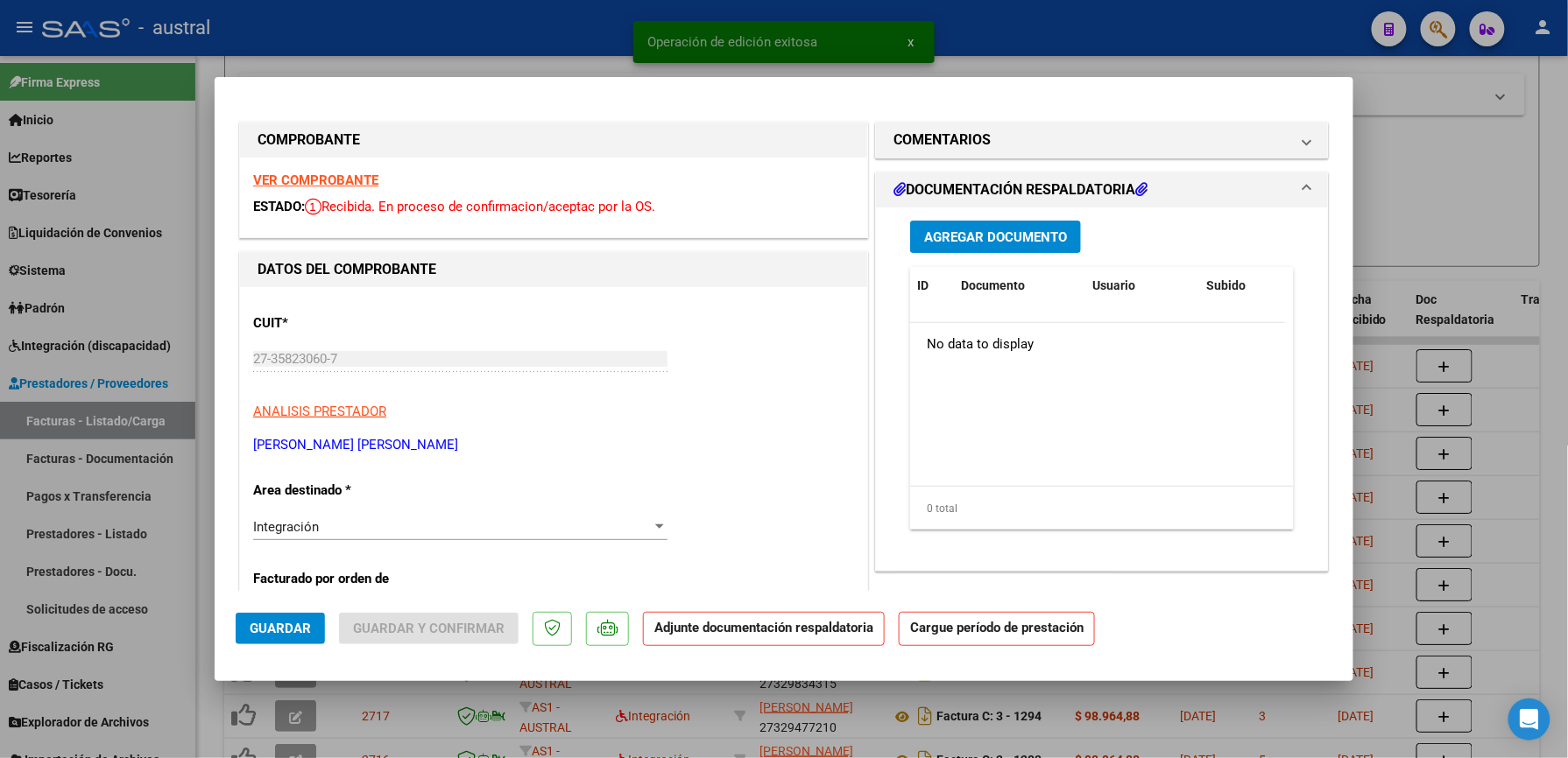
click at [314, 179] on strong "VER COMPROBANTE" at bounding box center [316, 180] width 126 height 16
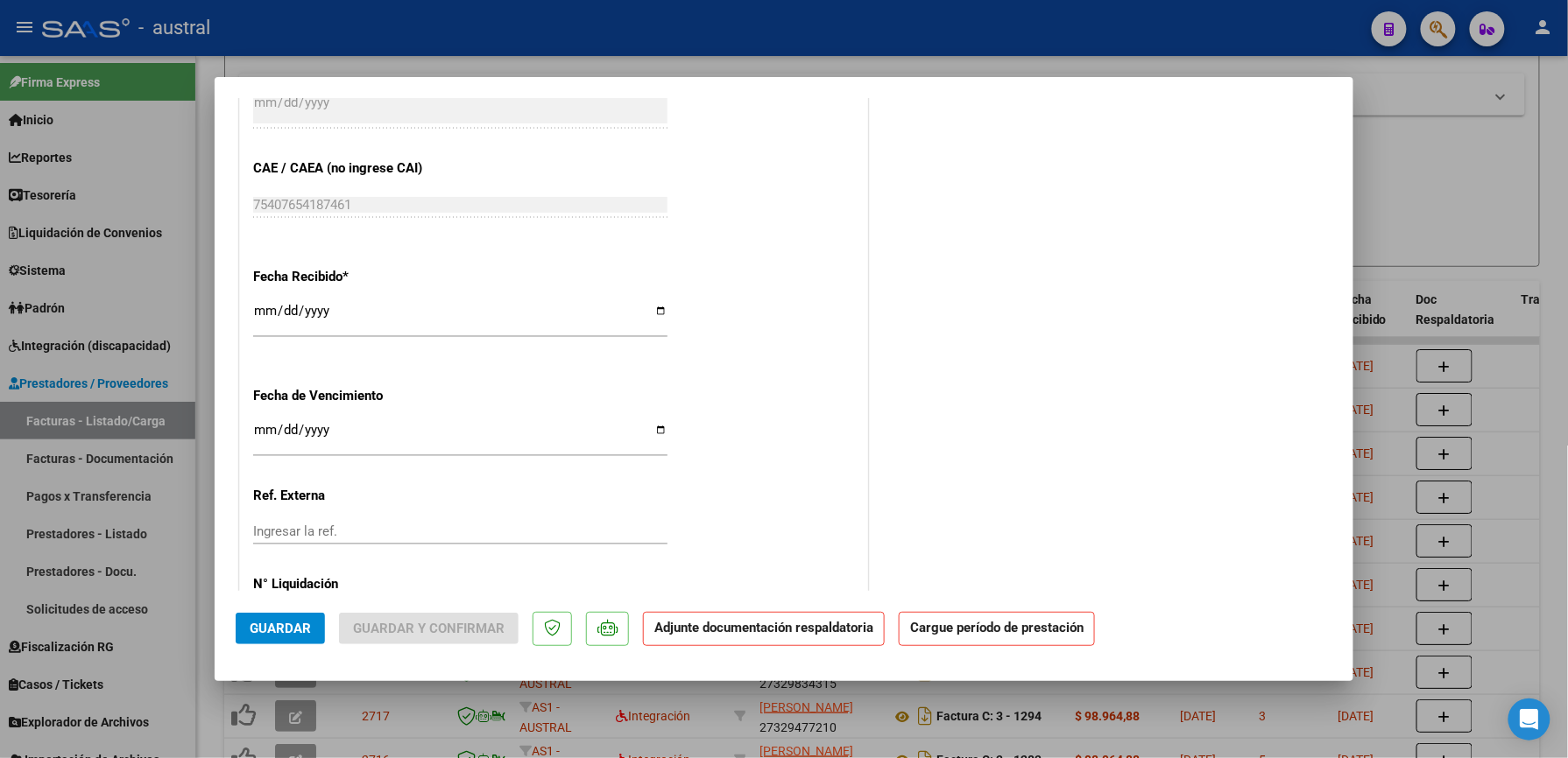
scroll to position [1154, 0]
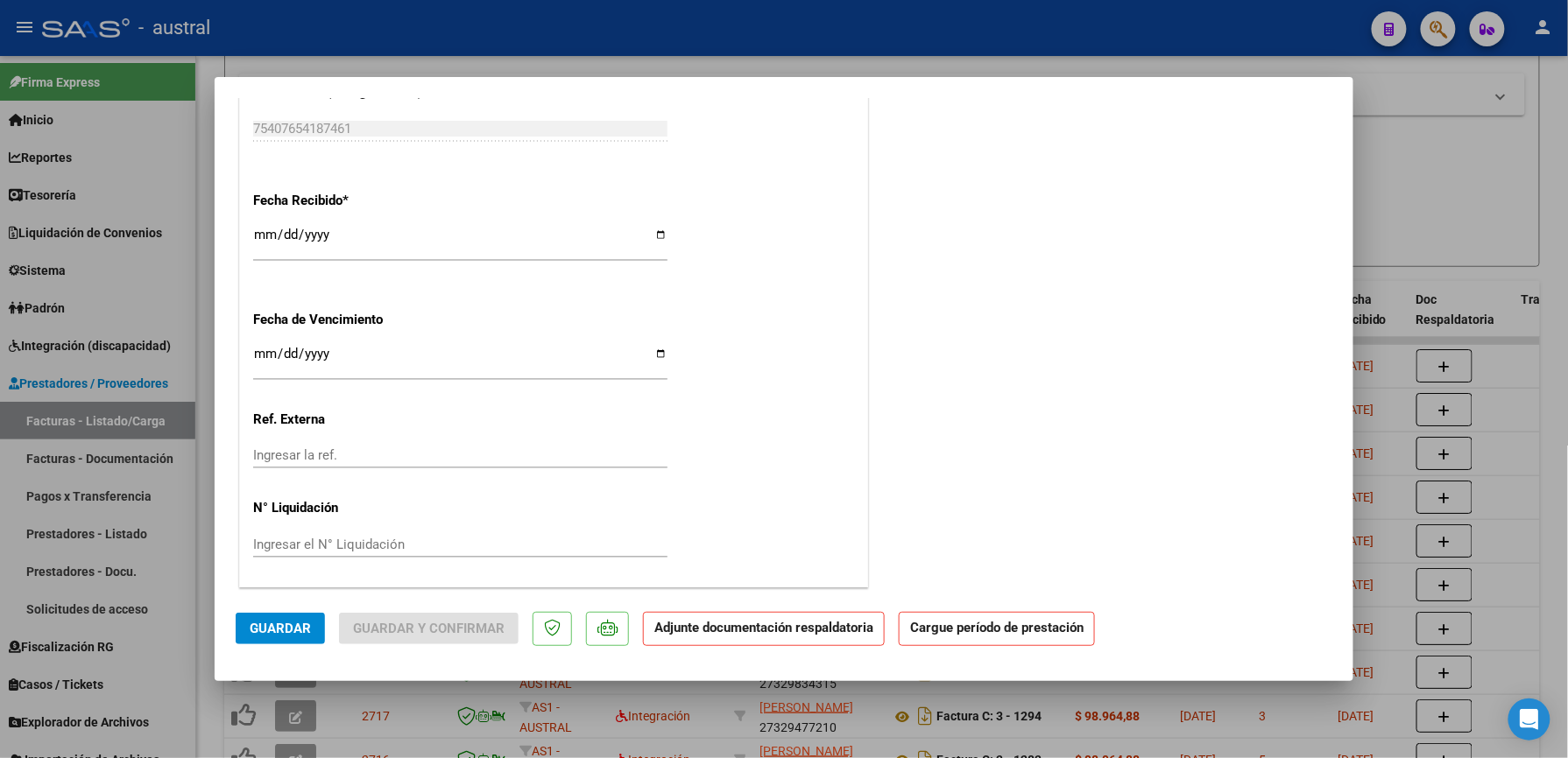
type input "$ 0,00"
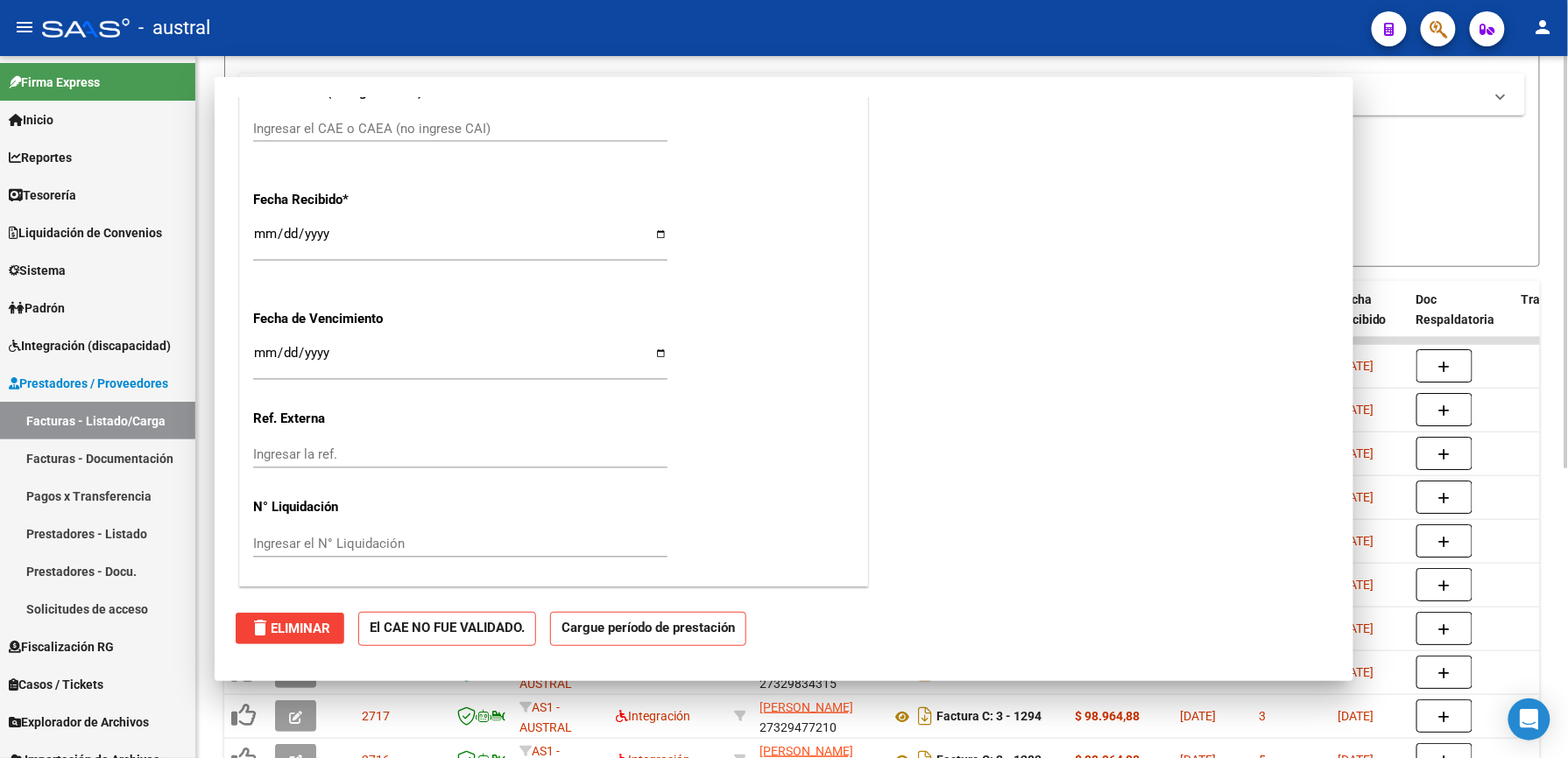
scroll to position [0, 0]
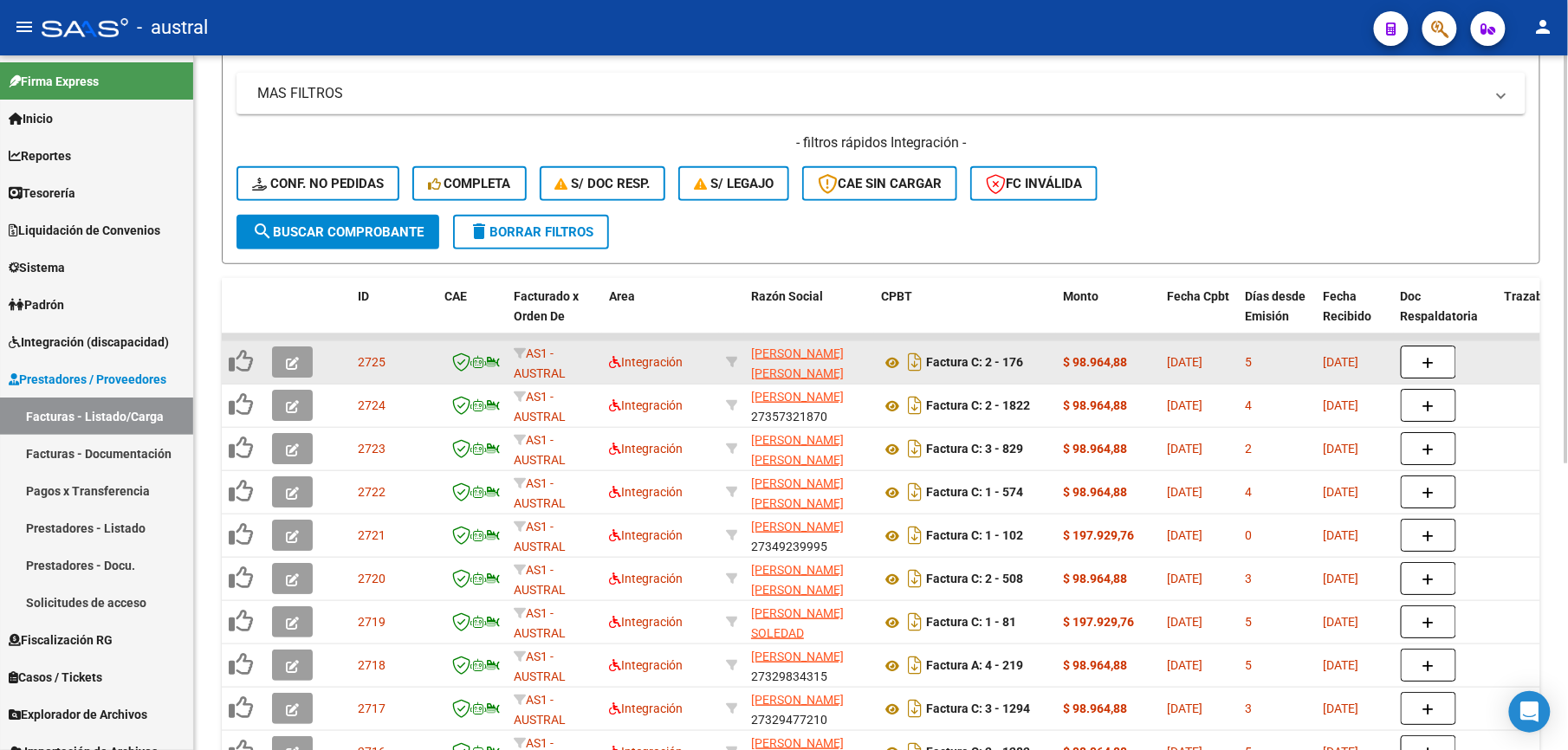
click at [292, 358] on icon "button" at bounding box center [292, 363] width 13 height 13
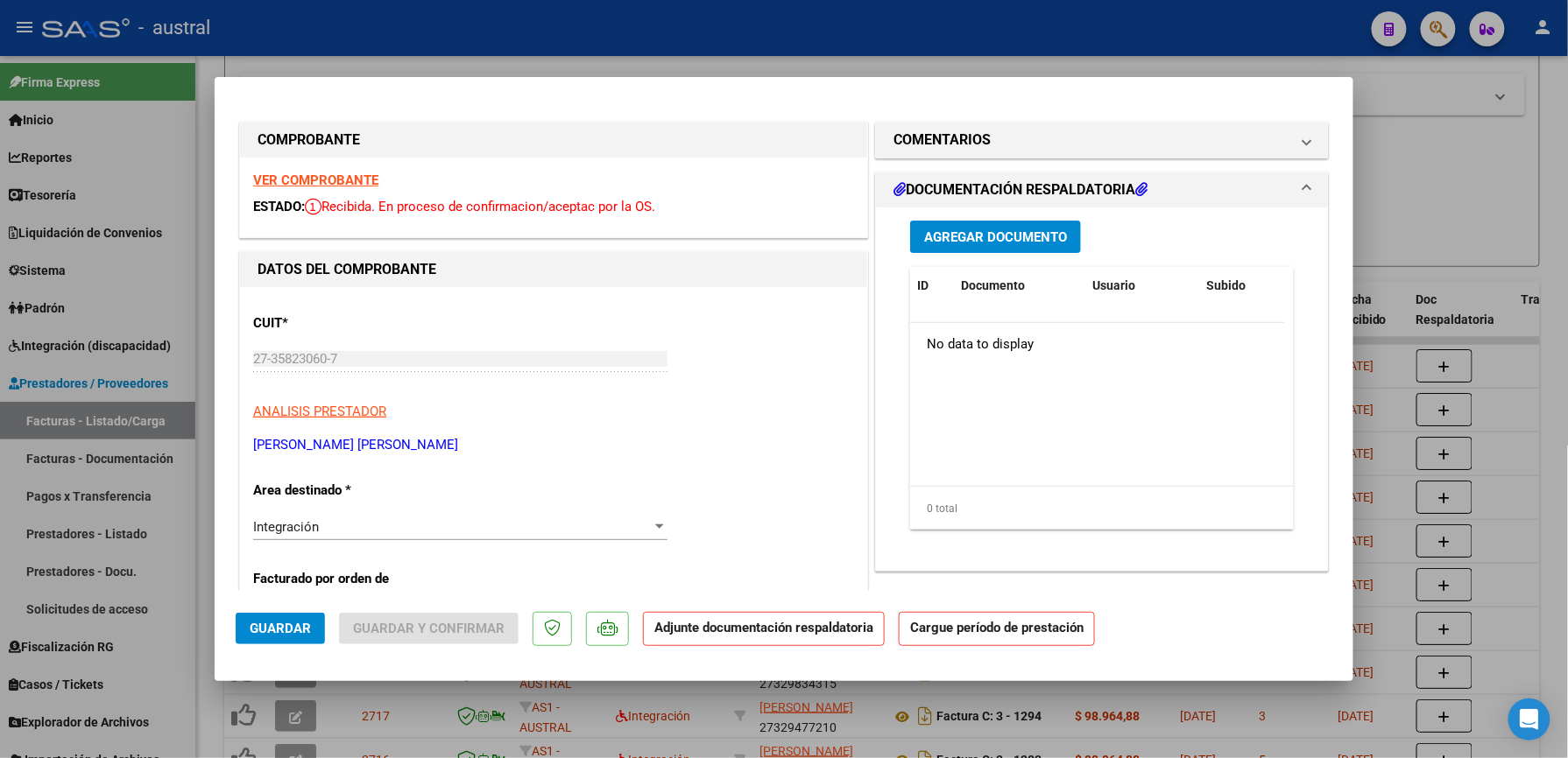
click at [341, 185] on strong "VER COMPROBANTE" at bounding box center [316, 180] width 126 height 16
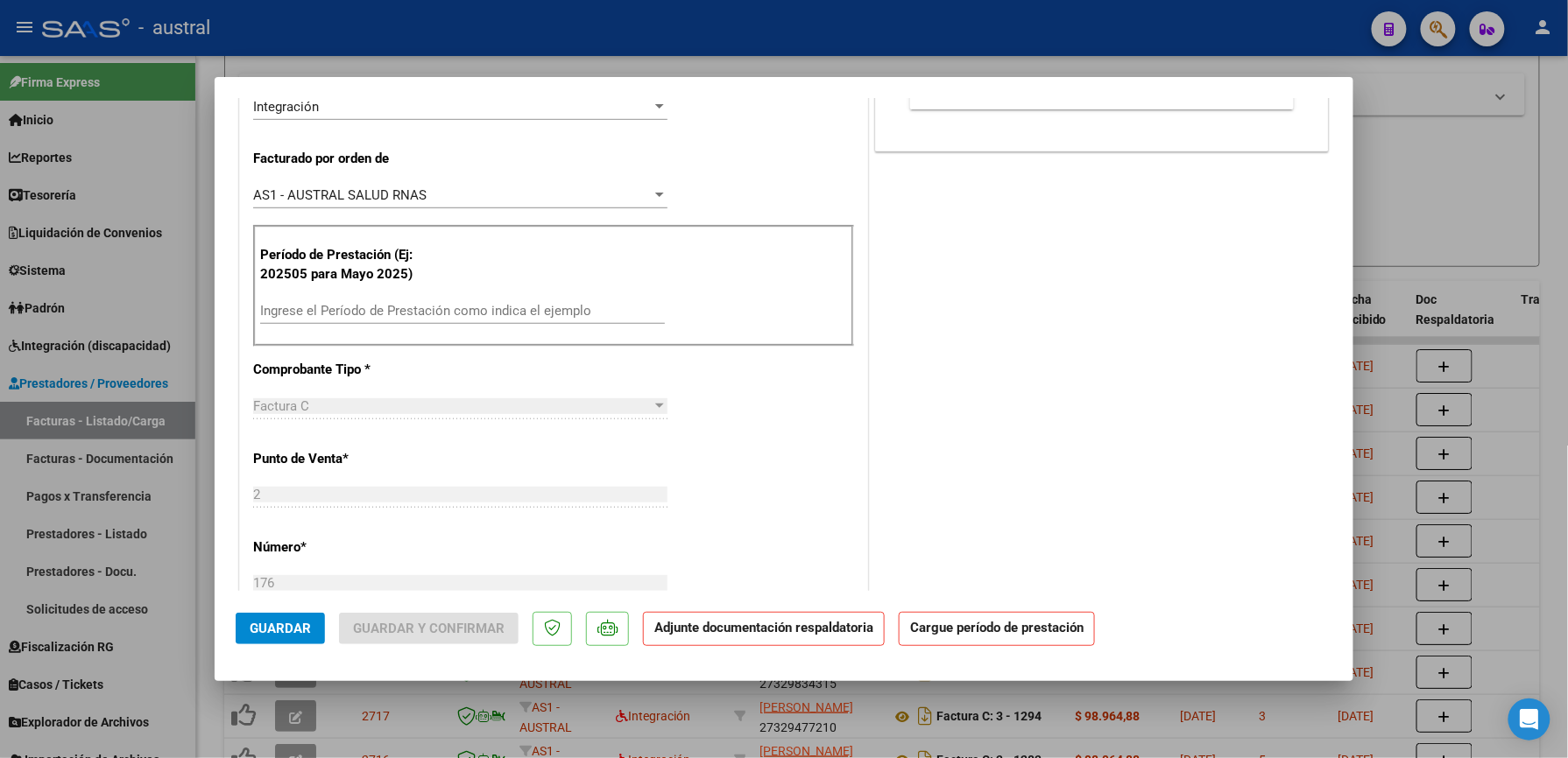
scroll to position [467, 0]
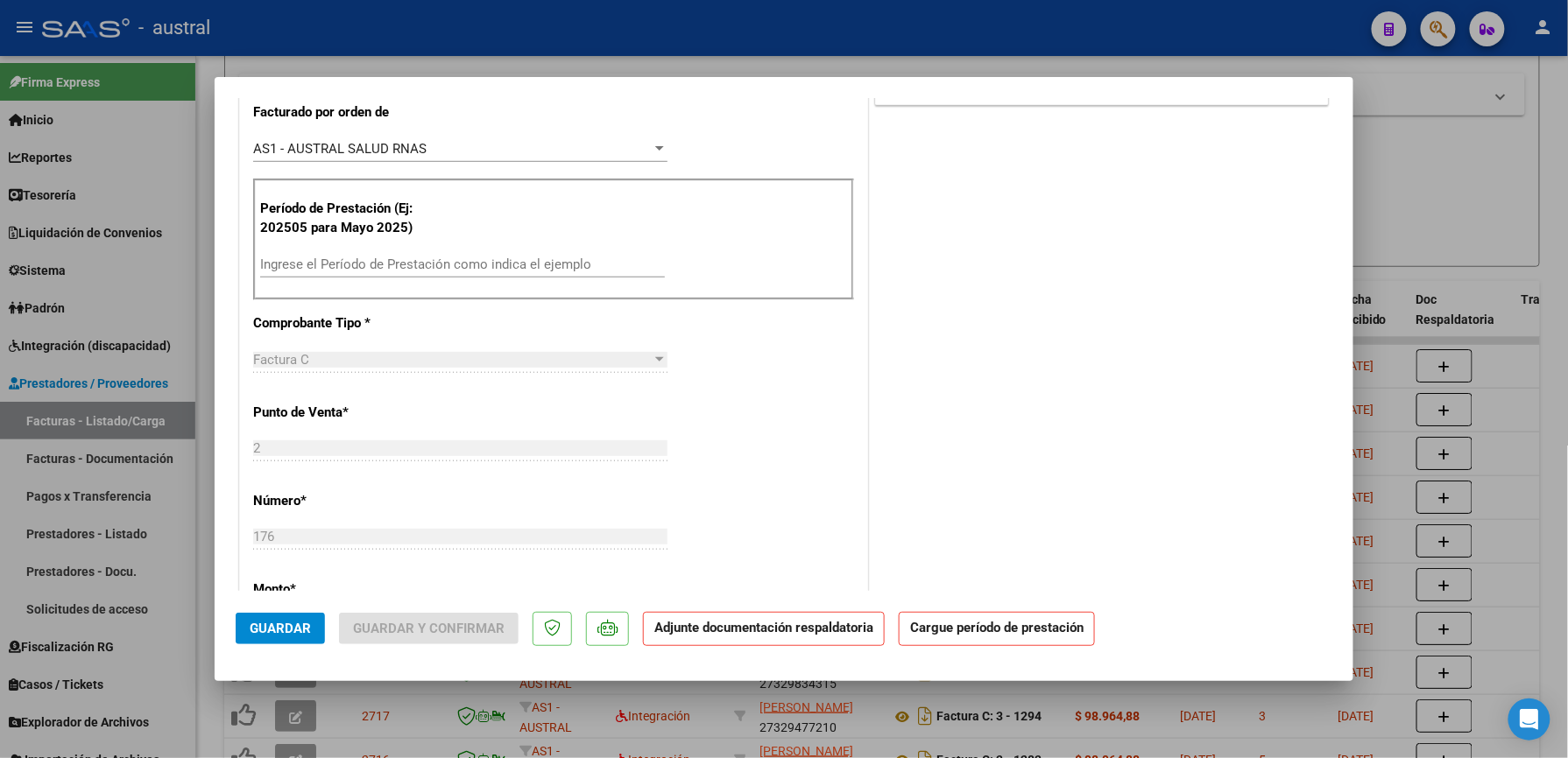
click at [440, 267] on input "Ingrese el Período de Prestación como indica el ejemplo" at bounding box center [462, 265] width 404 height 16
paste input "202509"
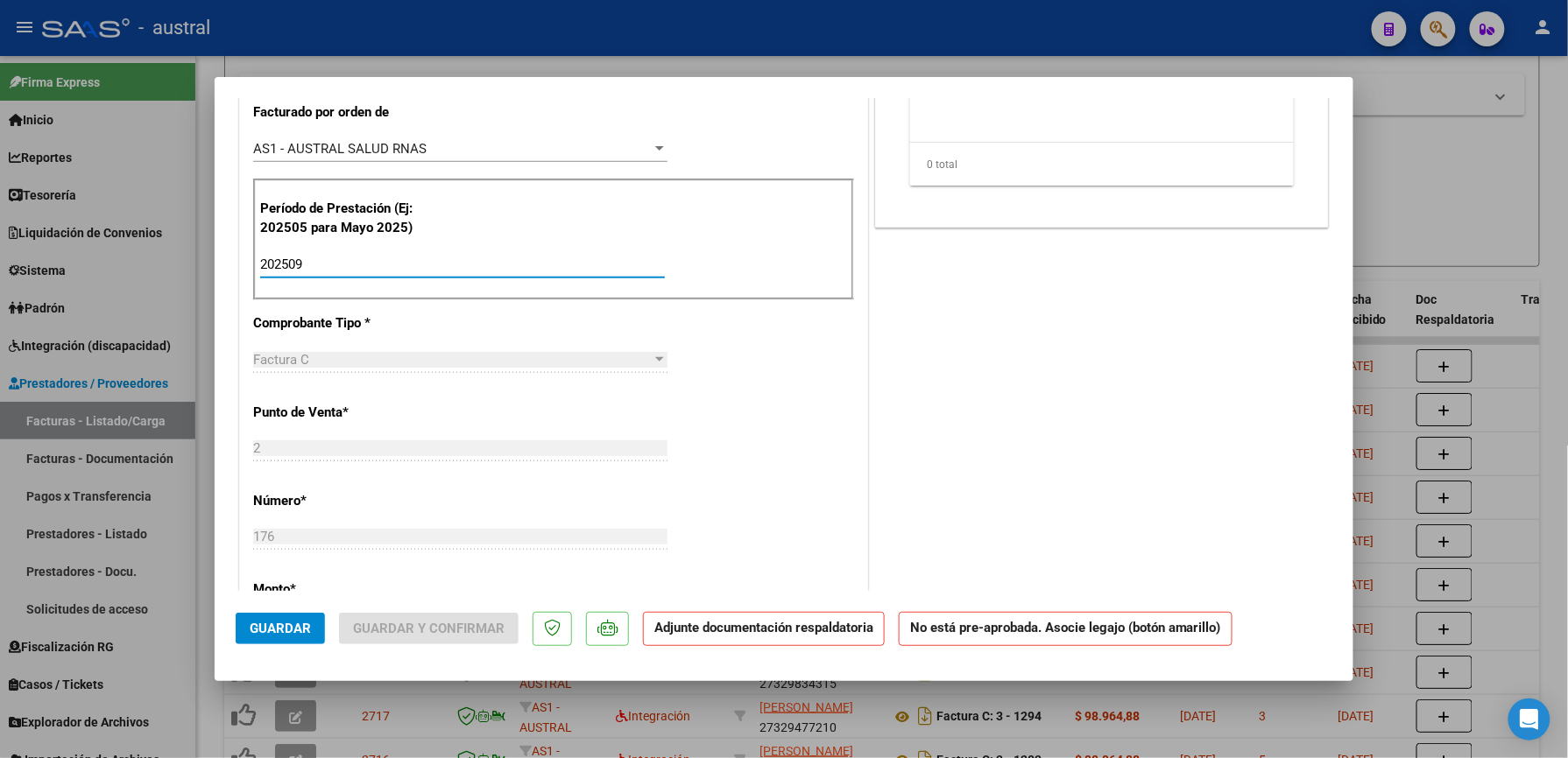
scroll to position [0, 0]
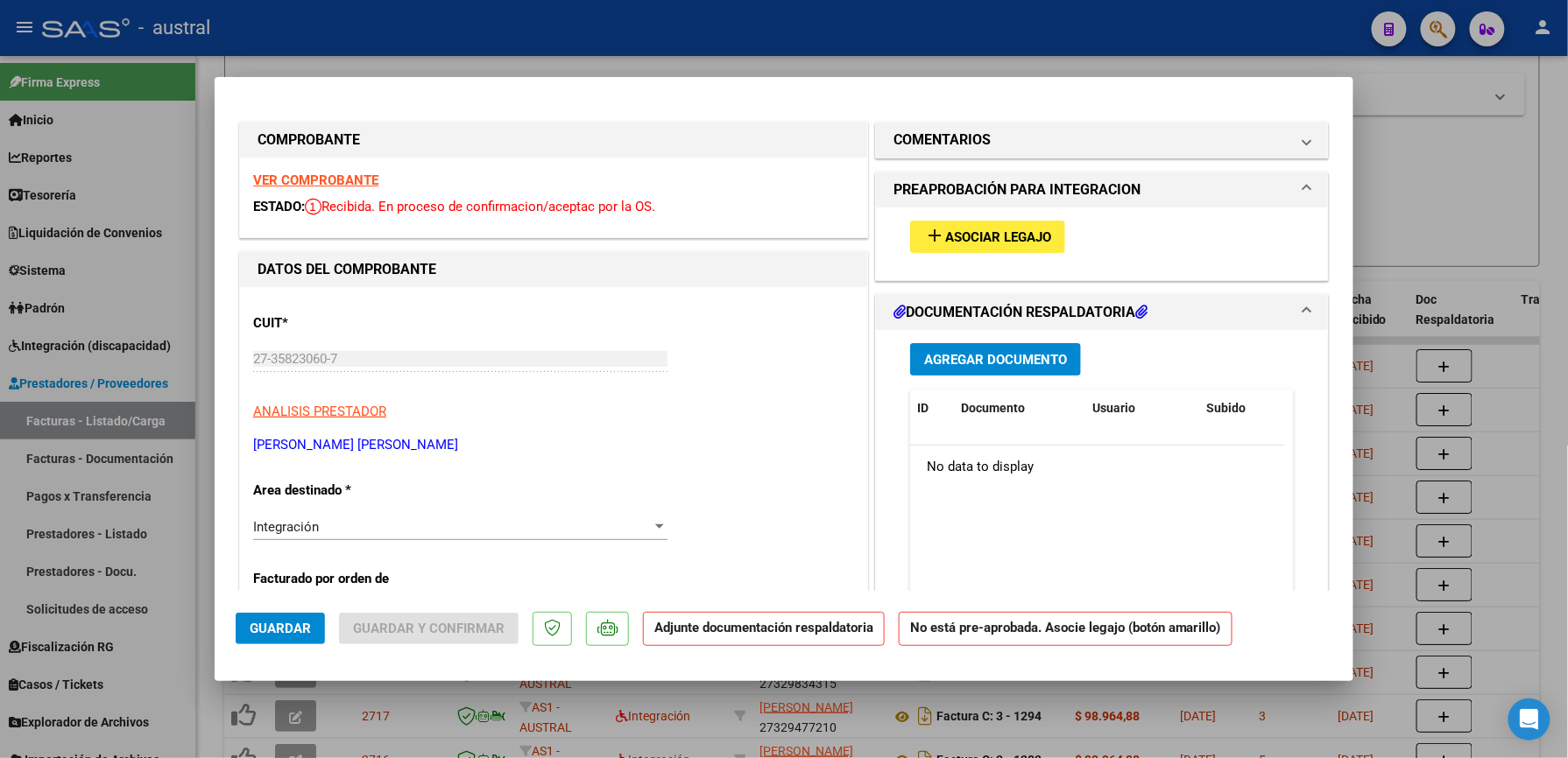
type input "202509"
click at [951, 246] on button "add Asociar Legajo" at bounding box center [988, 236] width 155 height 32
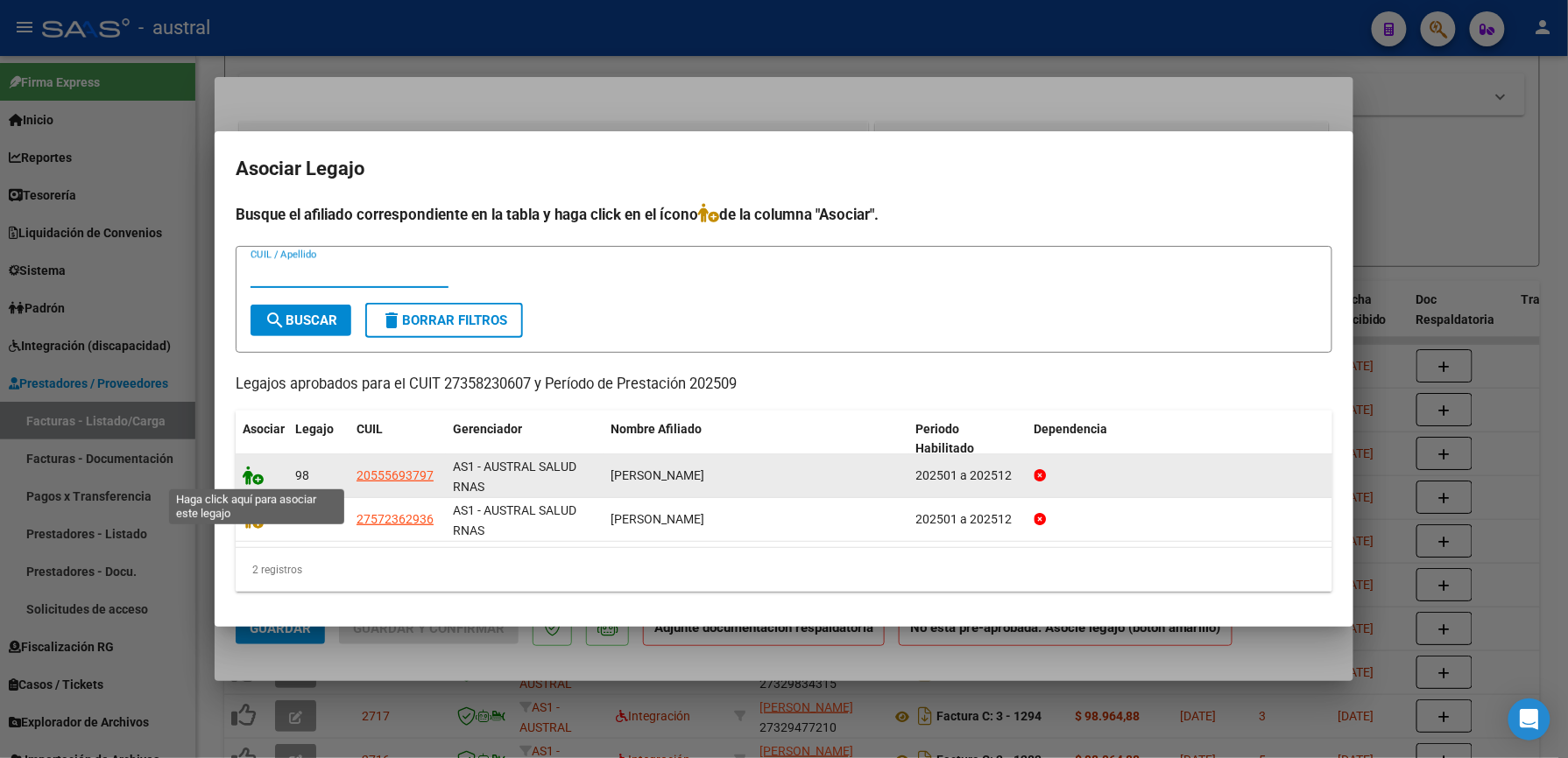
click at [256, 478] on icon at bounding box center [252, 476] width 21 height 20
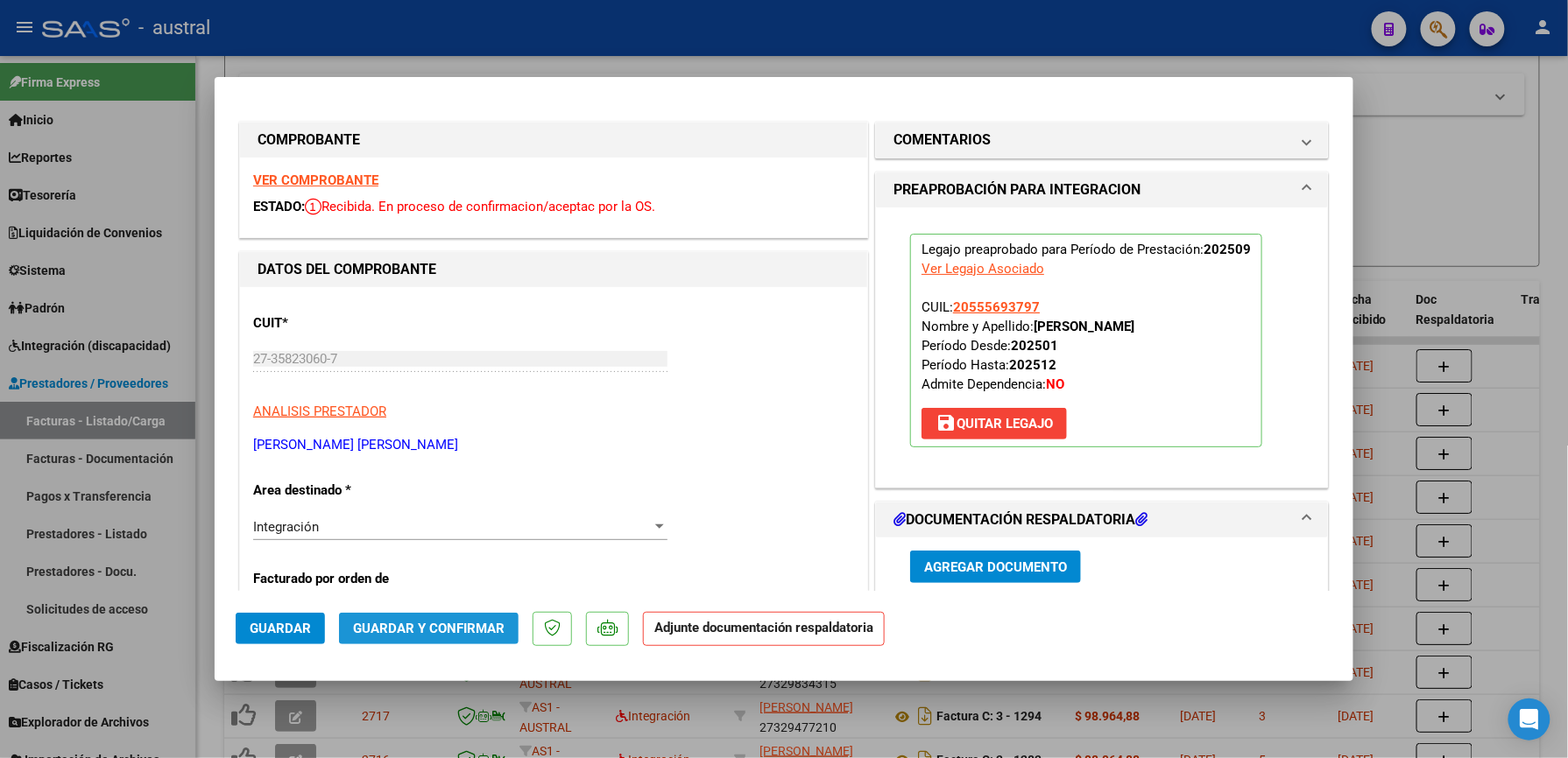
click at [431, 641] on button "Guardar y Confirmar" at bounding box center [428, 629] width 180 height 31
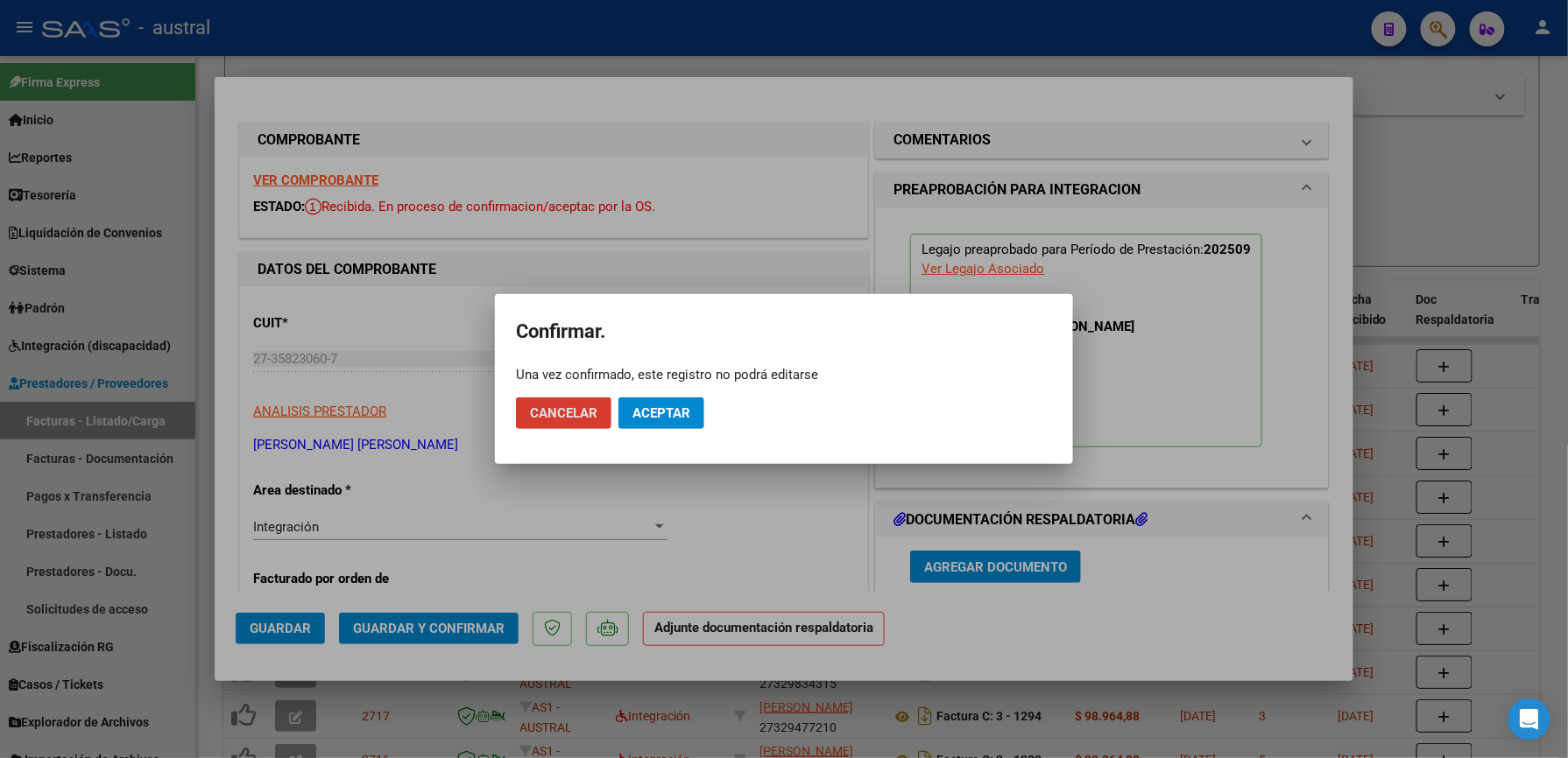
click at [669, 425] on button "Aceptar" at bounding box center [660, 413] width 85 height 31
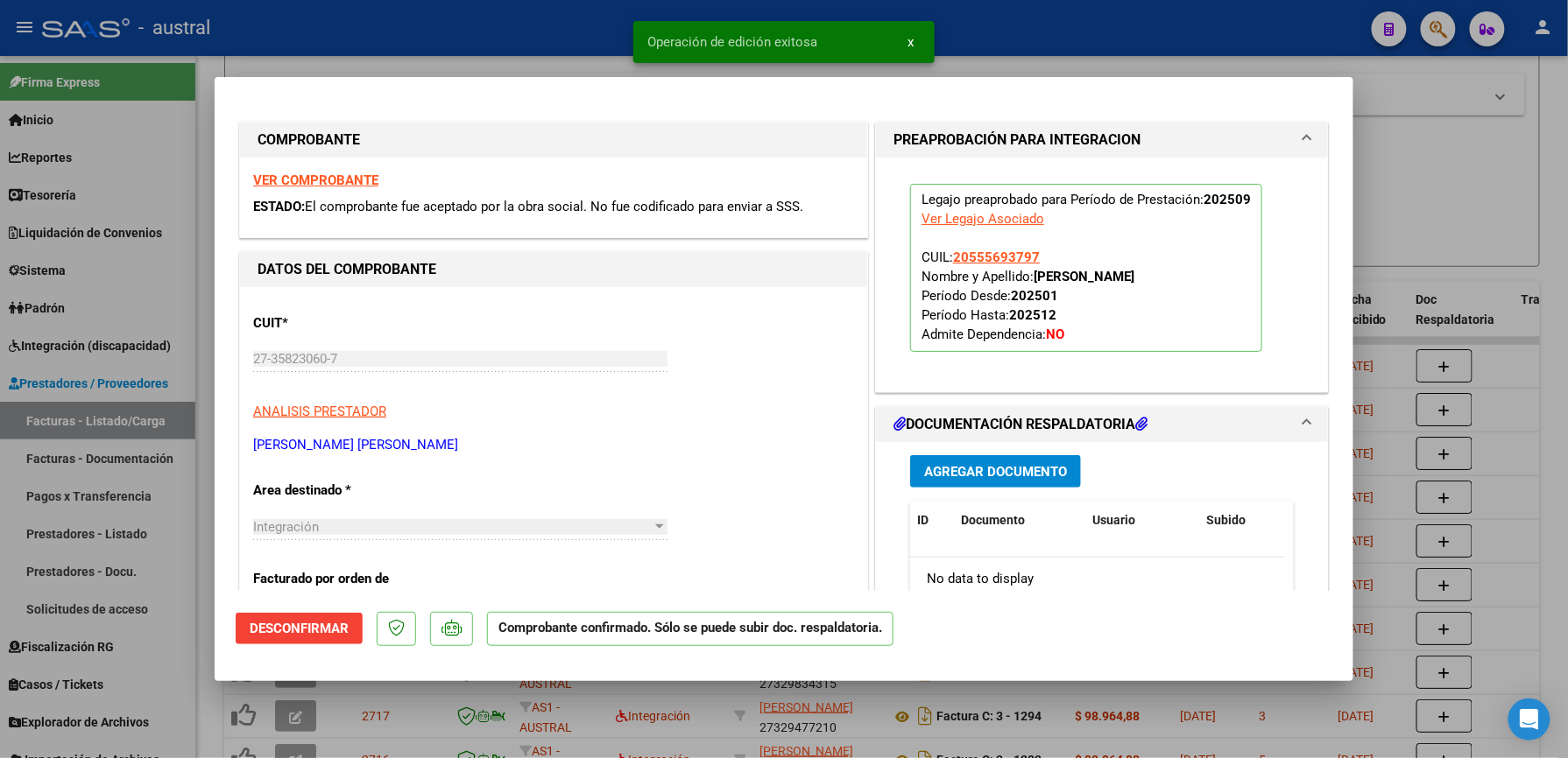
type input "$ 0,00"
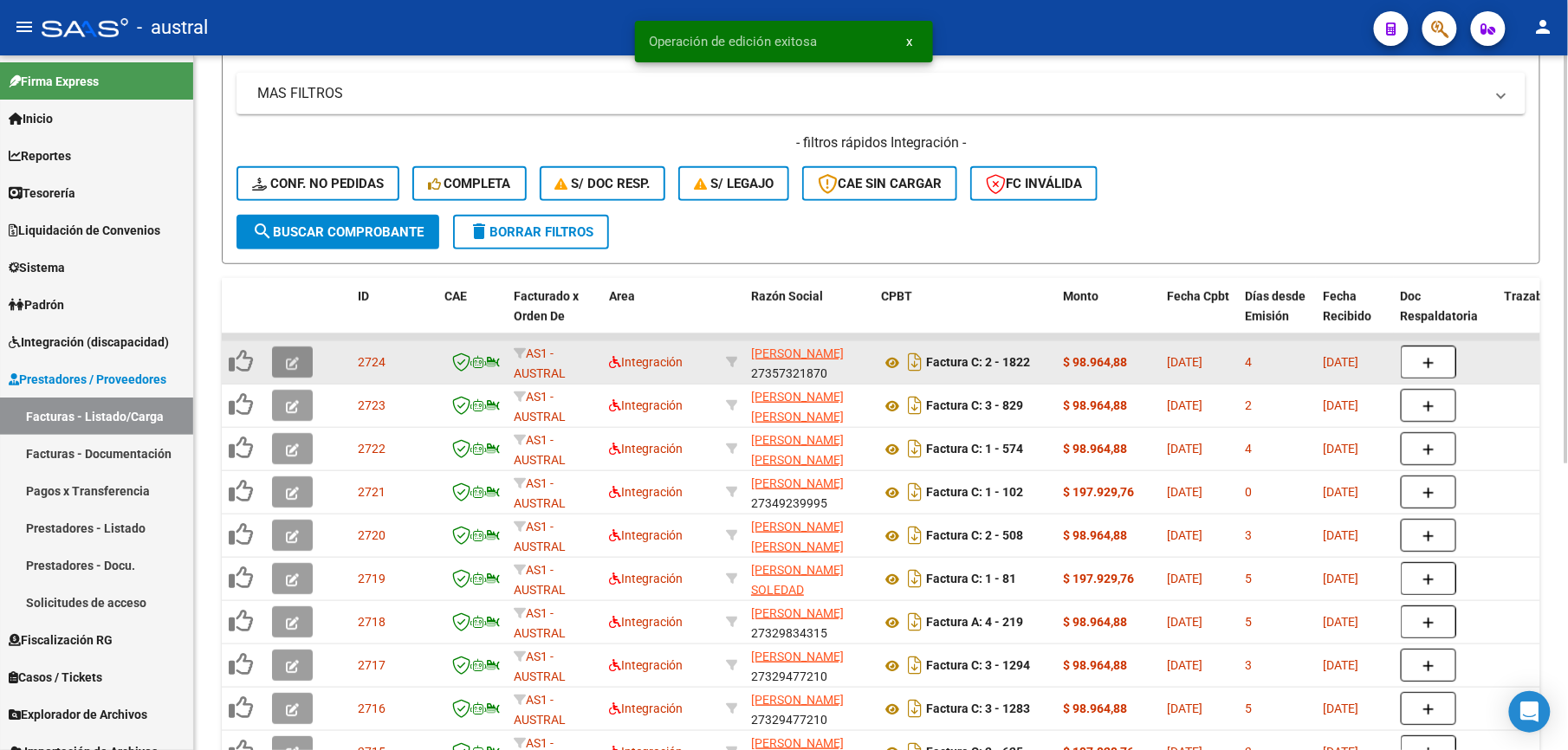
click at [284, 366] on button "button" at bounding box center [292, 362] width 41 height 31
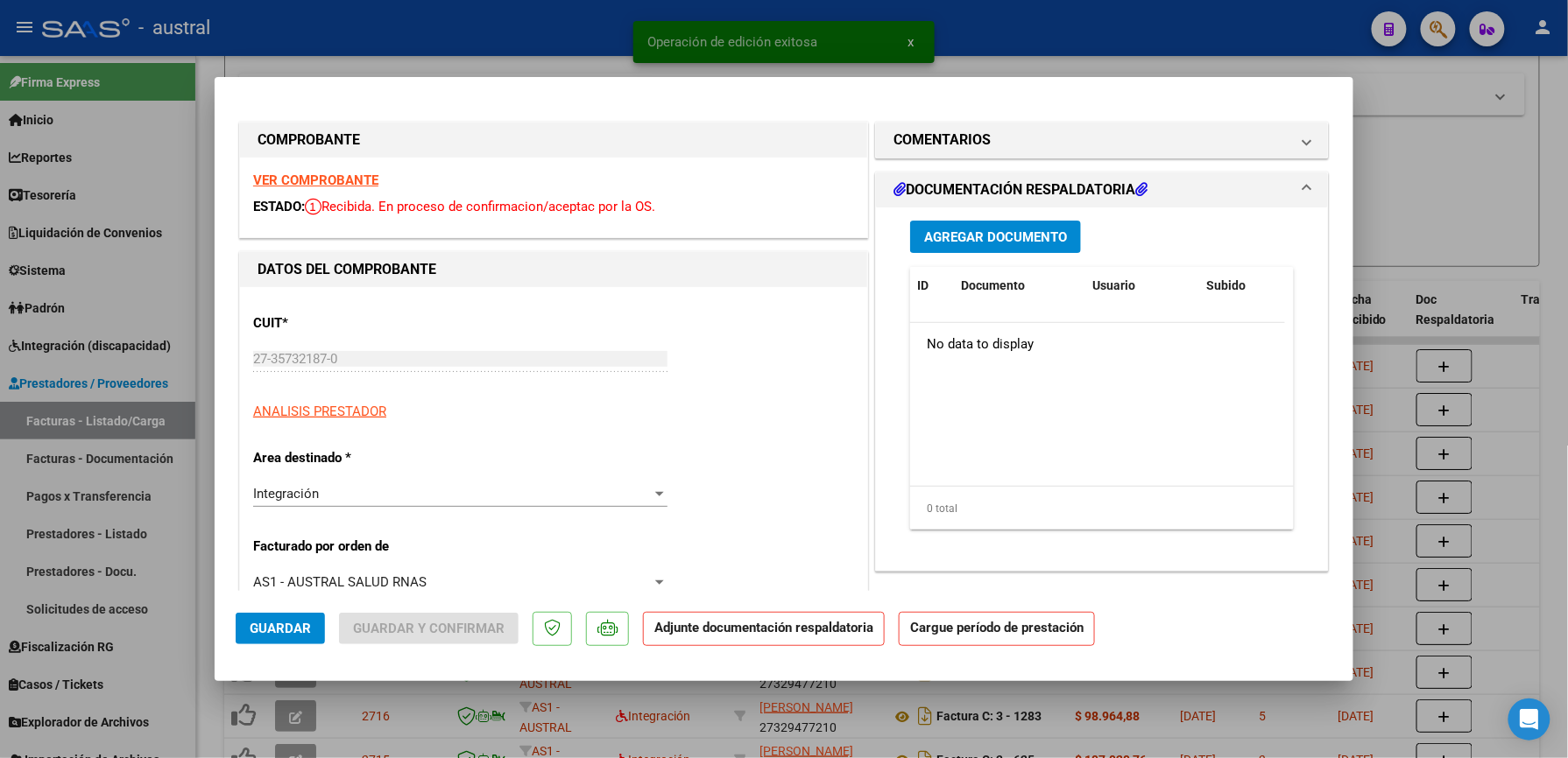
click at [350, 176] on strong "VER COMPROBANTE" at bounding box center [316, 180] width 126 height 16
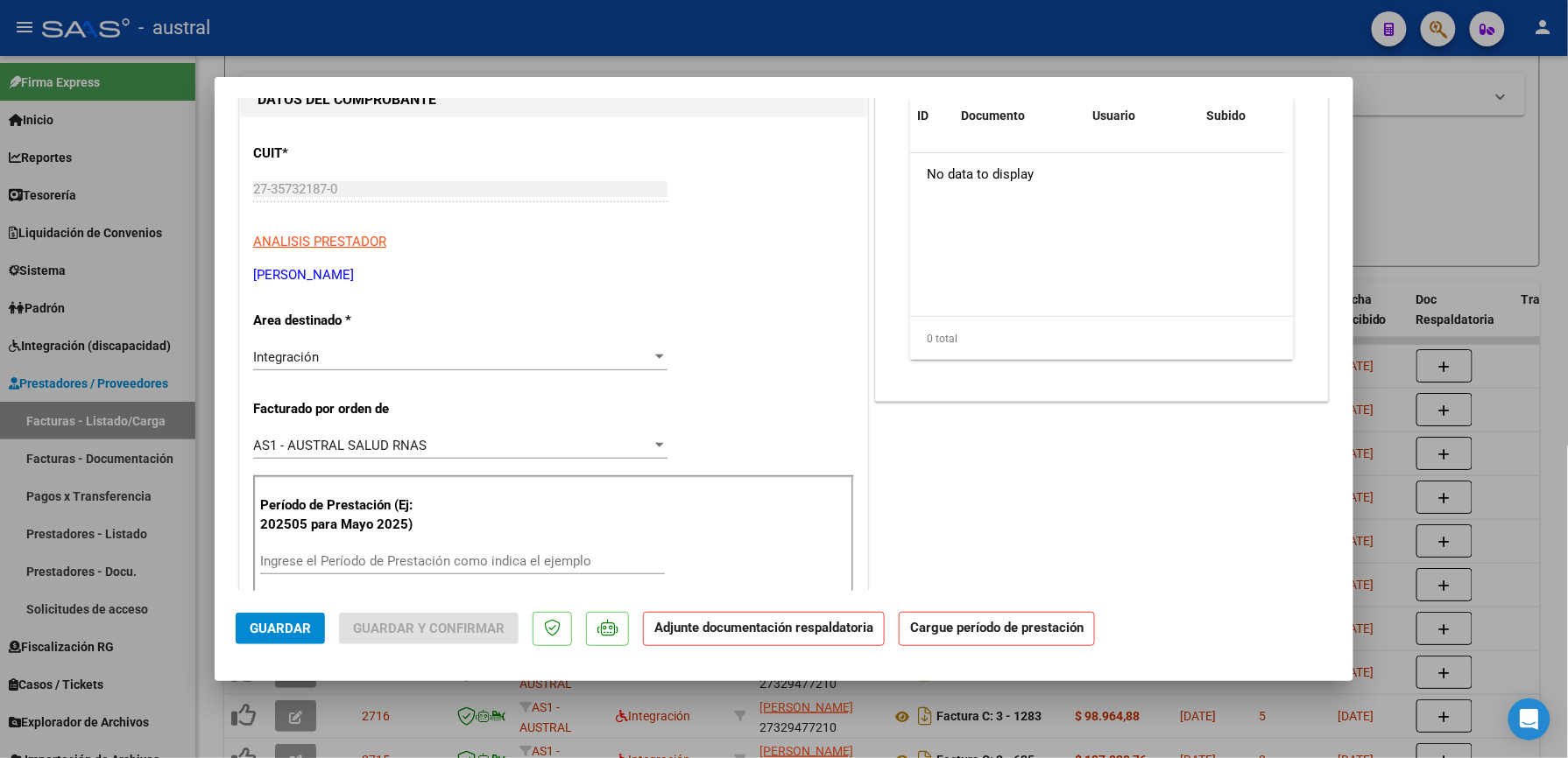
scroll to position [232, 0]
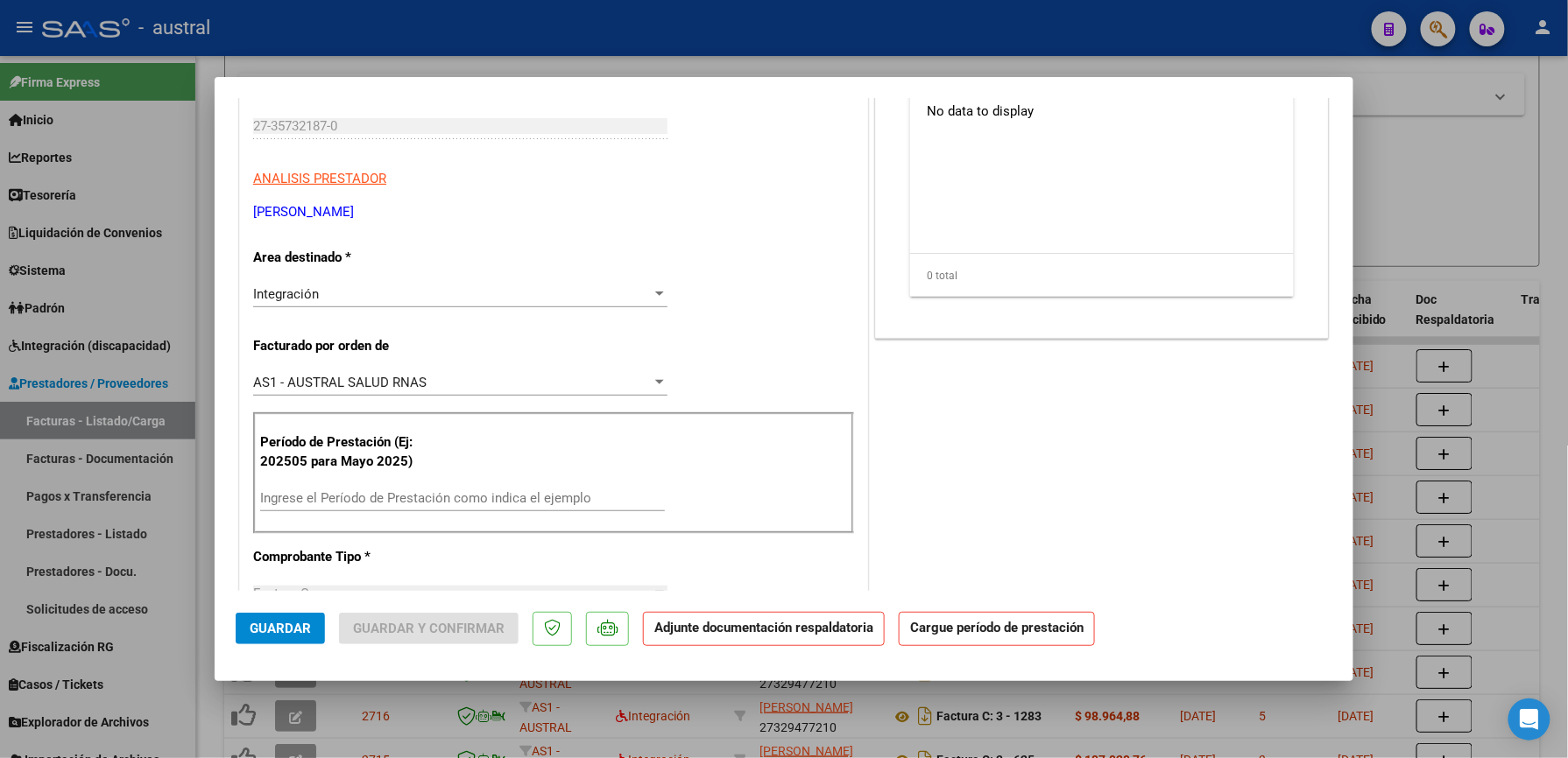
click at [485, 502] on input "Ingrese el Período de Prestación como indica el ejemplo" at bounding box center [462, 498] width 404 height 16
paste input "202509"
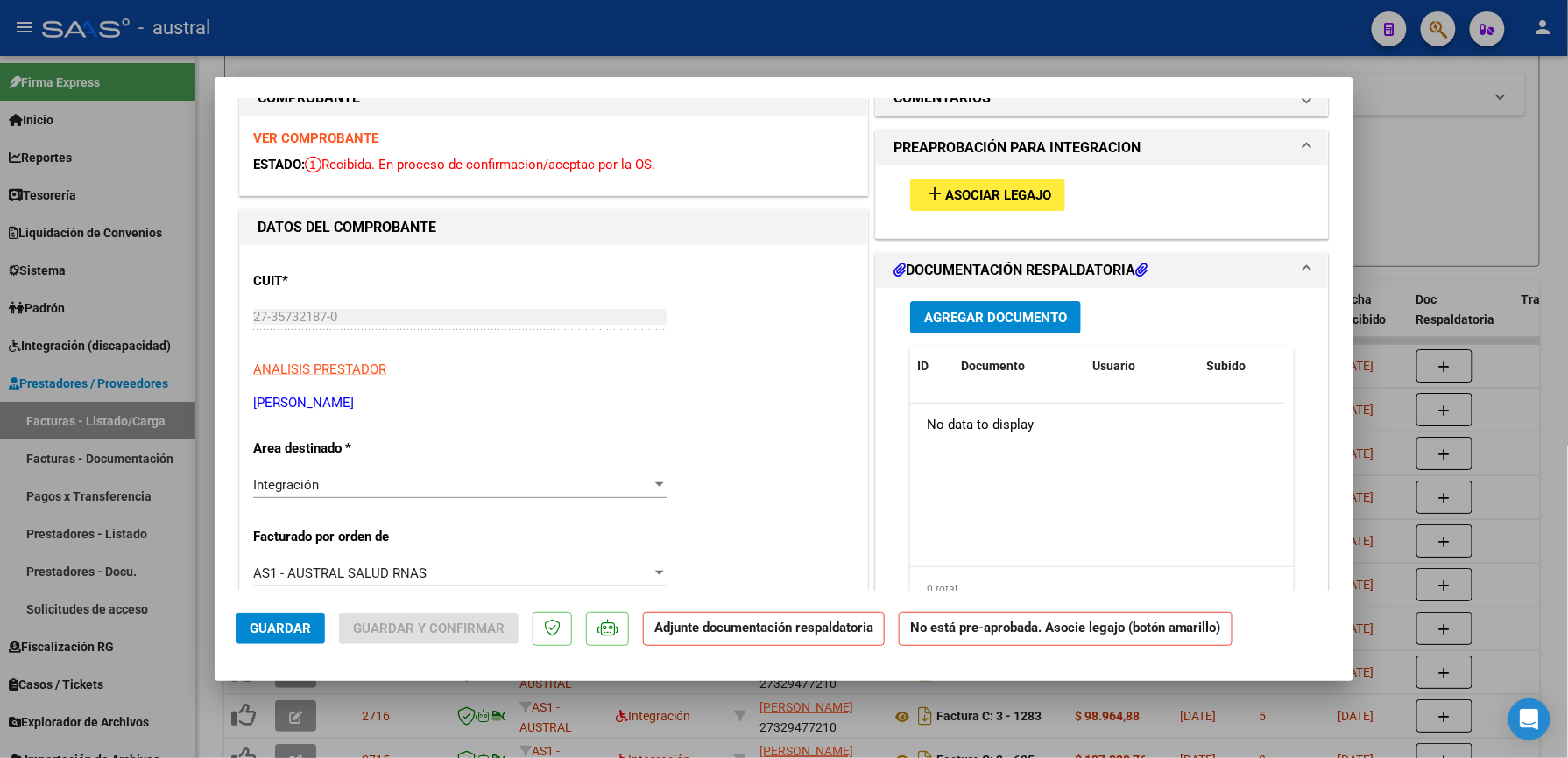
scroll to position [0, 0]
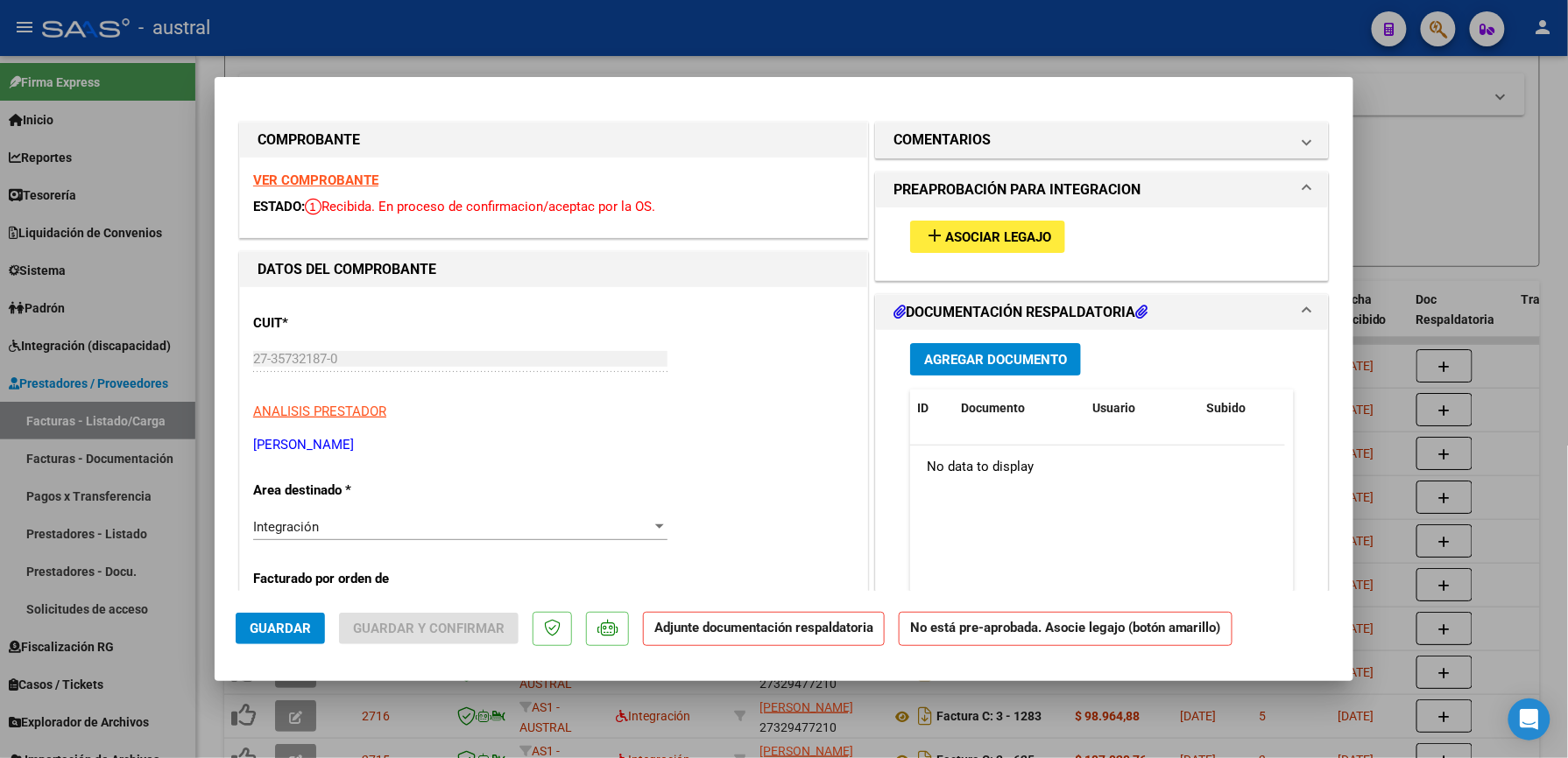
type input "202509"
click at [983, 242] on span "Asociar Legajo" at bounding box center [998, 237] width 106 height 16
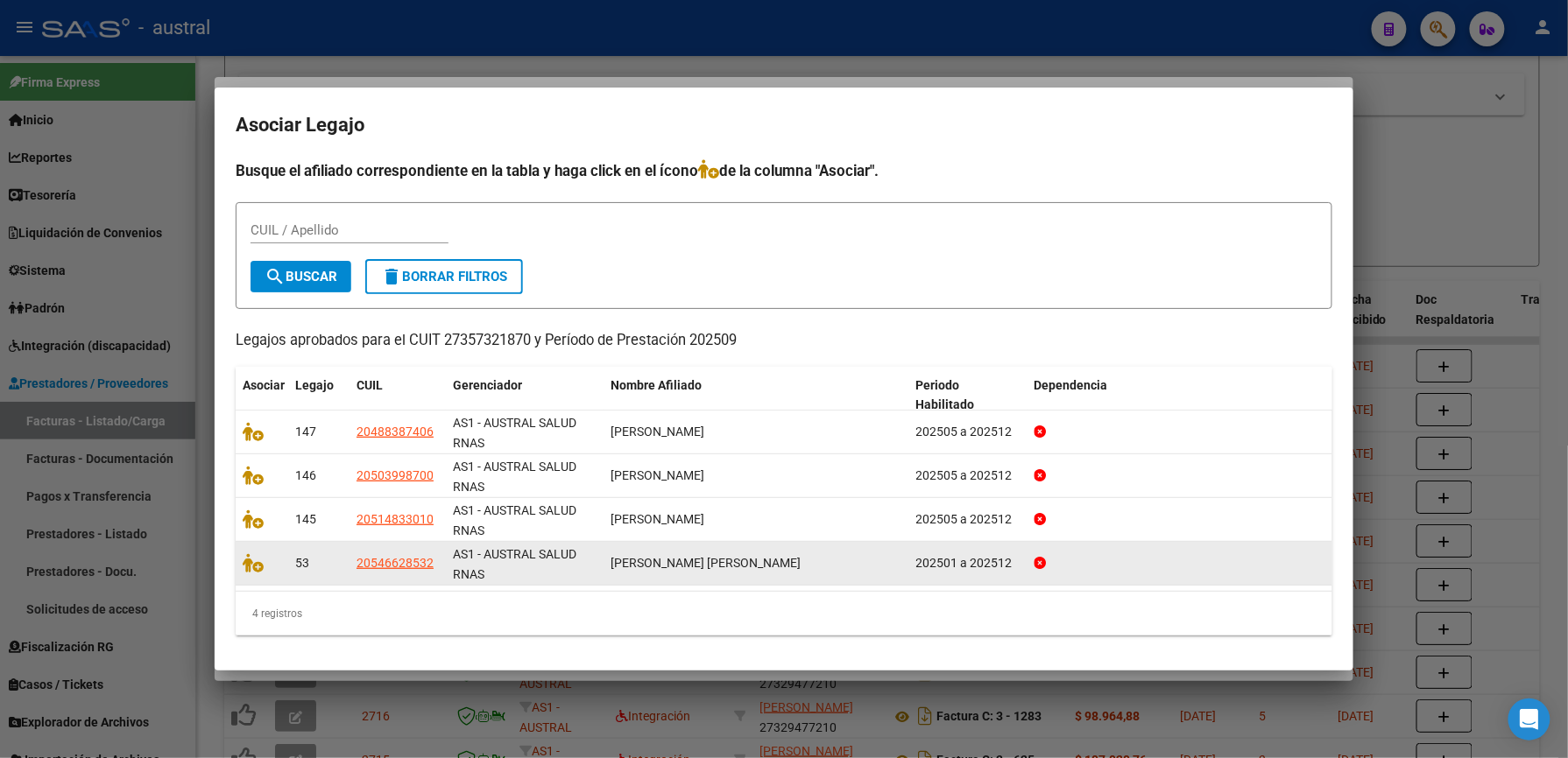
drag, startPoint x: 625, startPoint y: 562, endPoint x: 690, endPoint y: 562, distance: 65.0
click at [690, 562] on span "MENDEZ LIAM THIAGO" at bounding box center [706, 563] width 190 height 14
click at [250, 567] on icon at bounding box center [252, 563] width 21 height 20
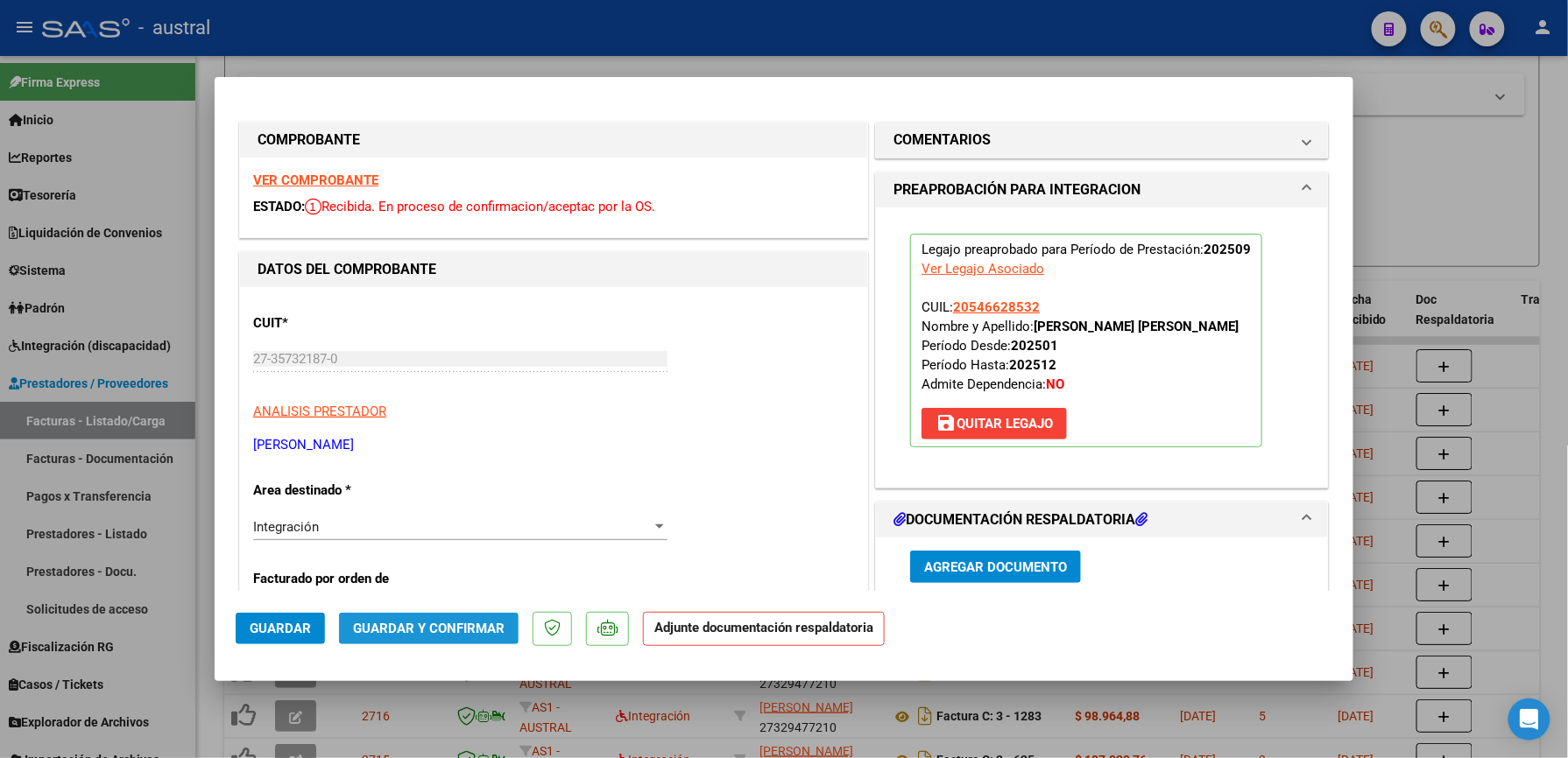
click at [460, 624] on span "Guardar y Confirmar" at bounding box center [429, 629] width 151 height 16
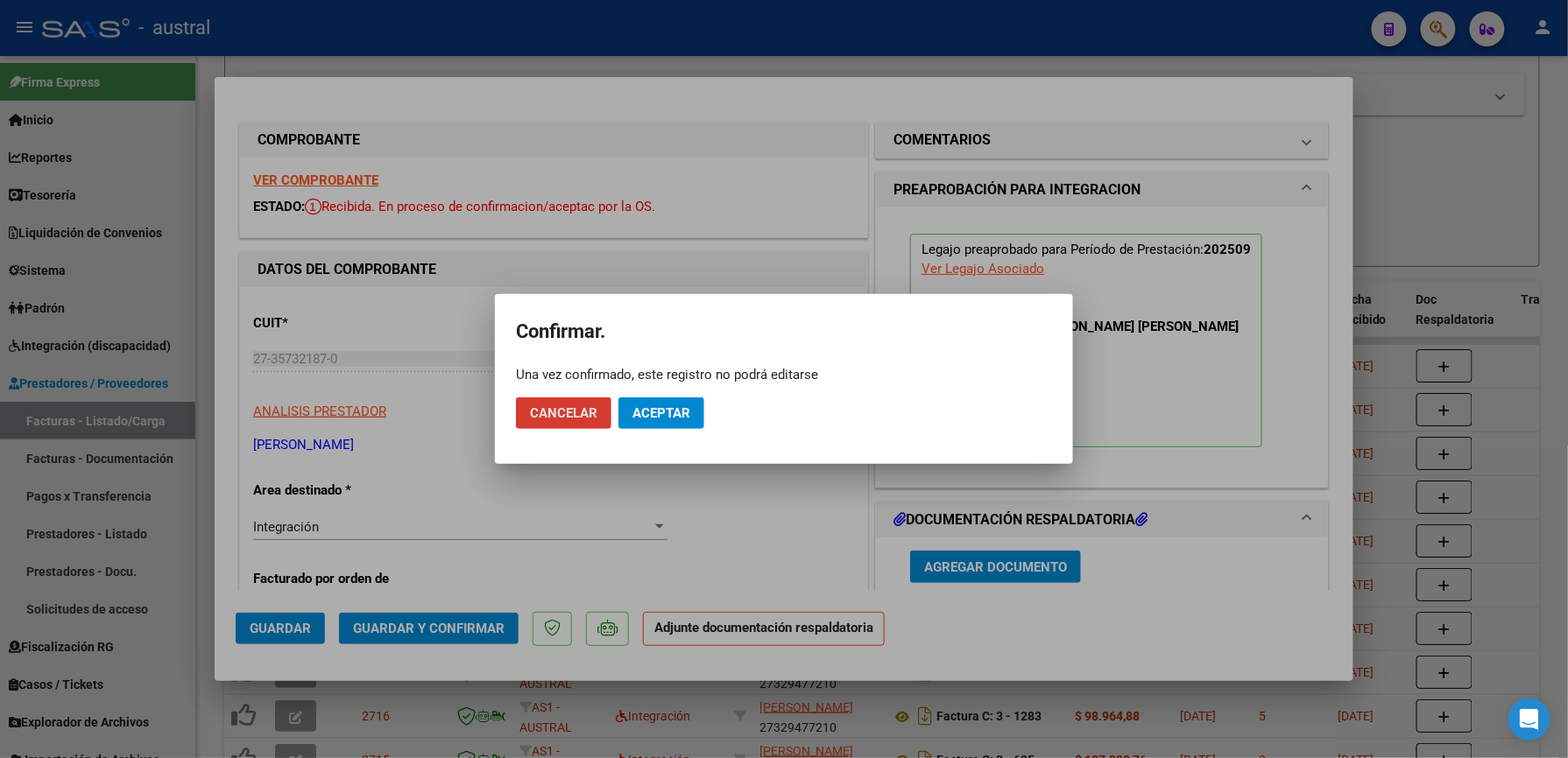
click at [680, 414] on span "Aceptar" at bounding box center [661, 413] width 58 height 16
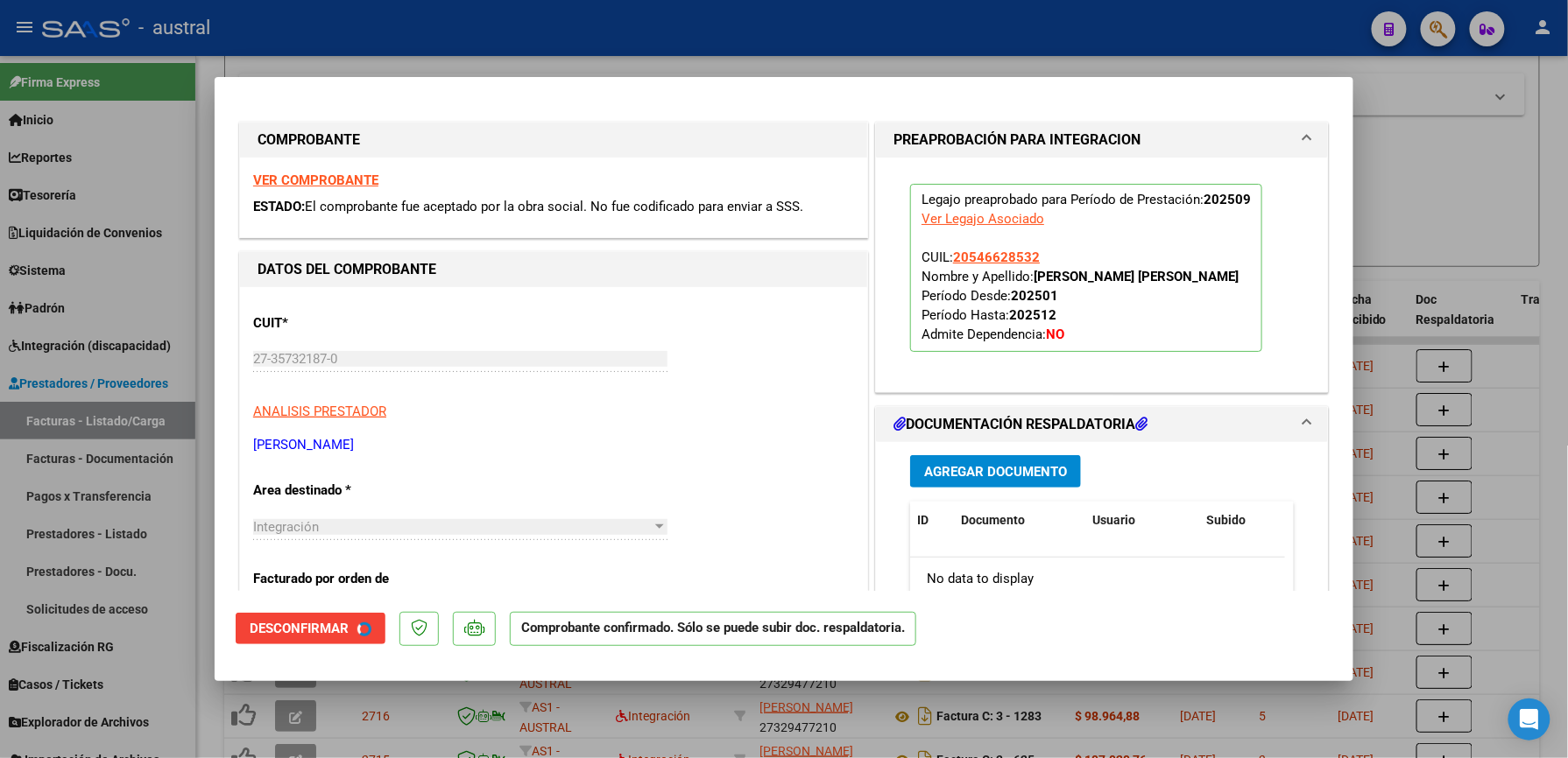
type input "$ 0,00"
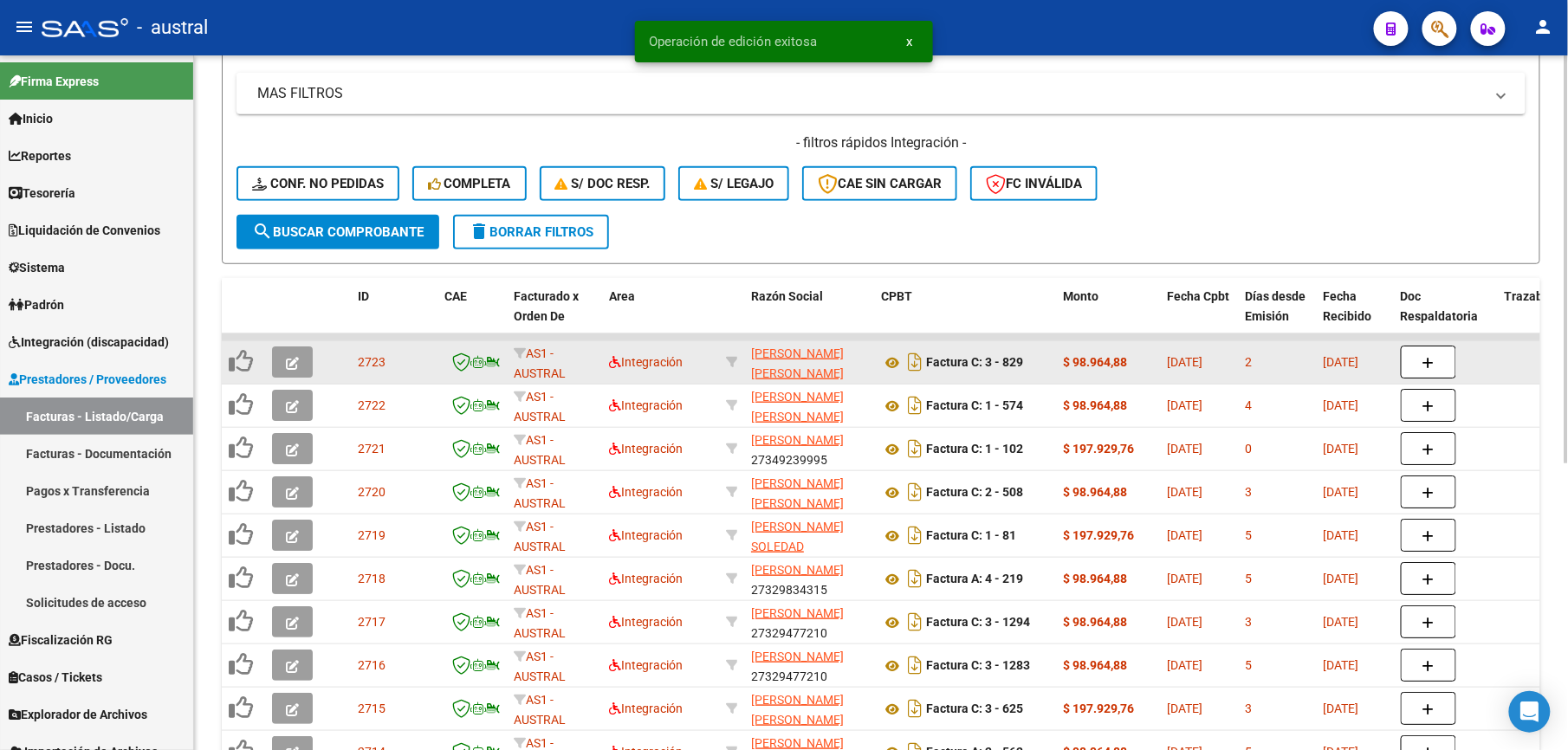
click at [292, 368] on icon "button" at bounding box center [292, 363] width 13 height 13
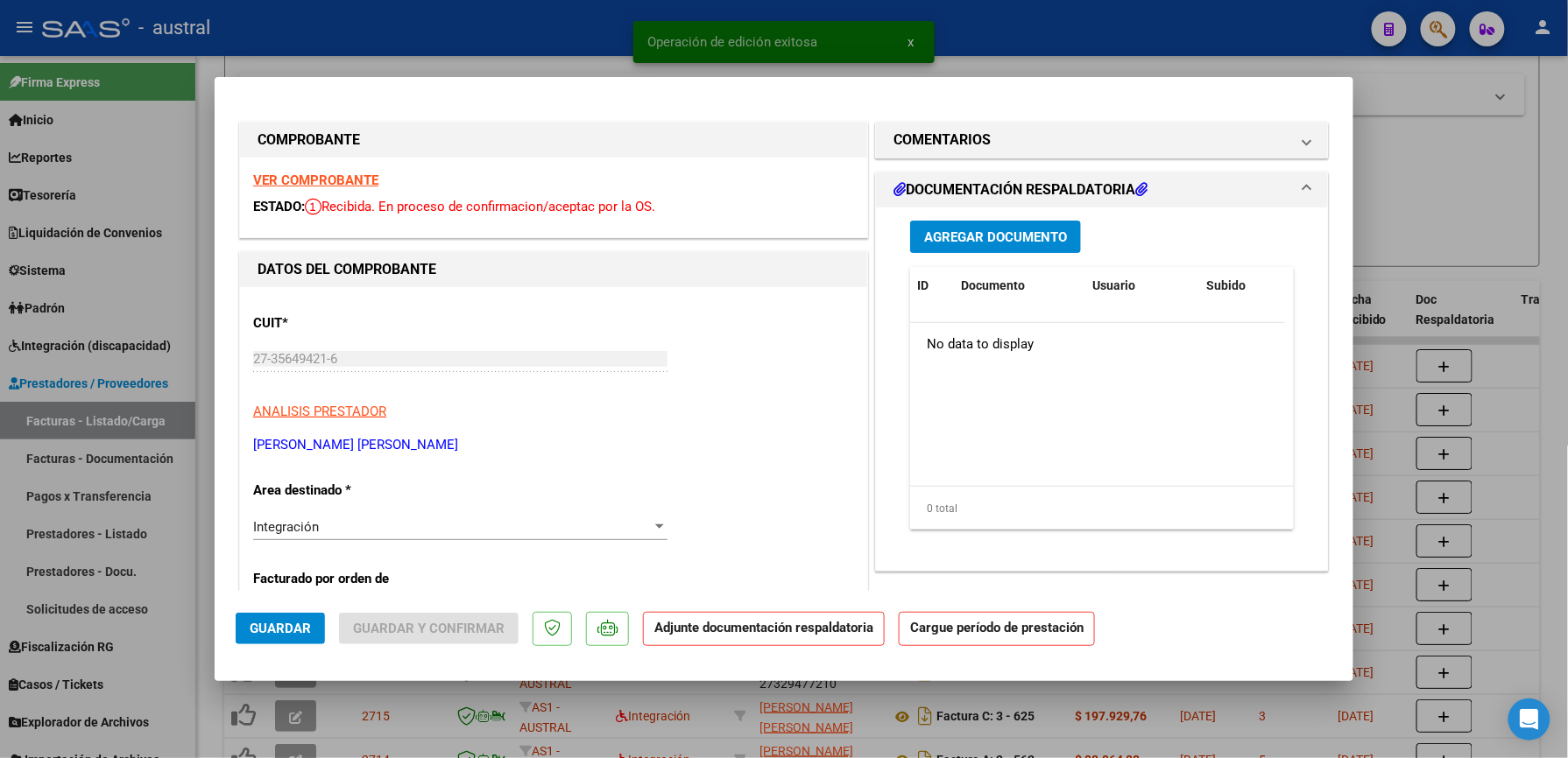
click at [366, 183] on strong "VER COMPROBANTE" at bounding box center [316, 180] width 126 height 16
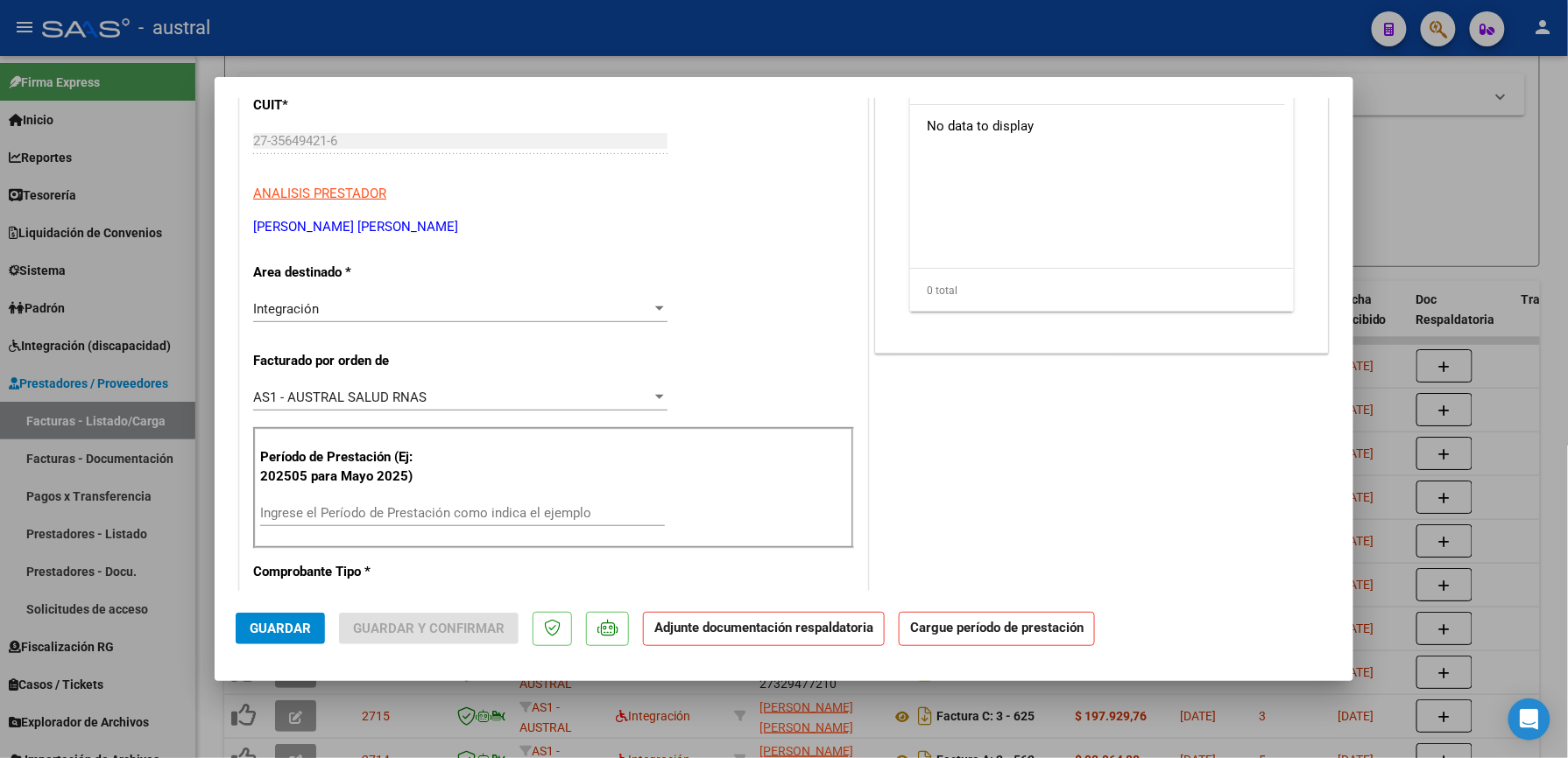
scroll to position [232, 0]
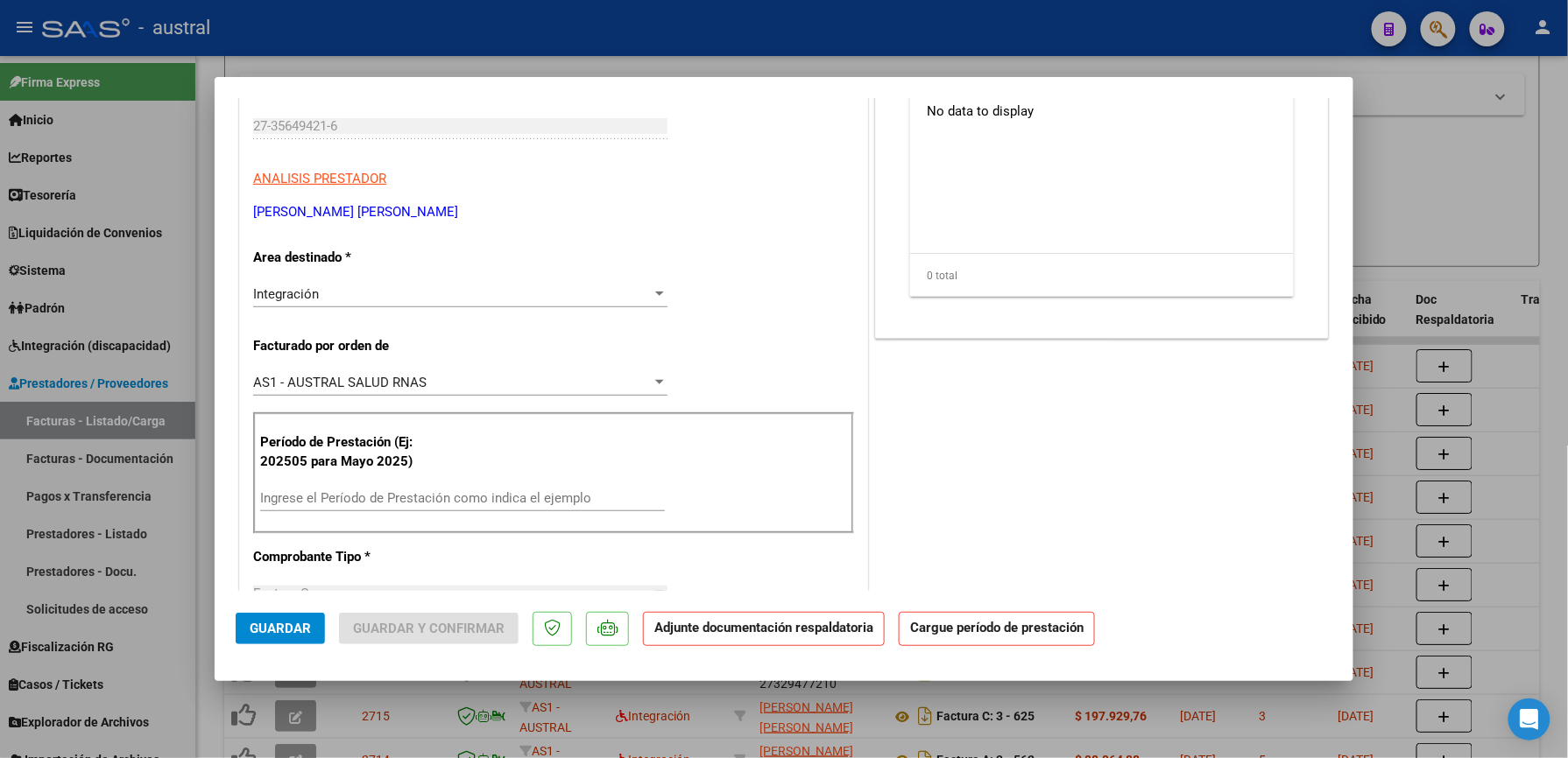
click at [421, 487] on div "Ingrese el Período de Prestación como indica el ejemplo" at bounding box center [462, 498] width 404 height 26
paste input "202509"
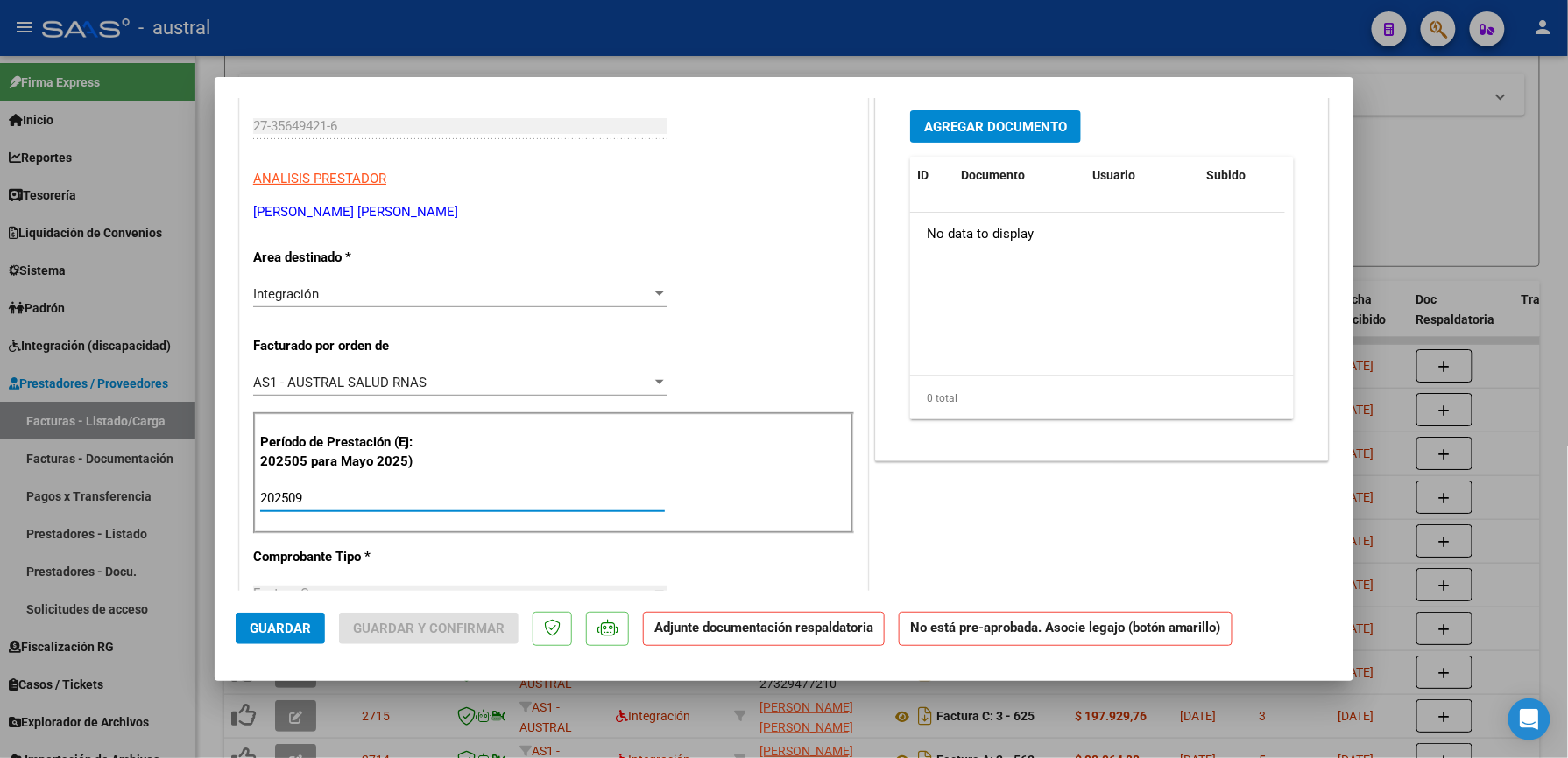
scroll to position [0, 0]
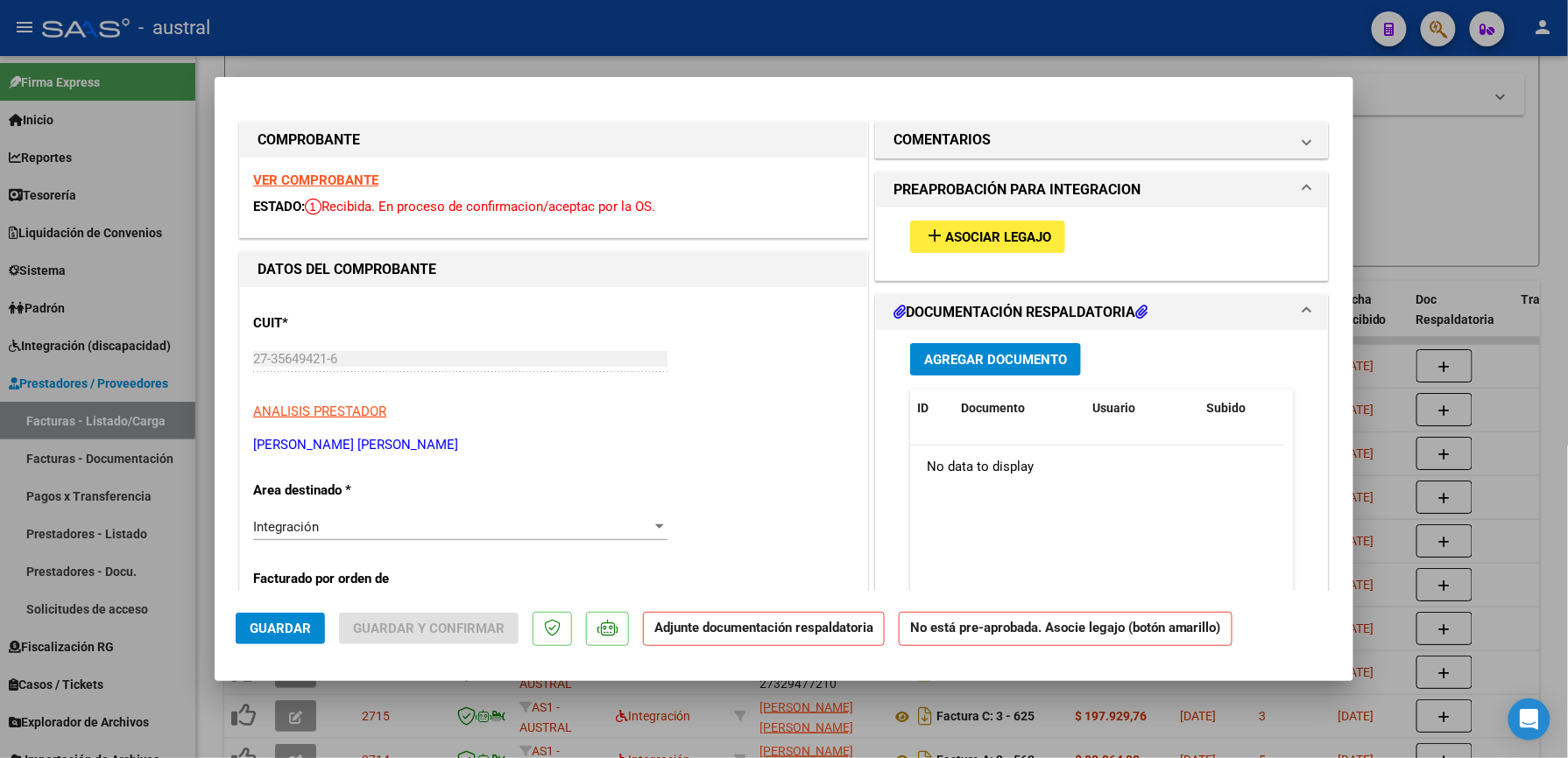
type input "202509"
click at [1004, 229] on span "Asociar Legajo" at bounding box center [998, 237] width 106 height 16
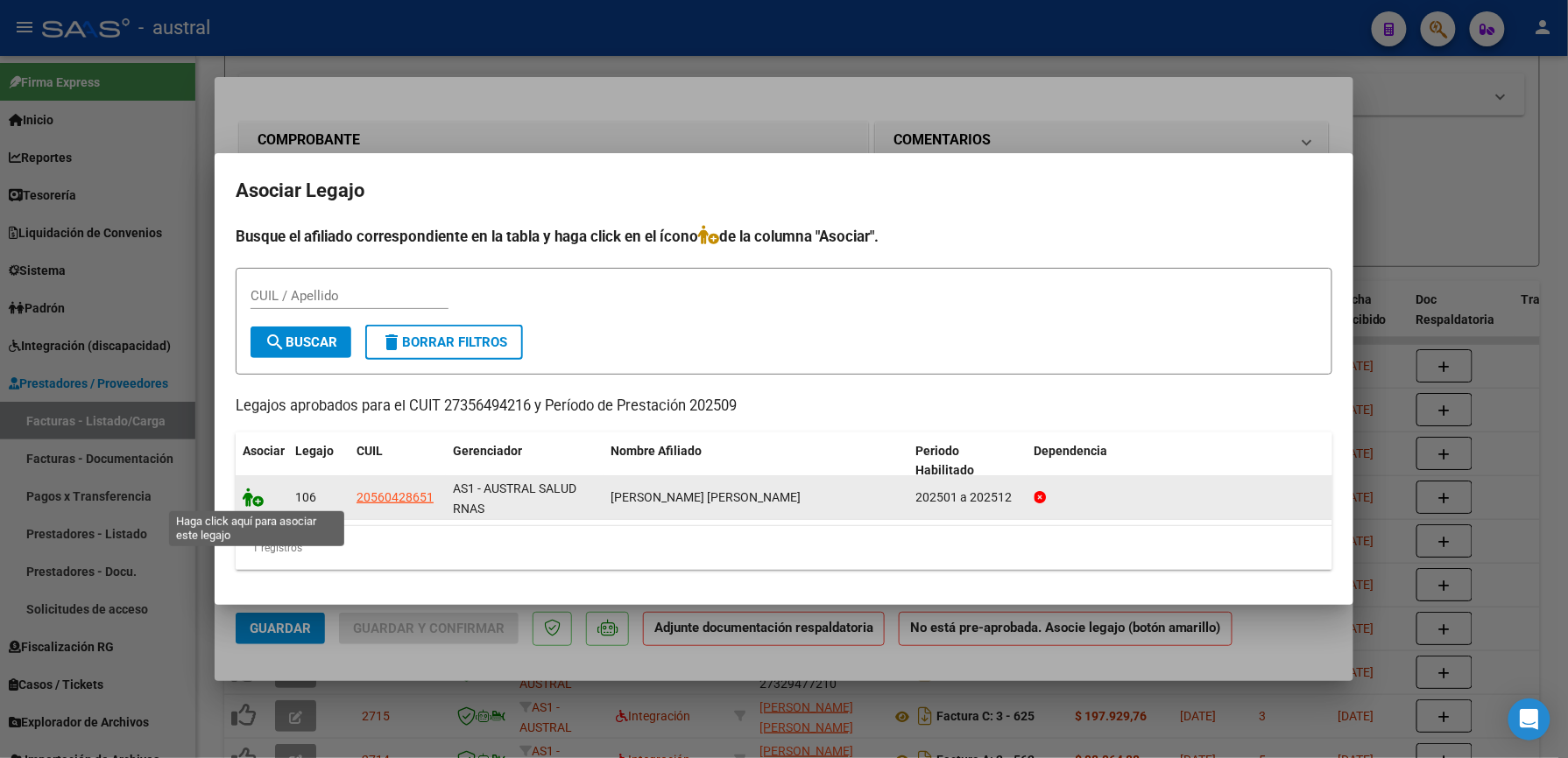
click at [242, 494] on datatable-body-cell at bounding box center [262, 498] width 53 height 43
click at [256, 502] on icon at bounding box center [252, 497] width 21 height 20
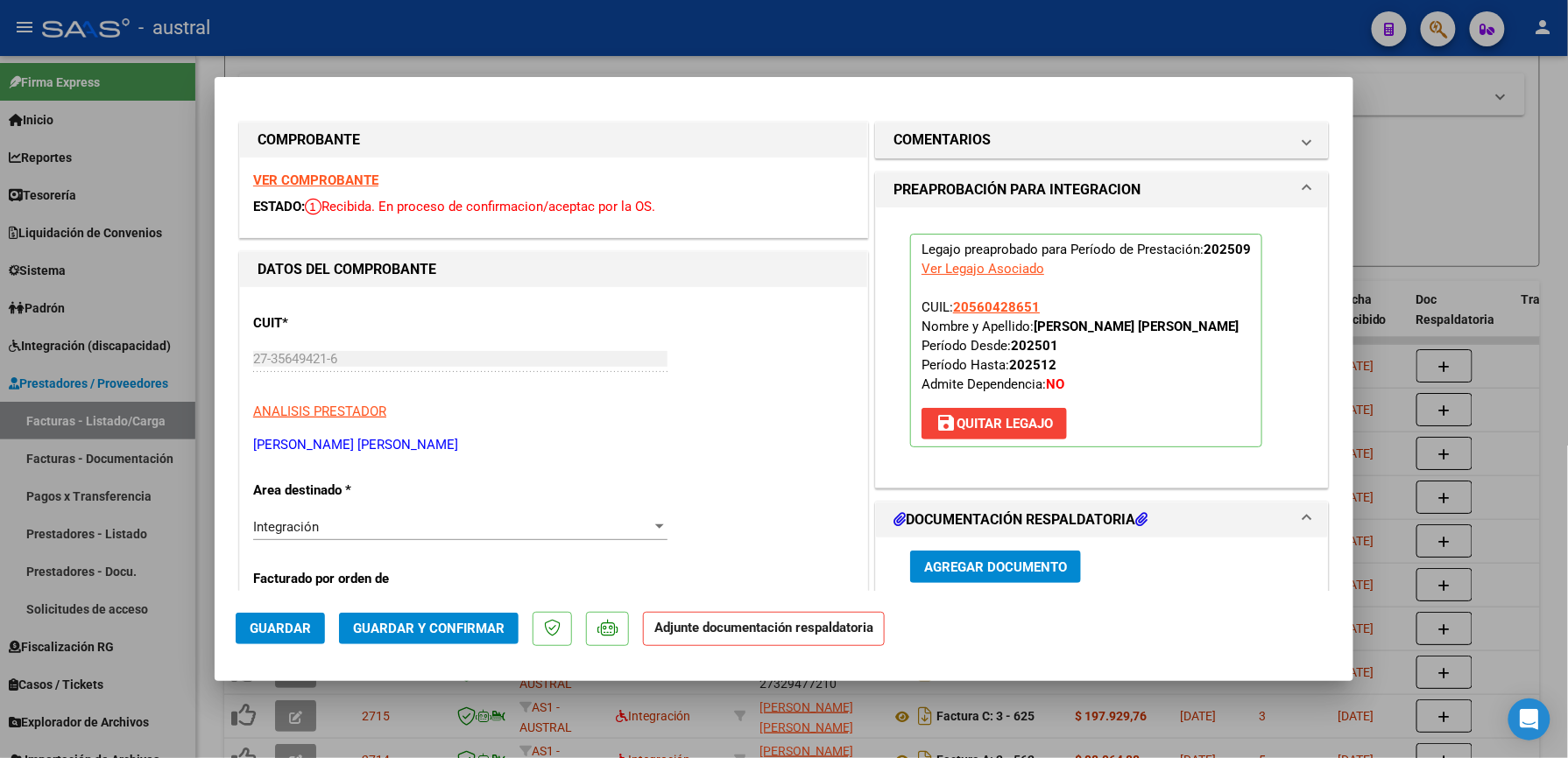
click at [462, 632] on span "Guardar y Confirmar" at bounding box center [429, 629] width 151 height 16
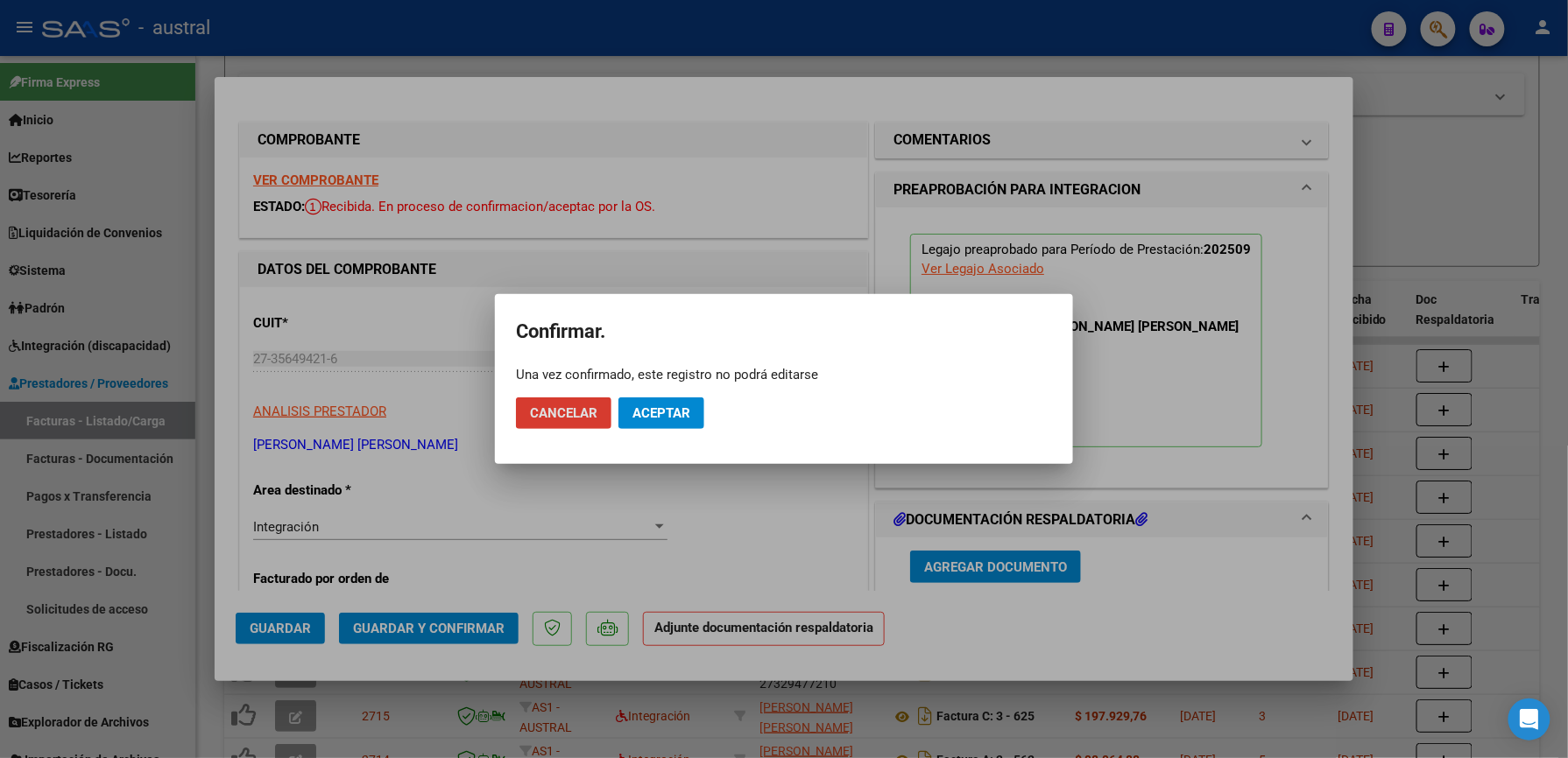
click at [652, 431] on mat-dialog-actions "Cancelar Aceptar" at bounding box center [784, 413] width 536 height 60
click at [669, 400] on button "Aceptar" at bounding box center [660, 413] width 85 height 31
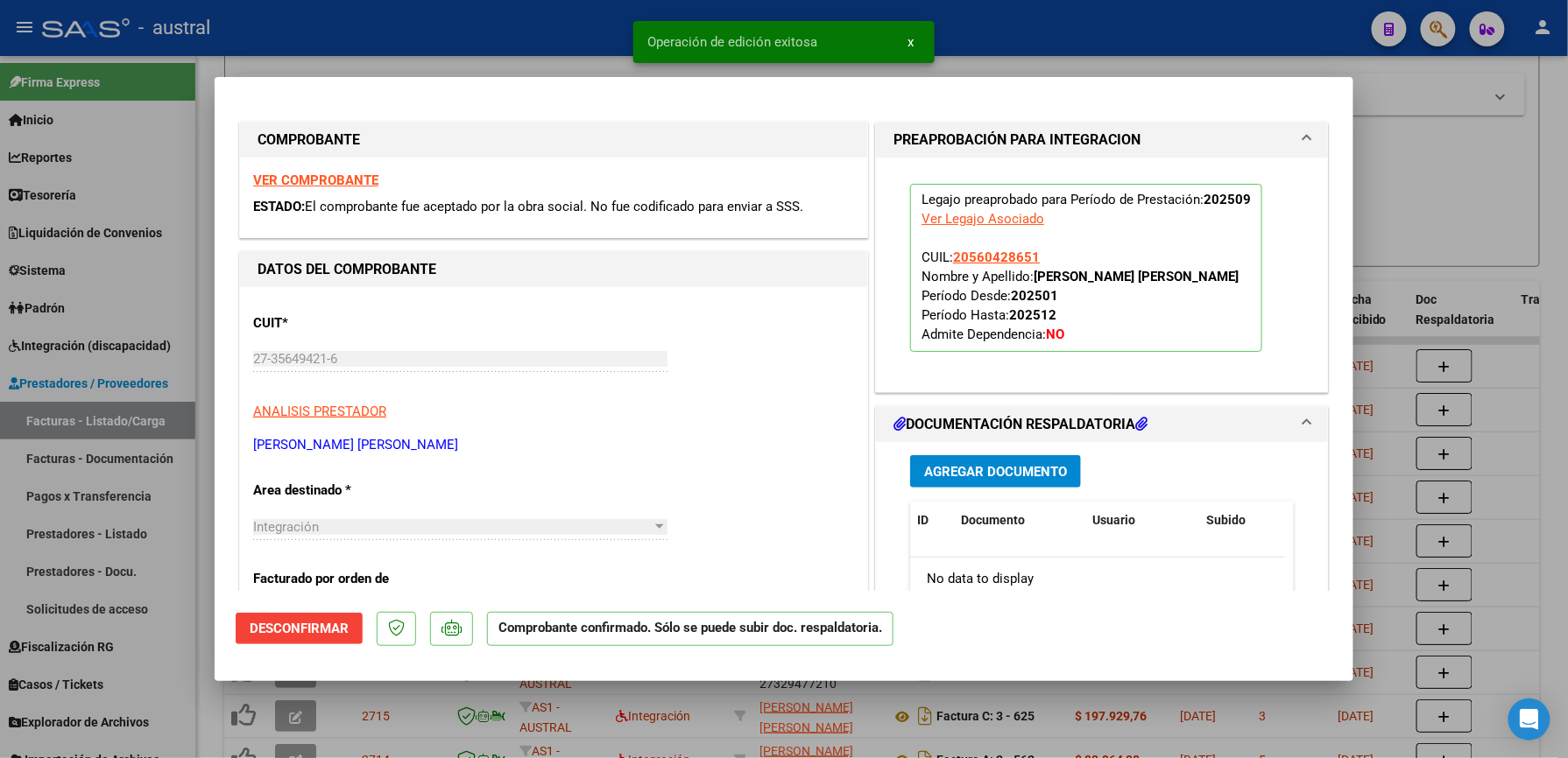
type input "$ 0,00"
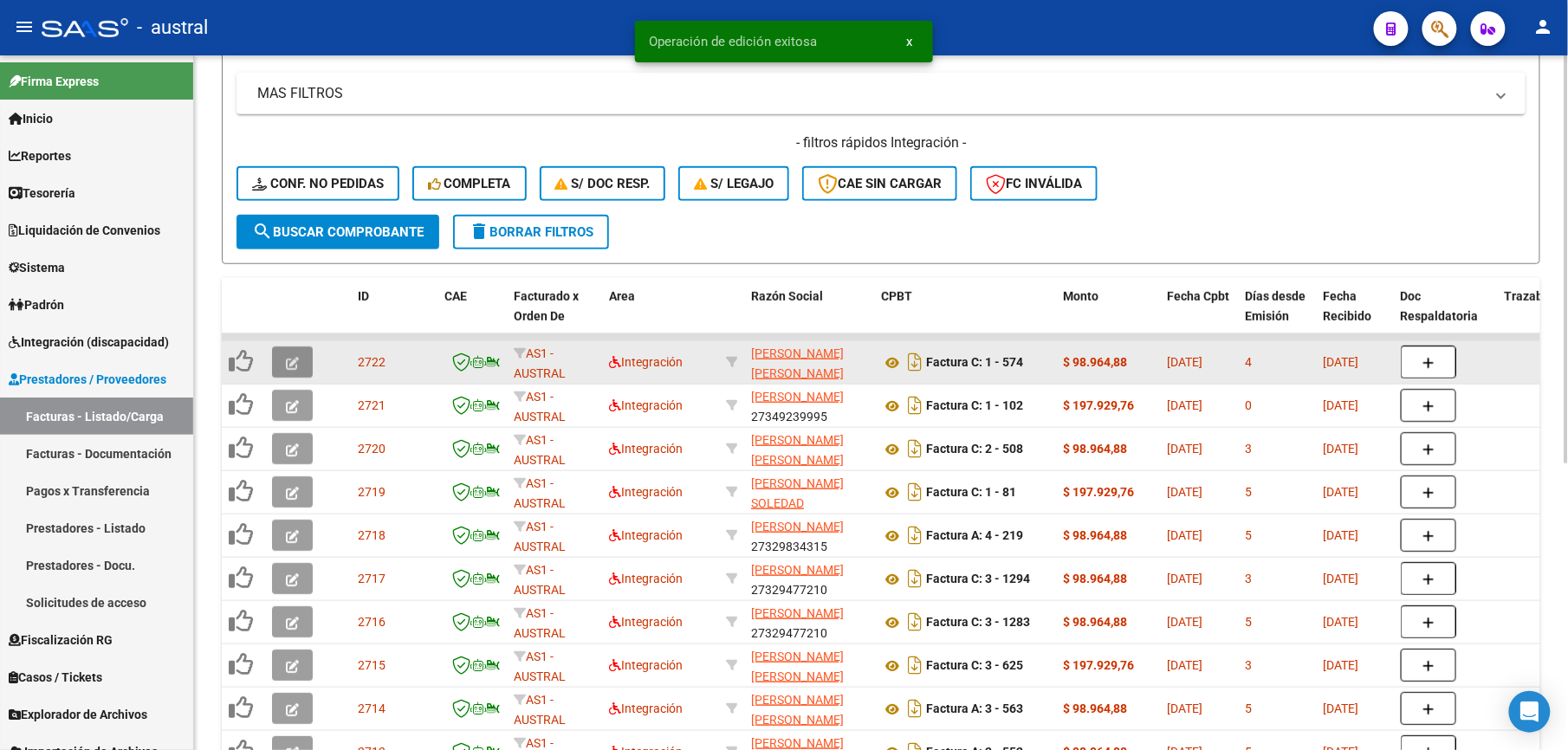
click at [291, 362] on icon "button" at bounding box center [292, 363] width 13 height 13
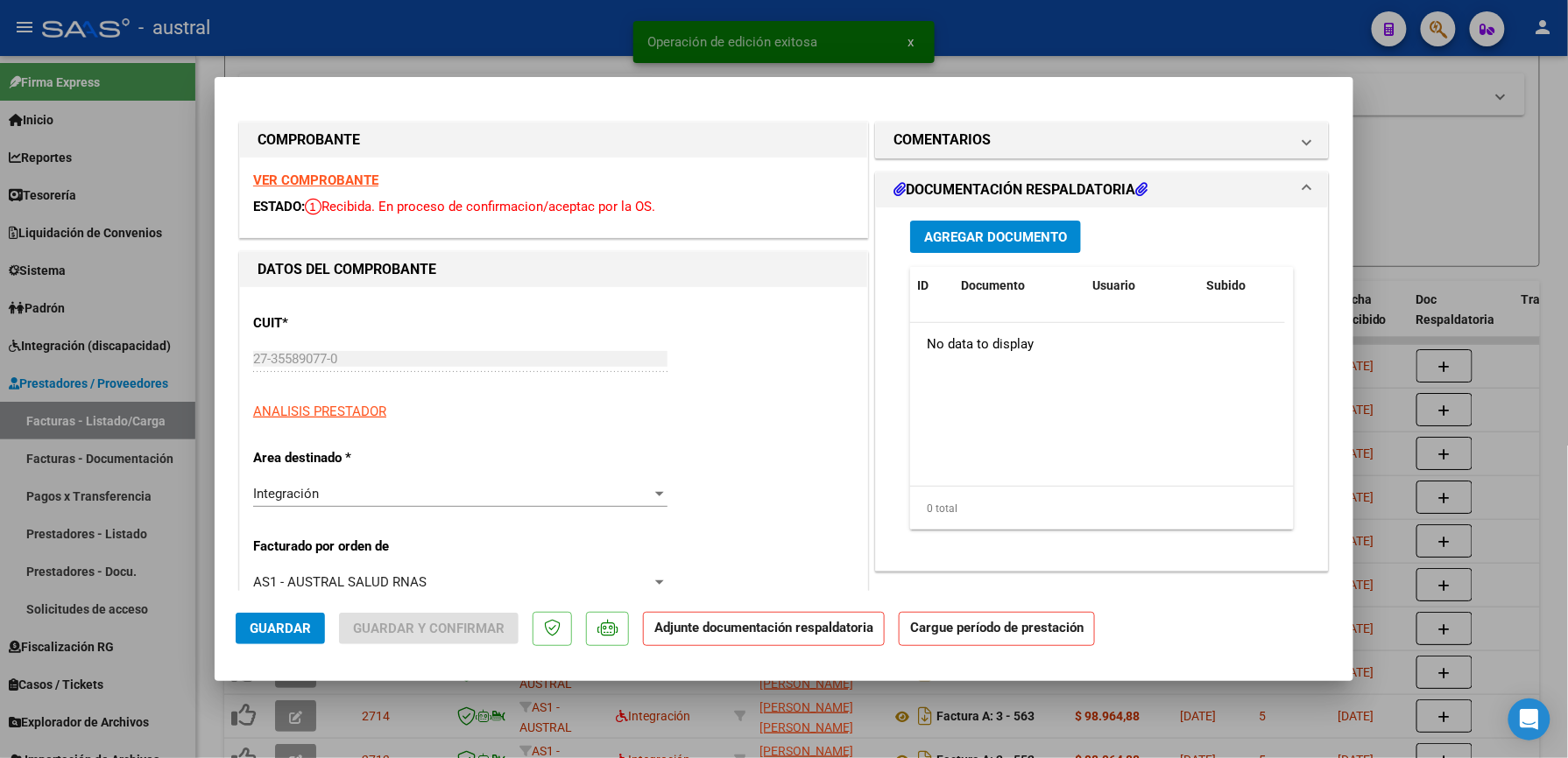
click at [339, 191] on div "VER COMPROBANTE ESTADO: Recibida. En proceso de confirmacion/aceptac por la OS." at bounding box center [553, 197] width 627 height 79
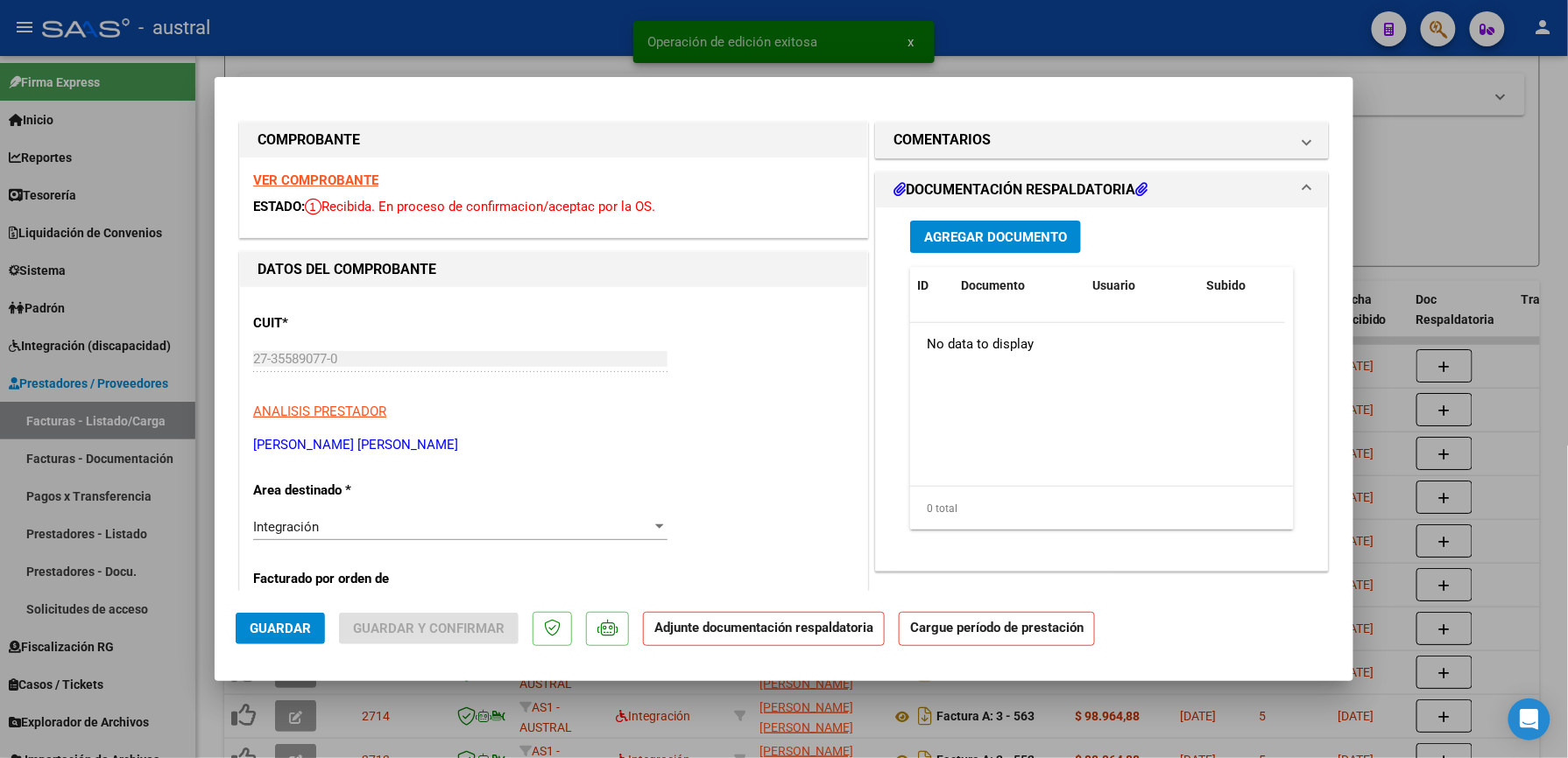
click at [337, 185] on strong "VER COMPROBANTE" at bounding box center [316, 180] width 126 height 16
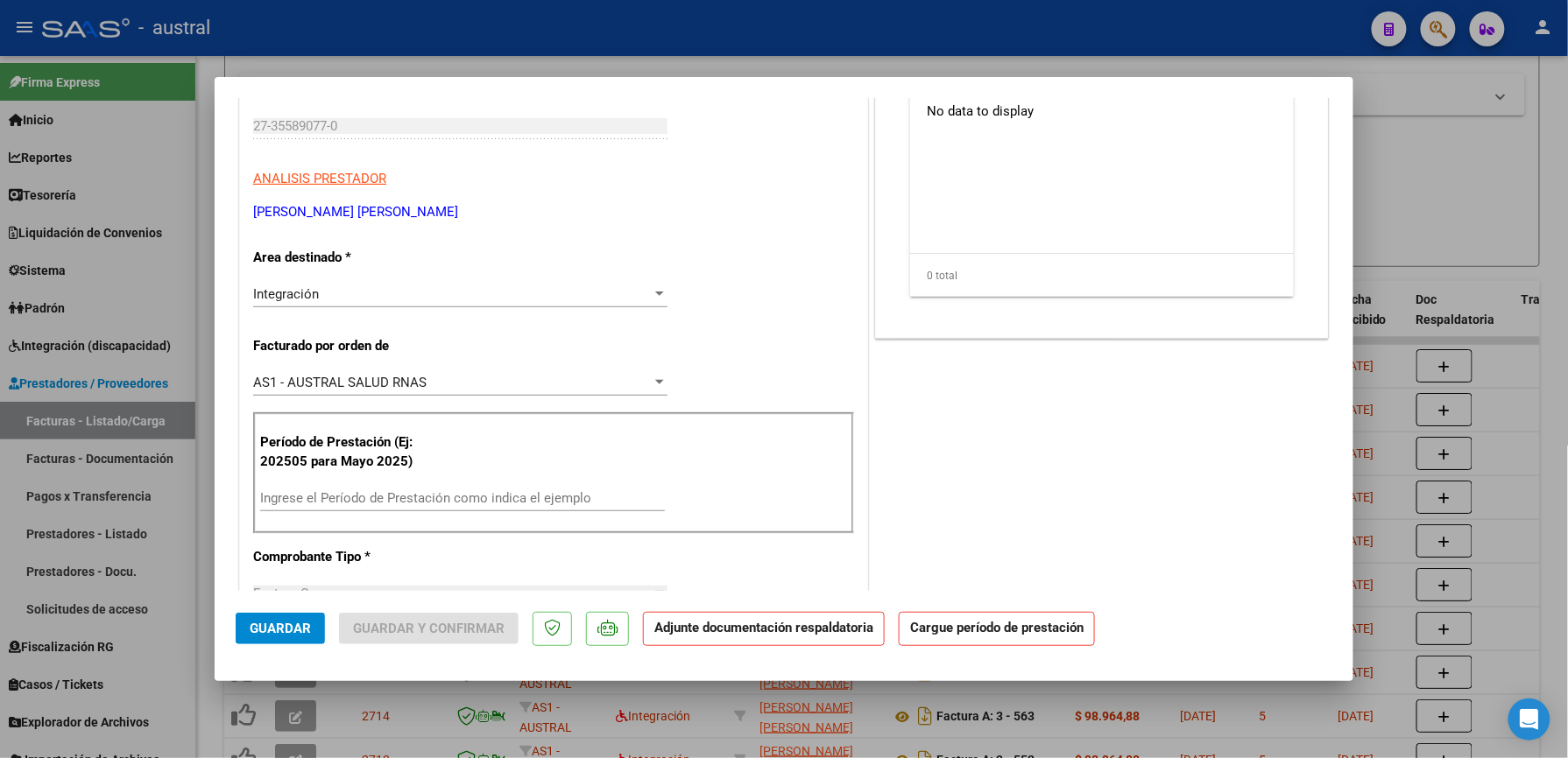
scroll to position [350, 0]
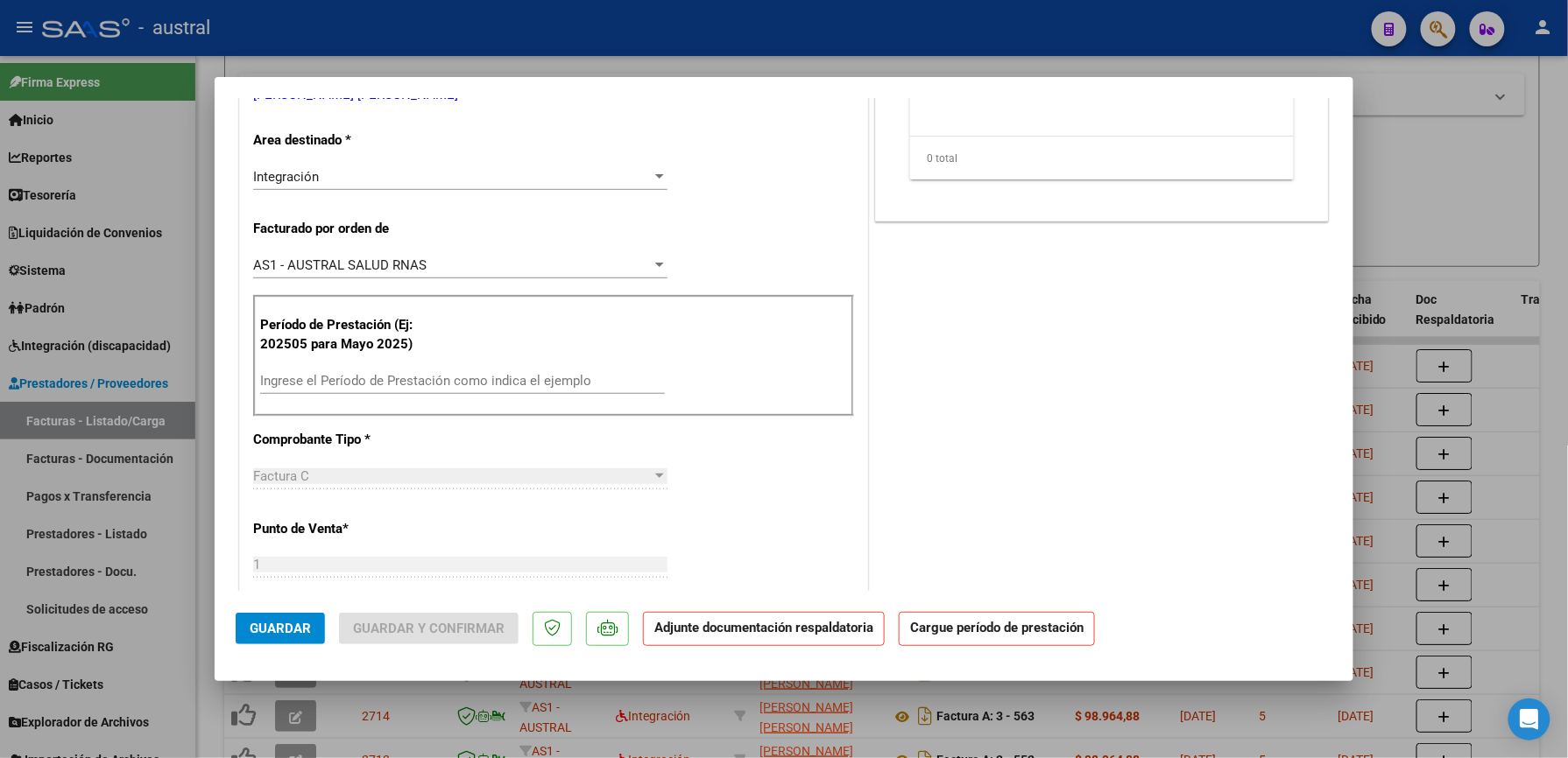
click at [429, 389] on div "Ingrese el Período de Prestación como indica el ejemplo" at bounding box center [462, 380] width 404 height 26
paste input "202509"
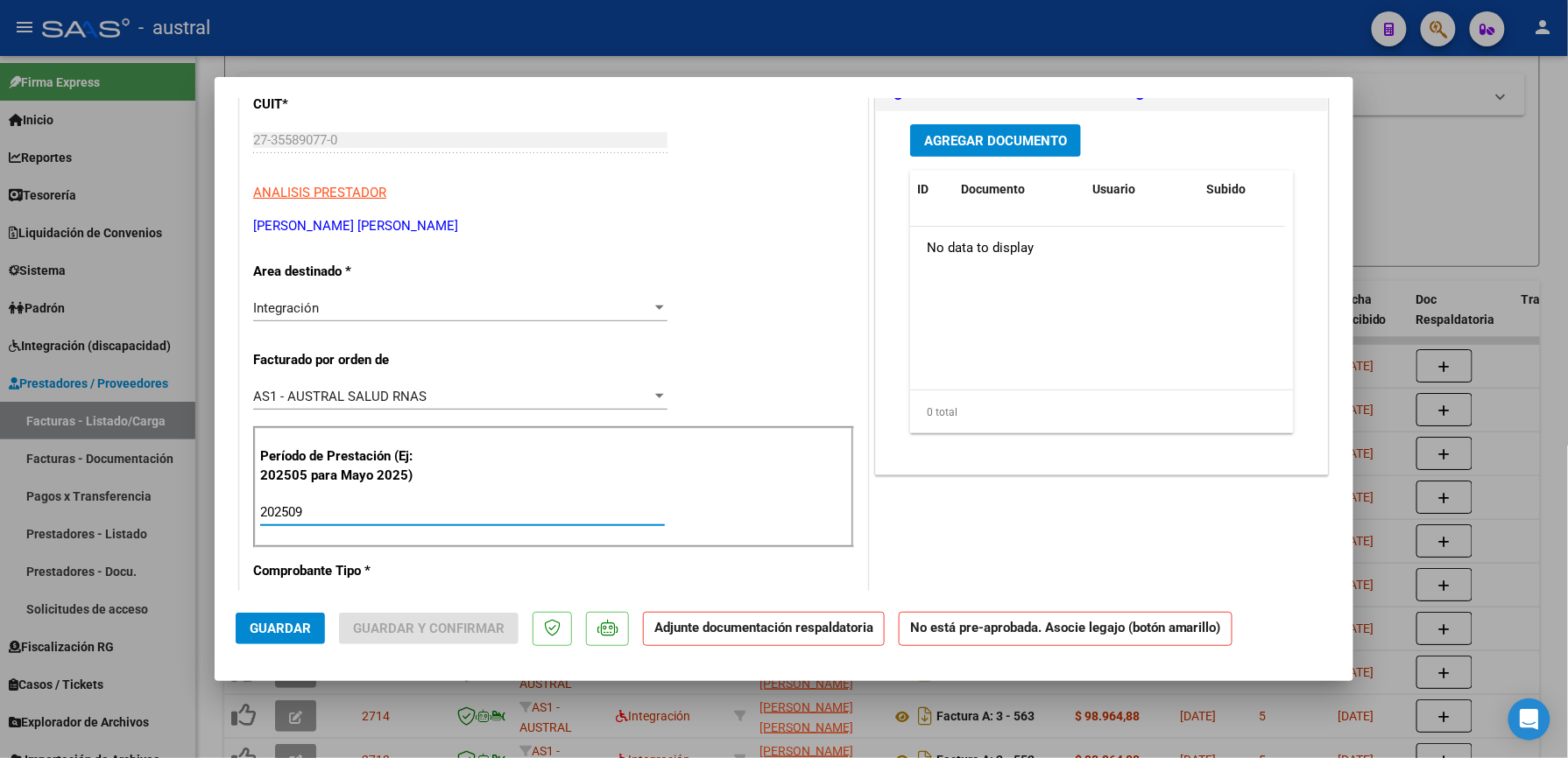
scroll to position [0, 0]
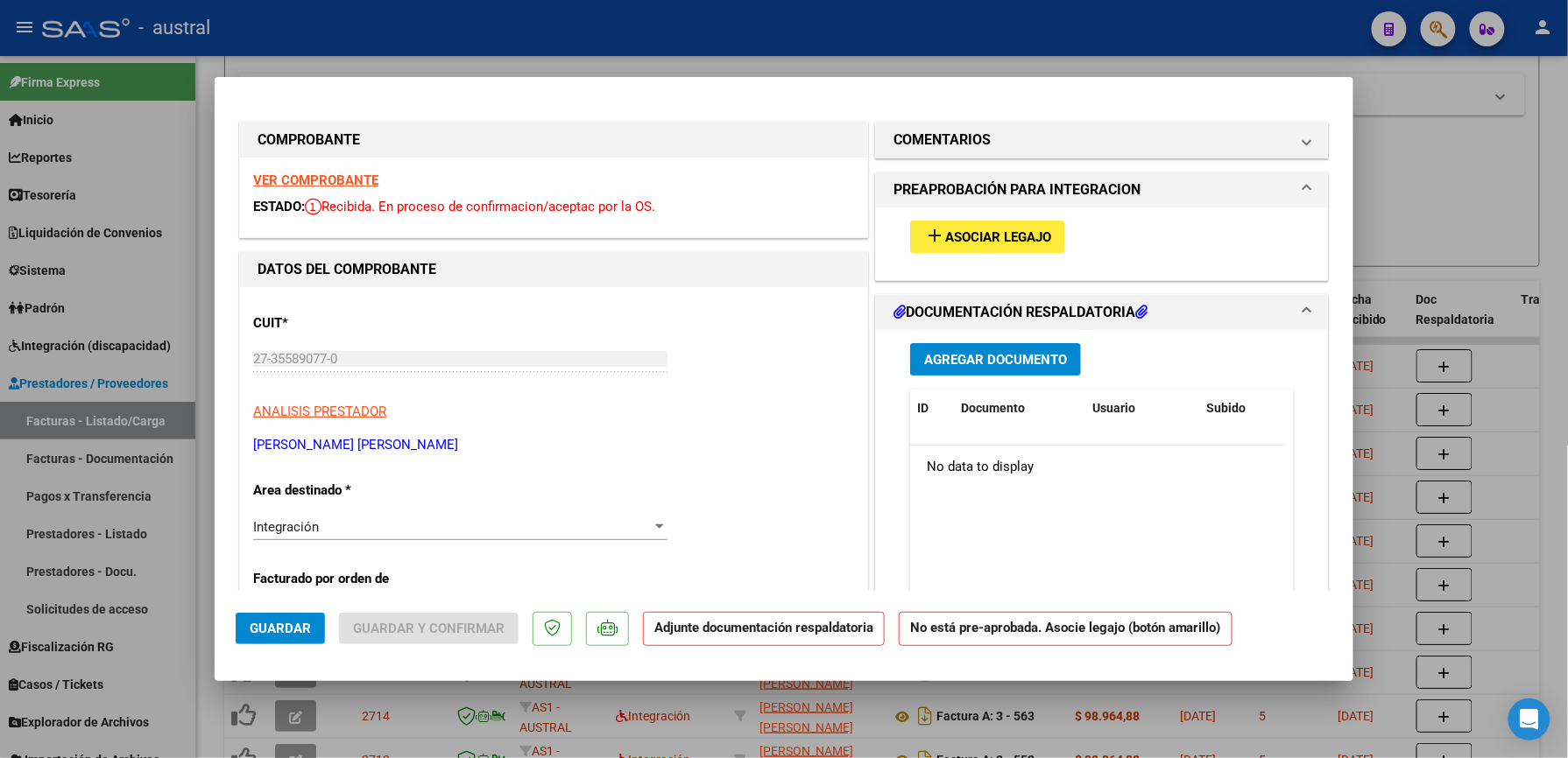
type input "202509"
click at [1004, 245] on span "Asociar Legajo" at bounding box center [998, 237] width 106 height 16
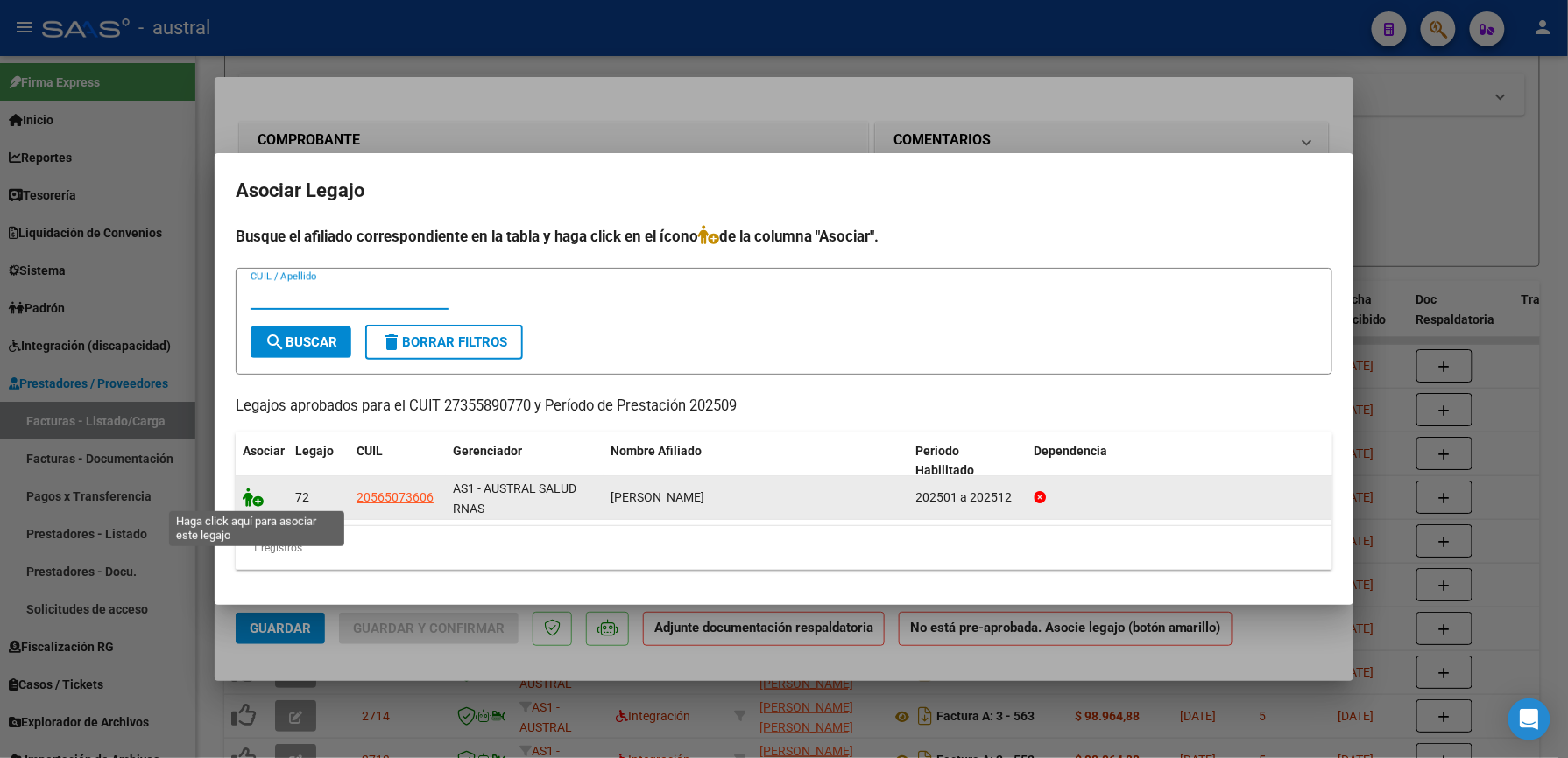
click at [246, 499] on icon at bounding box center [252, 497] width 21 height 20
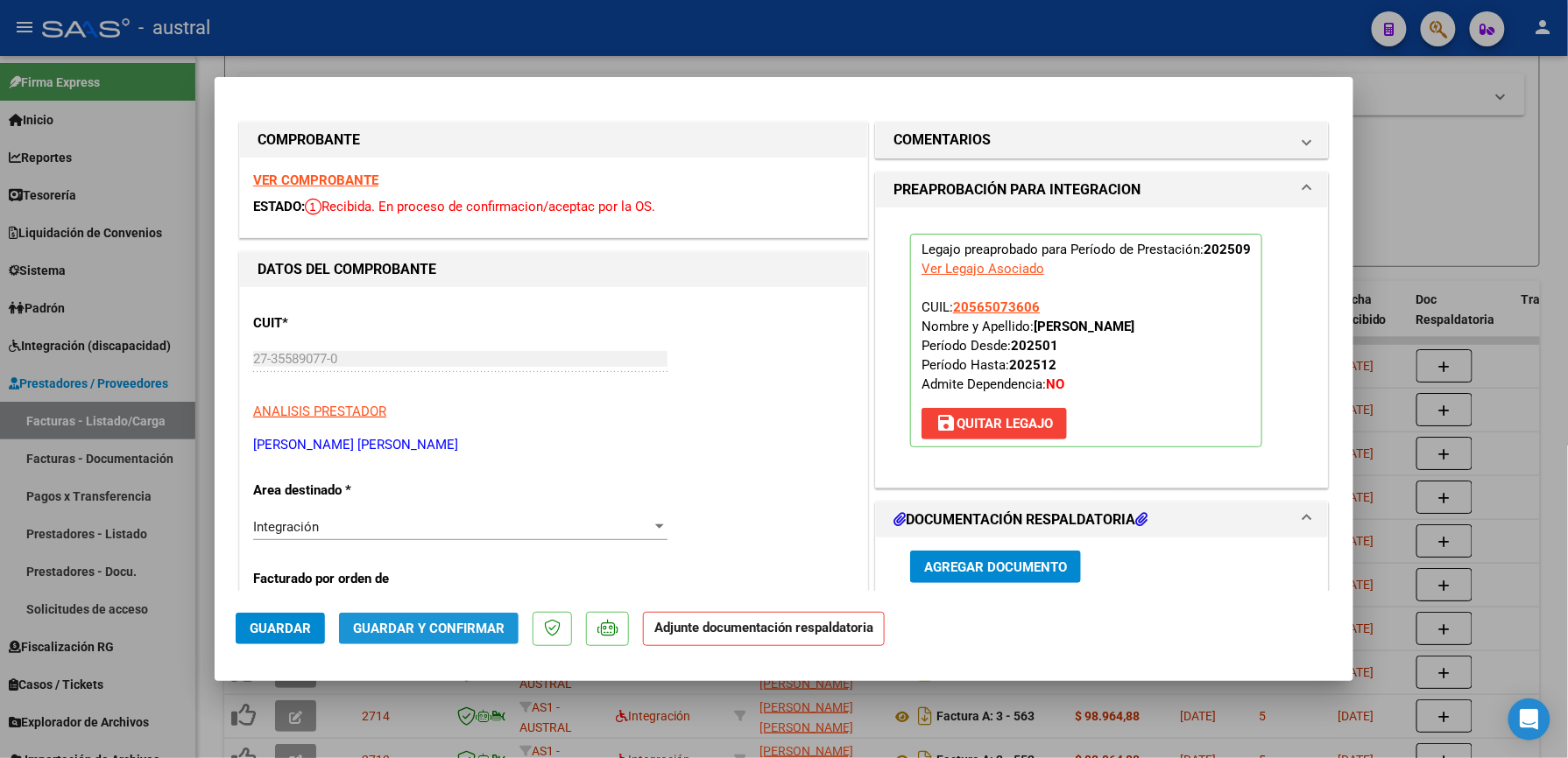
click at [435, 638] on button "Guardar y Confirmar" at bounding box center [428, 629] width 180 height 31
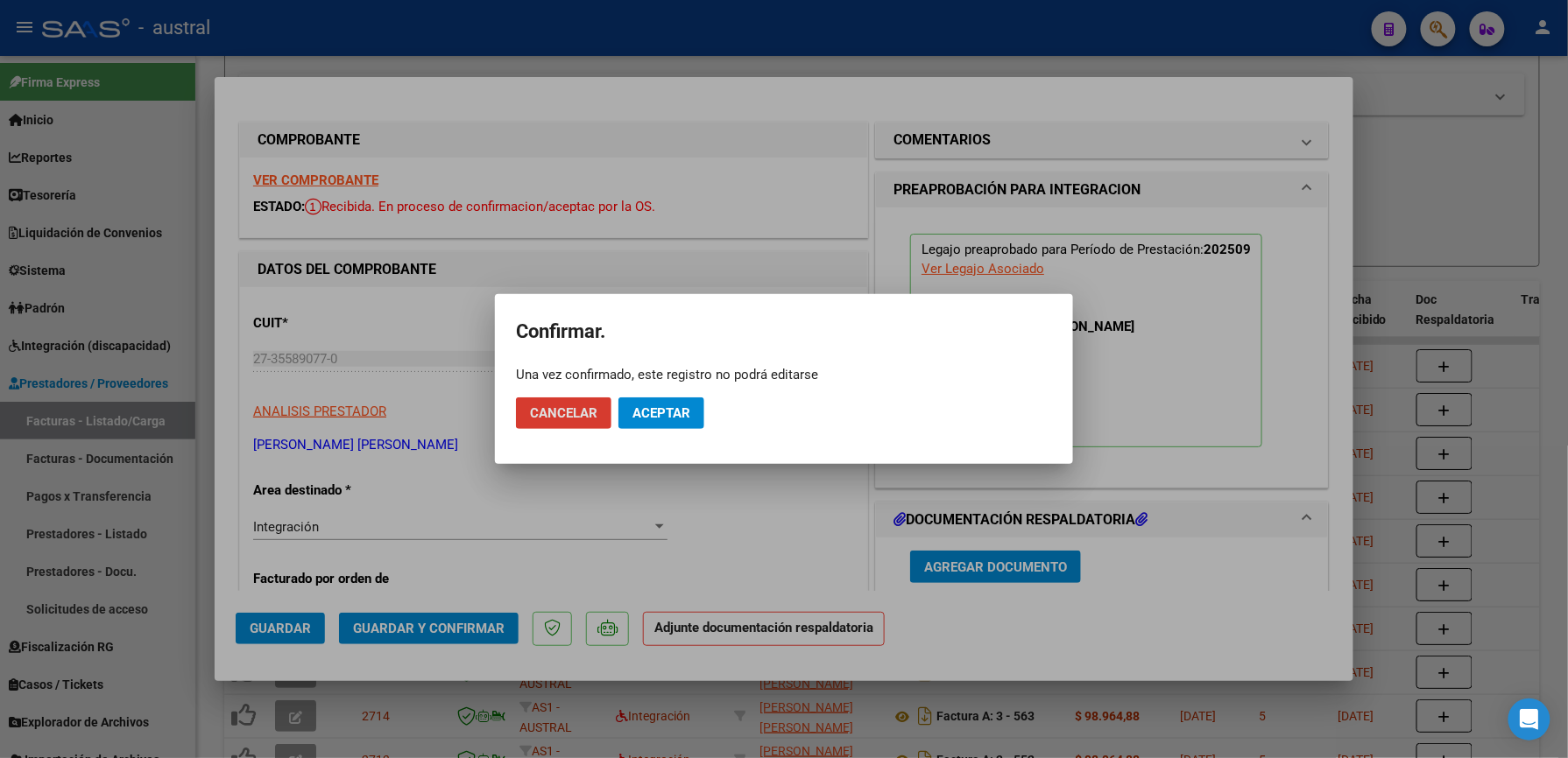
click at [678, 408] on span "Aceptar" at bounding box center [661, 413] width 58 height 16
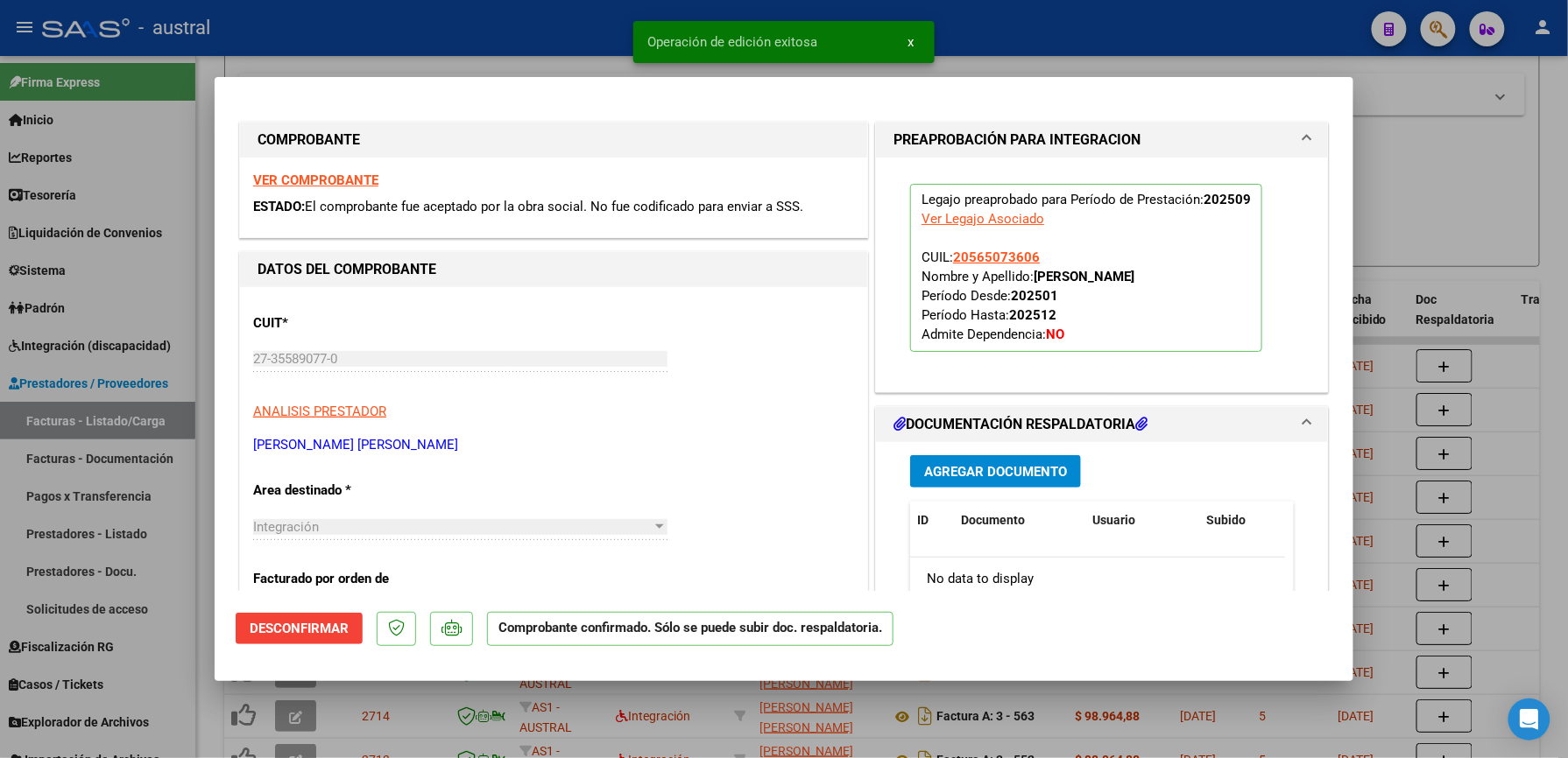
type input "$ 0,00"
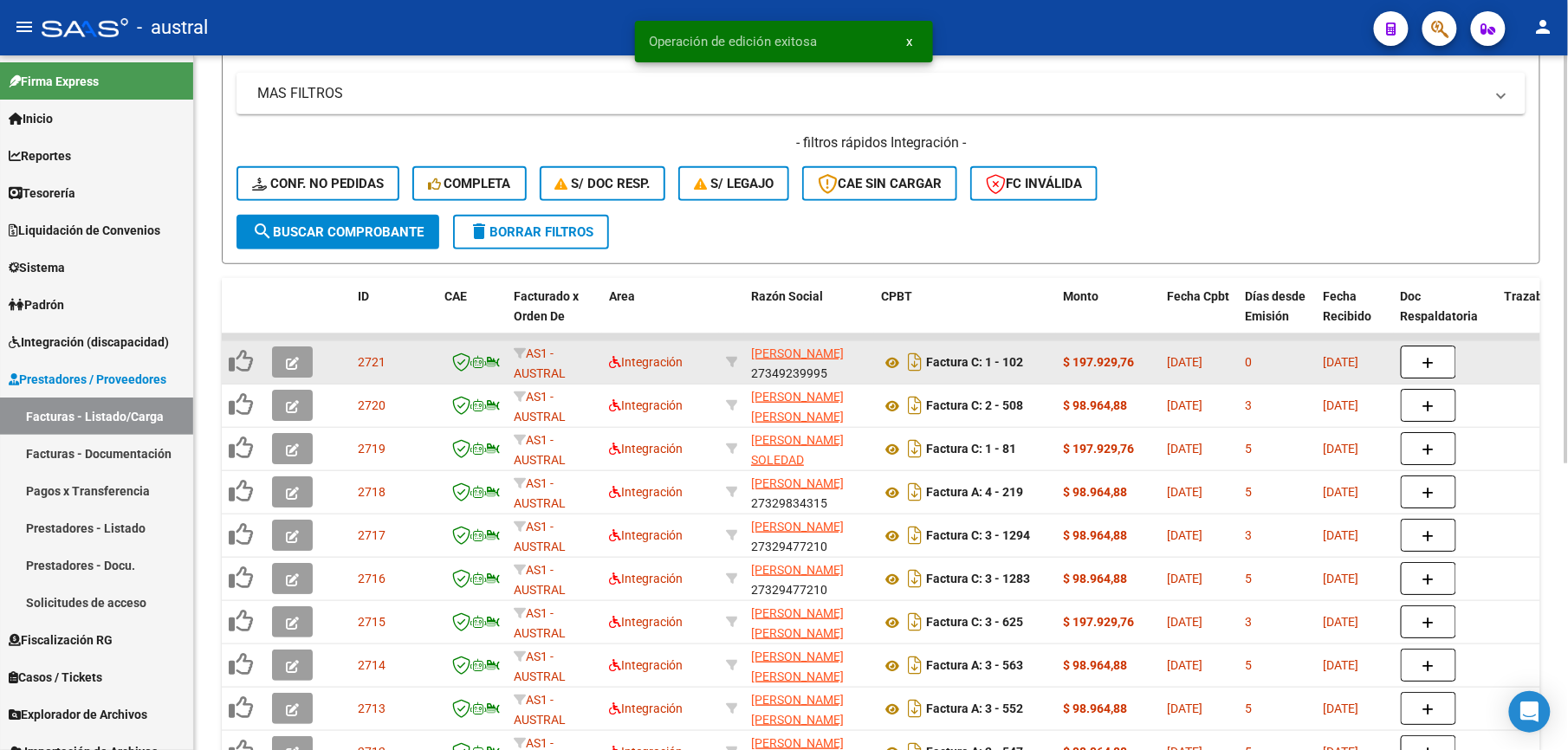
click at [298, 365] on icon "button" at bounding box center [292, 363] width 13 height 13
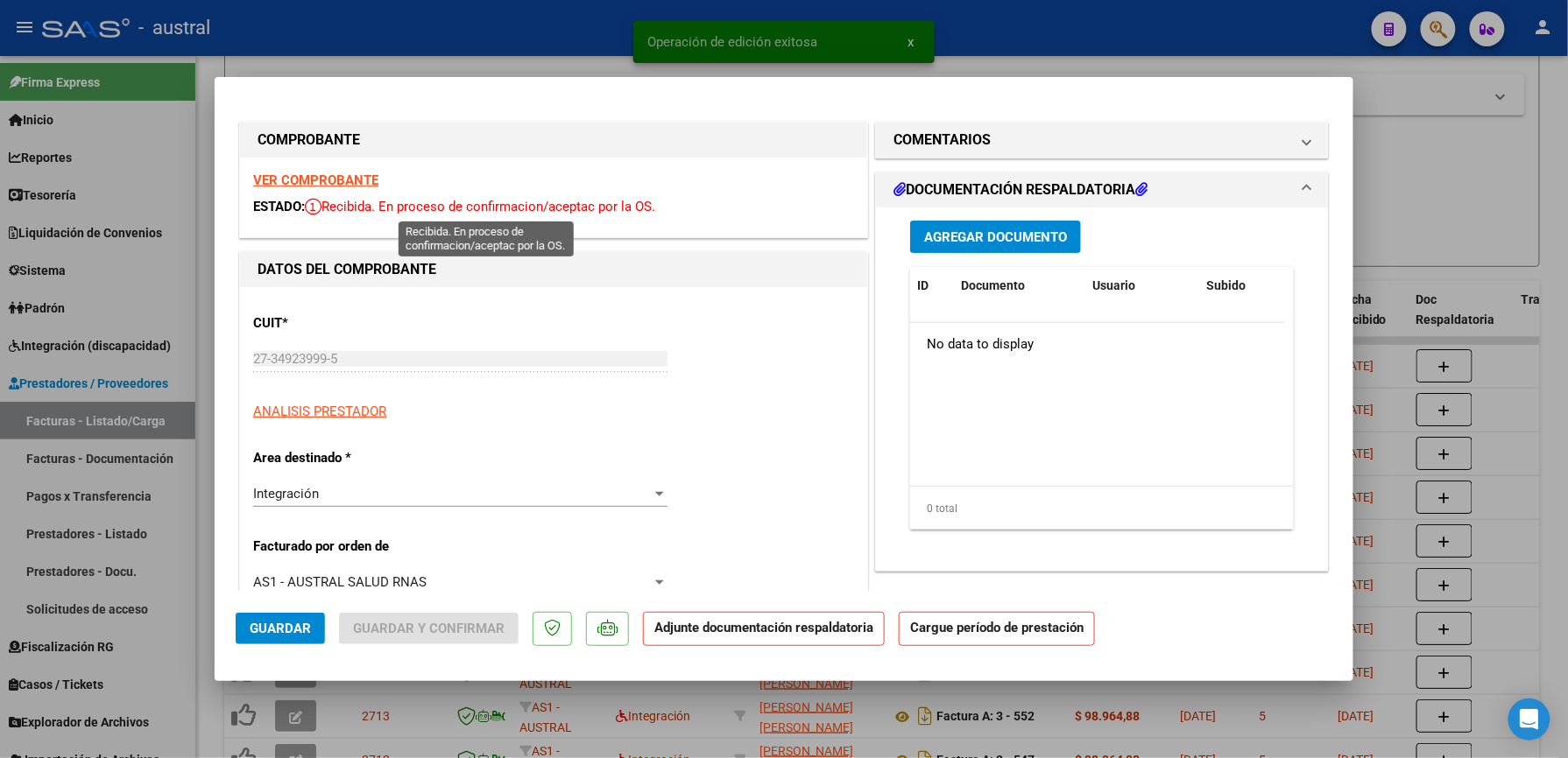
click at [314, 192] on div "VER COMPROBANTE ESTADO: Recibida. En proceso de confirmacion/aceptac por la OS." at bounding box center [553, 197] width 627 height 79
click at [319, 182] on strong "VER COMPROBANTE" at bounding box center [316, 180] width 126 height 16
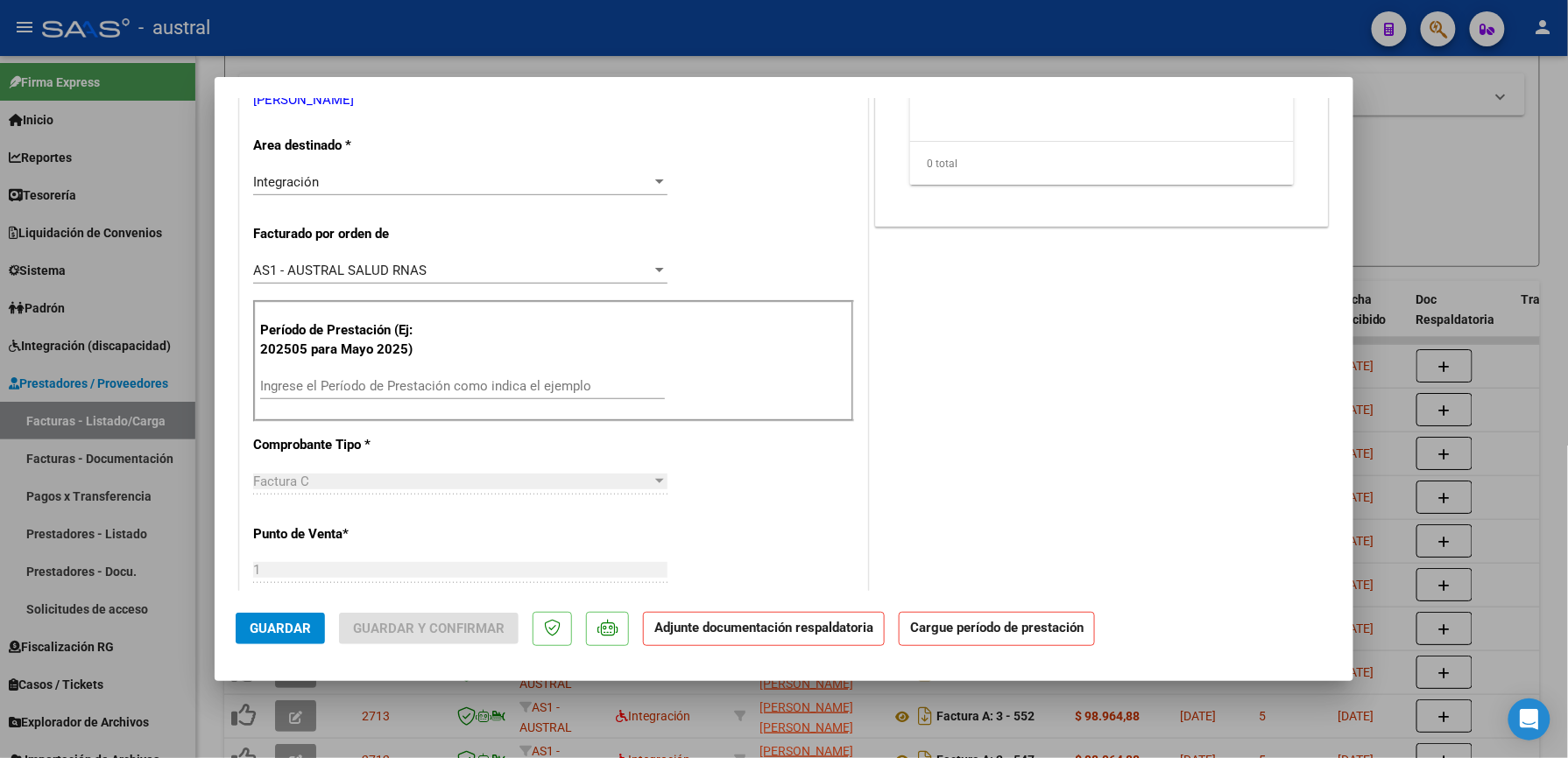
scroll to position [350, 0]
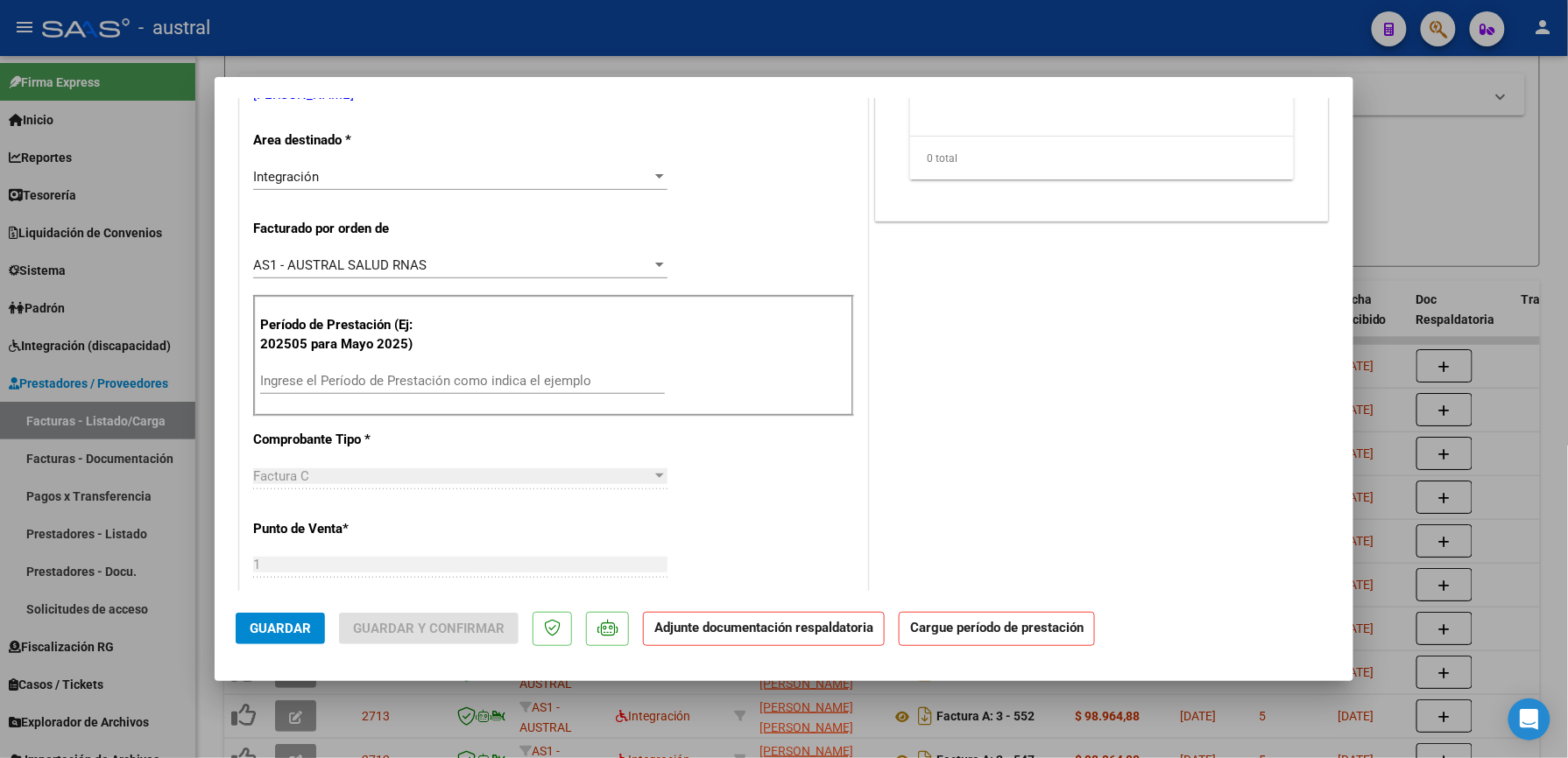
click at [404, 383] on input "Ingrese el Período de Prestación como indica el ejemplo" at bounding box center [462, 380] width 404 height 16
paste input "202509"
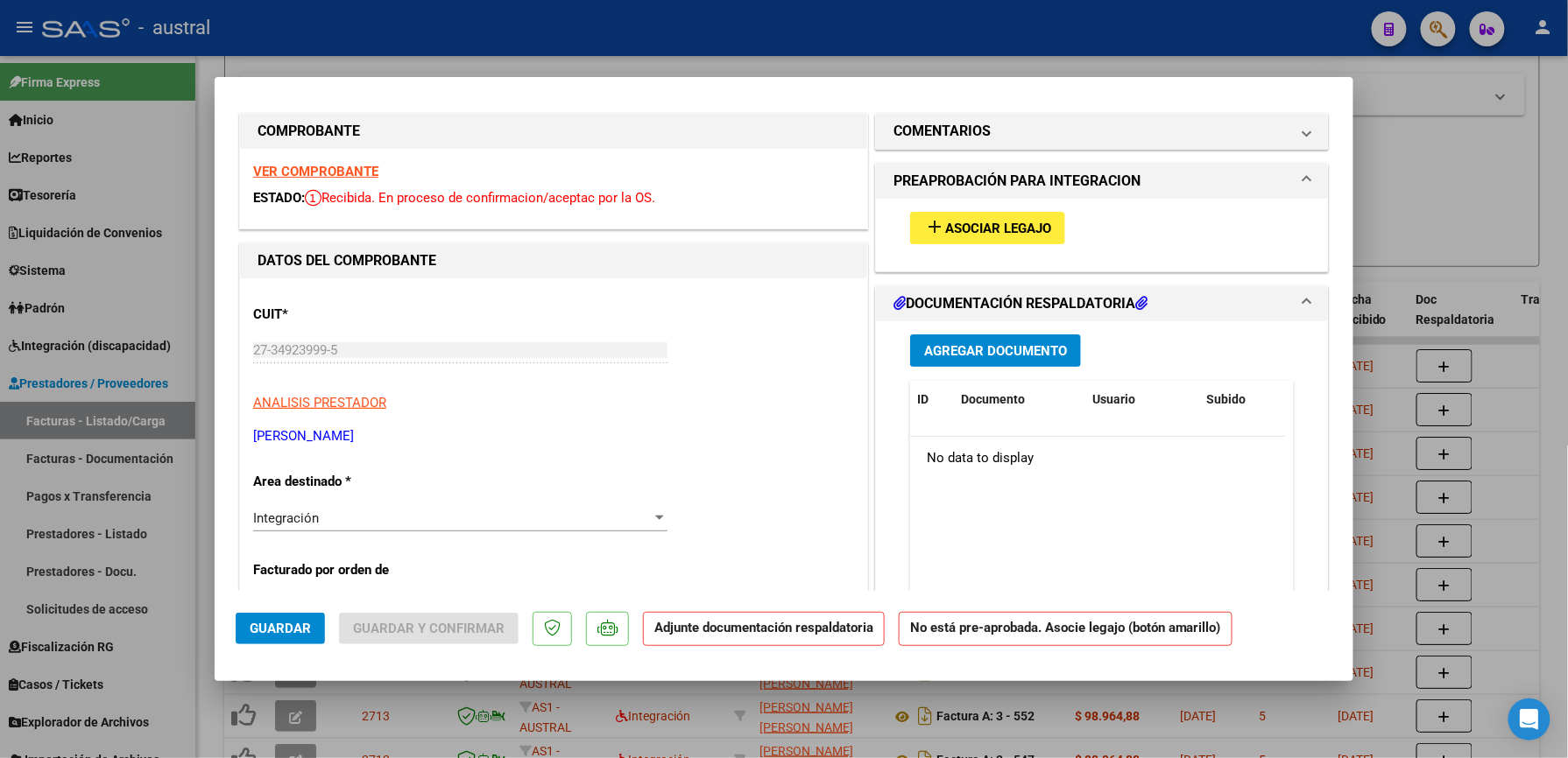
scroll to position [0, 0]
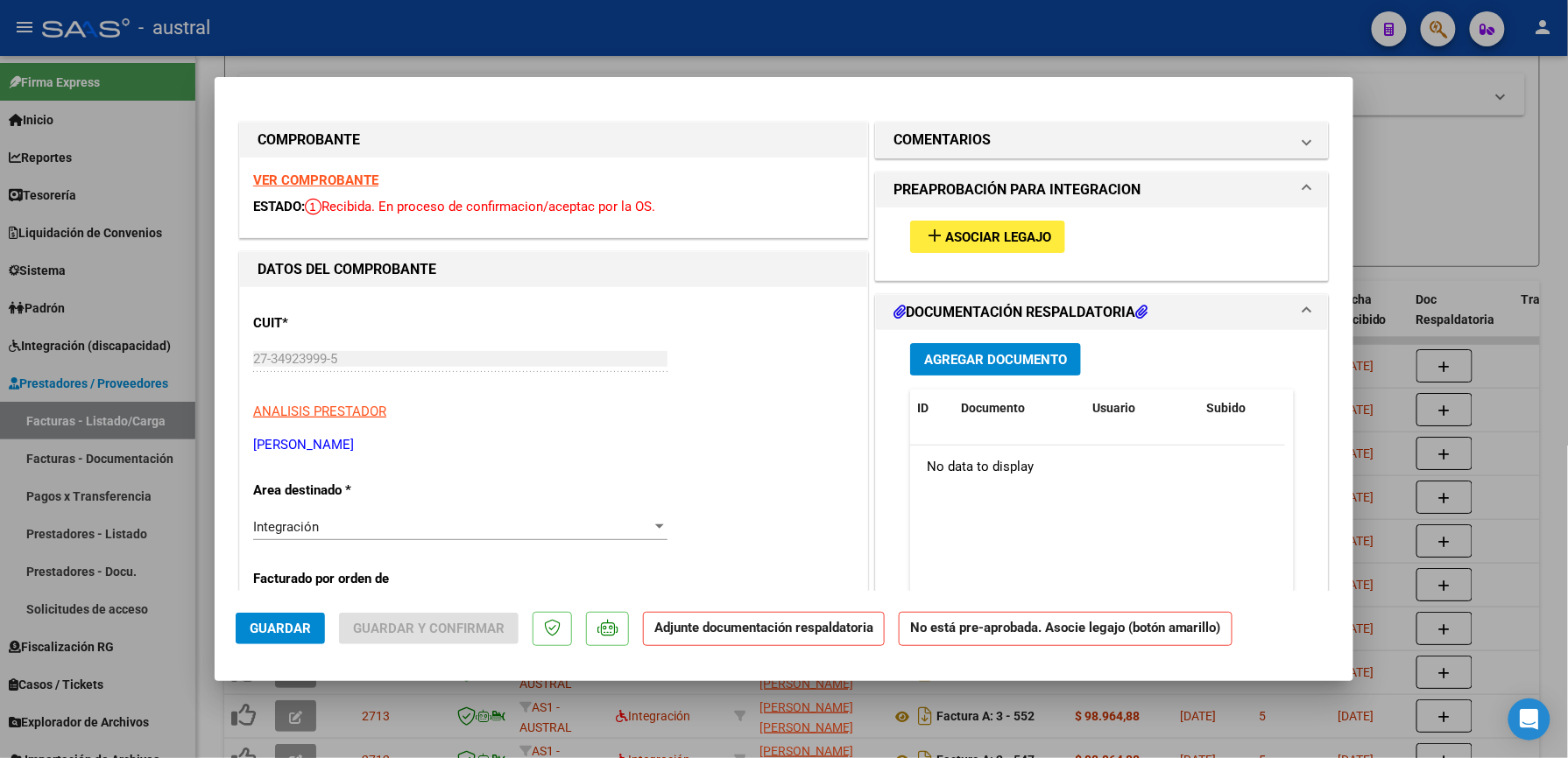
type input "202509"
click at [967, 249] on button "add Asociar Legajo" at bounding box center [988, 236] width 155 height 32
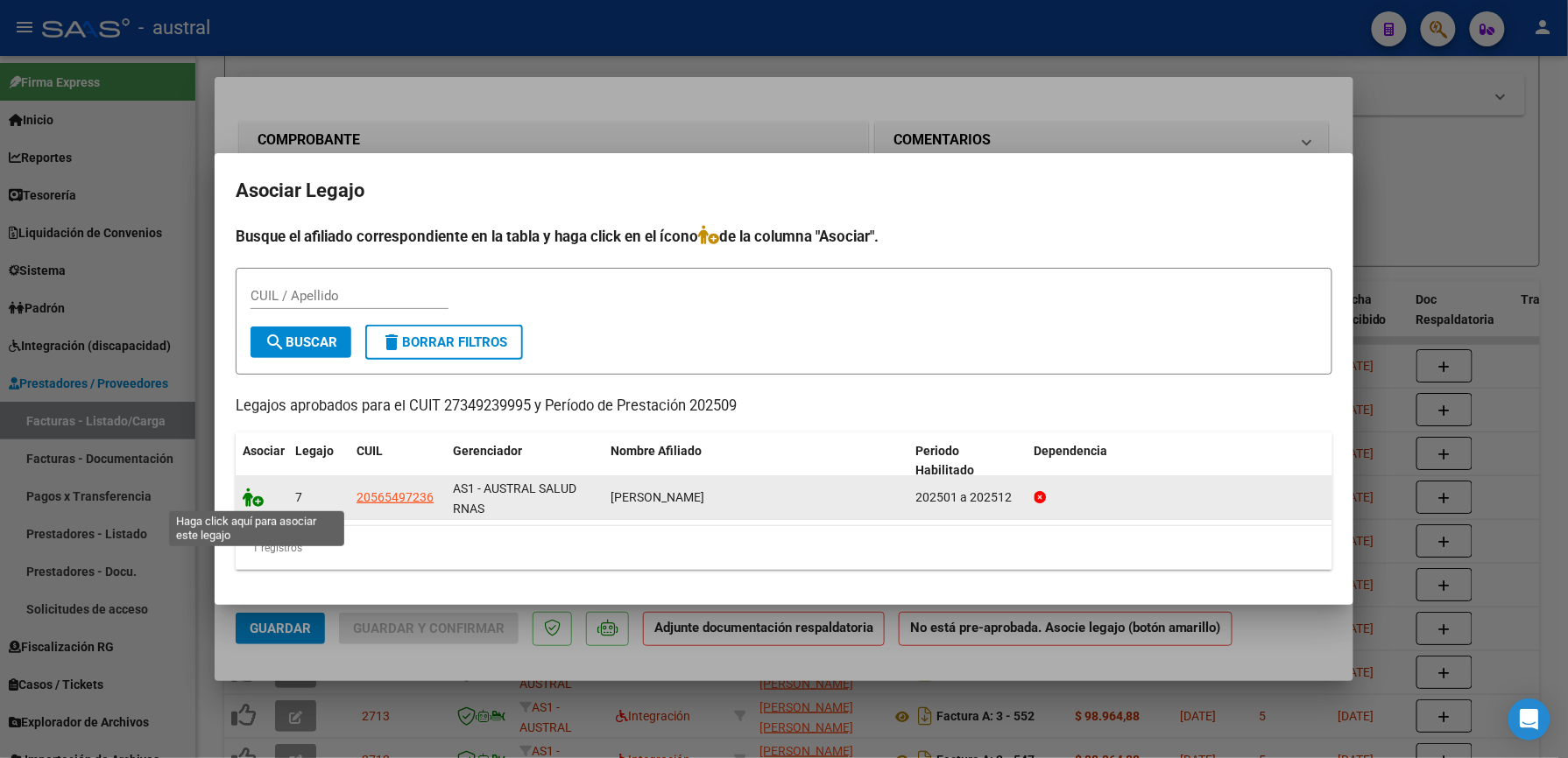
click at [257, 499] on icon at bounding box center [252, 497] width 21 height 20
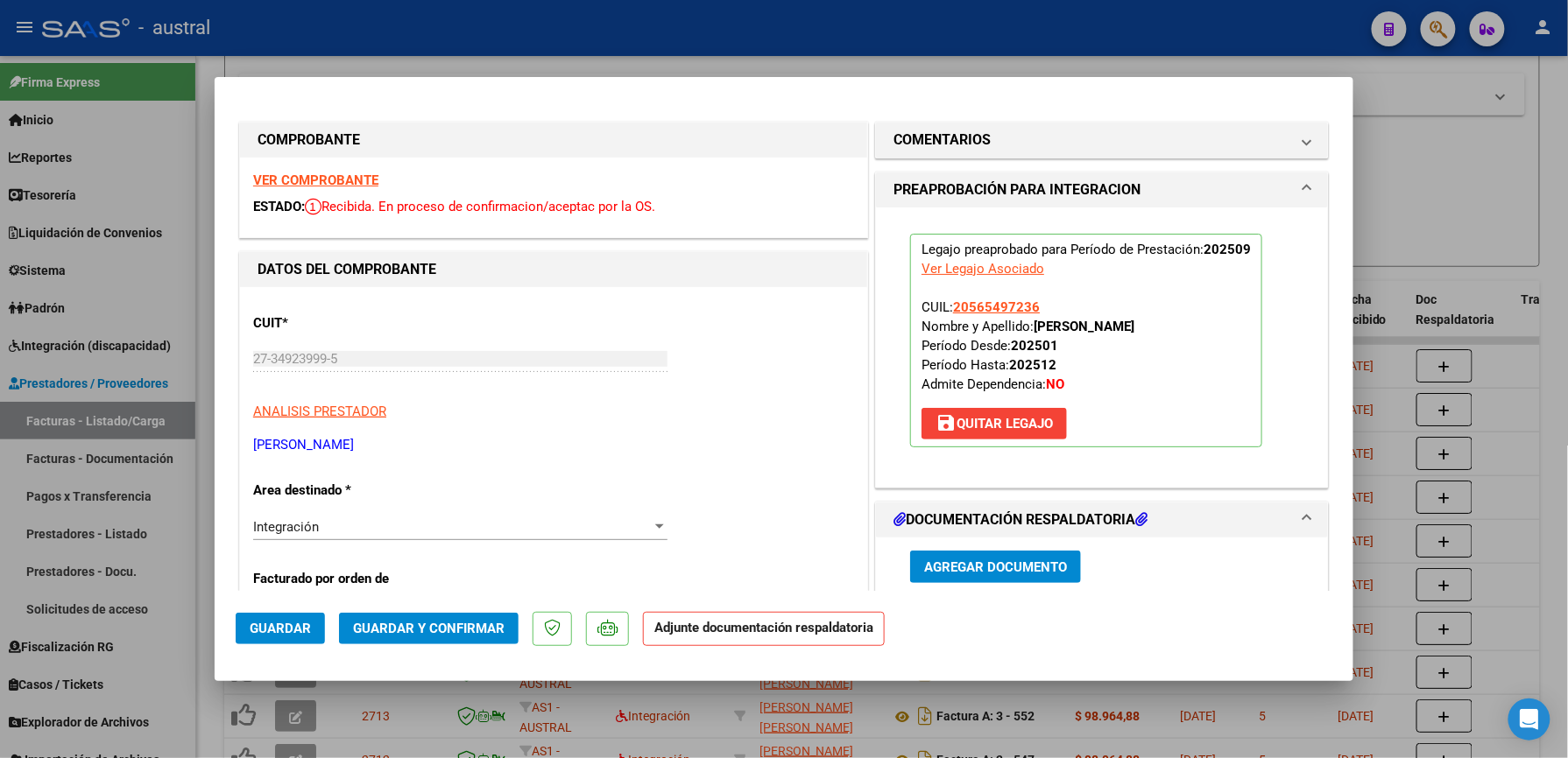
click at [413, 632] on span "Guardar y Confirmar" at bounding box center [429, 629] width 151 height 16
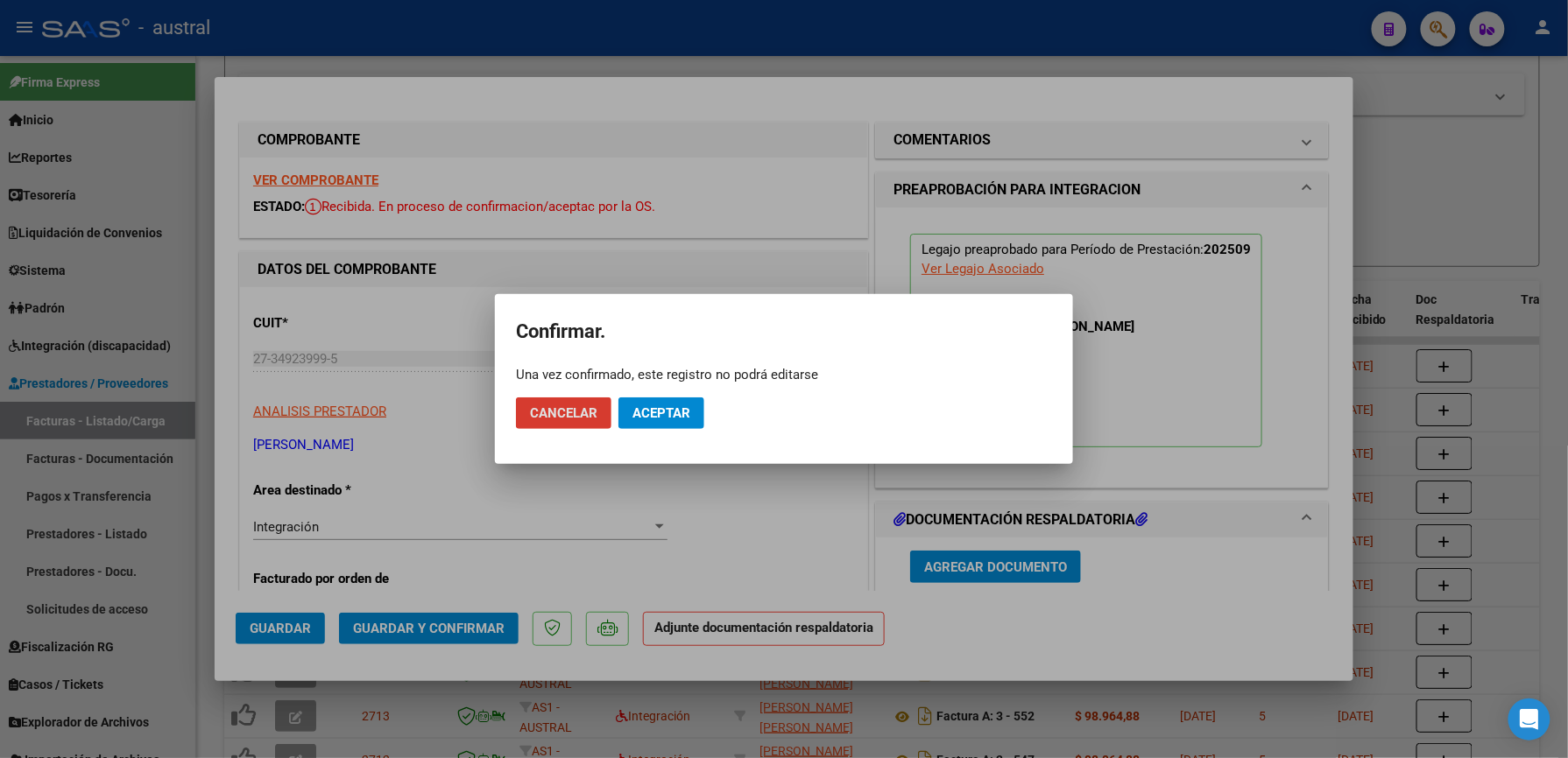
click at [674, 424] on button "Aceptar" at bounding box center [660, 413] width 85 height 31
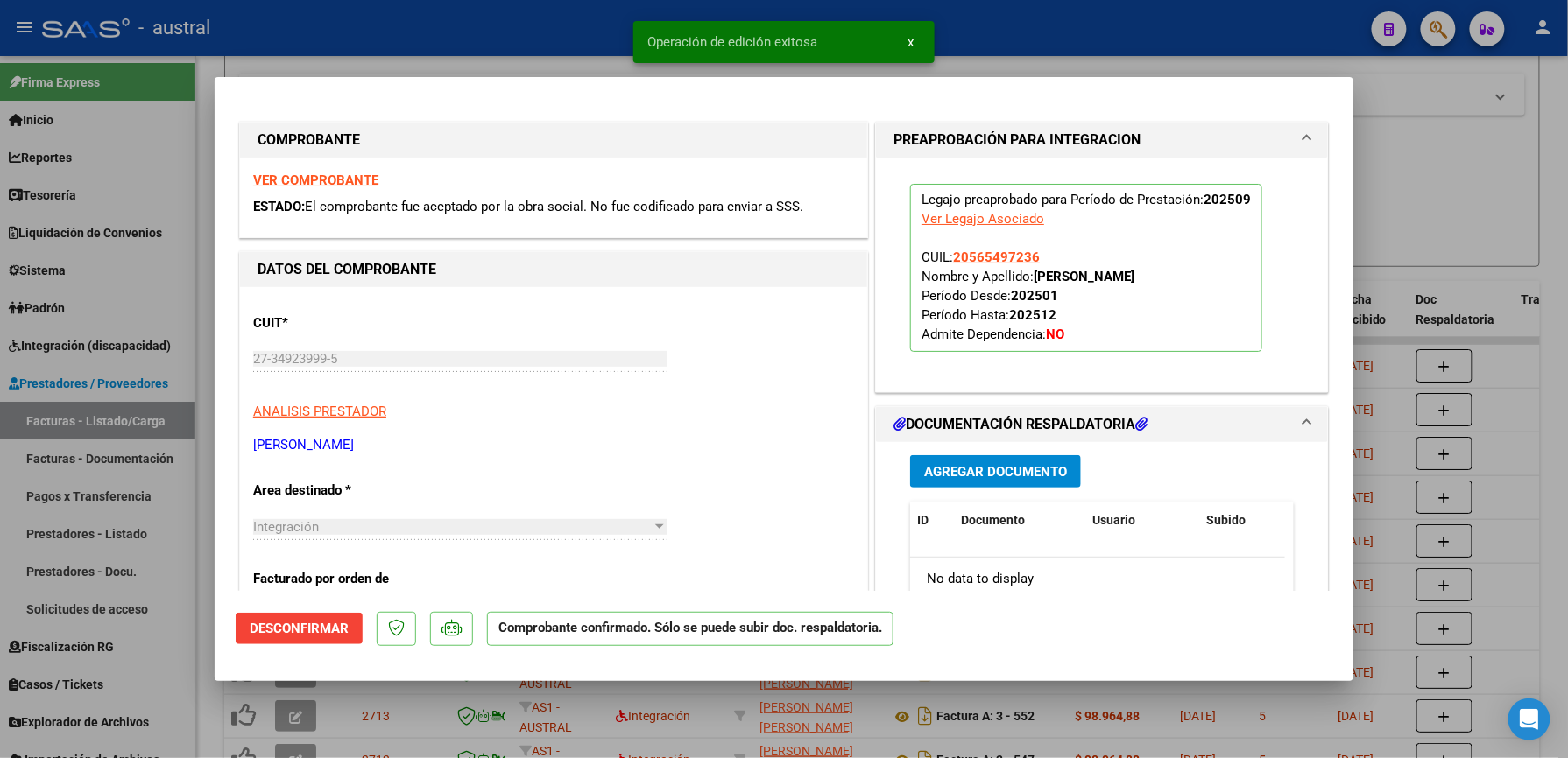
type input "$ 0,00"
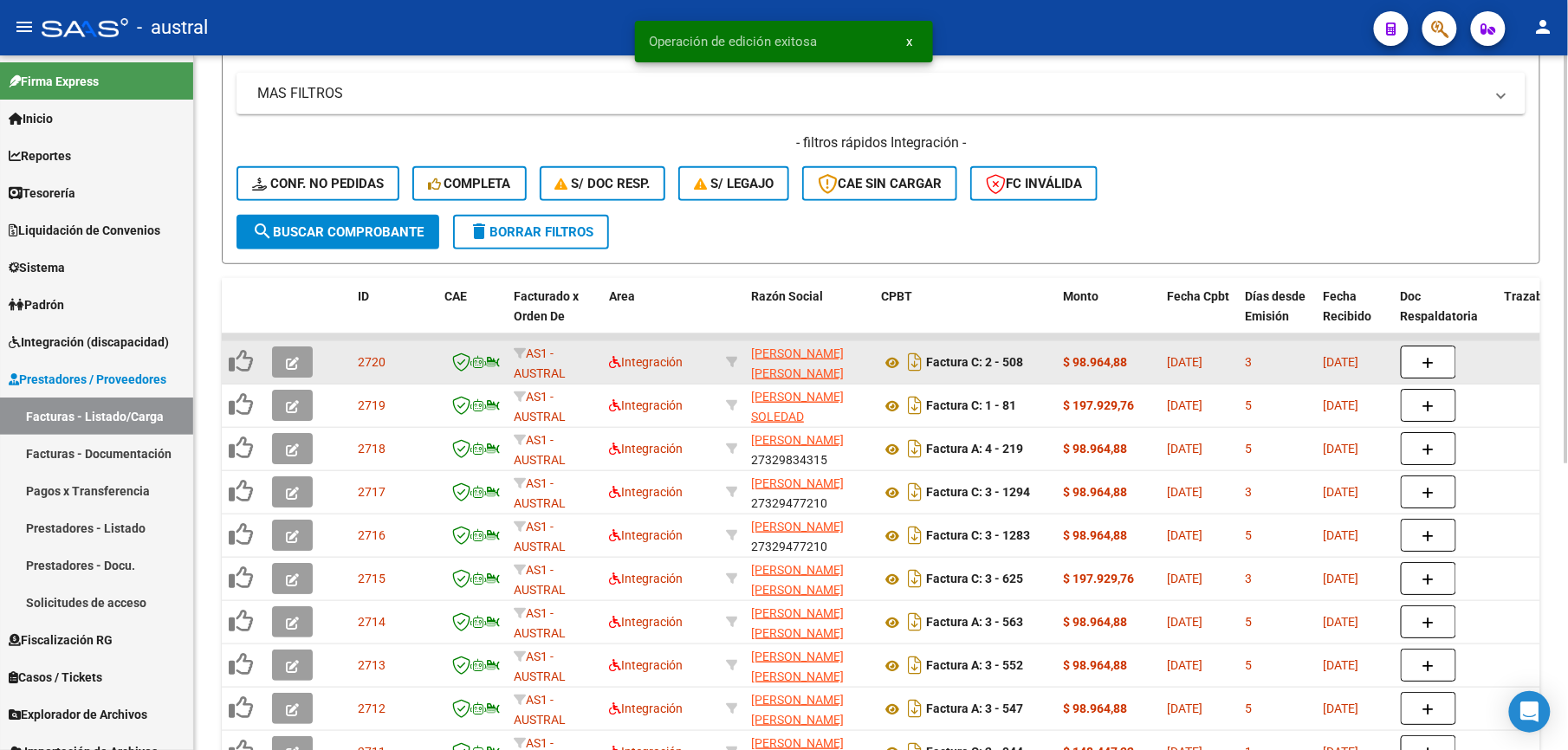
click at [296, 371] on button "button" at bounding box center [292, 362] width 41 height 31
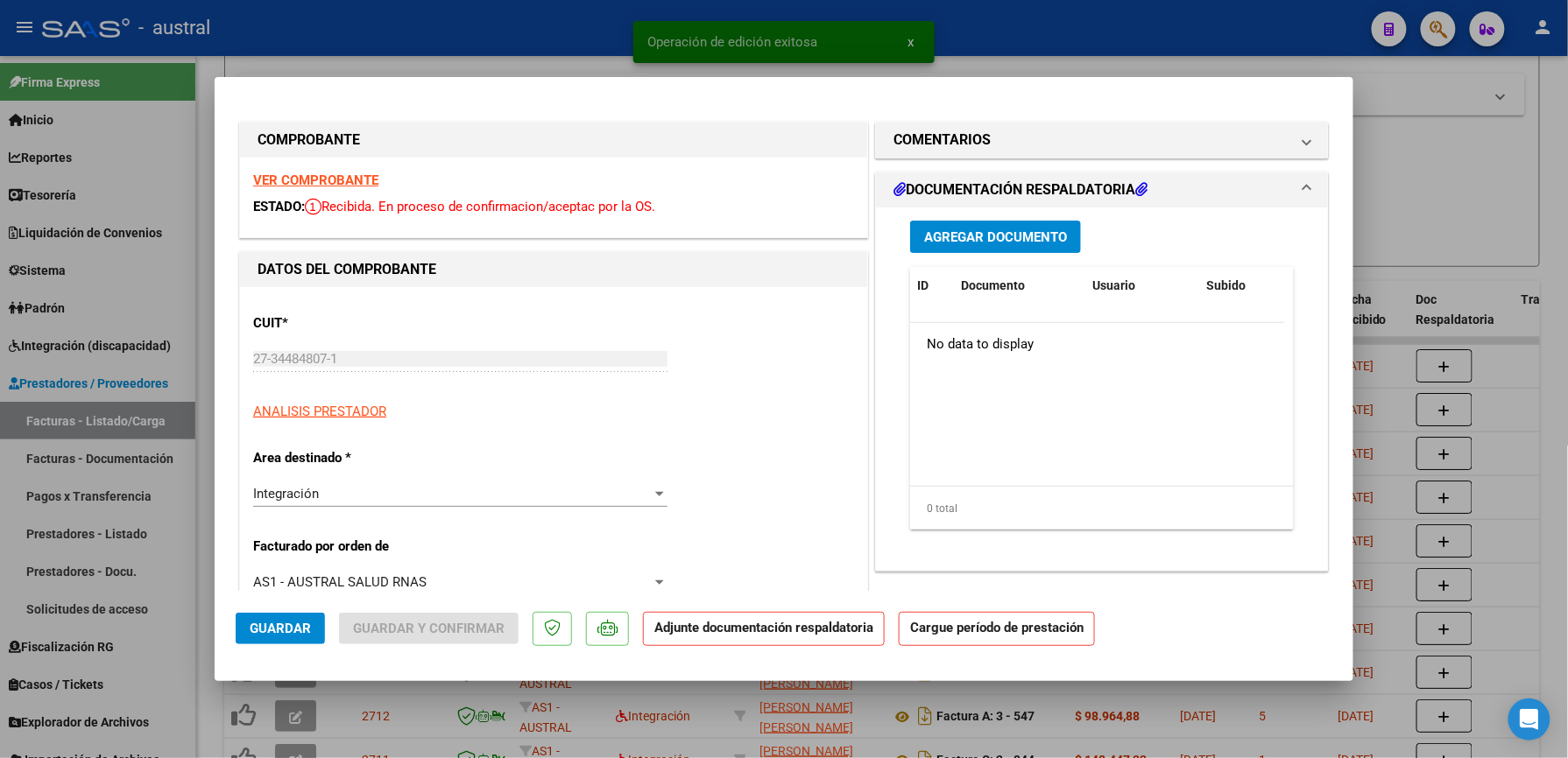
click at [338, 187] on strong "VER COMPROBANTE" at bounding box center [316, 180] width 126 height 16
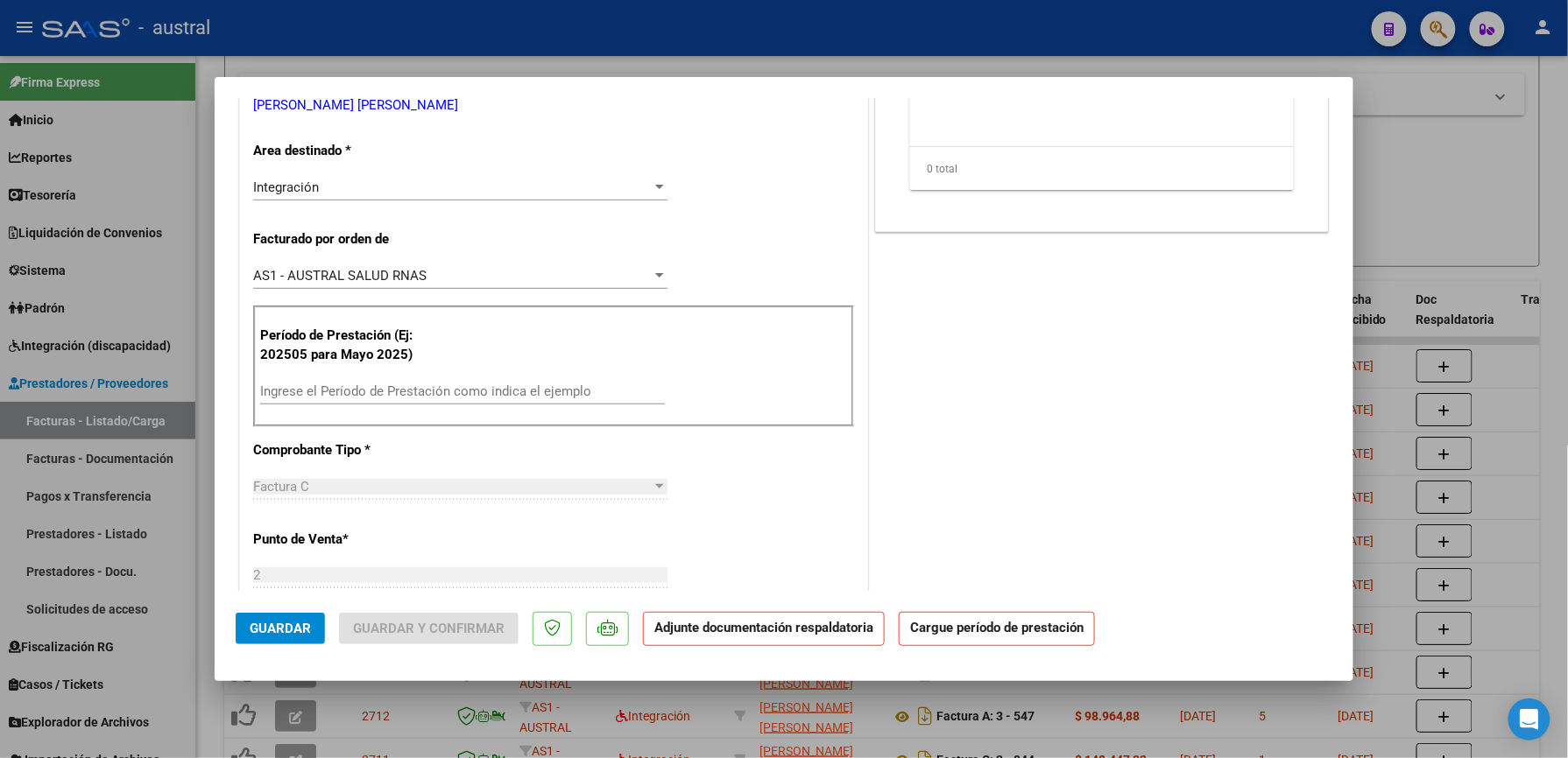
scroll to position [350, 0]
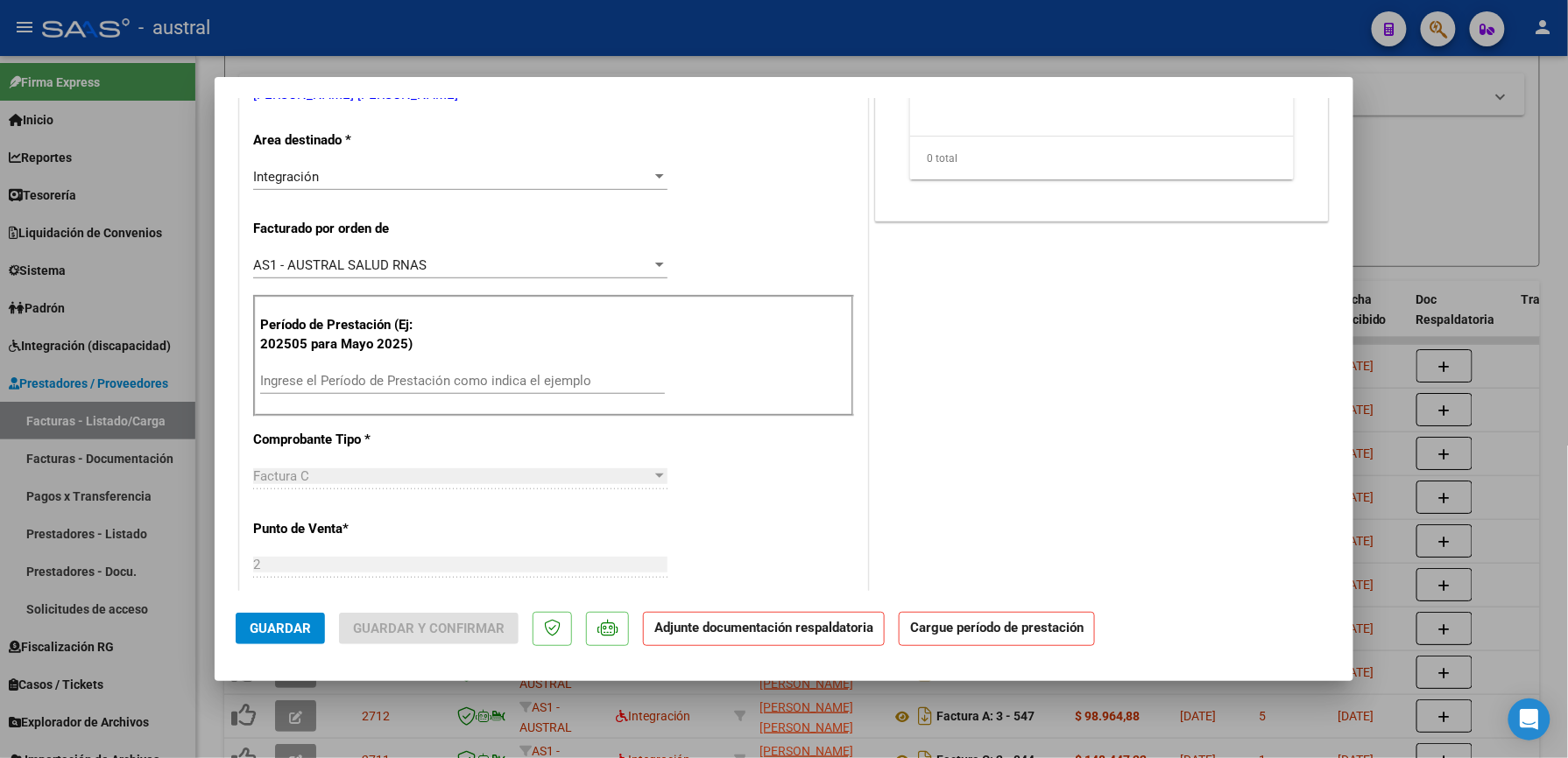
click at [428, 372] on div "Ingrese el Período de Prestación como indica el ejemplo" at bounding box center [462, 380] width 404 height 26
click at [426, 383] on input "Ingrese el Período de Prestación como indica el ejemplo" at bounding box center [462, 380] width 404 height 16
paste input "202509"
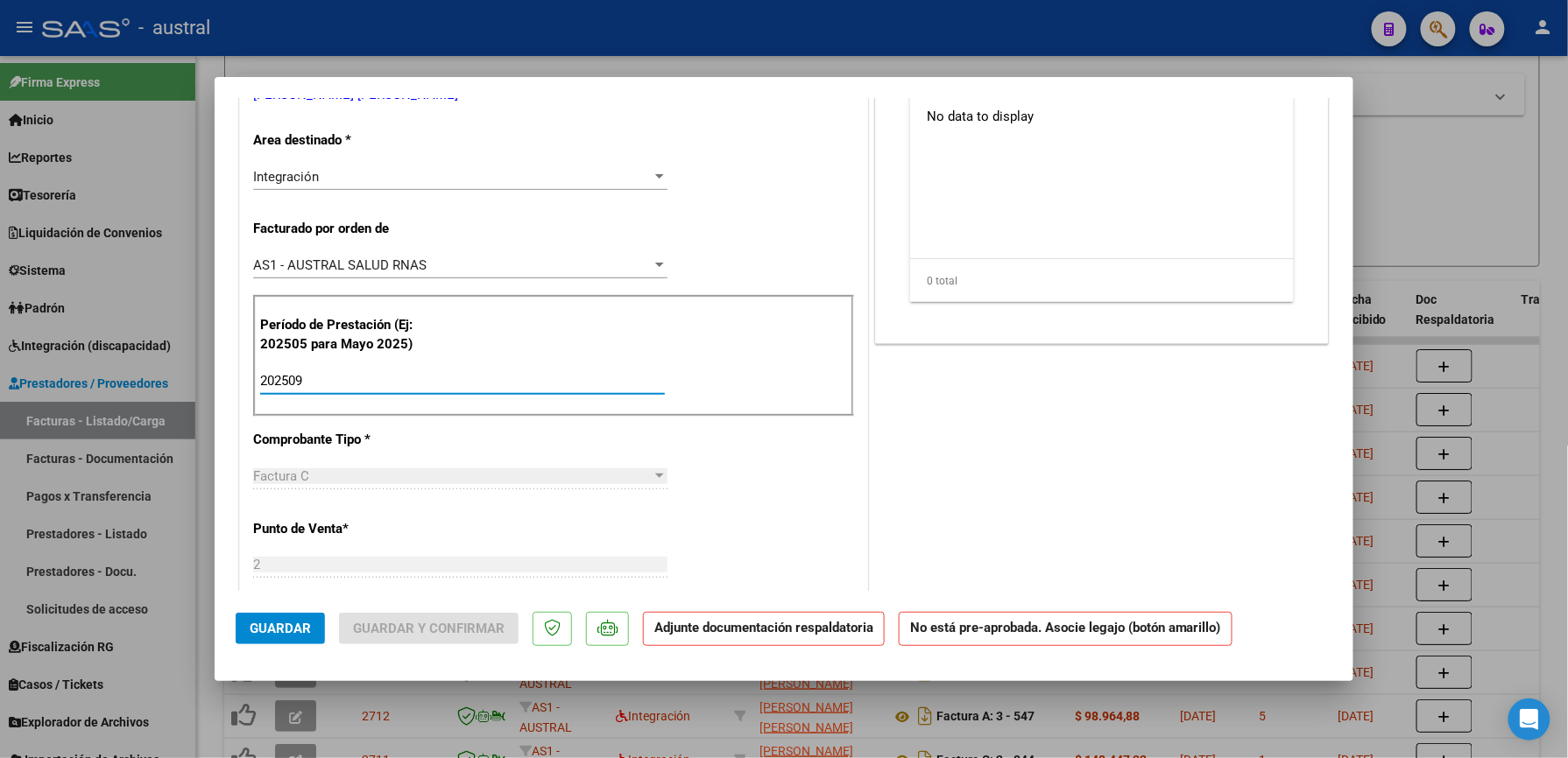
type input "202509"
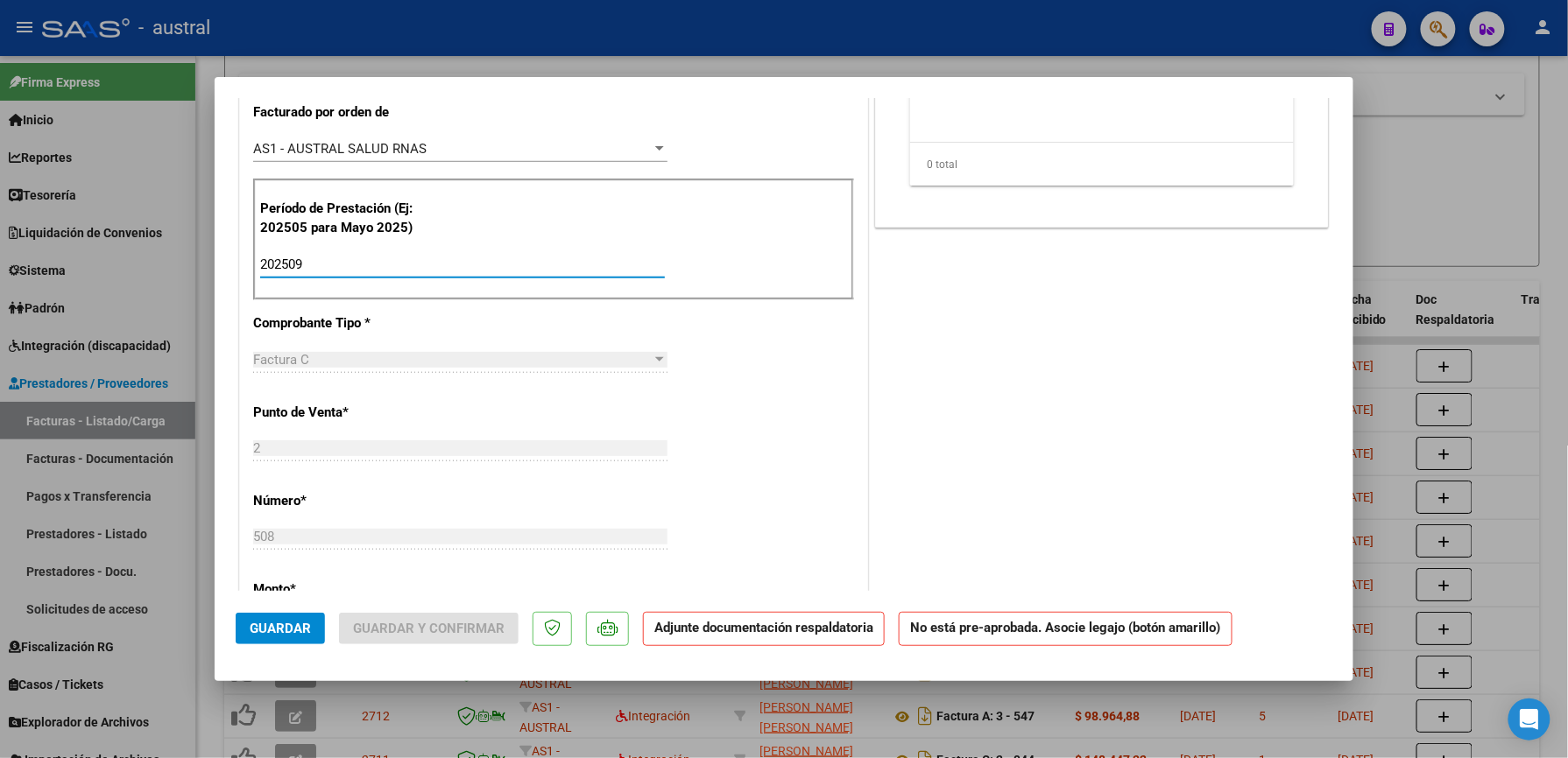
scroll to position [0, 0]
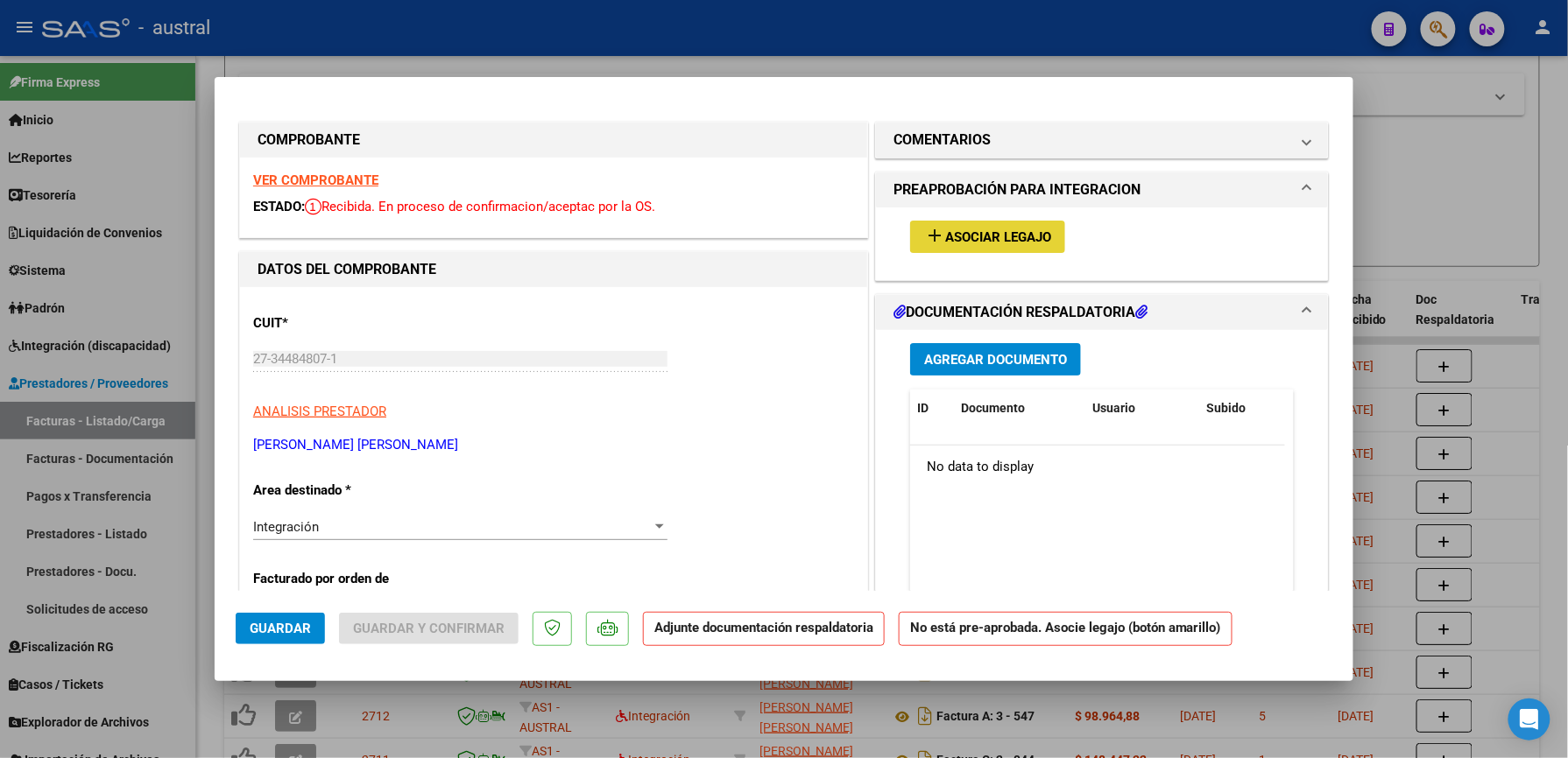
click at [982, 226] on button "add Asociar Legajo" at bounding box center [988, 236] width 155 height 32
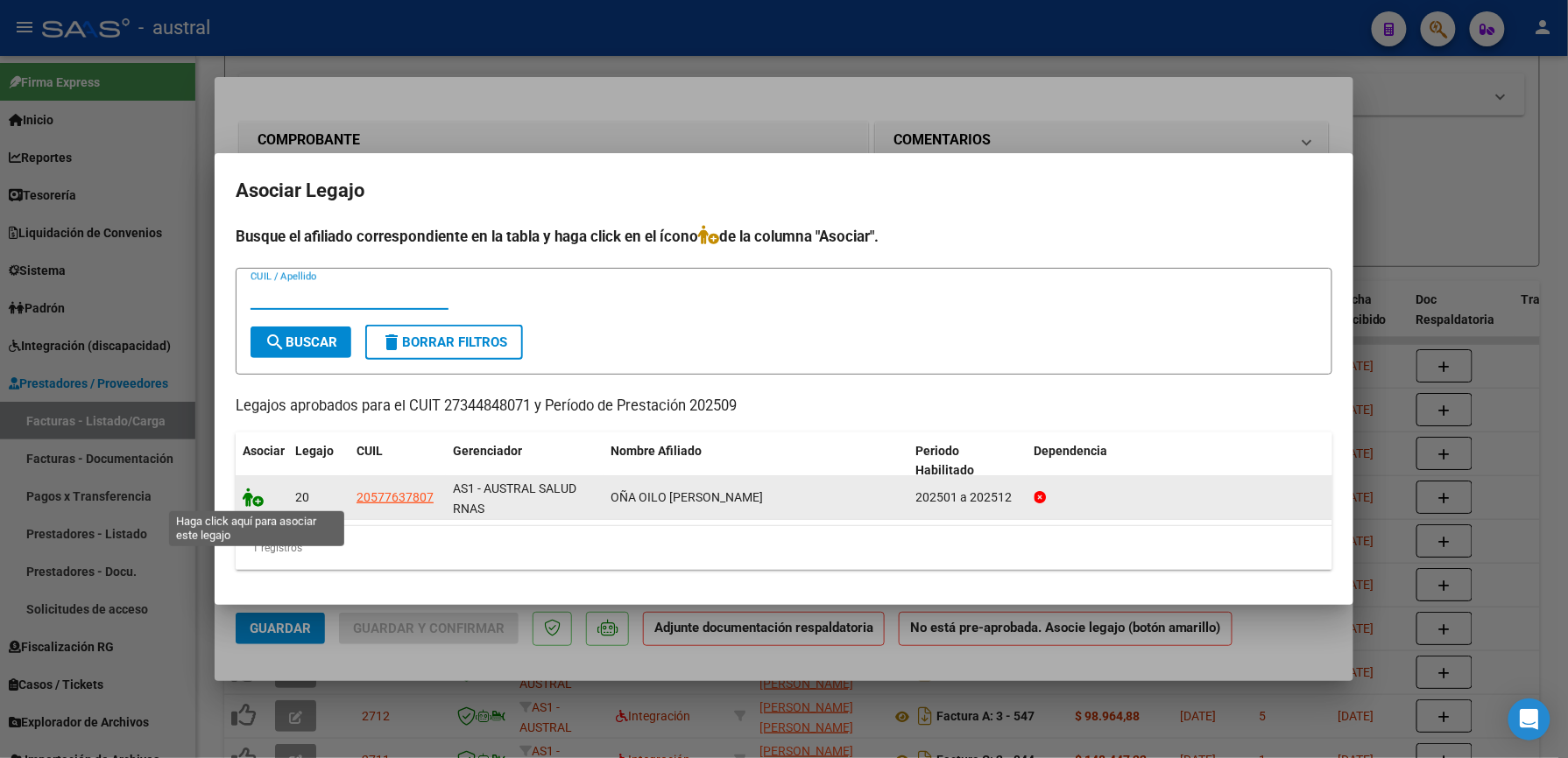
click at [257, 495] on icon at bounding box center [252, 497] width 21 height 20
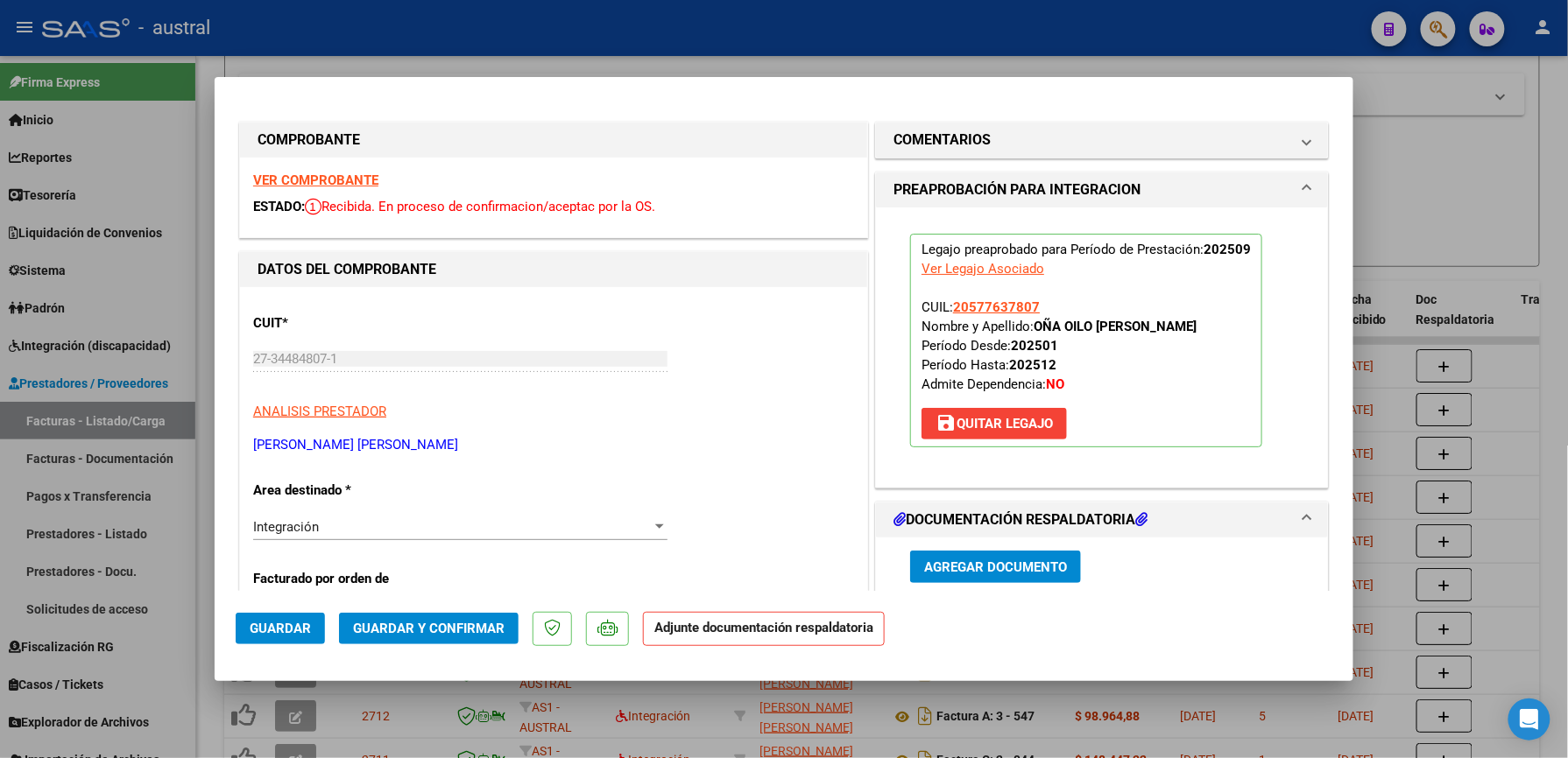
click at [438, 638] on button "Guardar y Confirmar" at bounding box center [428, 629] width 180 height 31
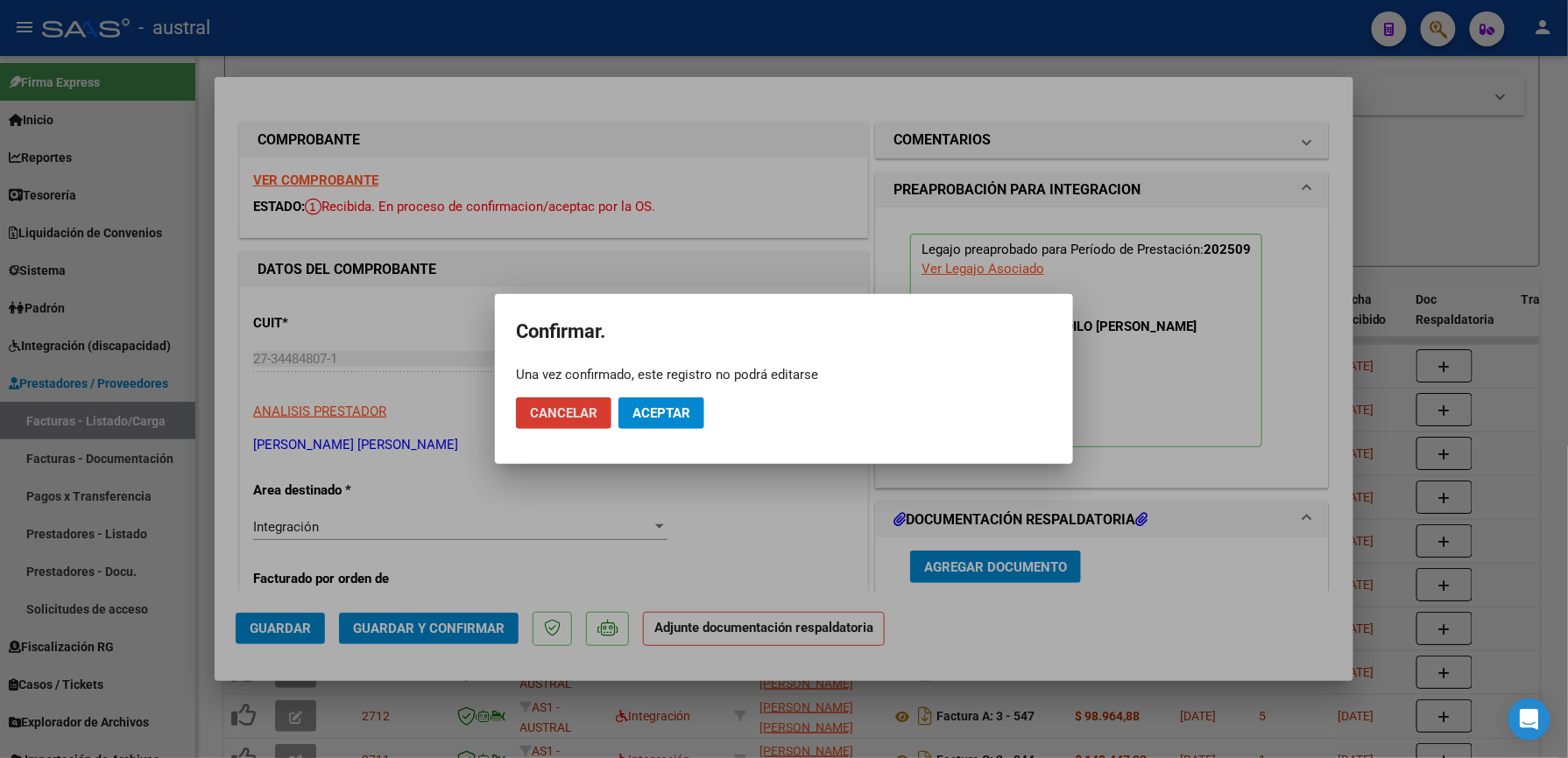
click at [667, 407] on span "Aceptar" at bounding box center [661, 413] width 58 height 16
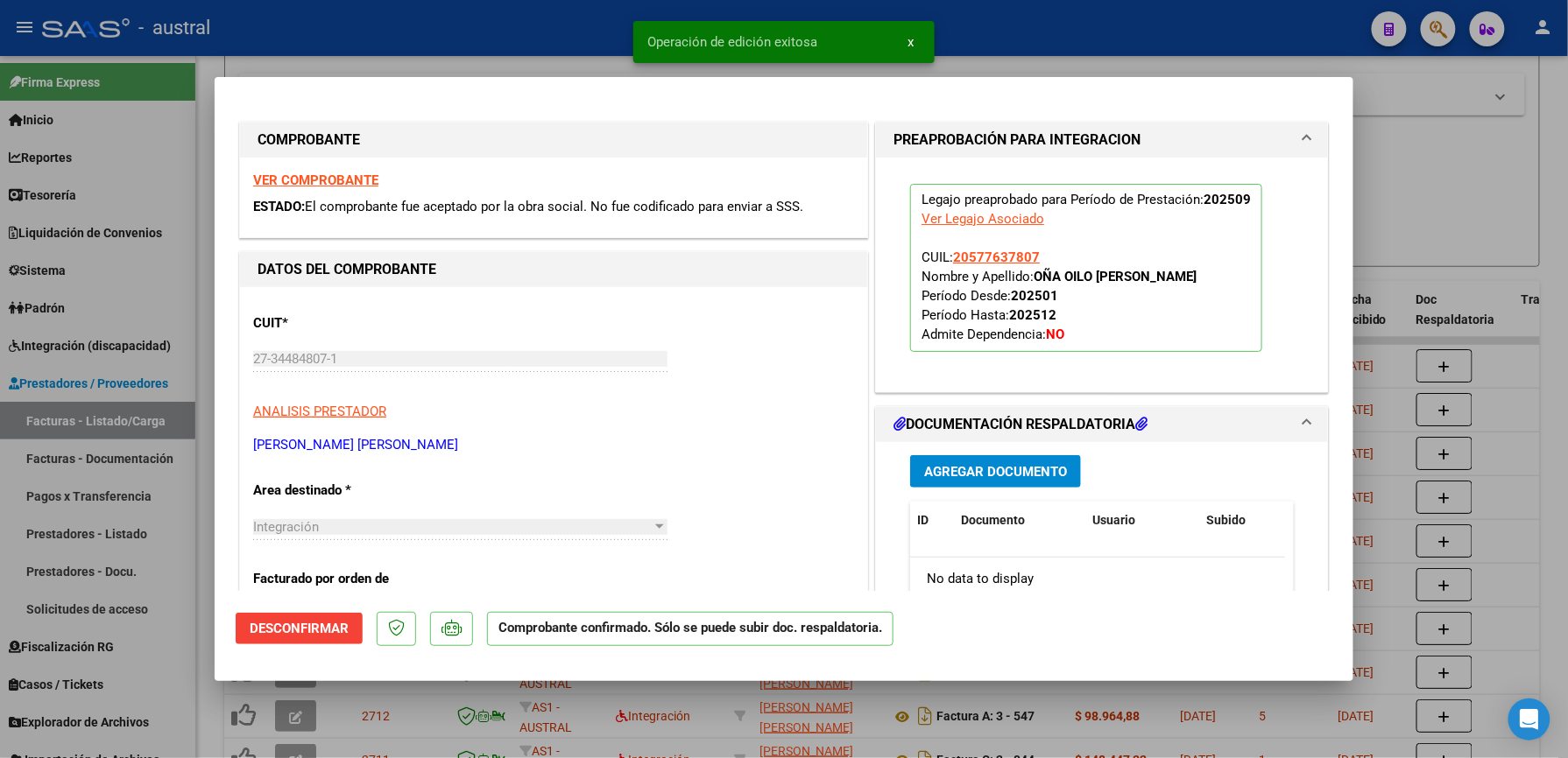
type input "$ 0,00"
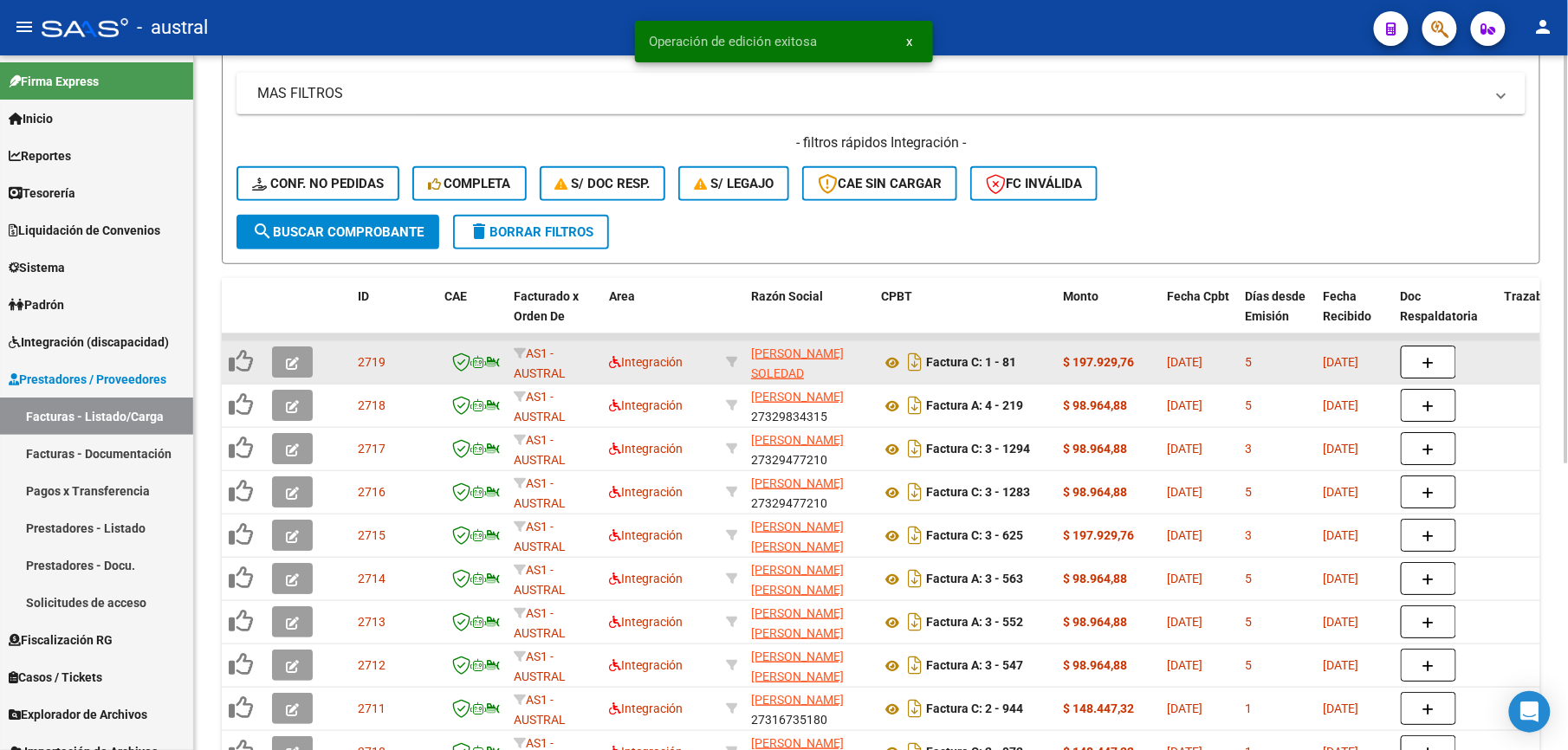
click at [288, 357] on icon "button" at bounding box center [292, 363] width 13 height 13
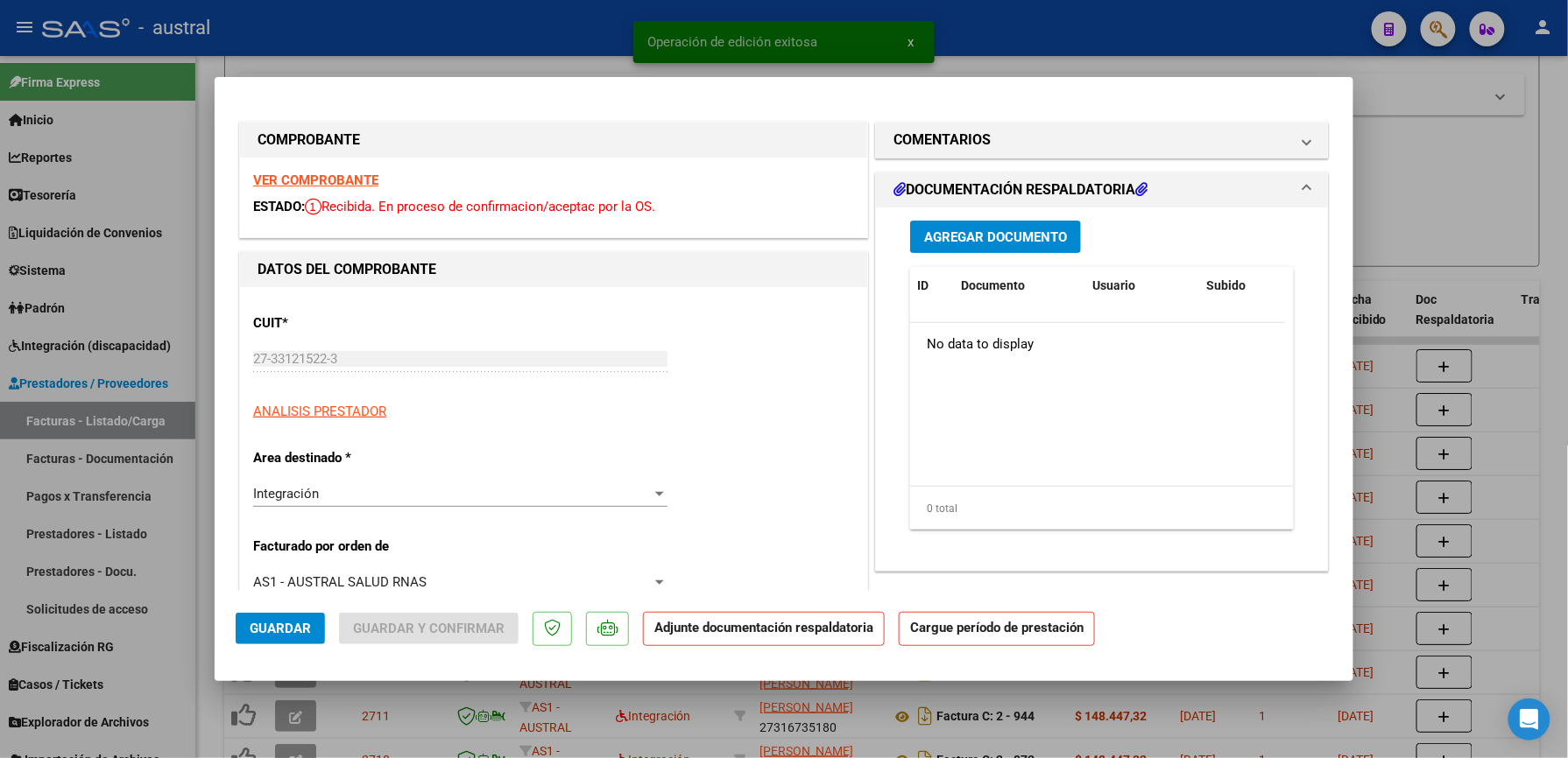
click at [338, 182] on strong "VER COMPROBANTE" at bounding box center [316, 180] width 126 height 16
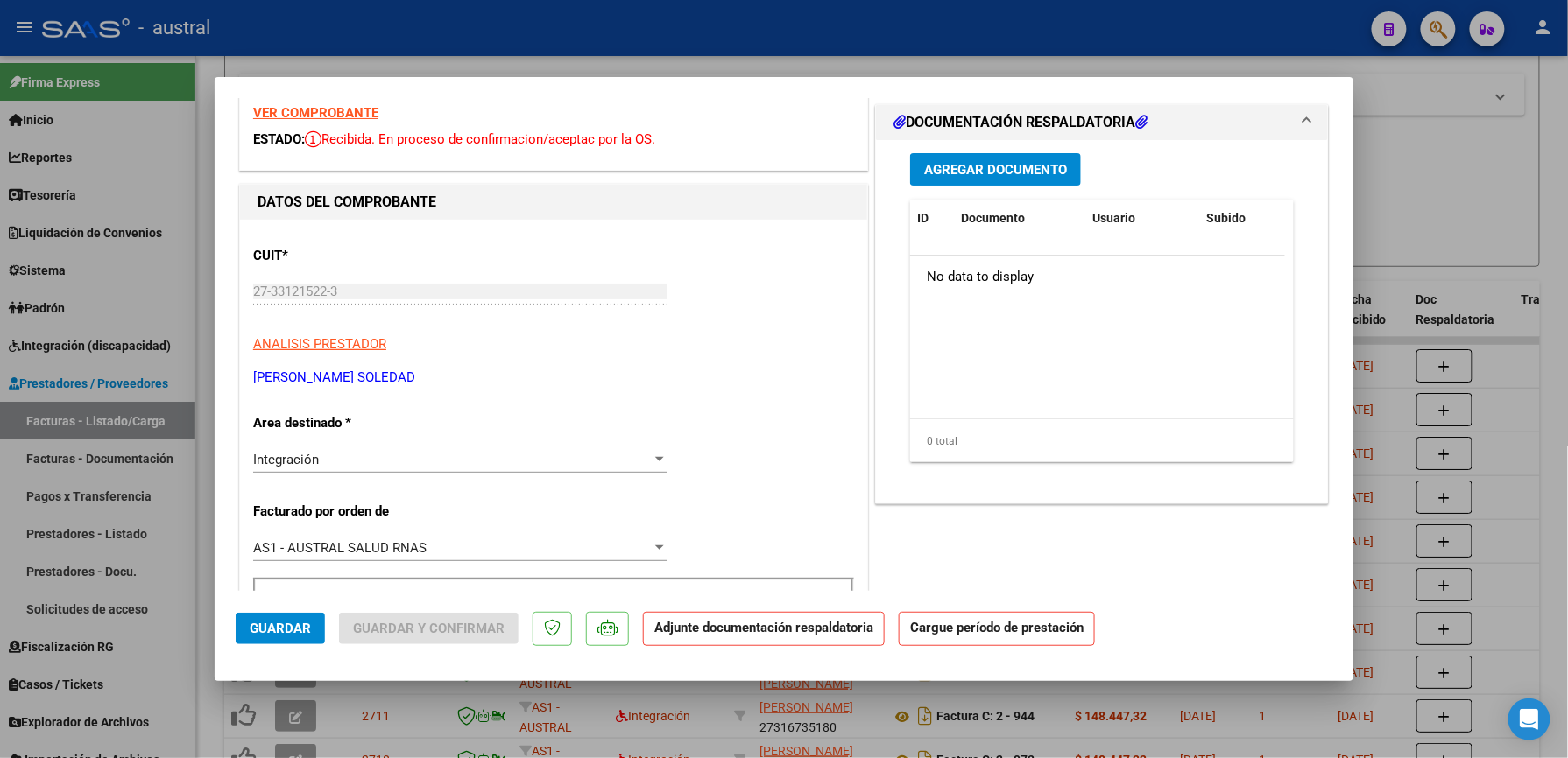
scroll to position [232, 0]
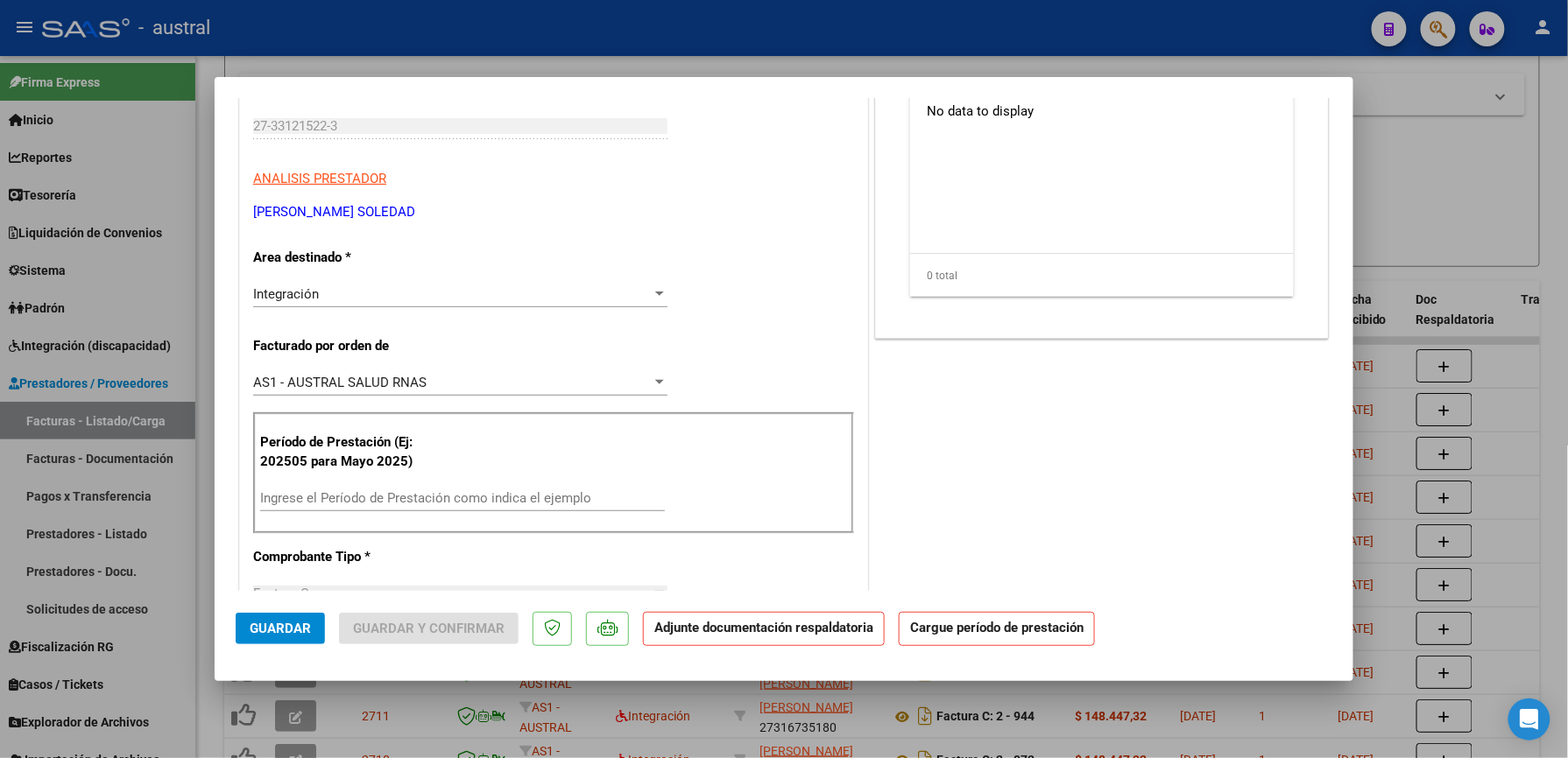
click at [446, 504] on input "Ingrese el Período de Prestación como indica el ejemplo" at bounding box center [462, 498] width 404 height 16
paste input "202509"
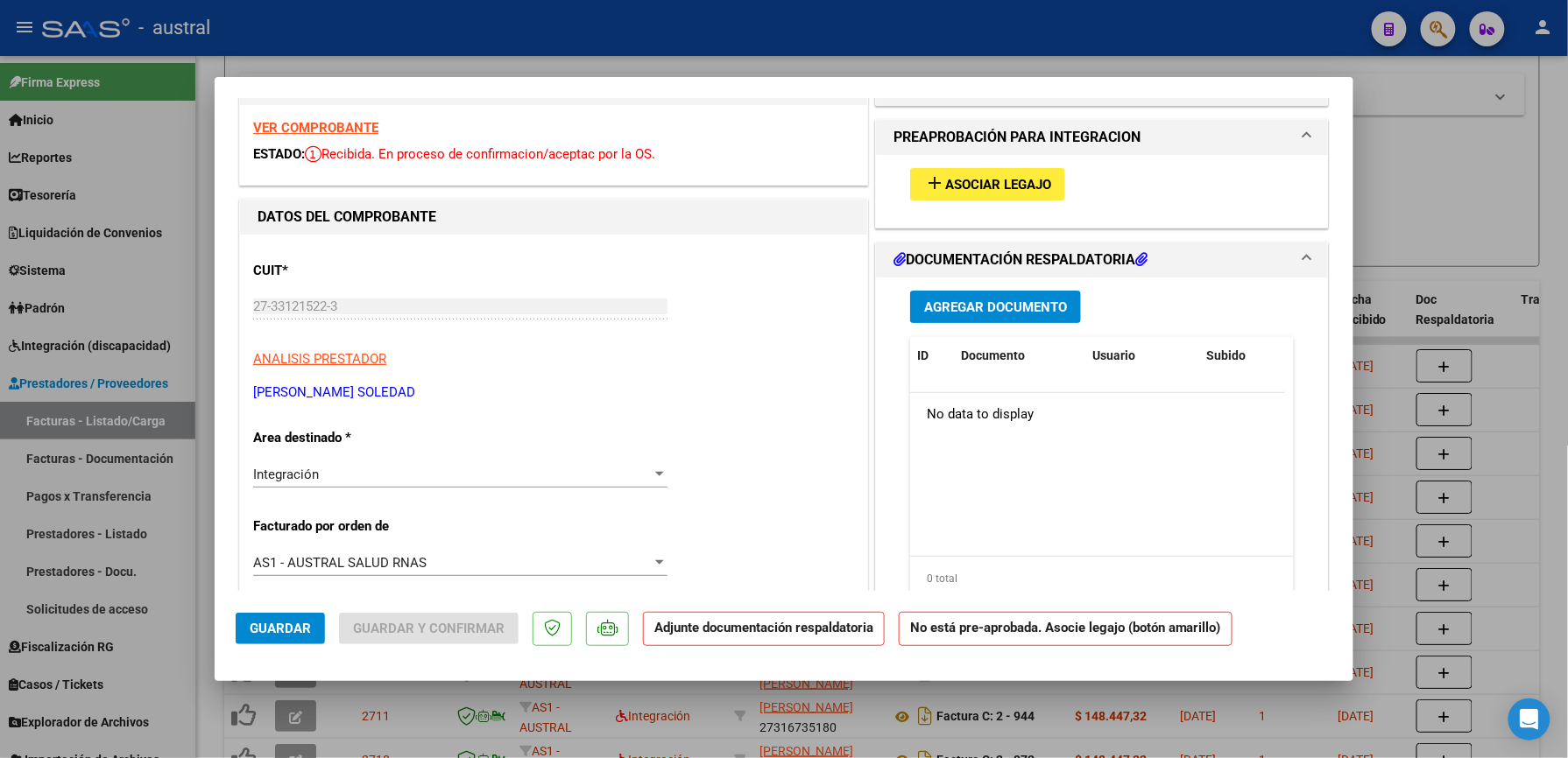
scroll to position [0, 0]
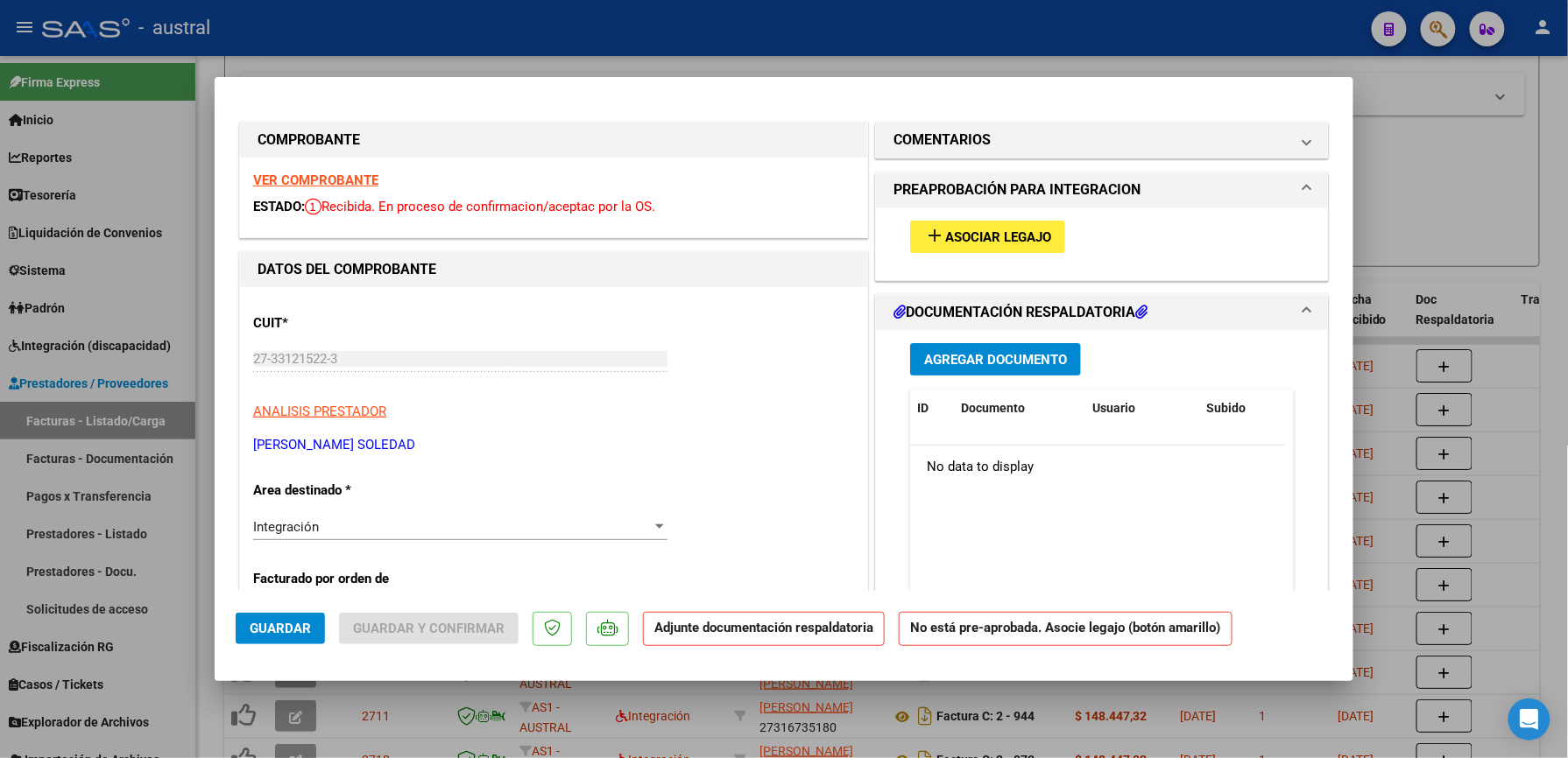
type input "202509"
click at [1017, 229] on span "Asociar Legajo" at bounding box center [998, 237] width 106 height 16
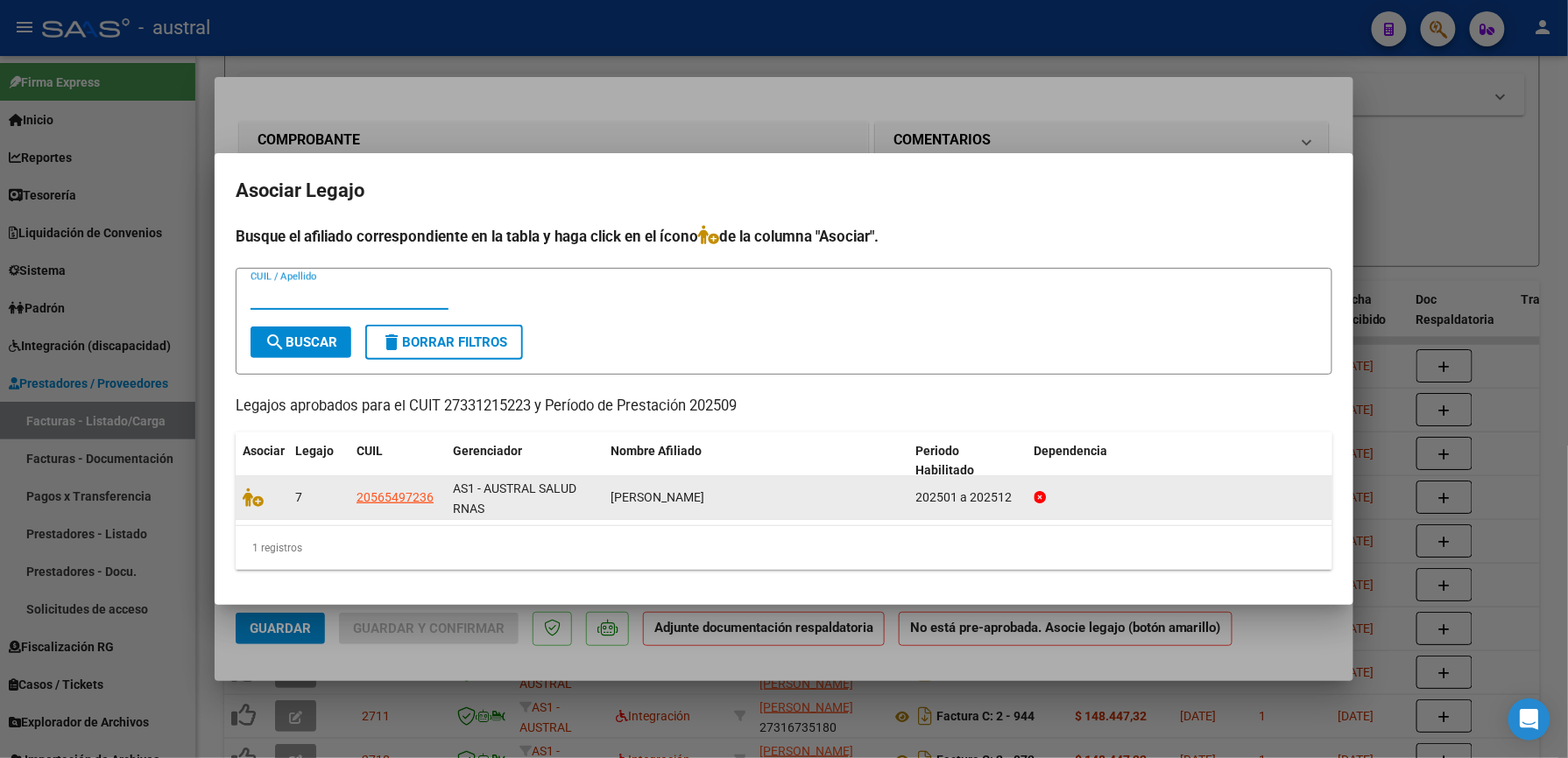
click at [240, 497] on datatable-body-cell at bounding box center [262, 498] width 53 height 43
click at [252, 497] on icon at bounding box center [252, 497] width 21 height 20
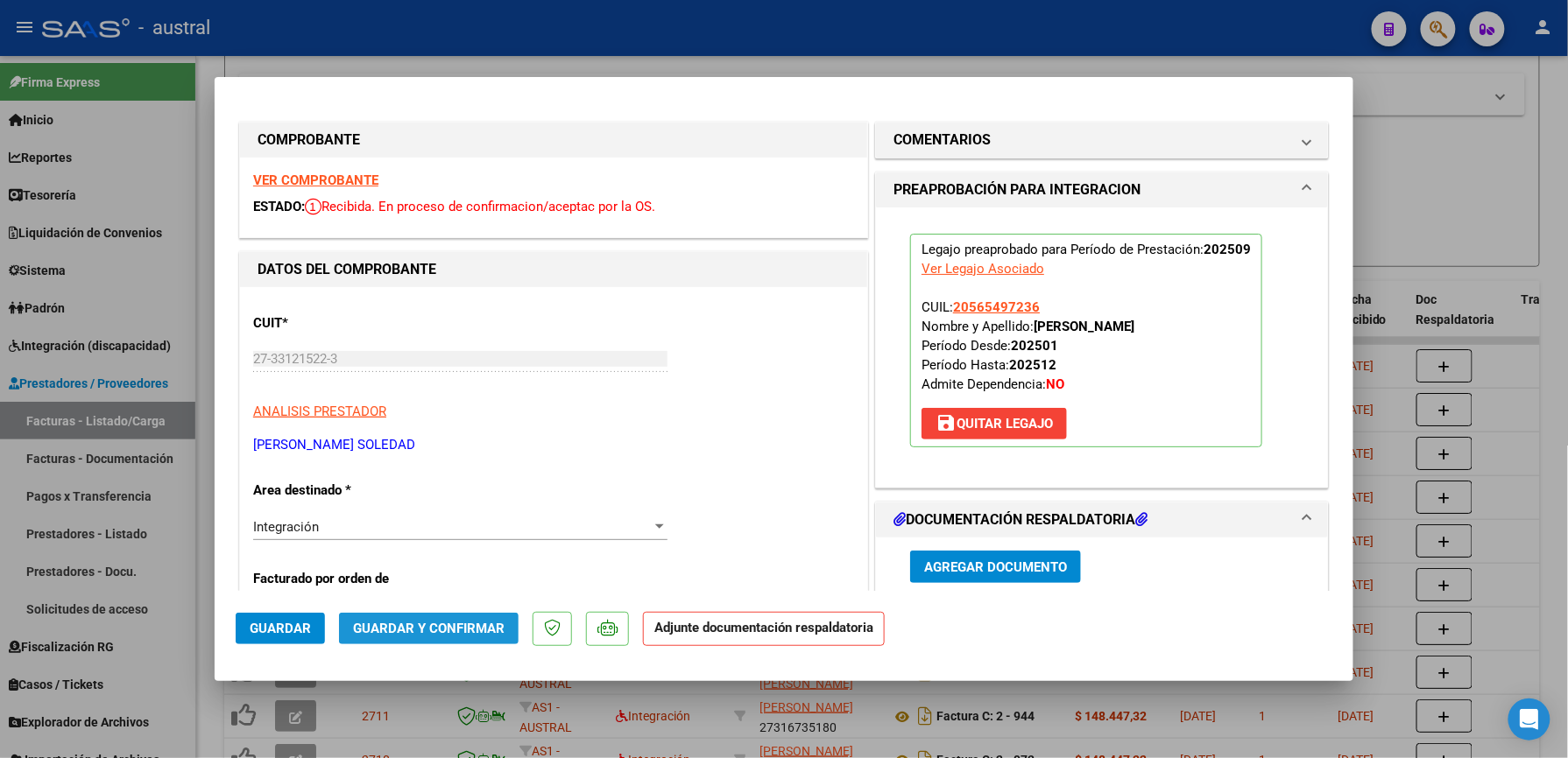
click at [444, 625] on span "Guardar y Confirmar" at bounding box center [429, 629] width 151 height 16
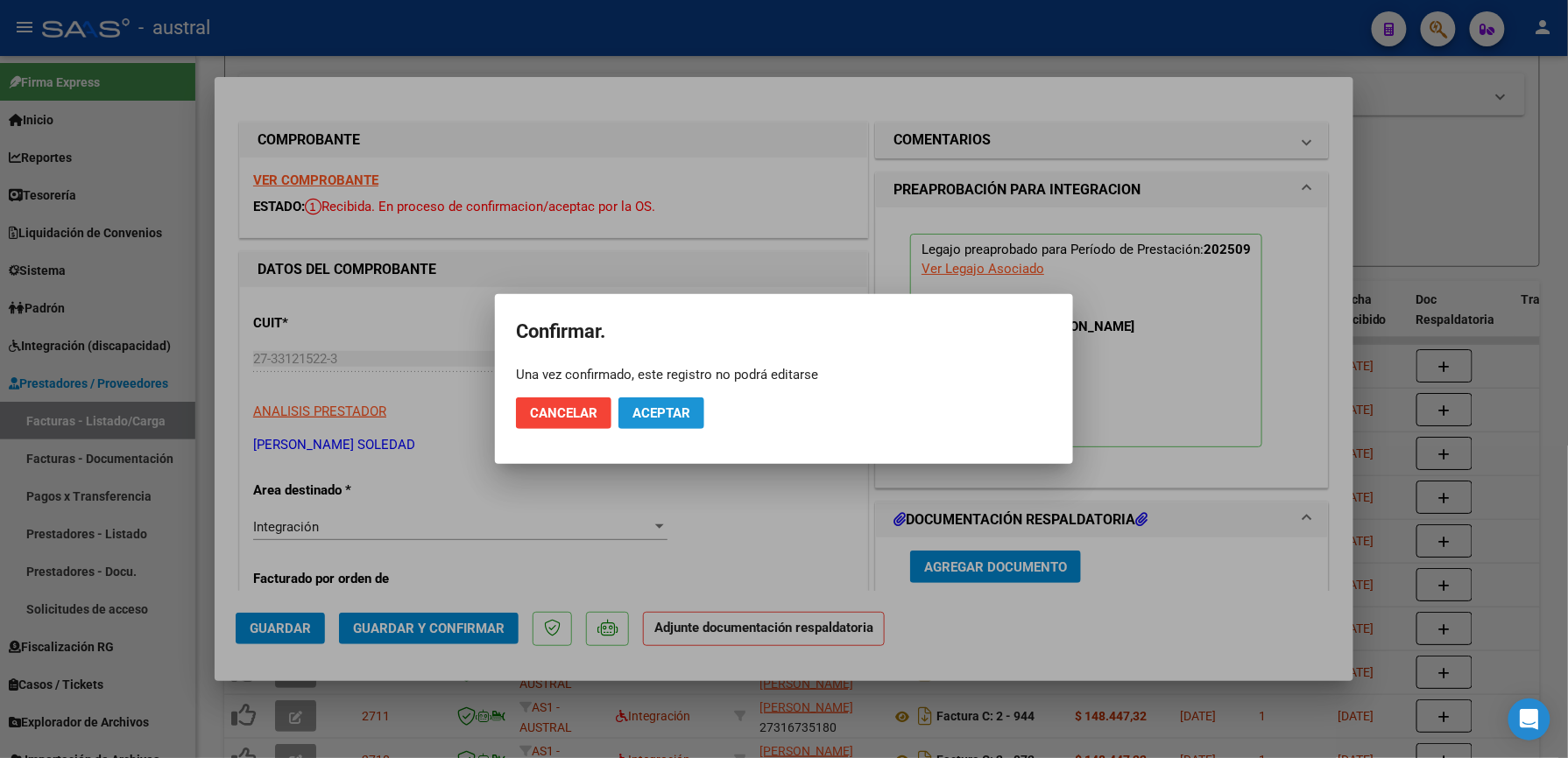
click at [646, 411] on span "Aceptar" at bounding box center [661, 413] width 58 height 16
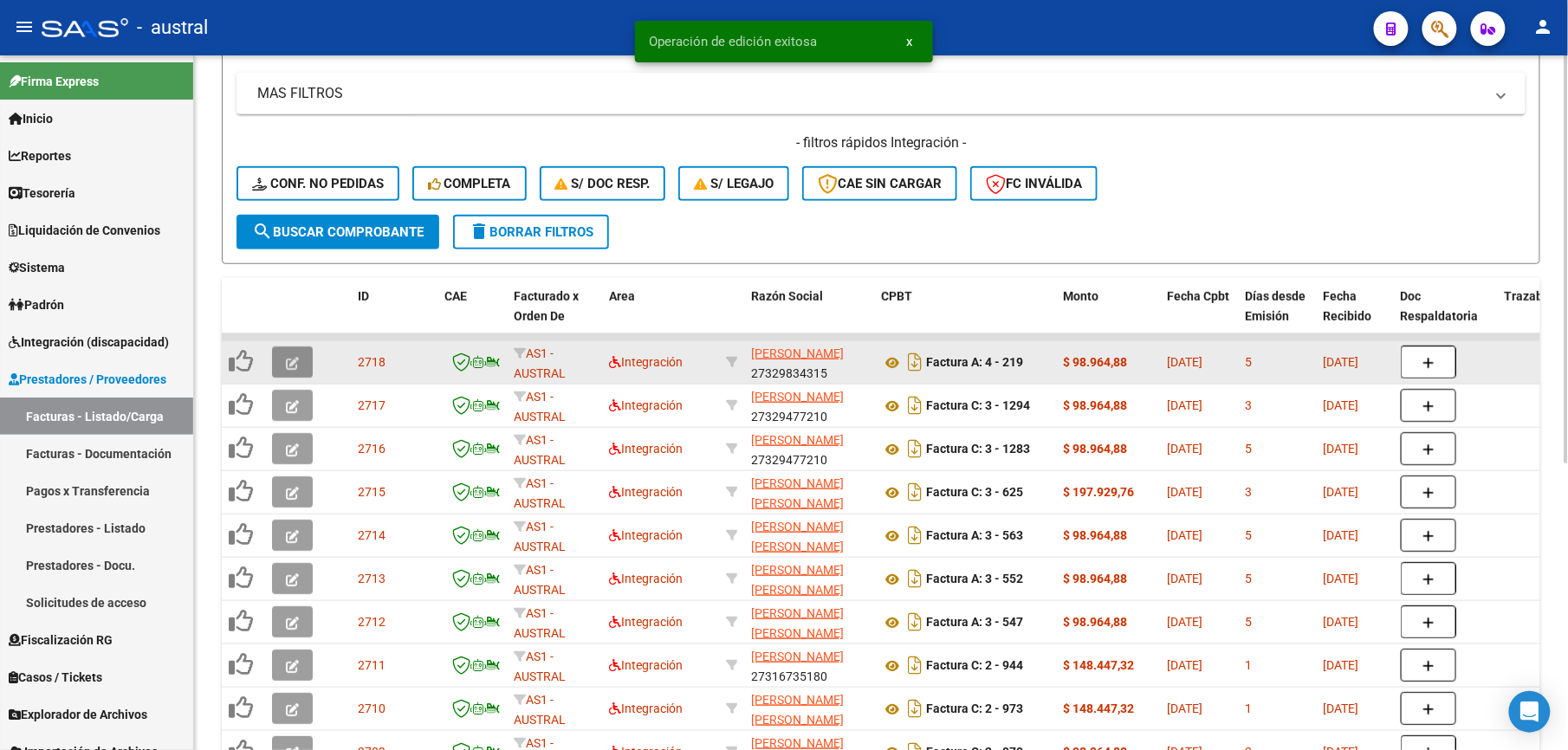
click at [296, 361] on button "button" at bounding box center [292, 362] width 41 height 31
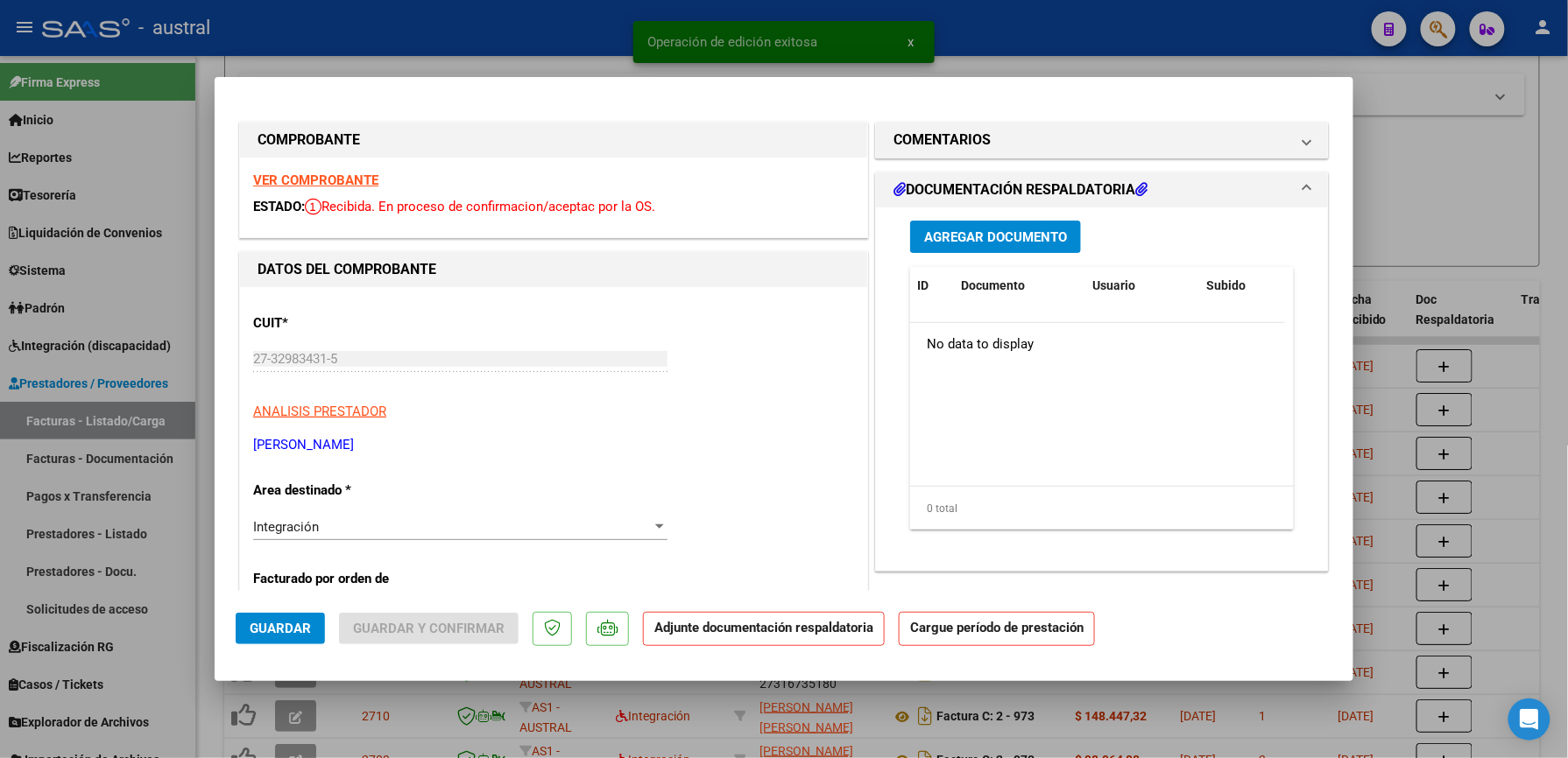
click at [295, 183] on strong "VER COMPROBANTE" at bounding box center [316, 180] width 126 height 16
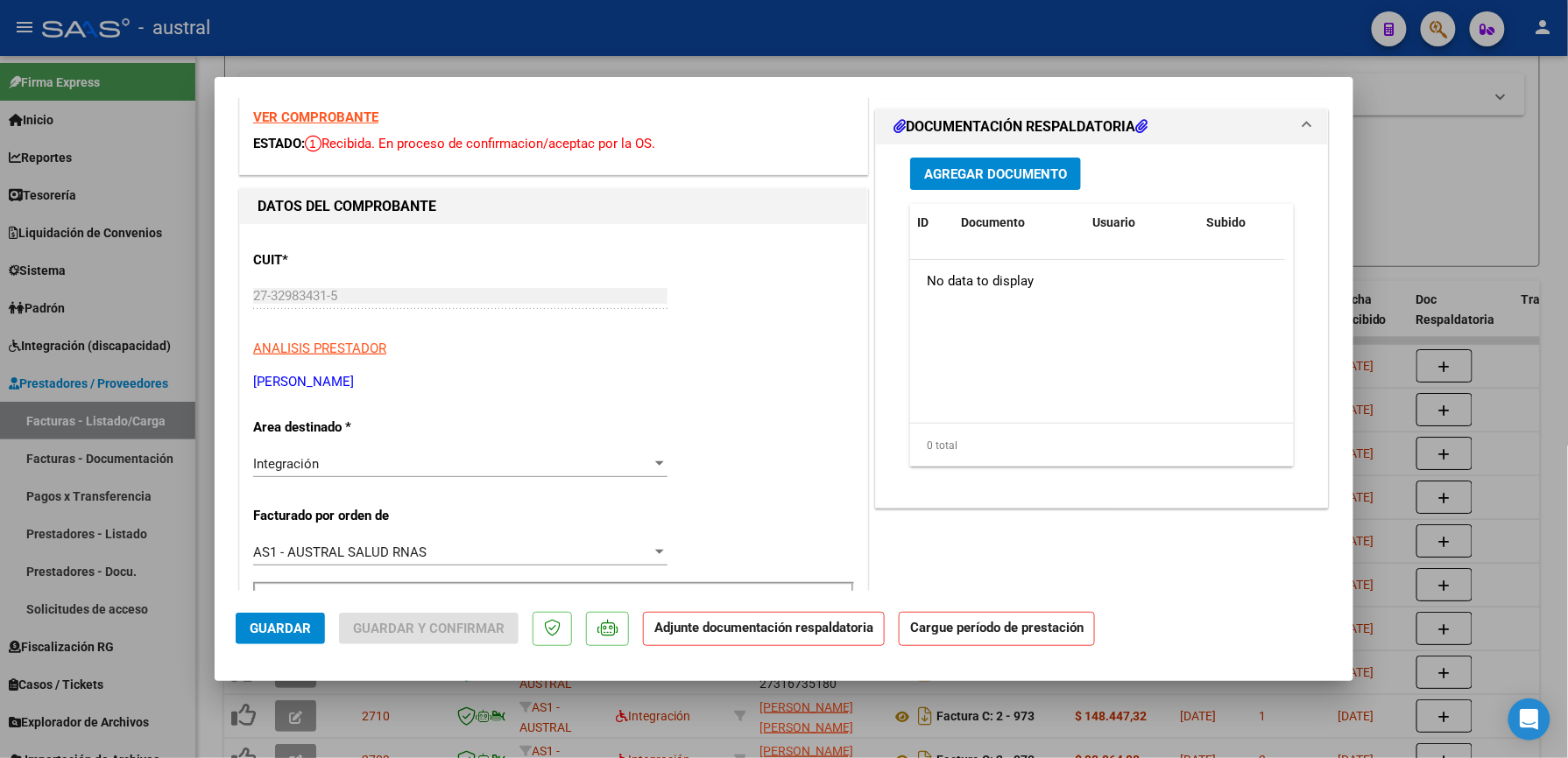
scroll to position [232, 0]
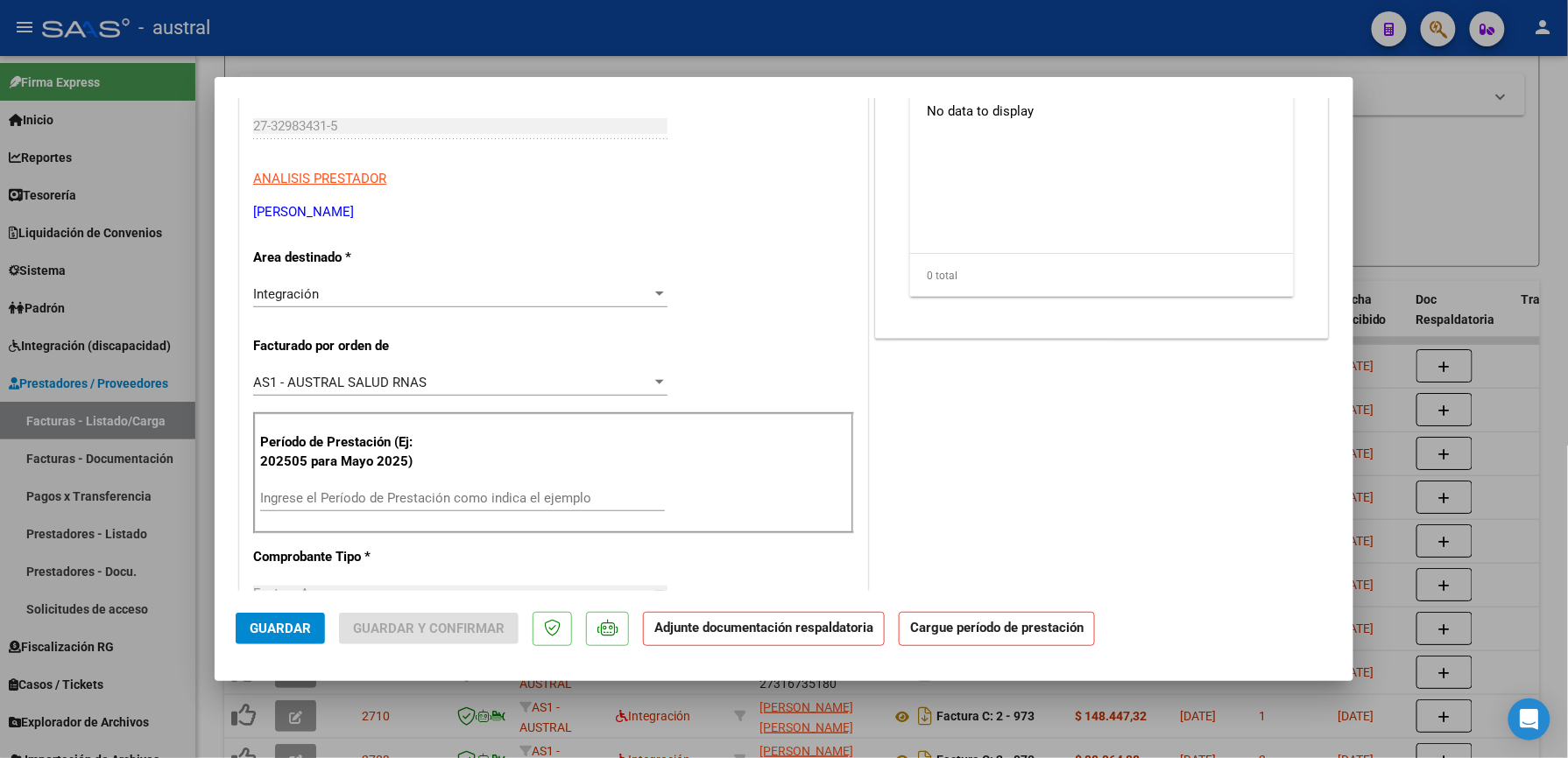
click at [478, 502] on input "Ingrese el Período de Prestación como indica el ejemplo" at bounding box center [462, 498] width 404 height 16
paste input "202509"
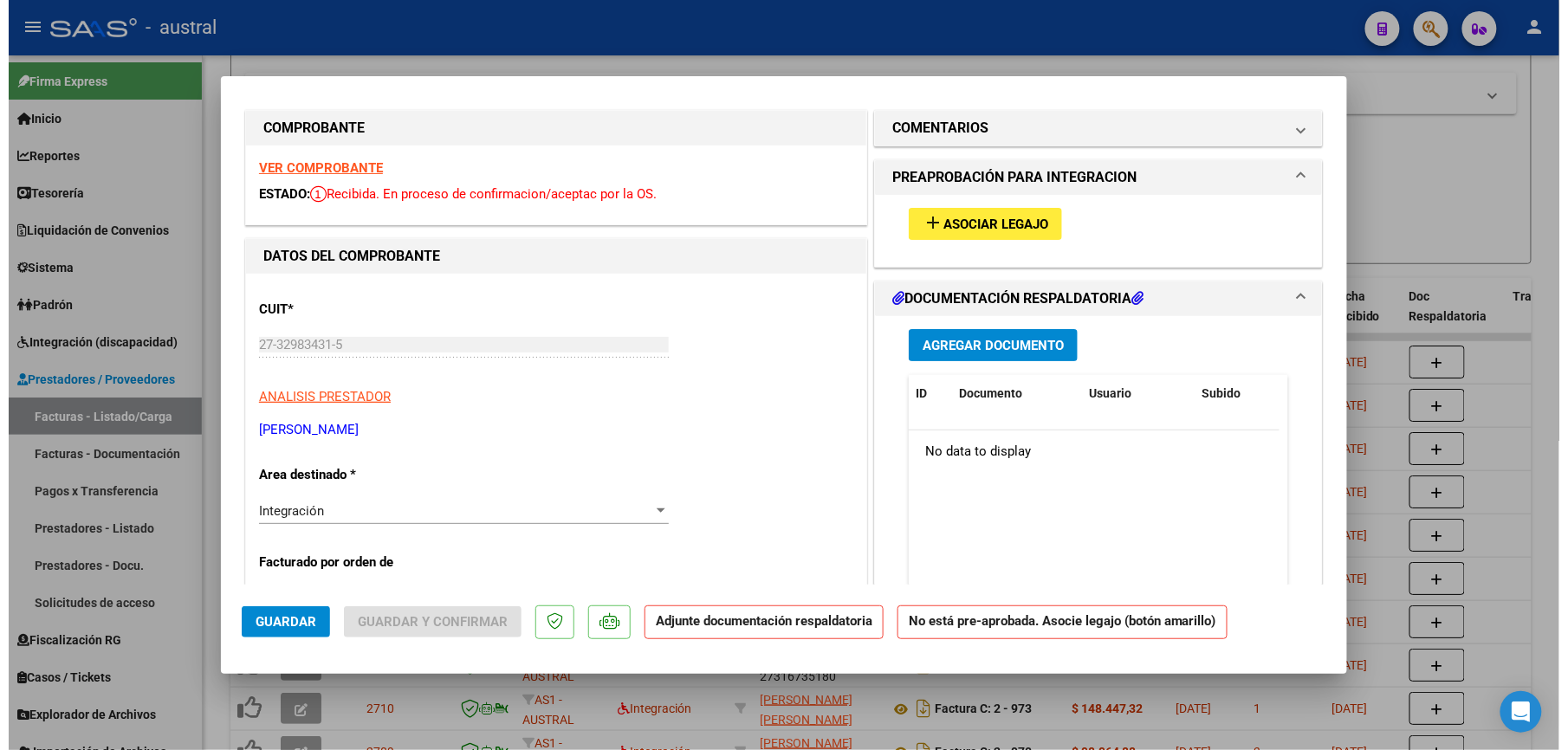
scroll to position [0, 0]
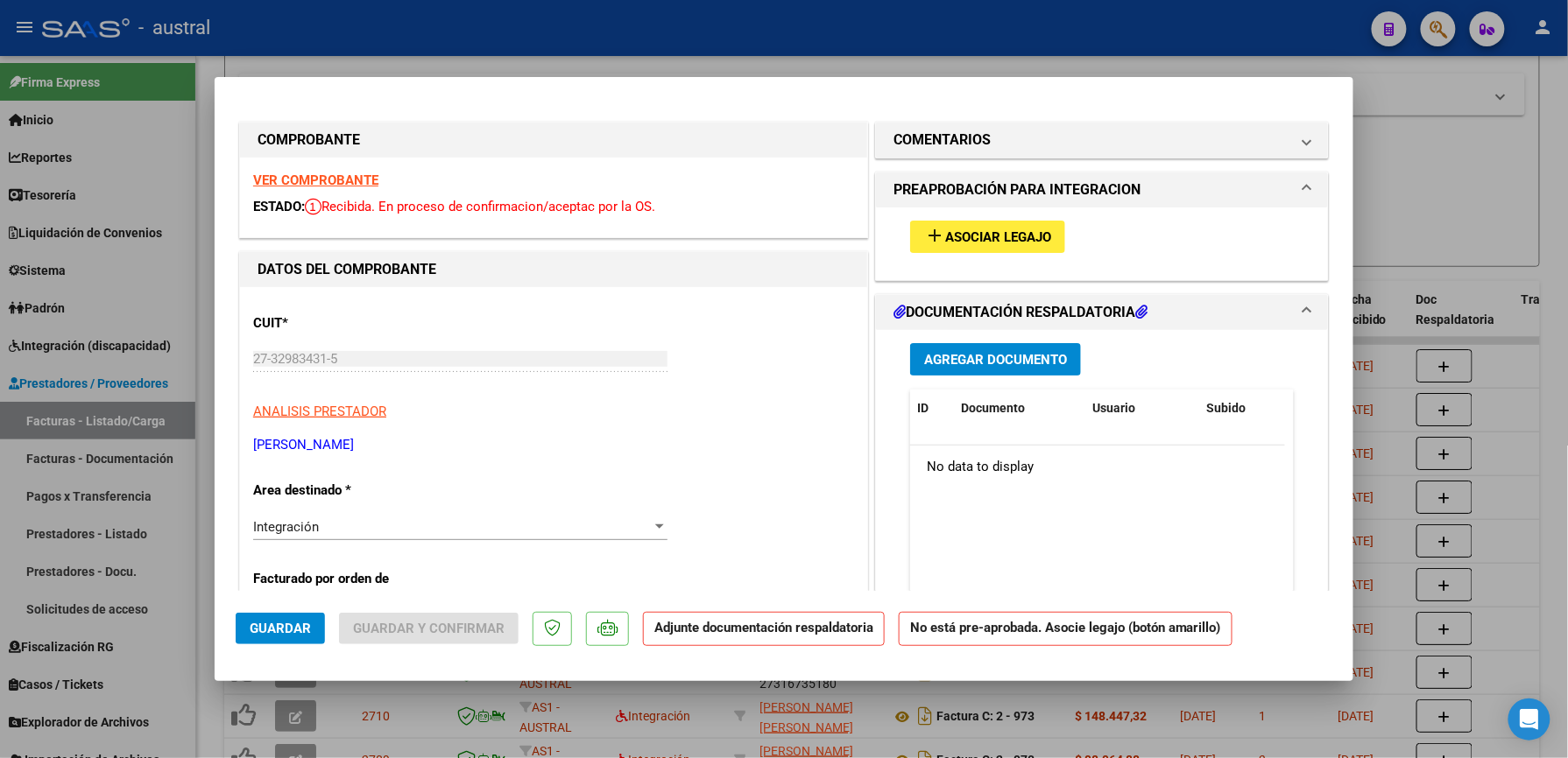
type input "202509"
drag, startPoint x: 1028, startPoint y: 200, endPoint x: 1015, endPoint y: 228, distance: 30.9
click at [1026, 203] on mat-expansion-panel-header "PREAPROBACIÓN PARA INTEGRACION" at bounding box center [1102, 190] width 452 height 35
click at [1013, 302] on h1 "DOCUMENTACIÓN RESPALDATORIA" at bounding box center [1020, 312] width 254 height 21
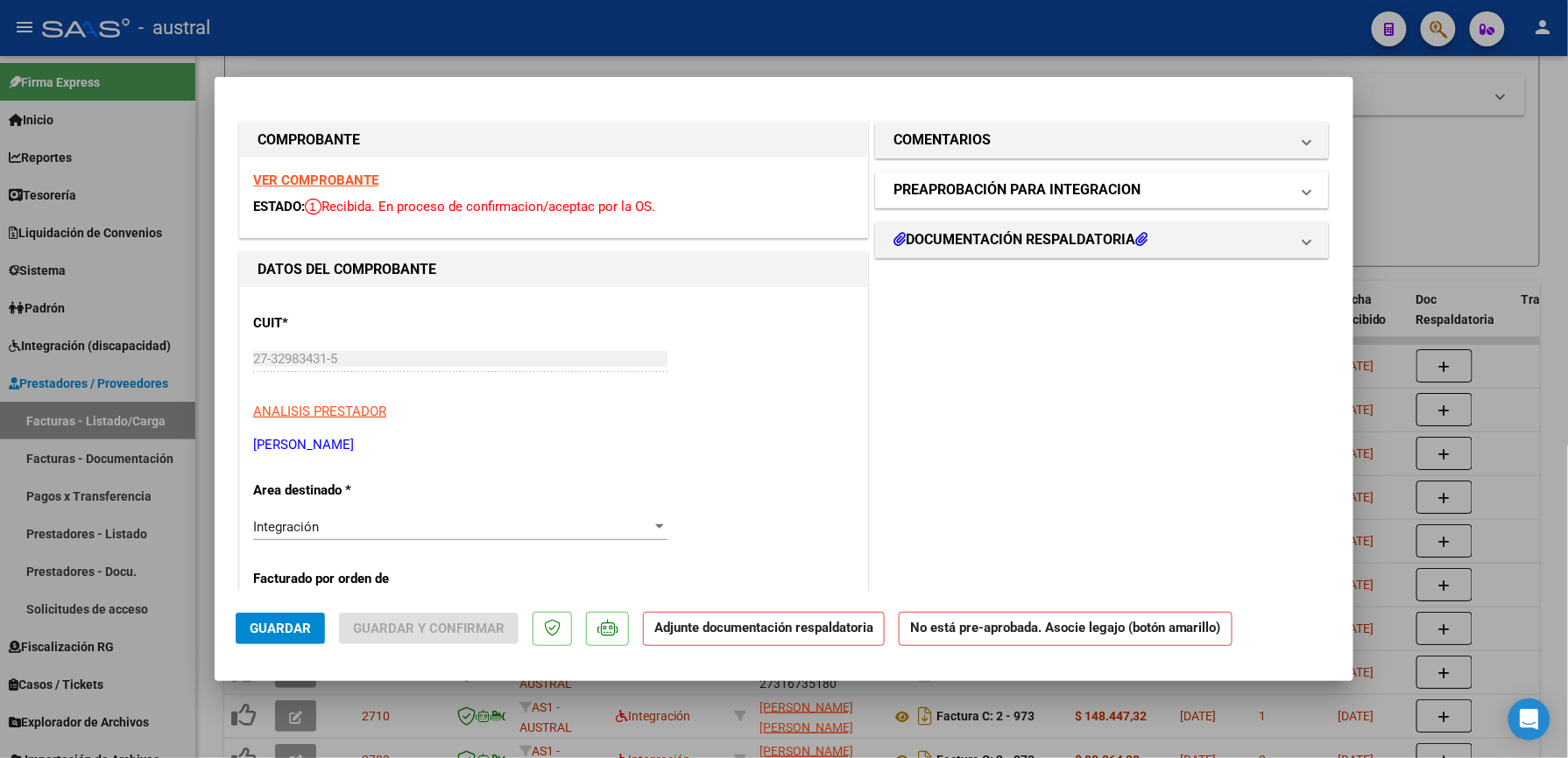
click at [993, 193] on h1 "PREAPROBACIÓN PARA INTEGRACION" at bounding box center [1018, 189] width 247 height 21
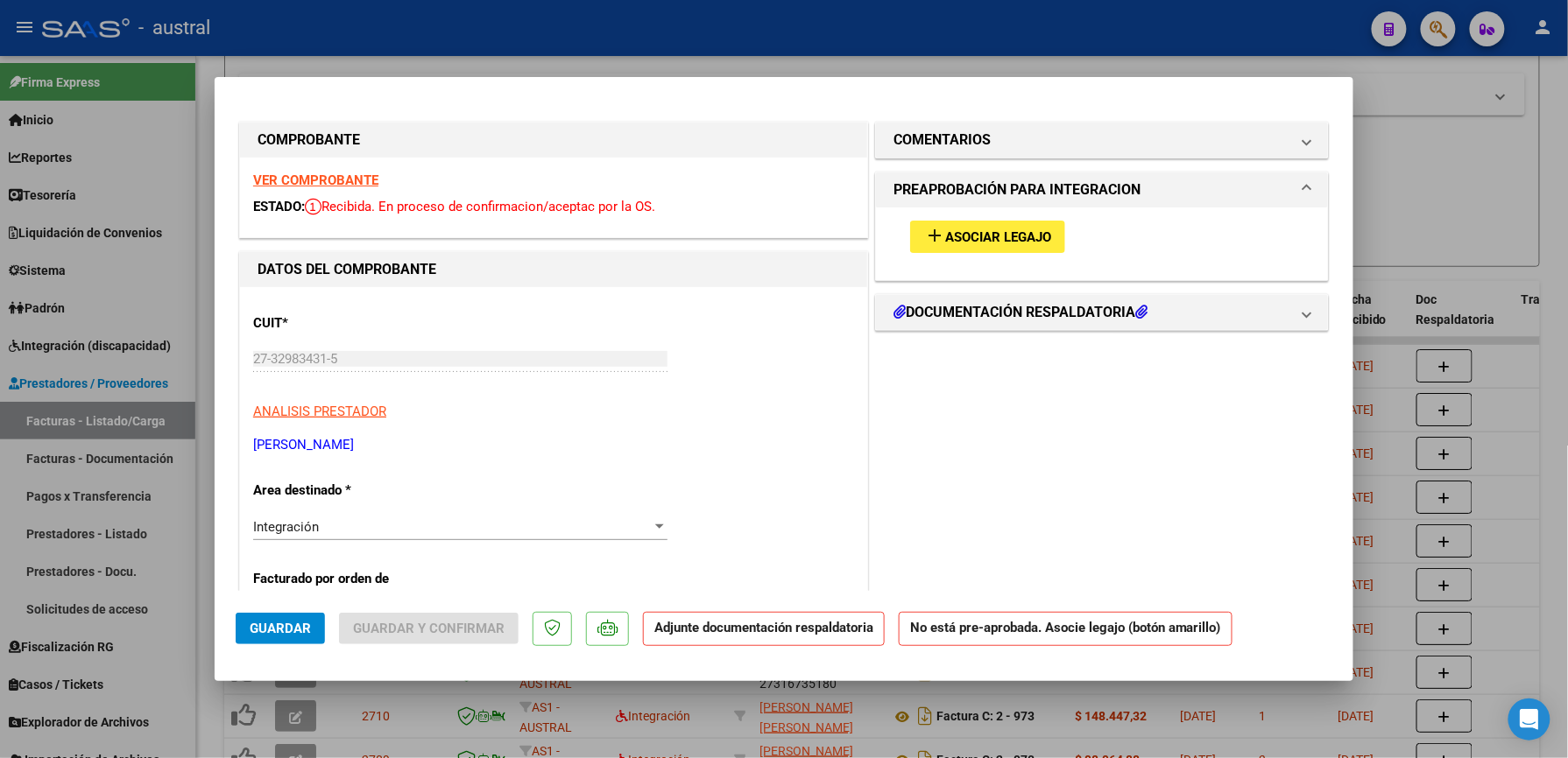
click at [1013, 246] on button "add Asociar Legajo" at bounding box center [988, 236] width 155 height 32
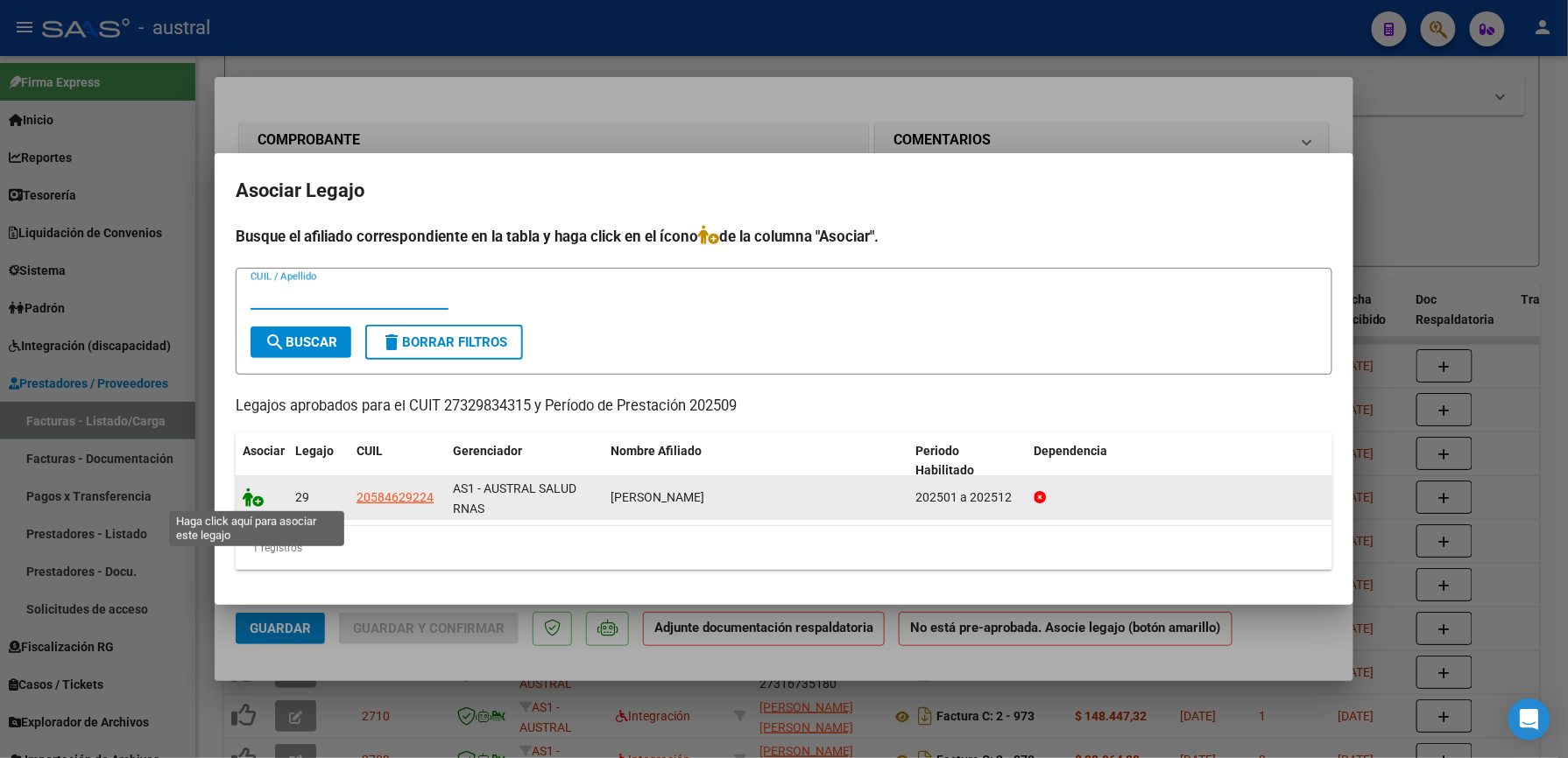
click at [257, 495] on icon at bounding box center [252, 497] width 21 height 20
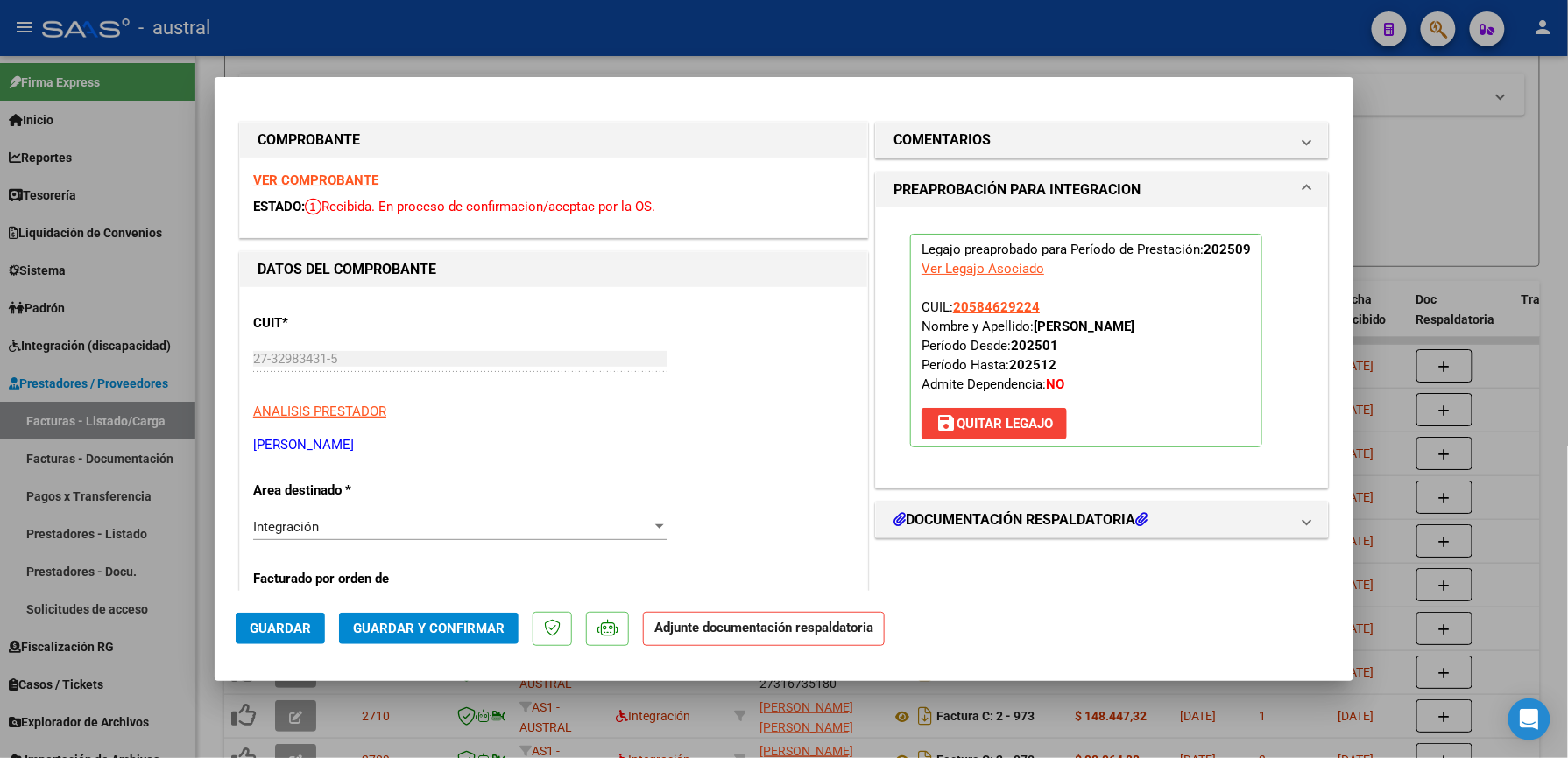
click at [442, 640] on button "Guardar y Confirmar" at bounding box center [428, 629] width 180 height 31
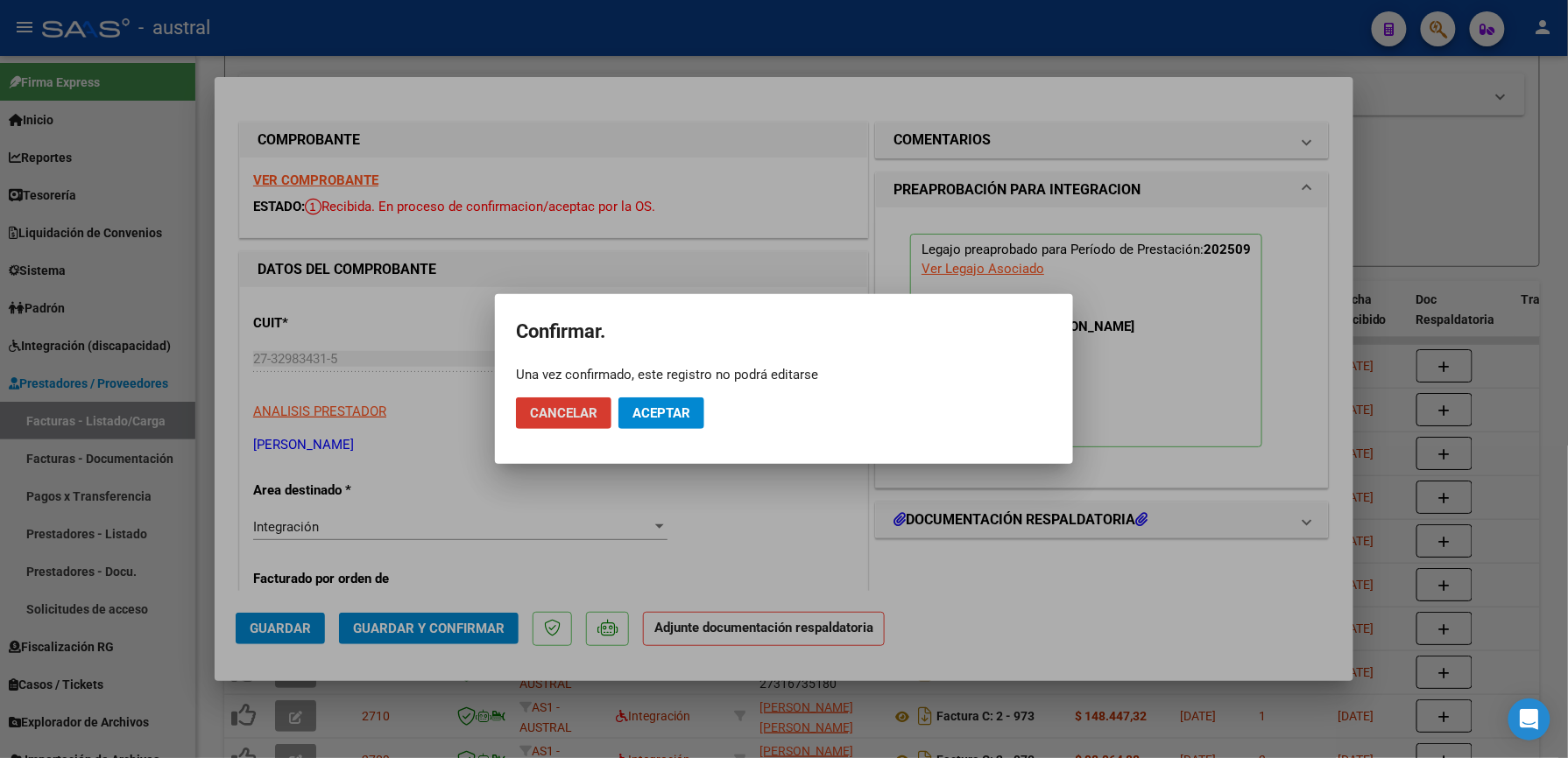
drag, startPoint x: 657, startPoint y: 411, endPoint x: 758, endPoint y: 415, distance: 101.1
click at [658, 411] on span "Aceptar" at bounding box center [661, 413] width 58 height 16
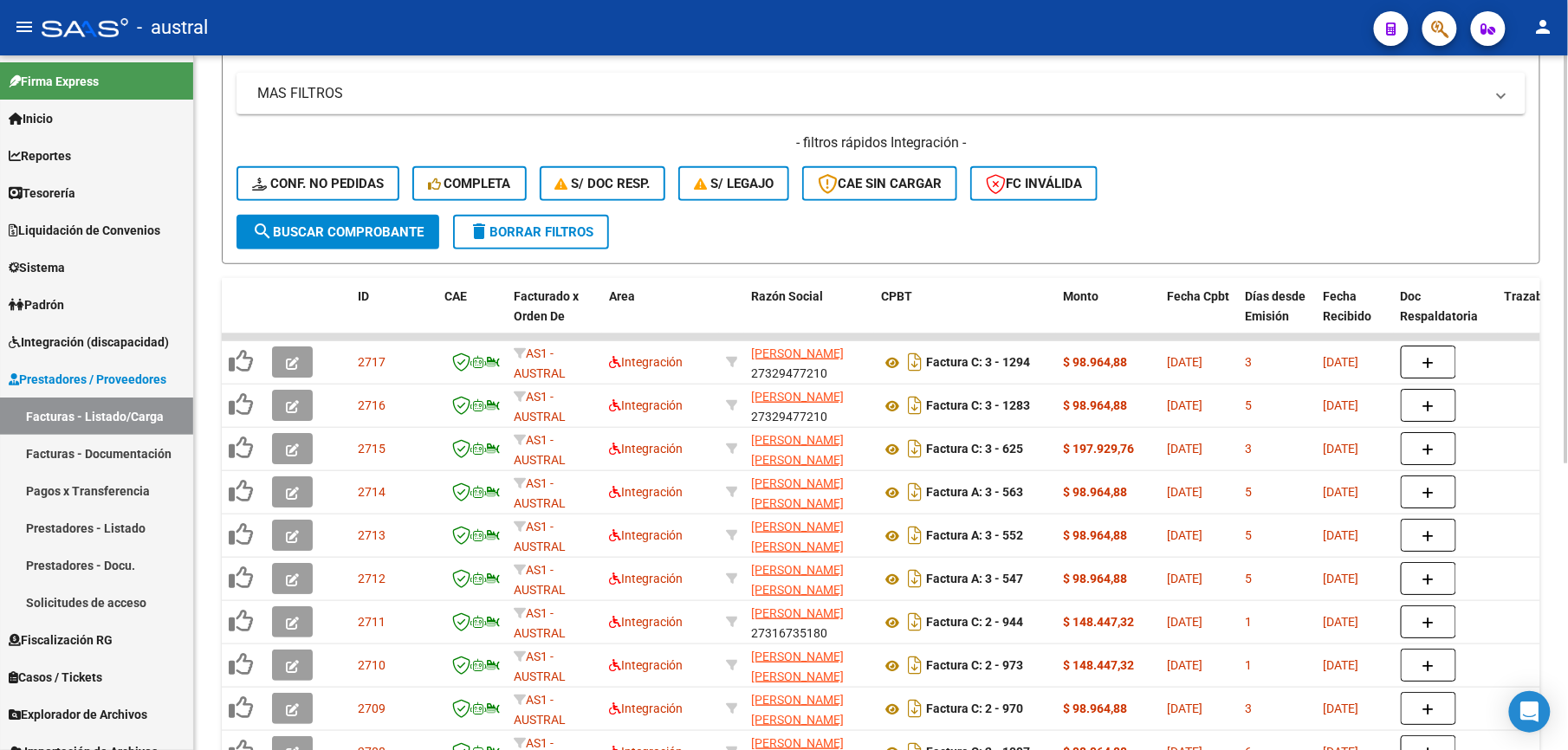
click at [562, 227] on span "delete Borrar Filtros" at bounding box center [531, 232] width 125 height 16
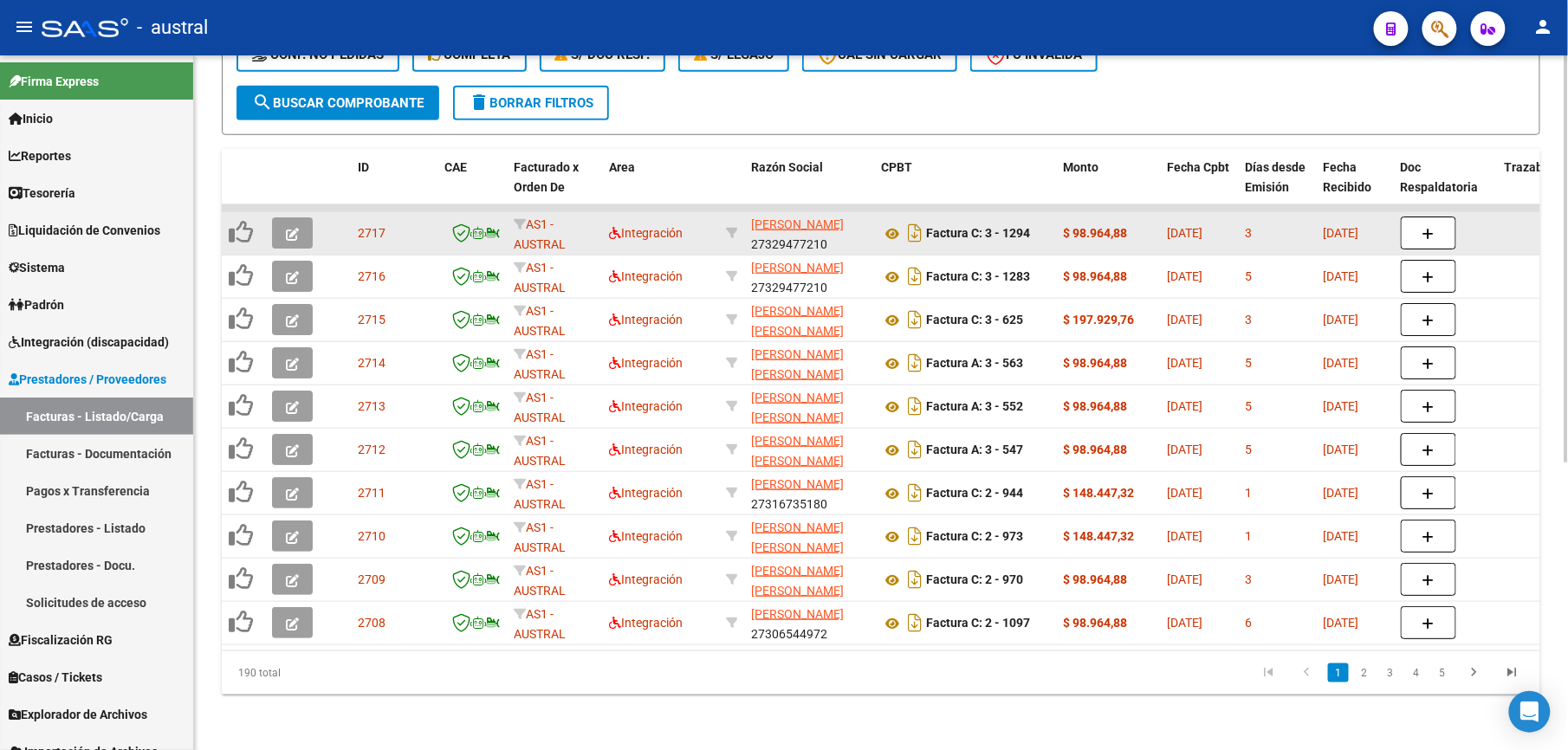
click at [288, 217] on button "button" at bounding box center [292, 233] width 41 height 31
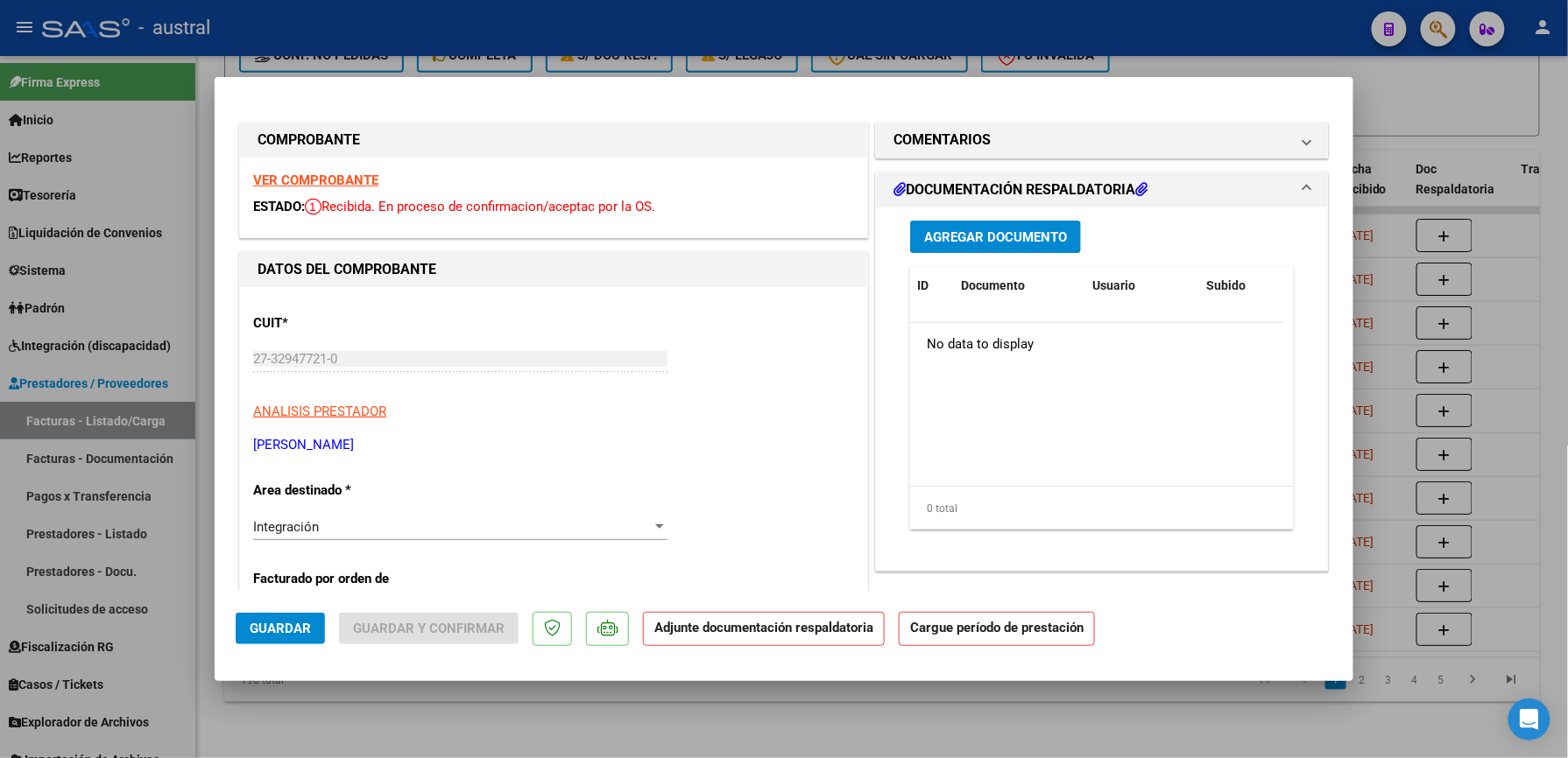
click at [337, 185] on strong "VER COMPROBANTE" at bounding box center [316, 180] width 126 height 16
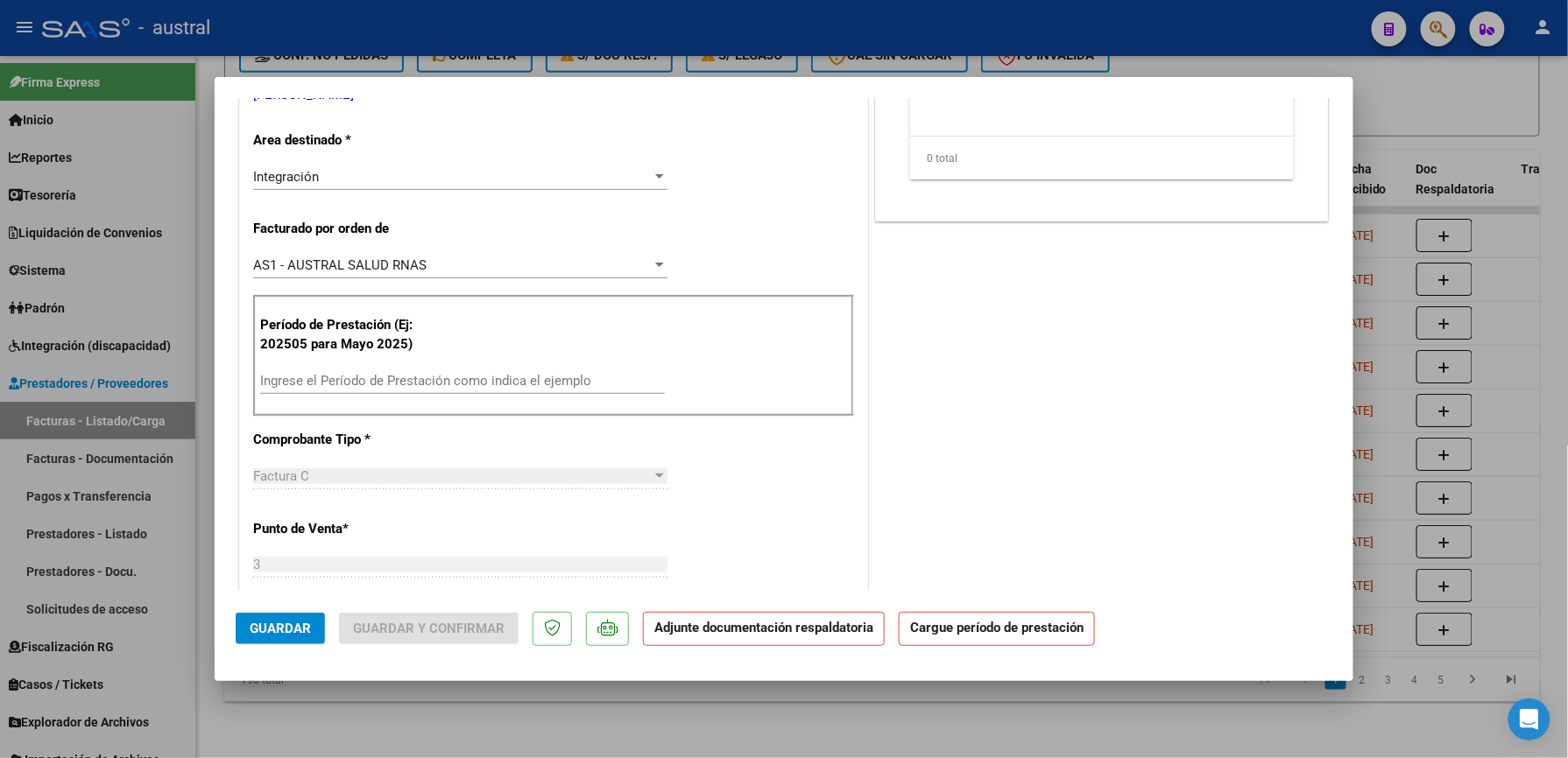
click at [428, 379] on input "Ingrese el Período de Prestación como indica el ejemplo" at bounding box center [462, 380] width 404 height 16
paste input "202509"
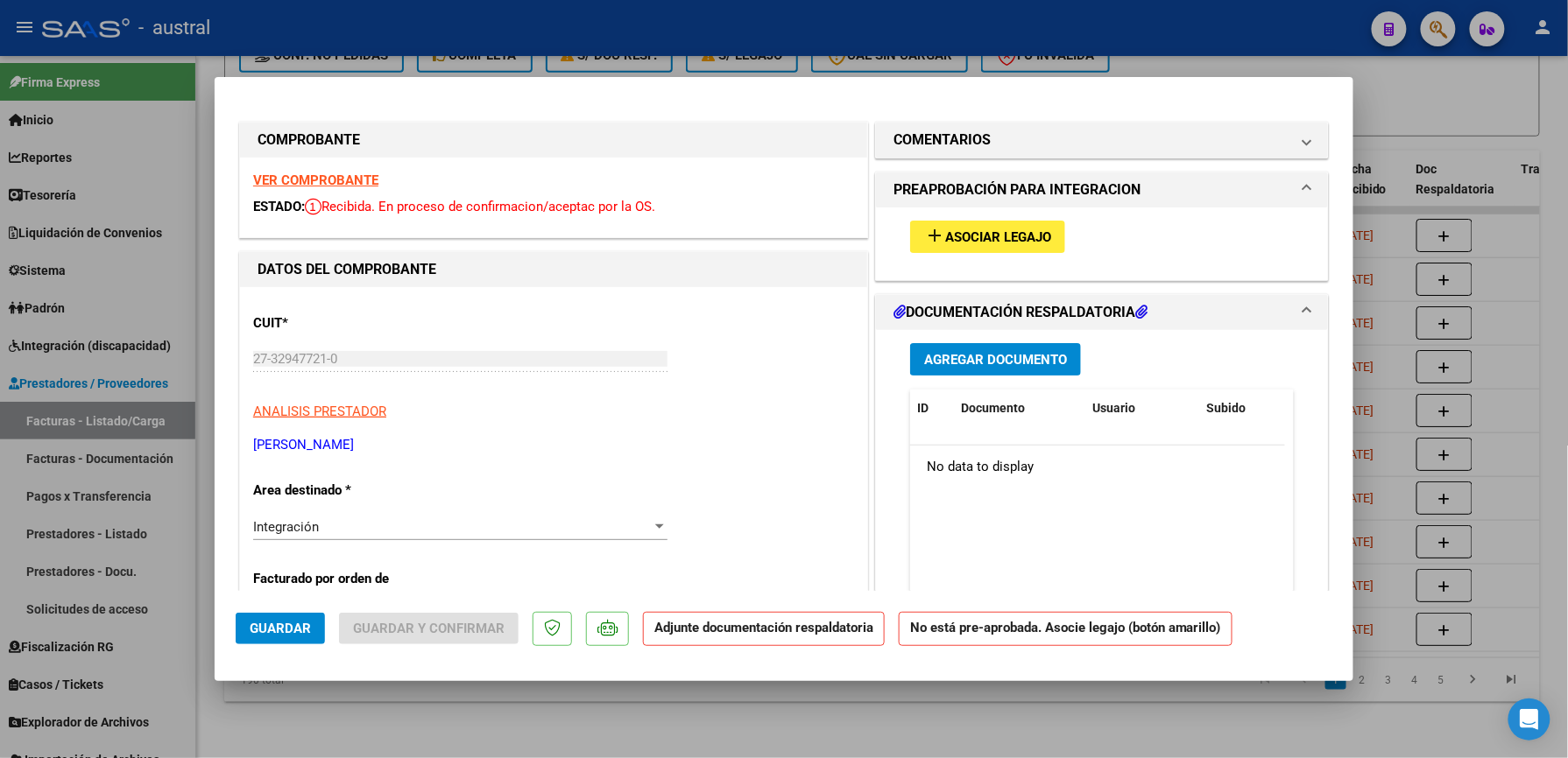
type input "202509"
click at [972, 238] on span "Asociar Legajo" at bounding box center [998, 237] width 106 height 16
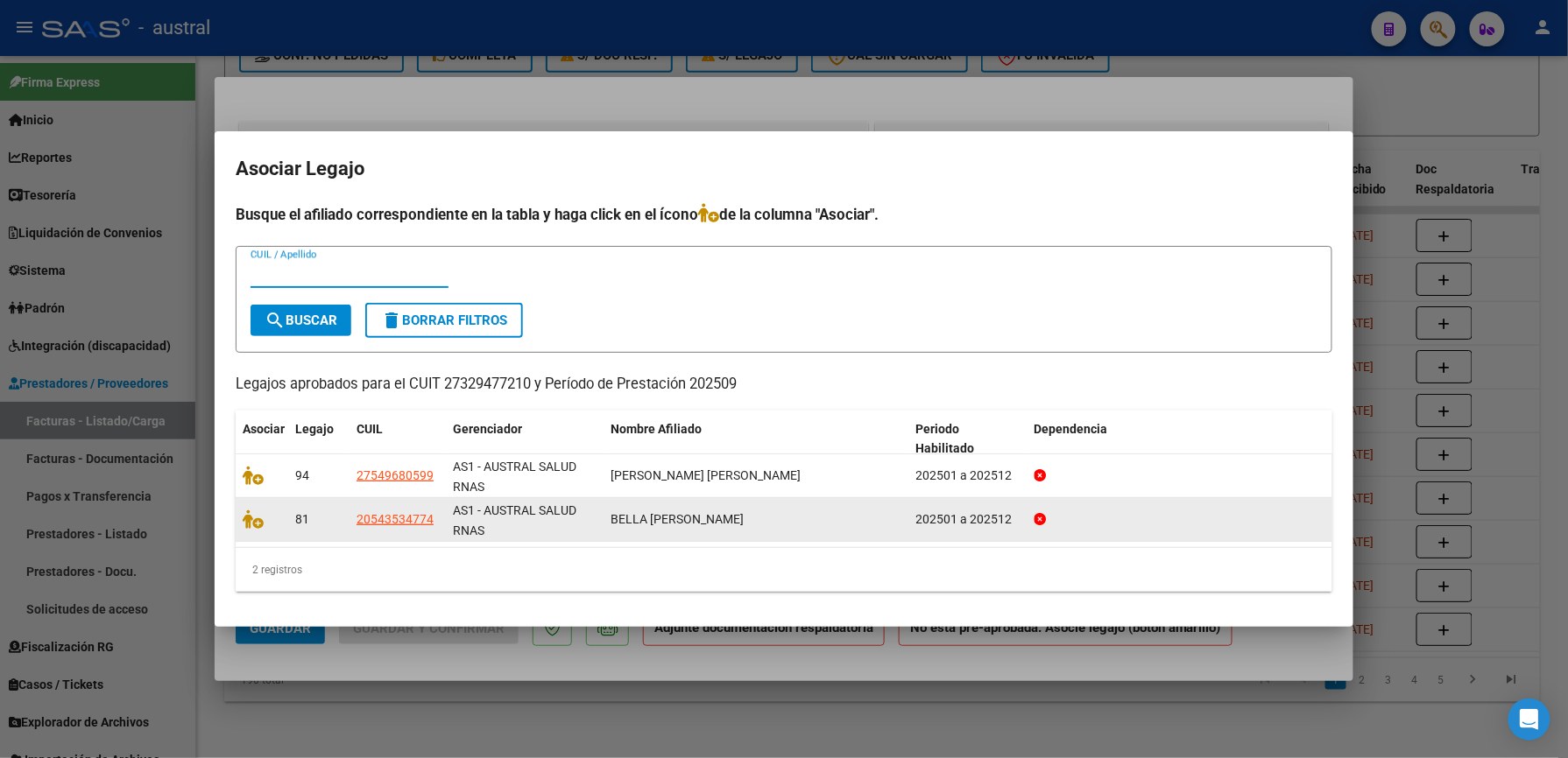
click at [253, 527] on div at bounding box center [261, 520] width 38 height 21
click at [242, 518] on icon at bounding box center [252, 520] width 21 height 20
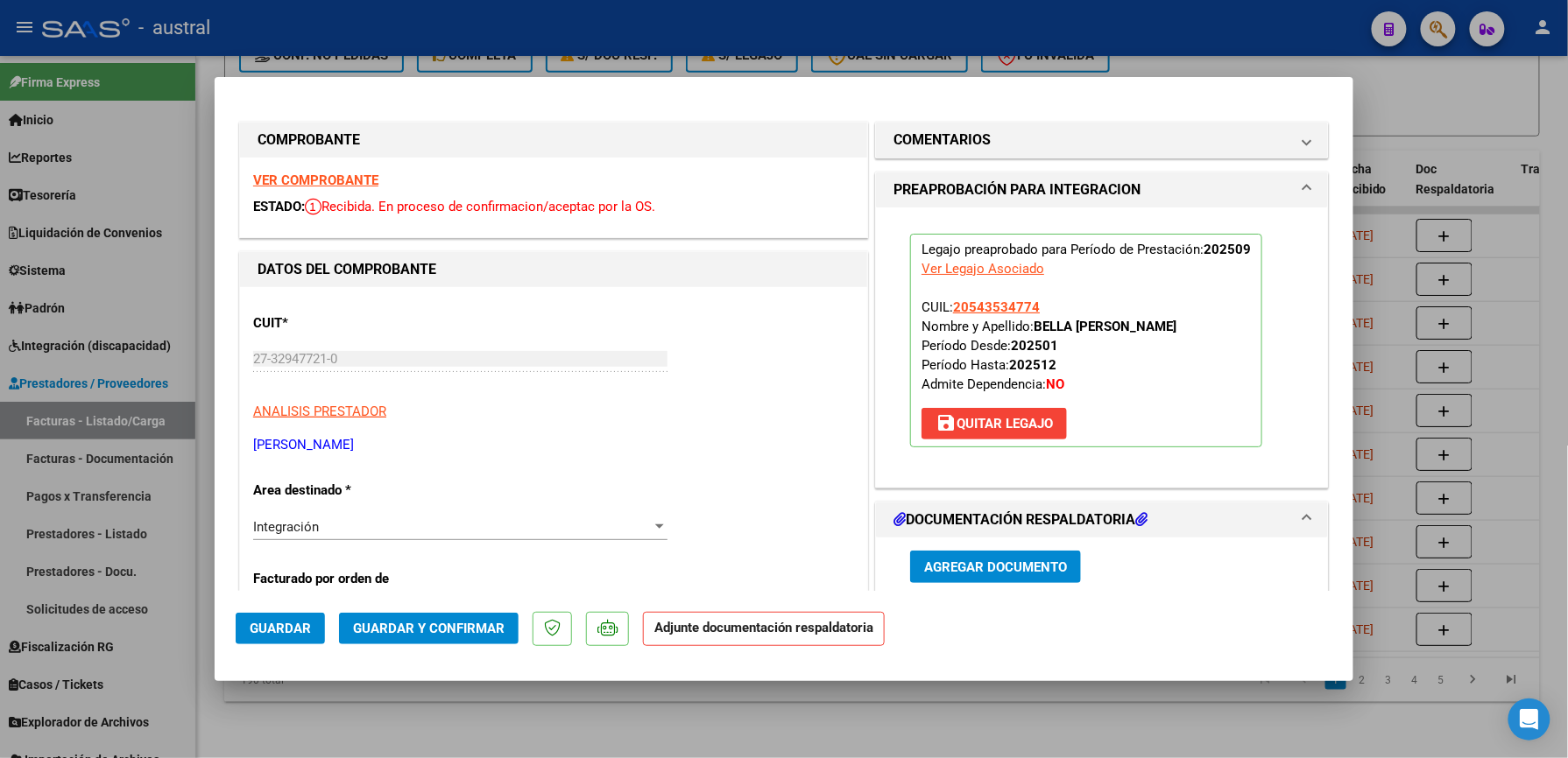
click at [422, 631] on span "Guardar y Confirmar" at bounding box center [429, 629] width 151 height 16
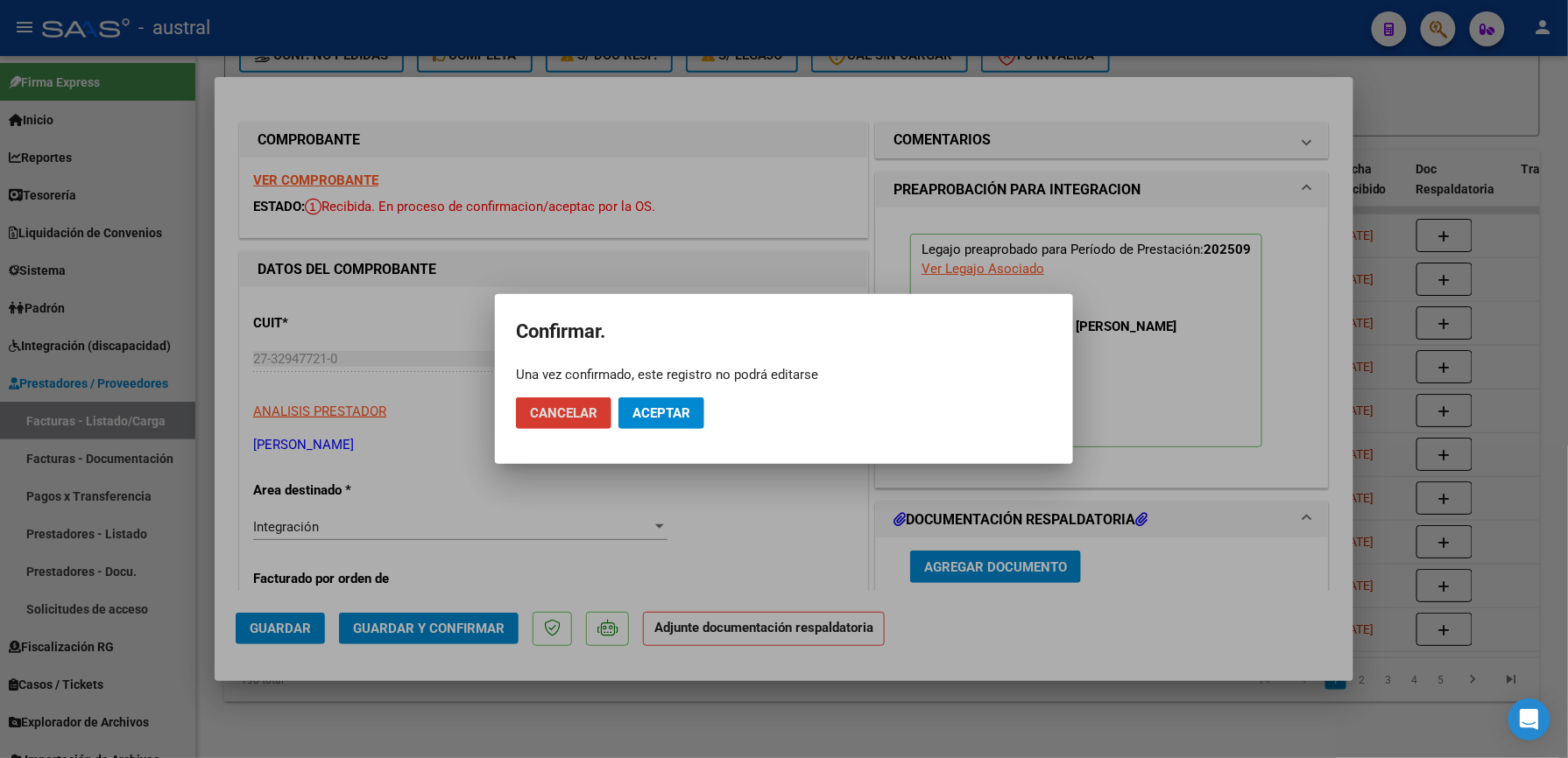
click at [659, 417] on span "Aceptar" at bounding box center [661, 413] width 58 height 16
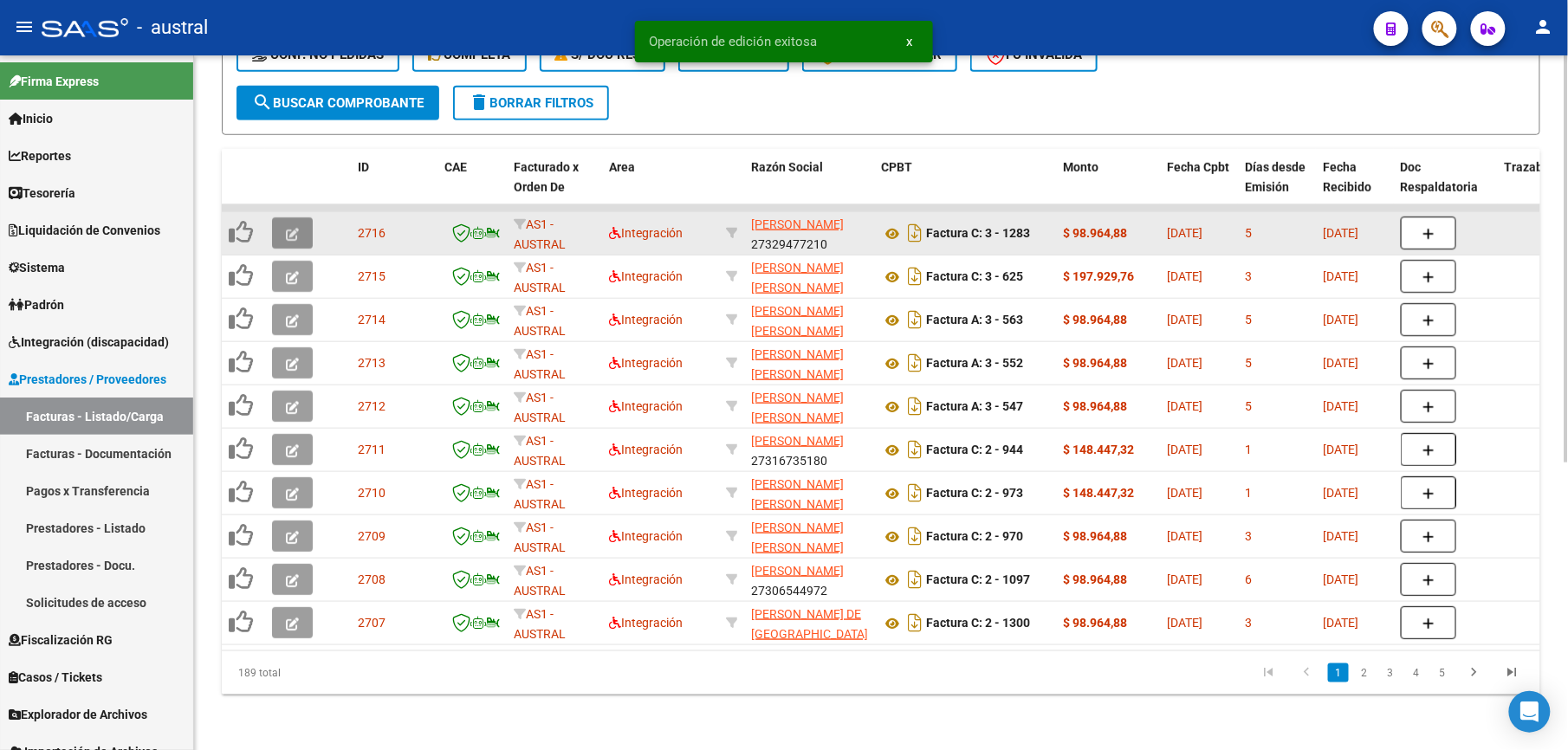
click at [292, 228] on icon "button" at bounding box center [292, 234] width 13 height 13
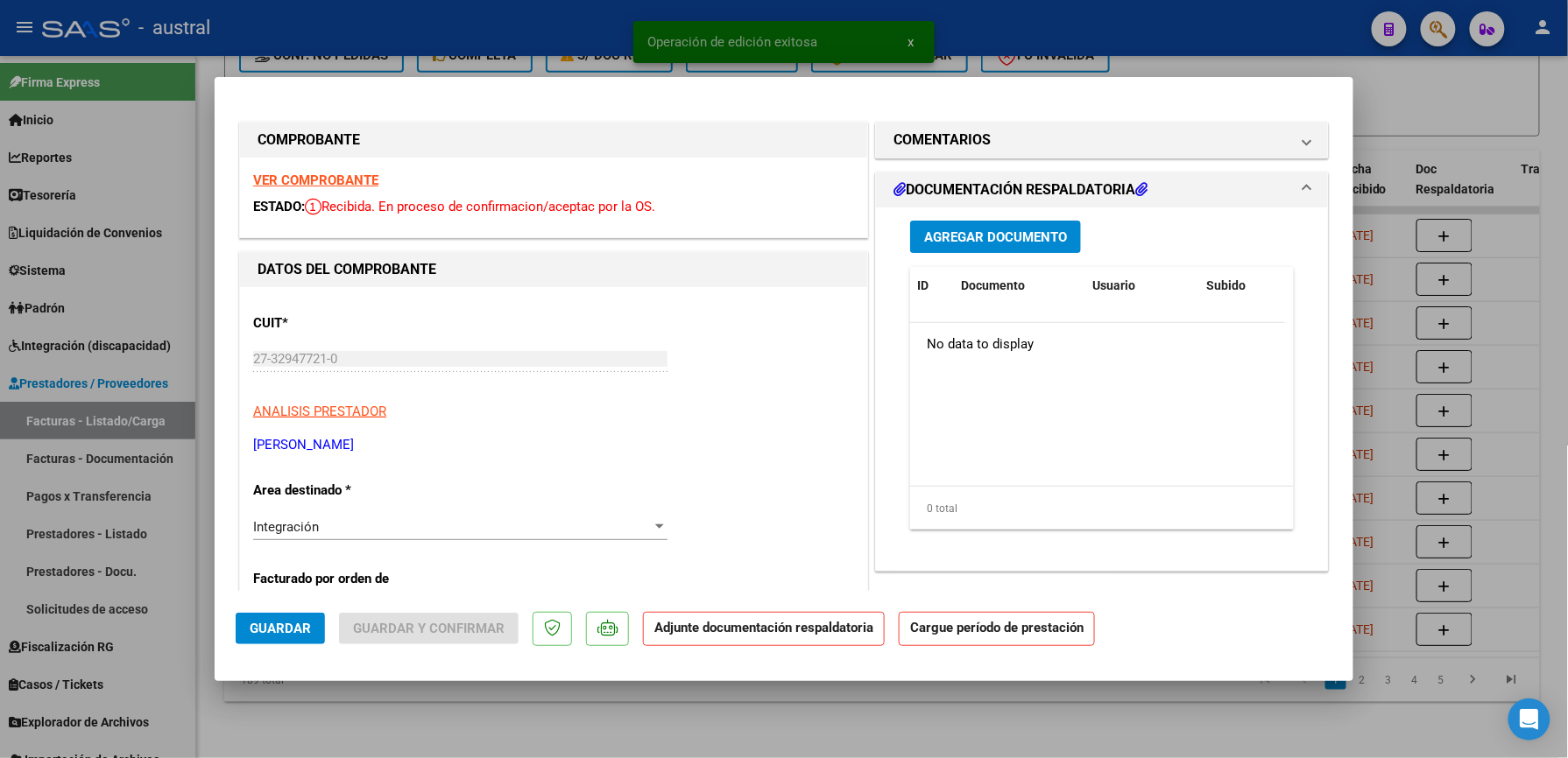
click at [313, 179] on strong "VER COMPROBANTE" at bounding box center [316, 180] width 126 height 16
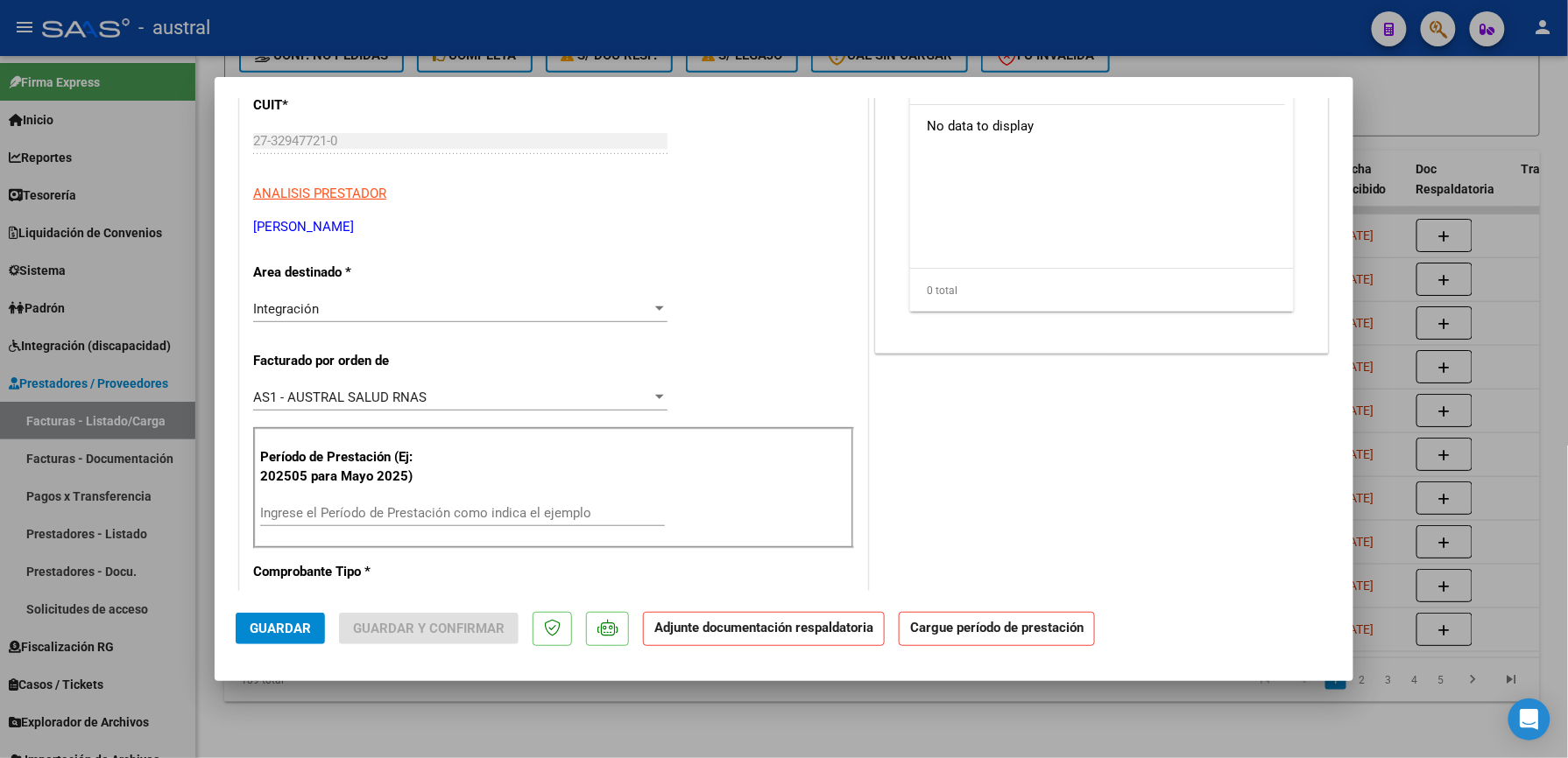
scroll to position [232, 0]
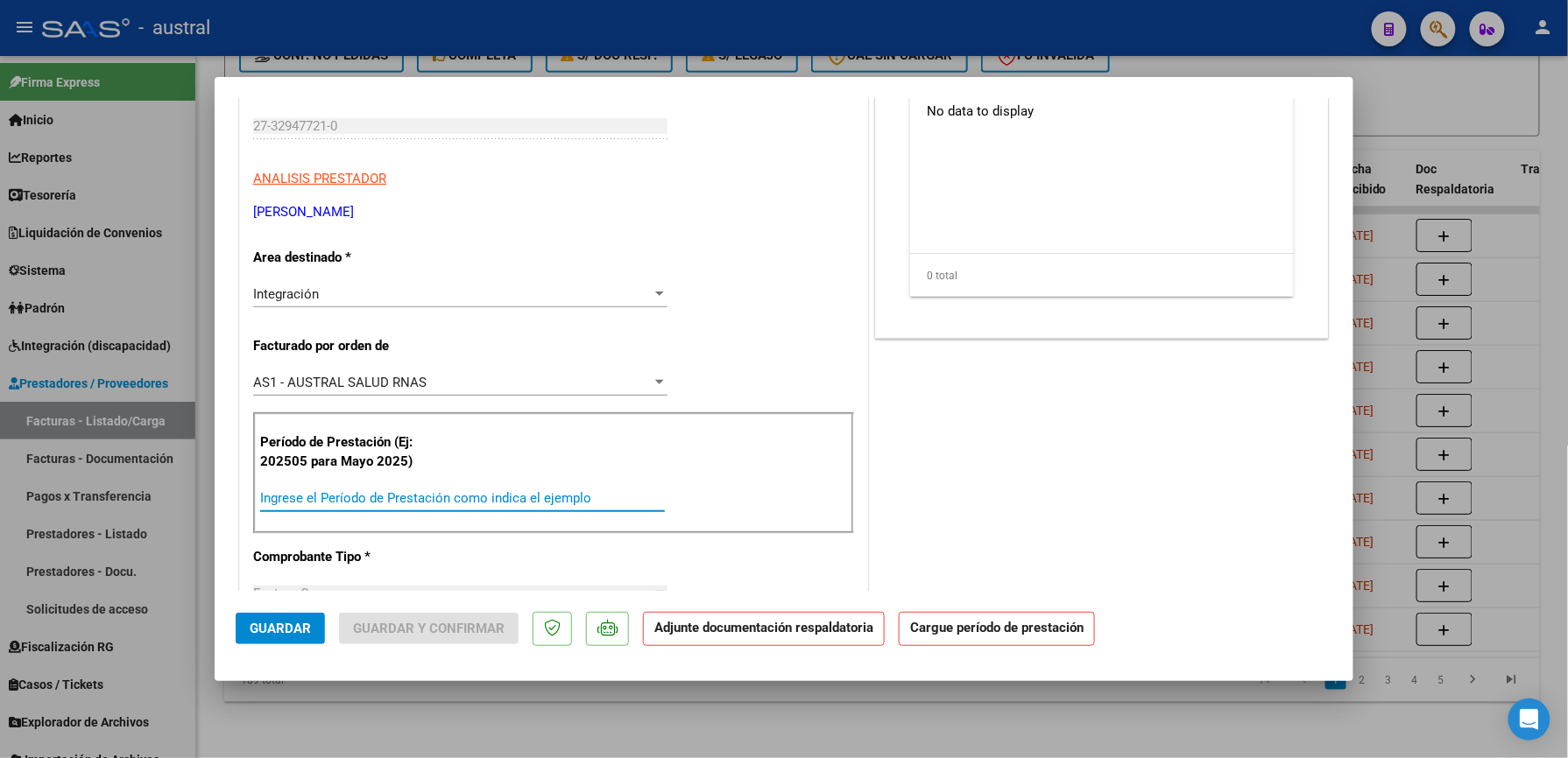
click at [406, 502] on input "Ingrese el Período de Prestación como indica el ejemplo" at bounding box center [462, 498] width 404 height 16
paste input "202509"
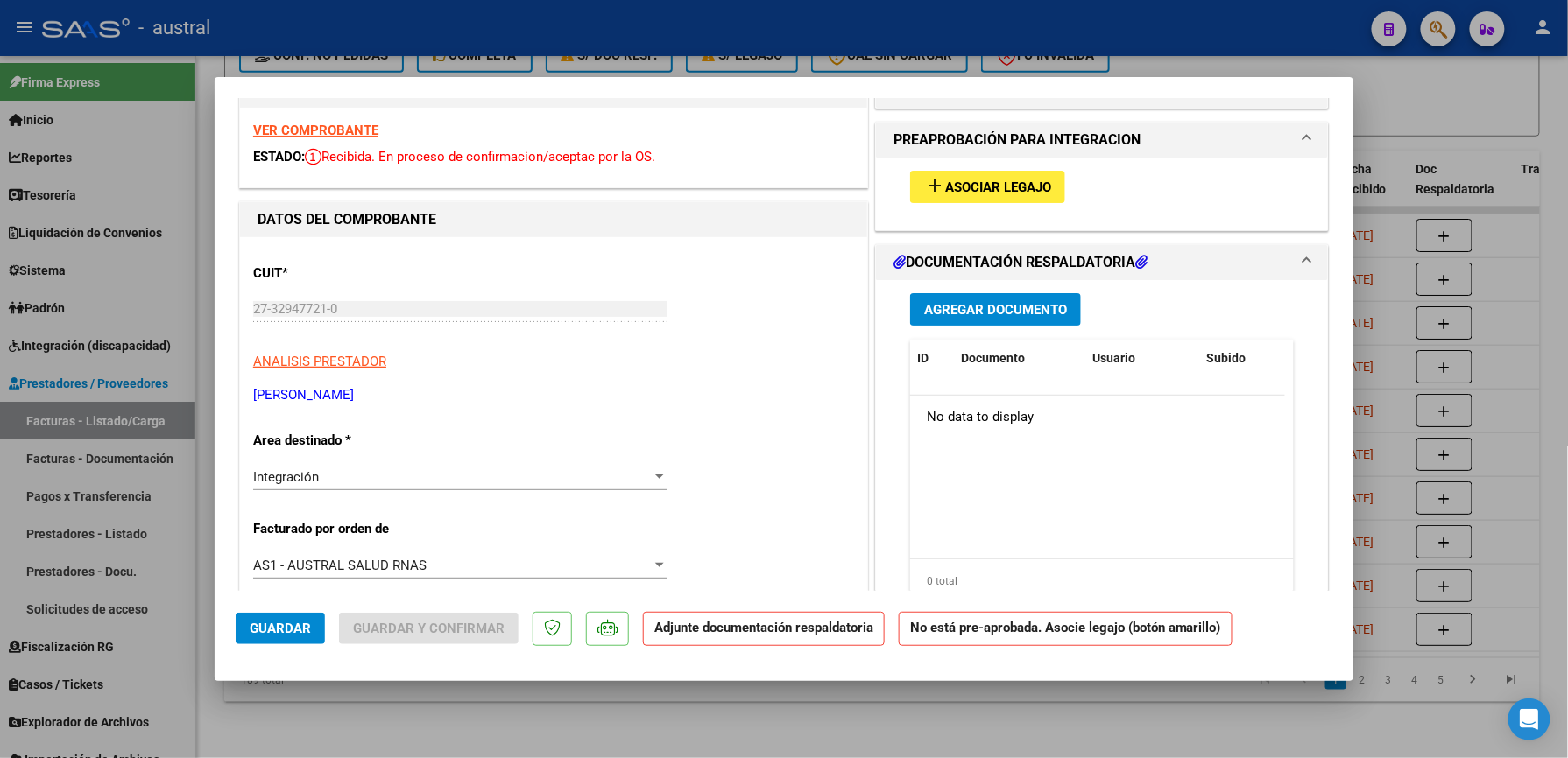
scroll to position [0, 0]
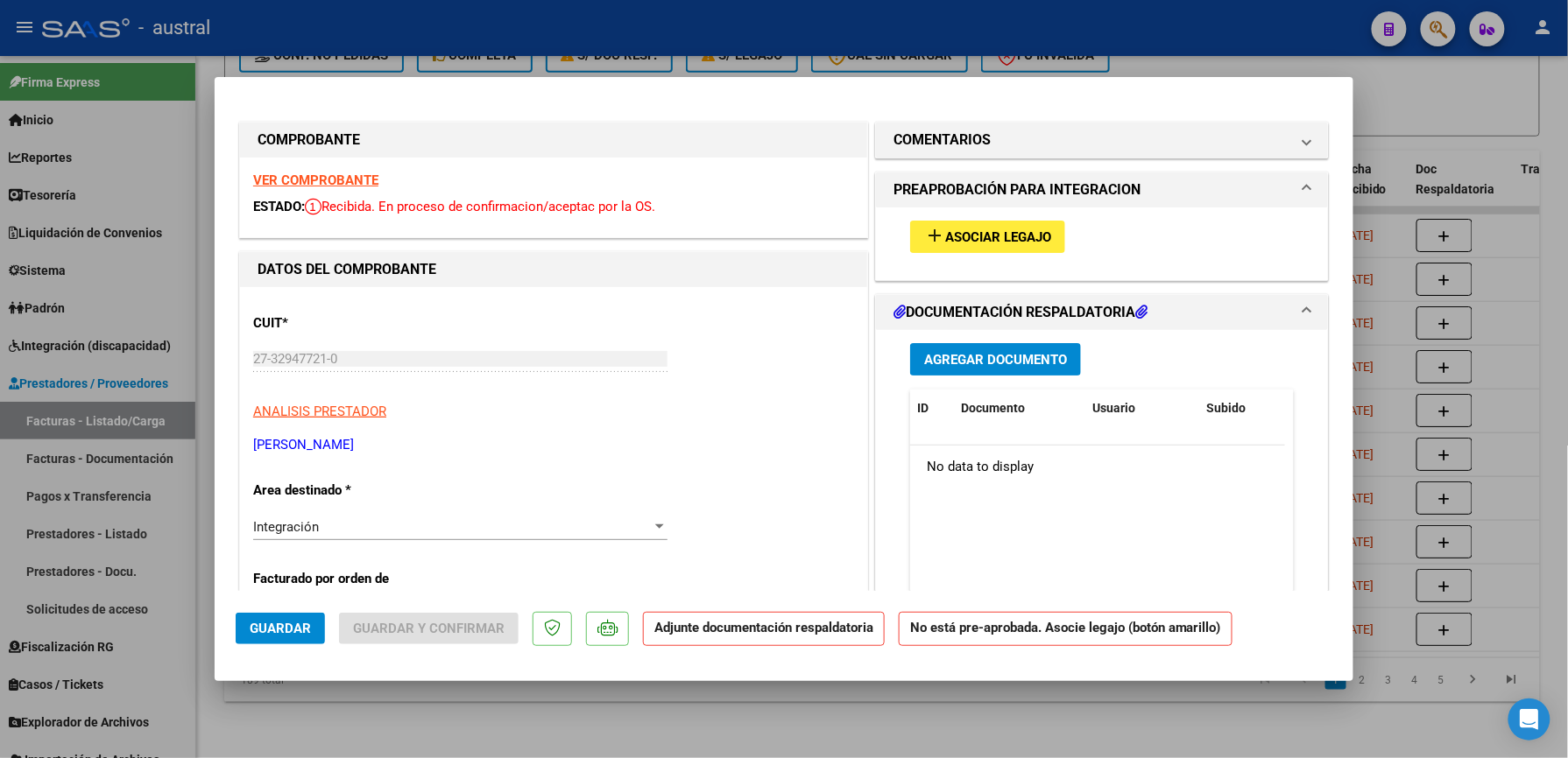
type input "202509"
click at [968, 238] on span "Asociar Legajo" at bounding box center [998, 237] width 106 height 16
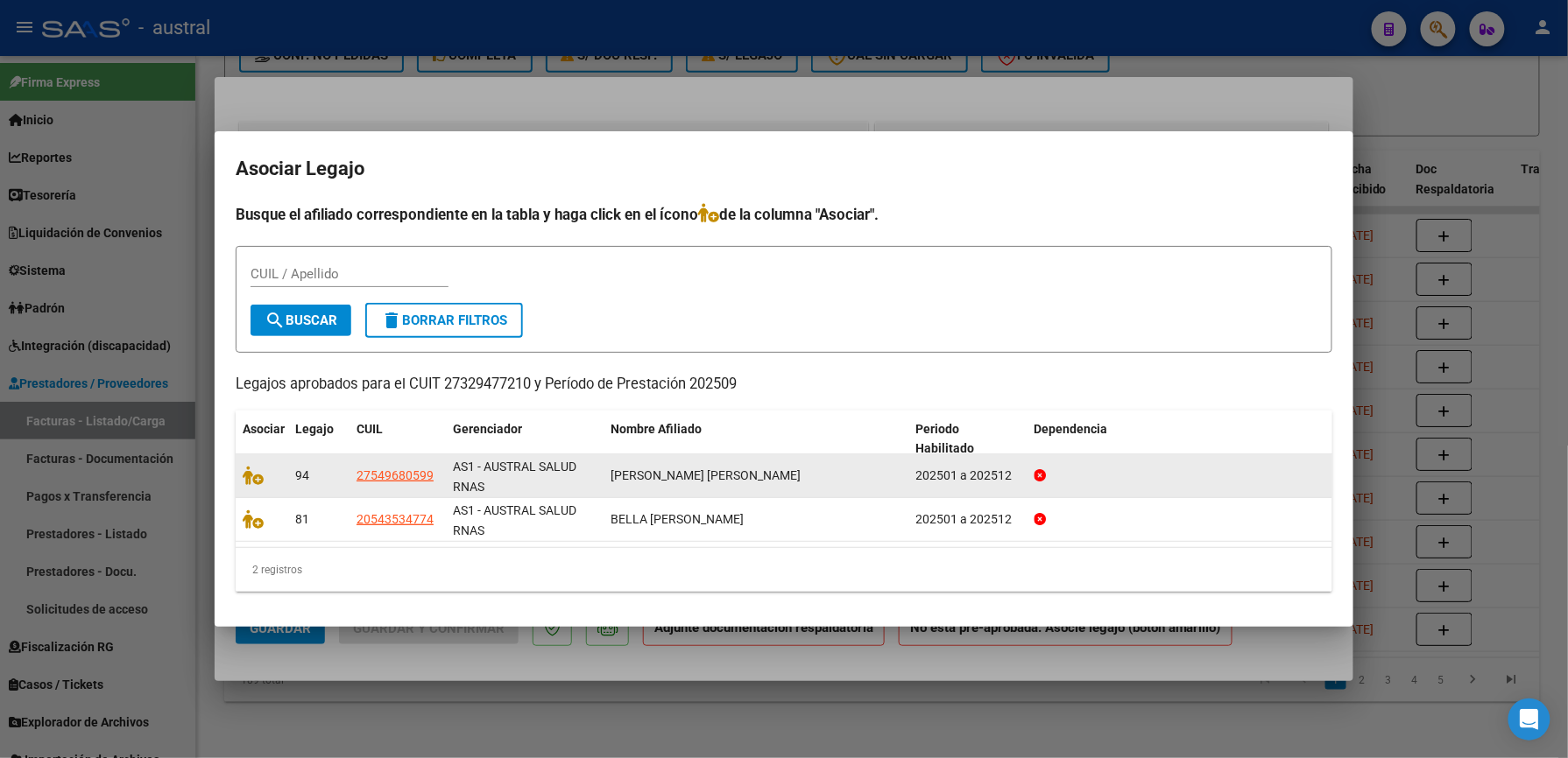
drag, startPoint x: 653, startPoint y: 481, endPoint x: 776, endPoint y: 480, distance: 123.0
click at [776, 480] on span "VILLARINO ZARATE ZOE MARTINA" at bounding box center [706, 476] width 190 height 14
click at [257, 475] on icon at bounding box center [252, 476] width 21 height 20
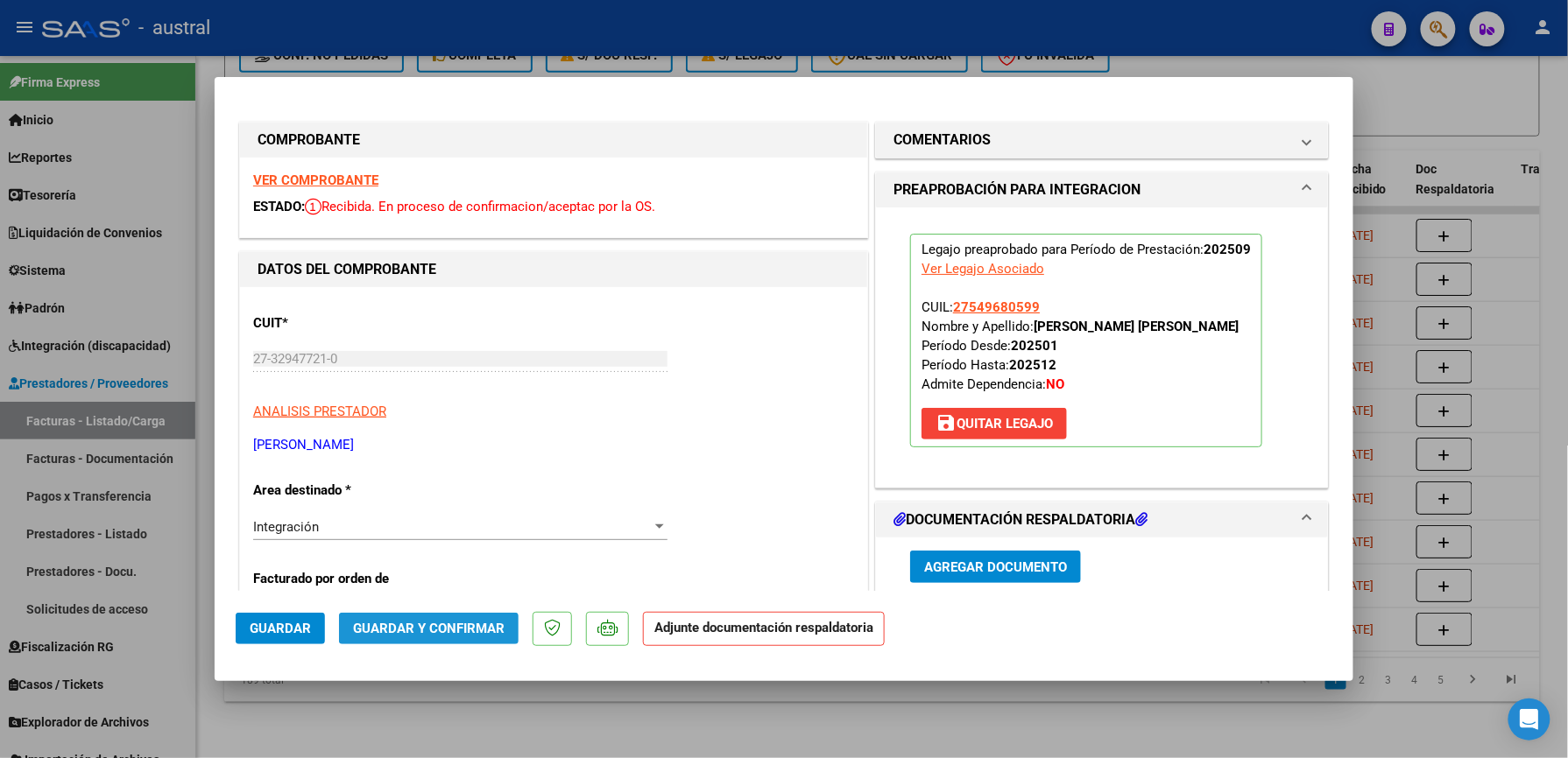
click at [429, 628] on span "Guardar y Confirmar" at bounding box center [429, 629] width 151 height 16
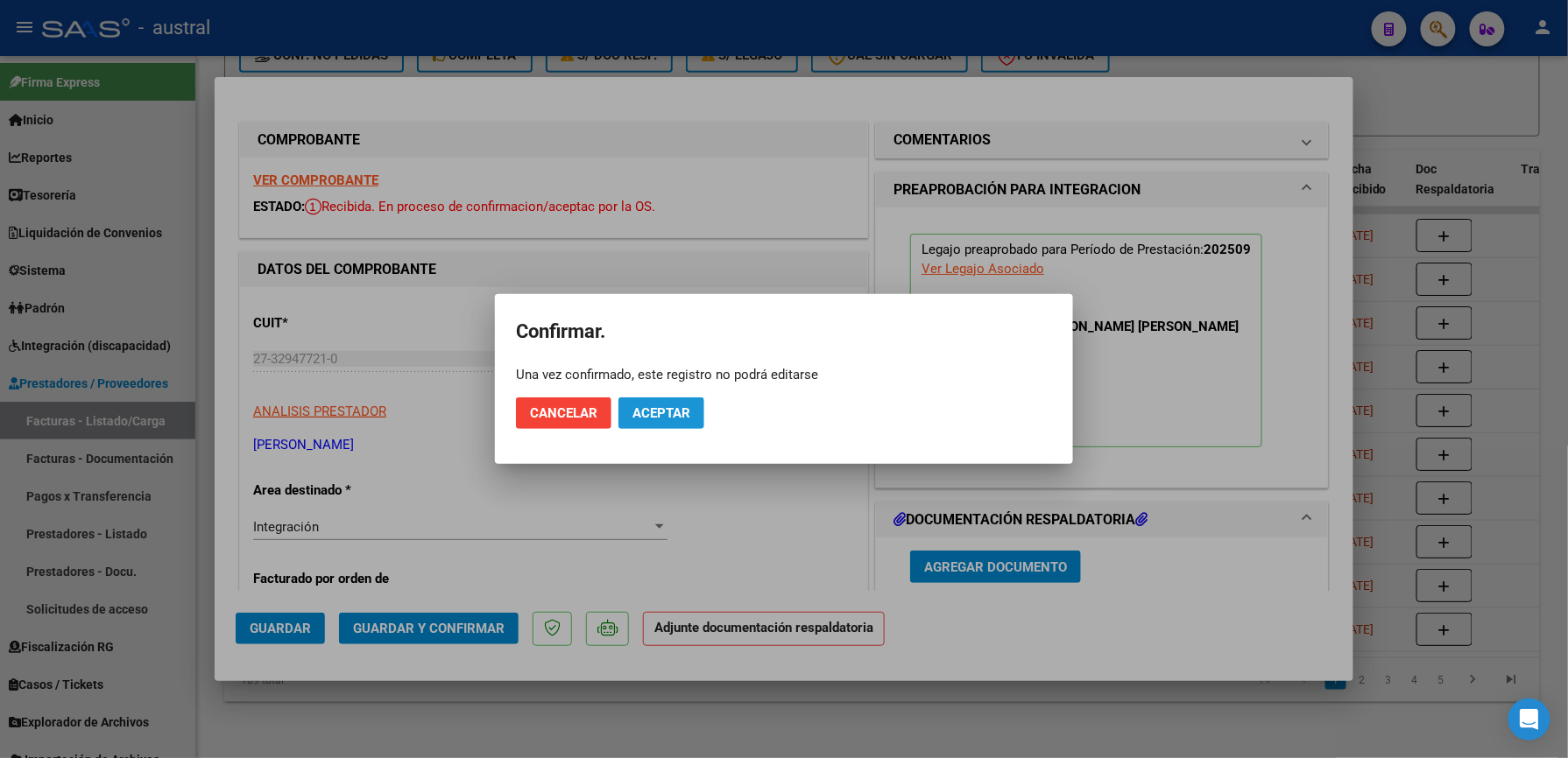
click at [666, 420] on span "Aceptar" at bounding box center [661, 413] width 58 height 16
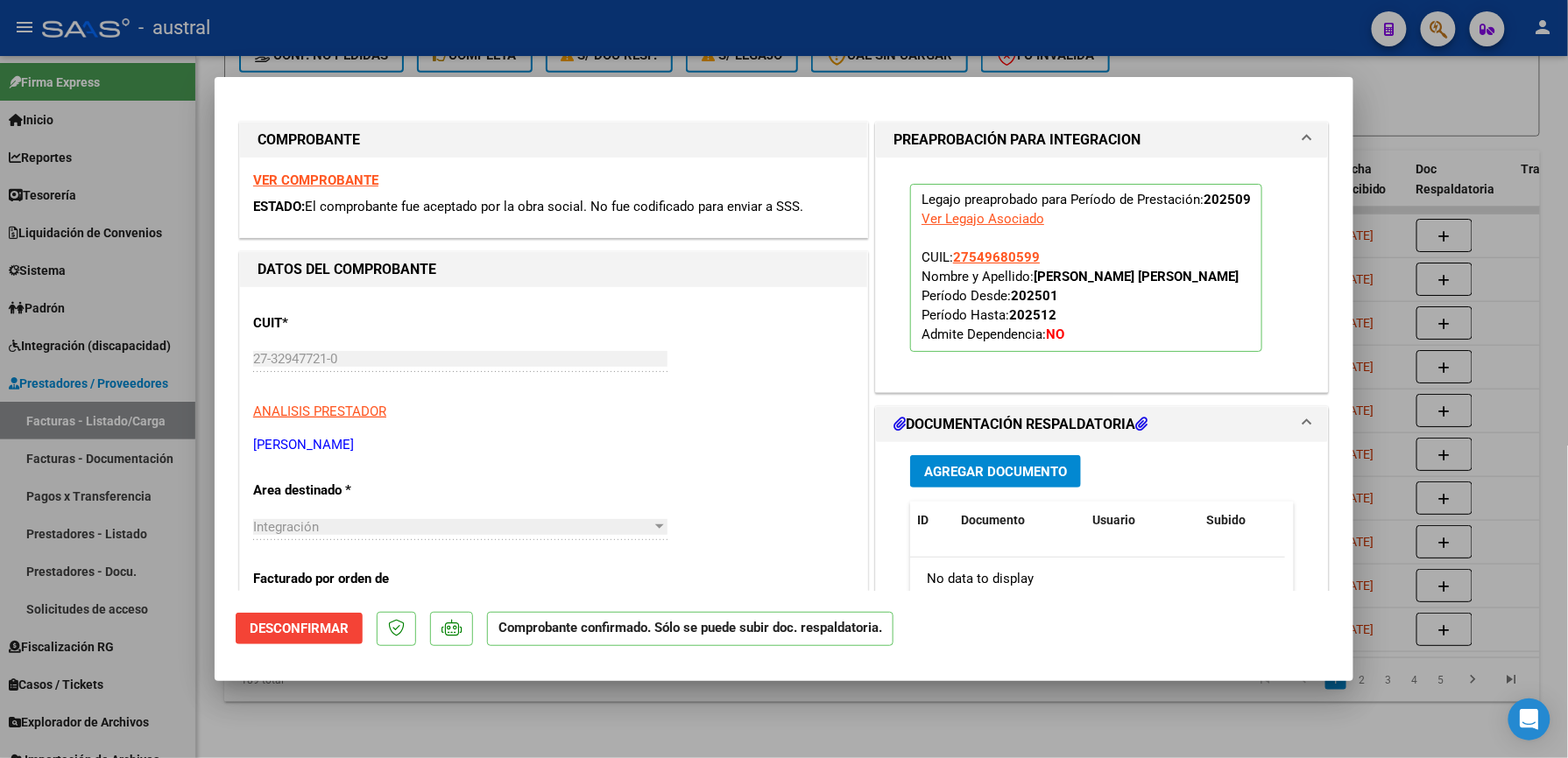
type input "$ 0,00"
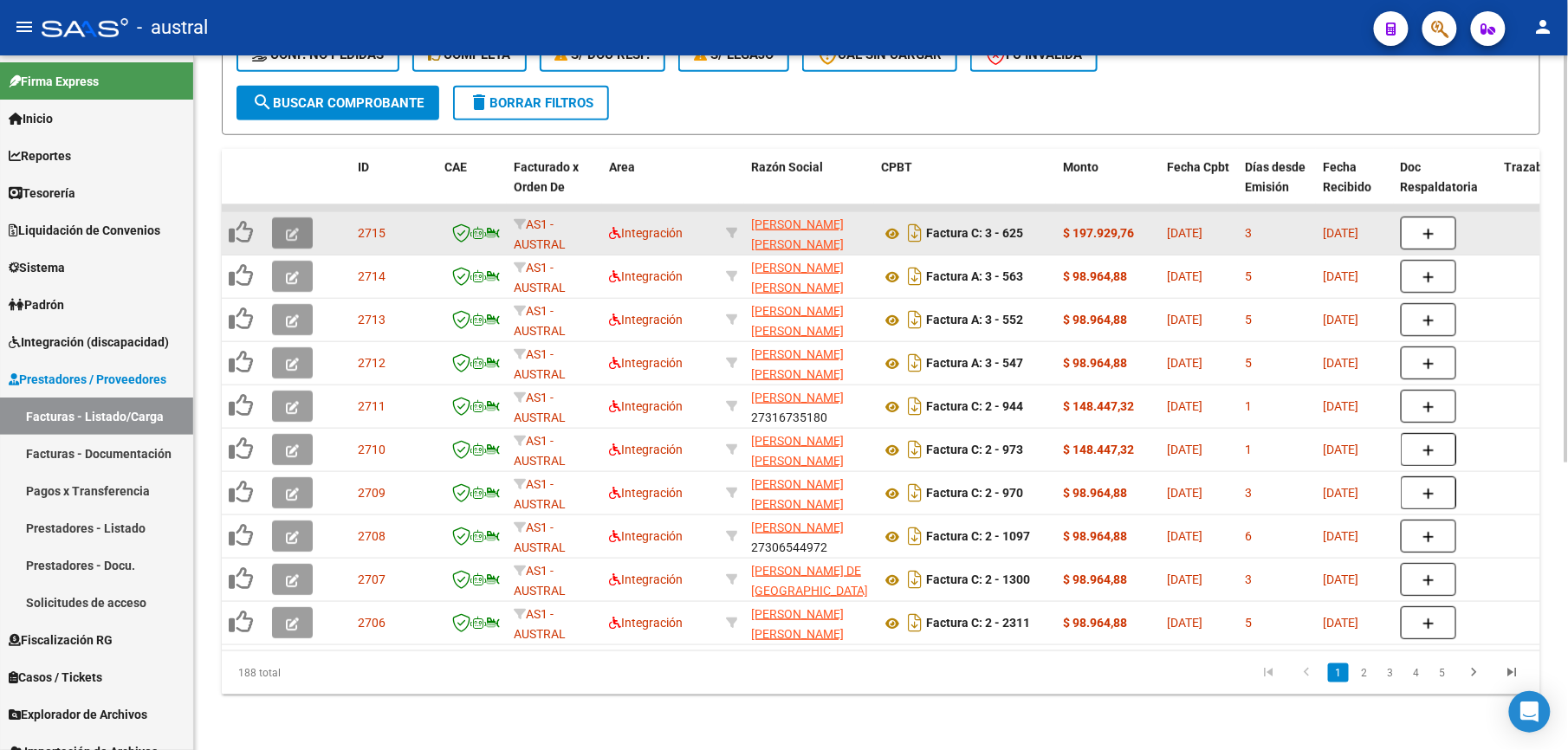
click at [293, 228] on icon "button" at bounding box center [292, 234] width 13 height 13
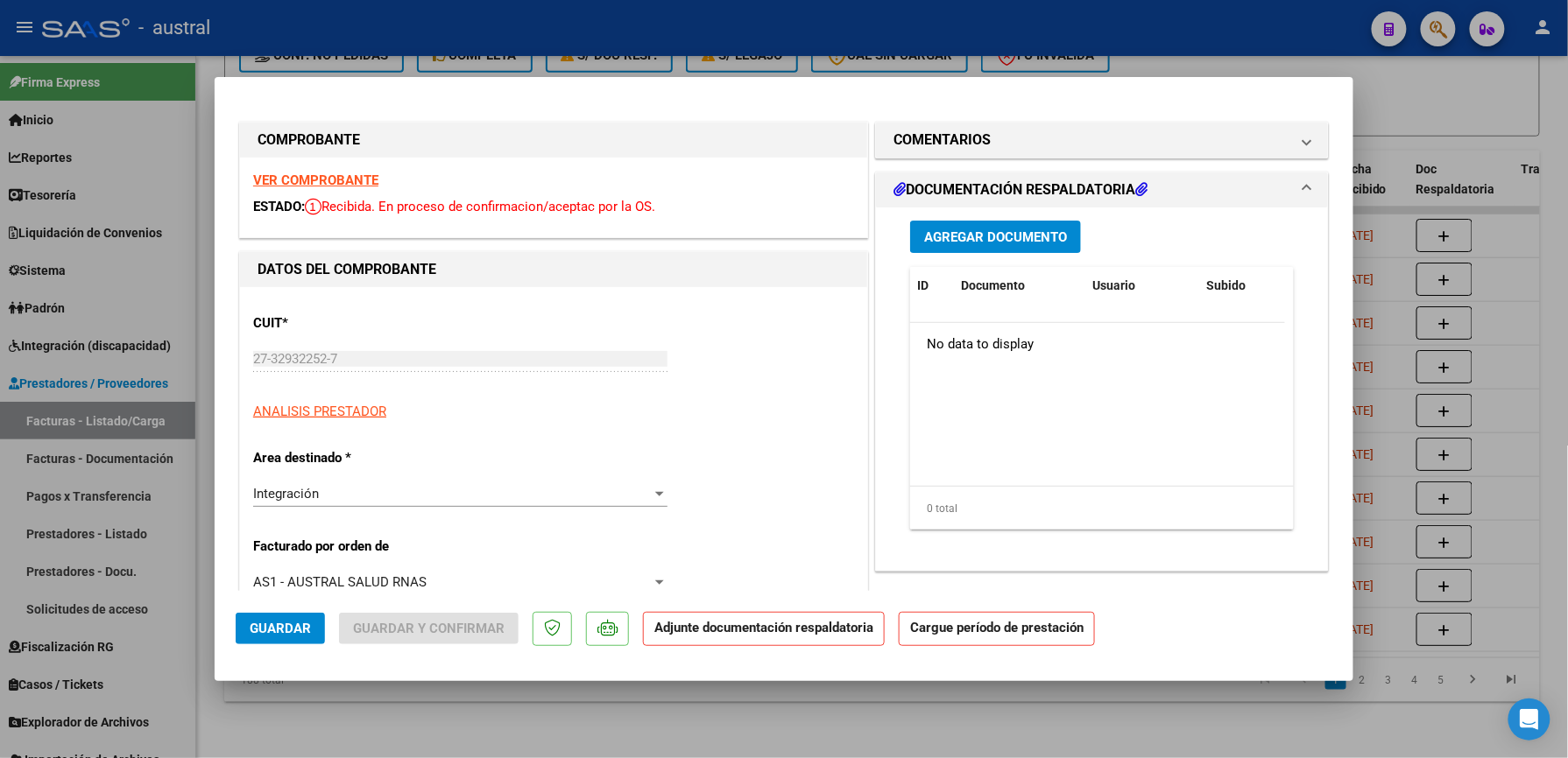
click at [344, 183] on strong "VER COMPROBANTE" at bounding box center [316, 180] width 126 height 16
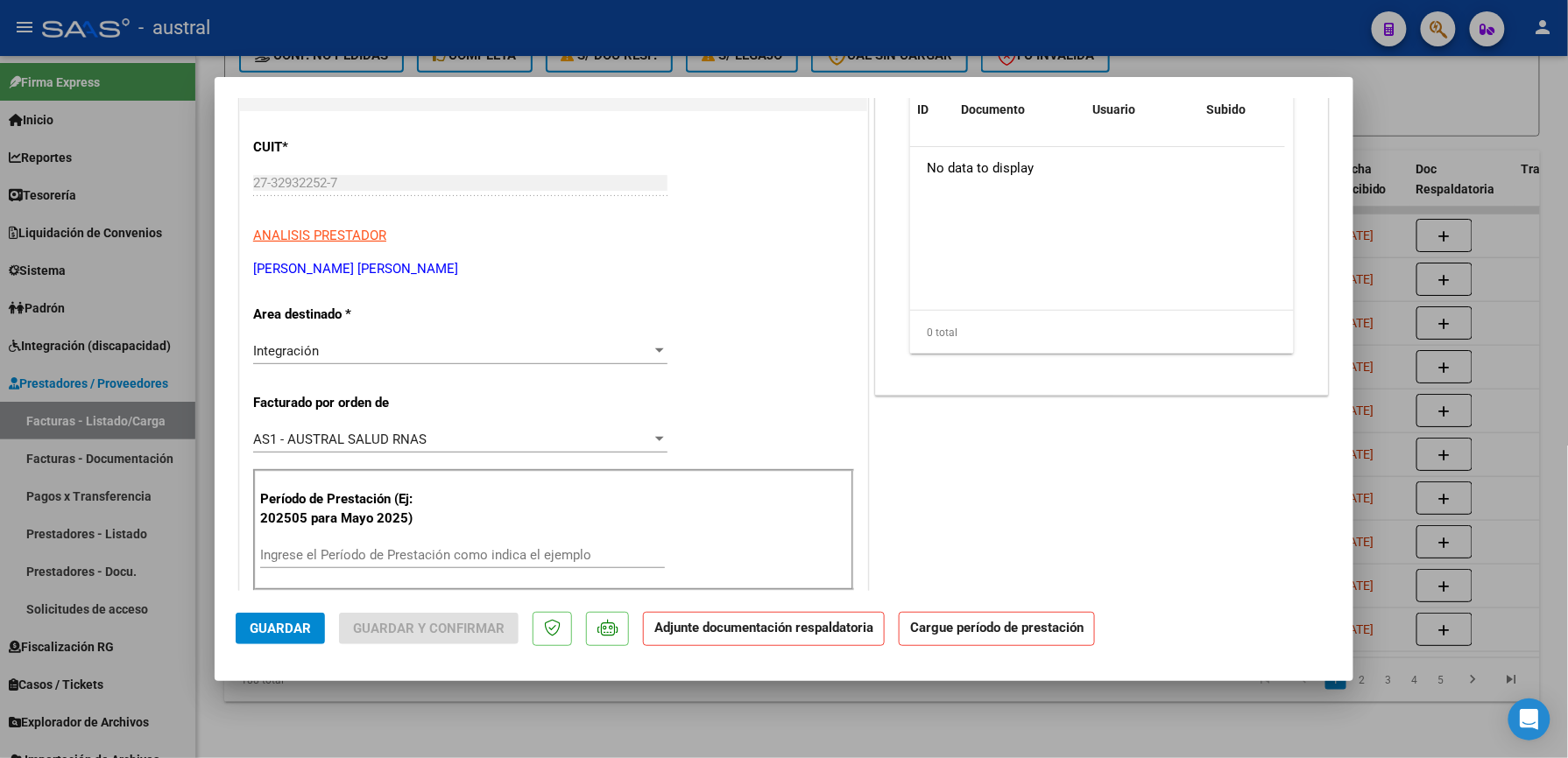
scroll to position [350, 0]
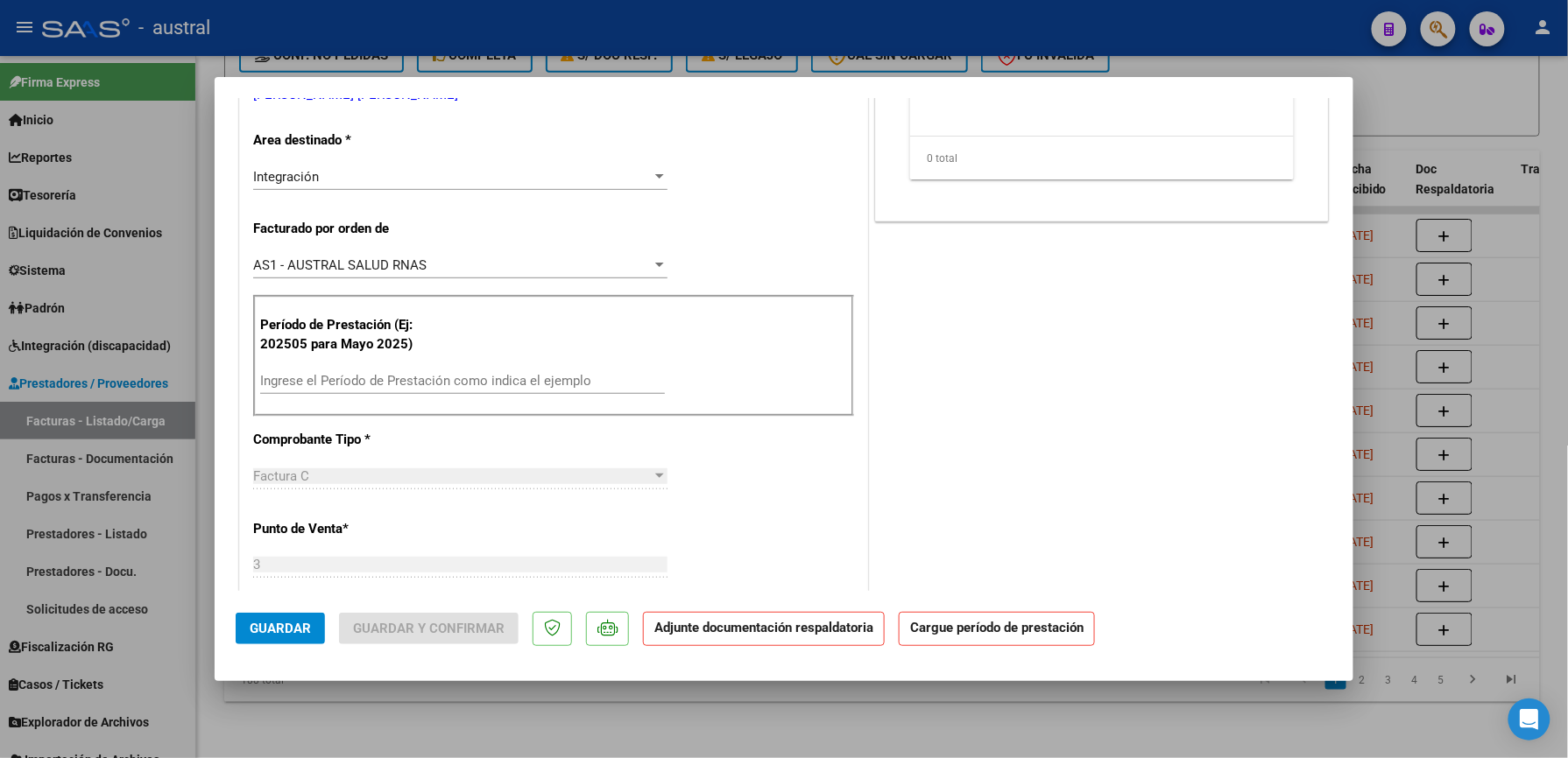
click at [363, 375] on input "Ingrese el Período de Prestación como indica el ejemplo" at bounding box center [462, 380] width 404 height 16
paste input "202509"
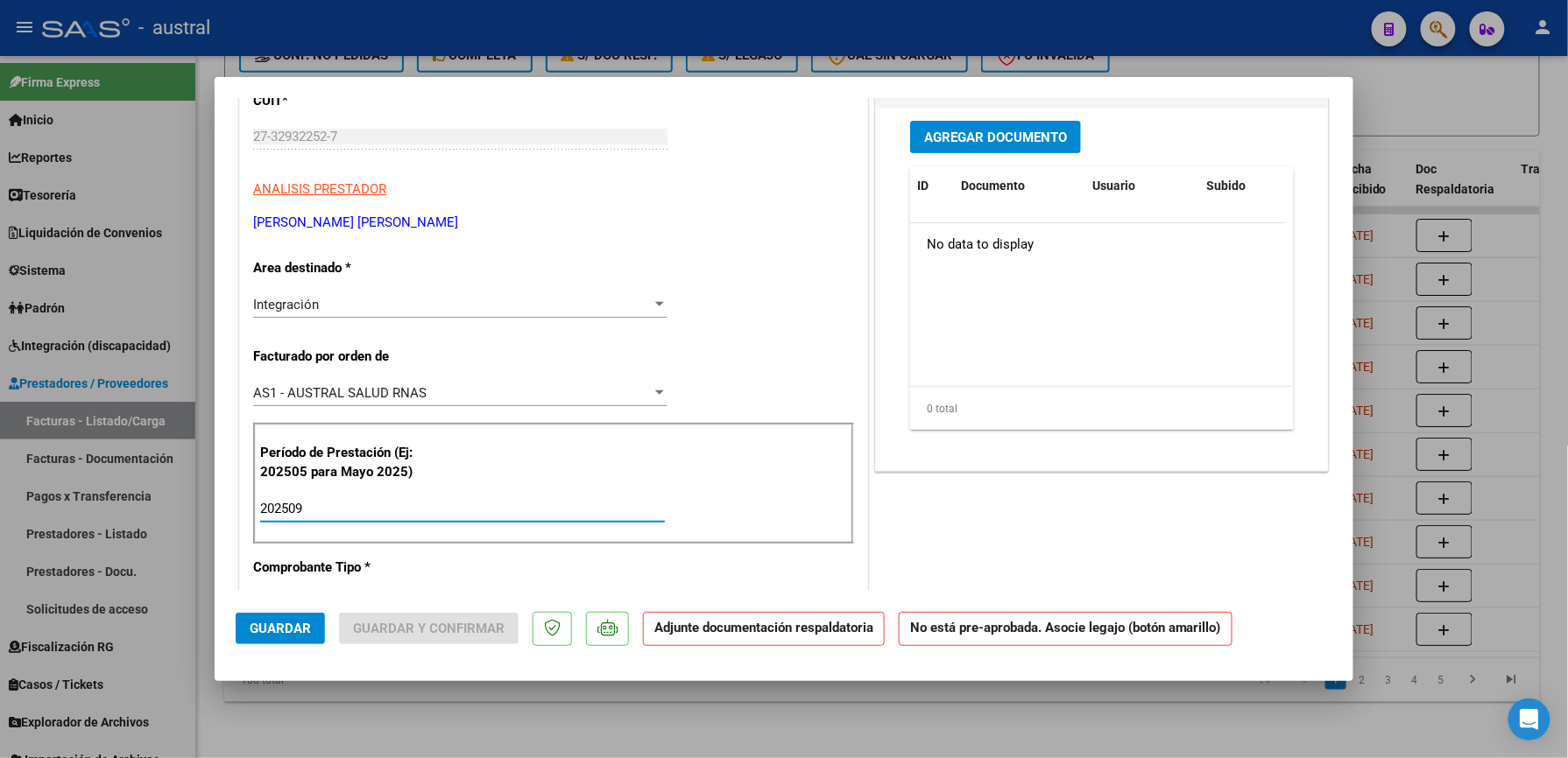
scroll to position [0, 0]
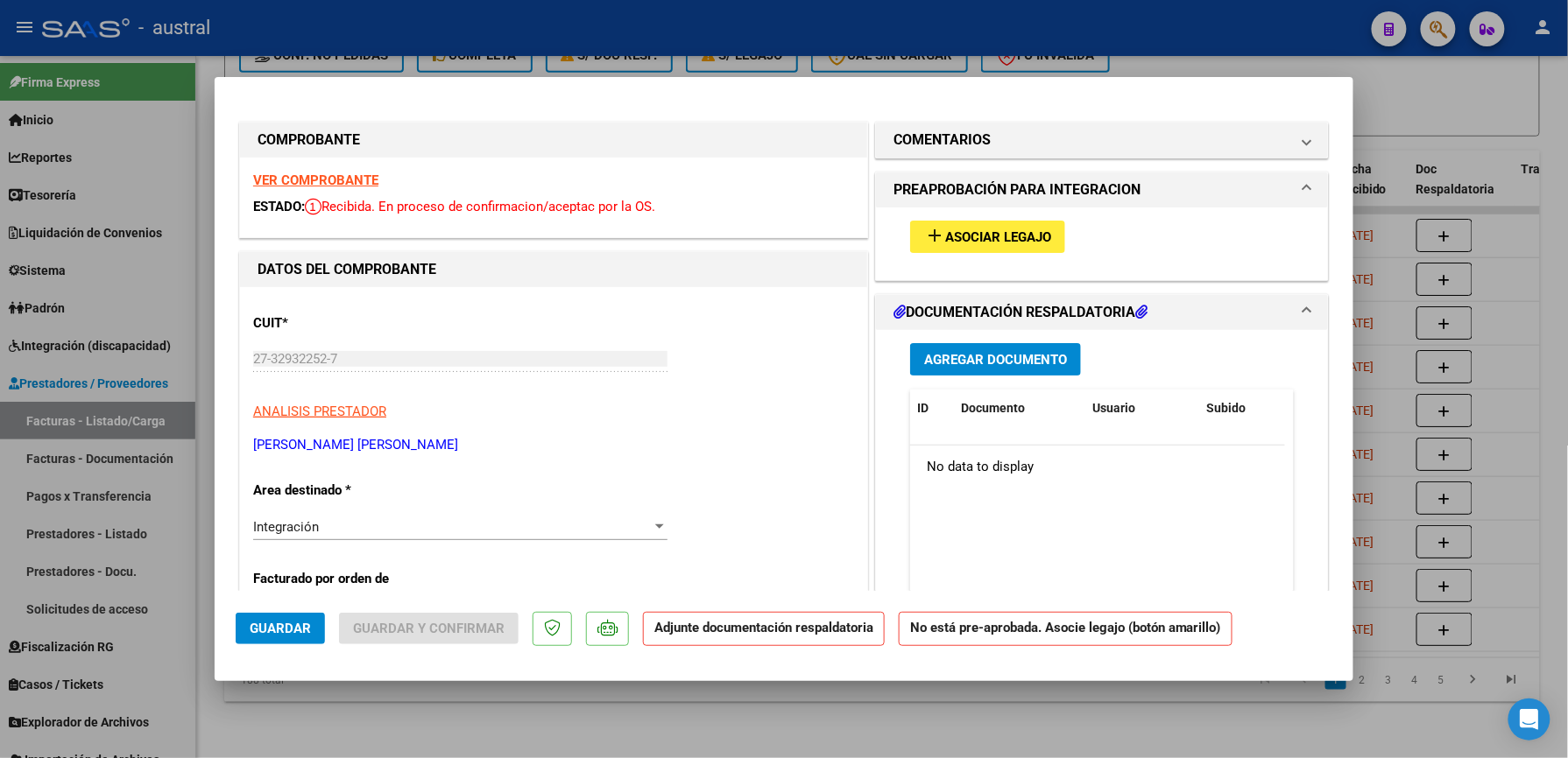
type input "202509"
click at [1006, 249] on button "add Asociar Legajo" at bounding box center [988, 236] width 155 height 32
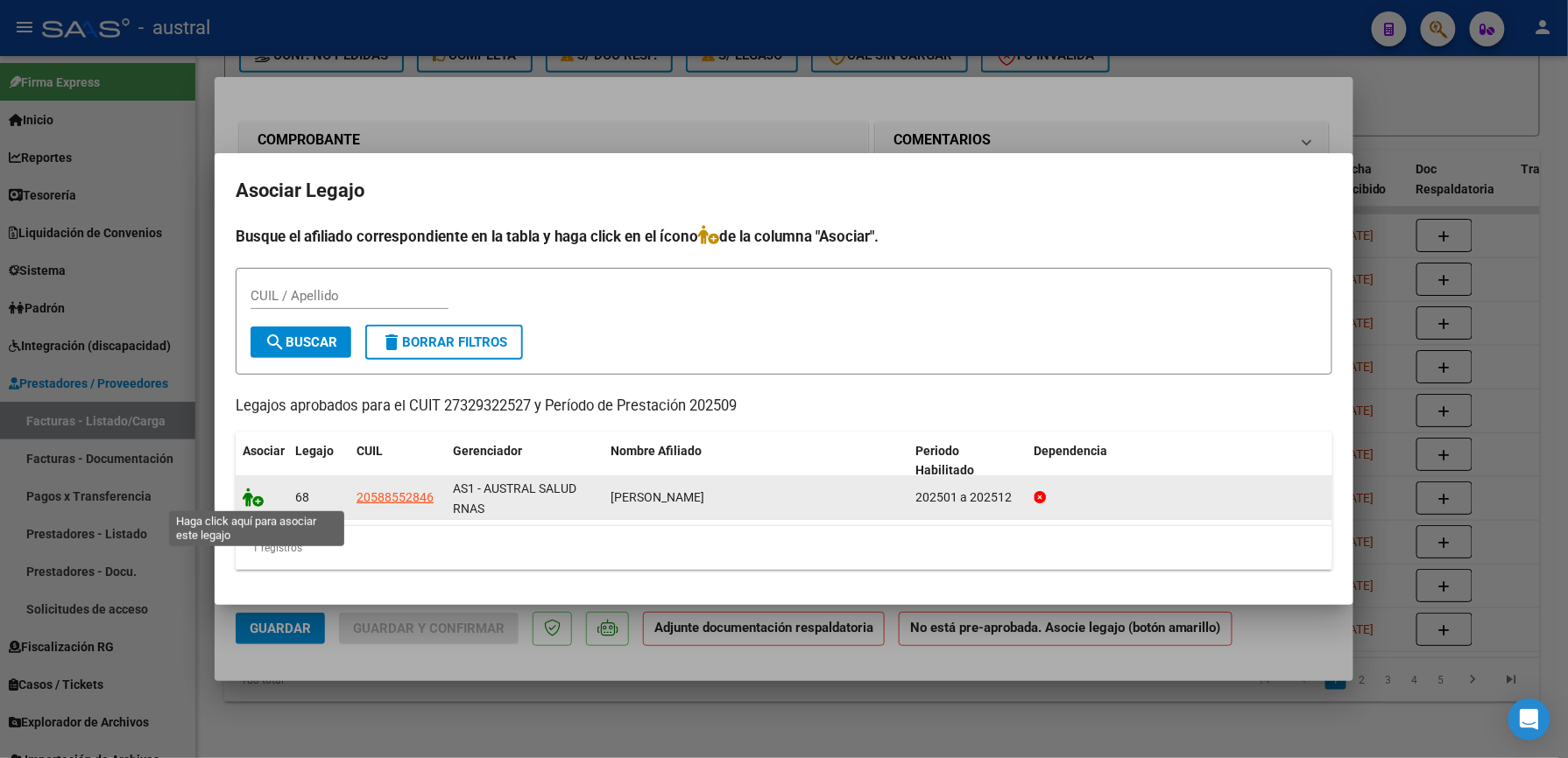
click at [261, 494] on icon at bounding box center [252, 497] width 21 height 20
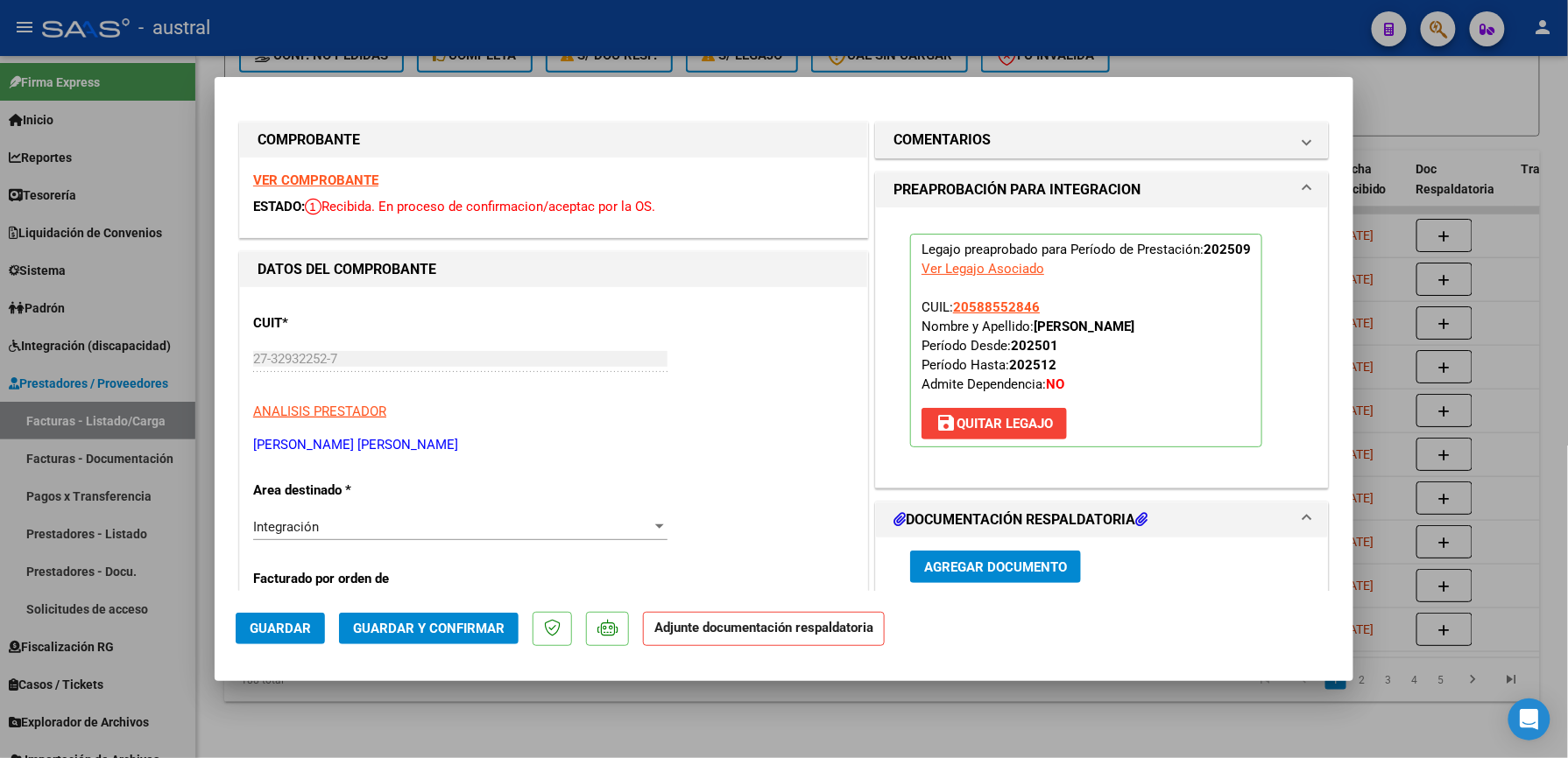
click at [469, 631] on span "Guardar y Confirmar" at bounding box center [429, 629] width 151 height 16
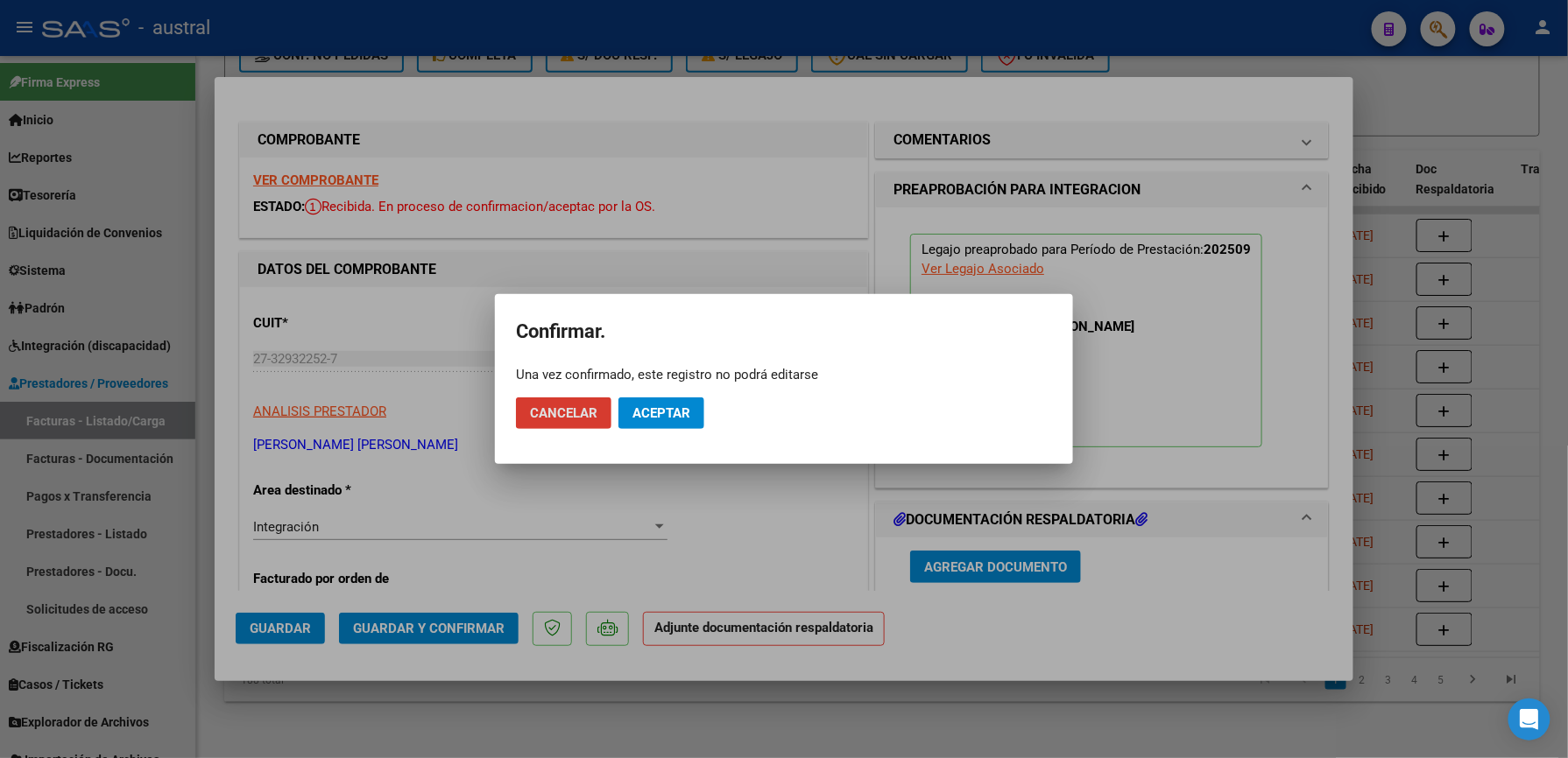
click at [653, 415] on span "Aceptar" at bounding box center [661, 413] width 58 height 16
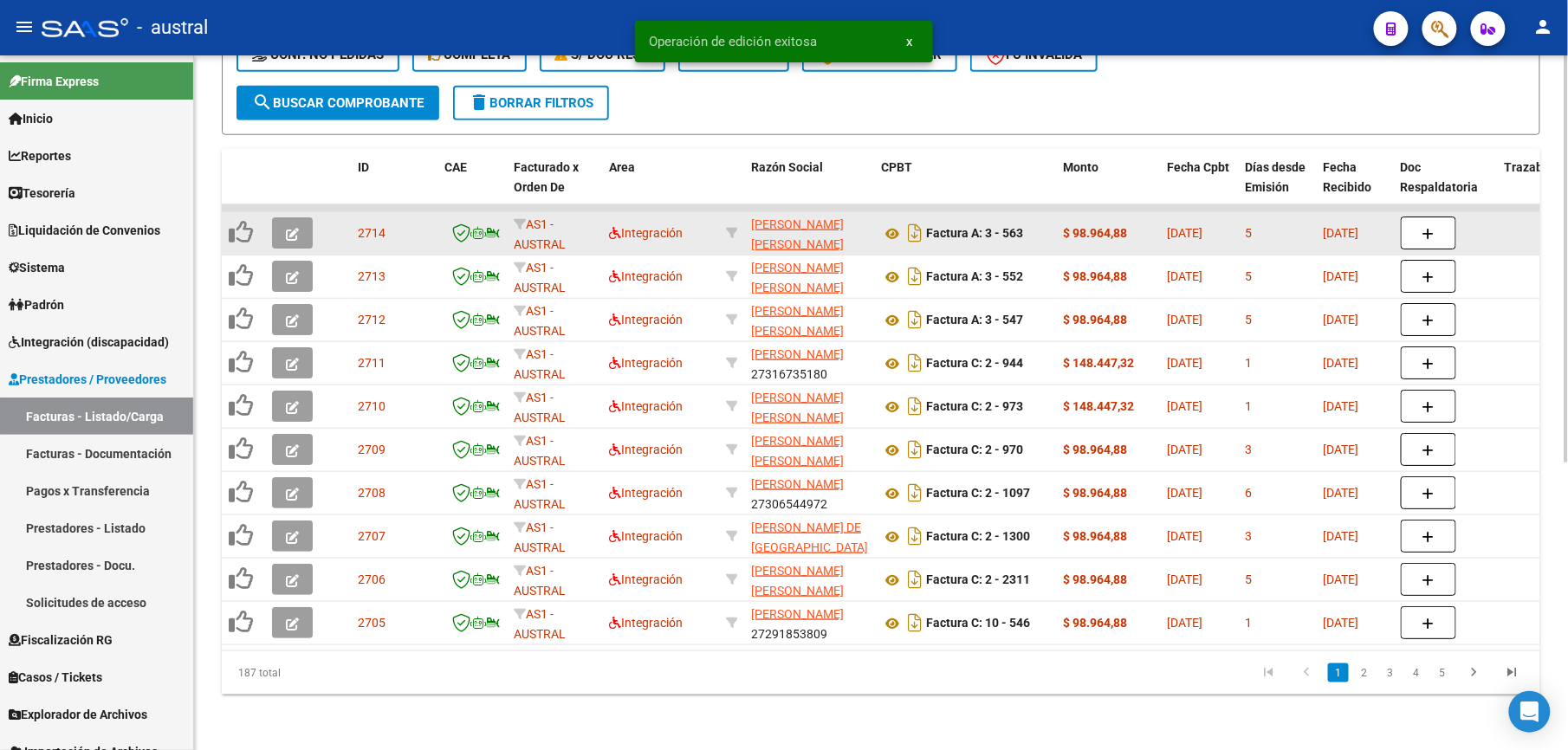
click at [293, 228] on icon "button" at bounding box center [292, 234] width 13 height 13
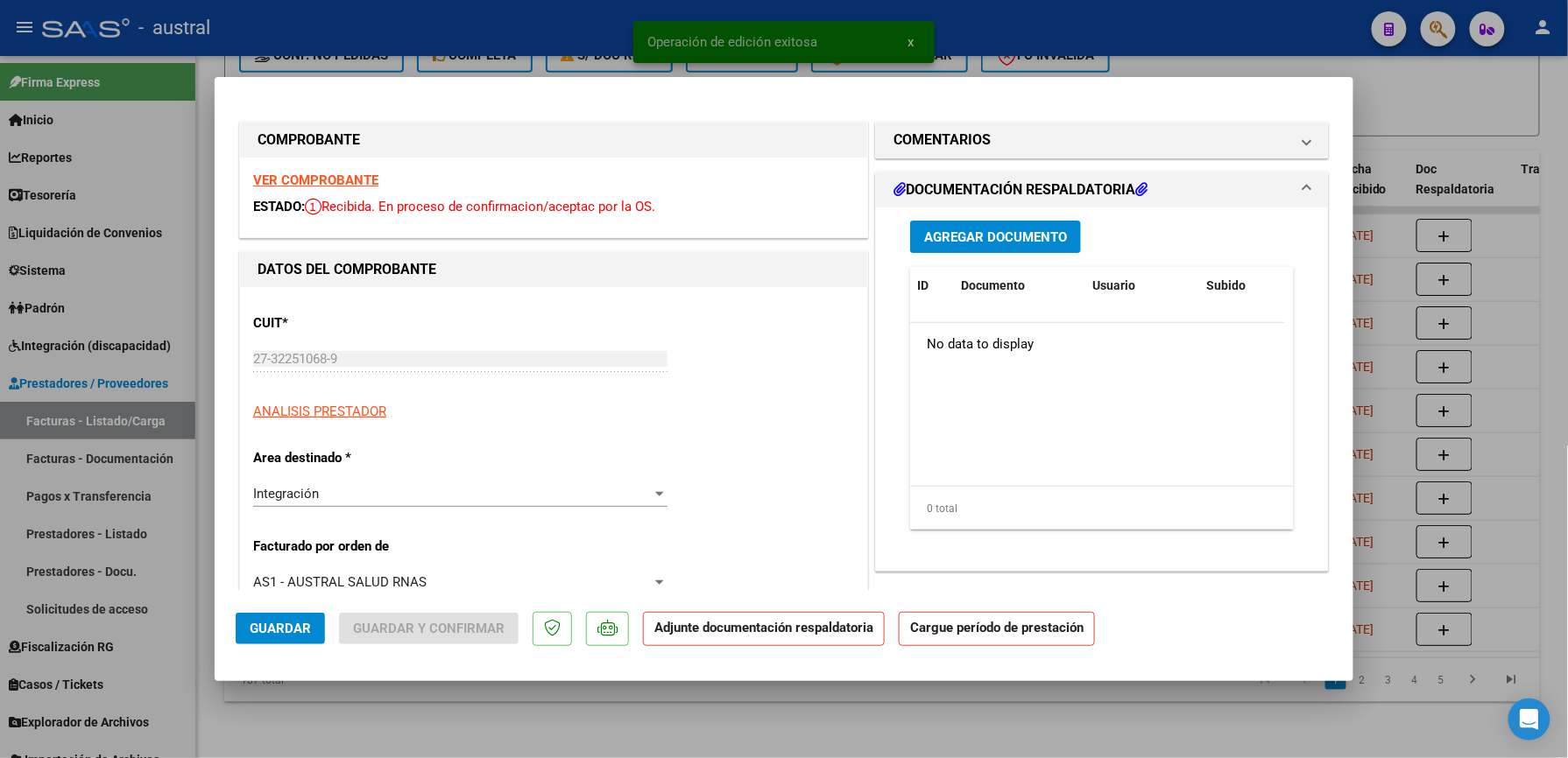
click at [310, 189] on div "VER COMPROBANTE ESTADO: Recibida. En proceso de confirmacion/aceptac por la OS." at bounding box center [553, 197] width 627 height 79
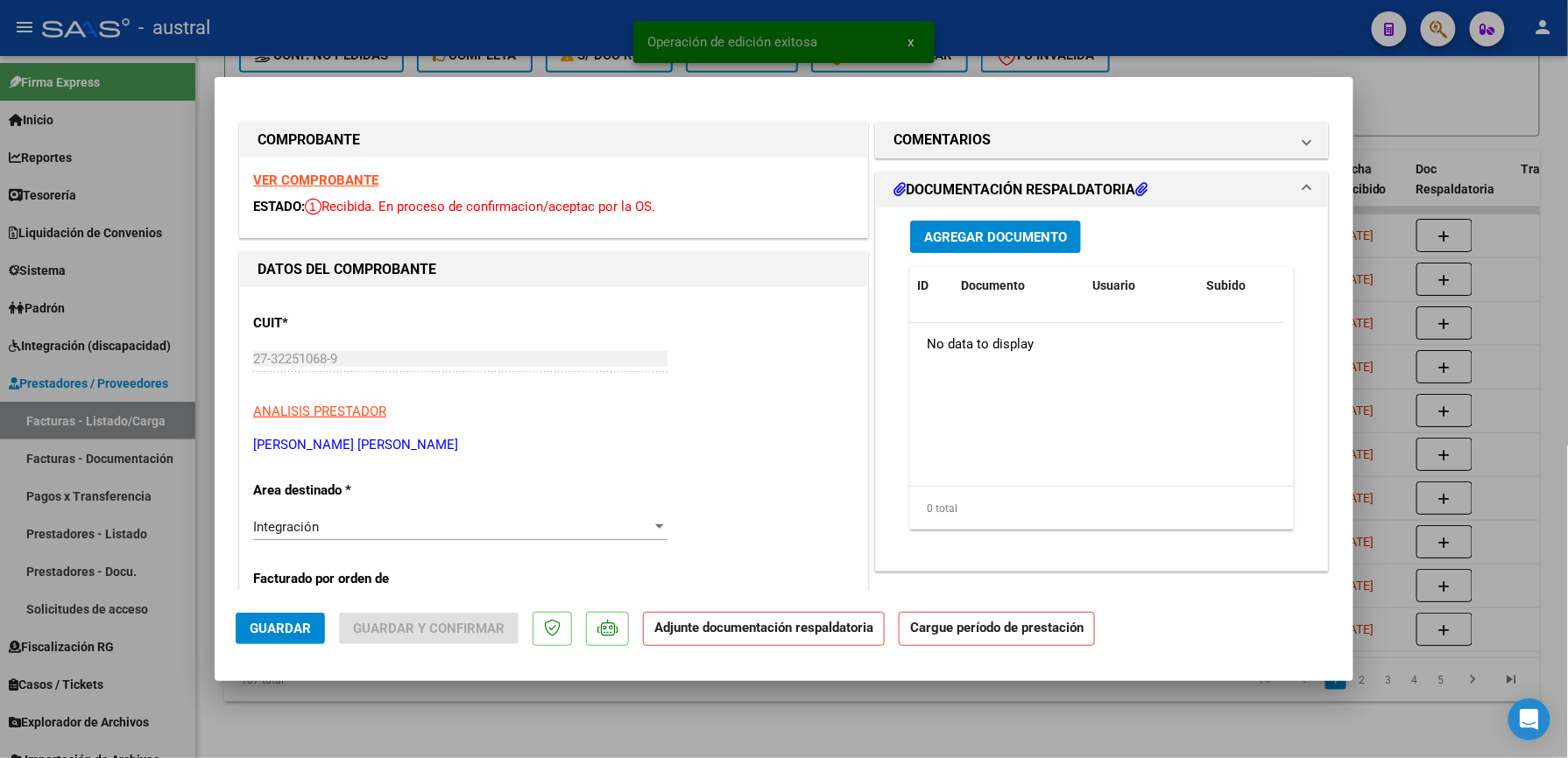
click at [314, 178] on strong "VER COMPROBANTE" at bounding box center [316, 180] width 126 height 16
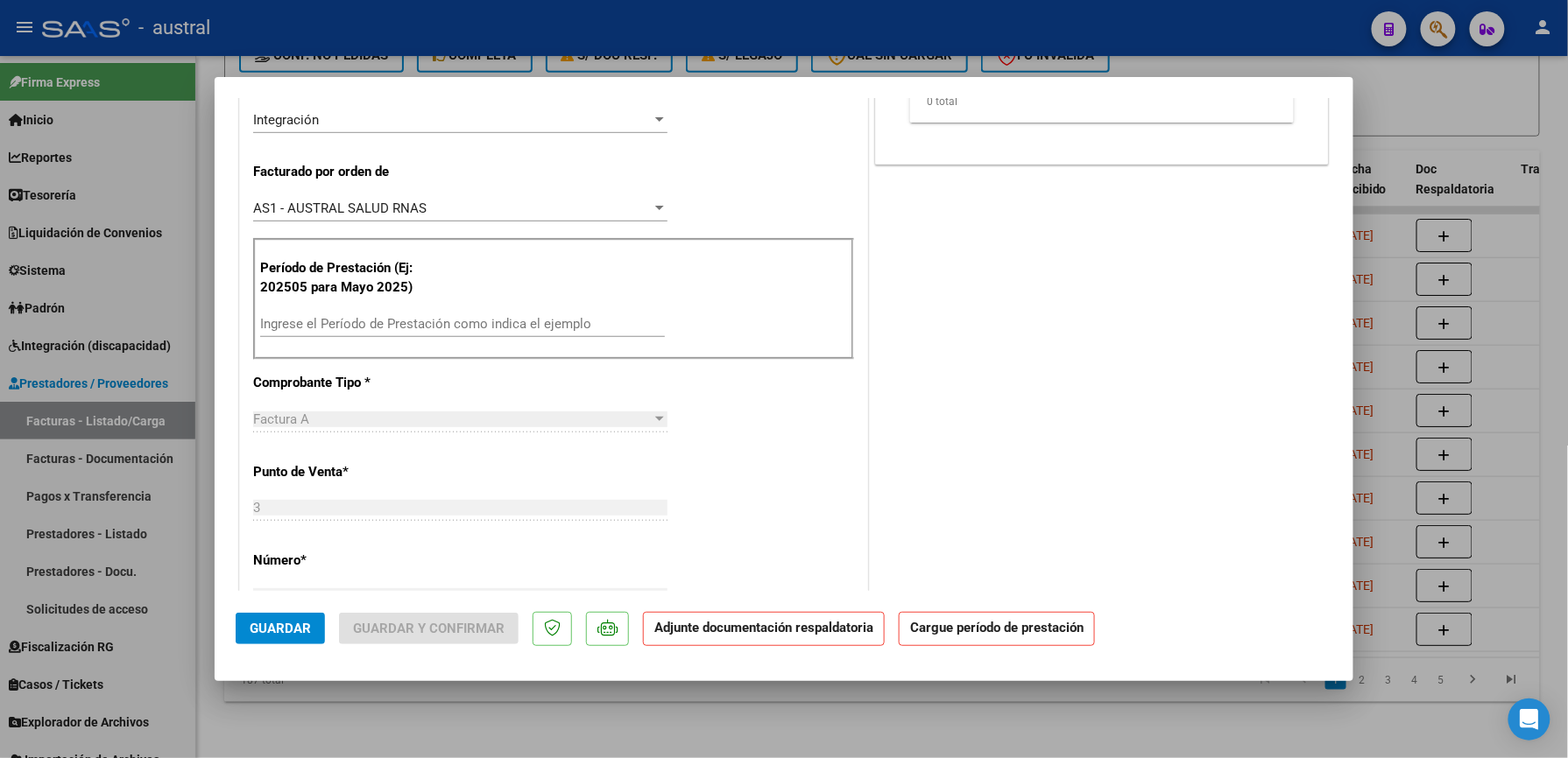
scroll to position [467, 0]
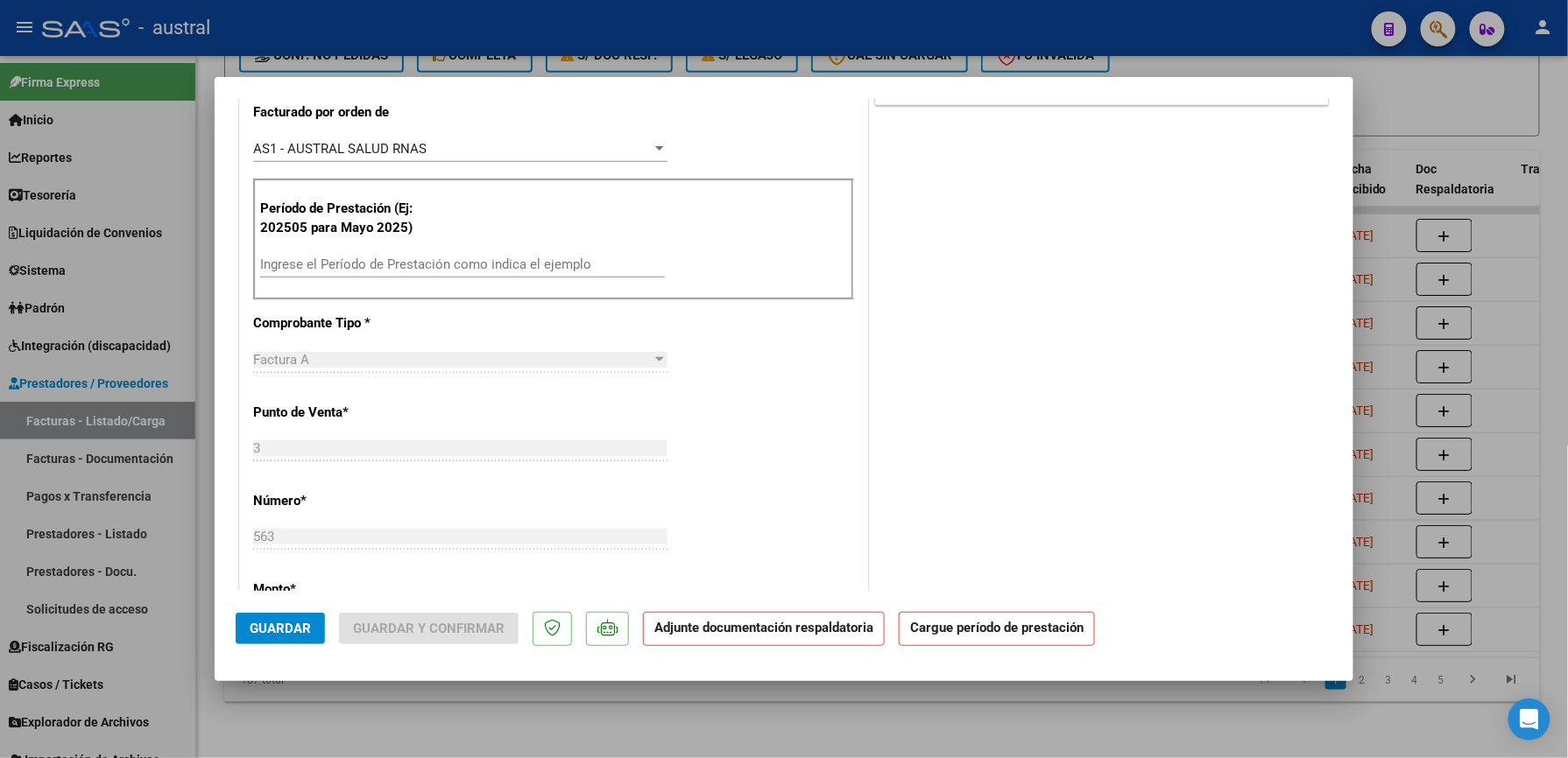
drag, startPoint x: 493, startPoint y: 277, endPoint x: 493, endPoint y: 266, distance: 11.0
click at [492, 277] on div "Ingrese el Período de Prestación como indica el ejemplo" at bounding box center [462, 264] width 404 height 26
click at [493, 266] on input "Ingrese el Período de Prestación como indica el ejemplo" at bounding box center [462, 265] width 404 height 16
paste input "202509"
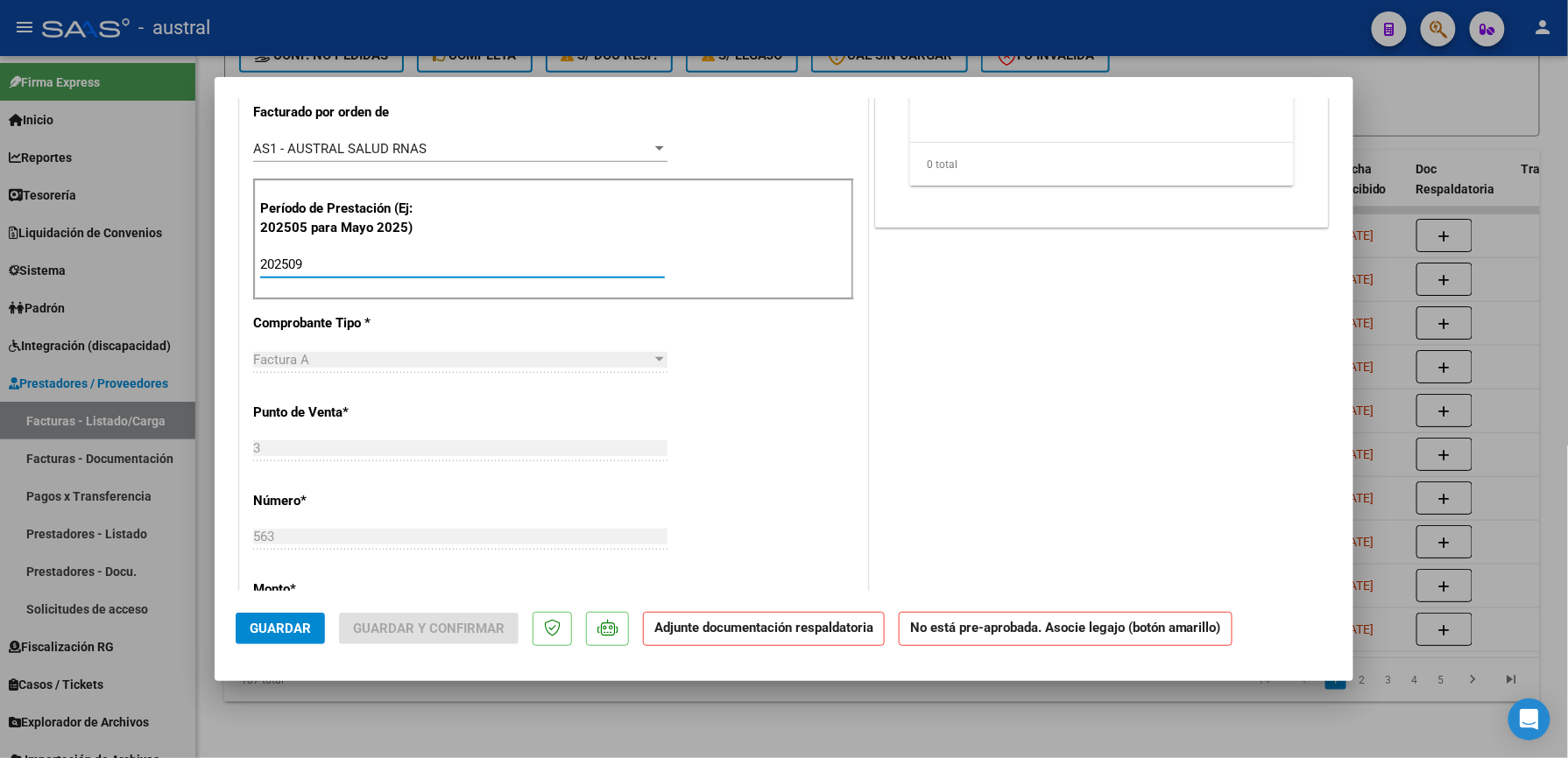
scroll to position [0, 0]
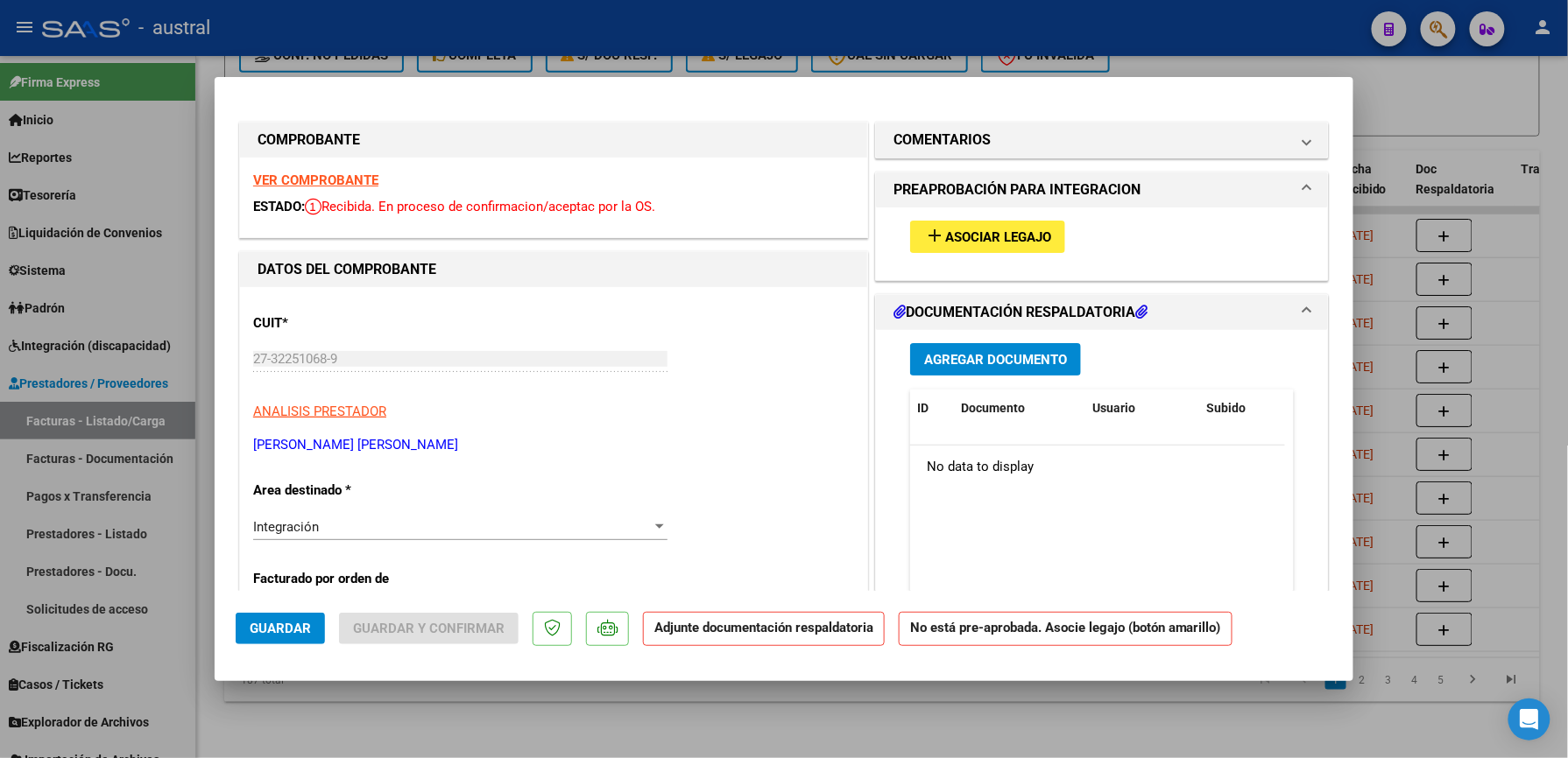
type input "202509"
click at [945, 238] on span "Asociar Legajo" at bounding box center [998, 237] width 106 height 16
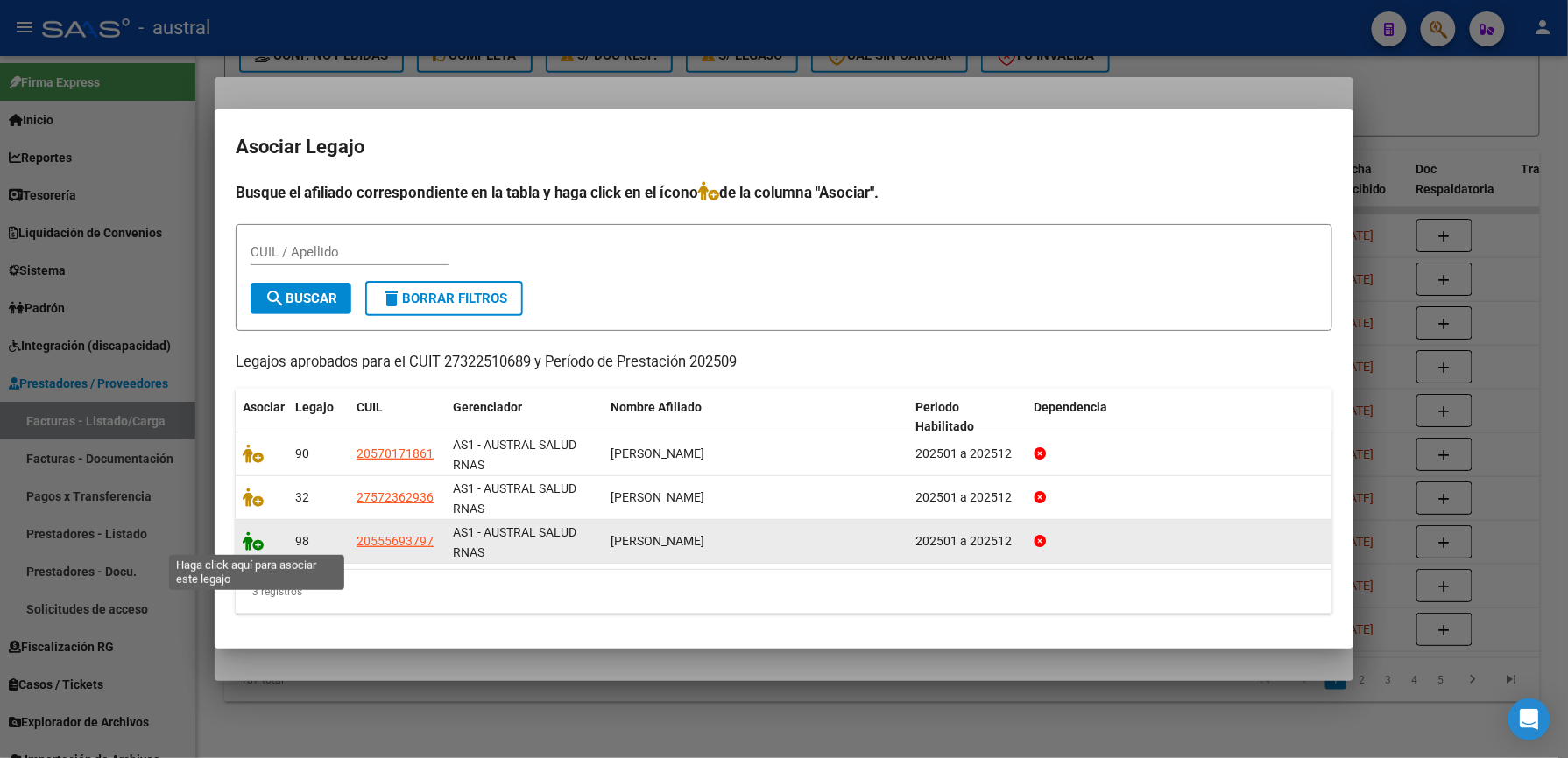
click at [261, 542] on icon at bounding box center [252, 541] width 21 height 20
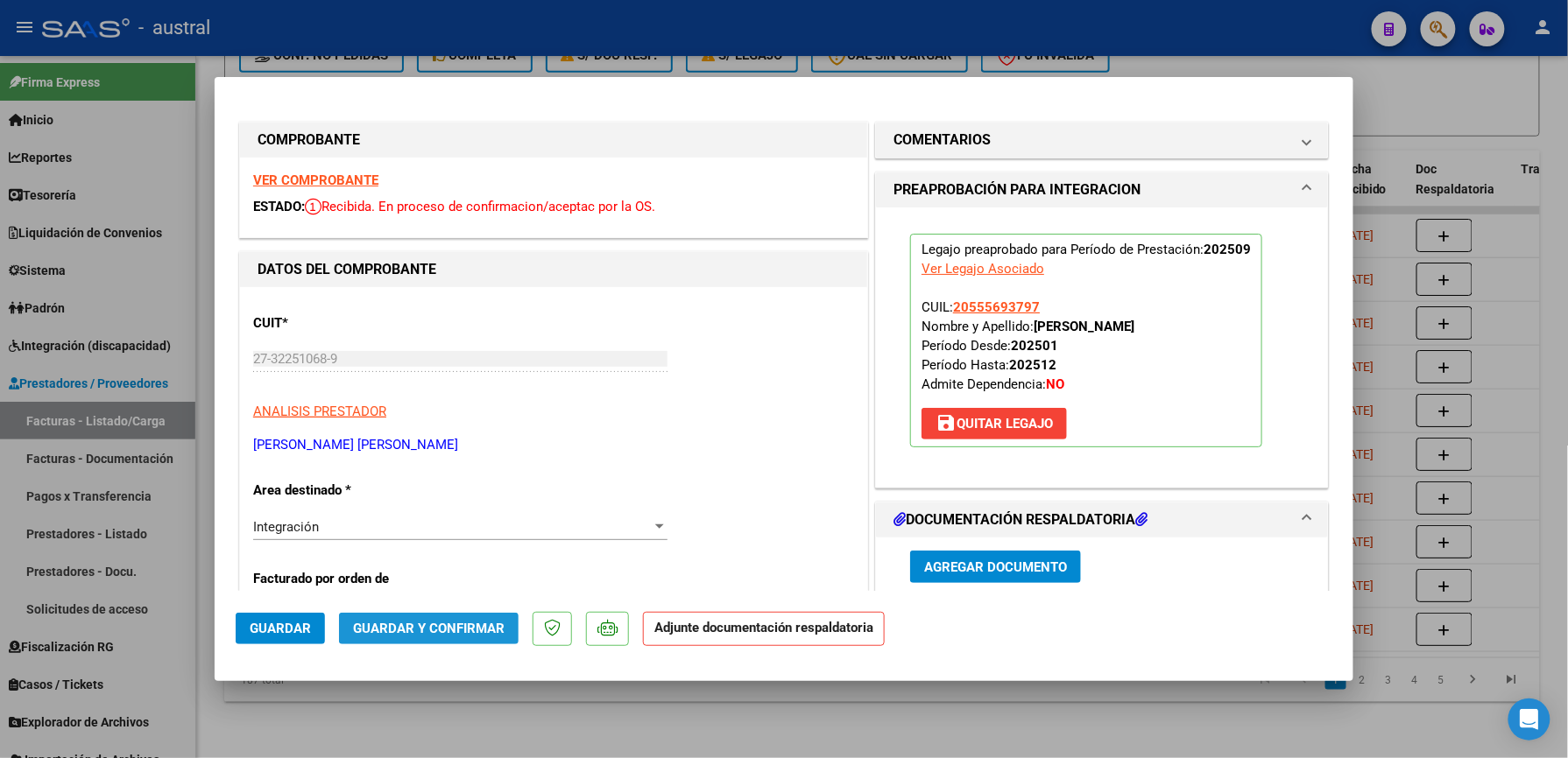
click at [456, 632] on span "Guardar y Confirmar" at bounding box center [429, 629] width 151 height 16
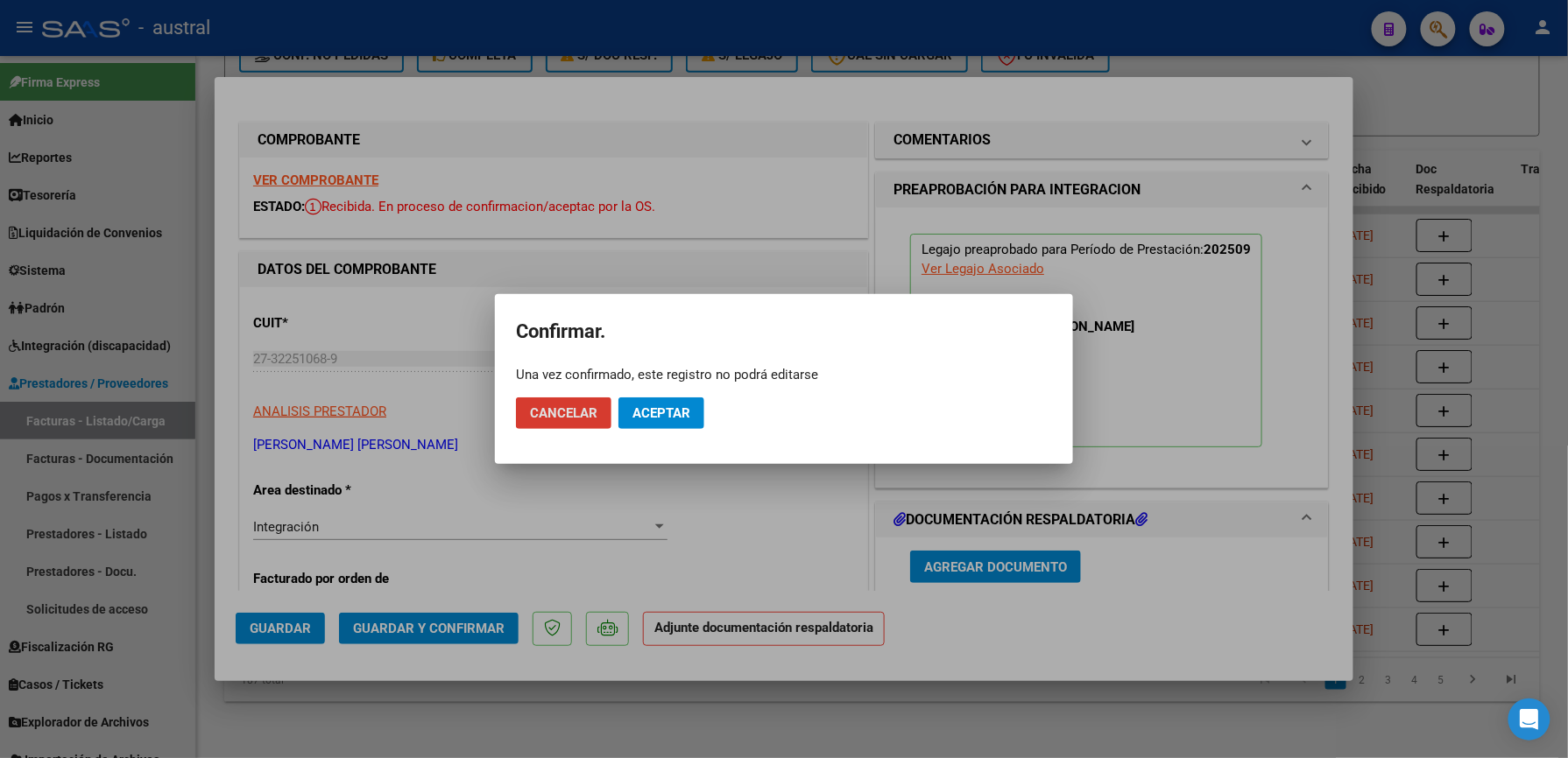
drag, startPoint x: 676, startPoint y: 417, endPoint x: 706, endPoint y: 280, distance: 140.2
click at [678, 410] on span "Aceptar" at bounding box center [661, 413] width 58 height 16
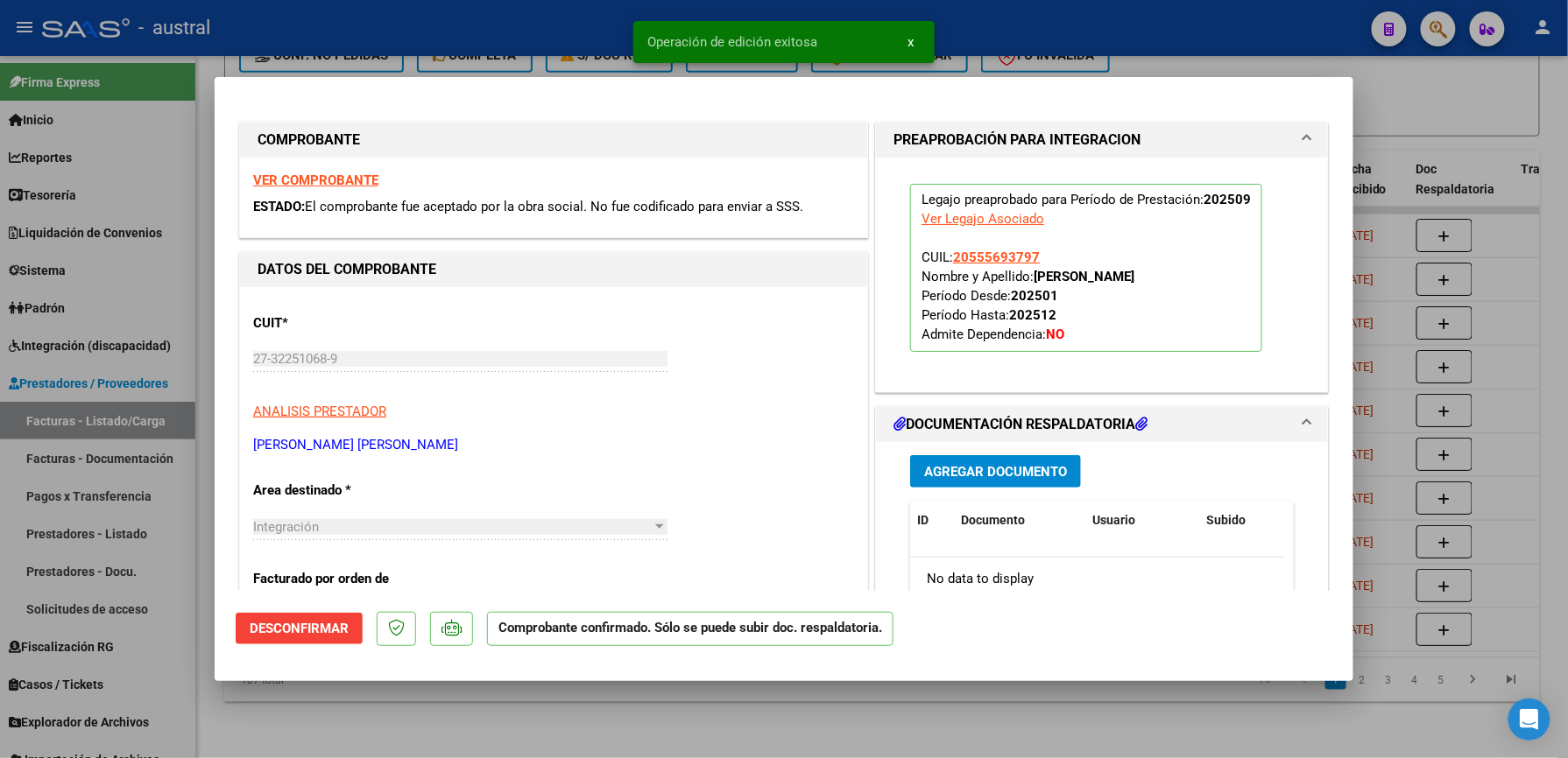
type input "$ 0,00"
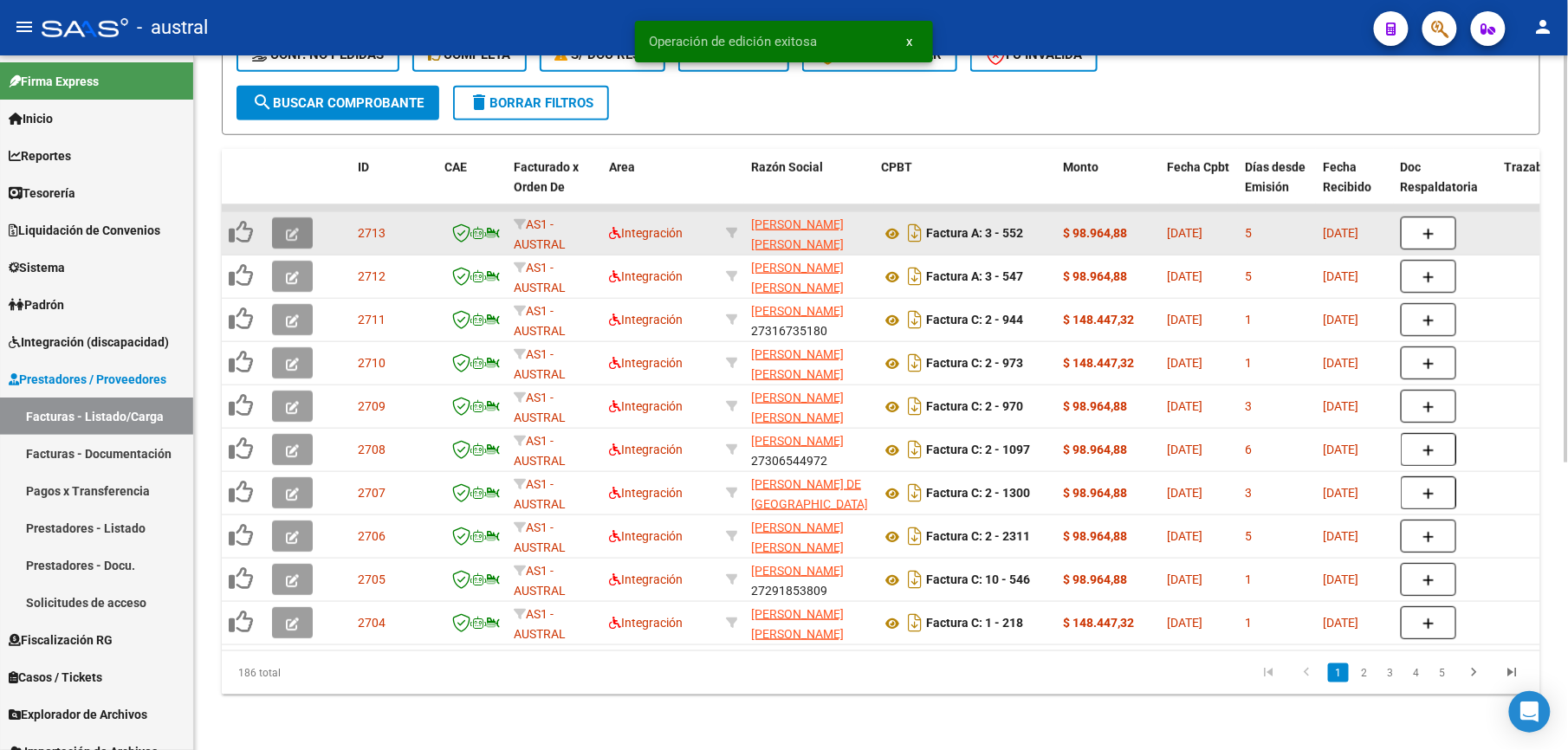
click at [292, 228] on icon "button" at bounding box center [292, 234] width 13 height 13
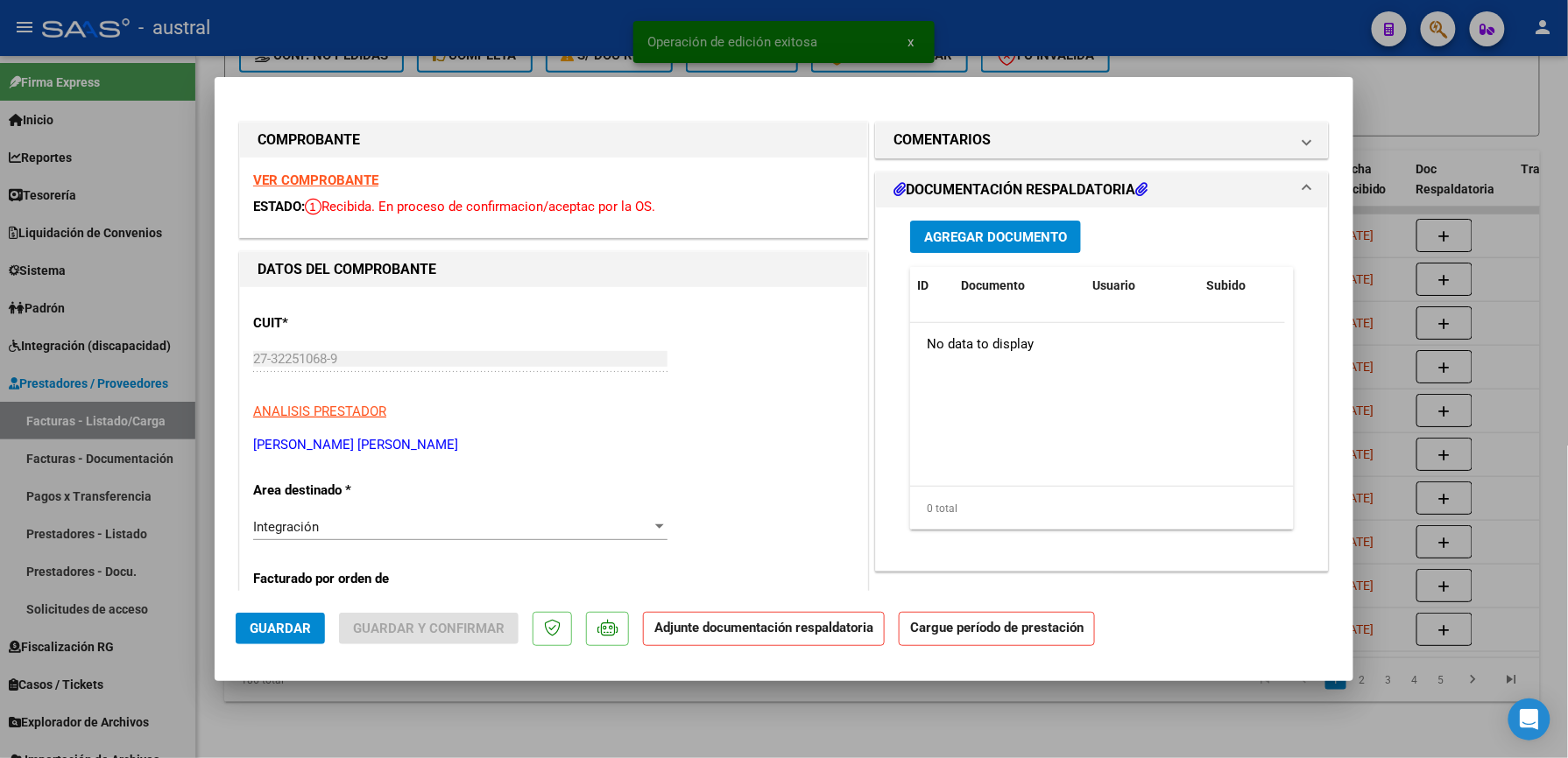
click at [337, 182] on strong "VER COMPROBANTE" at bounding box center [316, 180] width 126 height 16
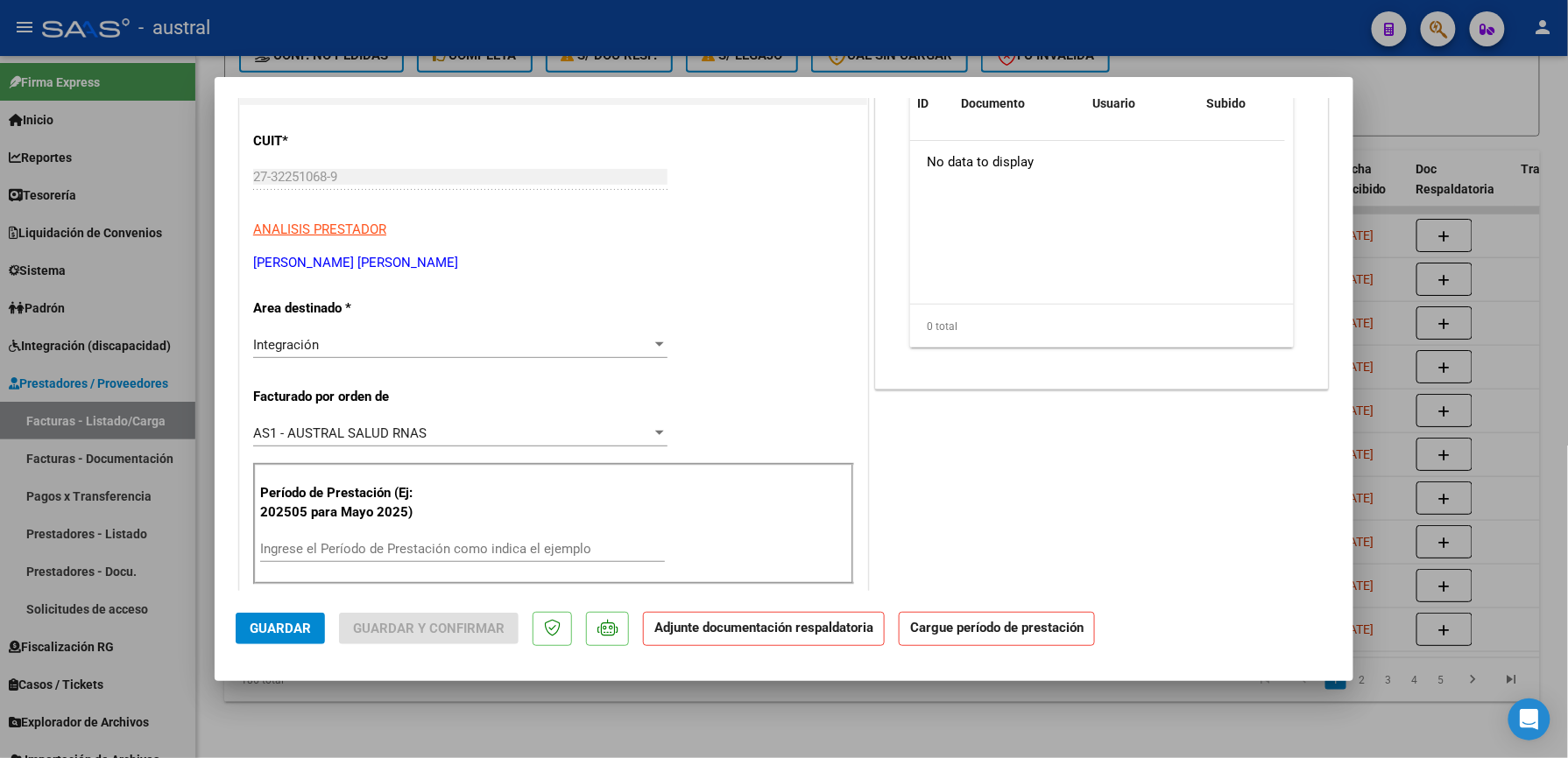
scroll to position [232, 0]
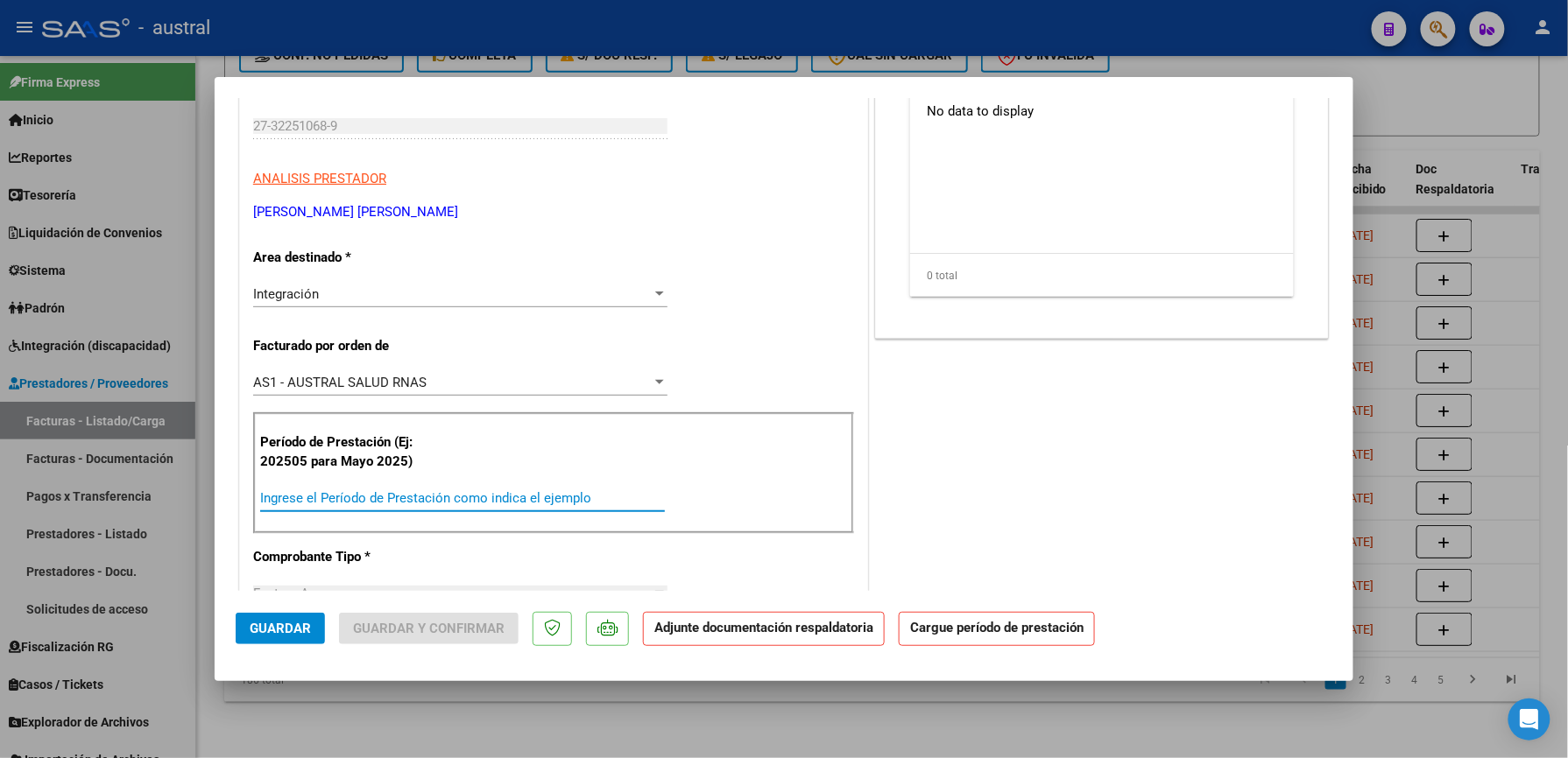
click at [444, 502] on input "Ingrese el Período de Prestación como indica el ejemplo" at bounding box center [462, 498] width 404 height 16
paste input "202509"
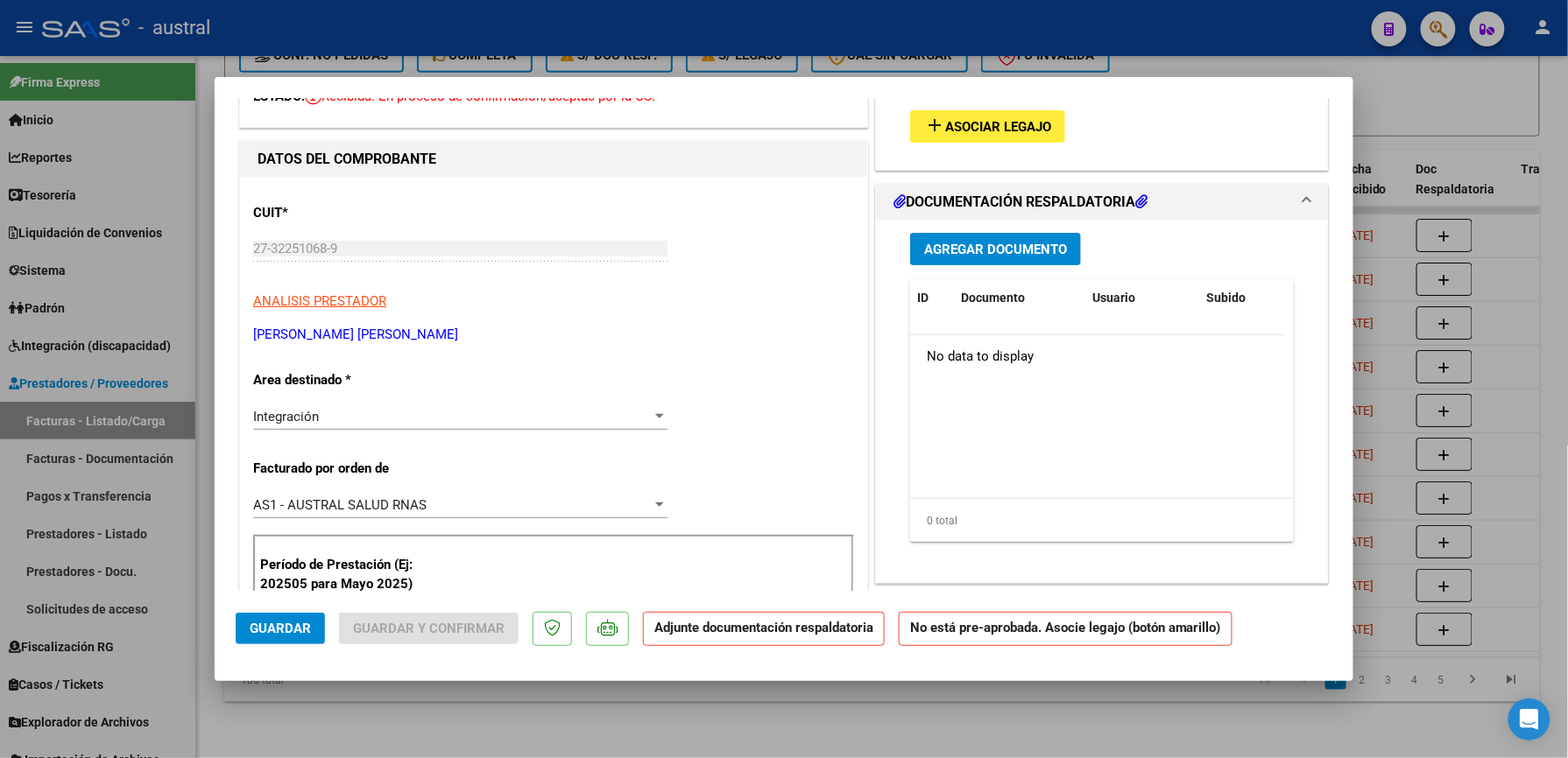
scroll to position [0, 0]
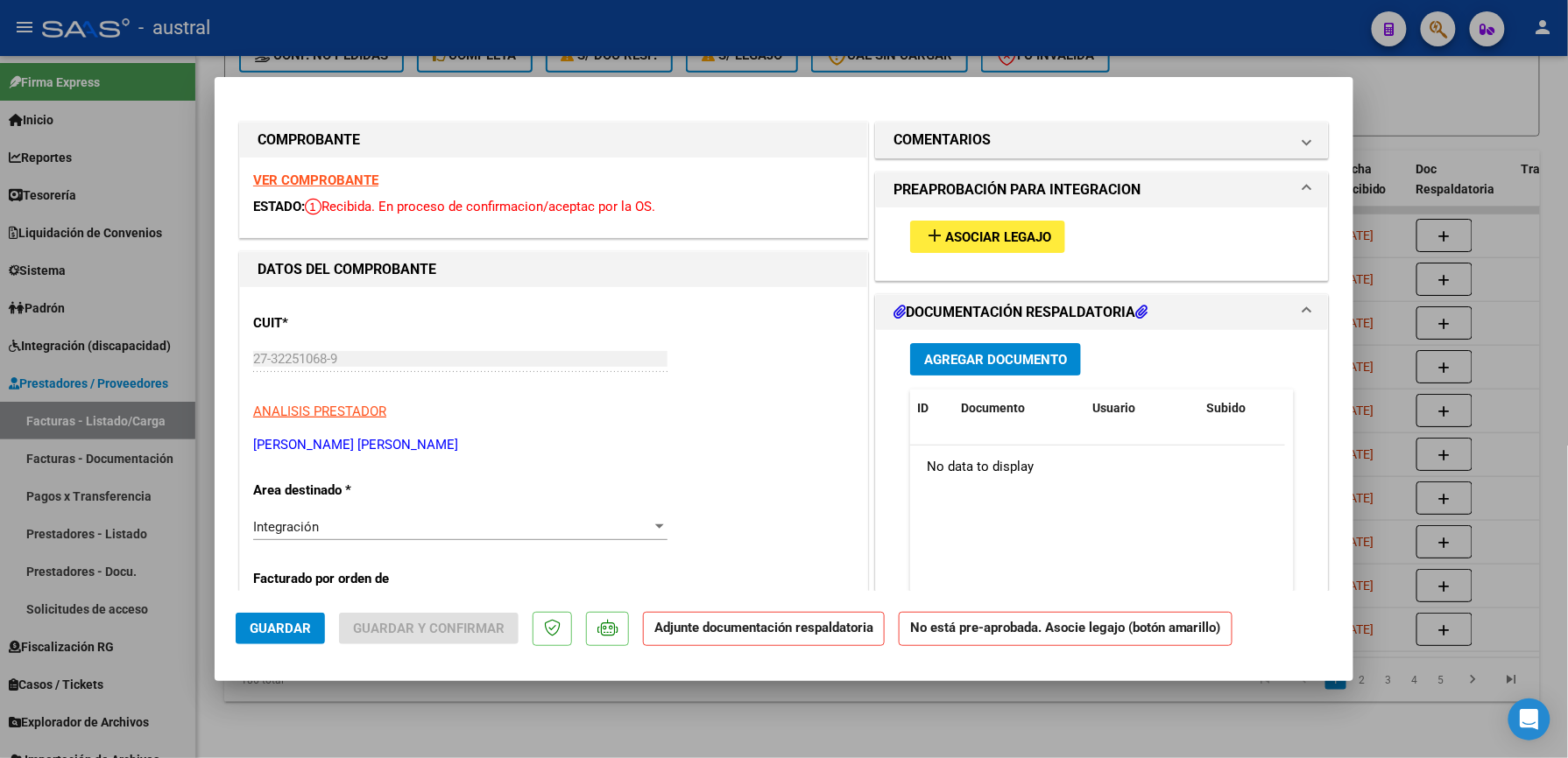
type input "202509"
click at [965, 239] on span "Asociar Legajo" at bounding box center [998, 237] width 106 height 16
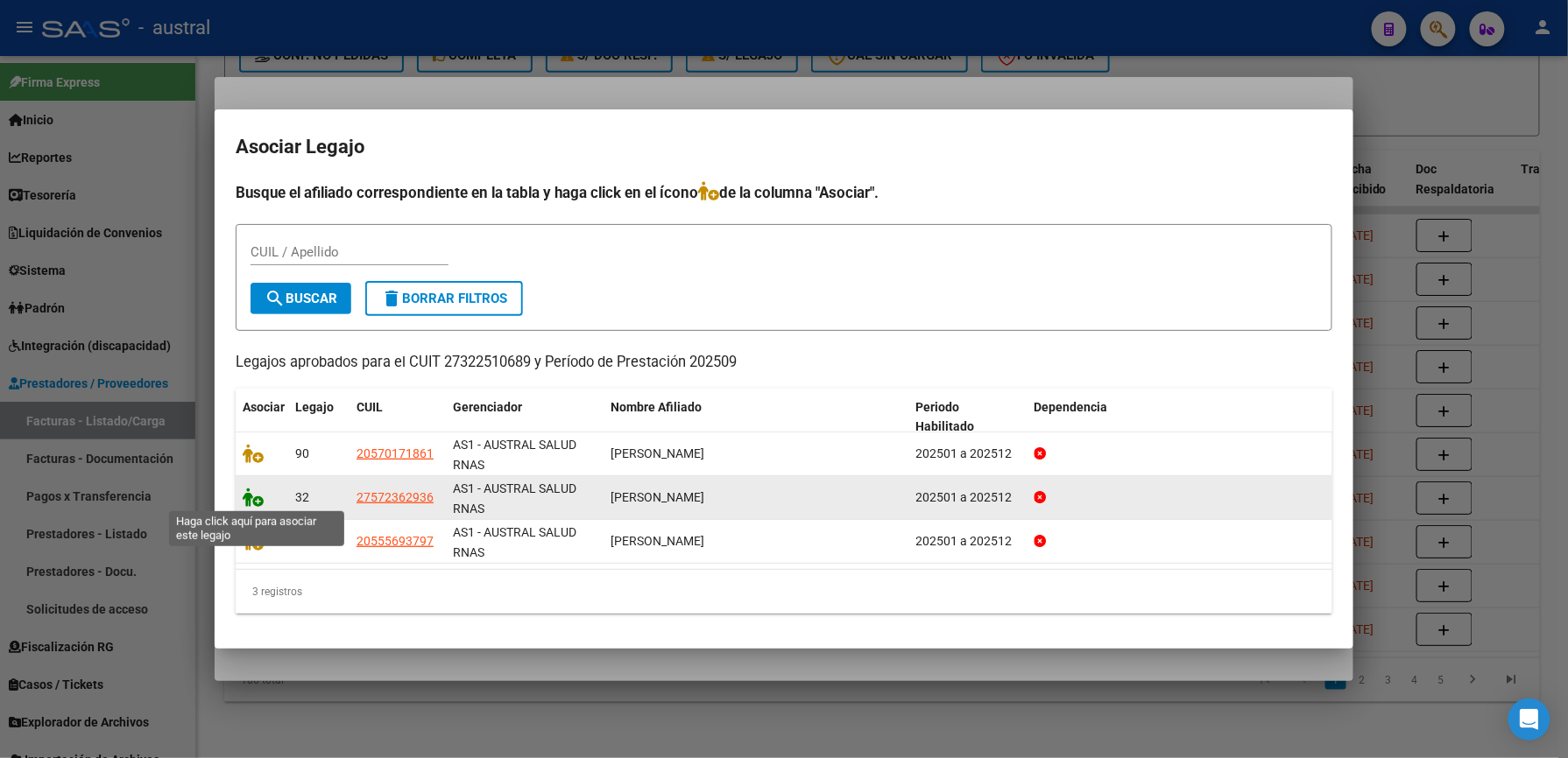
click at [259, 501] on icon at bounding box center [252, 497] width 21 height 20
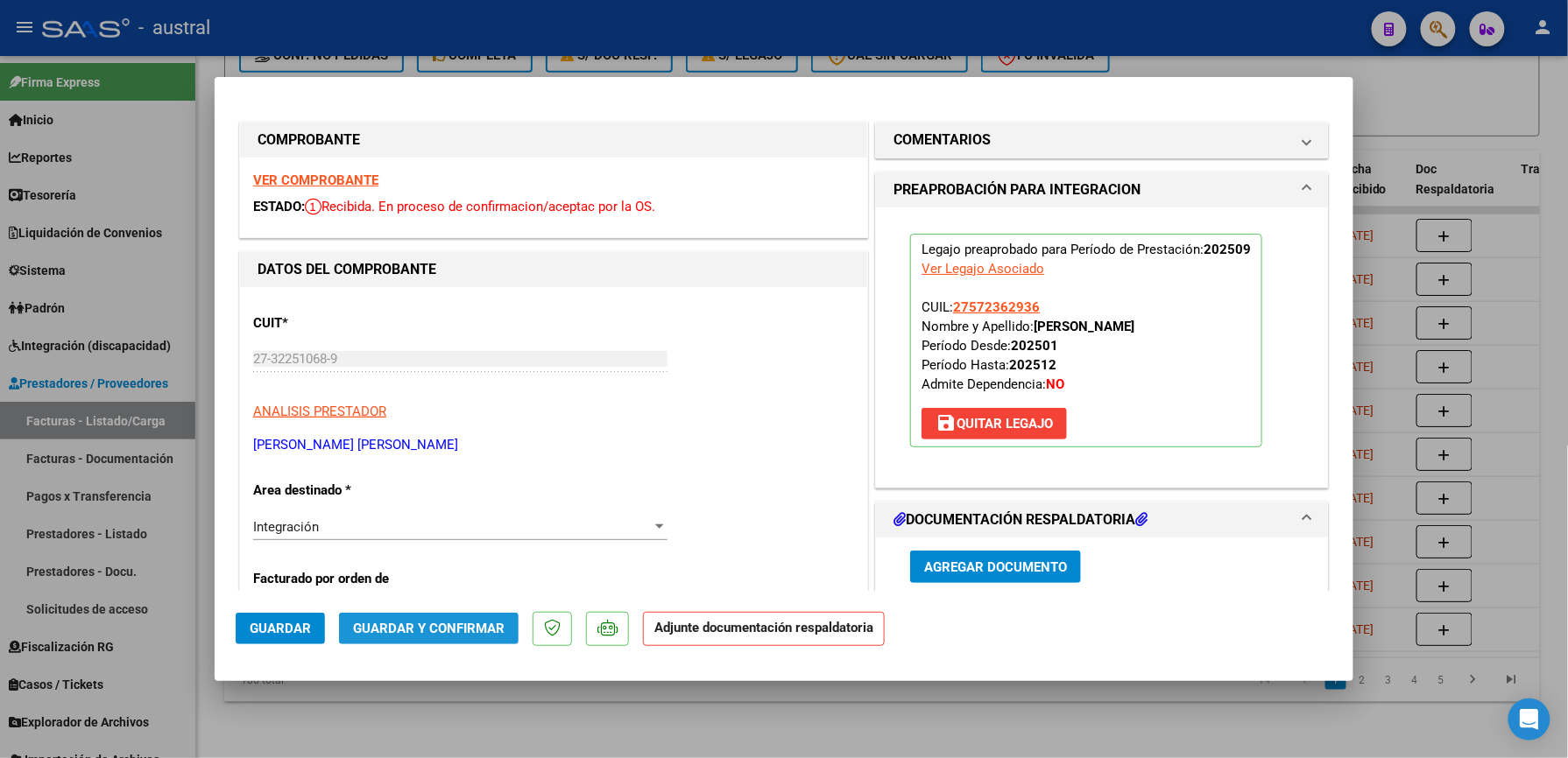
click at [487, 638] on button "Guardar y Confirmar" at bounding box center [428, 629] width 180 height 31
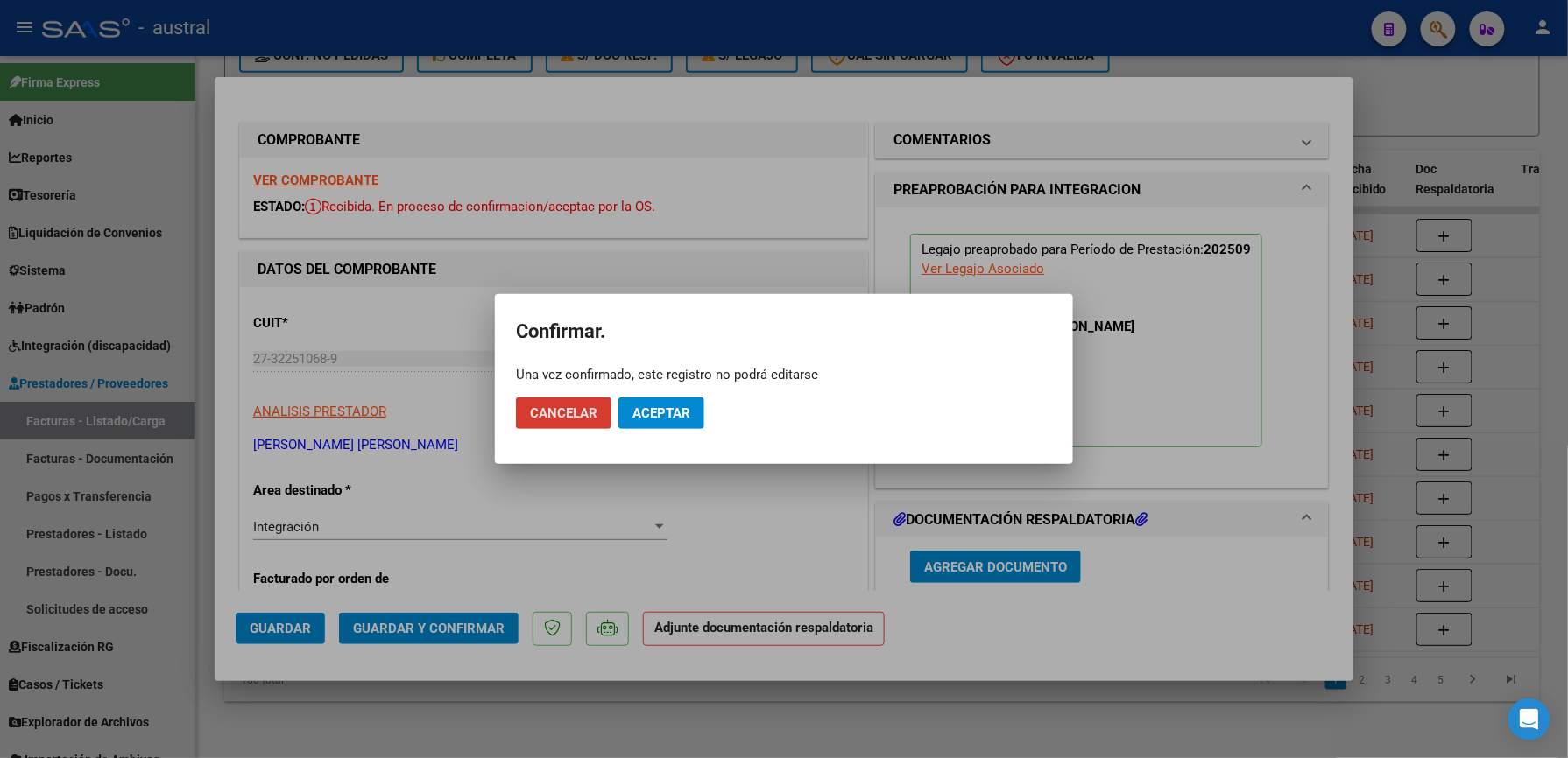
click at [684, 393] on mat-dialog-actions "Cancelar Aceptar" at bounding box center [784, 413] width 536 height 60
drag, startPoint x: 676, startPoint y: 421, endPoint x: 714, endPoint y: 357, distance: 74.4
click at [674, 421] on button "Aceptar" at bounding box center [660, 413] width 85 height 31
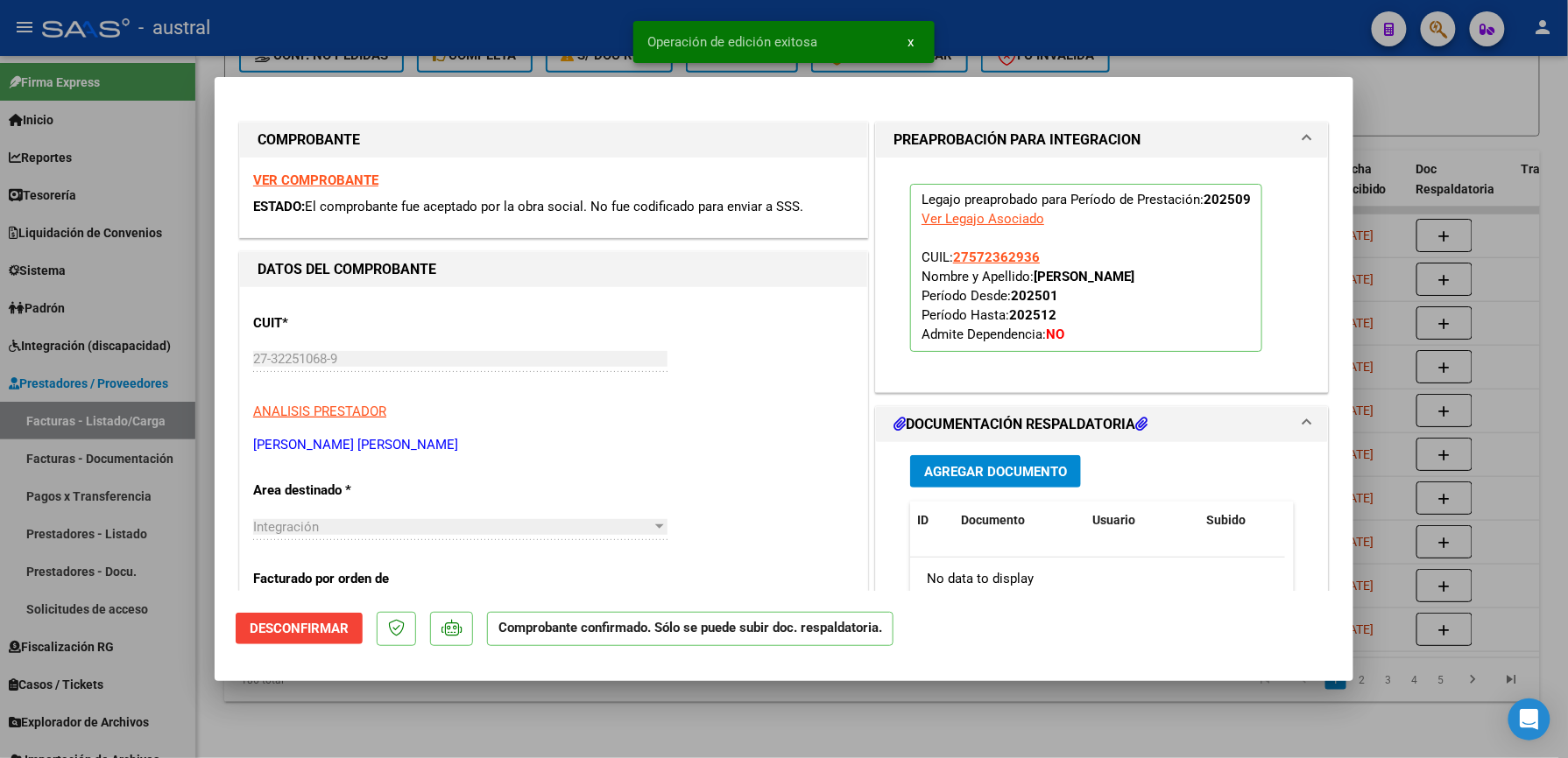
type input "$ 0,00"
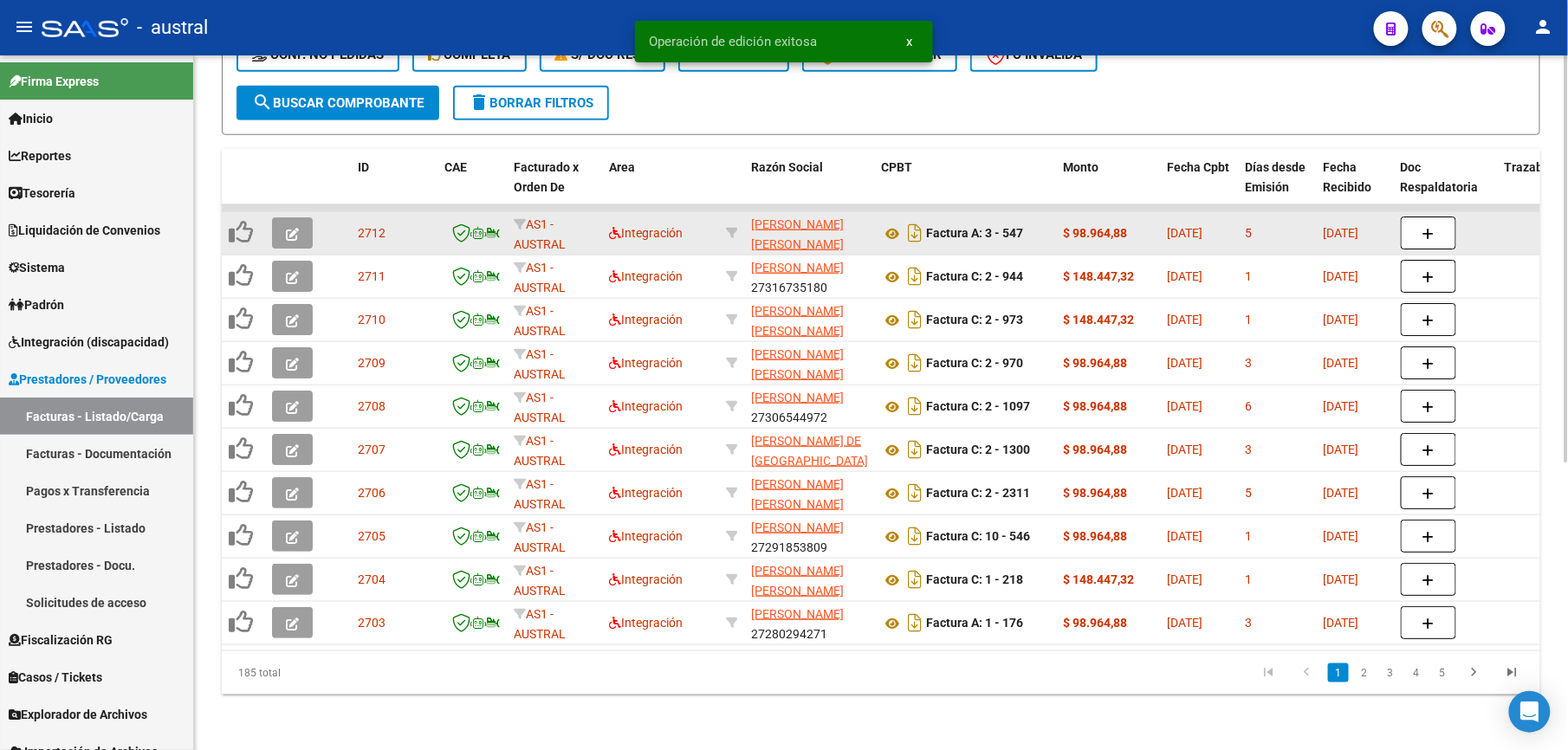
click at [278, 219] on button "button" at bounding box center [292, 233] width 41 height 31
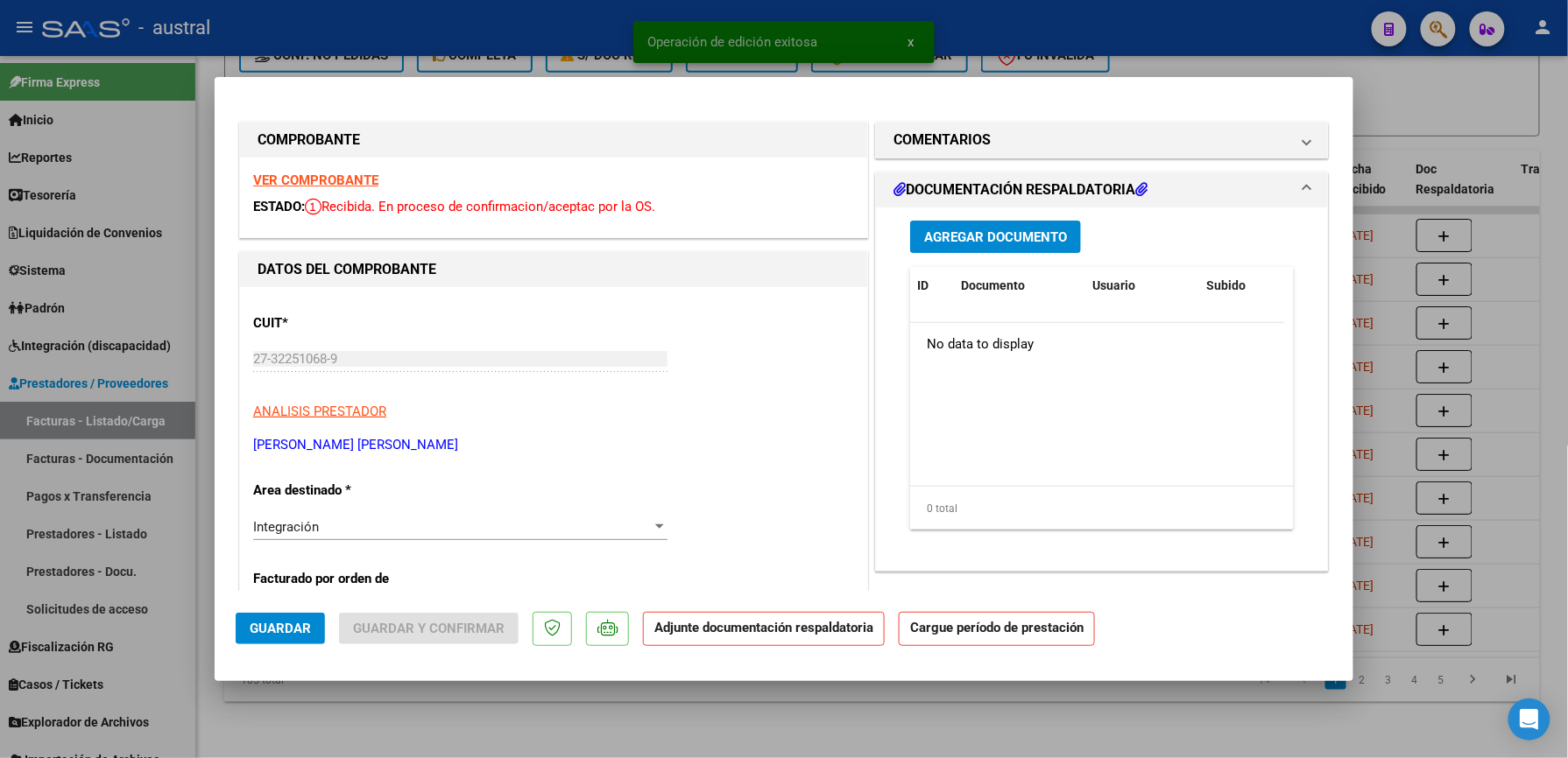
click at [284, 185] on strong "VER COMPROBANTE" at bounding box center [316, 180] width 126 height 16
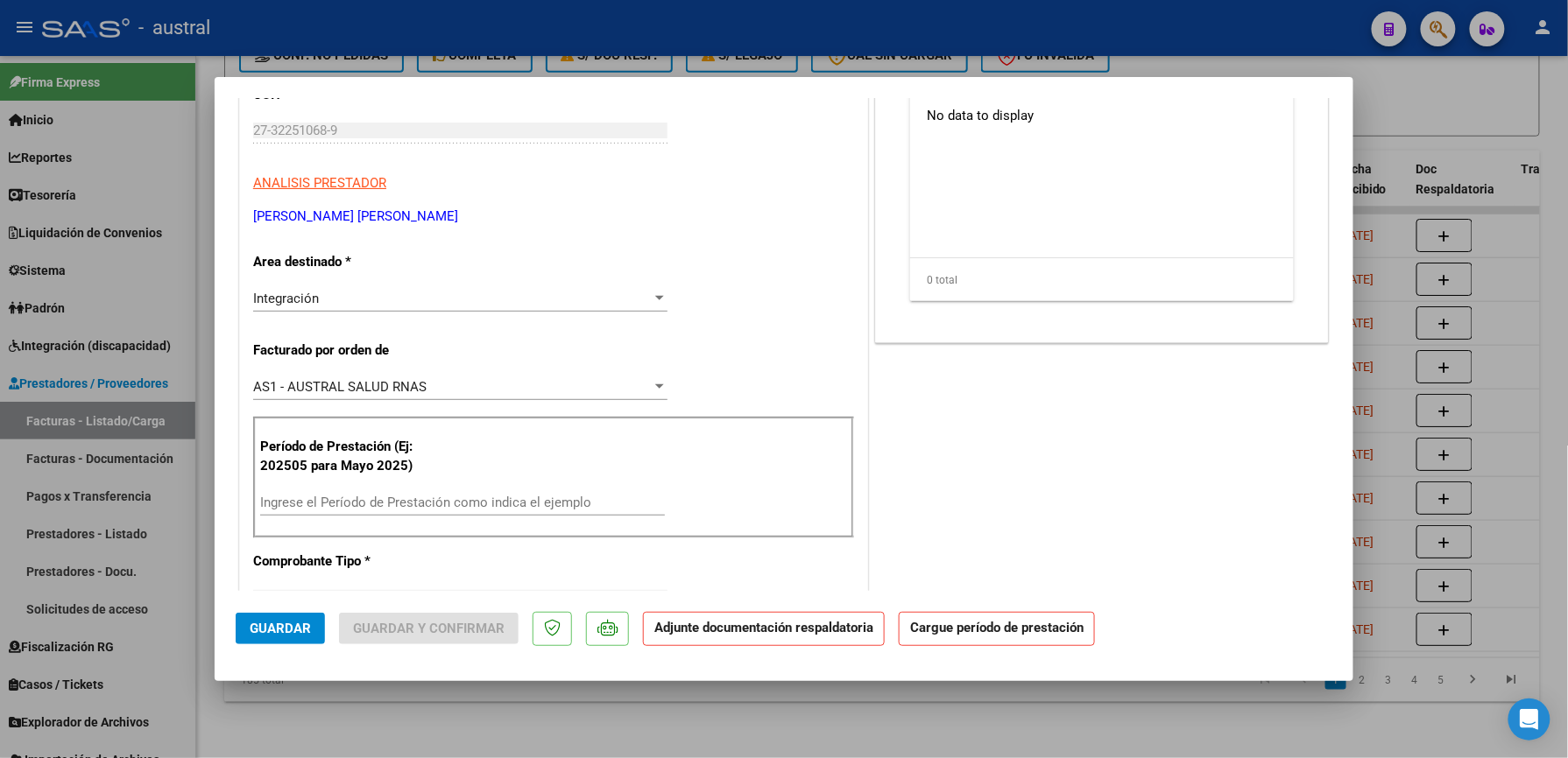
scroll to position [232, 0]
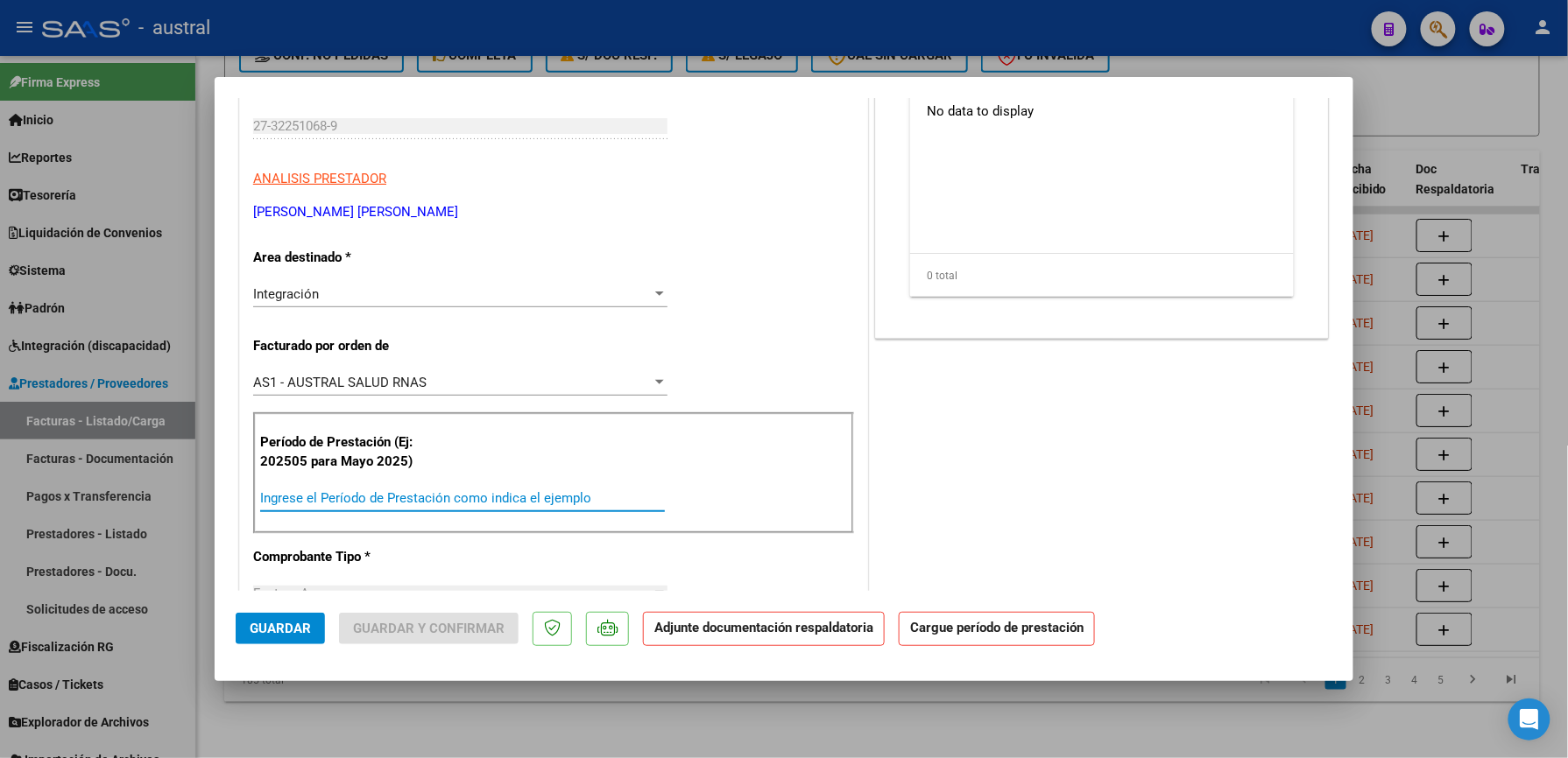
drag, startPoint x: 419, startPoint y: 502, endPoint x: 579, endPoint y: 485, distance: 160.9
click at [426, 502] on input "Ingrese el Período de Prestación como indica el ejemplo" at bounding box center [462, 498] width 404 height 16
paste input "202509"
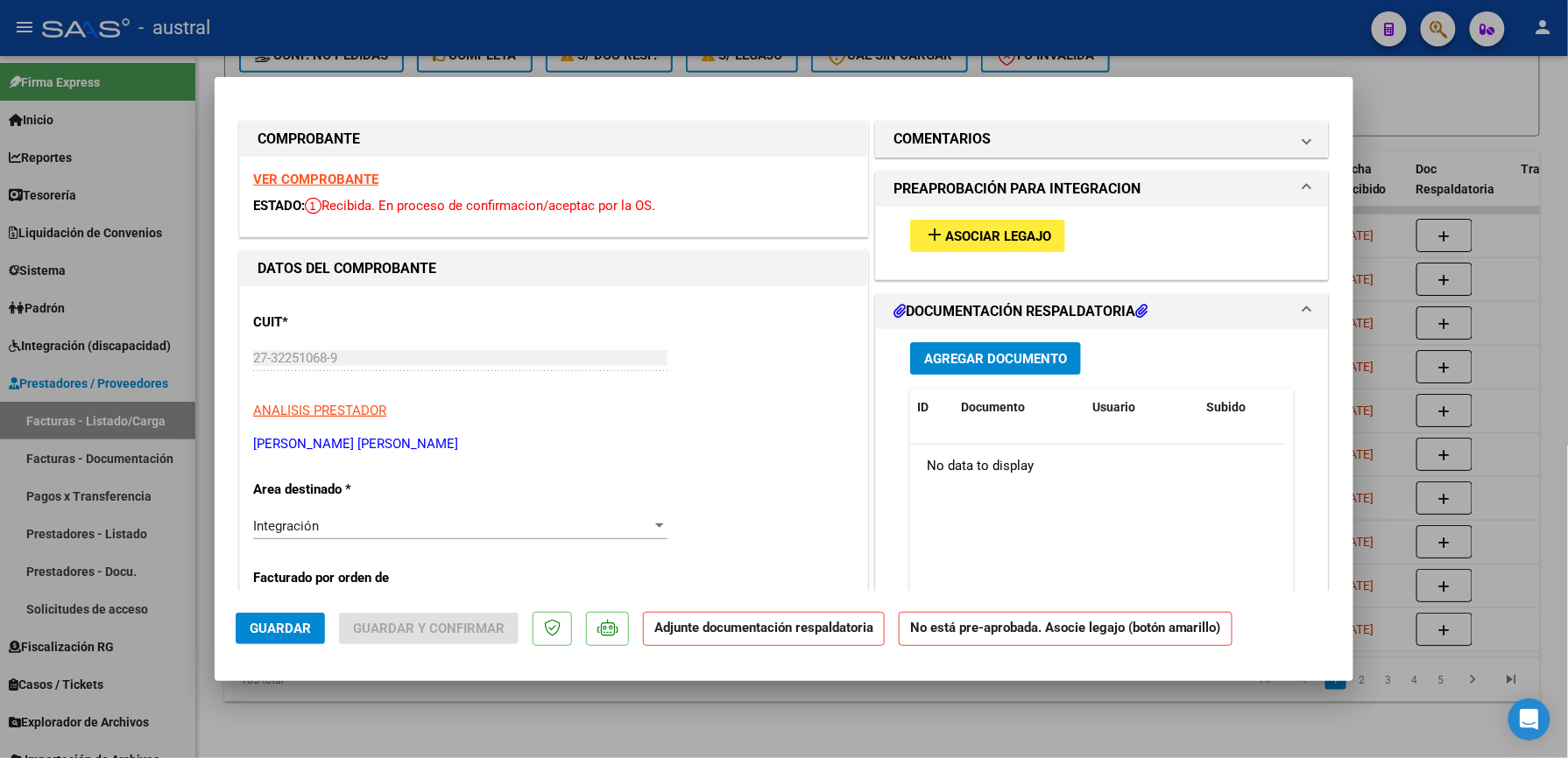
scroll to position [0, 0]
type input "202509"
click at [978, 225] on button "add Asociar Legajo" at bounding box center [988, 236] width 155 height 32
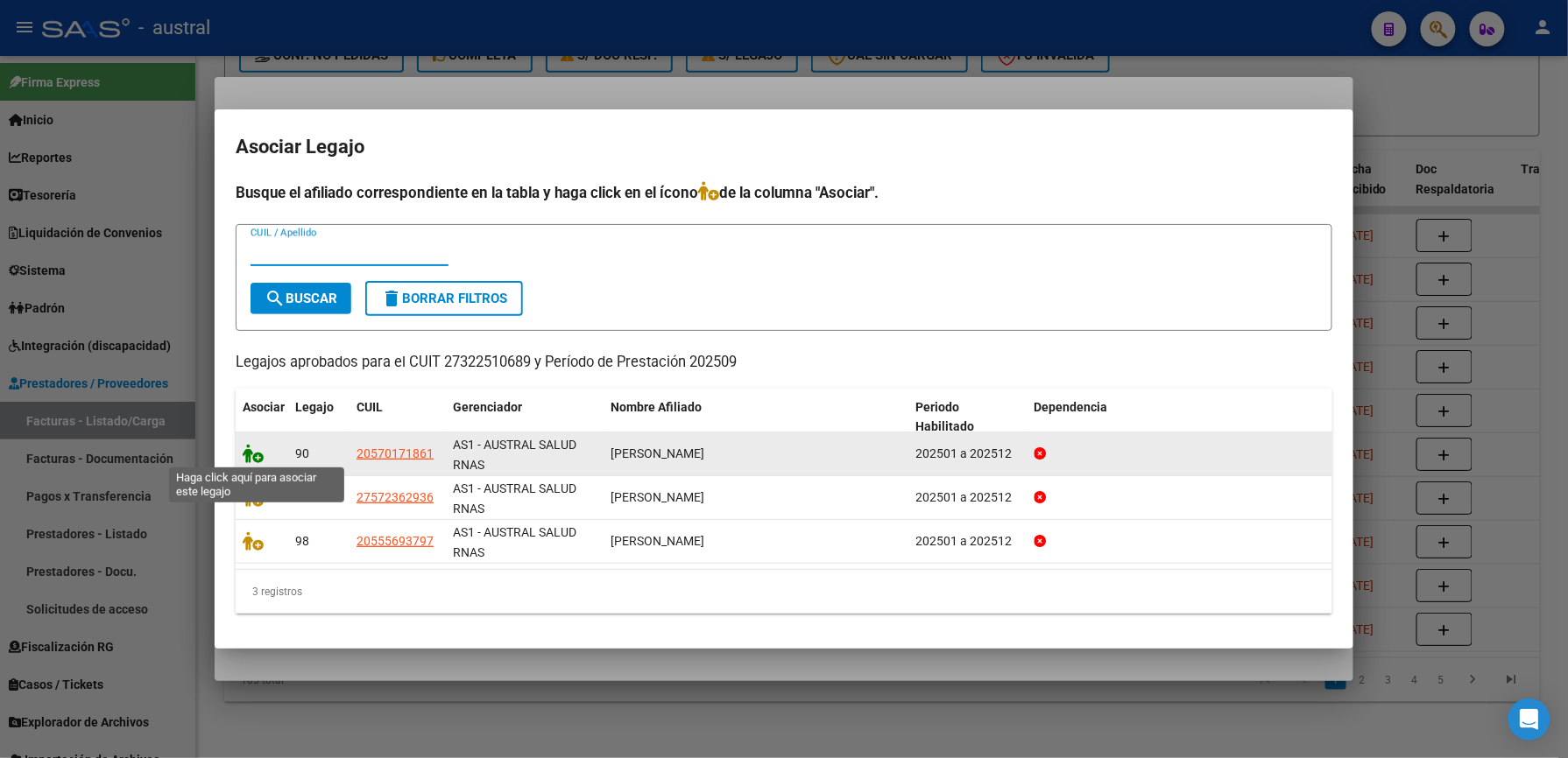
click at [257, 461] on icon at bounding box center [252, 454] width 21 height 20
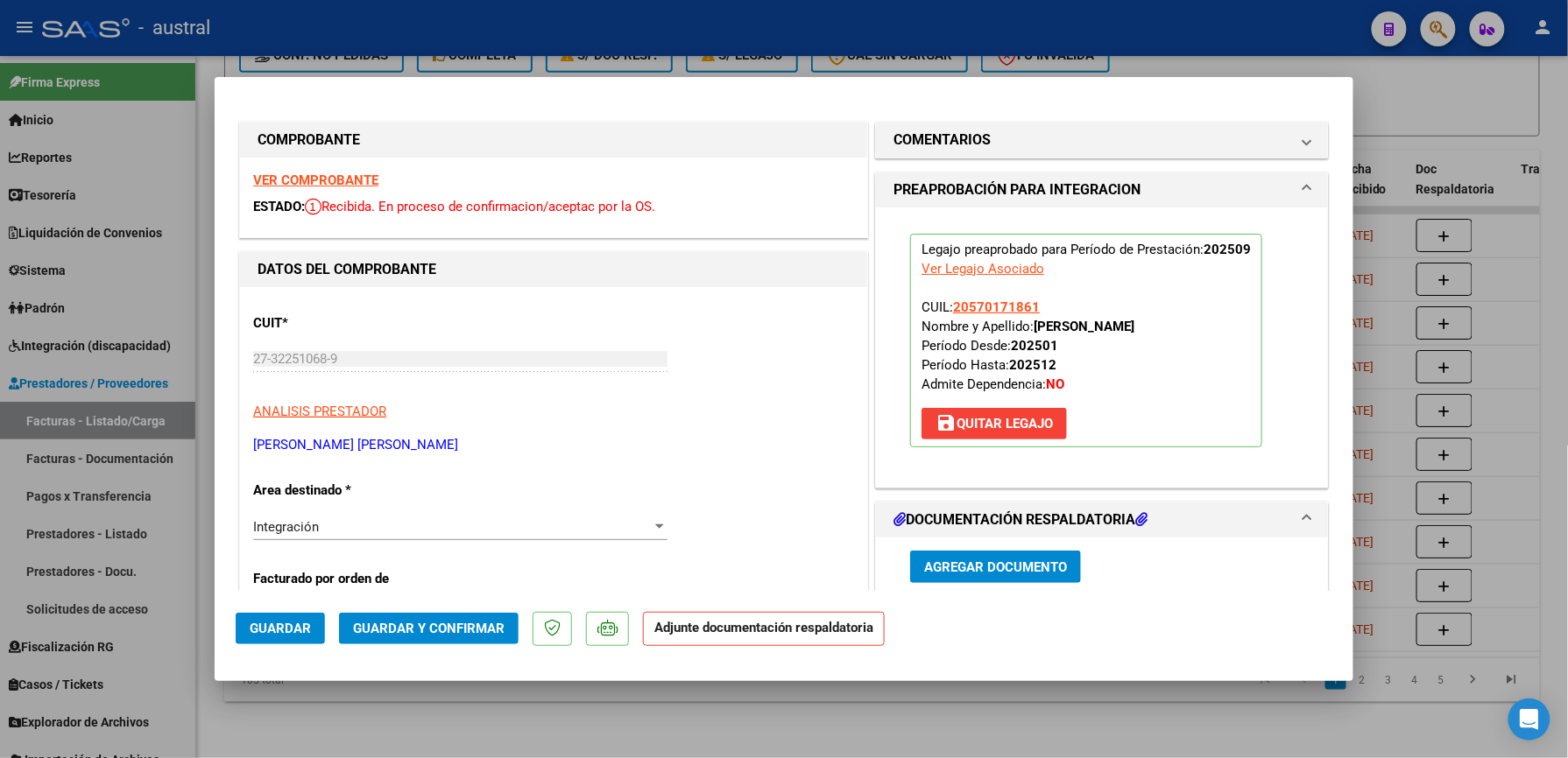
click at [436, 627] on span "Guardar y Confirmar" at bounding box center [429, 629] width 151 height 16
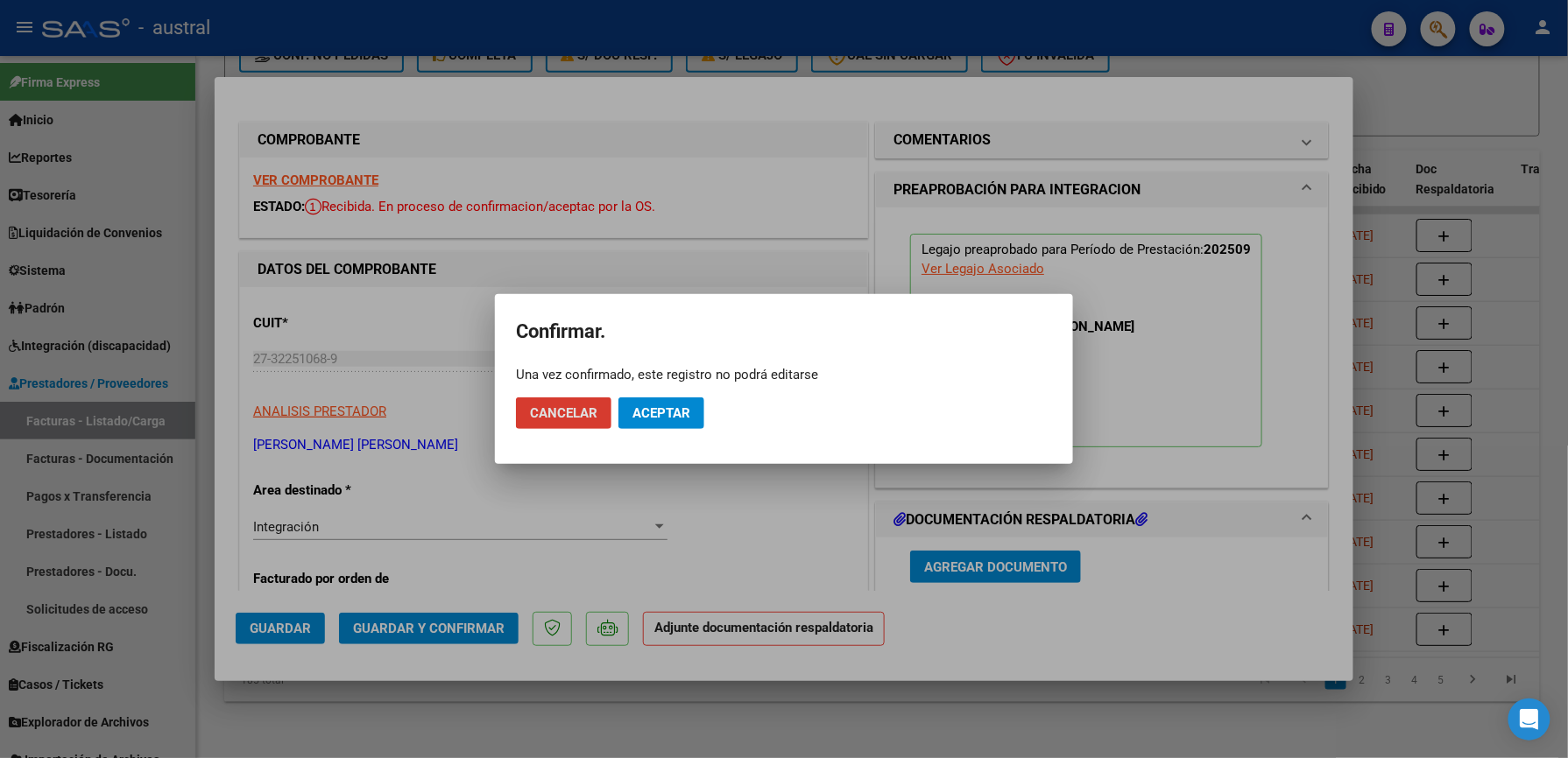
click at [658, 411] on span "Aceptar" at bounding box center [661, 413] width 58 height 16
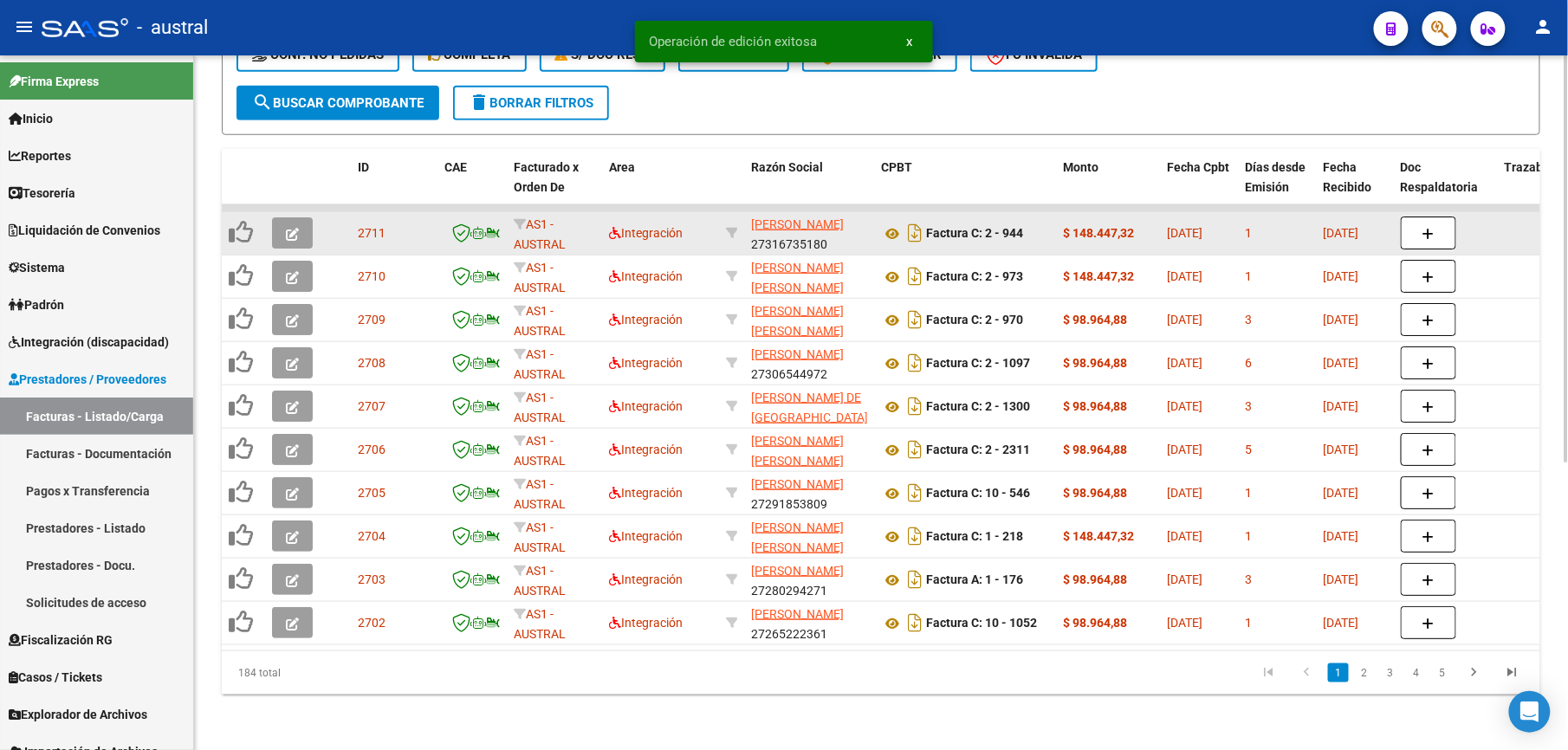
click at [295, 228] on icon "button" at bounding box center [292, 234] width 13 height 13
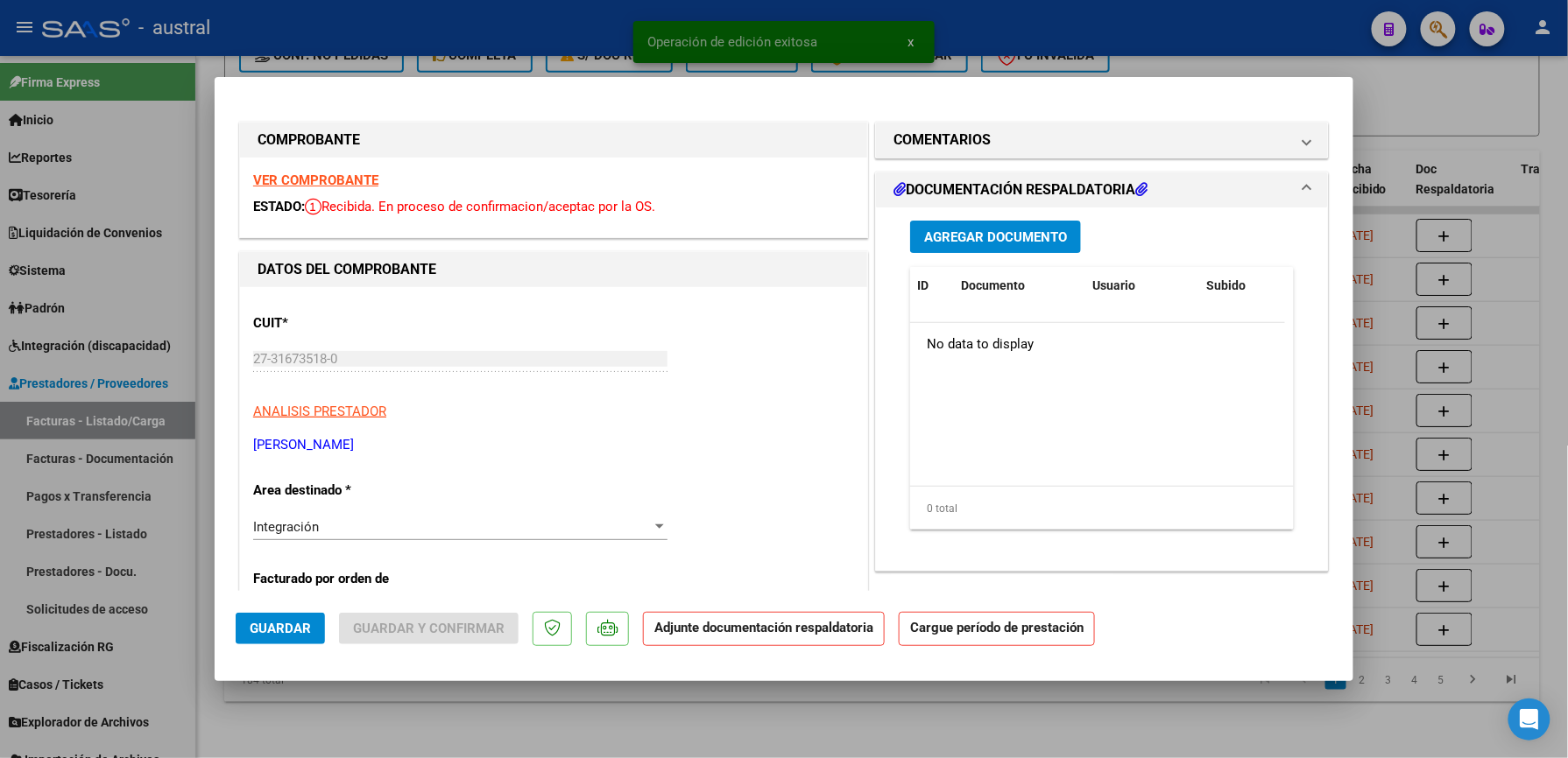
click at [327, 183] on strong "VER COMPROBANTE" at bounding box center [316, 180] width 126 height 16
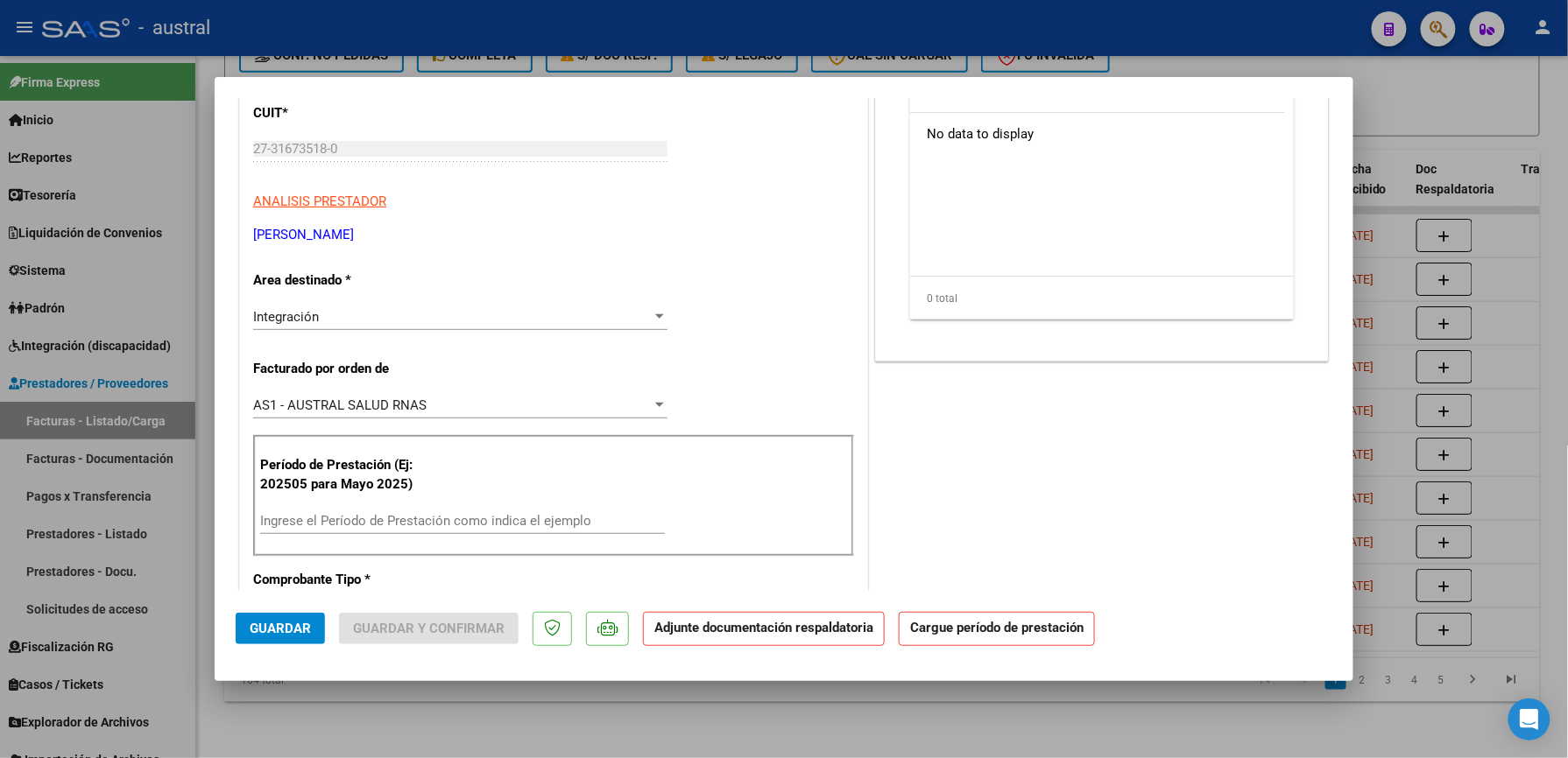
scroll to position [232, 0]
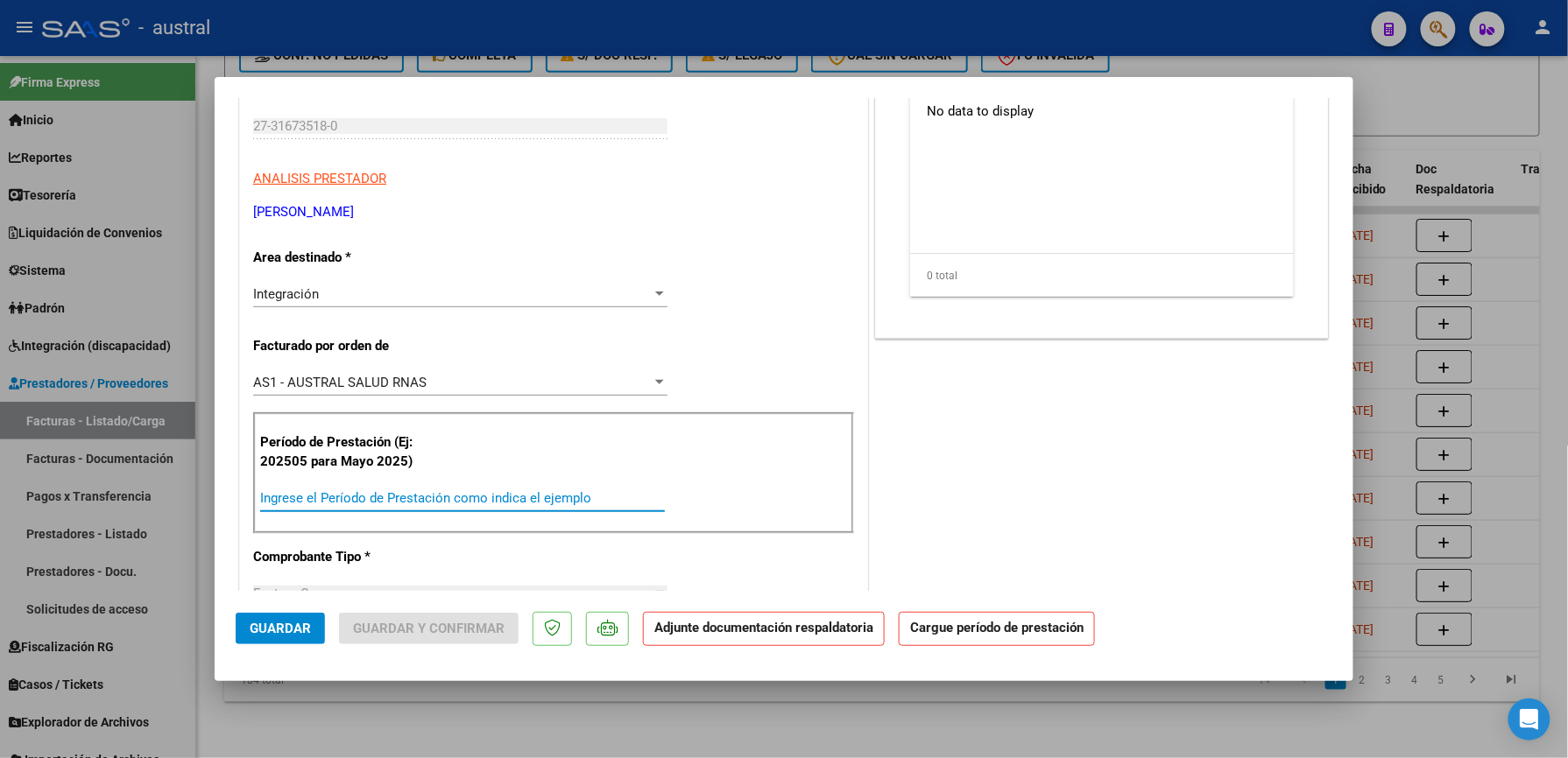
click at [422, 502] on input "Ingrese el Período de Prestación como indica el ejemplo" at bounding box center [462, 498] width 404 height 16
paste input "202509"
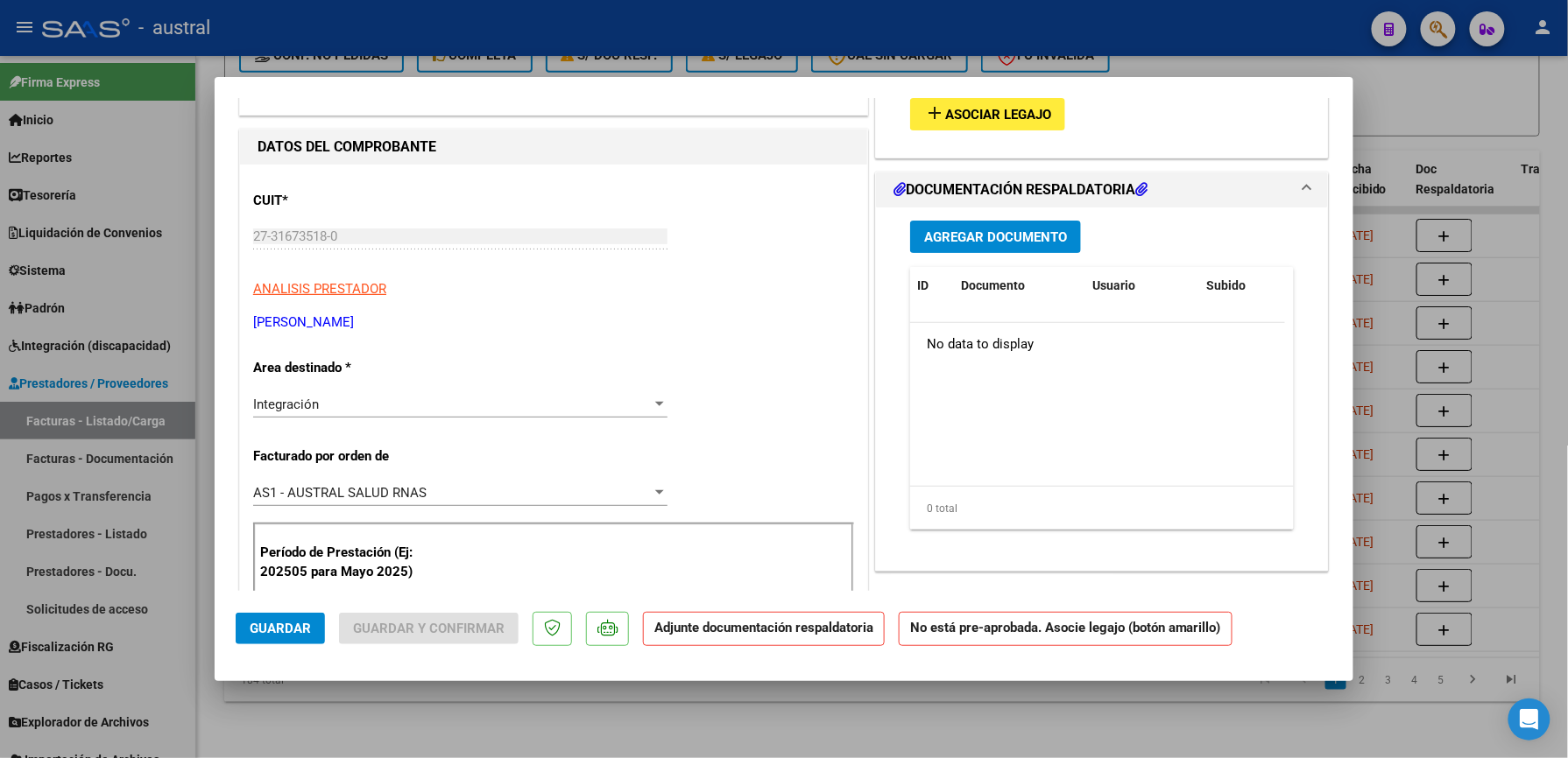
scroll to position [0, 0]
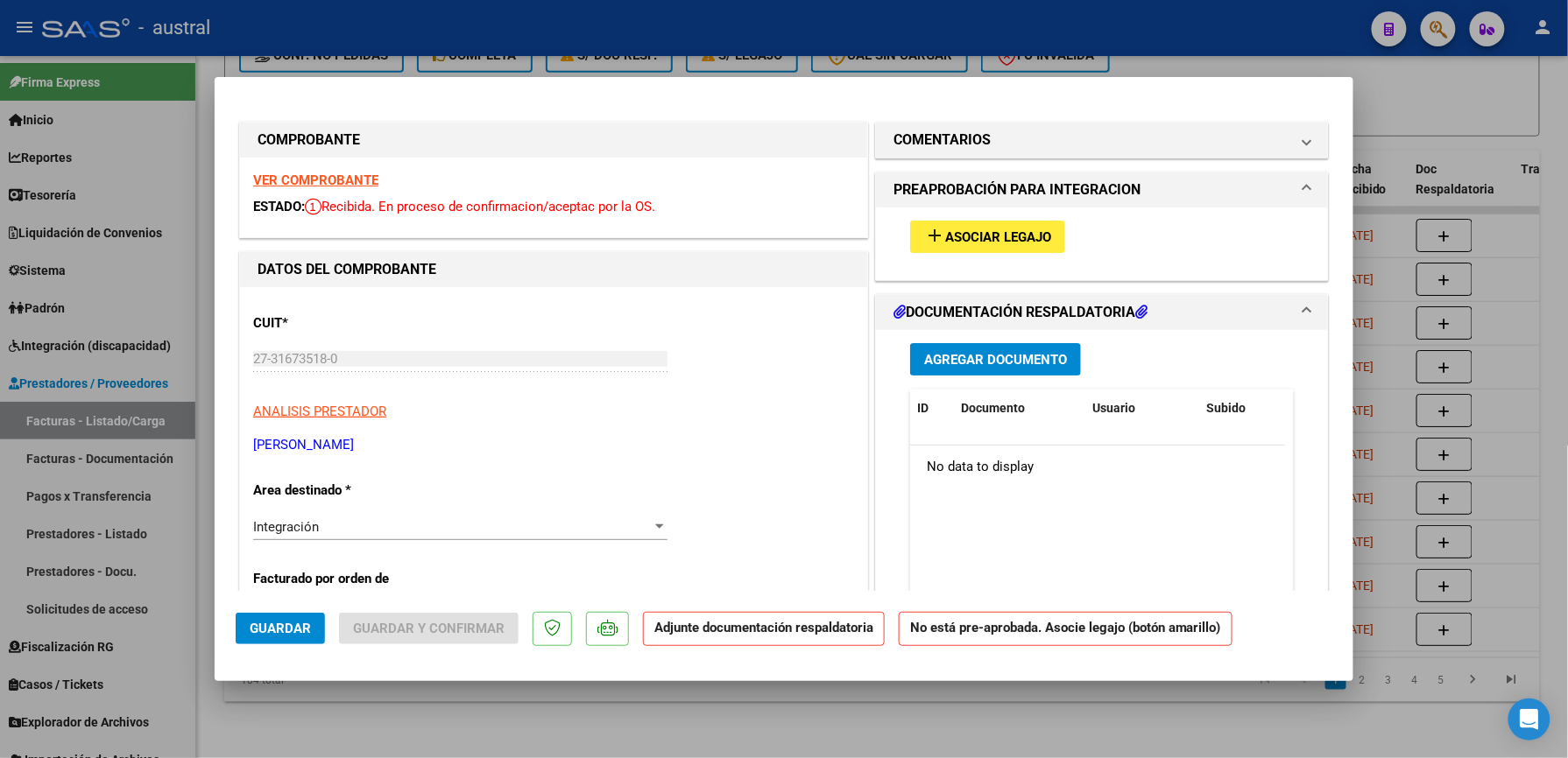
type input "202509"
click at [982, 238] on span "Asociar Legajo" at bounding box center [998, 237] width 106 height 16
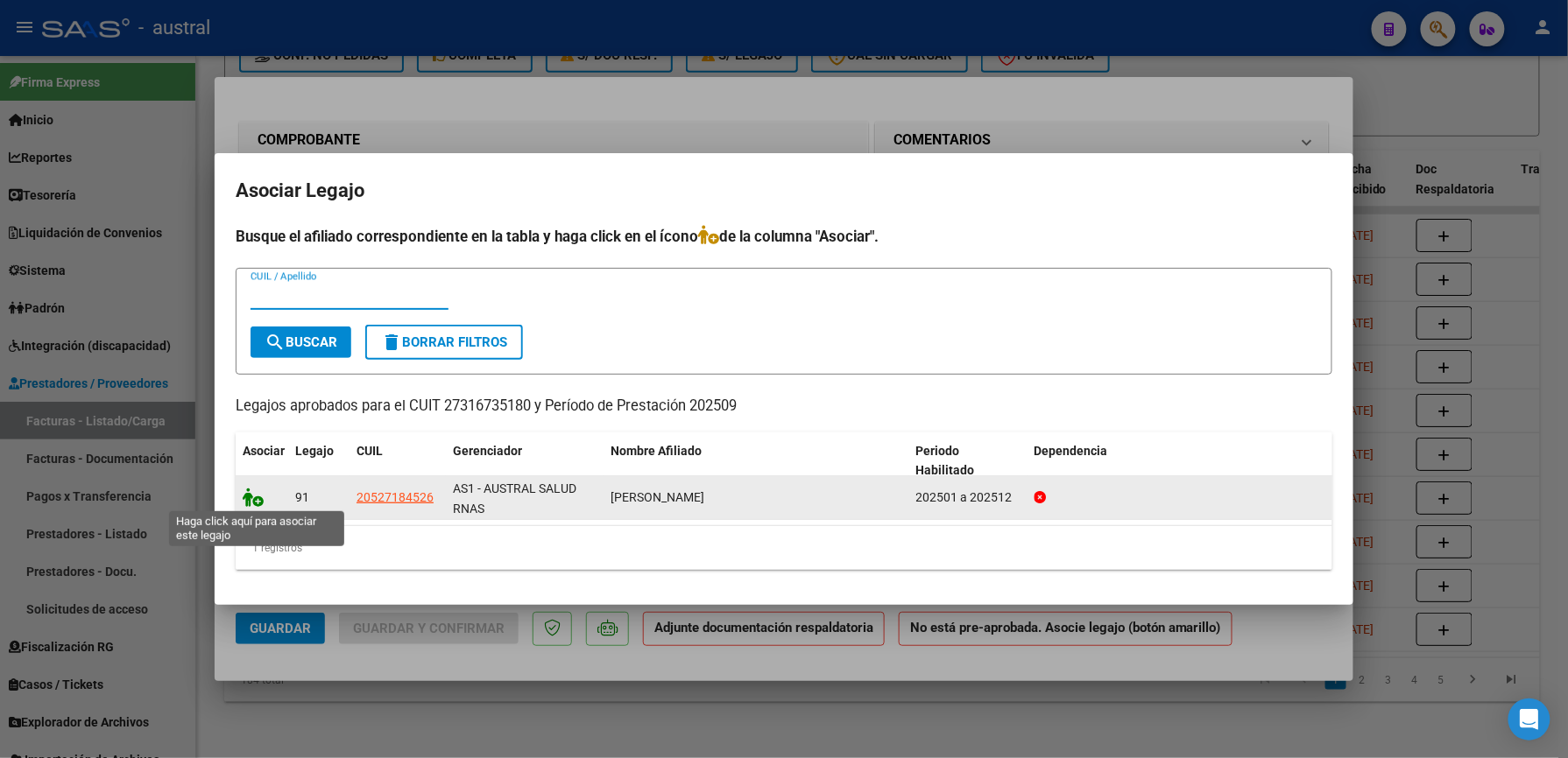
click at [252, 501] on icon at bounding box center [252, 497] width 21 height 20
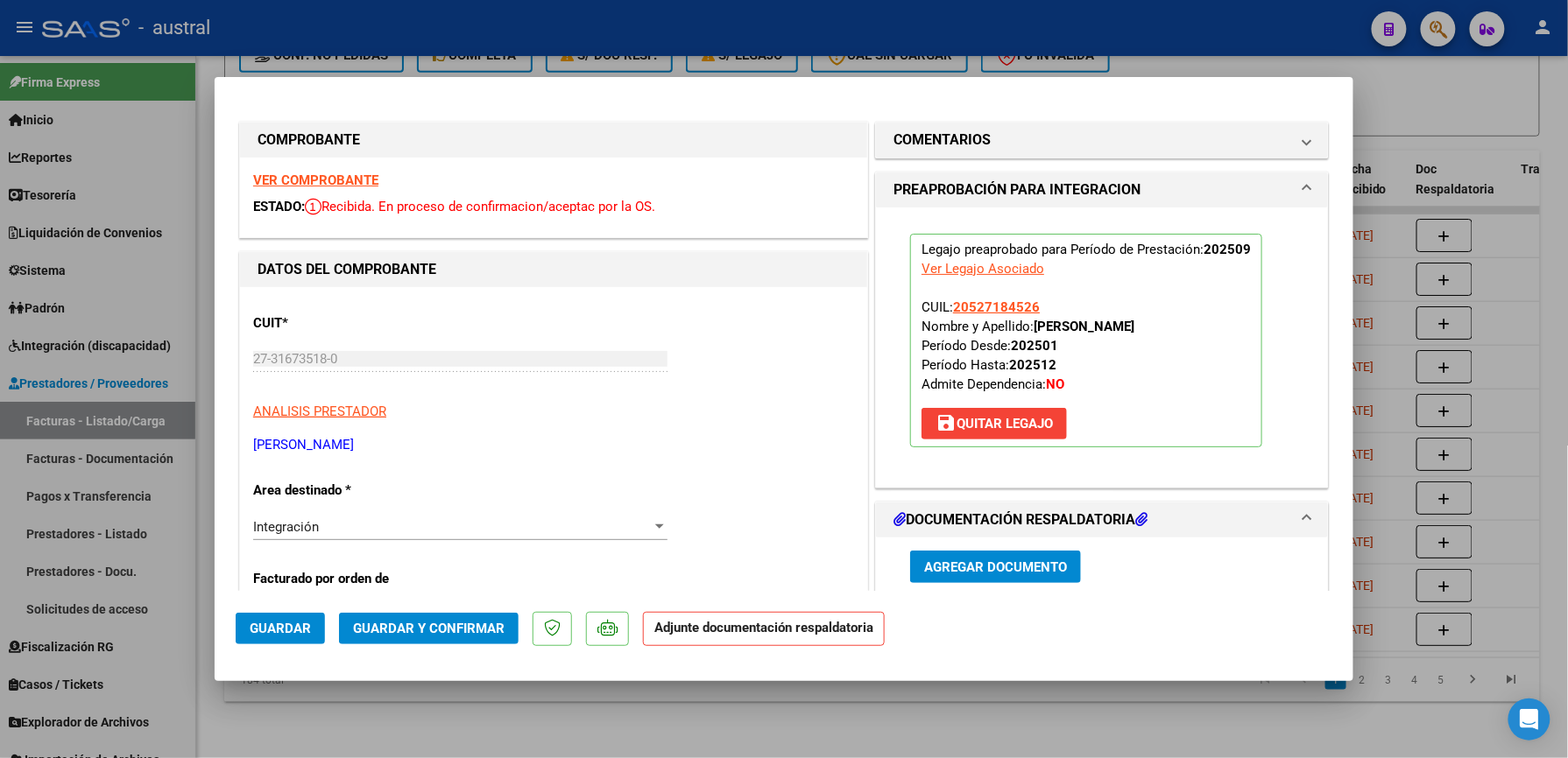
click at [463, 631] on span "Guardar y Confirmar" at bounding box center [429, 629] width 151 height 16
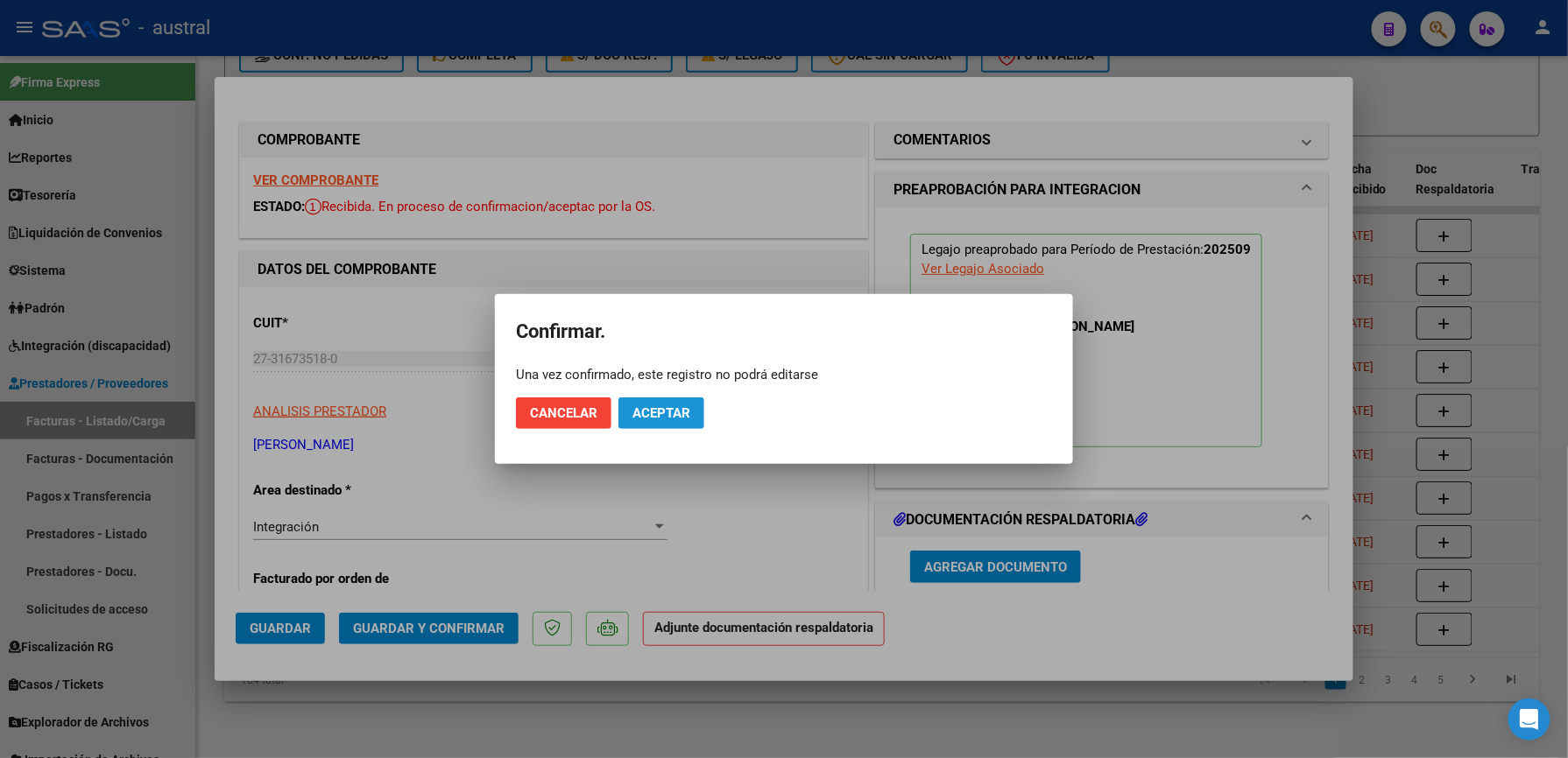
click at [674, 419] on span "Aceptar" at bounding box center [661, 413] width 58 height 16
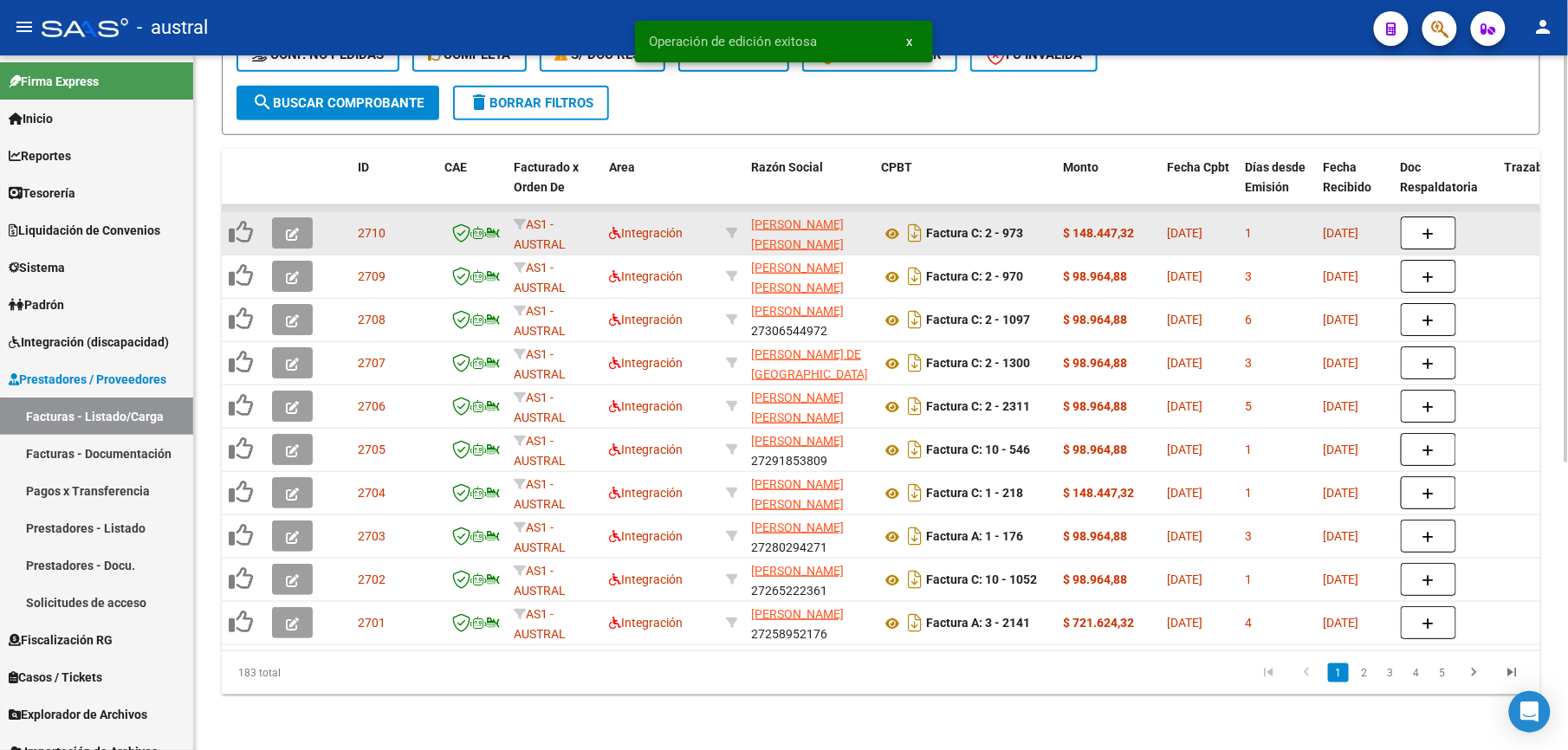
click at [295, 228] on icon "button" at bounding box center [292, 234] width 13 height 13
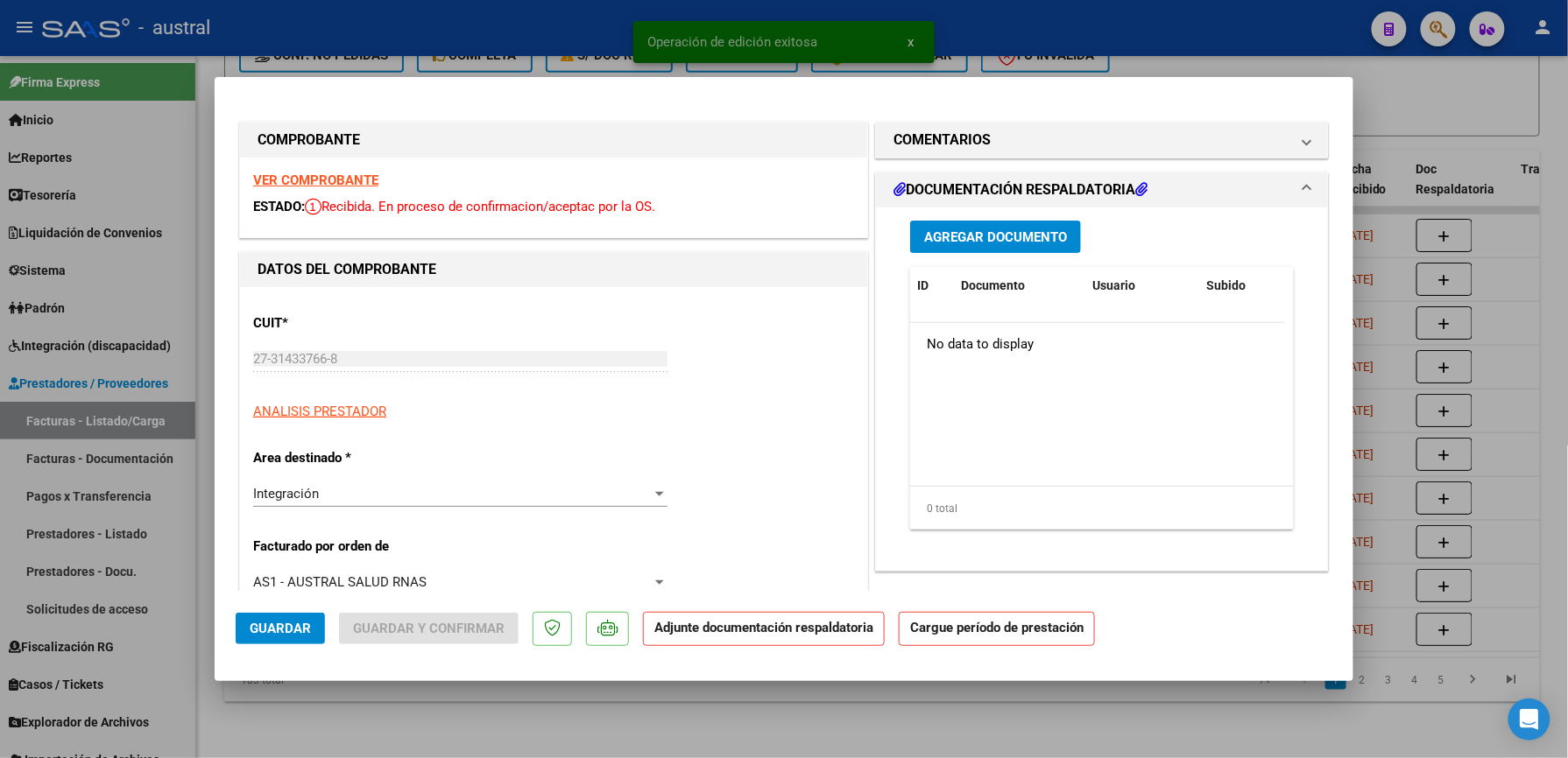
click at [351, 178] on strong "VER COMPROBANTE" at bounding box center [316, 180] width 126 height 16
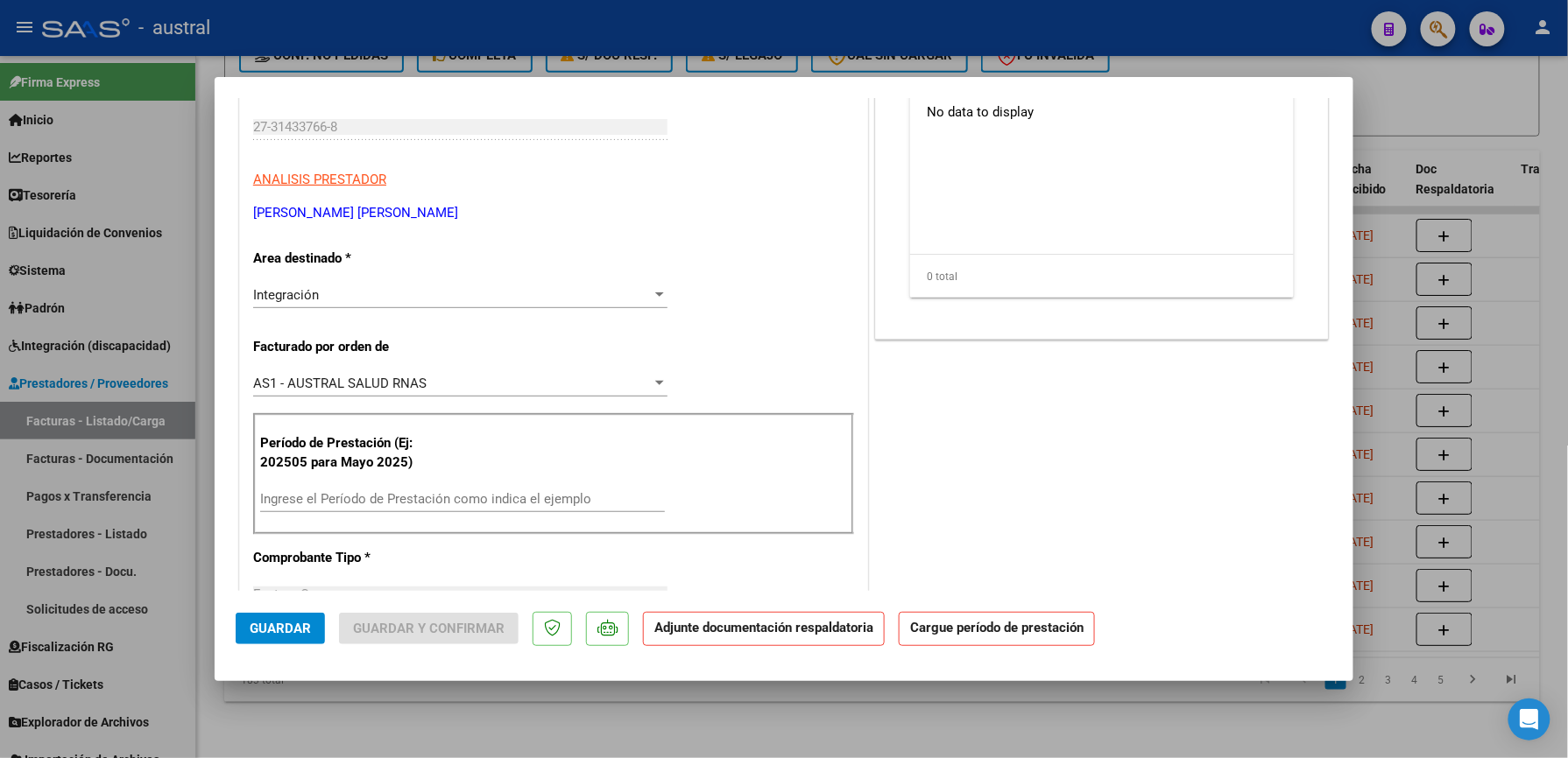
scroll to position [232, 0]
click at [407, 490] on input "Ingrese el Período de Prestación como indica el ejemplo" at bounding box center [462, 498] width 404 height 16
paste input "202509"
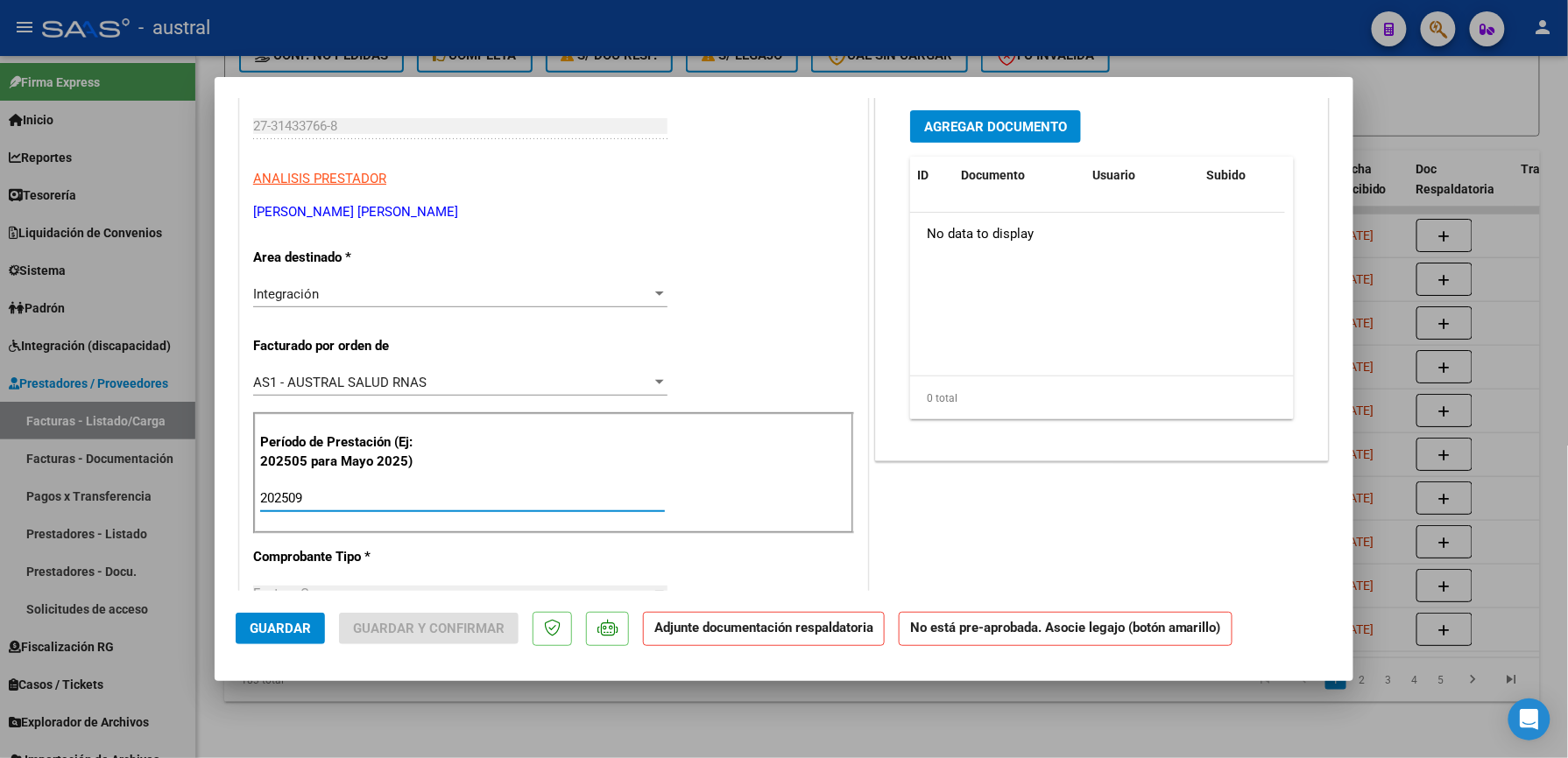
scroll to position [0, 0]
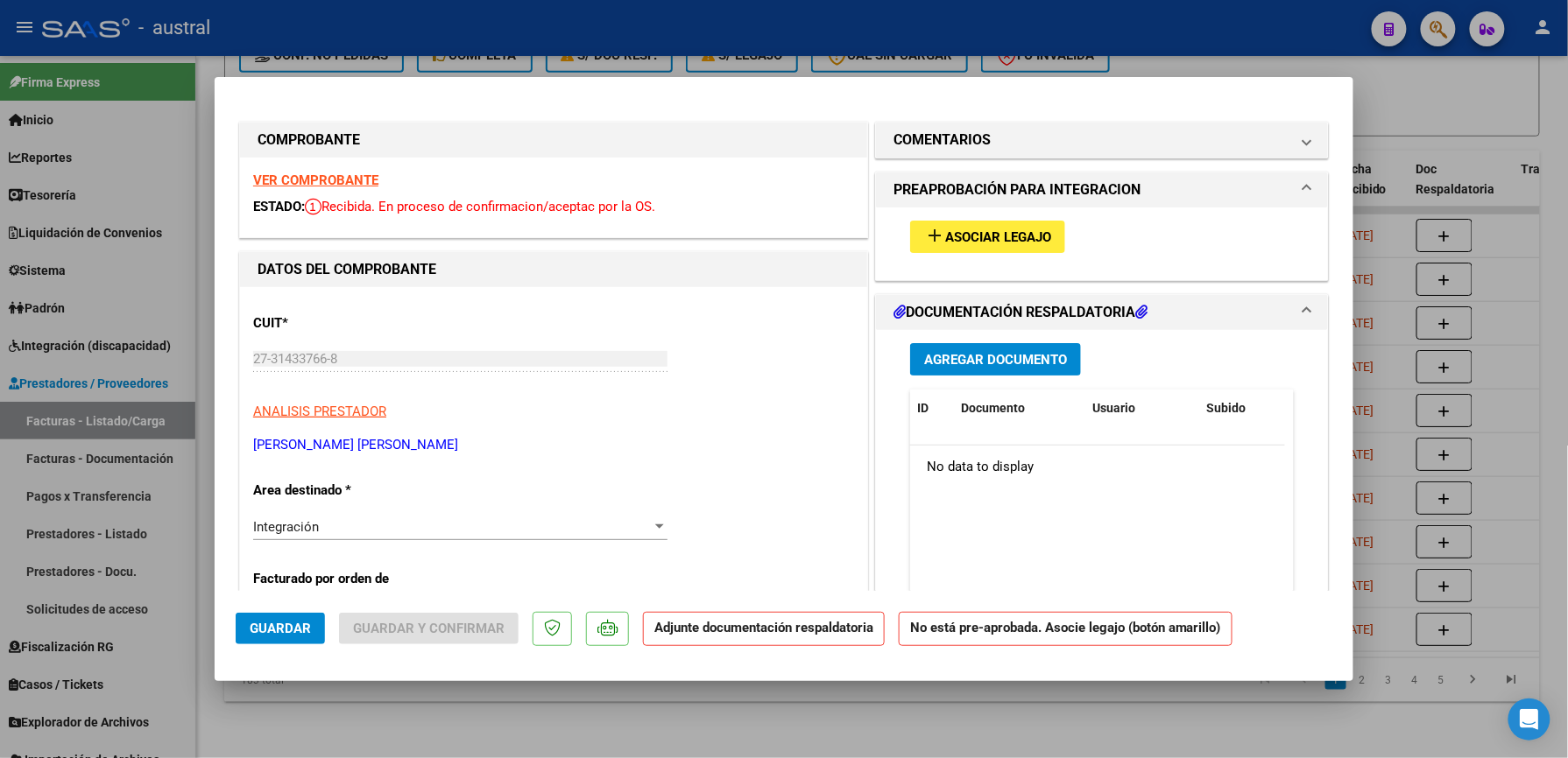
type input "202509"
click at [955, 236] on span "Asociar Legajo" at bounding box center [998, 237] width 106 height 16
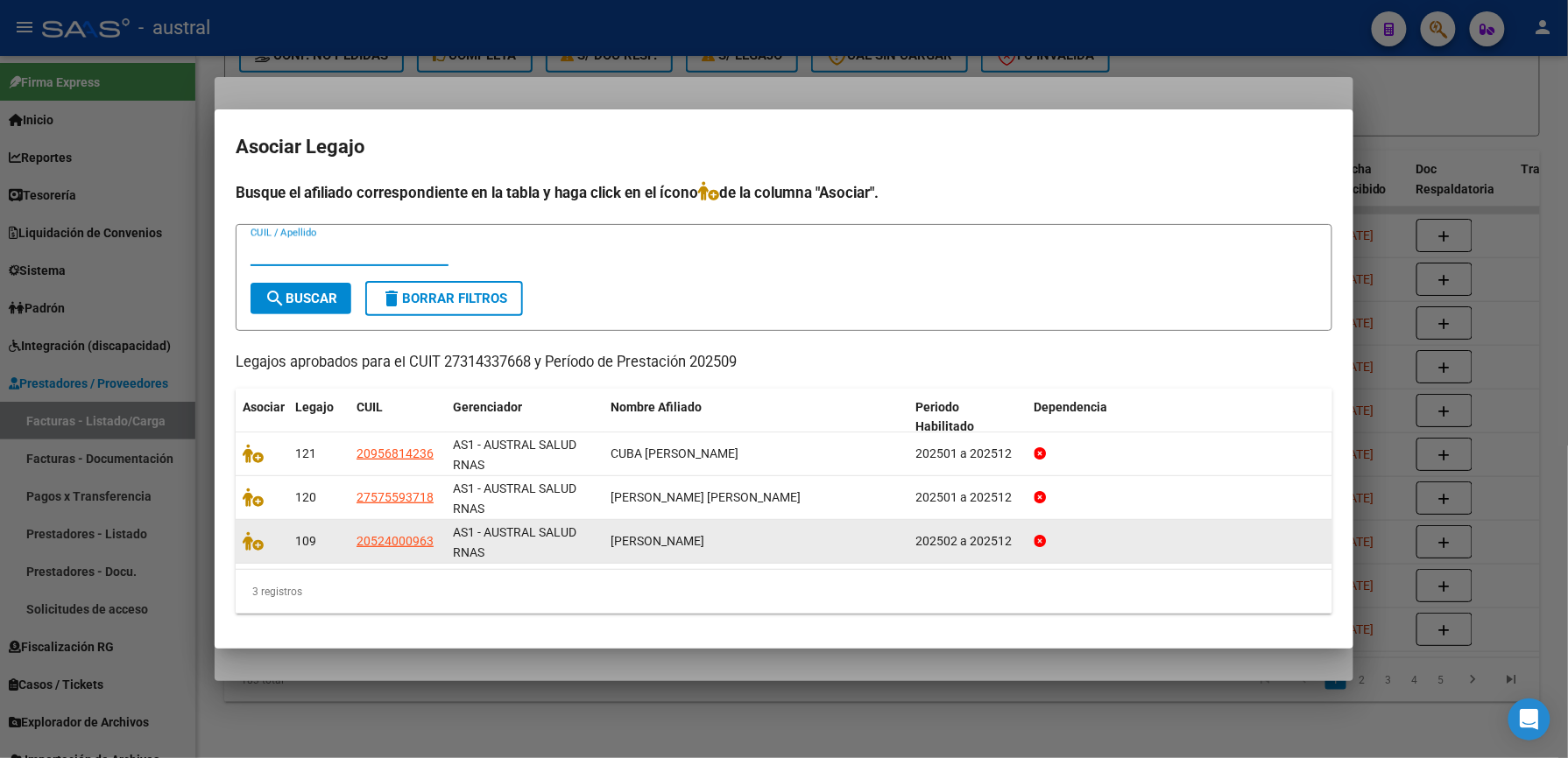
click at [260, 550] on div at bounding box center [261, 541] width 38 height 21
click at [252, 543] on icon at bounding box center [252, 541] width 21 height 20
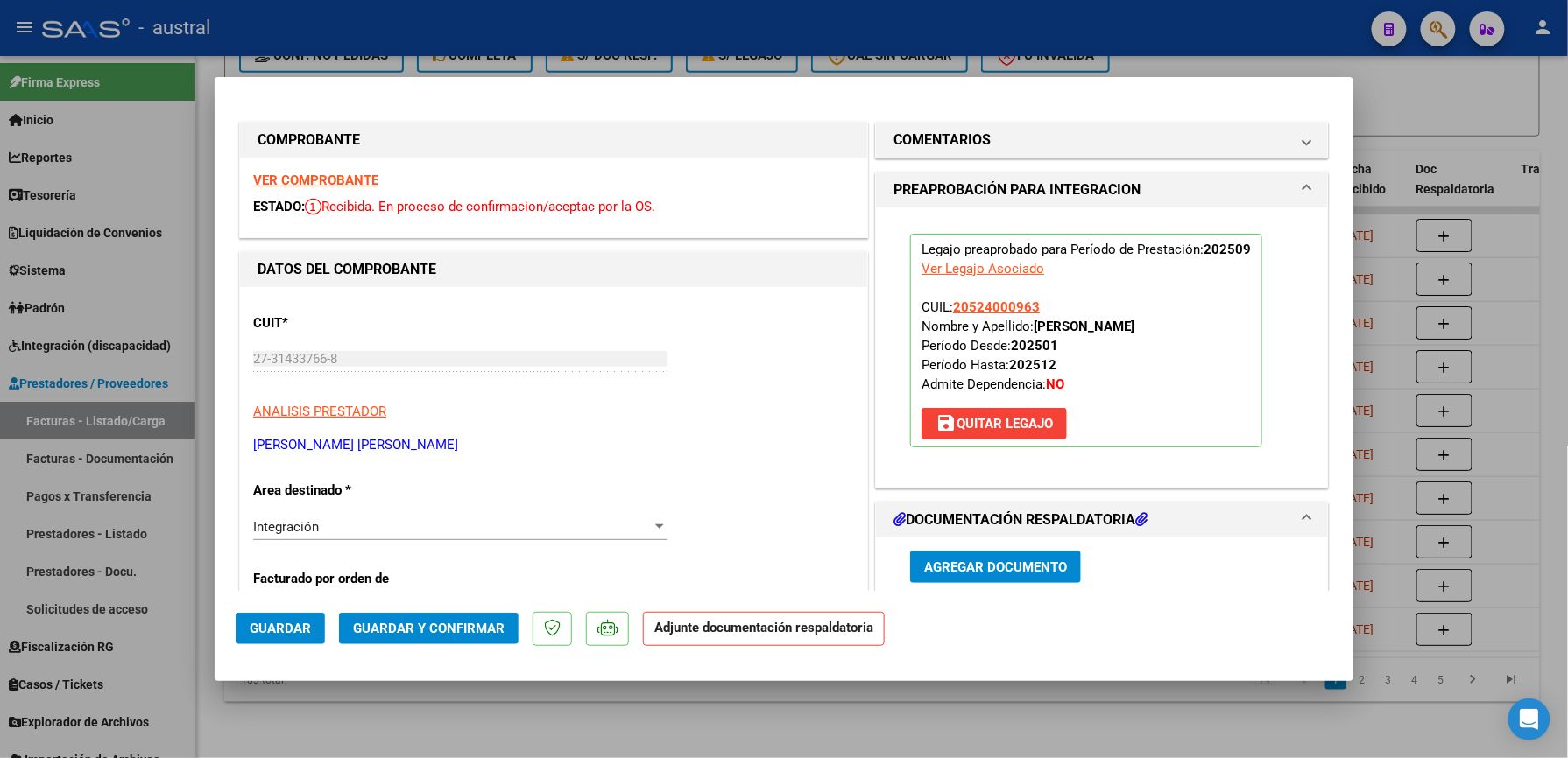
click at [461, 646] on mat-dialog-actions "Guardar Guardar y Confirmar Adjunte documentación respaldatoria" at bounding box center [784, 626] width 1097 height 70
click at [470, 629] on span "Guardar y Confirmar" at bounding box center [429, 629] width 151 height 16
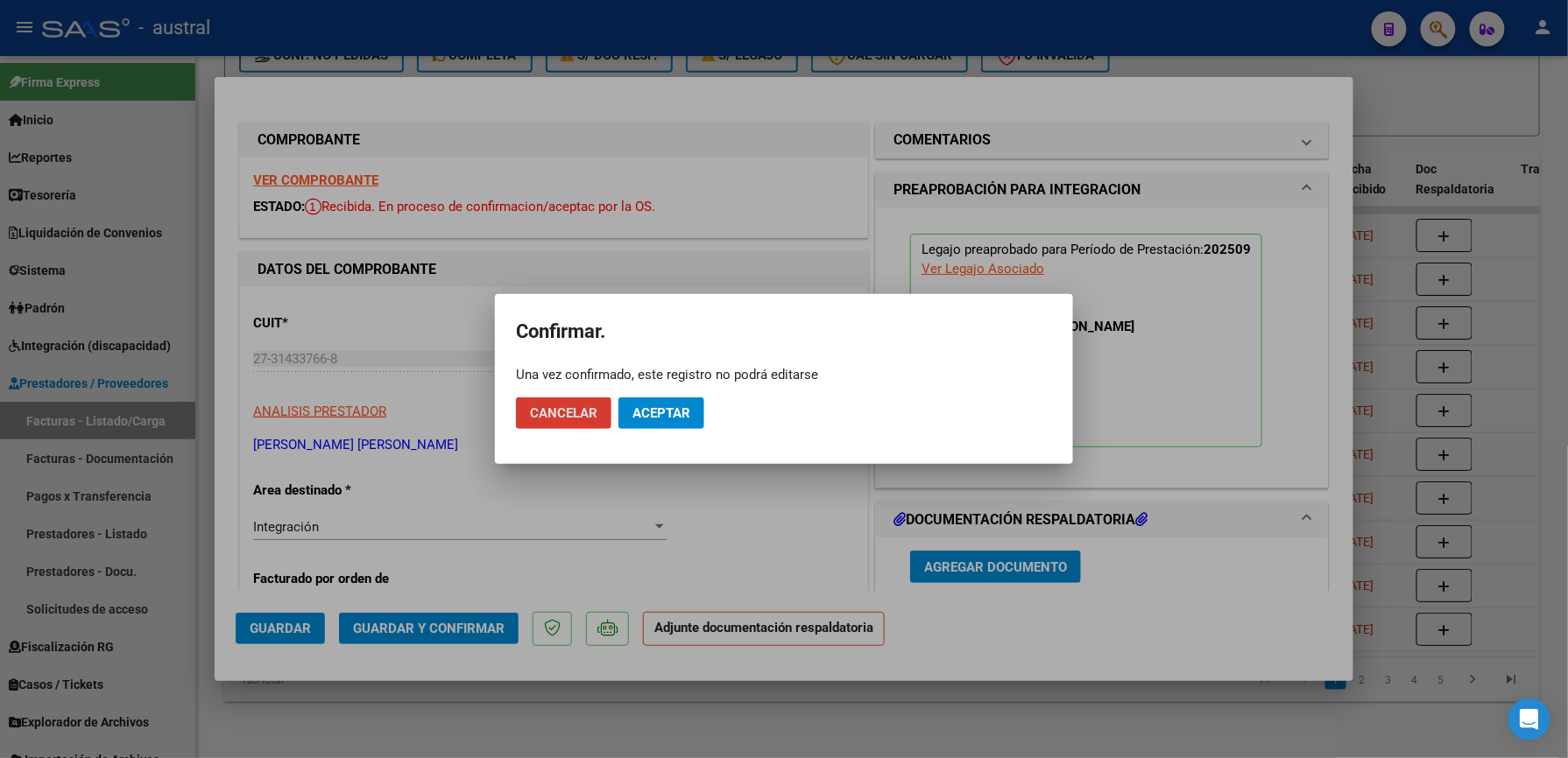
click at [690, 405] on span "Aceptar" at bounding box center [661, 413] width 58 height 16
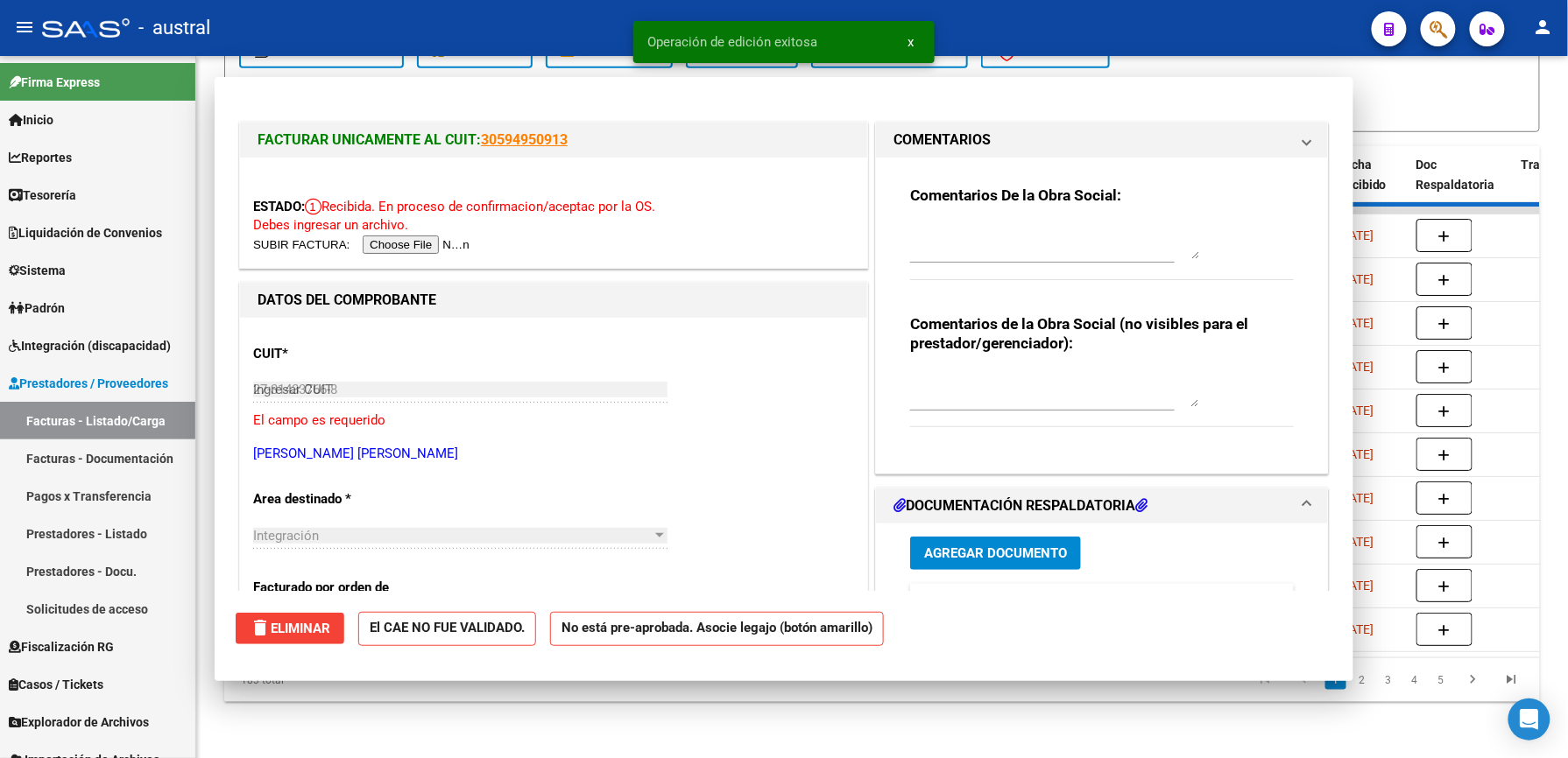
type input "$ 0,00"
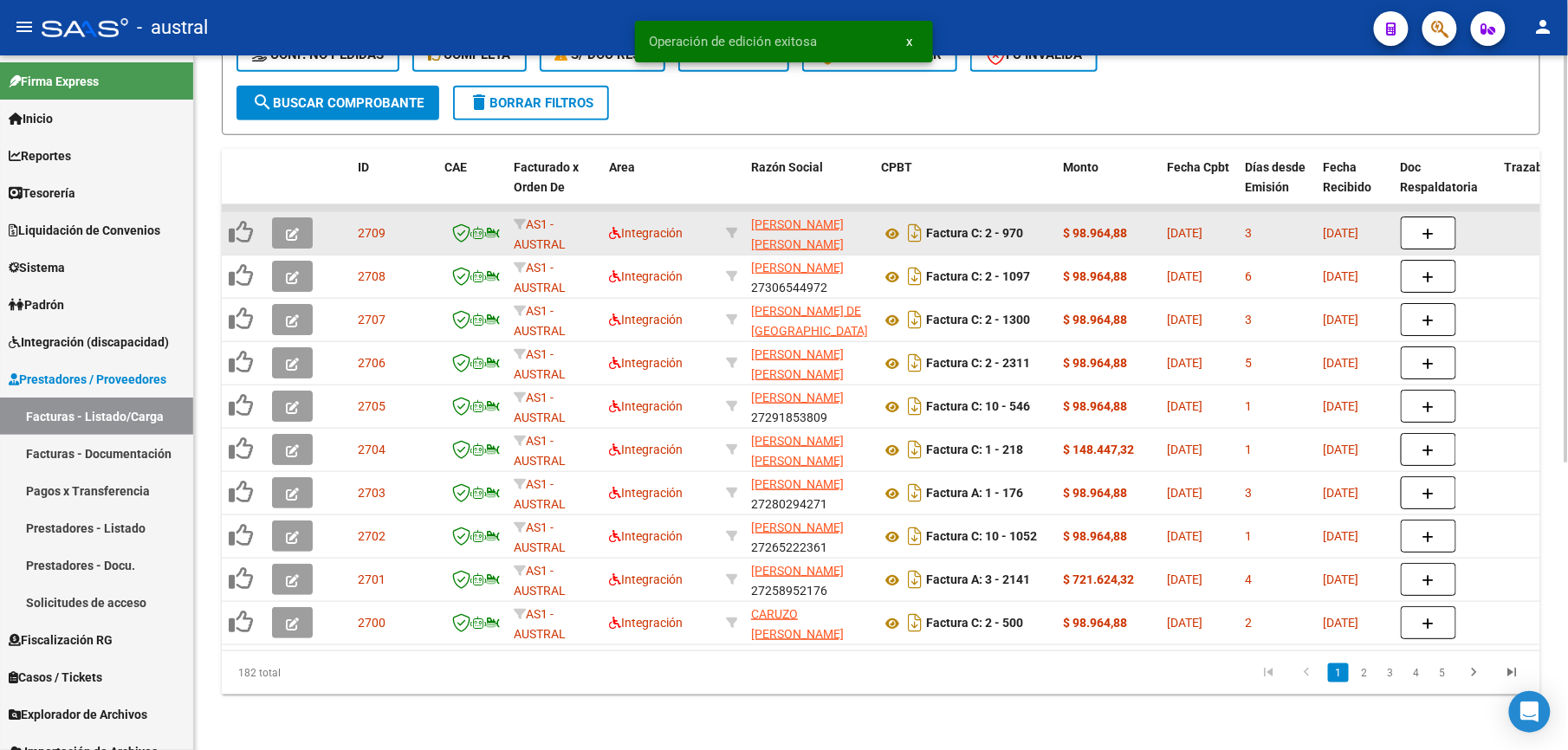
click at [292, 228] on icon "button" at bounding box center [292, 234] width 13 height 13
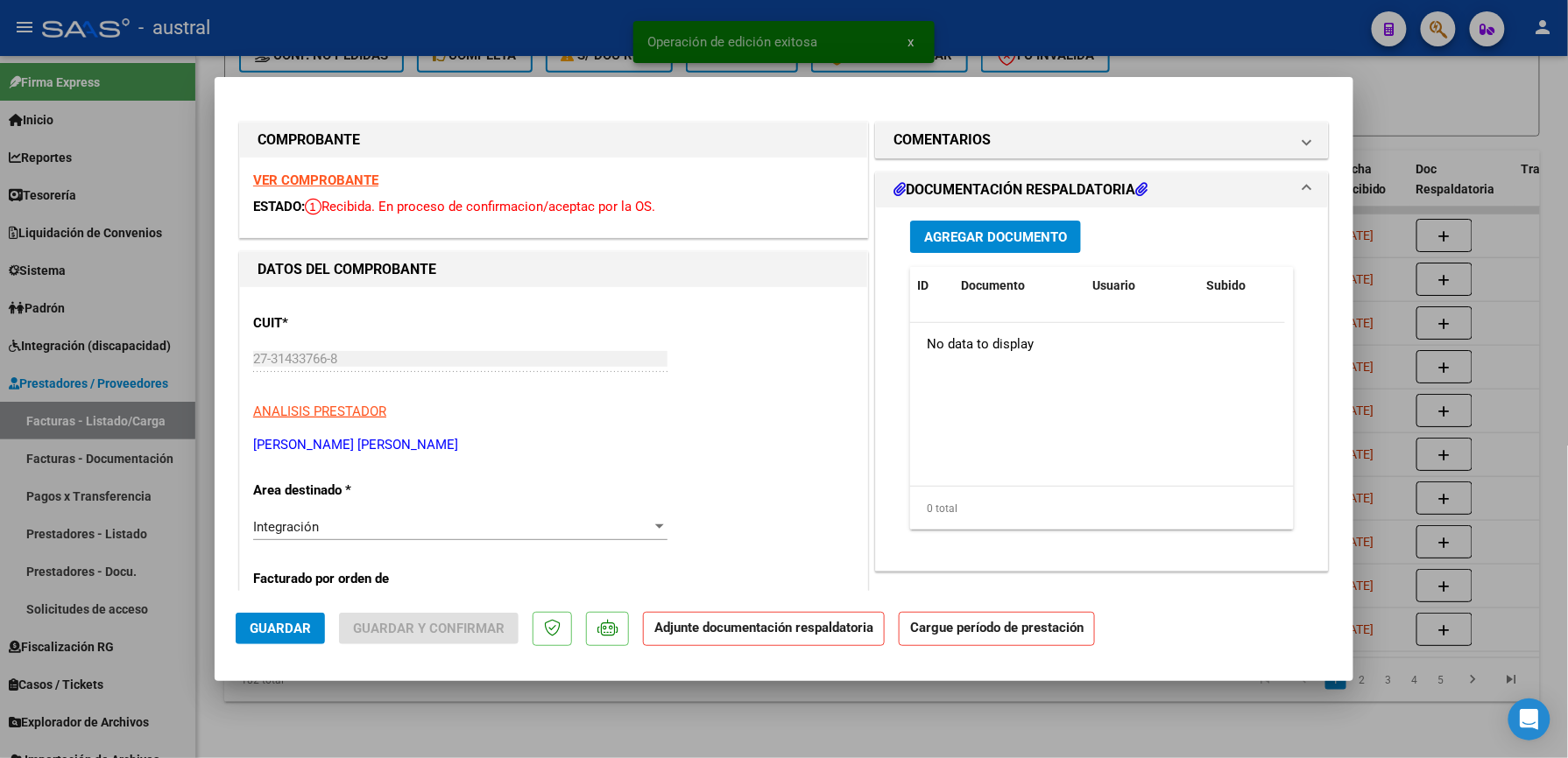
click at [347, 182] on strong "VER COMPROBANTE" at bounding box center [316, 180] width 126 height 16
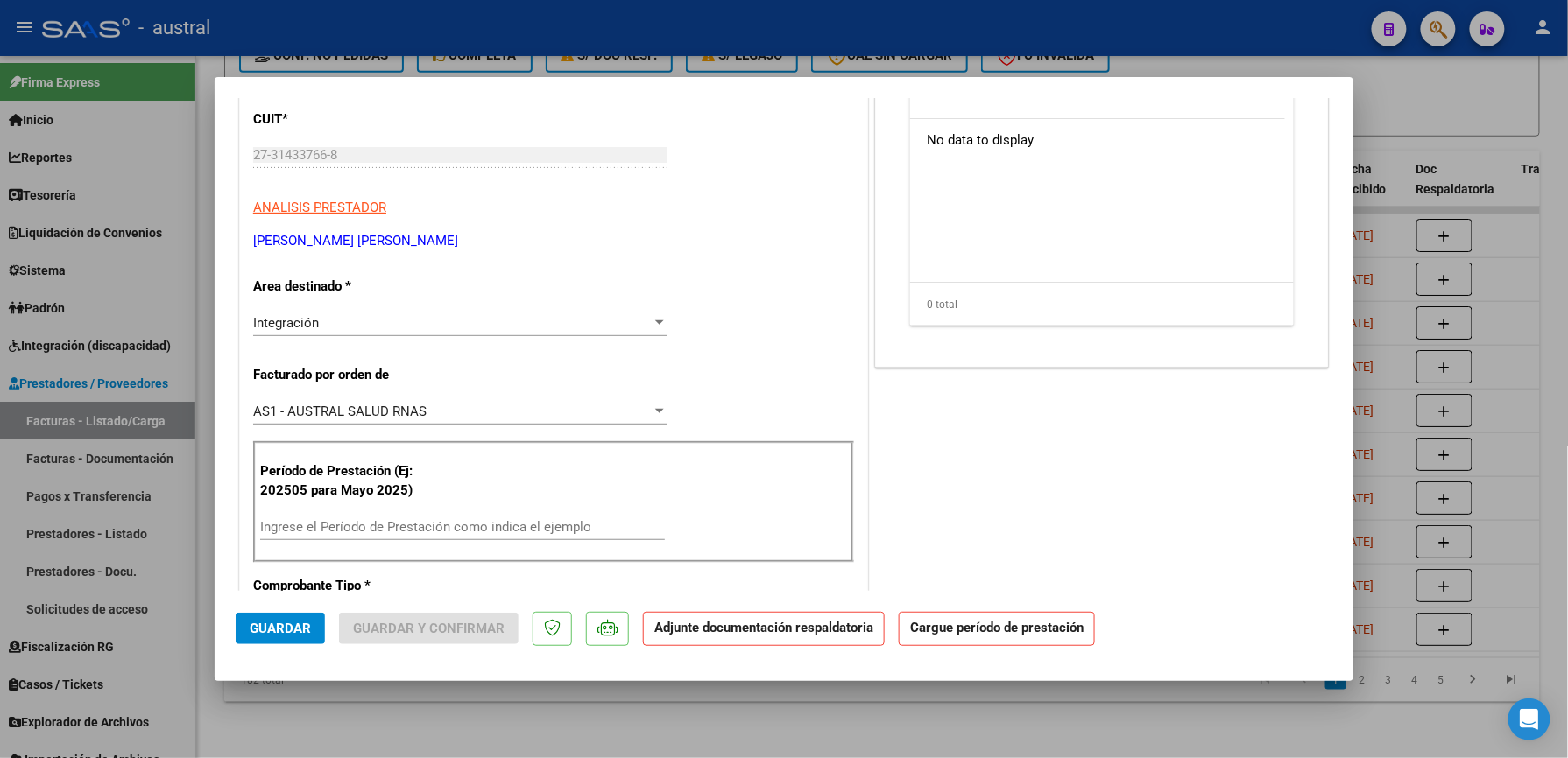
scroll to position [350, 0]
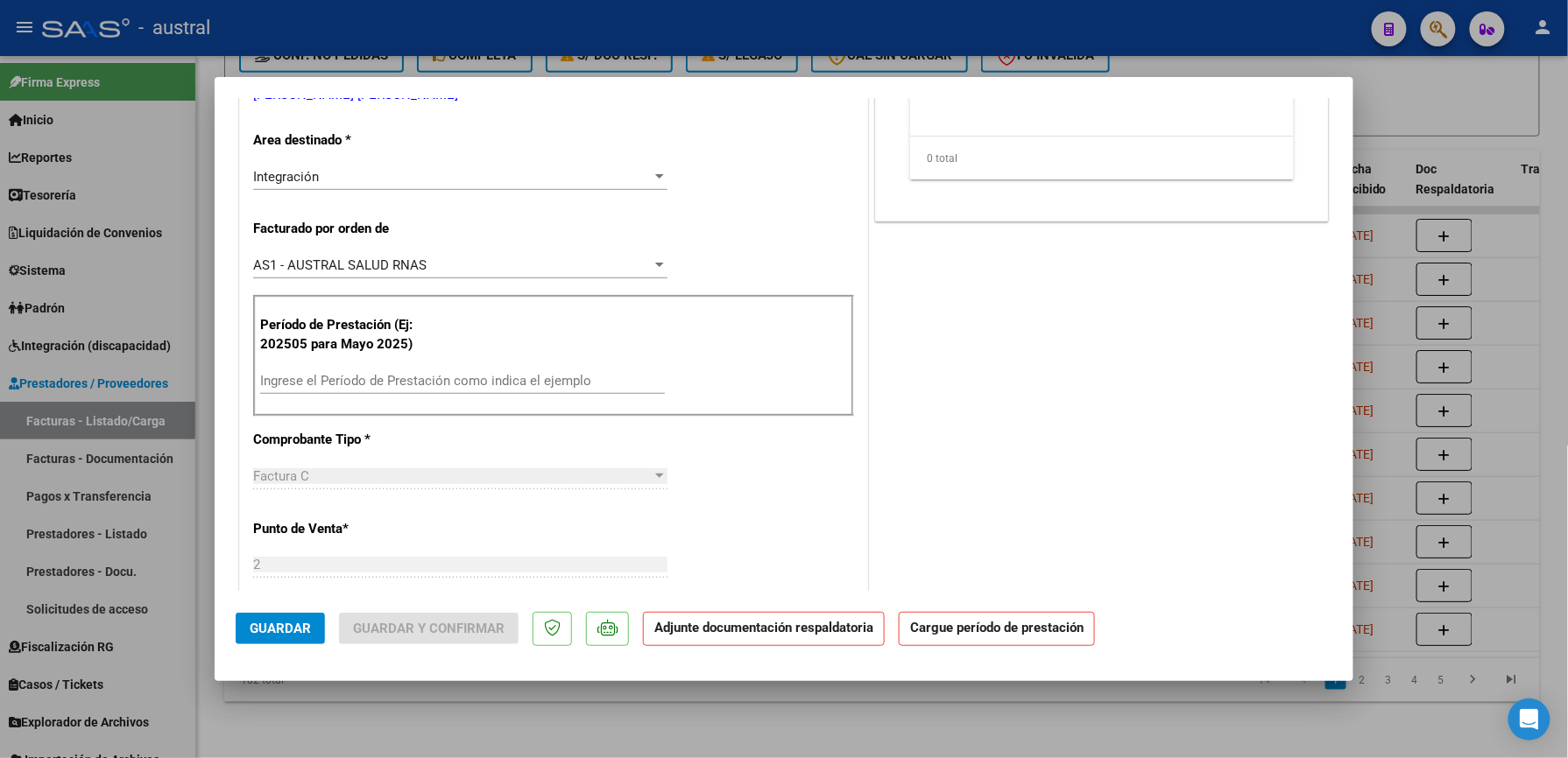
click at [343, 372] on div "Ingrese el Período de Prestación como indica el ejemplo" at bounding box center [462, 380] width 404 height 26
paste input "202509"
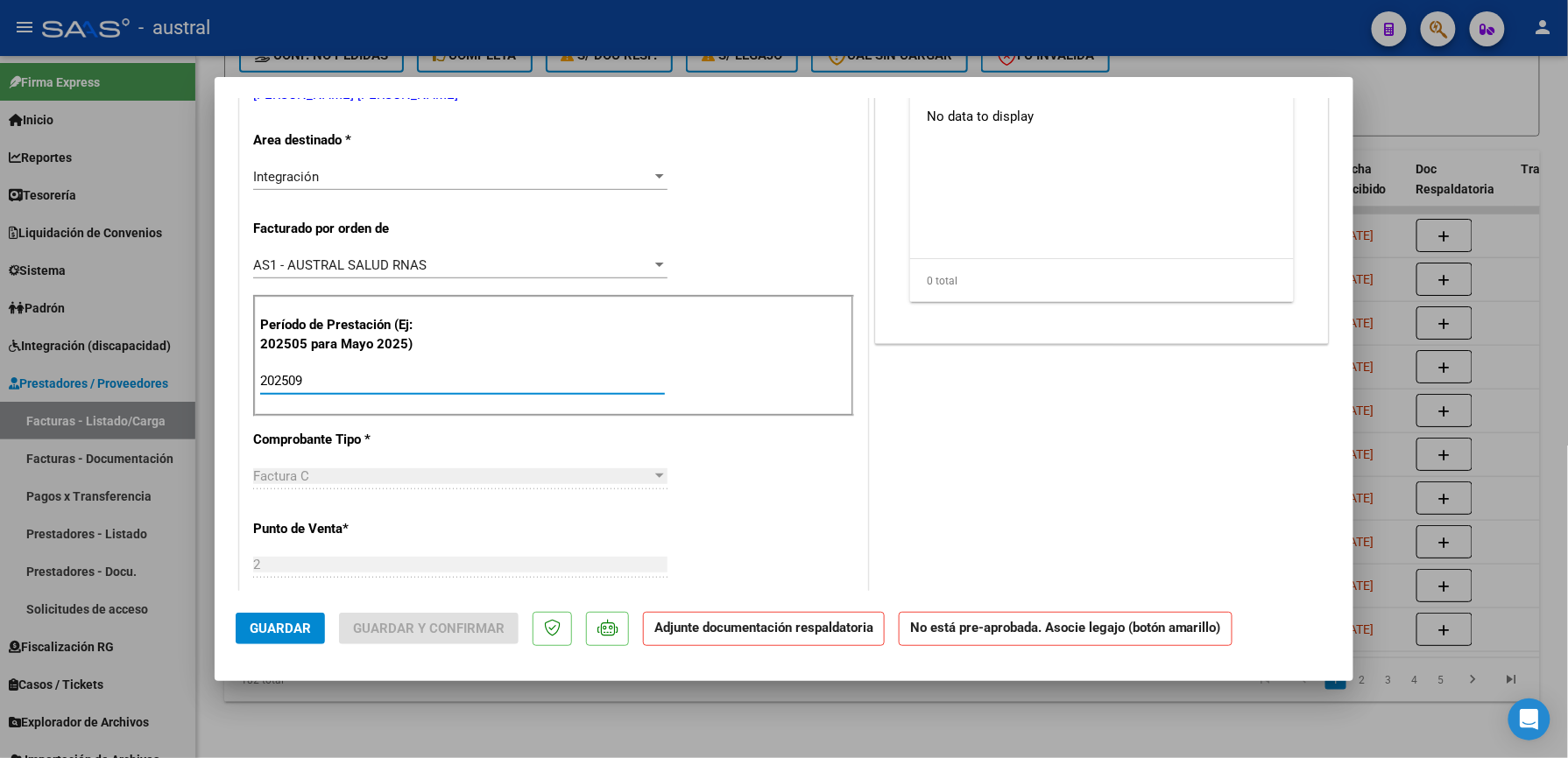
scroll to position [0, 0]
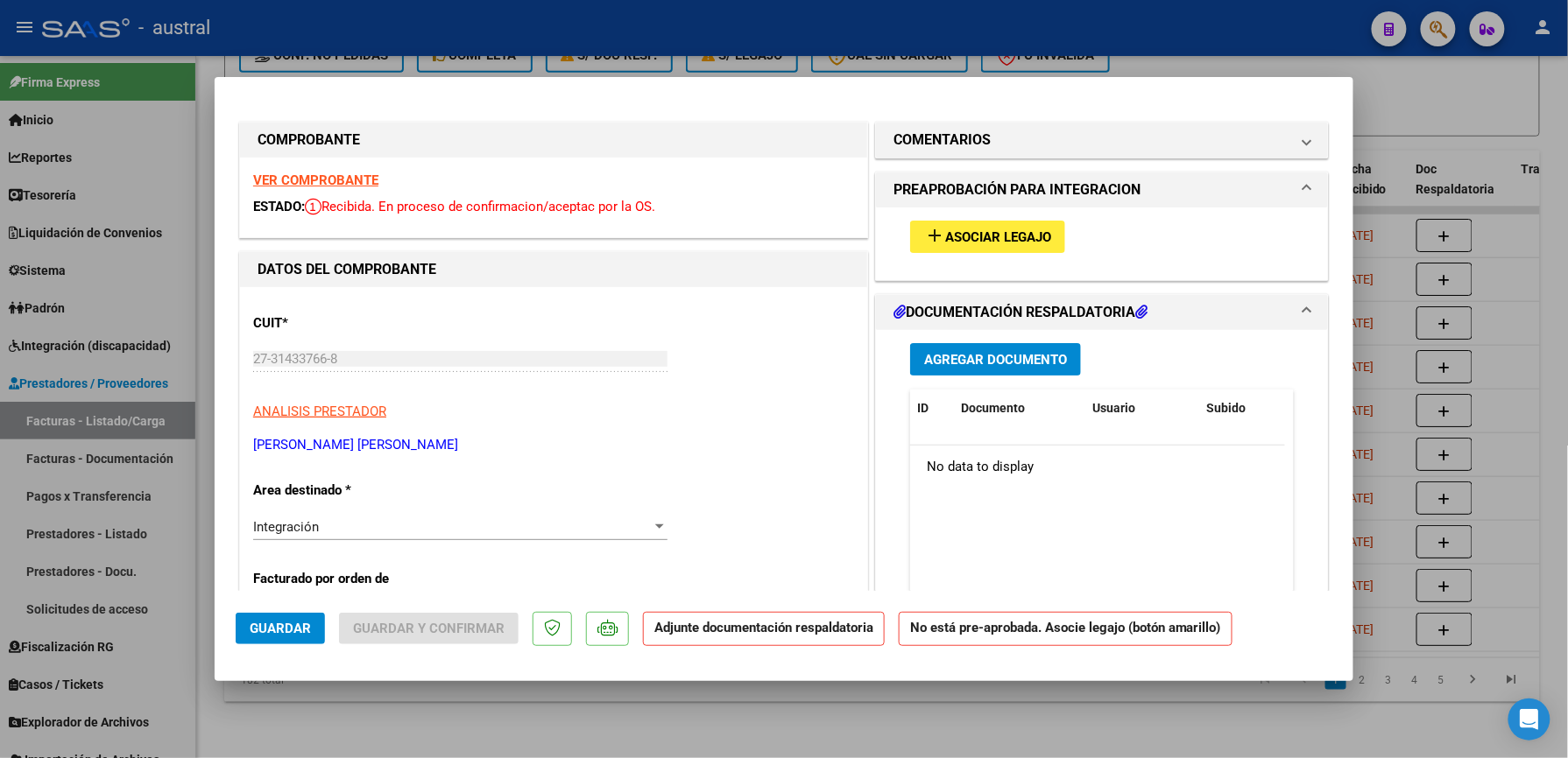
type input "202509"
click at [974, 240] on span "Asociar Legajo" at bounding box center [998, 237] width 106 height 16
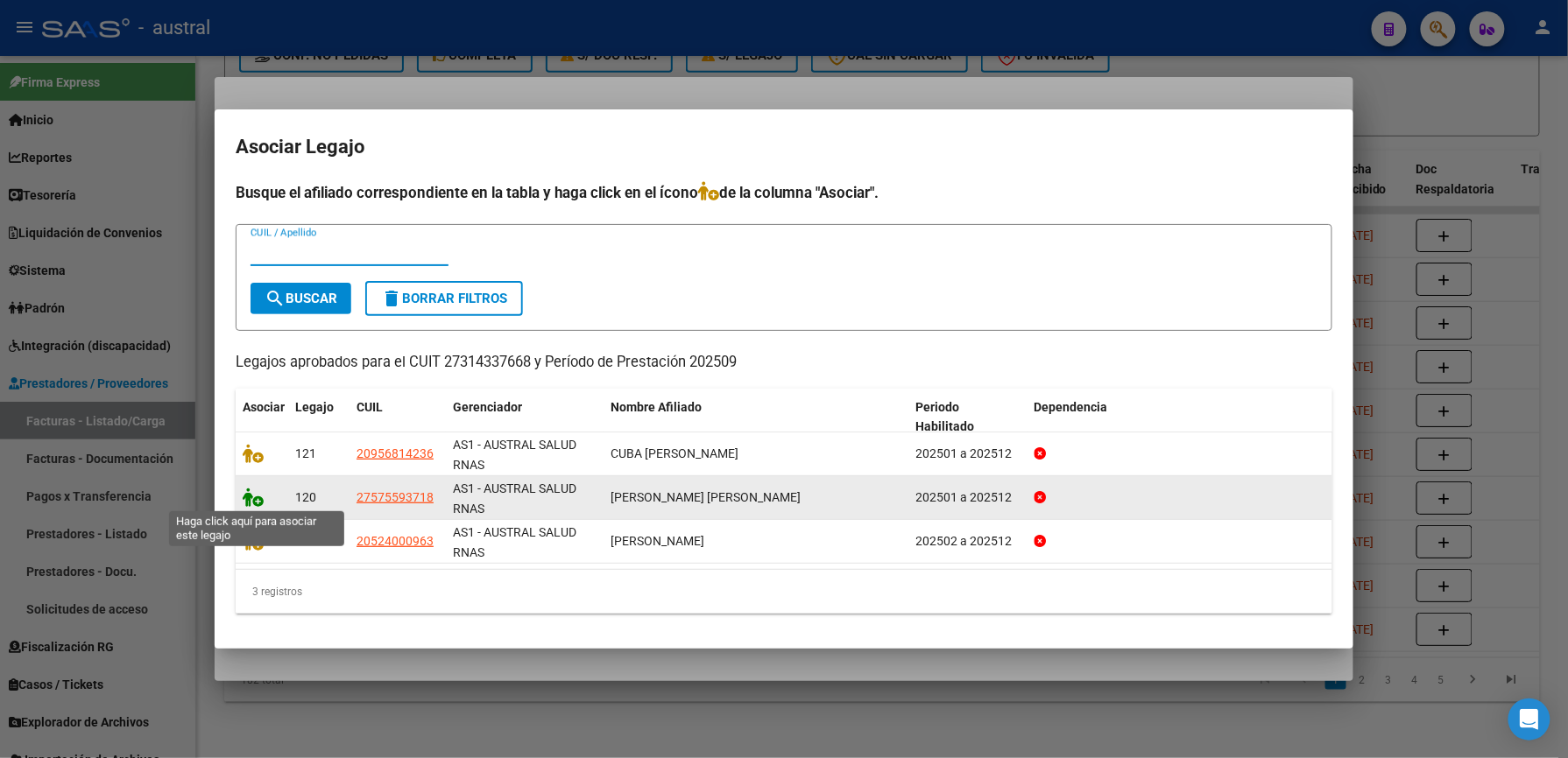
click at [260, 501] on icon at bounding box center [252, 497] width 21 height 20
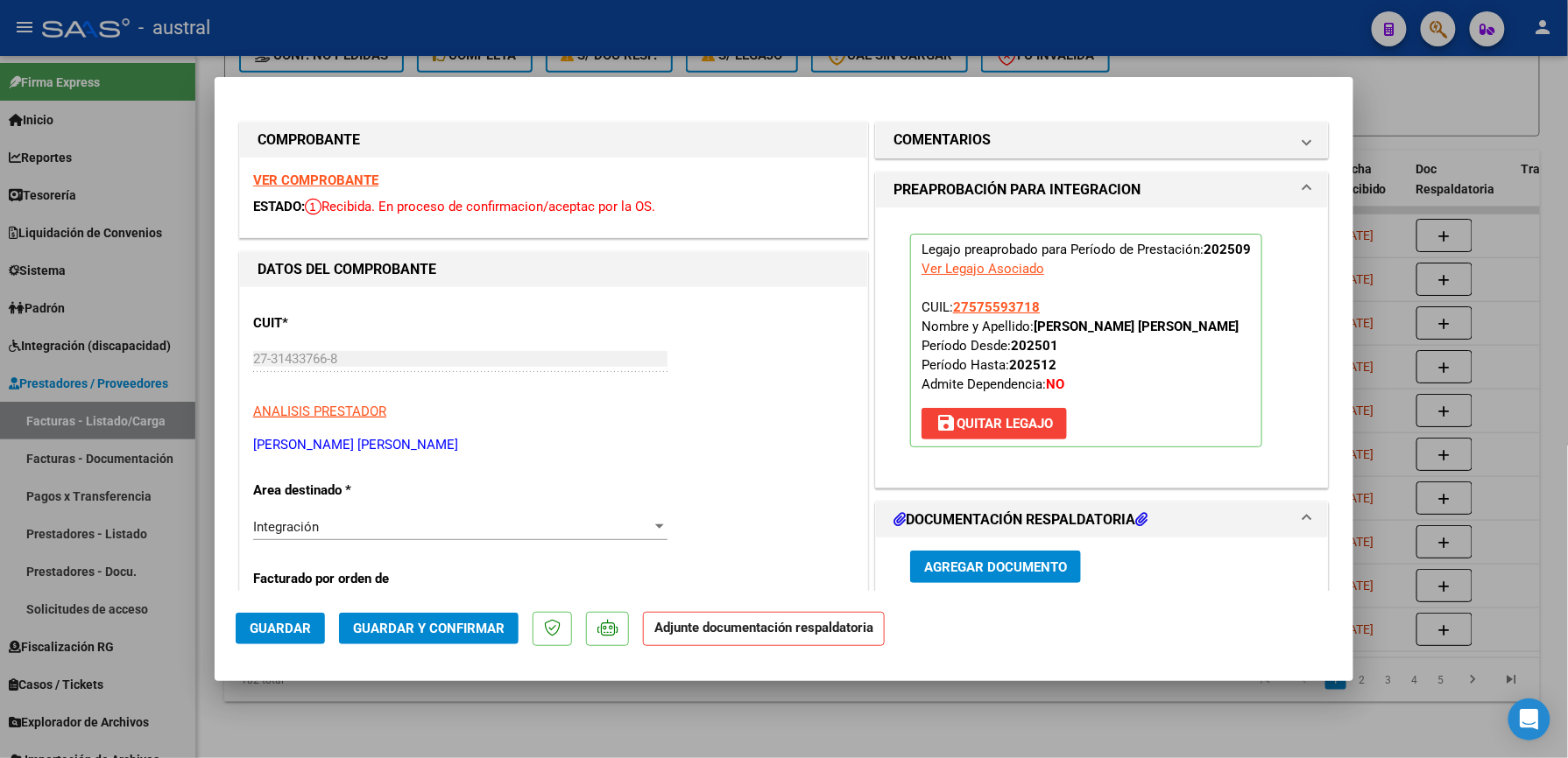
click at [420, 624] on span "Guardar y Confirmar" at bounding box center [429, 629] width 151 height 16
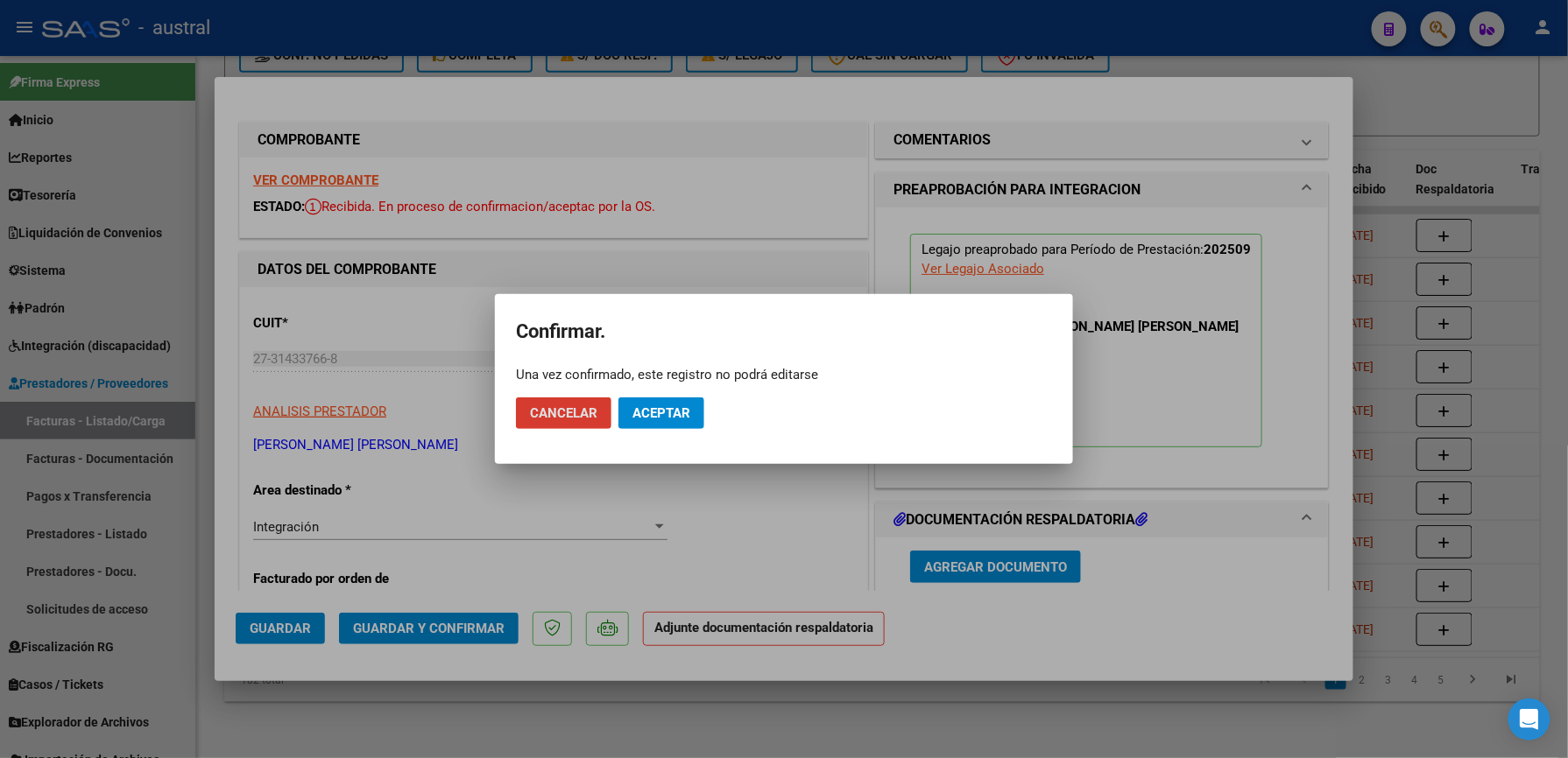
drag, startPoint x: 656, startPoint y: 418, endPoint x: 811, endPoint y: 228, distance: 245.2
click at [660, 413] on span "Aceptar" at bounding box center [661, 413] width 58 height 16
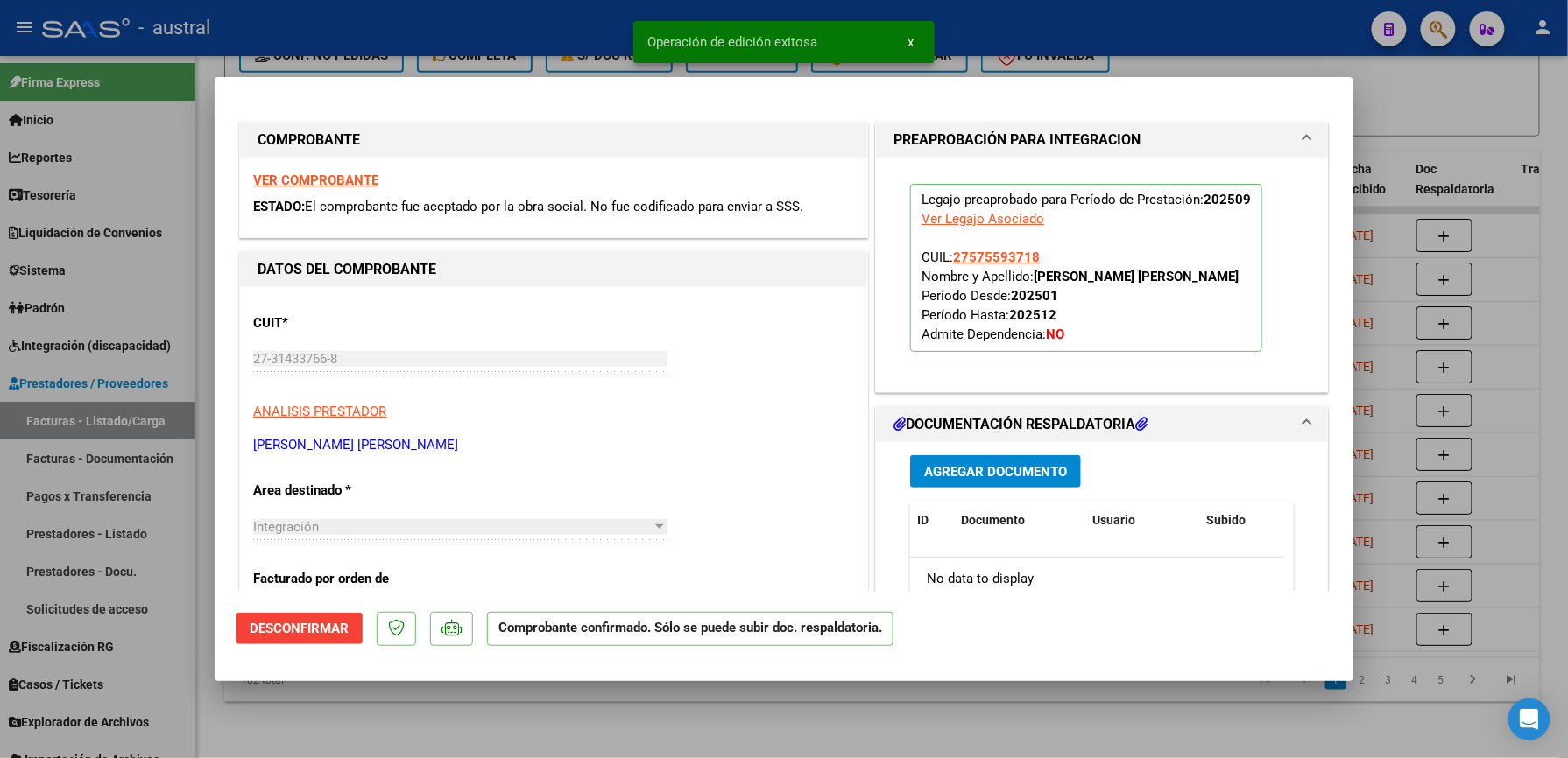
type input "$ 0,00"
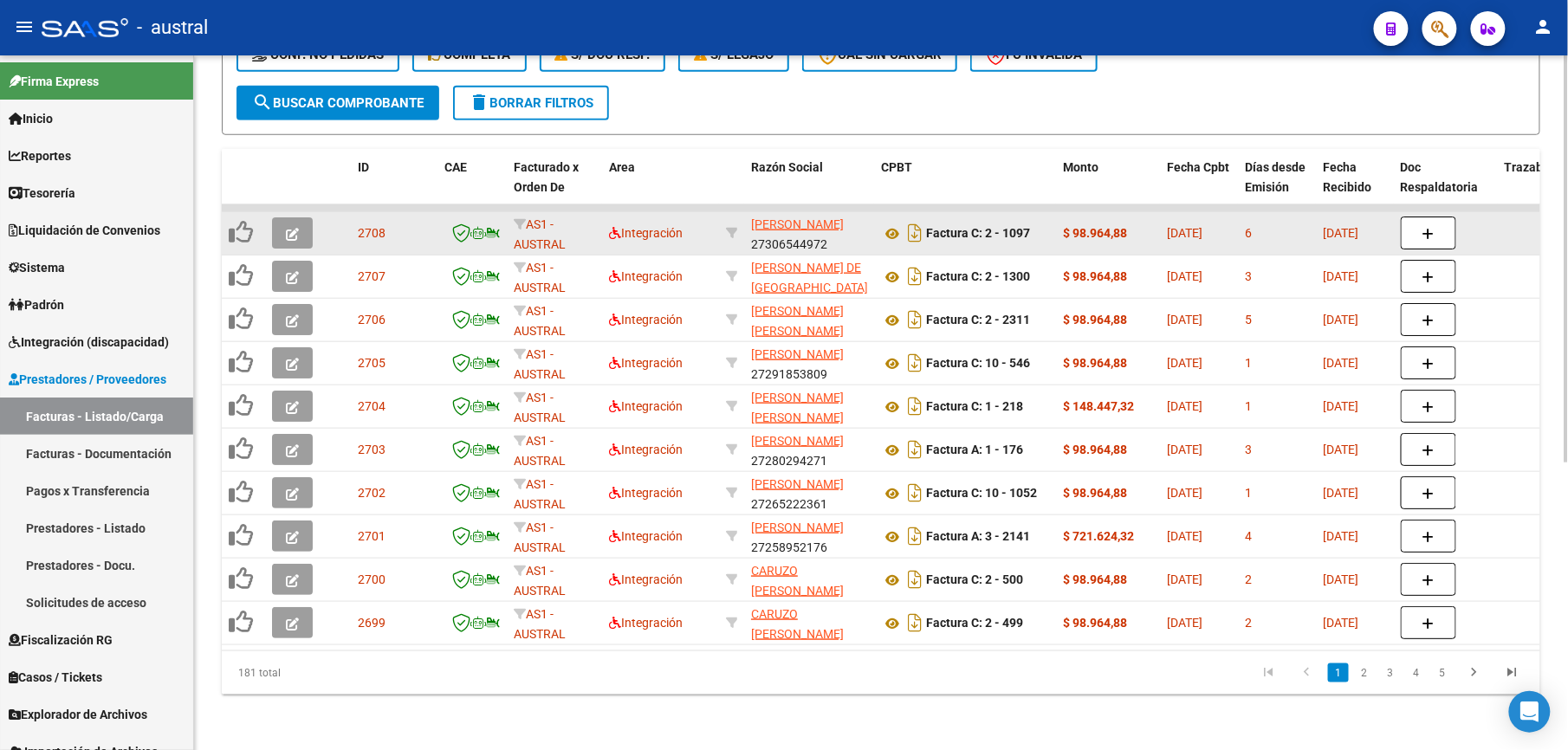
click at [293, 228] on icon "button" at bounding box center [292, 234] width 13 height 13
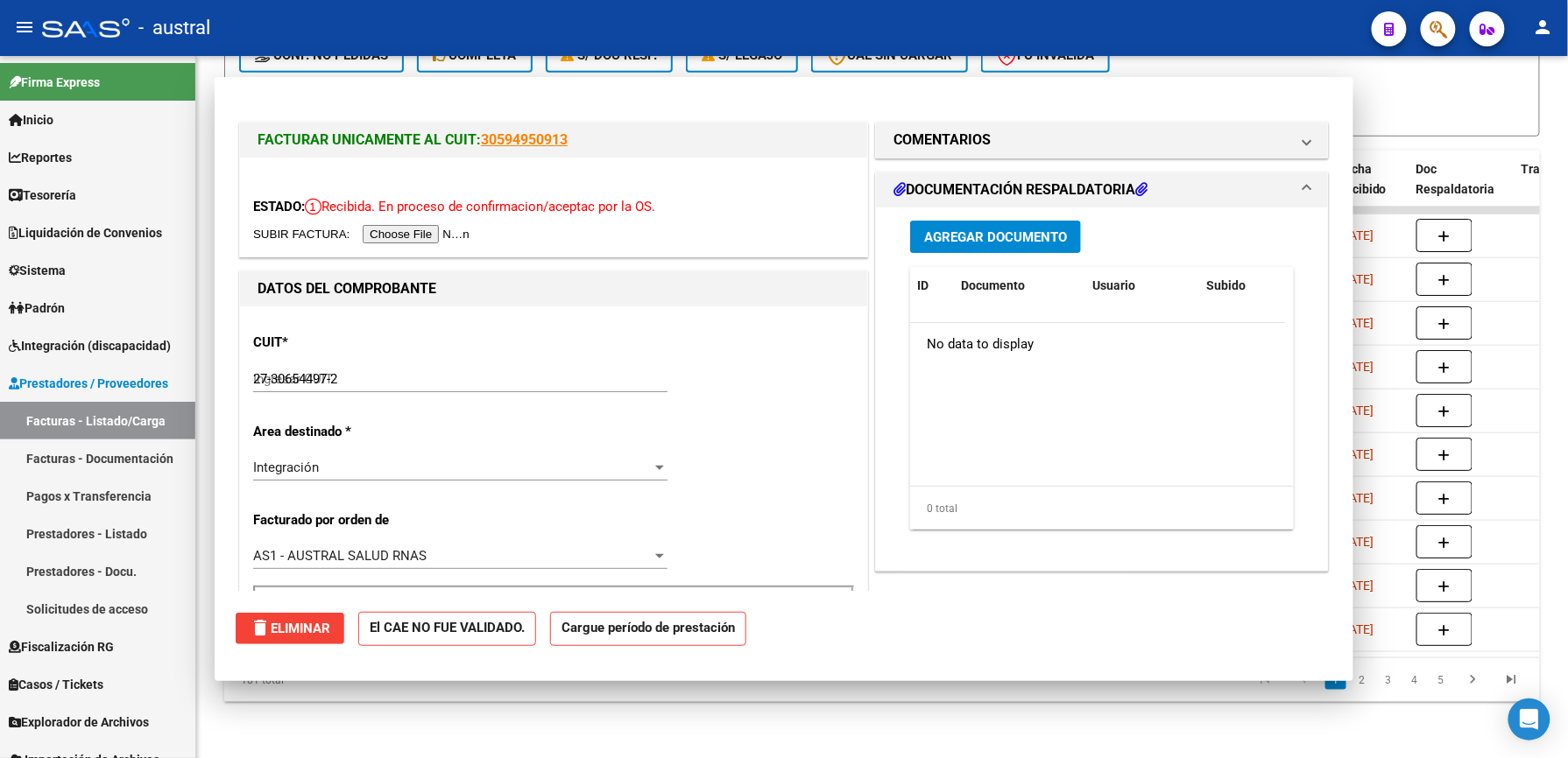
type input "$ 0,00"
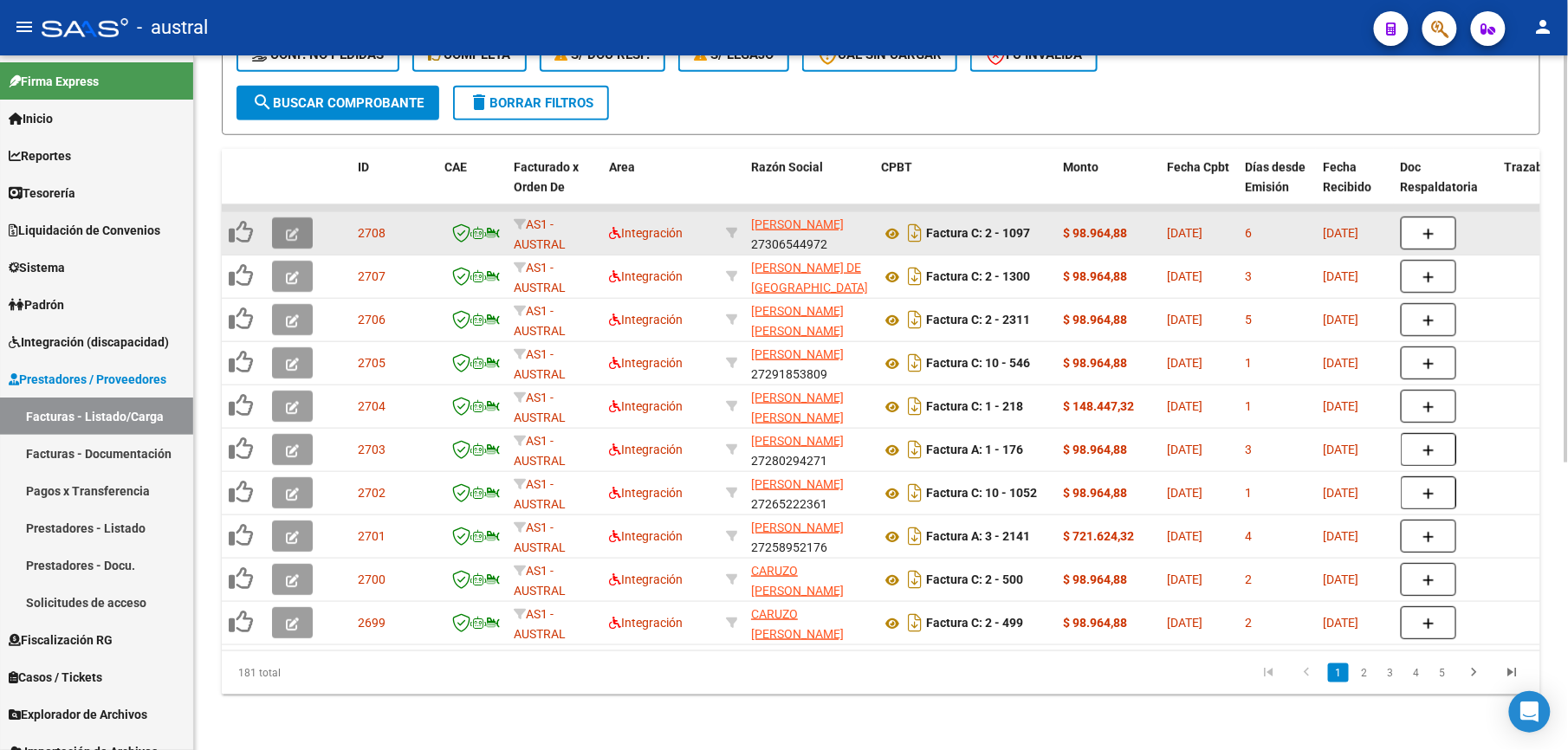
click at [286, 228] on icon "button" at bounding box center [292, 234] width 13 height 13
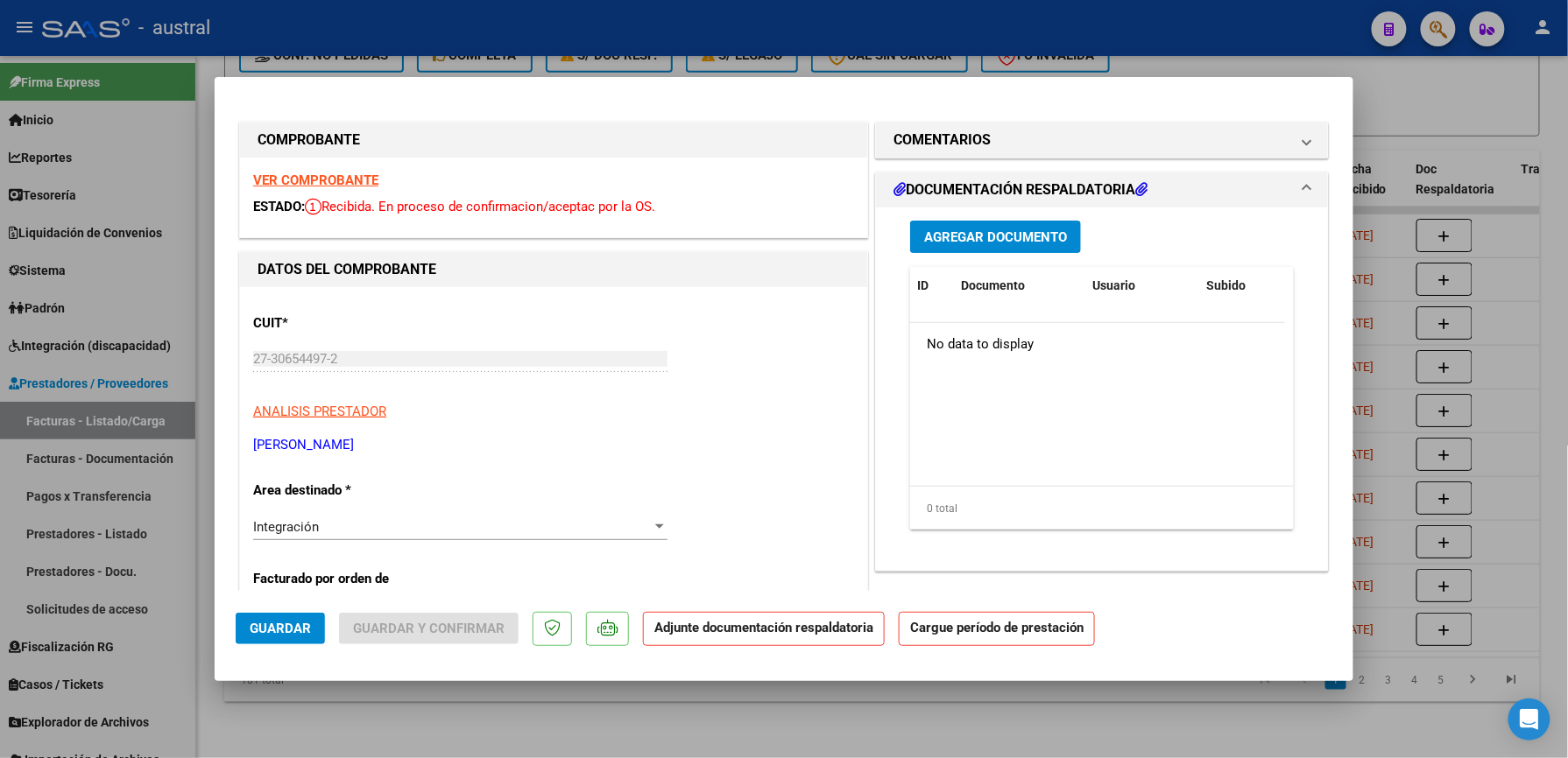
click at [339, 170] on div "VER COMPROBANTE ESTADO: Recibida. En proceso de confirmacion/aceptac por la OS." at bounding box center [553, 197] width 627 height 79
click at [350, 179] on strong "VER COMPROBANTE" at bounding box center [316, 180] width 126 height 16
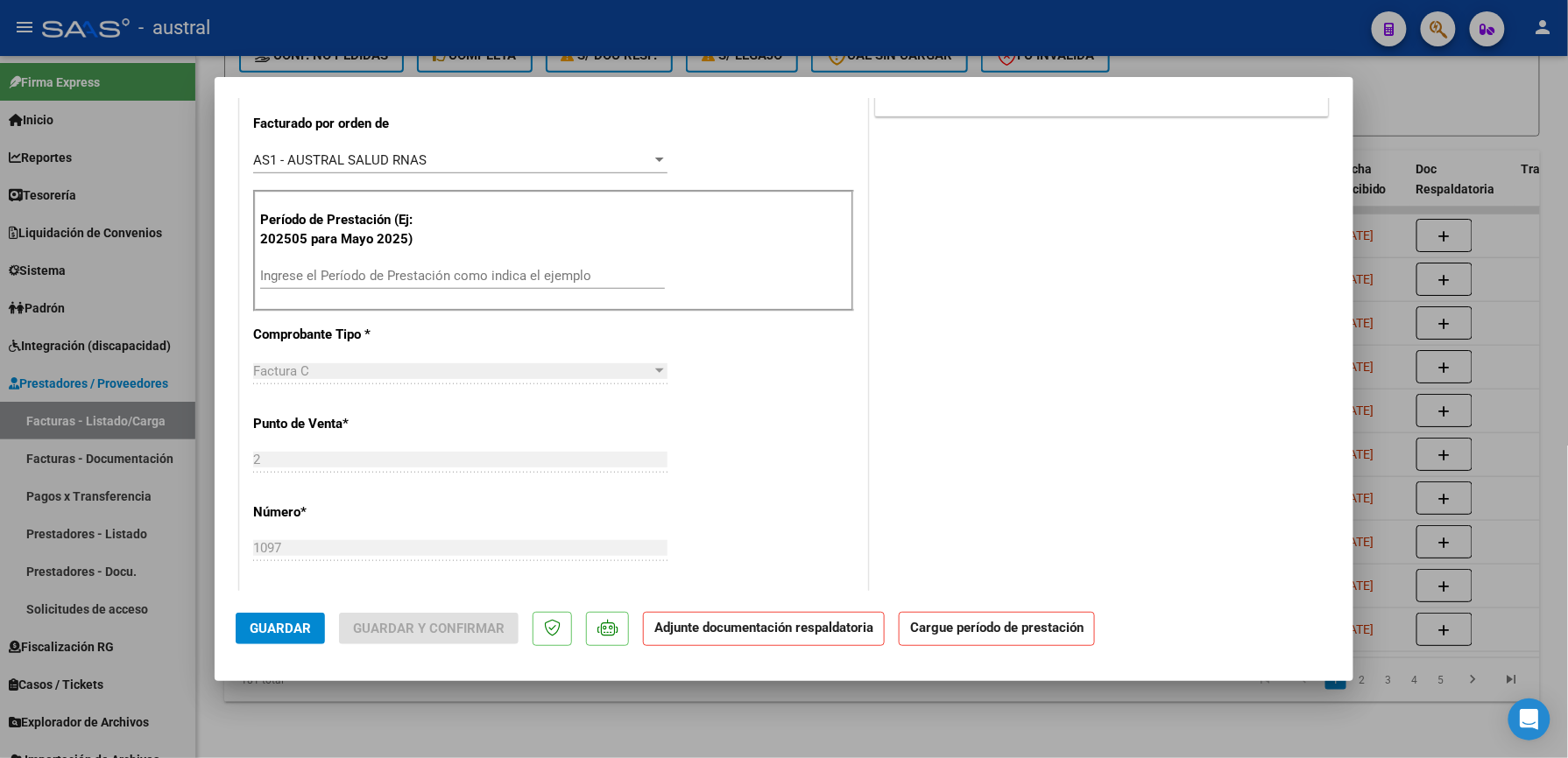
scroll to position [467, 0]
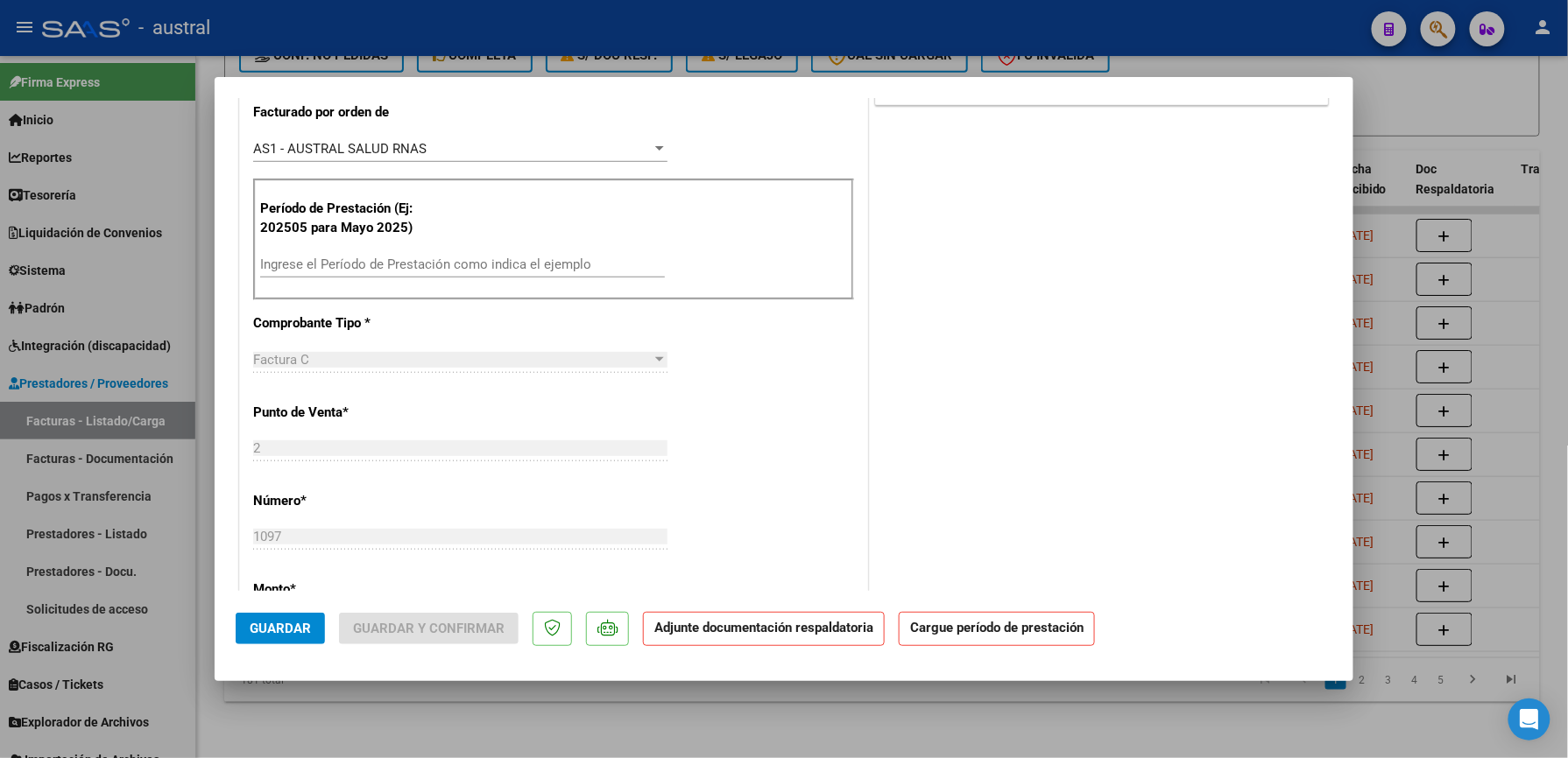
click at [464, 274] on div "Ingrese el Período de Prestación como indica el ejemplo" at bounding box center [462, 264] width 404 height 26
paste input "202509"
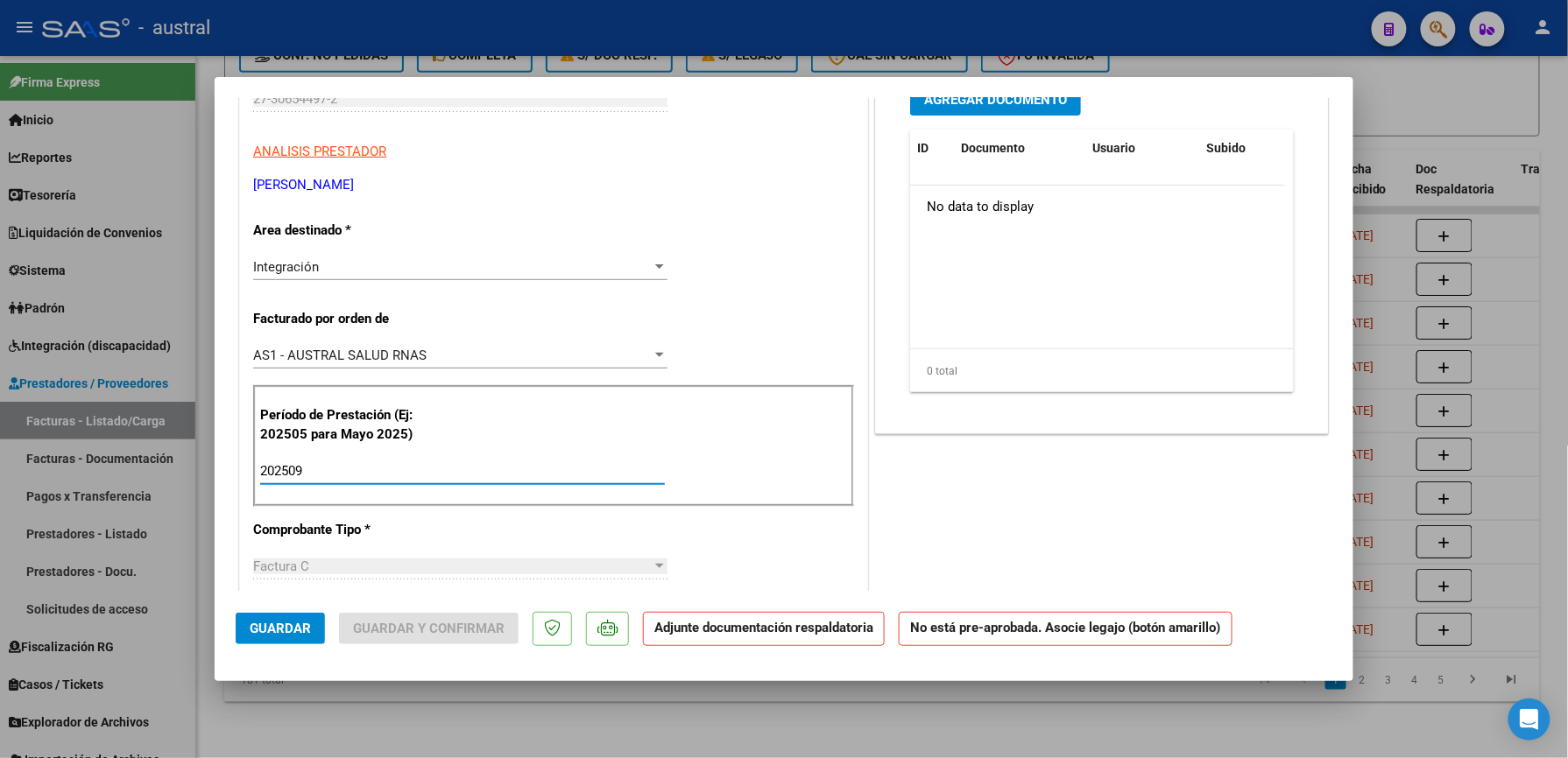
scroll to position [0, 0]
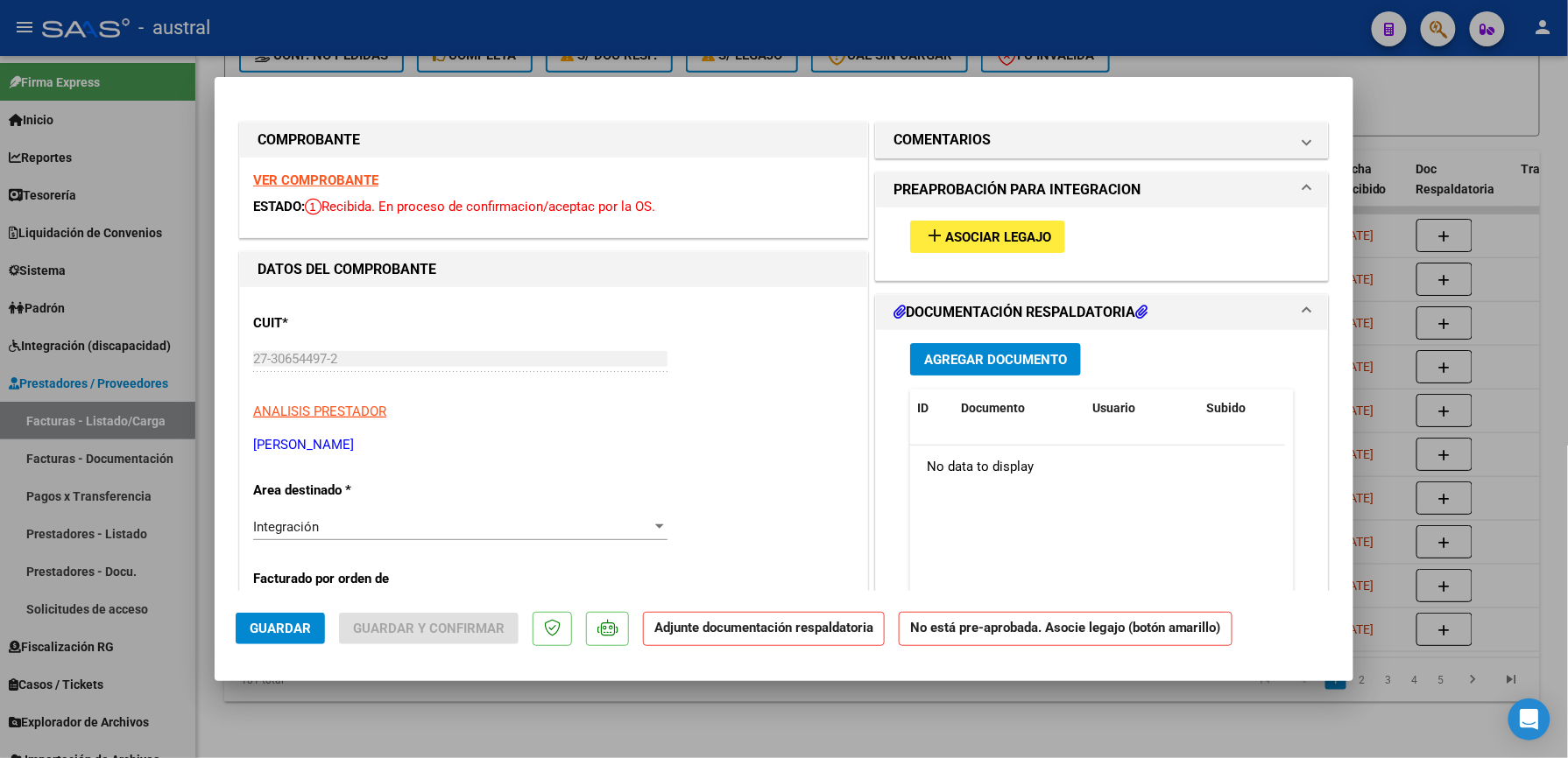
type input "202509"
click at [945, 229] on span "Asociar Legajo" at bounding box center [998, 237] width 106 height 16
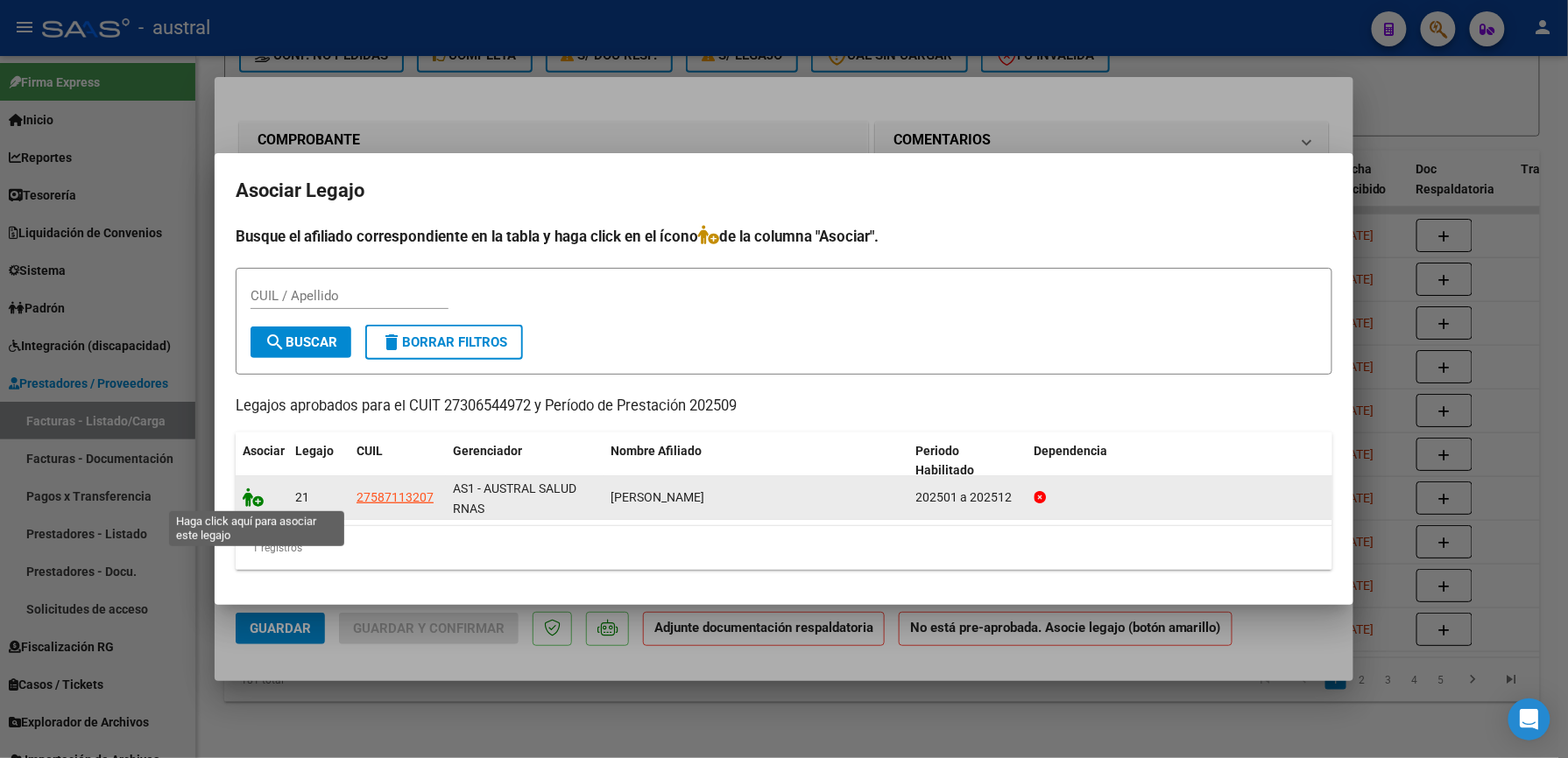
click at [257, 502] on icon at bounding box center [252, 497] width 21 height 20
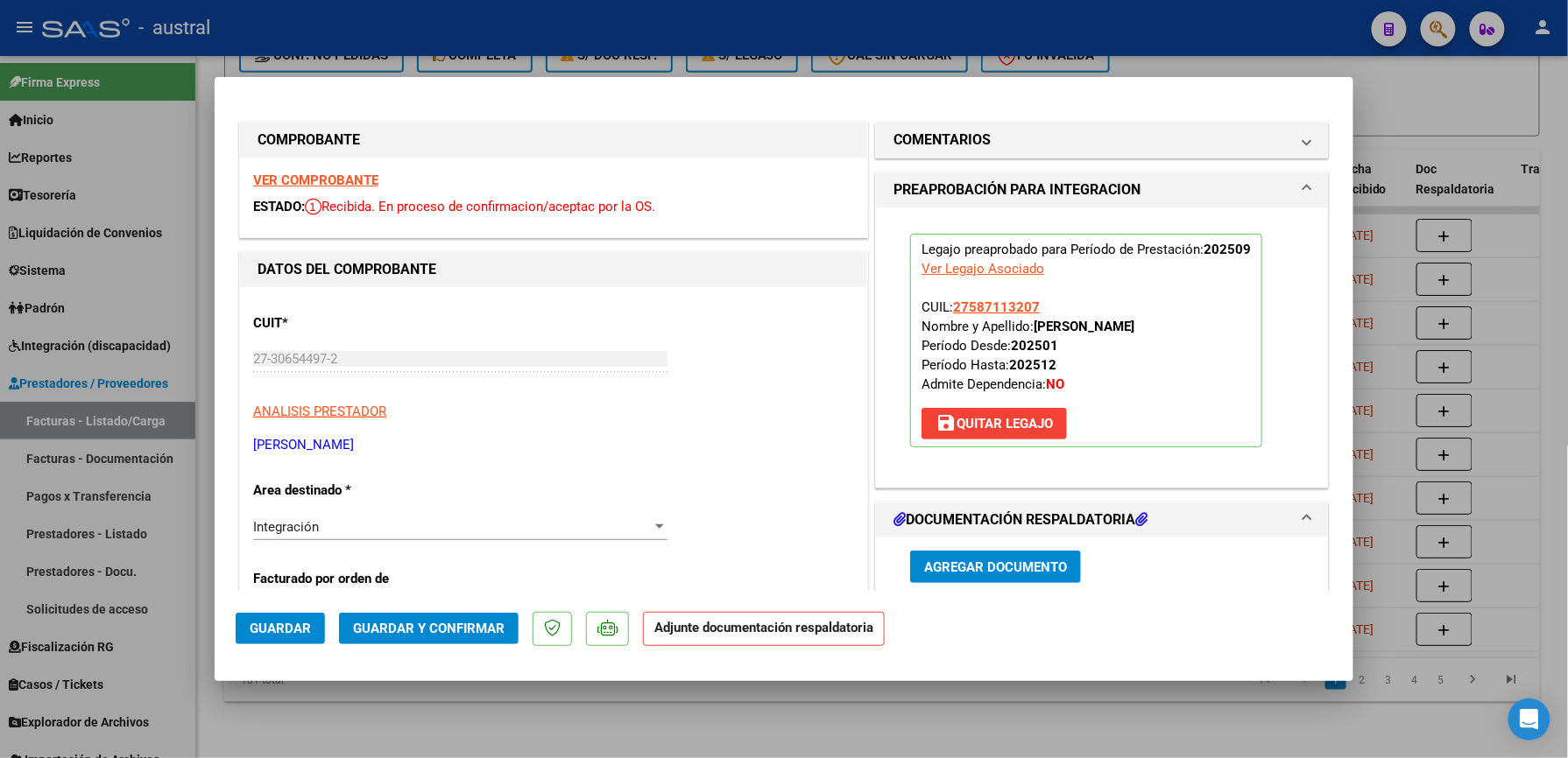
click at [469, 624] on span "Guardar y Confirmar" at bounding box center [429, 629] width 151 height 16
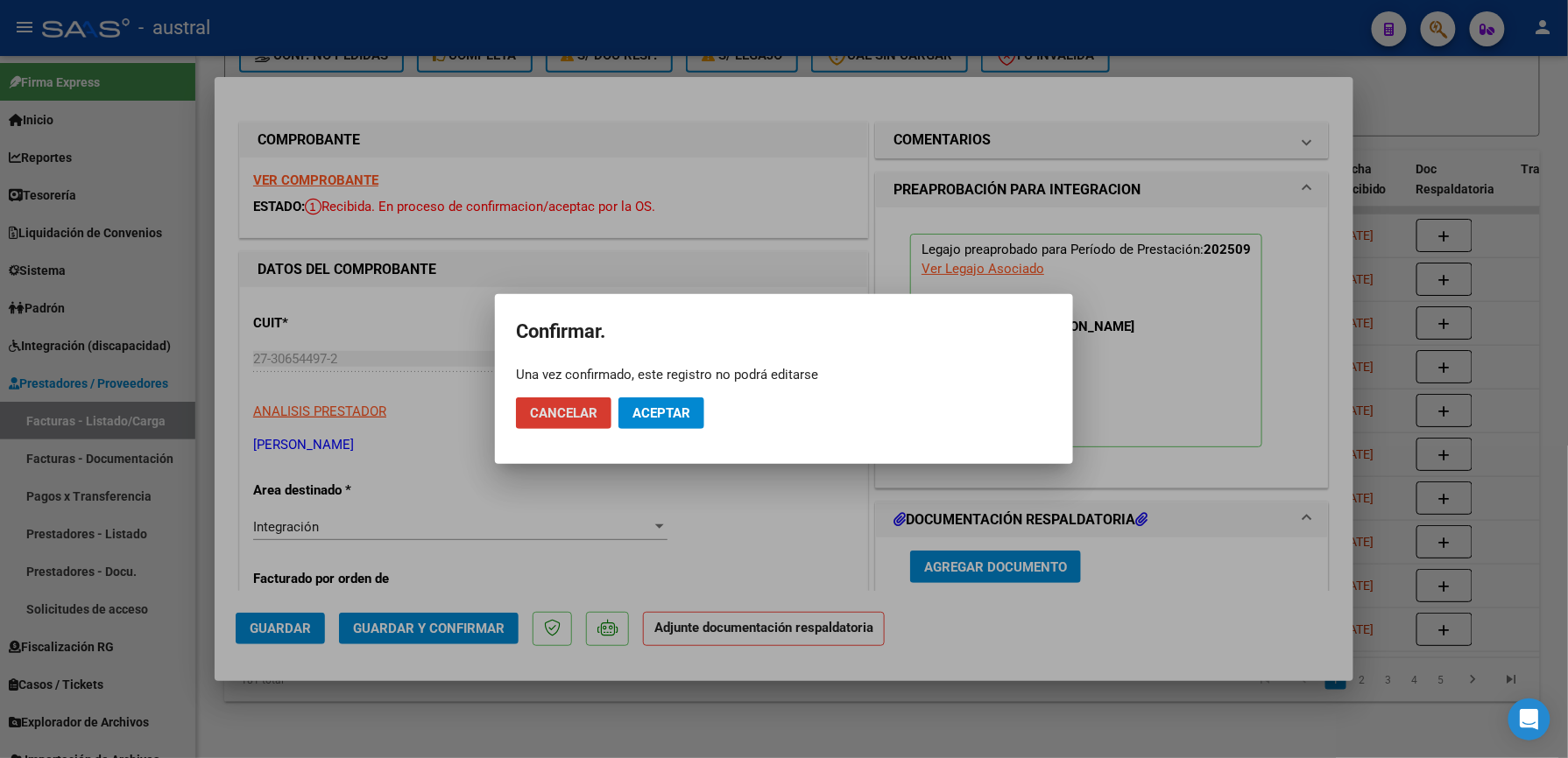
click at [670, 405] on span "Aceptar" at bounding box center [661, 413] width 58 height 16
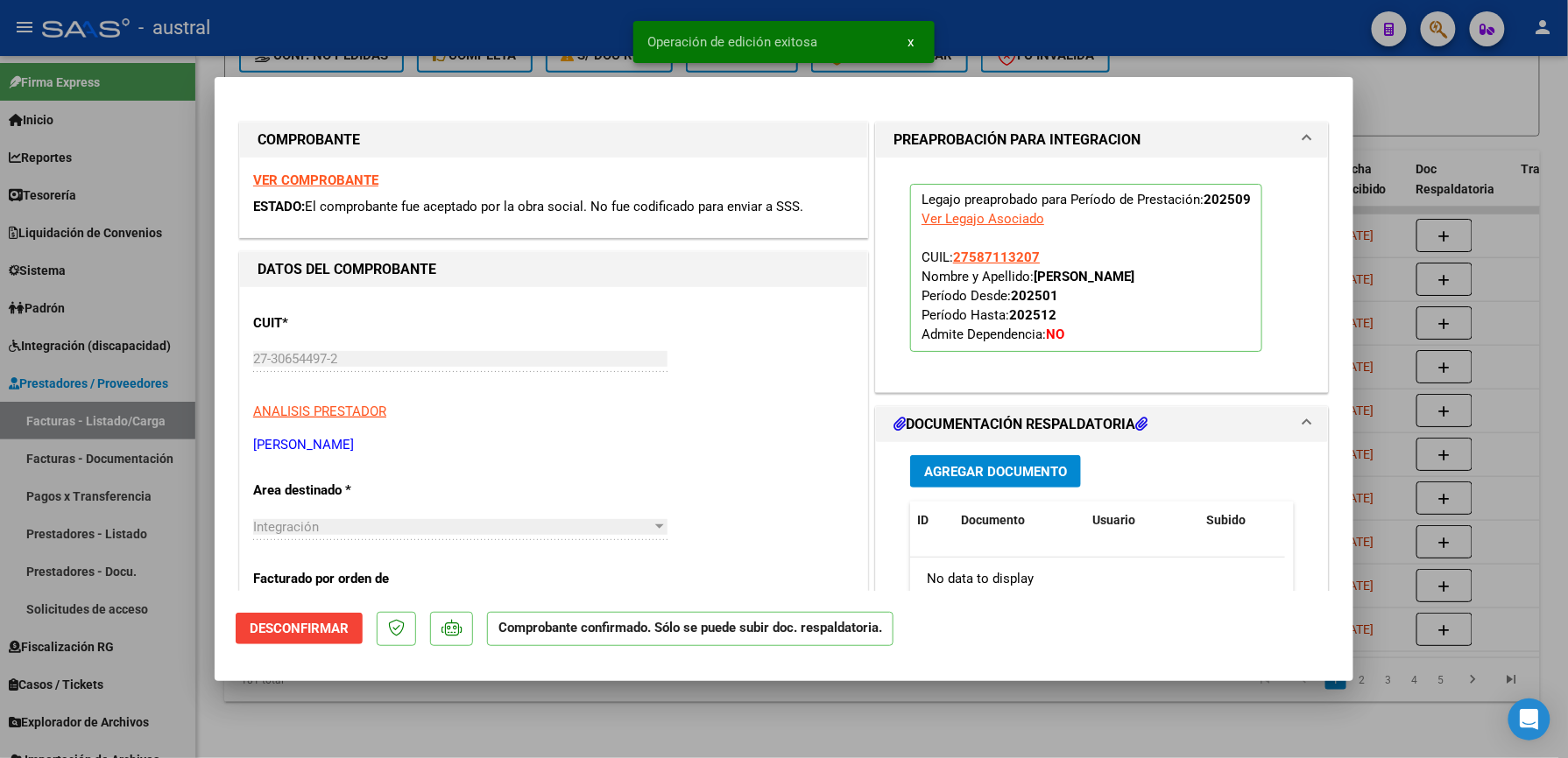
type input "$ 0,00"
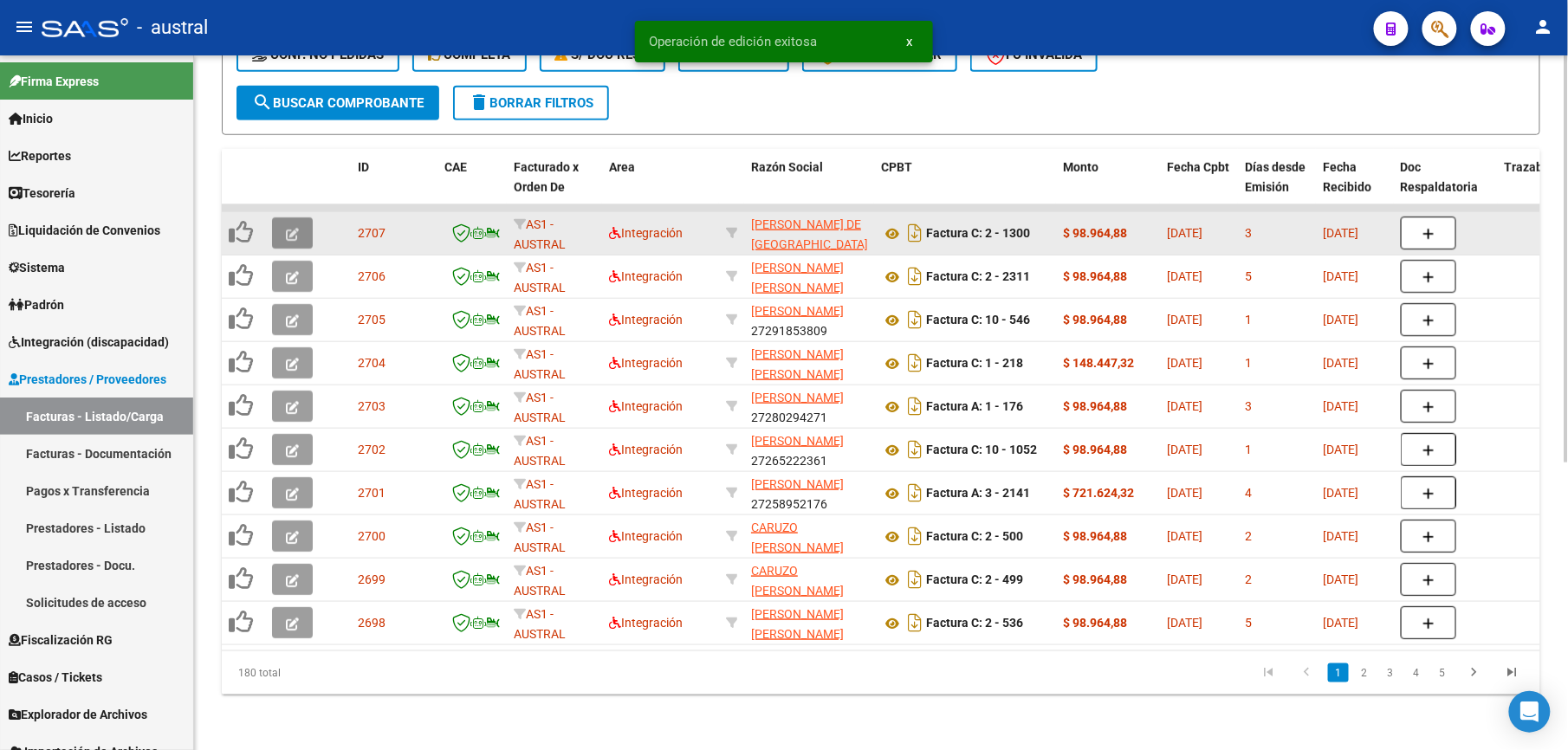
click at [295, 228] on icon "button" at bounding box center [292, 234] width 13 height 13
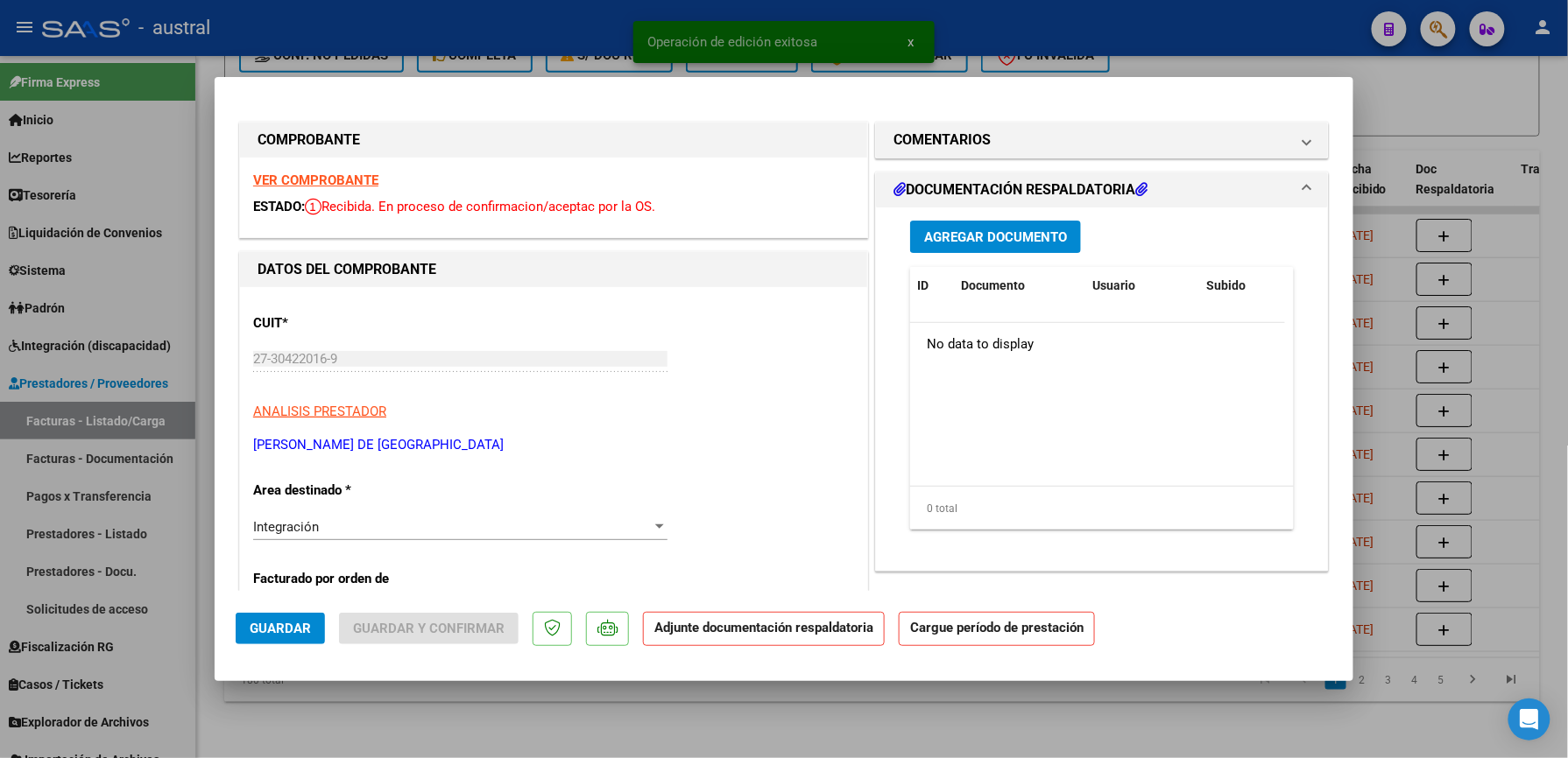
click at [343, 176] on strong "VER COMPROBANTE" at bounding box center [316, 180] width 126 height 16
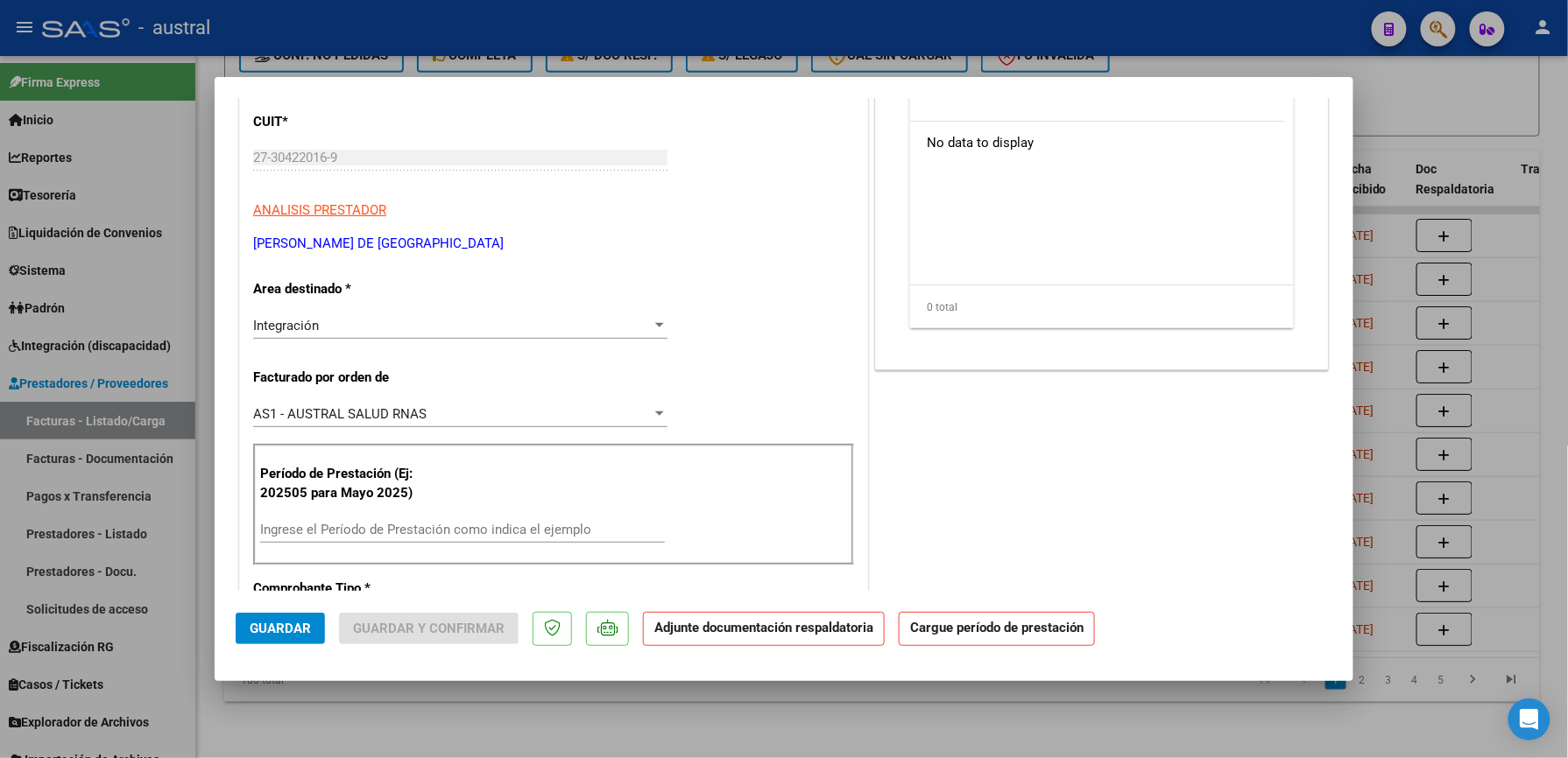
scroll to position [232, 0]
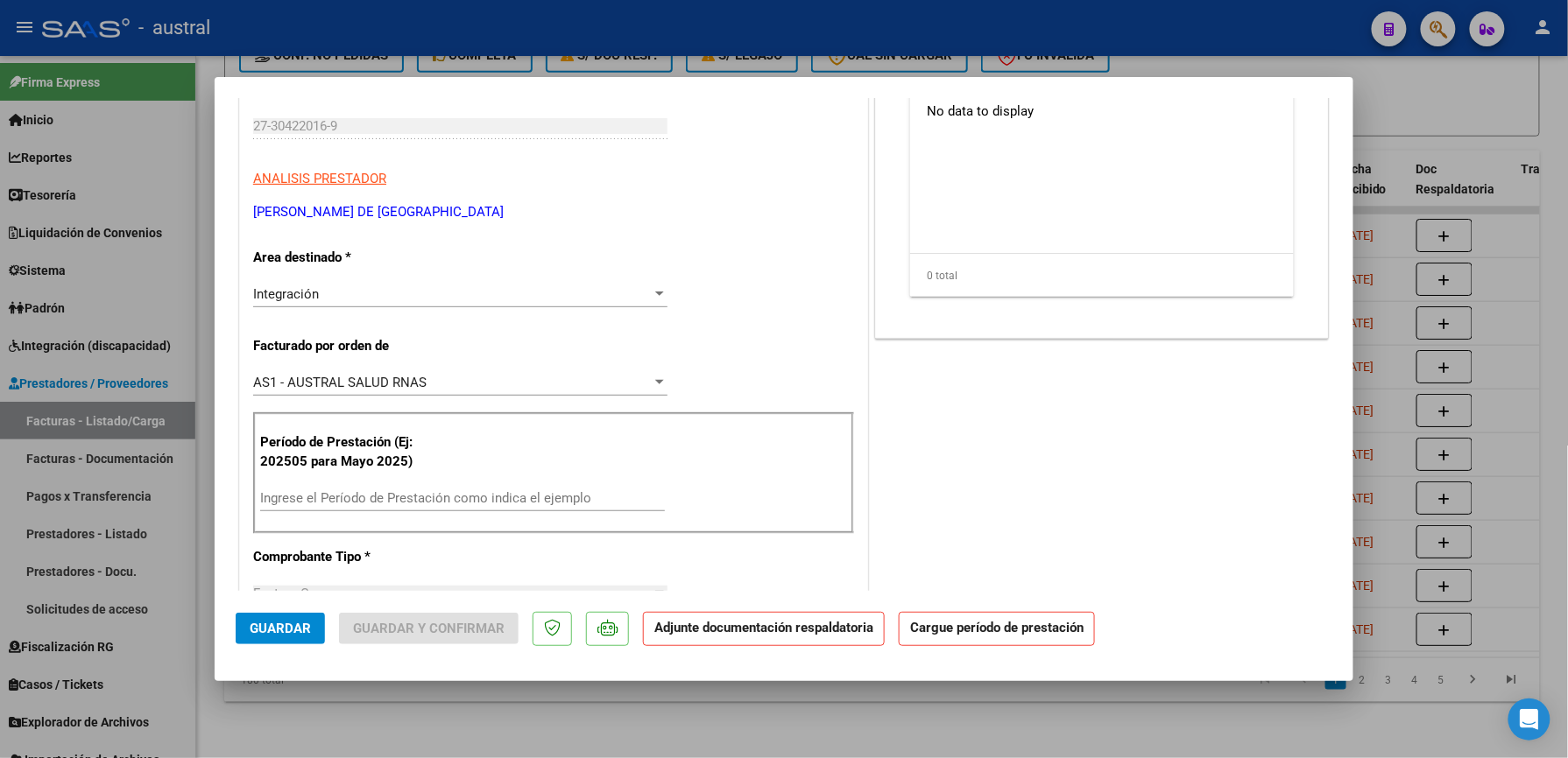
click at [345, 495] on input "Ingrese el Período de Prestación como indica el ejemplo" at bounding box center [462, 498] width 404 height 16
paste input "202509"
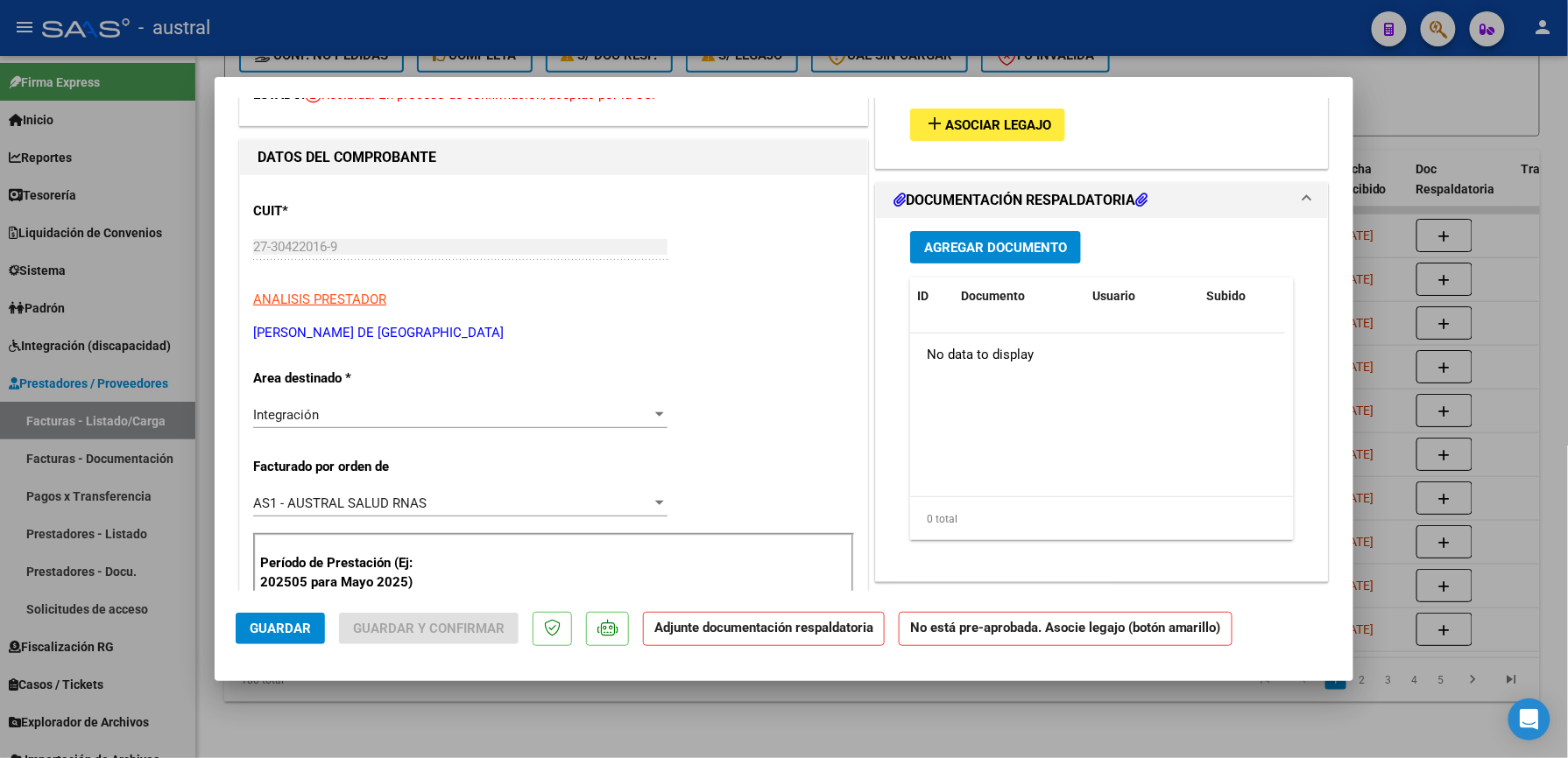
scroll to position [0, 0]
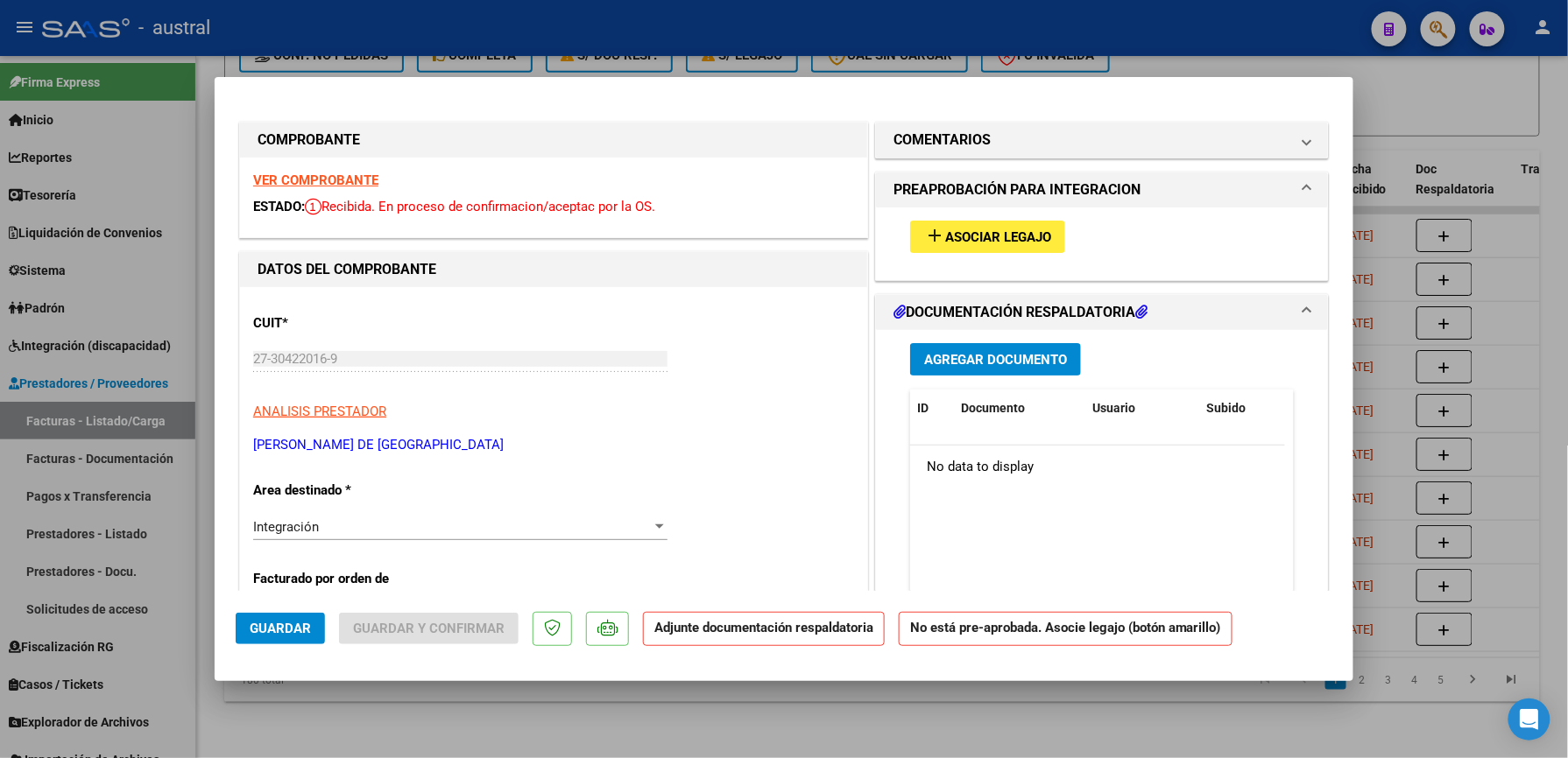
type input "202509"
click at [967, 232] on span "Asociar Legajo" at bounding box center [998, 237] width 106 height 16
type input "$ 0,00"
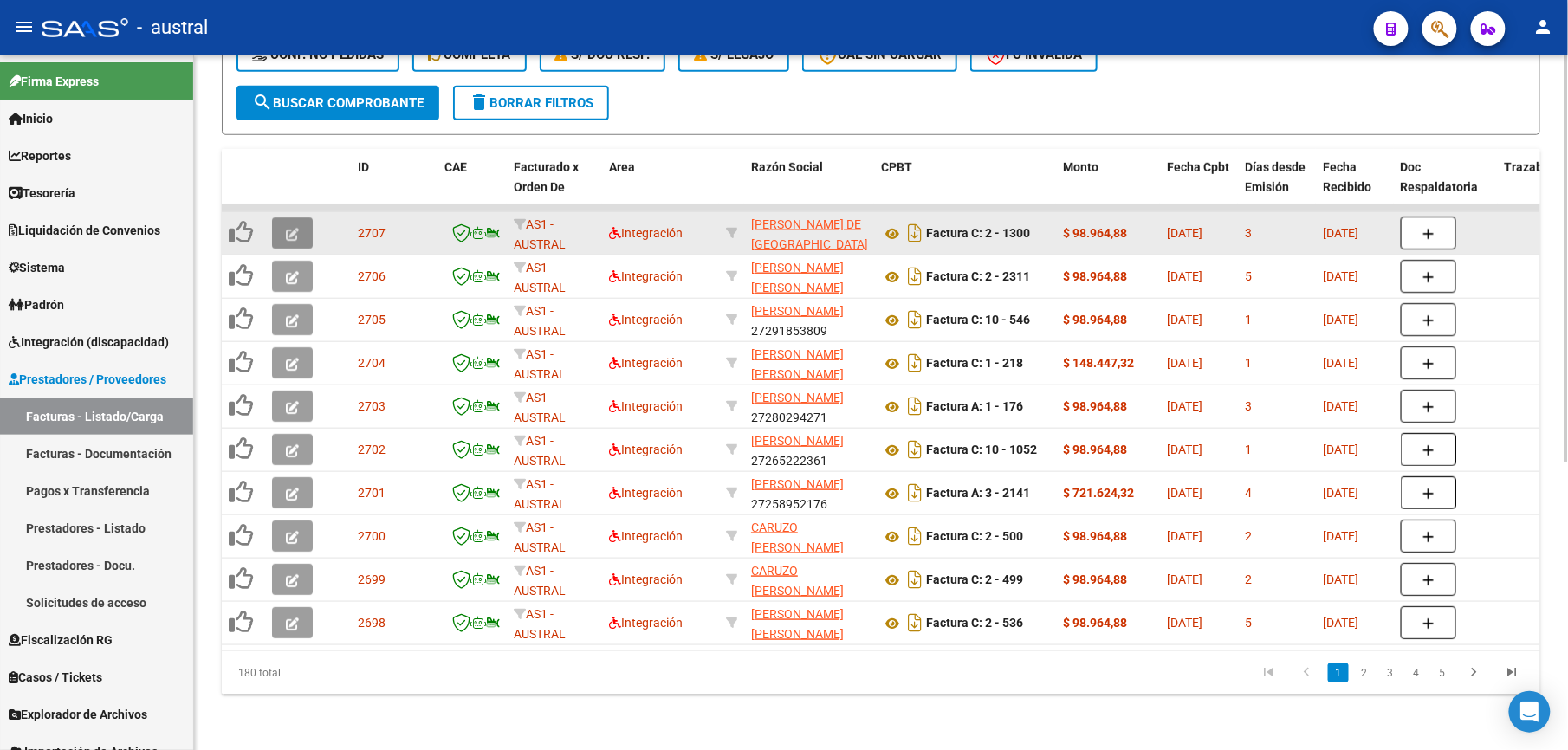
click at [291, 228] on icon "button" at bounding box center [292, 234] width 13 height 13
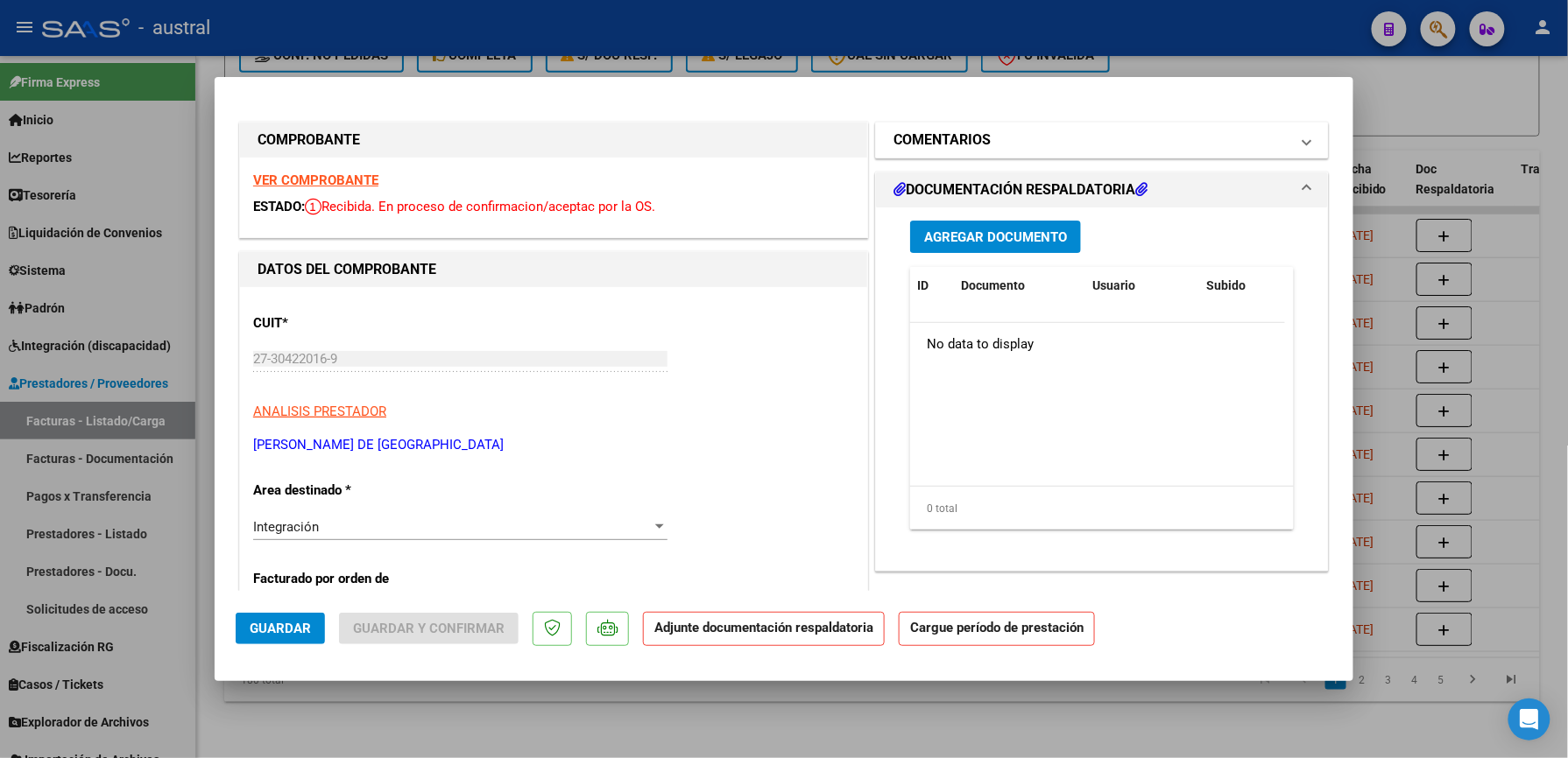
click at [961, 148] on h1 "COMENTARIOS" at bounding box center [942, 139] width 97 height 21
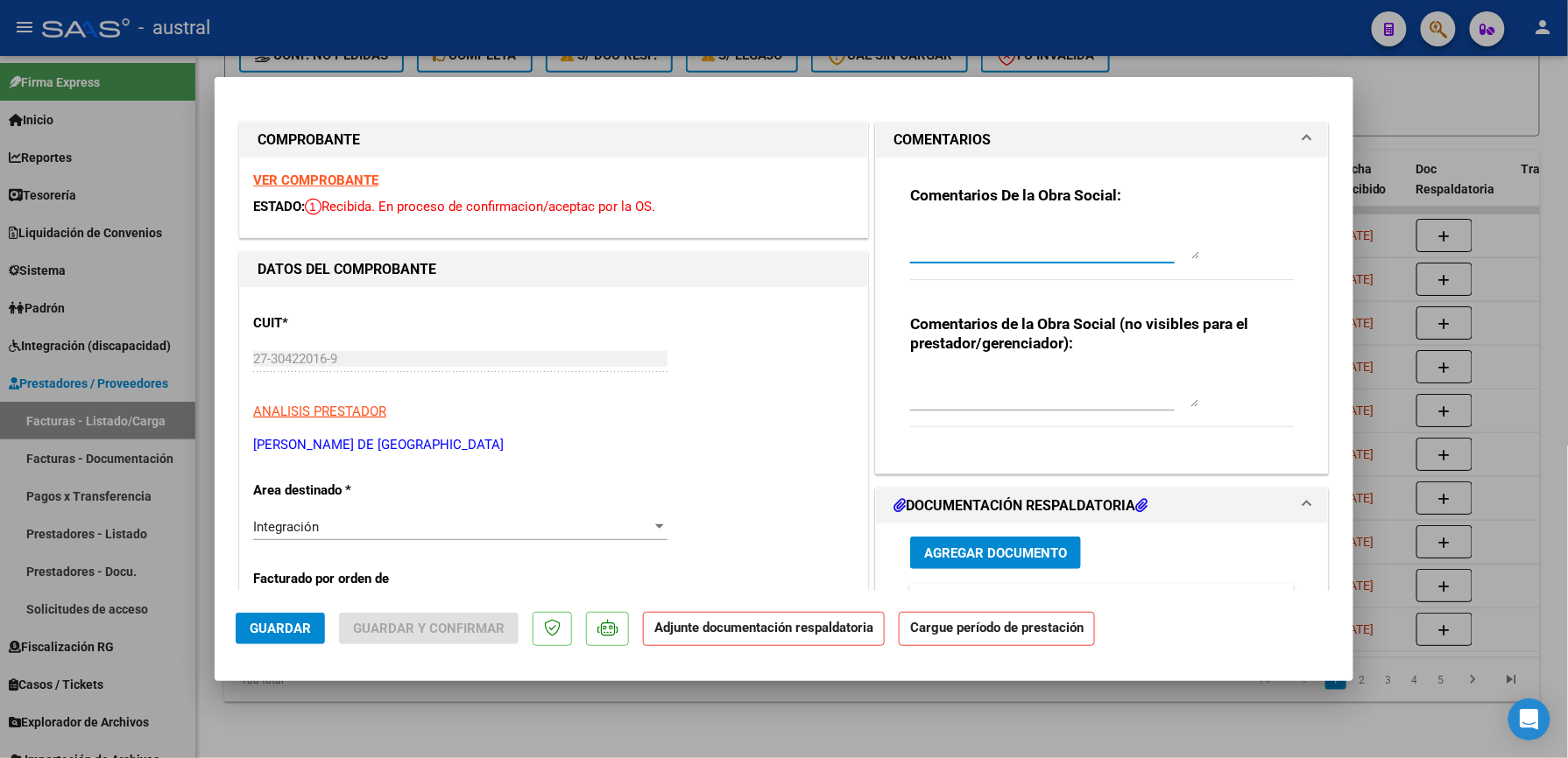
drag, startPoint x: 961, startPoint y: 148, endPoint x: 1008, endPoint y: 239, distance: 102.4
click at [1008, 239] on textarea at bounding box center [1055, 242] width 289 height 35
type textarea "s"
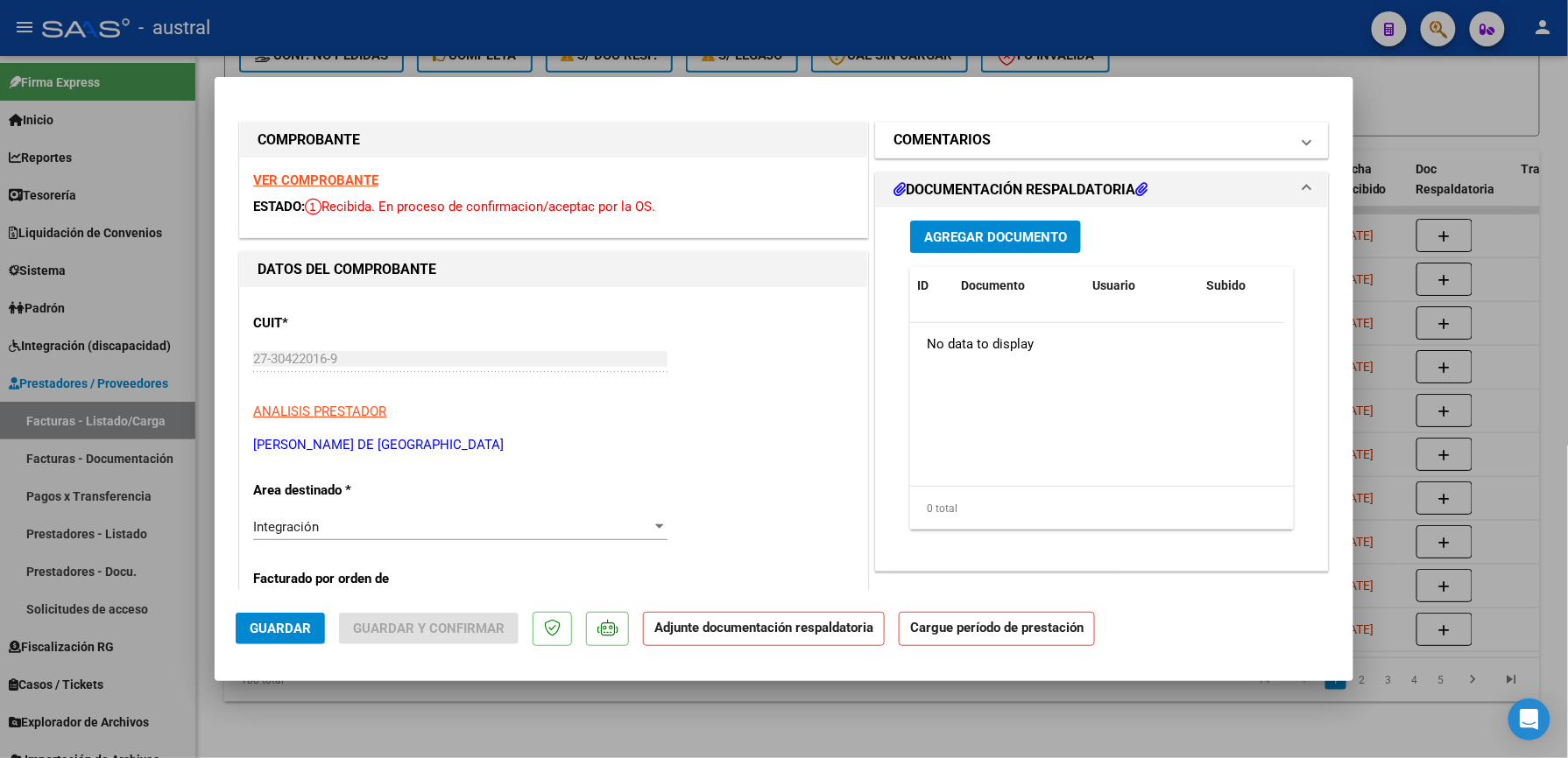
click at [1003, 126] on mat-expansion-panel-header "COMENTARIOS" at bounding box center [1102, 140] width 452 height 35
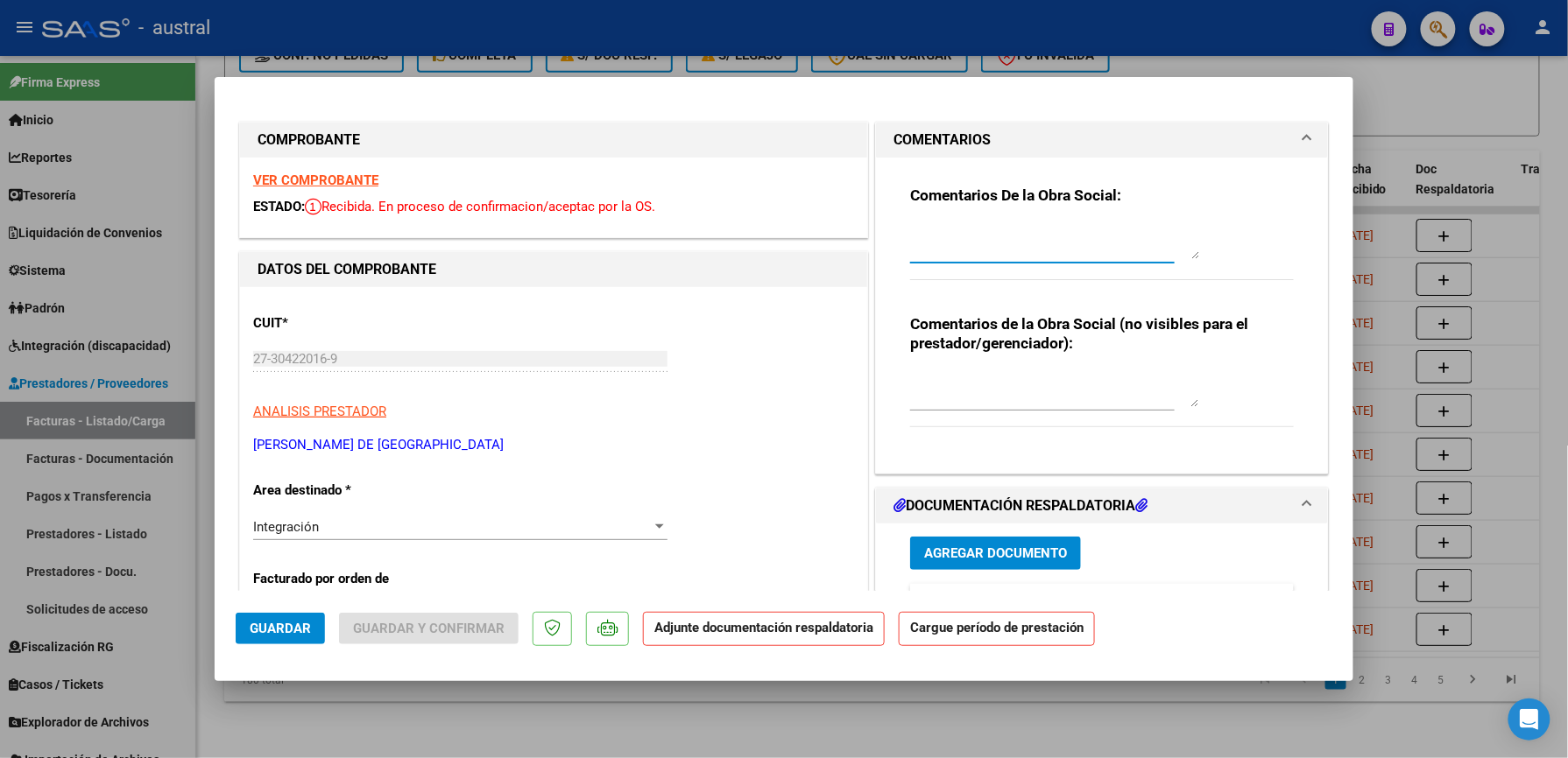
click at [1064, 229] on textarea at bounding box center [1055, 242] width 289 height 35
type textarea "NO ACEPTAR - SANIDAD"
click at [277, 624] on span "Guardar" at bounding box center [280, 629] width 61 height 16
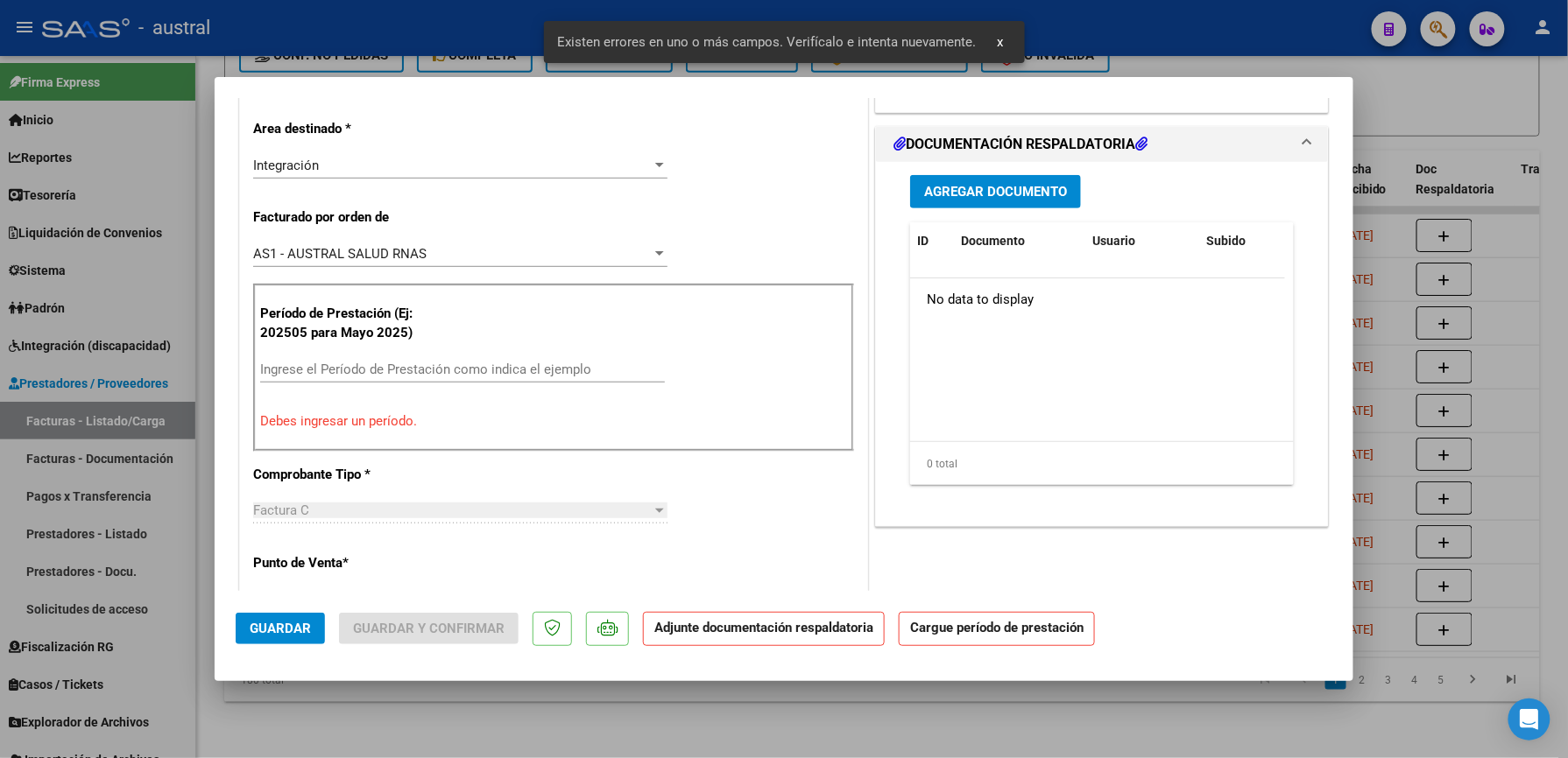
scroll to position [369, 0]
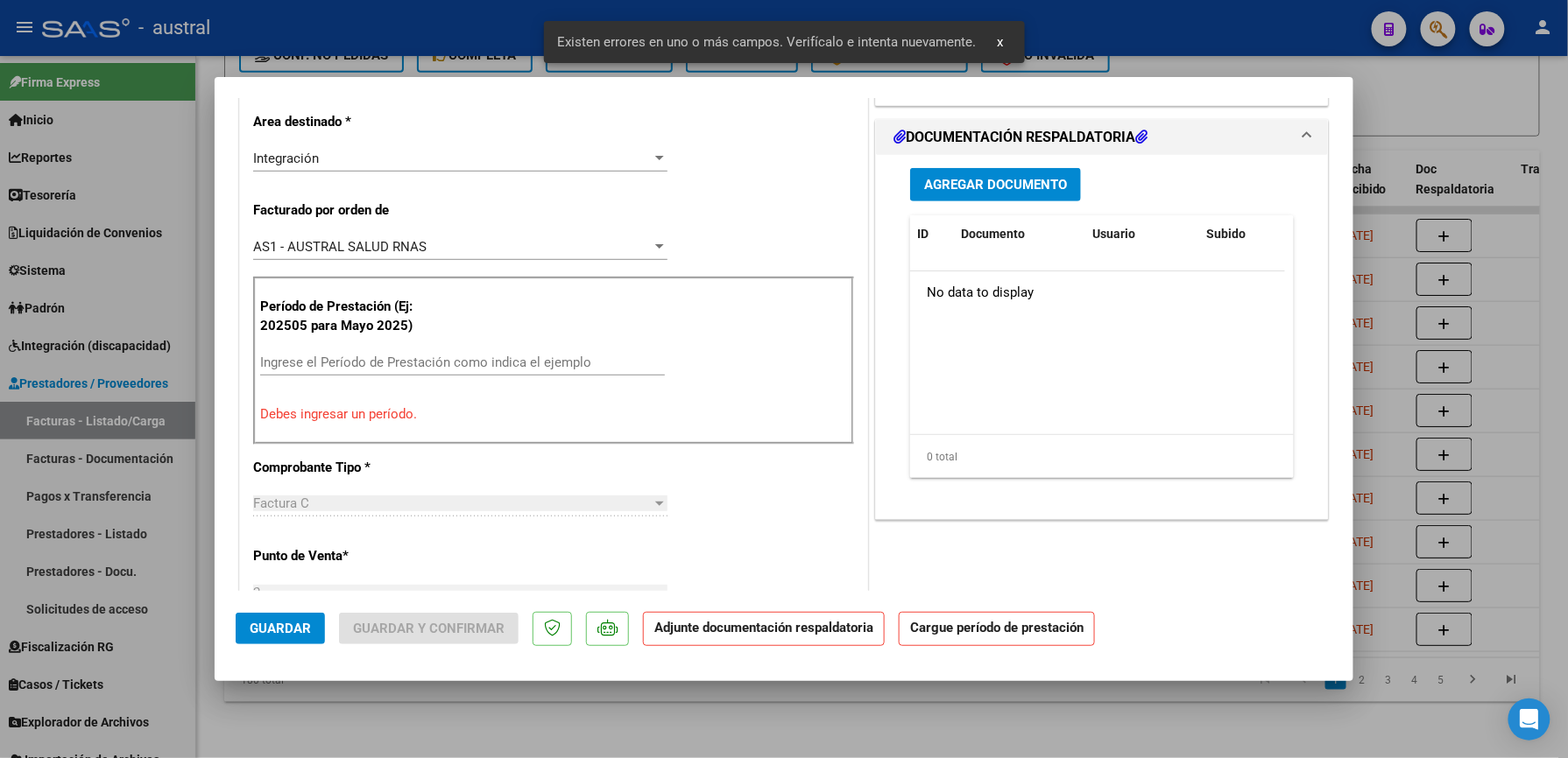
click at [355, 373] on div "Ingrese el Período de Prestación como indica el ejemplo" at bounding box center [462, 362] width 404 height 26
click at [358, 372] on div "Ingrese el Período de Prestación como indica el ejemplo" at bounding box center [462, 362] width 404 height 26
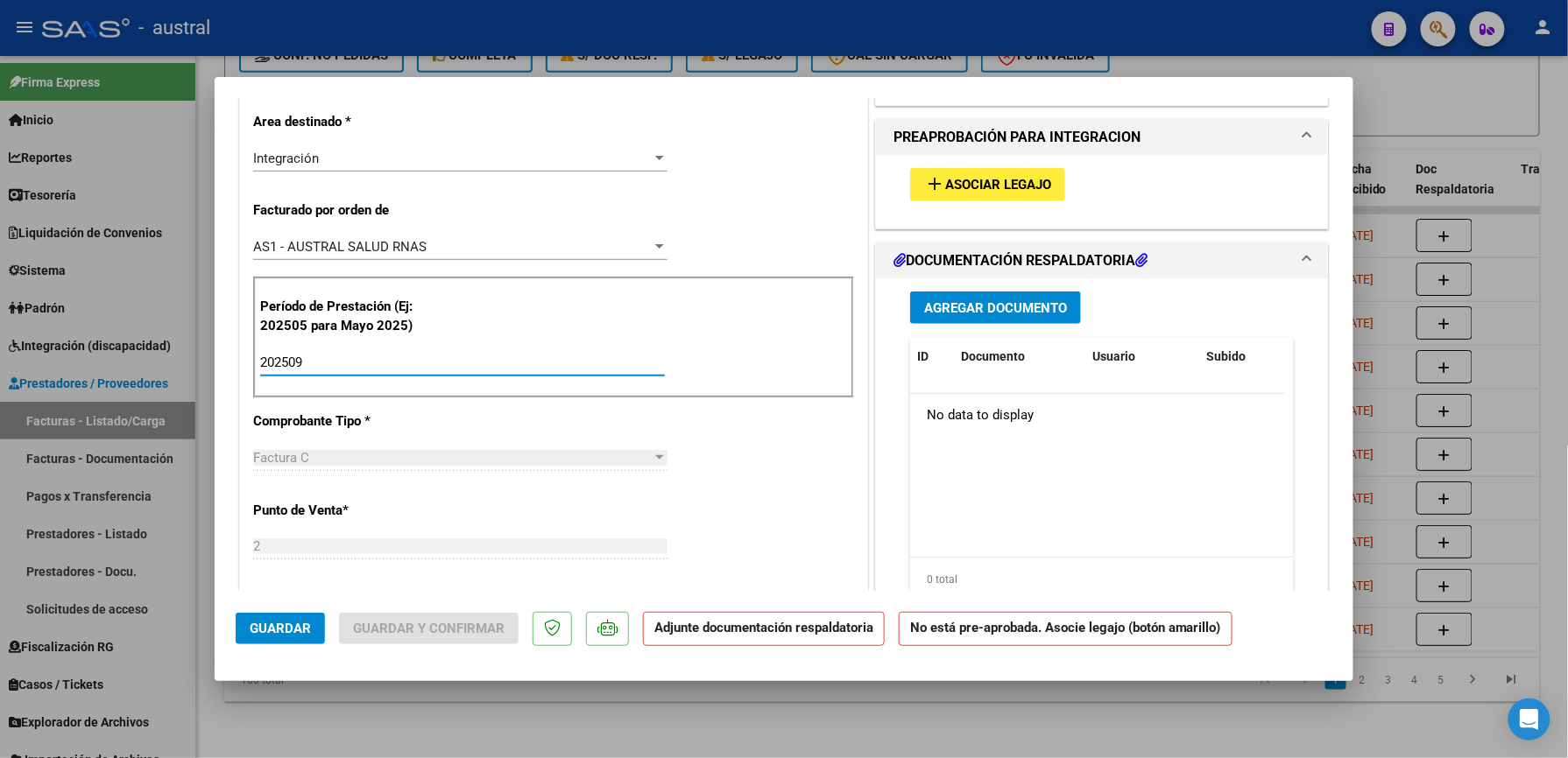
type input "202509"
click at [291, 627] on span "Guardar" at bounding box center [280, 629] width 61 height 16
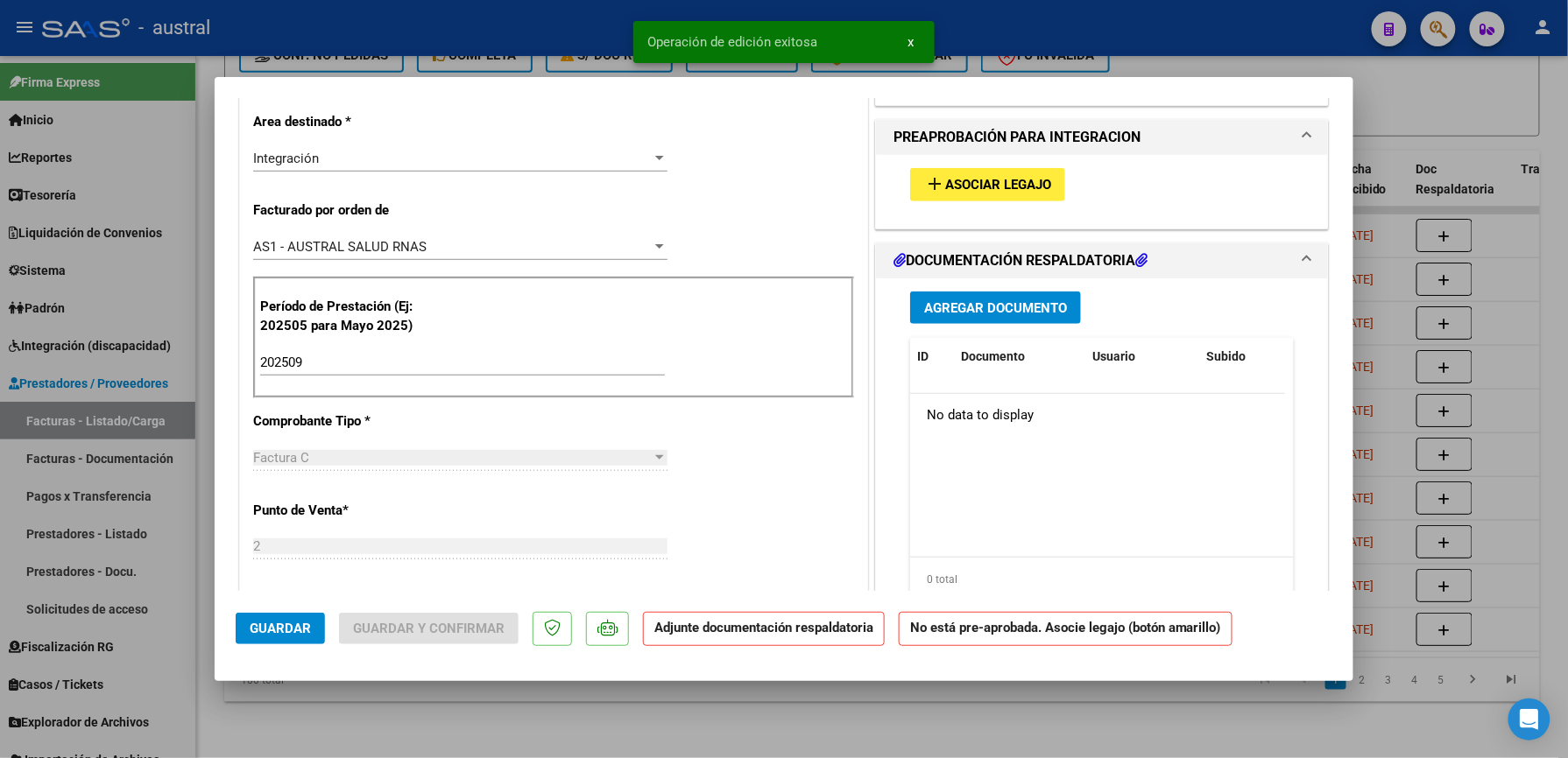
type input "$ 0,00"
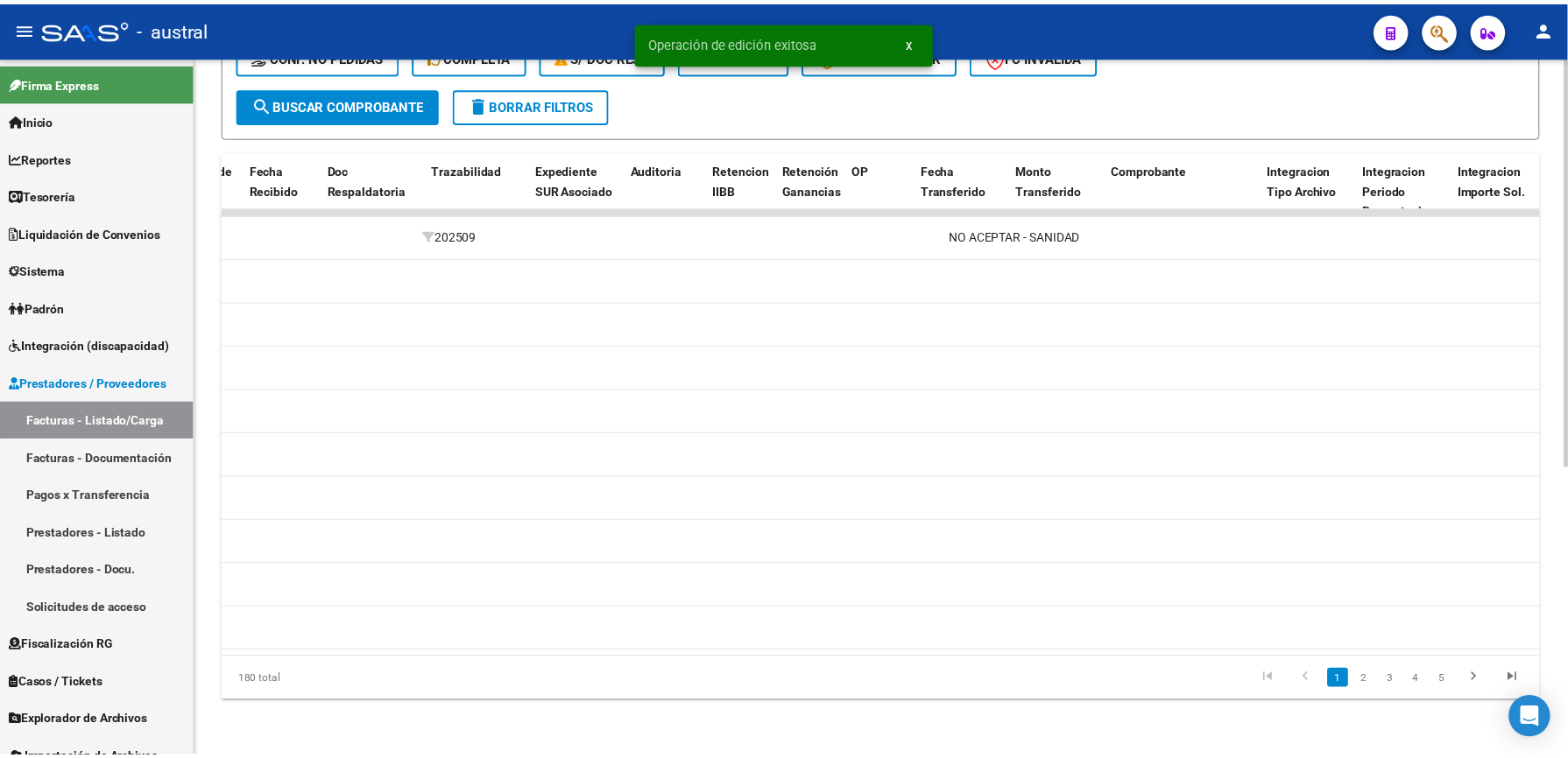
scroll to position [0, 0]
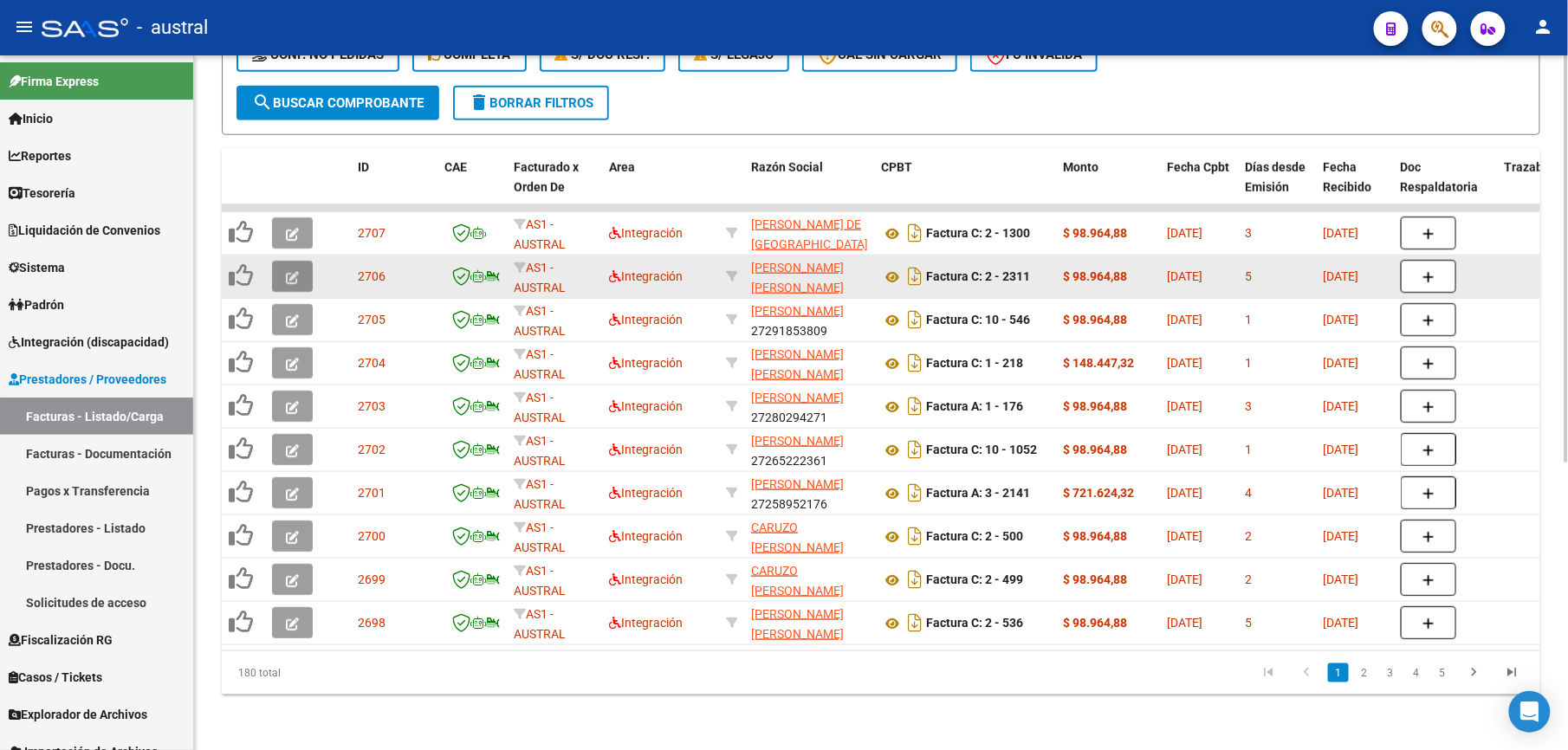
click at [295, 271] on icon "button" at bounding box center [292, 277] width 13 height 13
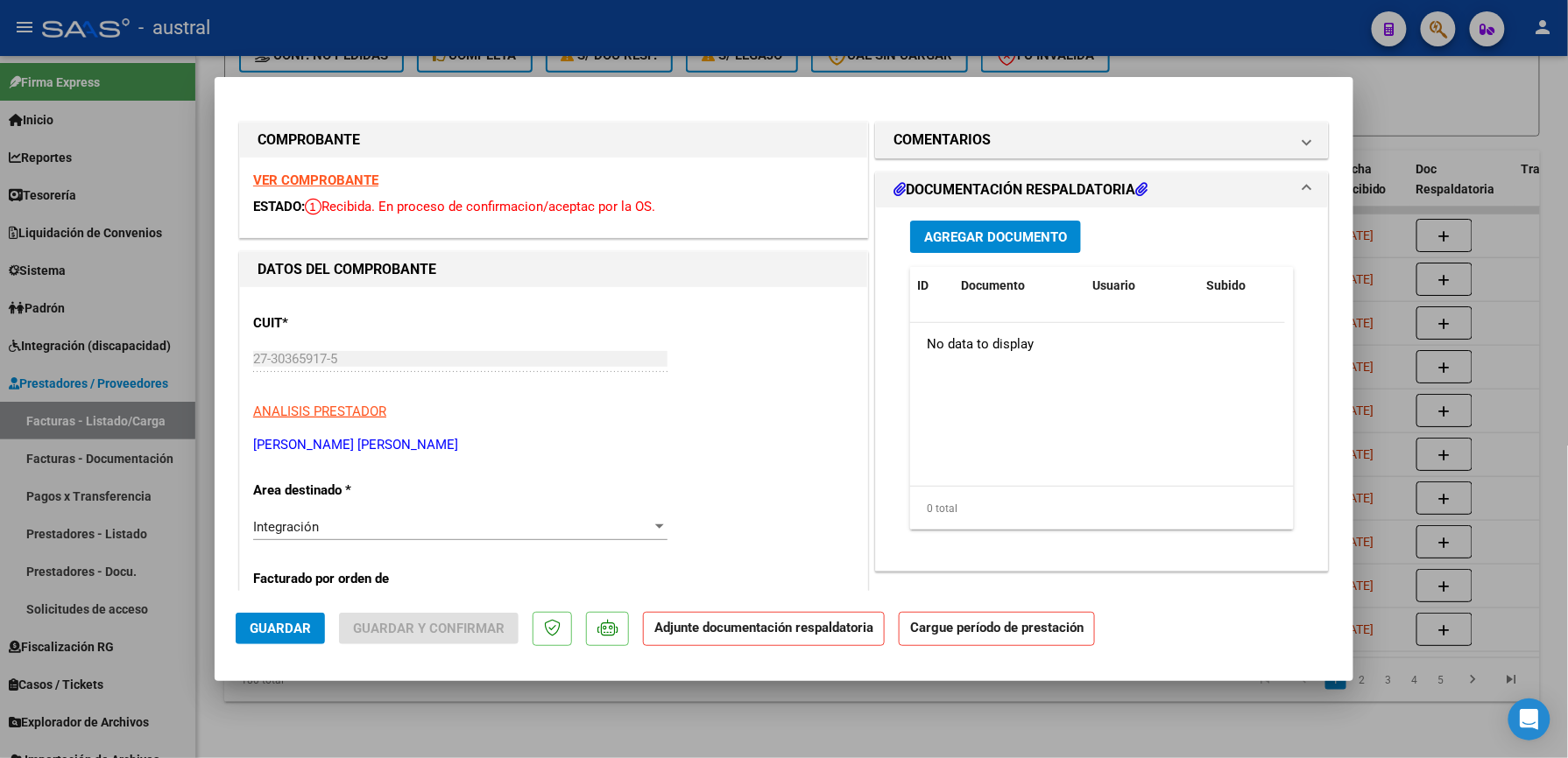
click at [340, 168] on div "VER COMPROBANTE ESTADO: Recibida. En proceso de confirmacion/aceptac por la OS." at bounding box center [553, 197] width 627 height 79
click at [331, 183] on strong "VER COMPROBANTE" at bounding box center [316, 180] width 126 height 16
type input "$ 0,00"
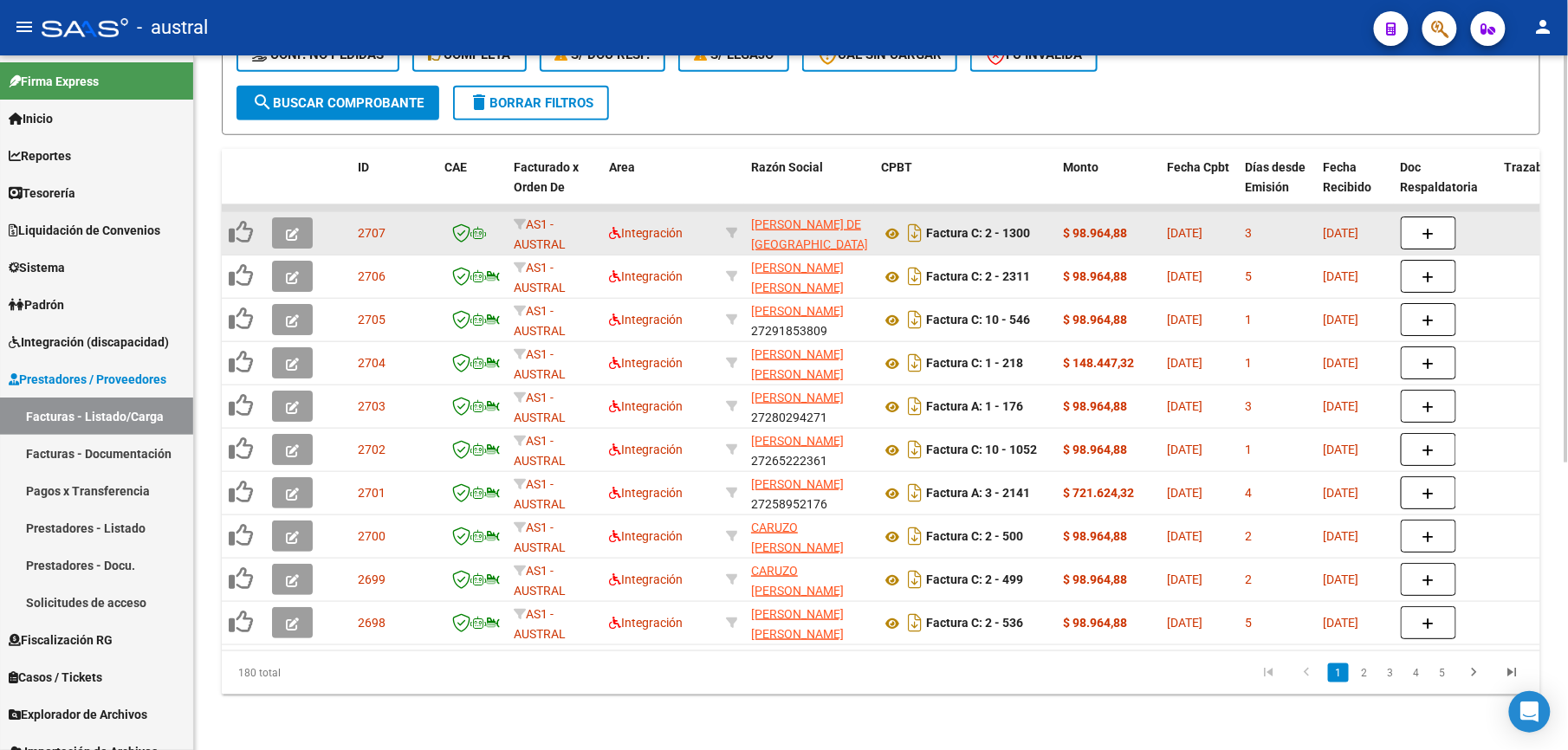
click at [288, 228] on icon "button" at bounding box center [292, 234] width 13 height 13
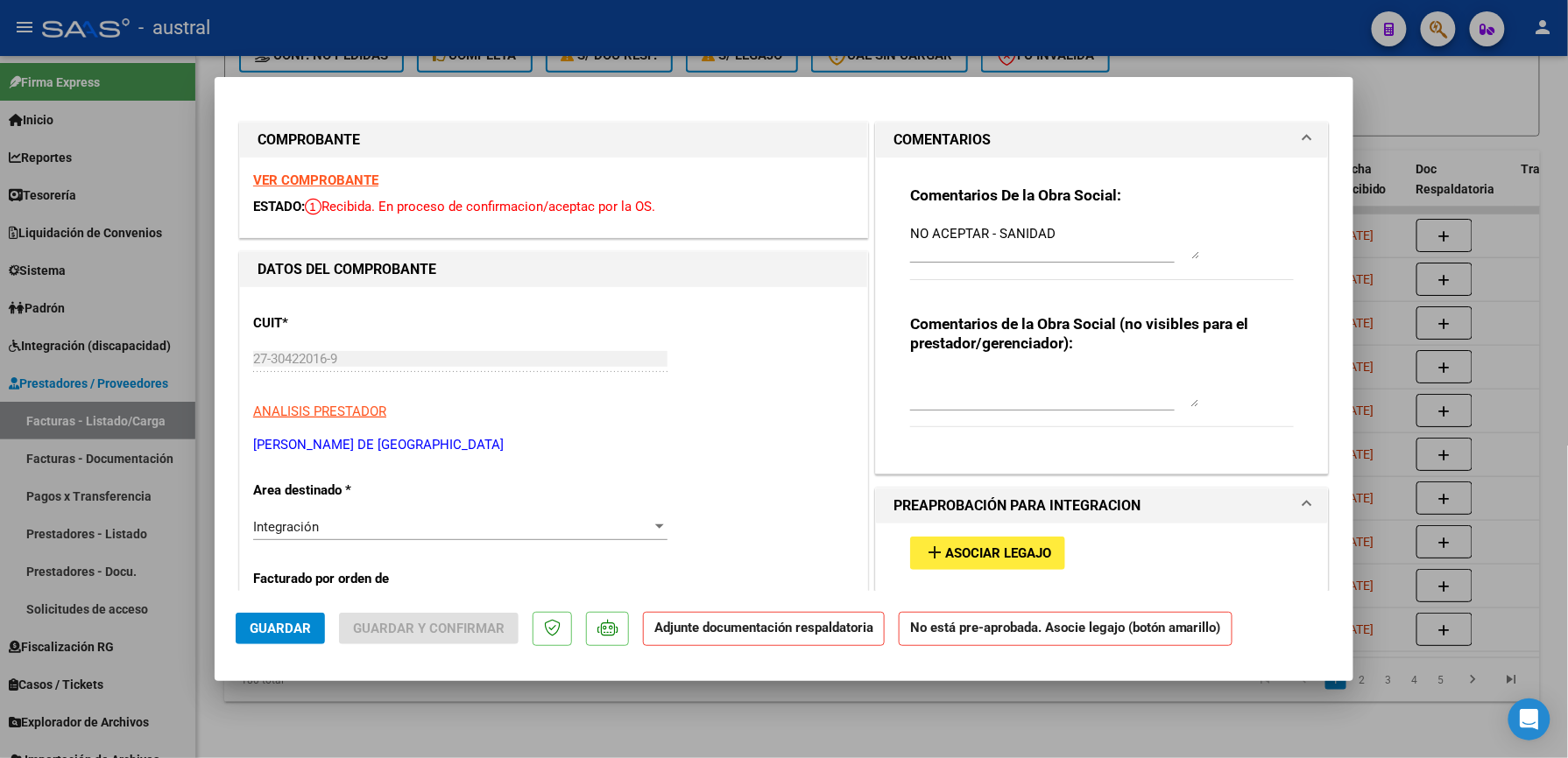
click at [347, 176] on strong "VER COMPROBANTE" at bounding box center [316, 180] width 126 height 16
type input "$ 0,00"
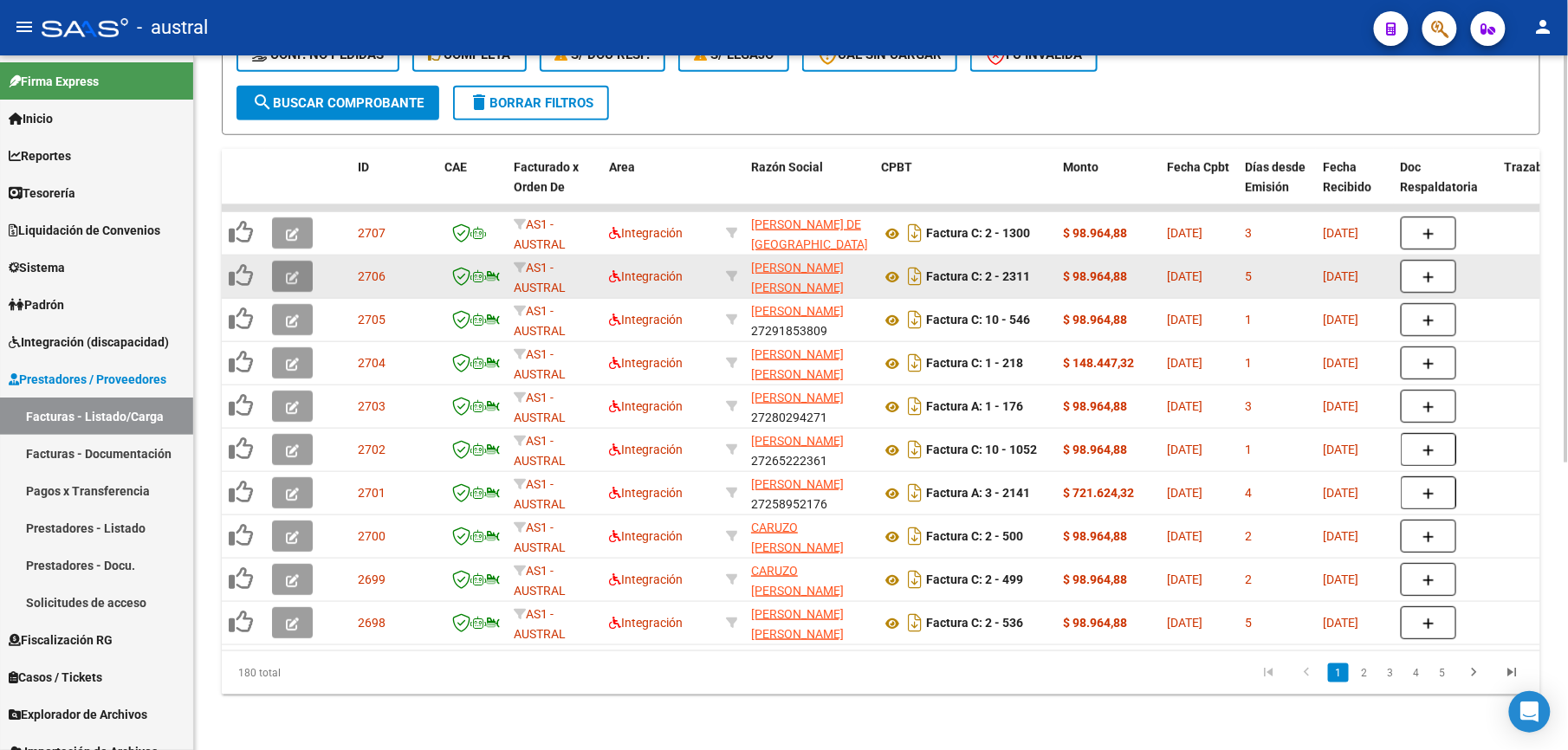
click at [278, 263] on button "button" at bounding box center [292, 277] width 41 height 31
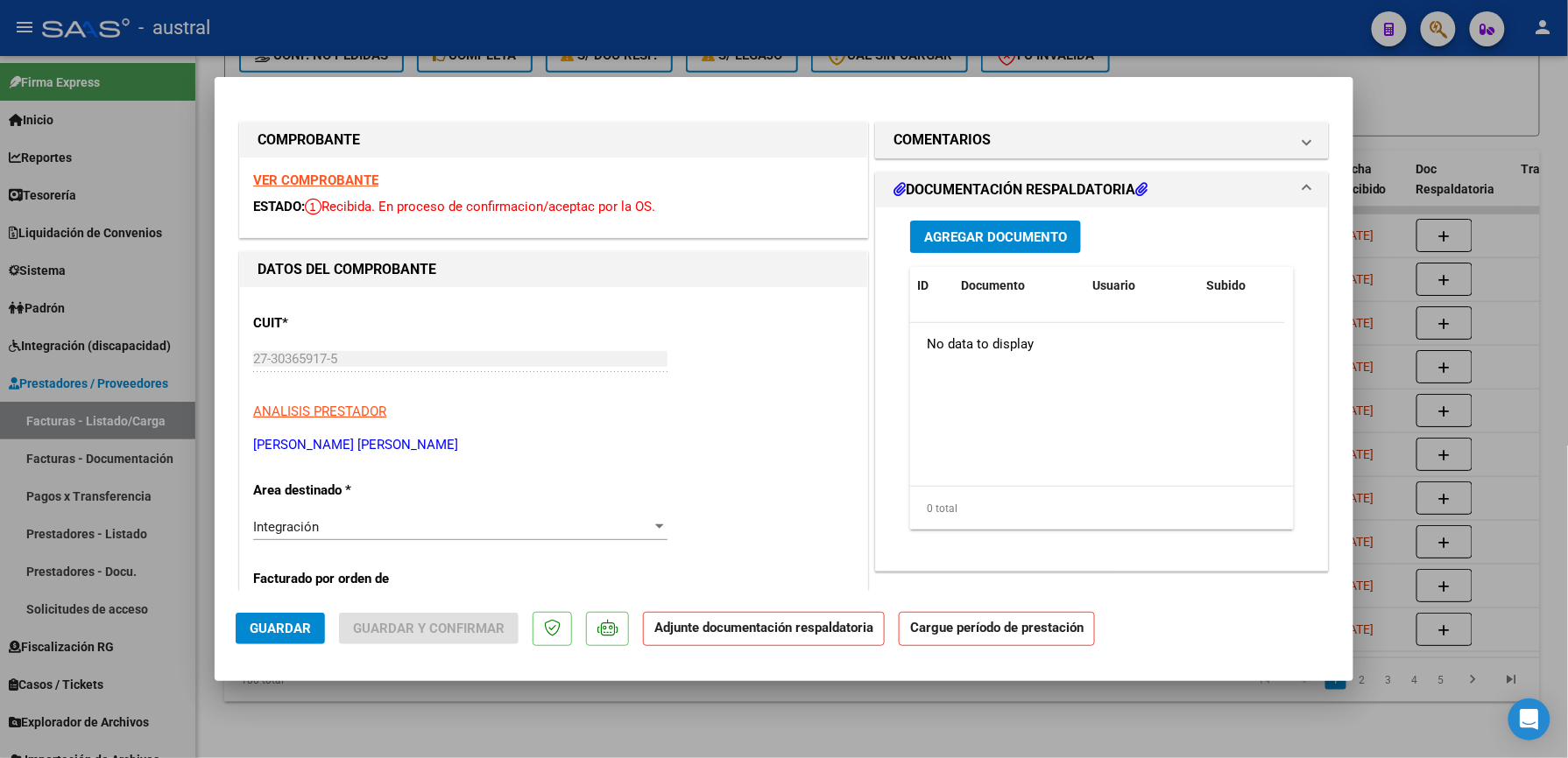
click at [272, 173] on strong "VER COMPROBANTE" at bounding box center [316, 180] width 126 height 16
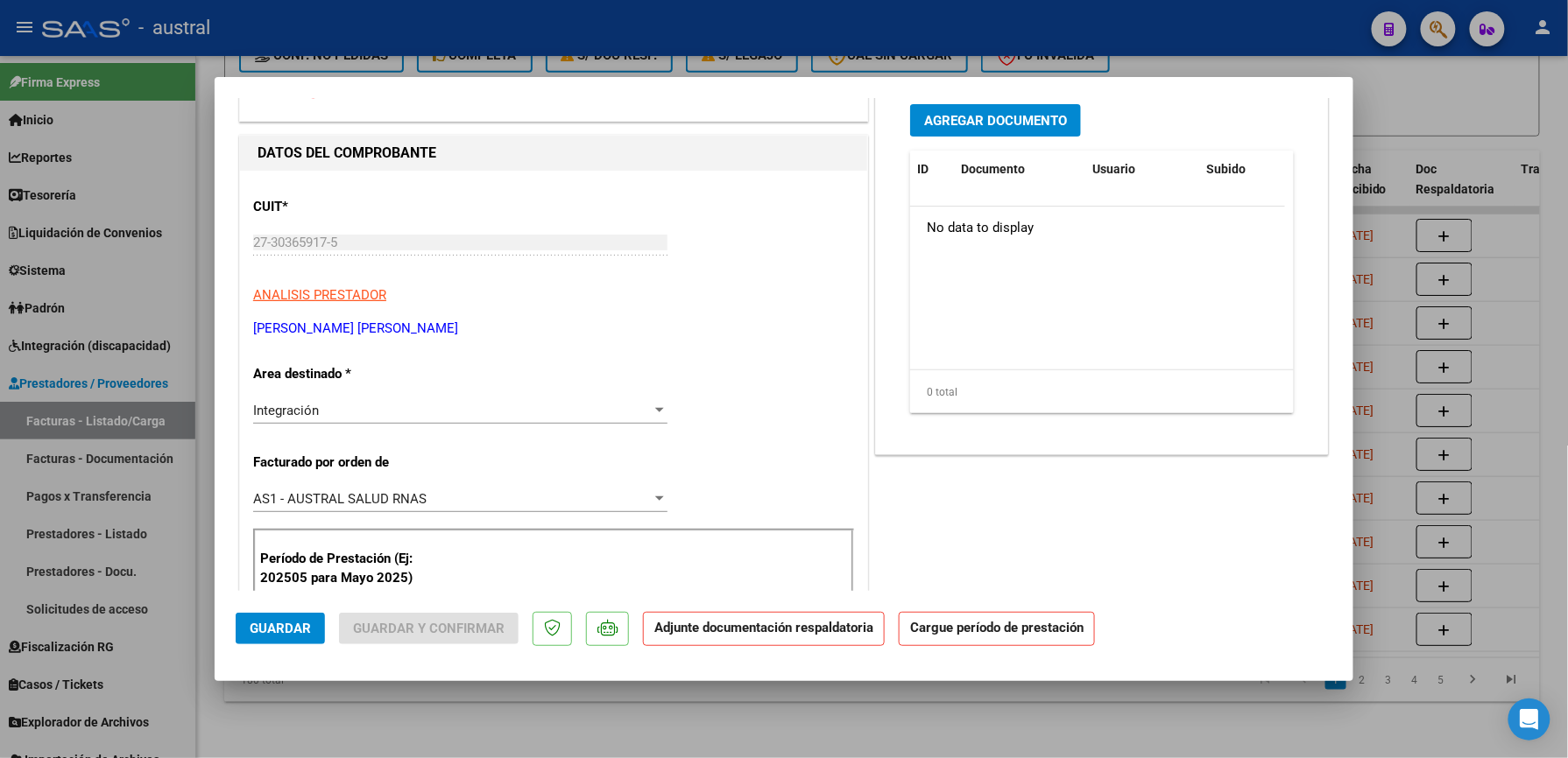
scroll to position [232, 0]
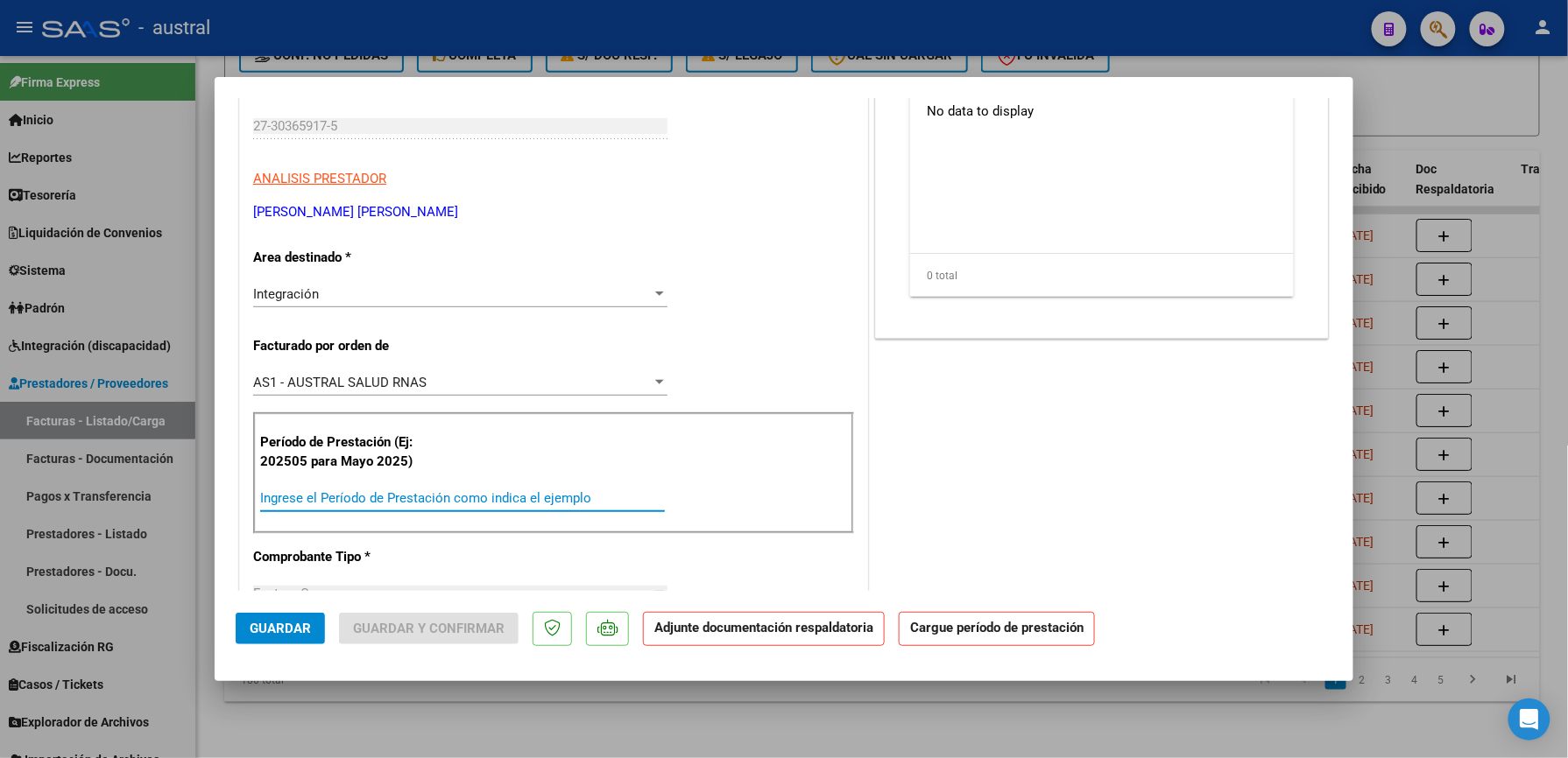
click at [432, 495] on input "Ingrese el Período de Prestación como indica el ejemplo" at bounding box center [462, 498] width 404 height 16
paste input "58290760"
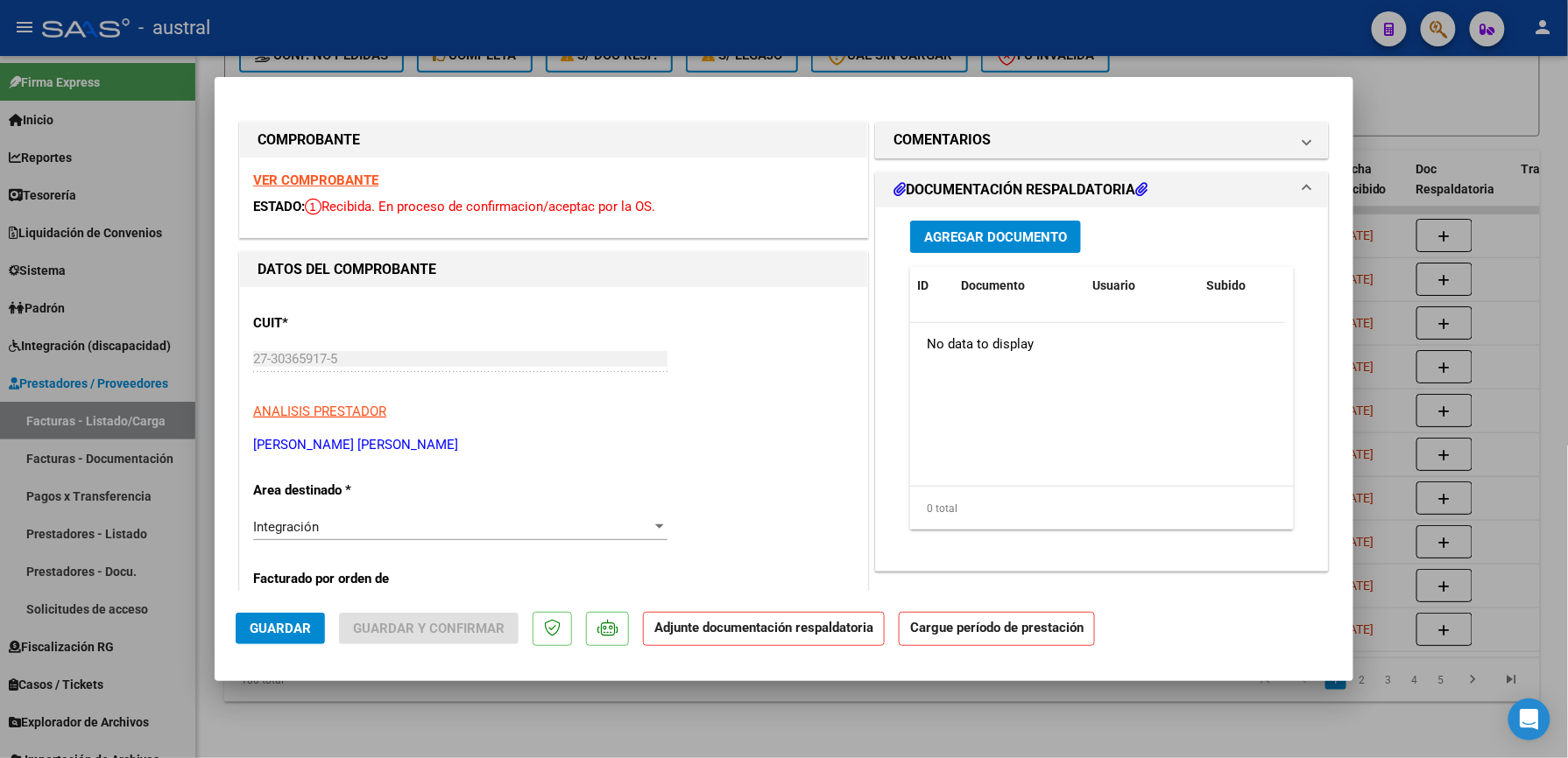
scroll to position [467, 0]
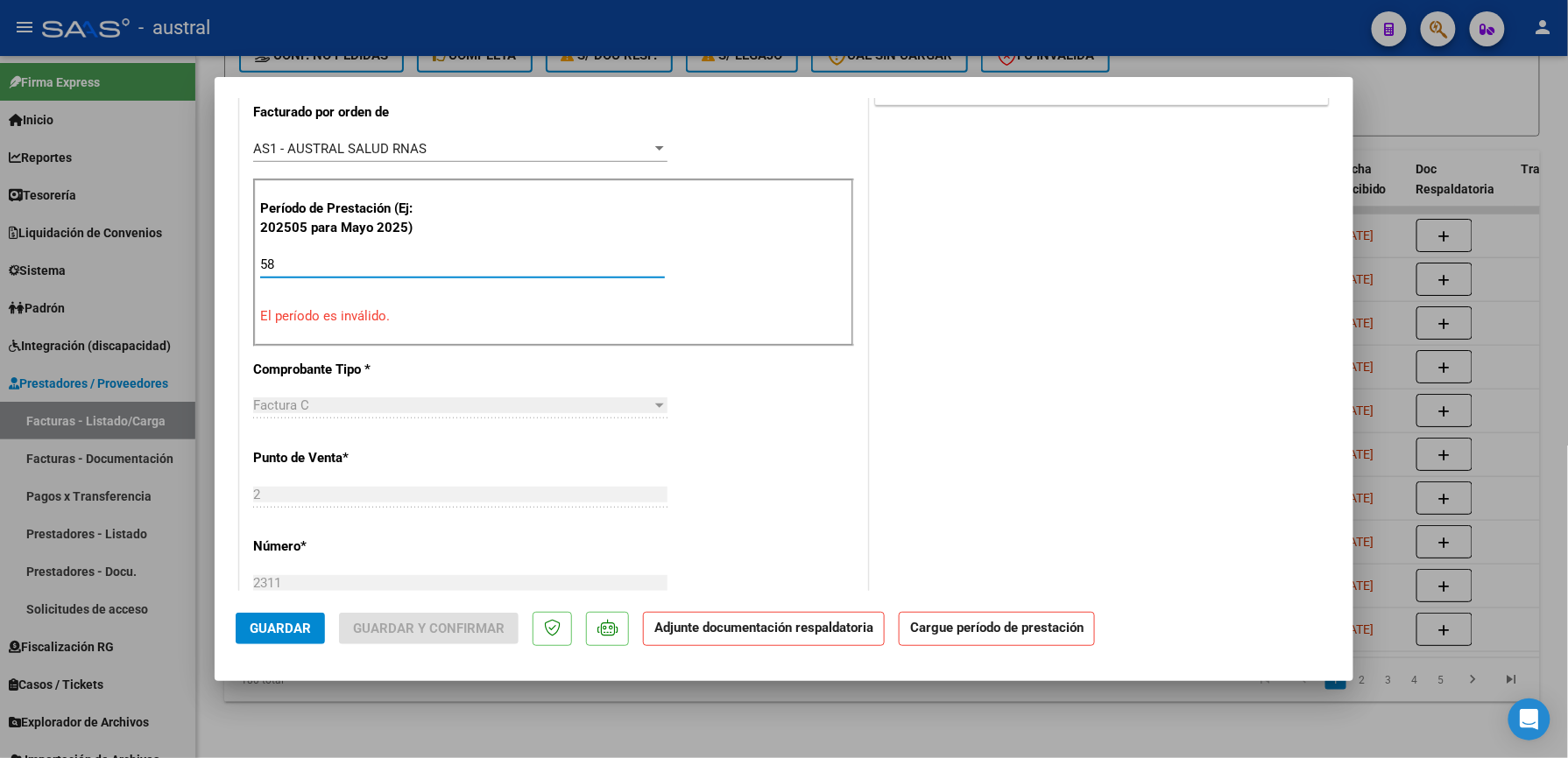
type input "5"
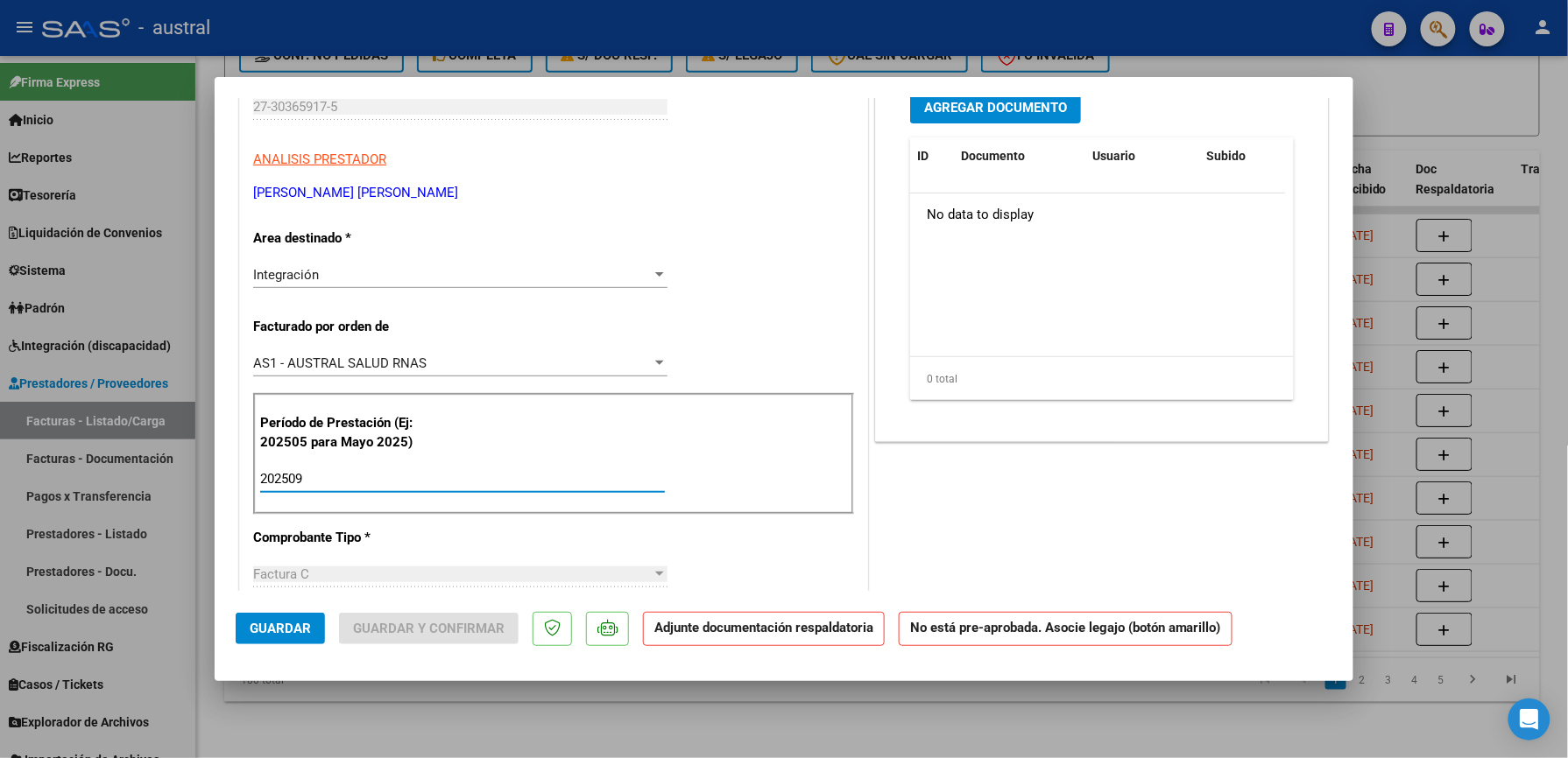
scroll to position [0, 0]
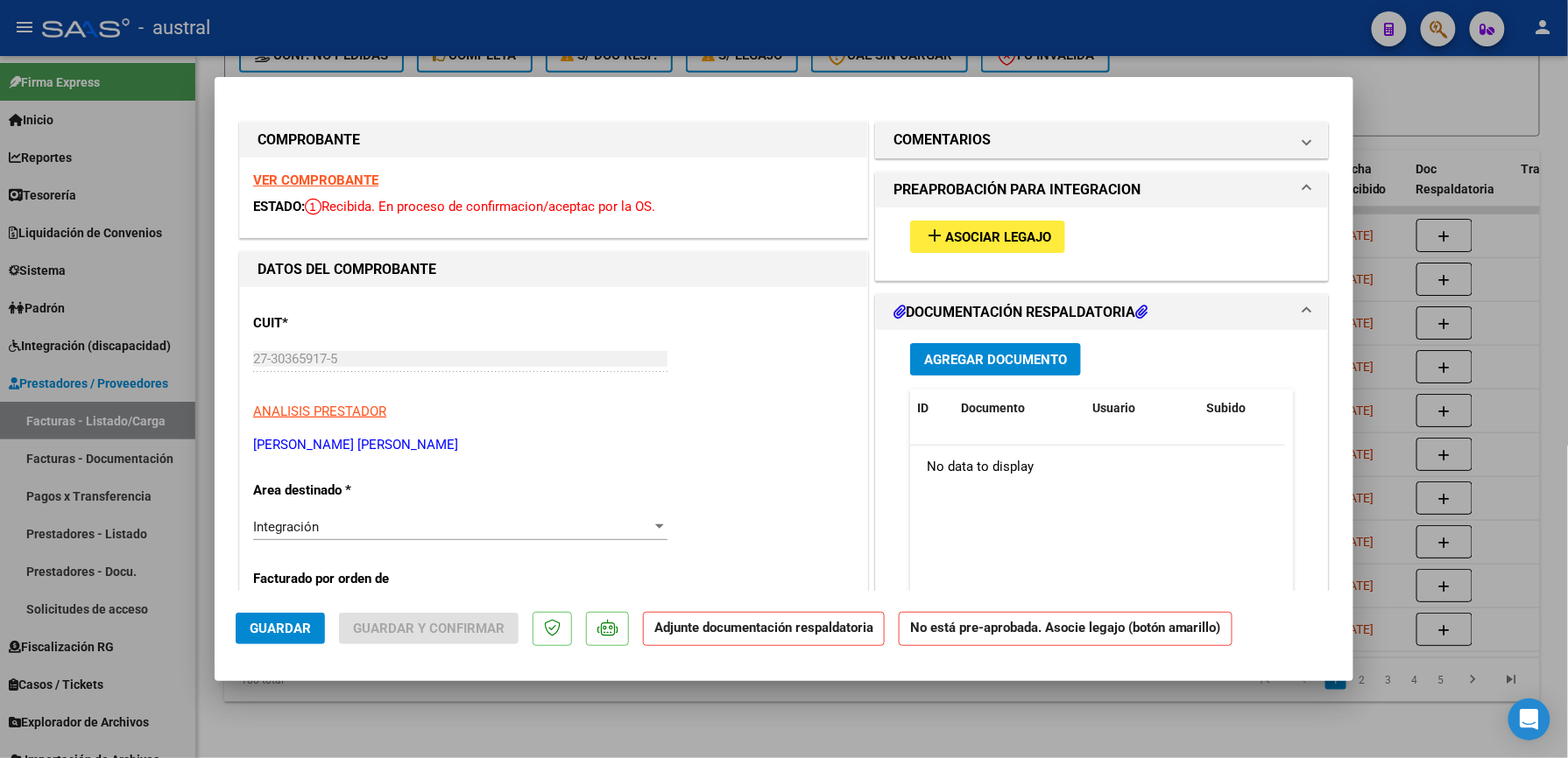
type input "202509"
drag, startPoint x: 957, startPoint y: 228, endPoint x: 955, endPoint y: 4, distance: 224.0
click at [955, 197] on mat-expansion-panel "PREAPROBACIÓN PARA INTEGRACION add Asociar Legajo" at bounding box center [1102, 227] width 453 height 110
click at [965, 221] on button "add Asociar Legajo" at bounding box center [988, 236] width 155 height 32
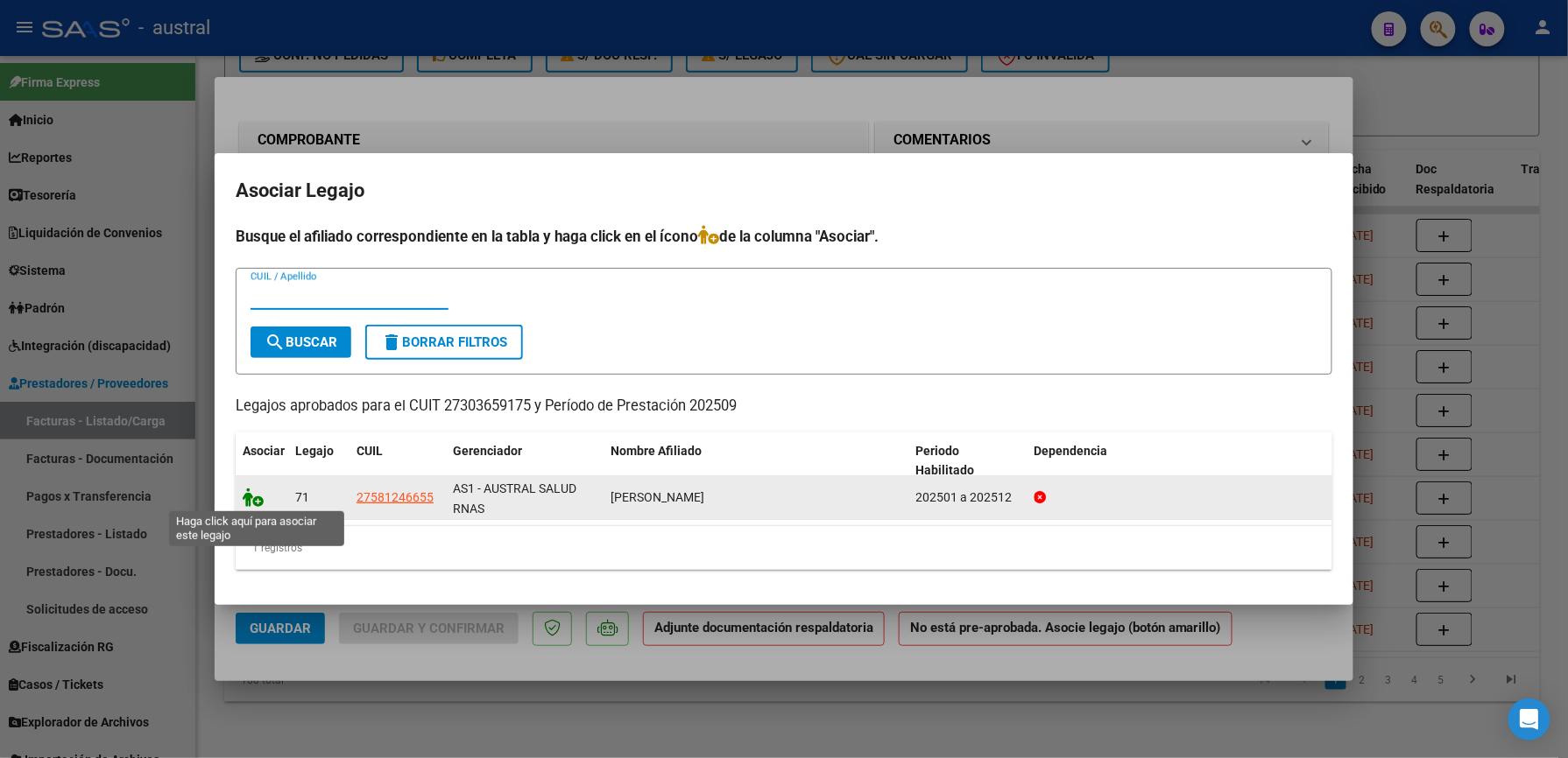
click at [252, 501] on icon at bounding box center [252, 497] width 21 height 20
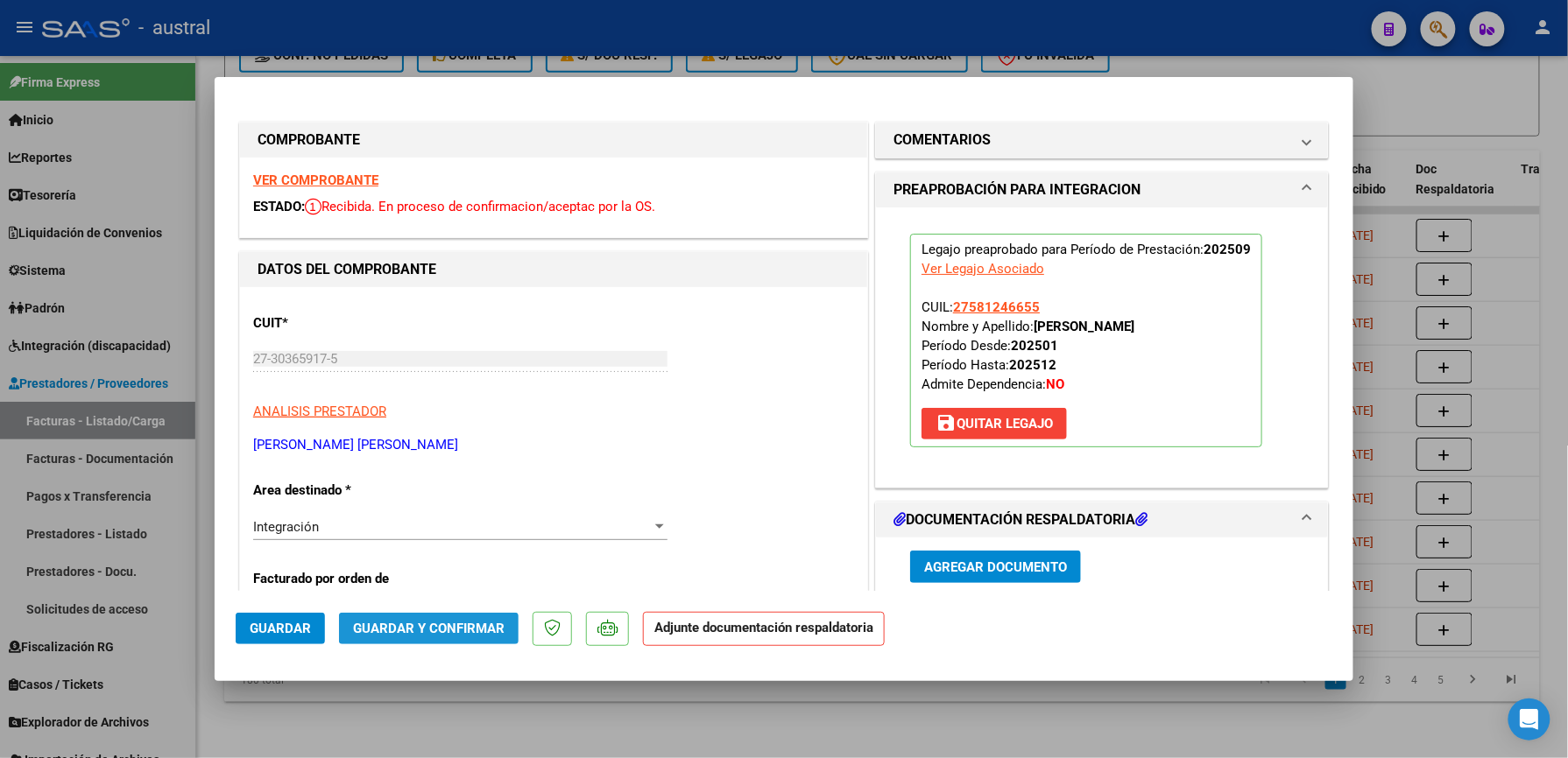
click at [453, 621] on span "Guardar y Confirmar" at bounding box center [429, 629] width 151 height 16
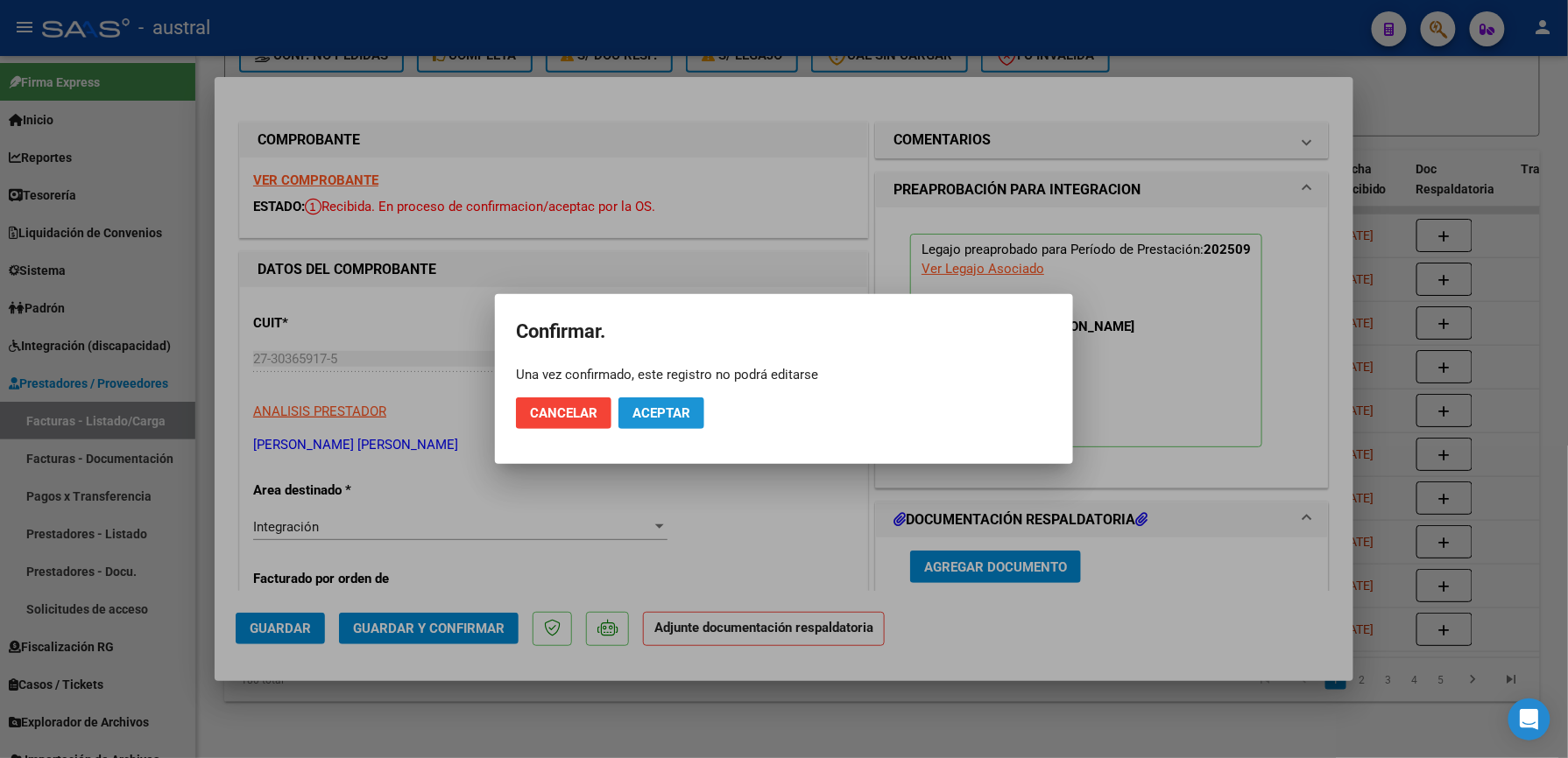
drag, startPoint x: 660, startPoint y: 411, endPoint x: 1579, endPoint y: 551, distance: 929.6
click at [671, 411] on span "Aceptar" at bounding box center [661, 413] width 58 height 16
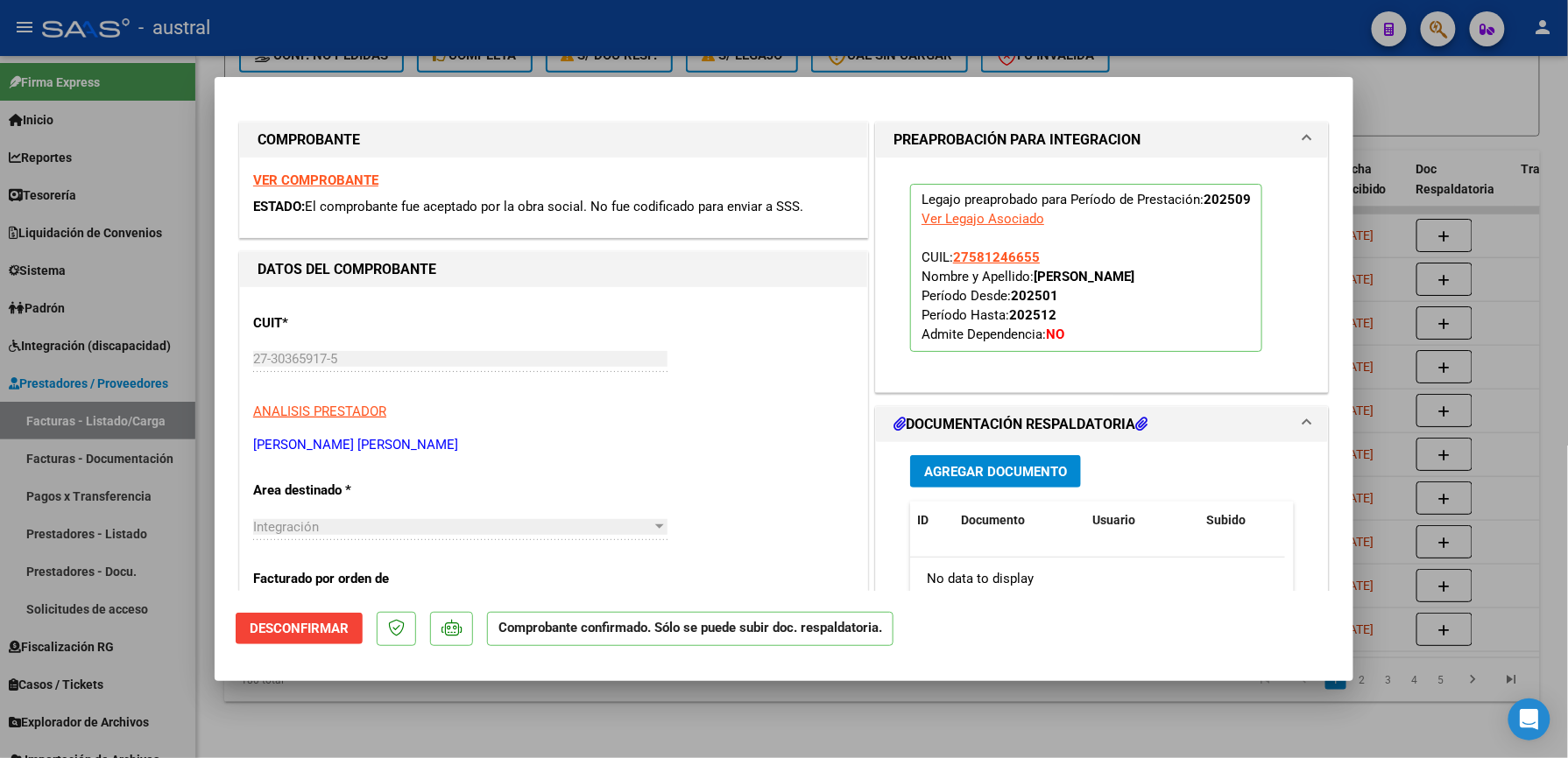
click at [636, 379] on div "27-30365917-5 Ingresar CUIT" at bounding box center [460, 368] width 414 height 43
type input "$ 0,00"
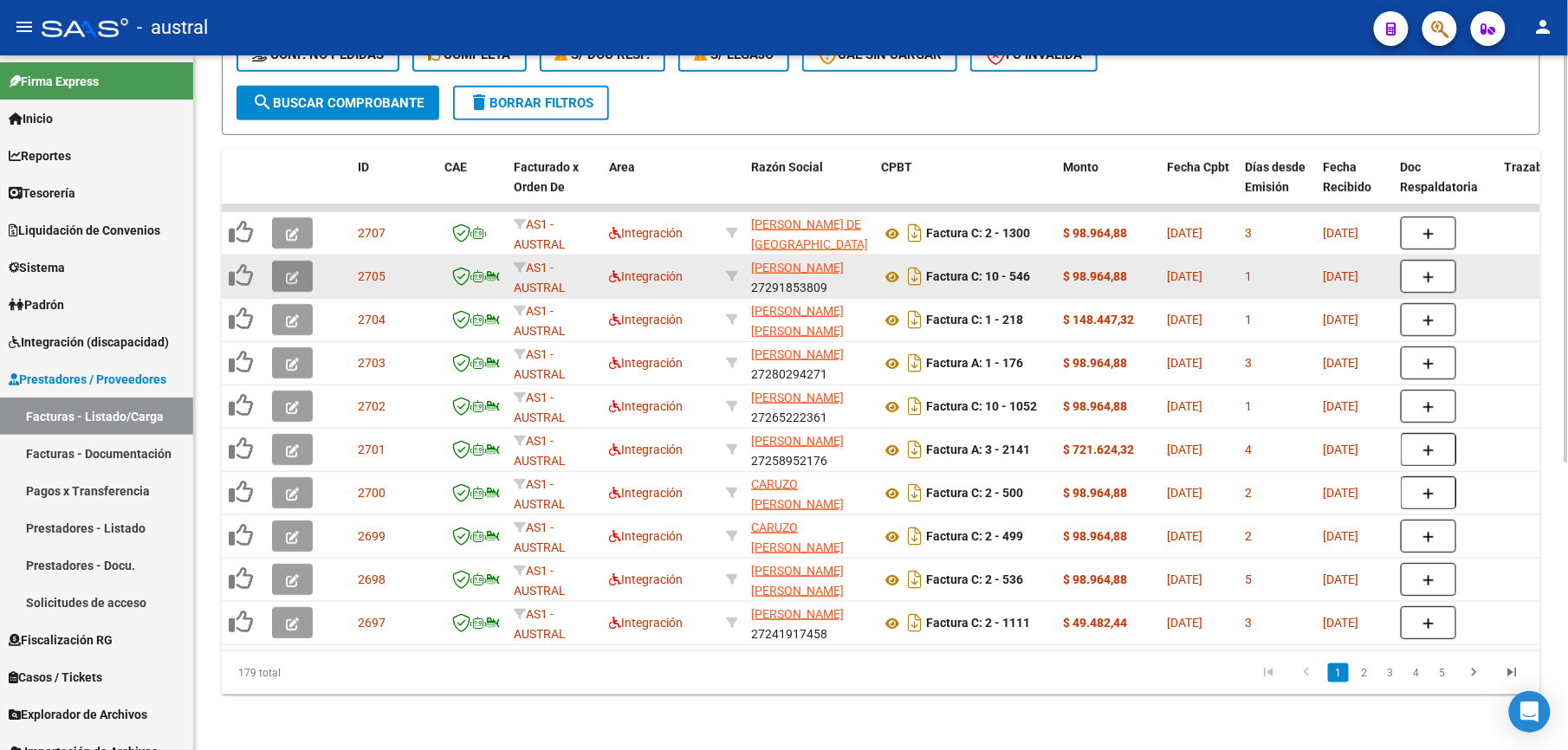
click at [282, 261] on button "button" at bounding box center [292, 277] width 41 height 31
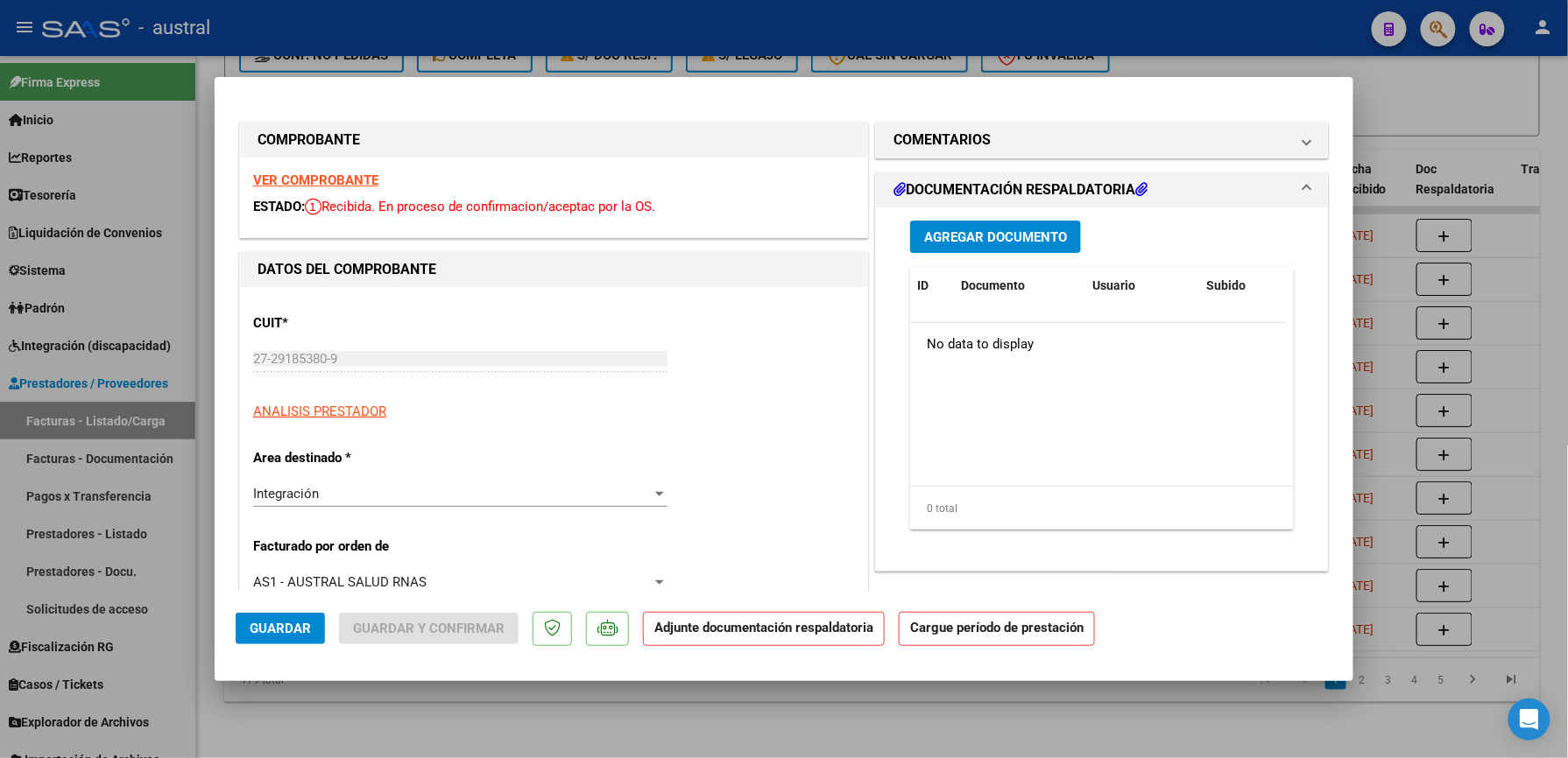
click at [324, 177] on strong "VER COMPROBANTE" at bounding box center [316, 180] width 126 height 16
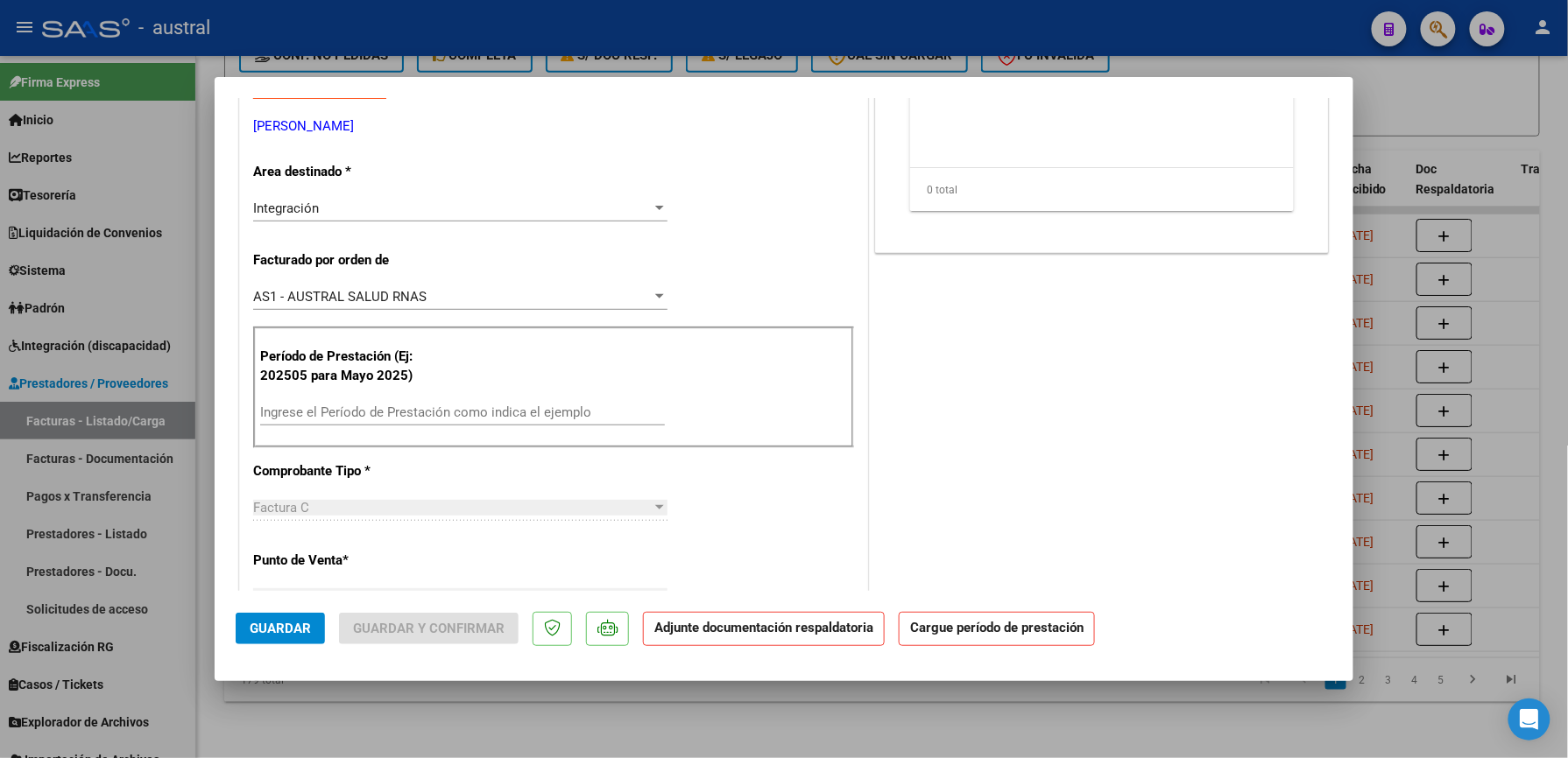
scroll to position [350, 0]
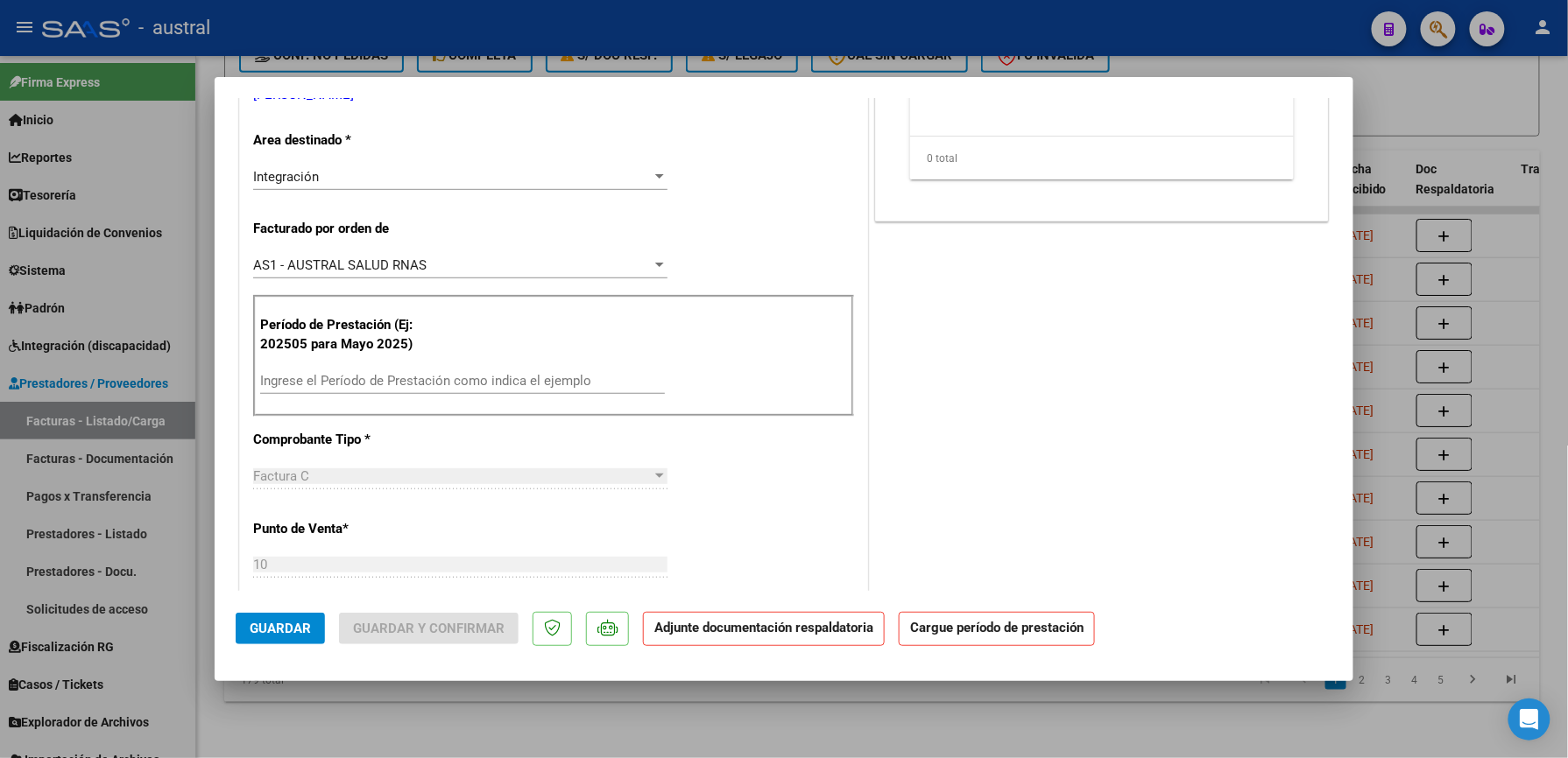
click at [407, 386] on input "Ingrese el Período de Prestación como indica el ejemplo" at bounding box center [462, 380] width 404 height 16
paste input "58290760"
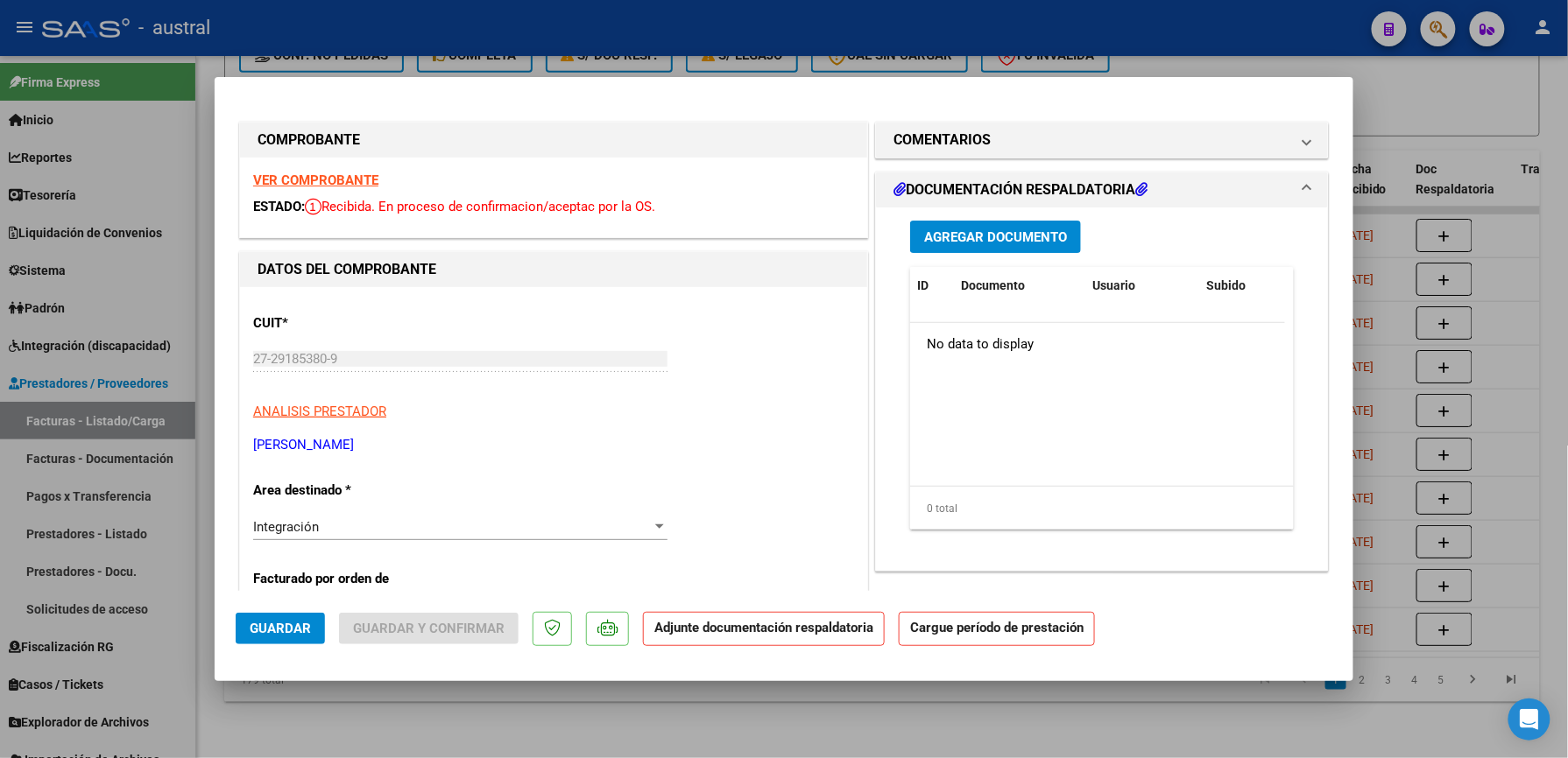
scroll to position [467, 0]
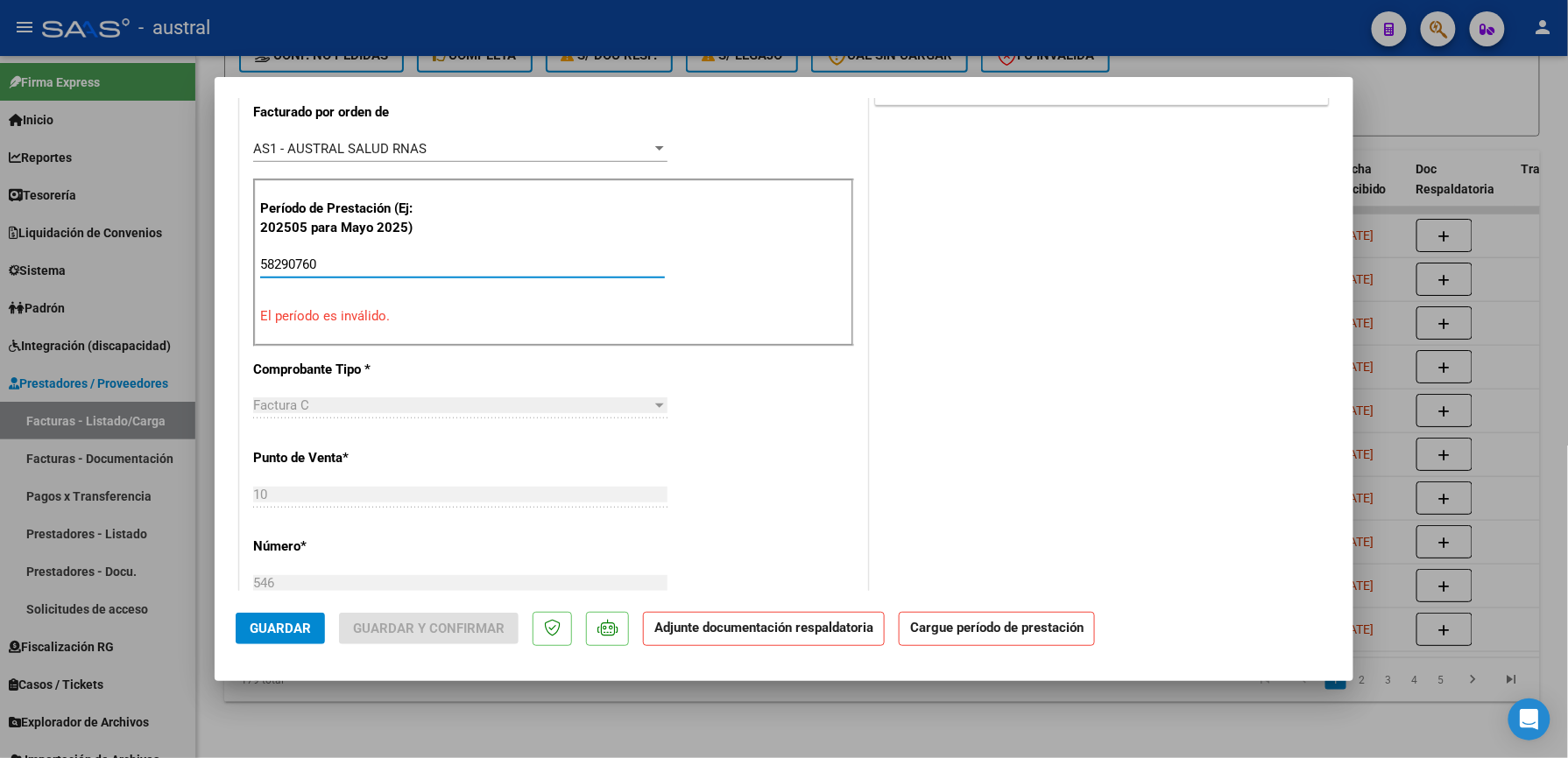
drag, startPoint x: 340, startPoint y: 266, endPoint x: 216, endPoint y: 257, distance: 124.3
click at [216, 257] on mat-dialog-content "COMPROBANTE VER COMPROBANTE ESTADO: Recibida. En proceso de confirmacion/acepta…" at bounding box center [784, 344] width 1139 height 493
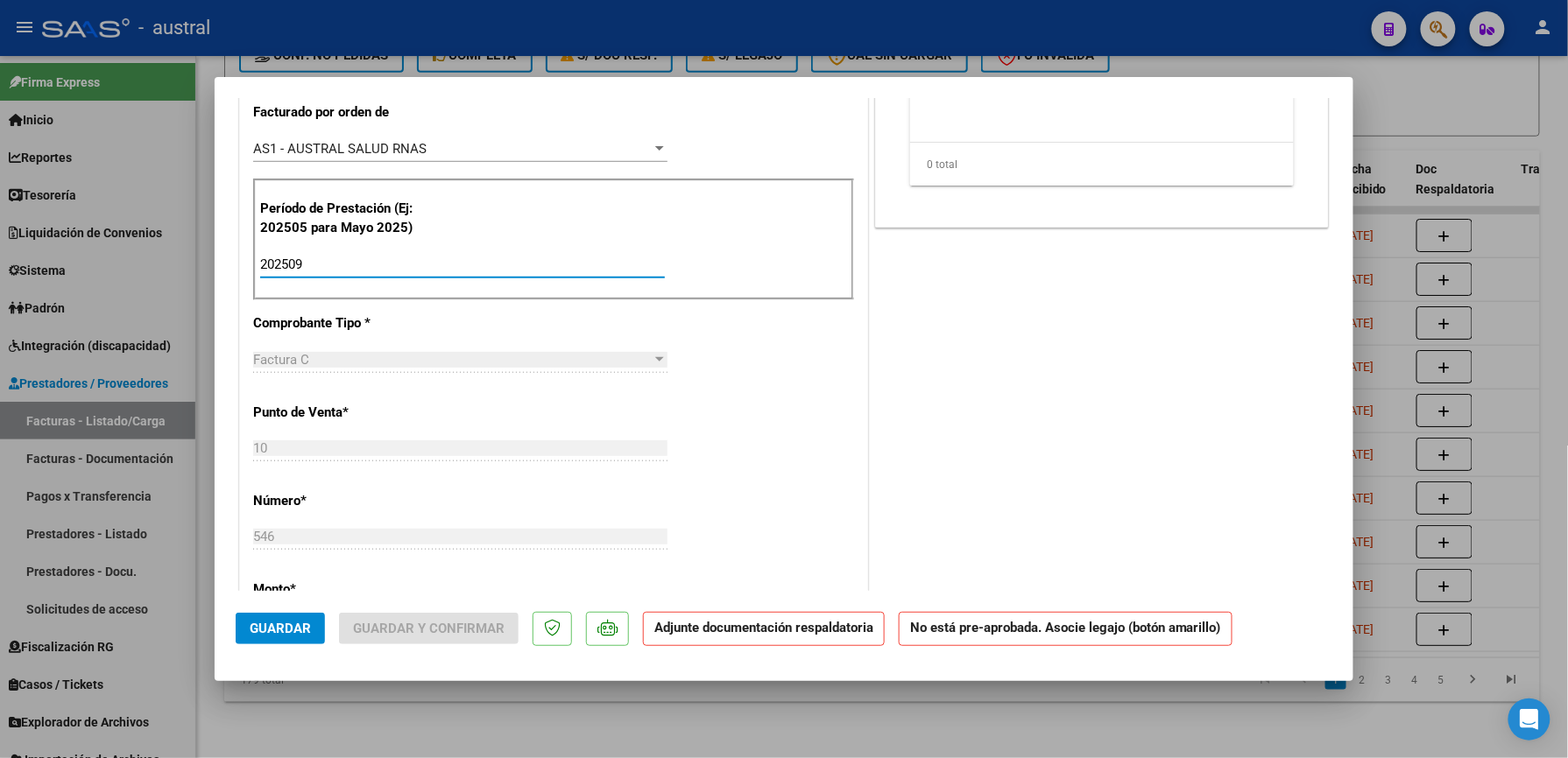
click at [292, 261] on input "202509" at bounding box center [462, 265] width 404 height 16
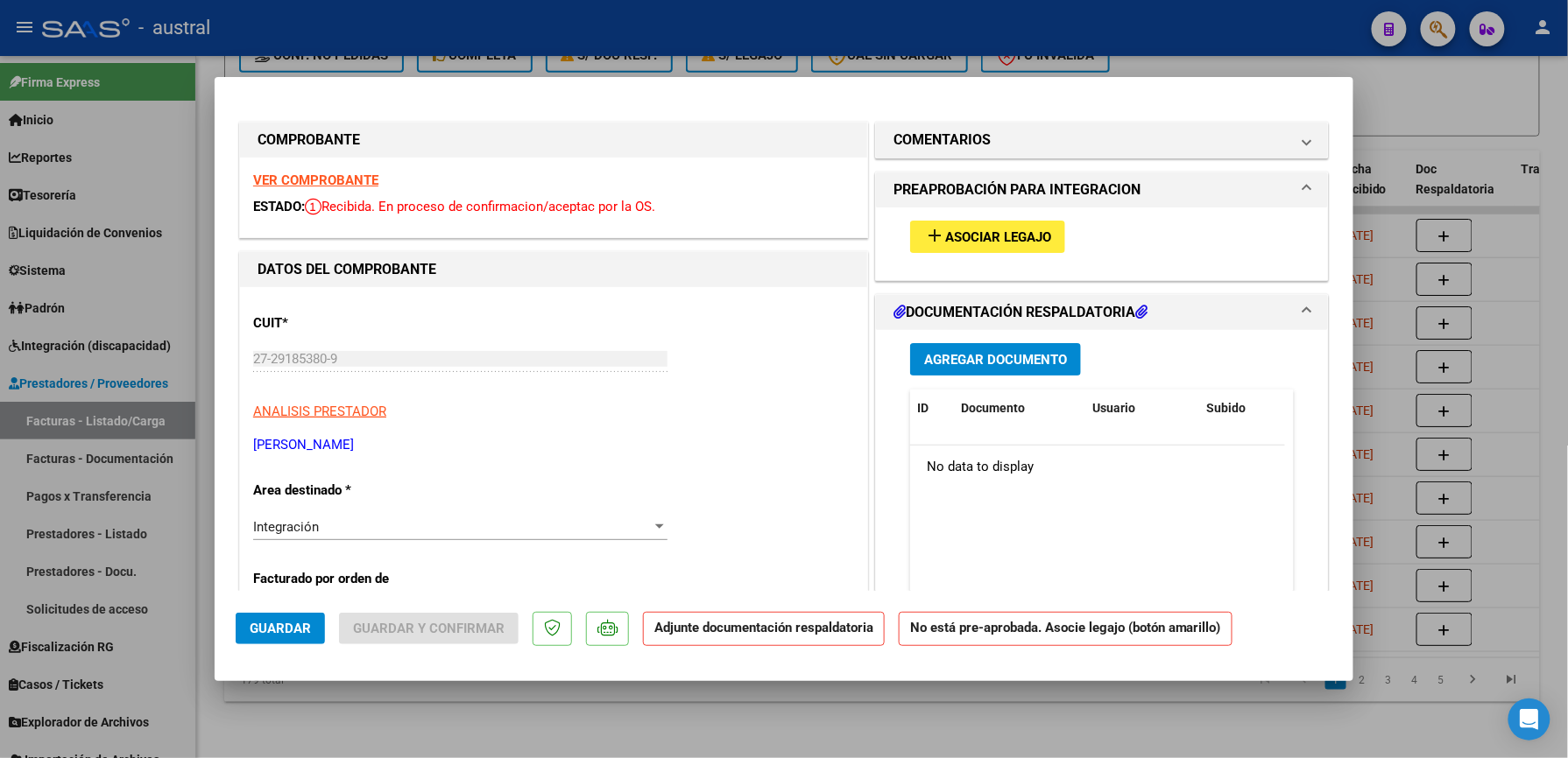
type input "202509"
click at [975, 215] on div "add Asociar Legajo" at bounding box center [1102, 237] width 410 height 59
click at [975, 232] on span "Asociar Legajo" at bounding box center [998, 237] width 106 height 16
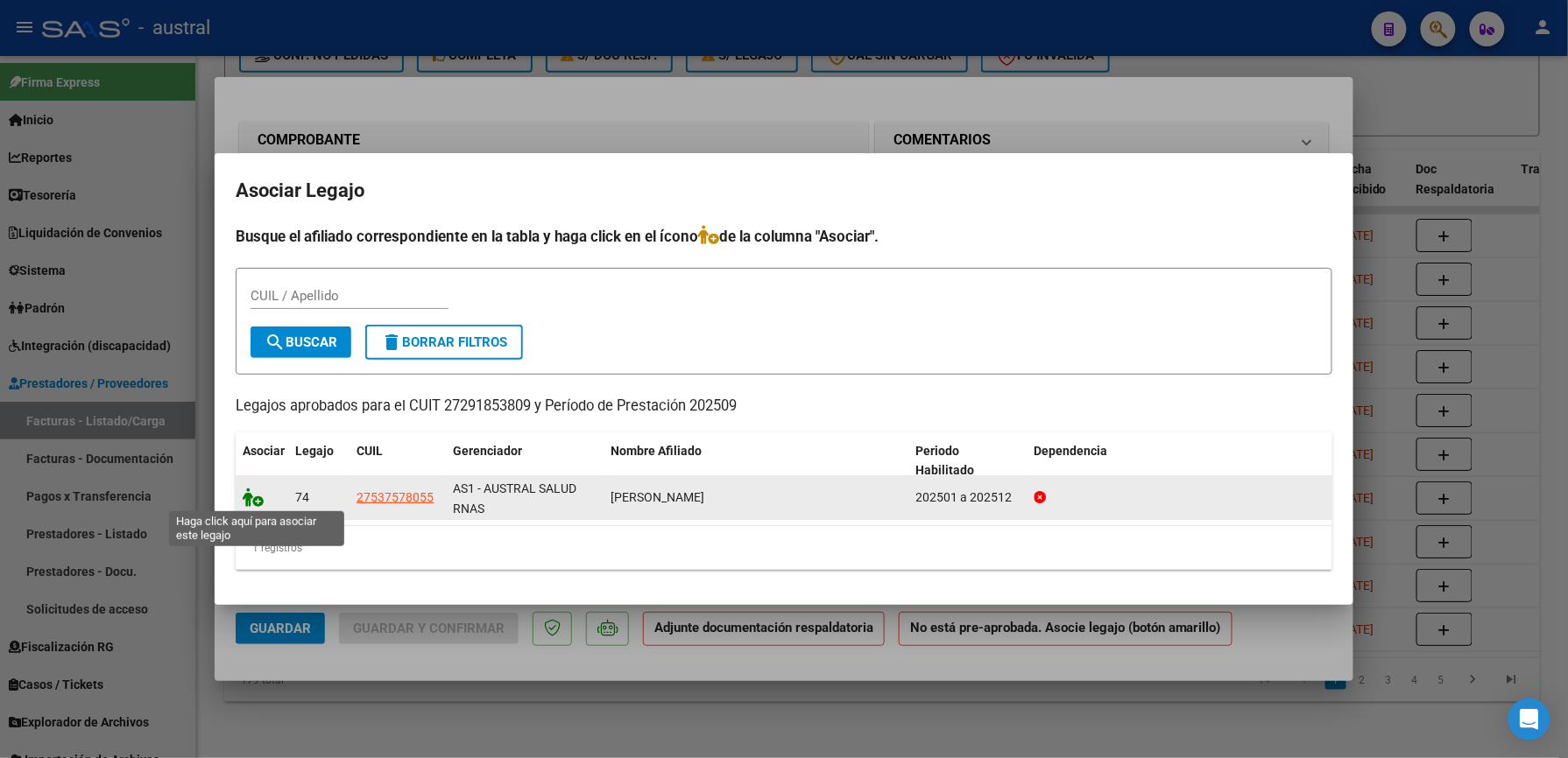
click at [247, 498] on icon at bounding box center [252, 497] width 21 height 20
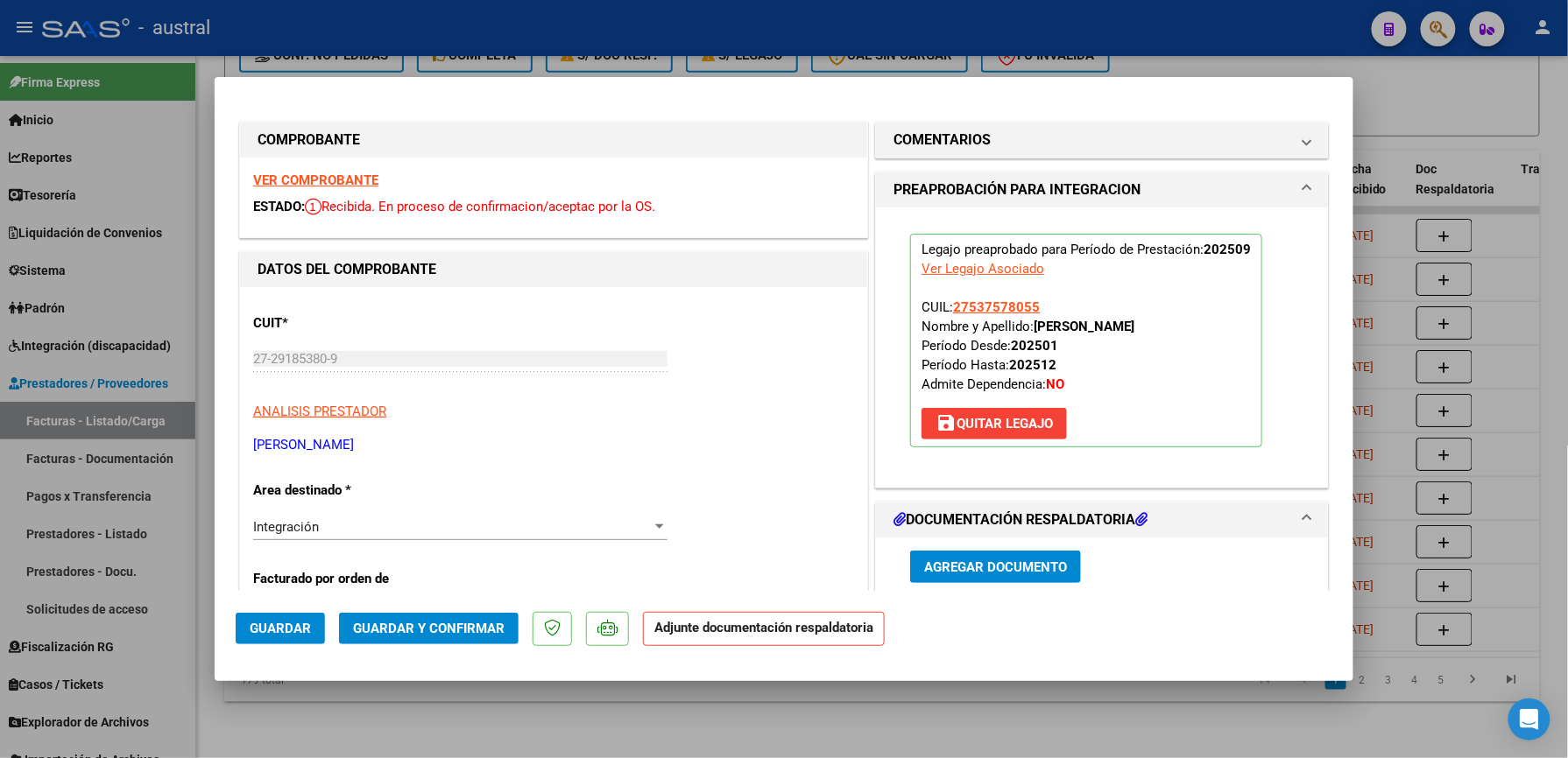
click at [474, 635] on span "Guardar y Confirmar" at bounding box center [429, 629] width 151 height 16
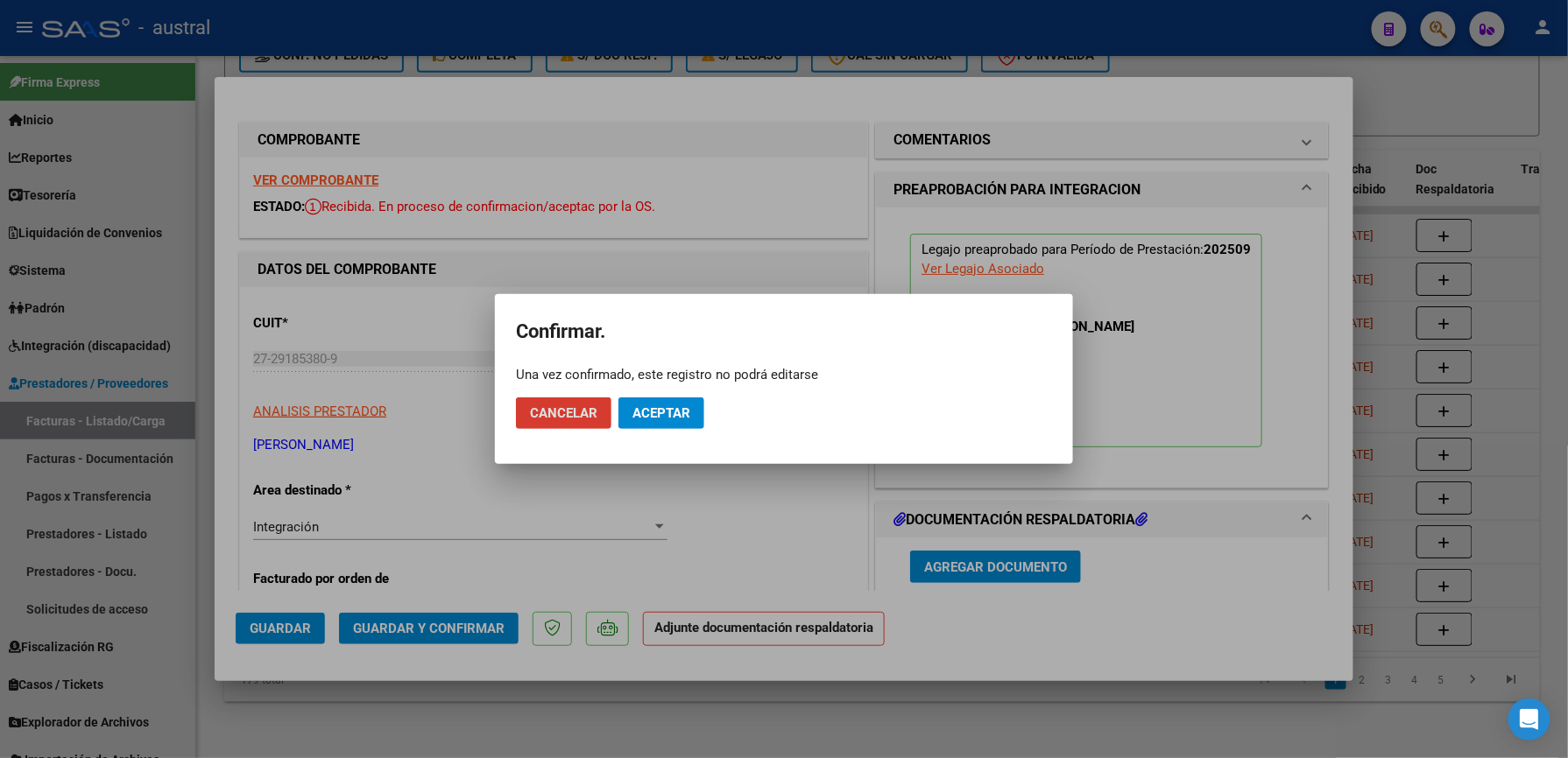
click at [656, 425] on button "Aceptar" at bounding box center [660, 413] width 85 height 31
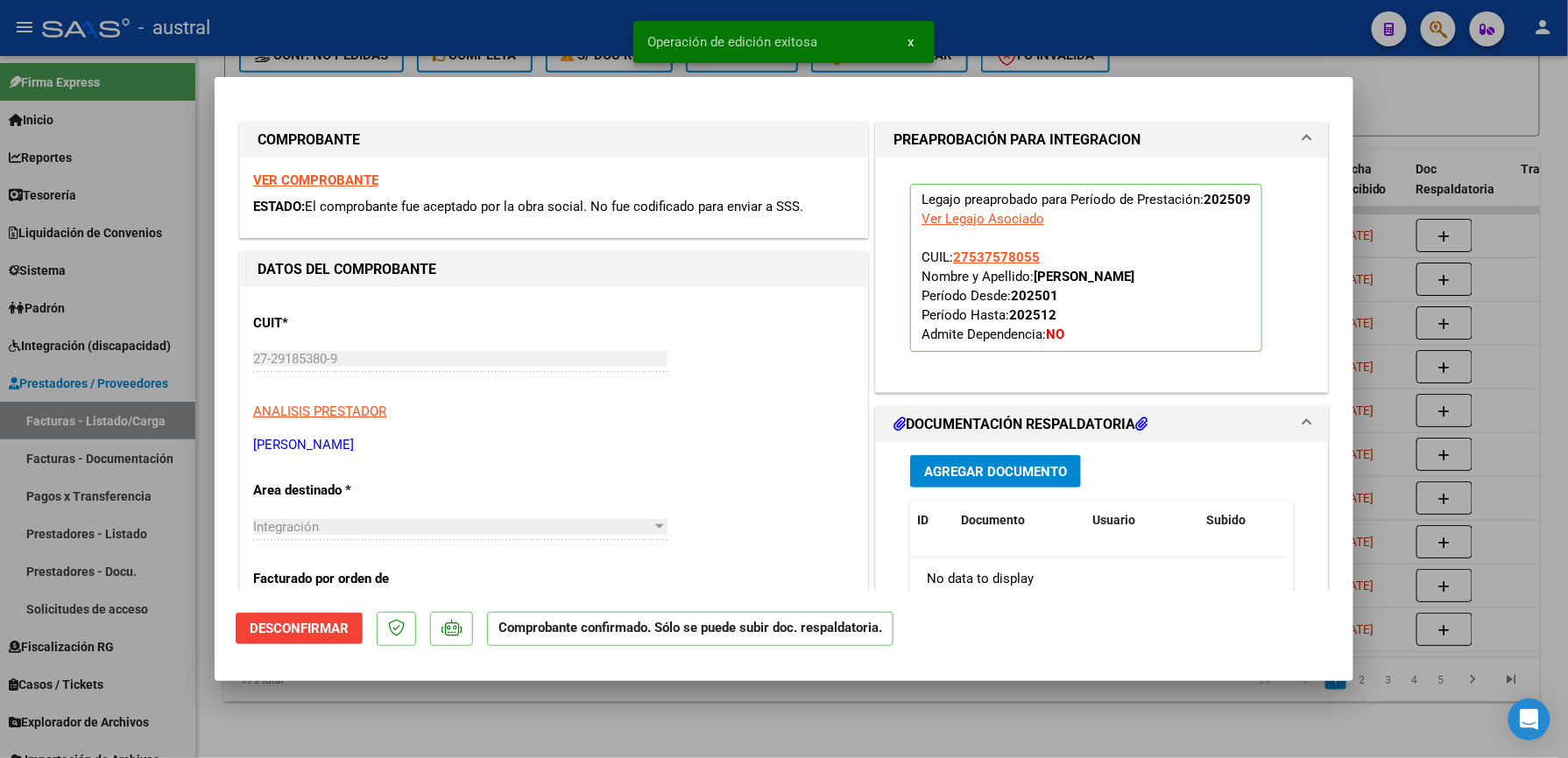
type input "$ 0,00"
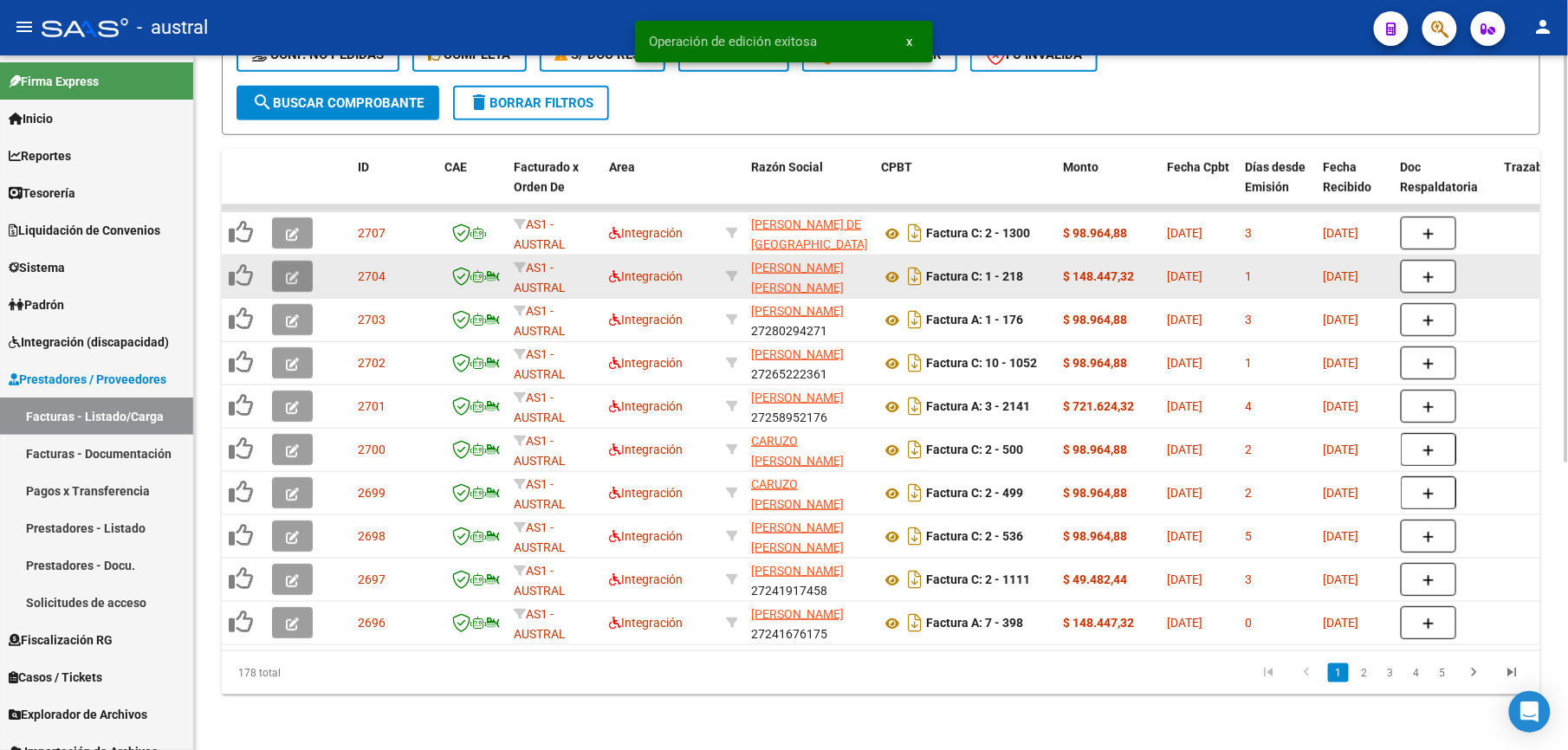
click at [298, 271] on icon "button" at bounding box center [292, 277] width 13 height 13
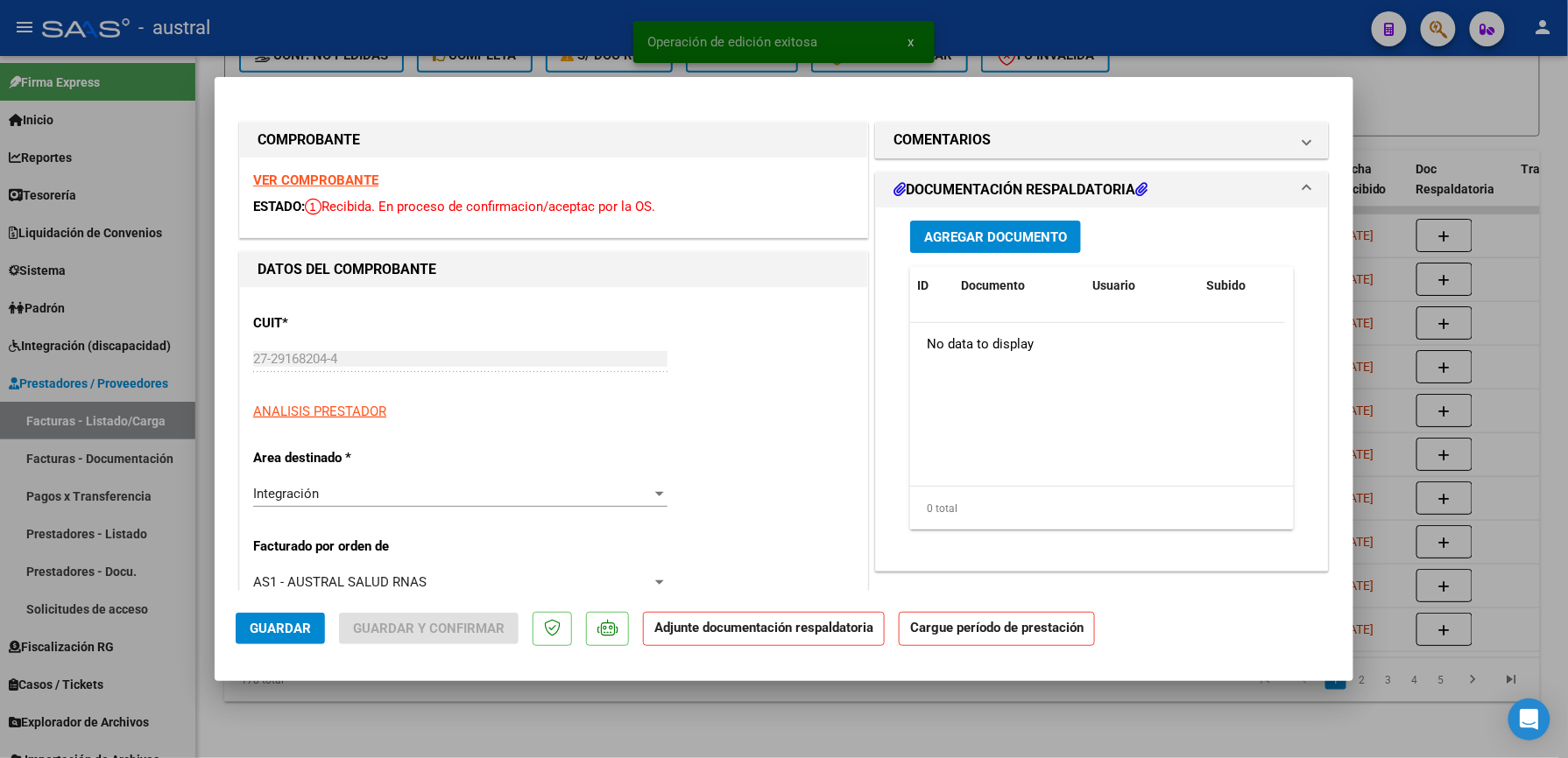
click at [306, 186] on strong "VER COMPROBANTE" at bounding box center [316, 180] width 126 height 16
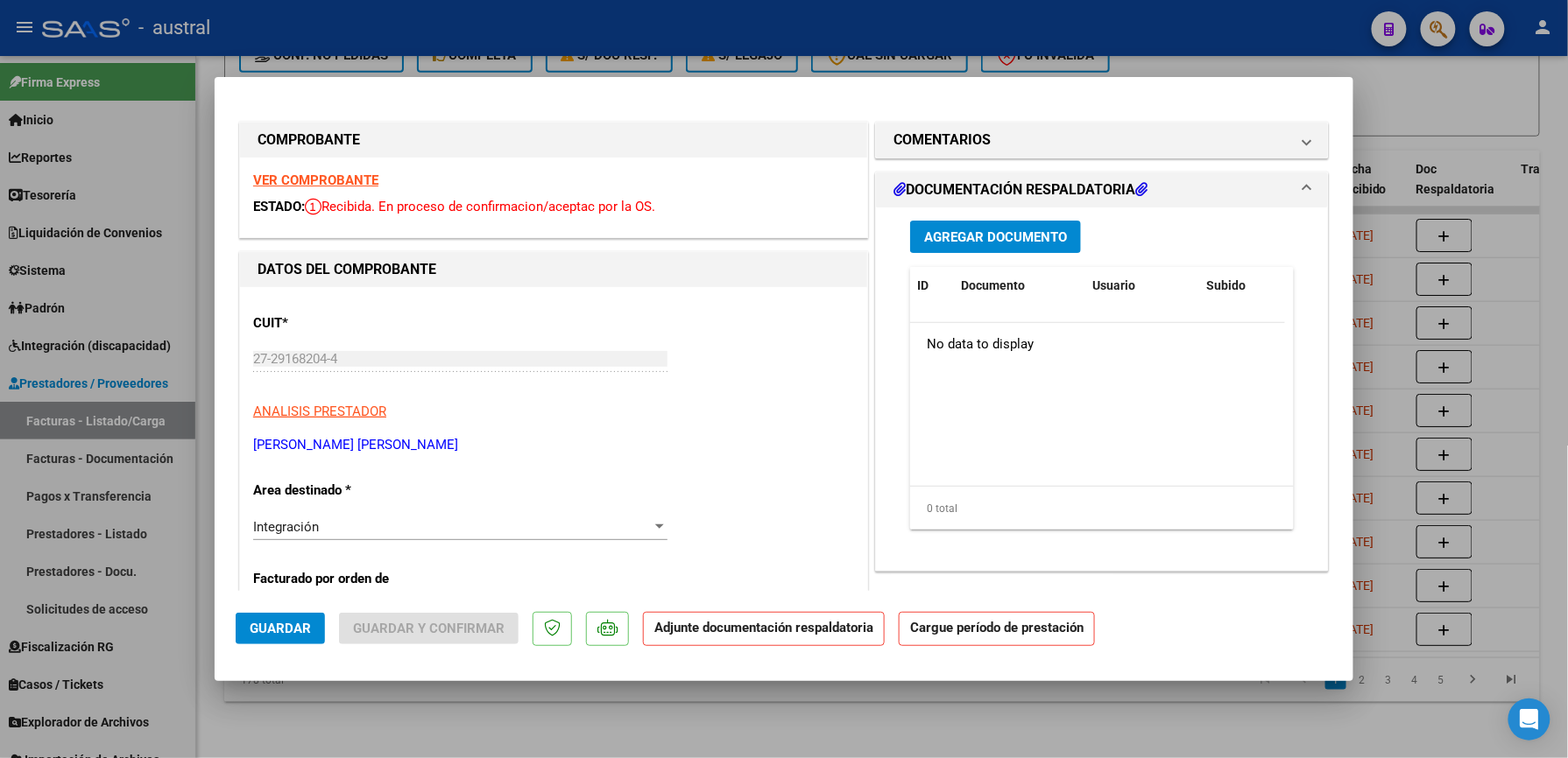
scroll to position [350, 0]
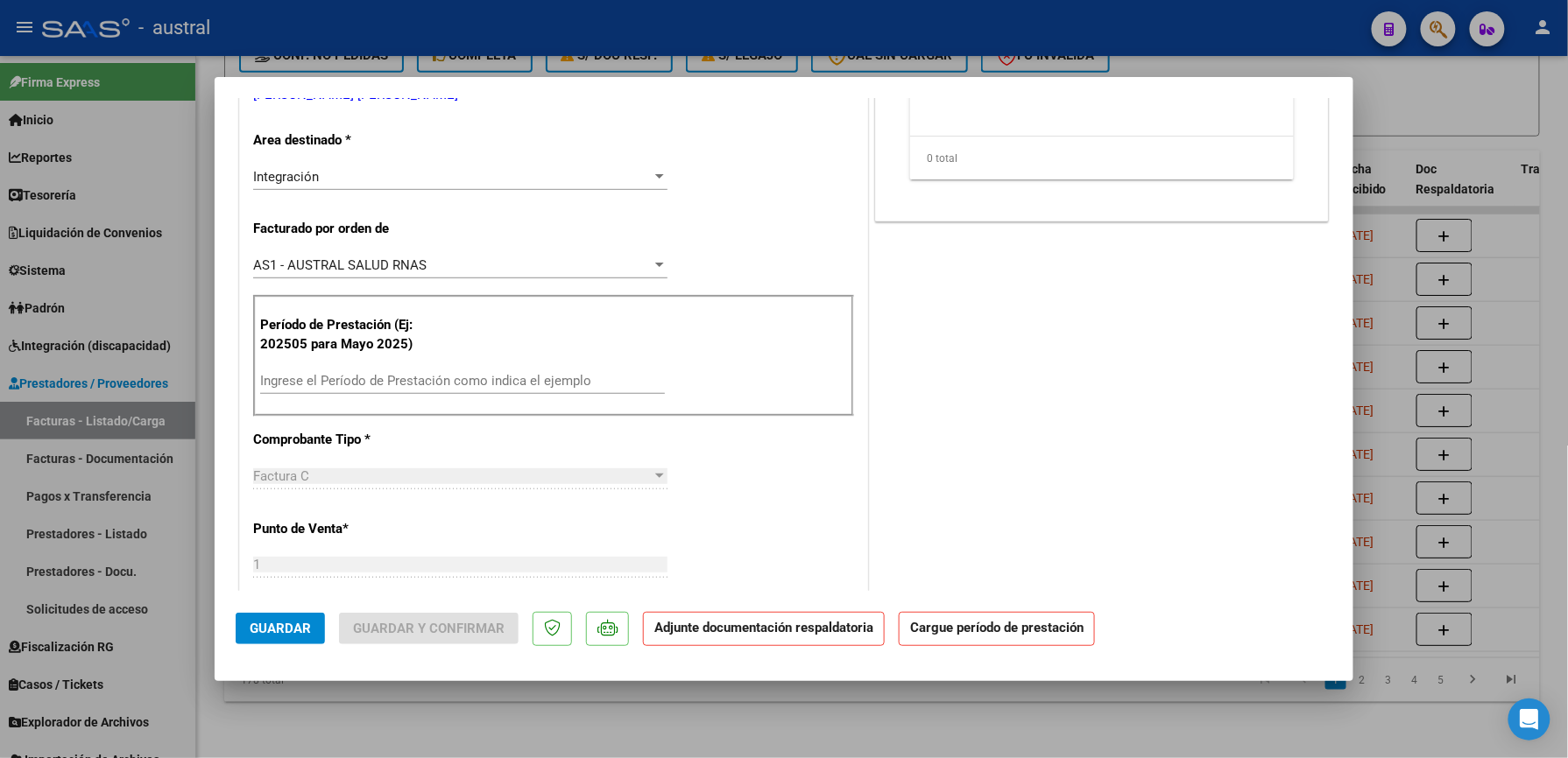
click at [566, 385] on input "Ingrese el Período de Prestación como indica el ejemplo" at bounding box center [462, 380] width 404 height 16
paste input "202509"
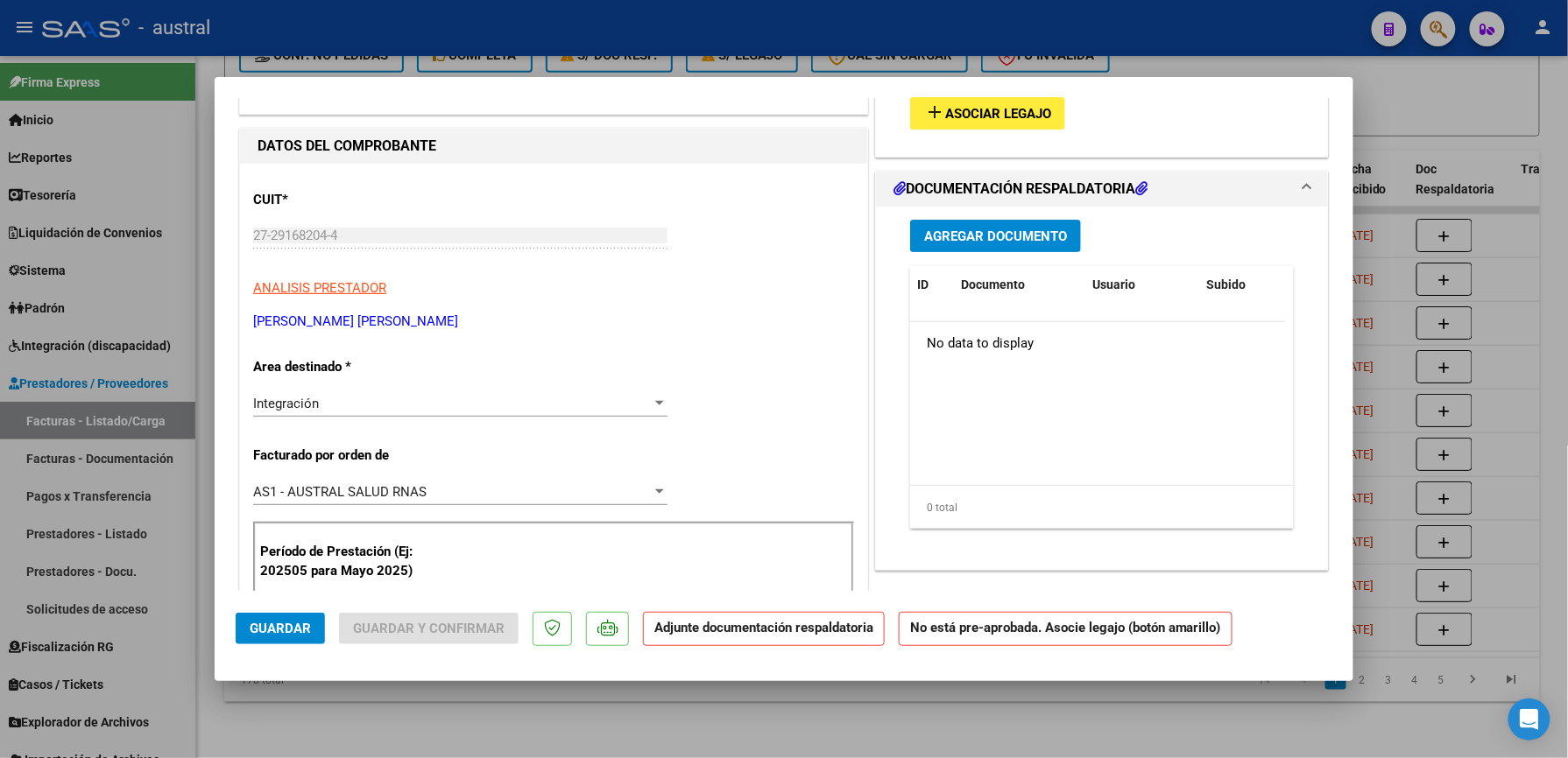
scroll to position [0, 0]
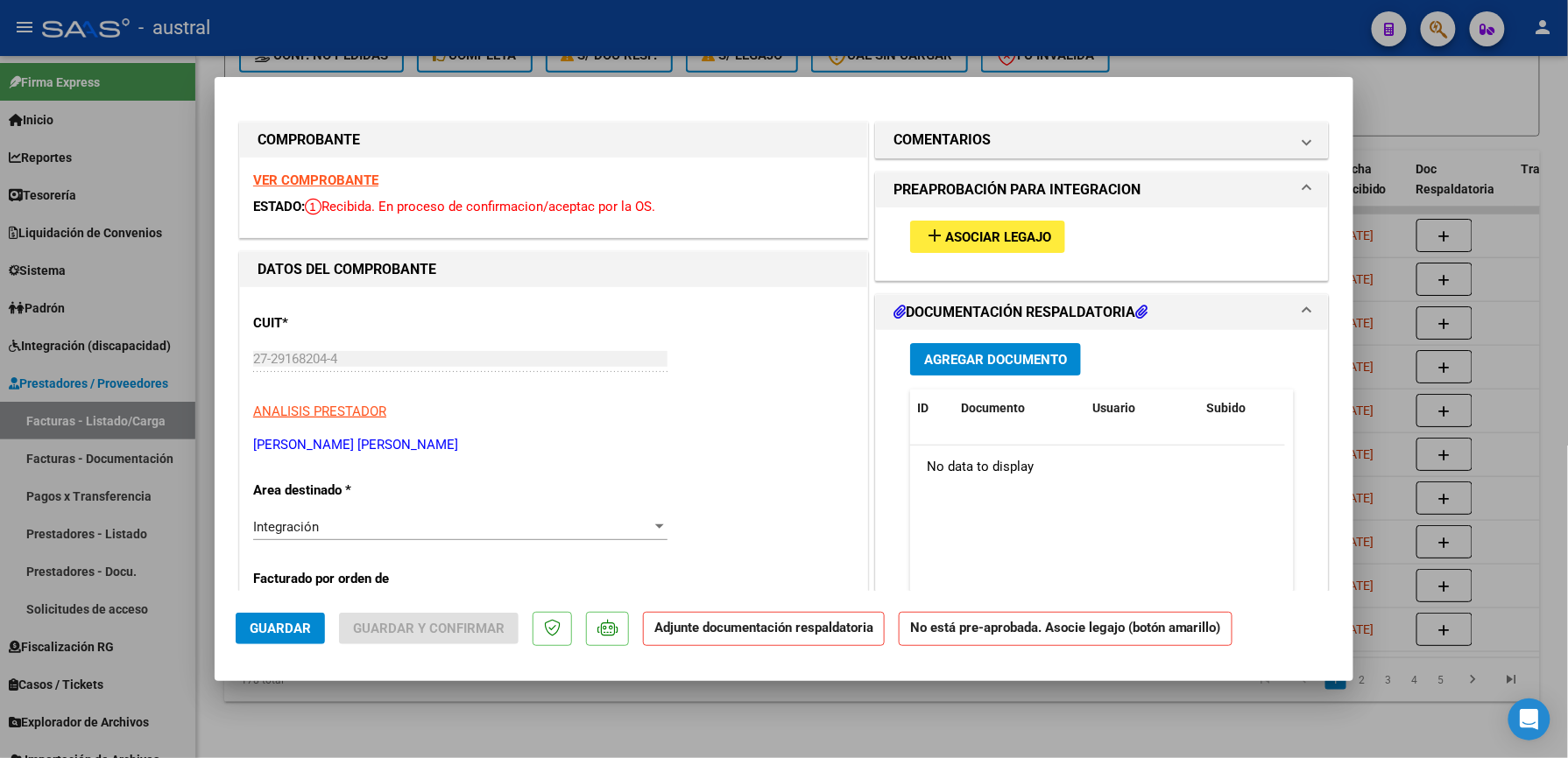
type input "202509"
click at [1031, 243] on span "Asociar Legajo" at bounding box center [998, 237] width 106 height 16
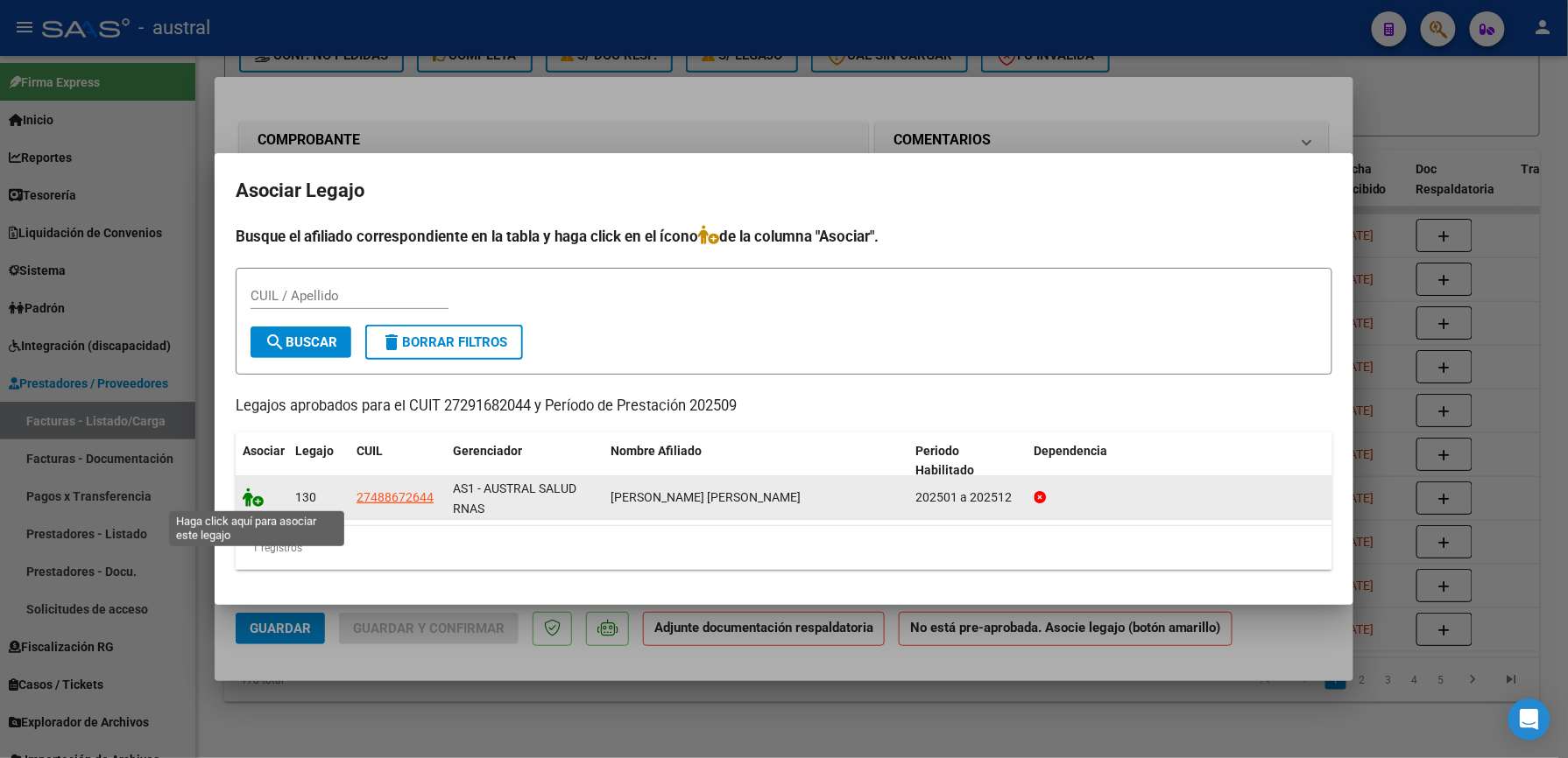
click at [253, 493] on icon at bounding box center [252, 497] width 21 height 20
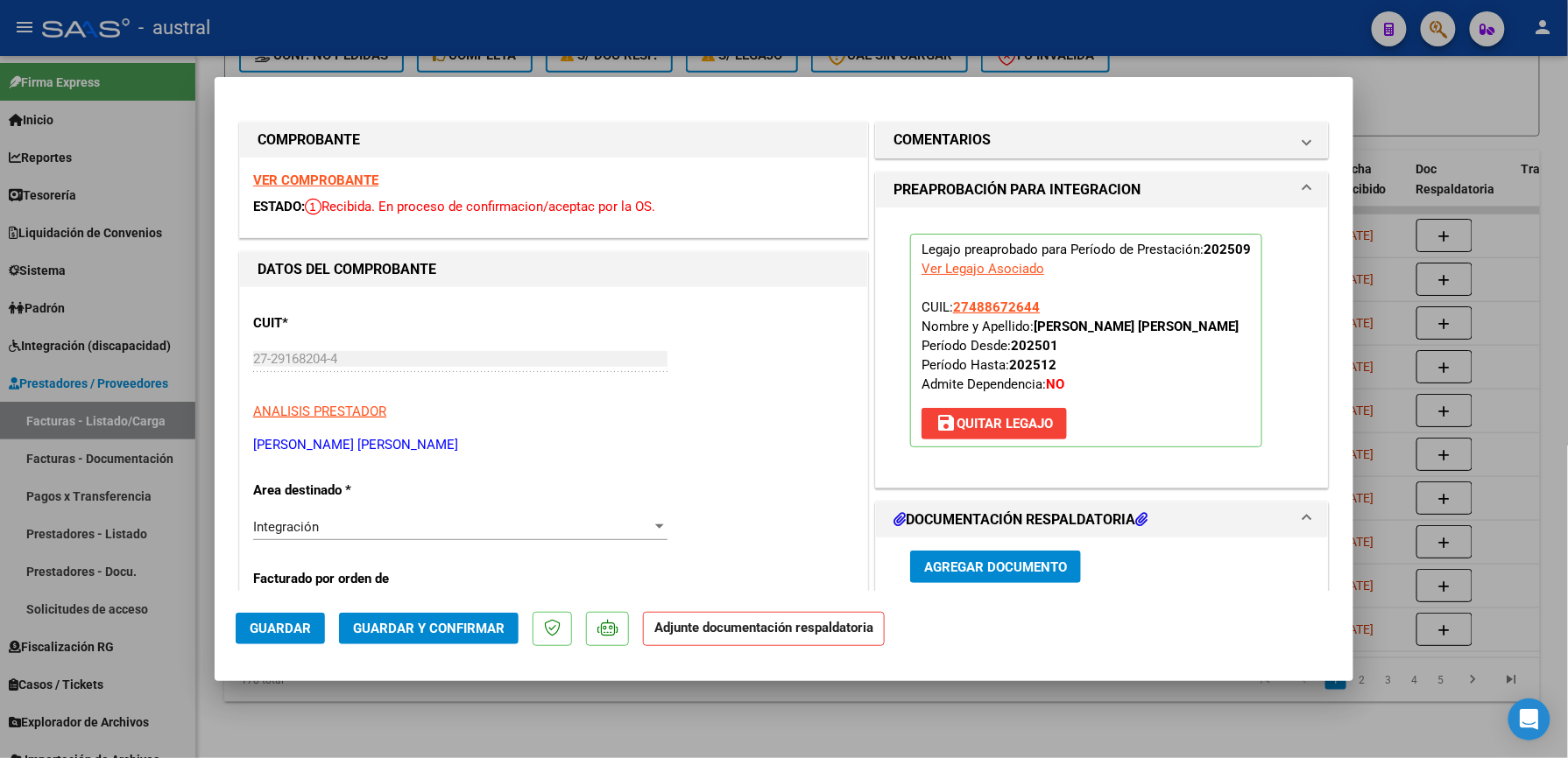
click at [470, 631] on span "Guardar y Confirmar" at bounding box center [429, 629] width 151 height 16
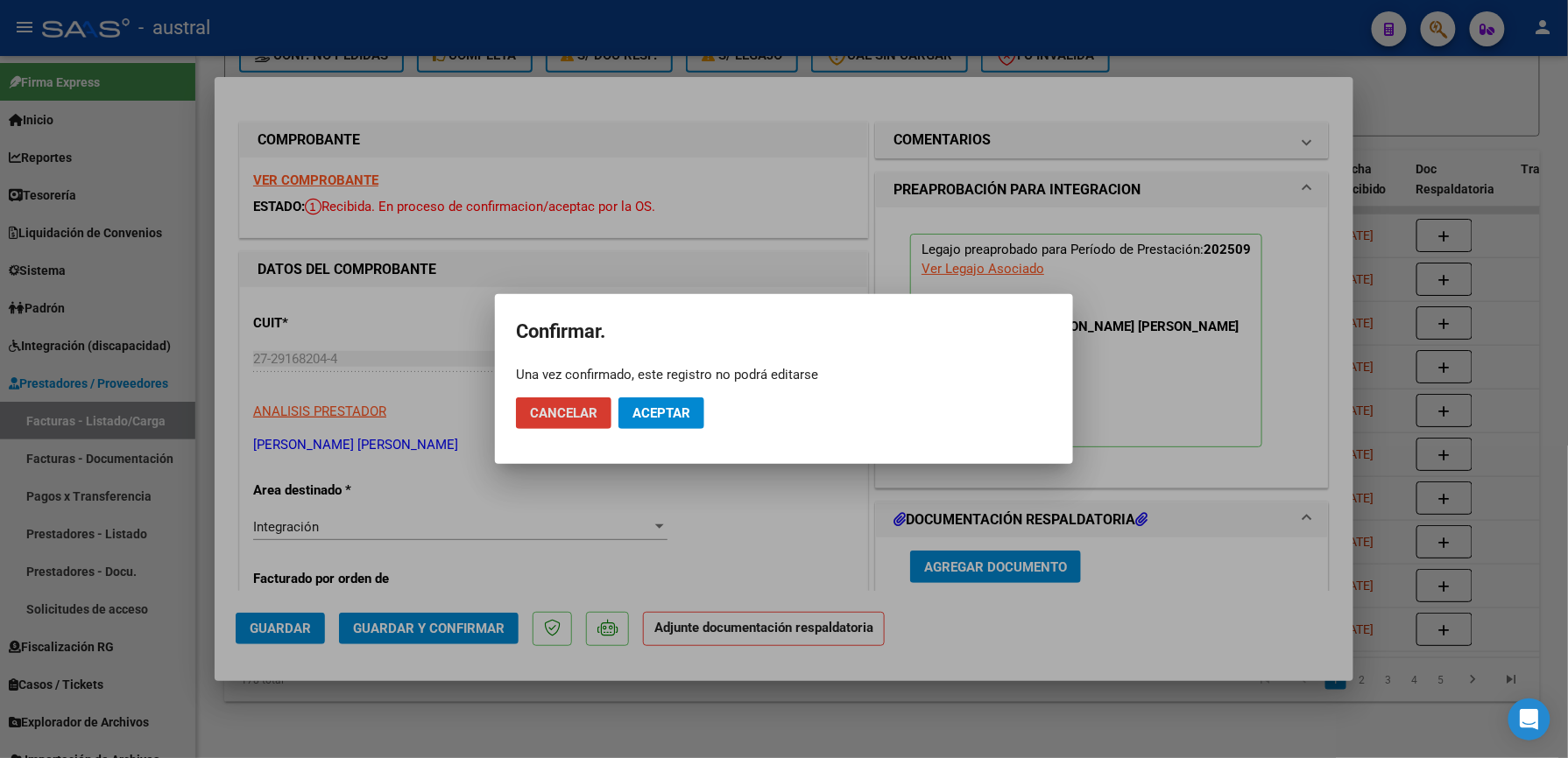
click at [657, 419] on span "Aceptar" at bounding box center [661, 413] width 58 height 16
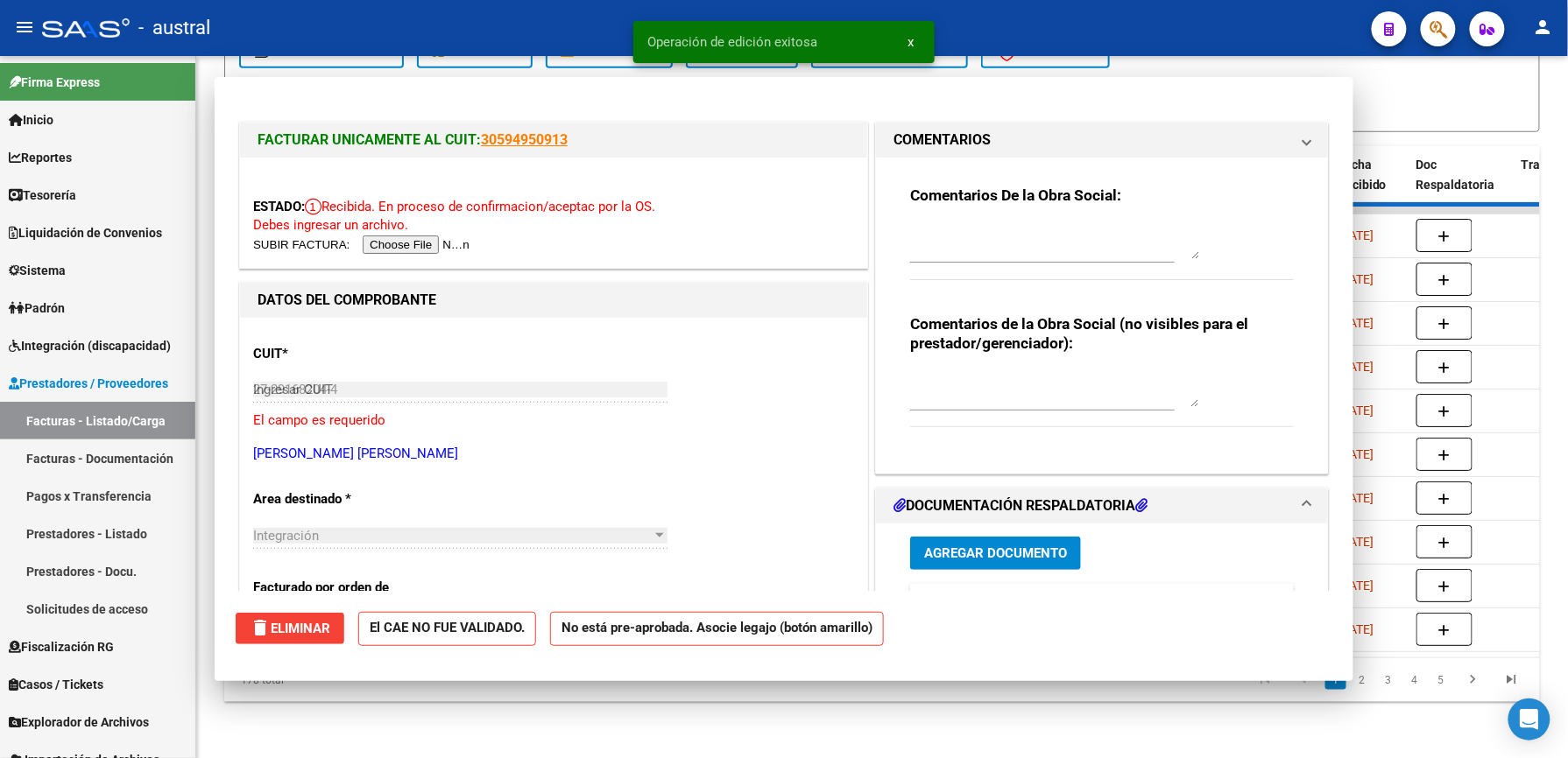
type input "$ 0,00"
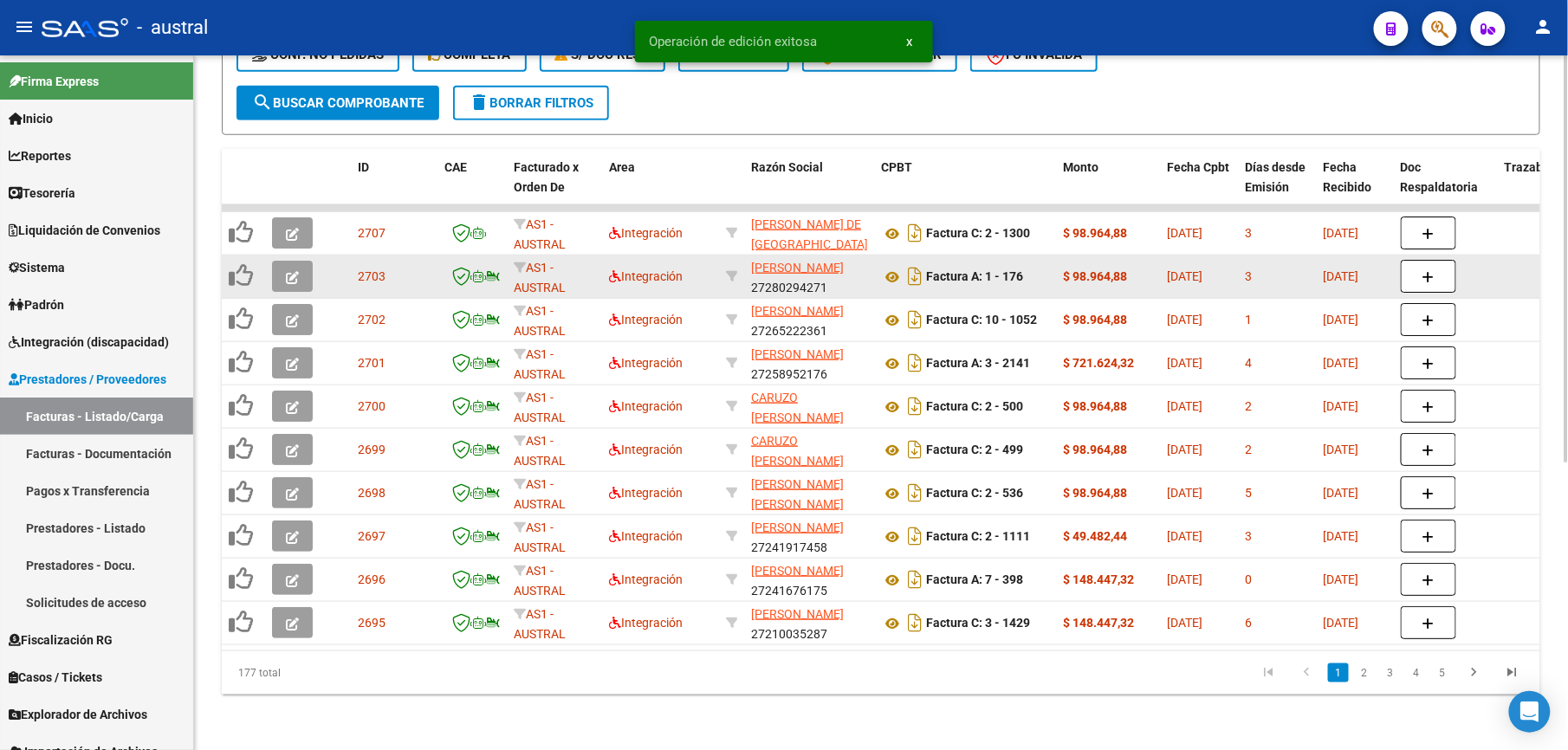
click at [298, 271] on icon "button" at bounding box center [292, 277] width 13 height 13
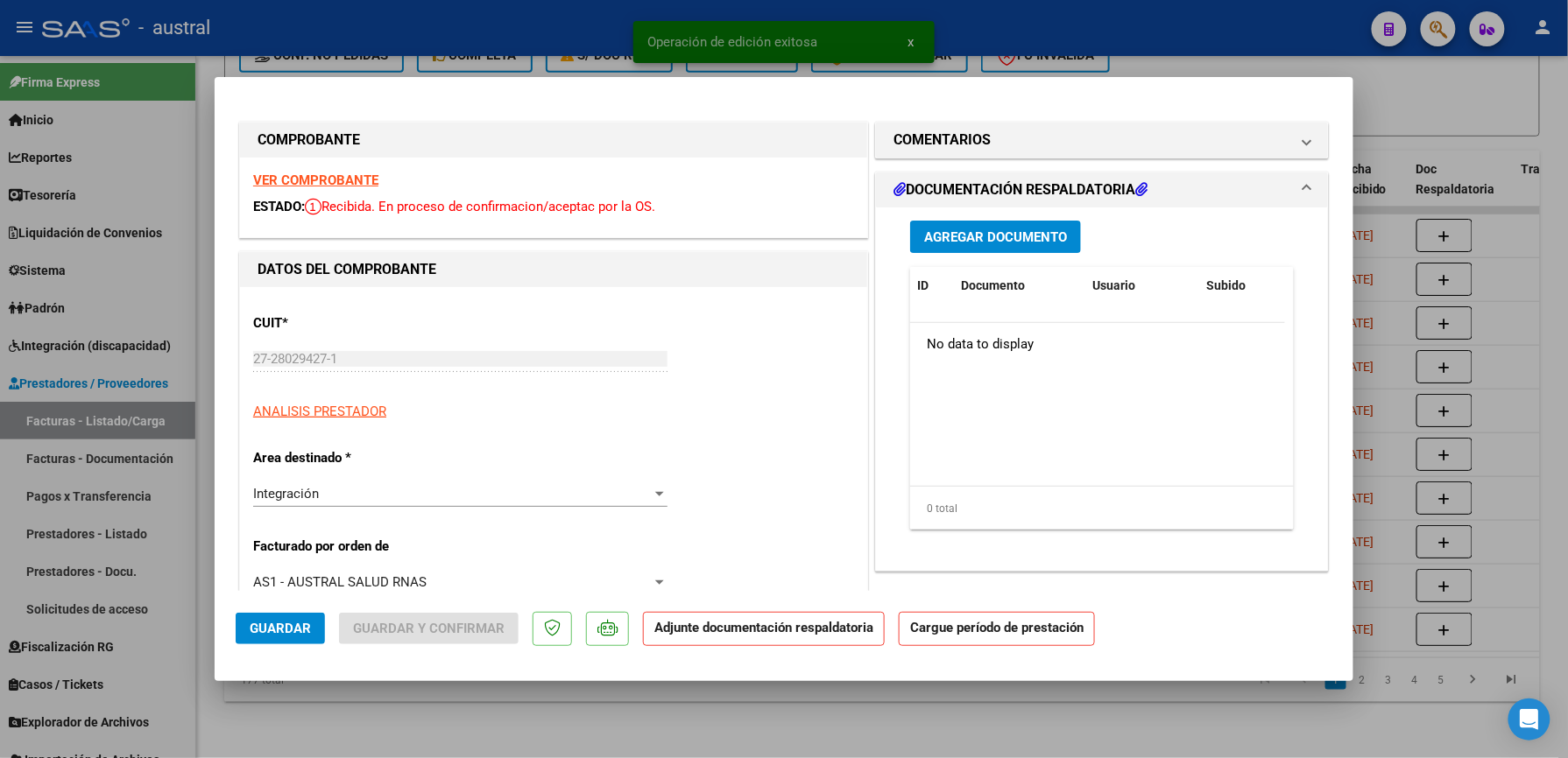
click at [350, 187] on strong "VER COMPROBANTE" at bounding box center [316, 180] width 126 height 16
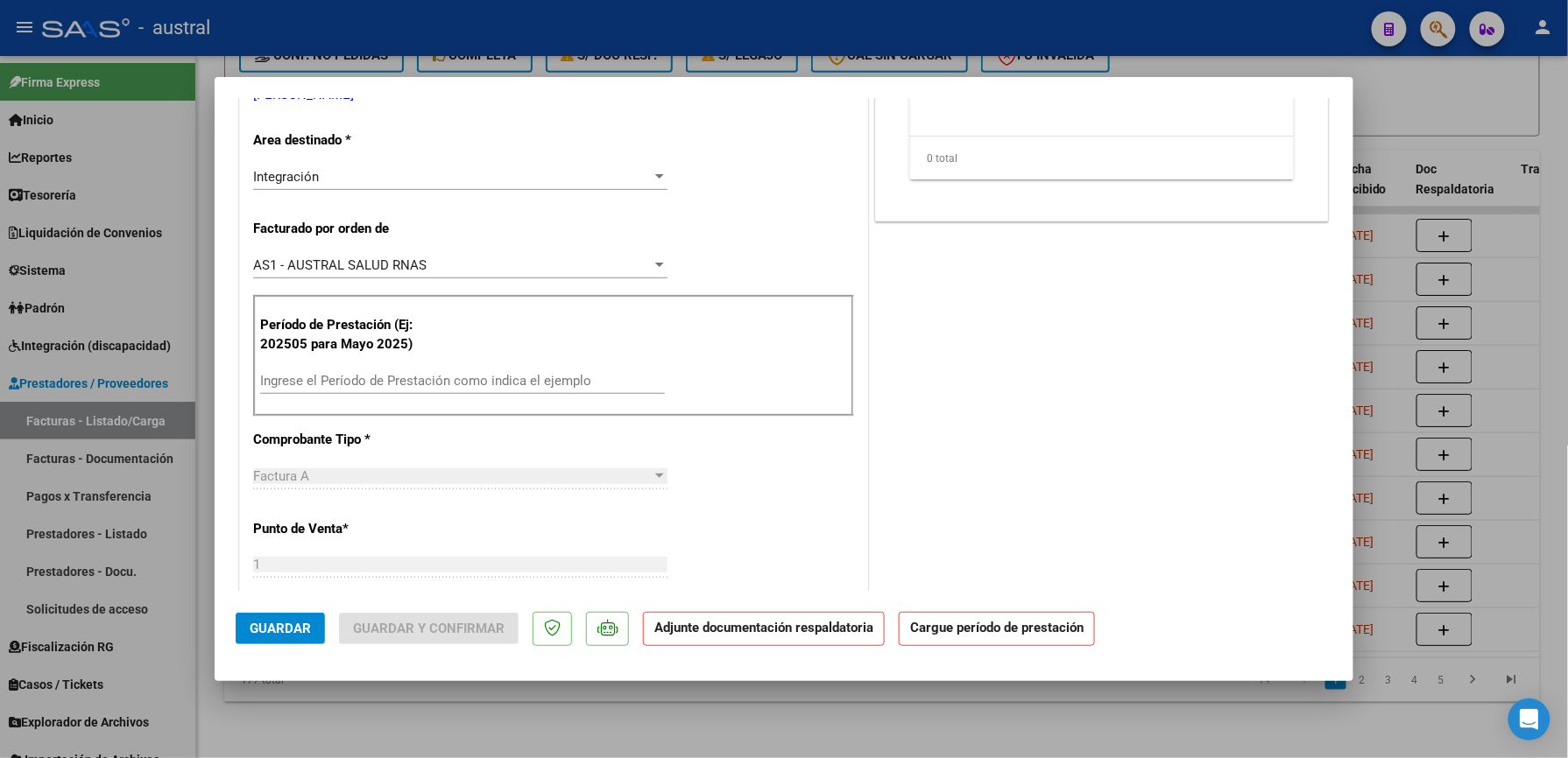
click at [542, 385] on input "Ingrese el Período de Prestación como indica el ejemplo" at bounding box center [462, 380] width 404 height 16
paste input "202509"
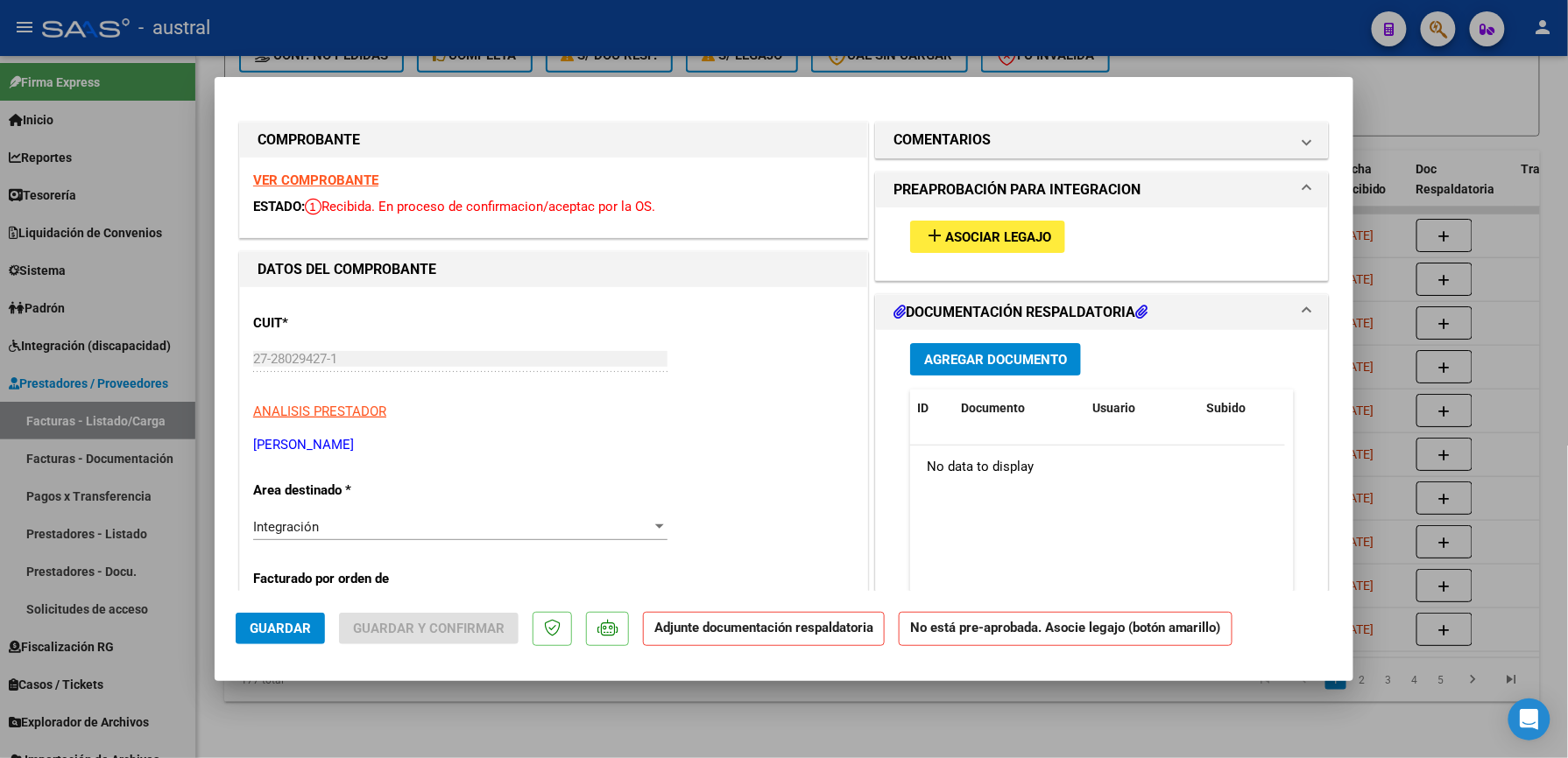
click at [974, 234] on span "Asociar Legajo" at bounding box center [998, 237] width 106 height 16
click at [953, 148] on h1 "COMENTARIOS" at bounding box center [942, 139] width 97 height 21
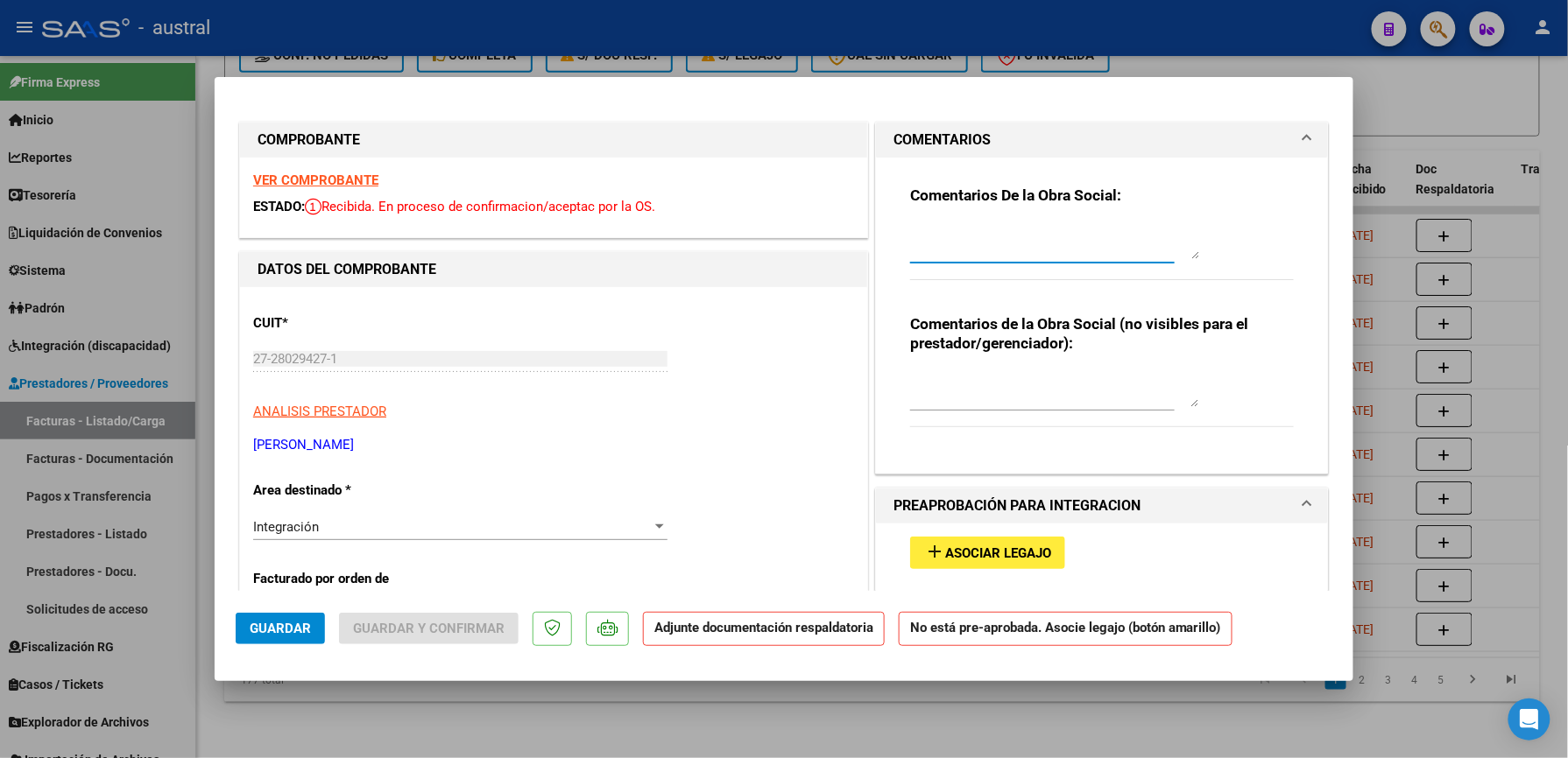
click at [981, 225] on textarea at bounding box center [1055, 242] width 289 height 35
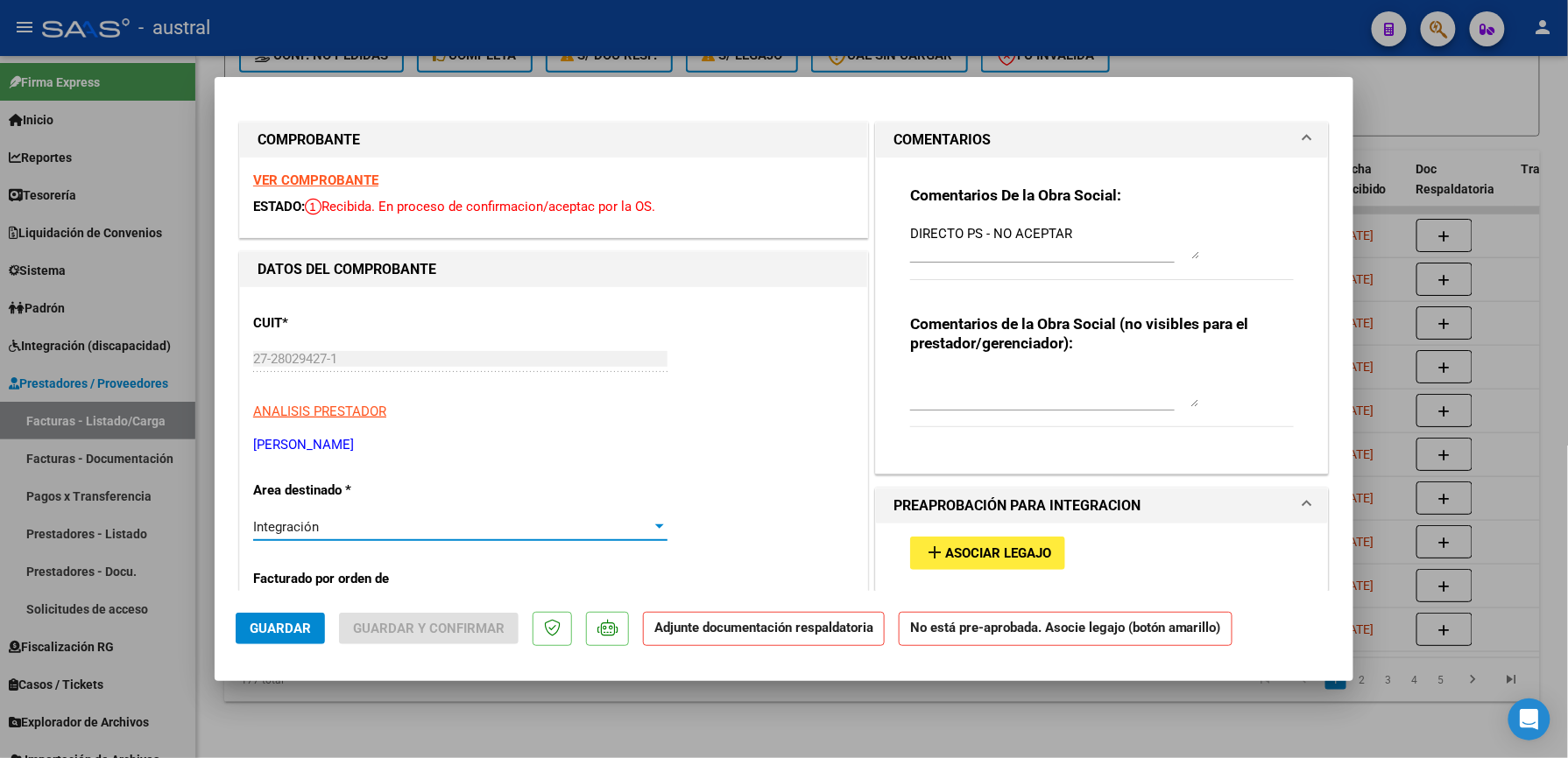
click at [341, 531] on div "Integración" at bounding box center [452, 527] width 398 height 16
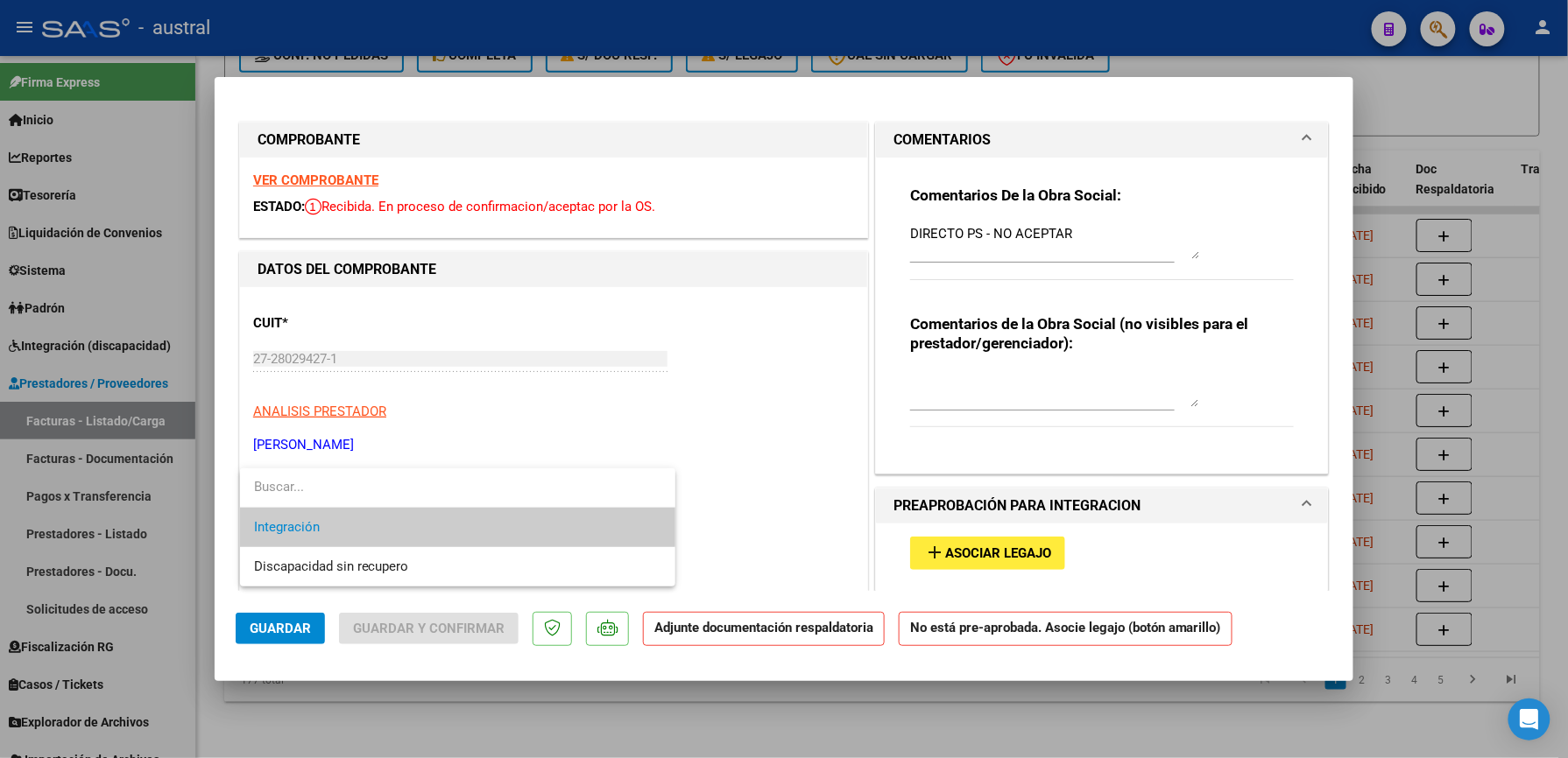
click at [334, 522] on span "Integración" at bounding box center [457, 528] width 407 height 39
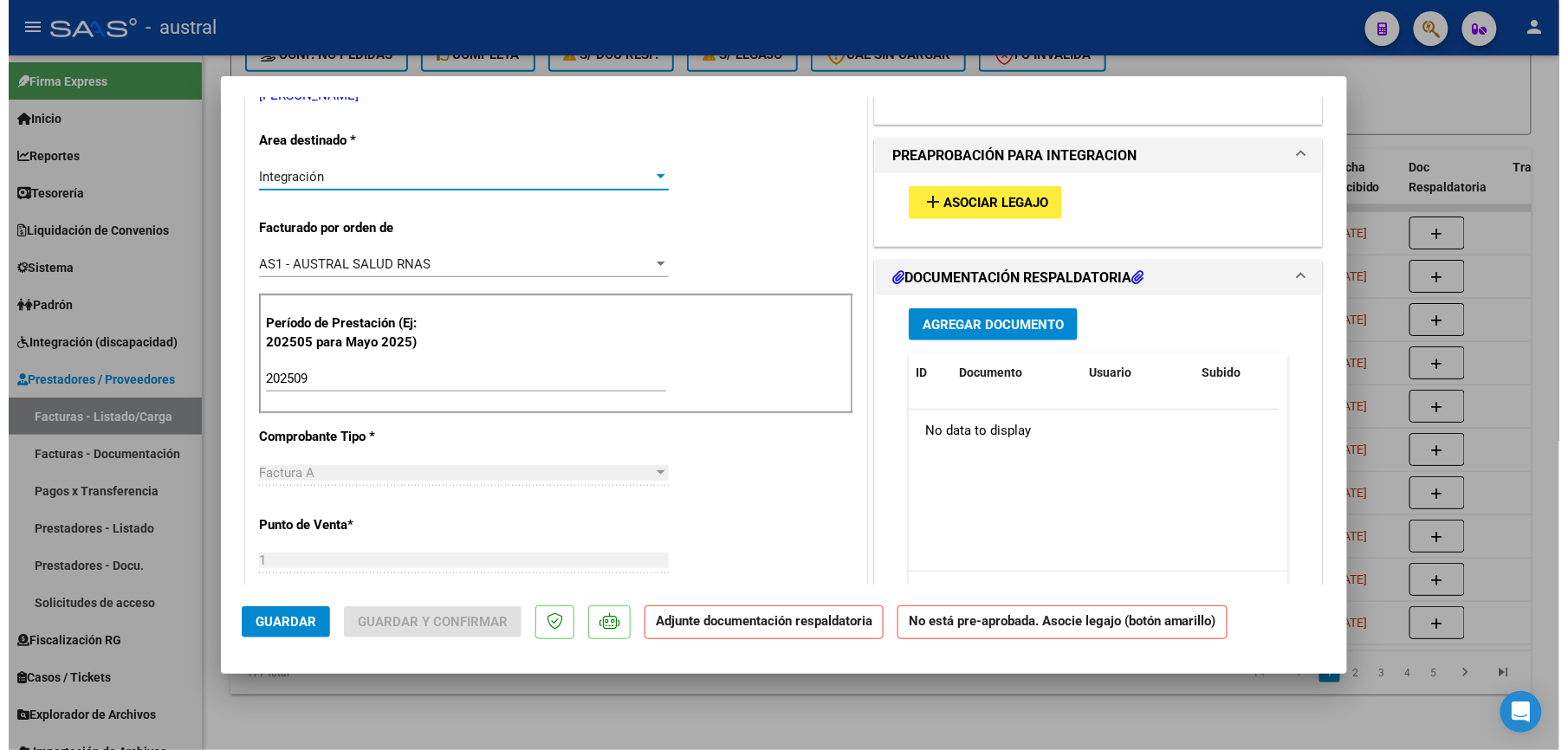
scroll to position [346, 0]
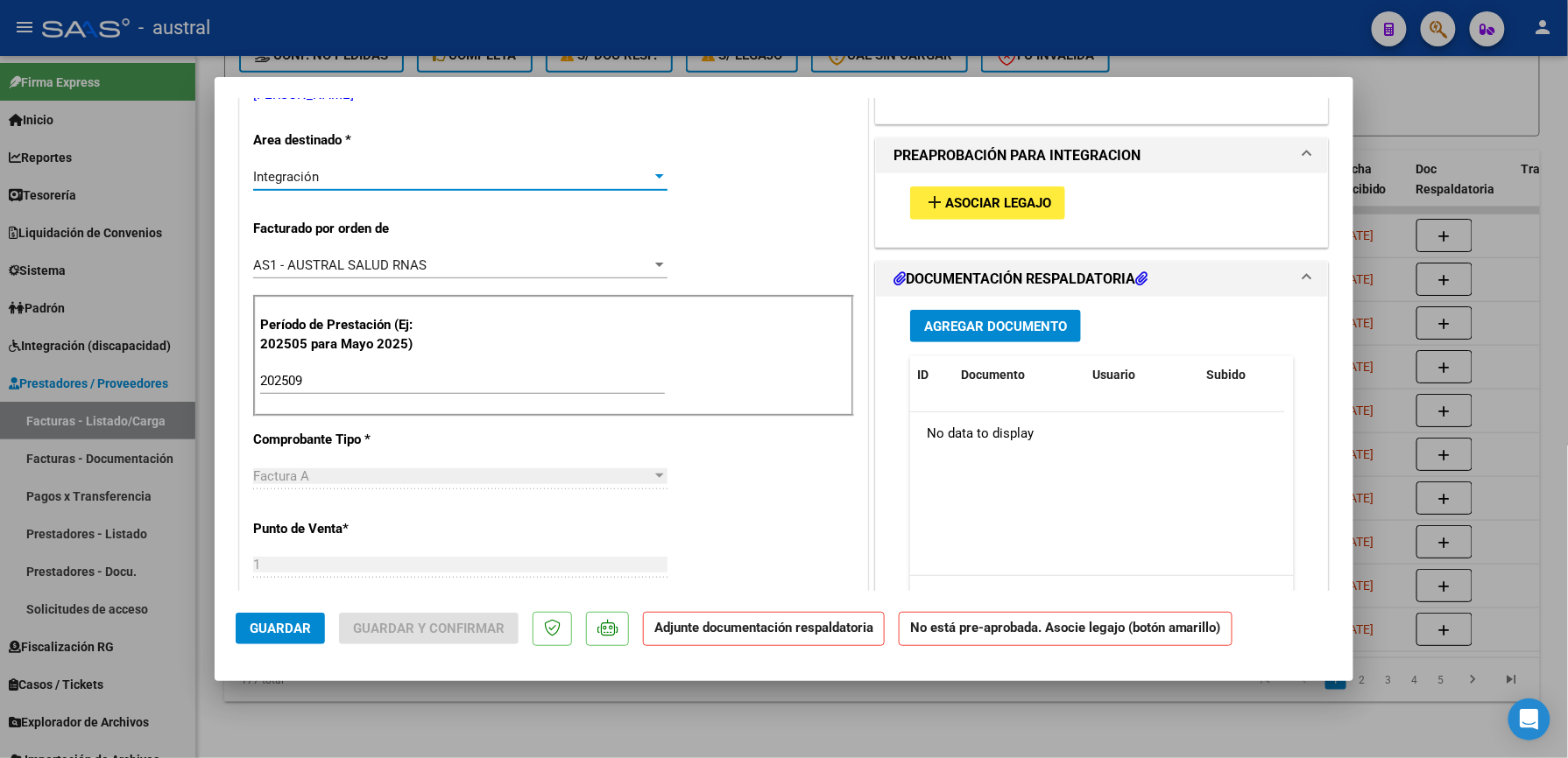
click at [298, 618] on button "Guardar" at bounding box center [280, 629] width 89 height 31
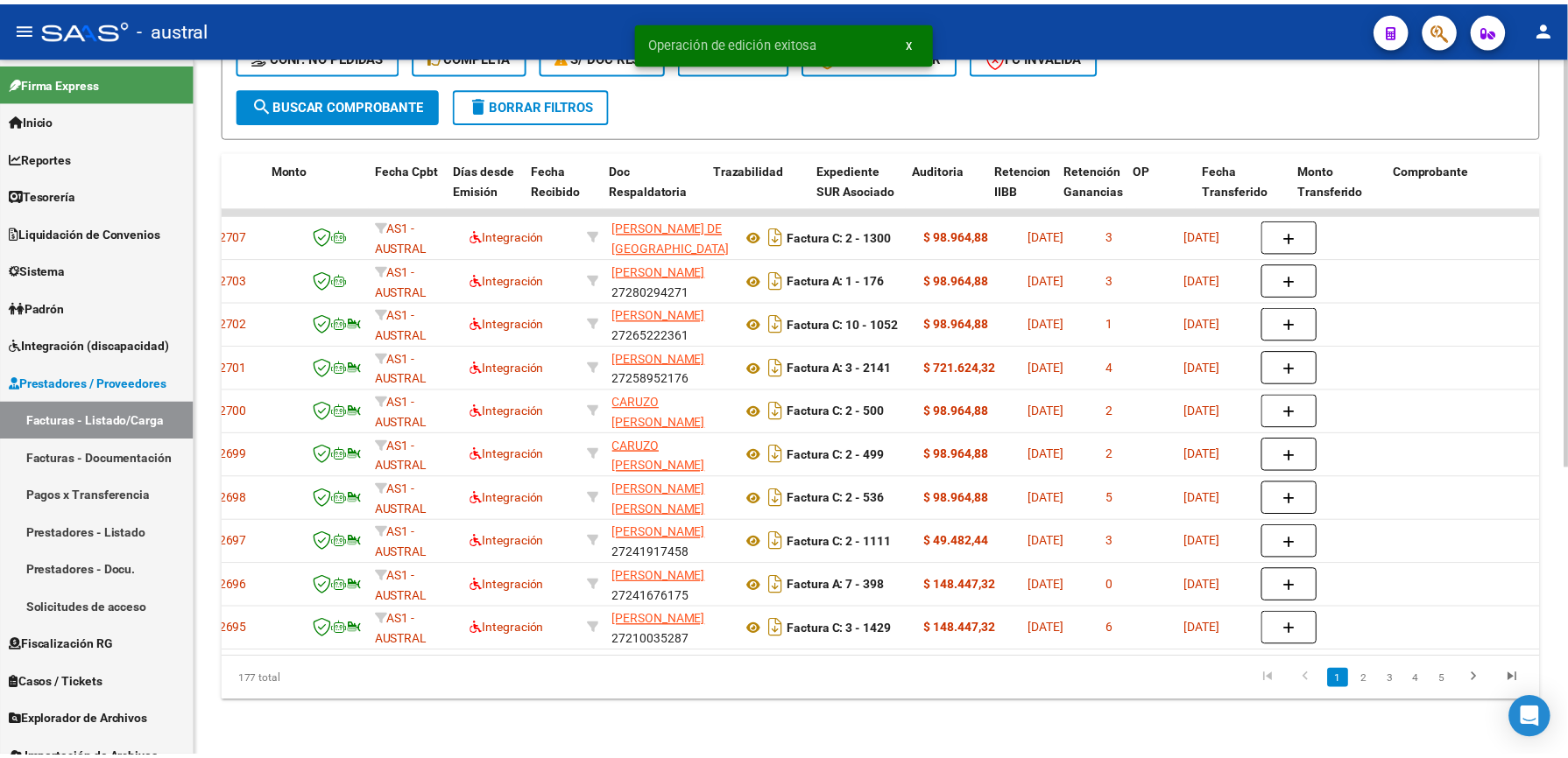
scroll to position [0, 0]
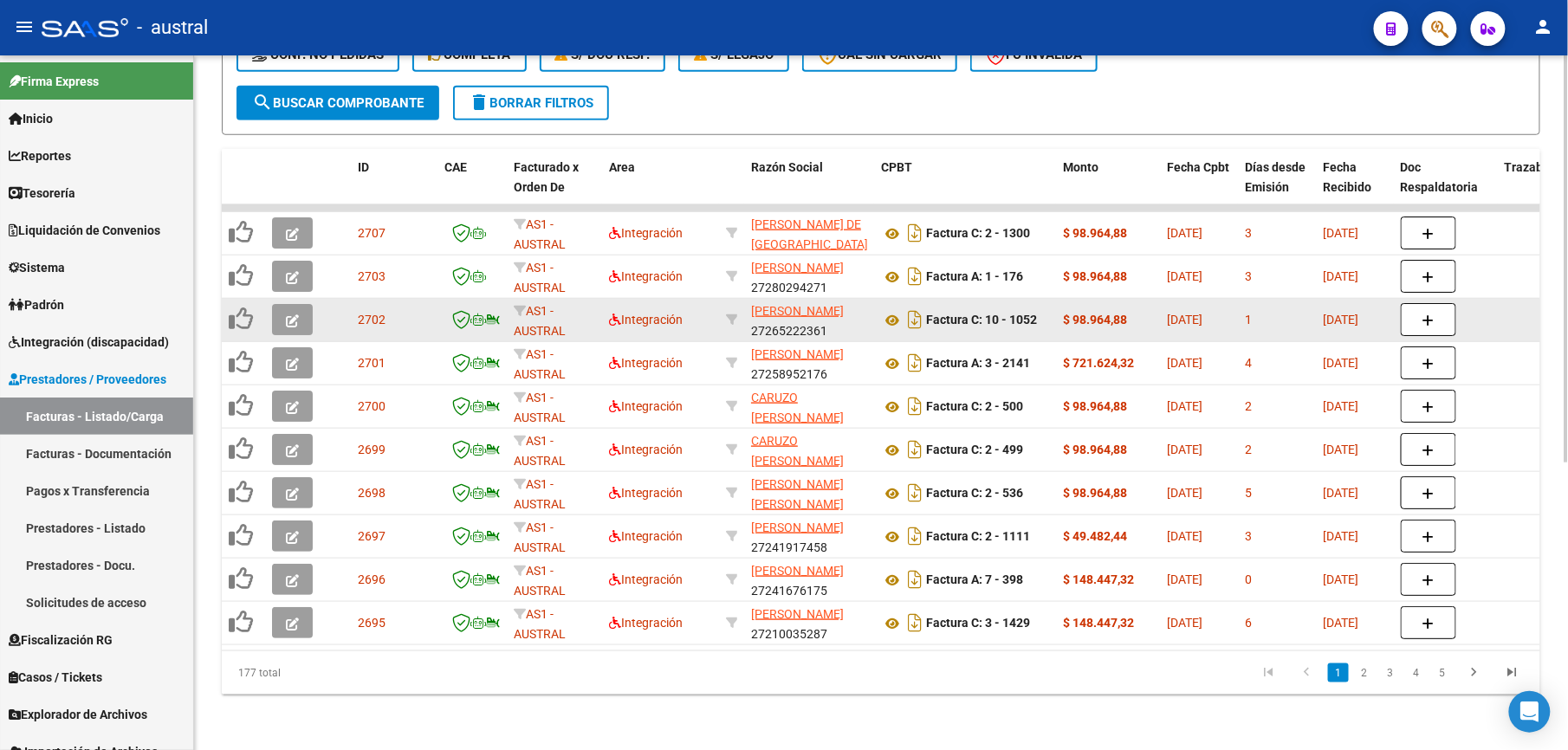
click at [296, 314] on icon "button" at bounding box center [292, 320] width 13 height 13
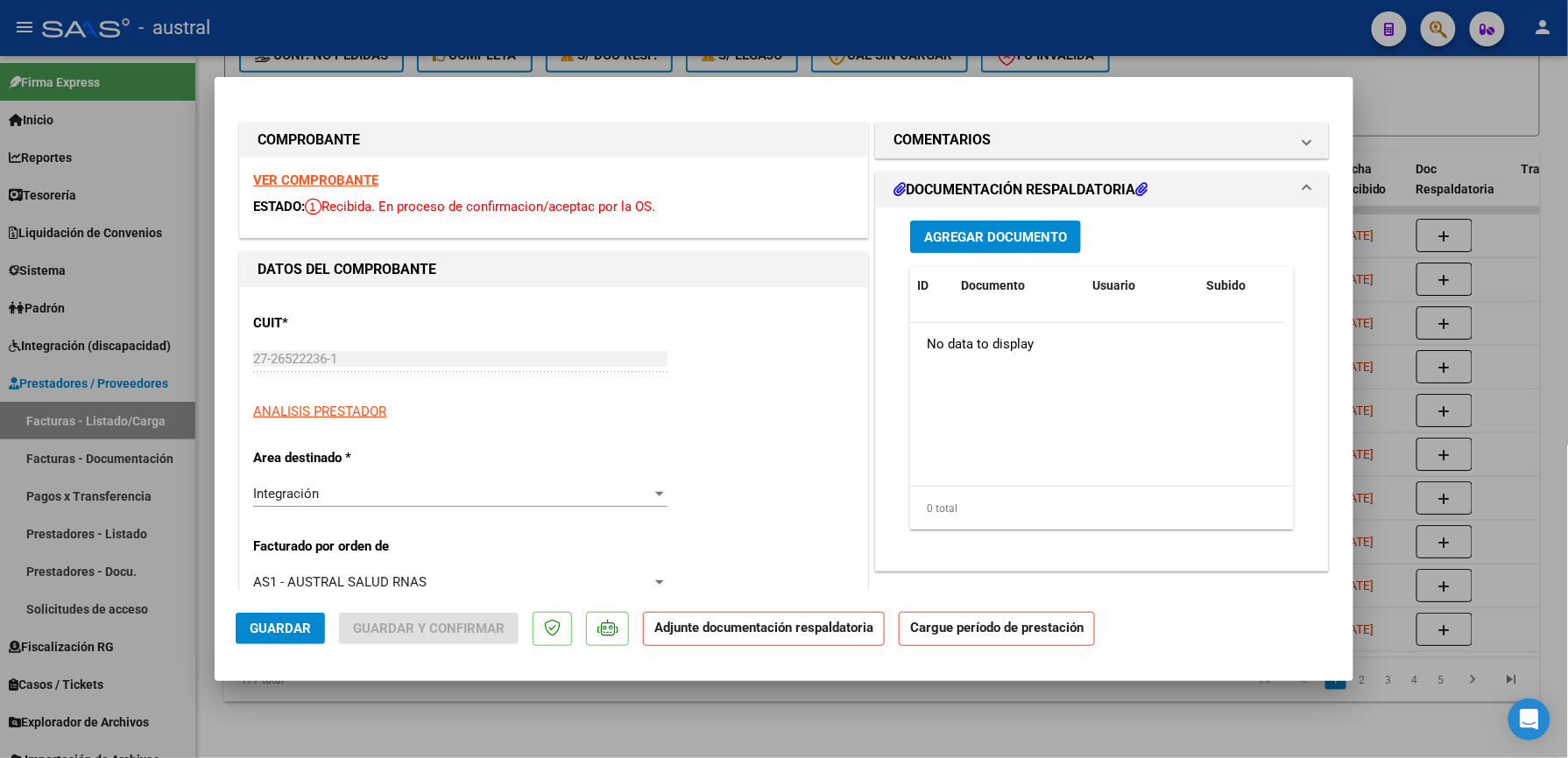
click at [366, 174] on strong "VER COMPROBANTE" at bounding box center [316, 180] width 126 height 16
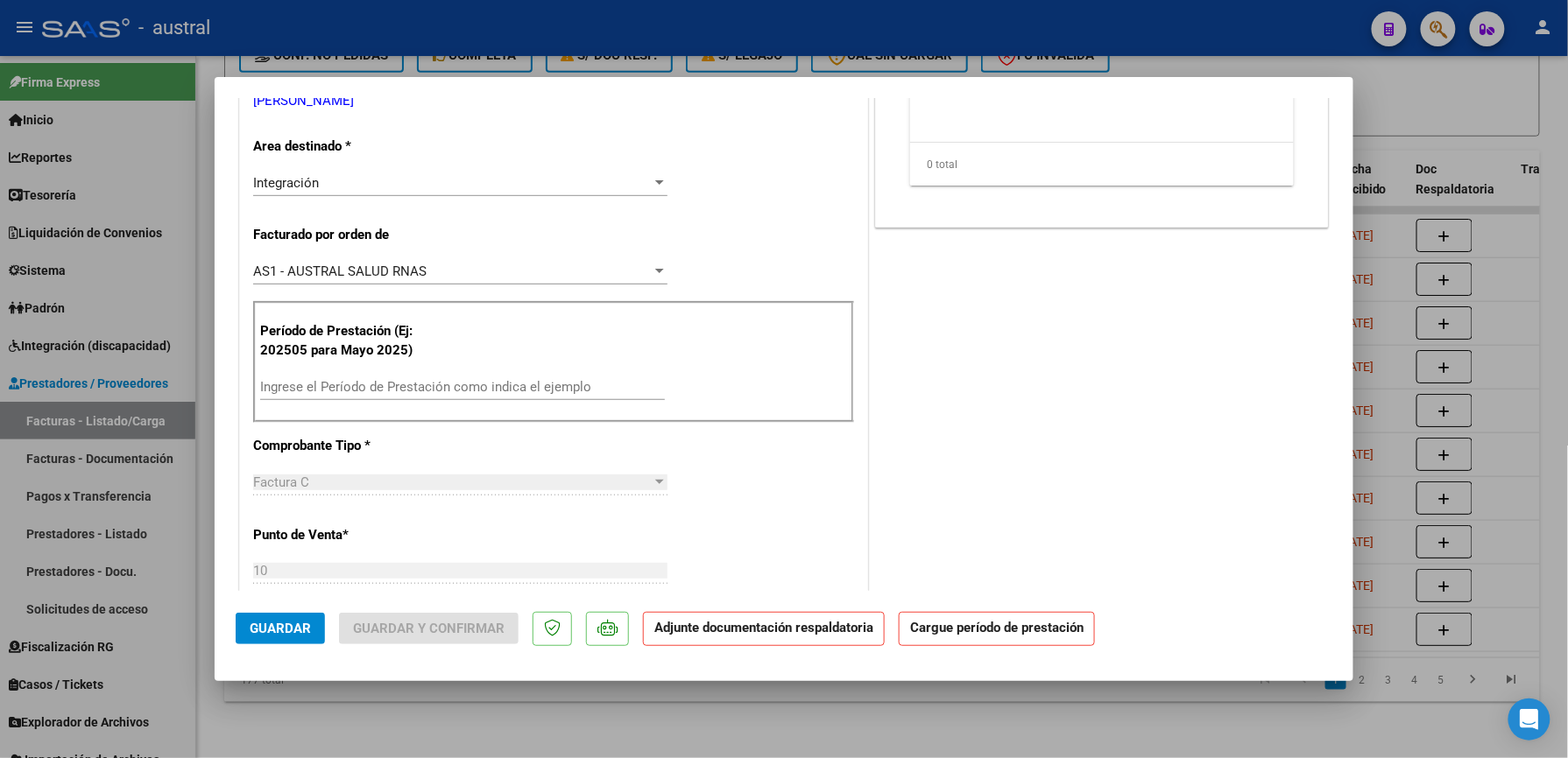
scroll to position [350, 0]
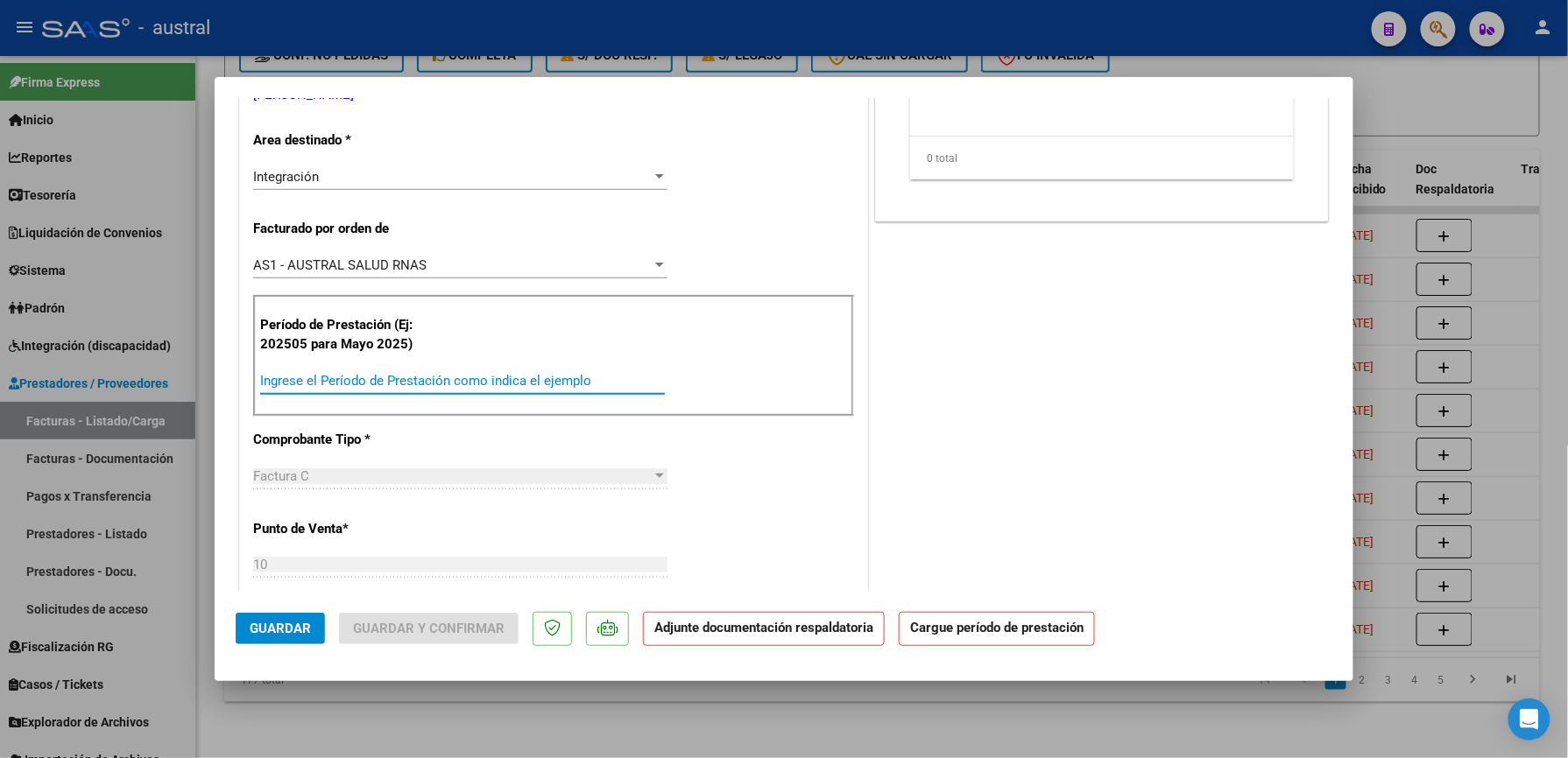
click at [425, 375] on input "Ingrese el Período de Prestación como indica el ejemplo" at bounding box center [462, 380] width 404 height 16
paste input "202509"
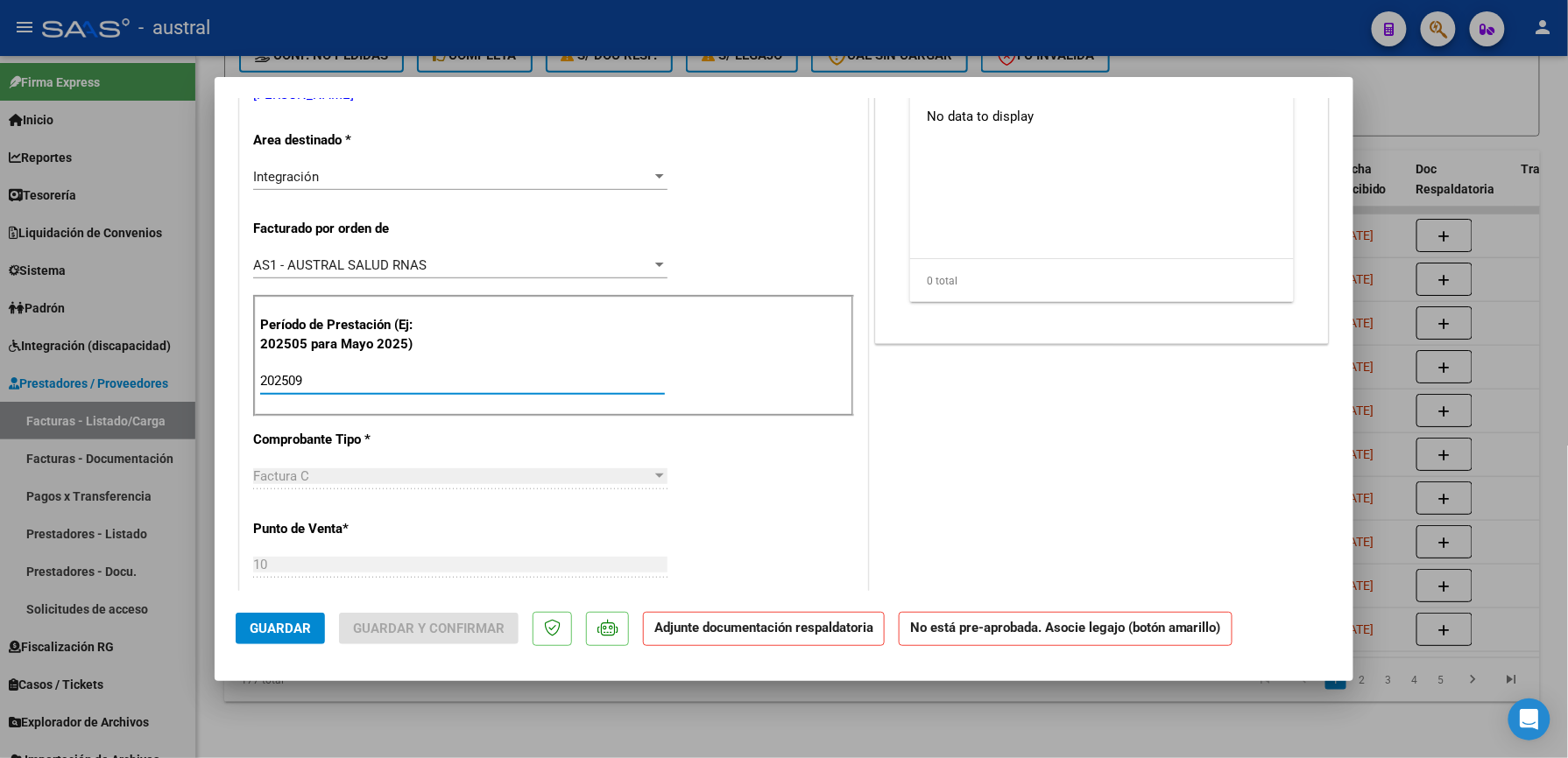
scroll to position [0, 0]
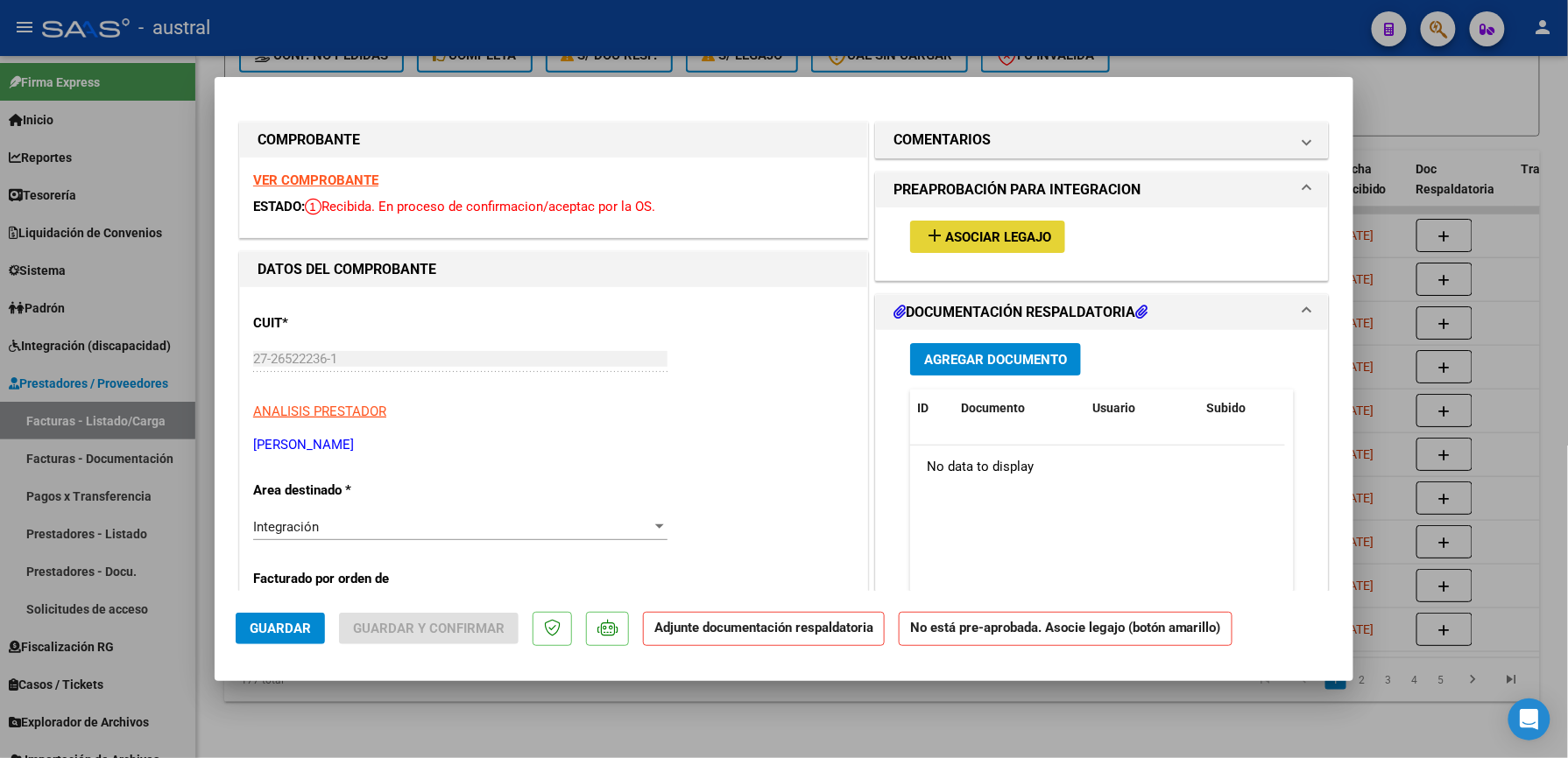
click at [961, 235] on span "Asociar Legajo" at bounding box center [998, 237] width 106 height 16
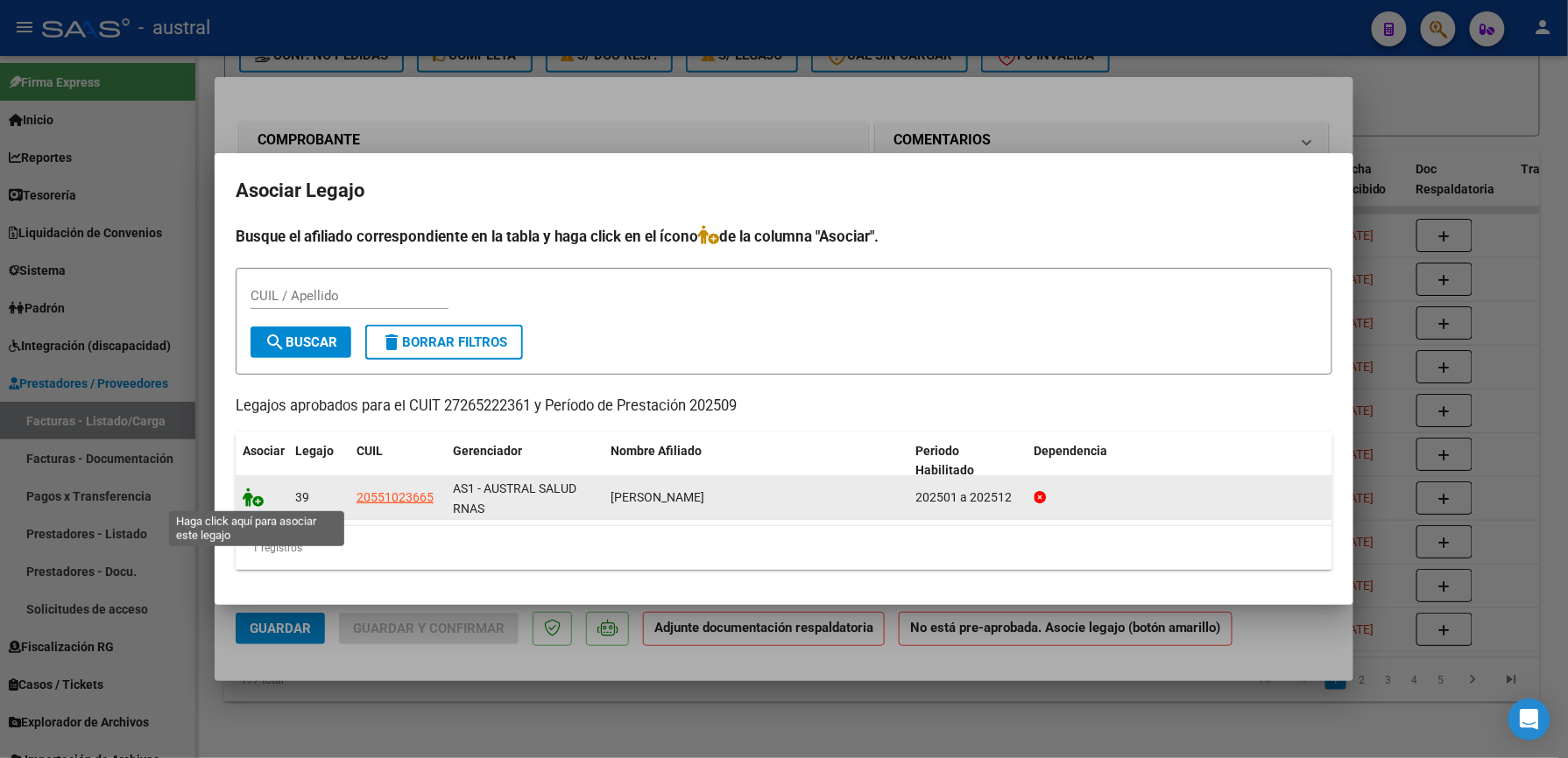
click at [250, 502] on icon at bounding box center [252, 497] width 21 height 20
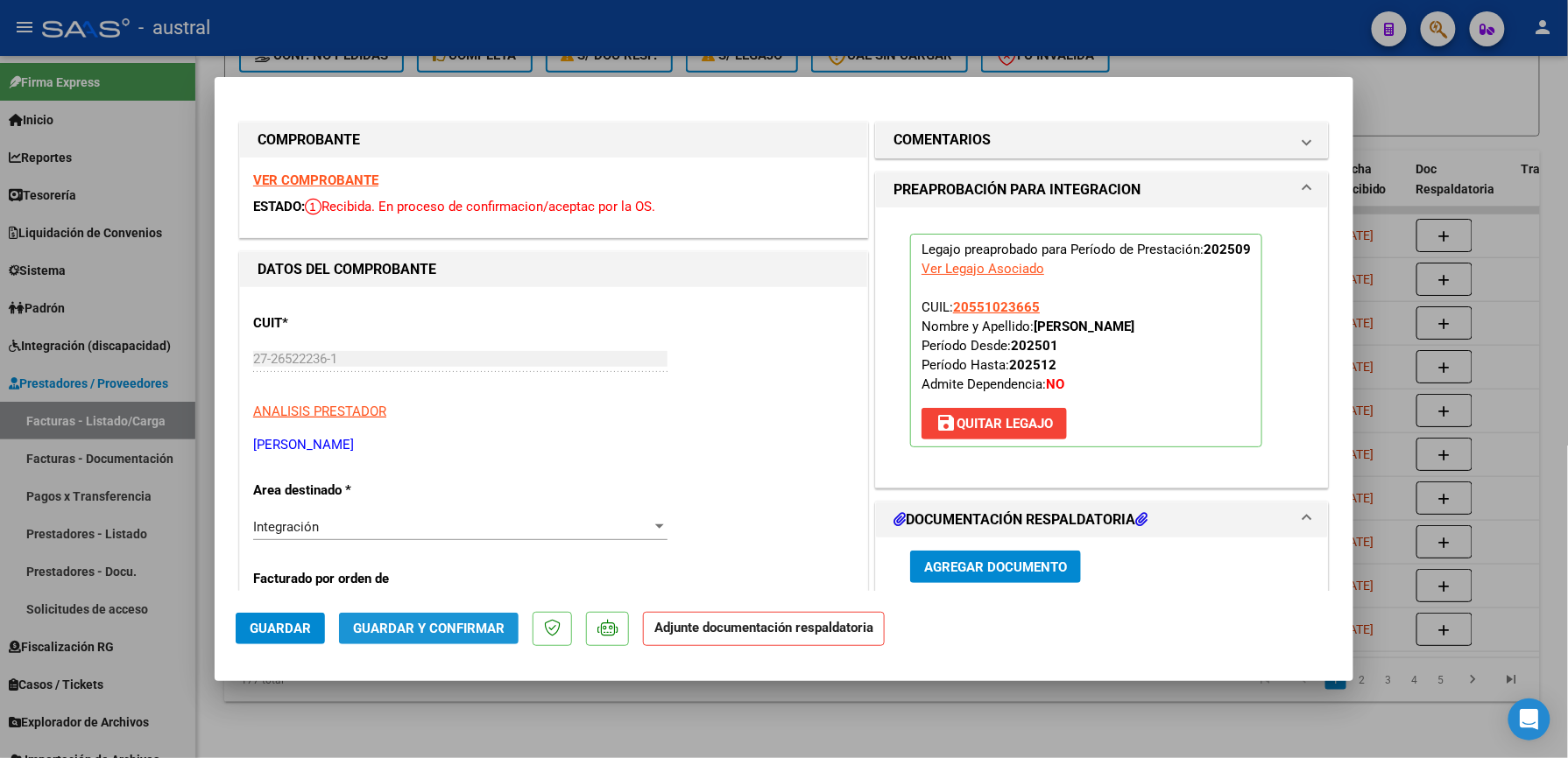
click at [456, 632] on span "Guardar y Confirmar" at bounding box center [429, 629] width 151 height 16
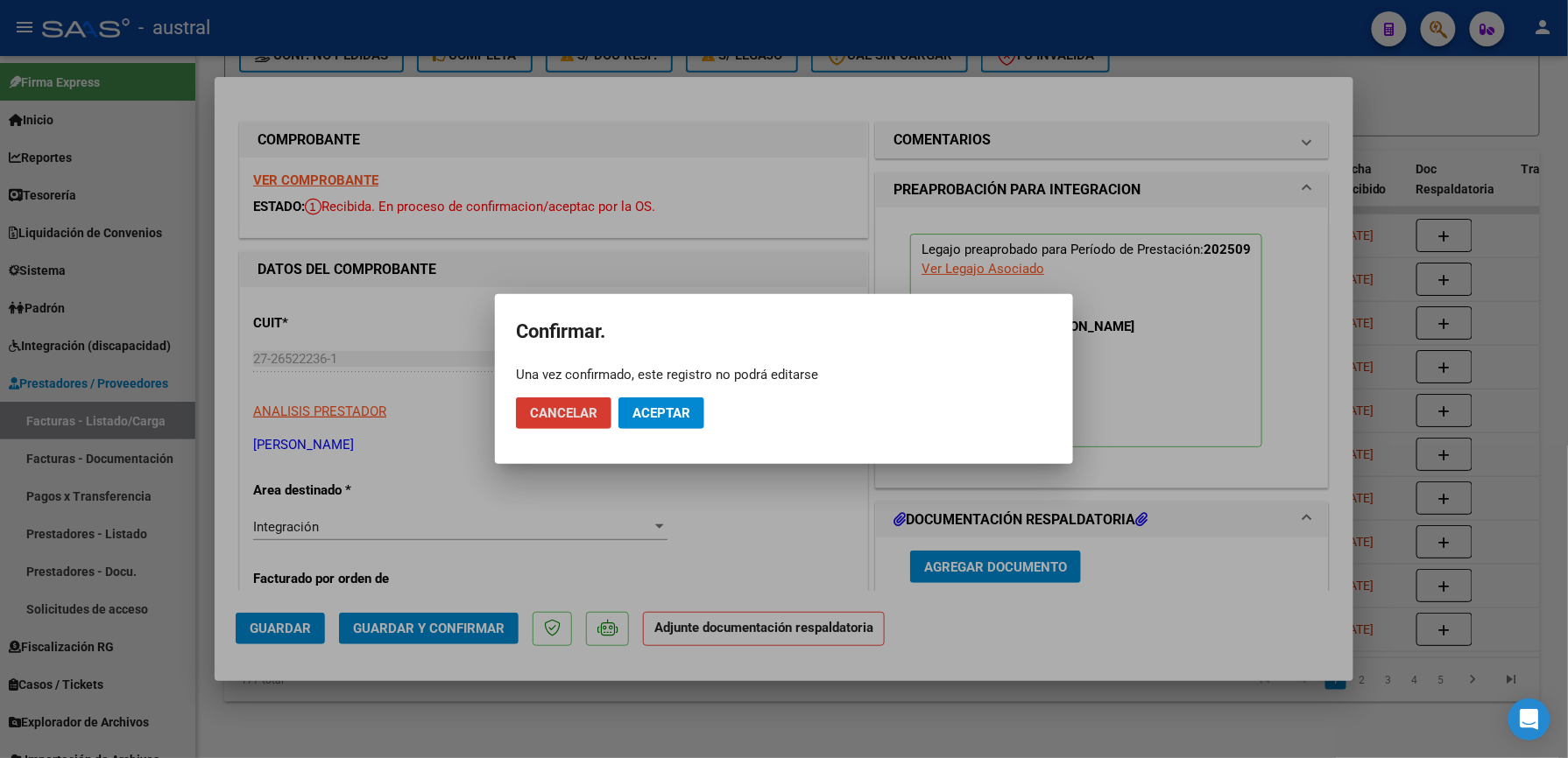
click at [655, 414] on span "Aceptar" at bounding box center [661, 413] width 58 height 16
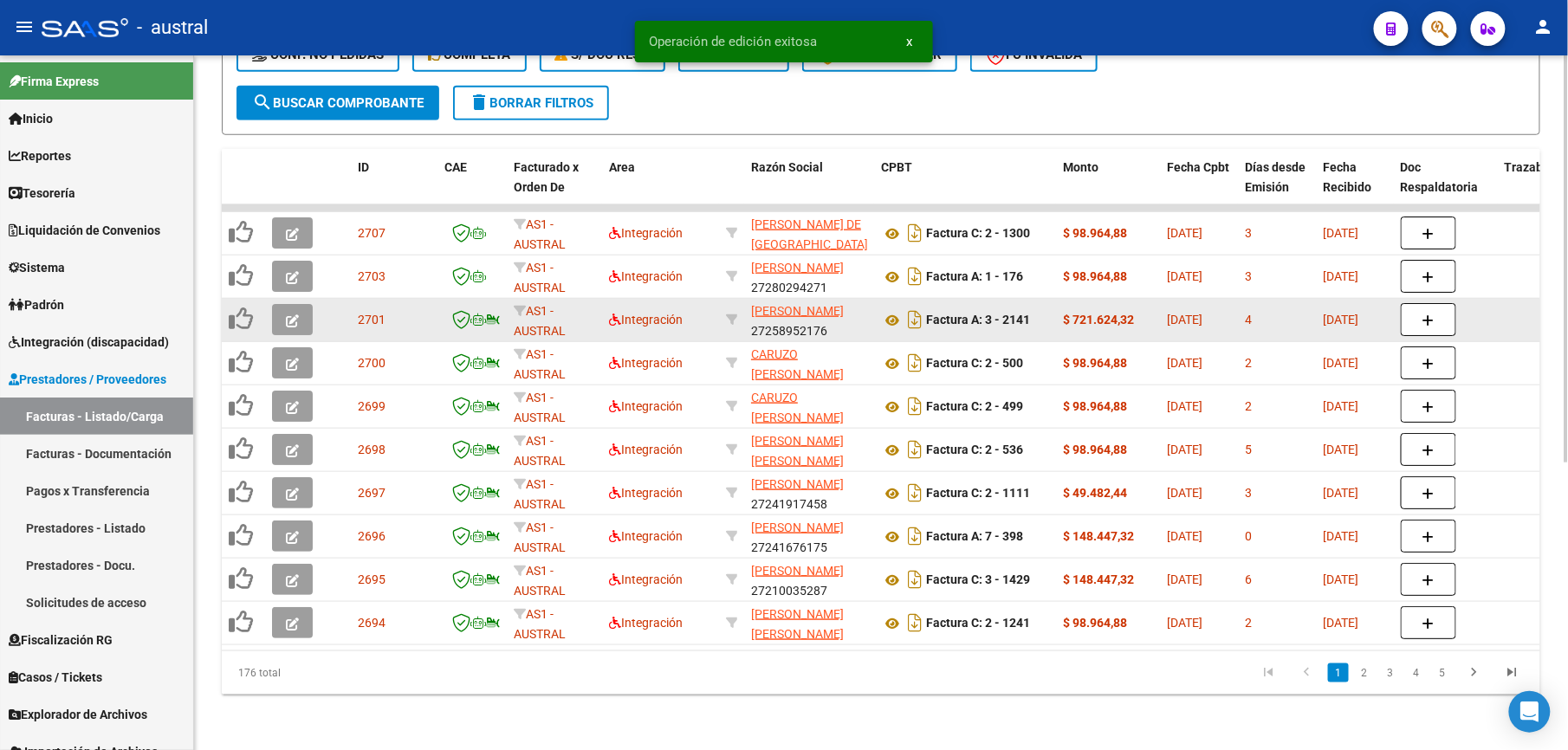
click at [288, 314] on icon "button" at bounding box center [292, 320] width 13 height 13
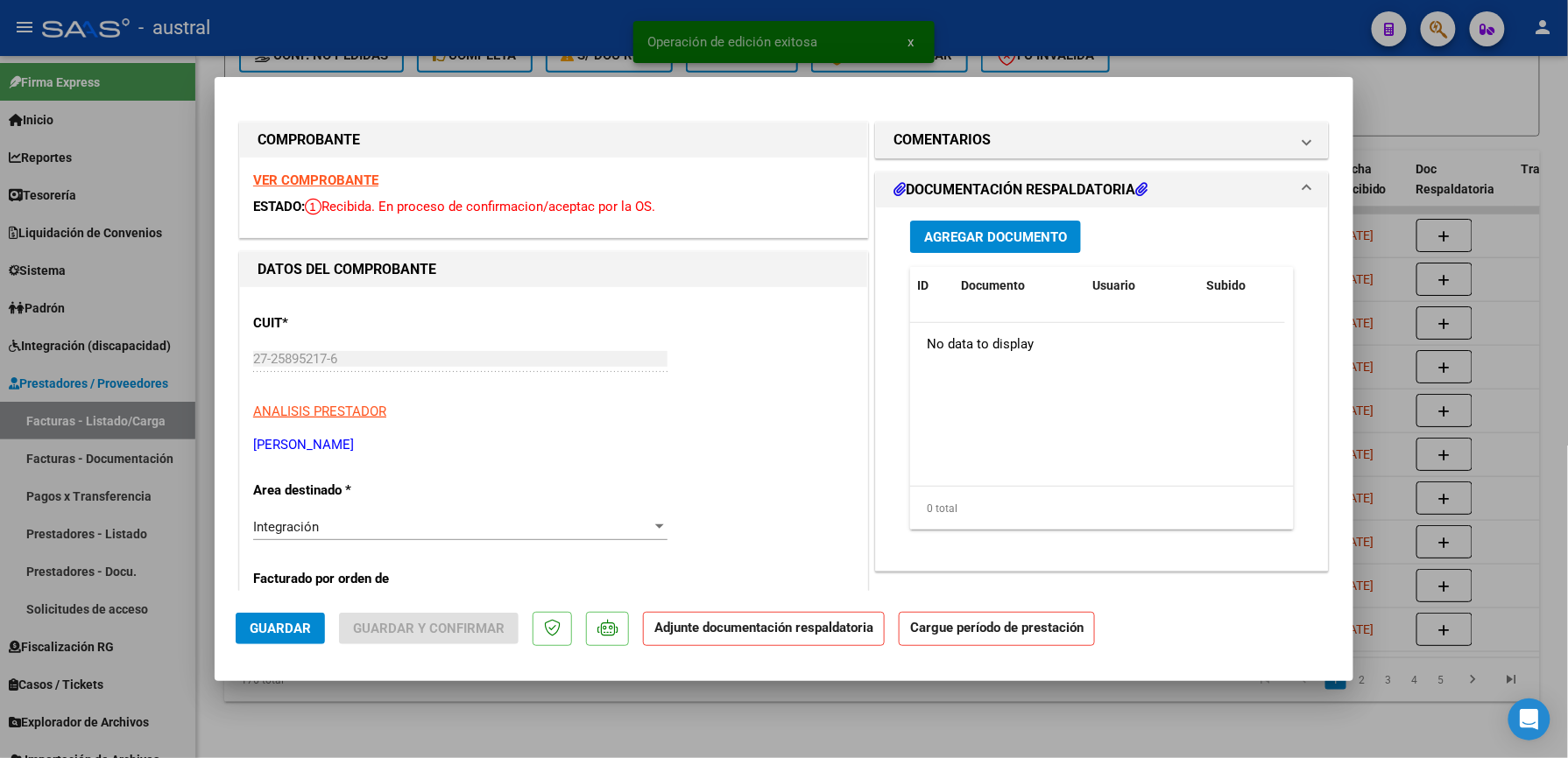
click at [303, 183] on strong "VER COMPROBANTE" at bounding box center [316, 180] width 126 height 16
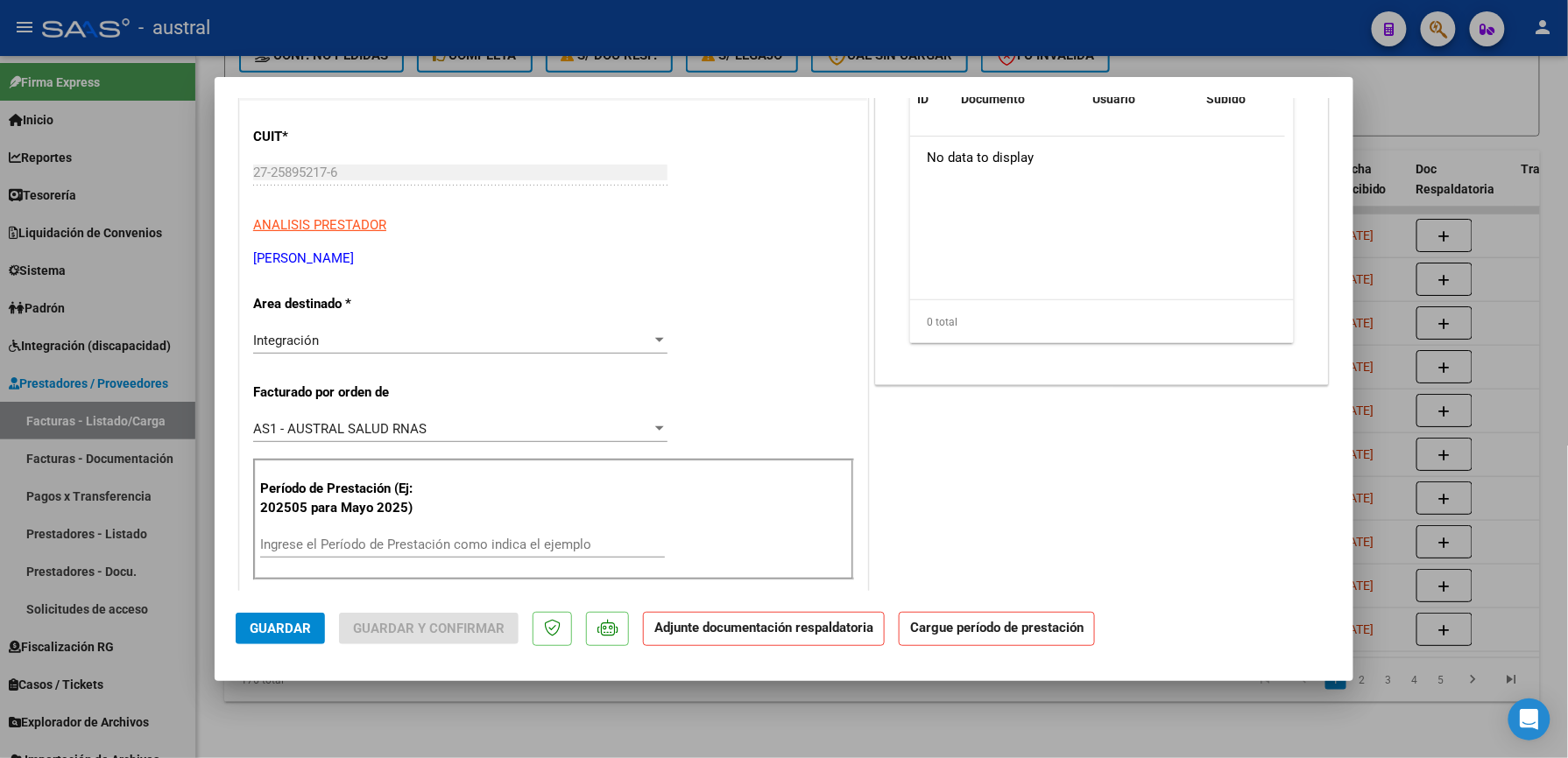
scroll to position [232, 0]
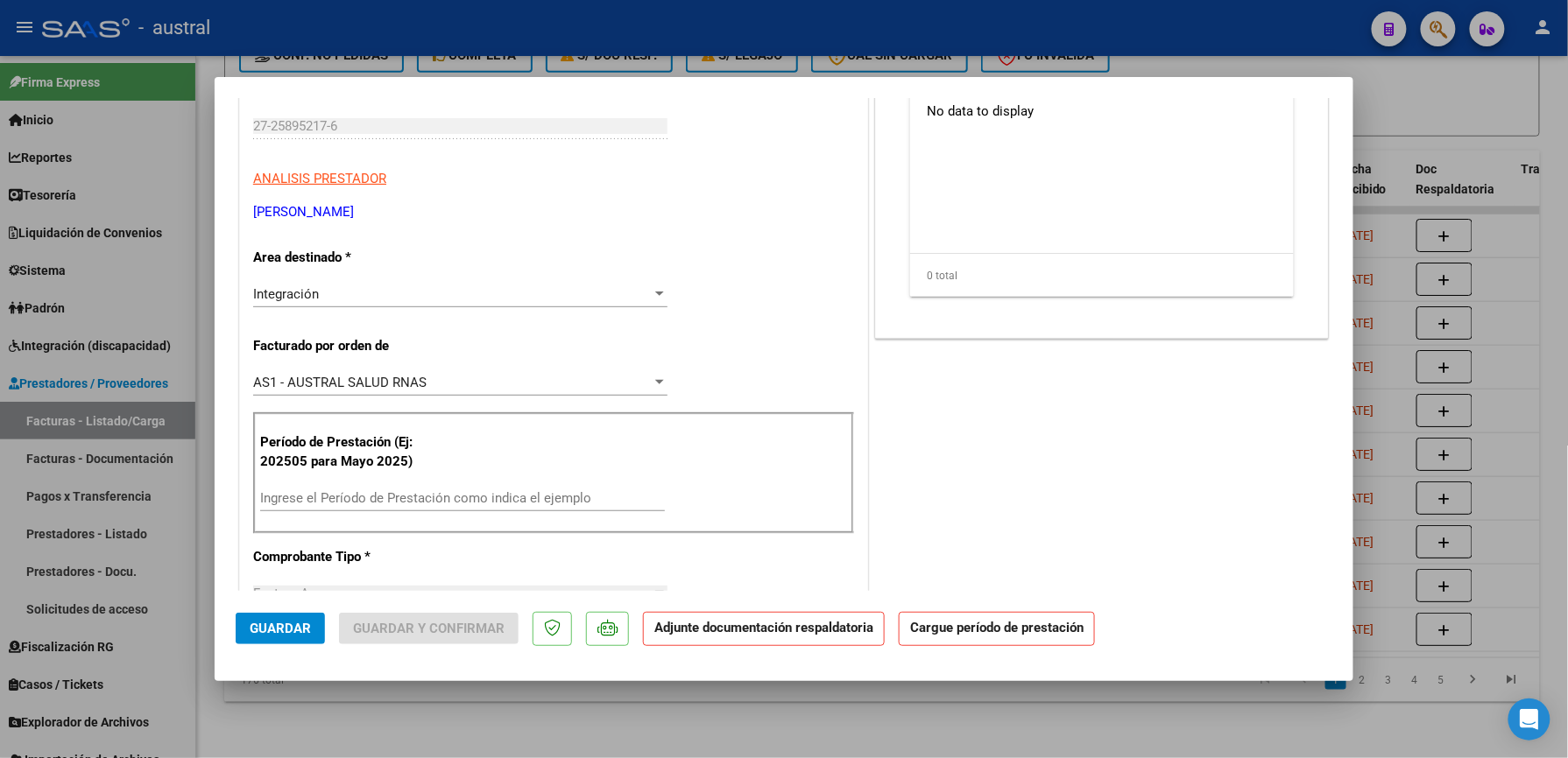
click at [464, 497] on input "Ingrese el Período de Prestación como indica el ejemplo" at bounding box center [462, 498] width 404 height 16
paste input "202509"
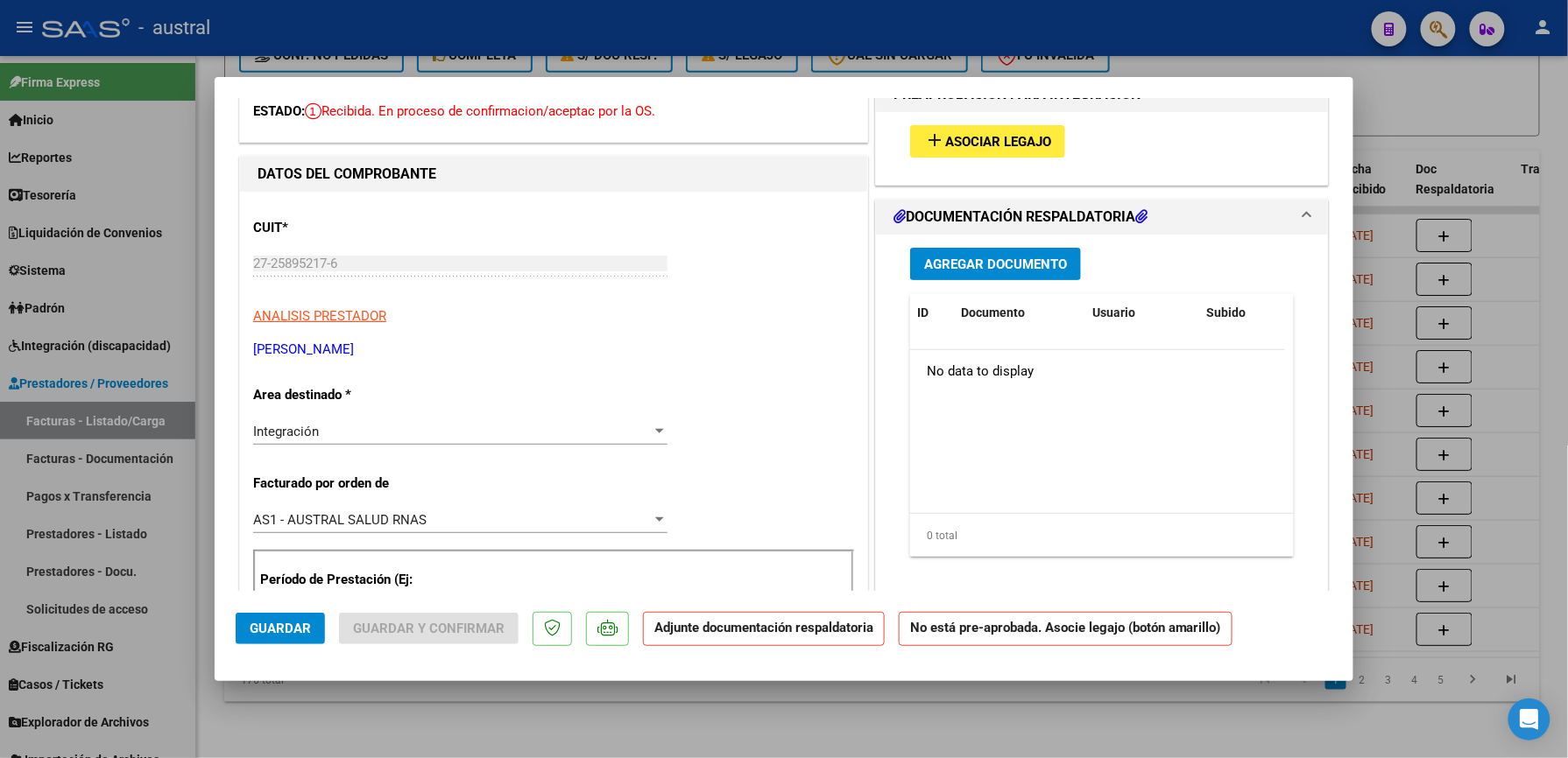
scroll to position [0, 0]
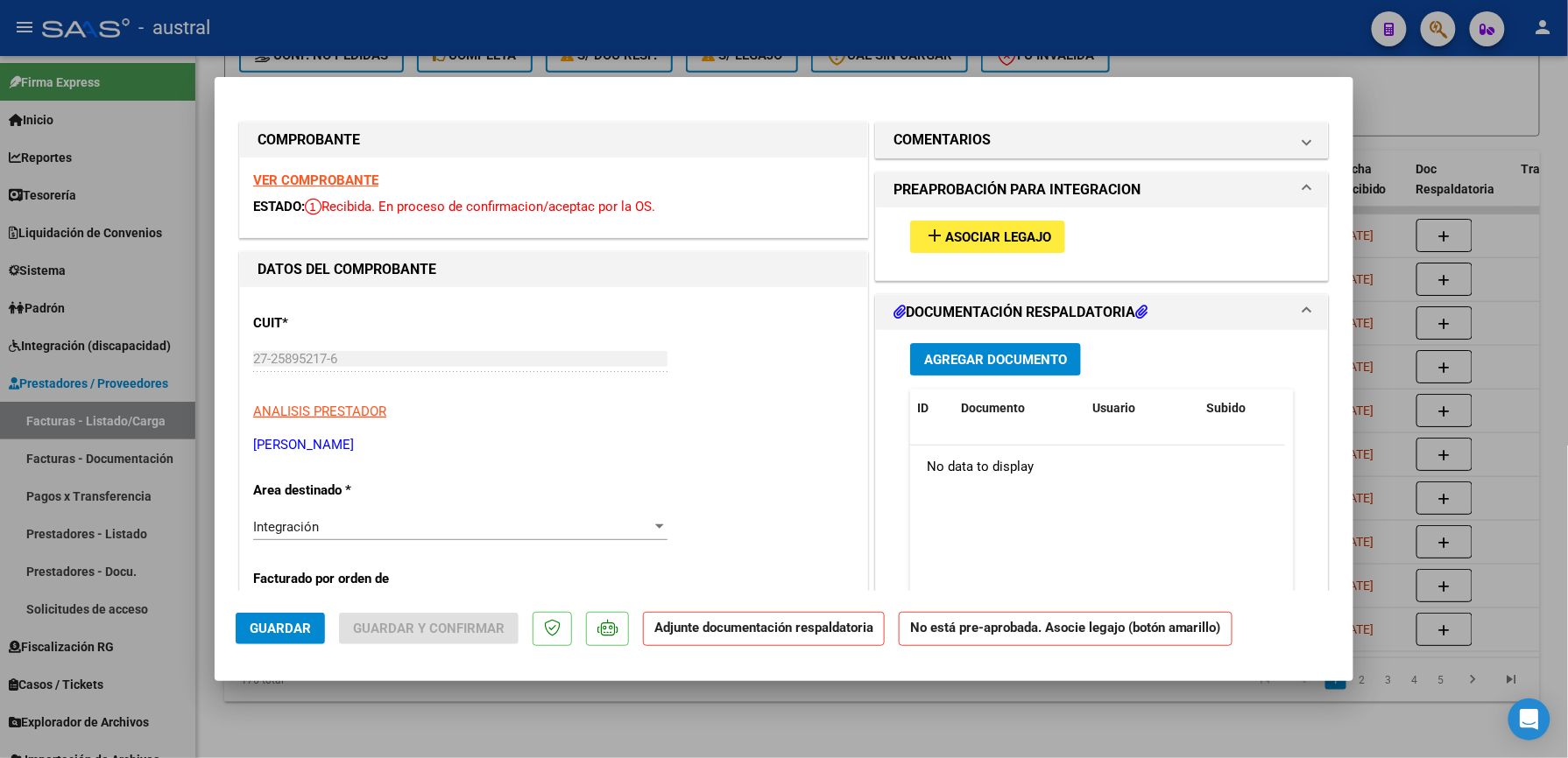
click at [959, 249] on button "add Asociar Legajo" at bounding box center [988, 236] width 155 height 32
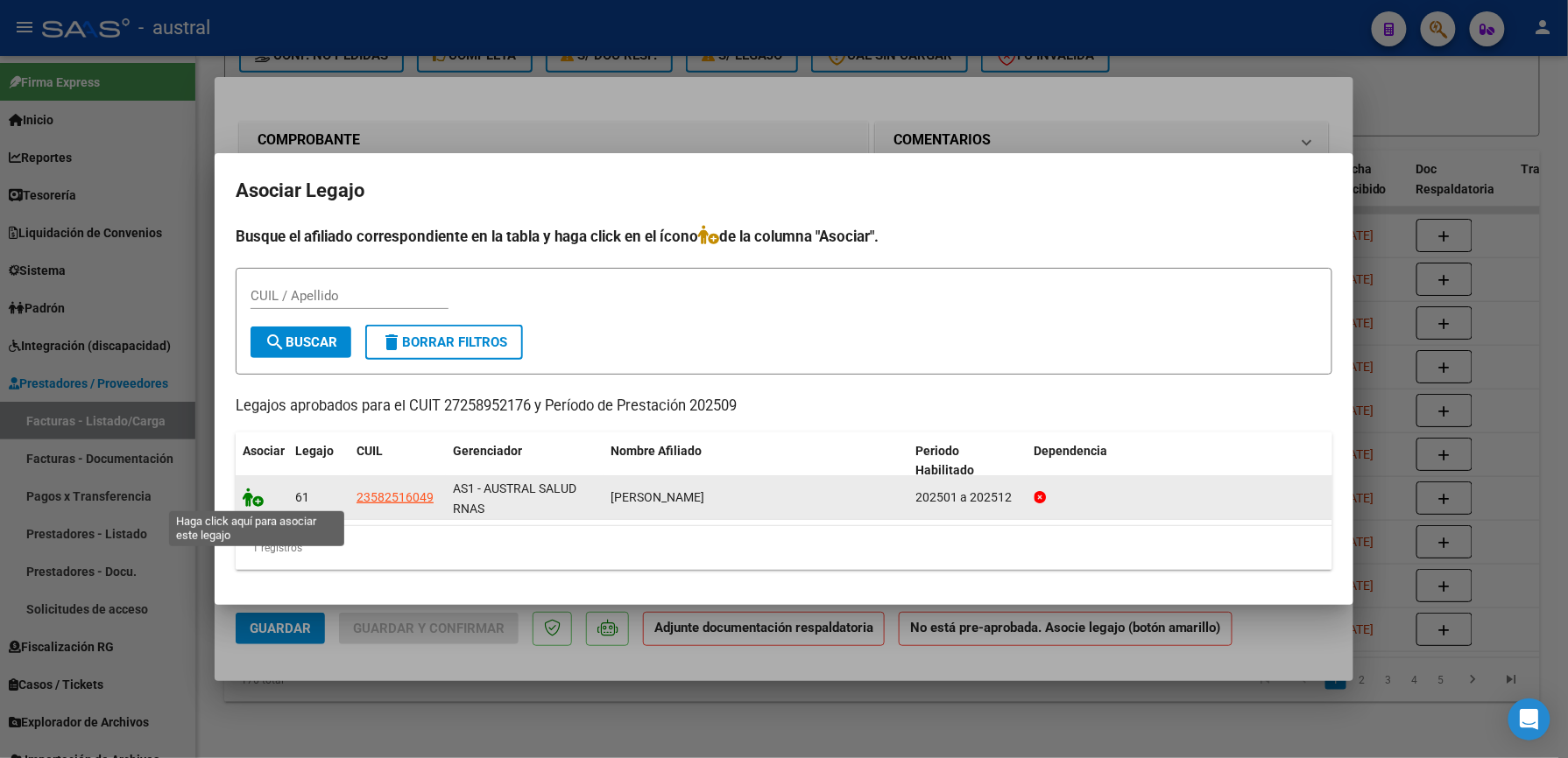
click at [261, 493] on icon at bounding box center [252, 497] width 21 height 20
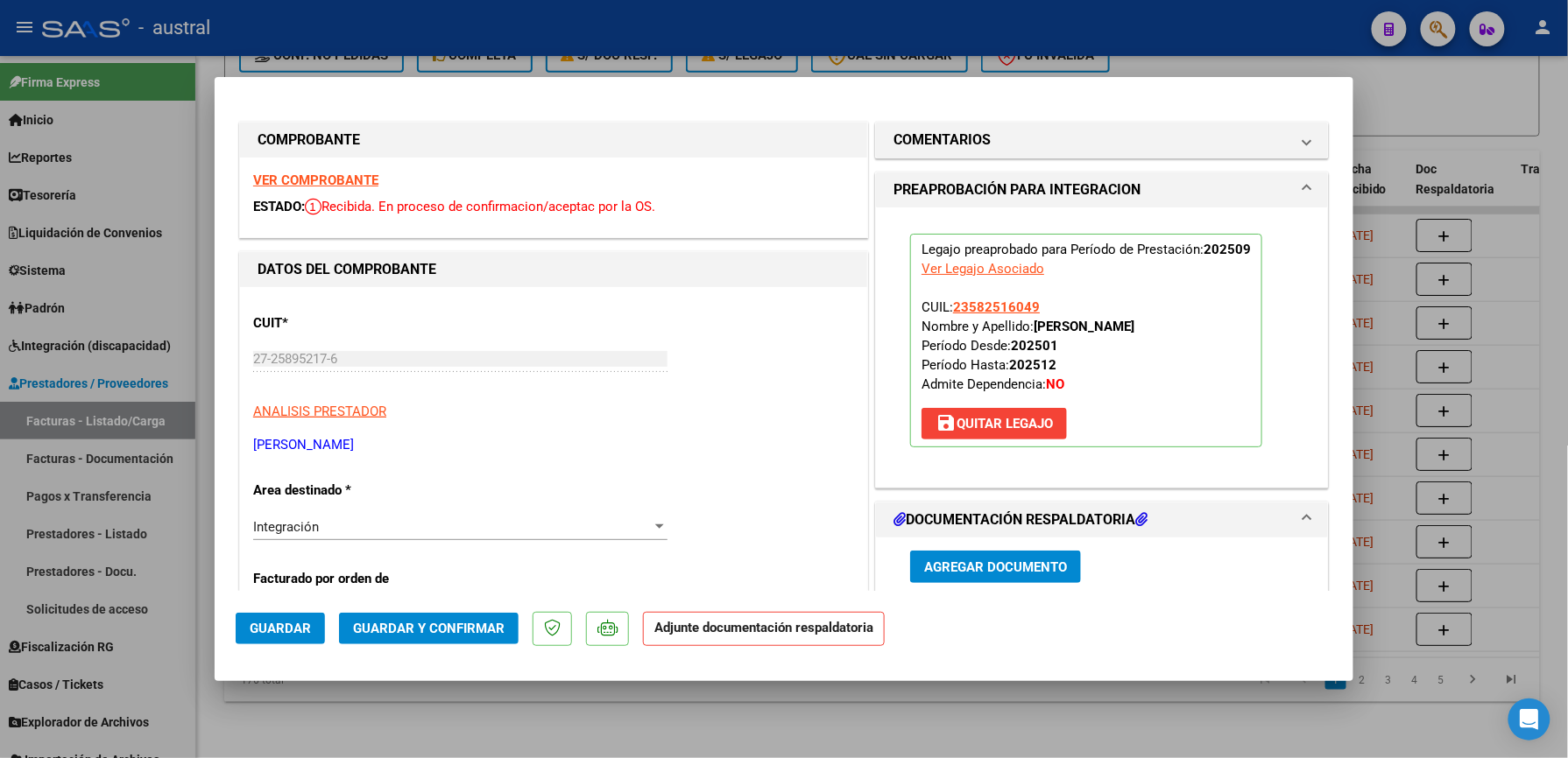
click at [424, 631] on span "Guardar y Confirmar" at bounding box center [429, 629] width 151 height 16
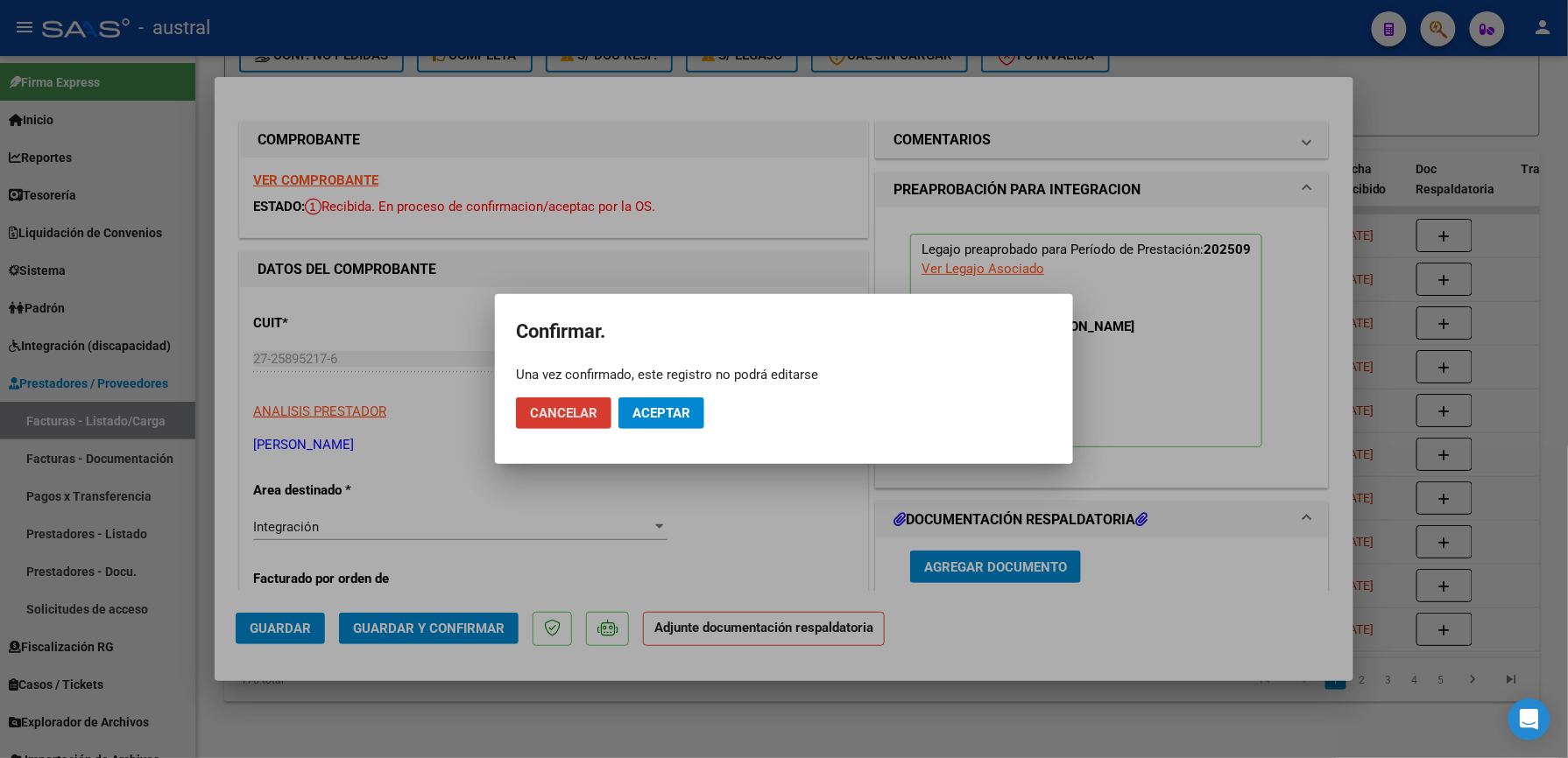
click at [660, 419] on span "Aceptar" at bounding box center [661, 413] width 58 height 16
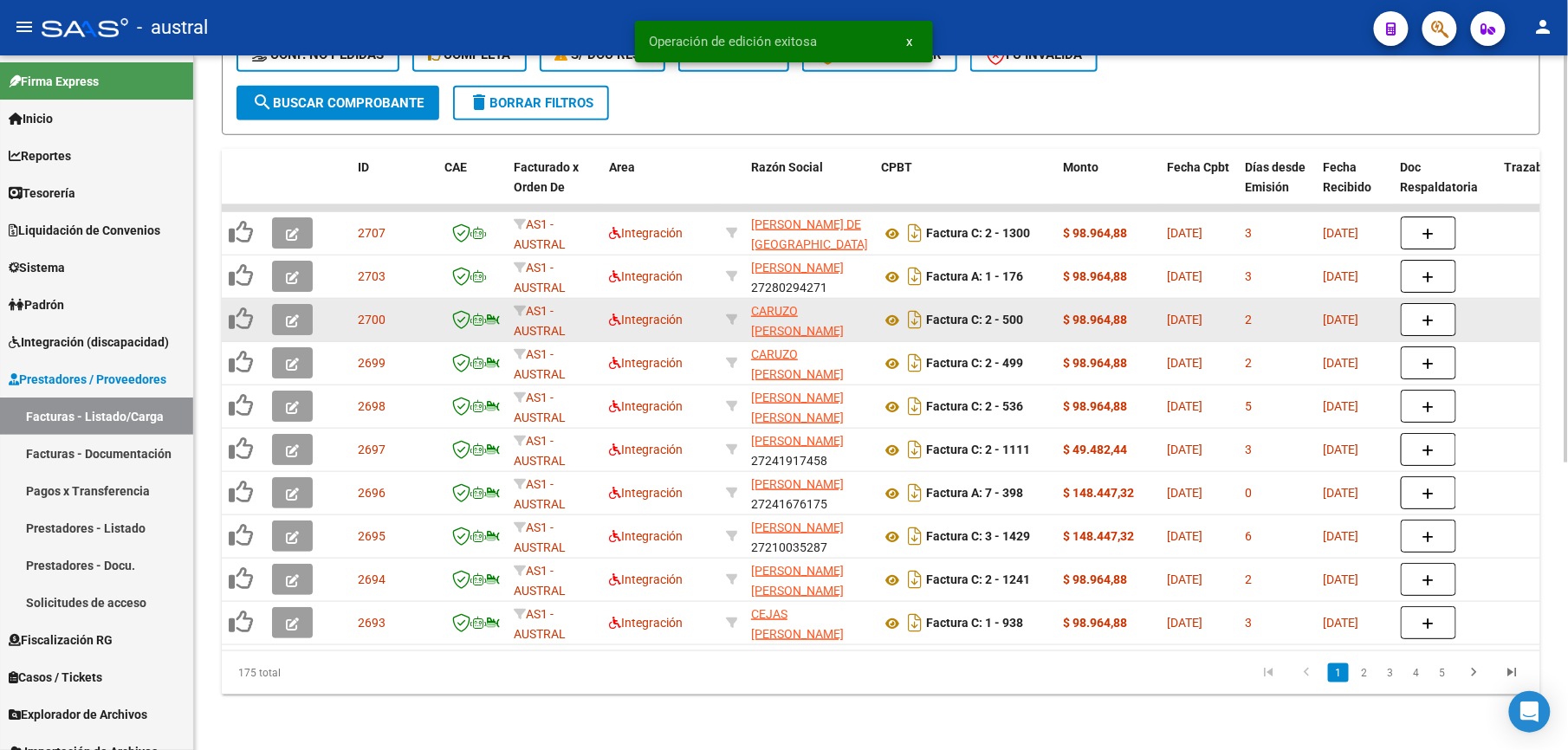
click at [287, 314] on icon "button" at bounding box center [292, 320] width 13 height 13
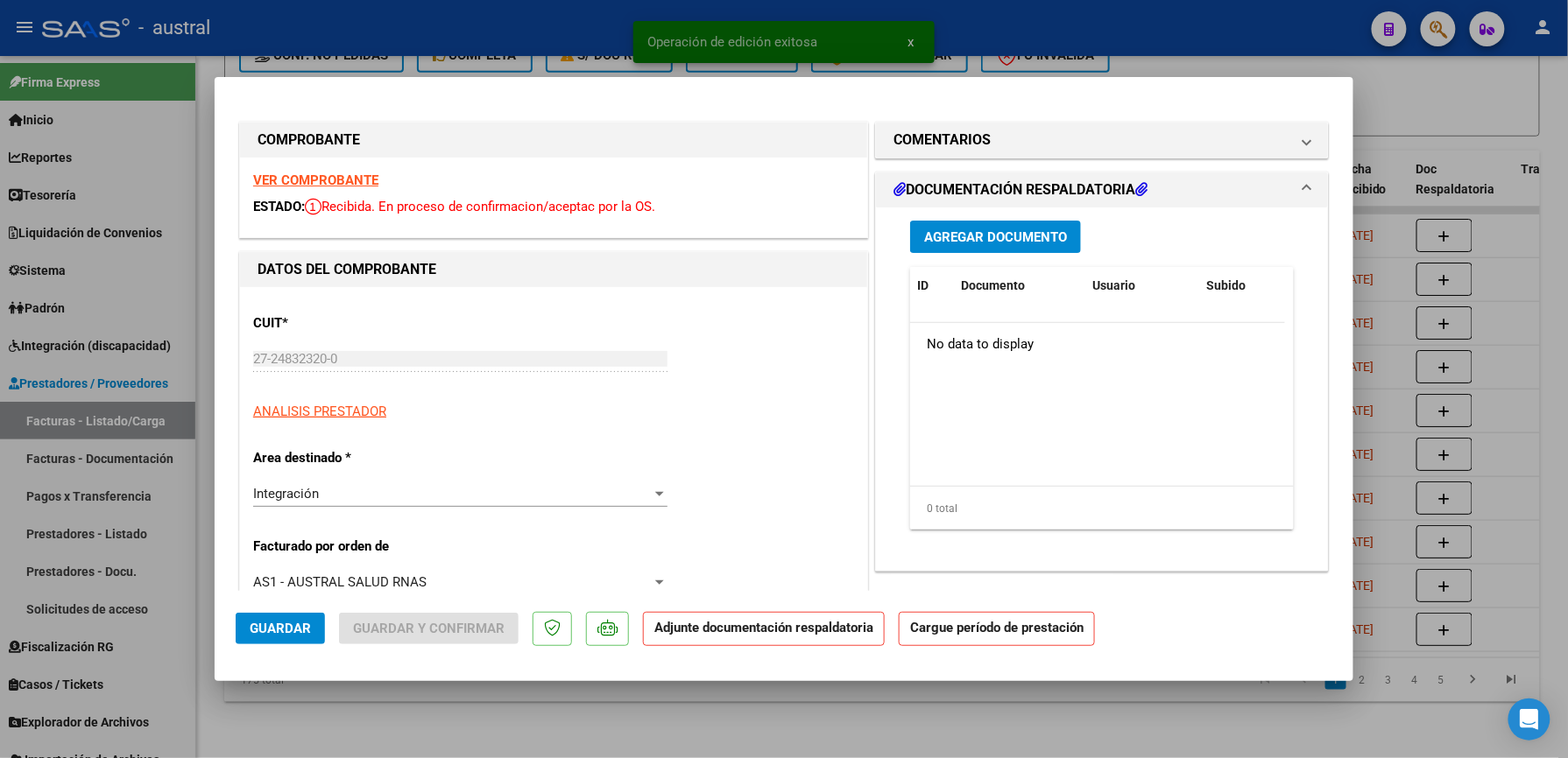
click at [341, 190] on div "VER COMPROBANTE ESTADO: Recibida. En proceso de confirmacion/aceptac por la OS." at bounding box center [553, 197] width 627 height 79
click at [340, 183] on strong "VER COMPROBANTE" at bounding box center [316, 180] width 126 height 16
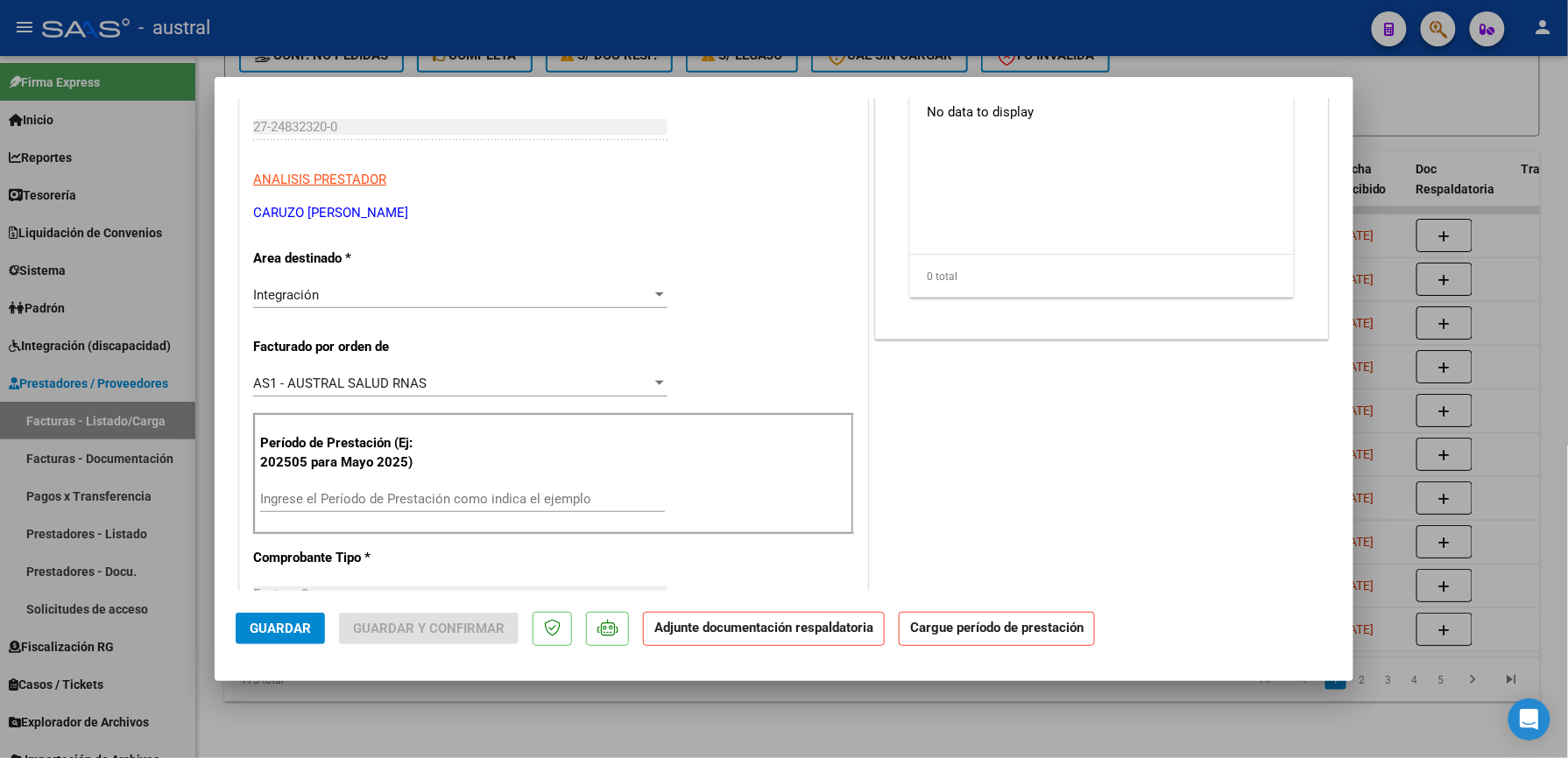
scroll to position [350, 0]
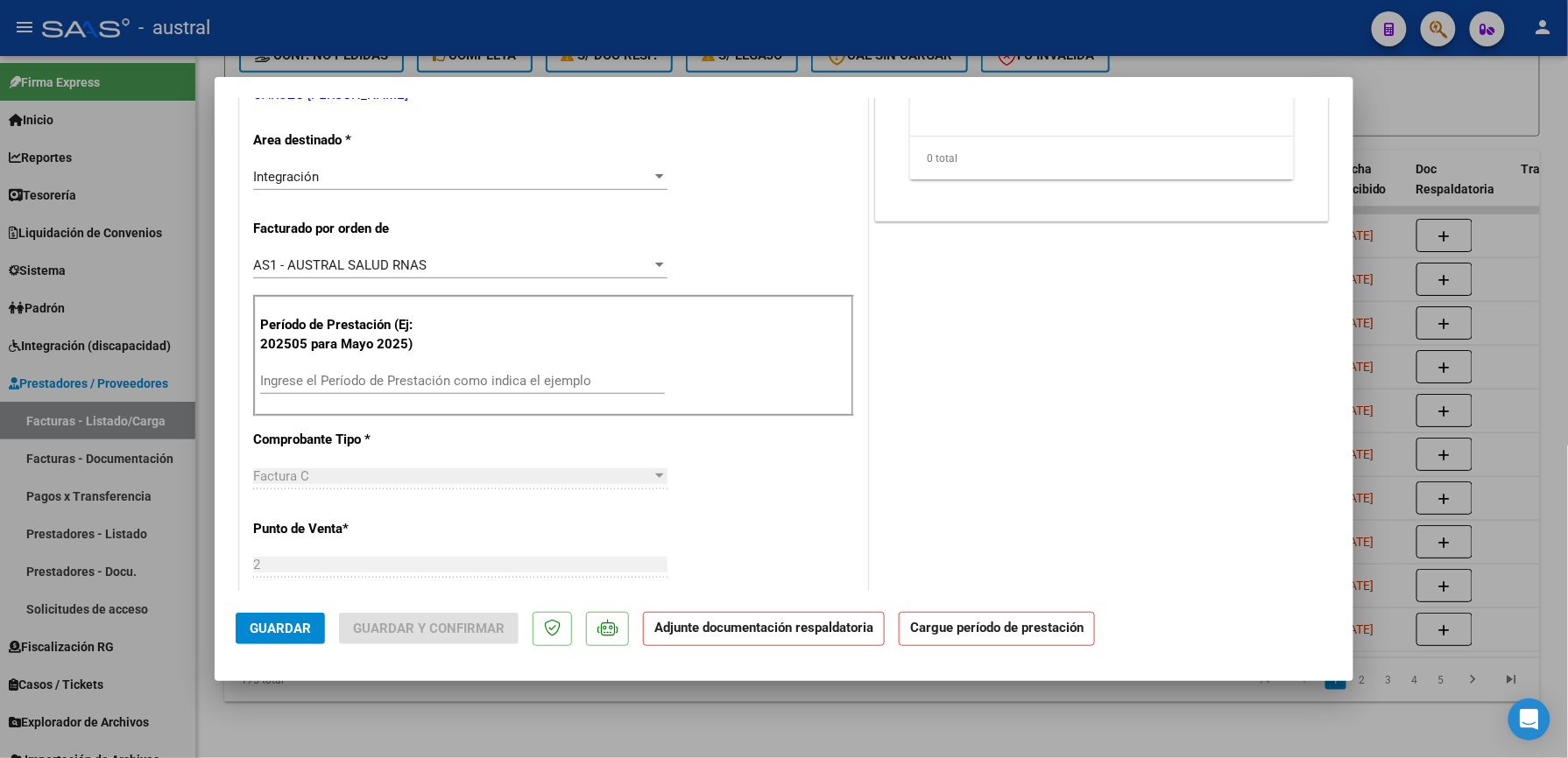
click at [358, 376] on input "Ingrese el Período de Prestación como indica el ejemplo" at bounding box center [462, 380] width 404 height 16
paste input "202509"
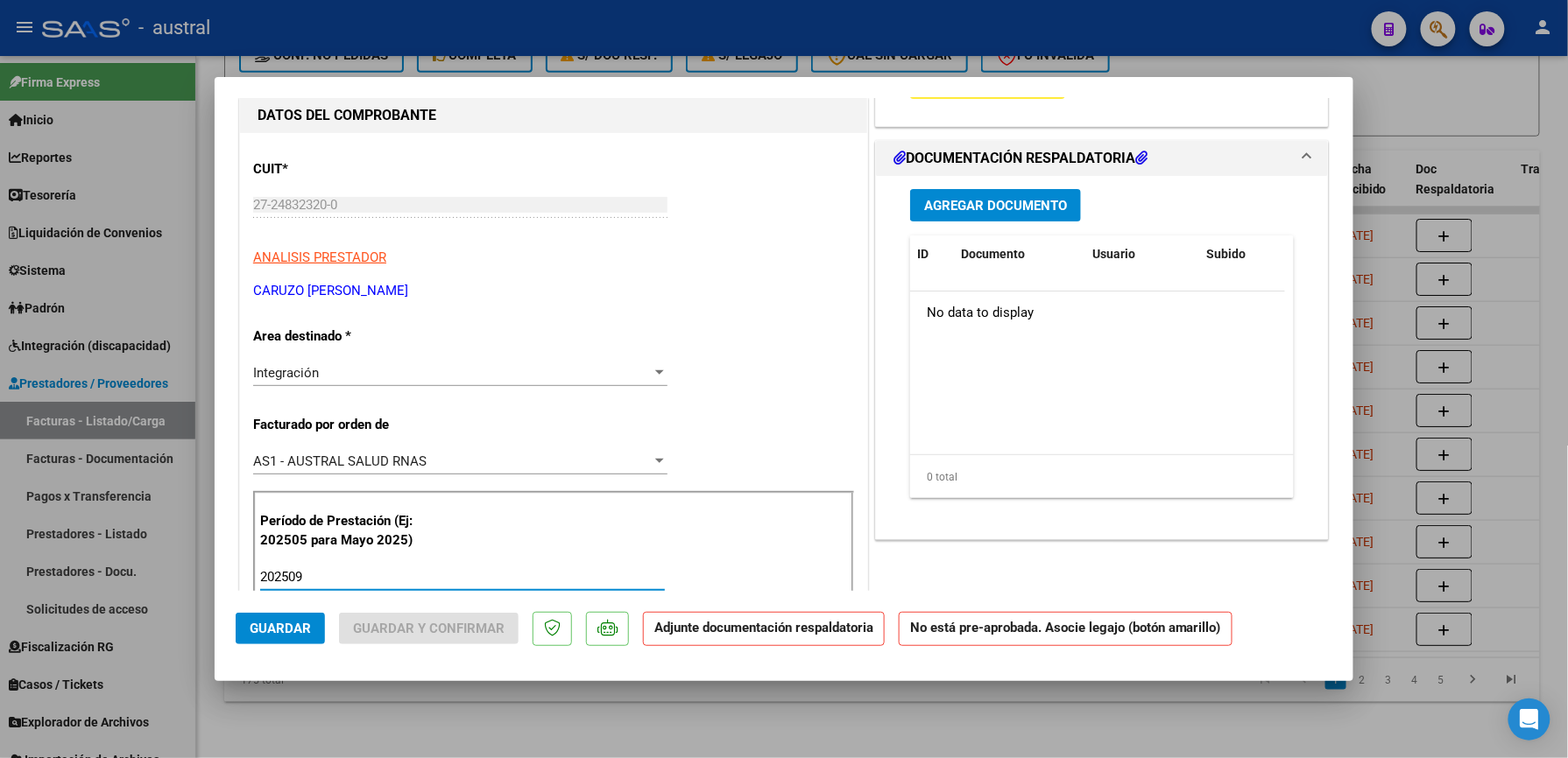
scroll to position [0, 0]
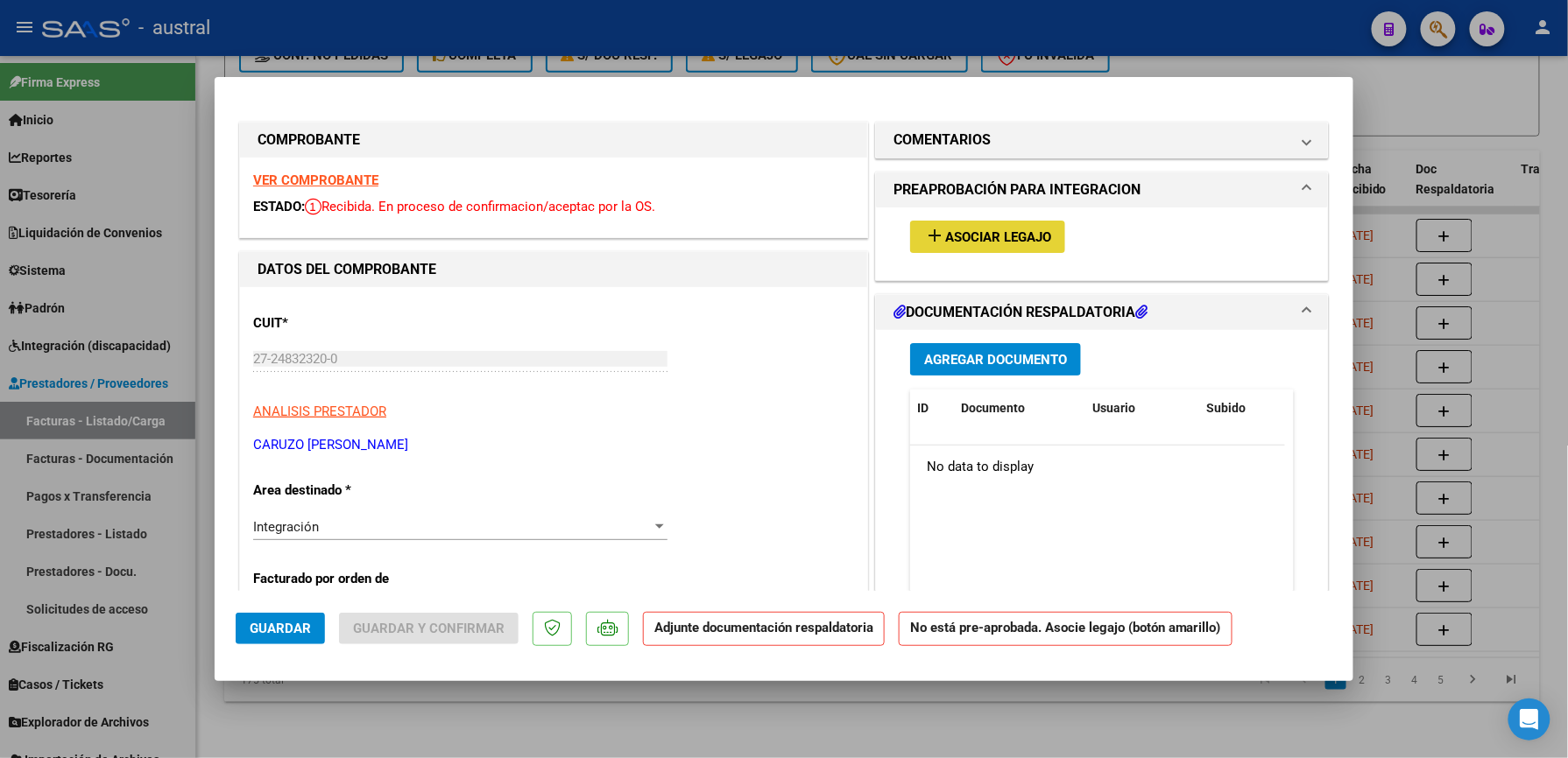
click at [996, 231] on span "Asociar Legajo" at bounding box center [998, 237] width 106 height 16
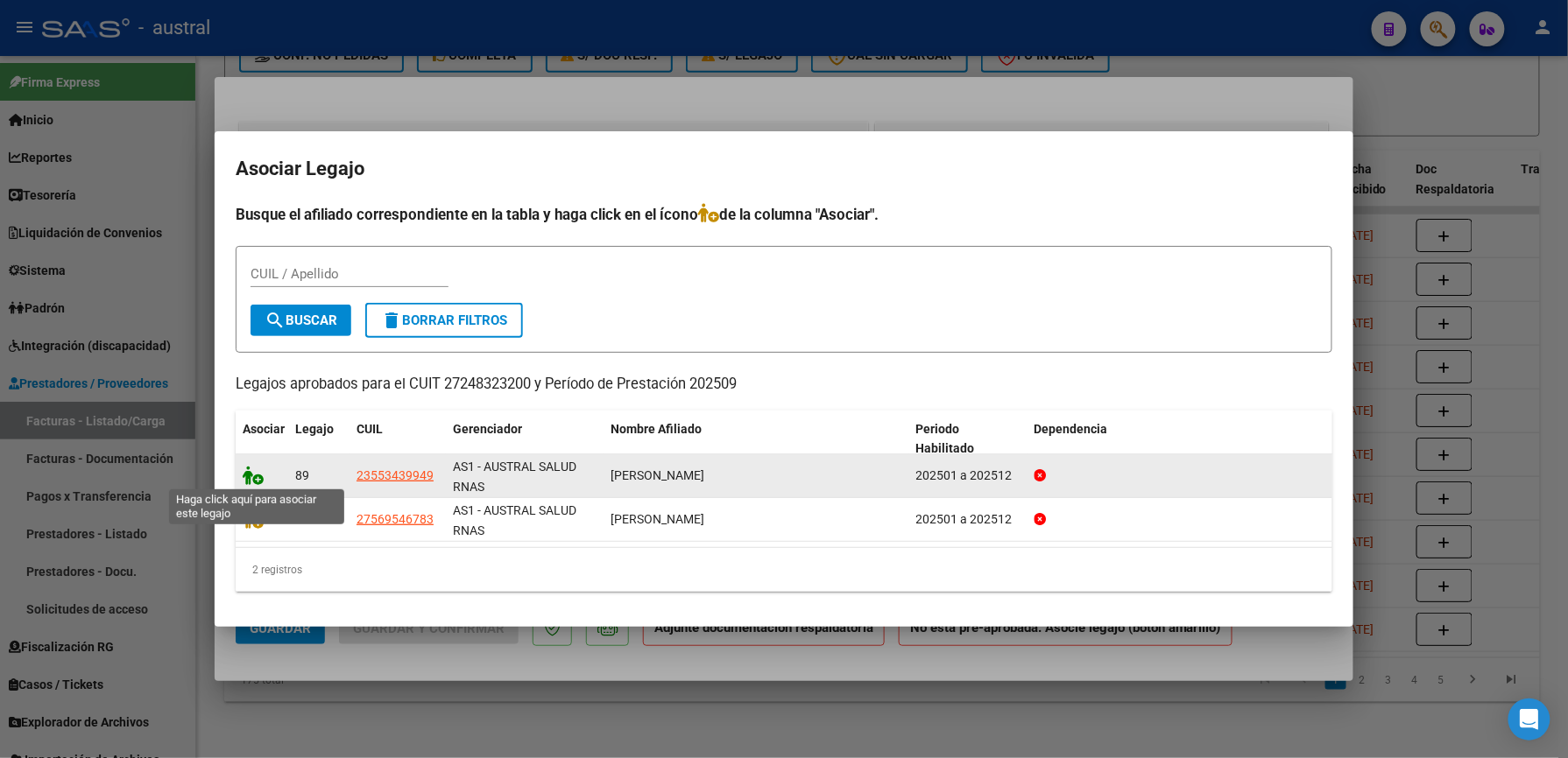
click at [252, 480] on icon at bounding box center [252, 476] width 21 height 20
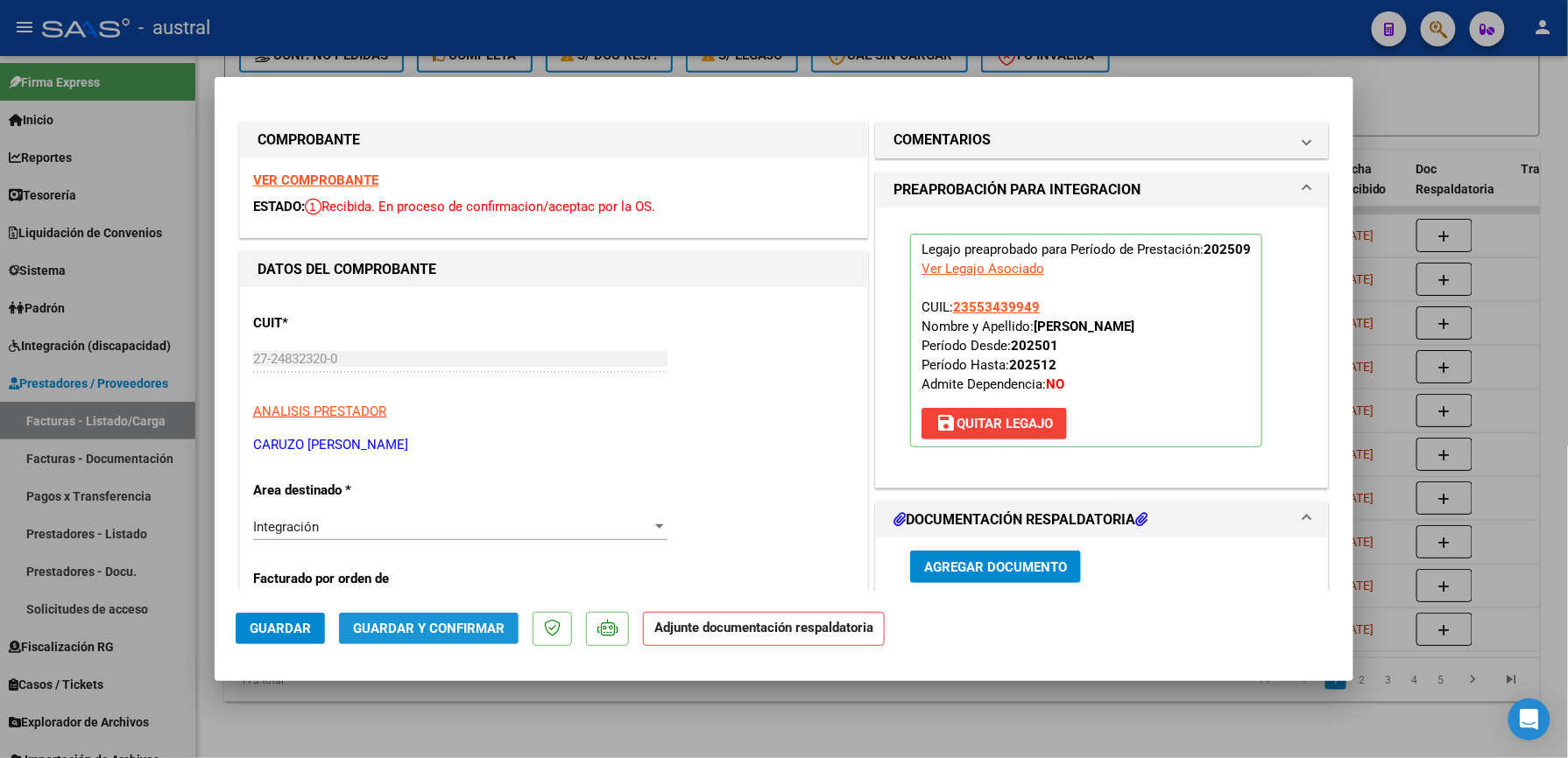
click at [471, 639] on button "Guardar y Confirmar" at bounding box center [428, 629] width 180 height 31
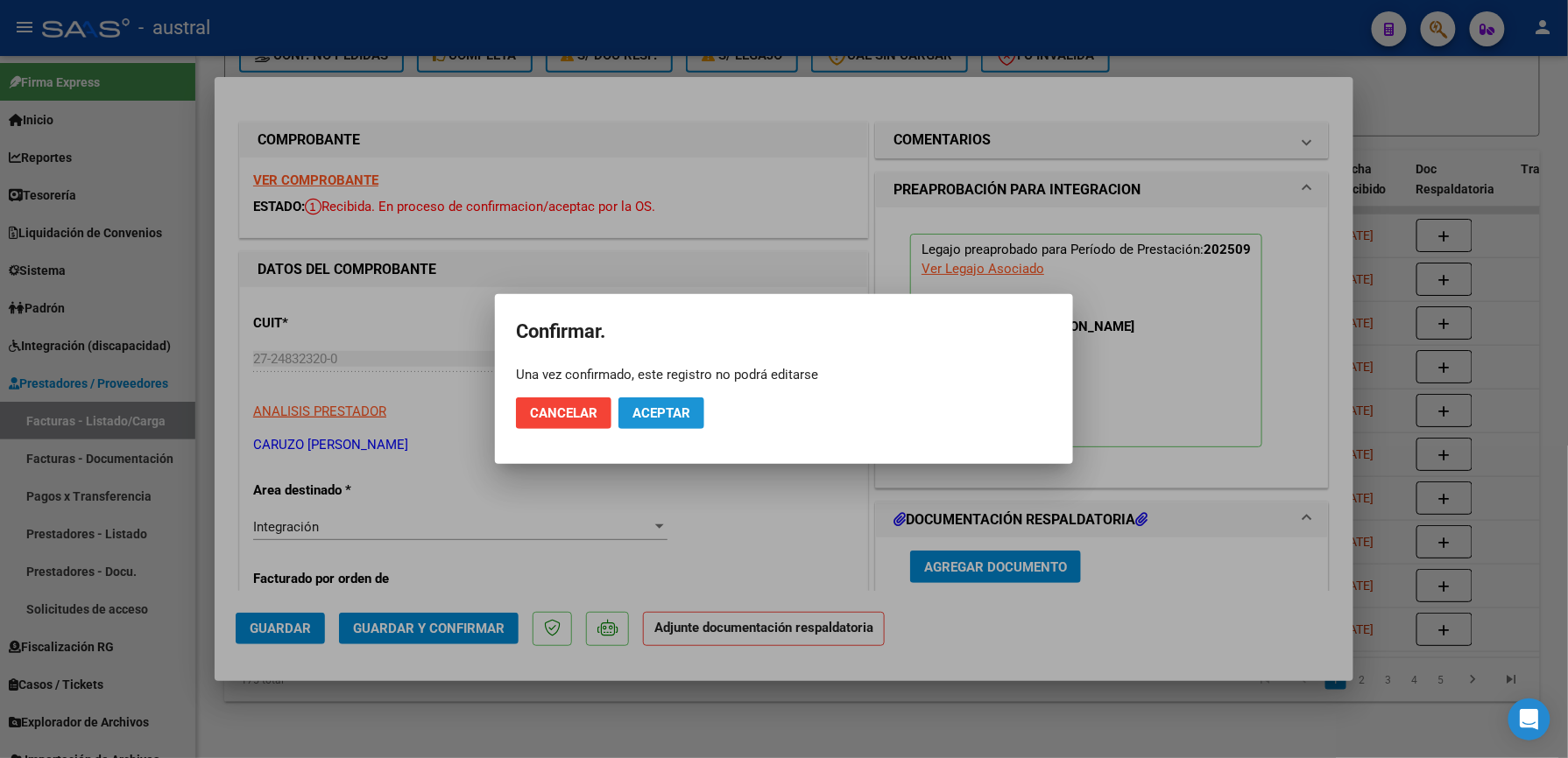
click at [639, 410] on span "Aceptar" at bounding box center [661, 413] width 58 height 16
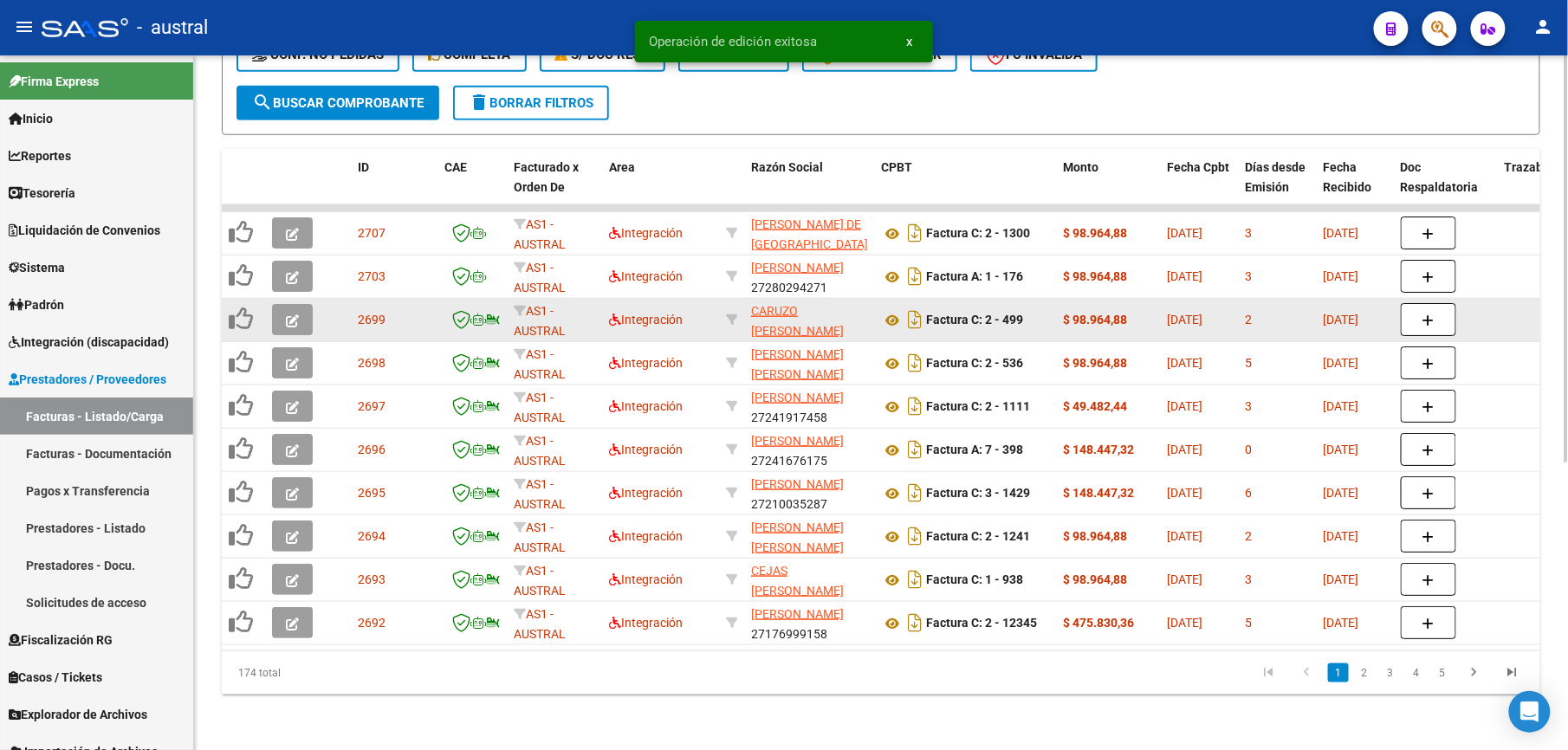
click at [306, 306] on button "button" at bounding box center [292, 319] width 41 height 31
click at [295, 314] on icon "button" at bounding box center [292, 320] width 13 height 13
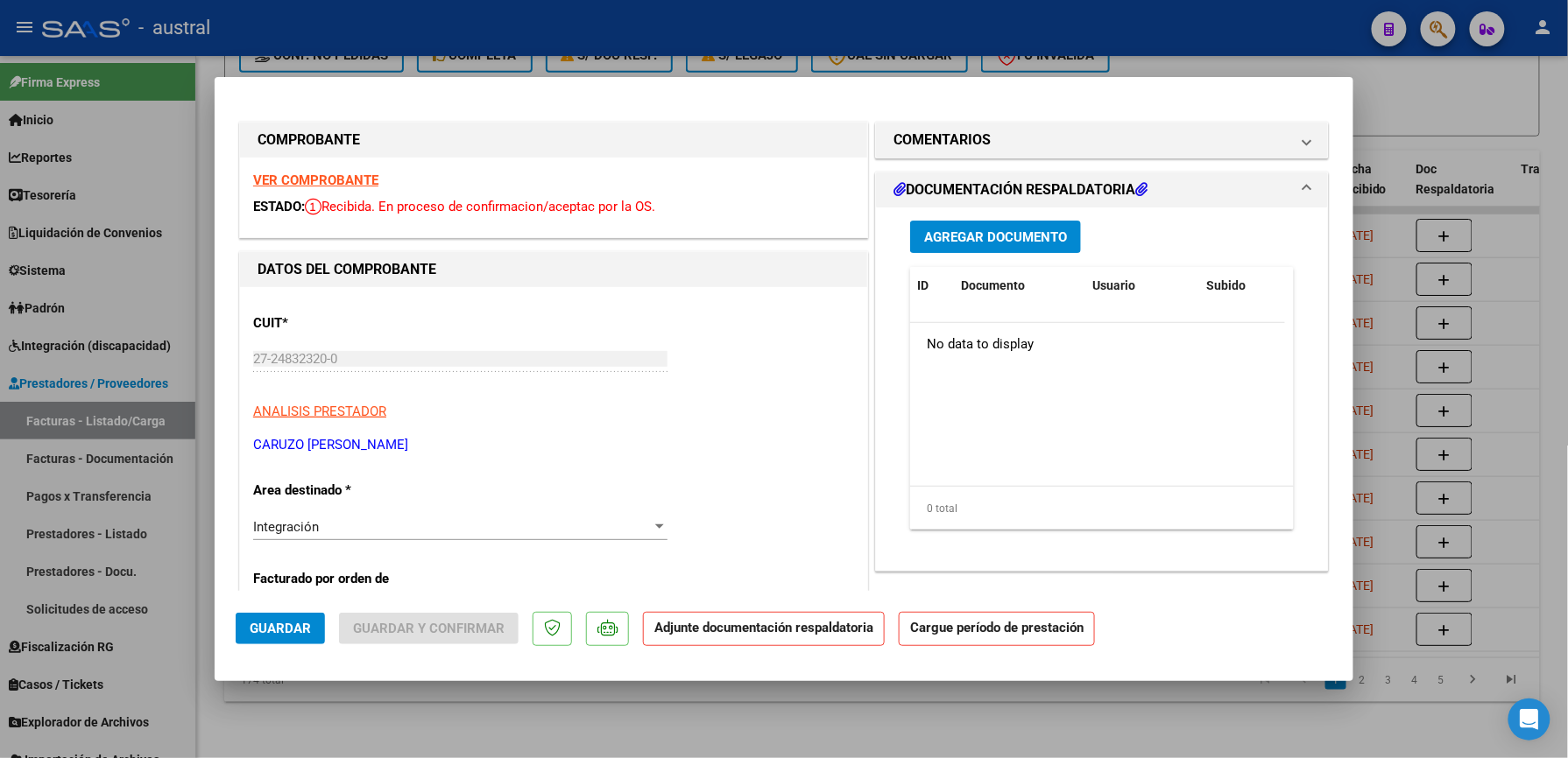
click at [310, 178] on strong "VER COMPROBANTE" at bounding box center [316, 180] width 126 height 16
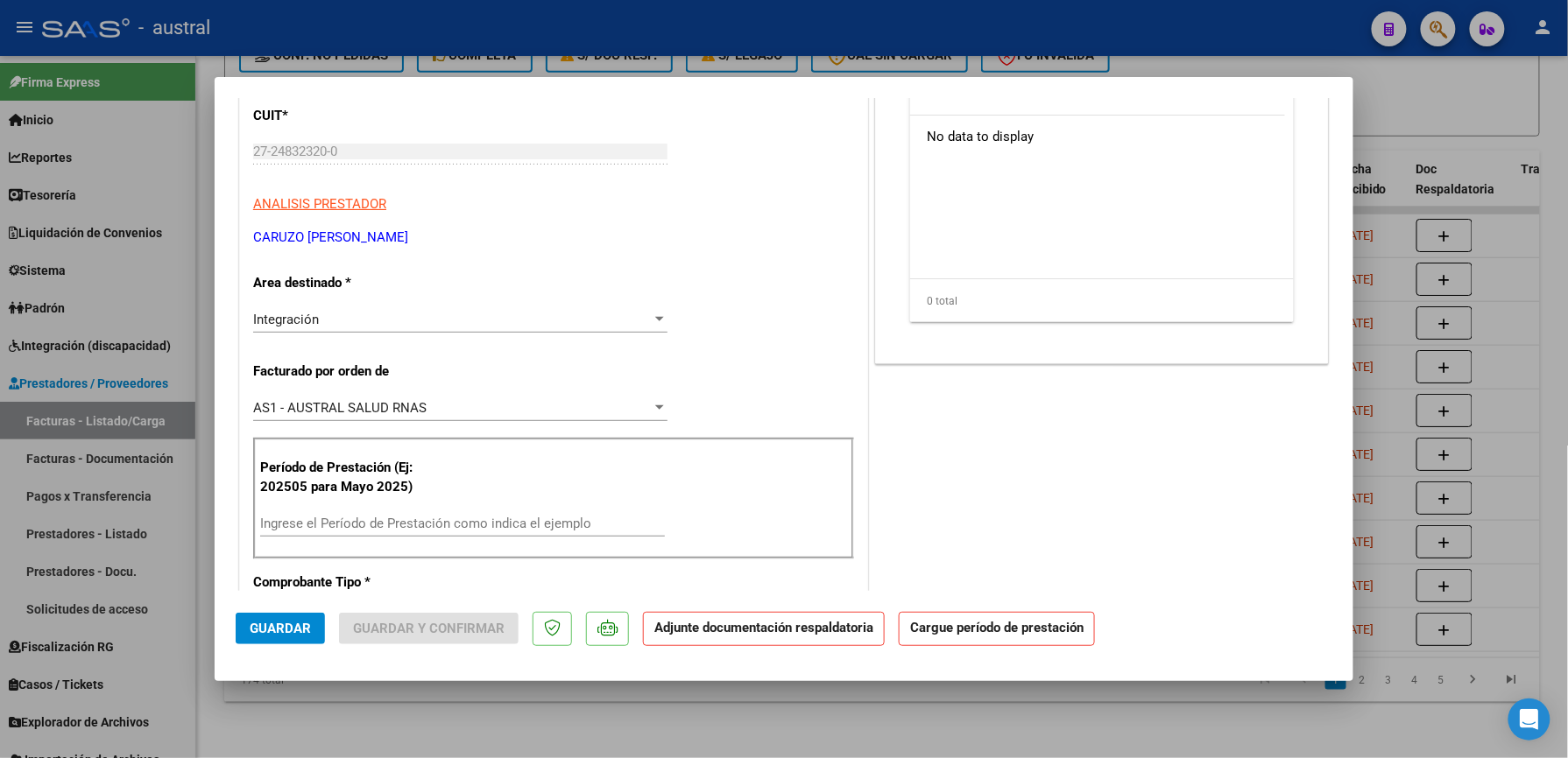
scroll to position [232, 0]
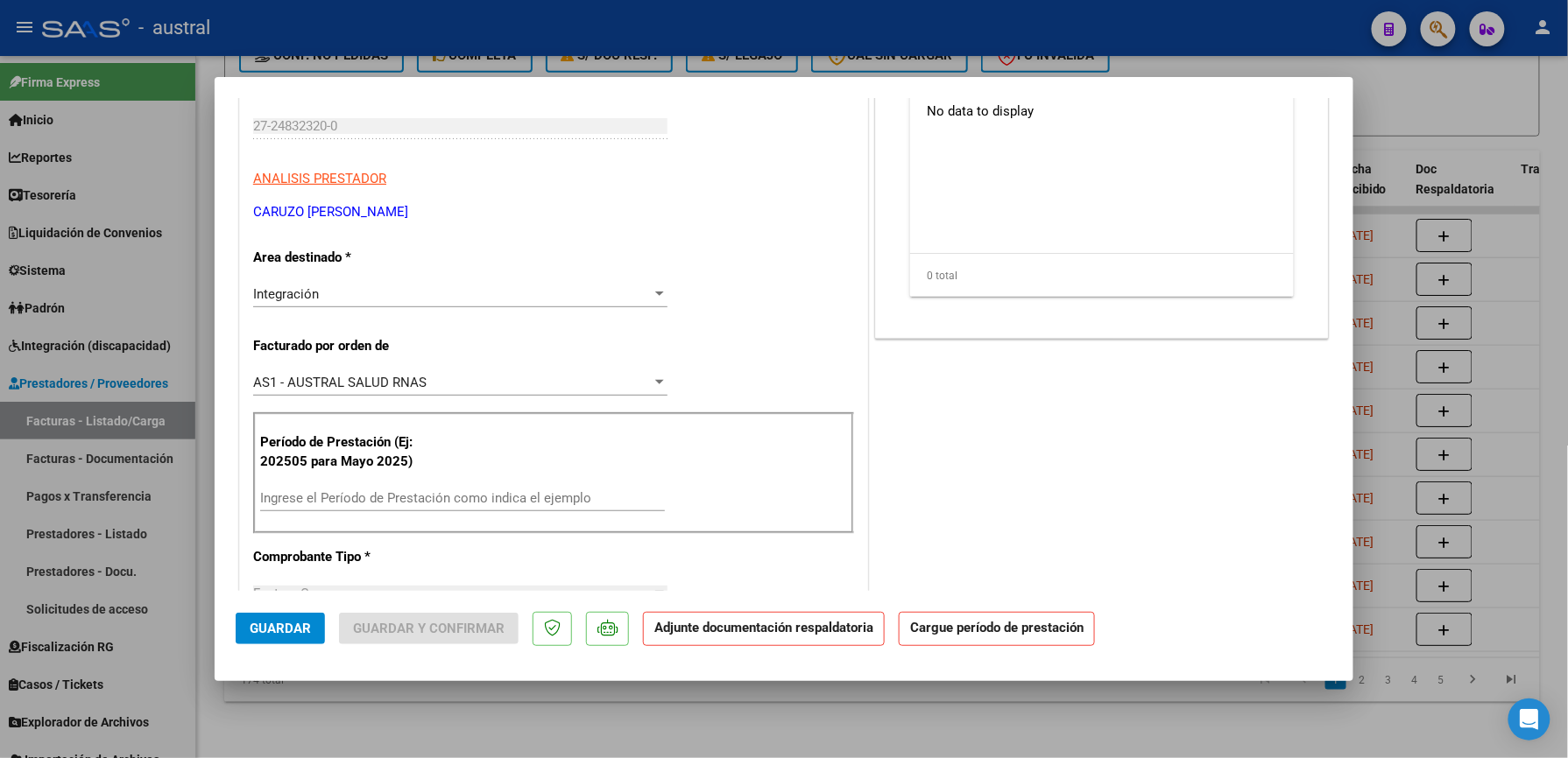
click at [414, 488] on div "Ingrese el Período de Prestación como indica el ejemplo" at bounding box center [462, 498] width 404 height 26
paste input "202509"
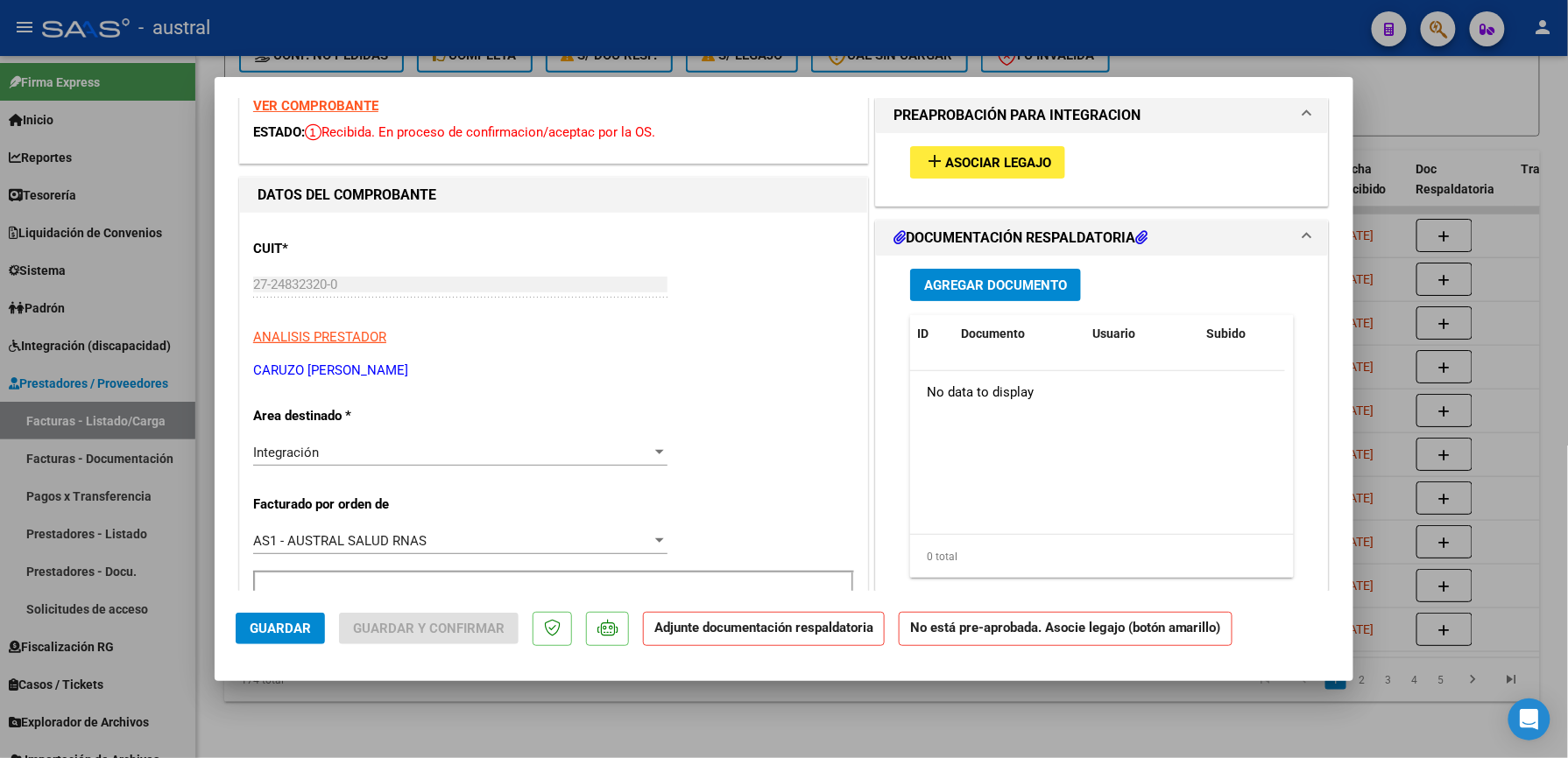
scroll to position [0, 0]
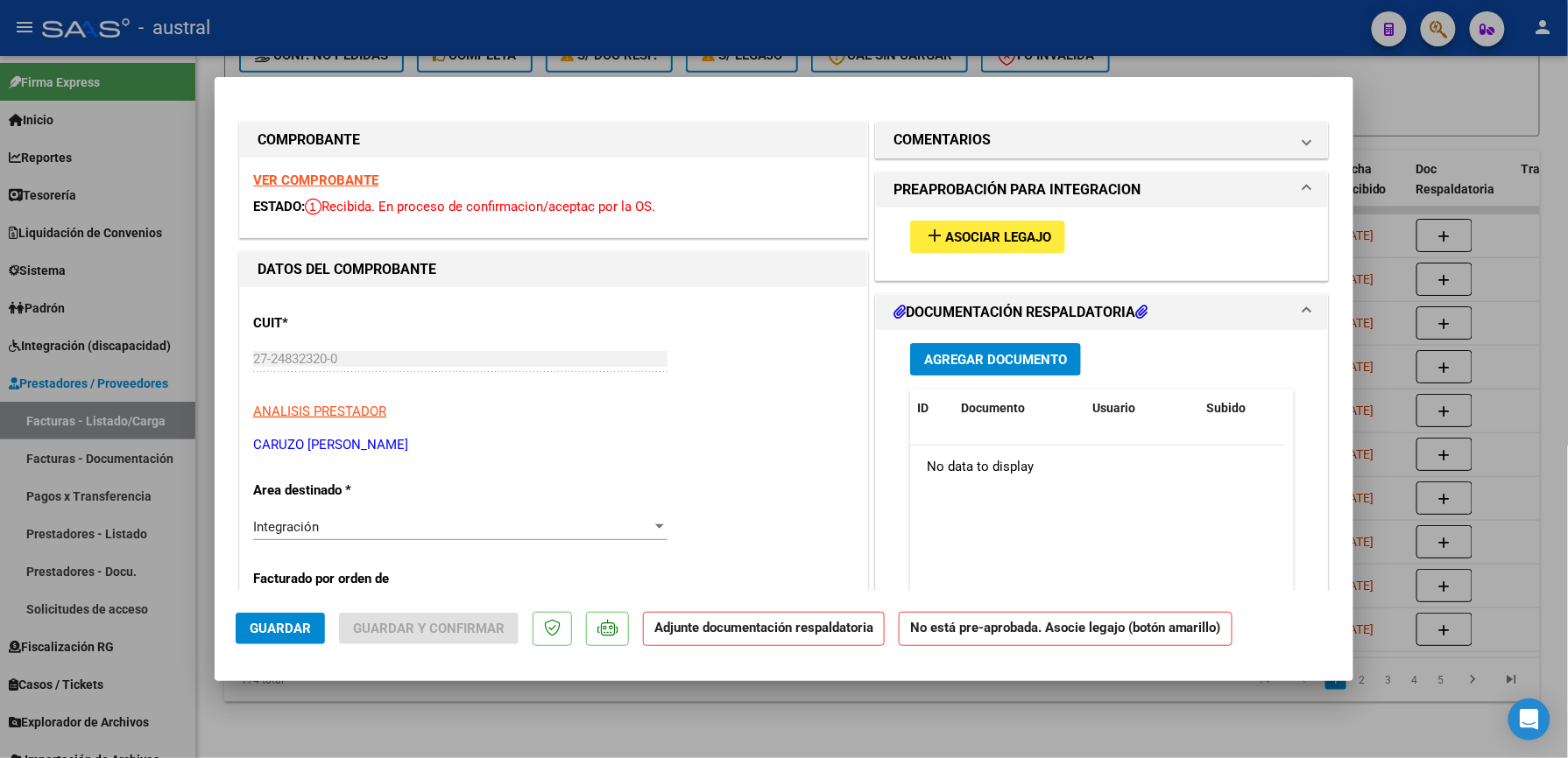
click at [983, 218] on div "add Asociar Legajo" at bounding box center [1102, 237] width 410 height 59
click at [958, 222] on button "add Asociar Legajo" at bounding box center [988, 236] width 155 height 32
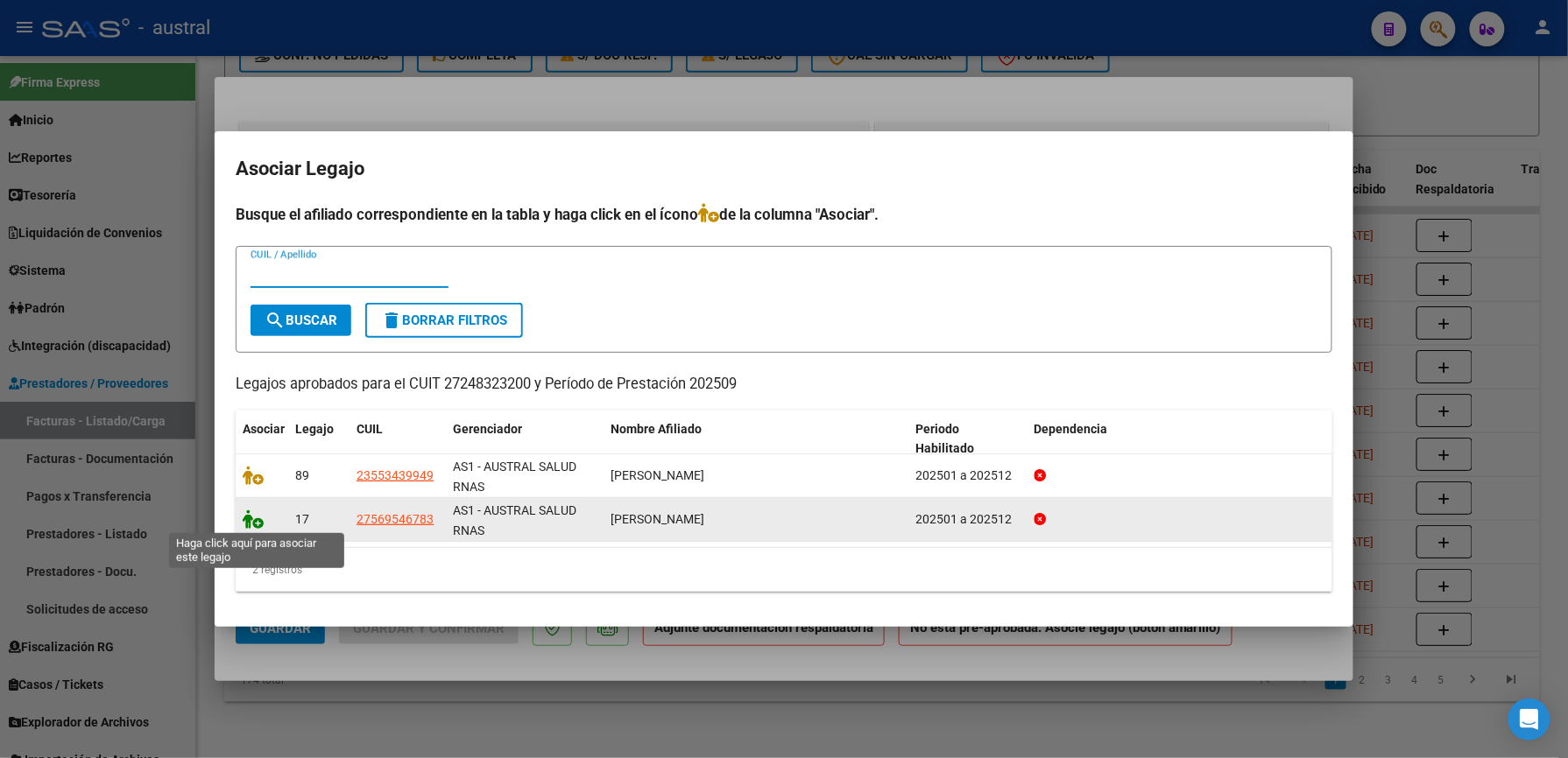
click at [252, 519] on icon at bounding box center [252, 520] width 21 height 20
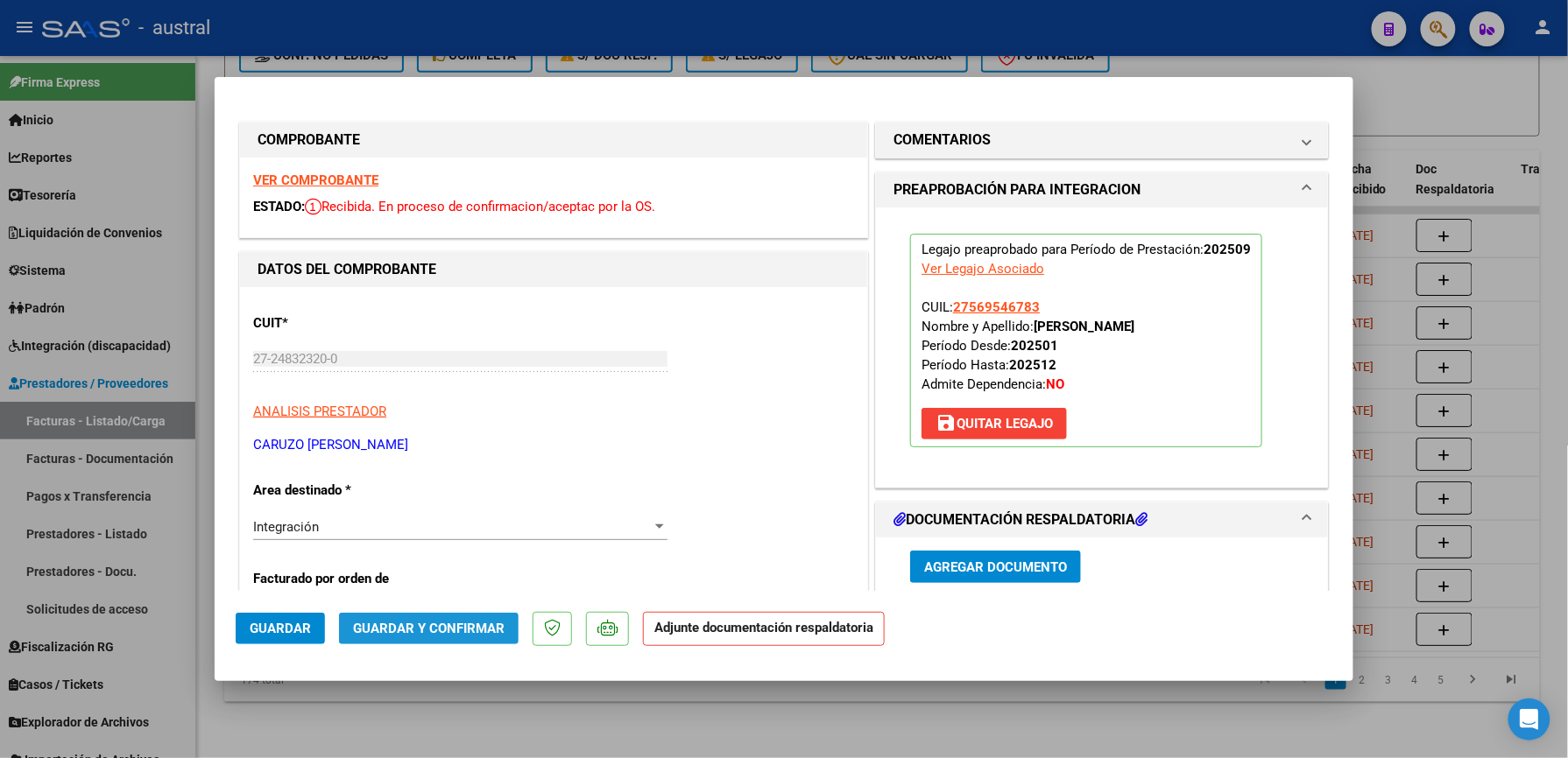
click at [431, 624] on span "Guardar y Confirmar" at bounding box center [429, 629] width 151 height 16
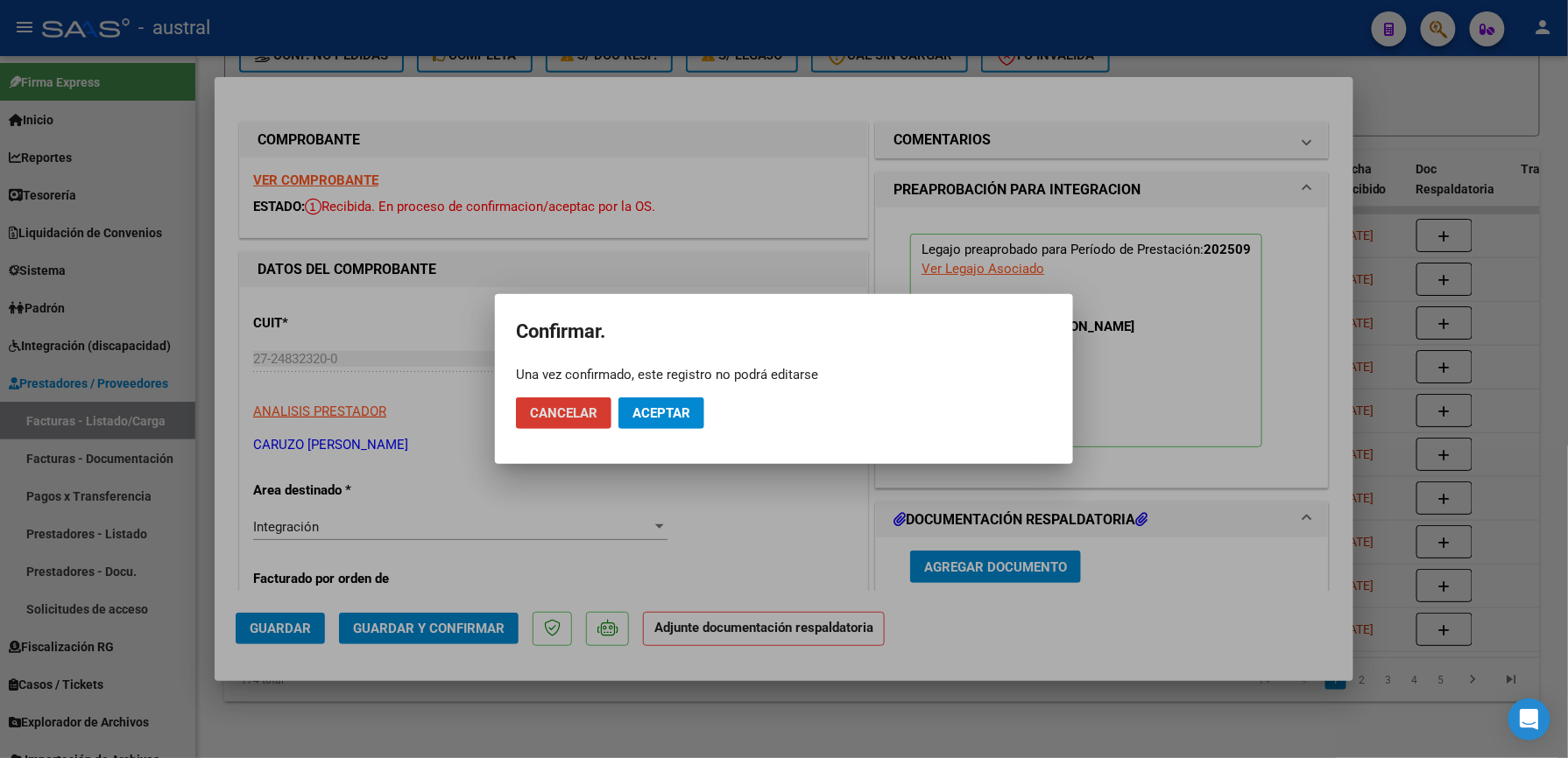
click at [659, 428] on button "Aceptar" at bounding box center [660, 413] width 85 height 31
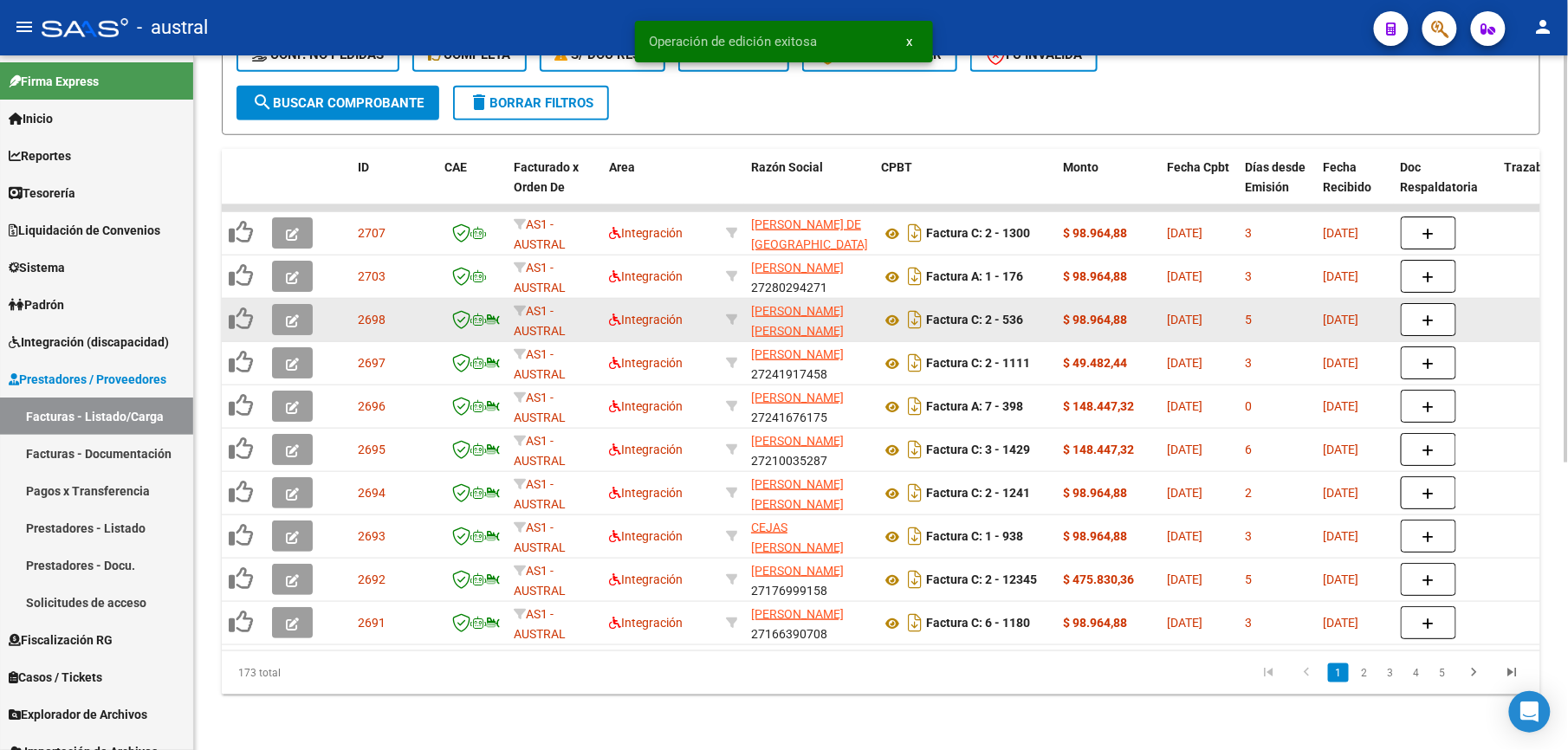
click at [289, 314] on icon "button" at bounding box center [292, 320] width 13 height 13
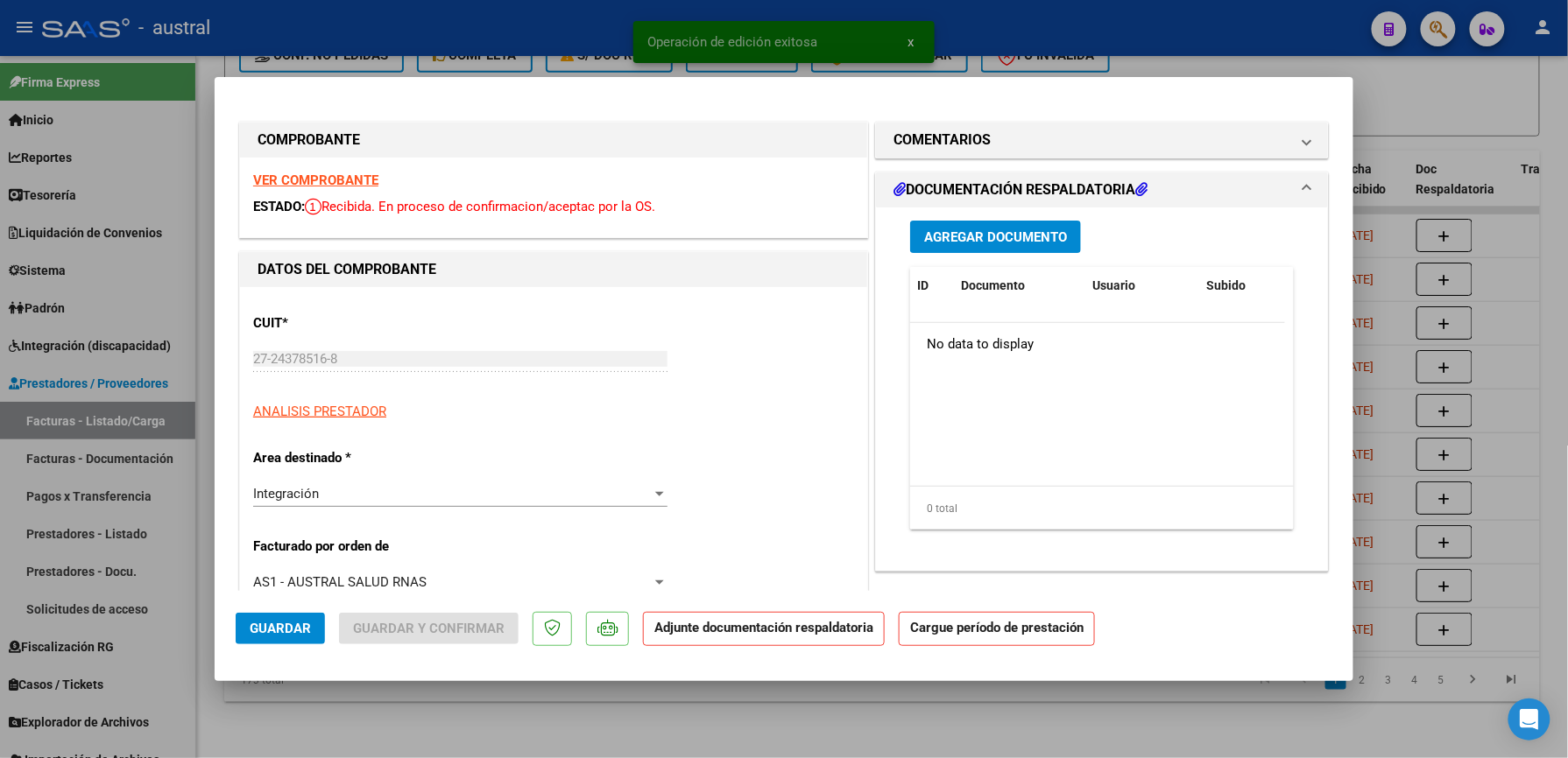
click at [299, 180] on strong "VER COMPROBANTE" at bounding box center [316, 180] width 126 height 16
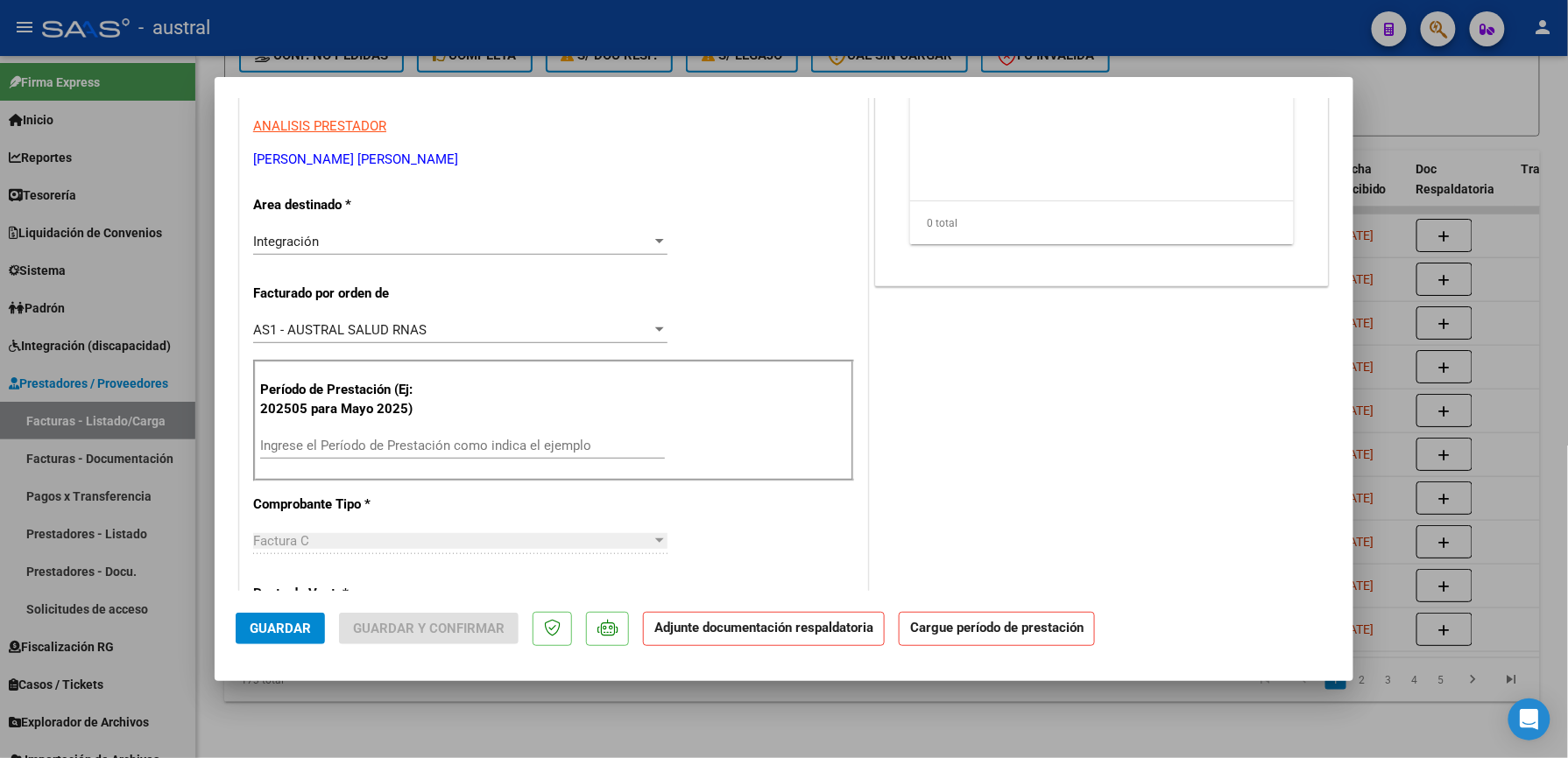
scroll to position [350, 0]
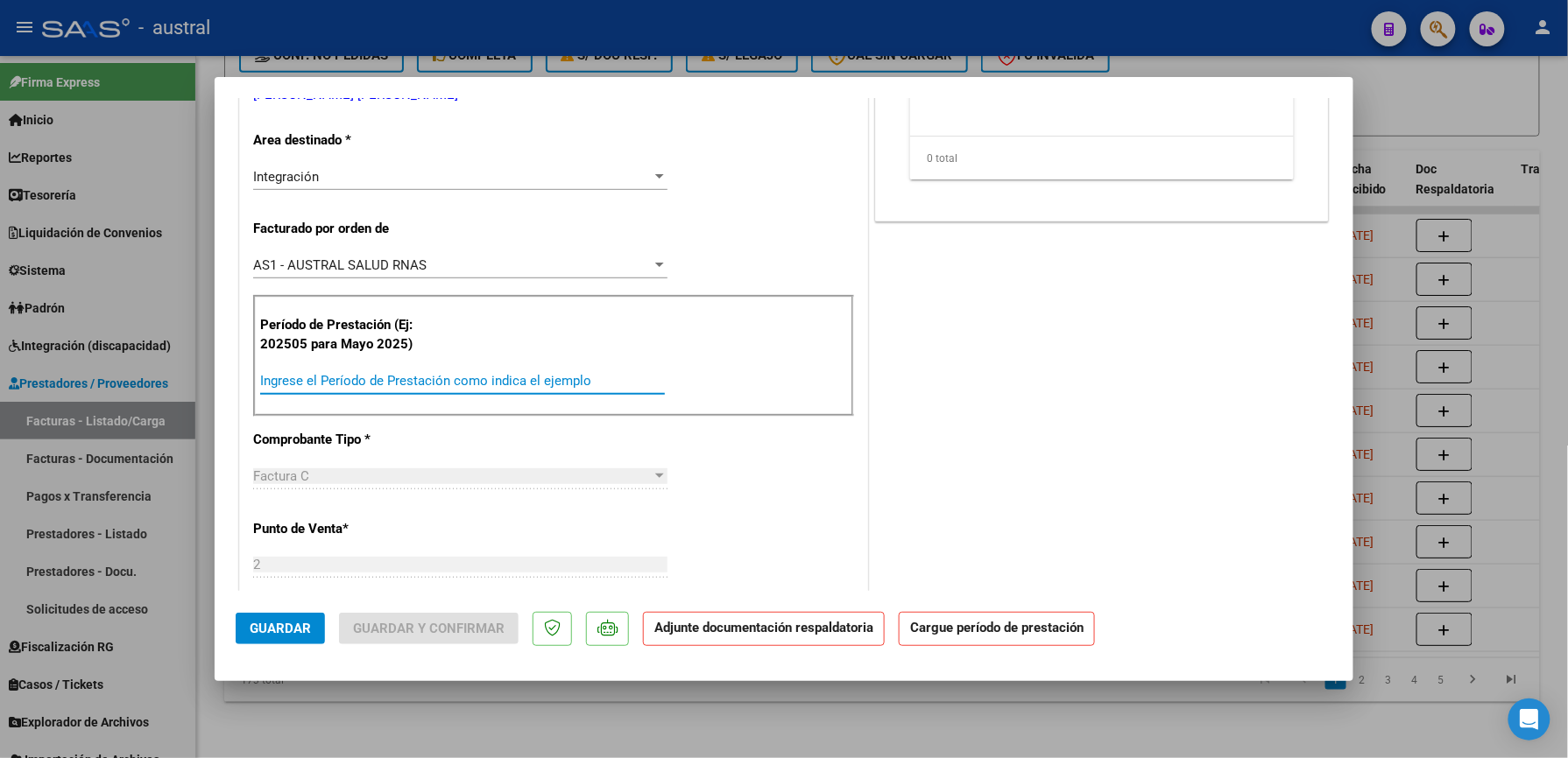
click at [369, 381] on input "Ingrese el Período de Prestación como indica el ejemplo" at bounding box center [462, 380] width 404 height 16
paste input "202509"
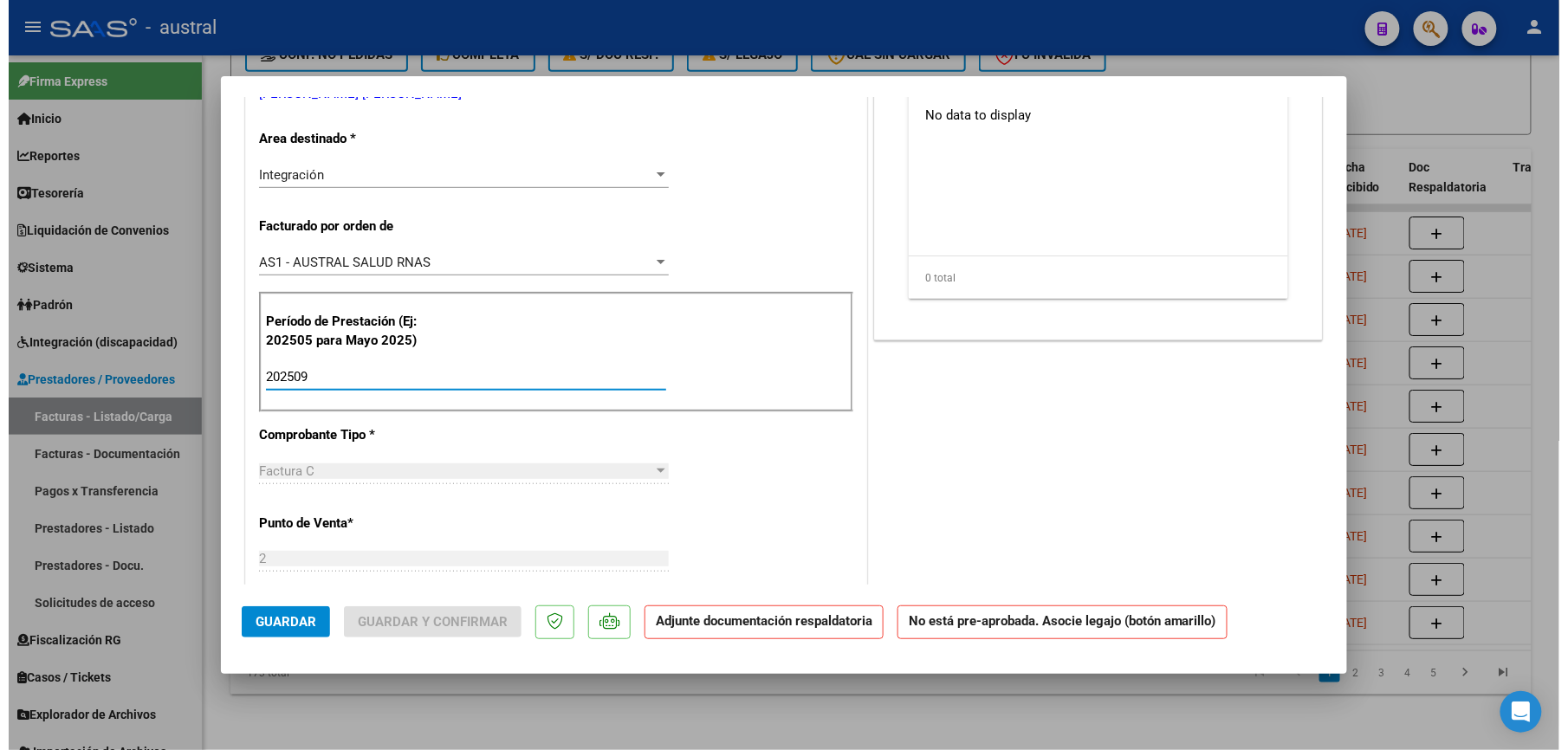
scroll to position [0, 0]
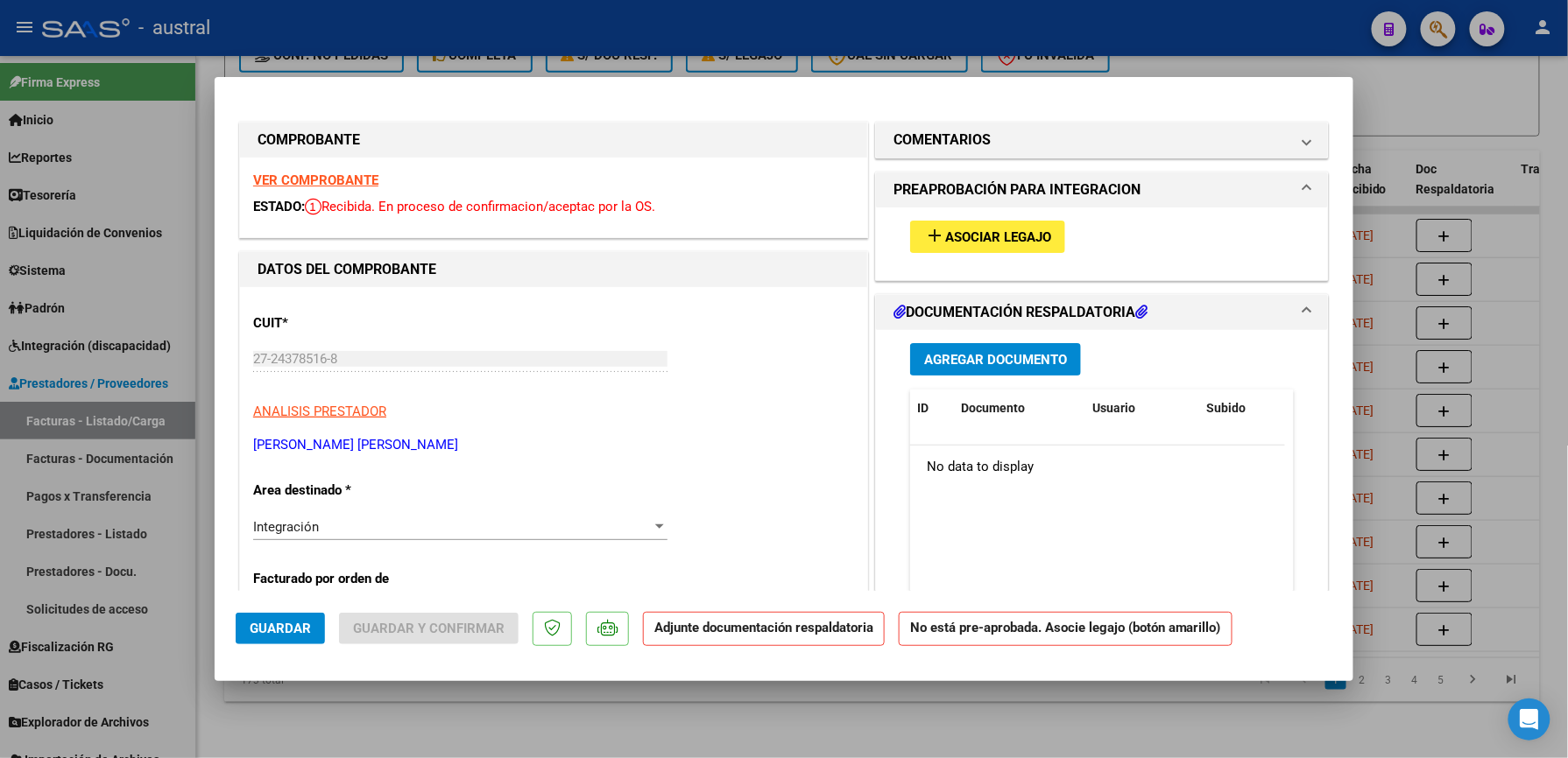
click at [951, 241] on span "Asociar Legajo" at bounding box center [998, 237] width 106 height 16
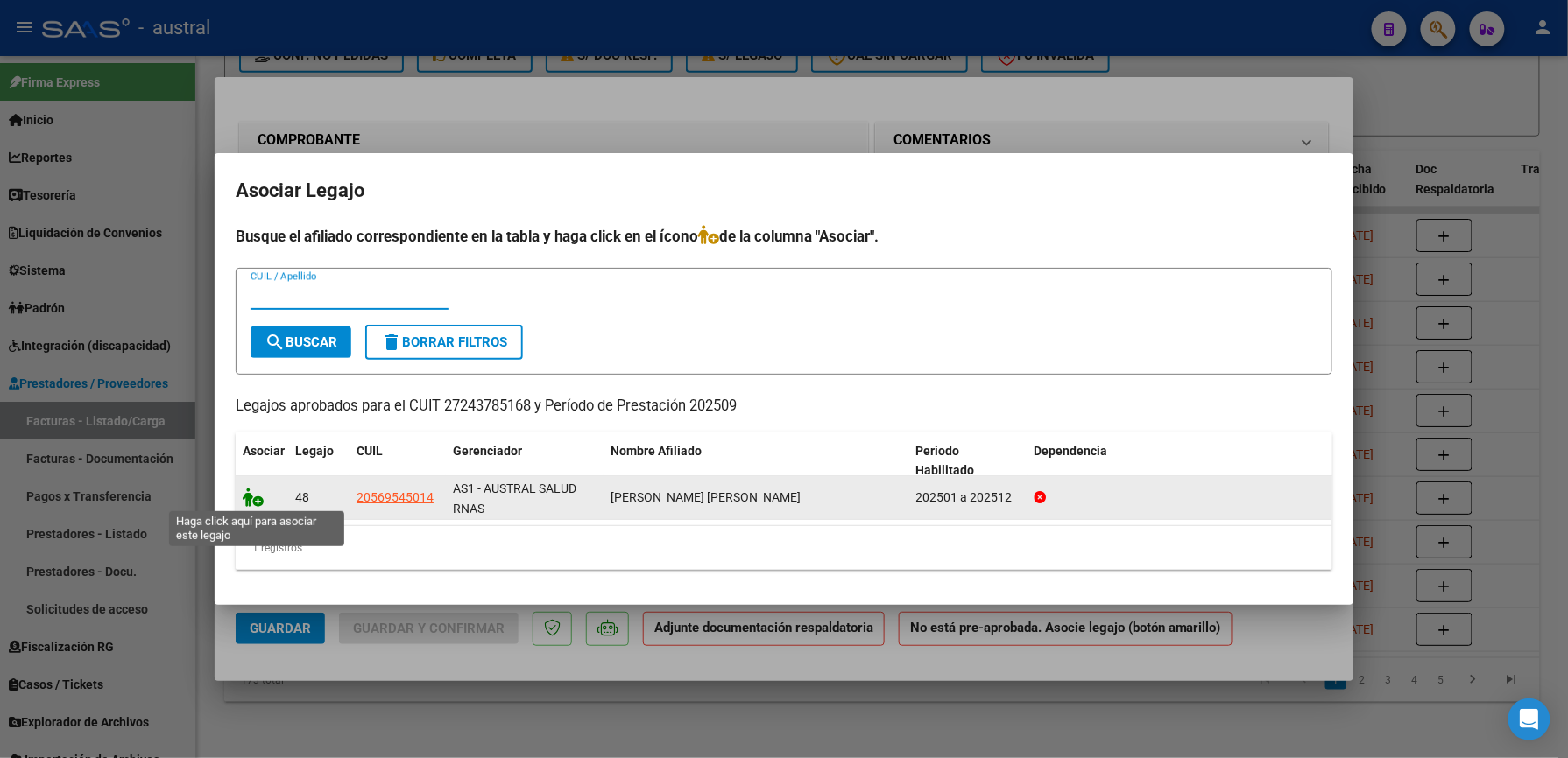
click at [256, 494] on icon at bounding box center [252, 497] width 21 height 20
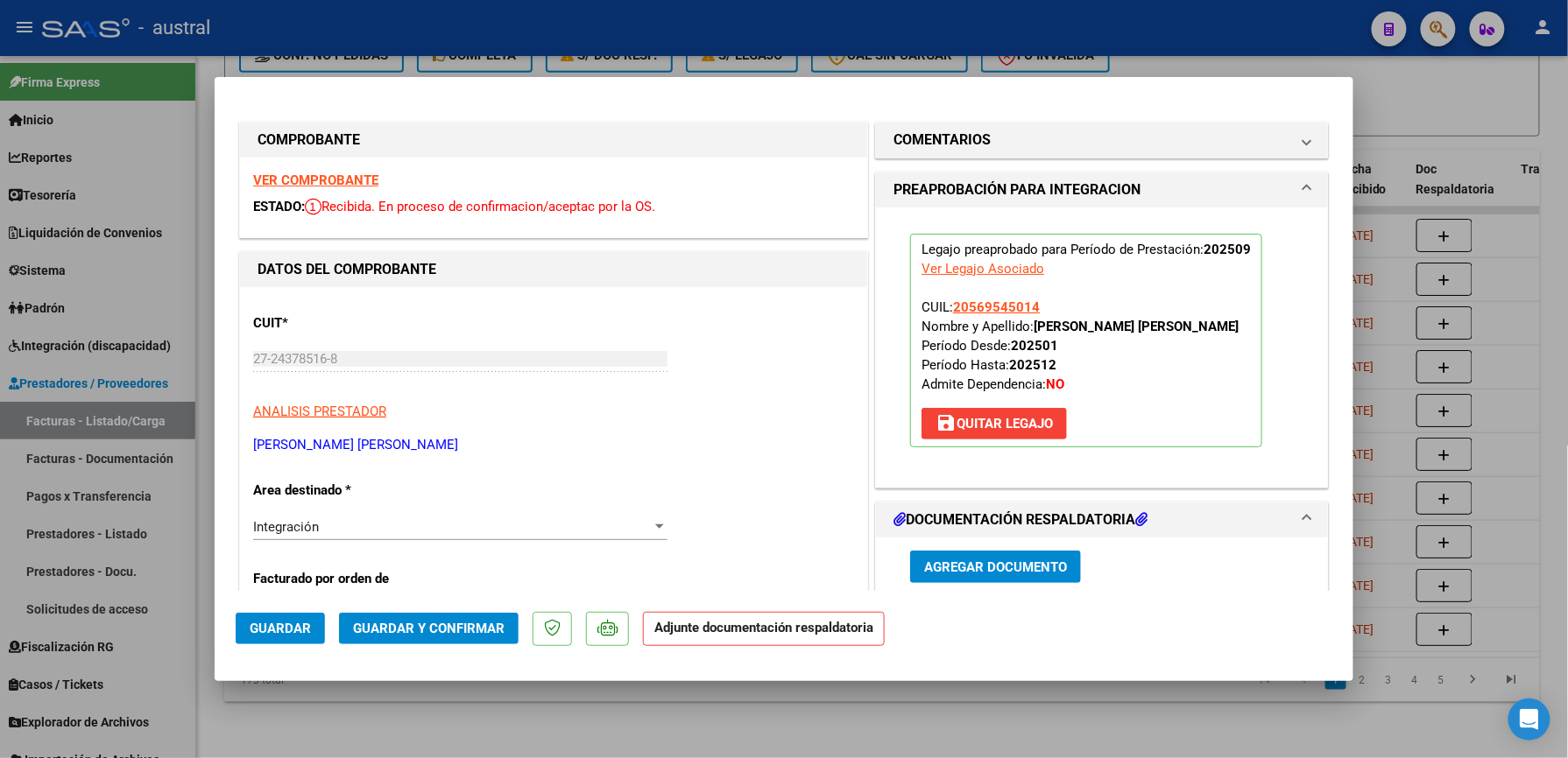
click at [444, 635] on span "Guardar y Confirmar" at bounding box center [429, 629] width 151 height 16
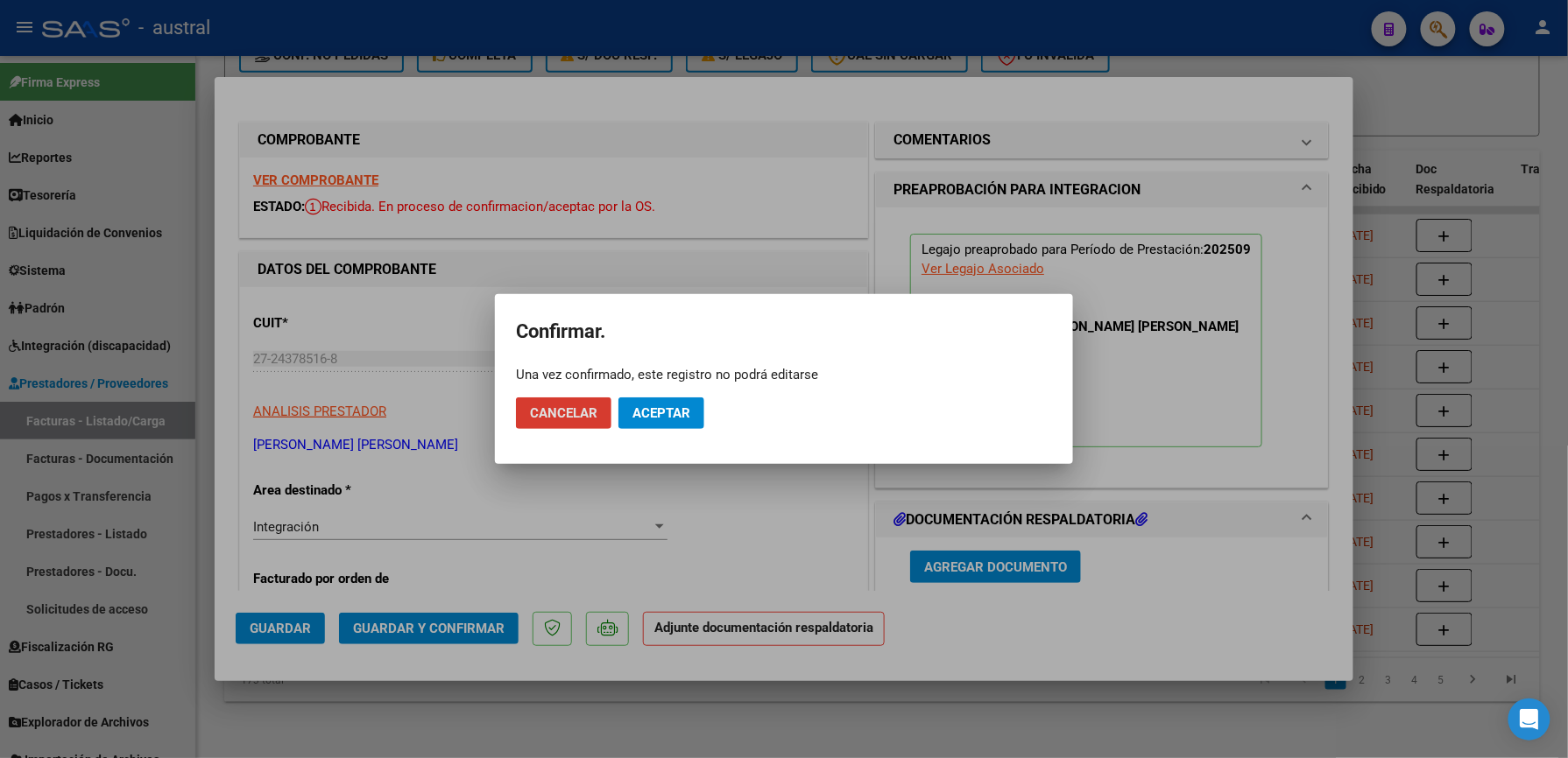
click at [663, 424] on button "Aceptar" at bounding box center [660, 413] width 85 height 31
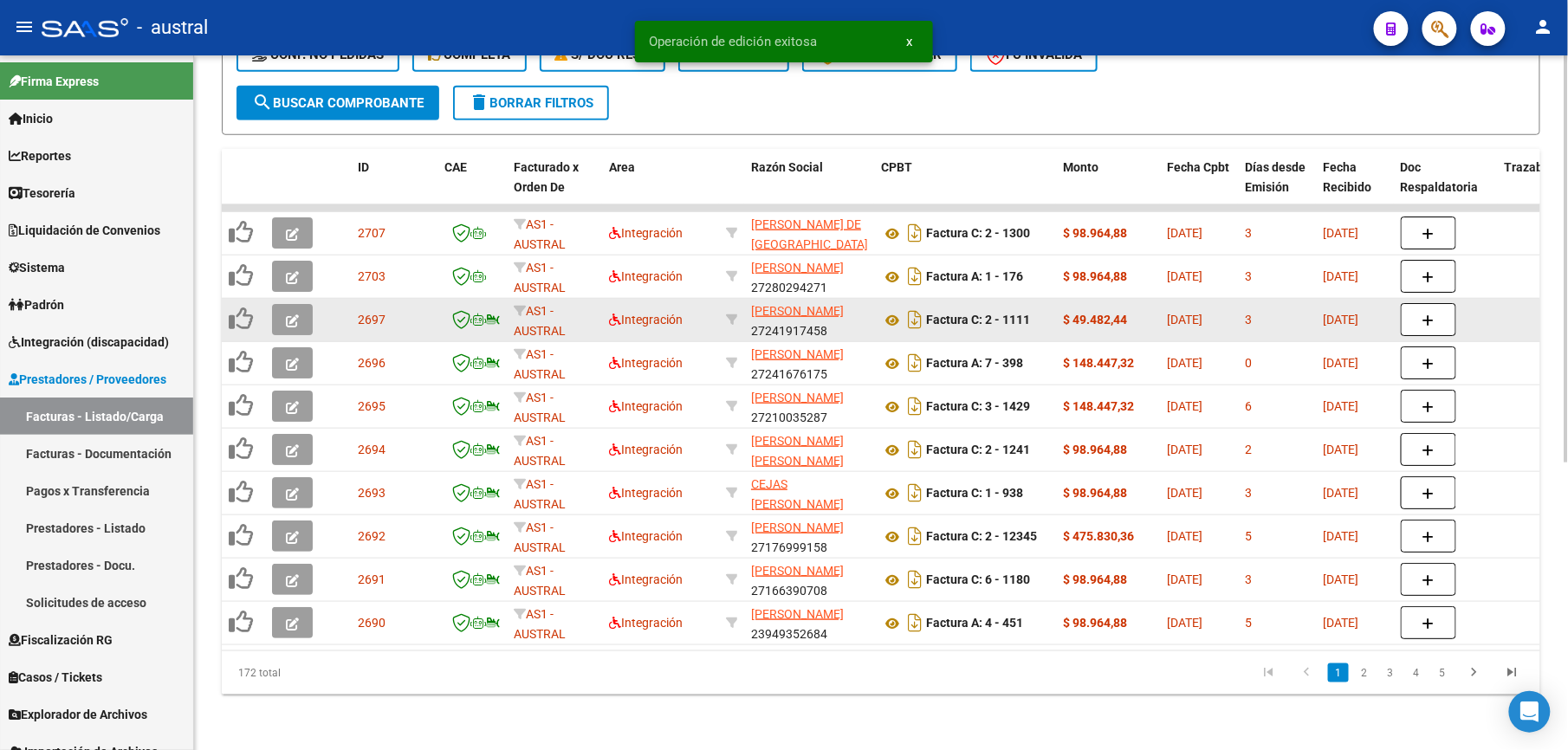
click at [289, 314] on icon "button" at bounding box center [292, 320] width 13 height 13
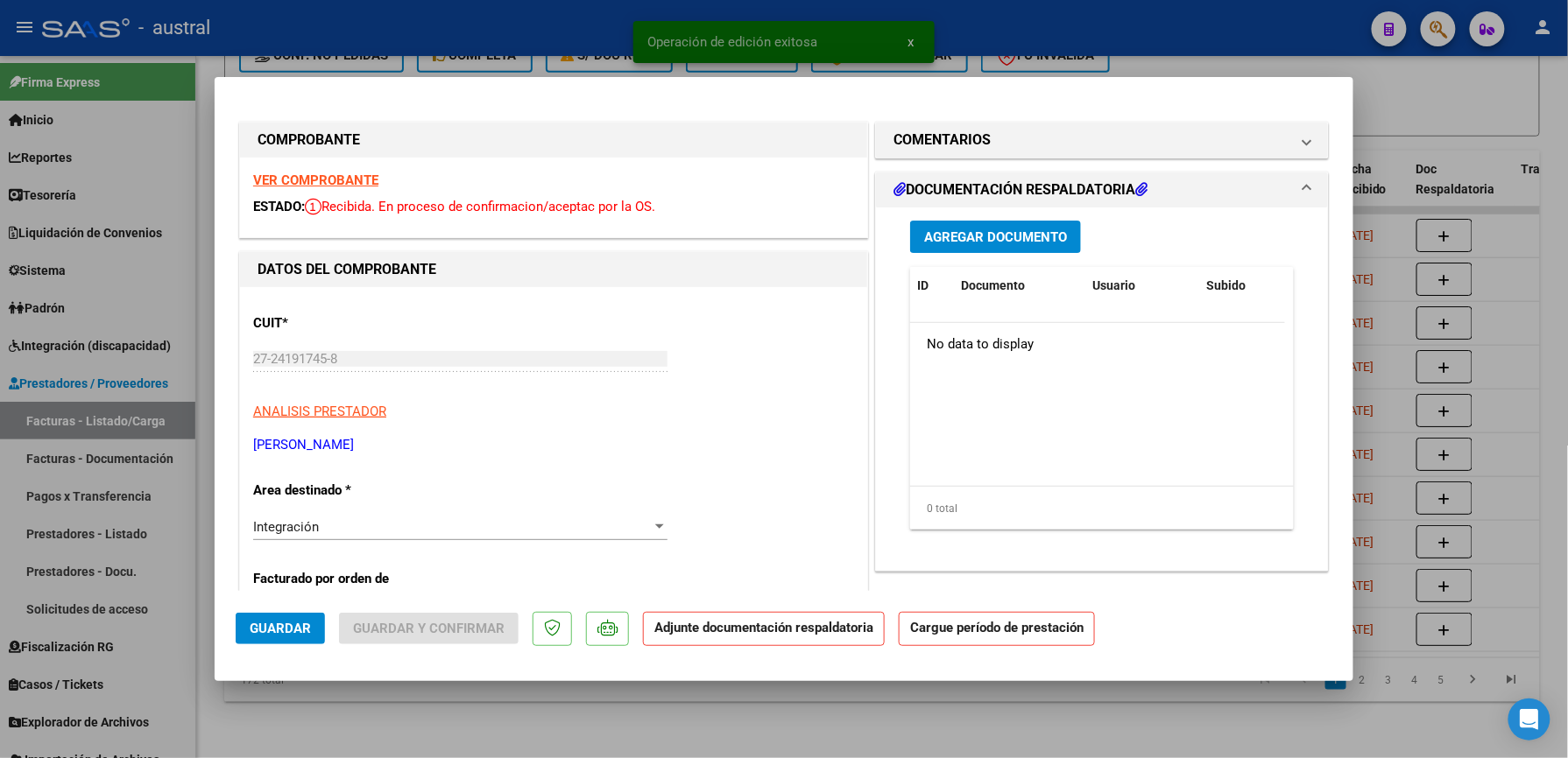
click at [331, 176] on strong "VER COMPROBANTE" at bounding box center [316, 180] width 126 height 16
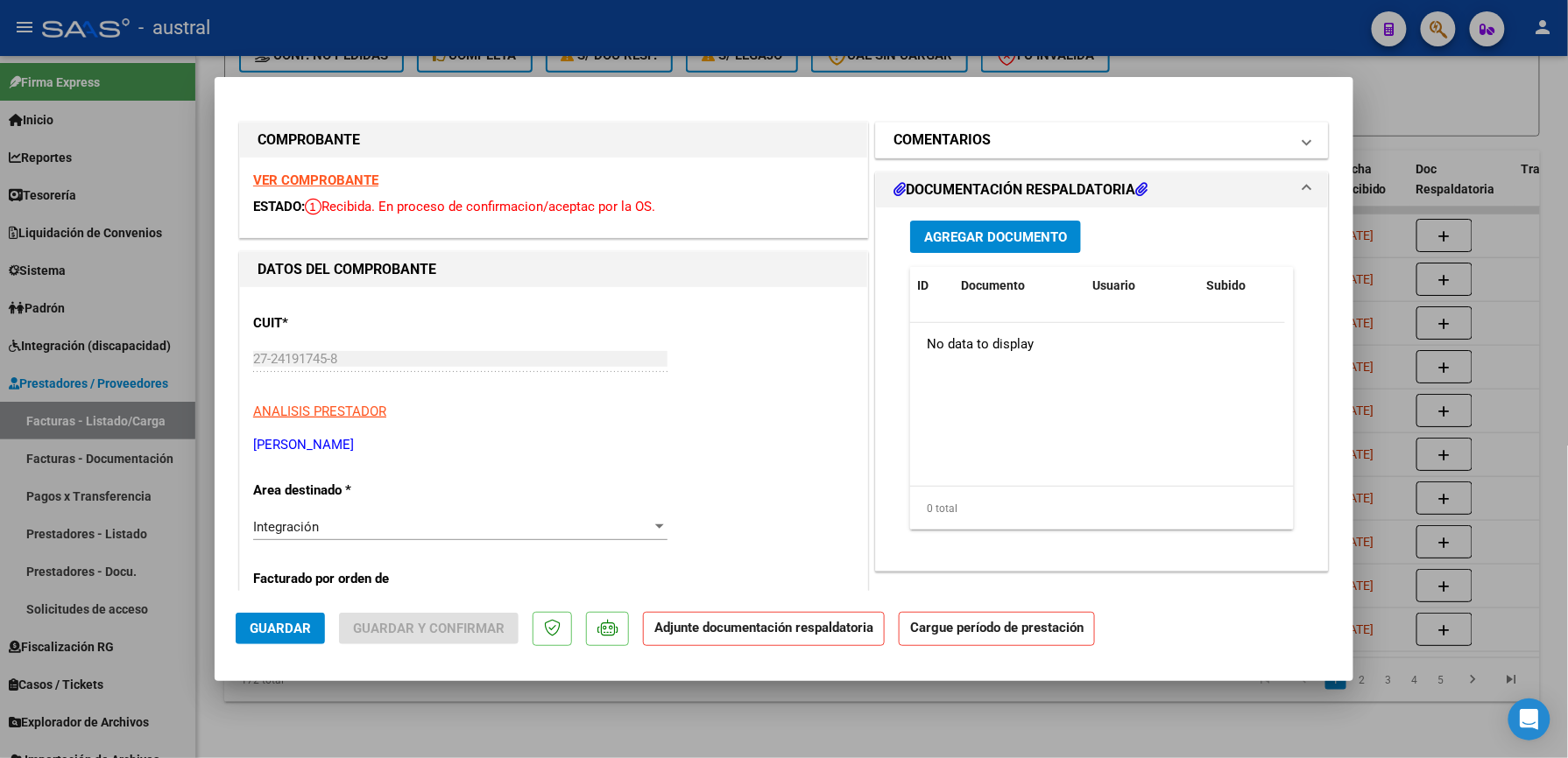
click at [935, 152] on mat-expansion-panel-header "COMENTARIOS" at bounding box center [1102, 140] width 452 height 35
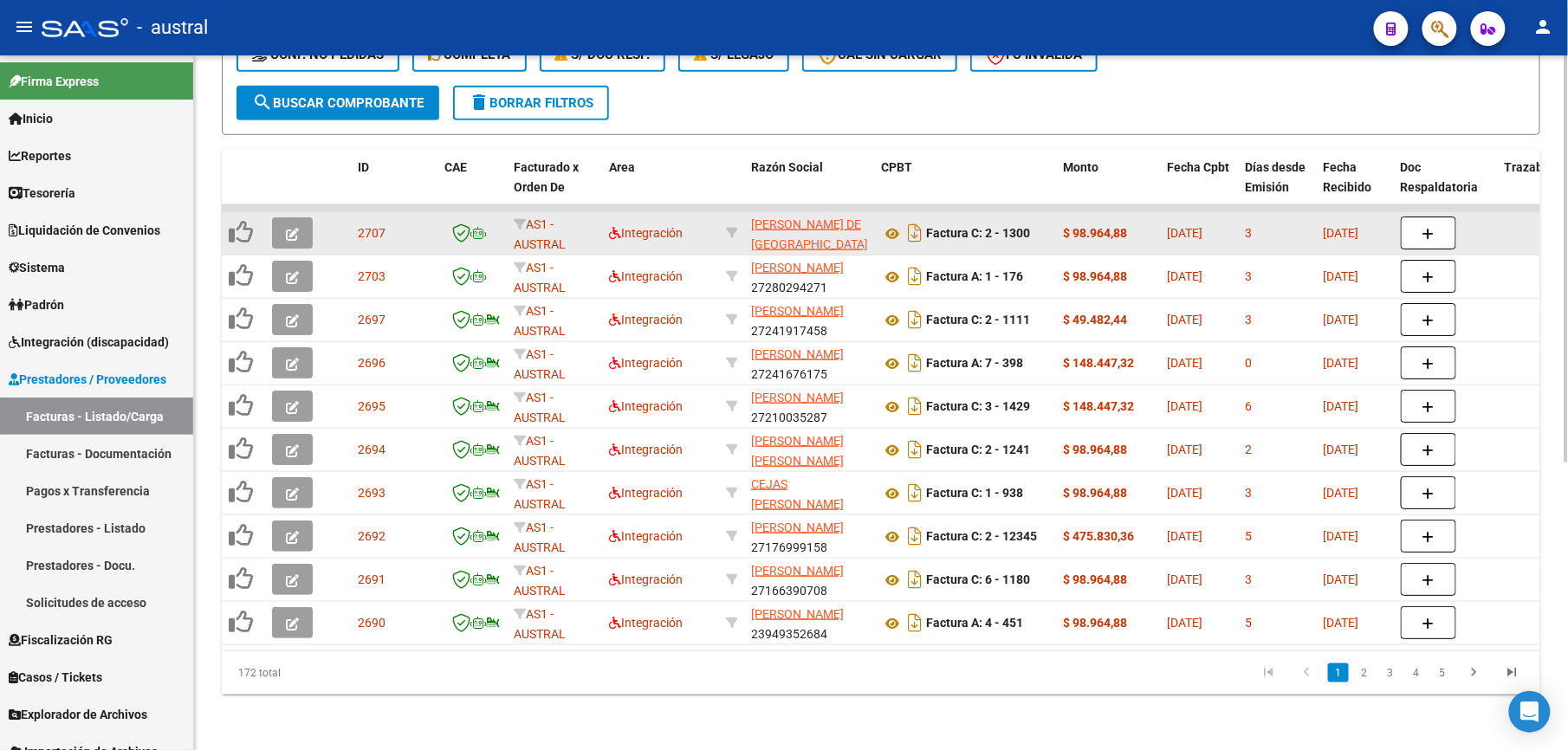
click at [295, 217] on button "button" at bounding box center [292, 233] width 41 height 31
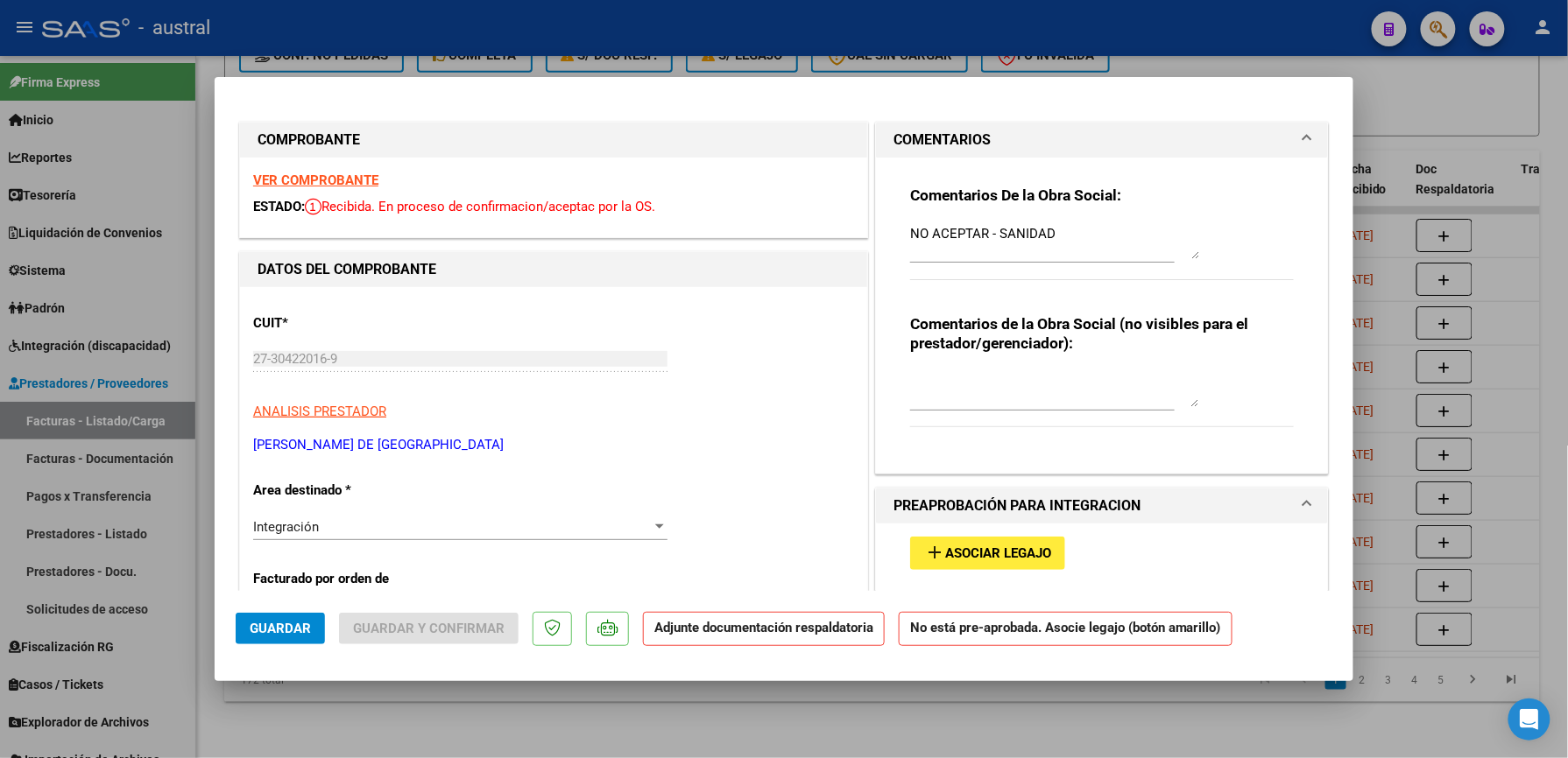
click at [1066, 239] on textarea "NO ACEPTAR - SANIDAD" at bounding box center [1055, 242] width 289 height 35
drag, startPoint x: 986, startPoint y: 239, endPoint x: 1063, endPoint y: 238, distance: 77.0
click at [986, 238] on textarea "NO ACEPTAR - SANIDAD" at bounding box center [1055, 242] width 289 height 35
drag, startPoint x: 901, startPoint y: 231, endPoint x: 1162, endPoint y: 229, distance: 261.0
click at [1162, 229] on textarea "NO ACEPTAR - VER SI ESTA EN SANIDAD" at bounding box center [1055, 242] width 289 height 35
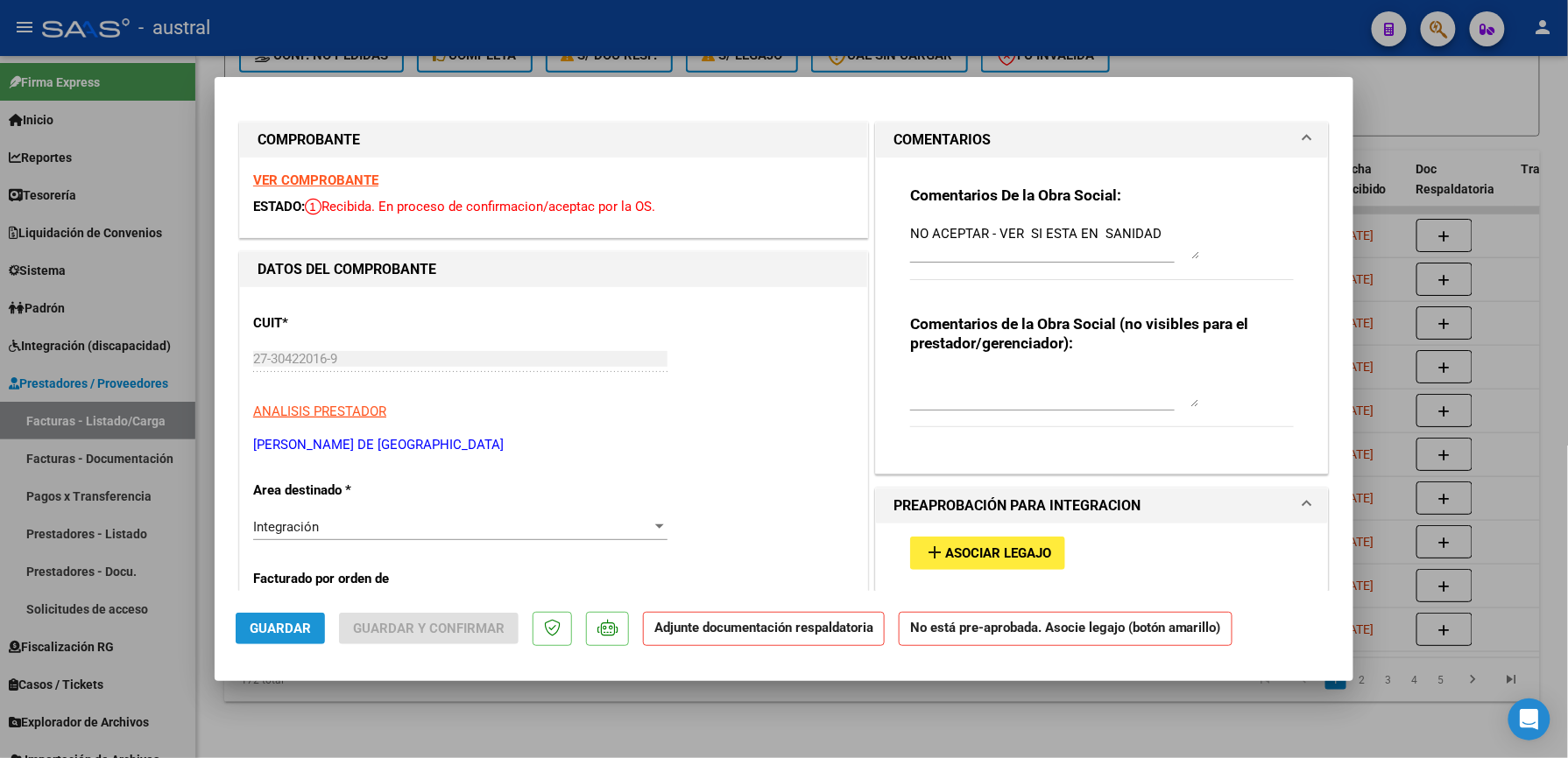
click at [281, 632] on span "Guardar" at bounding box center [280, 629] width 61 height 16
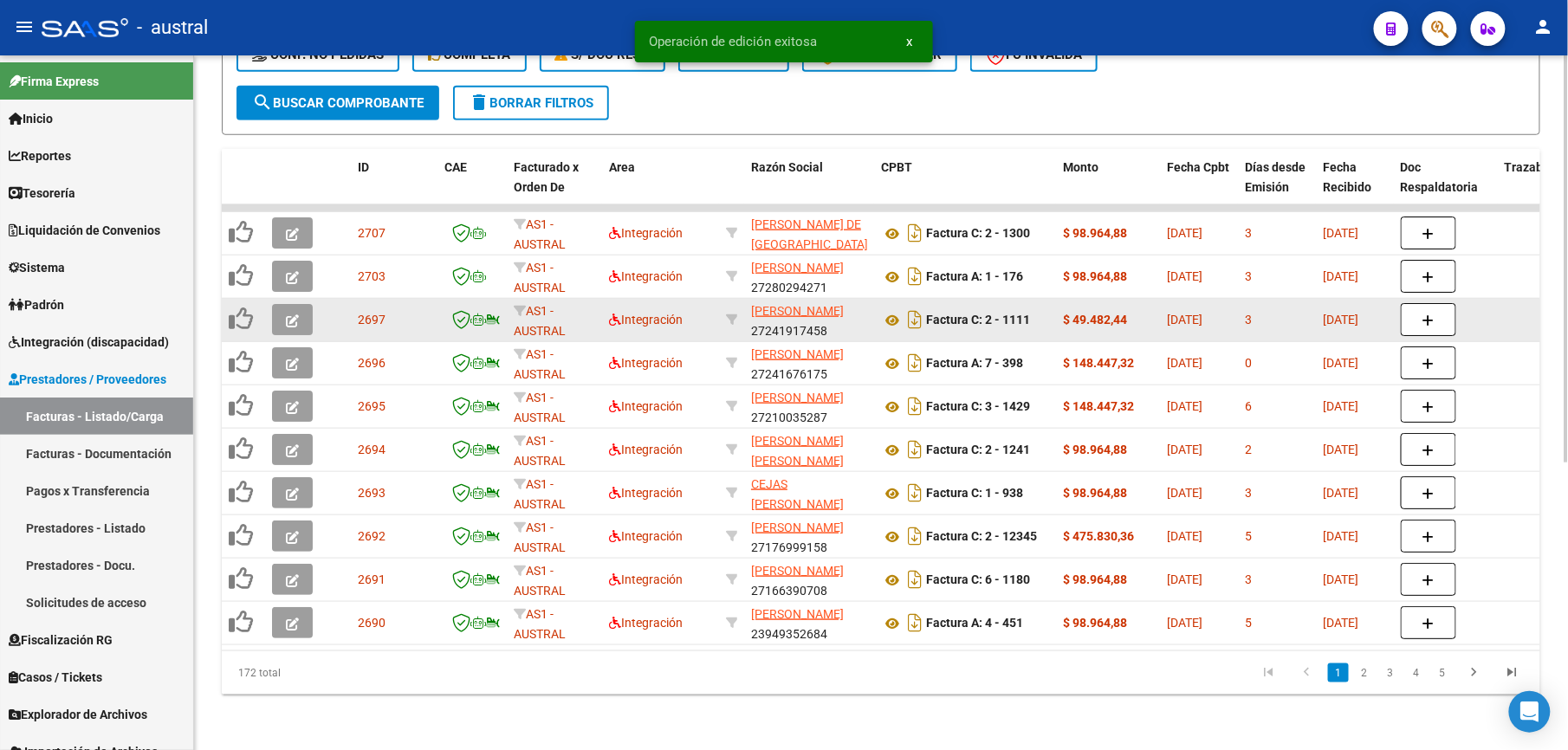
click at [284, 309] on button "button" at bounding box center [292, 319] width 41 height 31
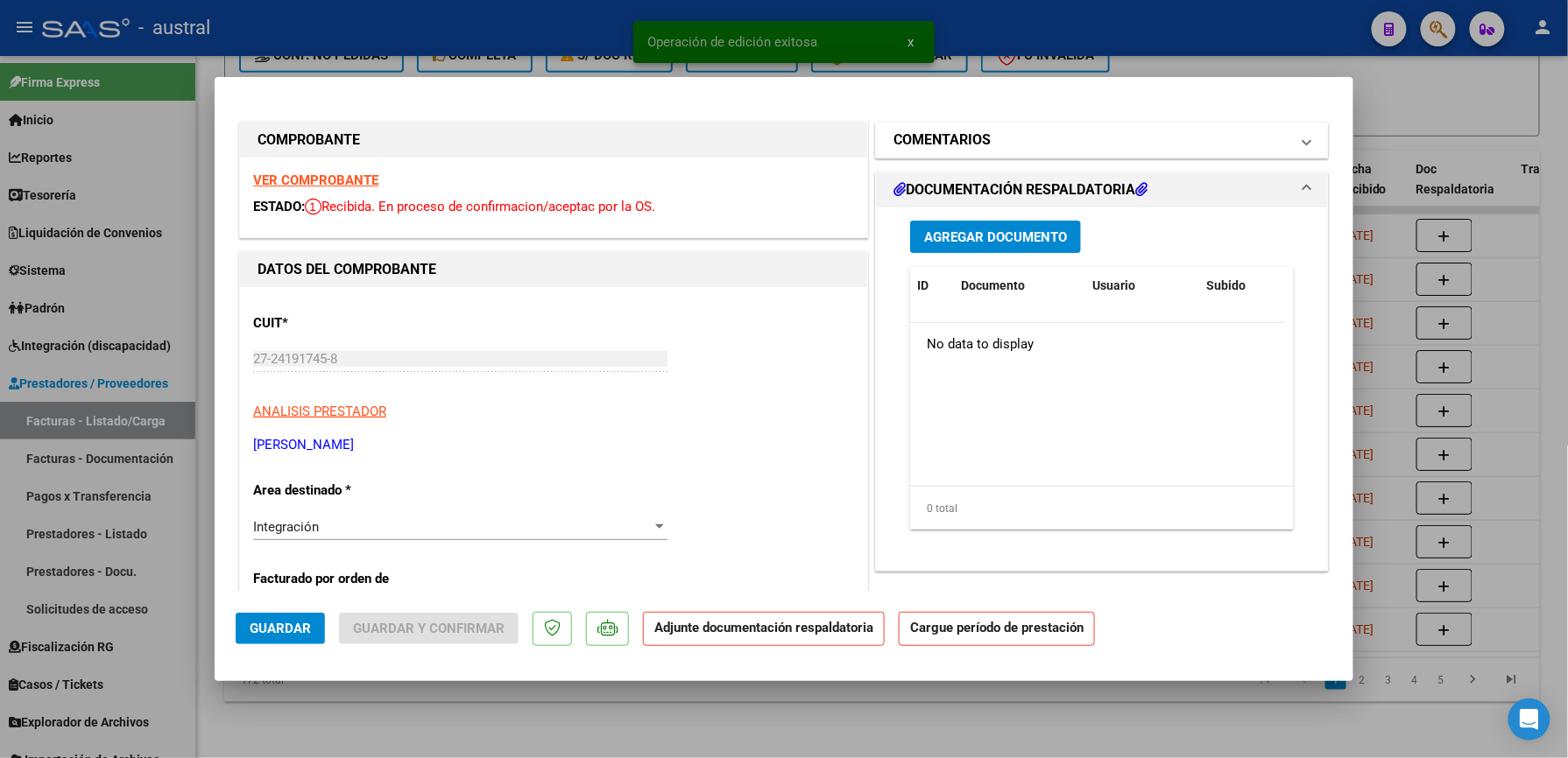
drag, startPoint x: 950, startPoint y: 144, endPoint x: 1009, endPoint y: 156, distance: 60.2
click at [951, 144] on h1 "COMENTARIOS" at bounding box center [942, 139] width 97 height 21
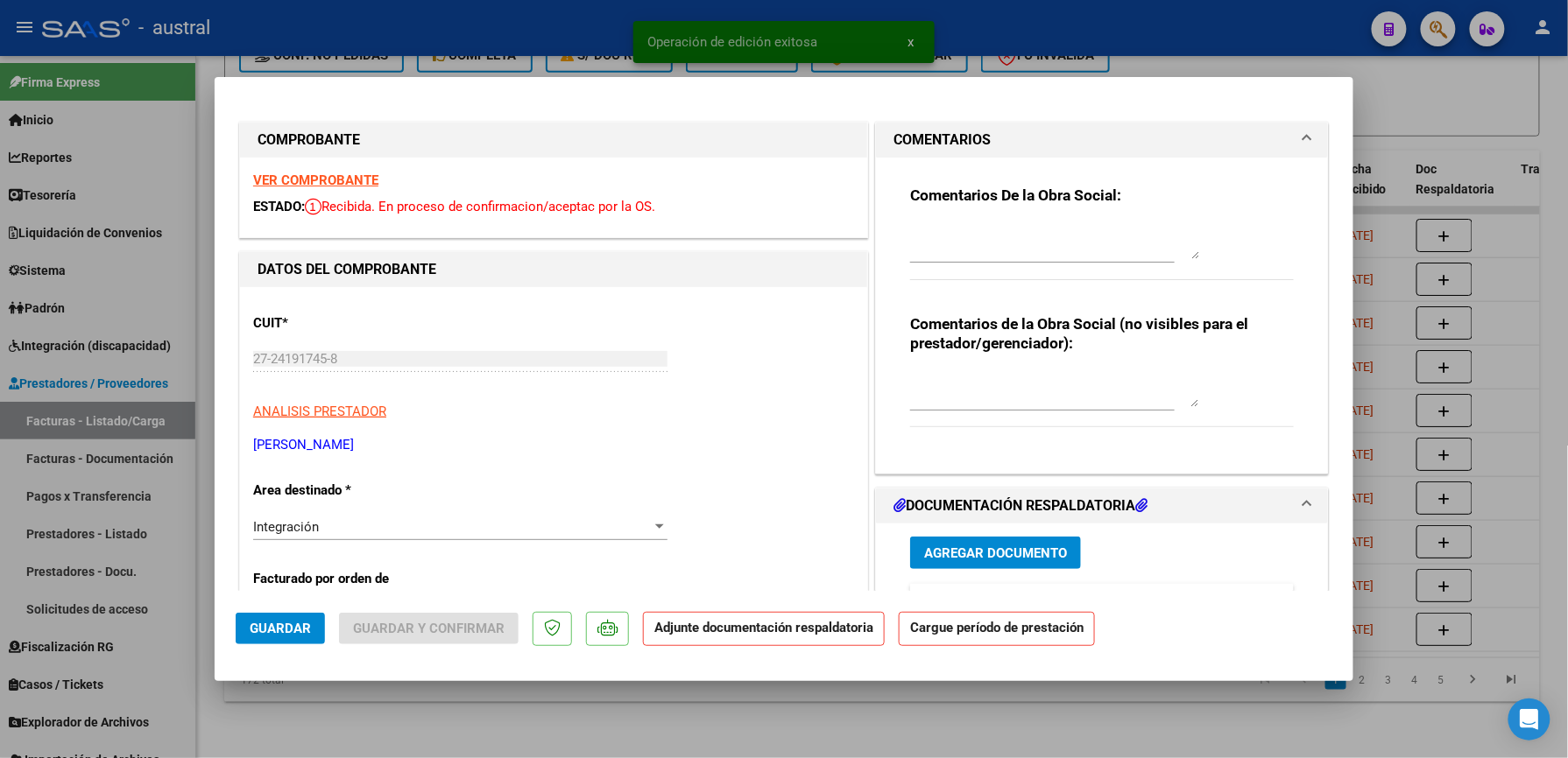
click at [1026, 235] on textarea at bounding box center [1055, 242] width 289 height 35
paste textarea "NO ACEPTAR - VER SI ESTA EN SANIDAD"
click at [274, 632] on span "Guardar" at bounding box center [280, 629] width 61 height 16
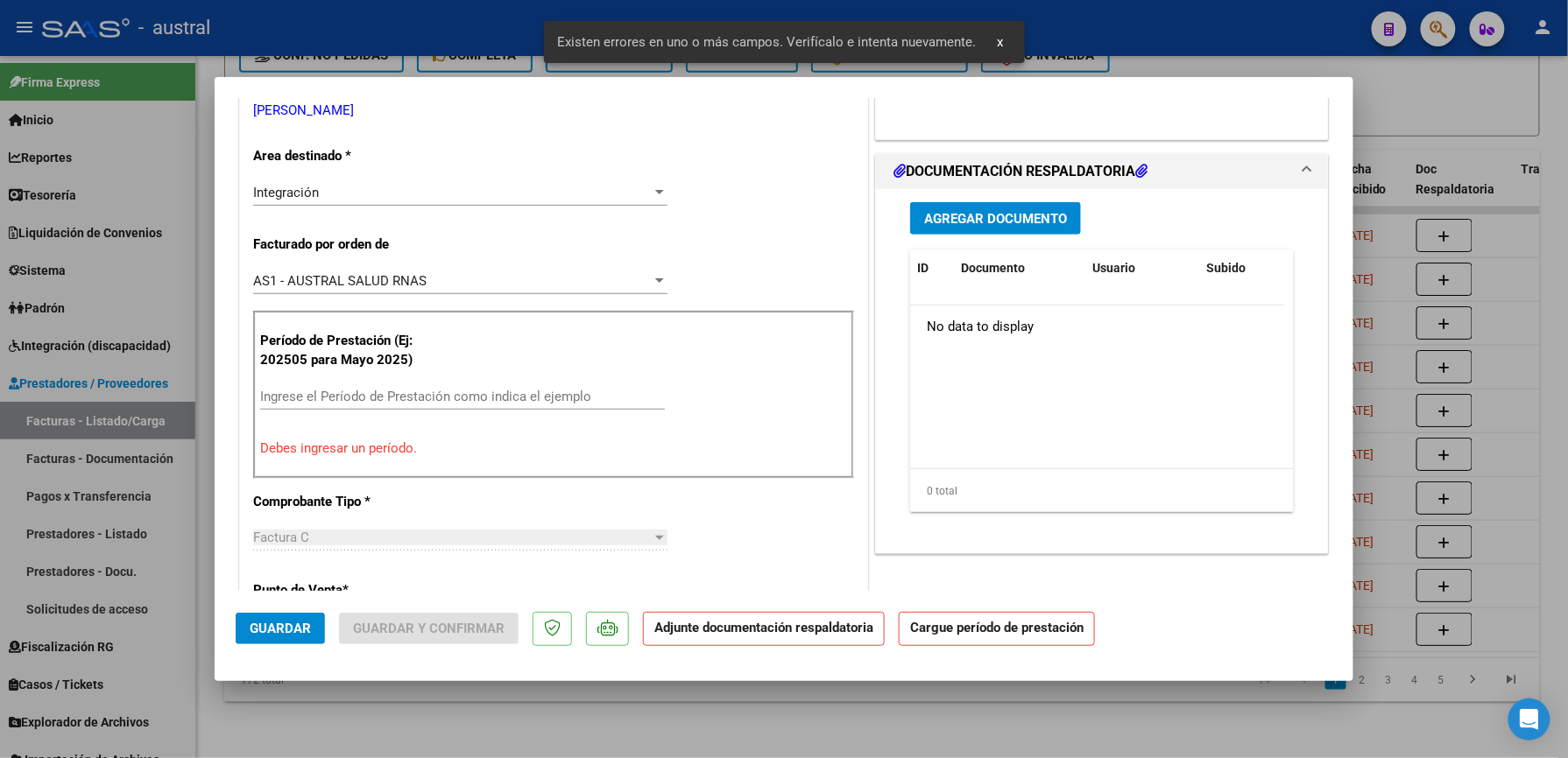
scroll to position [369, 0]
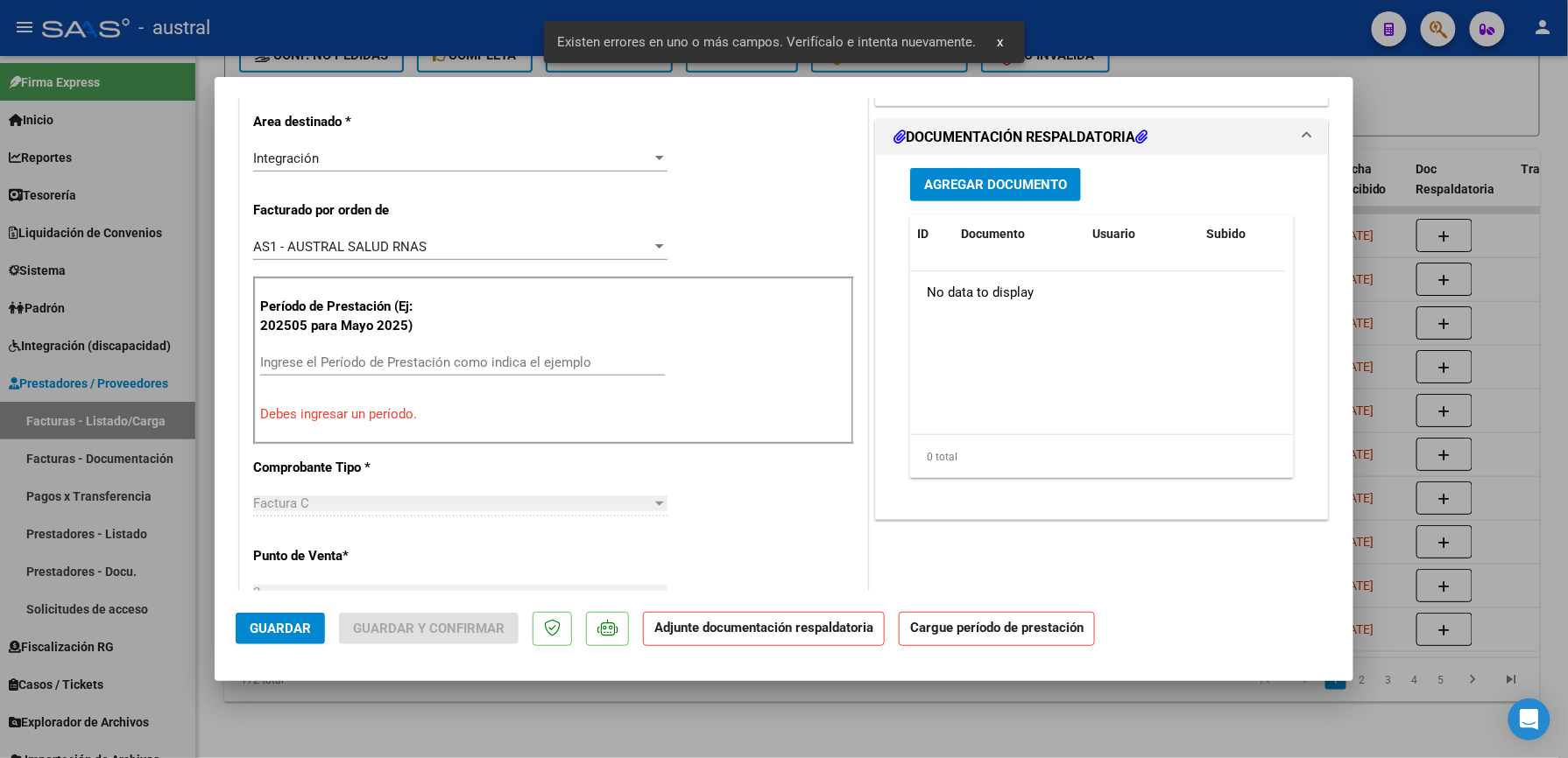
click at [394, 345] on div "Período de Prestación (Ej: 202505 para Mayo 2025) Ingrese el Período de Prestac…" at bounding box center [553, 360] width 601 height 168
click at [389, 359] on input "Ingrese el Período de Prestación como indica el ejemplo" at bounding box center [462, 363] width 404 height 16
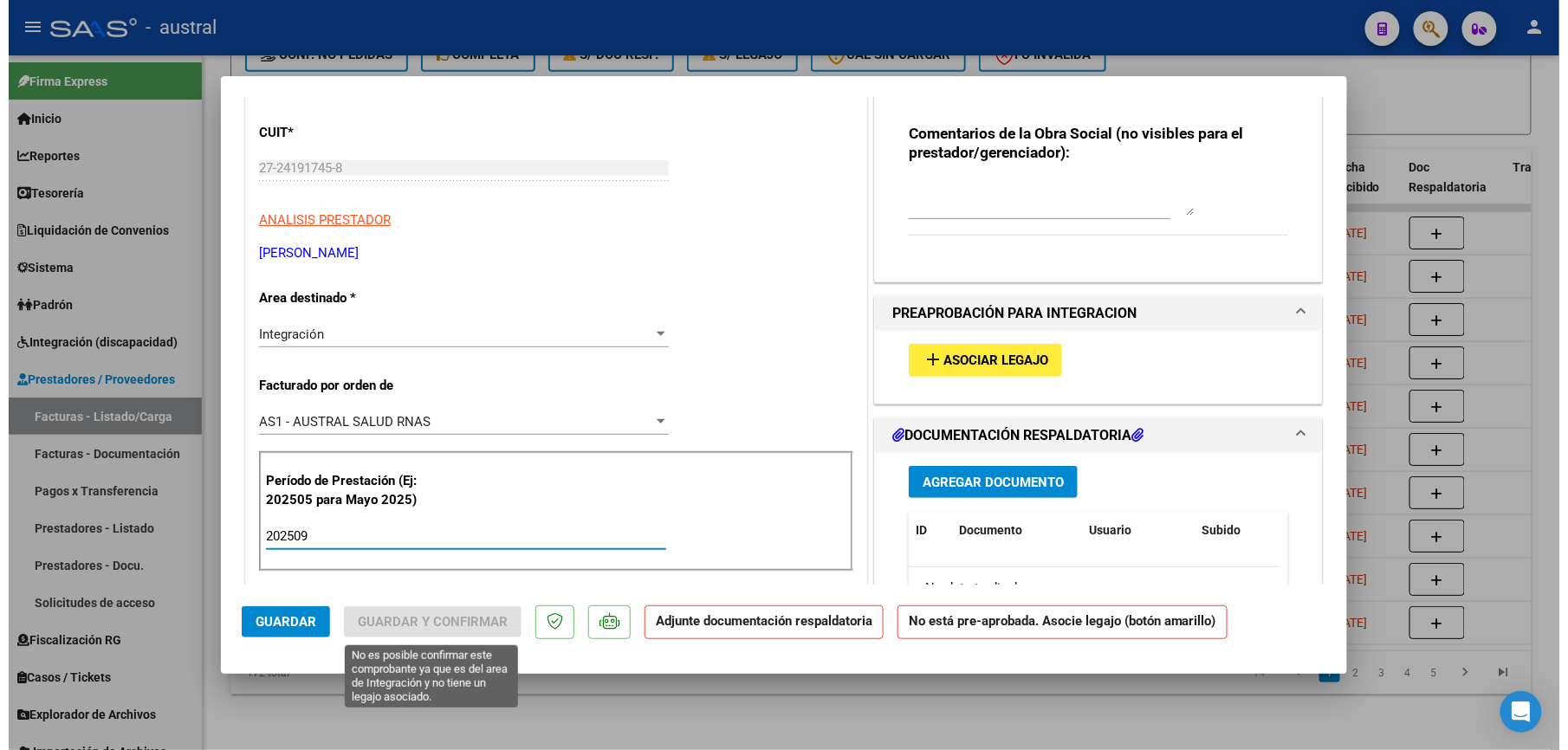
scroll to position [0, 0]
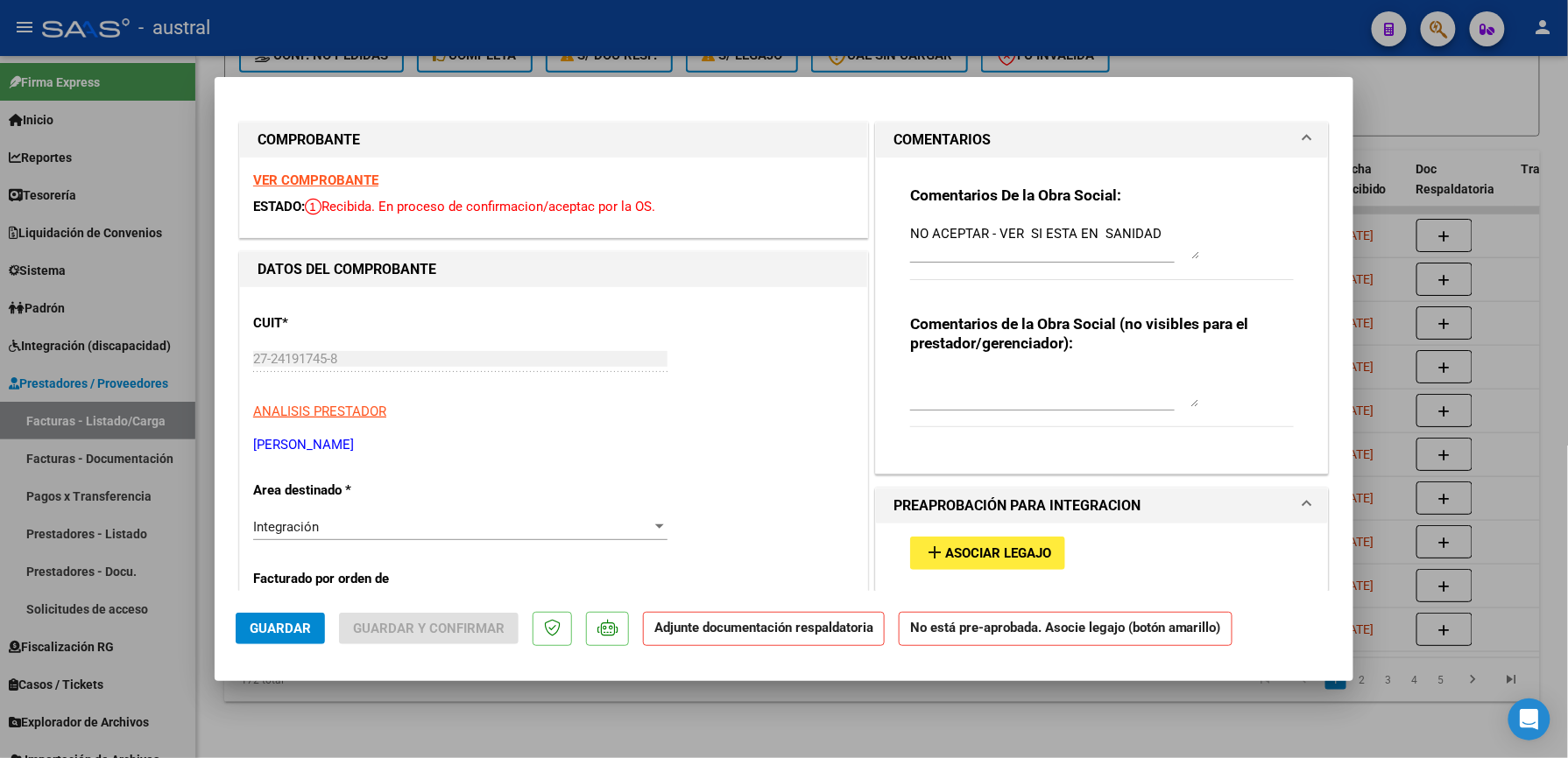
click at [257, 627] on span "Guardar" at bounding box center [280, 629] width 61 height 16
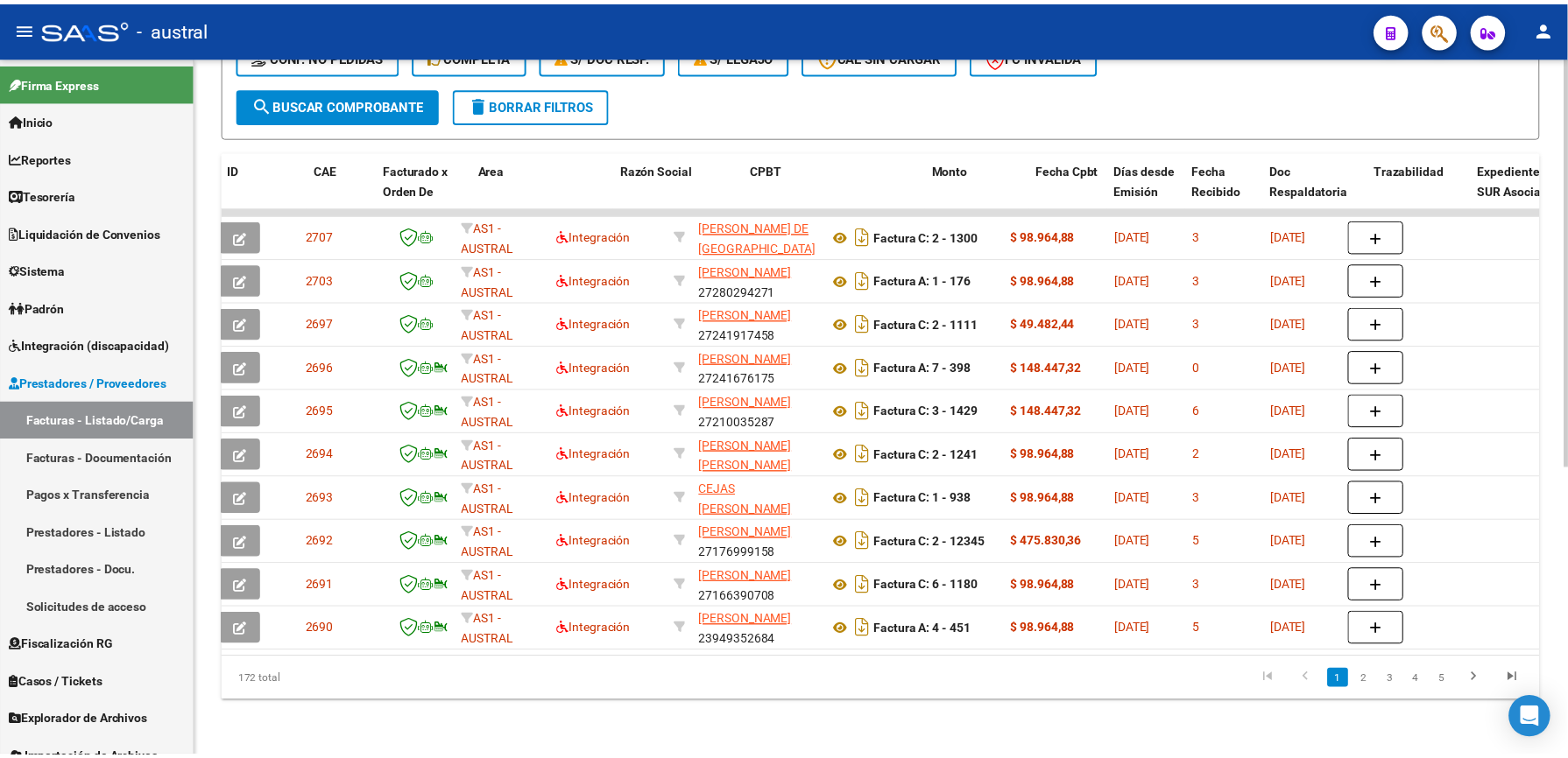
scroll to position [0, 4]
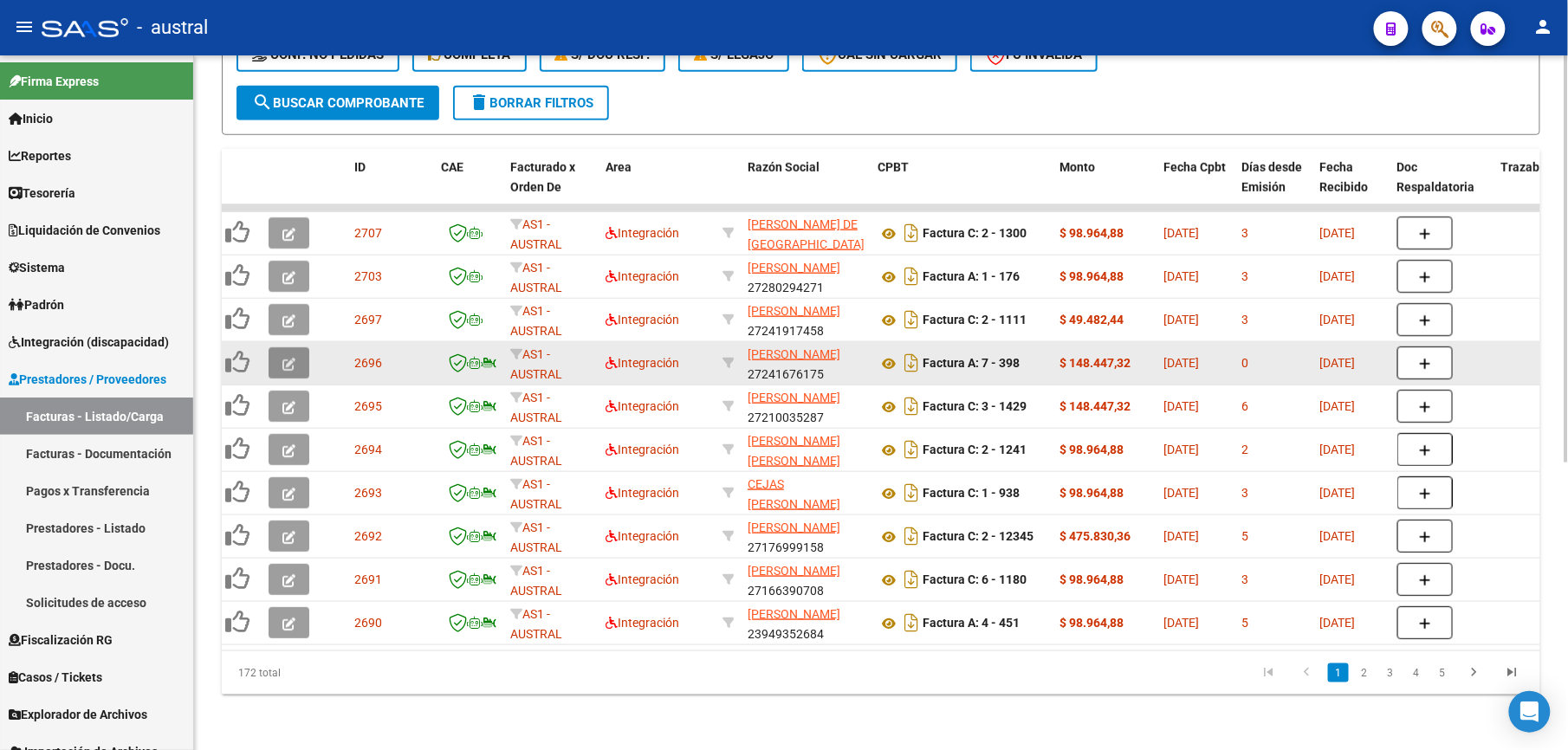
click at [288, 358] on icon "button" at bounding box center [288, 364] width 13 height 13
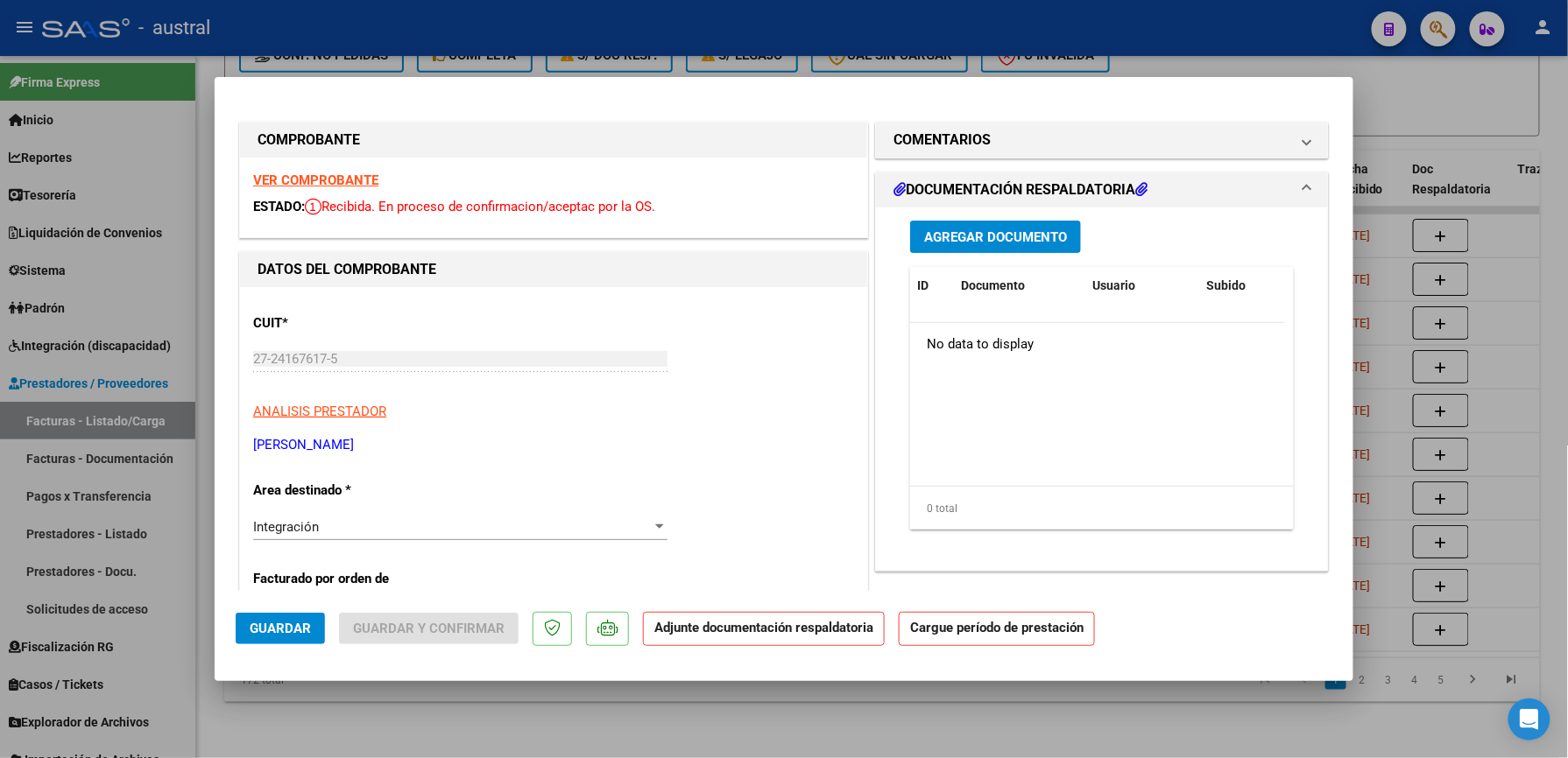
click at [338, 176] on strong "VER COMPROBANTE" at bounding box center [316, 180] width 126 height 16
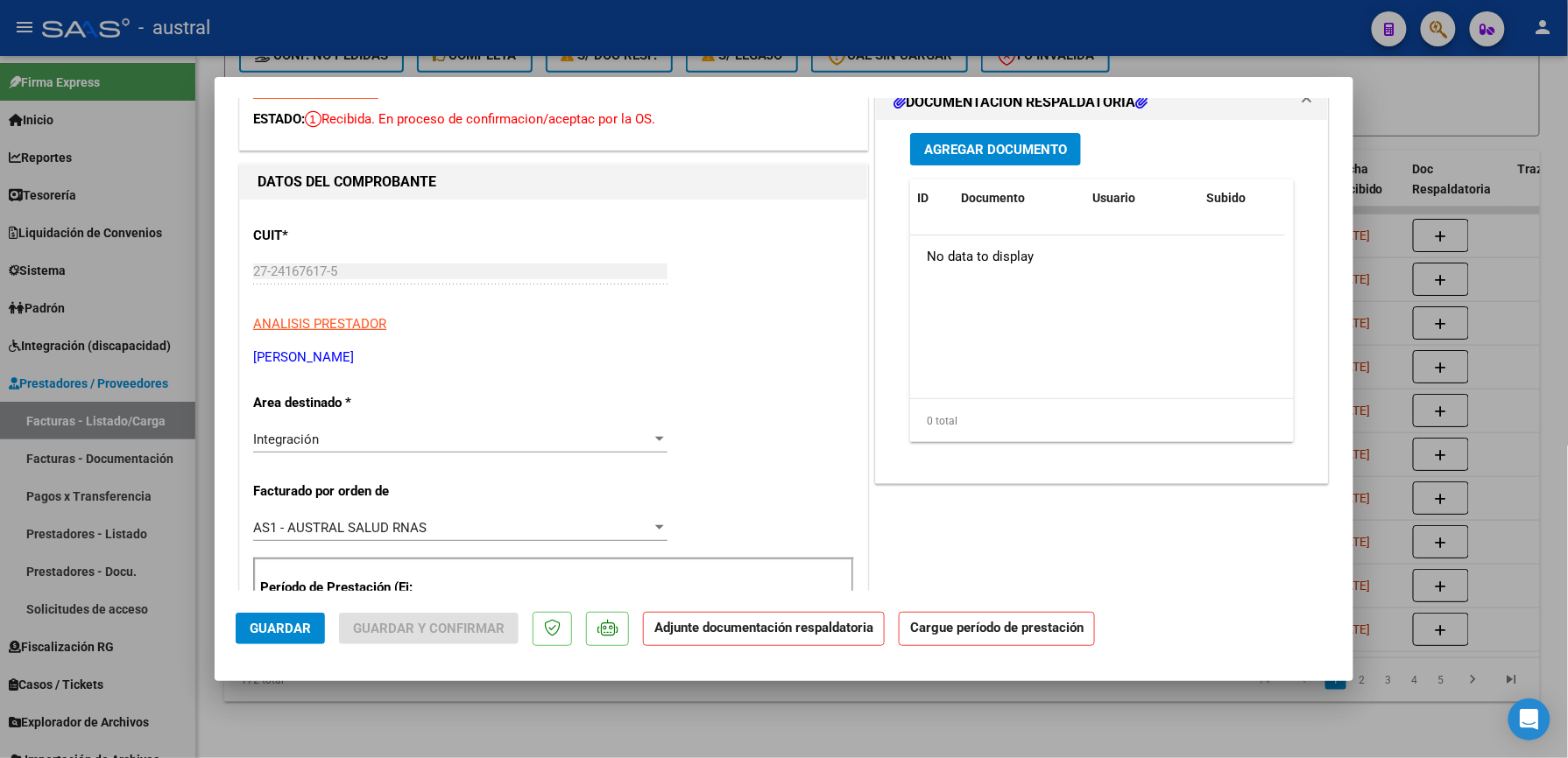
scroll to position [232, 0]
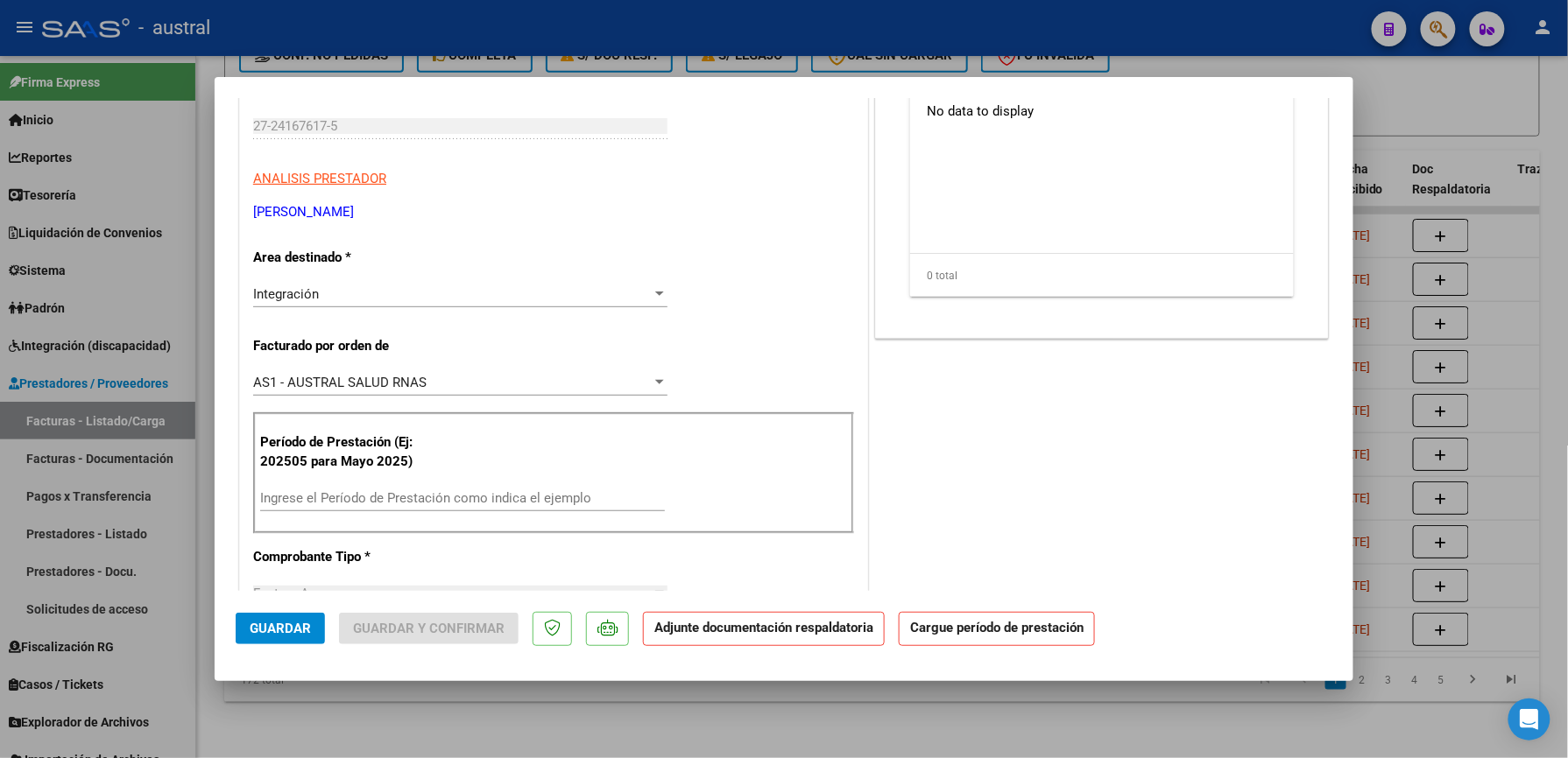
click at [457, 494] on input "Ingrese el Período de Prestación como indica el ejemplo" at bounding box center [462, 498] width 404 height 16
paste input "2"
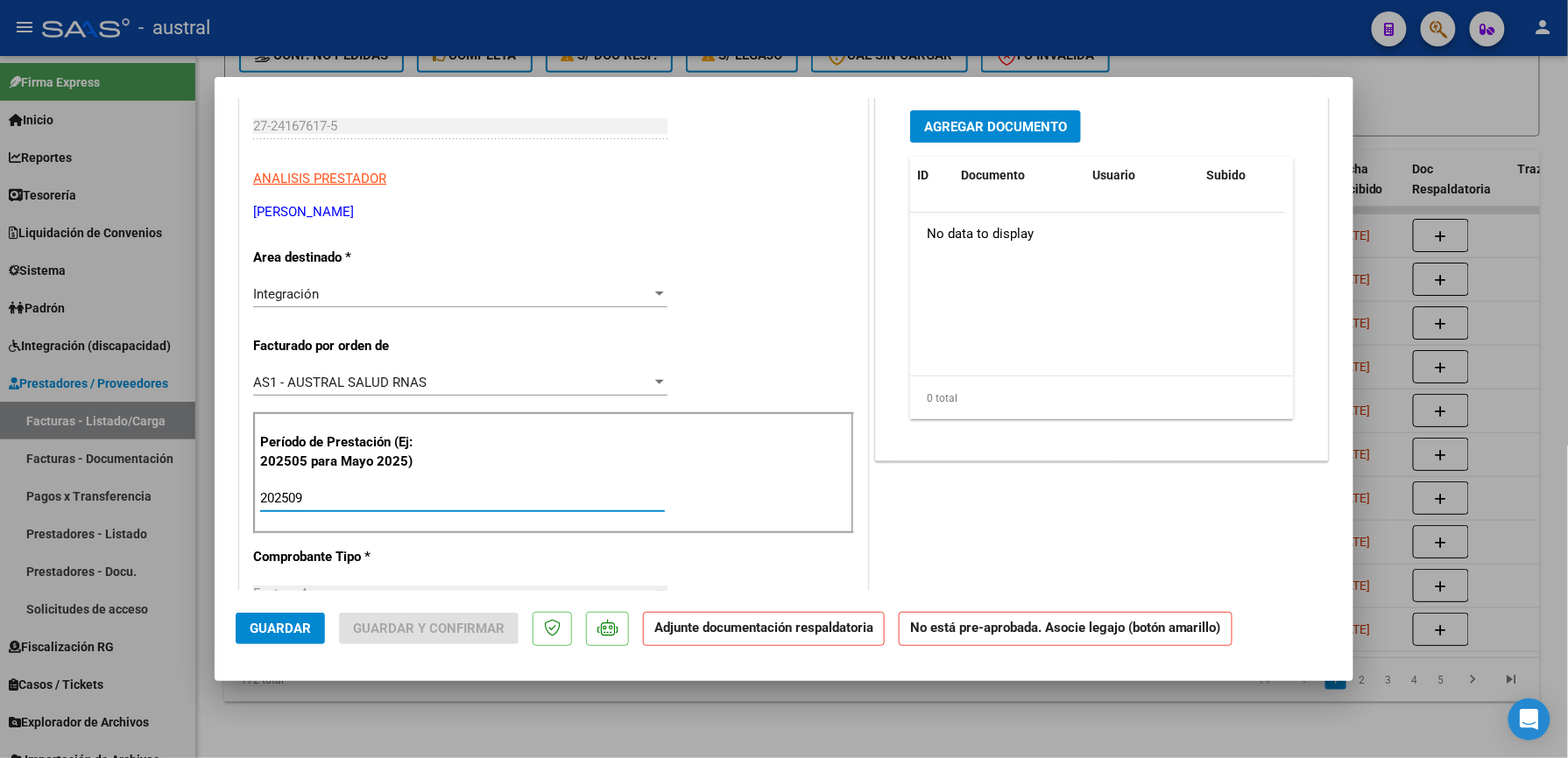
click at [284, 495] on input "202509" at bounding box center [462, 498] width 404 height 16
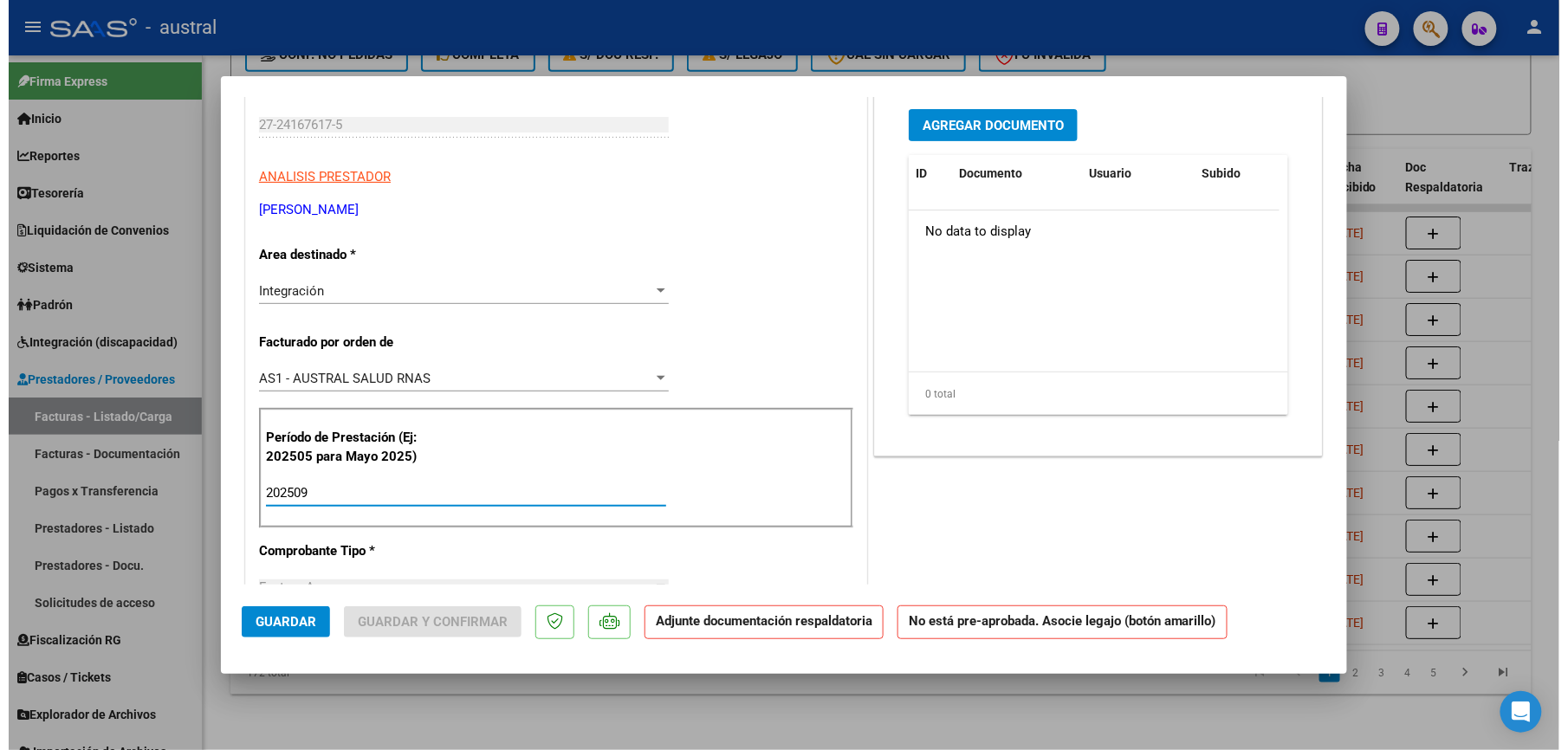
scroll to position [0, 0]
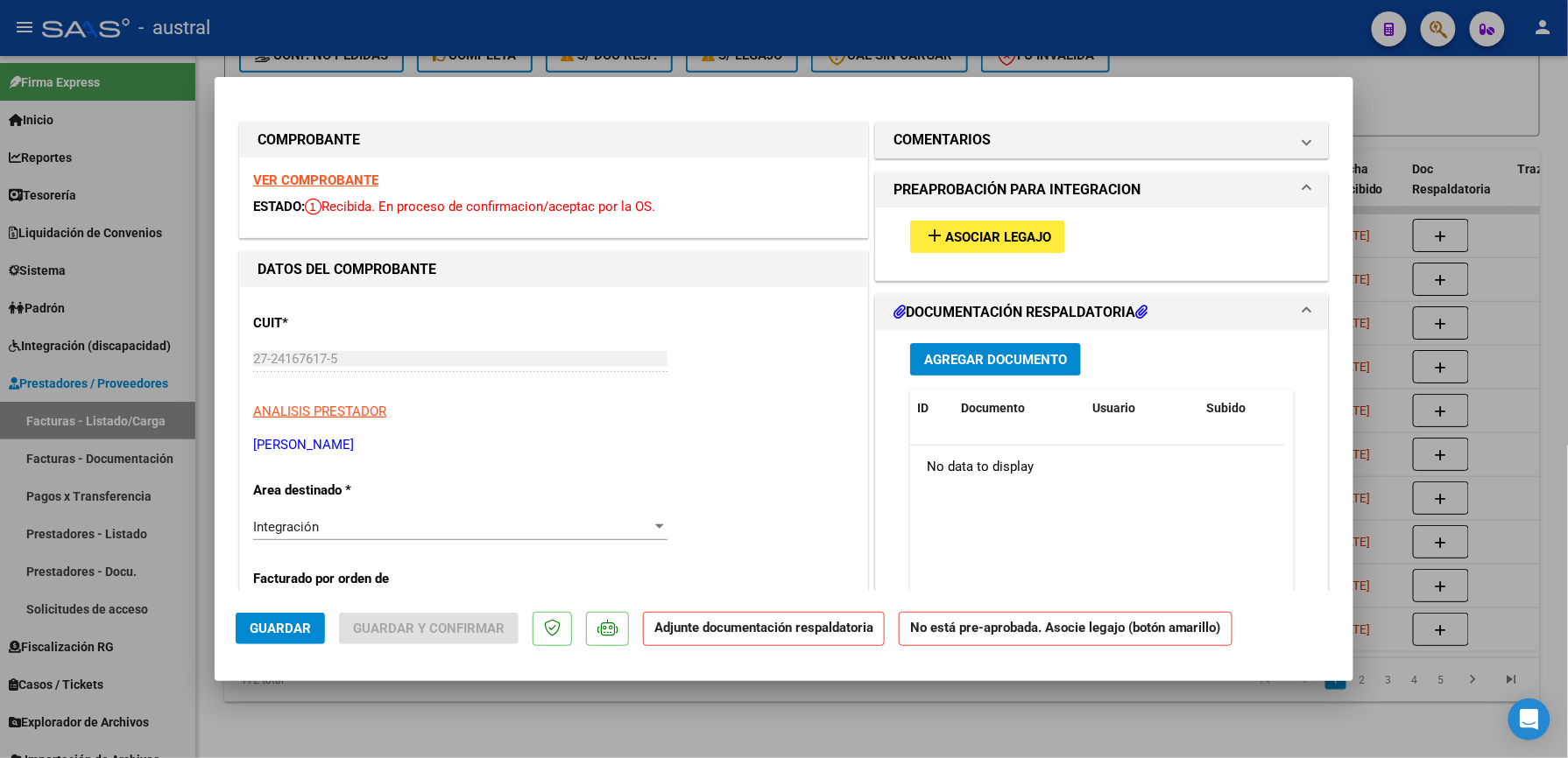
click at [950, 232] on span "Asociar Legajo" at bounding box center [998, 237] width 106 height 16
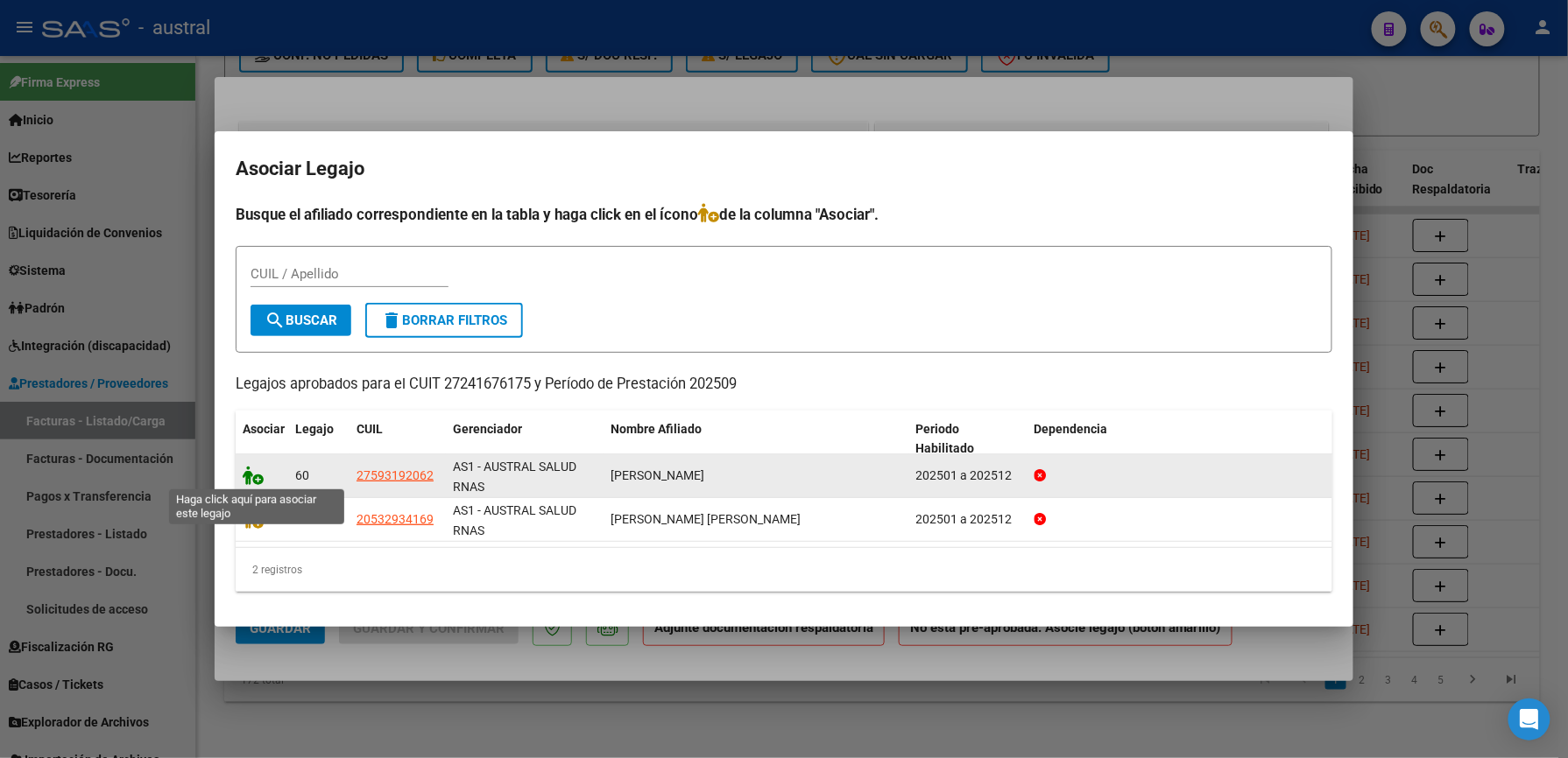
click at [250, 480] on icon at bounding box center [252, 476] width 21 height 20
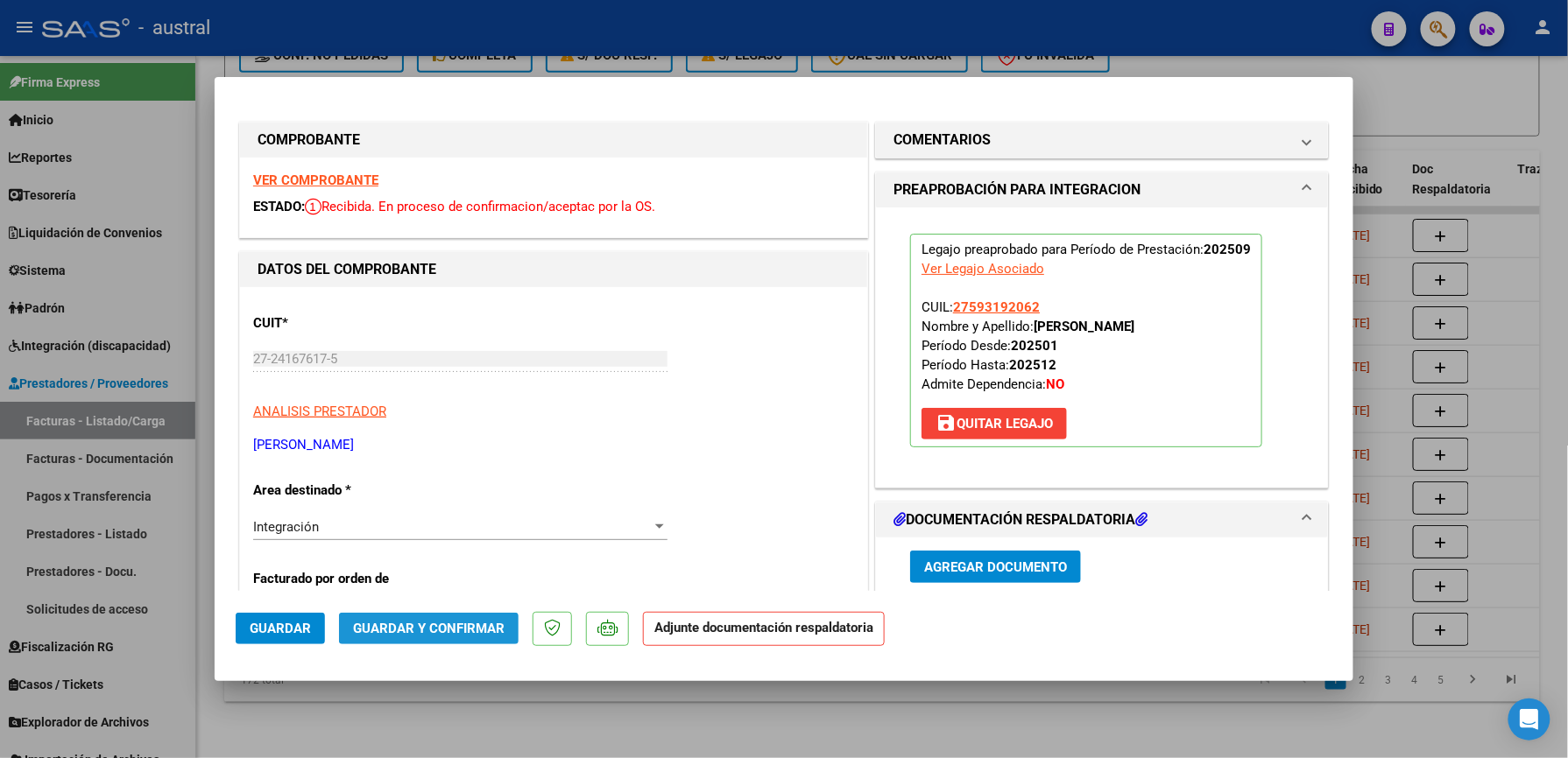
click at [477, 637] on button "Guardar y Confirmar" at bounding box center [428, 629] width 180 height 31
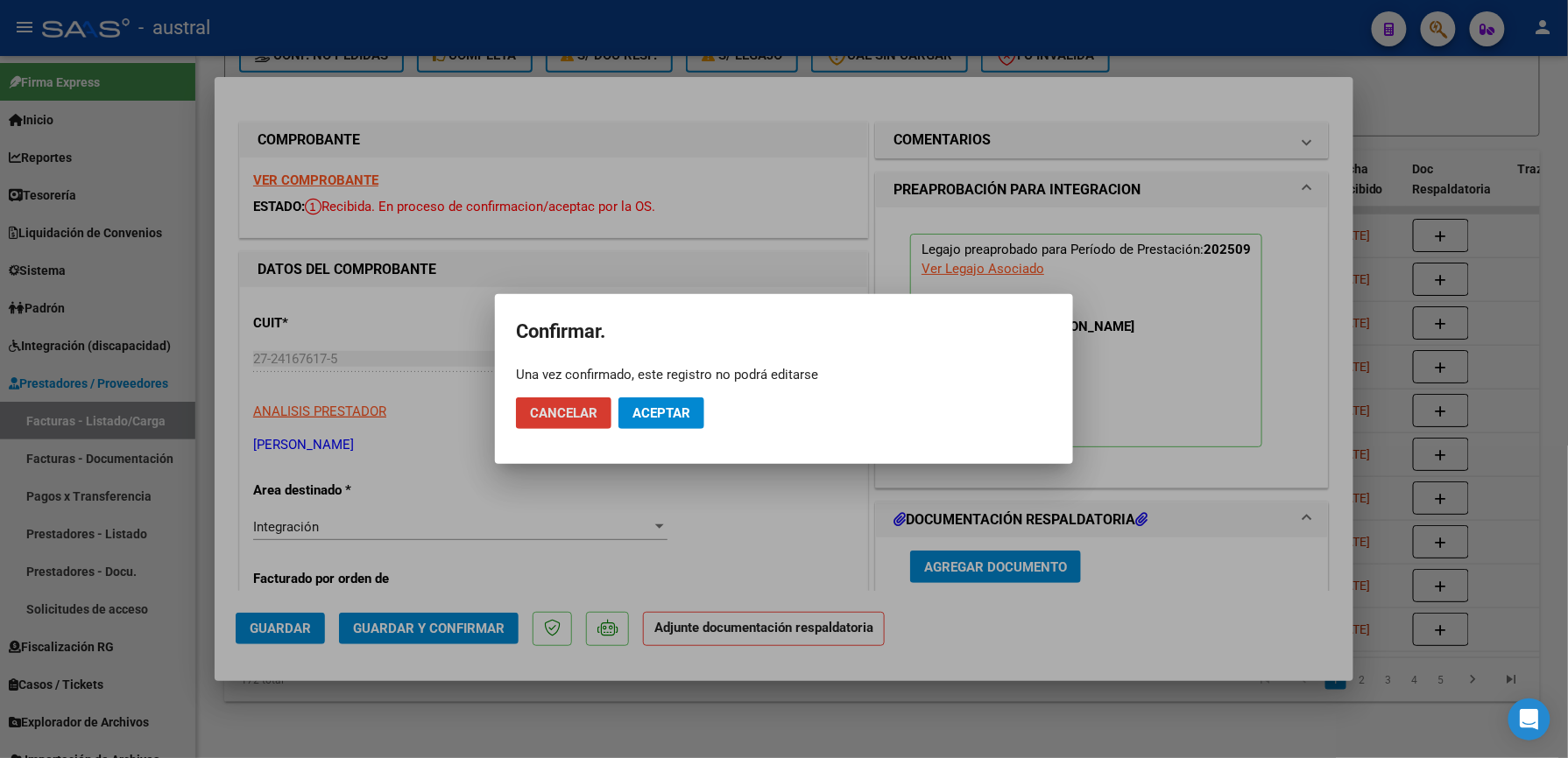
click at [649, 424] on button "Aceptar" at bounding box center [660, 413] width 85 height 31
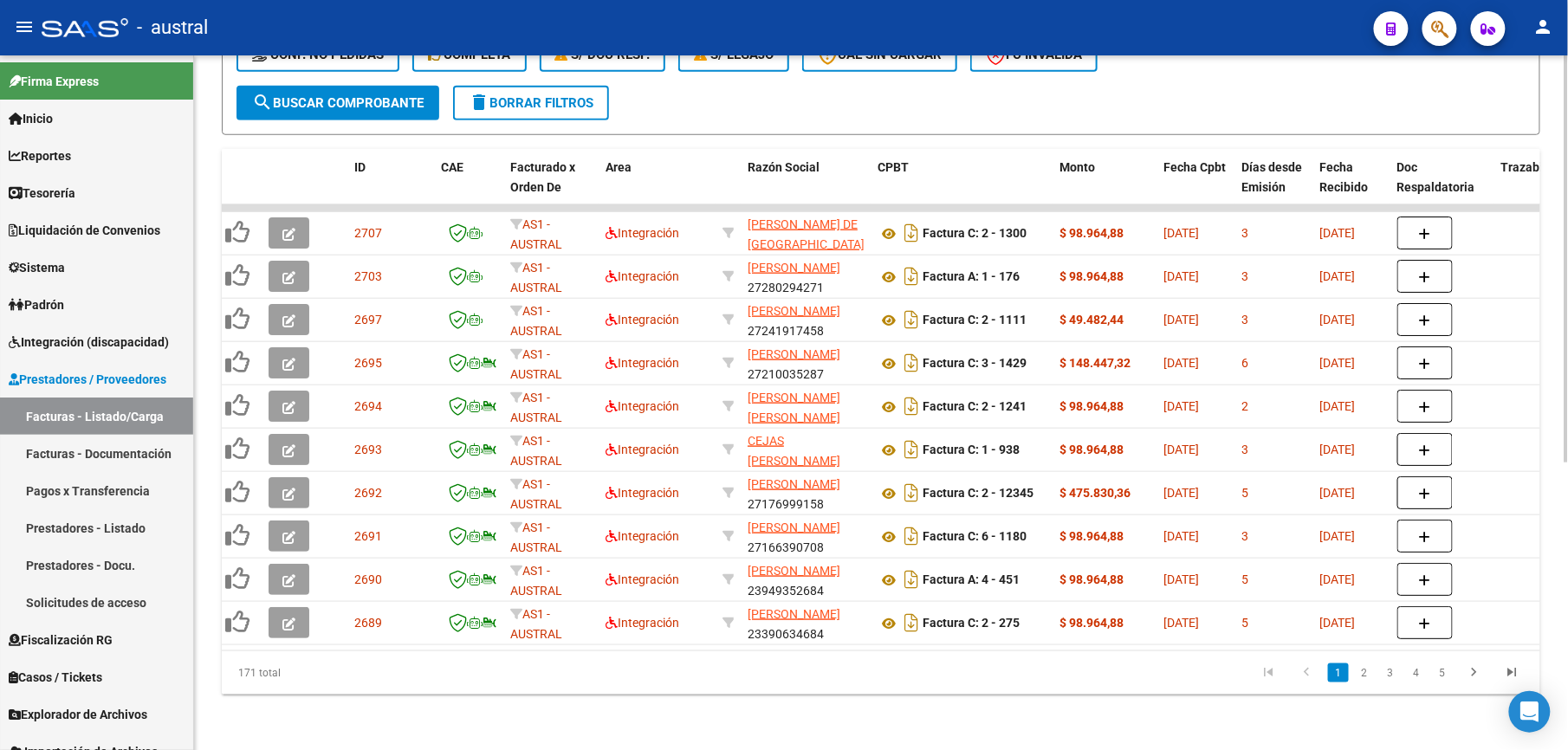
drag, startPoint x: 540, startPoint y: 74, endPoint x: 768, endPoint y: 128, distance: 234.3
click at [540, 85] on button "delete Borrar Filtros" at bounding box center [531, 103] width 156 height 35
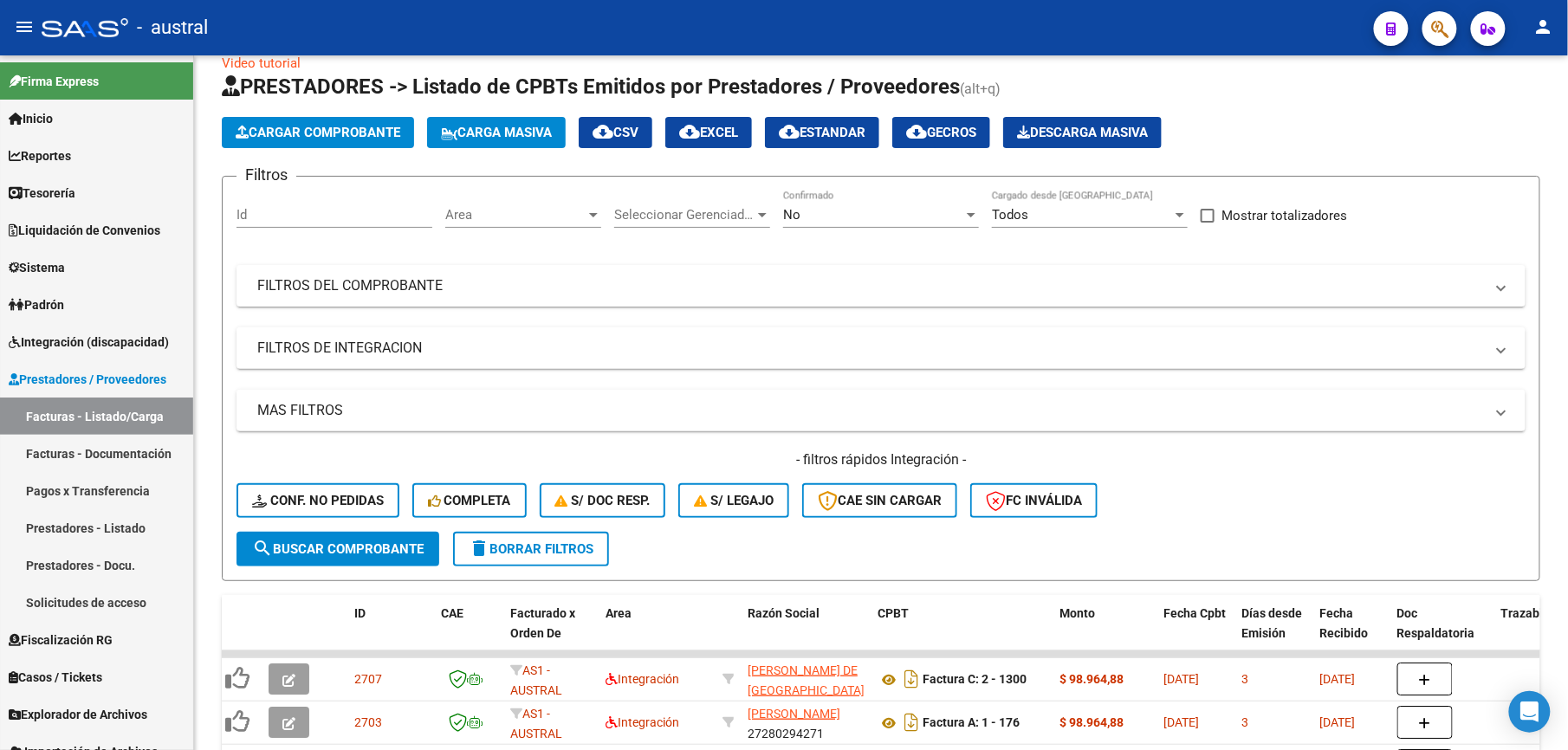
scroll to position [28, 0]
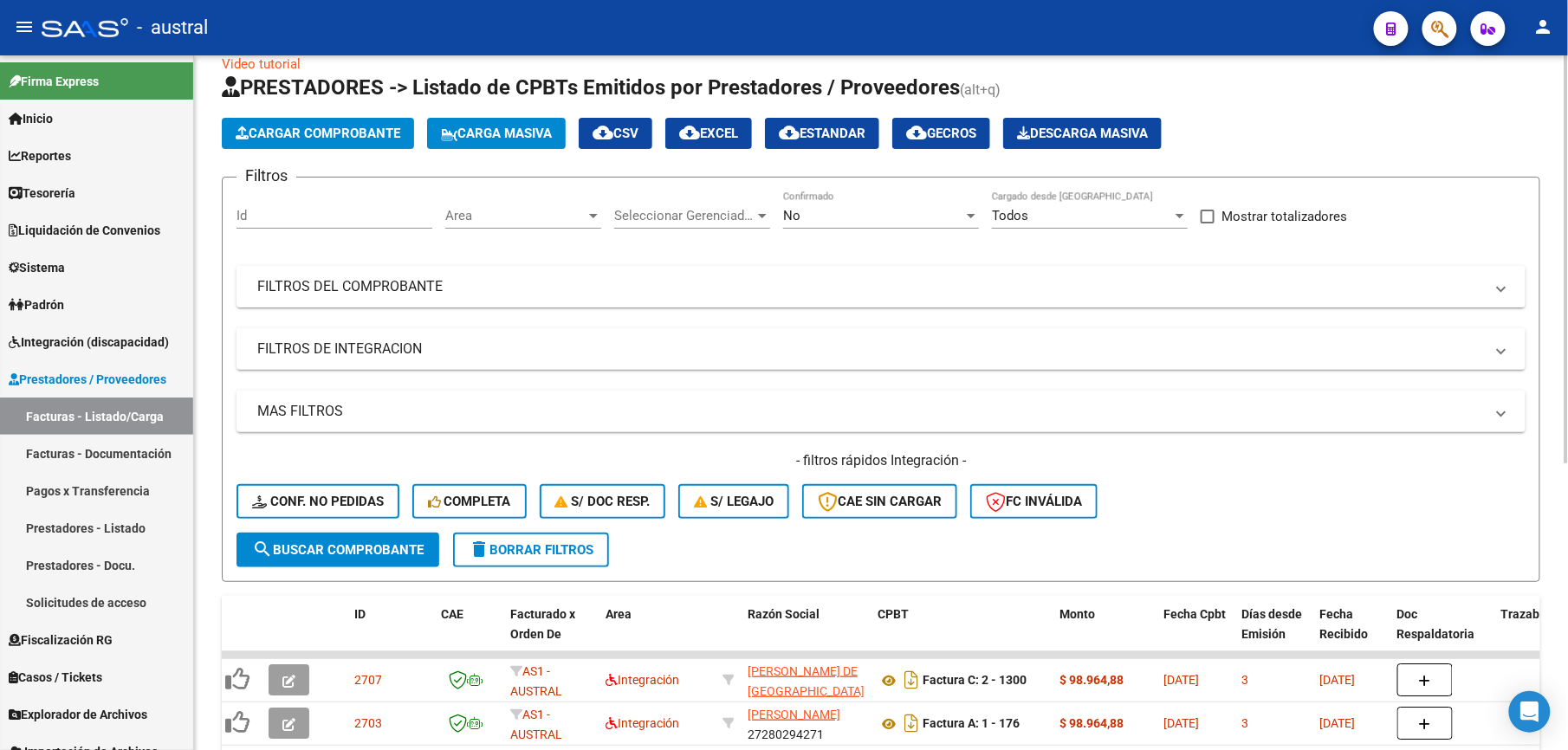
click at [336, 509] on button "Conf. no pedidas" at bounding box center [318, 502] width 163 height 35
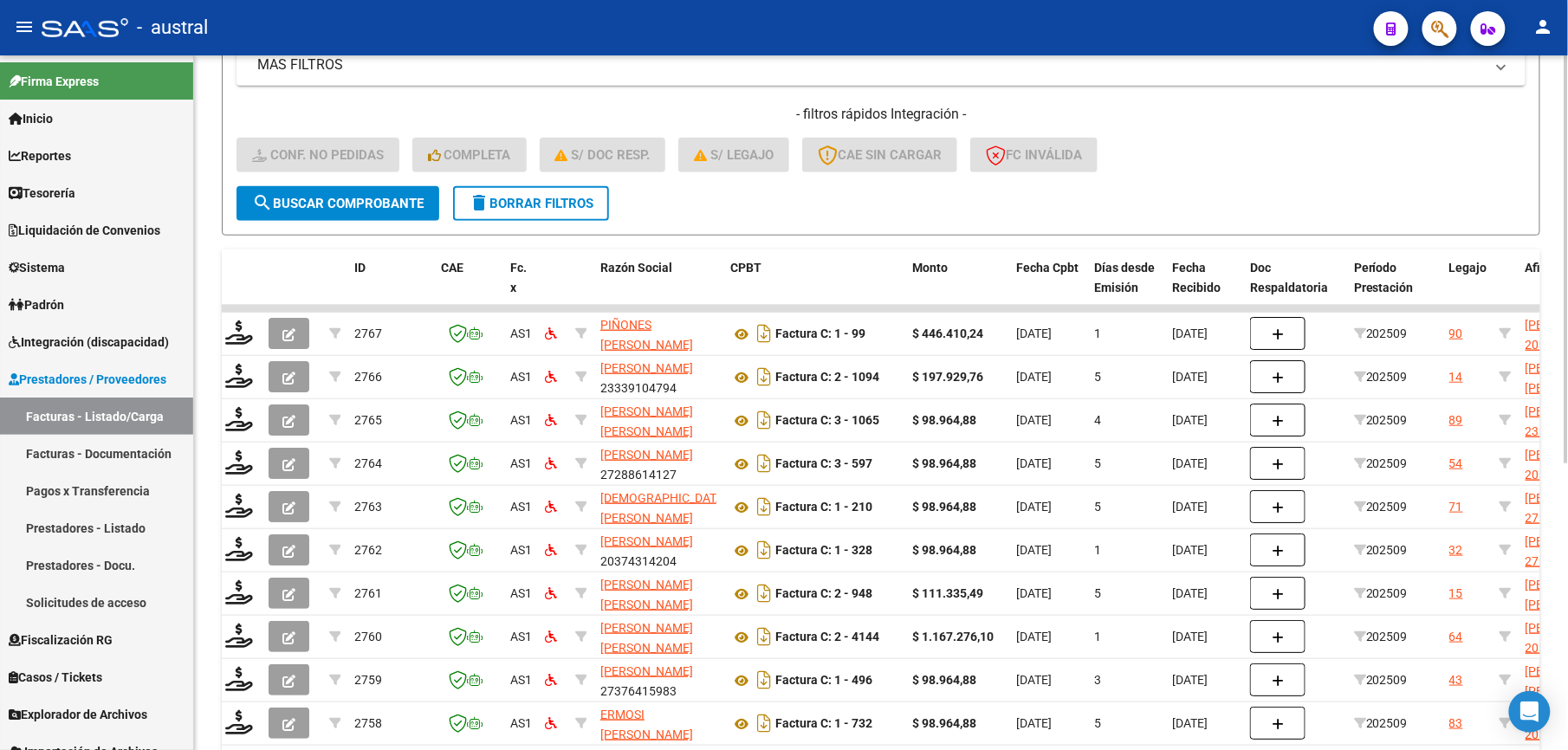
scroll to position [490, 0]
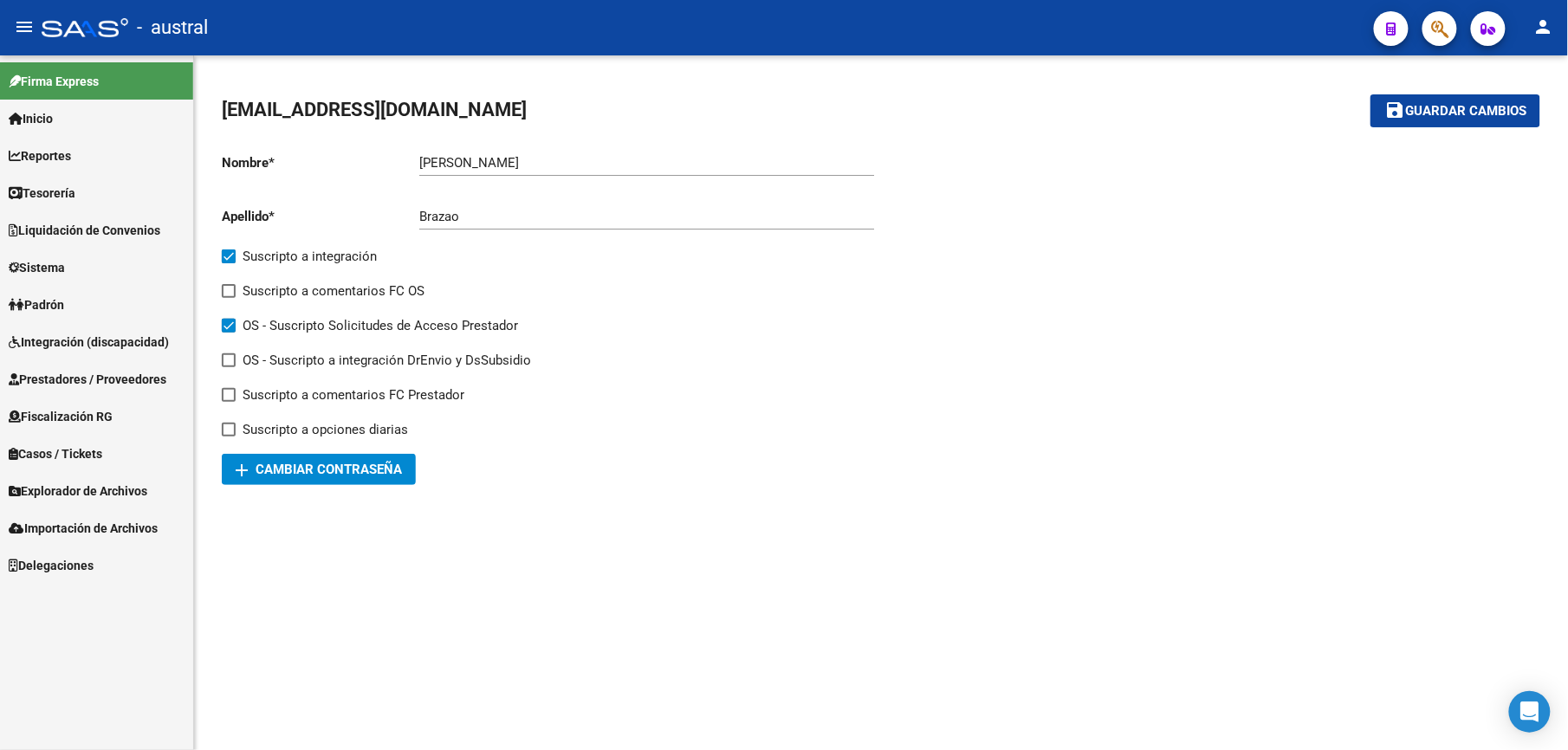
click at [43, 378] on span "Prestadores / Proveedores" at bounding box center [87, 379] width 157 height 19
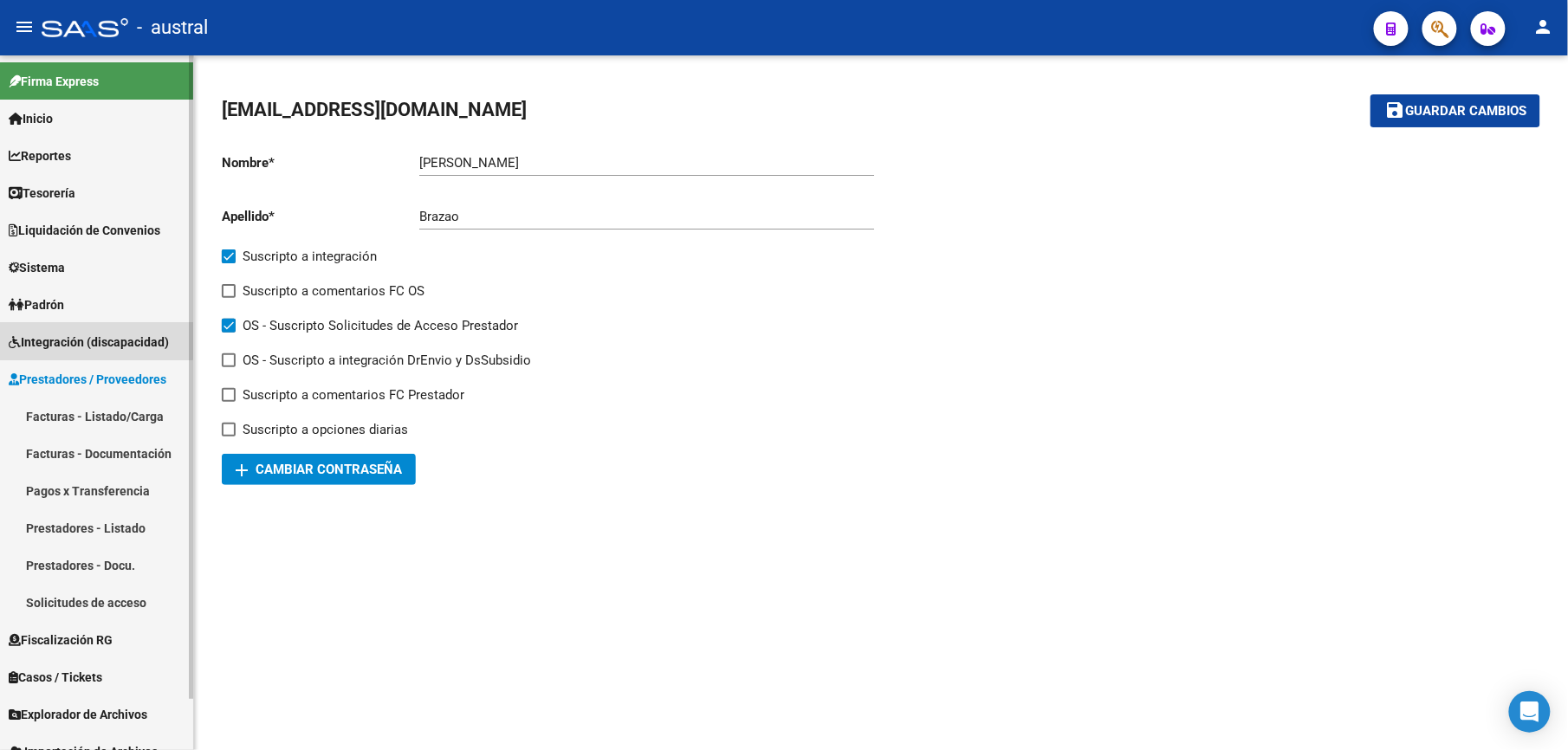
click at [67, 327] on link "Integración (discapacidad)" at bounding box center [96, 342] width 193 height 37
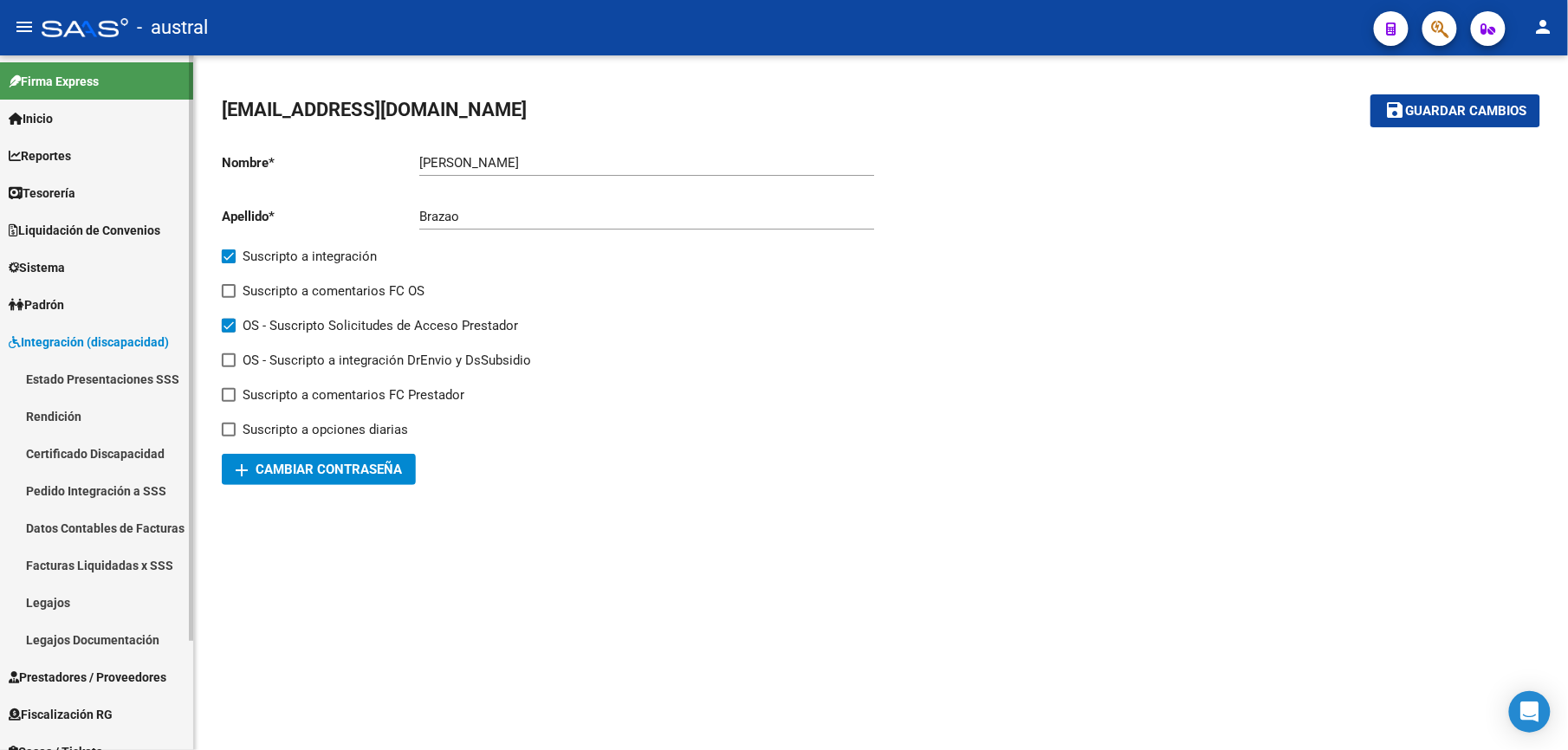
click at [84, 580] on link "Facturas Liquidadas x SSS" at bounding box center [96, 565] width 193 height 37
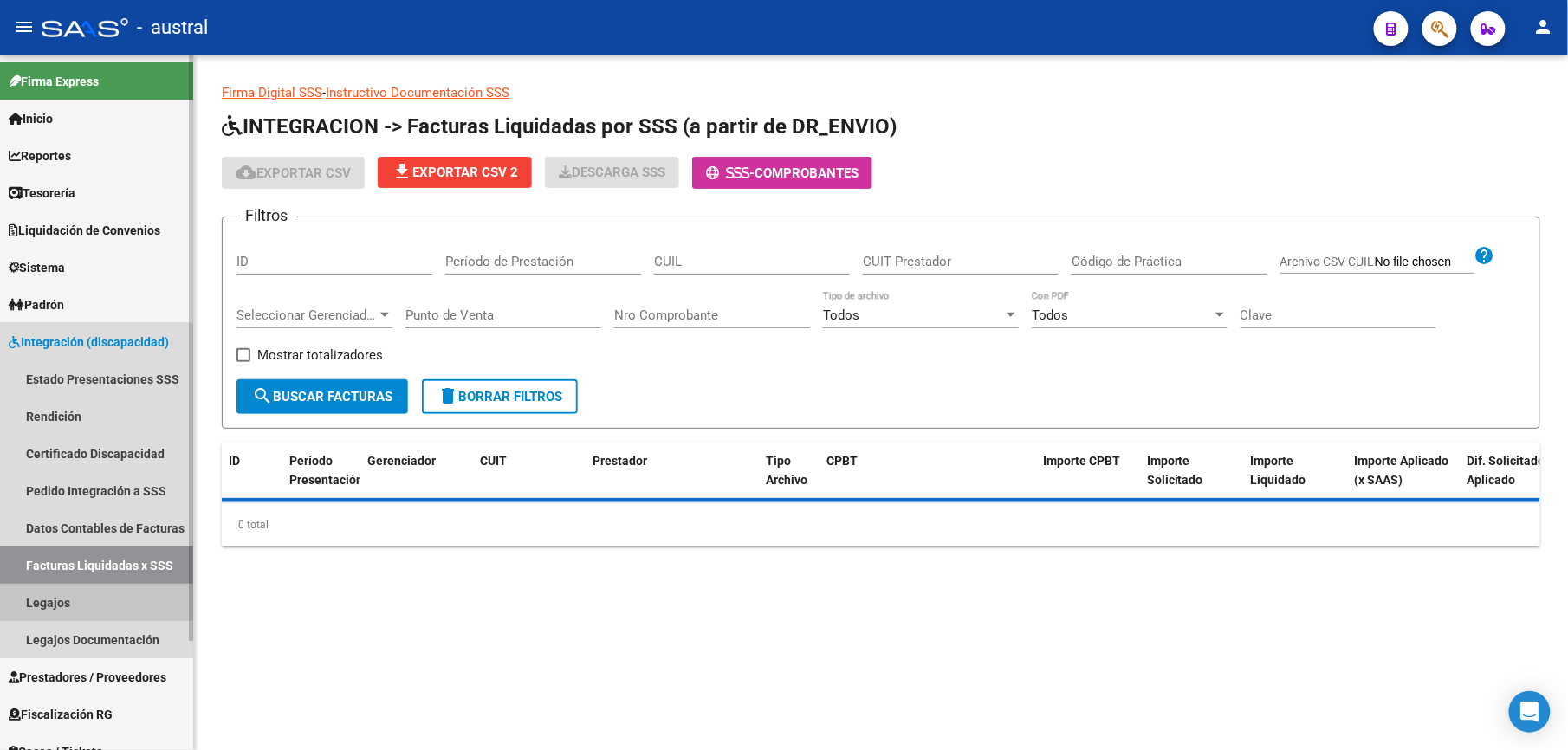
click at [82, 600] on link "Legajos" at bounding box center [96, 603] width 193 height 37
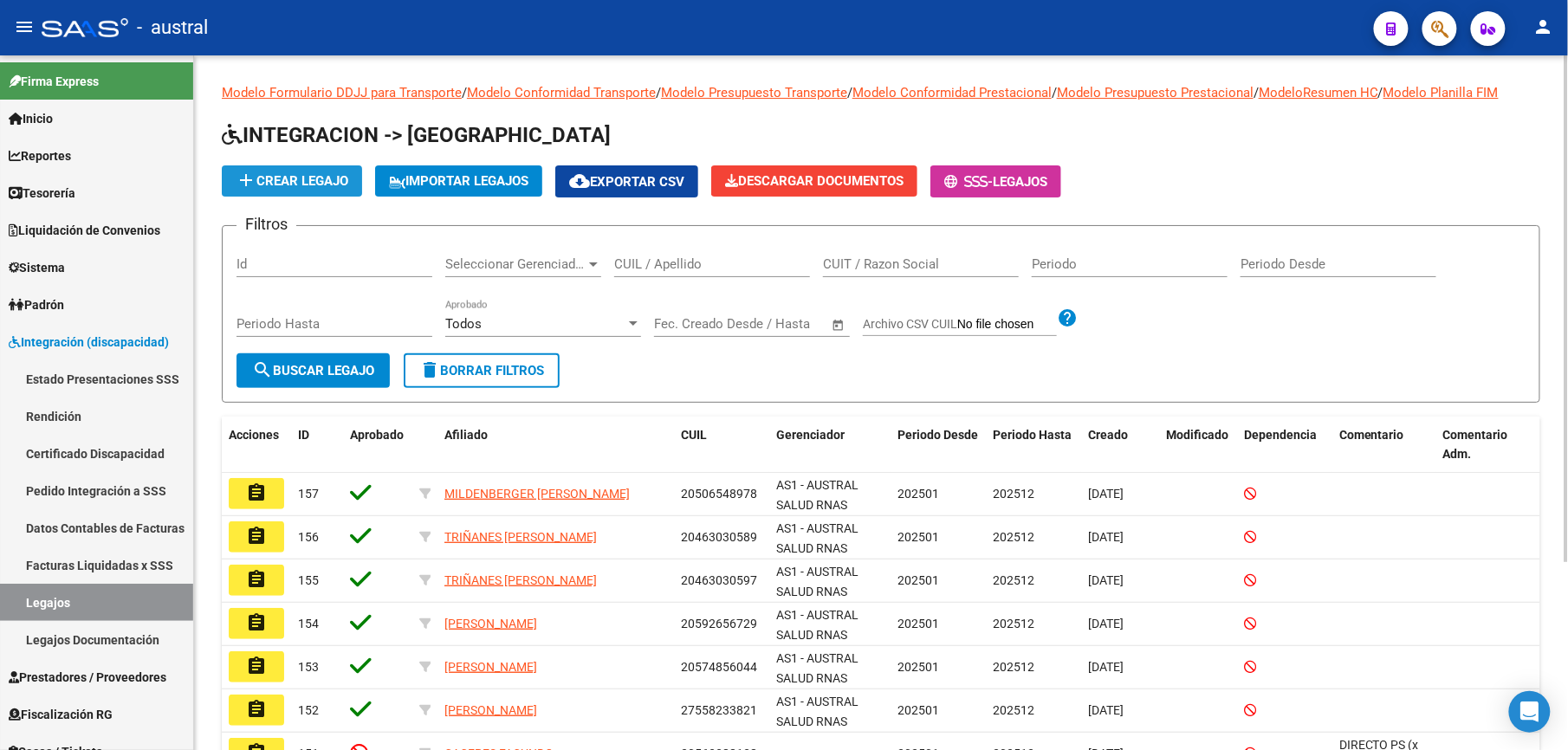
click at [305, 184] on span "add Crear Legajo" at bounding box center [292, 181] width 113 height 16
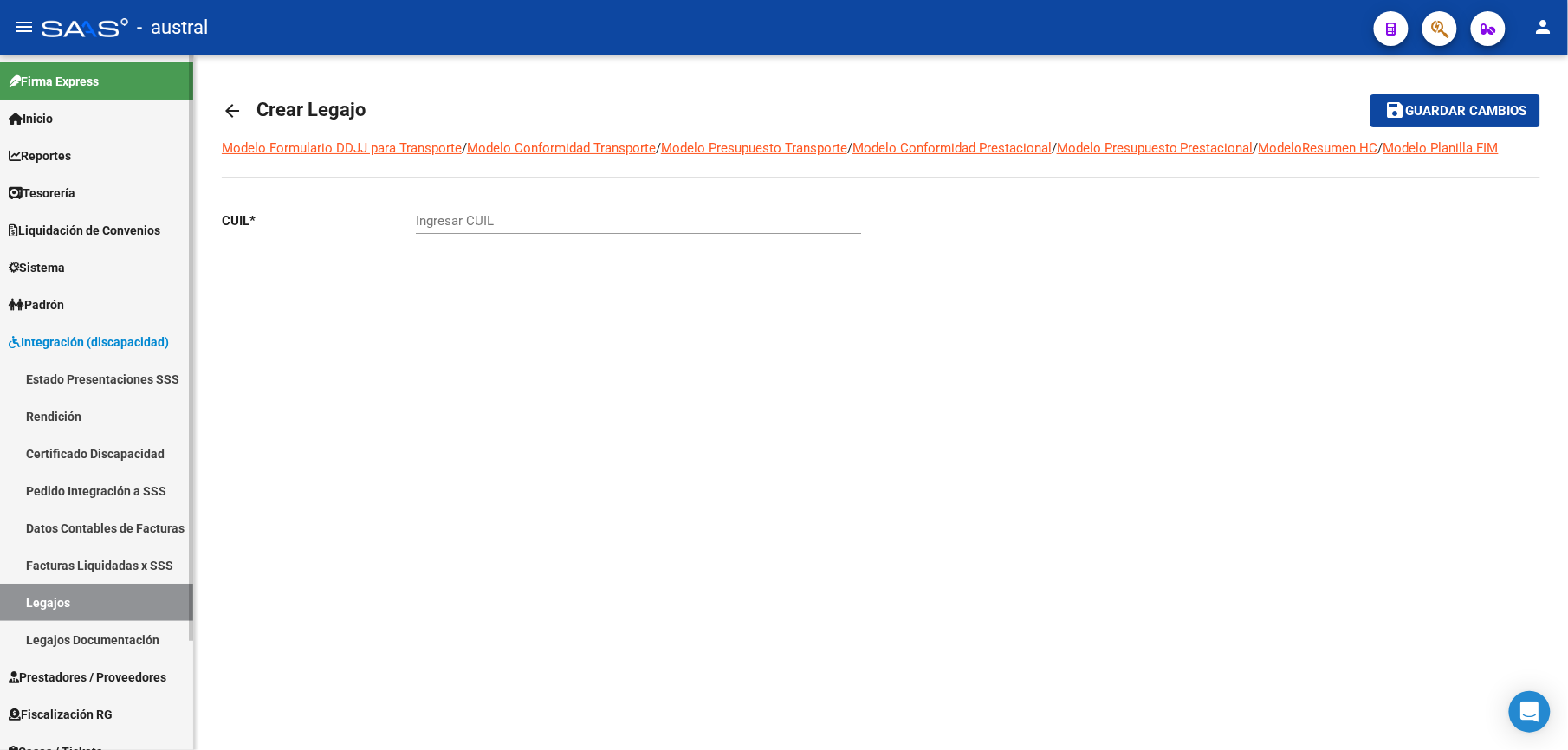
click at [91, 593] on link "Legajos" at bounding box center [96, 603] width 193 height 37
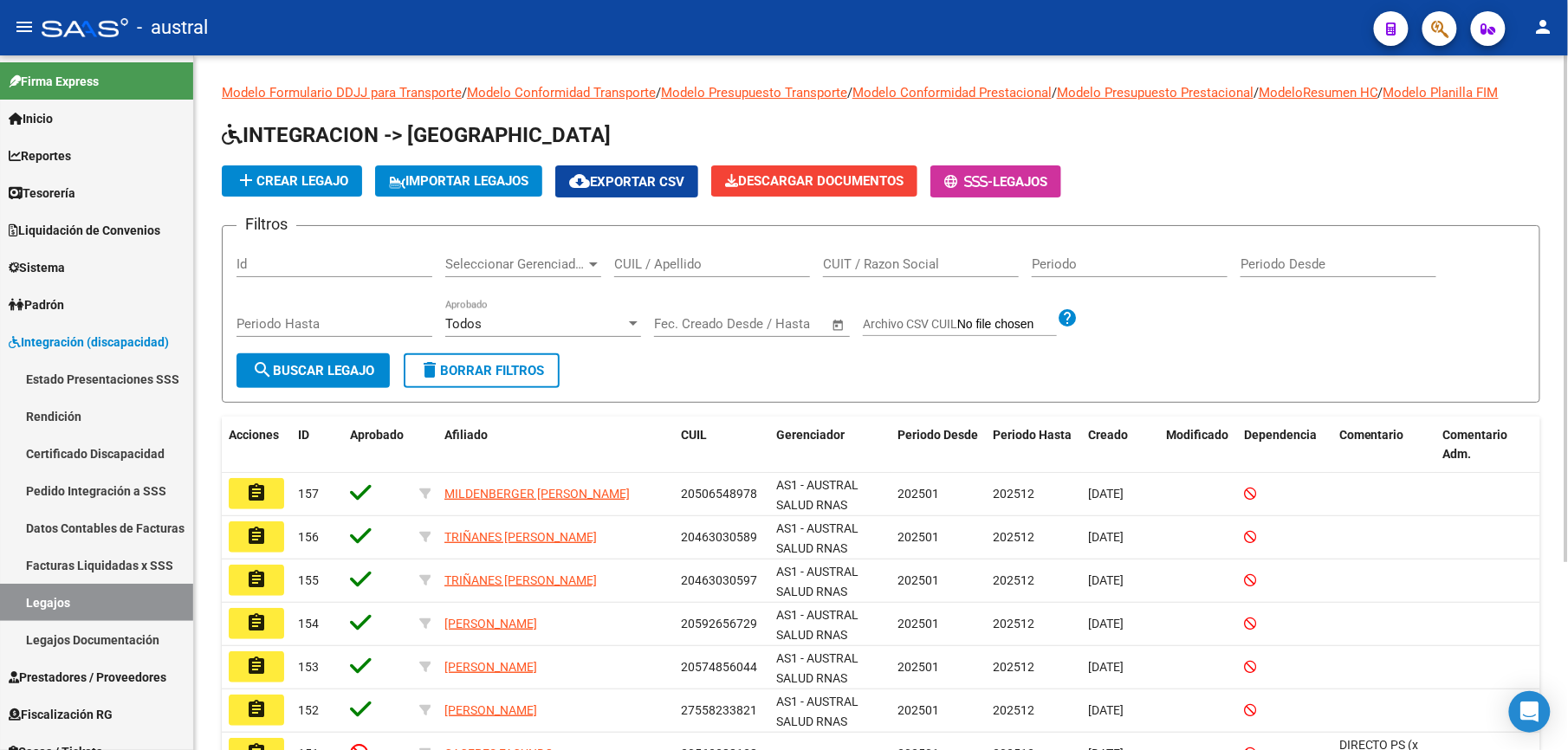
click at [667, 263] on input "CUIL / Apellido" at bounding box center [712, 264] width 196 height 16
type input "pogonza"
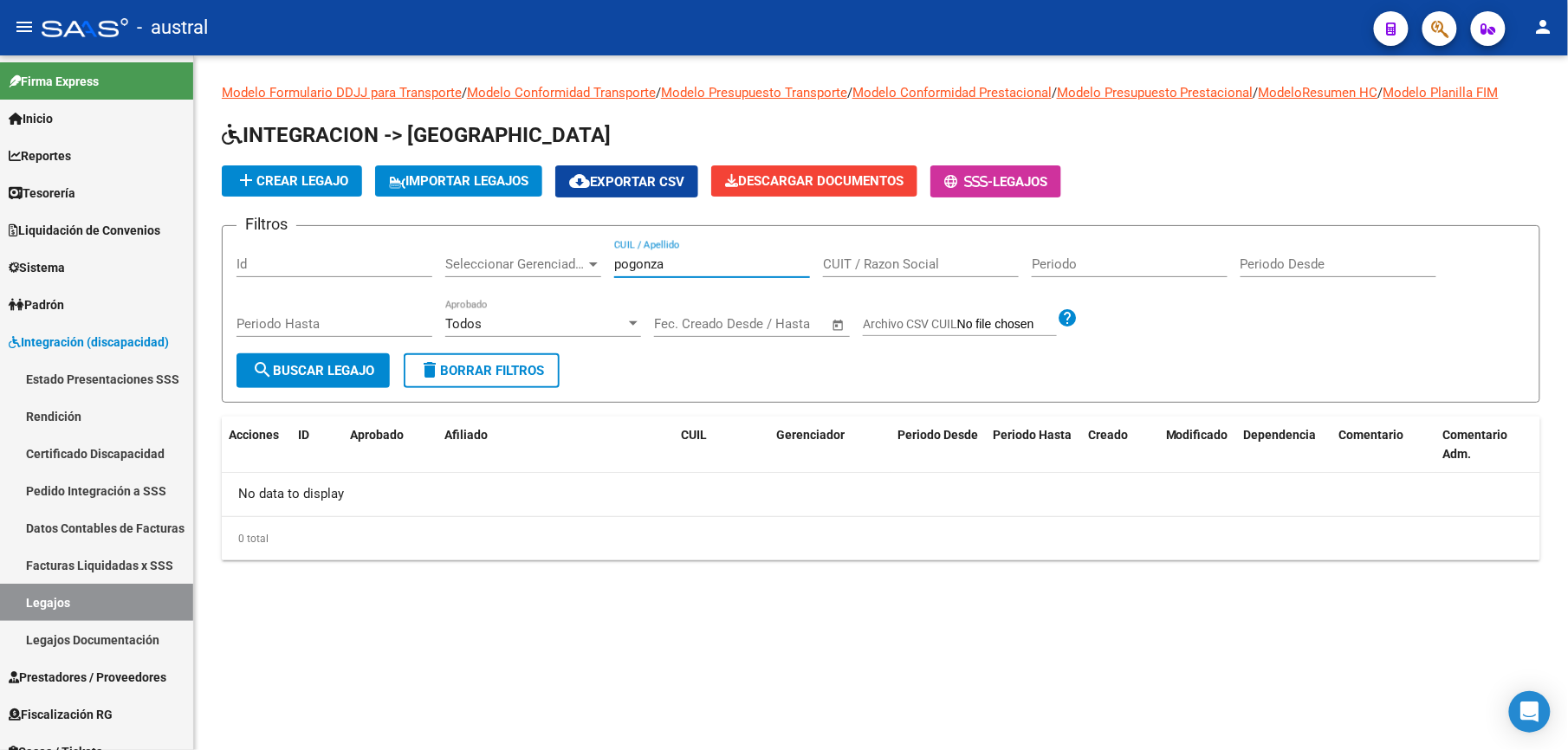
drag, startPoint x: 667, startPoint y: 263, endPoint x: 556, endPoint y: 246, distance: 112.3
click at [570, 263] on div "Filtros Id Seleccionar Gerenciador Seleccionar Gerenciador pogonza CUIL / Apell…" at bounding box center [881, 296] width 1289 height 114
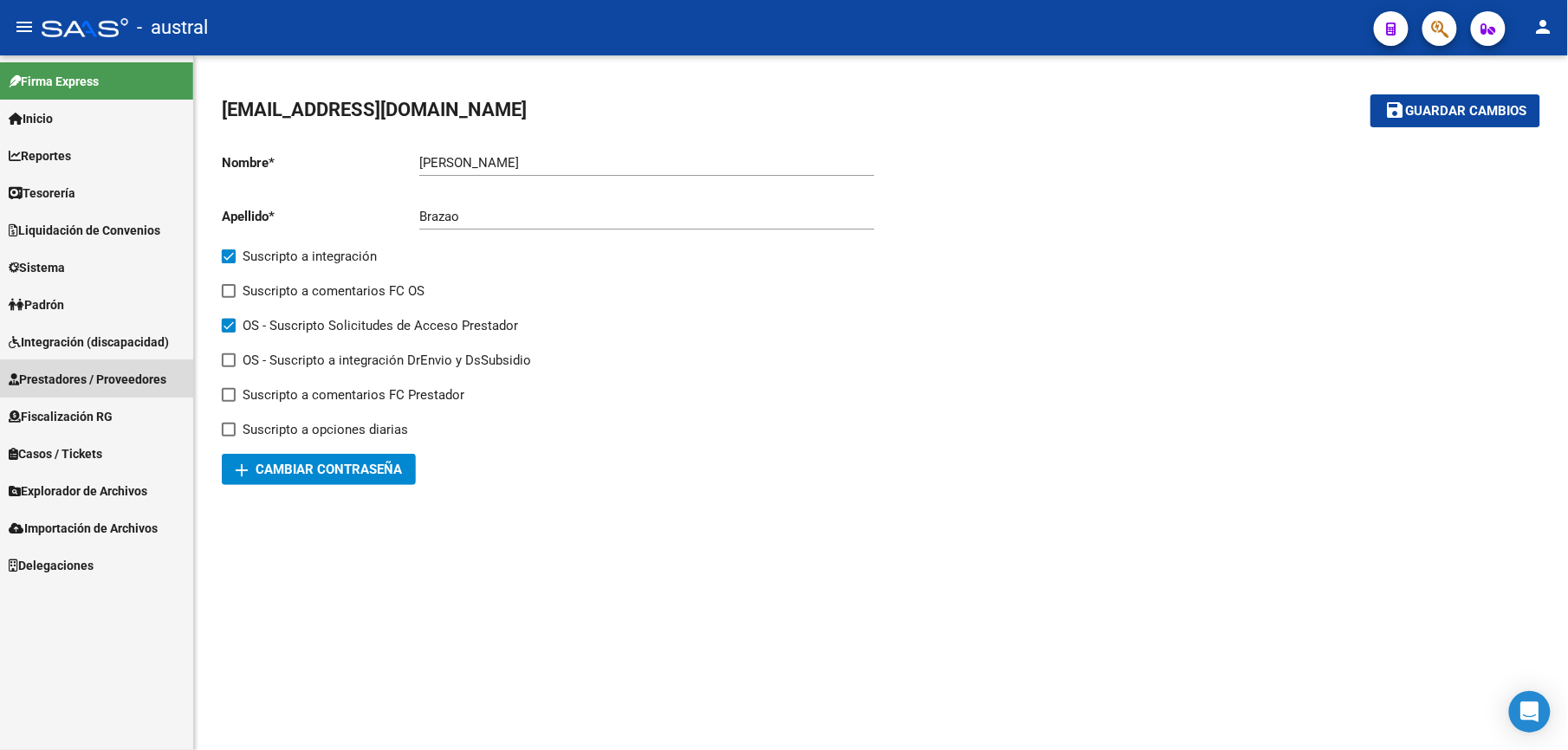
click at [82, 377] on span "Prestadores / Proveedores" at bounding box center [87, 379] width 157 height 19
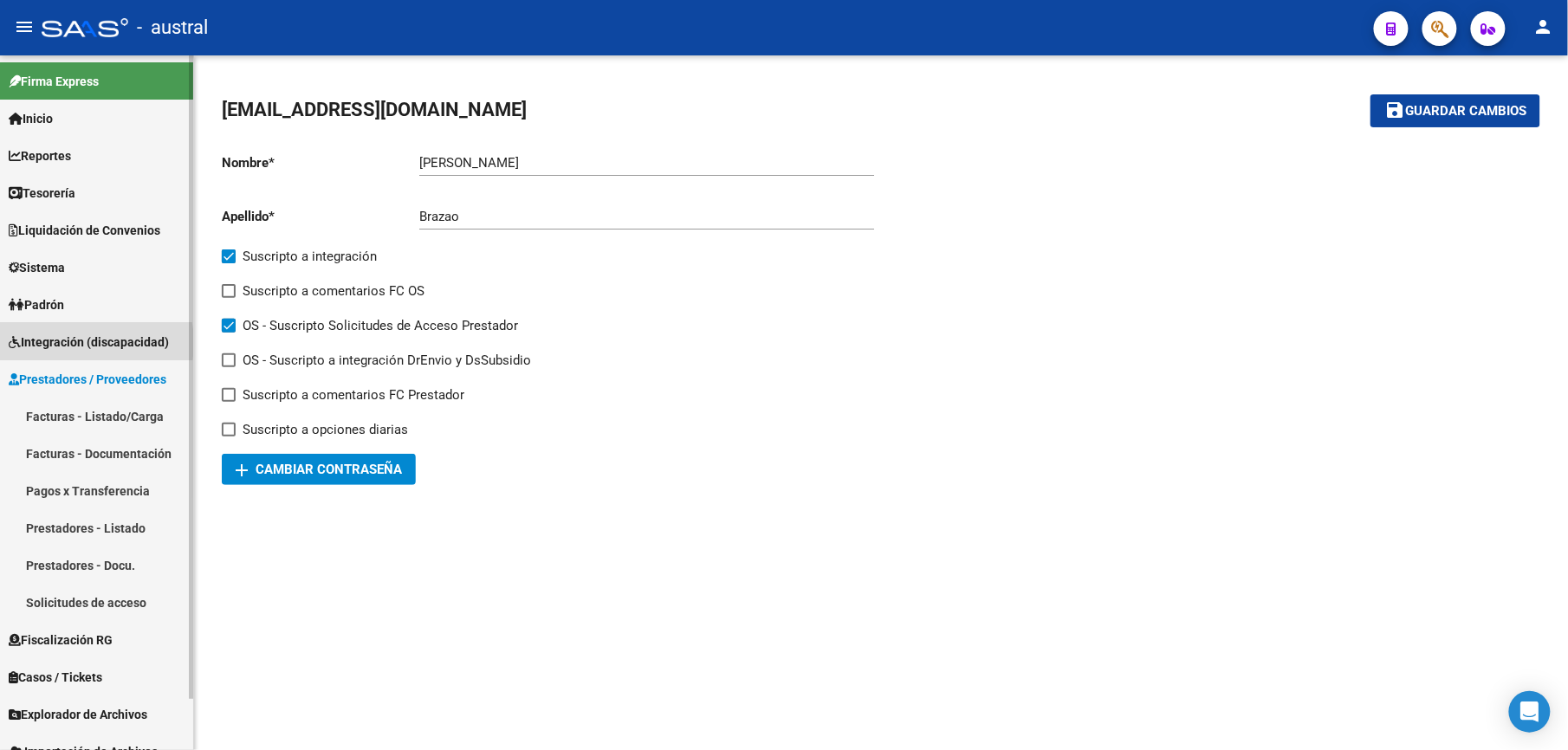
click at [68, 343] on span "Integración (discapacidad)" at bounding box center [88, 342] width 160 height 19
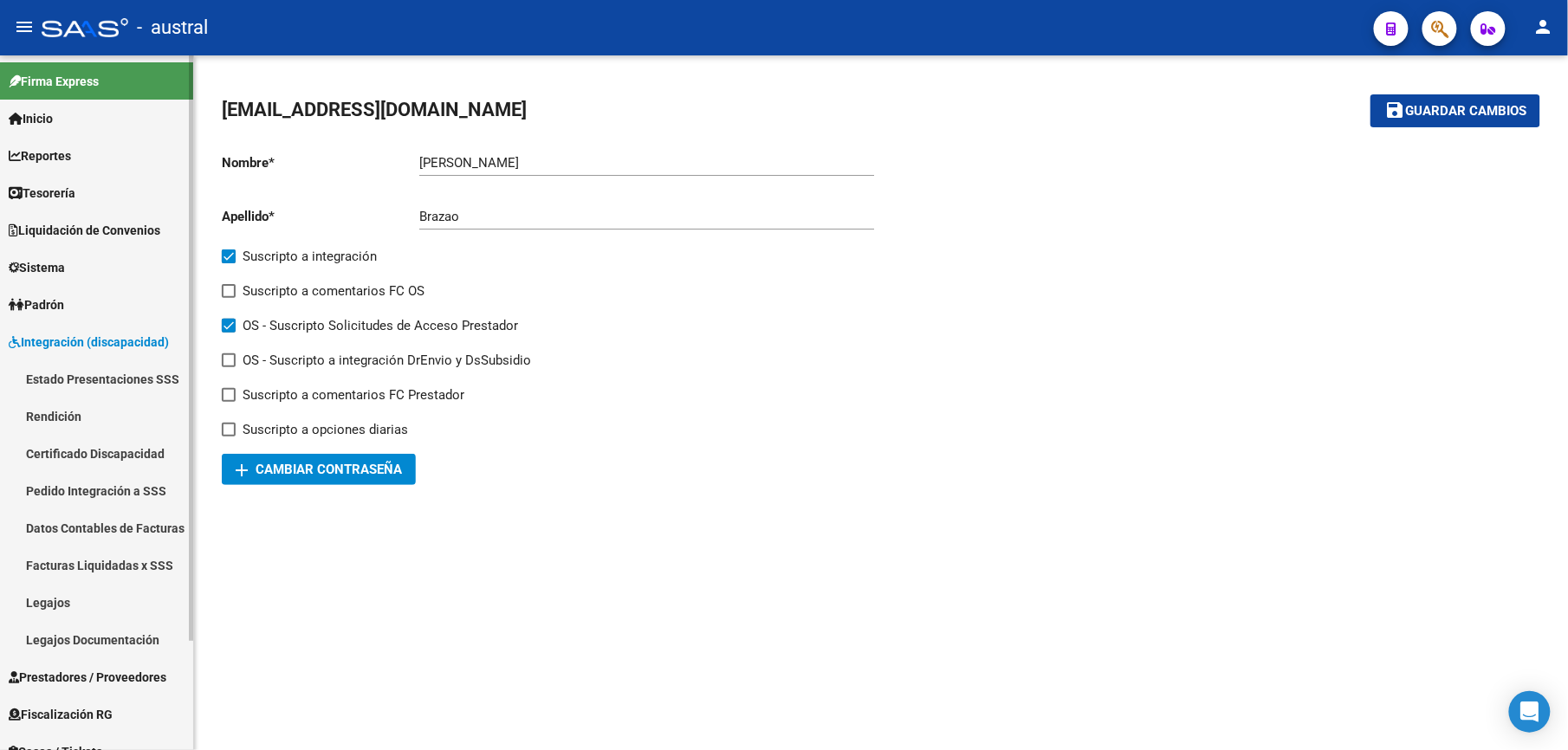
click at [63, 628] on link "Legajos Documentación" at bounding box center [96, 639] width 193 height 37
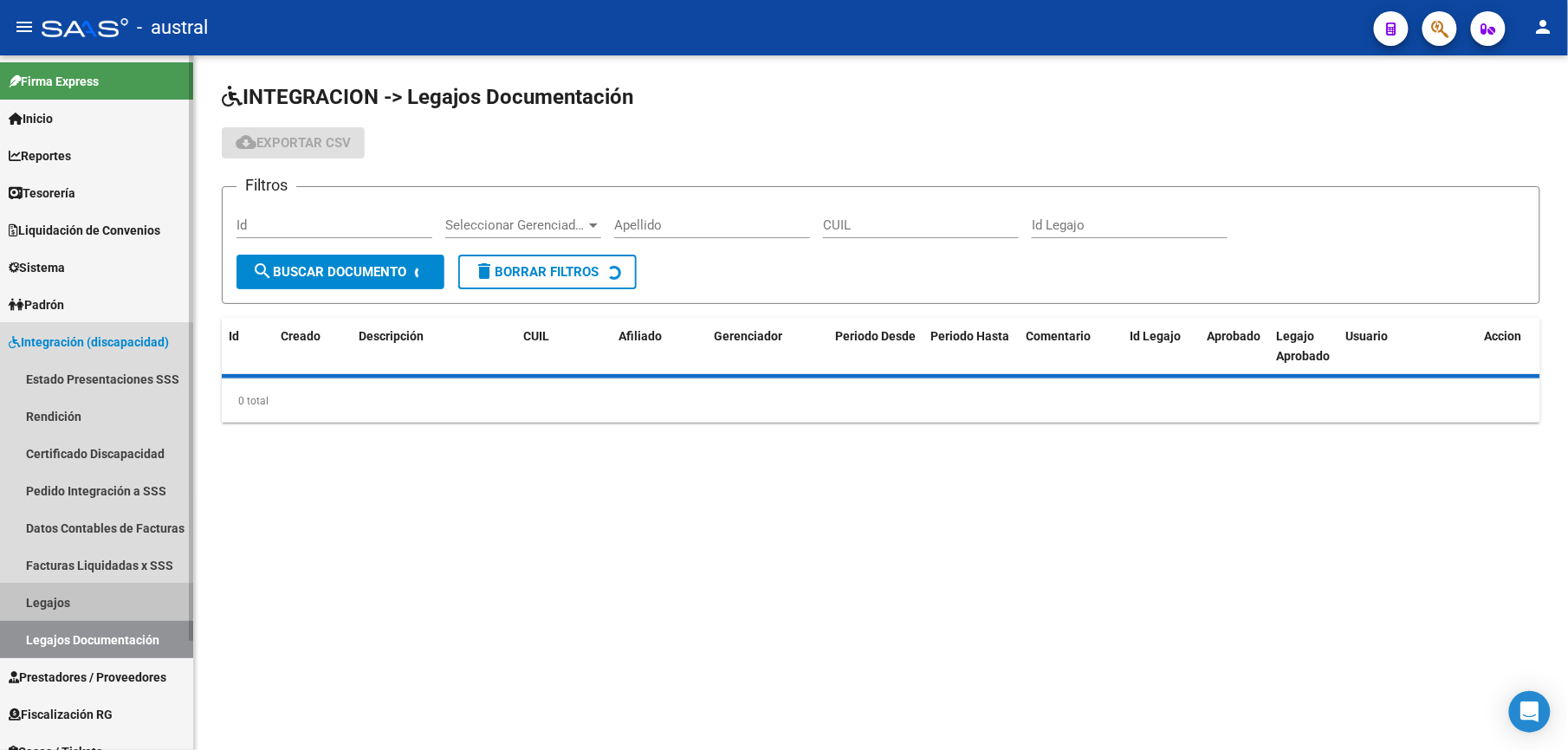
click at [46, 586] on link "Legajos" at bounding box center [96, 603] width 193 height 37
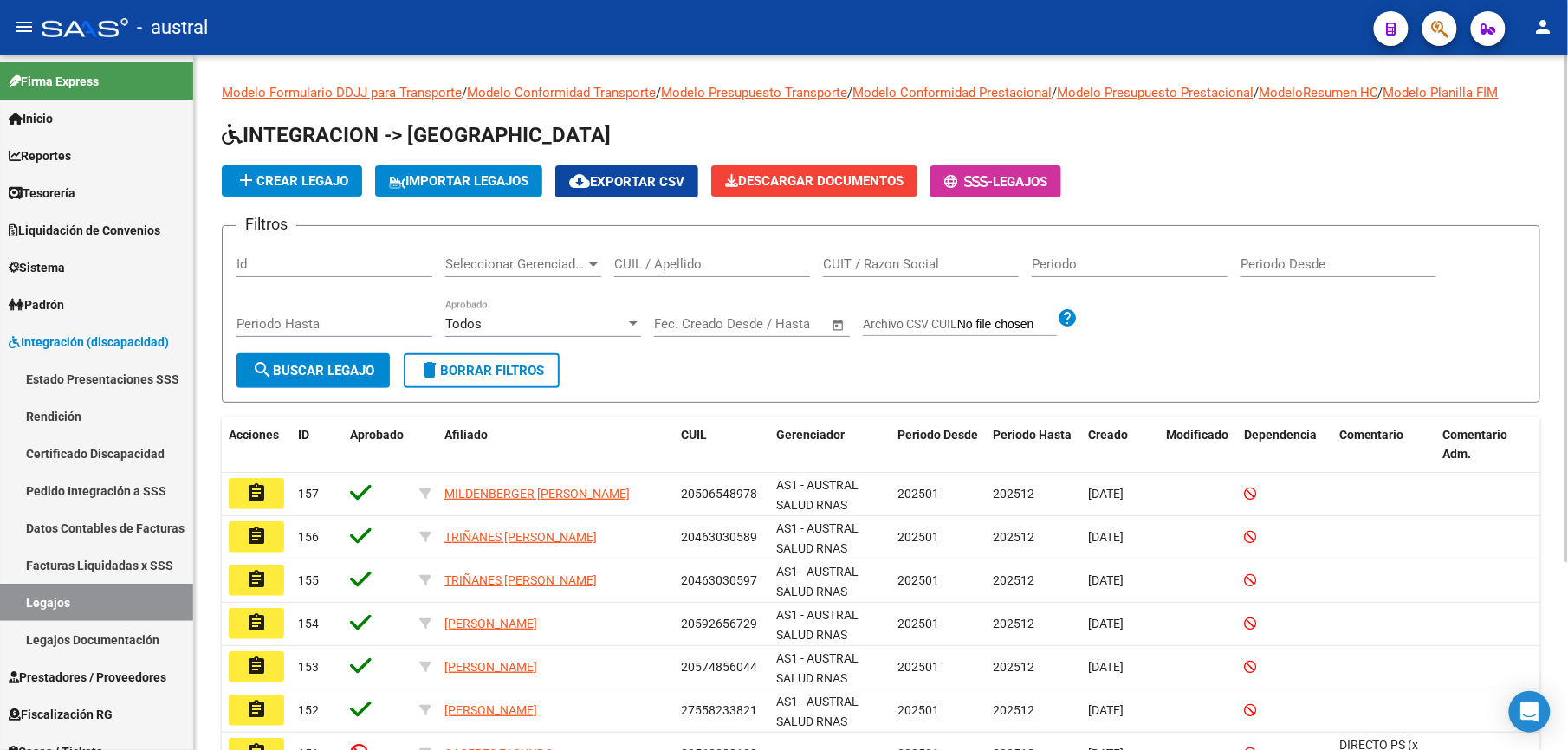
click at [653, 256] on div "CUIL / Apellido" at bounding box center [712, 258] width 196 height 37
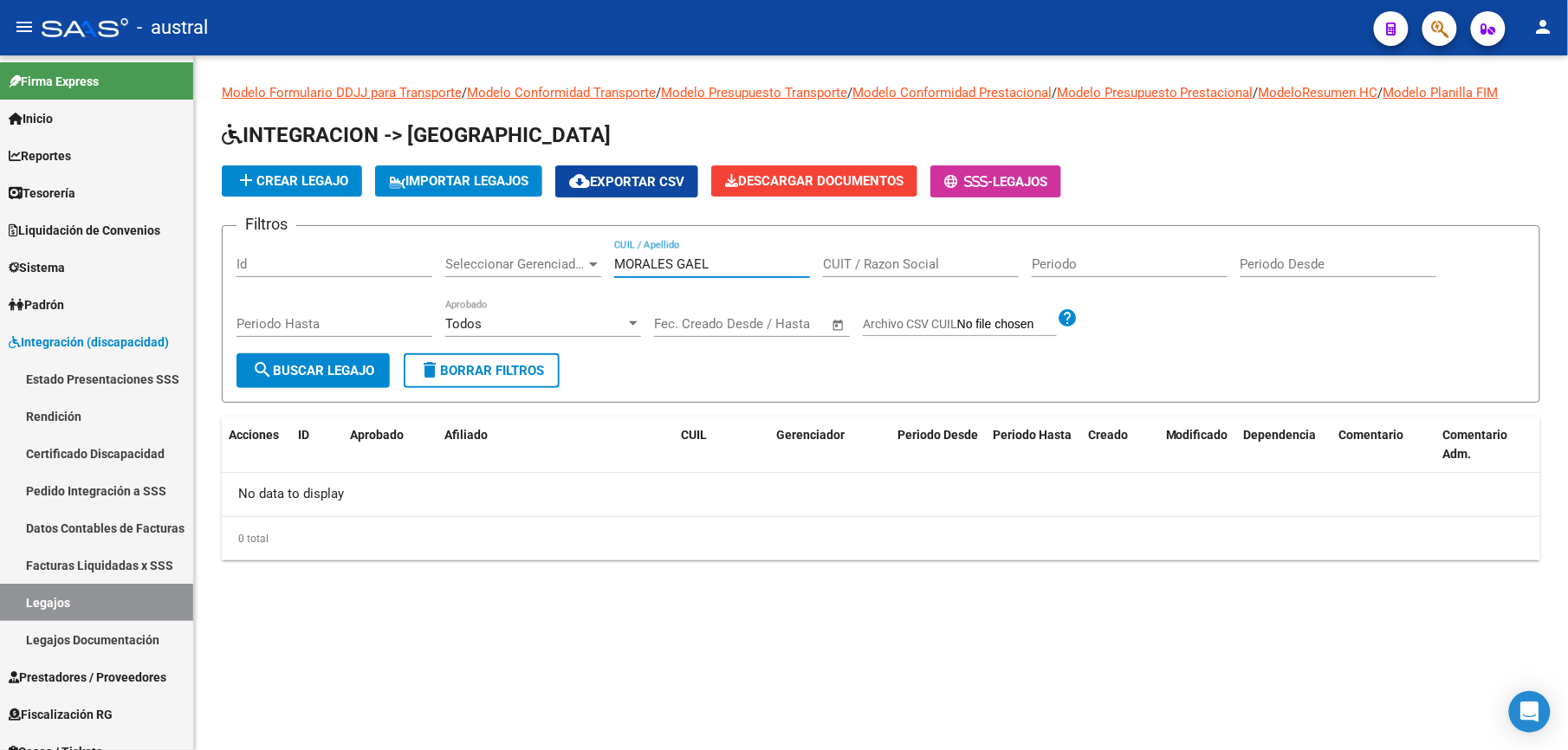
type input "MORALES GAEL"
drag, startPoint x: 741, startPoint y: 278, endPoint x: 604, endPoint y: 247, distance: 140.5
click at [604, 247] on div "Filtros Id Seleccionar Gerenciador Seleccionar Gerenciador [PERSON_NAME] / Apel…" at bounding box center [881, 296] width 1289 height 114
drag, startPoint x: 604, startPoint y: 247, endPoint x: 731, endPoint y: 269, distance: 128.9
click at [731, 269] on input "MORALES GAEL" at bounding box center [712, 264] width 196 height 16
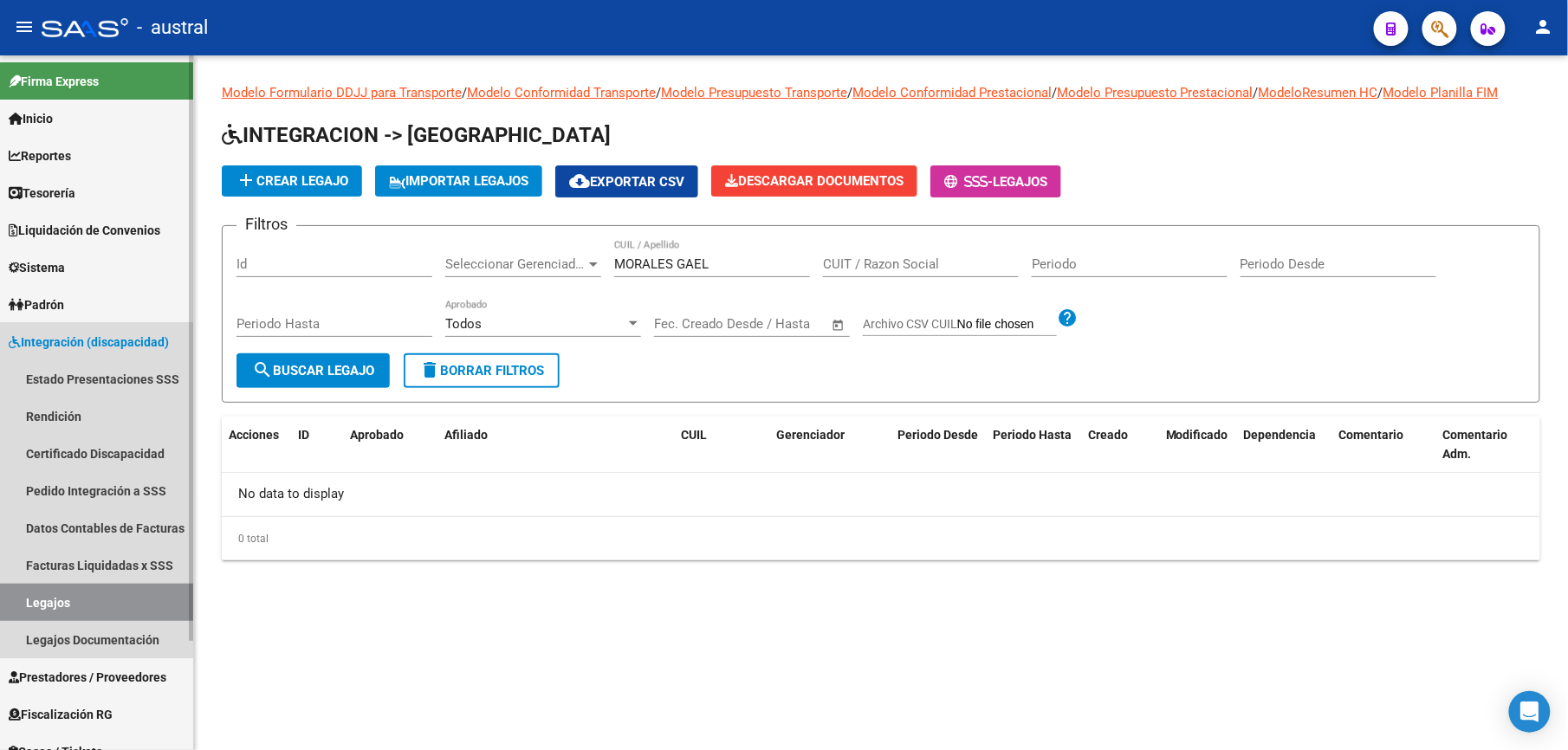
click at [114, 596] on link "Legajos" at bounding box center [96, 603] width 193 height 37
